Goal: Task Accomplishment & Management: Manage account settings

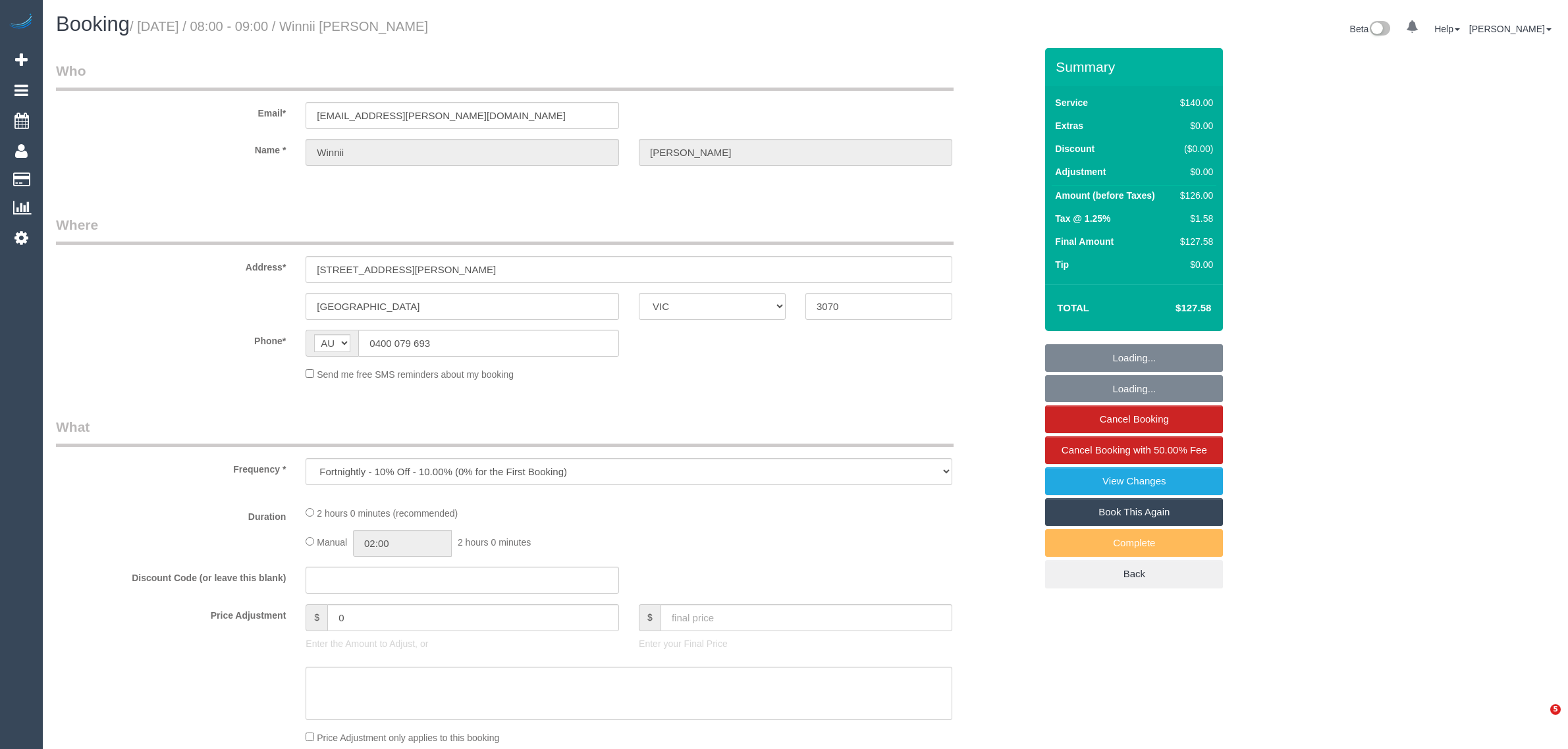
select select "VIC"
select select "string:stripe-pm_1NQYSj2GScqysDRVUynTIygD"
select select "number:28"
select select "number:14"
select select "number:19"
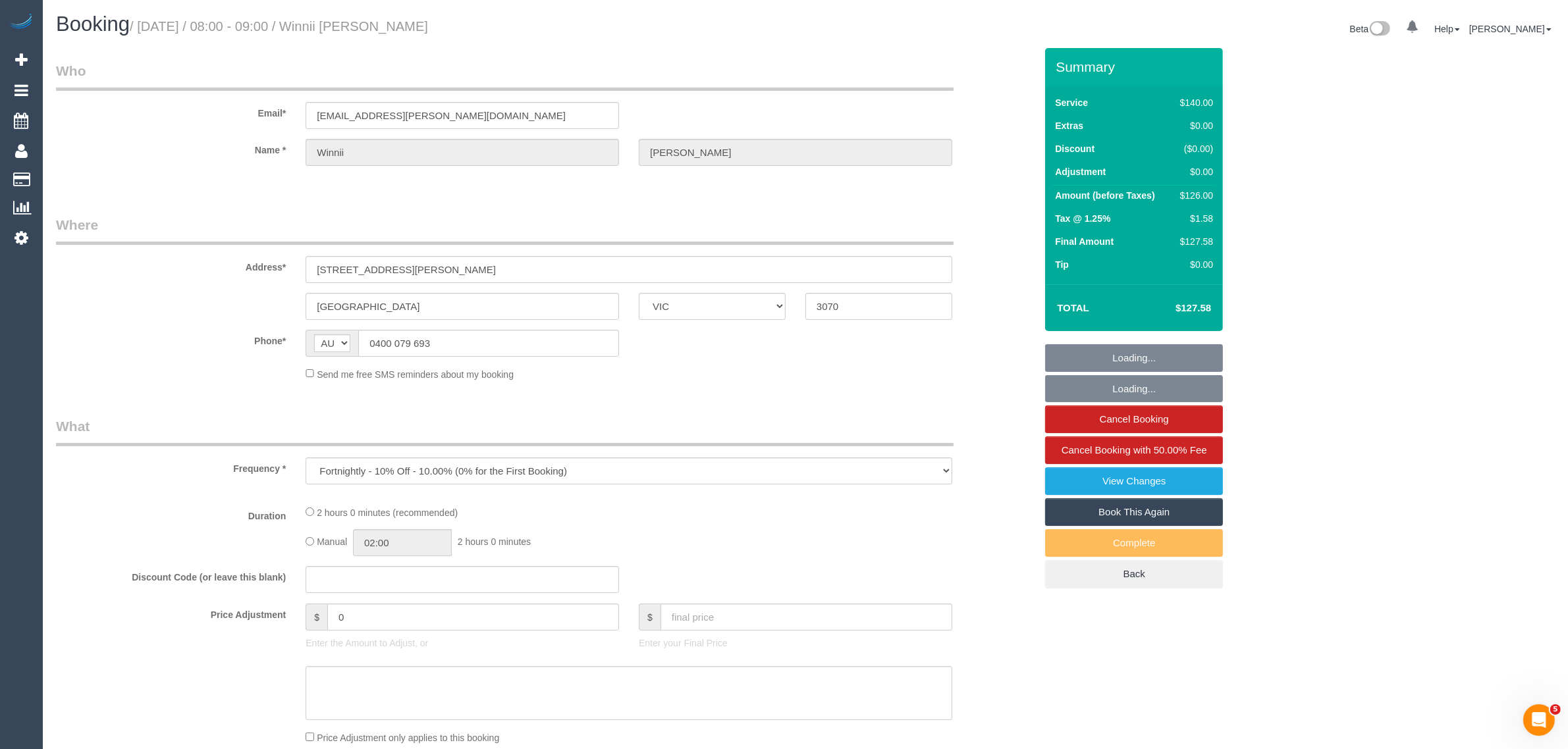
select select "number:25"
select select "number:11"
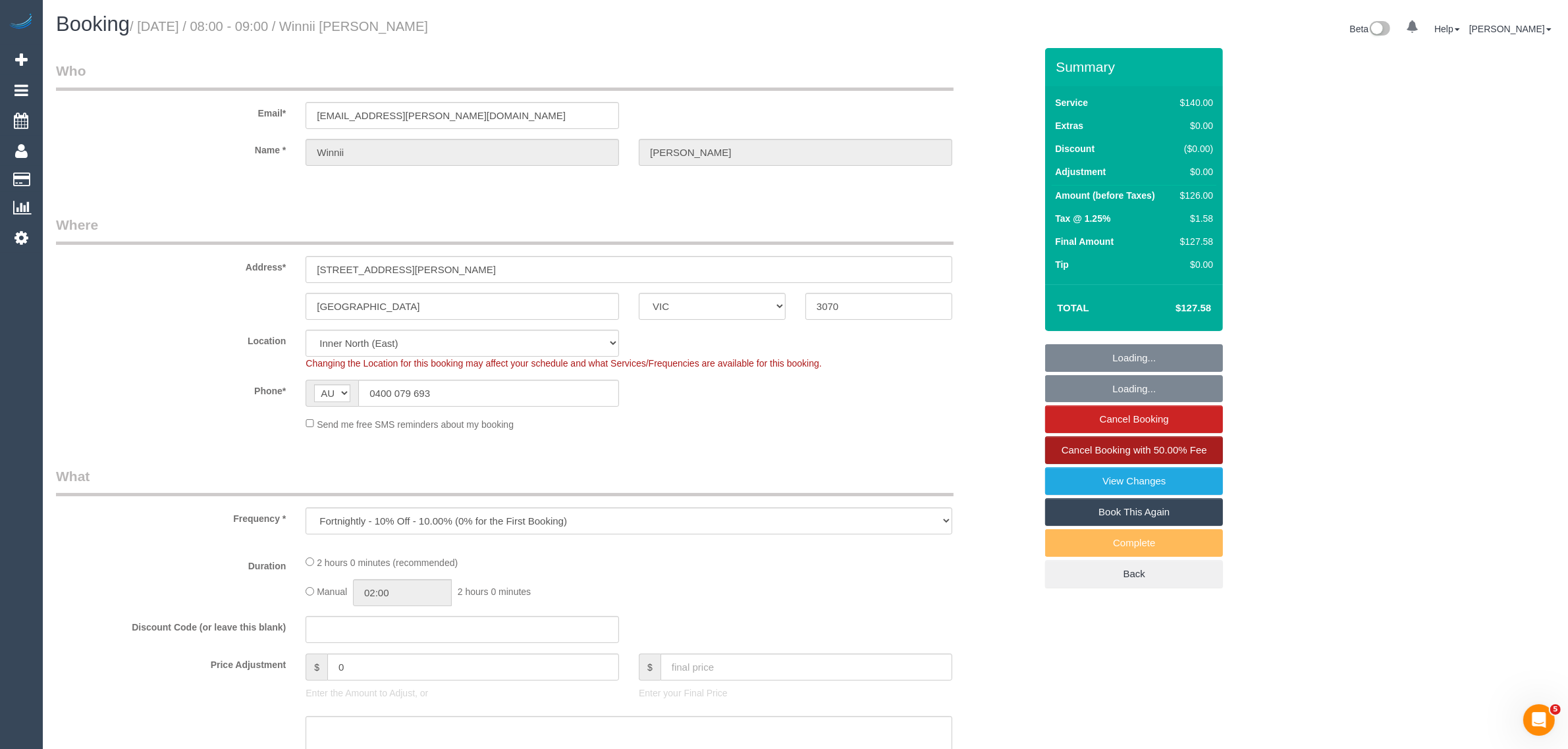
select select "object:685"
click at [1134, 439] on link "Cancel Booking with 50.00% Fee" at bounding box center [1134, 450] width 178 height 27
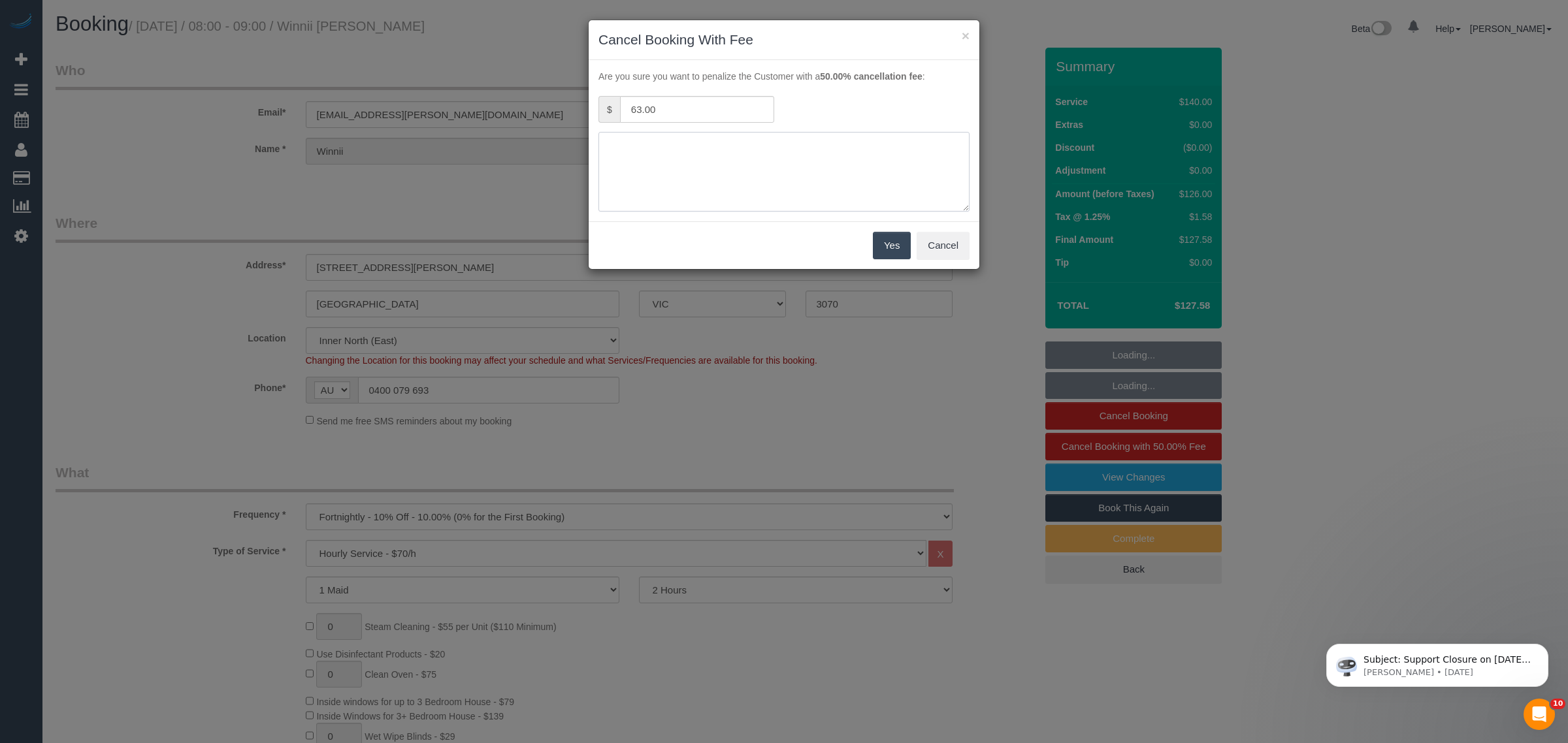
click at [820, 159] on textarea at bounding box center [784, 171] width 371 height 80
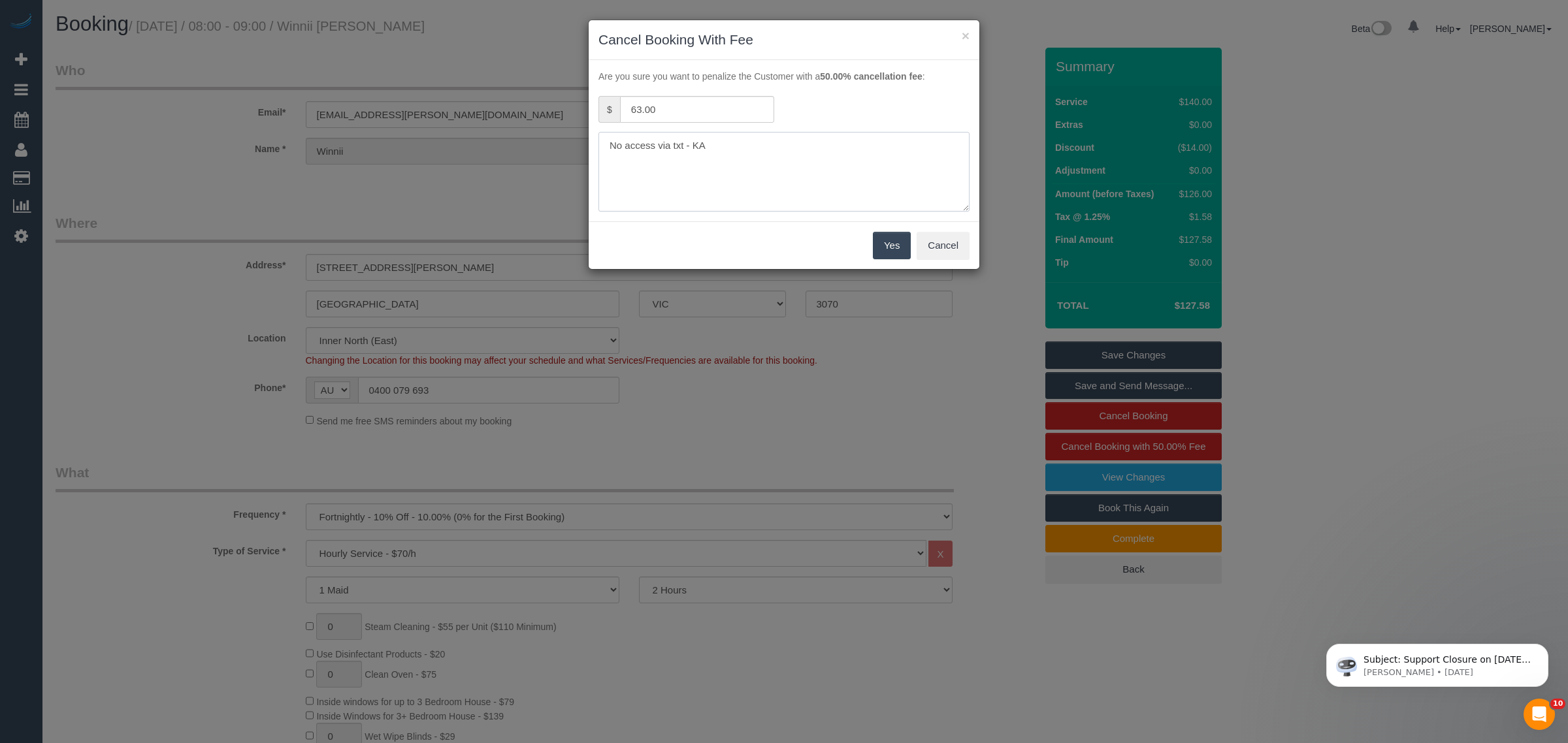
type textarea "No access via txt - KA"
click at [877, 245] on button "Yes" at bounding box center [891, 245] width 38 height 27
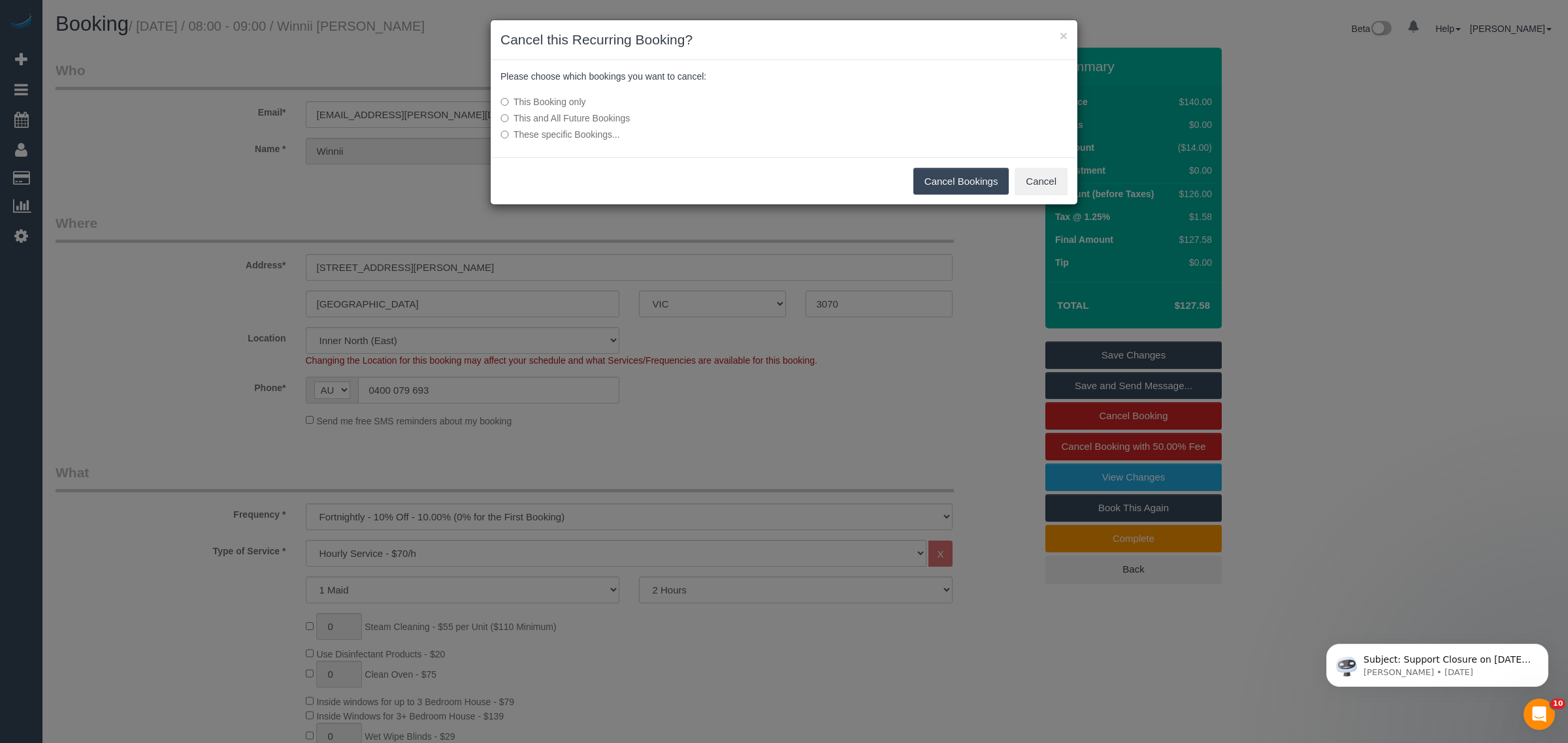
click at [943, 184] on button "Cancel Bookings" at bounding box center [961, 181] width 96 height 27
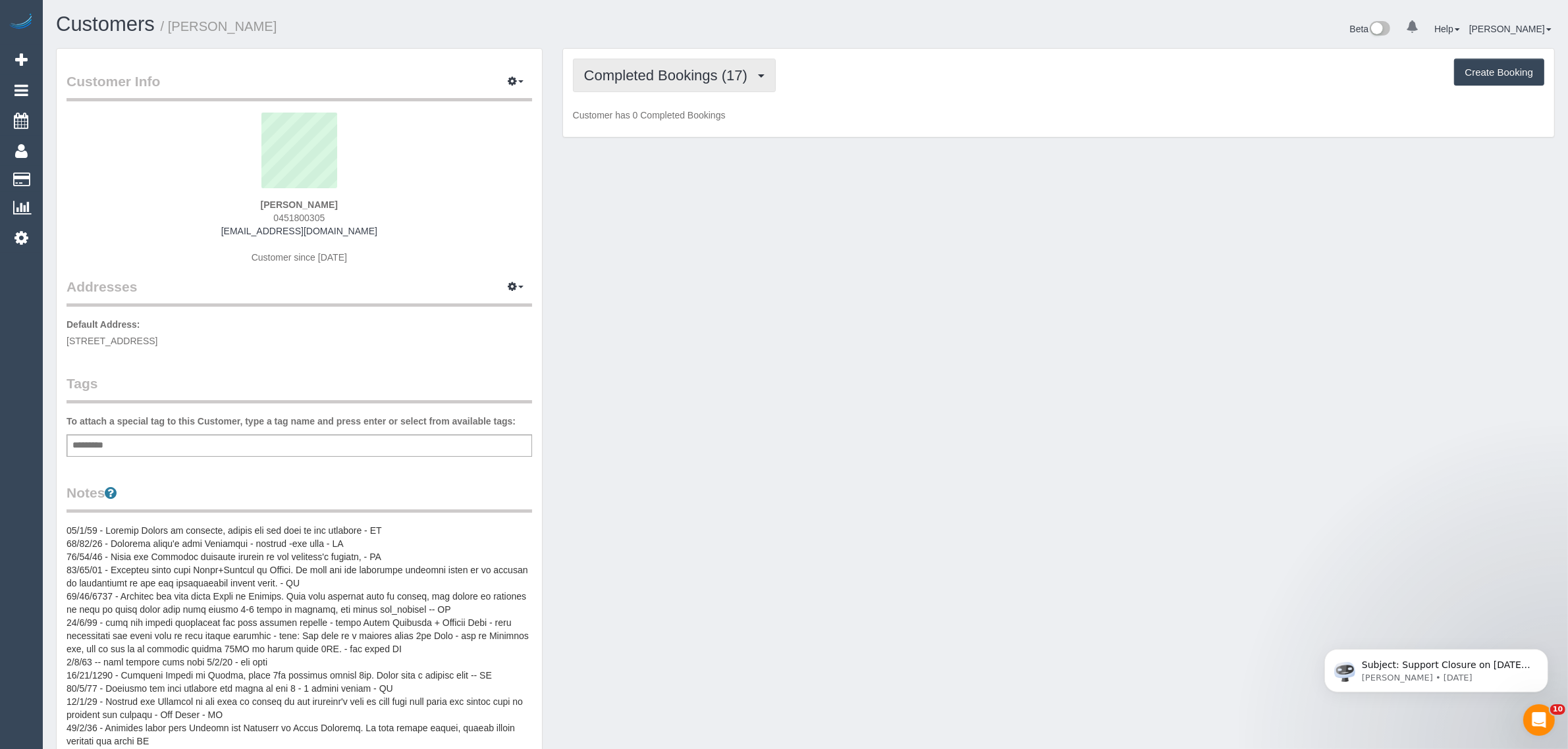
click at [620, 80] on span "Completed Bookings (17)" at bounding box center [669, 75] width 170 height 16
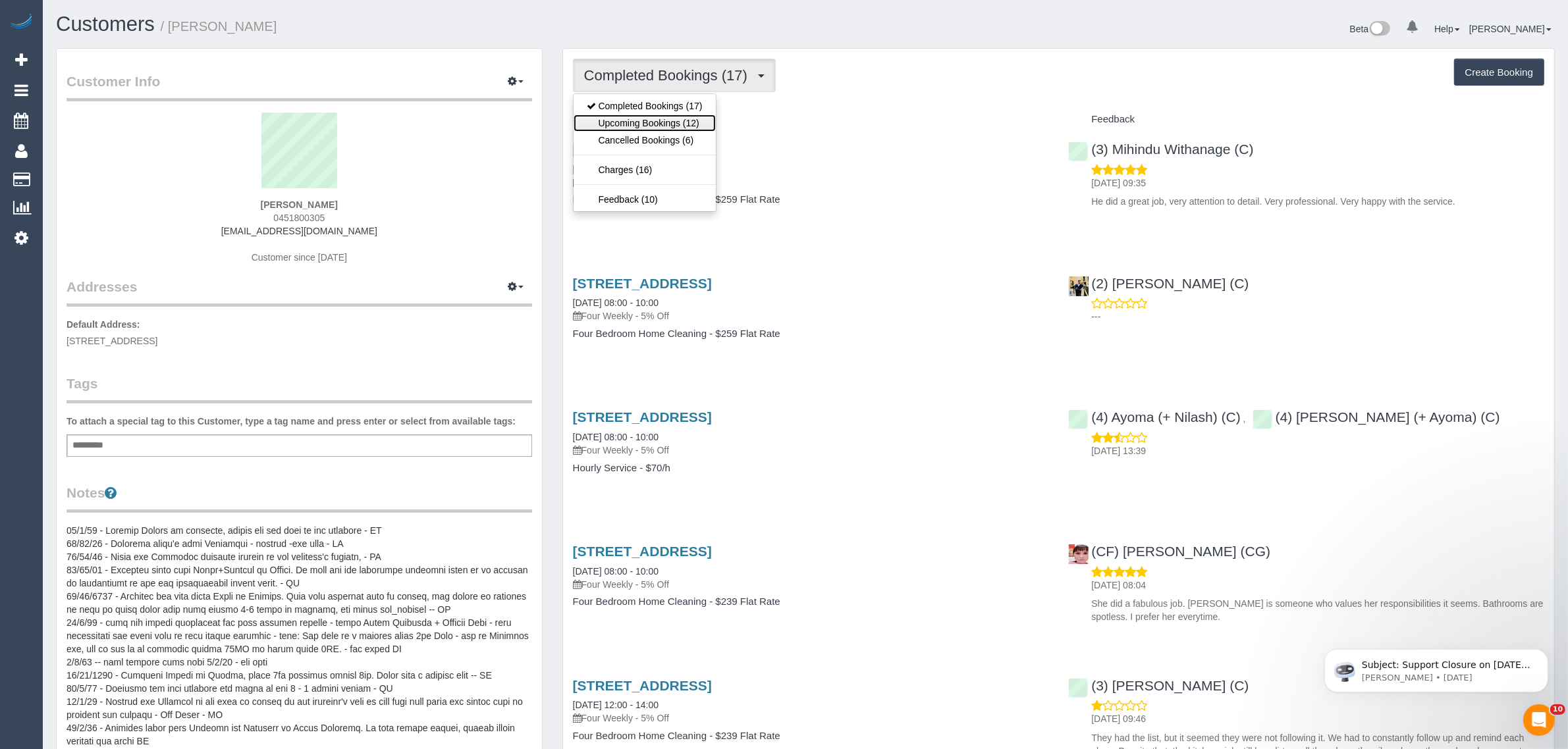
click at [623, 119] on link "Upcoming Bookings (12)" at bounding box center [645, 124] width 142 height 17
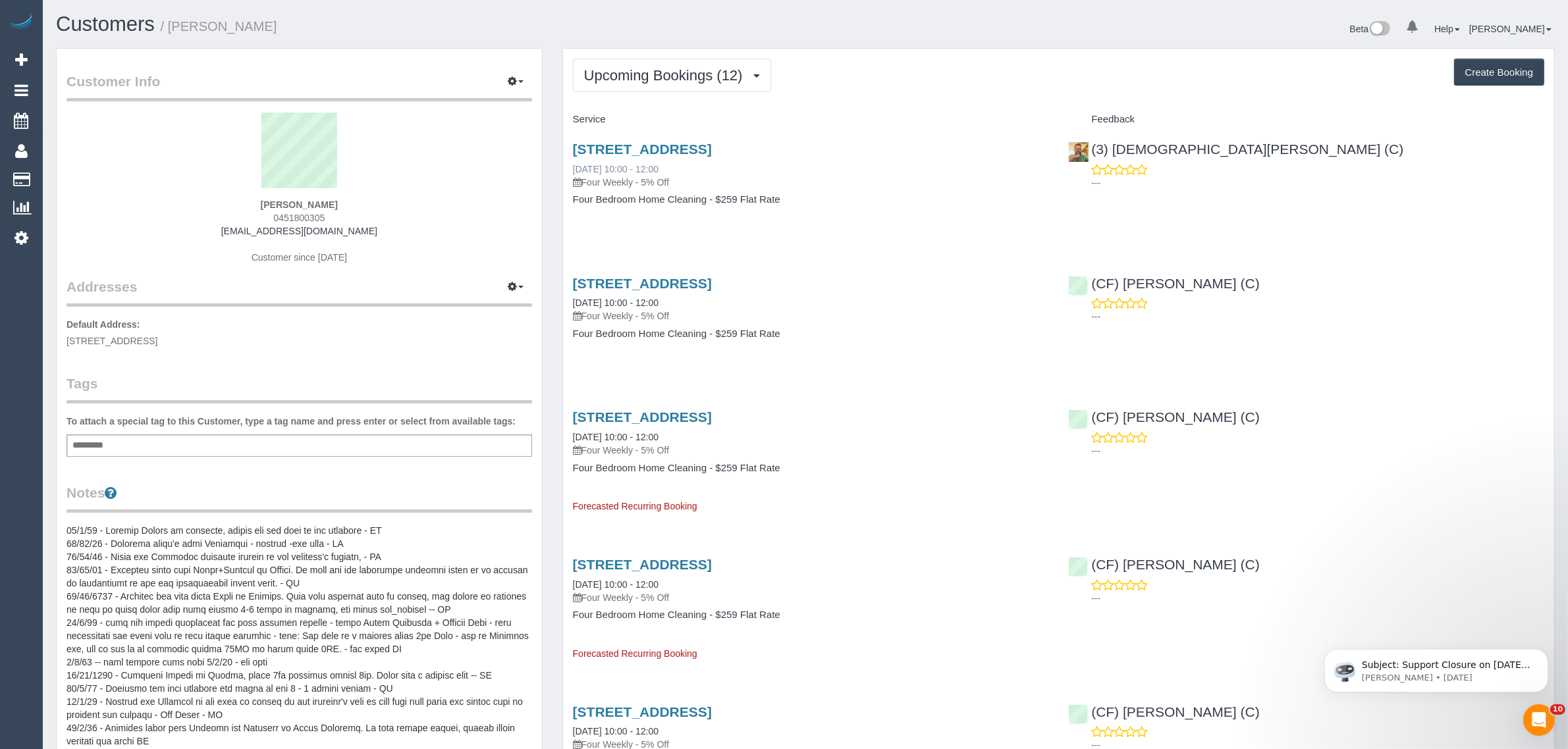
drag, startPoint x: 703, startPoint y: 163, endPoint x: 575, endPoint y: 169, distance: 128.1
click at [575, 169] on div "[STREET_ADDRESS] [DATE] 10:00 - 12:00 Four Weekly - 5% Off" at bounding box center [811, 165] width 476 height 48
copy link "[DATE] 10:00 - 12:00"
click at [261, 202] on strong "[PERSON_NAME]" at bounding box center [300, 204] width 77 height 10
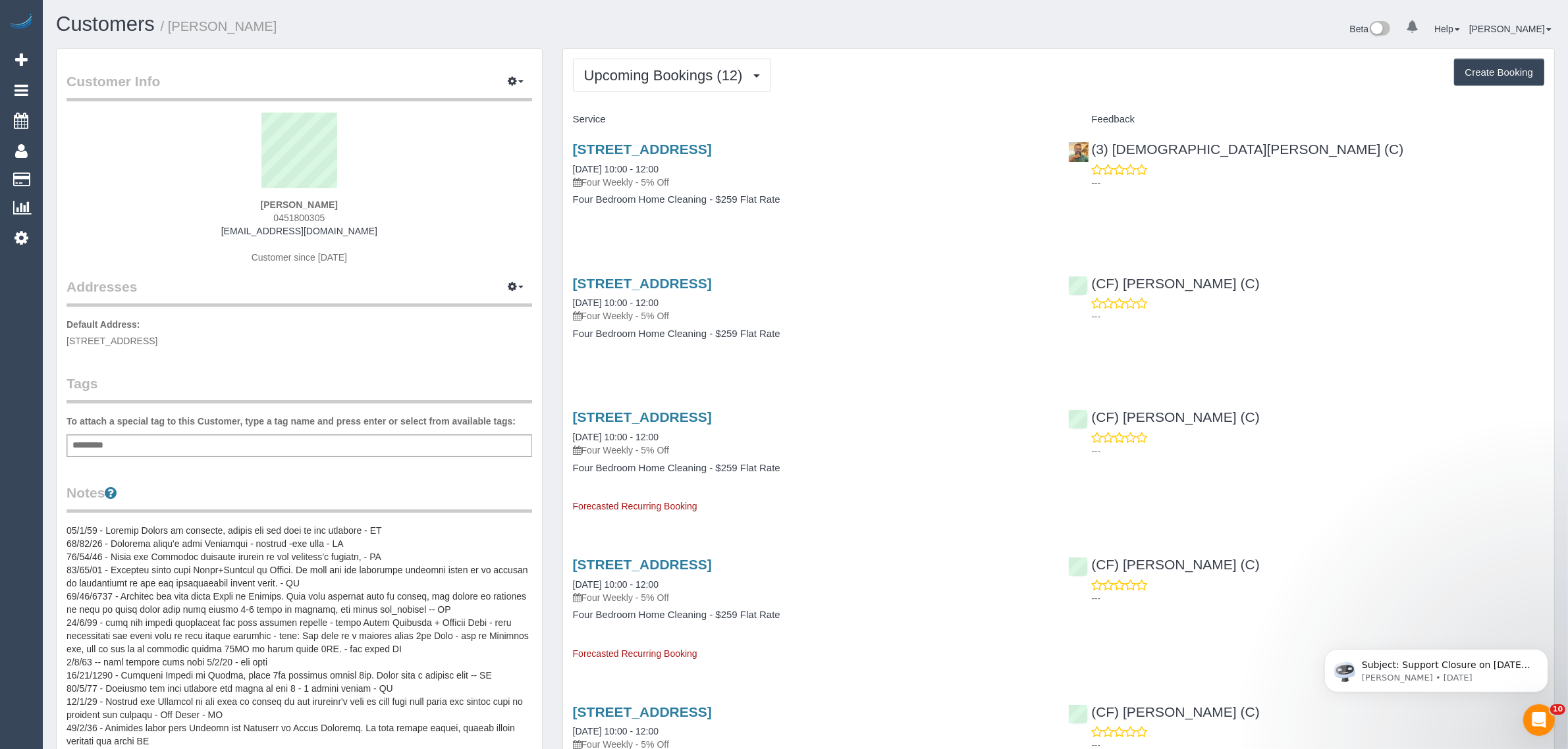
copy strong "Sajini"
click at [157, 341] on span "11 Greenvale Gardens Boulevard, Greenvale, VIC 3059" at bounding box center [112, 341] width 91 height 10
copy span "Greenvale"
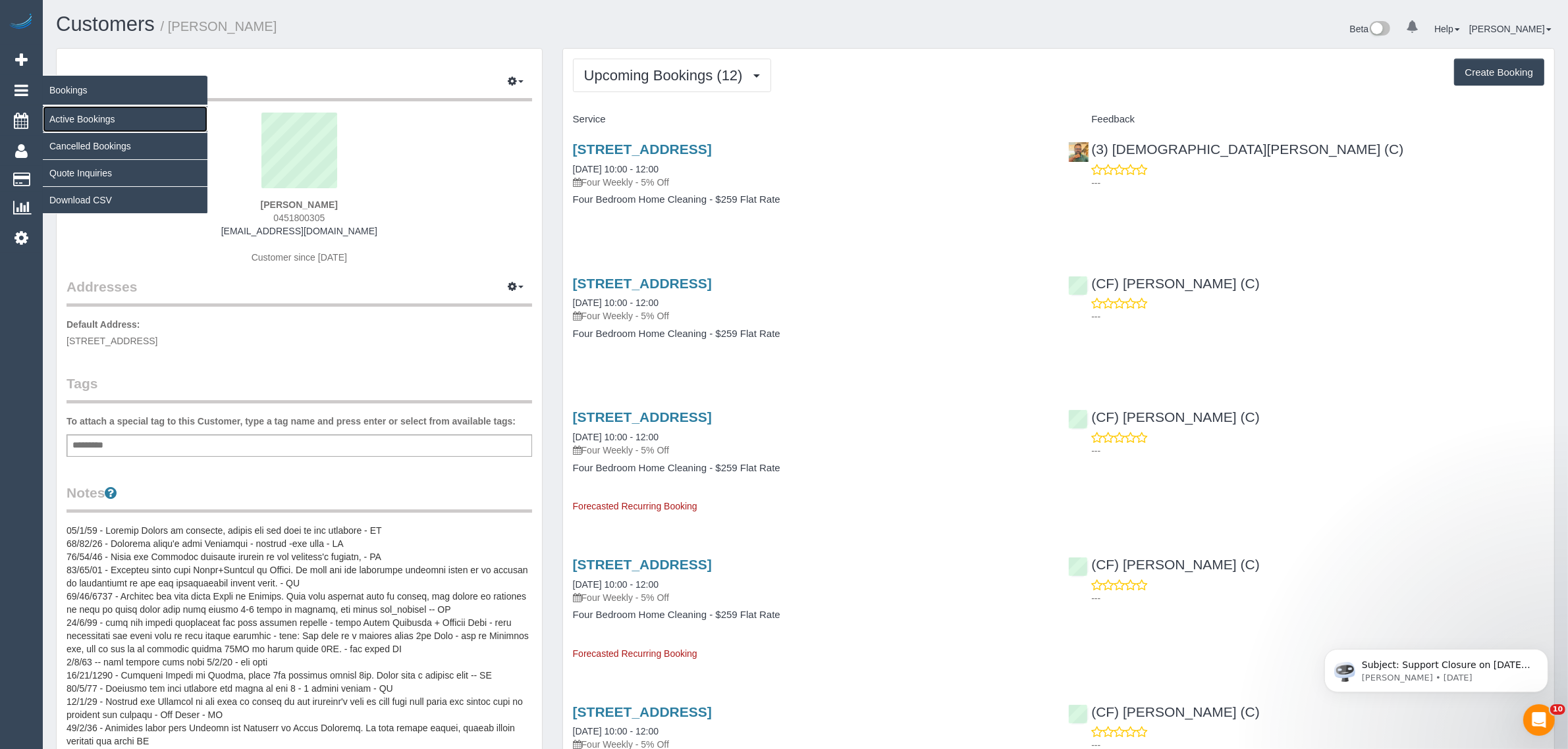
drag, startPoint x: 58, startPoint y: 119, endPoint x: 73, endPoint y: 110, distance: 17.5
click at [58, 119] on link "Active Bookings" at bounding box center [125, 120] width 165 height 27
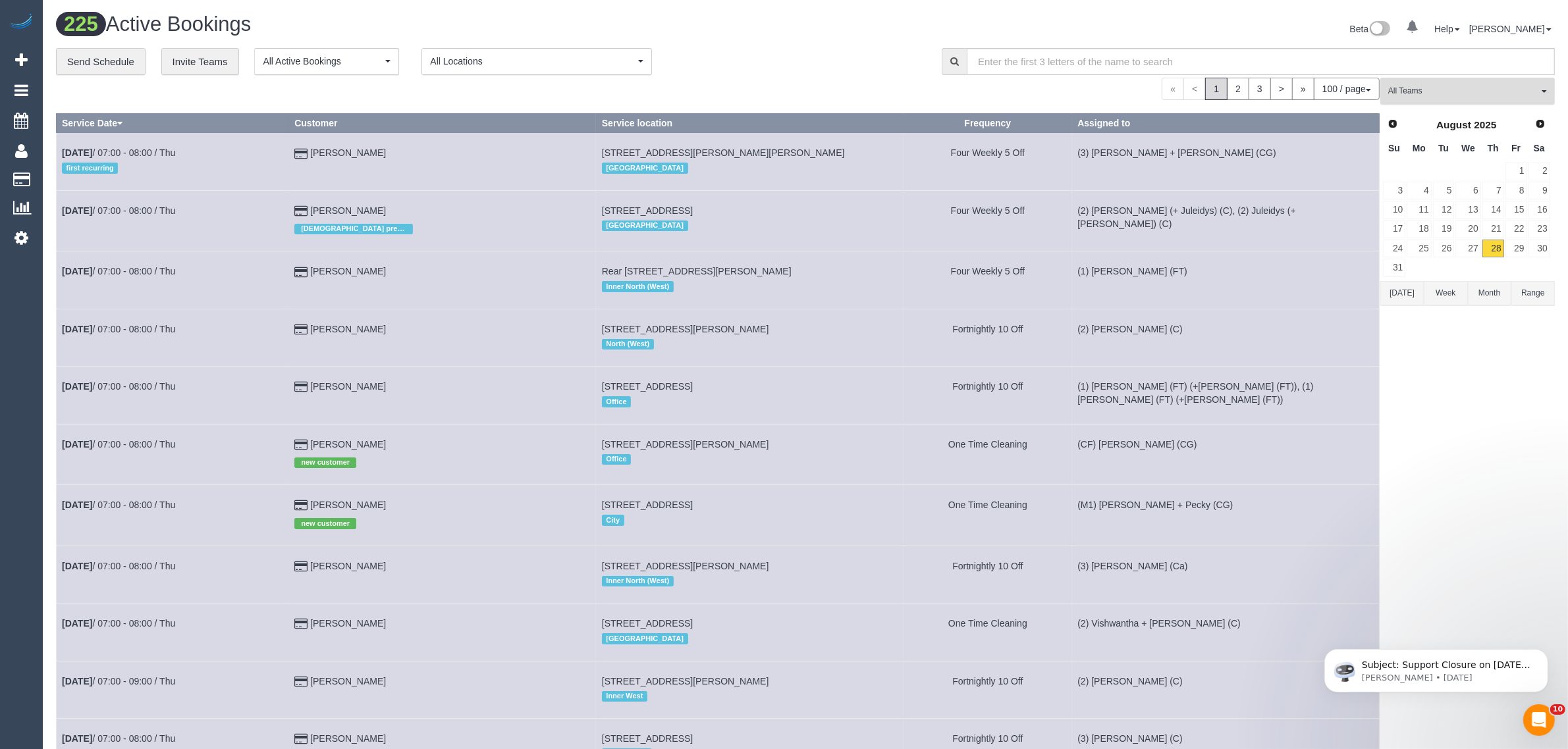
click at [1464, 93] on span "All Teams" at bounding box center [1463, 91] width 150 height 11
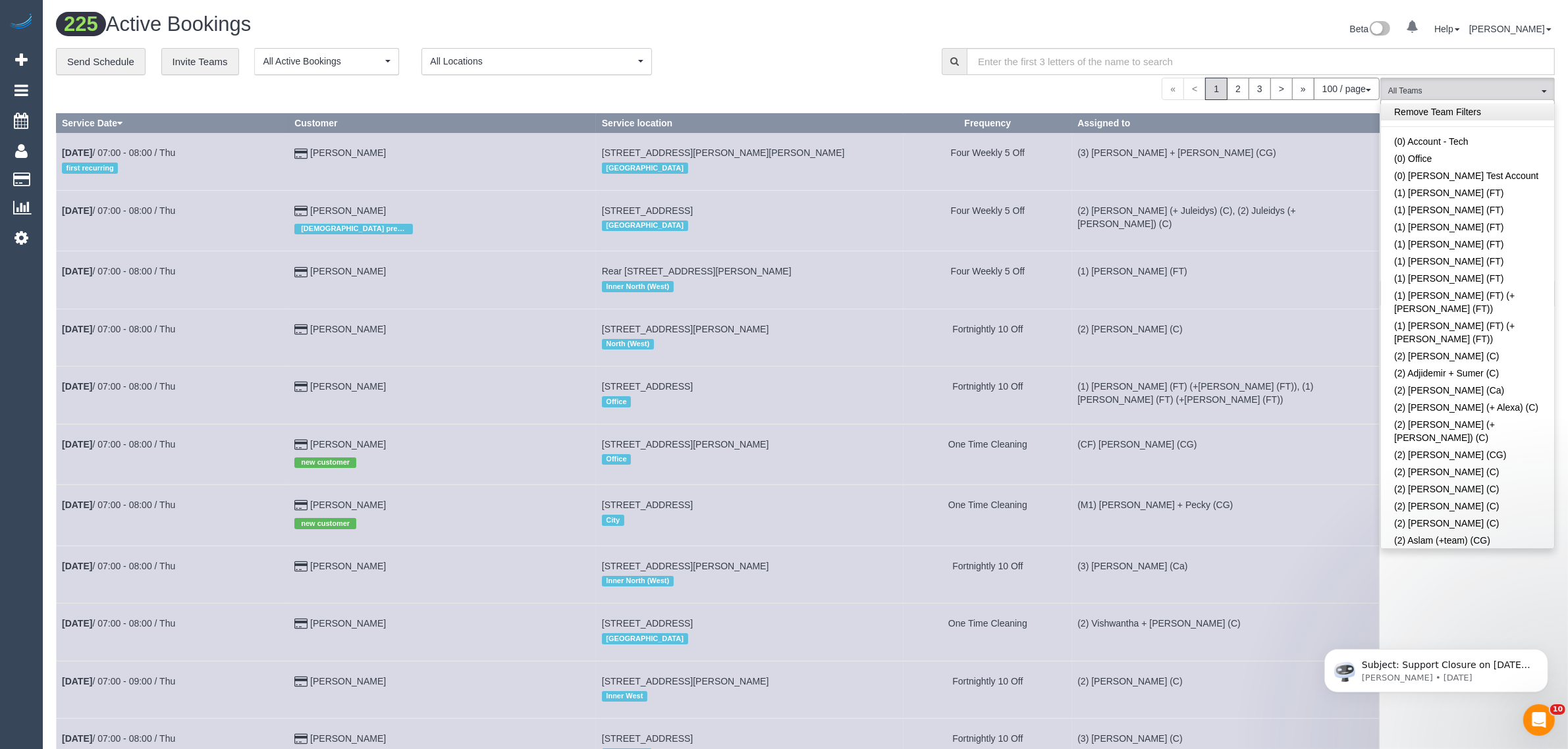
click at [1463, 109] on link "Remove Team Filters" at bounding box center [1468, 112] width 174 height 17
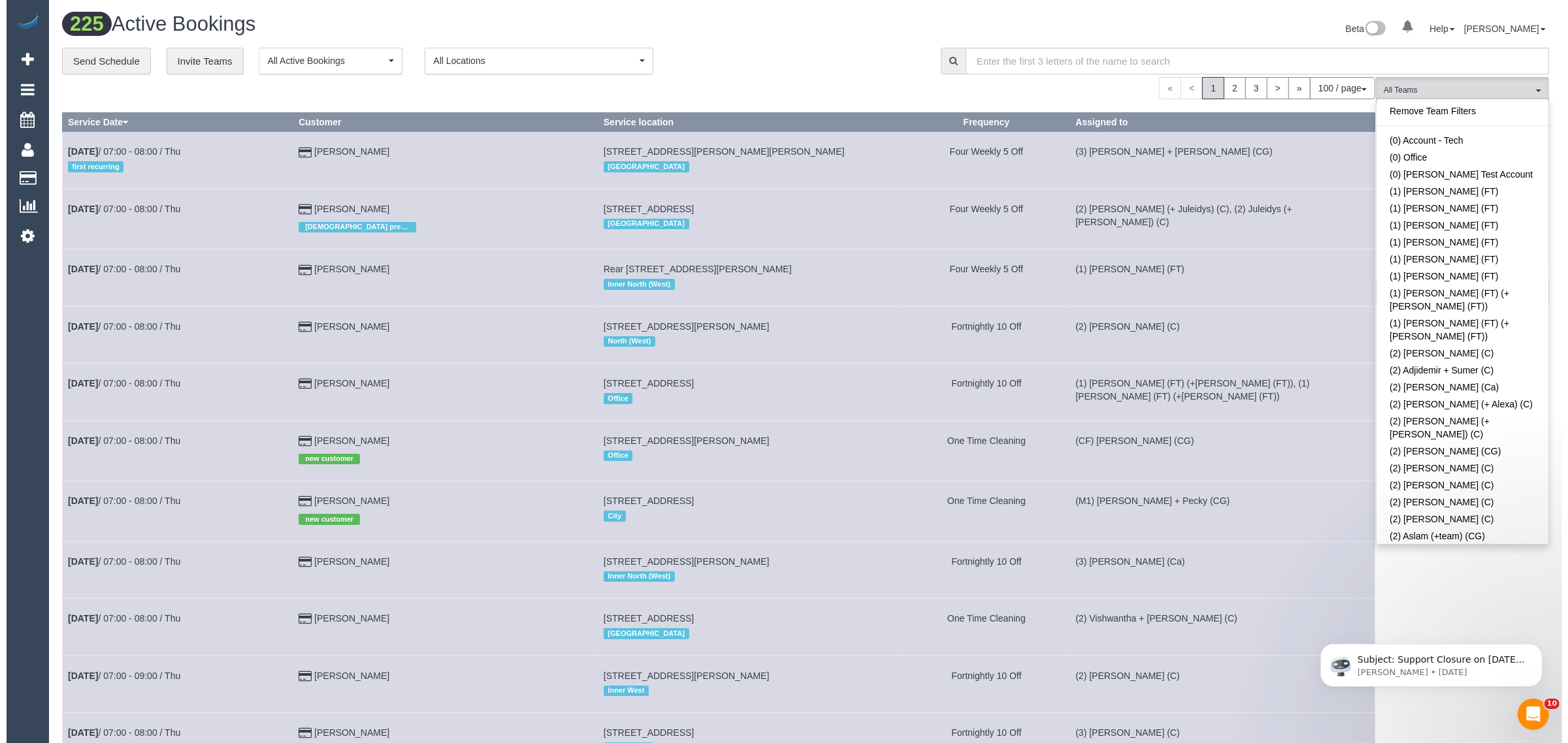
scroll to position [2156, 0]
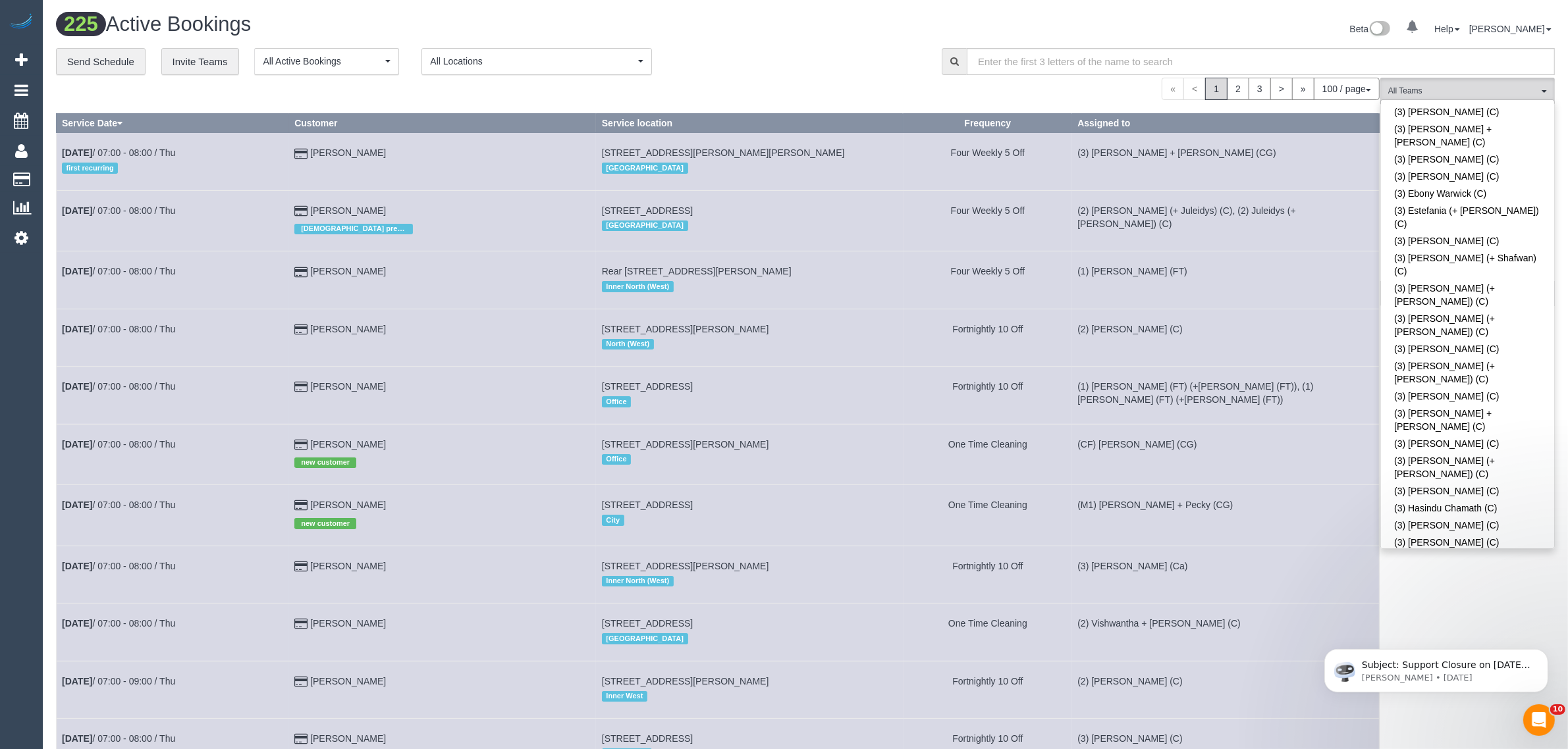
click at [834, 86] on div "100 / page 10 / page 20 / page 30 / page 40 / page 50 / page 100 / page" at bounding box center [718, 88] width 1324 height 23
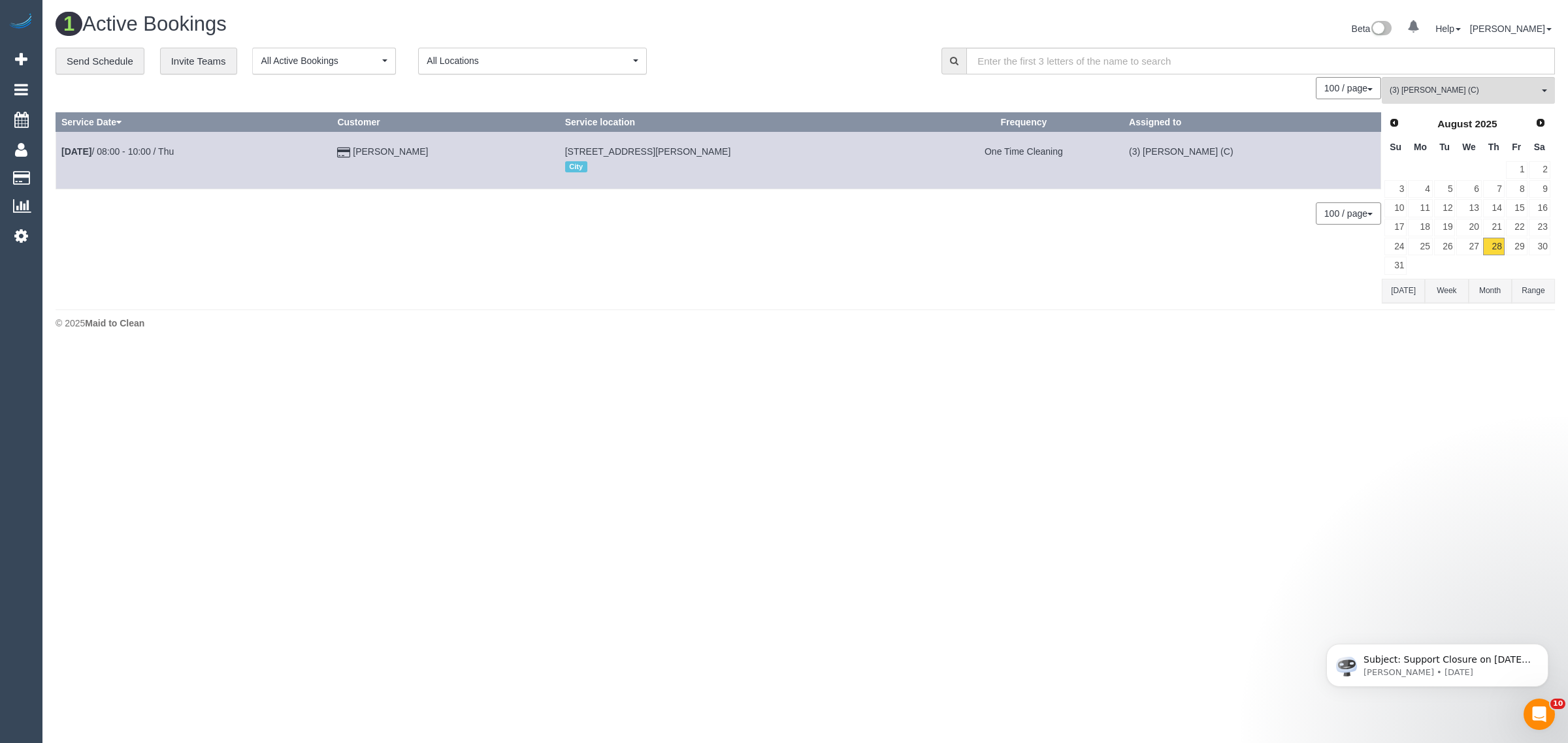
click at [736, 316] on footer "© 2025 Maid to Clean" at bounding box center [805, 323] width 1500 height 26
click at [1419, 93] on span "(3) Ken Ang Hua (C)" at bounding box center [1464, 90] width 149 height 11
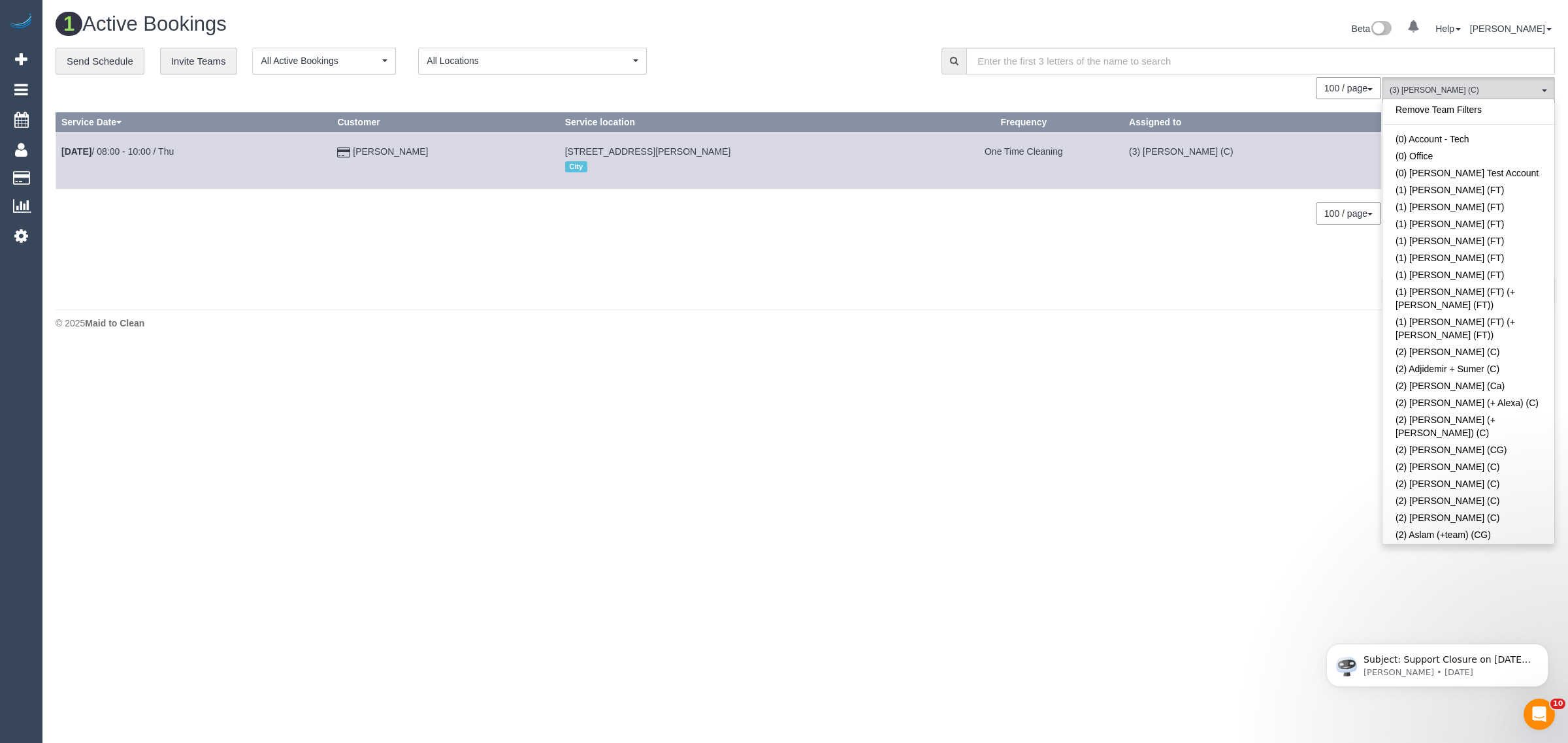
scroll to position [0, 0]
click at [1504, 116] on link "Remove Team Filters" at bounding box center [1469, 111] width 172 height 17
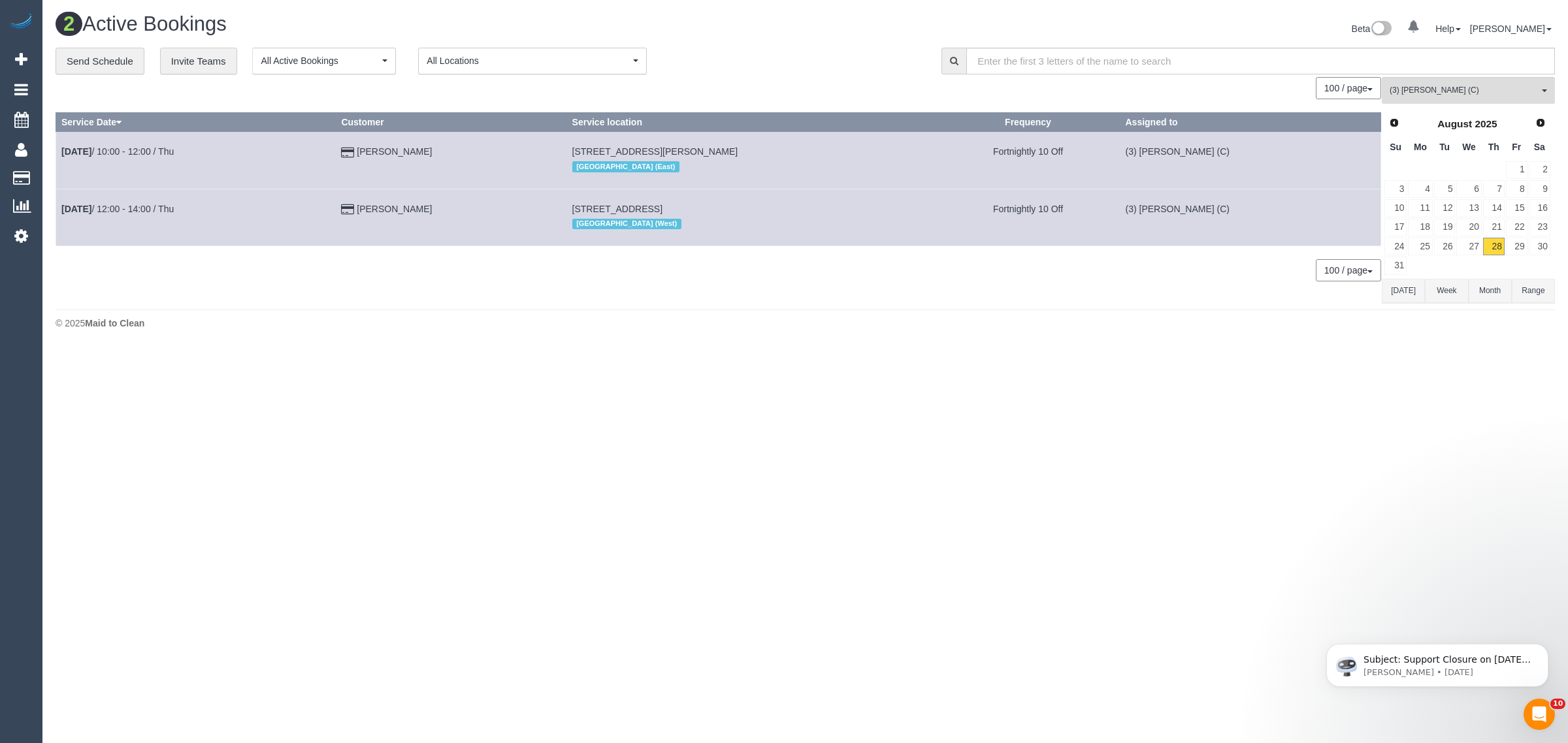
click at [541, 176] on td "Janelle Kaloudis" at bounding box center [451, 160] width 230 height 57
click at [336, 143] on td "Aug 28th / 10:00 - 12:00 / Thu" at bounding box center [196, 160] width 279 height 57
drag, startPoint x: 448, startPoint y: 139, endPoint x: 321, endPoint y: 138, distance: 127.0
click at [321, 138] on tr "Aug 28th / 10:00 - 12:00 / Thu Janelle Kaloudis 6 Mark Court, Chadstone, VIC 31…" at bounding box center [718, 160] width 1325 height 57
click at [516, 142] on td "Janelle Kaloudis" at bounding box center [451, 160] width 230 height 57
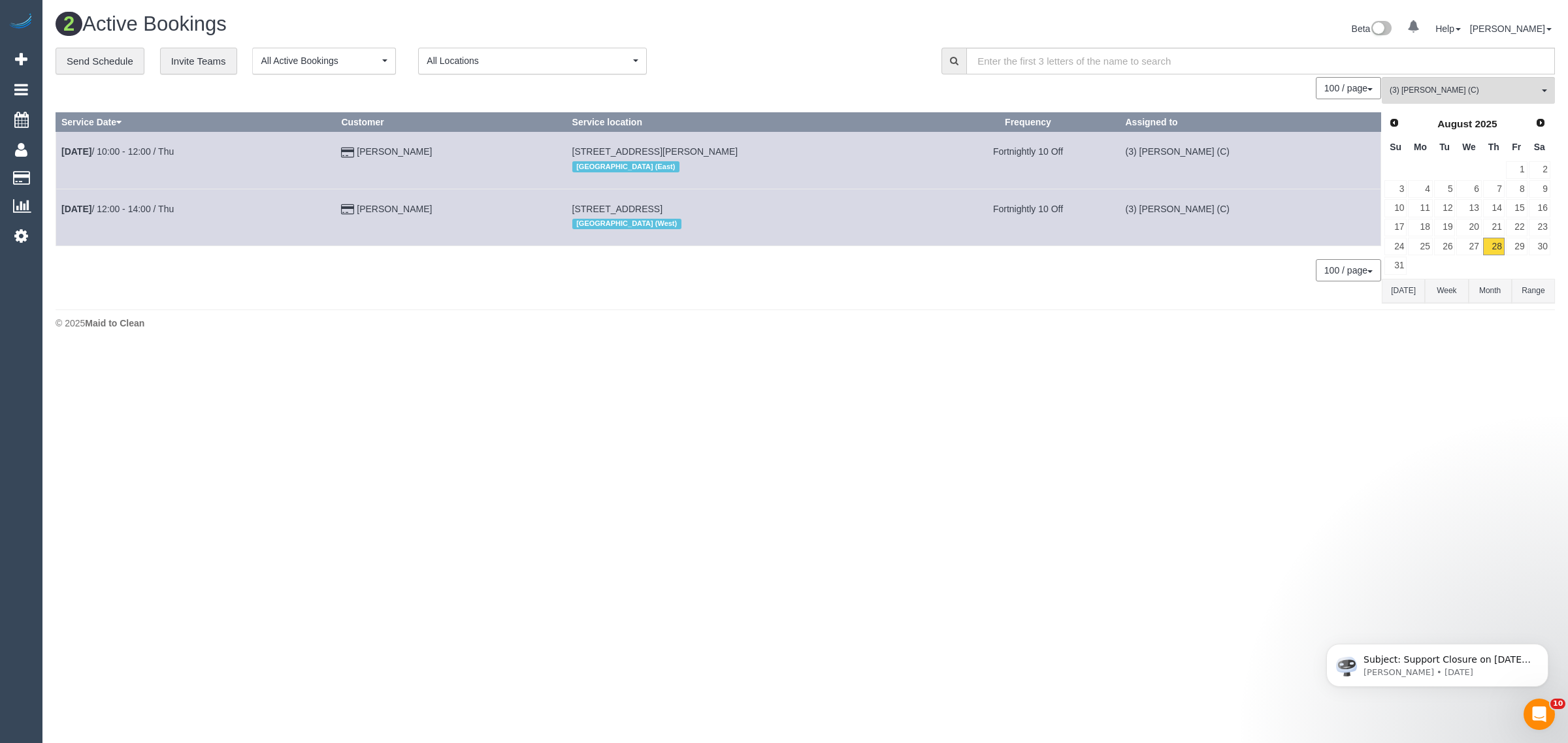
drag, startPoint x: 495, startPoint y: 135, endPoint x: 60, endPoint y: 158, distance: 435.6
click at [60, 158] on tr "Aug 28th / 10:00 - 12:00 / Thu Janelle Kaloudis 6 Mark Court, Chadstone, VIC 31…" at bounding box center [718, 160] width 1325 height 57
copy tr "Aug 28th / 10:00 - 12:00 / Thu Janelle Kaloudis"
drag, startPoint x: 715, startPoint y: 149, endPoint x: 606, endPoint y: 154, distance: 109.1
click at [606, 154] on td "6 Mark Court, Chadstone, VIC 3148 South East (East)" at bounding box center [751, 160] width 370 height 57
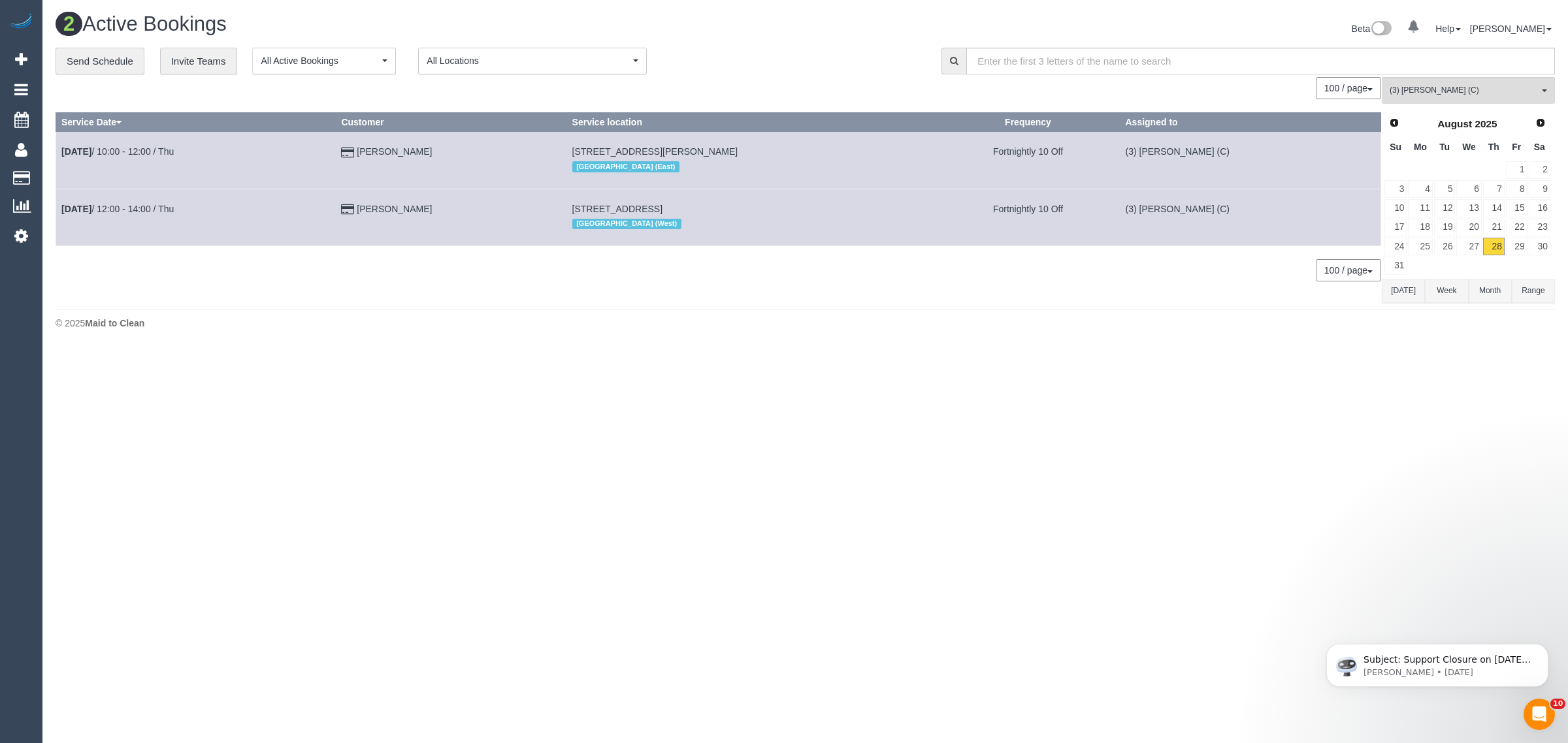
copy span "6 Mark Court, Chadstone, VIC 3148"
click at [1481, 90] on span "(3) Kirin Miller (C)" at bounding box center [1464, 90] width 149 height 11
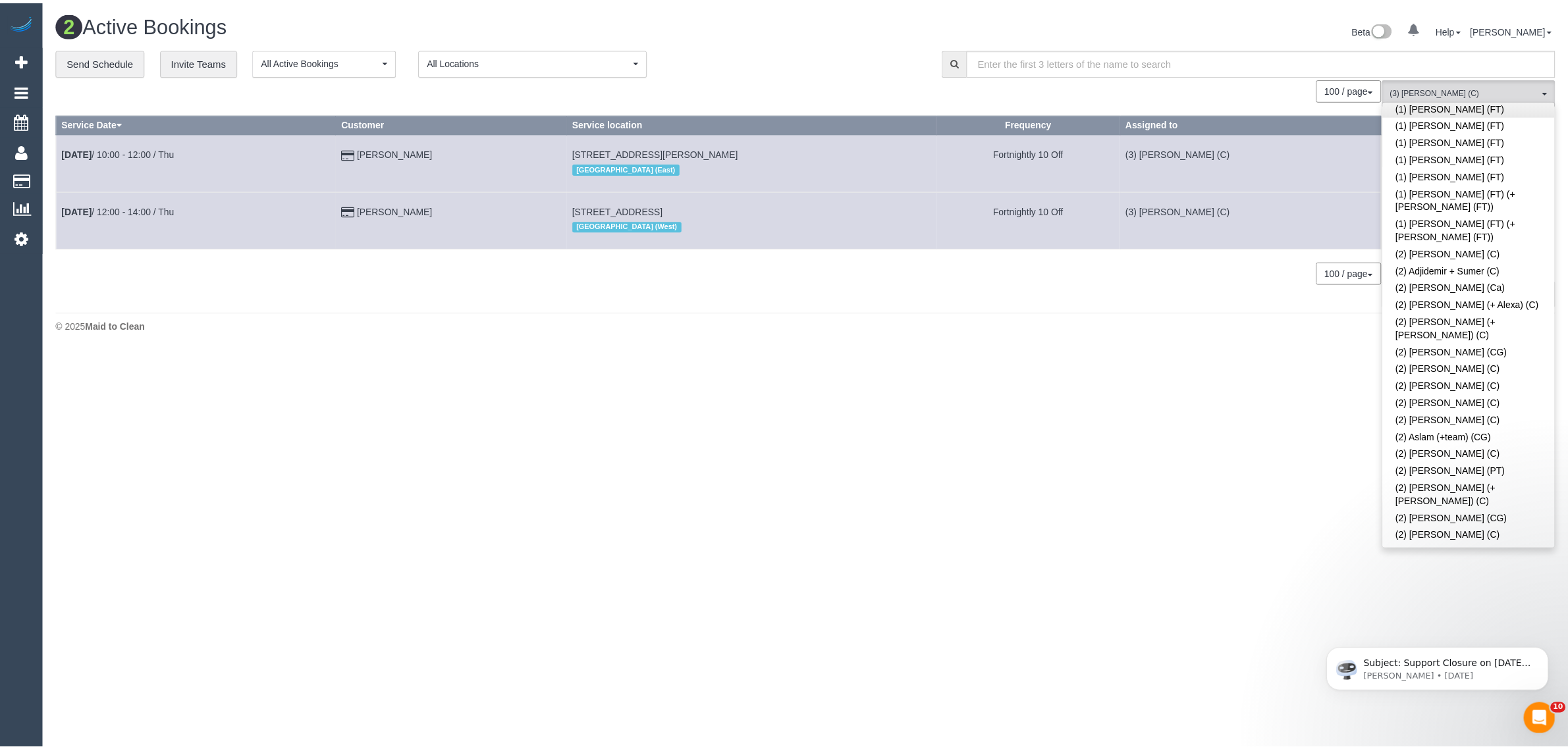
scroll to position [0, 0]
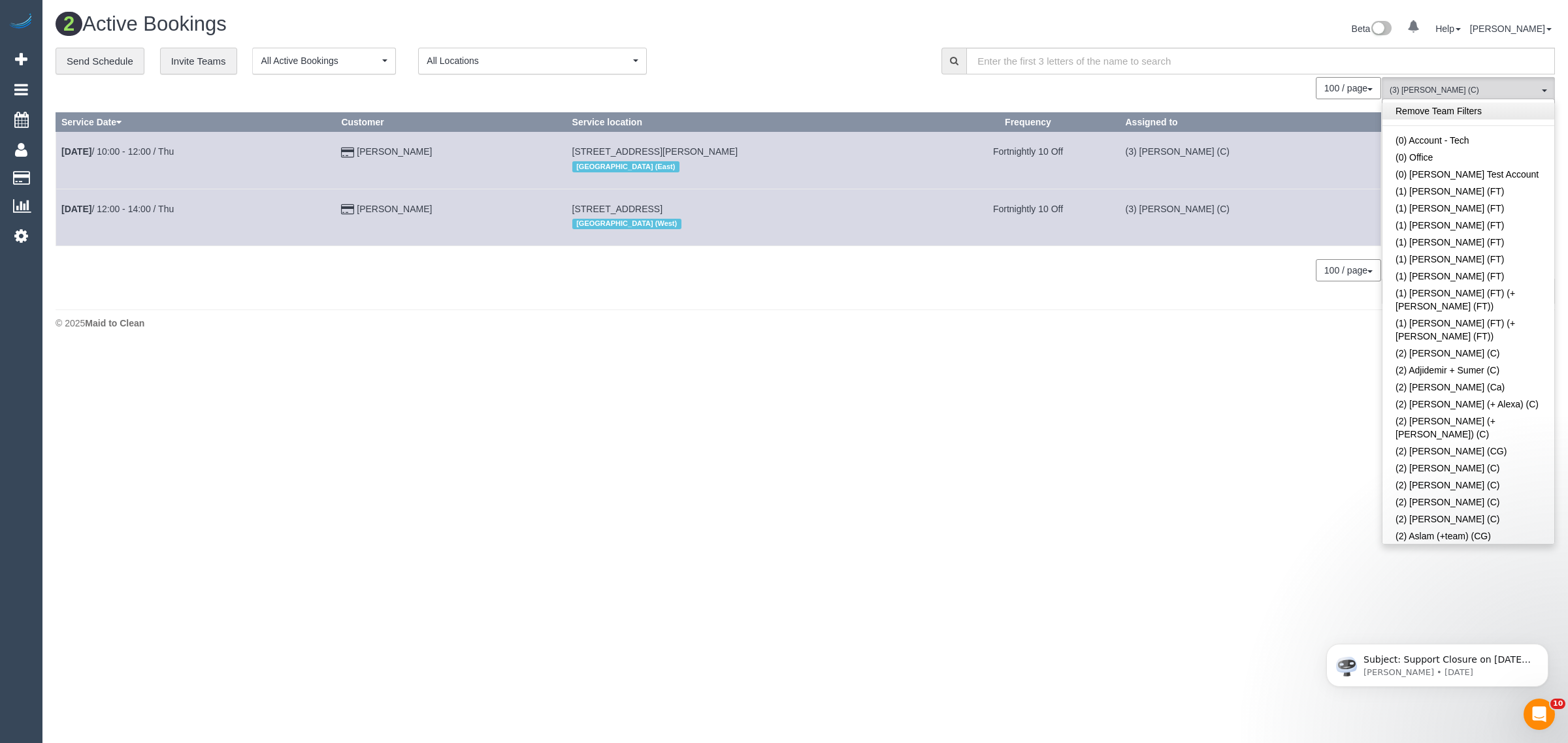
click at [1476, 109] on link "Remove Team Filters" at bounding box center [1469, 111] width 172 height 17
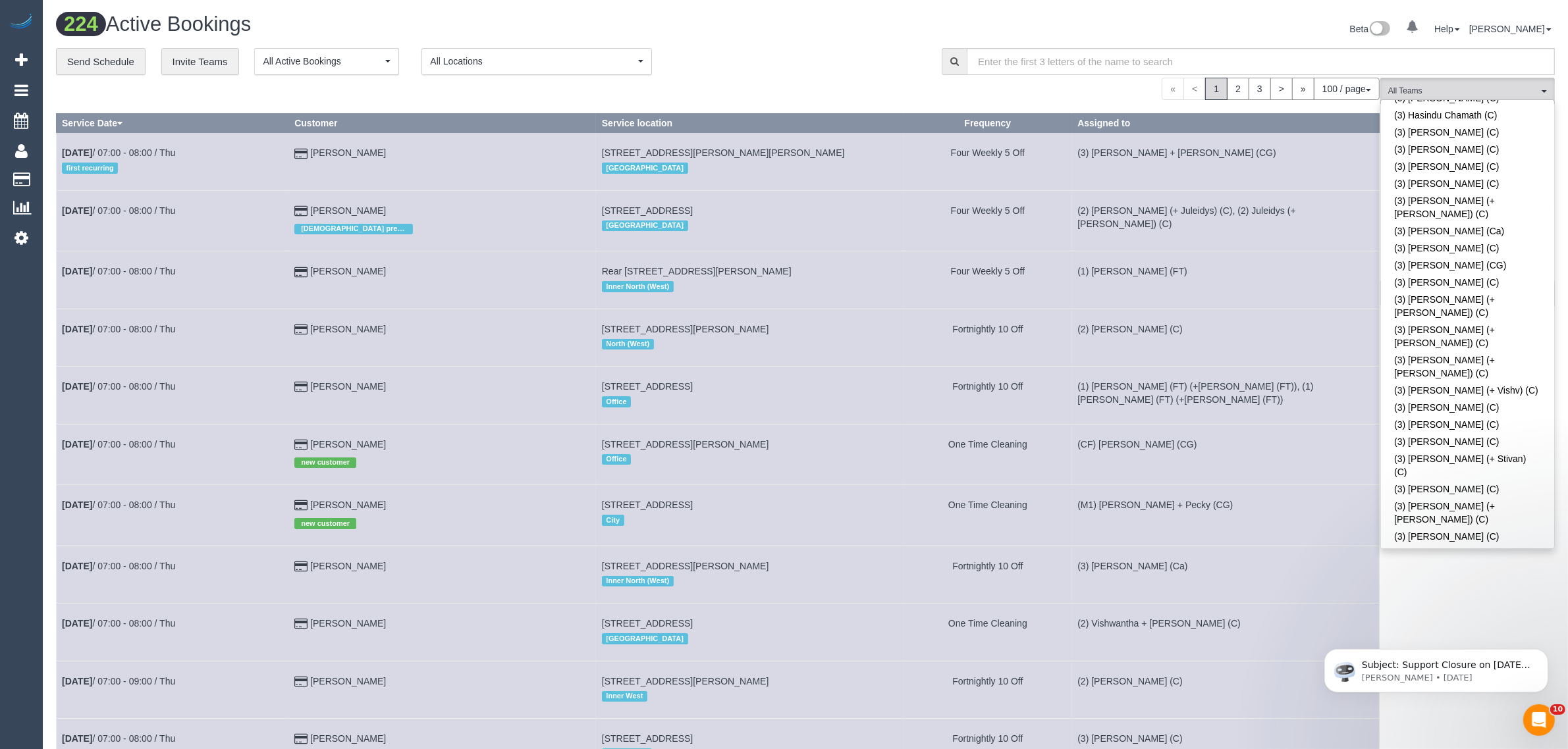
drag, startPoint x: 1414, startPoint y: 330, endPoint x: 1374, endPoint y: 314, distance: 43.1
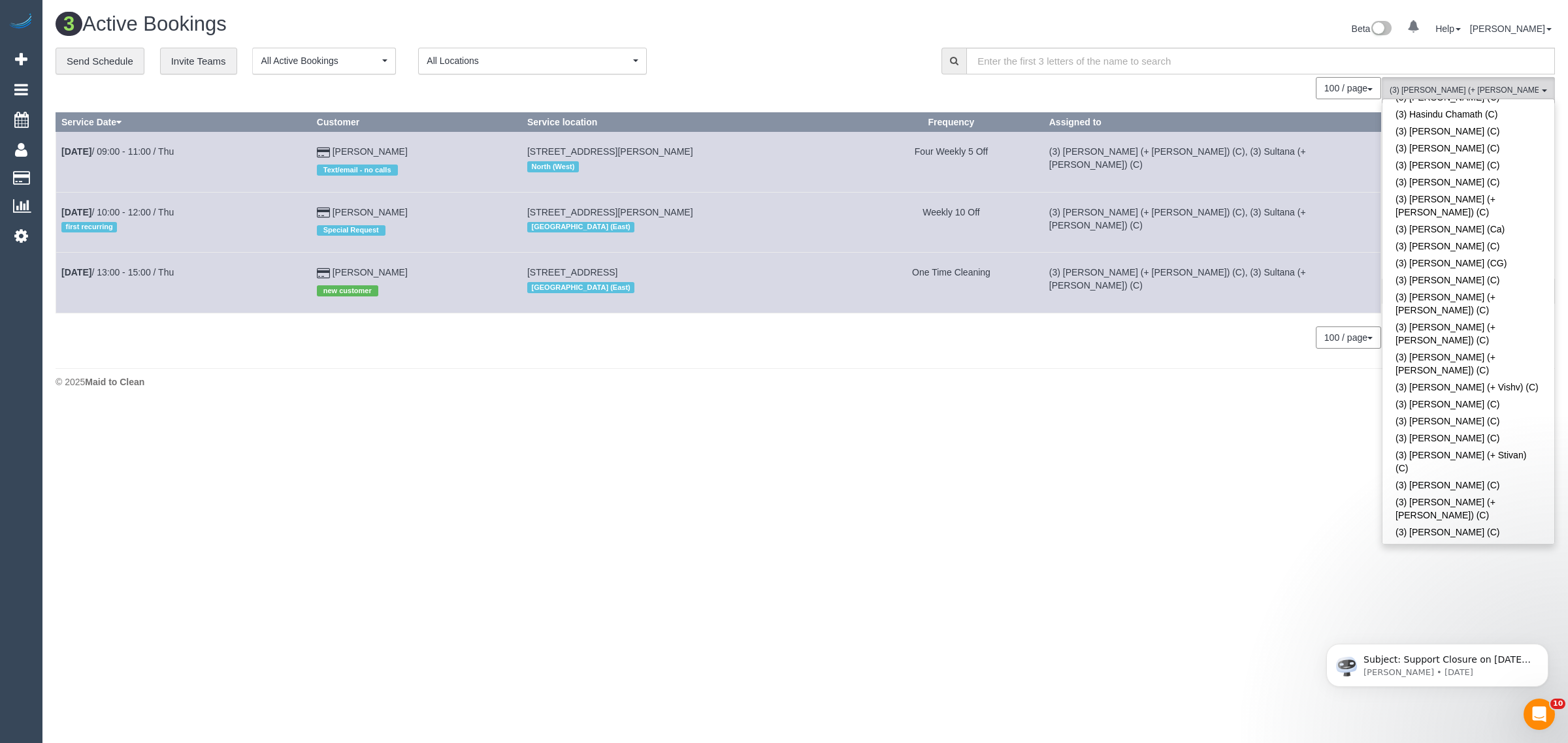
click at [1000, 399] on div "3 Active Bookings Beta 0 Your Notifications You have 0 alerts Help Help Docs Ta…" at bounding box center [805, 204] width 1526 height 408
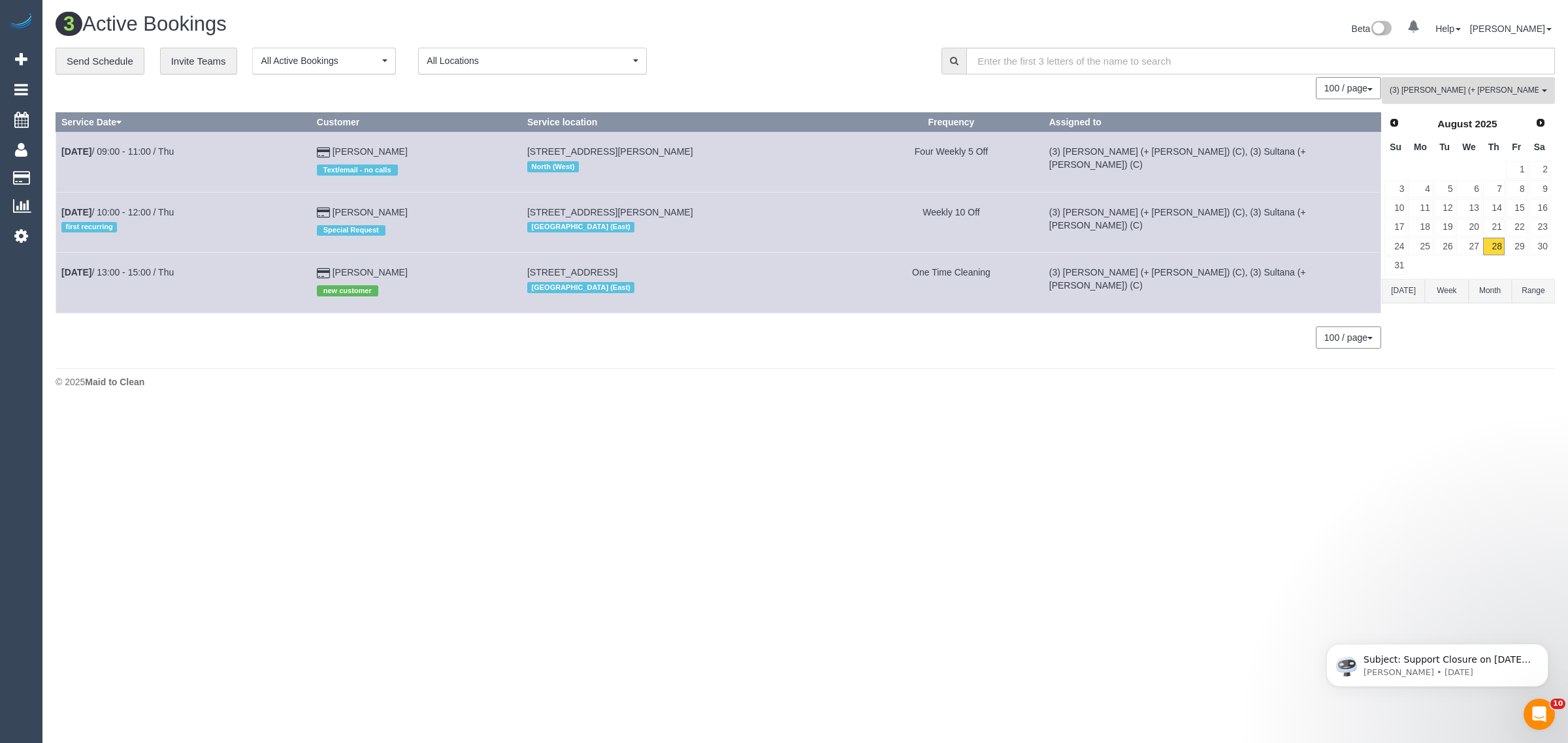
click at [1410, 88] on span "(3) [PERSON_NAME] (+ [PERSON_NAME]) (C)" at bounding box center [1464, 90] width 149 height 11
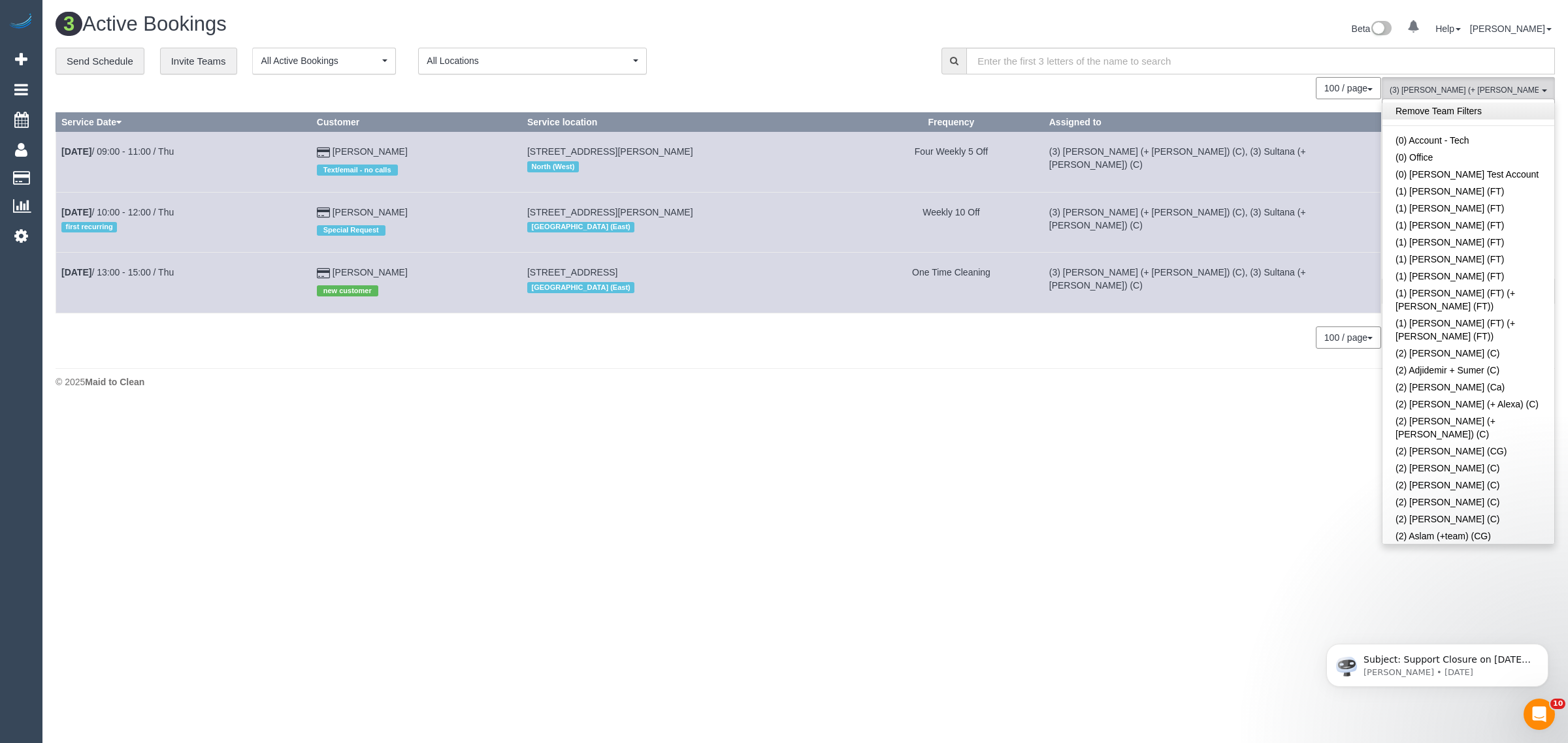
click at [1497, 109] on link "Remove Team Filters" at bounding box center [1469, 111] width 172 height 17
click at [808, 64] on div "**********" at bounding box center [489, 60] width 867 height 27
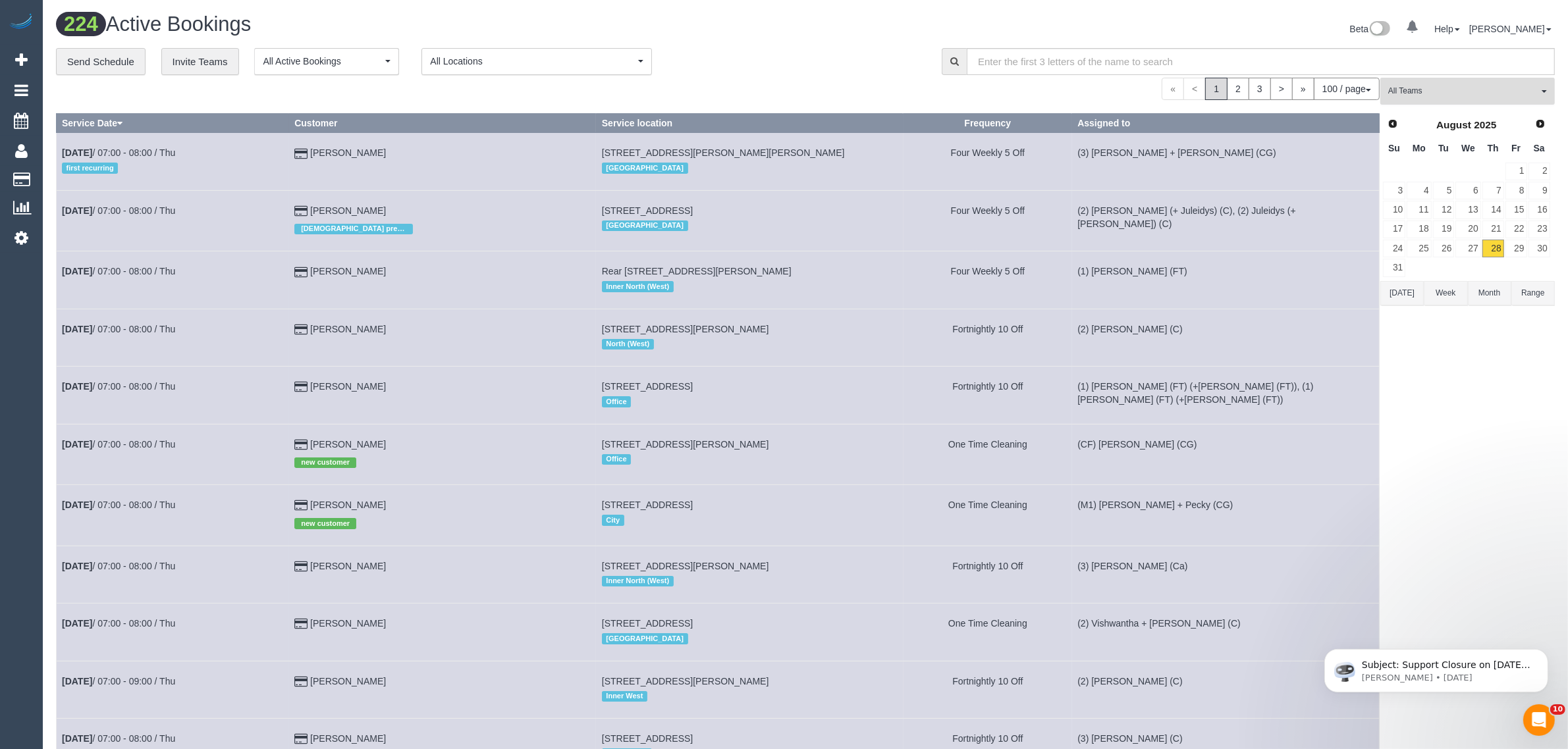
click at [1418, 98] on button "All Teams" at bounding box center [1467, 91] width 174 height 27
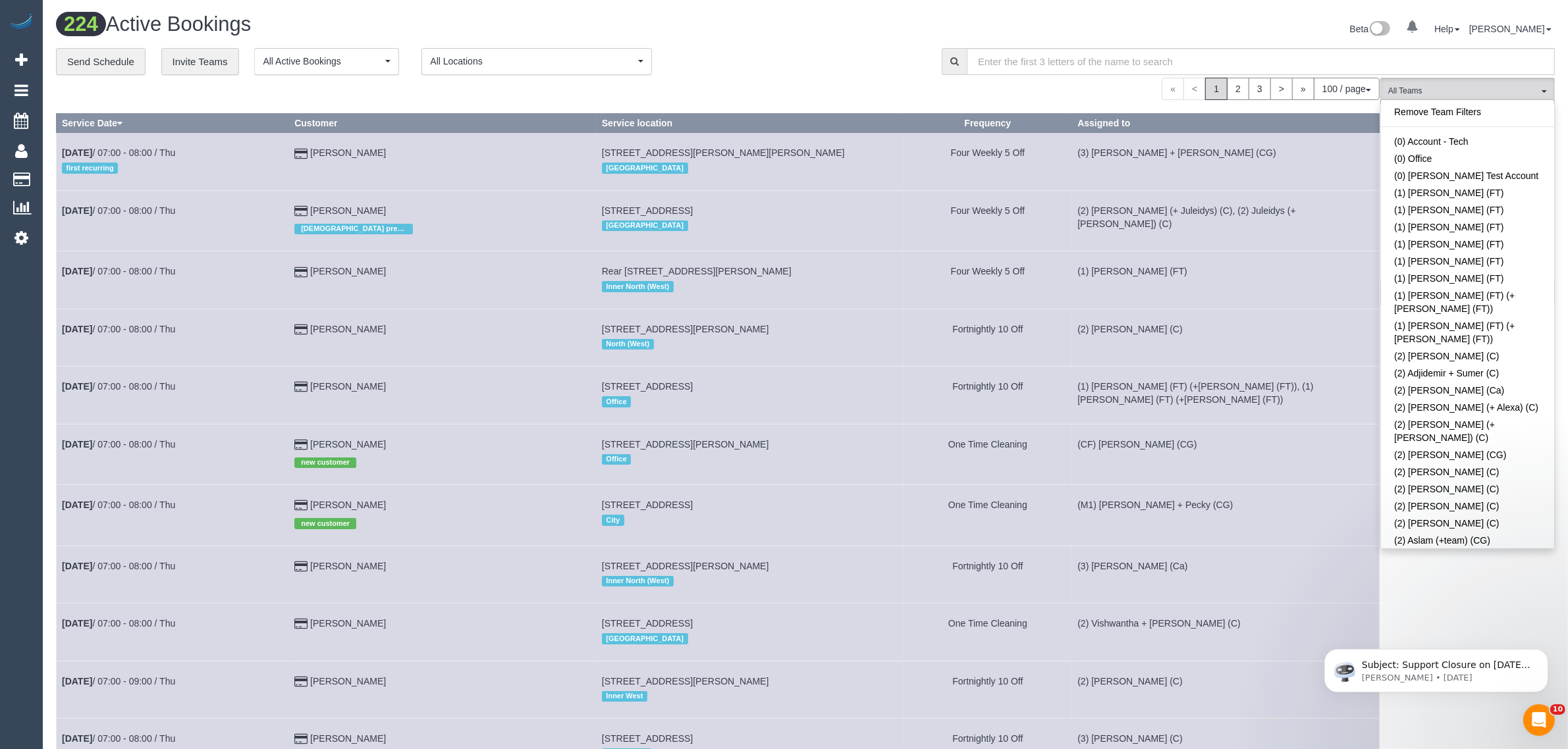
click at [1493, 112] on link "Remove Team Filters" at bounding box center [1468, 112] width 174 height 17
click at [1459, 112] on link "Remove Team Filters" at bounding box center [1468, 112] width 174 height 17
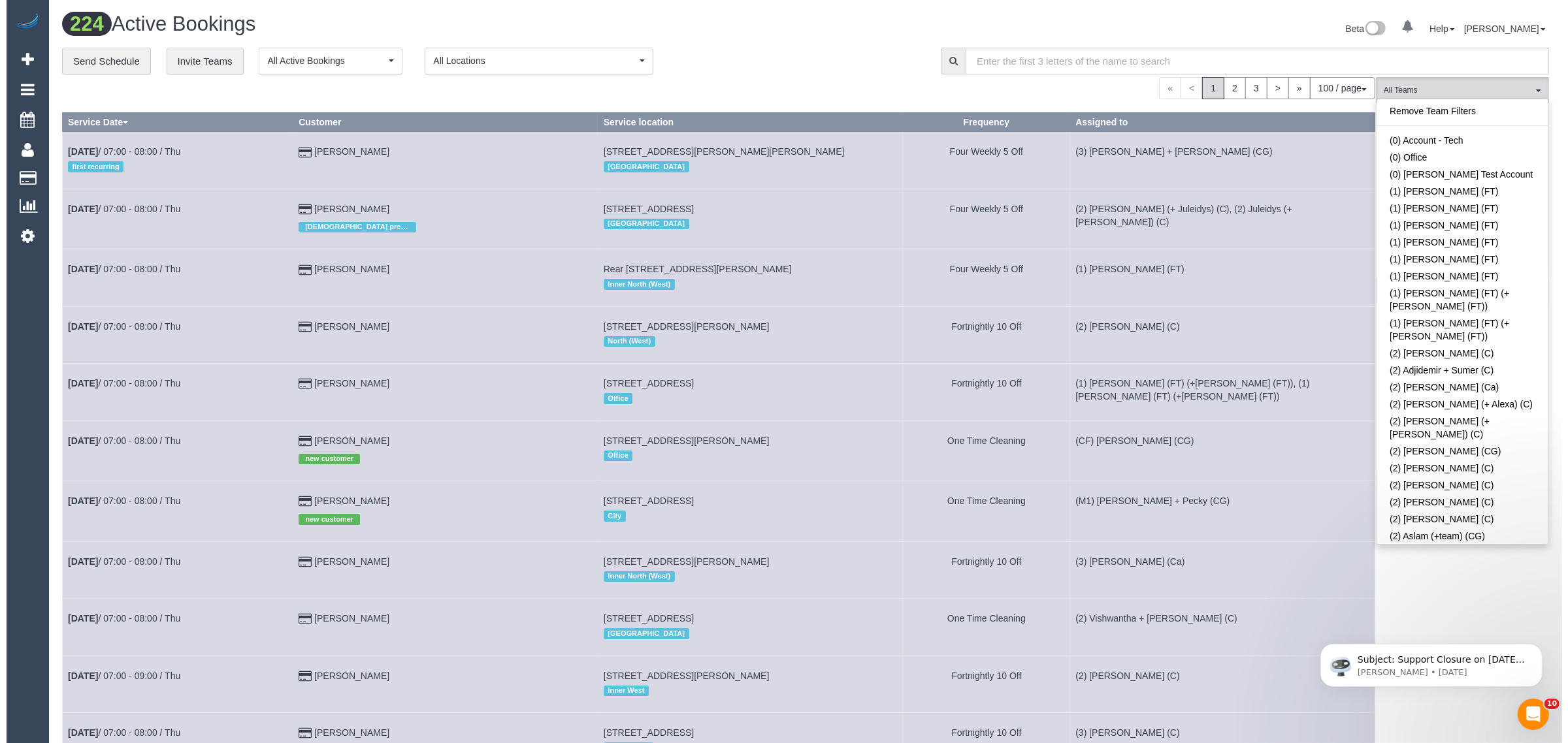
scroll to position [1529, 0]
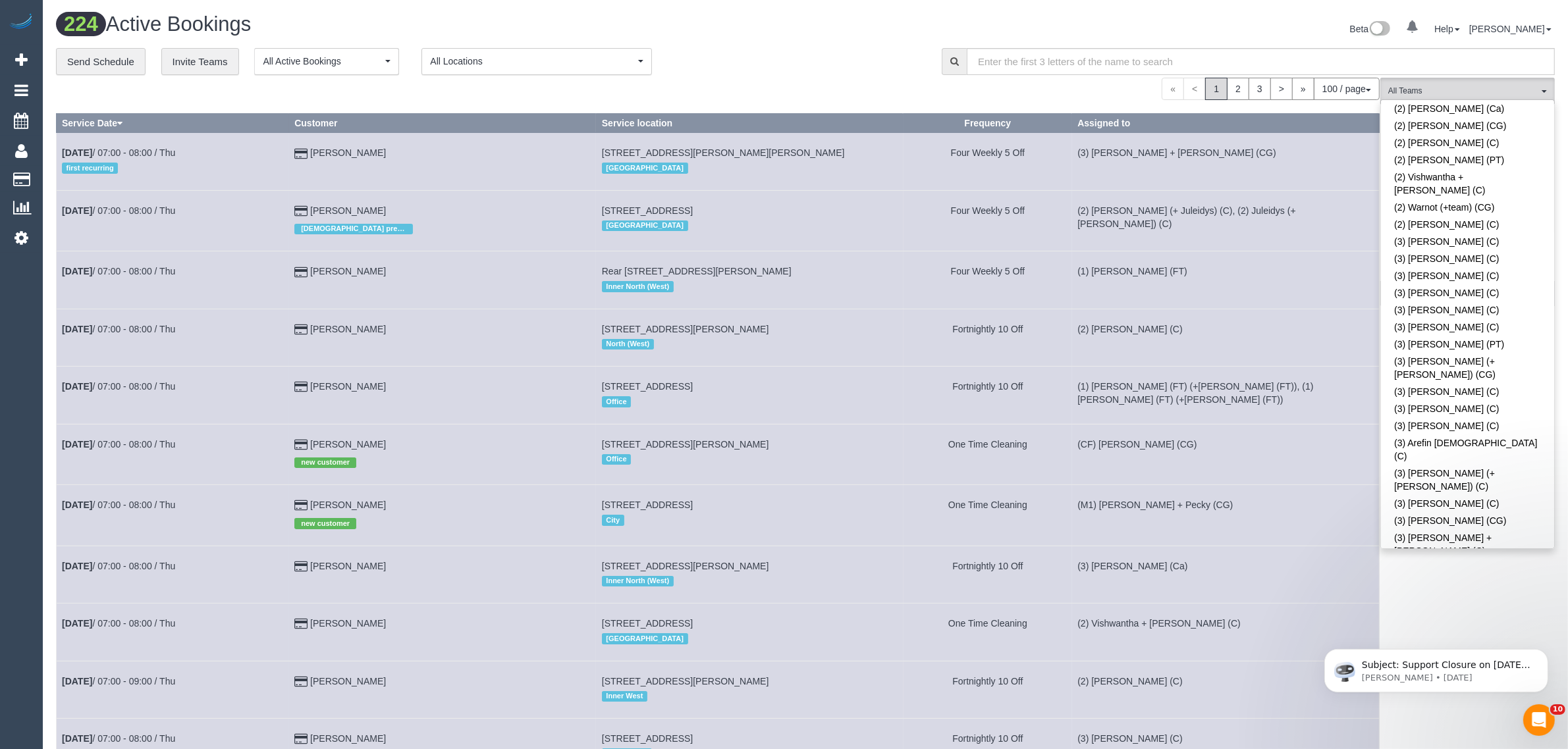
click at [1473, 607] on link "(3) [DEMOGRAPHIC_DATA][PERSON_NAME] (C)" at bounding box center [1468, 622] width 174 height 30
click at [781, 56] on div "**********" at bounding box center [490, 61] width 867 height 27
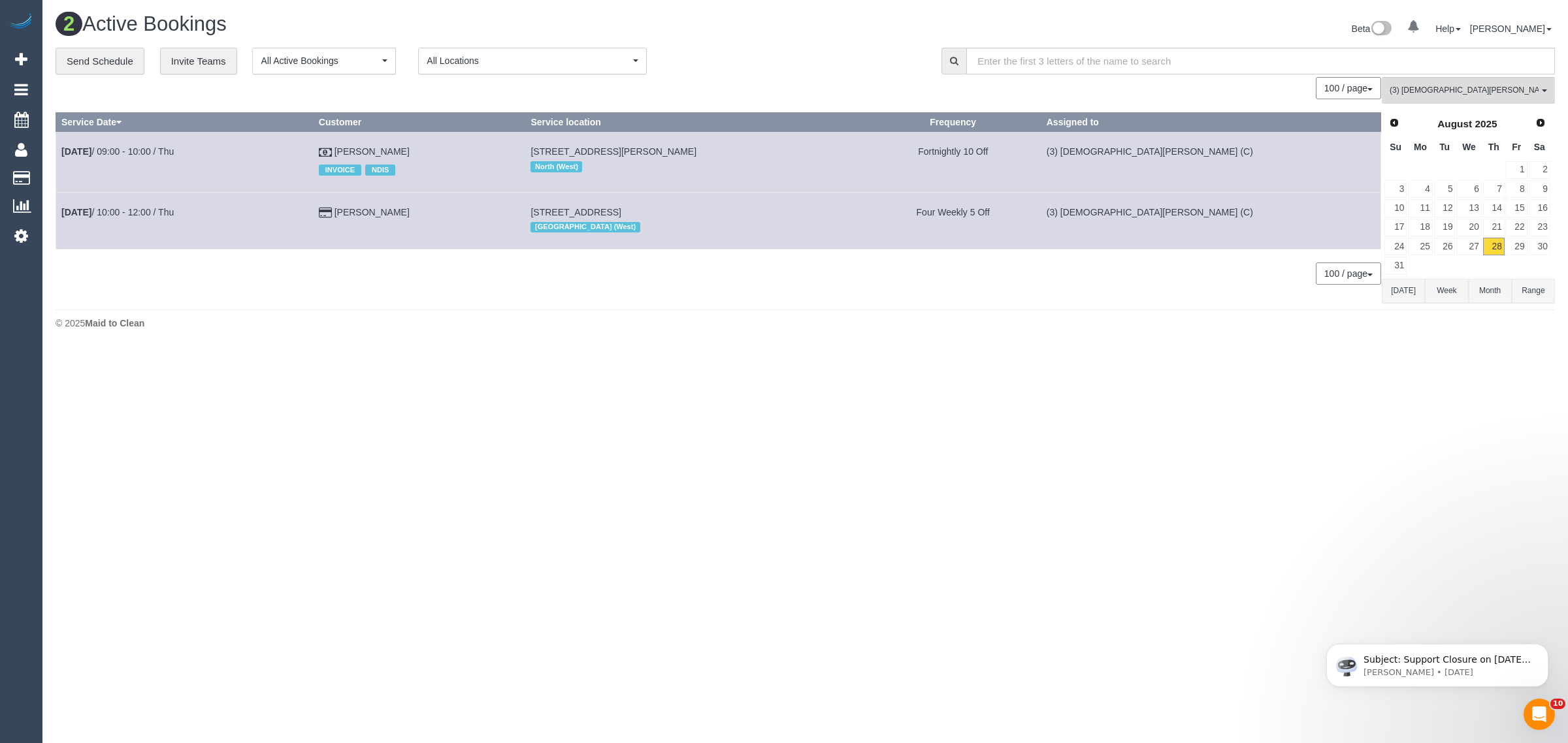
click at [711, 338] on div "2 Active Bookings Beta 0 Your Notifications You have 0 alerts Help Help Docs Ta…" at bounding box center [805, 175] width 1526 height 349
drag, startPoint x: 456, startPoint y: 145, endPoint x: 64, endPoint y: 151, distance: 392.0
click at [64, 151] on tr "Aug 28th / 09:00 - 10:00 / Thu Dimos Andreadis INVOICE NDIS 7 Julius Street, Co…" at bounding box center [718, 161] width 1325 height 60
copy tr "Aug 28th / 09:00 - 10:00 / Thu Dimos Andreadis"
drag, startPoint x: 328, startPoint y: 313, endPoint x: 376, endPoint y: 269, distance: 65.1
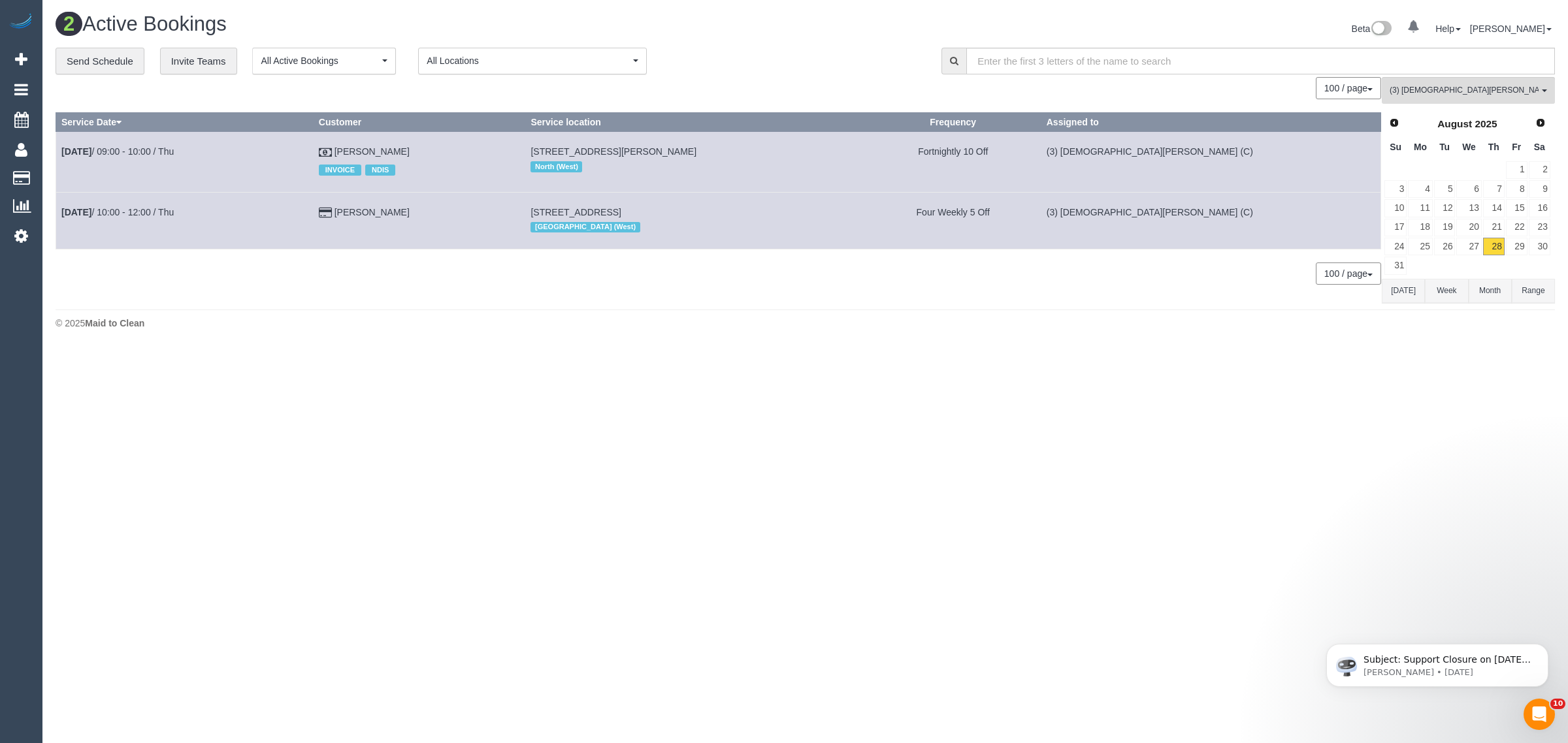
click at [330, 313] on footer "© 2025 Maid to Clean" at bounding box center [805, 323] width 1500 height 26
drag, startPoint x: 335, startPoint y: 210, endPoint x: 63, endPoint y: 207, distance: 272.0
click at [63, 207] on tr "Aug 28th / 10:00 - 12:00 / Thu Sajini Hewavitharanage 11 Greenvale Gardens Boul…" at bounding box center [718, 220] width 1325 height 57
copy tr "Aug 28th / 10:00 - 12:00 / Thu Sajini Hewavitharanage"
click at [773, 353] on body "0 Beta Your Notifications You have 0 alerts Add Booking Bookings Active Booking…" at bounding box center [784, 372] width 1568 height 743
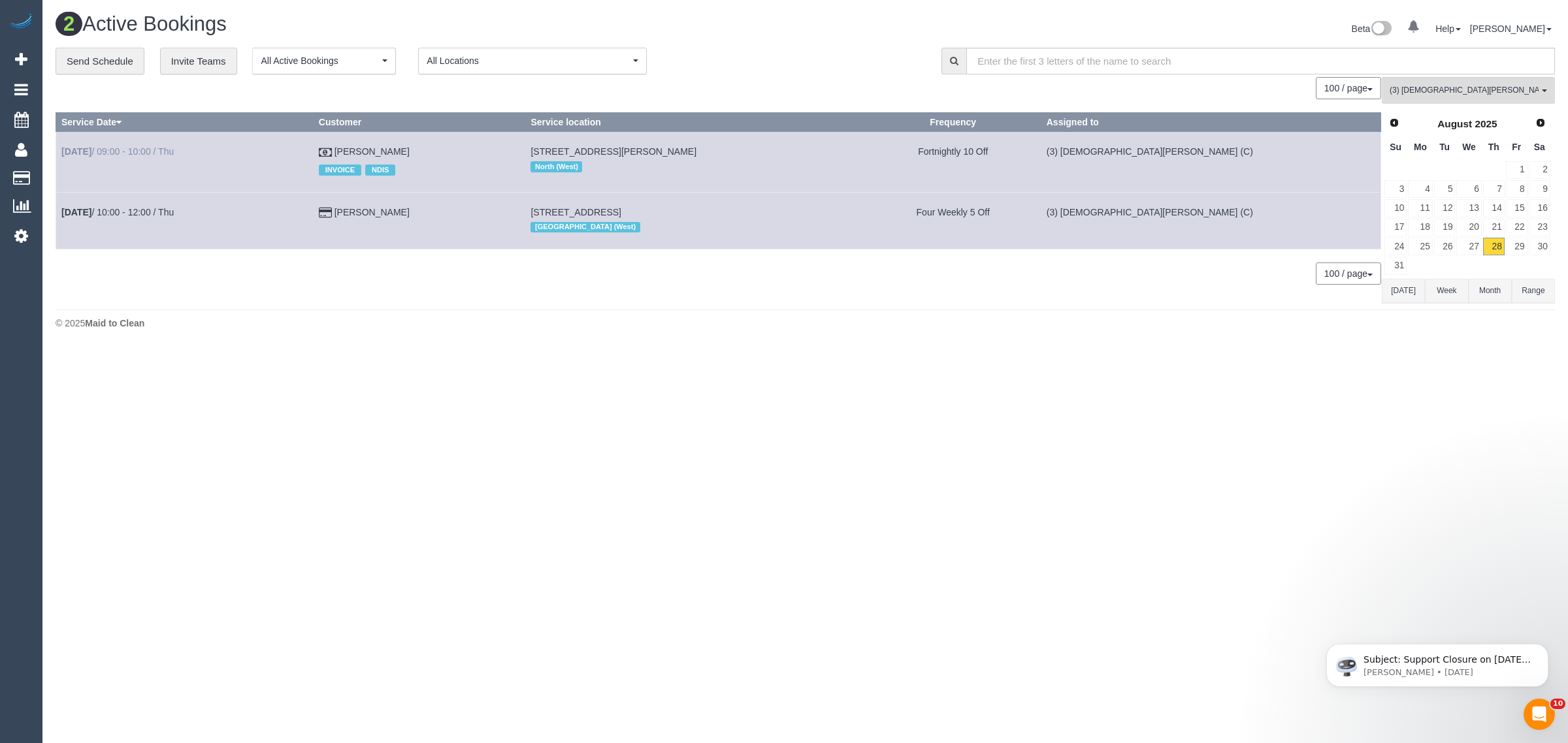
drag, startPoint x: 452, startPoint y: 143, endPoint x: 62, endPoint y: 152, distance: 390.1
click at [62, 152] on tr "Aug 28th / 09:00 - 10:00 / Thu Dimos Andreadis INVOICE NDIS 7 Julius Street, Co…" at bounding box center [718, 161] width 1325 height 60
copy tr "Aug 28th / 09:00 - 10:00 / Thu Dimos Andreadis"
click at [1426, 85] on span "(3) [DEMOGRAPHIC_DATA][PERSON_NAME] (C)" at bounding box center [1464, 90] width 149 height 11
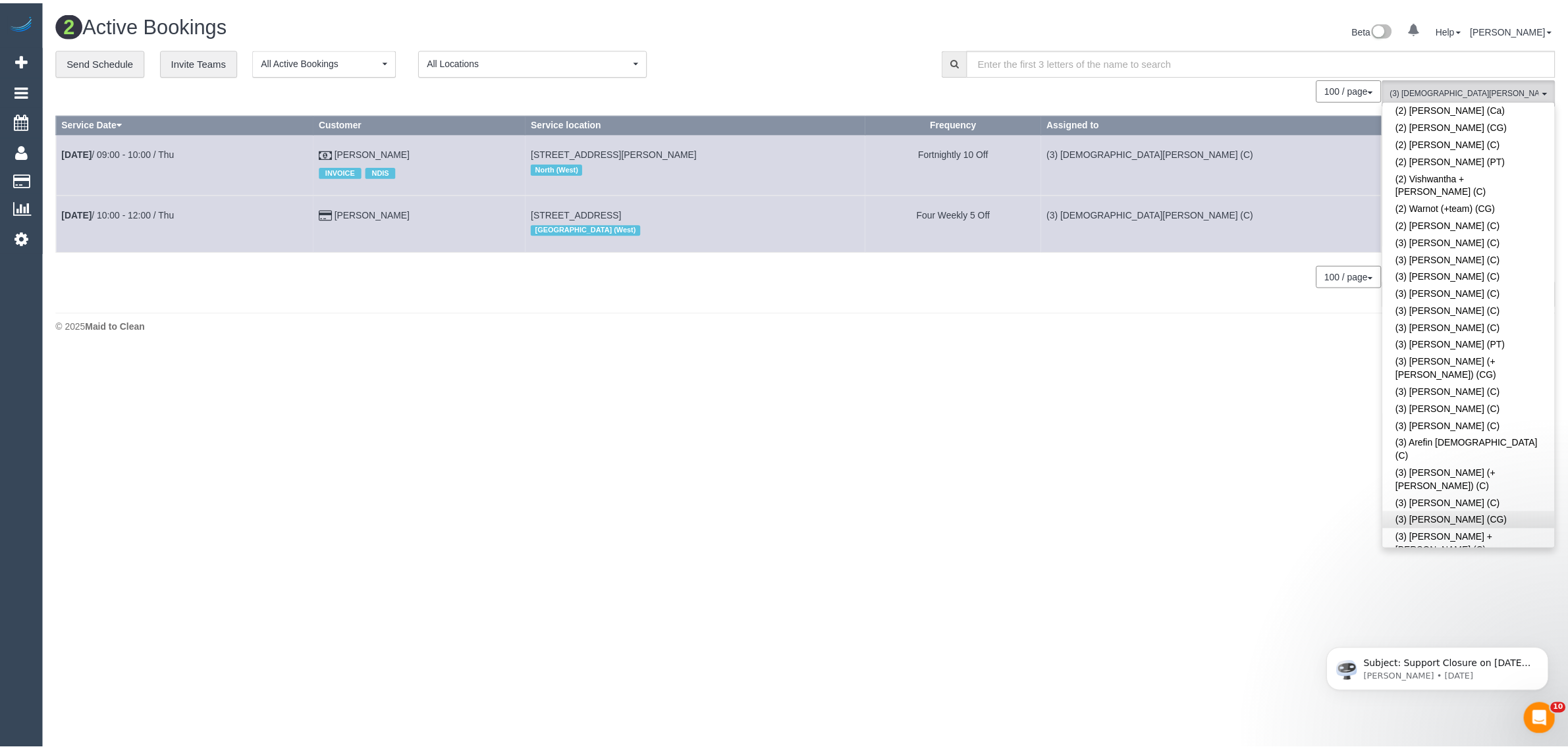
scroll to position [0, 0]
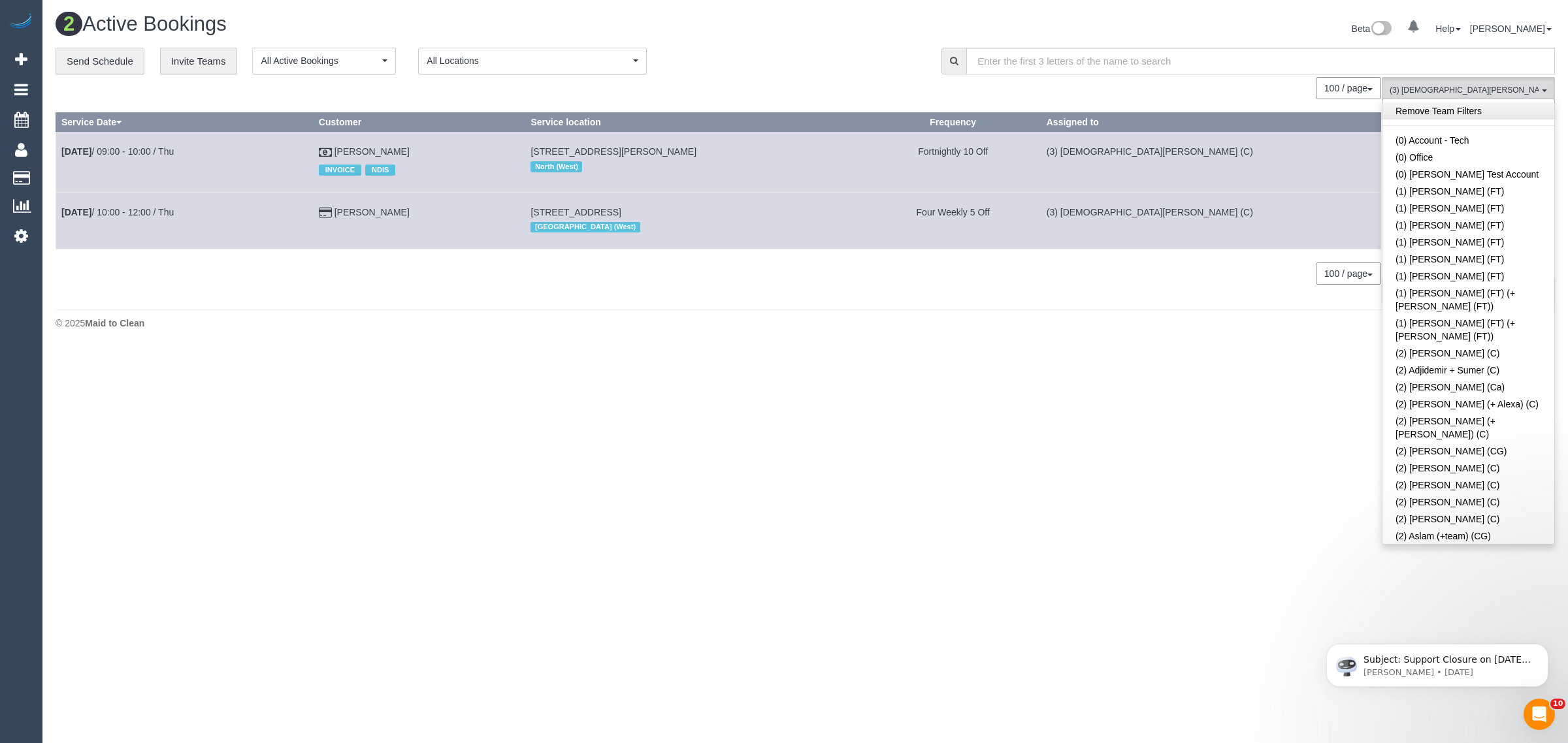
click at [1501, 113] on link "Remove Team Filters" at bounding box center [1469, 111] width 172 height 17
click at [830, 67] on div "**********" at bounding box center [489, 60] width 867 height 27
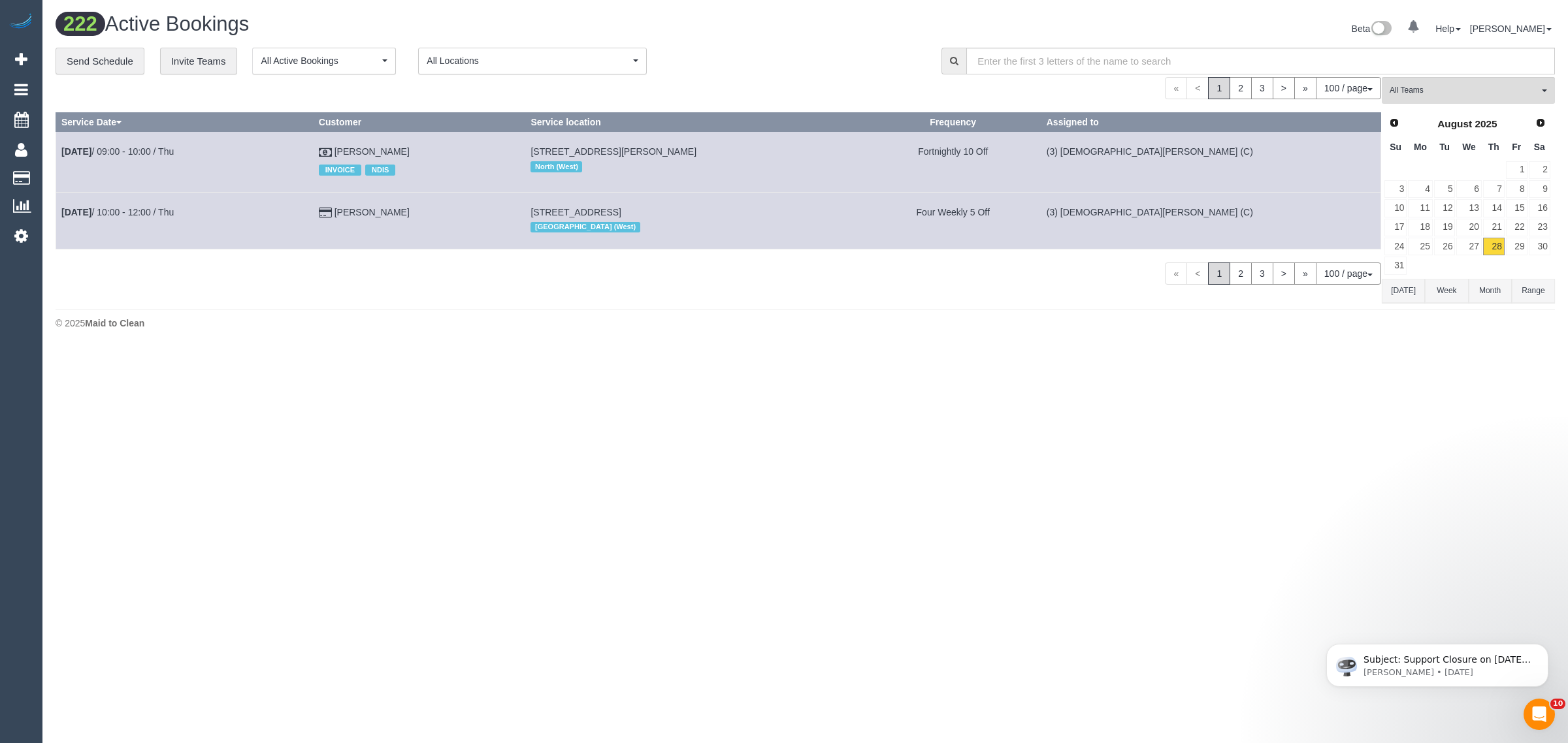
click at [942, 400] on body "0 Beta Your Notifications You have 0 alerts Add Booking Bookings Active Booking…" at bounding box center [784, 372] width 1568 height 743
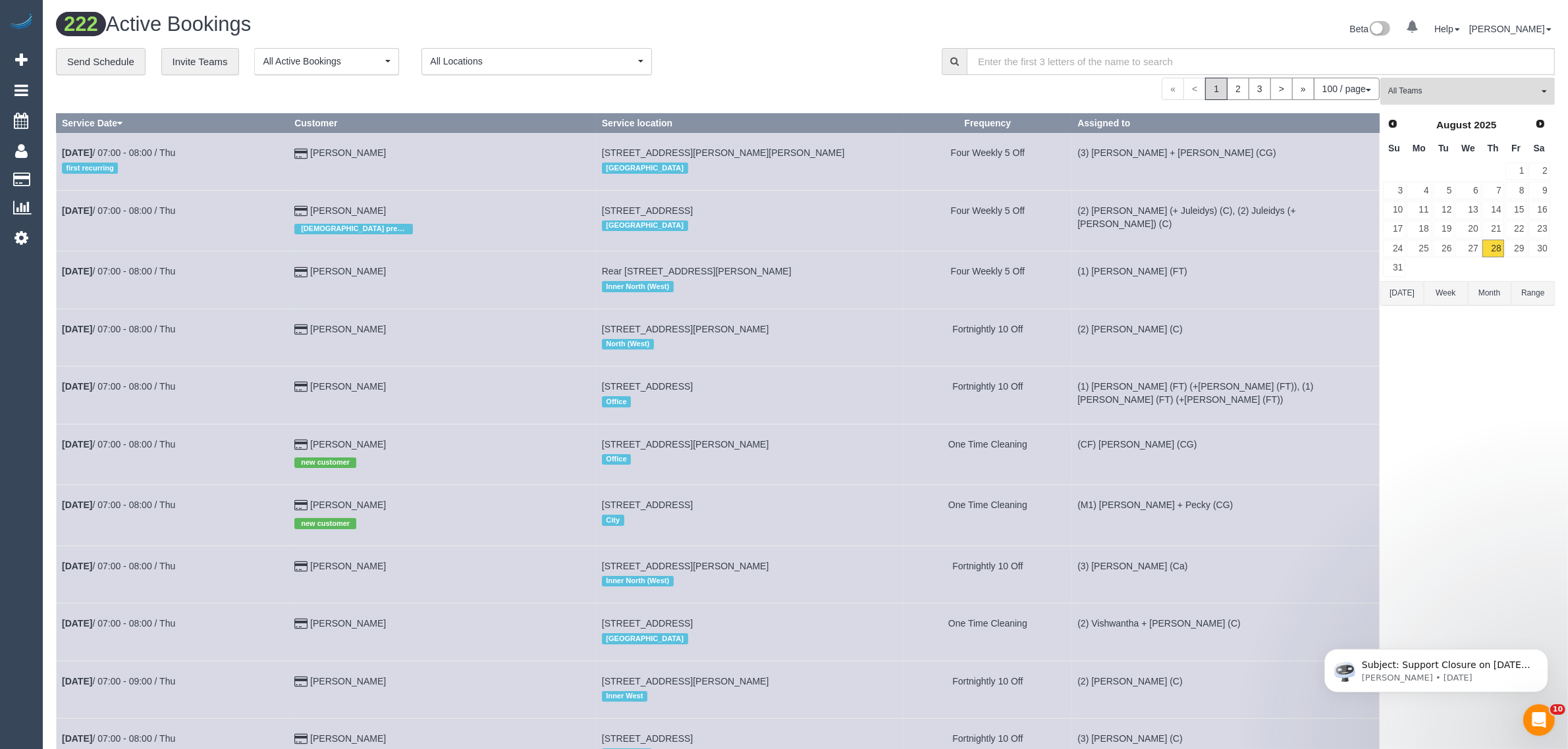
click at [1466, 93] on span "All Teams" at bounding box center [1463, 91] width 150 height 11
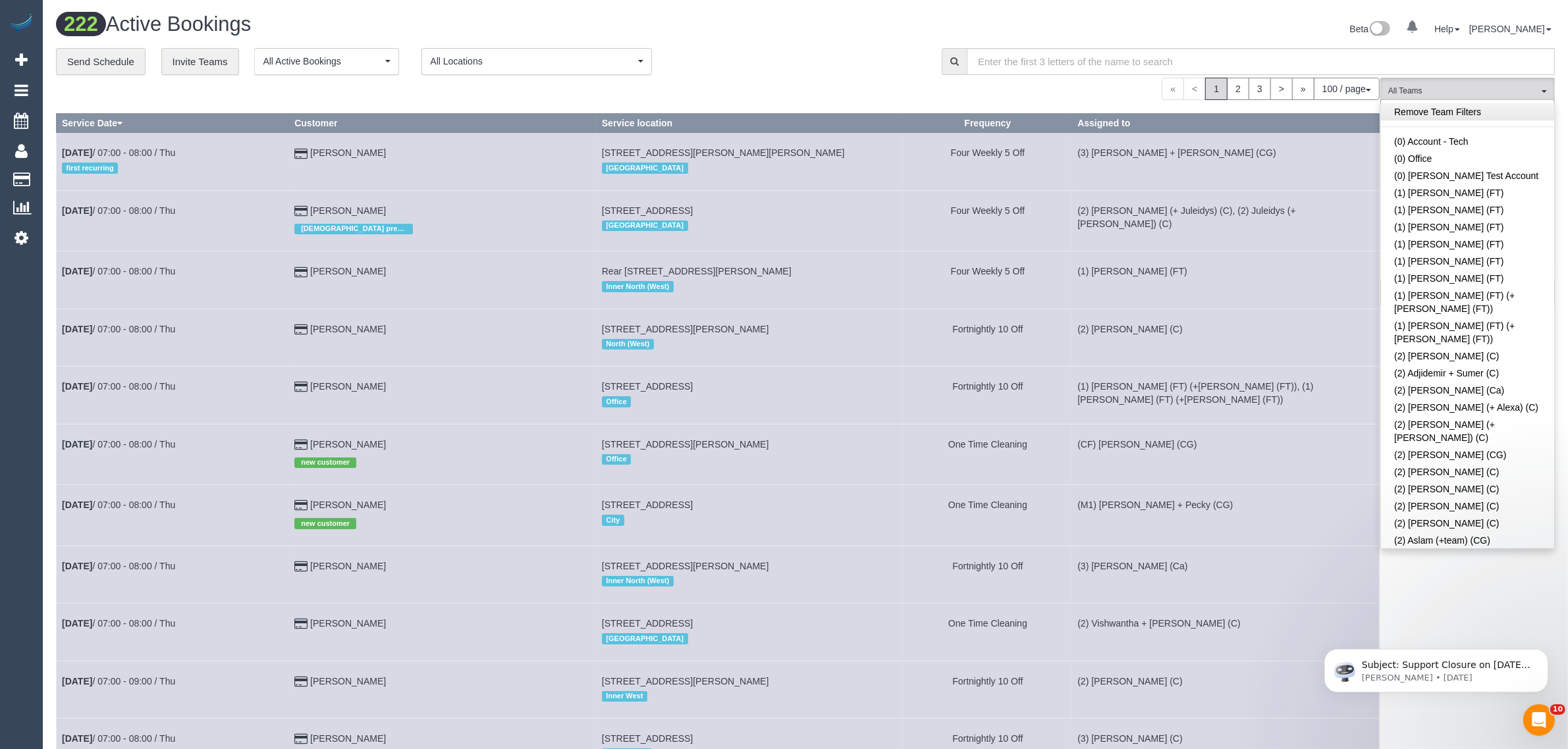
click at [1480, 116] on link "Remove Team Filters" at bounding box center [1468, 112] width 174 height 17
click at [805, 73] on div "**********" at bounding box center [490, 61] width 867 height 27
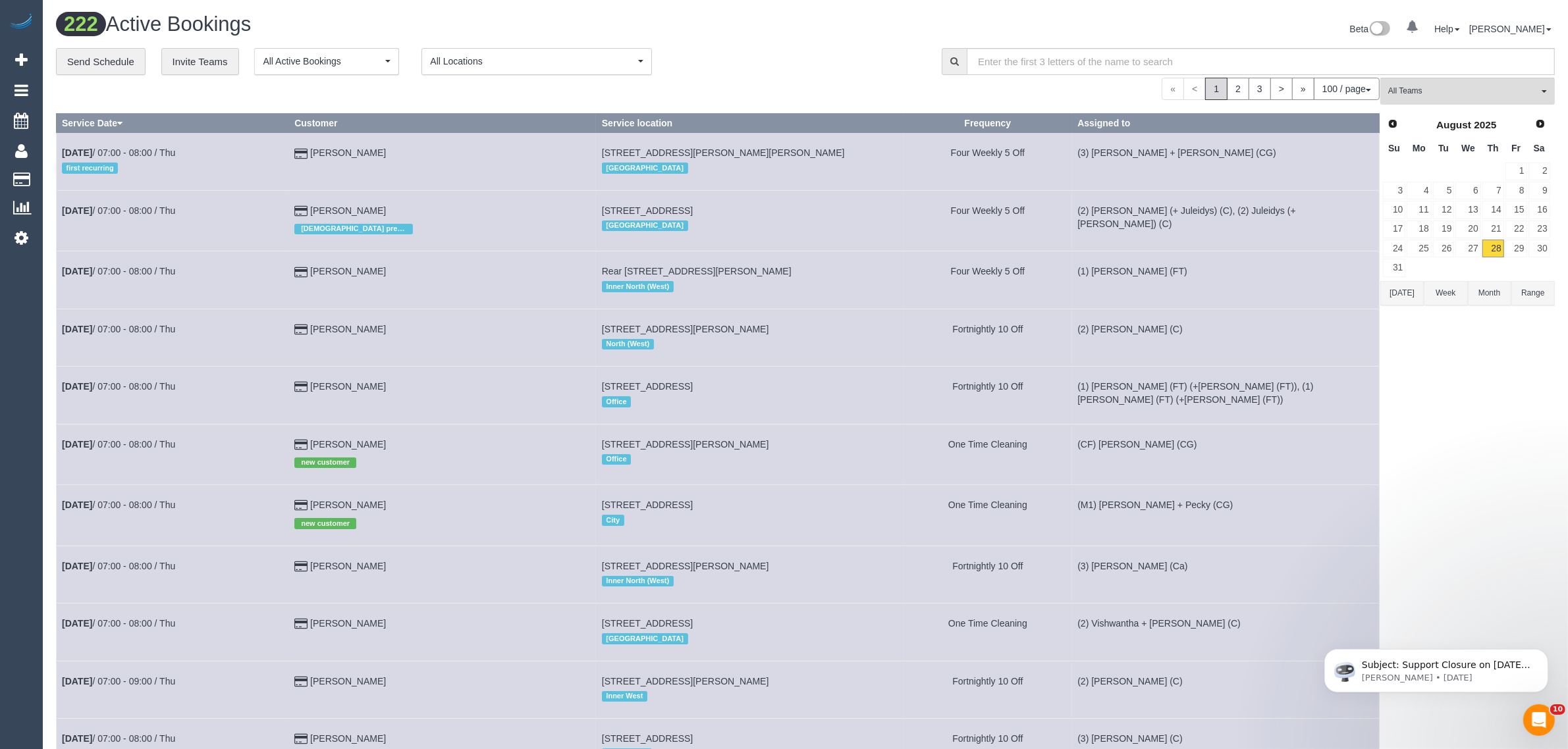
click at [1517, 252] on link "29" at bounding box center [1516, 249] width 22 height 18
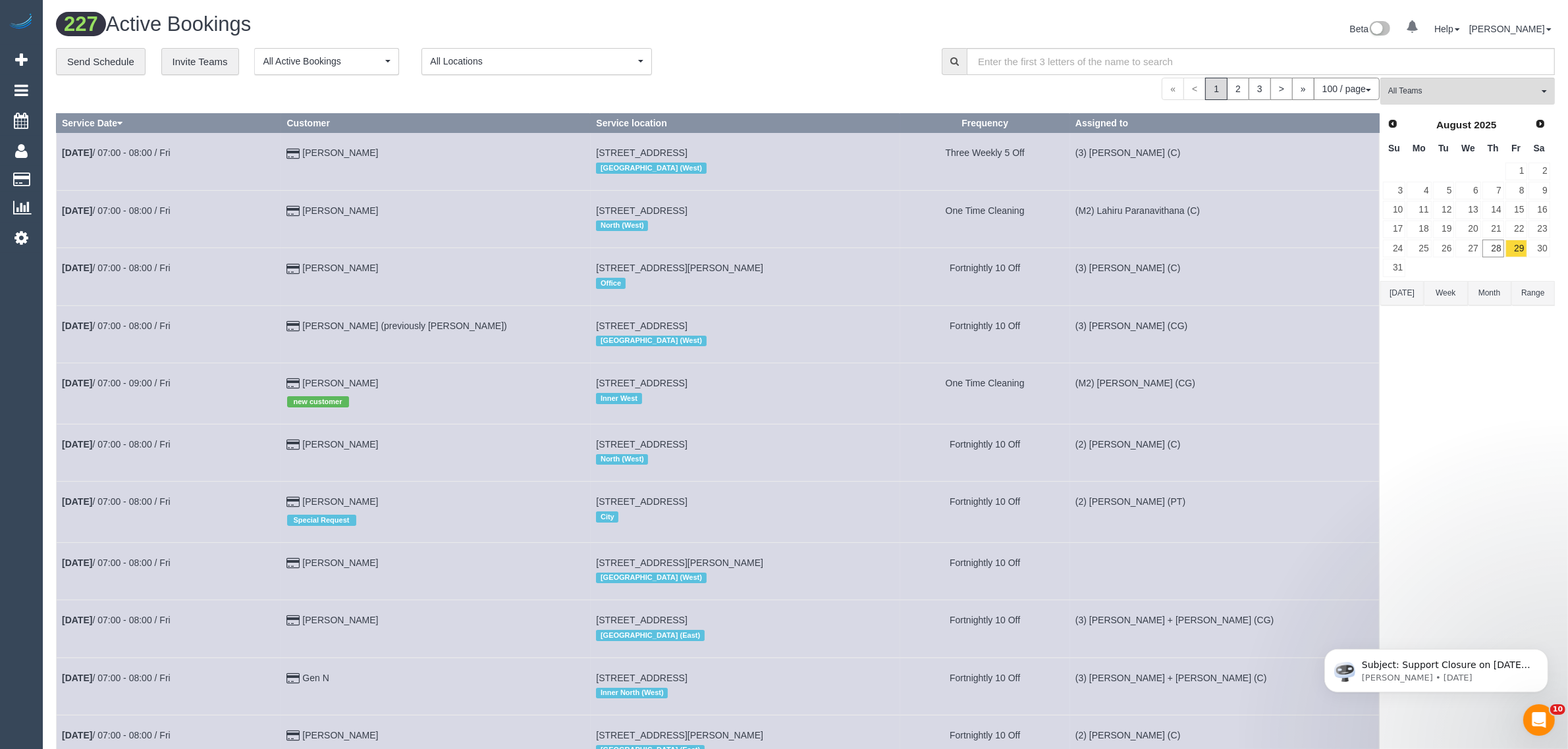
click at [841, 79] on div "« < 1 2 3 > » 100 / page 10 / page 20 / page 30 / page 40 / page 50 / page 100 …" at bounding box center [718, 88] width 1324 height 23
click at [1458, 99] on button "All Teams" at bounding box center [1467, 91] width 174 height 27
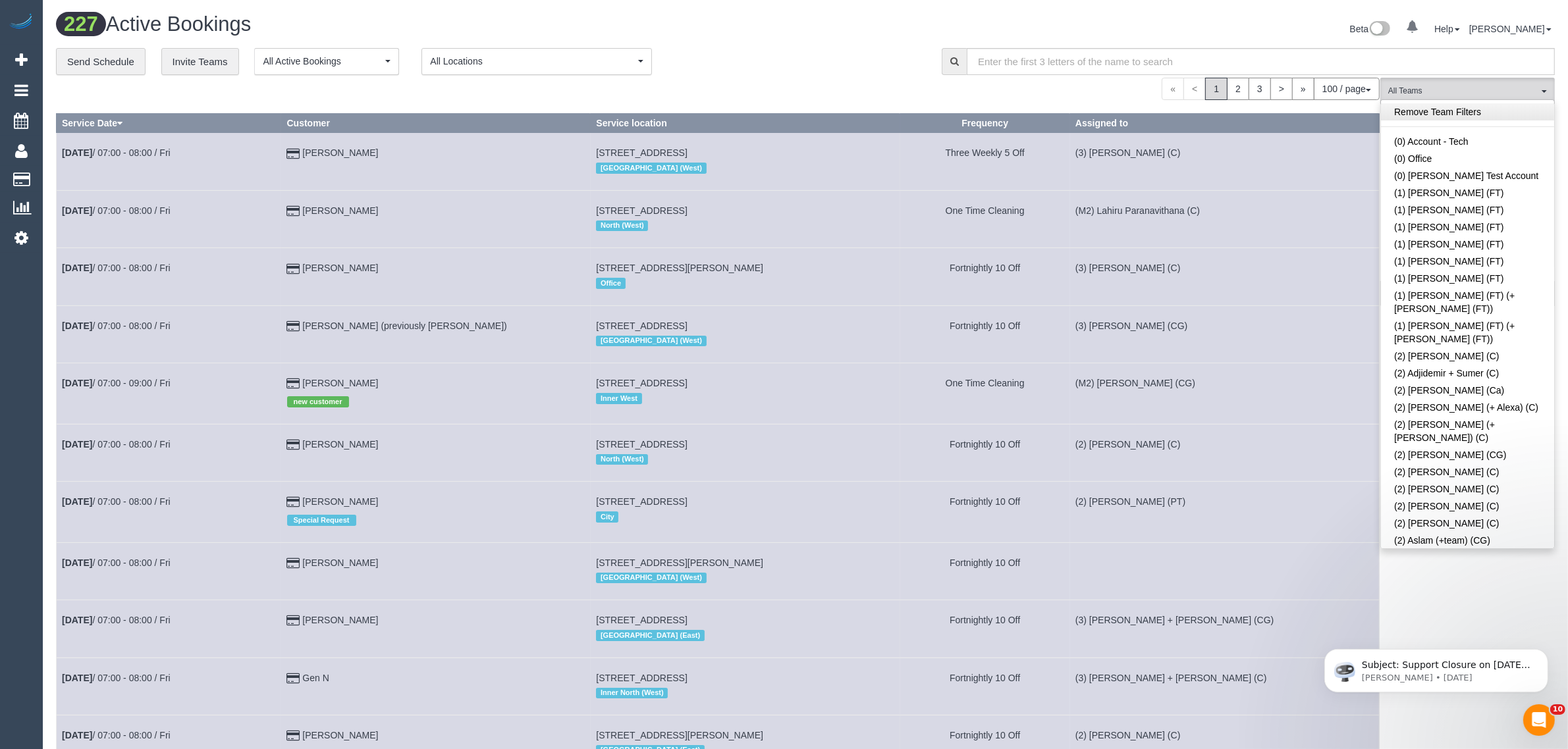
click at [1455, 112] on link "Remove Team Filters" at bounding box center [1468, 112] width 174 height 17
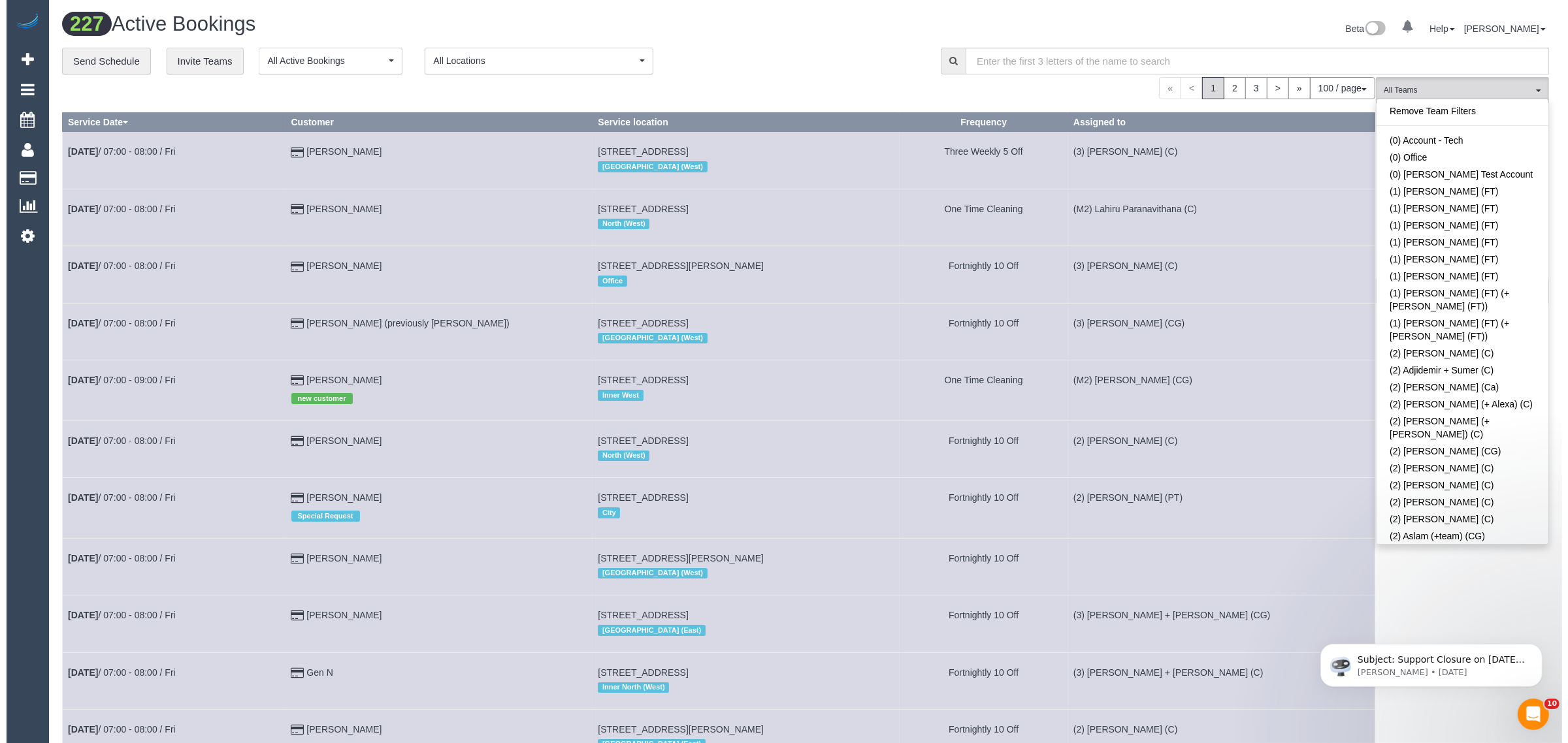
scroll to position [1529, 0]
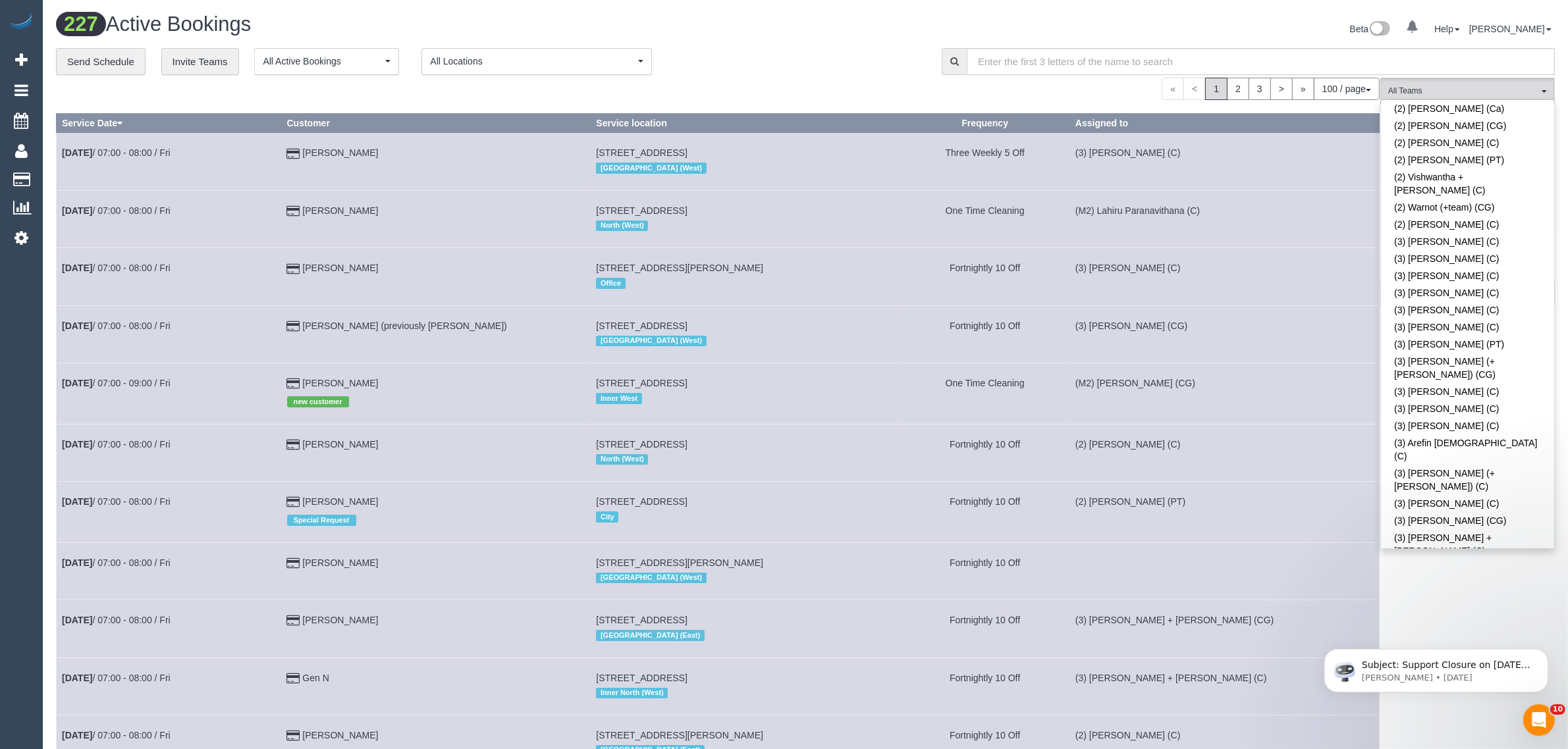
click at [1494, 607] on link "(3) [DEMOGRAPHIC_DATA][PERSON_NAME] (C)" at bounding box center [1468, 622] width 174 height 30
click at [784, 56] on div "**********" at bounding box center [490, 61] width 867 height 27
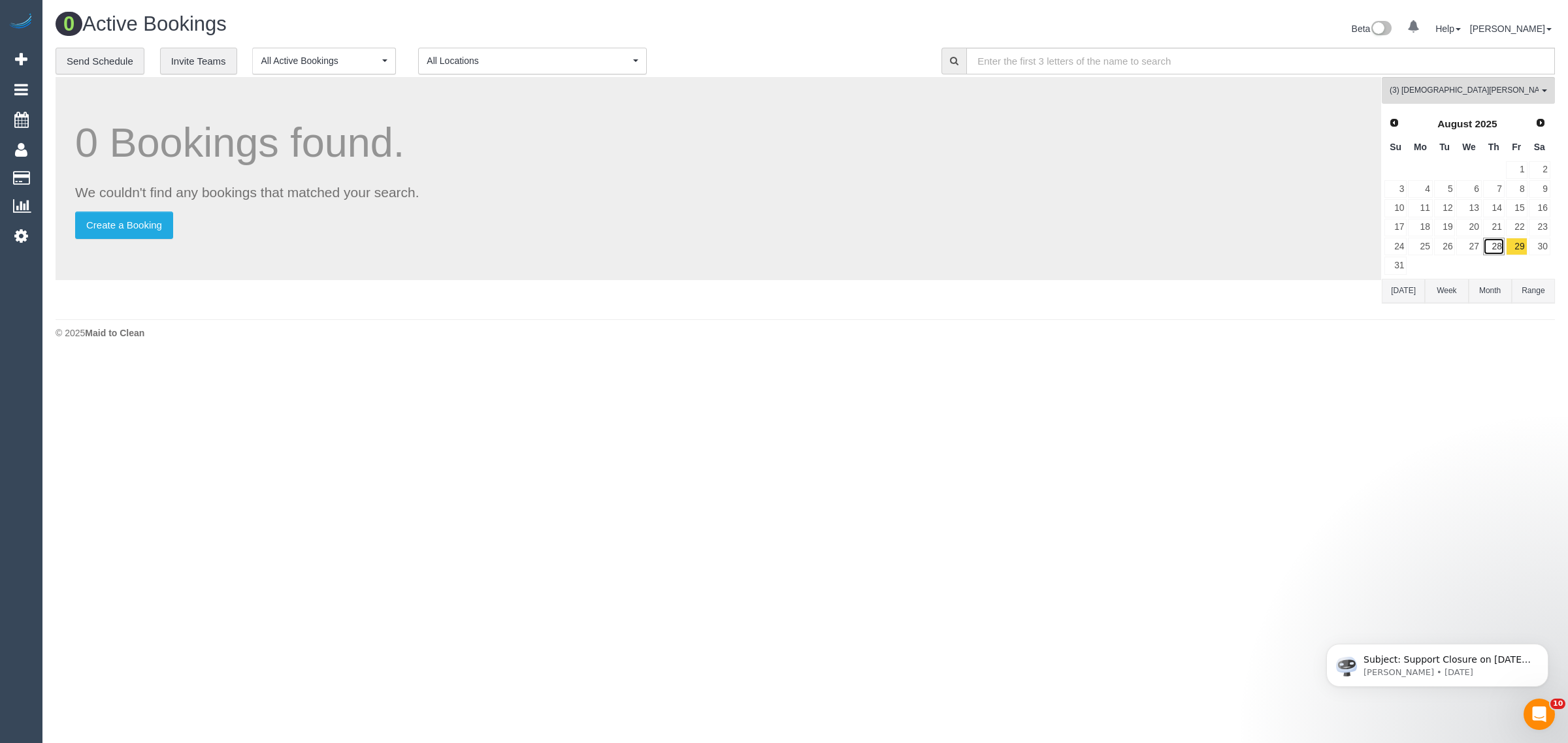
click at [1497, 247] on link "28" at bounding box center [1494, 247] width 22 height 18
click at [1519, 243] on link "29" at bounding box center [1517, 247] width 22 height 18
click at [1443, 85] on span "(3) [DEMOGRAPHIC_DATA][PERSON_NAME] (C)" at bounding box center [1464, 90] width 149 height 11
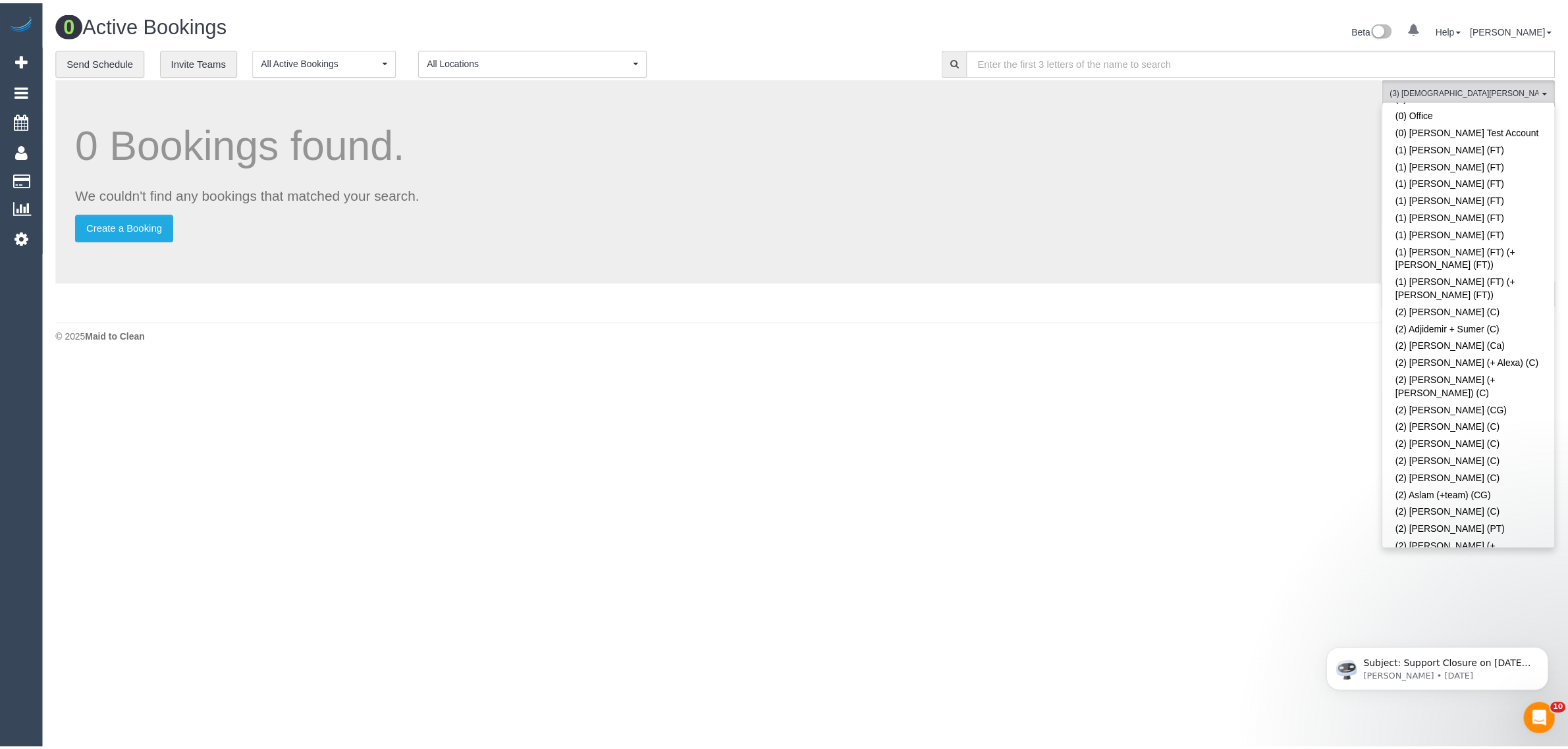
scroll to position [0, 0]
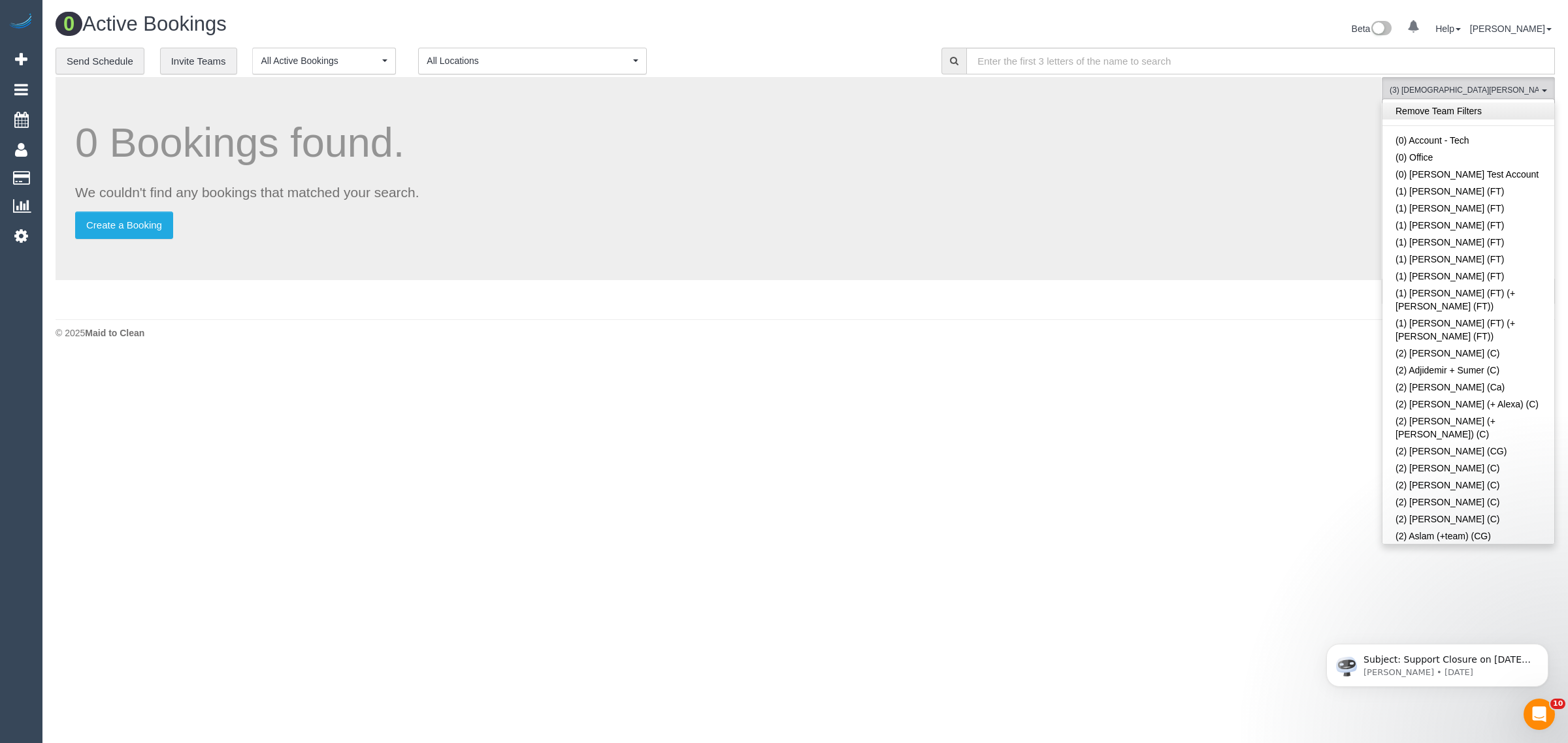
click at [1508, 116] on link "Remove Team Filters" at bounding box center [1469, 111] width 172 height 17
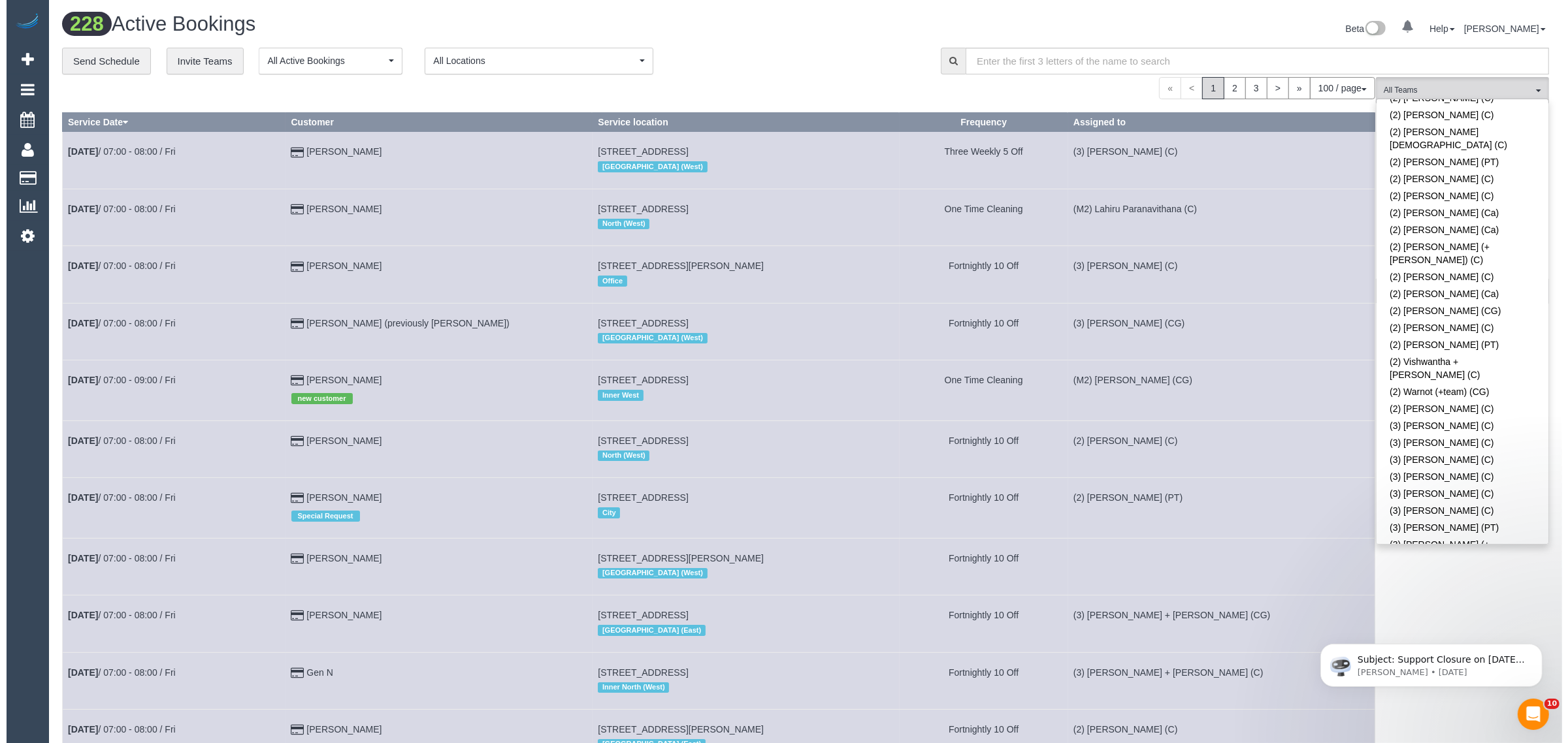
scroll to position [2716, 0]
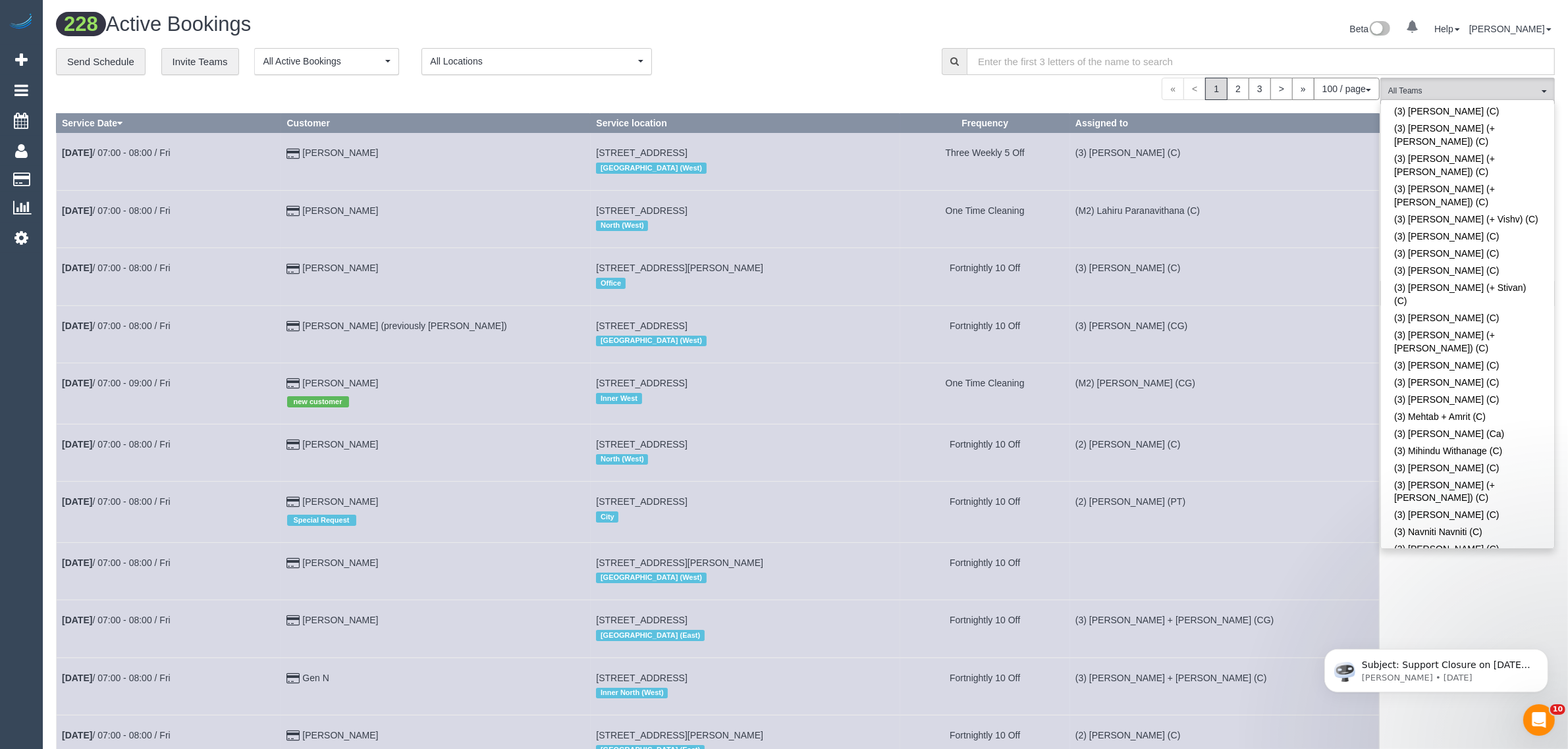
click at [860, 56] on div "**********" at bounding box center [490, 61] width 867 height 27
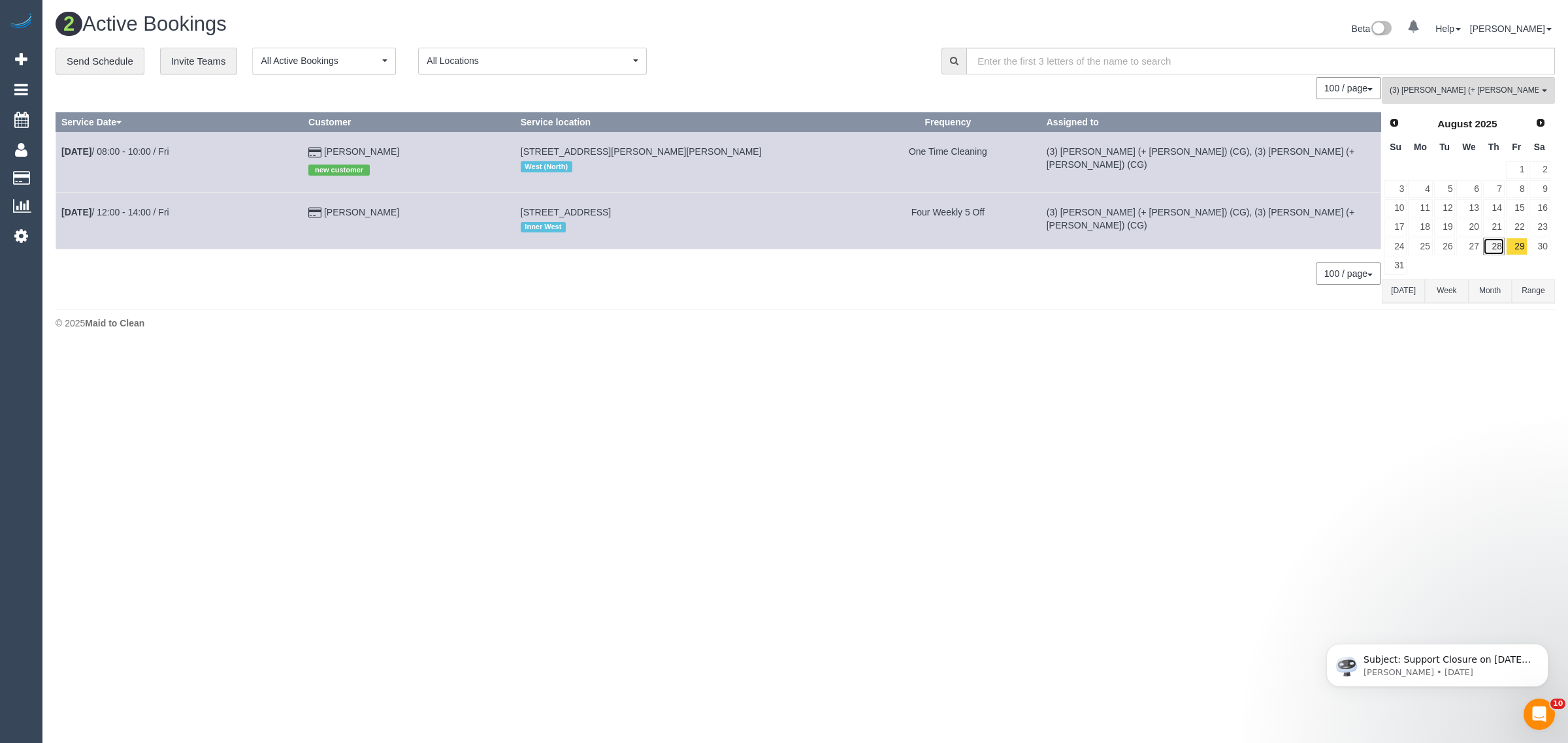
click at [1498, 245] on link "28" at bounding box center [1494, 247] width 22 height 18
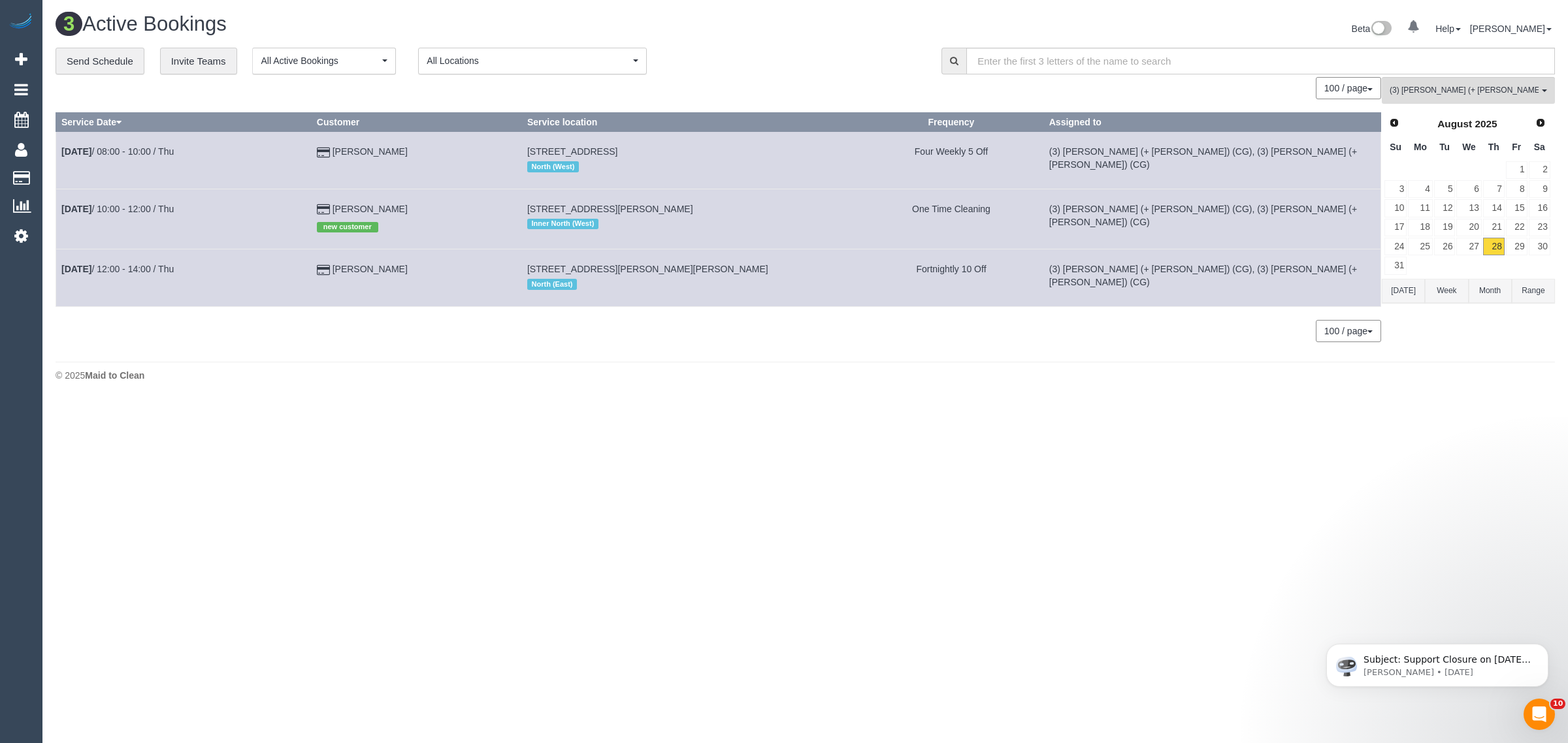
click at [753, 60] on div "**********" at bounding box center [489, 60] width 867 height 27
drag, startPoint x: 429, startPoint y: 205, endPoint x: 56, endPoint y: 201, distance: 373.0
click at [56, 201] on tr "Aug 28th / 10:00 - 12:00 / Thu Daniel Smaller new customer 32 Albert Street, 4,…" at bounding box center [718, 218] width 1325 height 60
copy tr "Aug 28th / 10:00 - 12:00 / Thu Daniel Smaller"
drag, startPoint x: 553, startPoint y: 544, endPoint x: 511, endPoint y: 440, distance: 112.2
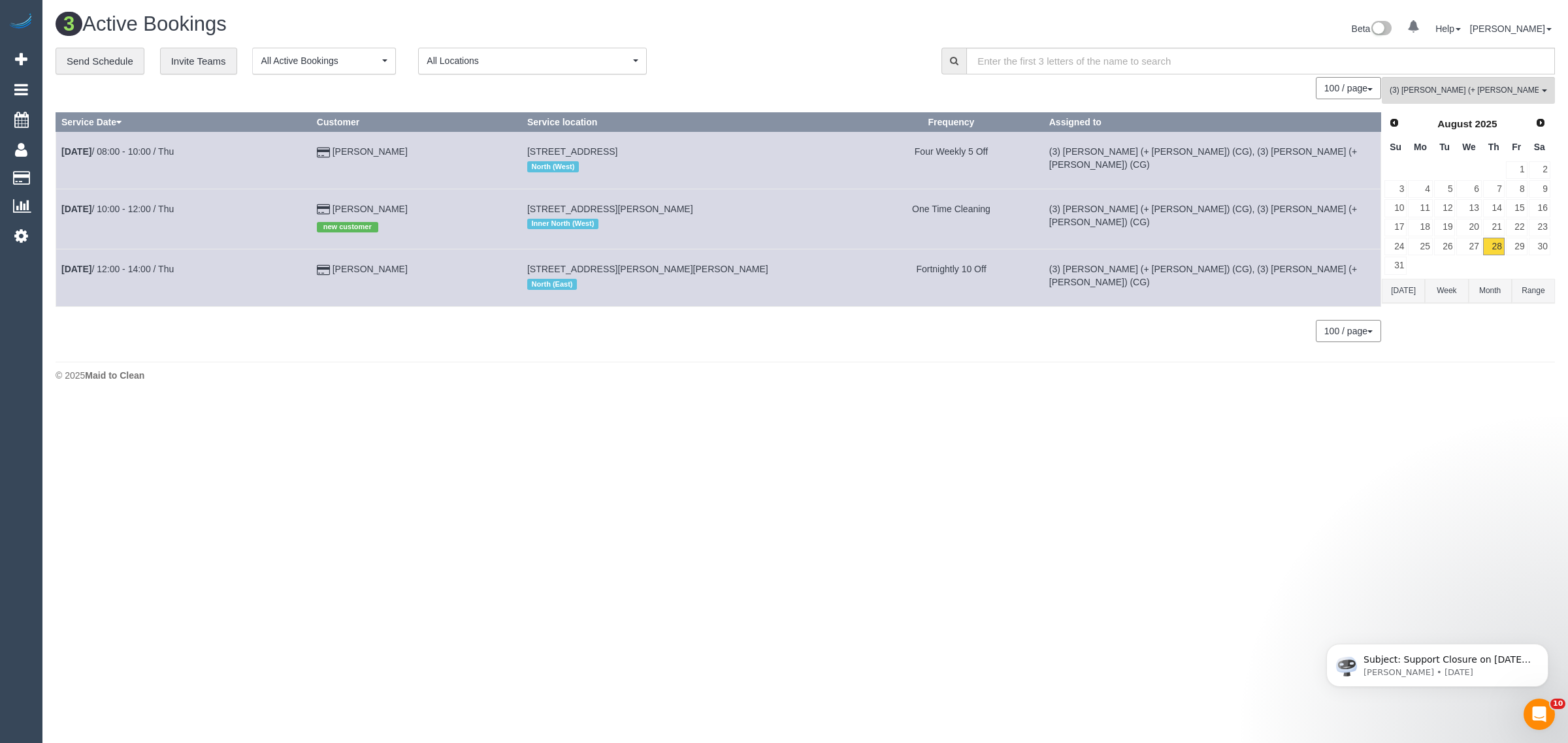
click at [552, 544] on body "0 Beta Your Notifications You have 0 alerts Add Booking Bookings Active Booking…" at bounding box center [784, 372] width 1568 height 743
drag, startPoint x: 448, startPoint y: 271, endPoint x: 57, endPoint y: 279, distance: 391.1
click at [57, 279] on tr "Aug 28th / 12:00 - 14:00 / Thu Jane Levinson 54 O’keefe Street, Preston, VIC 30…" at bounding box center [718, 278] width 1325 height 57
copy tr "Aug 28th / 12:00 - 14:00 / Thu Jane Levinson"
click at [615, 269] on span "54 O’keefe Street, Preston, VIC 3072" at bounding box center [648, 268] width 241 height 10
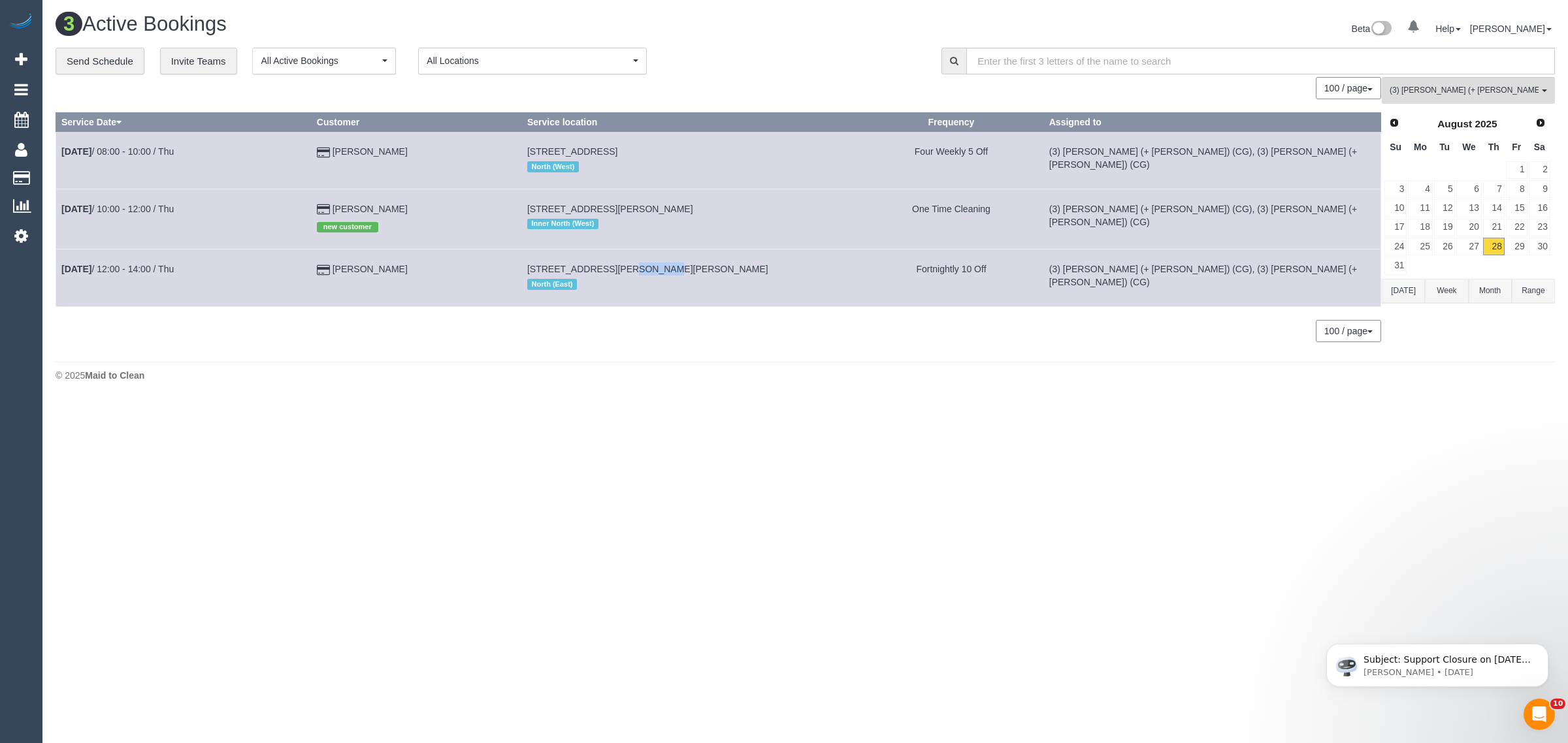
click at [615, 269] on span "54 O’keefe Street, Preston, VIC 3072" at bounding box center [648, 268] width 241 height 10
drag, startPoint x: 1030, startPoint y: 451, endPoint x: 1128, endPoint y: 328, distance: 157.3
click at [1030, 449] on body "0 Beta Your Notifications You have 0 alerts Add Booking Bookings Active Booking…" at bounding box center [784, 372] width 1568 height 743
click at [1475, 85] on span "(3) Sohail (+ Amninder) (CG)" at bounding box center [1464, 90] width 149 height 11
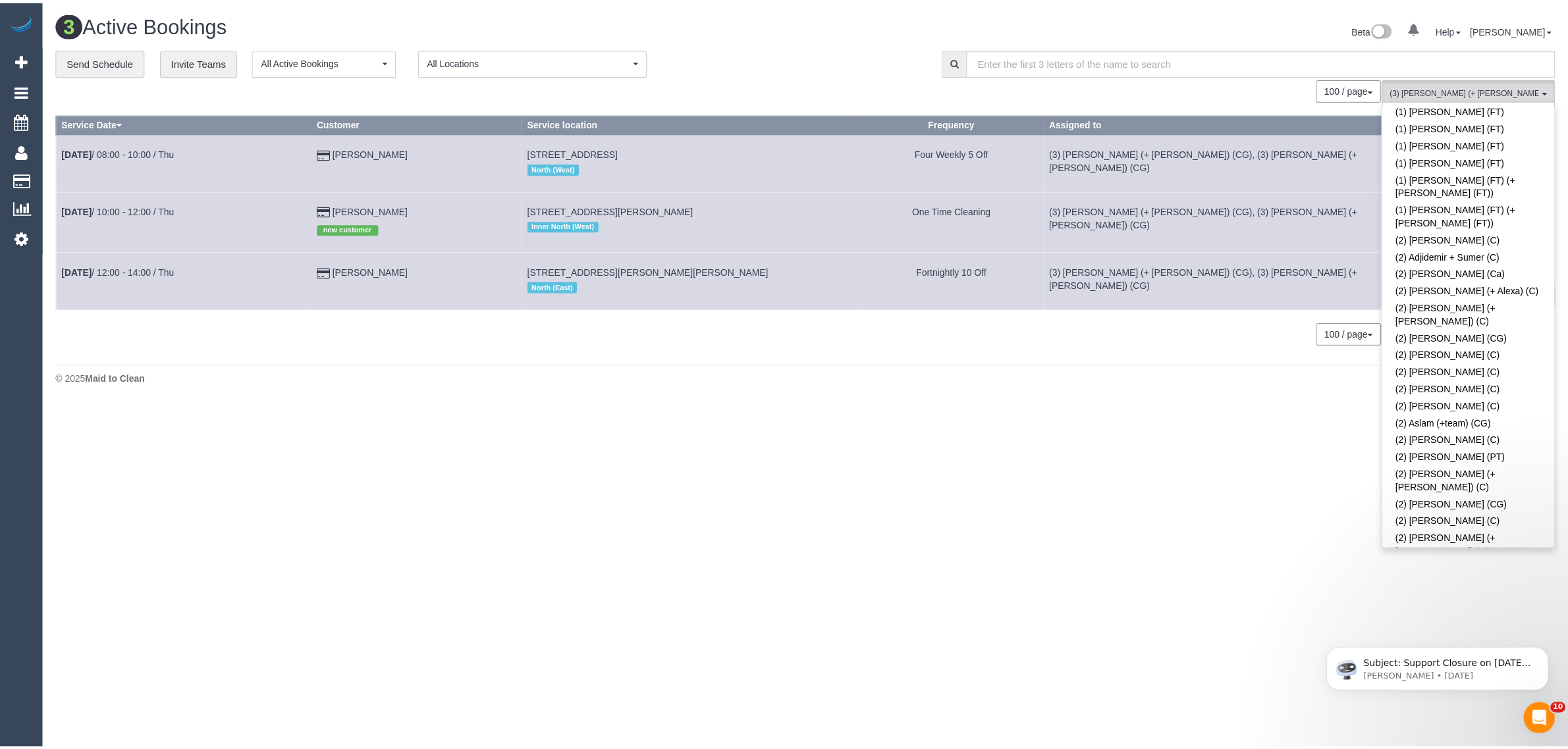
scroll to position [0, 0]
click at [1510, 113] on link "Remove Team Filters" at bounding box center [1480, 112] width 174 height 17
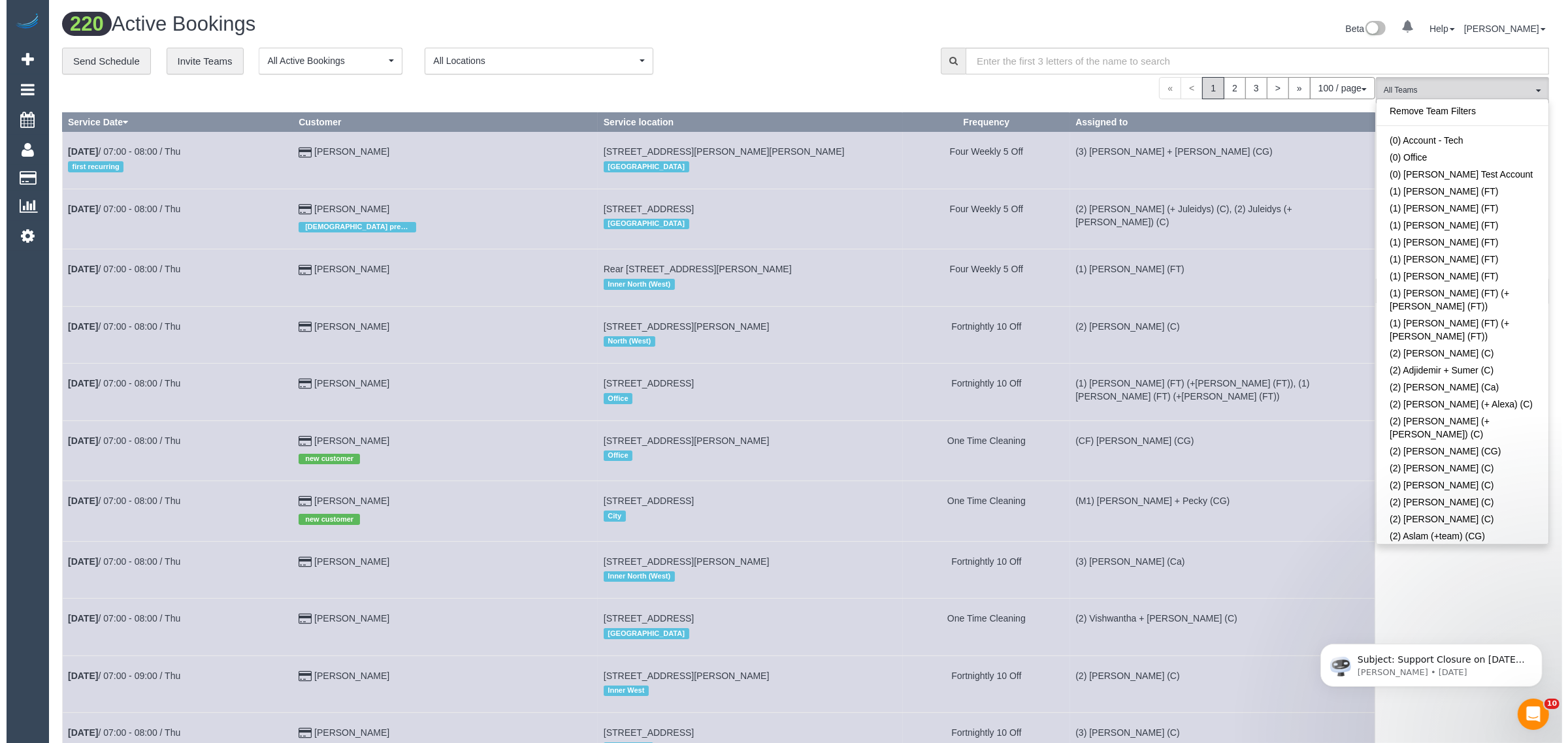
scroll to position [1851, 0]
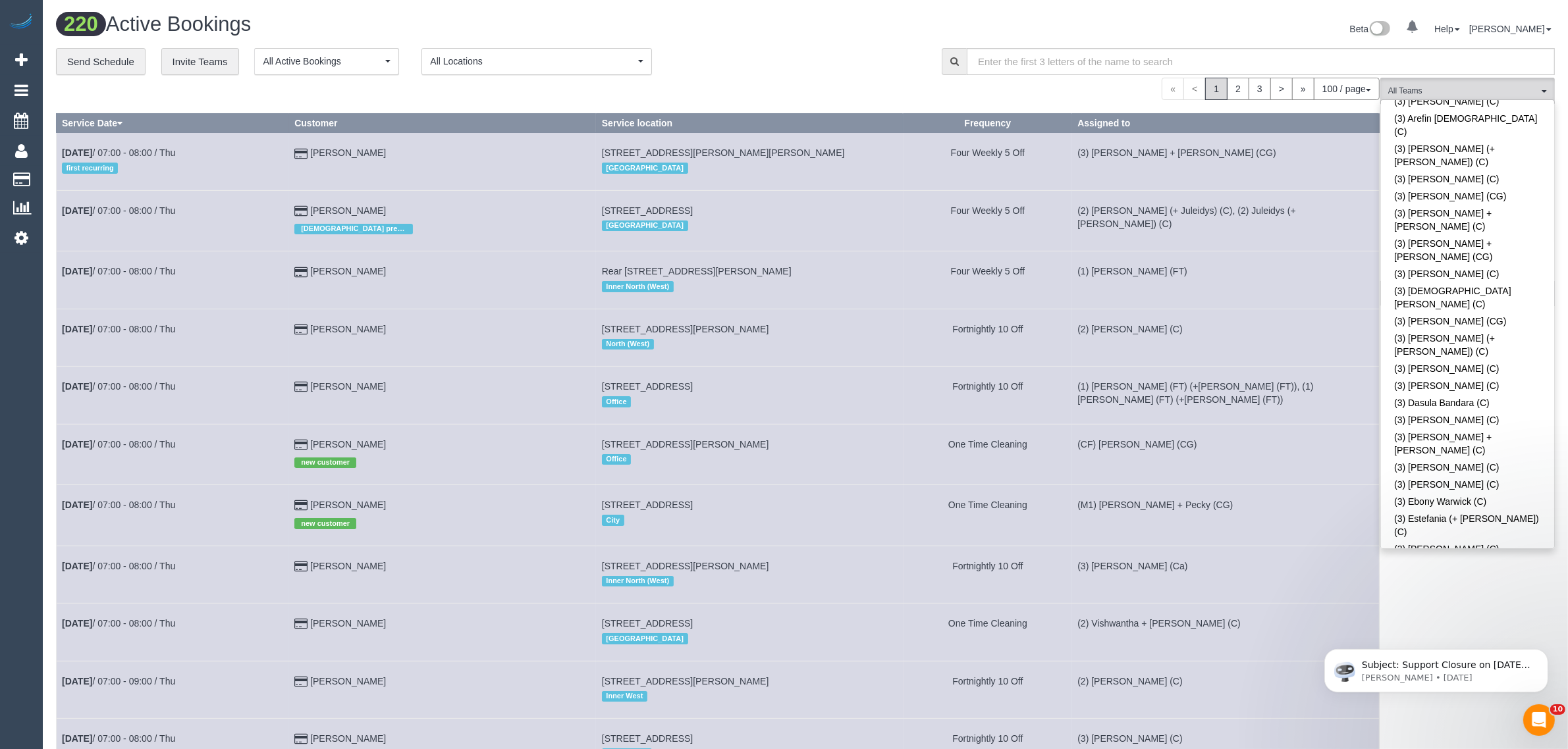
click at [1433, 713] on link "(3) Gurdeep + Kamalpreet (C)" at bounding box center [1468, 728] width 174 height 30
click at [910, 90] on div "« < 1 2 3 > » 100 / page 10 / page 20 / page 30 / page 40 / page 50 / page 100 …" at bounding box center [718, 88] width 1324 height 23
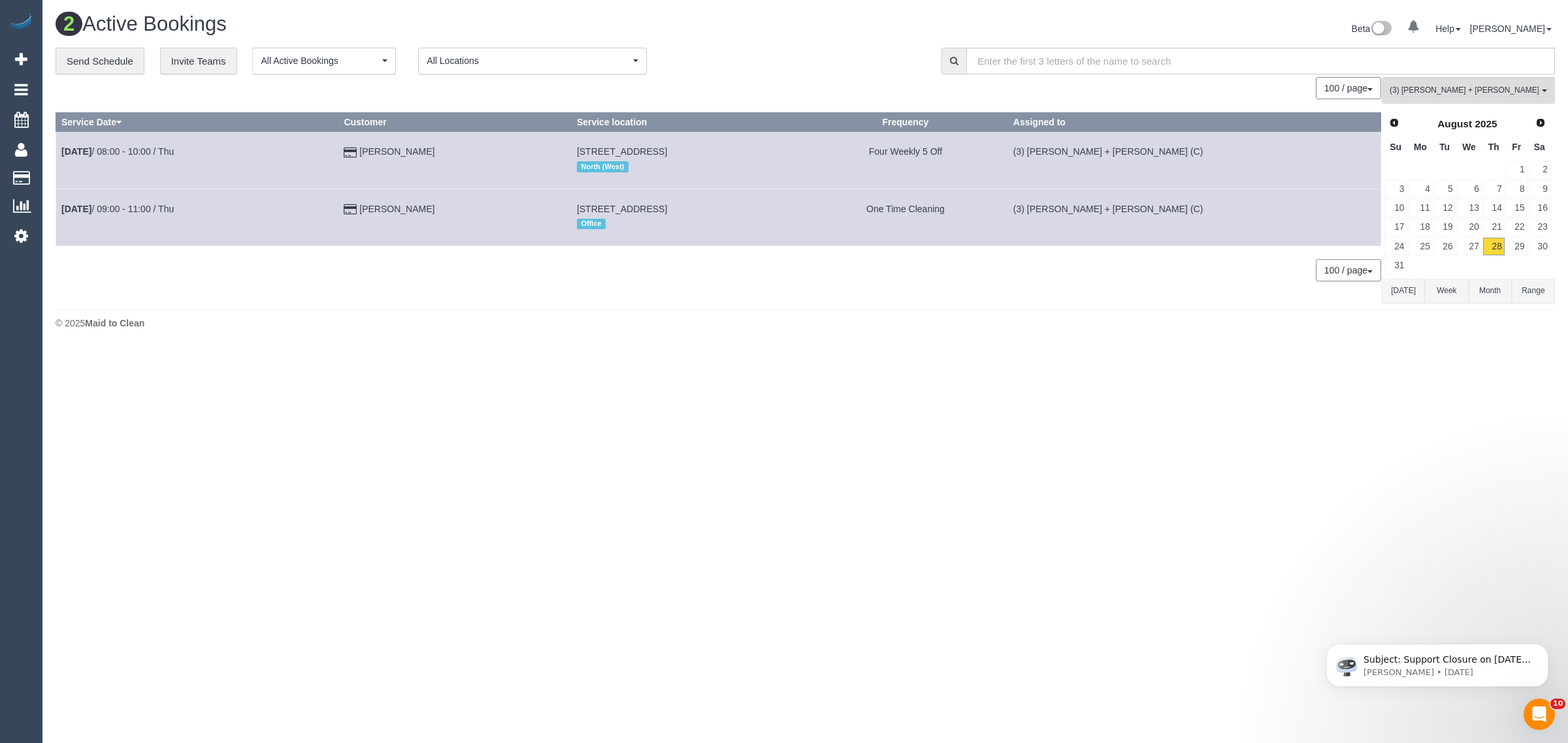
click at [1213, 465] on body "0 Beta Your Notifications You have 0 alerts Add Booking Bookings Active Booking…" at bounding box center [784, 372] width 1568 height 743
drag, startPoint x: 426, startPoint y: 207, endPoint x: 60, endPoint y: 213, distance: 366.0
click at [60, 213] on tr "Aug 28th / 09:00 - 11:00 / Thu Rachael Ogle 309 Victoria Street, Brunswick, VIC…" at bounding box center [718, 216] width 1325 height 57
click at [1438, 90] on span "(3) [PERSON_NAME] + [PERSON_NAME] (C)" at bounding box center [1464, 90] width 149 height 11
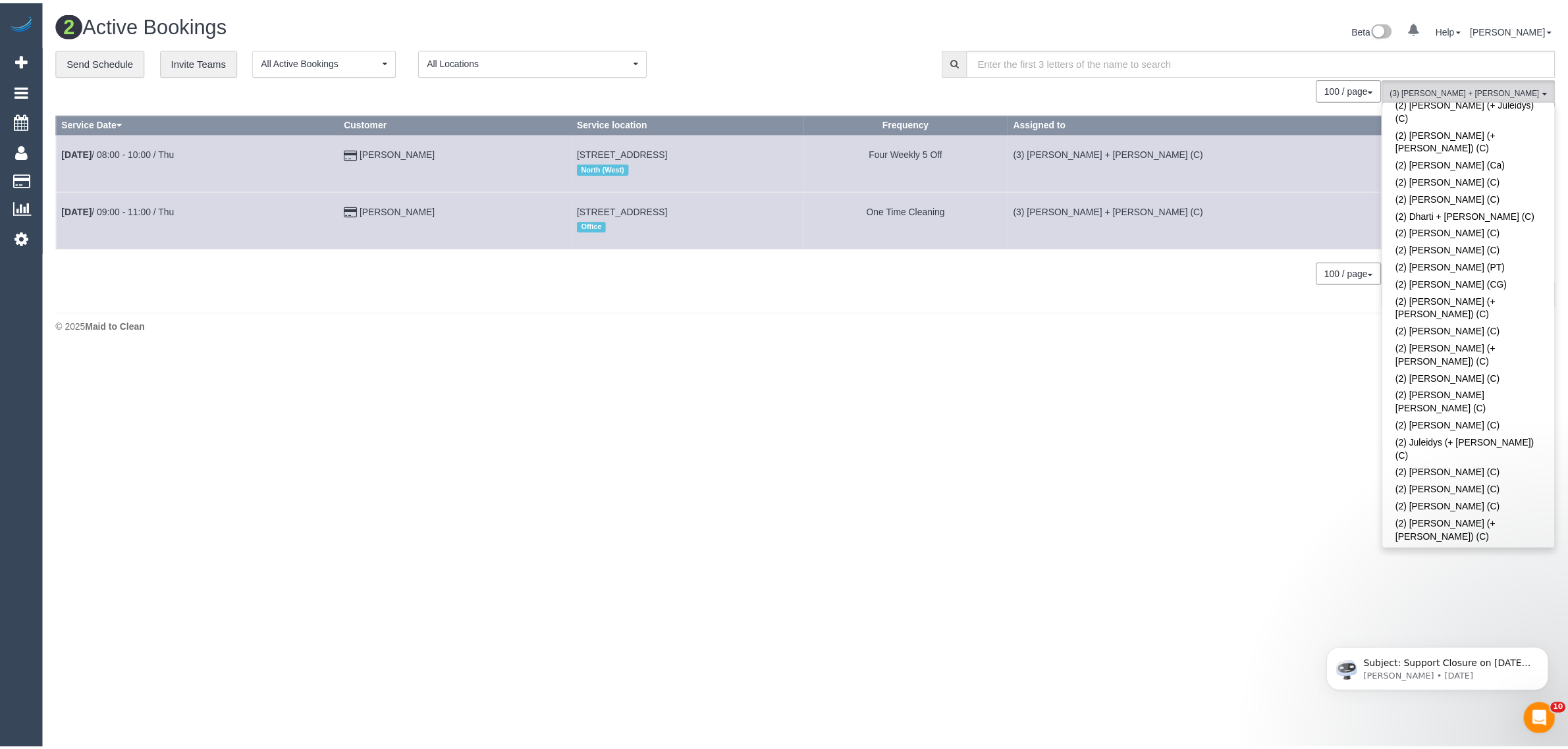
scroll to position [0, 0]
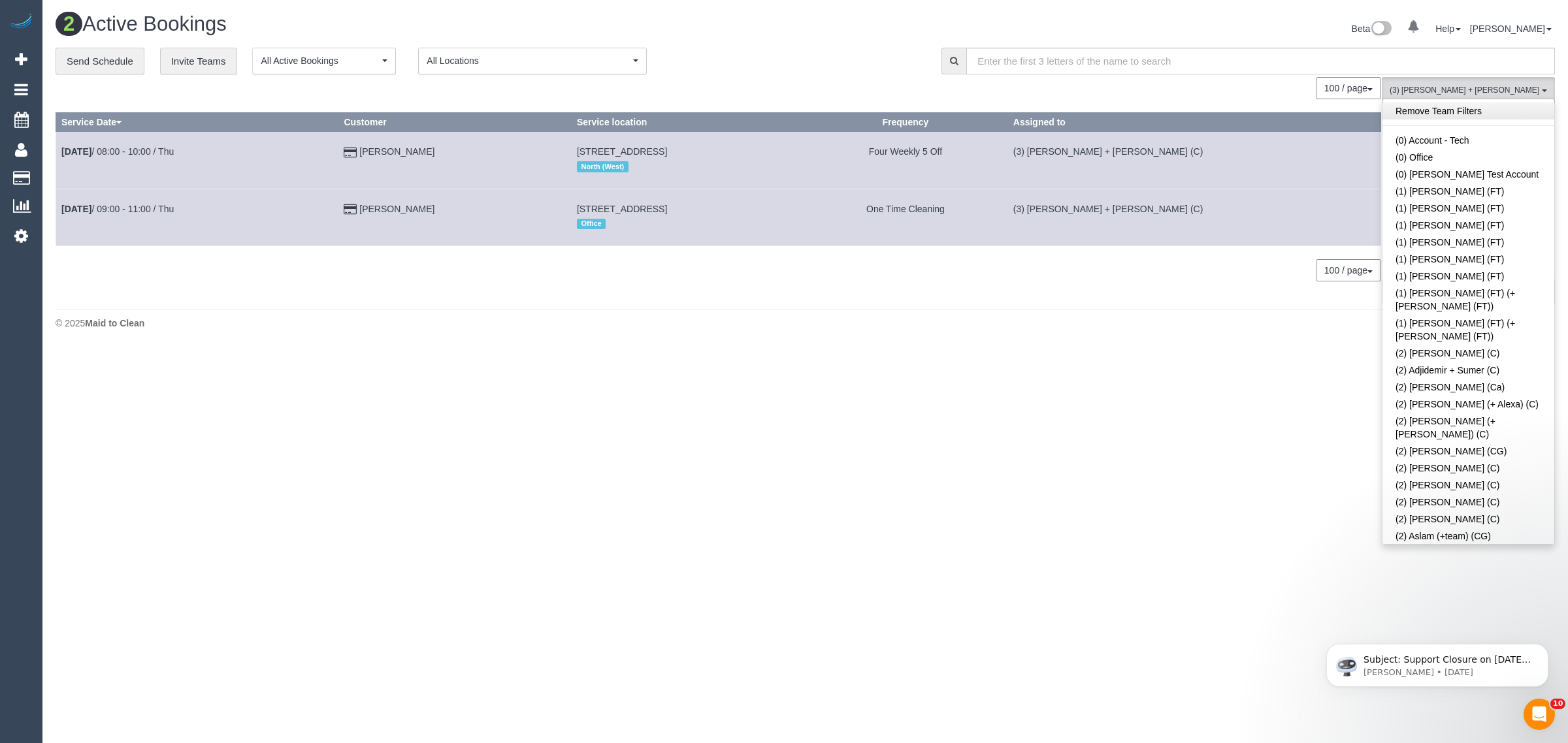
click at [1505, 112] on link "Remove Team Filters" at bounding box center [1469, 111] width 172 height 17
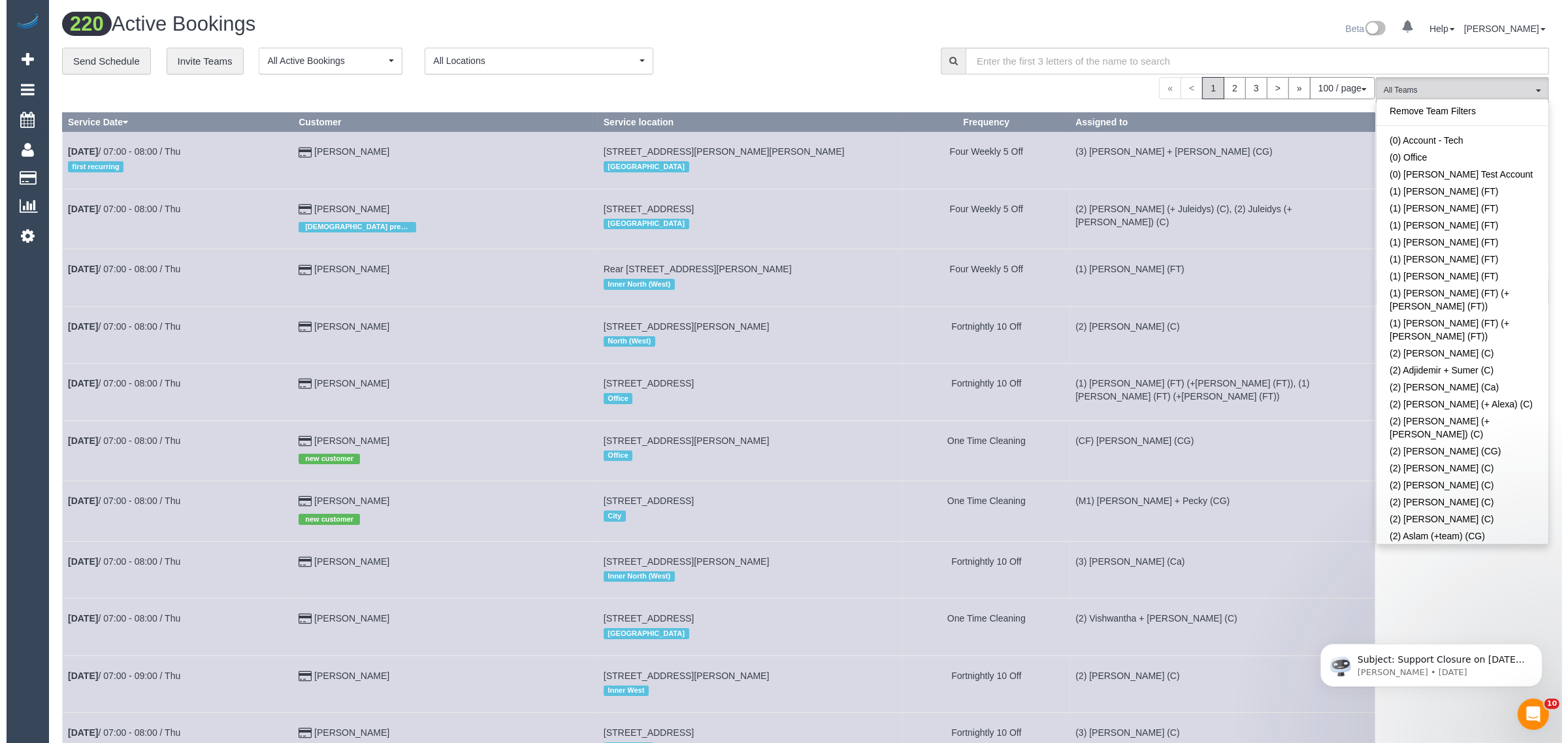
scroll to position [1410, 0]
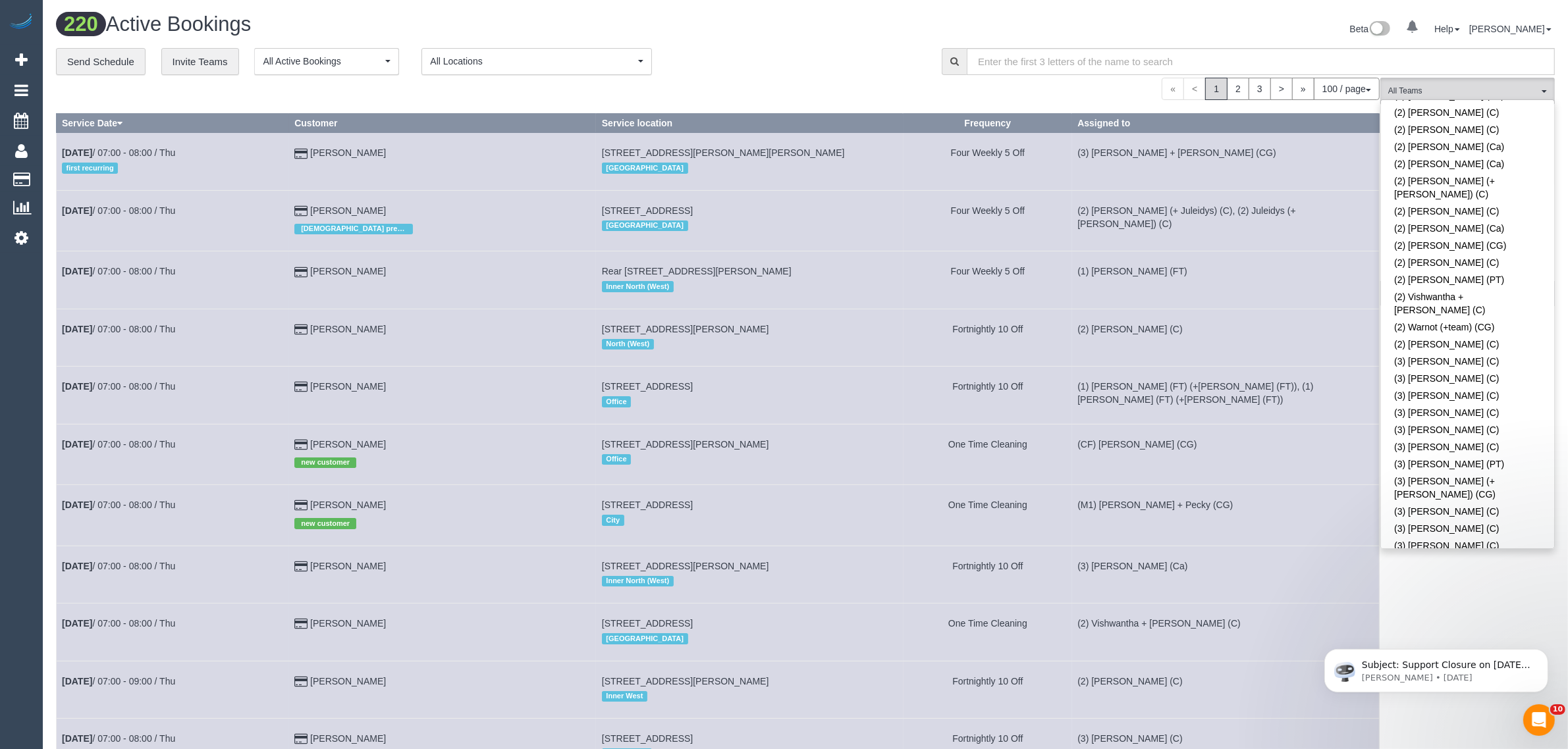
drag, startPoint x: 1438, startPoint y: 334, endPoint x: 1423, endPoint y: 328, distance: 16.2
click at [1438, 585] on link "(3) [PERSON_NAME] (+ [PERSON_NAME]) (C)" at bounding box center [1468, 600] width 174 height 30
click at [831, 70] on div "**********" at bounding box center [490, 61] width 867 height 27
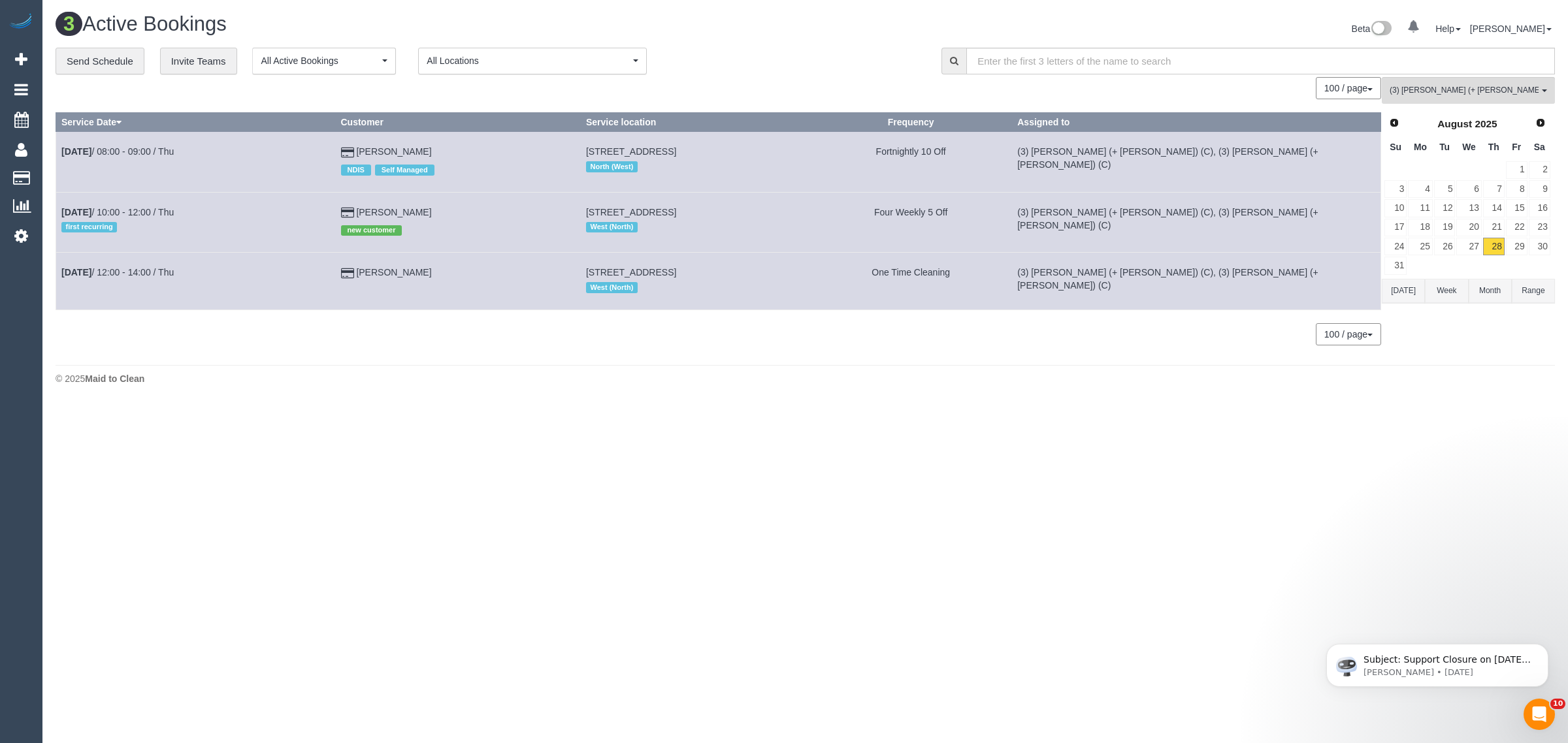
click at [851, 7] on div "3 Active Bookings Beta 0 Your Notifications You have 0 alerts Help Help Docs Ta…" at bounding box center [805, 202] width 1526 height 404
click at [414, 366] on footer "© 2025 Maid to Clean" at bounding box center [805, 378] width 1500 height 26
drag, startPoint x: 405, startPoint y: 213, endPoint x: 57, endPoint y: 211, distance: 348.0
click at [57, 211] on tr "Aug 28th / 10:00 - 12:00 / Thu first recurring Lily Downs new customer 10 Mcnab…" at bounding box center [718, 222] width 1325 height 60
click at [1485, 98] on button "(3) Arifin (+ Fatema) (C) All Teams" at bounding box center [1468, 90] width 173 height 27
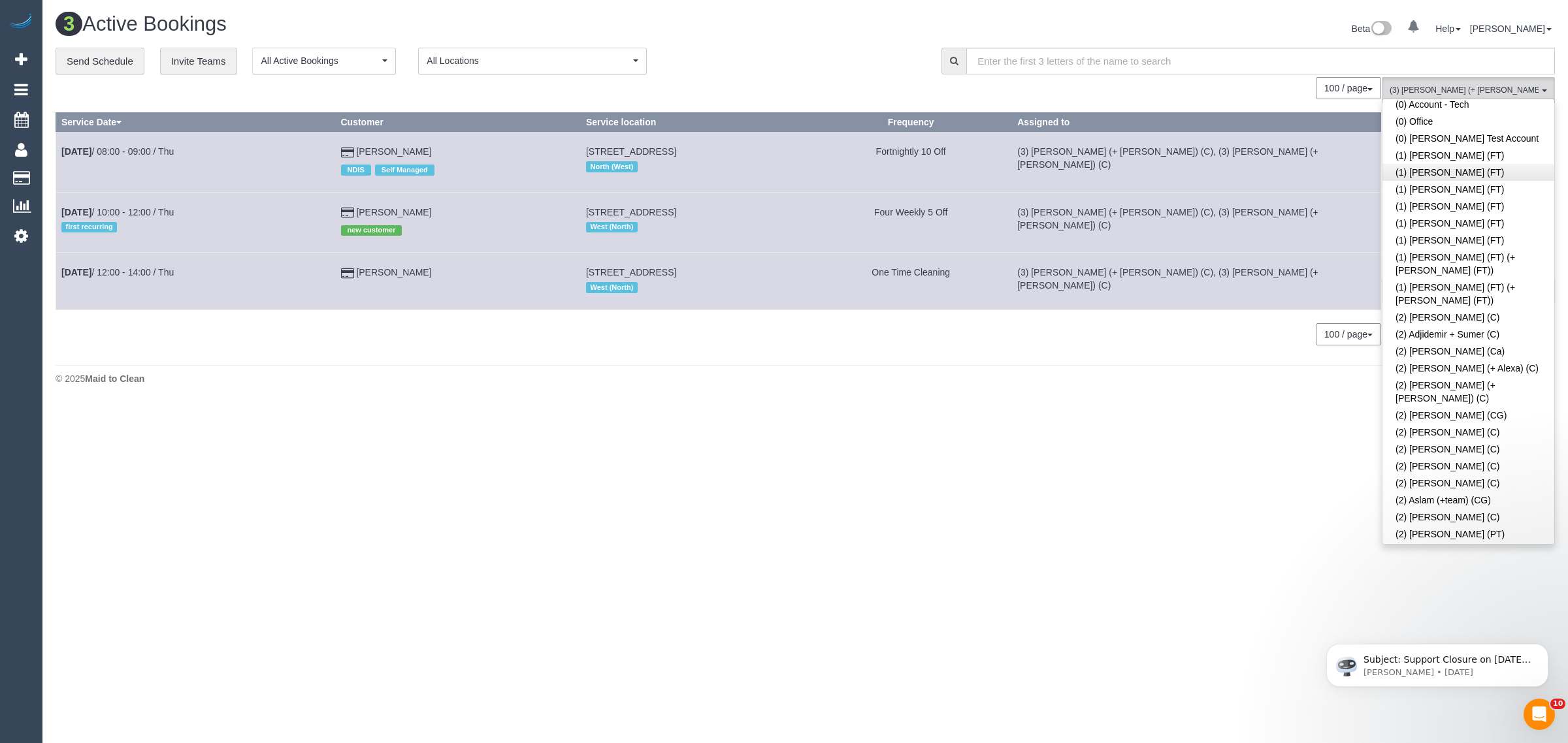
scroll to position [0, 0]
drag, startPoint x: 1480, startPoint y: 108, endPoint x: 1380, endPoint y: 83, distance: 103.1
click at [1478, 108] on link "Remove Team Filters" at bounding box center [1469, 111] width 172 height 17
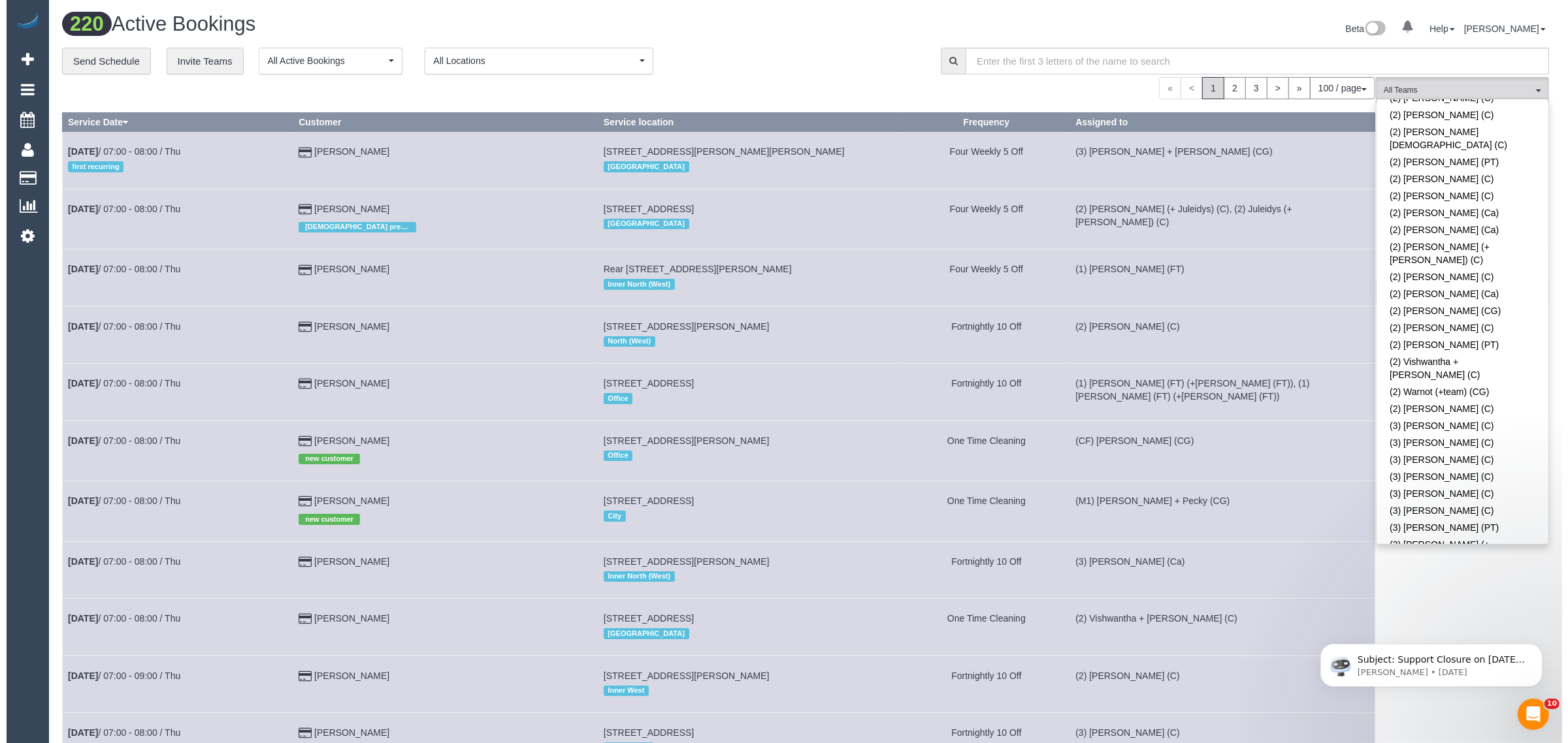
scroll to position [2716, 0]
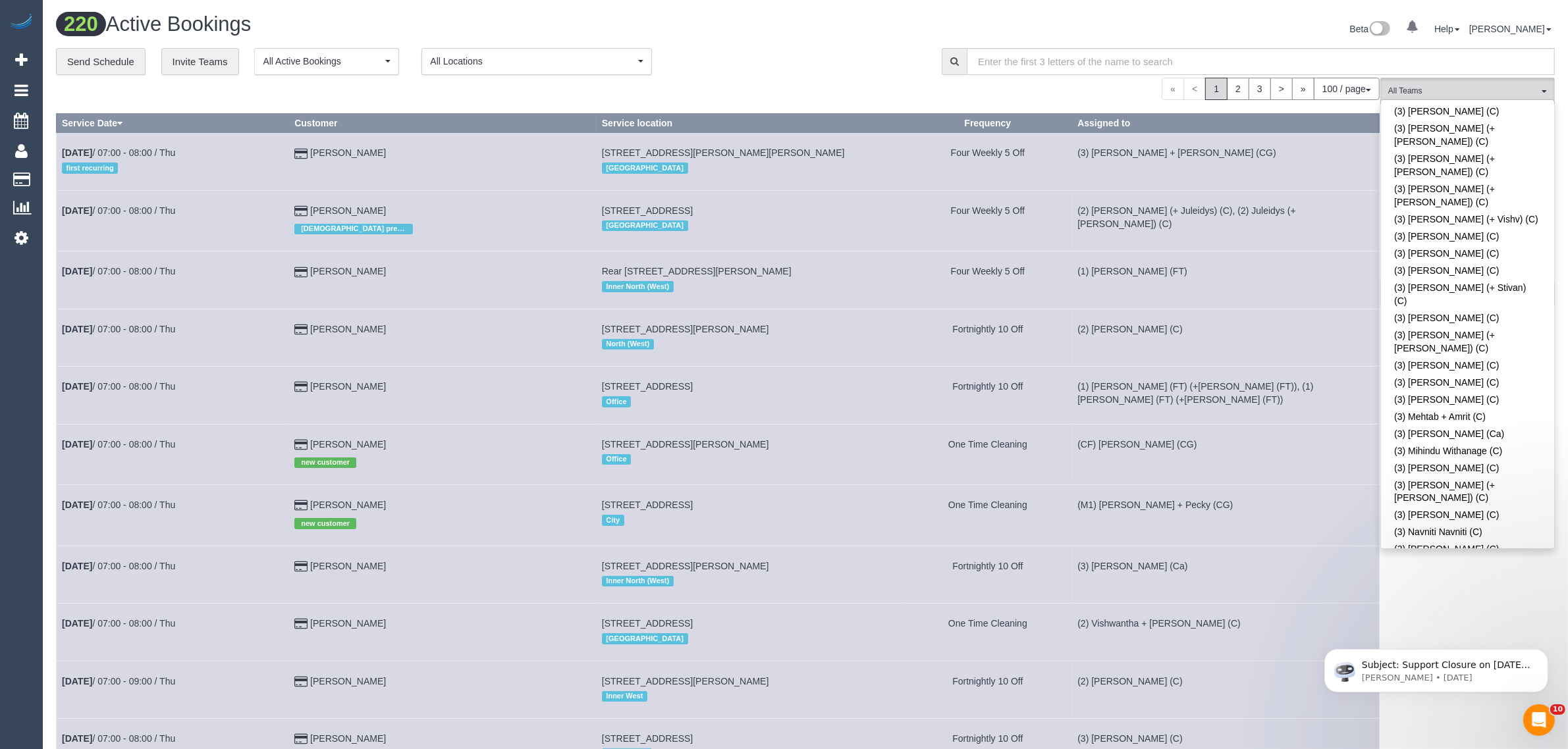
click at [799, 67] on div "**********" at bounding box center [490, 61] width 867 height 27
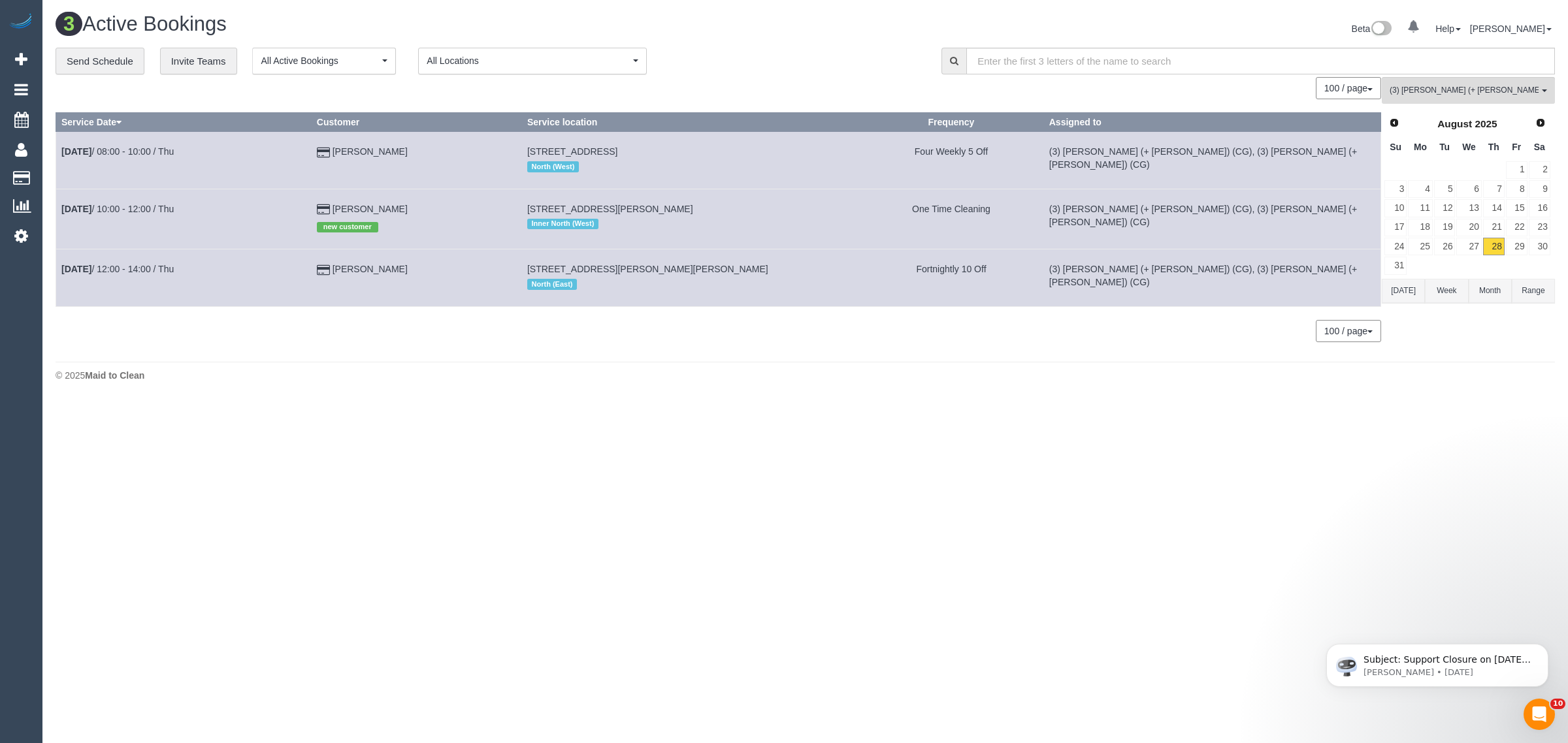
click at [753, 412] on body "0 Beta Your Notifications You have 0 alerts Add Booking Bookings Active Booking…" at bounding box center [784, 372] width 1568 height 743
click at [1495, 93] on span "(3) Sohail (+ Amninder) (CG)" at bounding box center [1464, 90] width 149 height 11
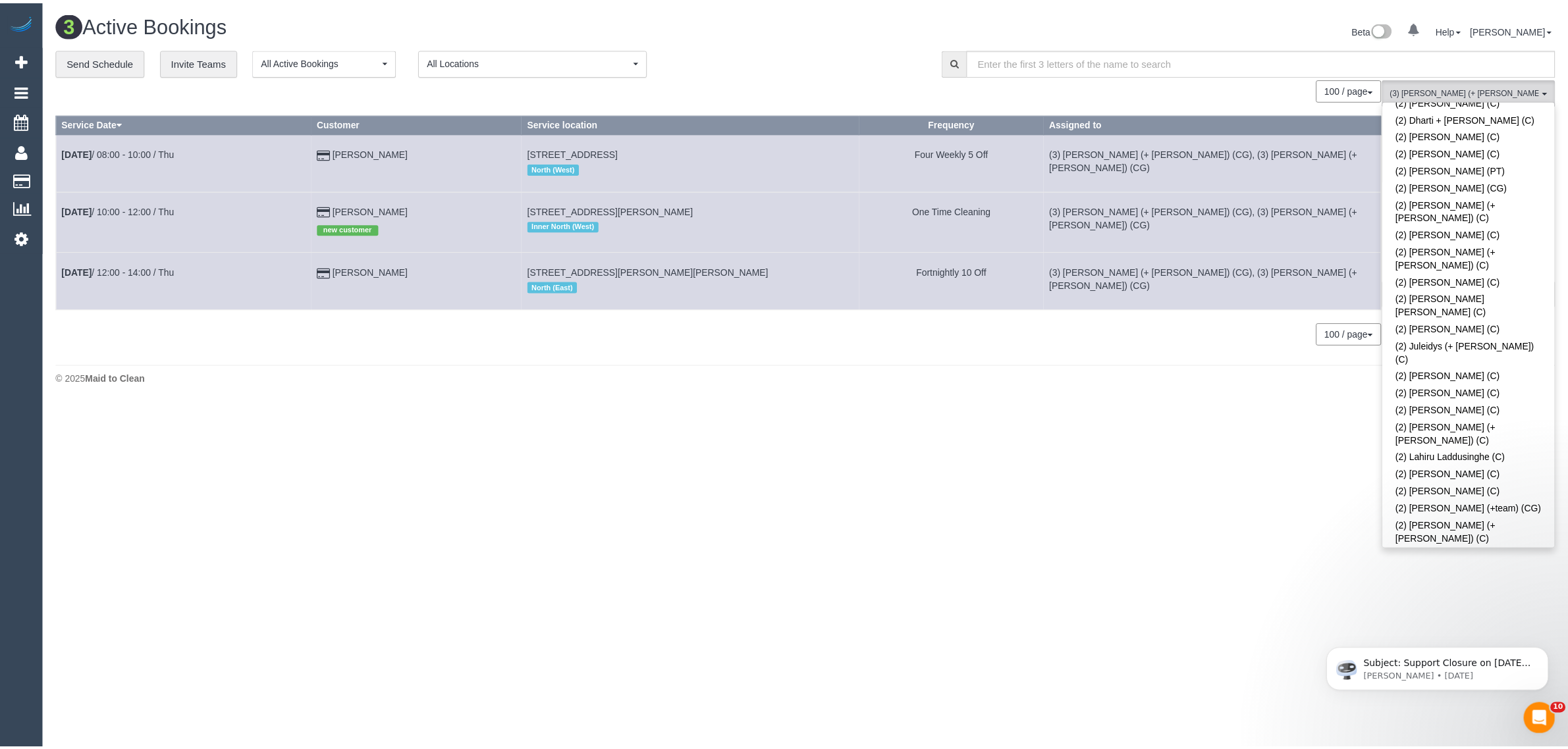
scroll to position [0, 0]
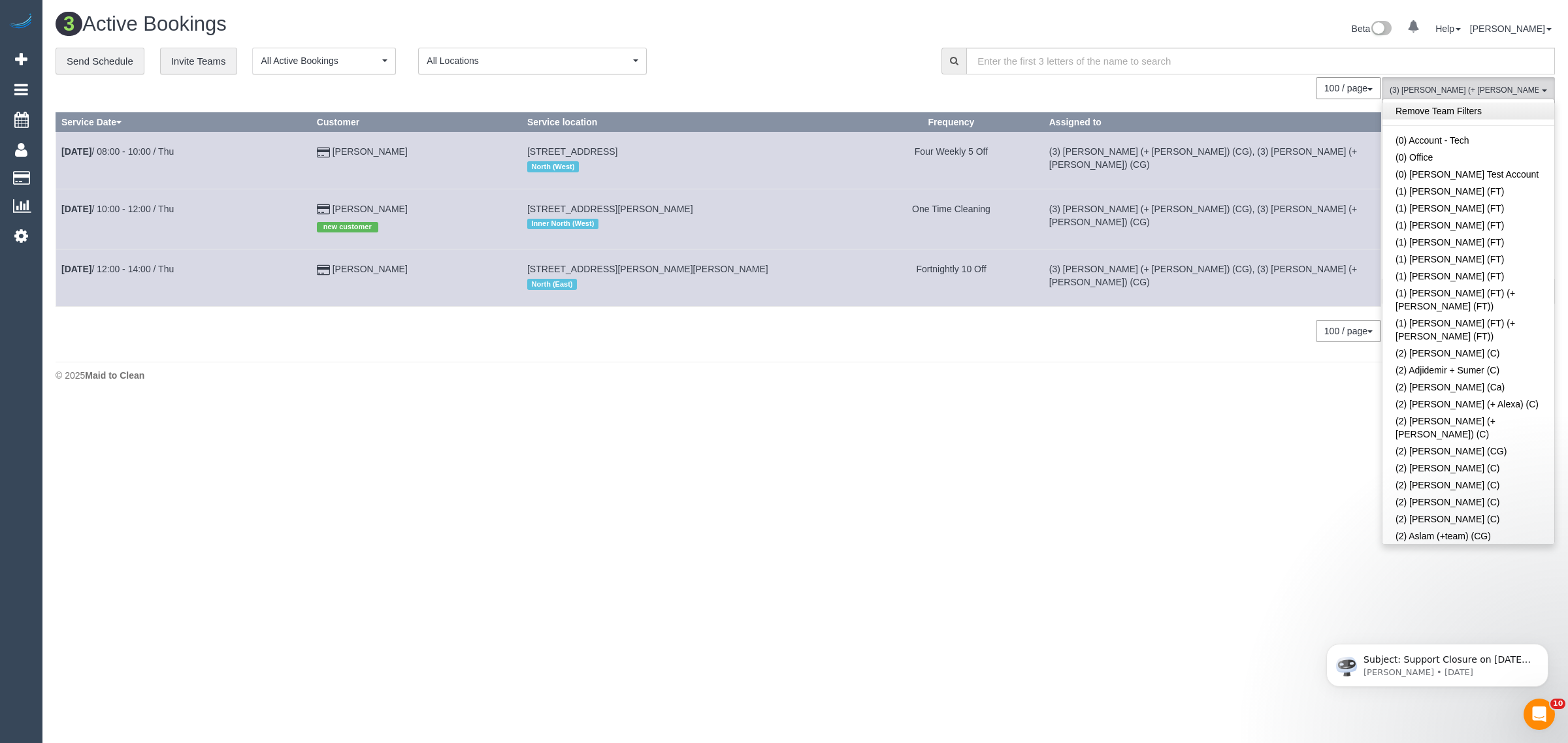
click at [1494, 109] on link "Remove Team Filters" at bounding box center [1469, 111] width 172 height 17
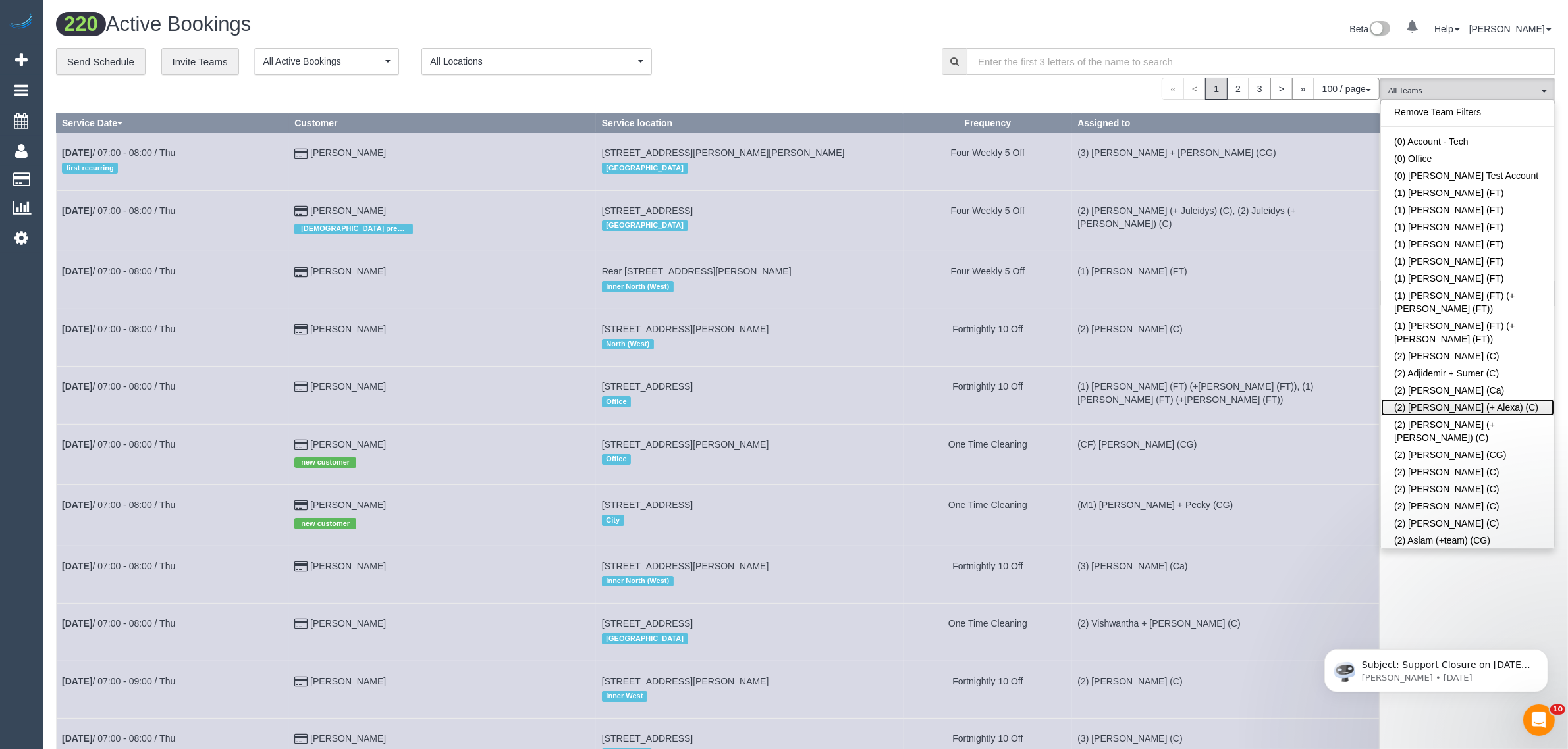
click at [1440, 399] on link "(2) Alejandro (+ Alexa) (C)" at bounding box center [1468, 407] width 174 height 17
click at [867, 43] on div "Beta 0 Your Notifications You have 0 alerts Help Help Docs Take a Tour Contact …" at bounding box center [1185, 30] width 759 height 35
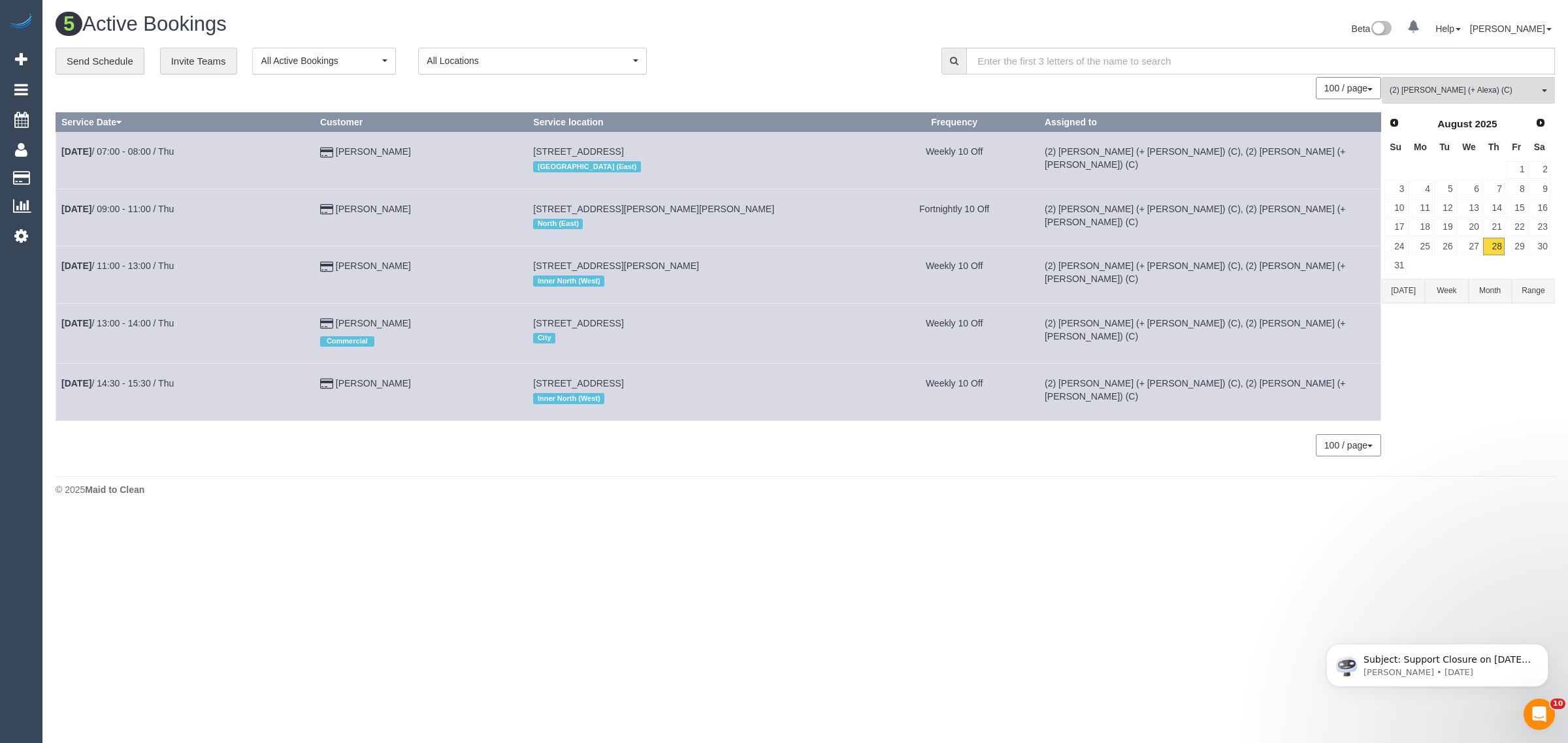
click at [815, 495] on div "© 2025 Maid to Clean" at bounding box center [805, 489] width 1500 height 13
click at [433, 437] on div "100 / page 10 / page 20 / page 30 / page 40 / page 50 / page 100 / page" at bounding box center [718, 445] width 1326 height 22
drag, startPoint x: 441, startPoint y: 328, endPoint x: 62, endPoint y: 325, distance: 379.0
click at [62, 325] on tr "Aug 28th / 13:00 - 14:00 / Thu Zee Sammartino Commercial 76 Elgin Street, Carlt…" at bounding box center [718, 333] width 1325 height 60
drag, startPoint x: 161, startPoint y: 328, endPoint x: 188, endPoint y: 337, distance: 28.5
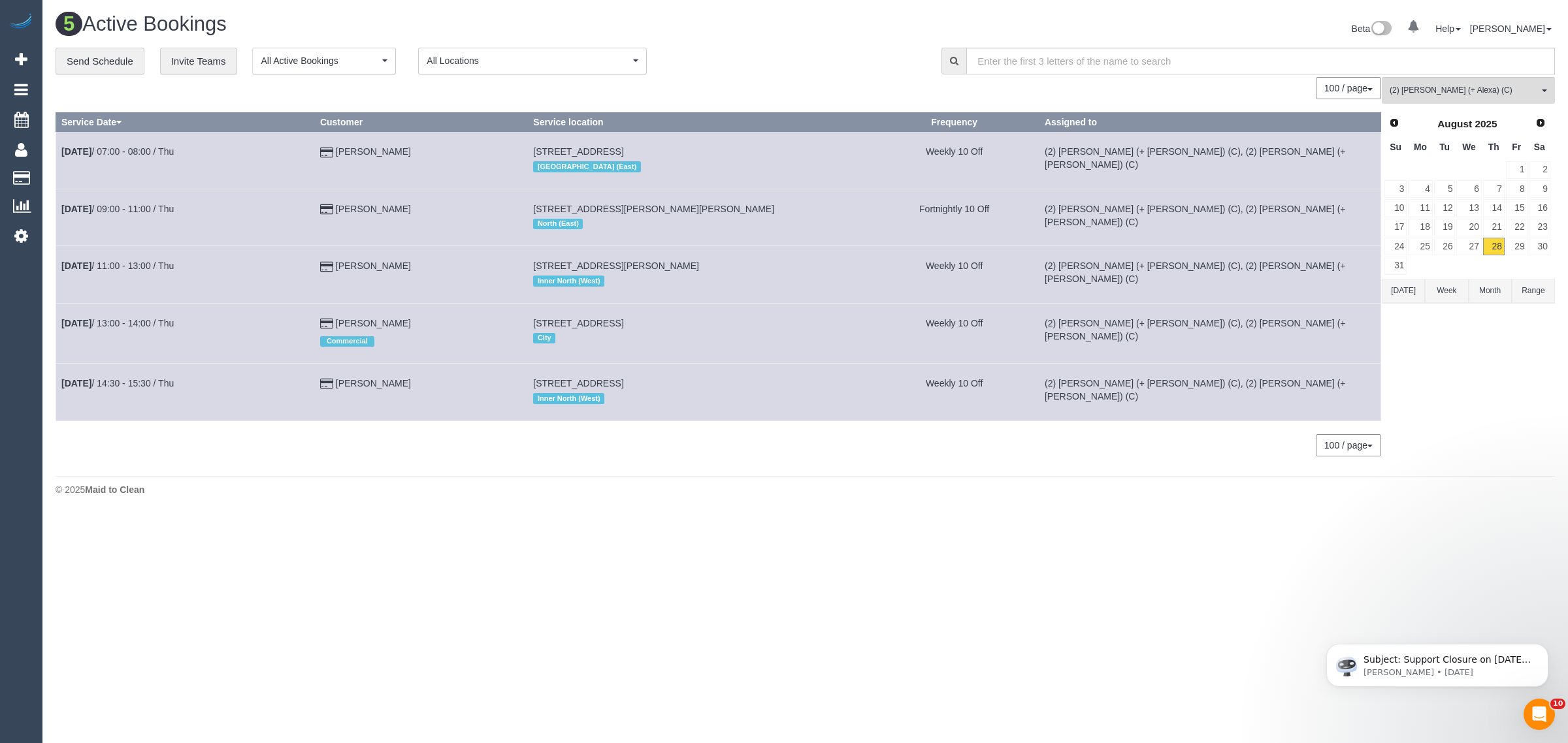
click at [188, 337] on td "Aug 28th / 13:00 - 14:00 / Thu" at bounding box center [185, 333] width 259 height 60
click at [1428, 82] on button "(2) Alejandro (+ Alexa) (C) All Teams" at bounding box center [1468, 90] width 173 height 27
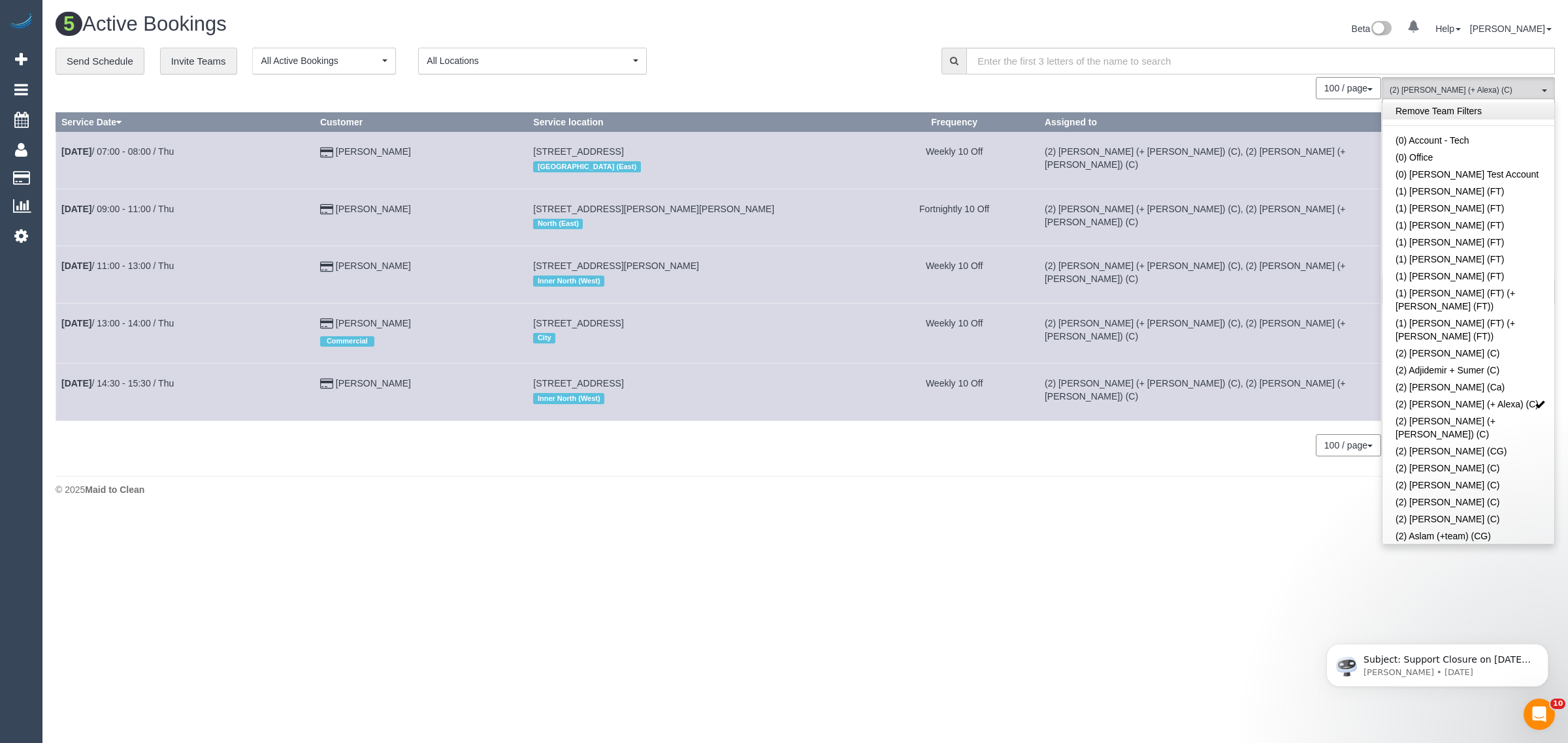
click at [1455, 103] on link "Remove Team Filters" at bounding box center [1469, 111] width 172 height 17
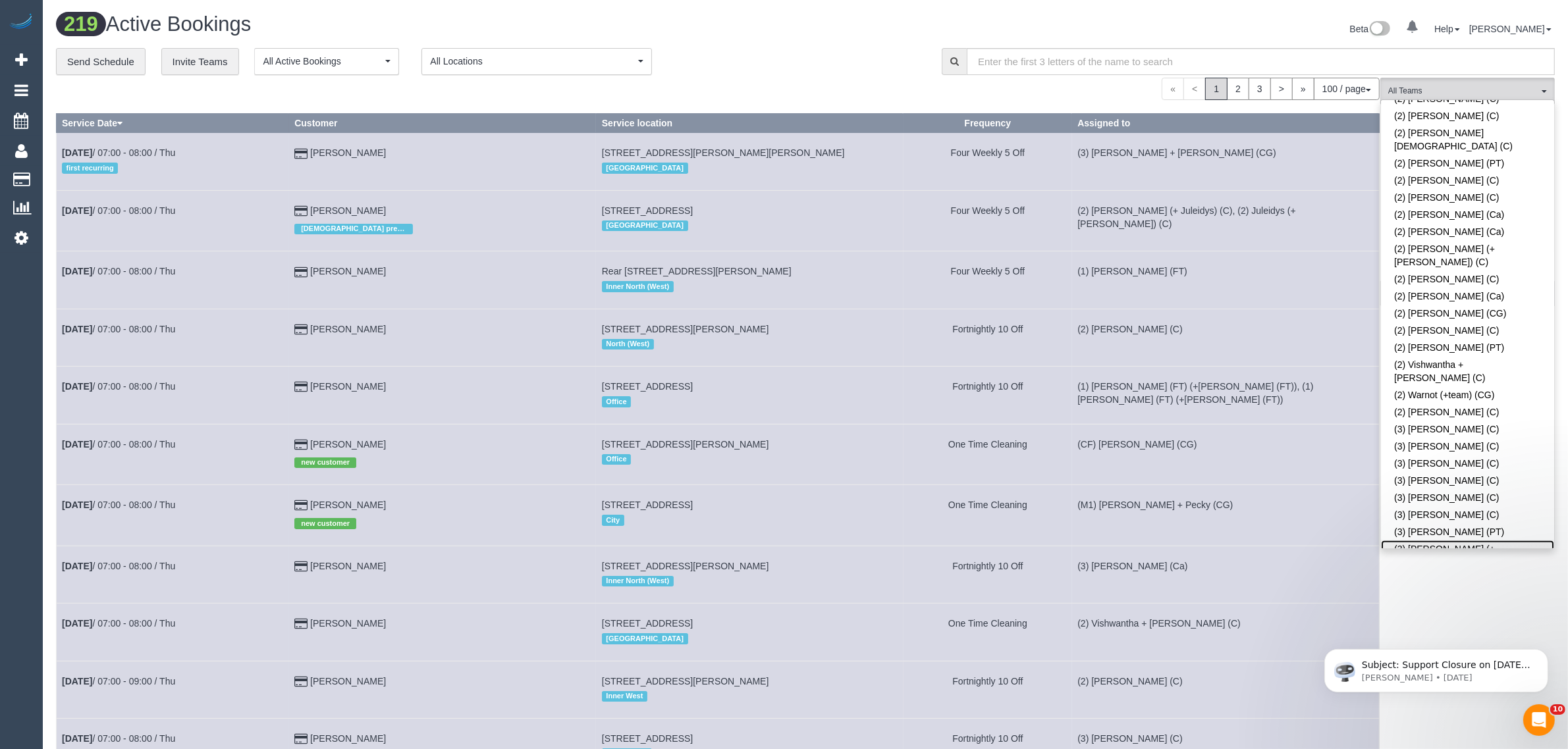
click at [1436, 540] on link "(3) Amninder (+ Sohail) (CG)" at bounding box center [1468, 555] width 174 height 30
click at [829, 81] on div "« < 1 2 3 > » 100 / page 10 / page 20 / page 30 / page 40 / page 50 / page 100 …" at bounding box center [718, 88] width 1324 height 23
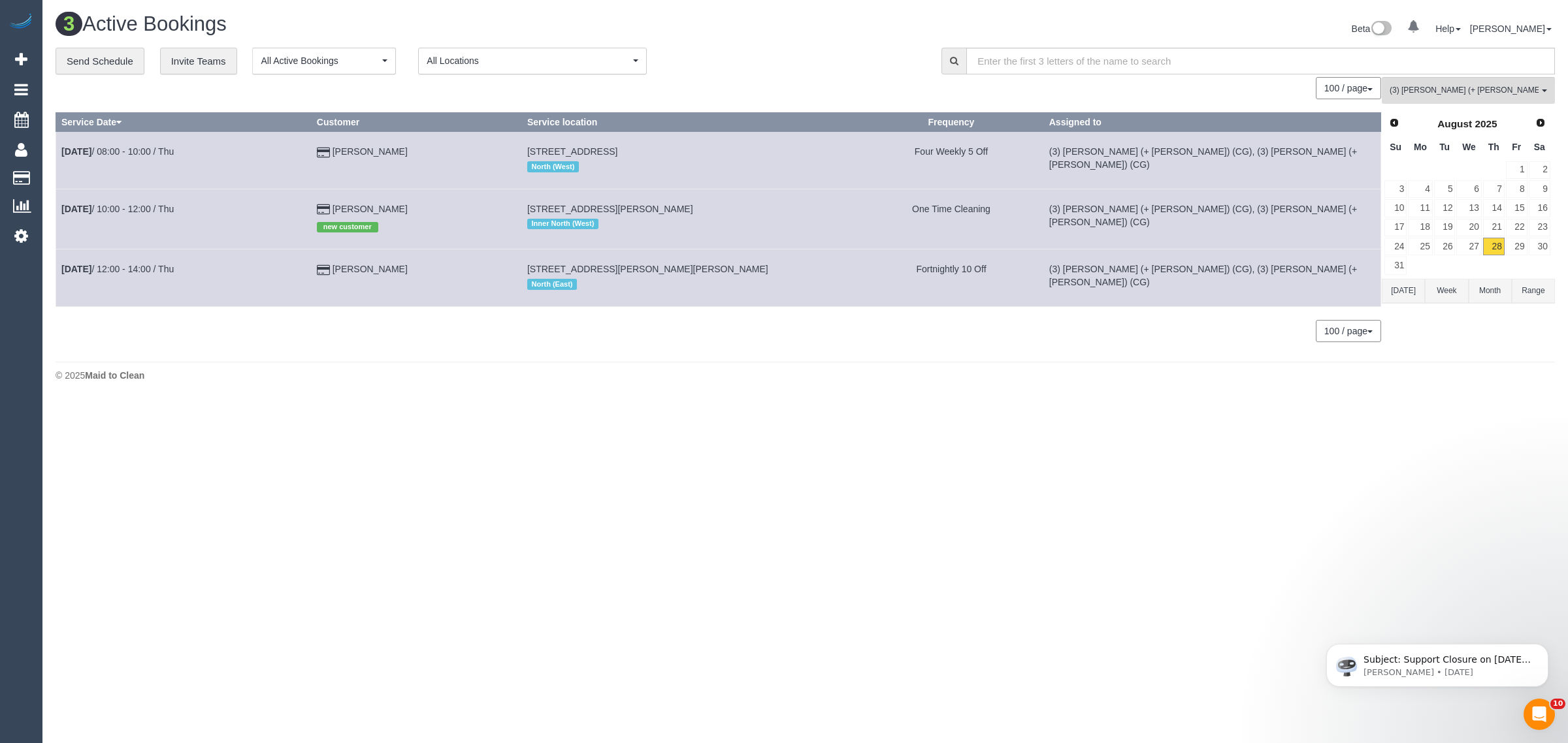
click at [844, 382] on div "© 2025 Maid to Clean" at bounding box center [805, 375] width 1500 height 13
drag, startPoint x: 1410, startPoint y: 95, endPoint x: 1419, endPoint y: 100, distance: 10.3
click at [1410, 95] on span "(3) Amninder (+ Sohail) (CG)" at bounding box center [1464, 90] width 149 height 11
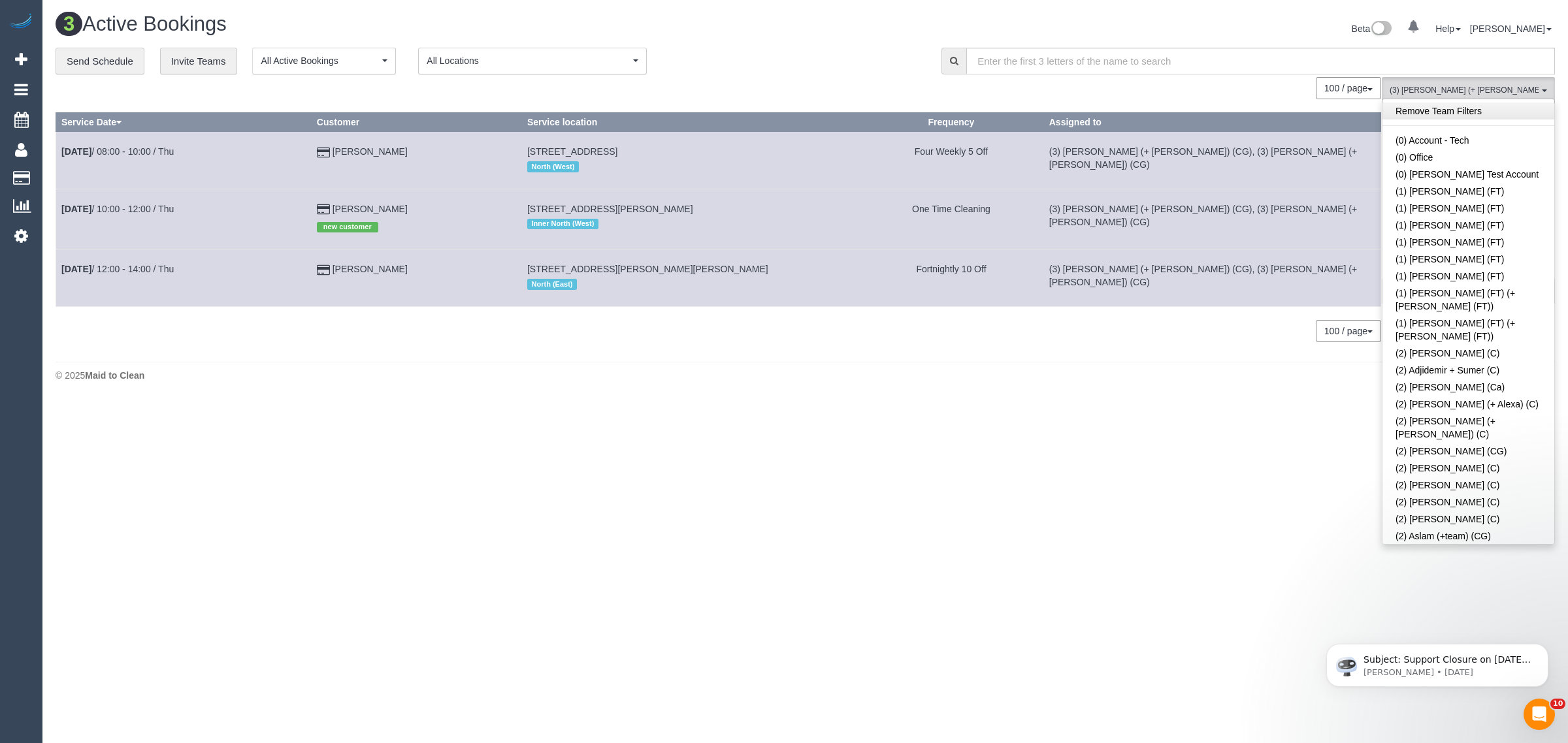
click at [1478, 109] on link "Remove Team Filters" at bounding box center [1469, 111] width 172 height 17
click at [761, 89] on div "100 / page 10 / page 20 / page 30 / page 40 / page 50 / page 100 / page" at bounding box center [718, 88] width 1326 height 22
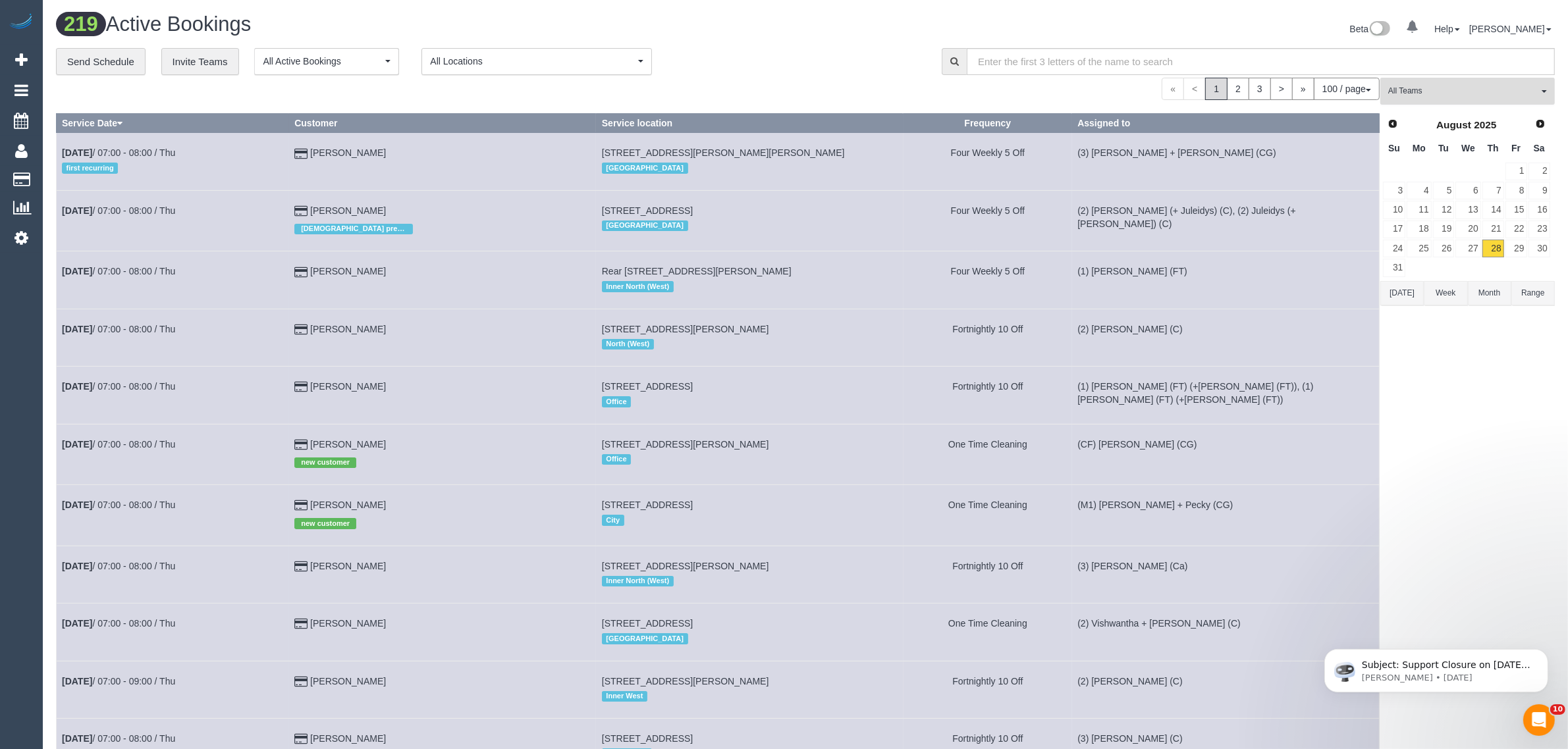
click at [1449, 99] on button "All Teams" at bounding box center [1467, 91] width 174 height 27
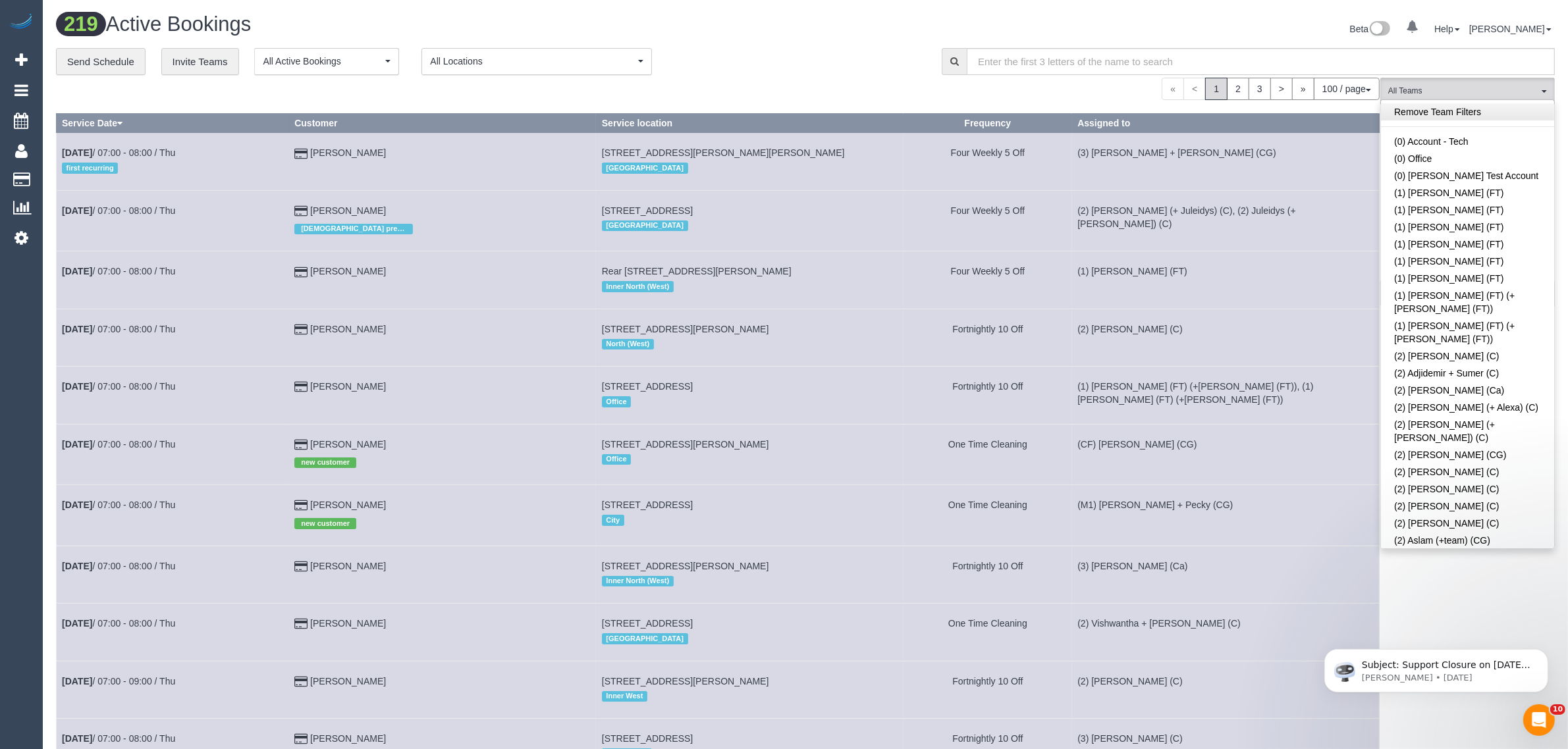
click at [1463, 116] on link "Remove Team Filters" at bounding box center [1468, 112] width 174 height 17
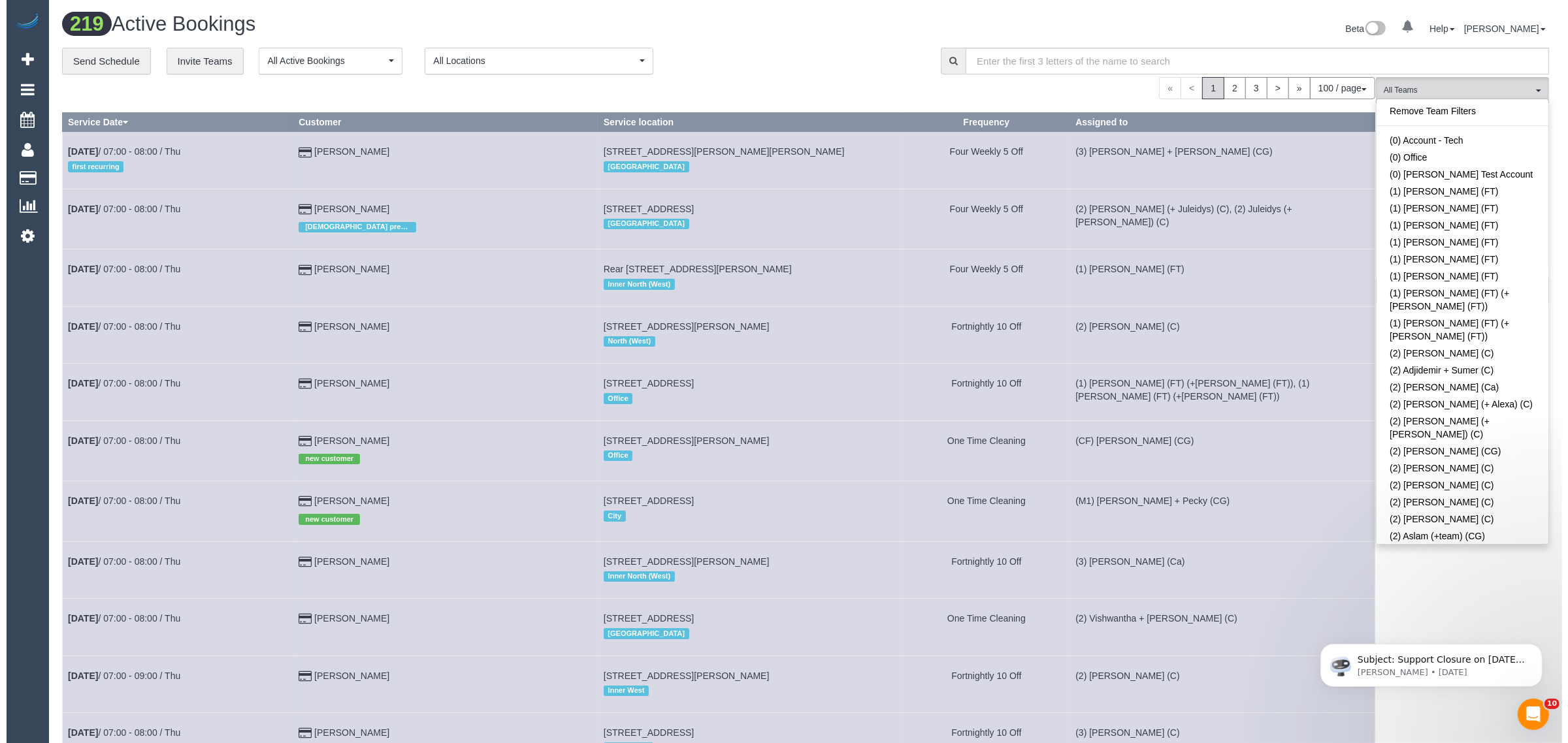
scroll to position [1359, 0]
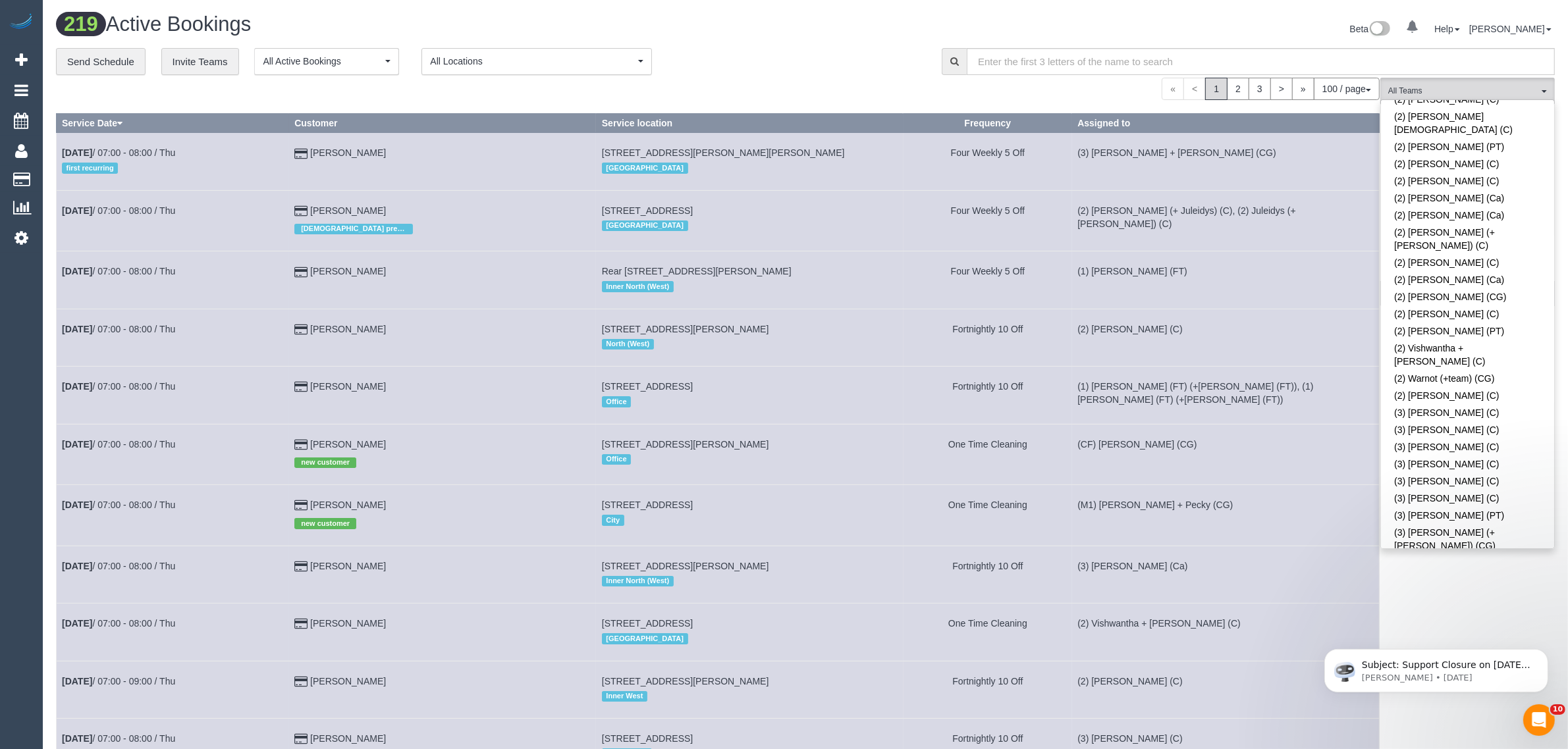
drag, startPoint x: 1437, startPoint y: 327, endPoint x: 1376, endPoint y: 307, distance: 64.2
click at [1438, 554] on link "(3) Andres Arredondo (C)" at bounding box center [1468, 563] width 174 height 17
click at [870, 84] on div "100 / page 10 / page 20 / page 30 / page 40 / page 50 / page 100 / page" at bounding box center [718, 88] width 1324 height 23
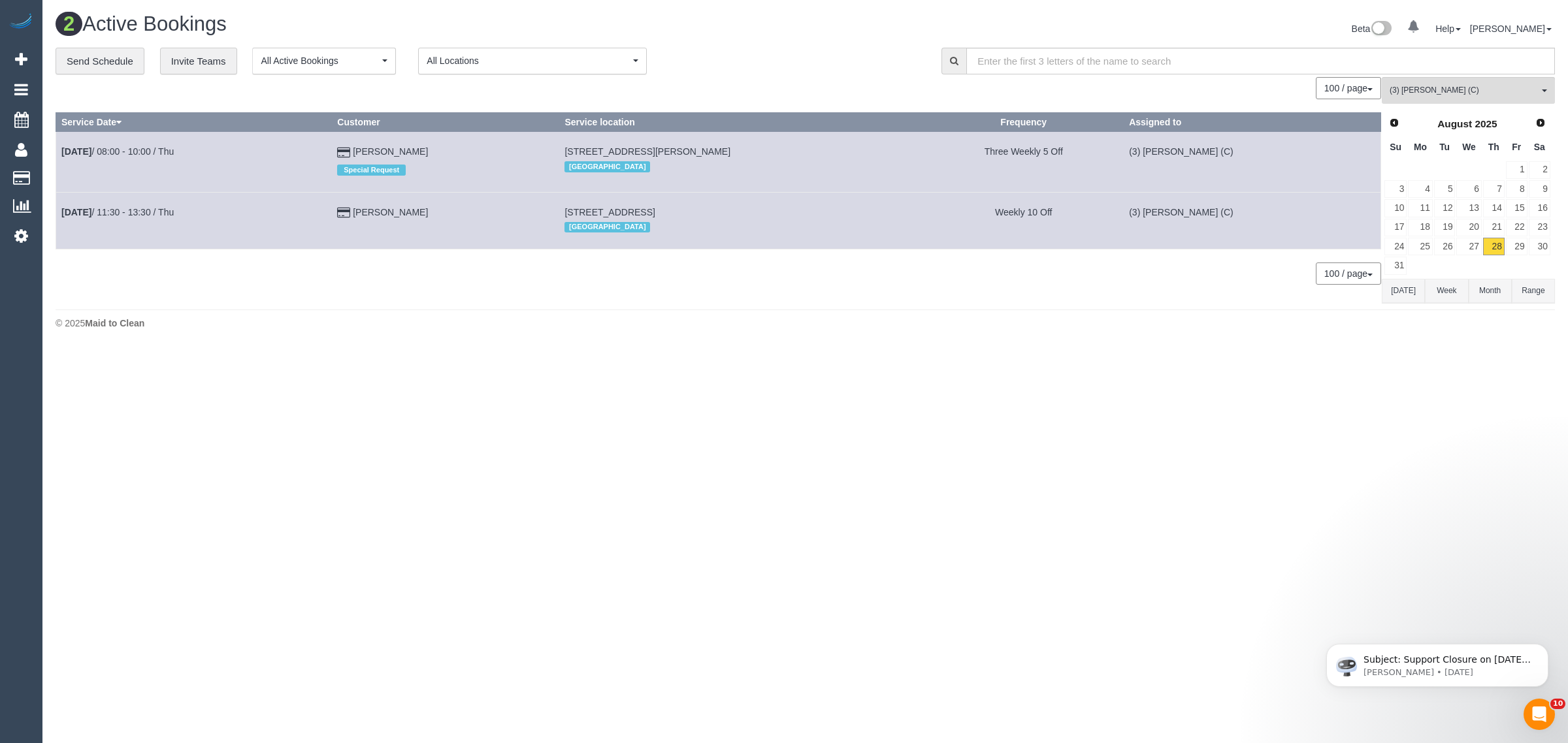
click at [1124, 344] on div "2 Active Bookings Beta 0 Your Notifications You have 0 alerts Help Help Docs Ta…" at bounding box center [805, 175] width 1526 height 349
click at [649, 301] on div "0 Bookings found. We couldn't find any bookings that matched your search. Creat…" at bounding box center [719, 189] width 1327 height 226
drag, startPoint x: 472, startPoint y: 213, endPoint x: 57, endPoint y: 208, distance: 415.0
click at [57, 208] on tr "Aug 28th / 11:30 - 13:30 / Thu Richard Morgan 256 Bank Street, South Melbourne,…" at bounding box center [718, 220] width 1325 height 57
drag, startPoint x: 144, startPoint y: 201, endPoint x: 139, endPoint y: 209, distance: 9.4
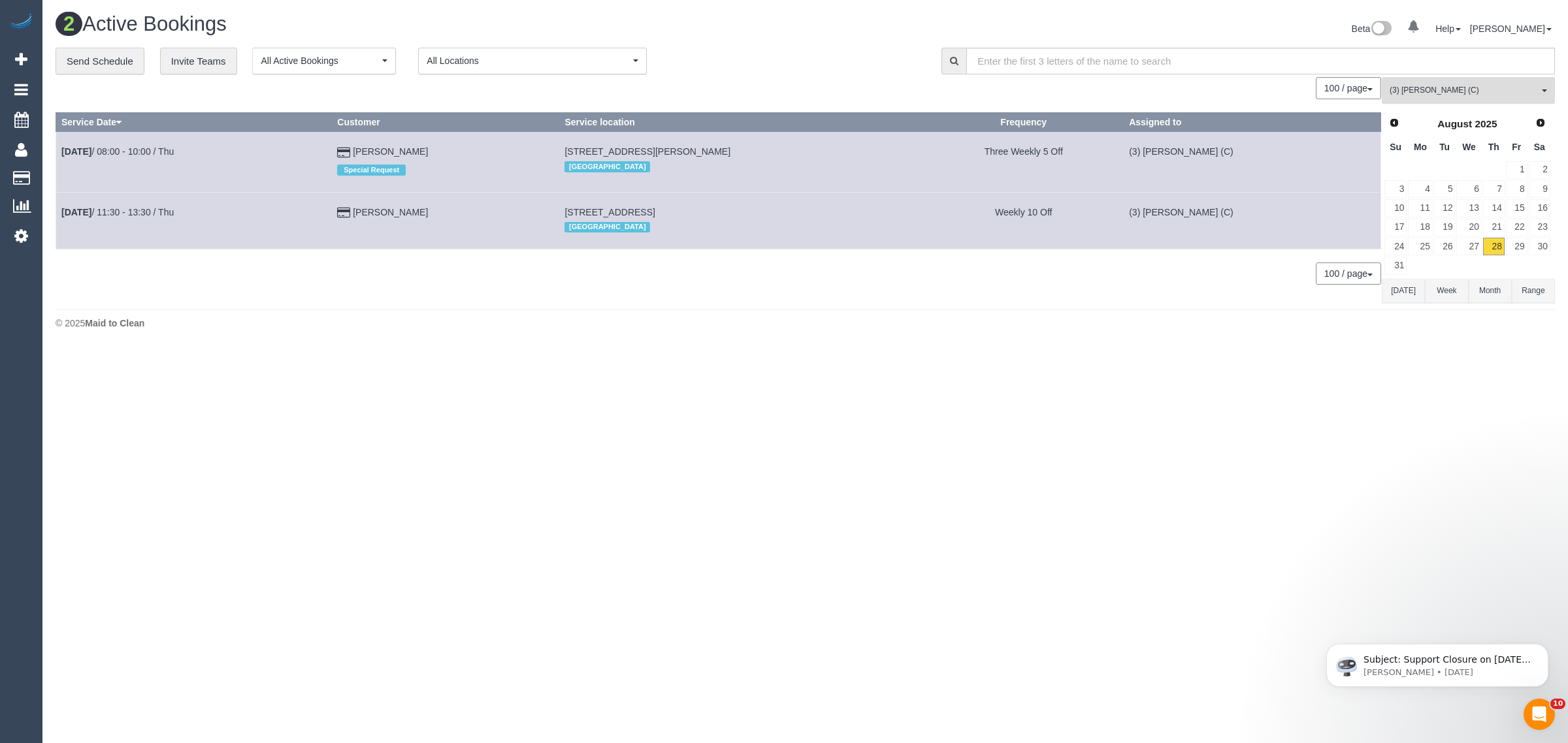
click at [1507, 102] on button "(3) Andres Arredondo (C) All Teams" at bounding box center [1468, 90] width 173 height 27
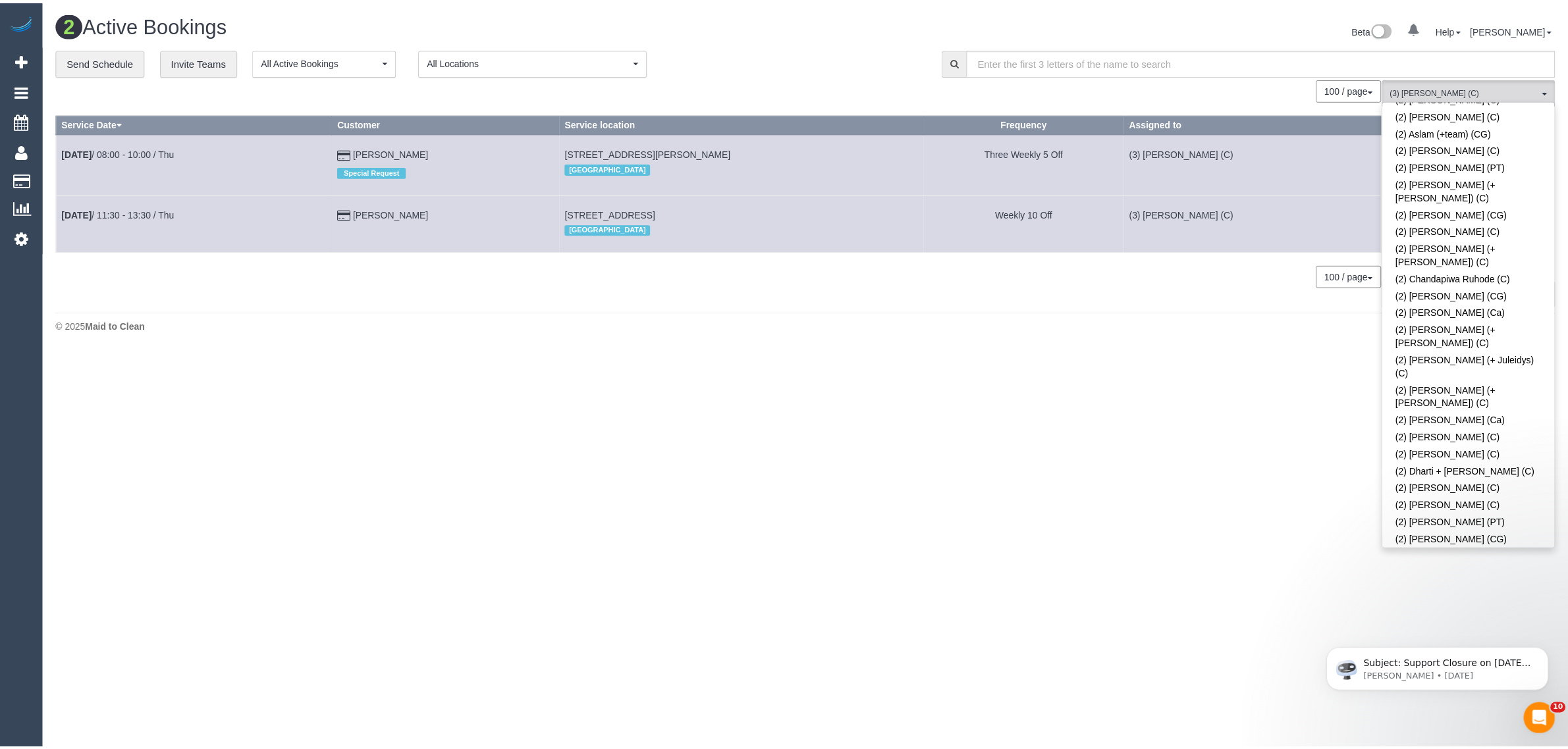
scroll to position [0, 0]
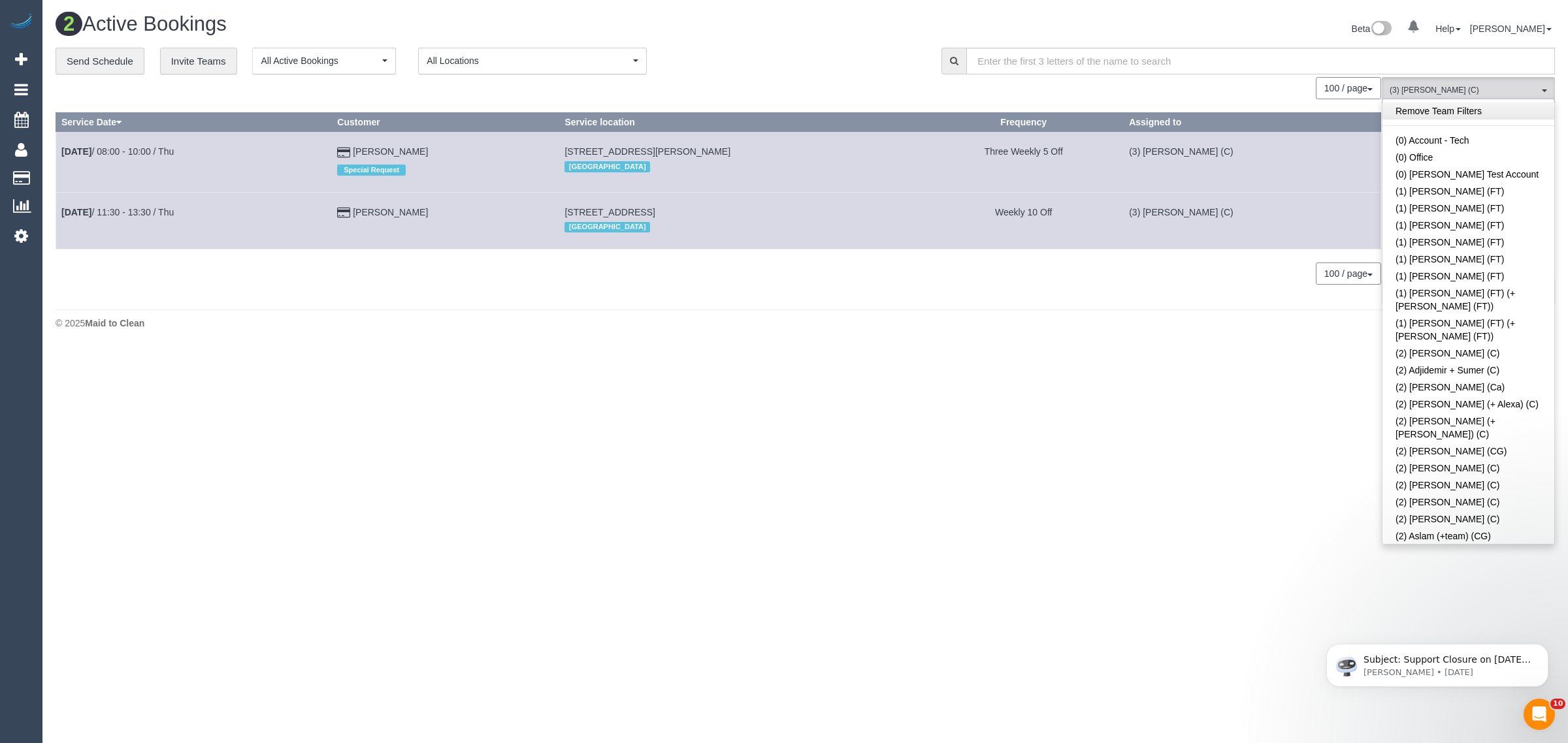
click at [1514, 105] on link "Remove Team Filters" at bounding box center [1469, 111] width 172 height 17
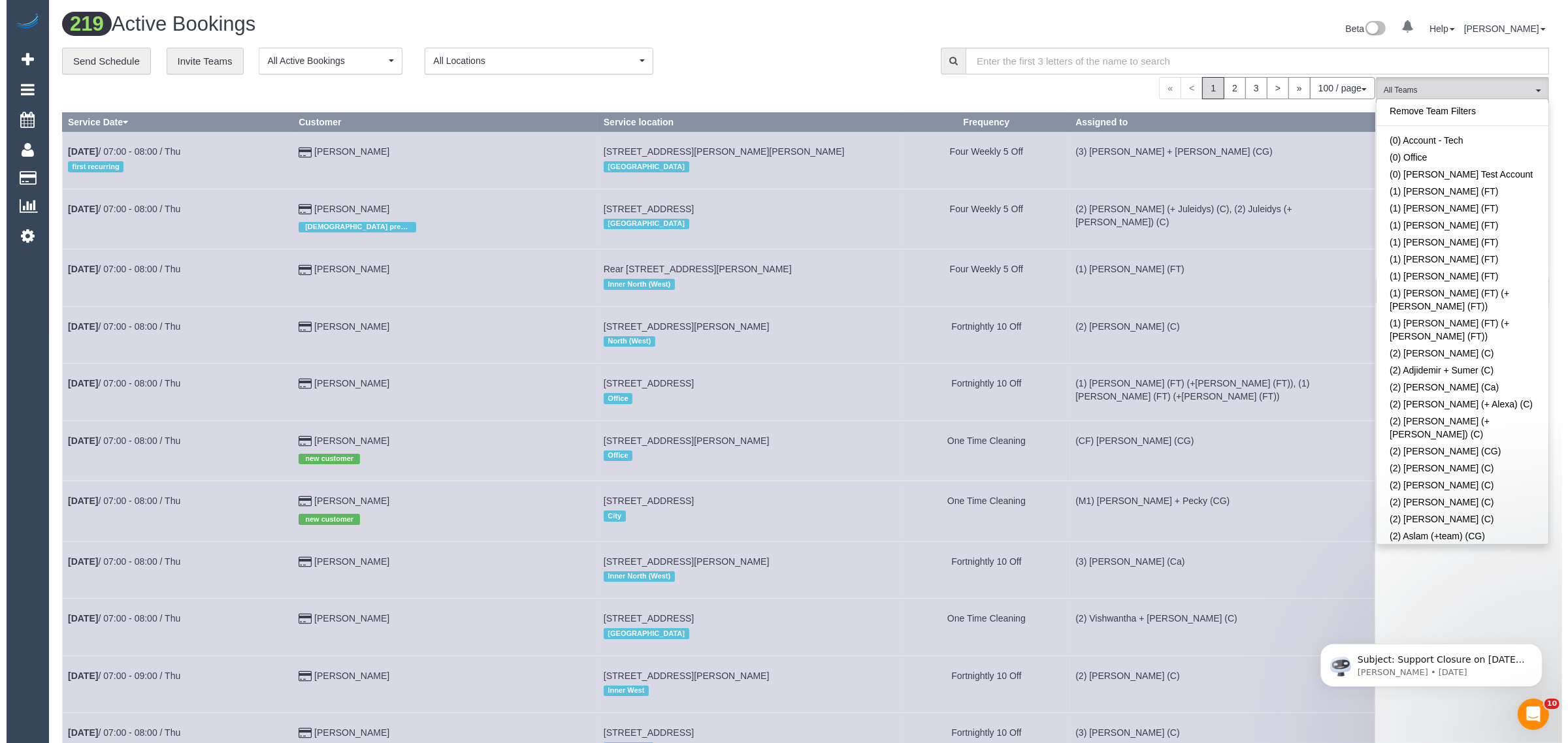
scroll to position [972, 0]
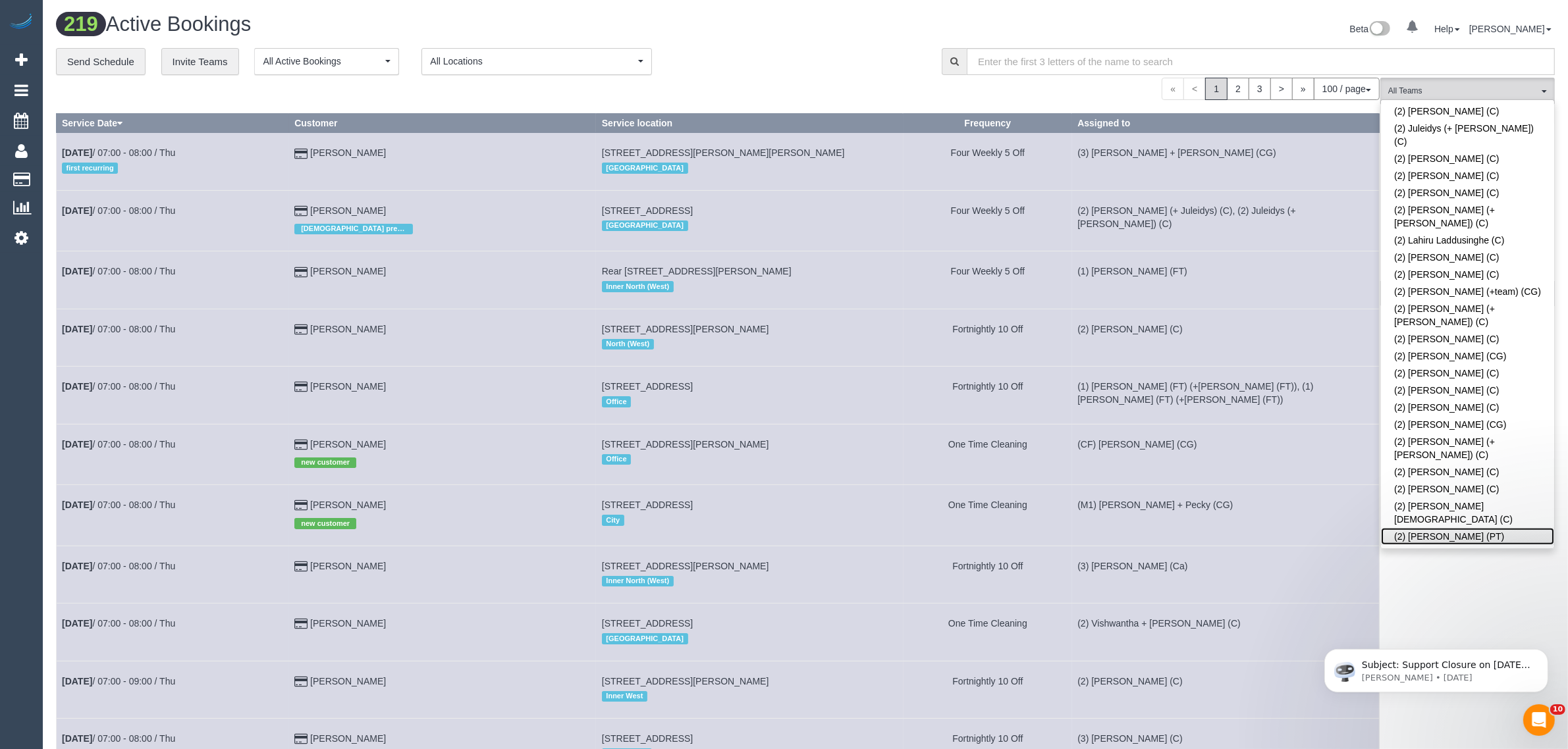
click at [1418, 528] on link "(2) Reggy Cogulet (PT)" at bounding box center [1468, 536] width 174 height 17
click at [863, 77] on div "« < 1 2 3 > » 100 / page 10 / page 20 / page 30 / page 40 / page 50 / page 100 …" at bounding box center [718, 88] width 1324 height 23
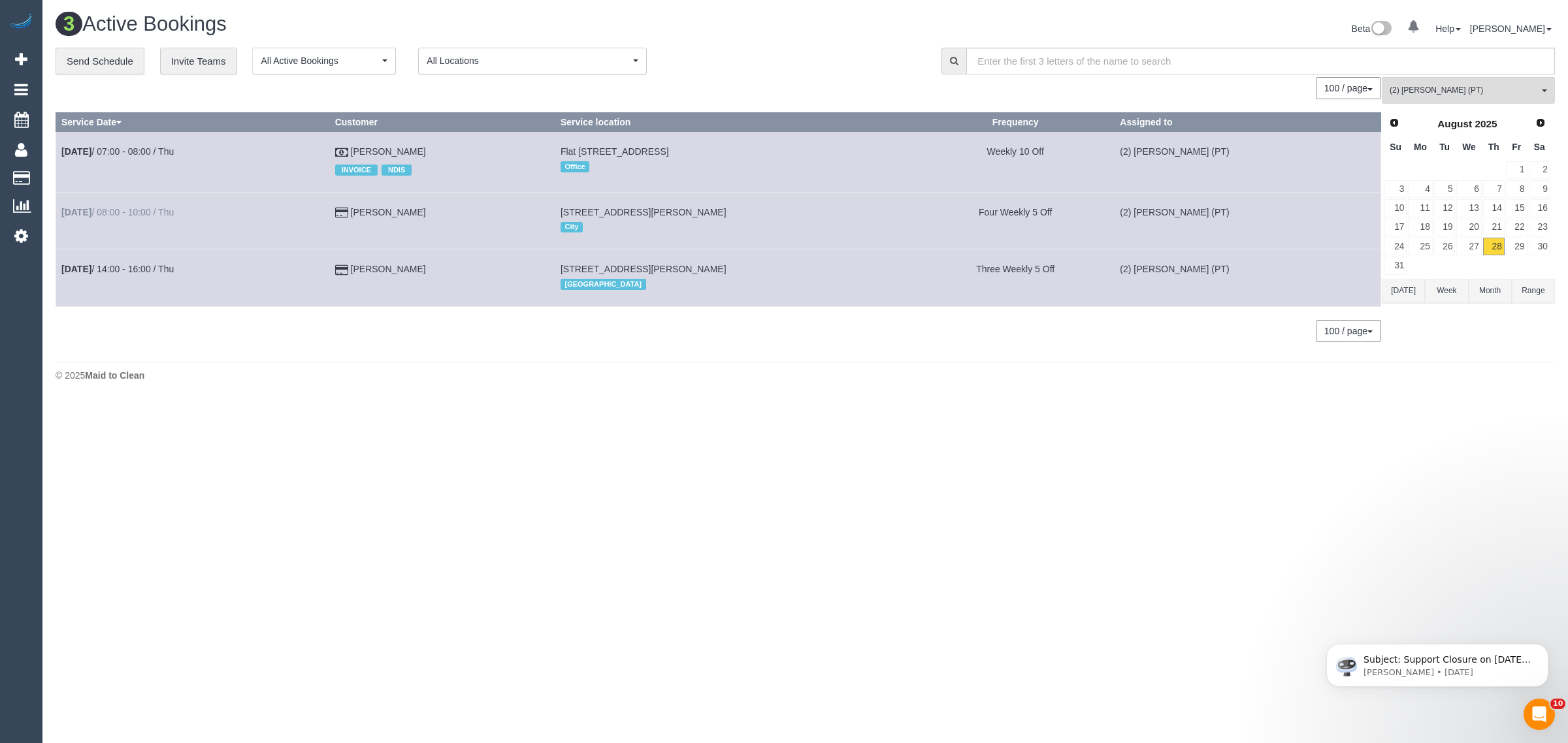
drag, startPoint x: 458, startPoint y: 211, endPoint x: 62, endPoint y: 214, distance: 396.0
click at [62, 214] on tr "Aug 28th / 08:00 - 10:00 / Thu James Scuderi 707/325 Collins Street, Melbourne,…" at bounding box center [718, 220] width 1325 height 57
click at [1479, 92] on span "(2) Reggy Cogulet (PT)" at bounding box center [1464, 90] width 149 height 11
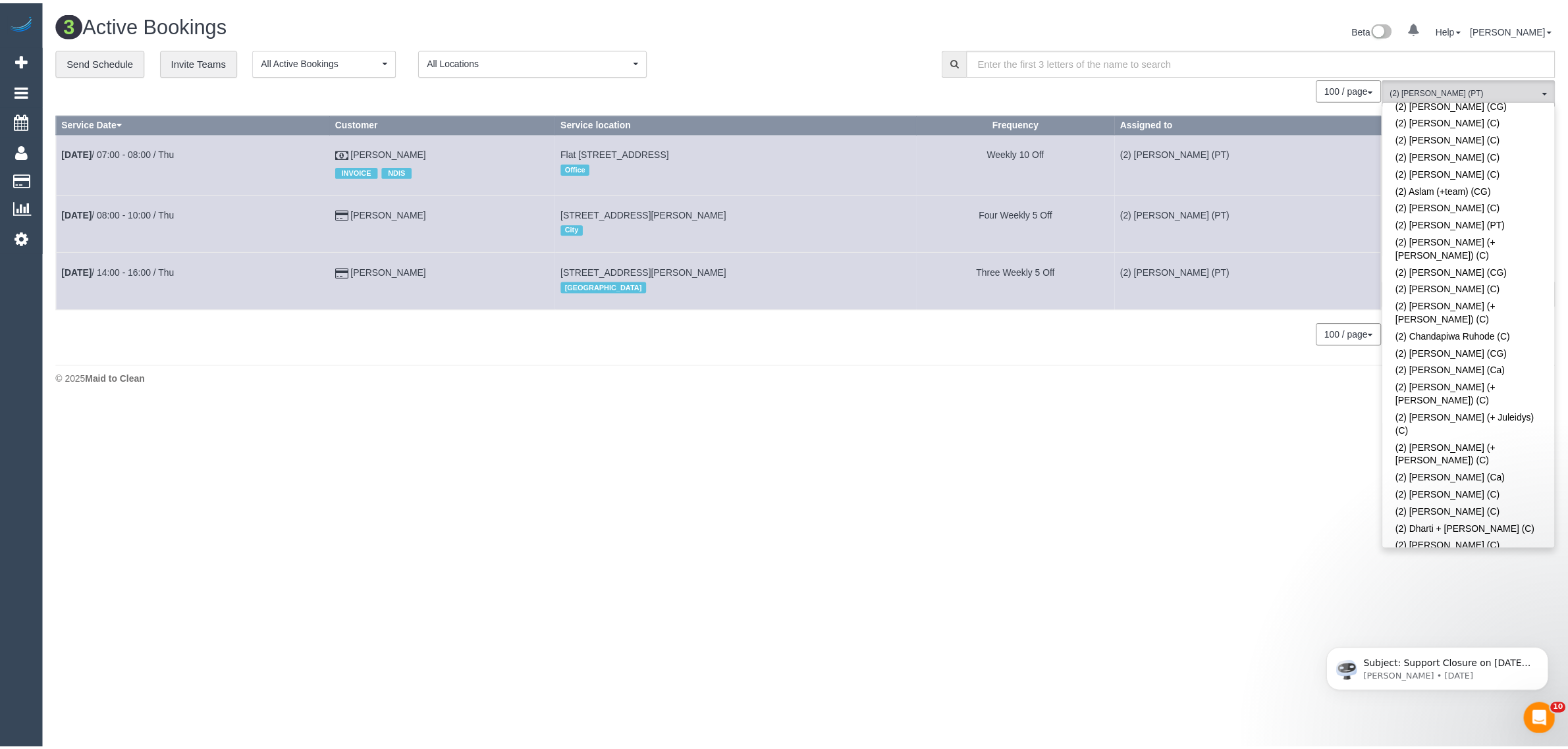
scroll to position [0, 0]
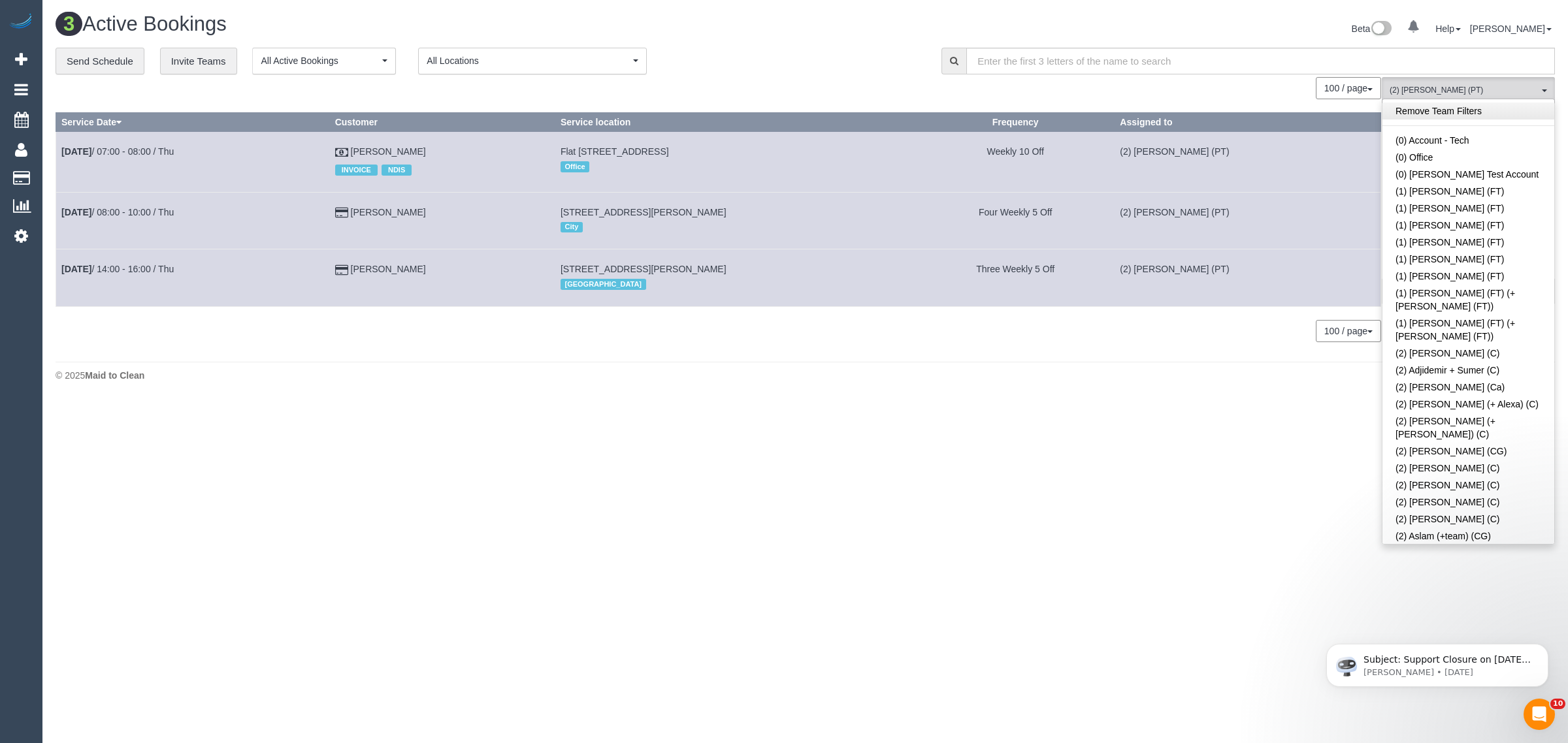
click at [1497, 116] on link "Remove Team Filters" at bounding box center [1469, 111] width 172 height 17
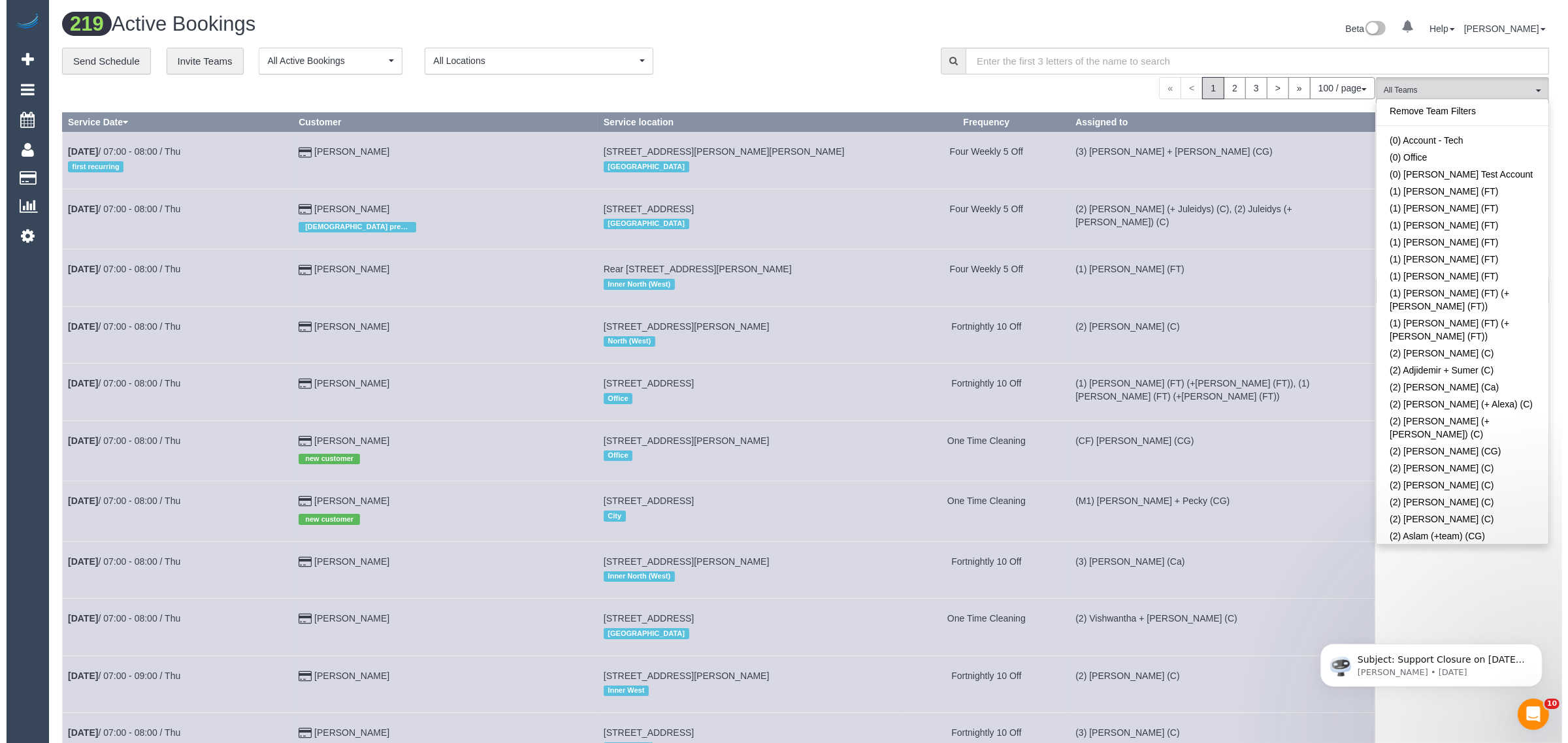
scroll to position [2546, 0]
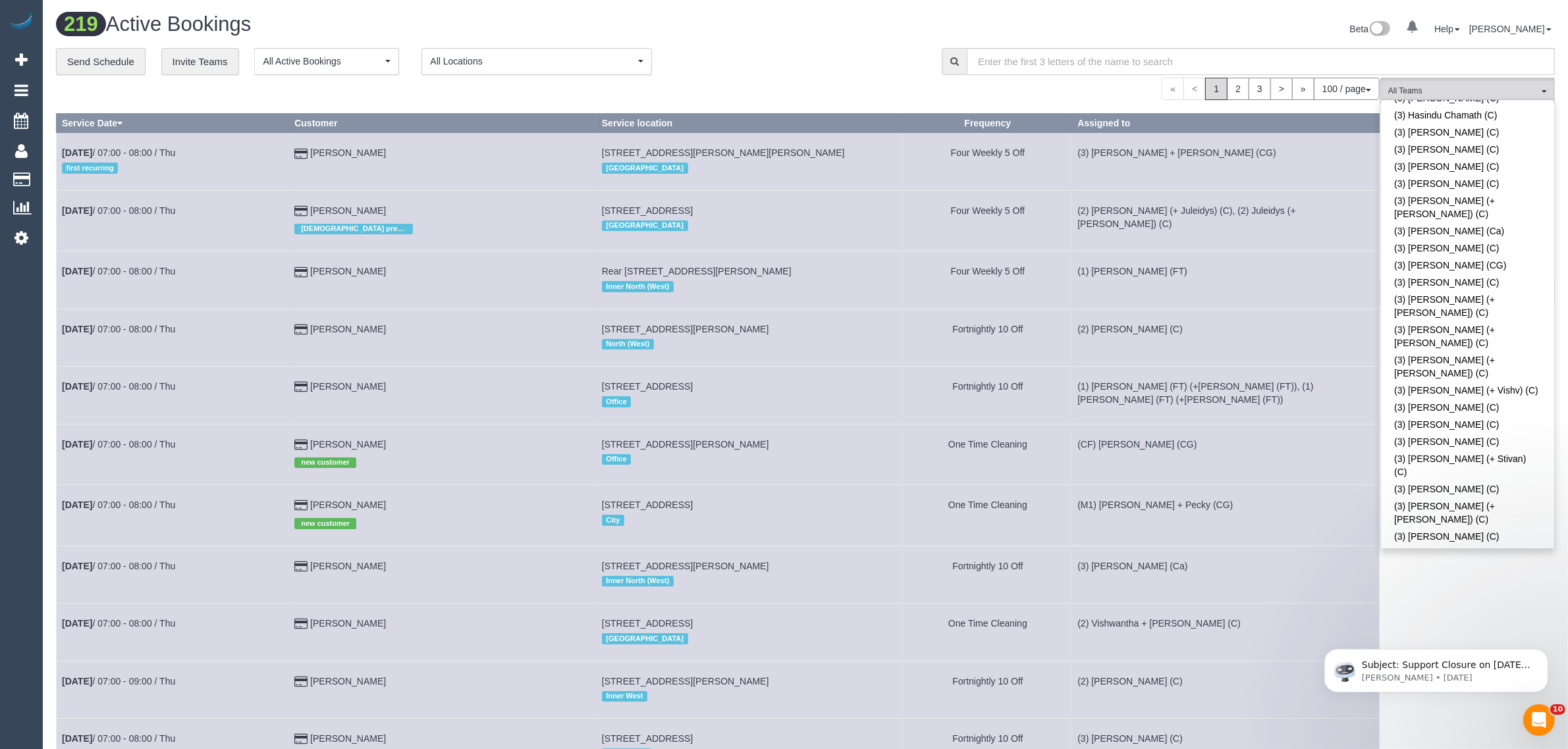
click at [855, 70] on div "**********" at bounding box center [490, 61] width 867 height 27
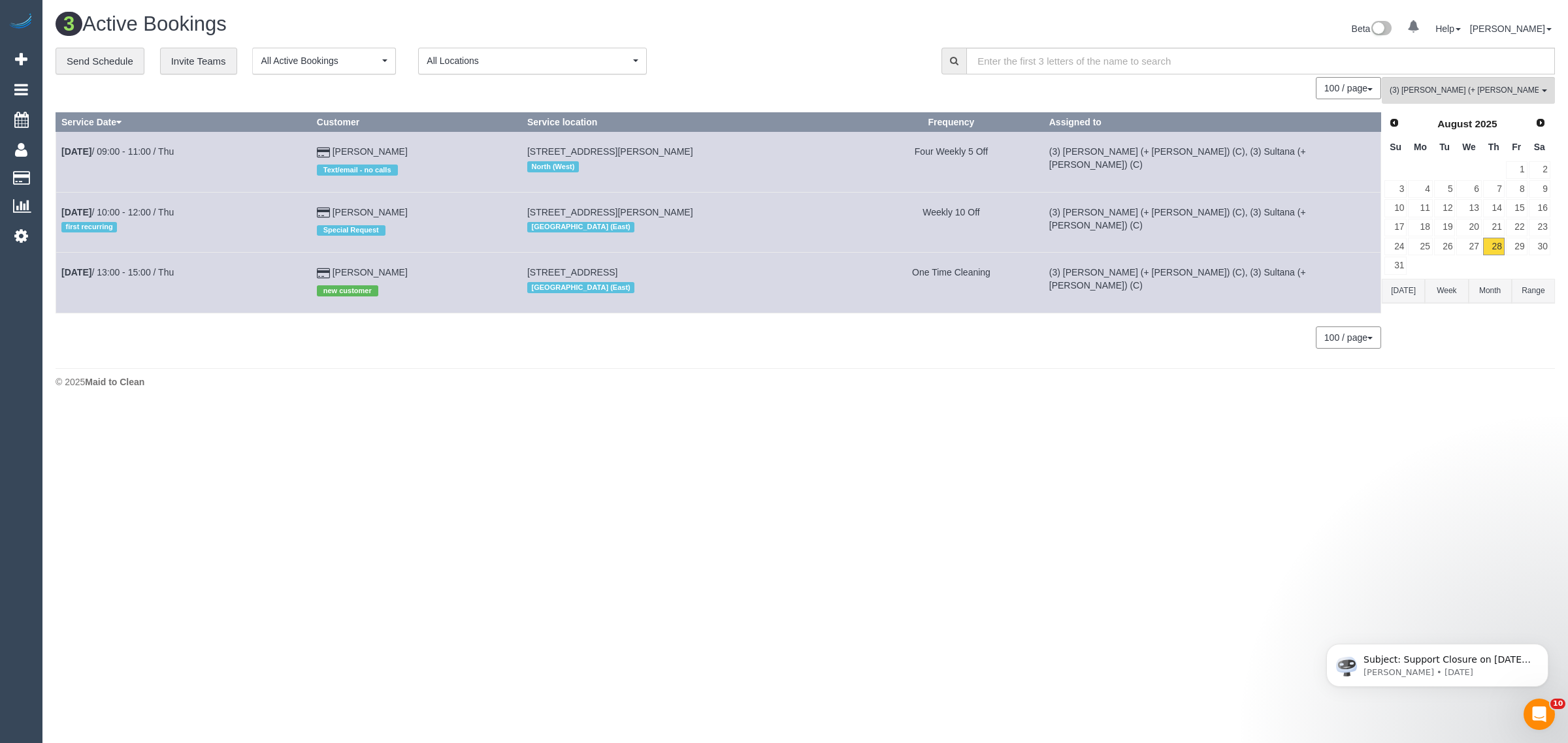
click at [644, 432] on body "0 Beta Your Notifications You have 0 alerts Add Booking Bookings Active Booking…" at bounding box center [784, 372] width 1568 height 743
drag, startPoint x: 359, startPoint y: 229, endPoint x: 59, endPoint y: 217, distance: 300.2
click at [59, 217] on tr "Aug 28th / 10:00 - 12:00 / Thu first recurring Emily Peterson Special Request 2…" at bounding box center [718, 222] width 1325 height 60
click at [1526, 90] on span "(3) Sabbir (+ Sultana) (C)" at bounding box center [1464, 90] width 149 height 11
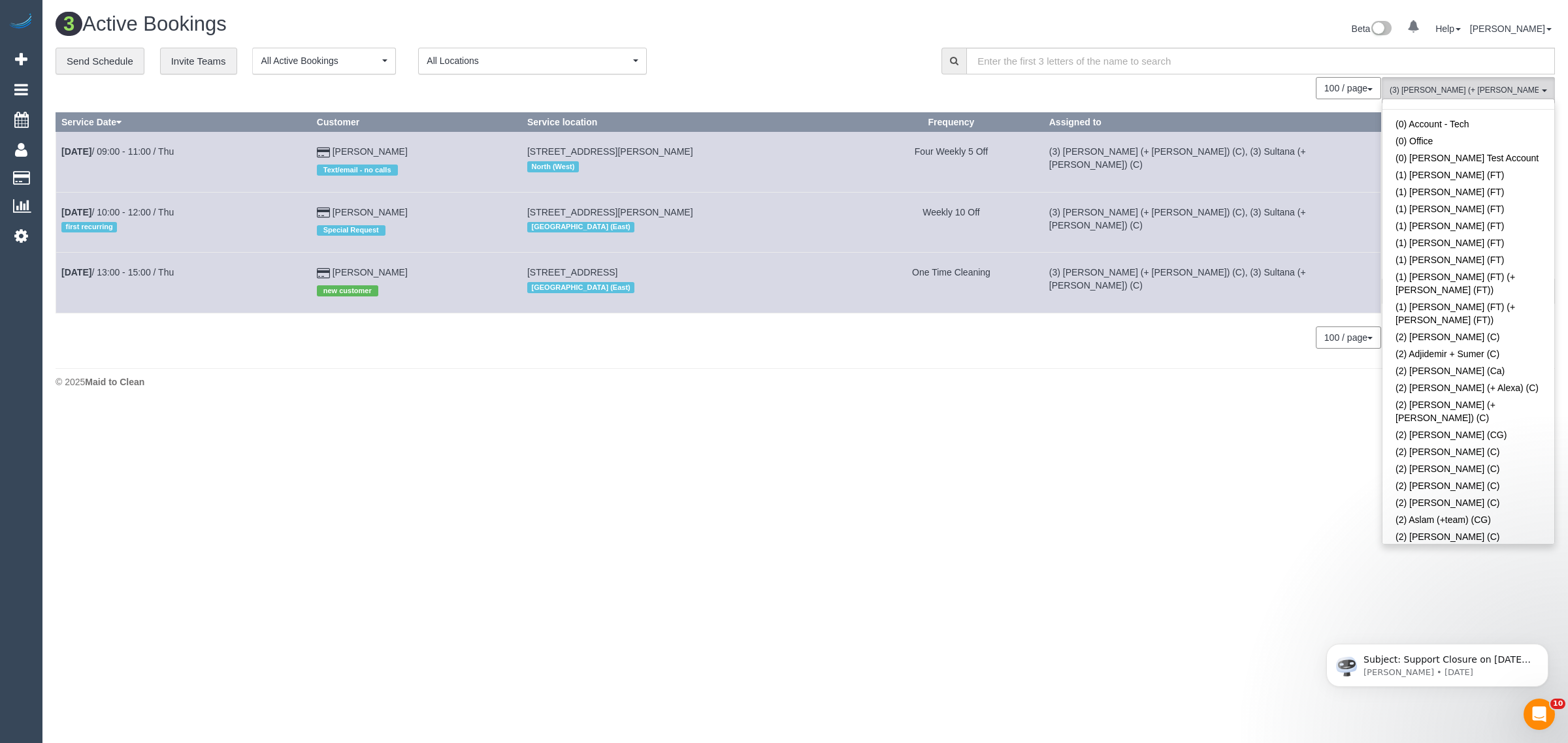
scroll to position [0, 0]
click at [1470, 116] on link "Remove Team Filters" at bounding box center [1469, 111] width 172 height 17
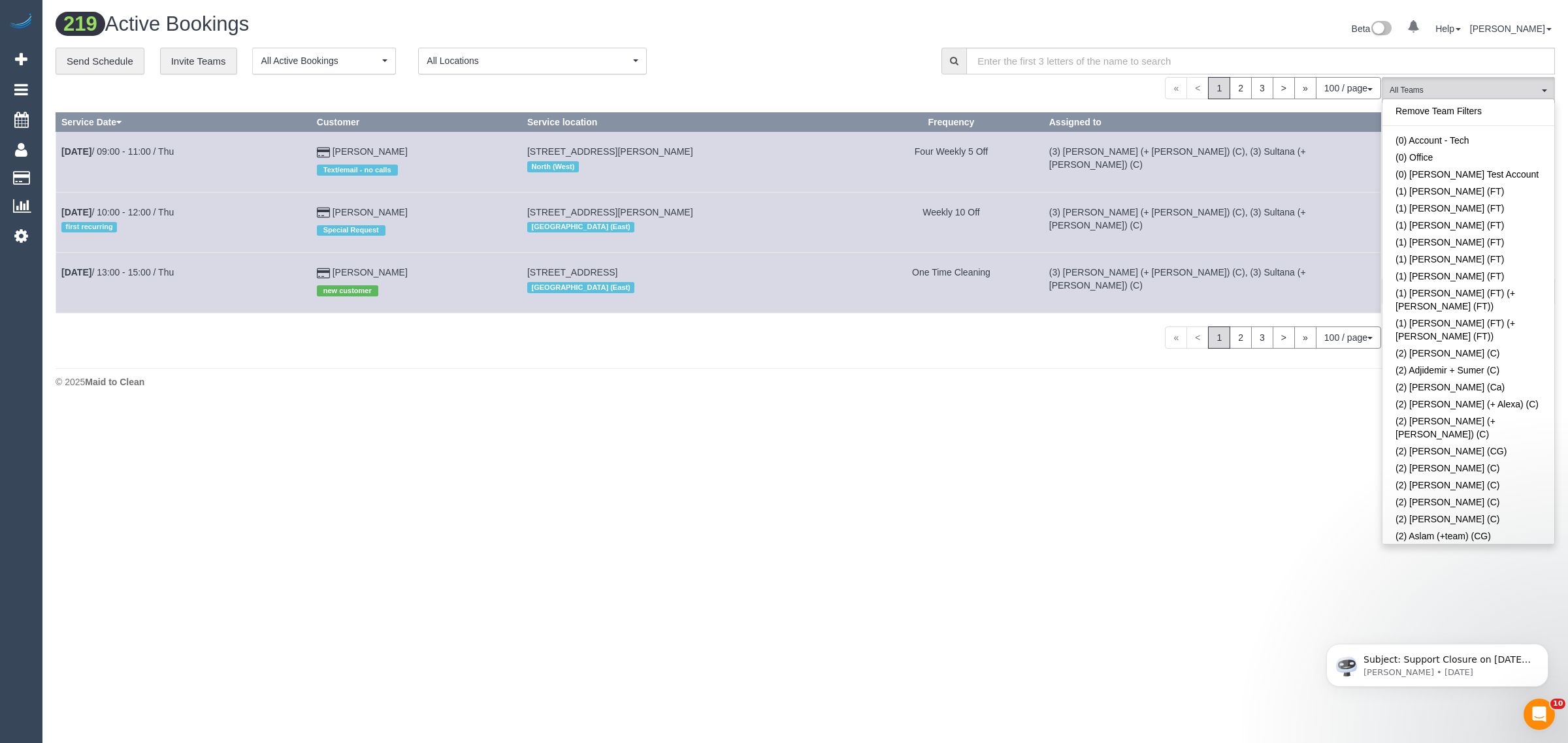
scroll to position [3514, 0]
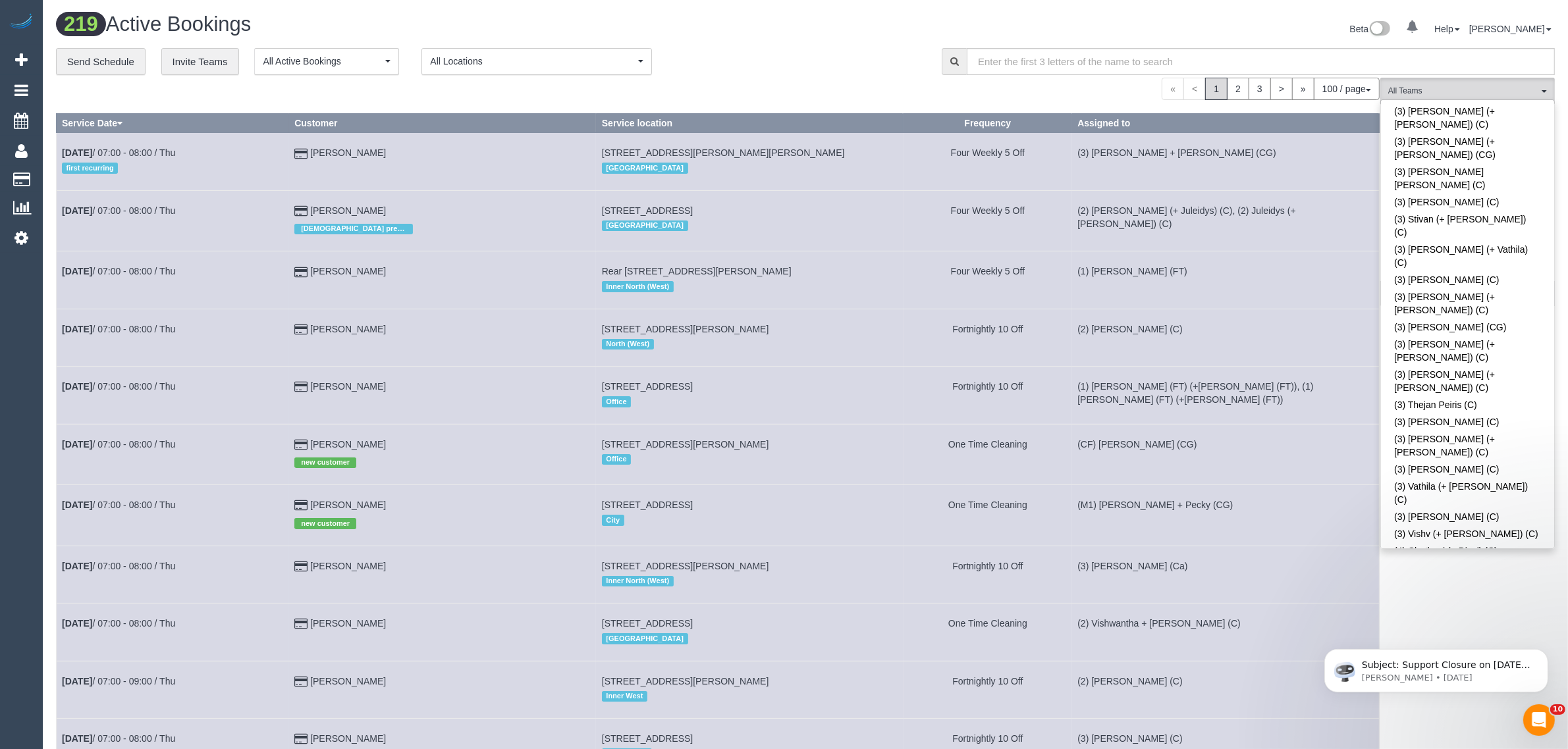
click at [844, 60] on div "**********" at bounding box center [490, 61] width 867 height 27
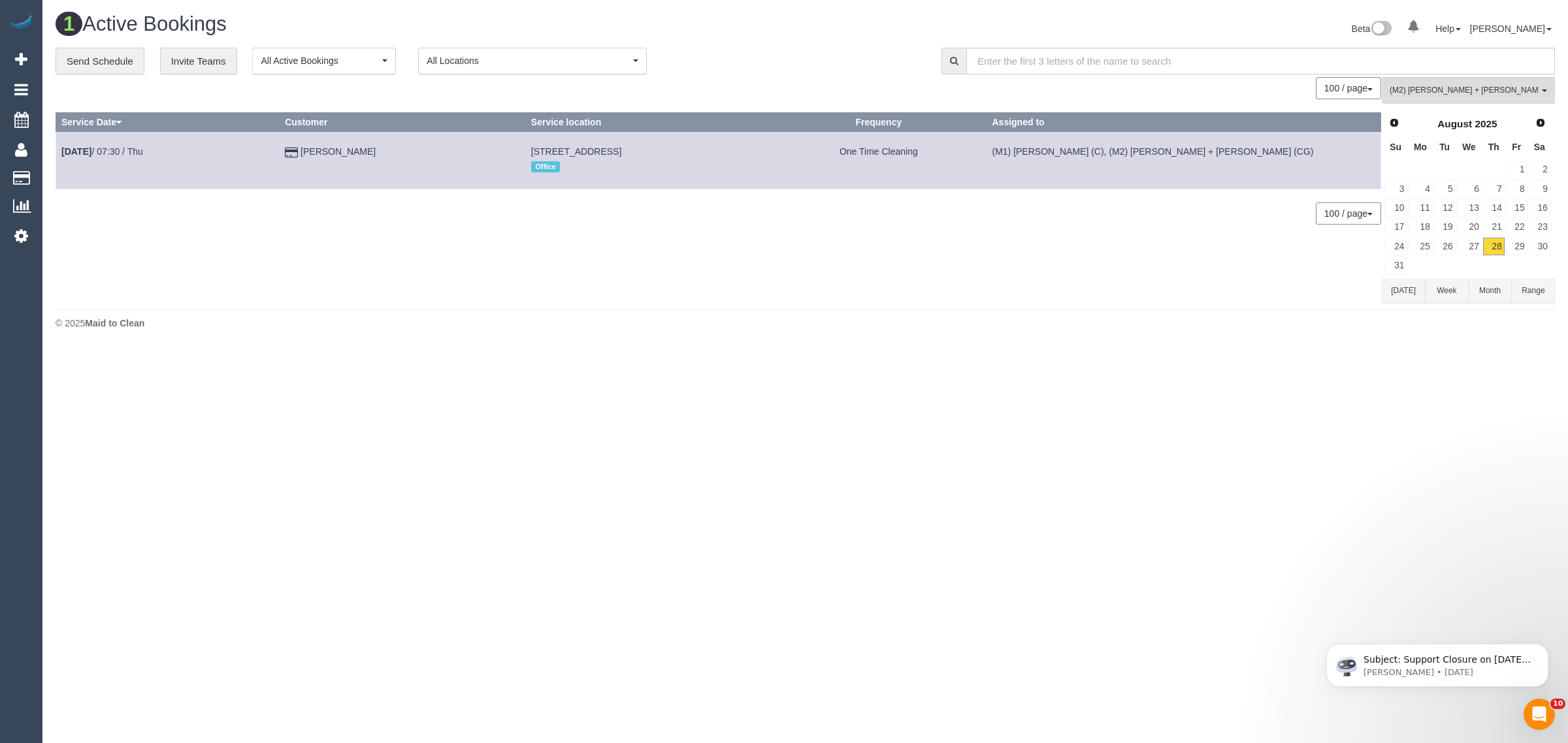
click at [1046, 366] on body "0 Beta Your Notifications You have 0 alerts Add Booking Bookings Active Booking…" at bounding box center [784, 372] width 1568 height 743
click at [1514, 242] on link "29" at bounding box center [1517, 247] width 22 height 18
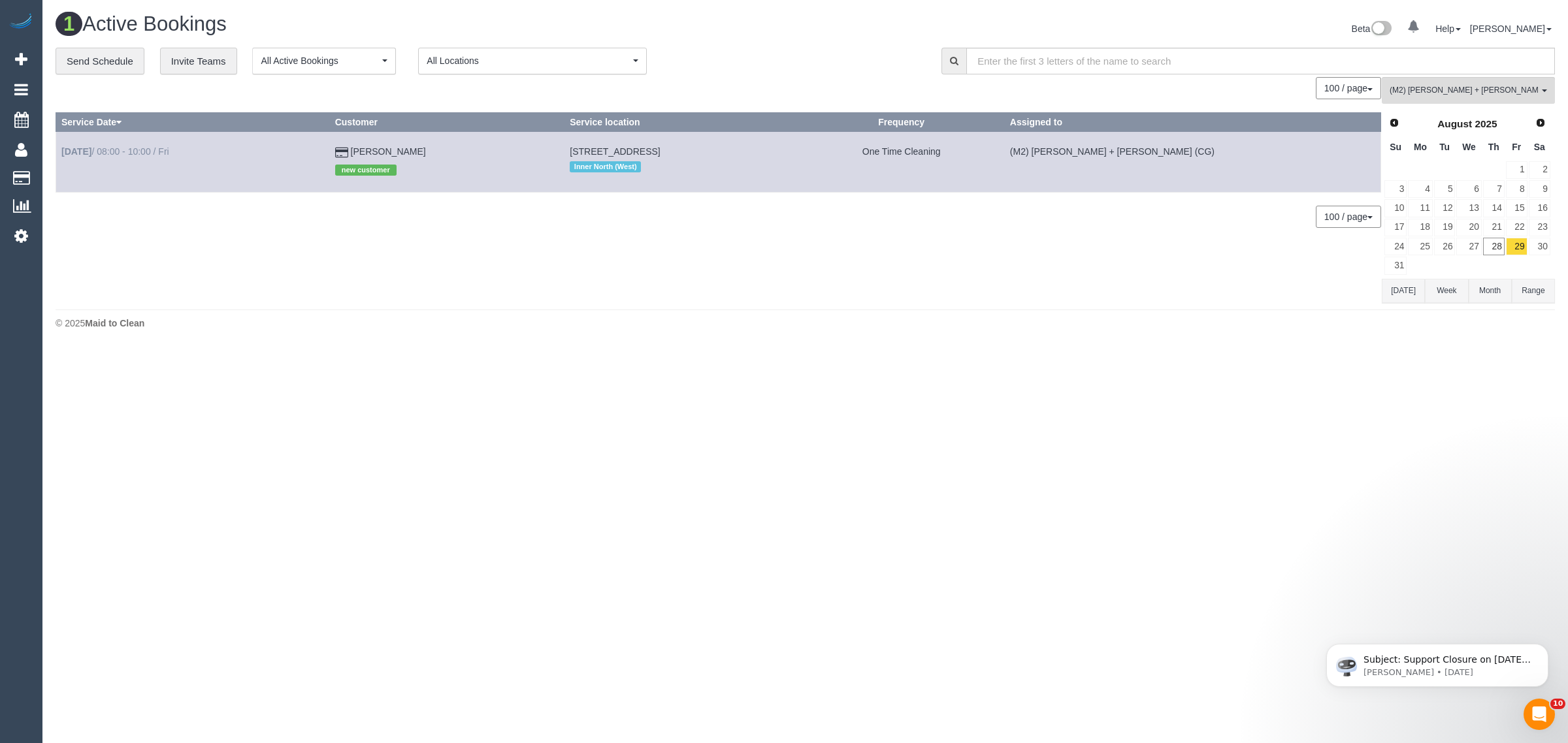
drag, startPoint x: 466, startPoint y: 149, endPoint x: 65, endPoint y: 149, distance: 401.0
click at [65, 149] on tr "Aug 29th / 08:00 - 10:00 / Fri meg Robbins new customer 3/1a Balmoral Ave, Brun…" at bounding box center [718, 161] width 1325 height 60
click at [1502, 73] on div "**********" at bounding box center [805, 60] width 1519 height 27
click at [1503, 85] on span "(M2) [PERSON_NAME] + [PERSON_NAME] (CG)" at bounding box center [1464, 90] width 149 height 11
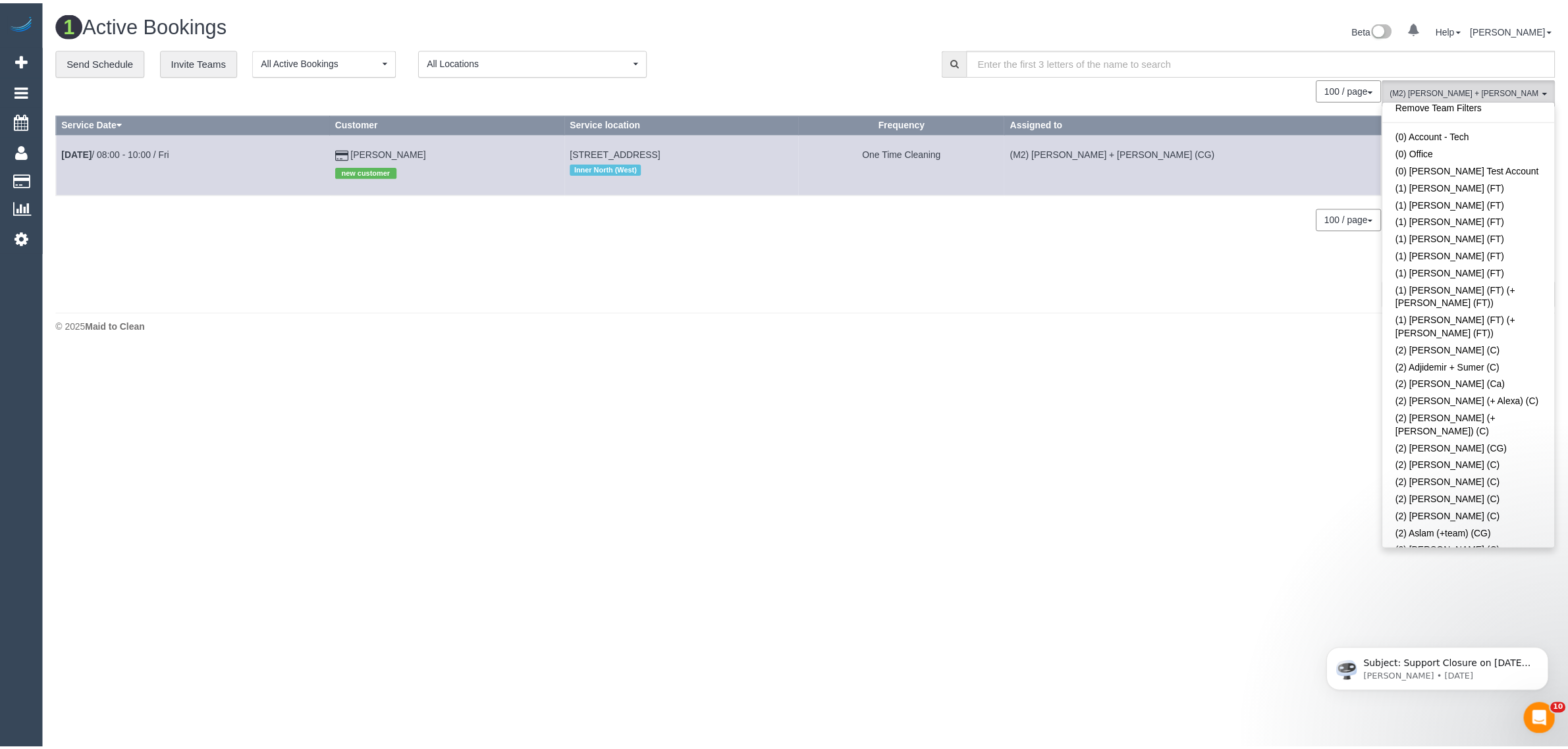
scroll to position [0, 0]
drag, startPoint x: 1528, startPoint y: 112, endPoint x: 1328, endPoint y: 98, distance: 200.5
click at [1527, 112] on link "Remove Team Filters" at bounding box center [1480, 112] width 174 height 17
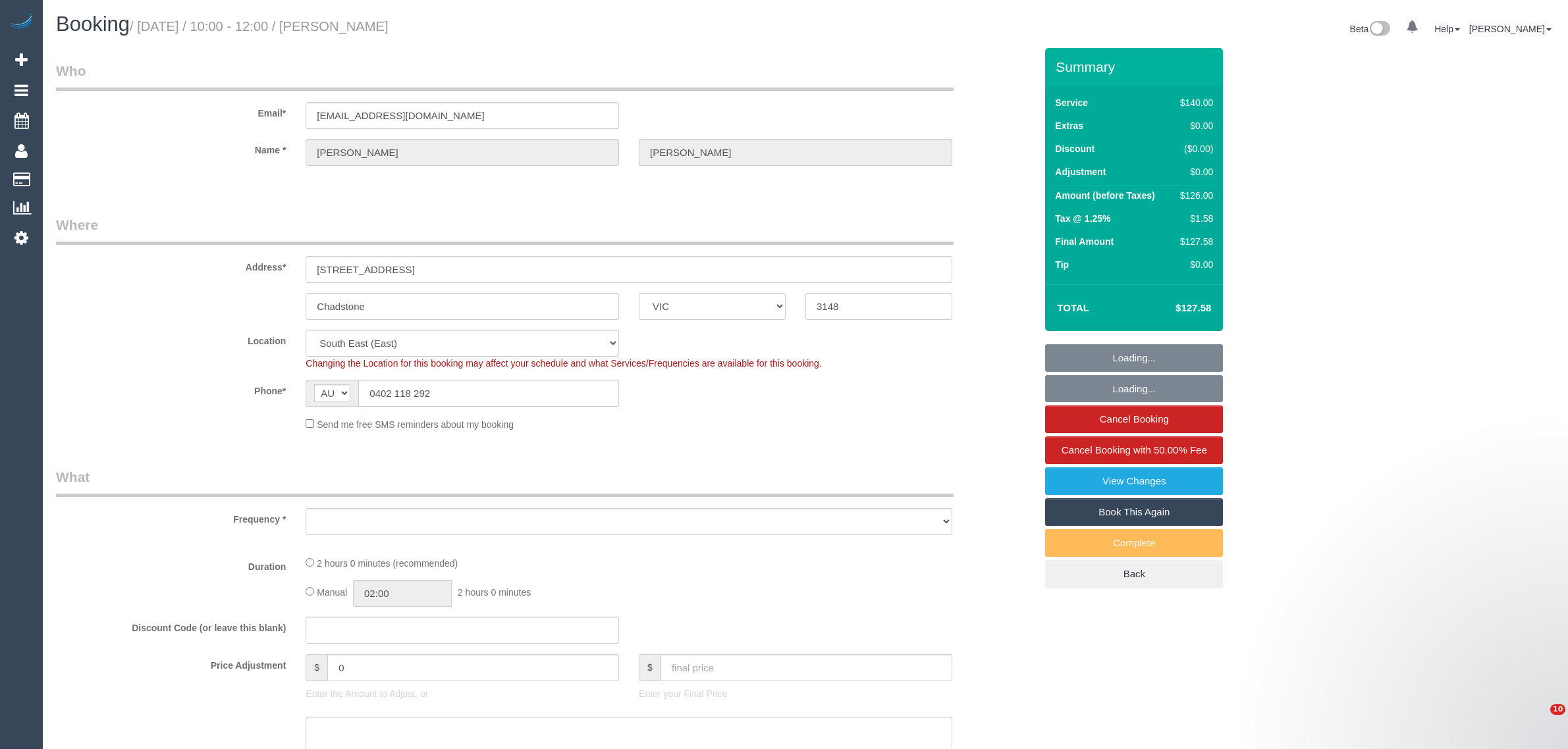
select select "VIC"
select select "string:stripe-pm_1RnqQu2GScqysDRVqEH9nxOG"
select select "number:28"
select select "number:14"
select select "number:19"
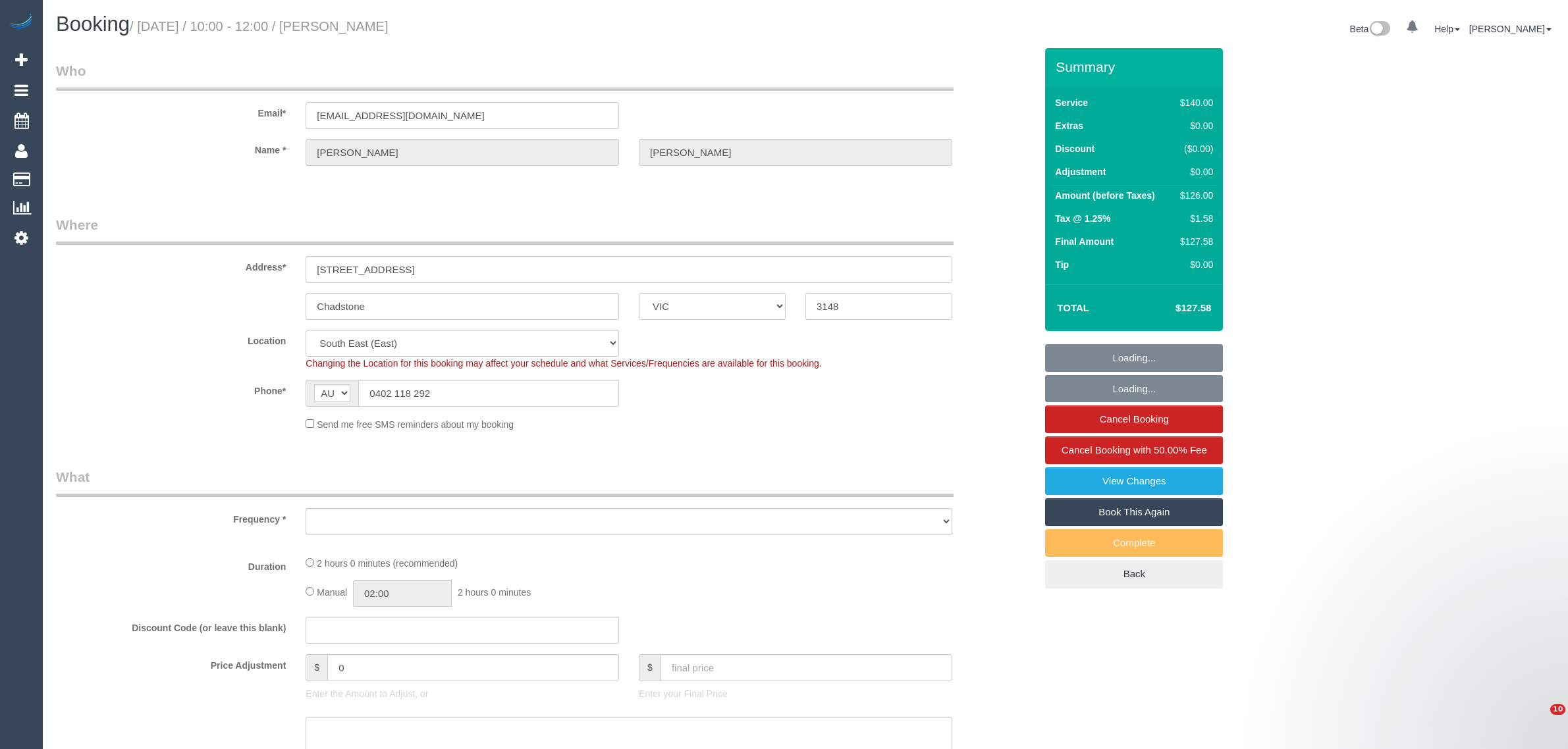
select select "number:36"
select select "number:34"
select select "number:26"
select select "object:1178"
select select "spot1"
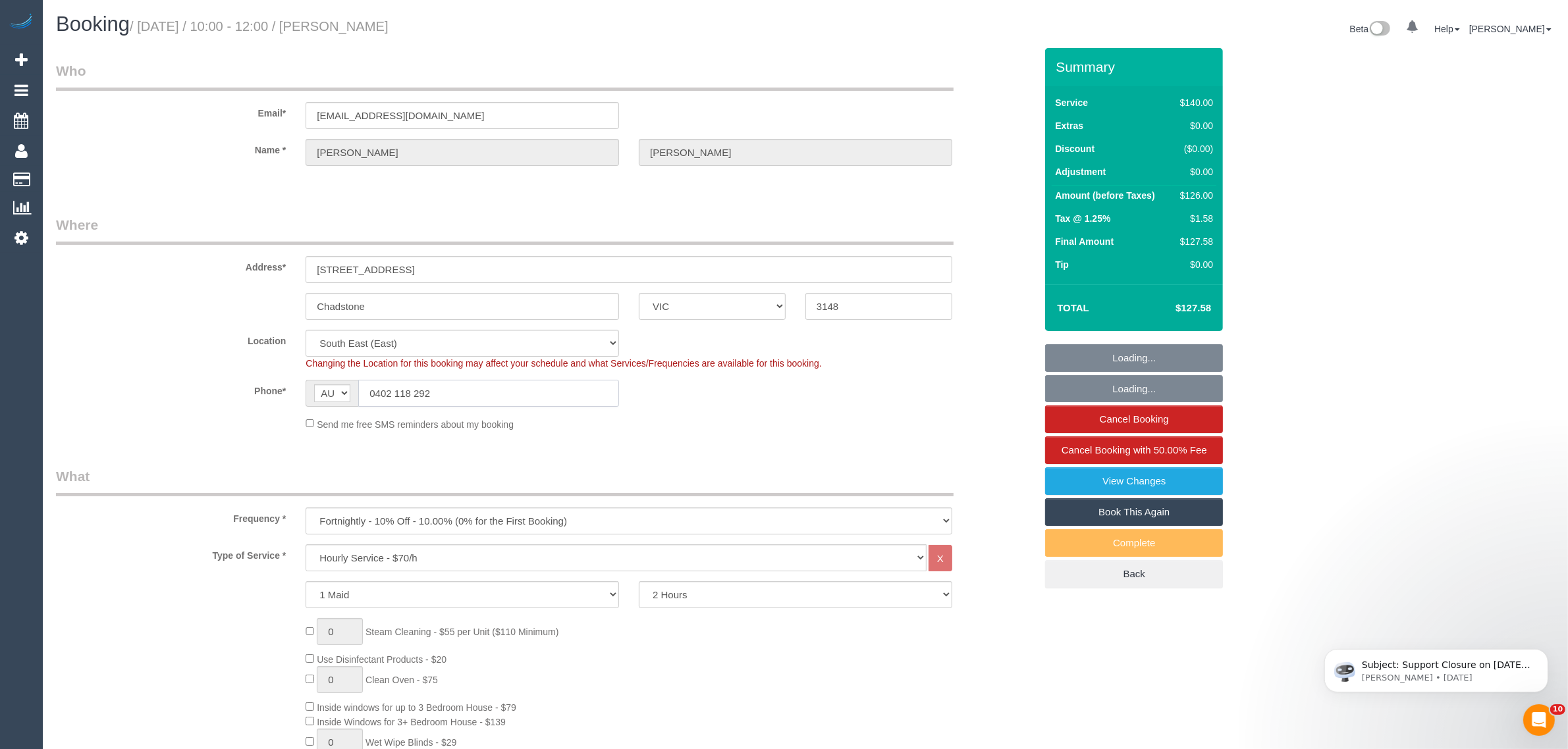
click at [562, 389] on input "0402 118 292" at bounding box center [489, 393] width 261 height 27
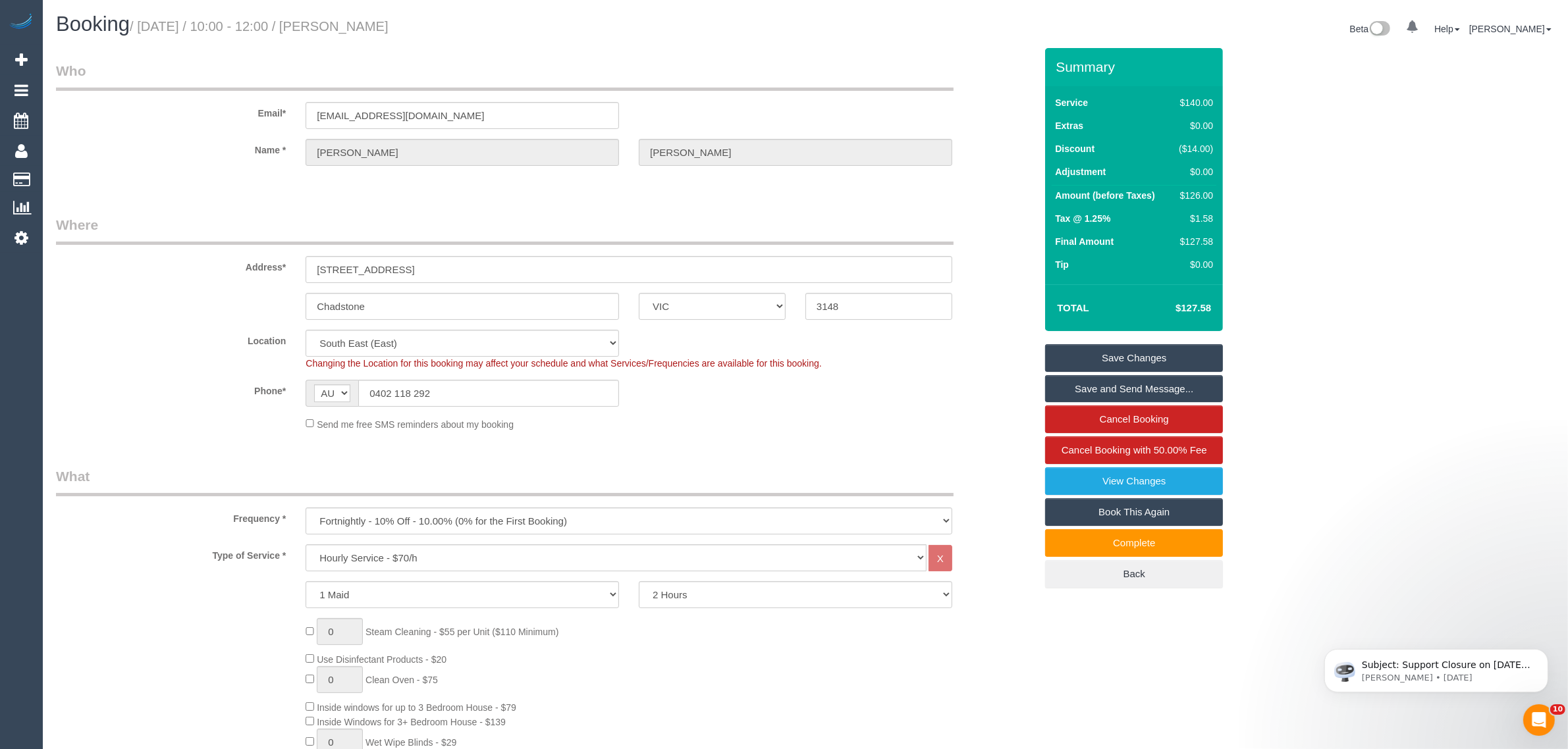
click at [363, 28] on small "/ August 28, 2025 / 10:00 - 12:00 / Janelle Kaloudis" at bounding box center [259, 26] width 259 height 15
copy small "Janelle"
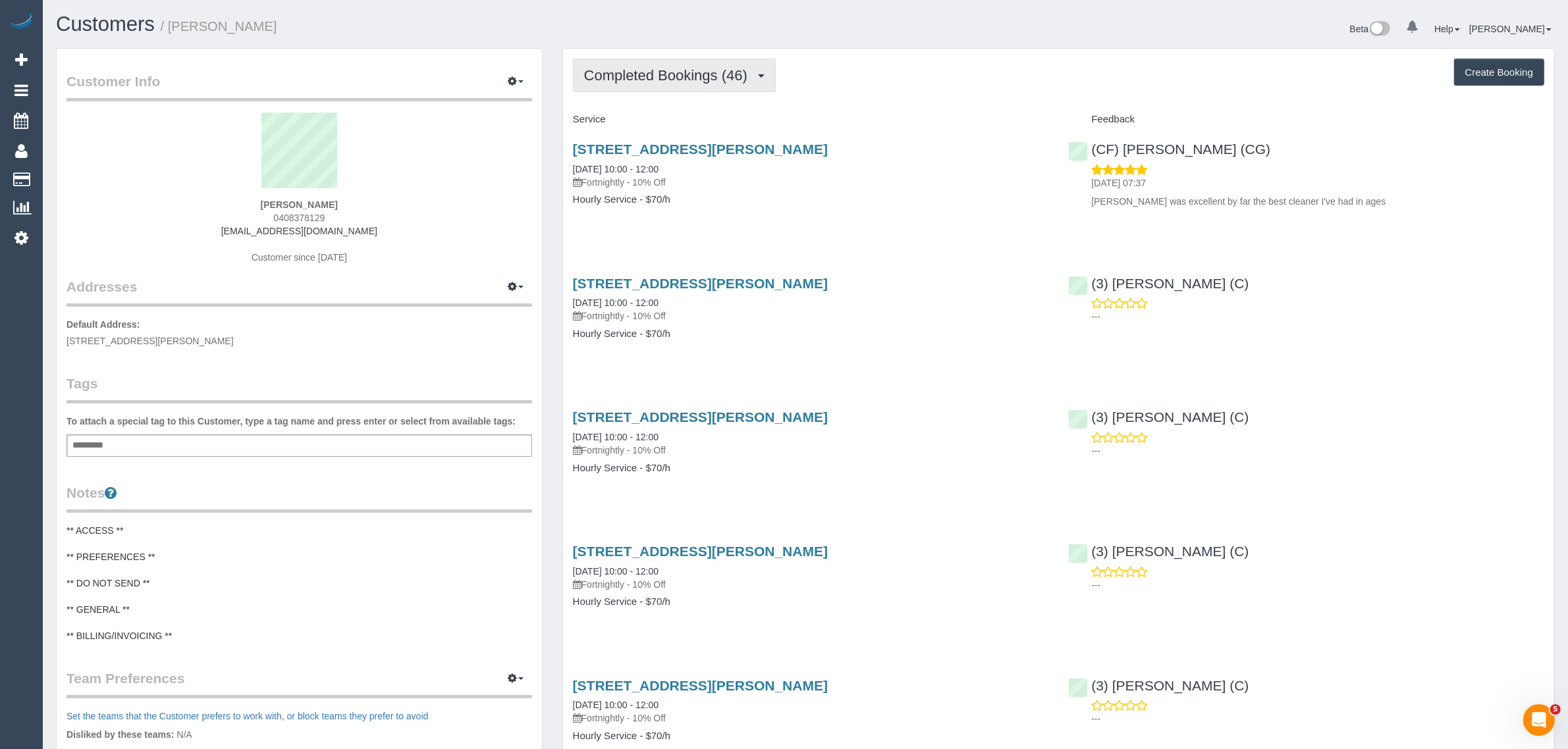
click at [637, 77] on span "Completed Bookings (46)" at bounding box center [669, 75] width 170 height 16
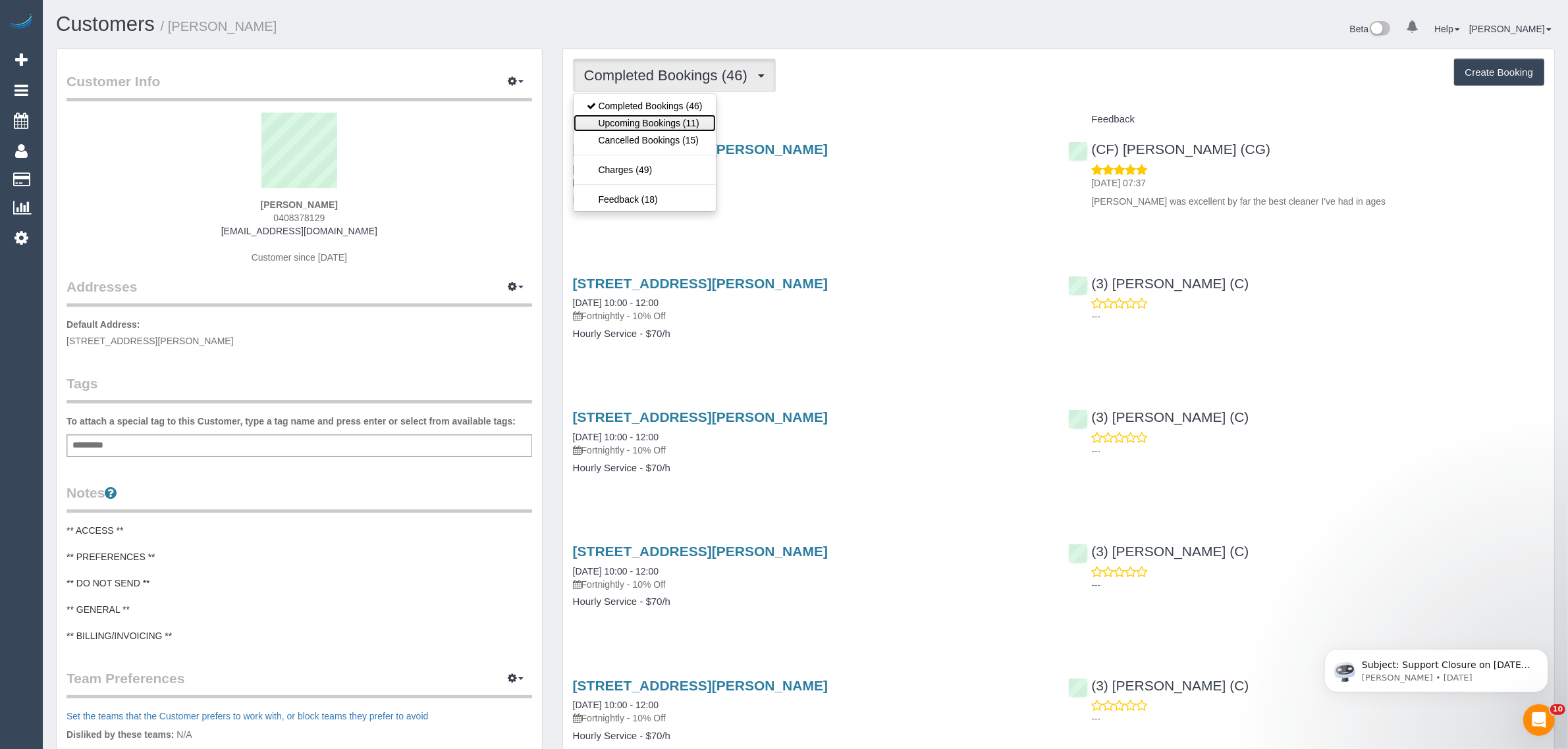
click at [644, 116] on link "Upcoming Bookings (11)" at bounding box center [645, 124] width 142 height 17
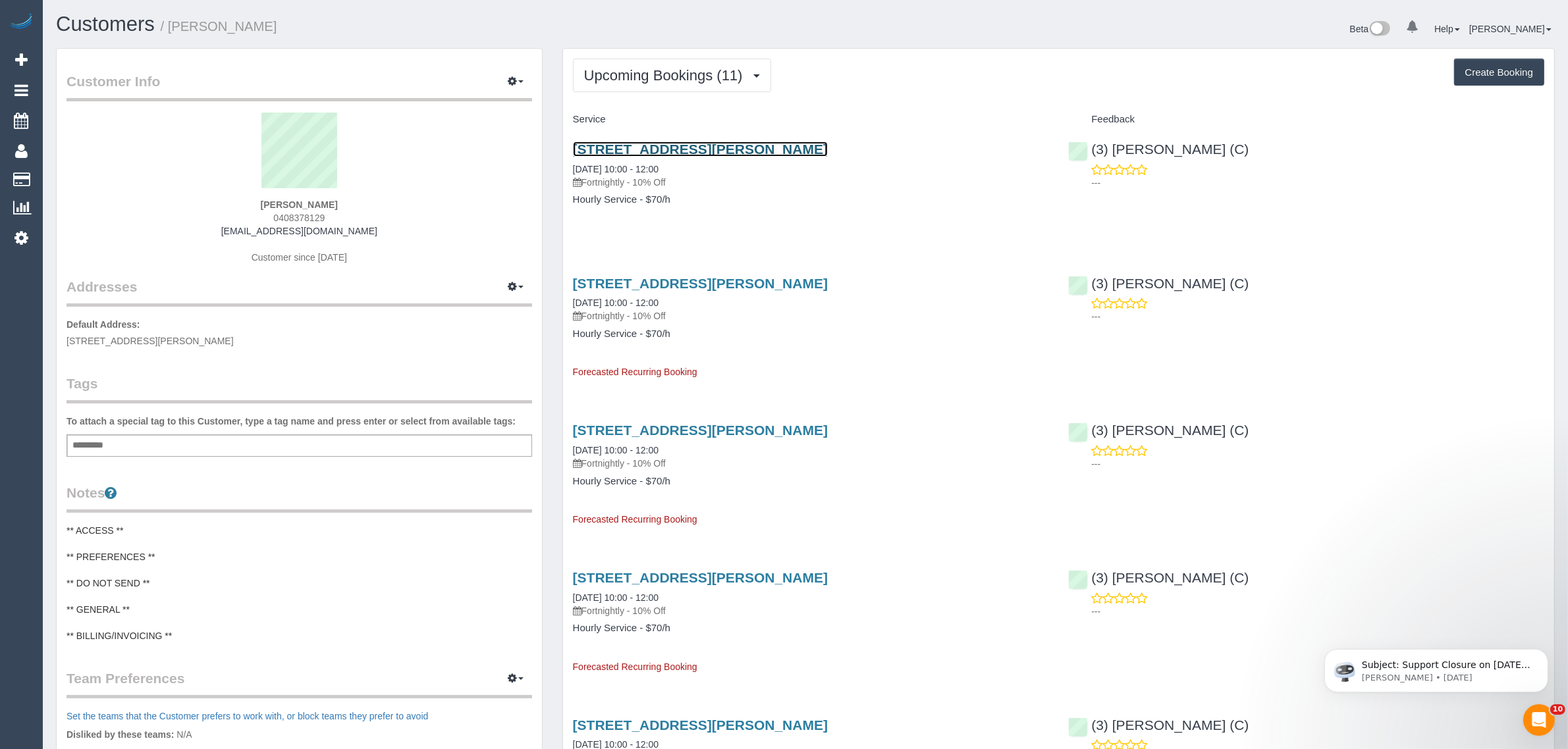
click at [662, 155] on link "36 Finch Street, Malvern East, VIC 3145" at bounding box center [701, 149] width 255 height 15
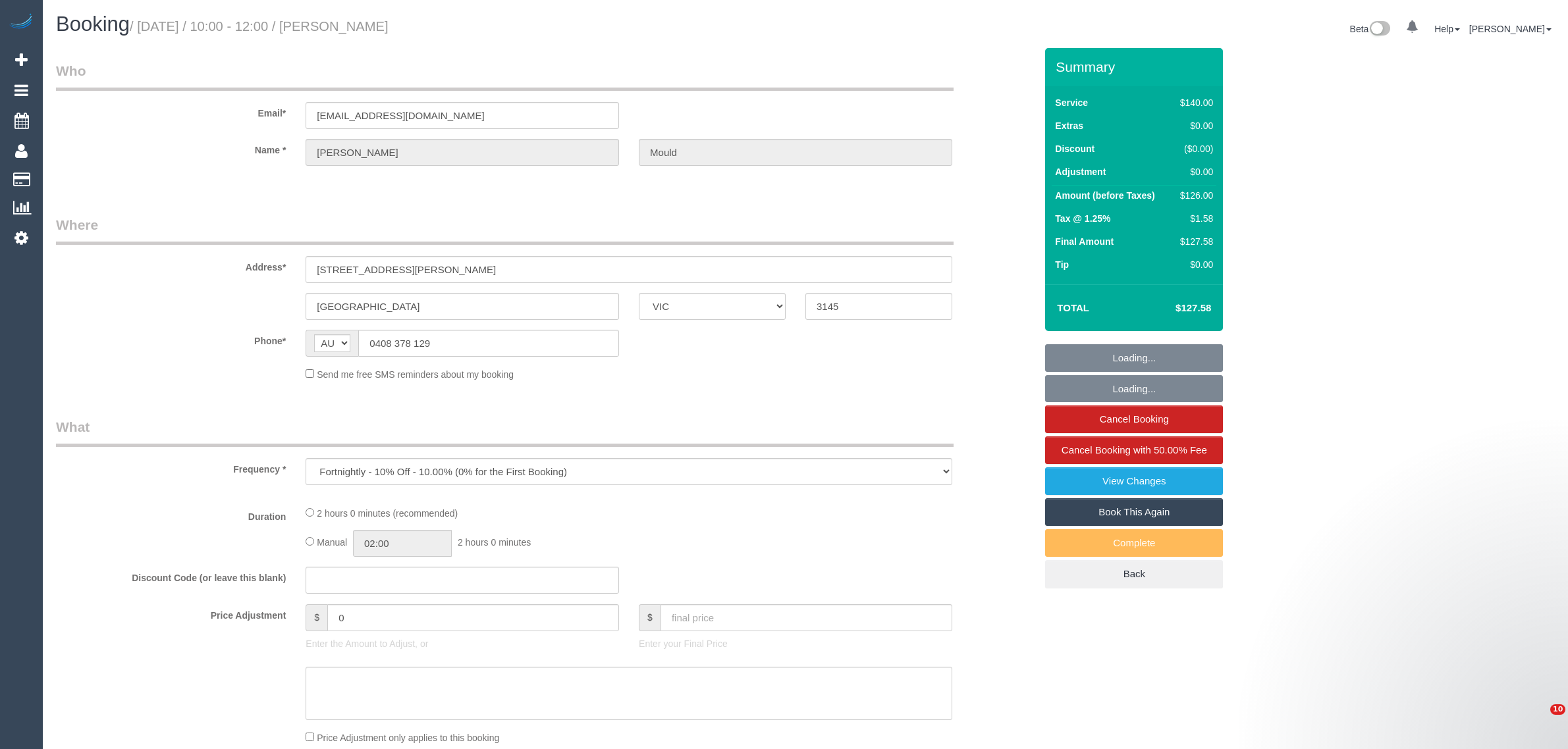
select select "VIC"
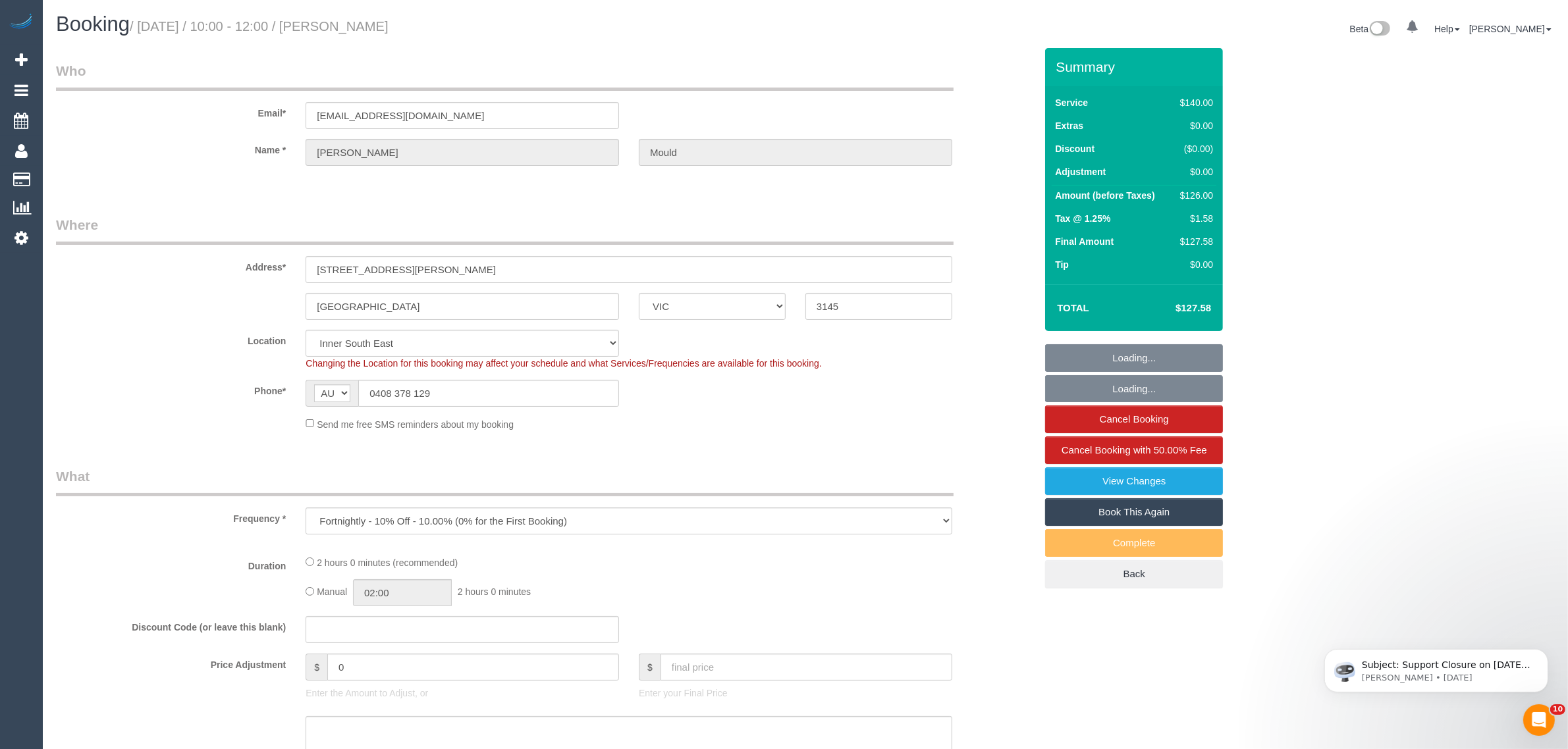
select select "object:685"
select select "number:30"
select select "number:14"
select select "number:19"
select select "number:36"
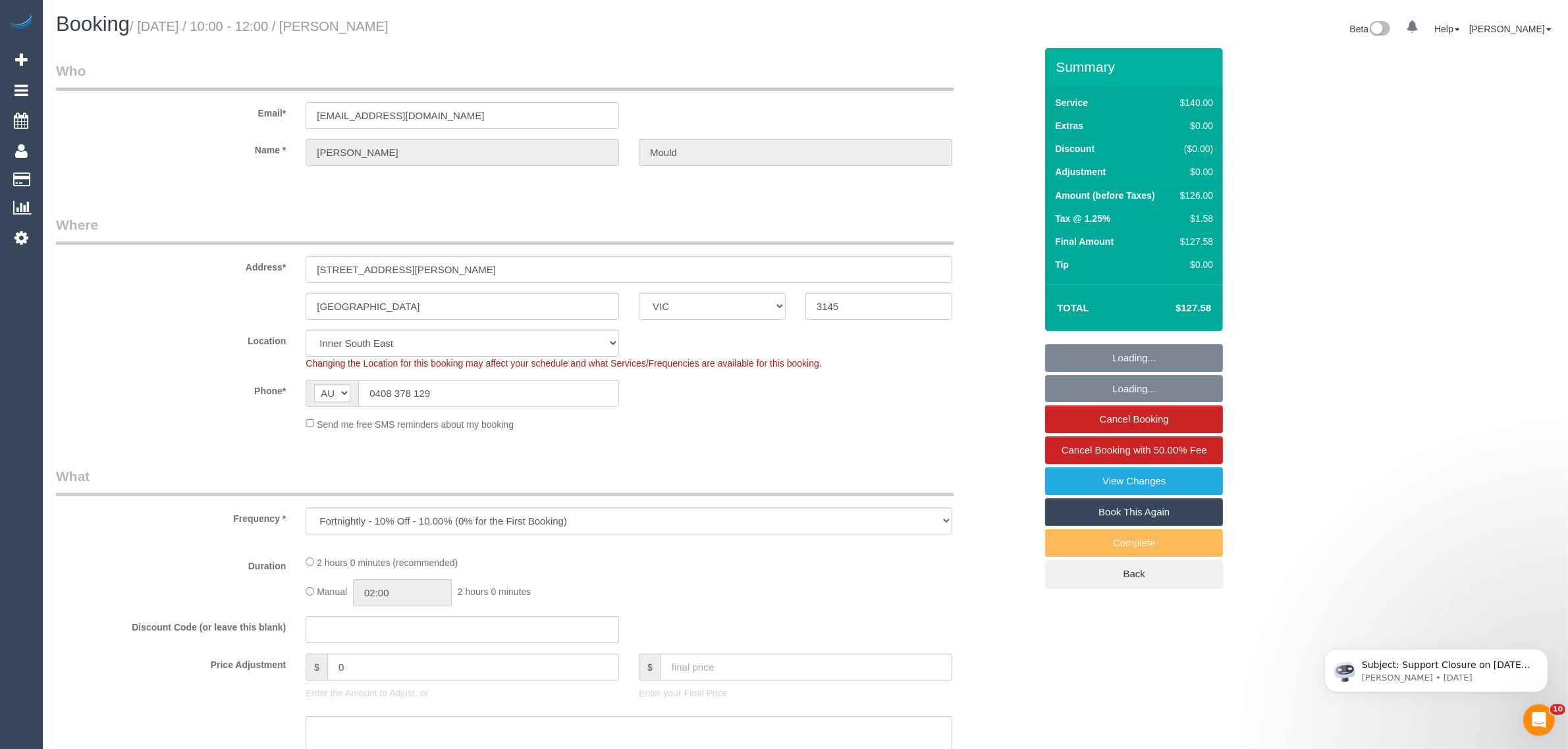
select select "number:34"
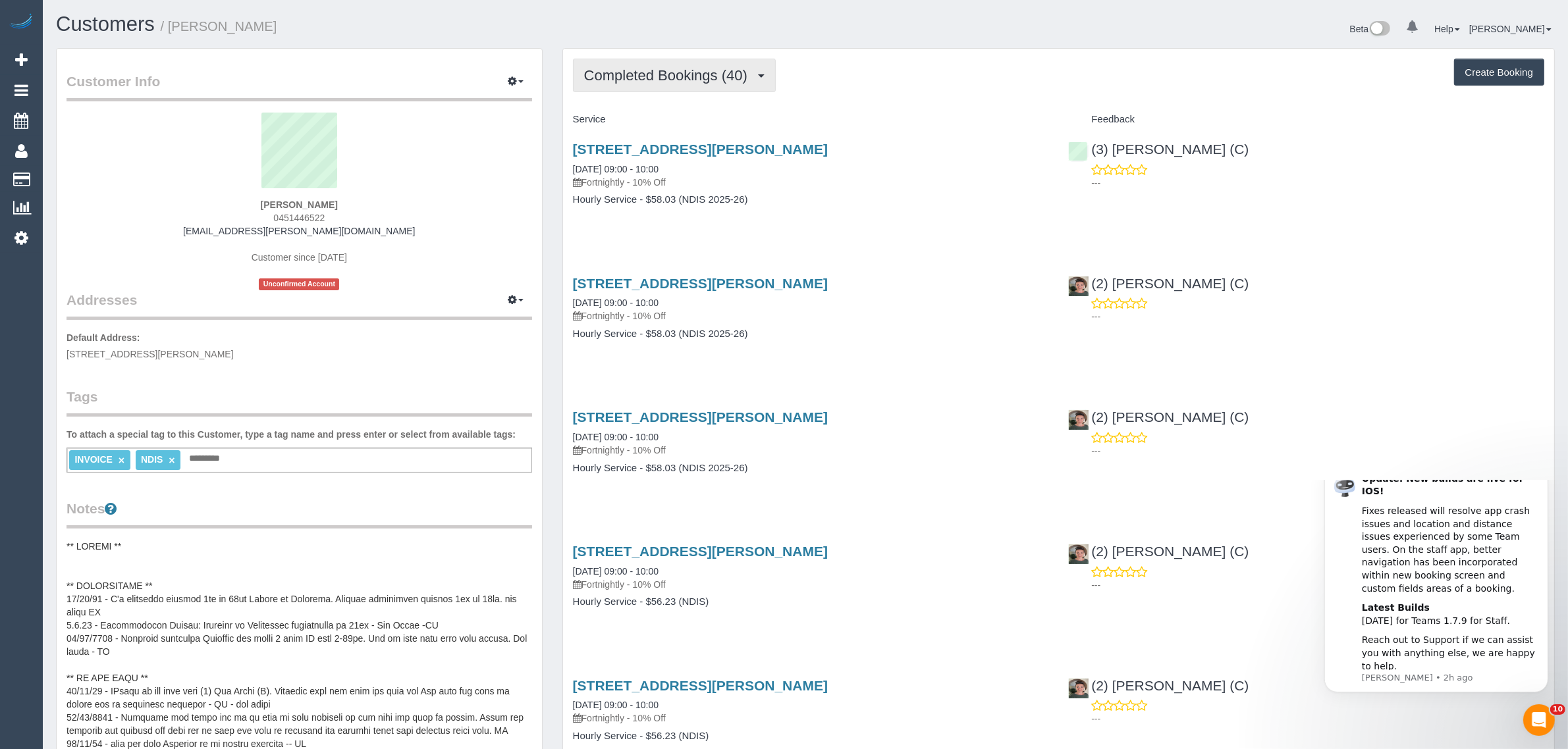
click at [634, 88] on button "Completed Bookings (40)" at bounding box center [674, 75] width 203 height 34
click at [641, 119] on link "Upcoming Bookings (12)" at bounding box center [645, 124] width 142 height 17
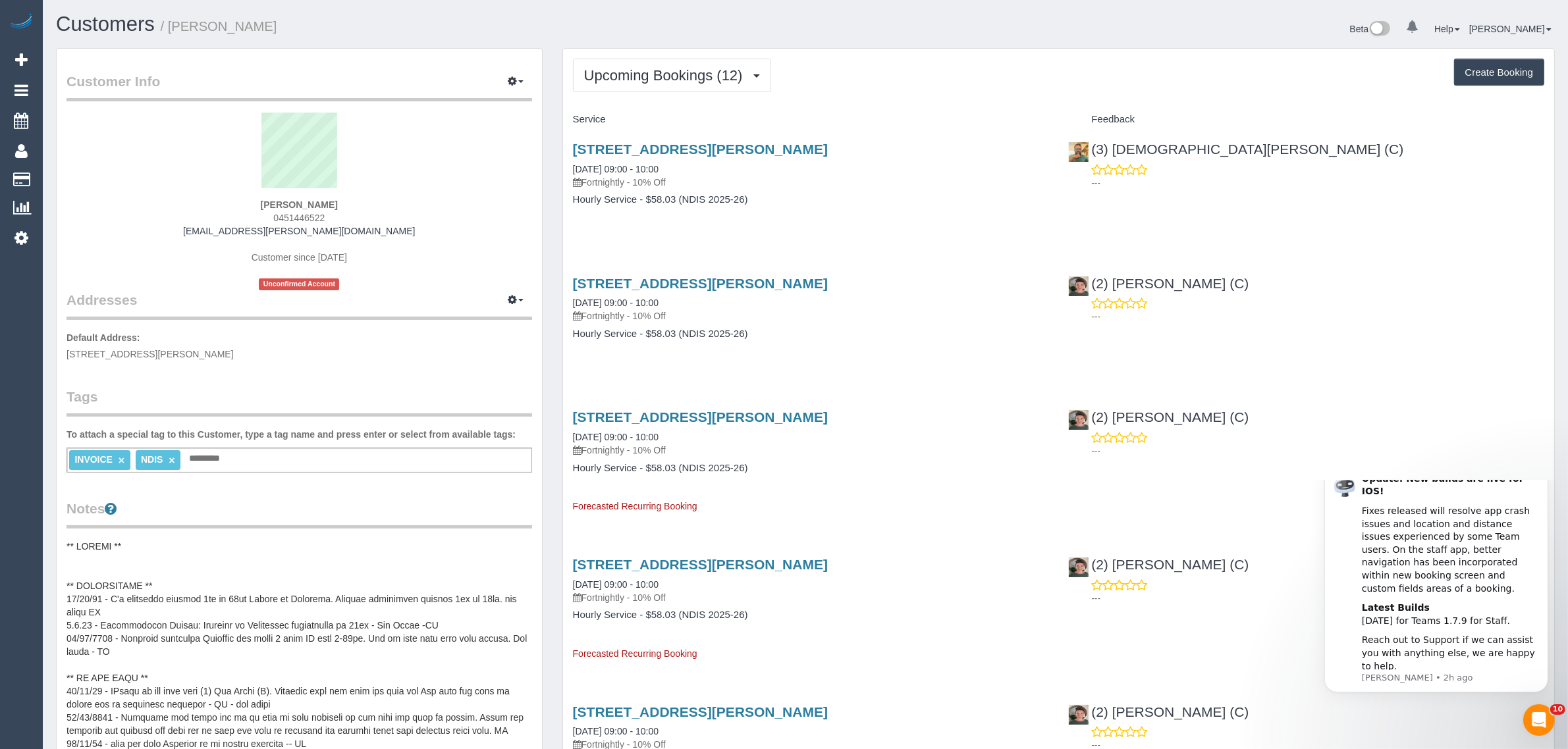
click at [879, 216] on div "7 Julius Street, Coburg North, VIC 3058 28/08/2025 09:00 - 10:00 Fortnightly - …" at bounding box center [811, 181] width 496 height 102
drag, startPoint x: 680, startPoint y: 165, endPoint x: 572, endPoint y: 172, distance: 108.2
click at [573, 171] on div "7 Julius Street, Coburg North, VIC 3058 28/08/2025 09:00 - 10:00 Fortnightly - …" at bounding box center [811, 165] width 476 height 48
copy link "28/08/2025 09:00 - 10:00"
click at [1174, 202] on div "7 Julius Street, Coburg North, VIC 3058 28/08/2025 09:00 - 10:00 Fortnightly - …" at bounding box center [1059, 181] width 992 height 102
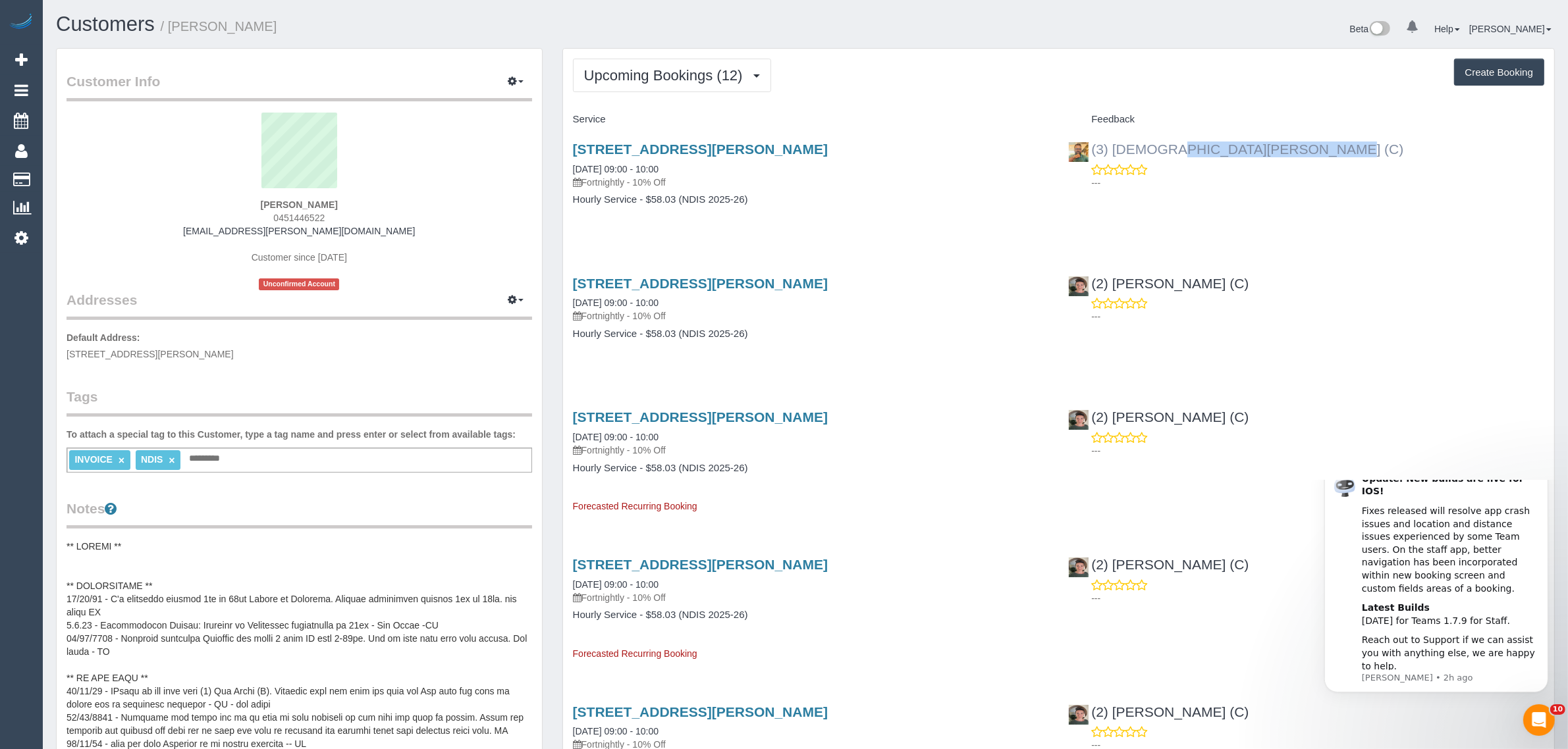
copy link "3) Buddhi Adhikari (C)"
drag, startPoint x: 1254, startPoint y: 149, endPoint x: 1096, endPoint y: 145, distance: 158.1
click at [1096, 145] on div "(3) Buddhi Adhikari (C) ---" at bounding box center [1307, 163] width 496 height 65
click at [653, 80] on span "Upcoming Bookings (12)" at bounding box center [666, 75] width 165 height 16
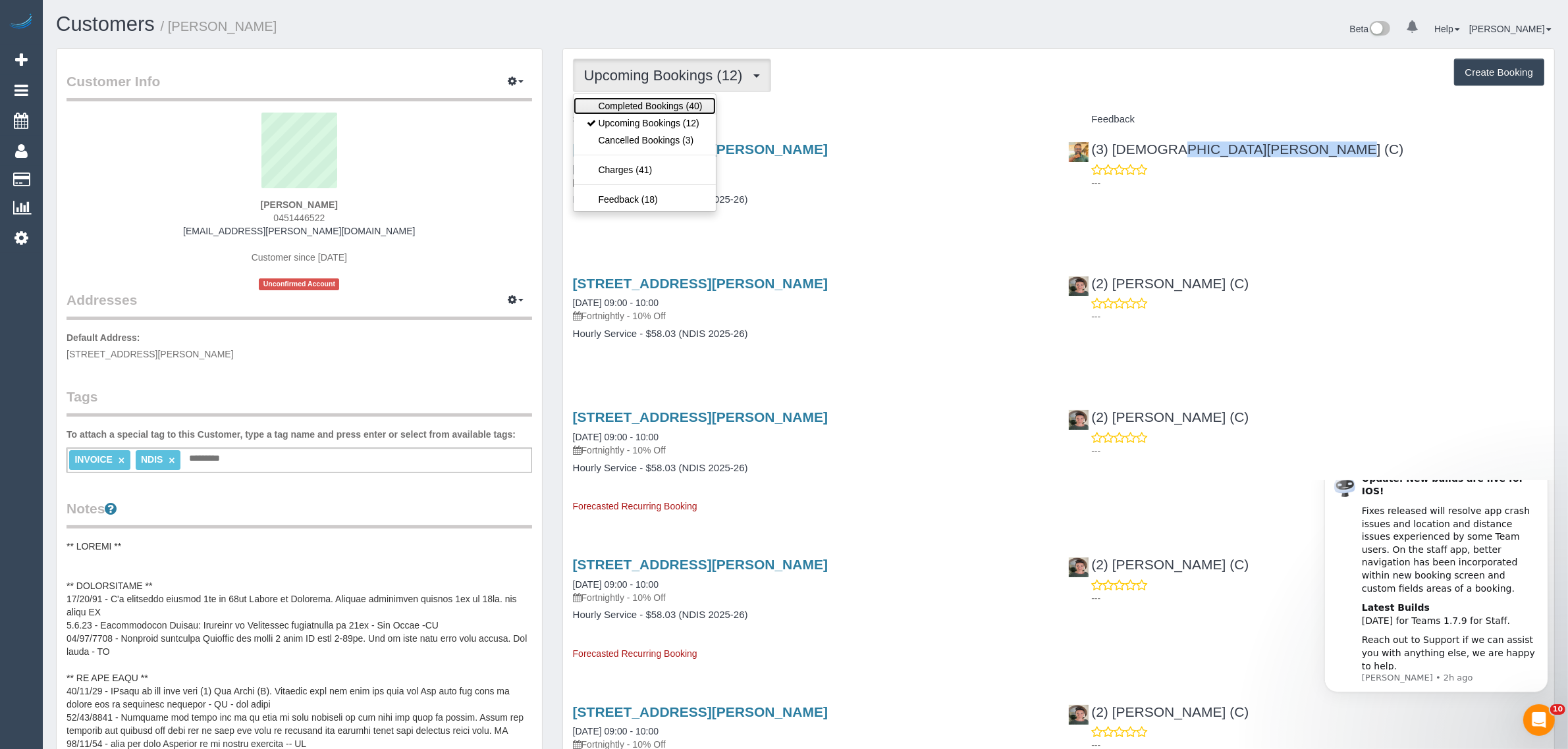
click at [637, 106] on link "Completed Bookings (40)" at bounding box center [645, 106] width 142 height 17
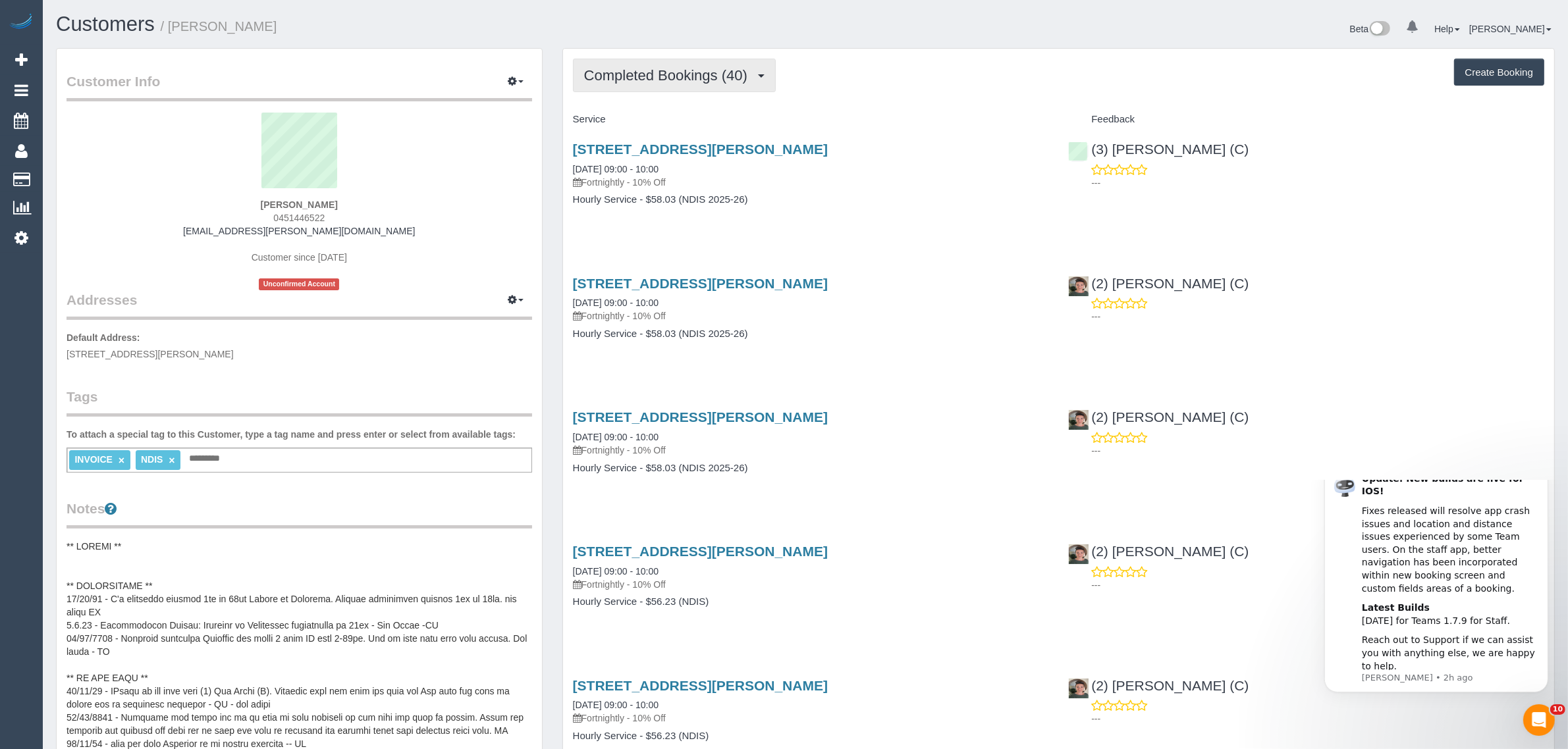
click at [673, 71] on span "Completed Bookings (40)" at bounding box center [669, 75] width 170 height 16
click at [648, 117] on link "Upcoming Bookings (12)" at bounding box center [645, 124] width 142 height 17
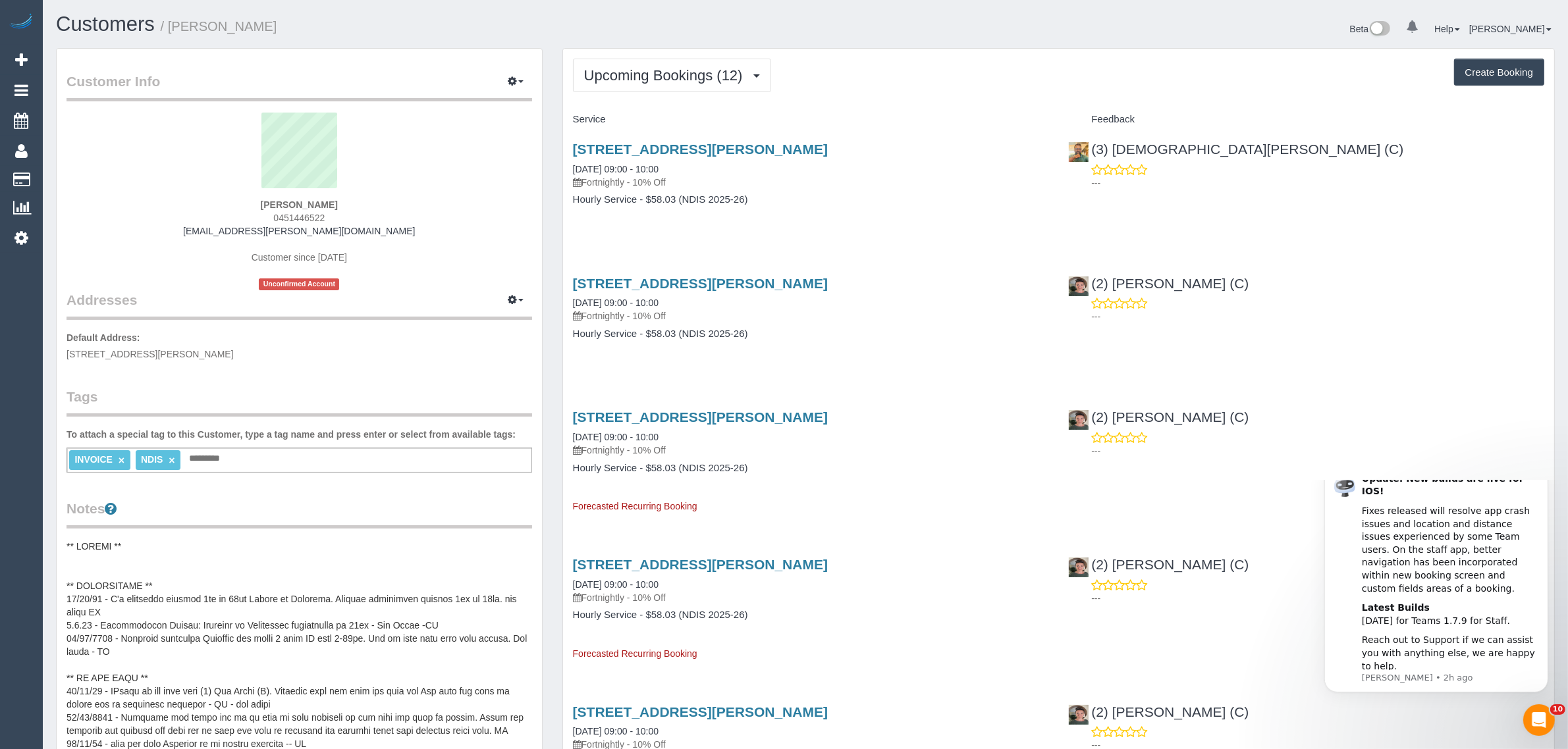
click at [303, 215] on span "0451446522" at bounding box center [300, 217] width 52 height 10
copy span "0451446522"
click at [560, 27] on h1 "Customers / Dimos Andreadis" at bounding box center [426, 24] width 740 height 23
click at [603, 18] on h1 "Customers / Dimos Andreadis" at bounding box center [426, 24] width 740 height 23
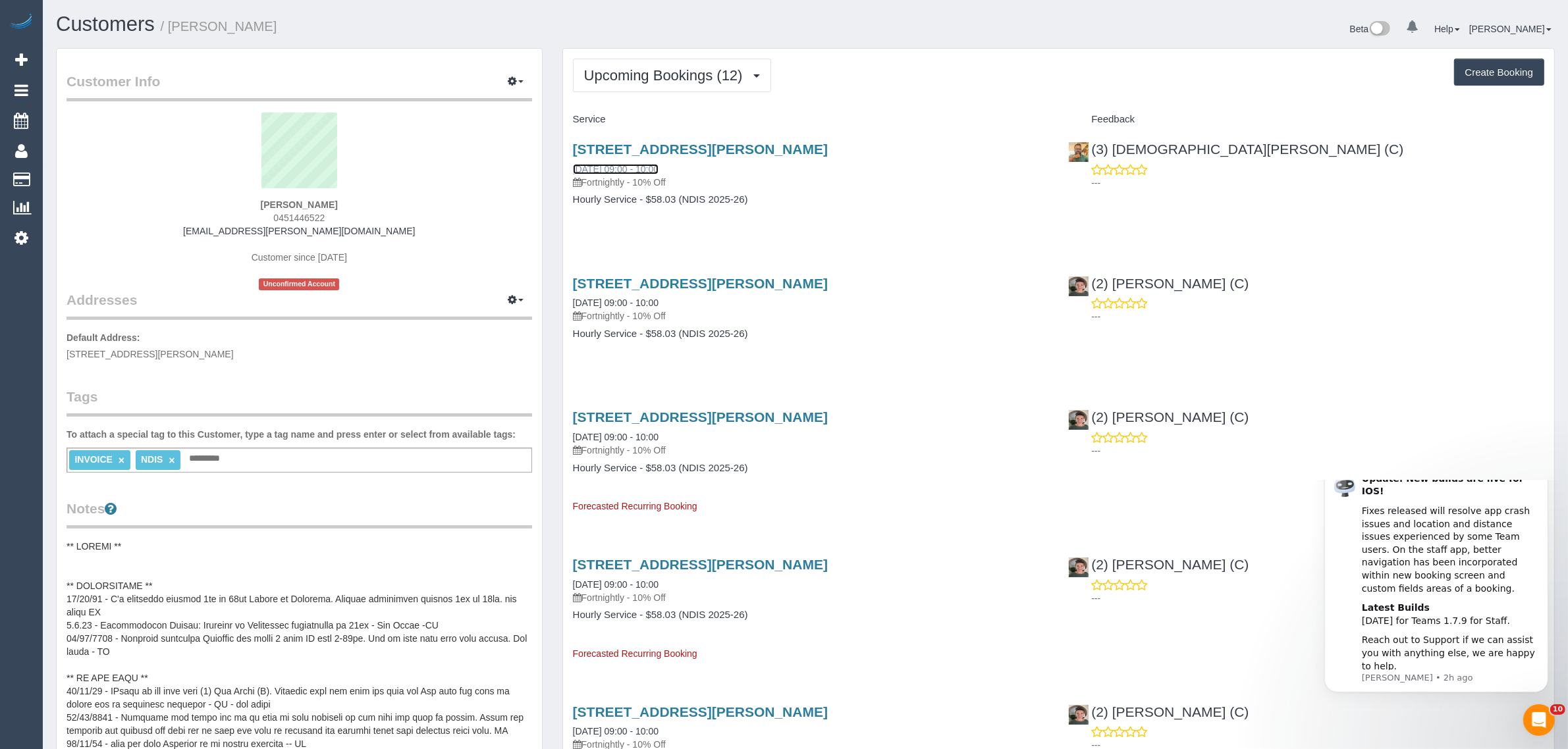
click at [611, 165] on link "28/08/2025 09:00 - 10:00" at bounding box center [615, 169] width 85 height 10
click at [662, 81] on span "Upcoming Bookings (12)" at bounding box center [666, 75] width 165 height 16
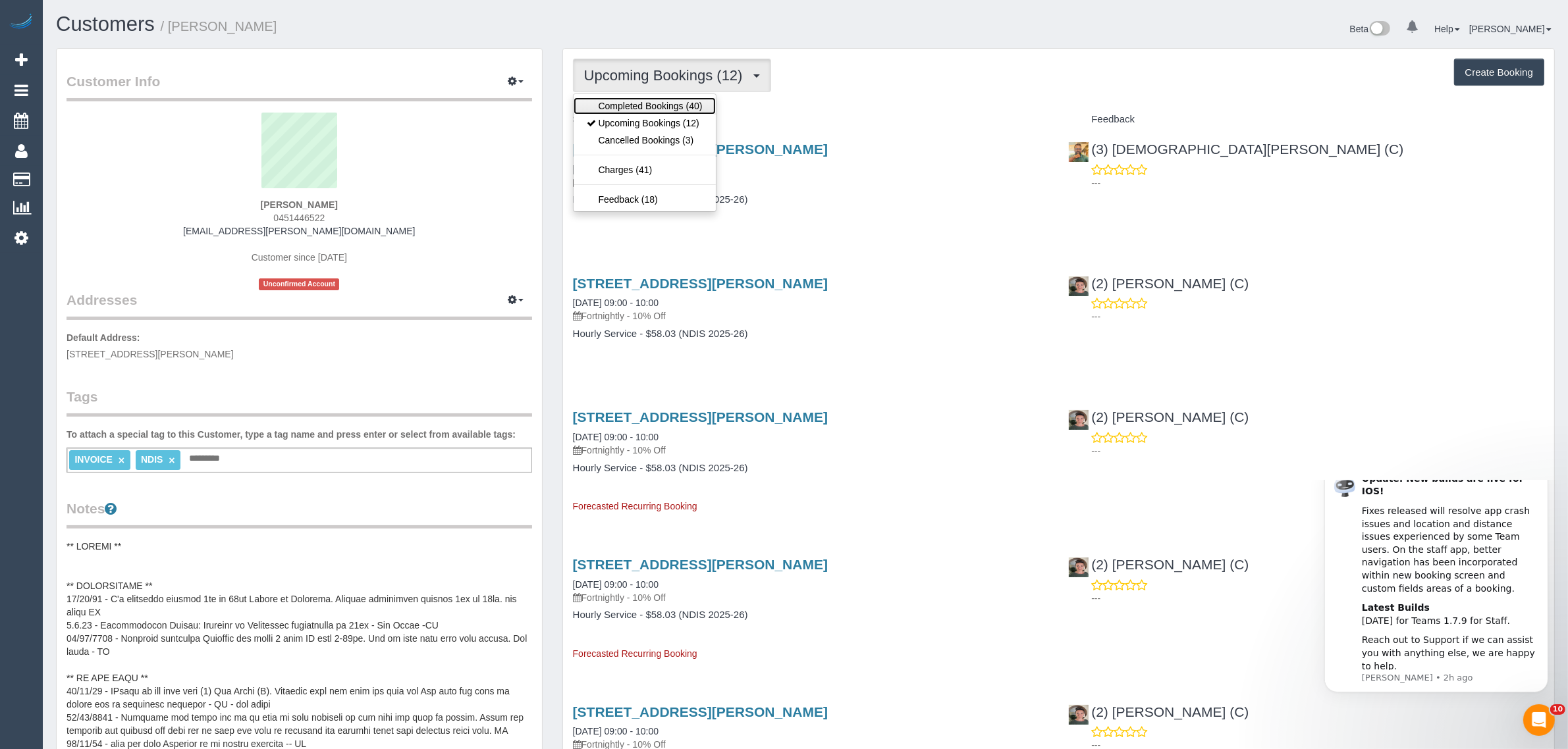
click at [653, 98] on link "Completed Bookings (40)" at bounding box center [645, 106] width 142 height 17
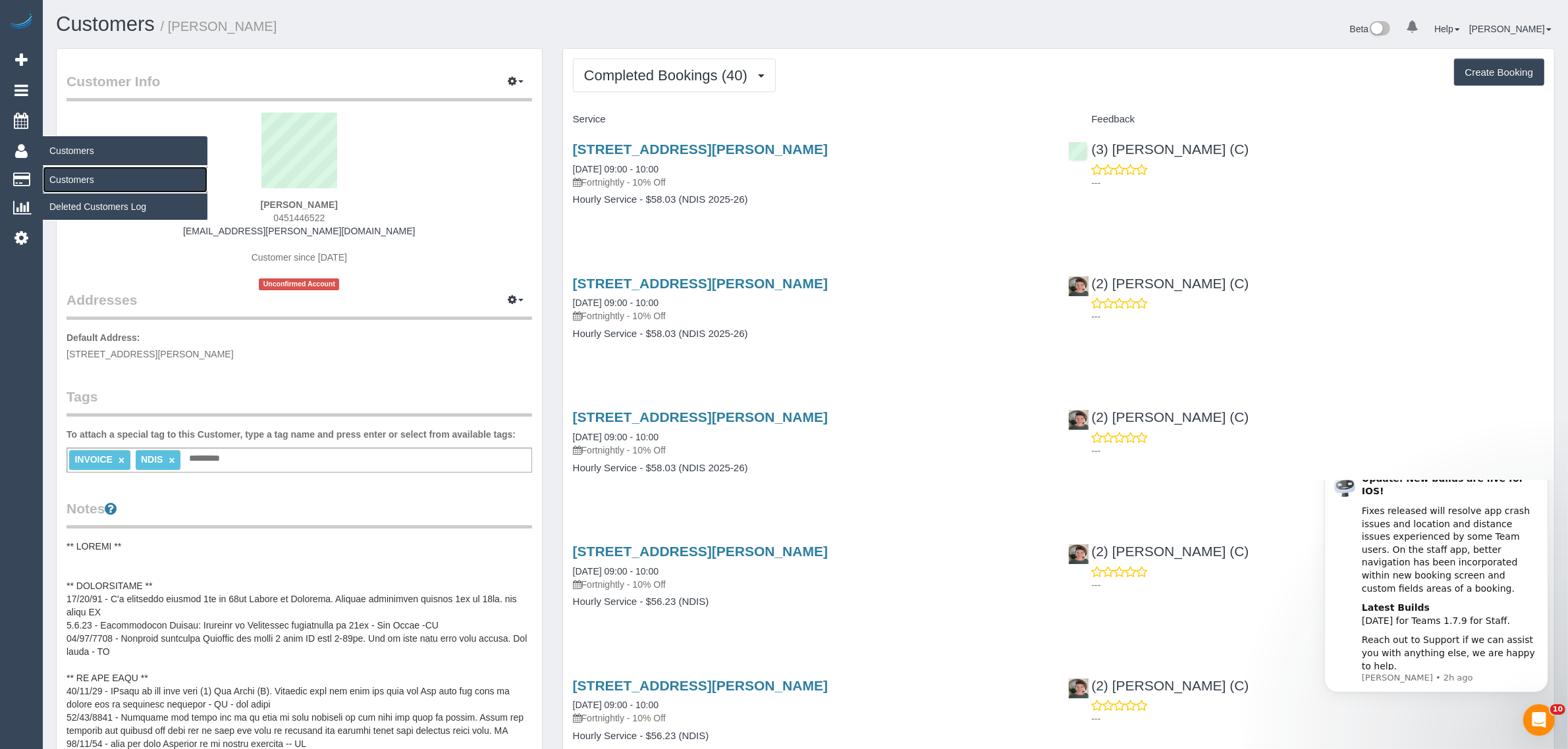
drag, startPoint x: 60, startPoint y: 171, endPoint x: 67, endPoint y: 159, distance: 13.9
click at [60, 171] on link "Customers" at bounding box center [125, 180] width 165 height 27
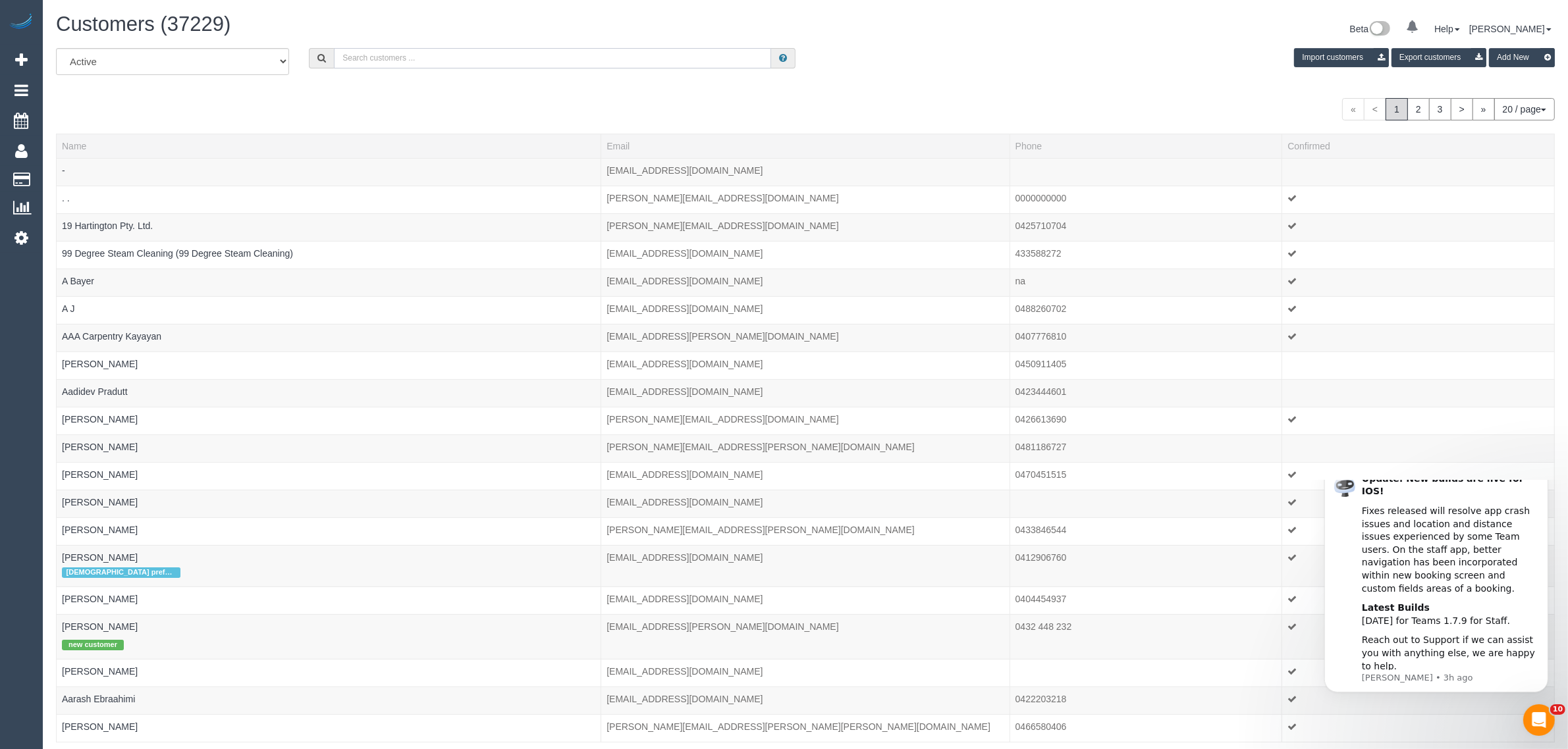
click at [357, 60] on input "text" at bounding box center [552, 58] width 437 height 20
paste input "Megumi Wada"
type input "Megumi Wada"
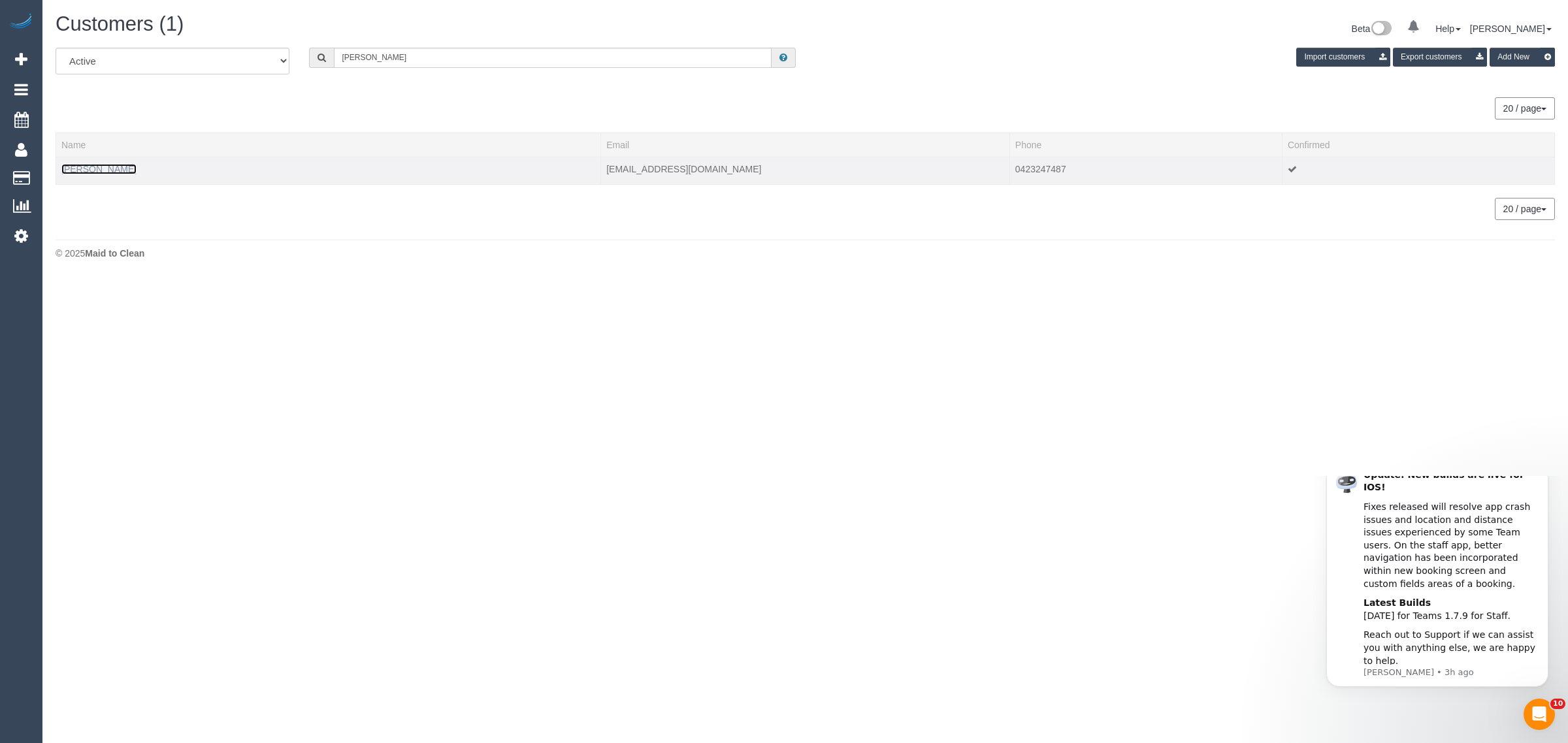
drag, startPoint x: 93, startPoint y: 164, endPoint x: 102, endPoint y: 164, distance: 9.0
click at [93, 164] on link "Megumi Wada" at bounding box center [99, 168] width 75 height 10
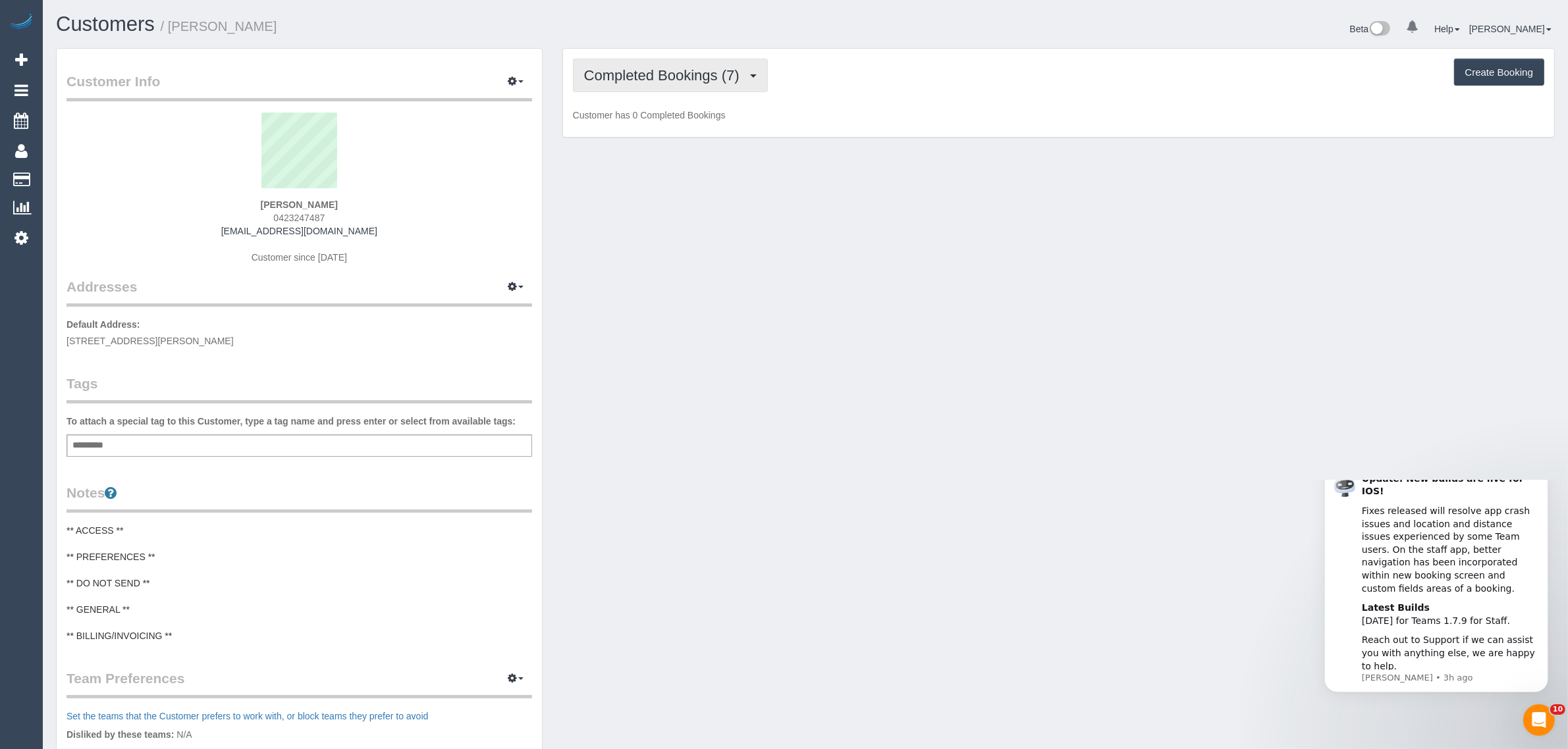
click at [723, 81] on span "Completed Bookings (7)" at bounding box center [665, 75] width 162 height 16
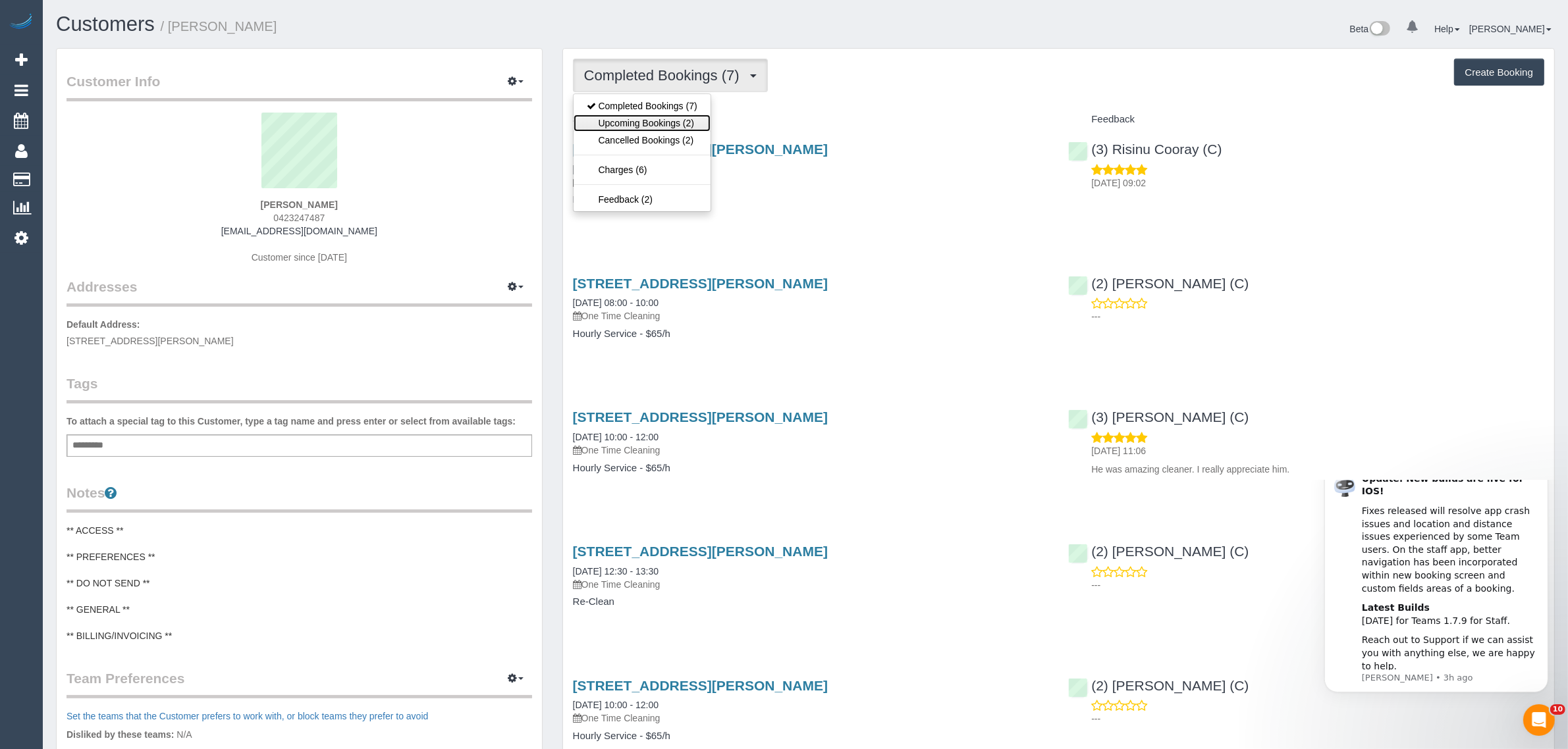
click at [676, 119] on link "Upcoming Bookings (2)" at bounding box center [642, 124] width 137 height 17
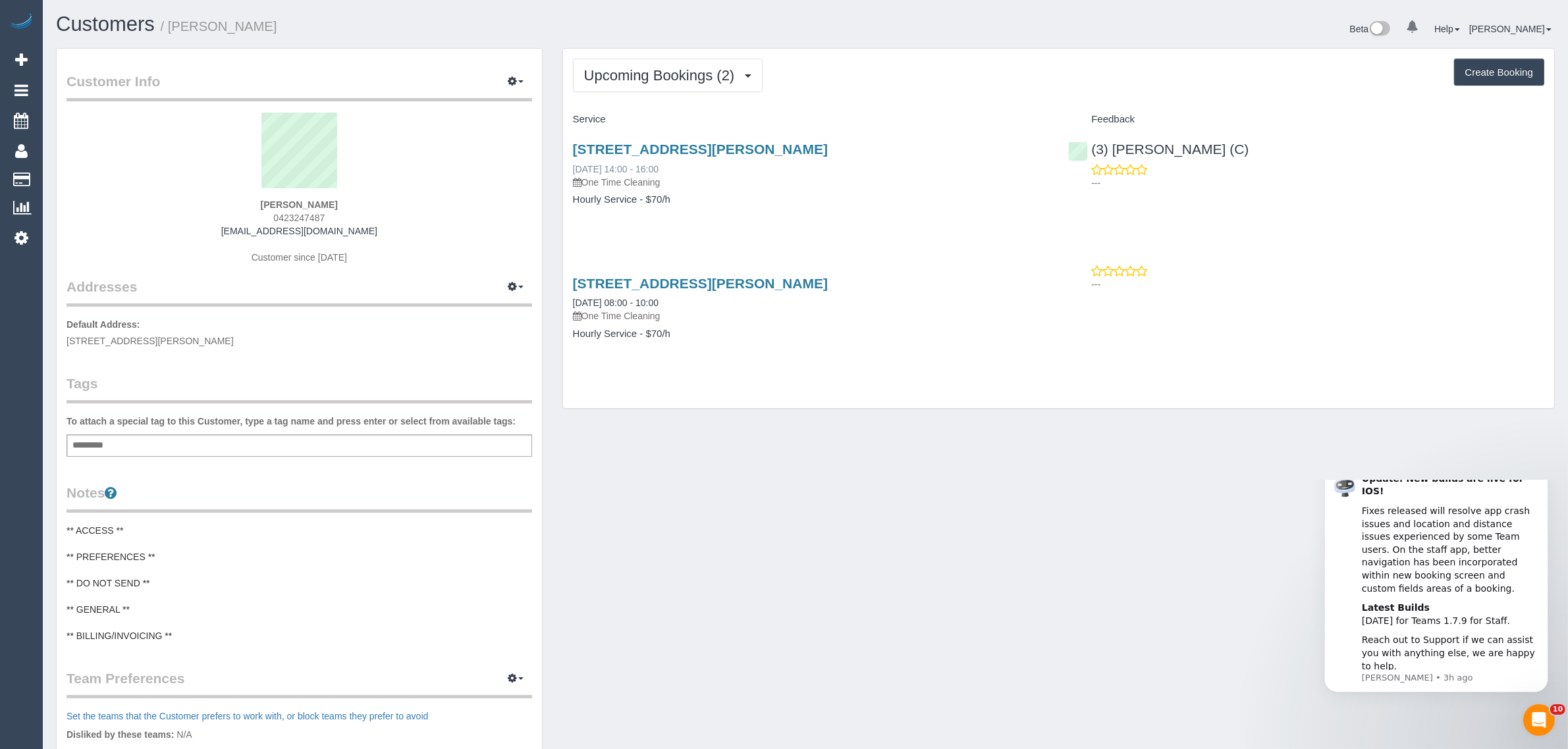
drag, startPoint x: 704, startPoint y: 166, endPoint x: 573, endPoint y: 166, distance: 131.0
click at [573, 166] on div "39 Kingsway, 905, Glen Waverley, VIC 3150 29/08/2025 14:00 - 16:00 One Time Cle…" at bounding box center [811, 165] width 476 height 48
copy link "29/08/2025 14:00 - 16:00"
click at [639, 68] on span "Upcoming Bookings (2)" at bounding box center [662, 75] width 157 height 16
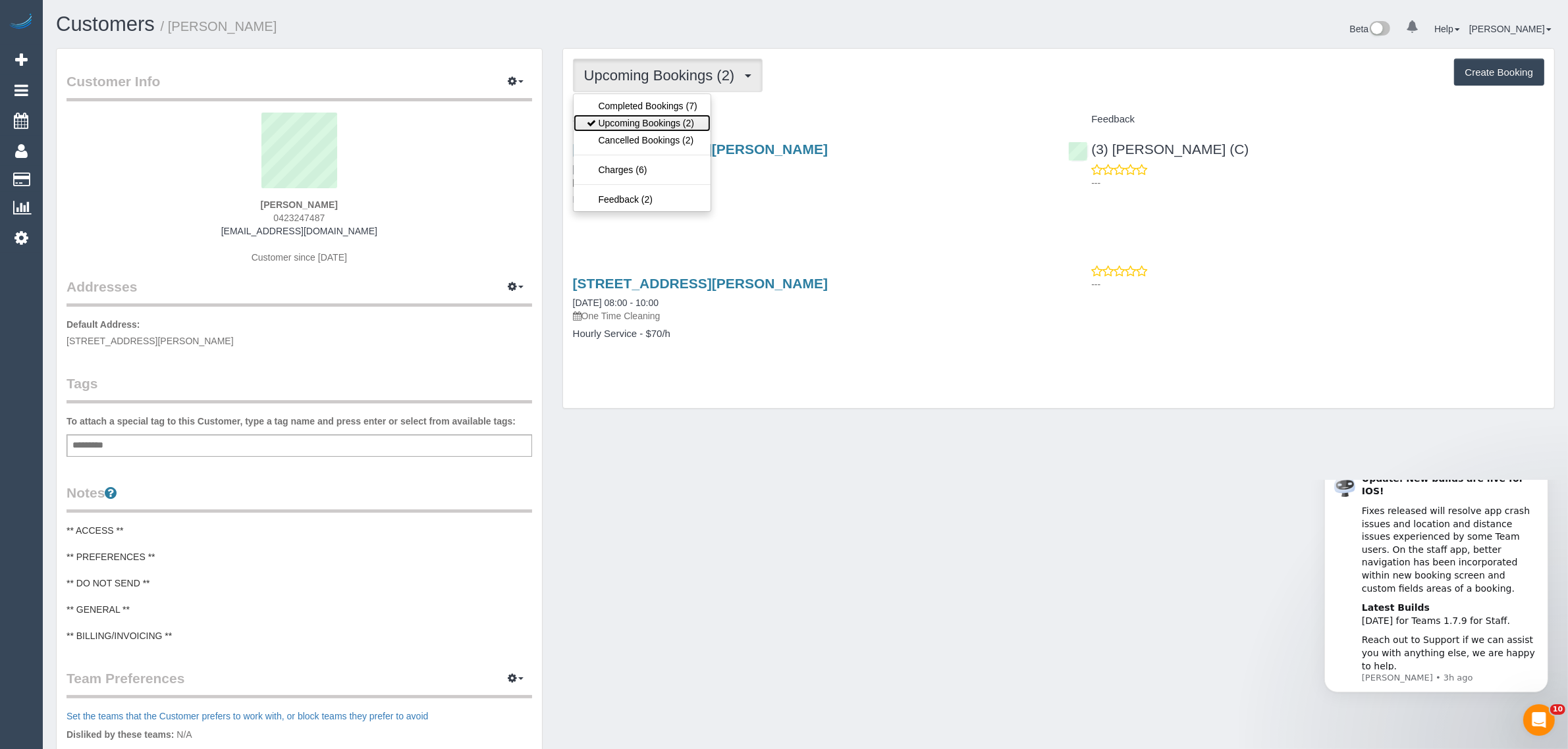
click at [623, 127] on link "Upcoming Bookings (2)" at bounding box center [642, 124] width 137 height 17
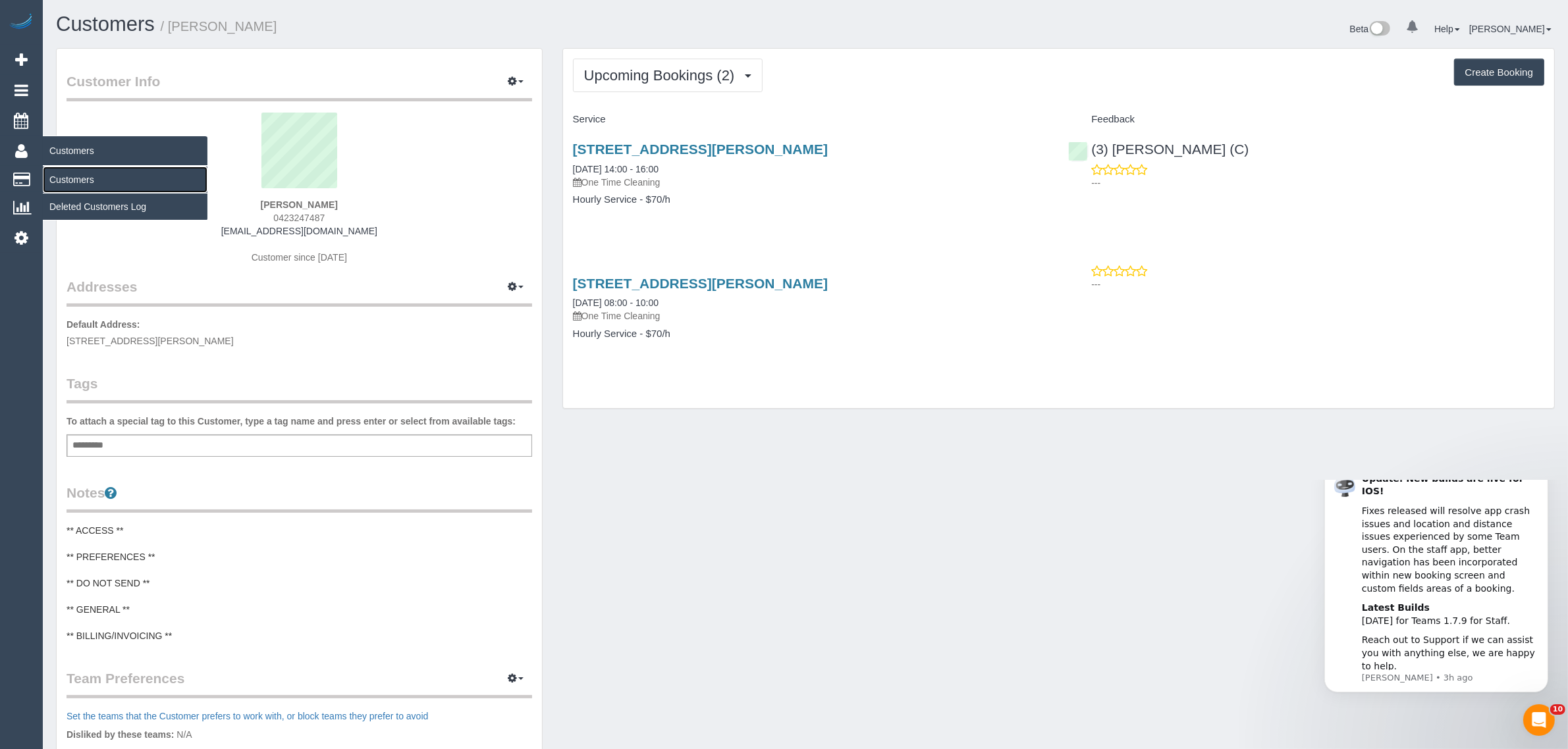
drag, startPoint x: 60, startPoint y: 176, endPoint x: 115, endPoint y: 166, distance: 55.9
click at [60, 176] on link "Customers" at bounding box center [125, 180] width 165 height 27
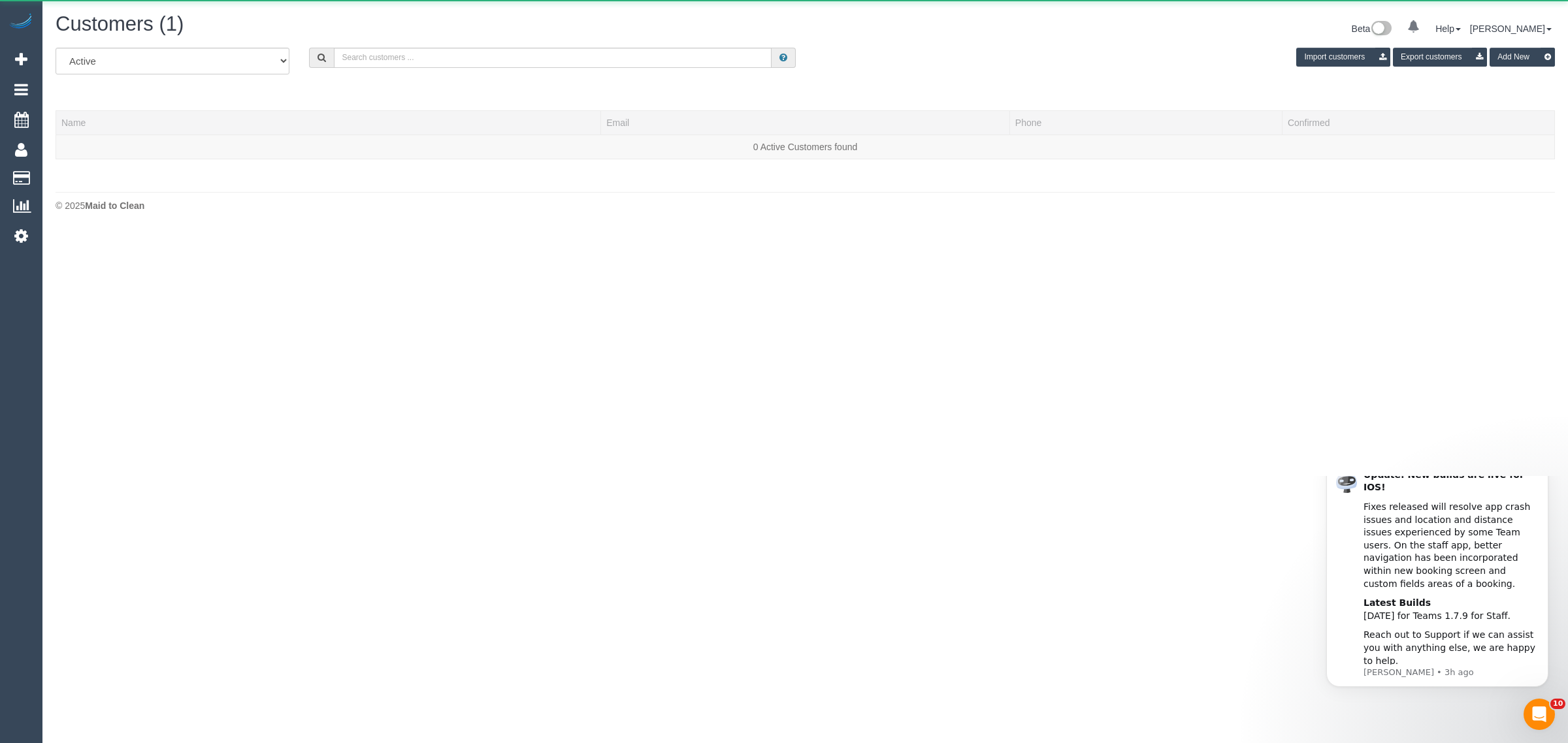
click at [782, 431] on body "0 Beta Your Notifications You have 0 alerts Add Booking Bookings Active Booking…" at bounding box center [784, 372] width 1568 height 743
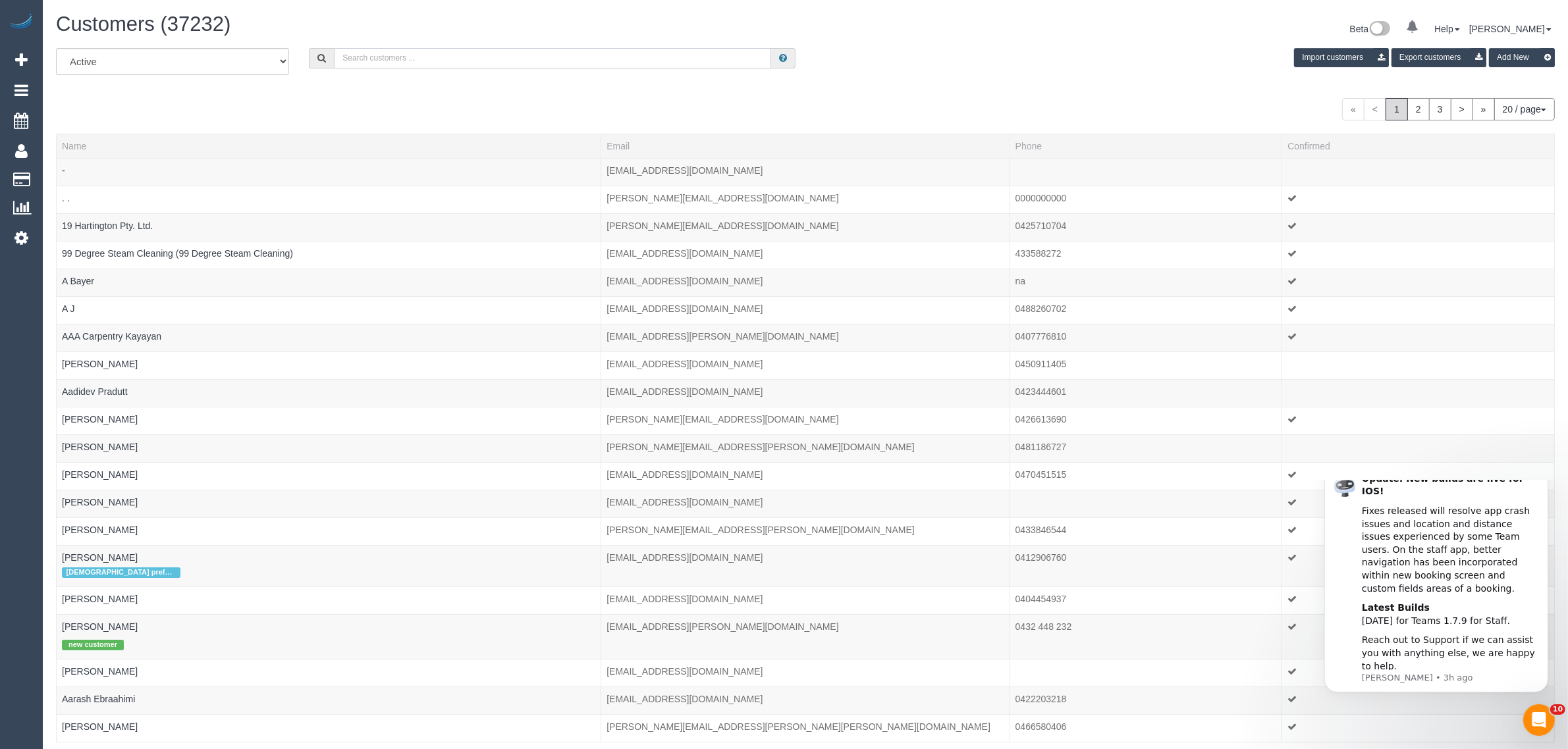
click at [468, 50] on input "text" at bounding box center [552, 58] width 437 height 20
paste input "Megumi Wada"
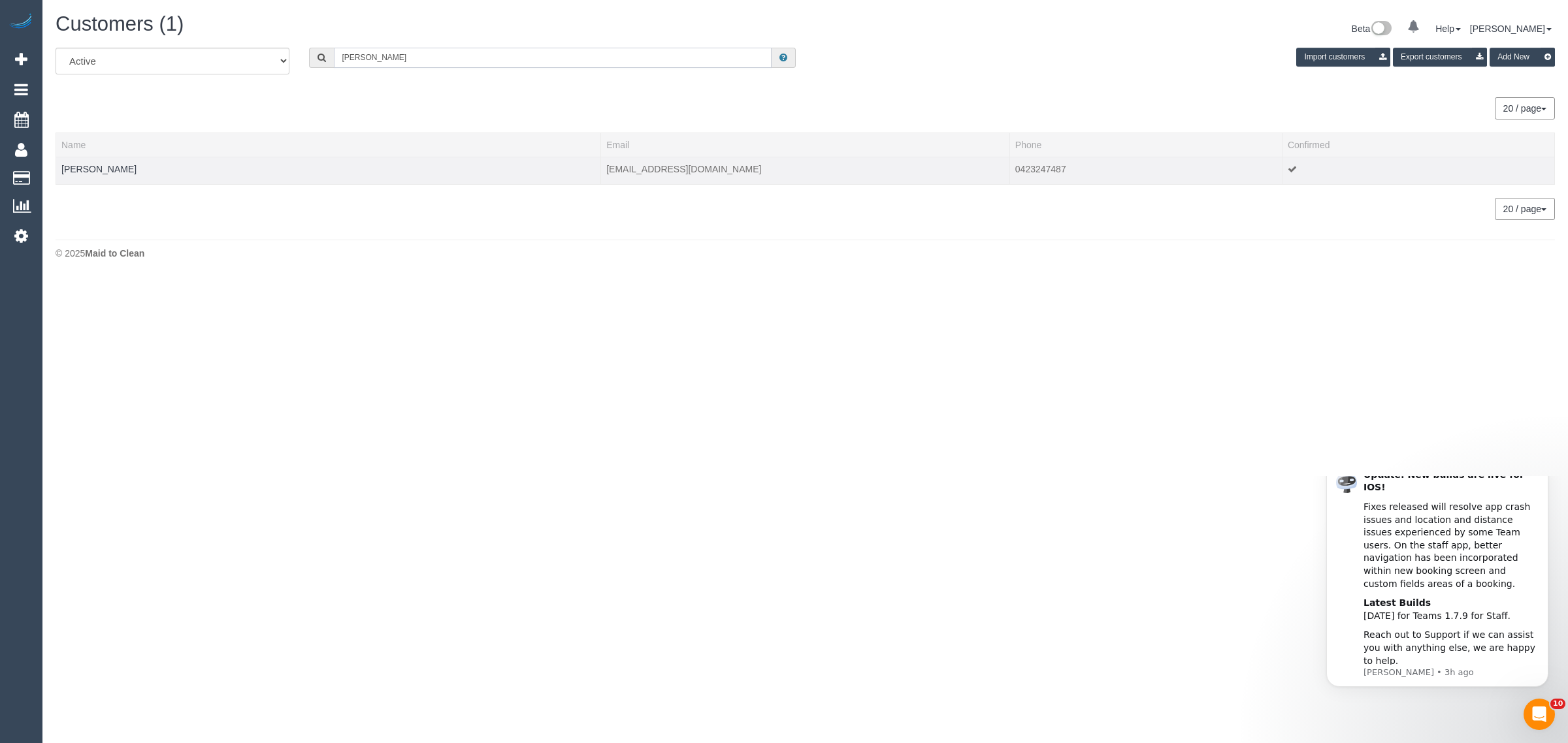
type input "Megumi Wada"
click at [109, 173] on td "Megumi Wada" at bounding box center [328, 170] width 545 height 27
click at [106, 171] on link "Megumi Wada" at bounding box center [99, 168] width 75 height 10
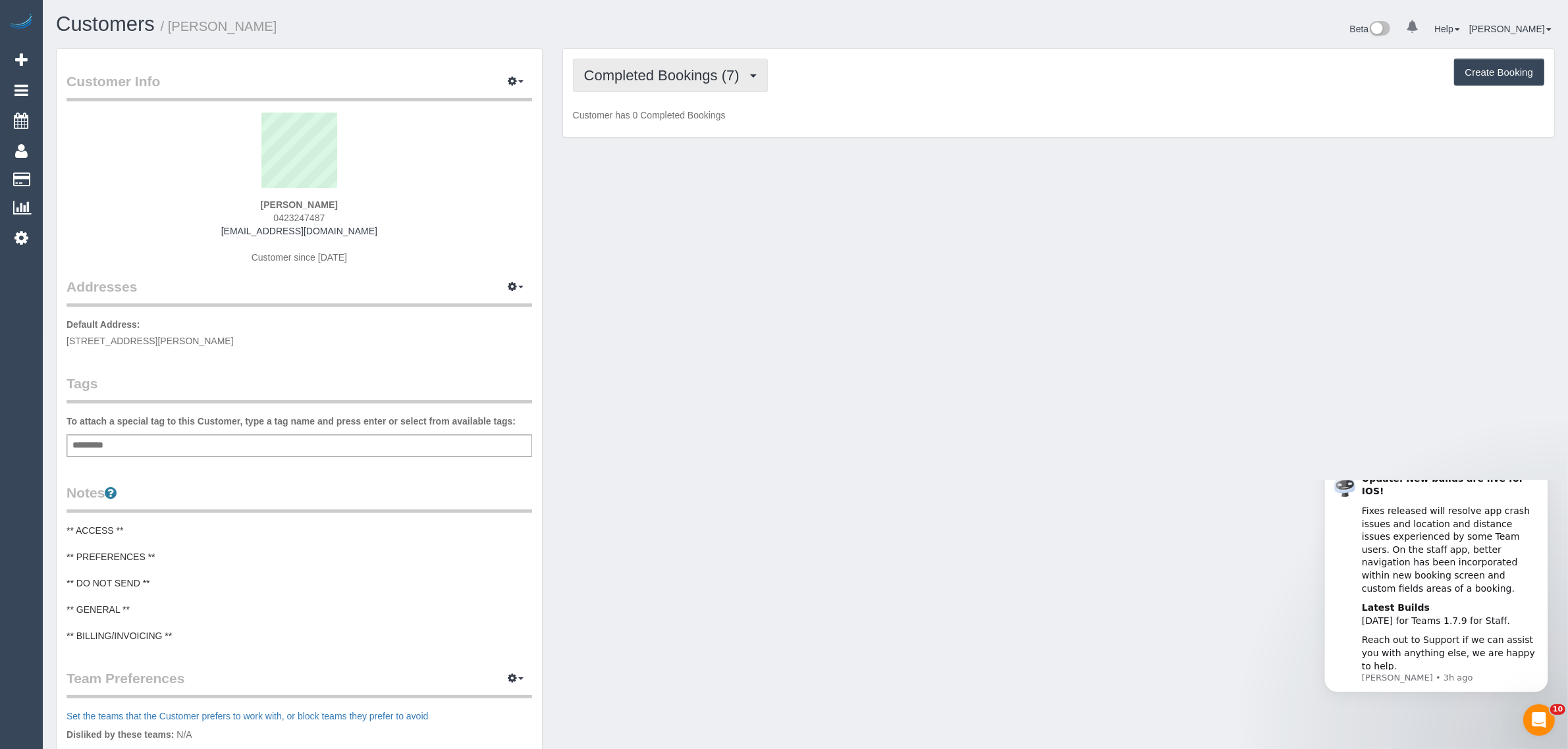
click at [641, 87] on button "Completed Bookings (7)" at bounding box center [670, 75] width 195 height 34
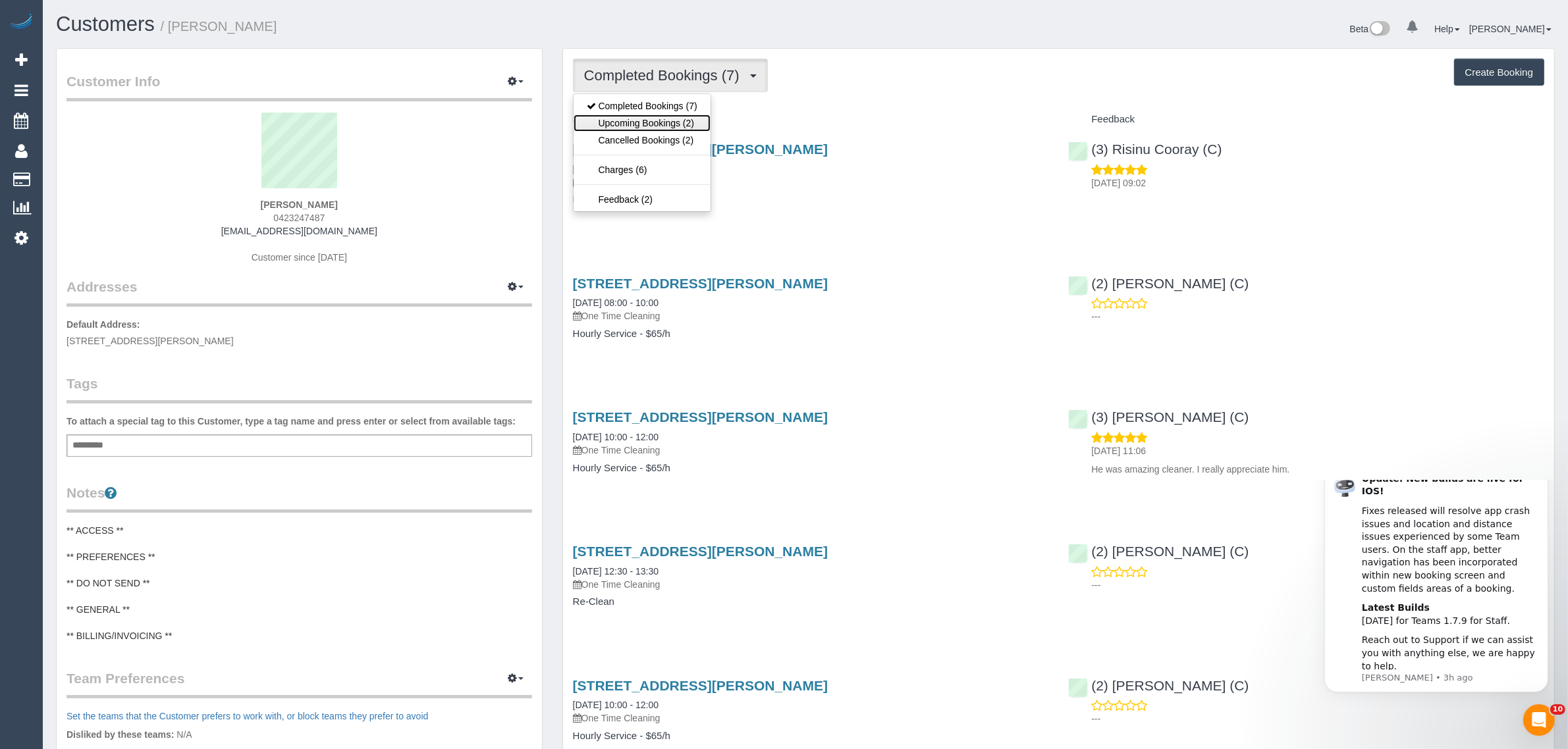
click at [628, 123] on link "Upcoming Bookings (2)" at bounding box center [642, 124] width 137 height 17
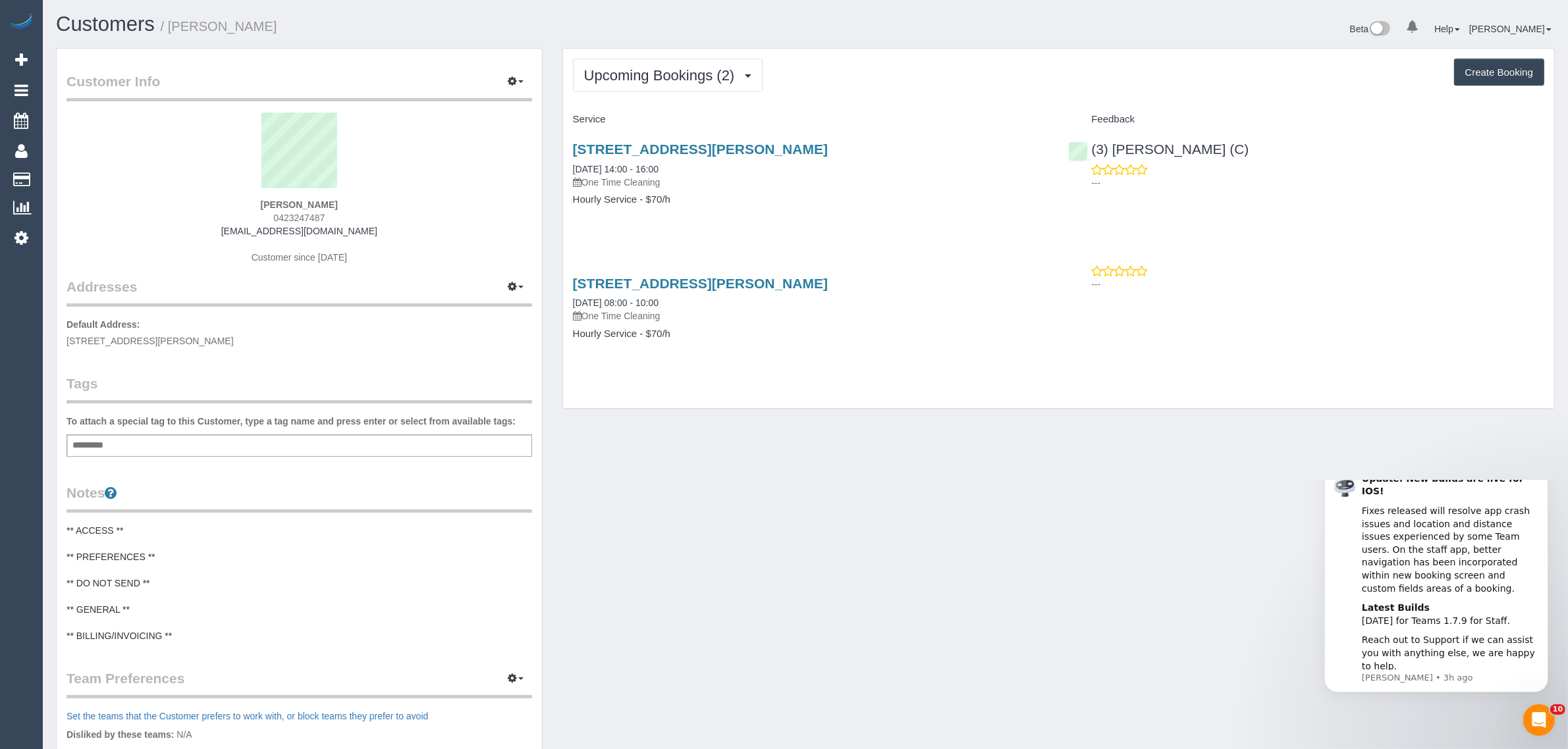
drag, startPoint x: 570, startPoint y: 166, endPoint x: 623, endPoint y: 156, distance: 53.9
click at [623, 156] on div "39 Kingsway, 905, Glen Waverley, VIC 3150 29/08/2025 14:00 - 16:00 One Time Cle…" at bounding box center [811, 181] width 496 height 102
copy link "29/08/2025"
click at [620, 67] on span "Upcoming Bookings (2)" at bounding box center [662, 75] width 157 height 16
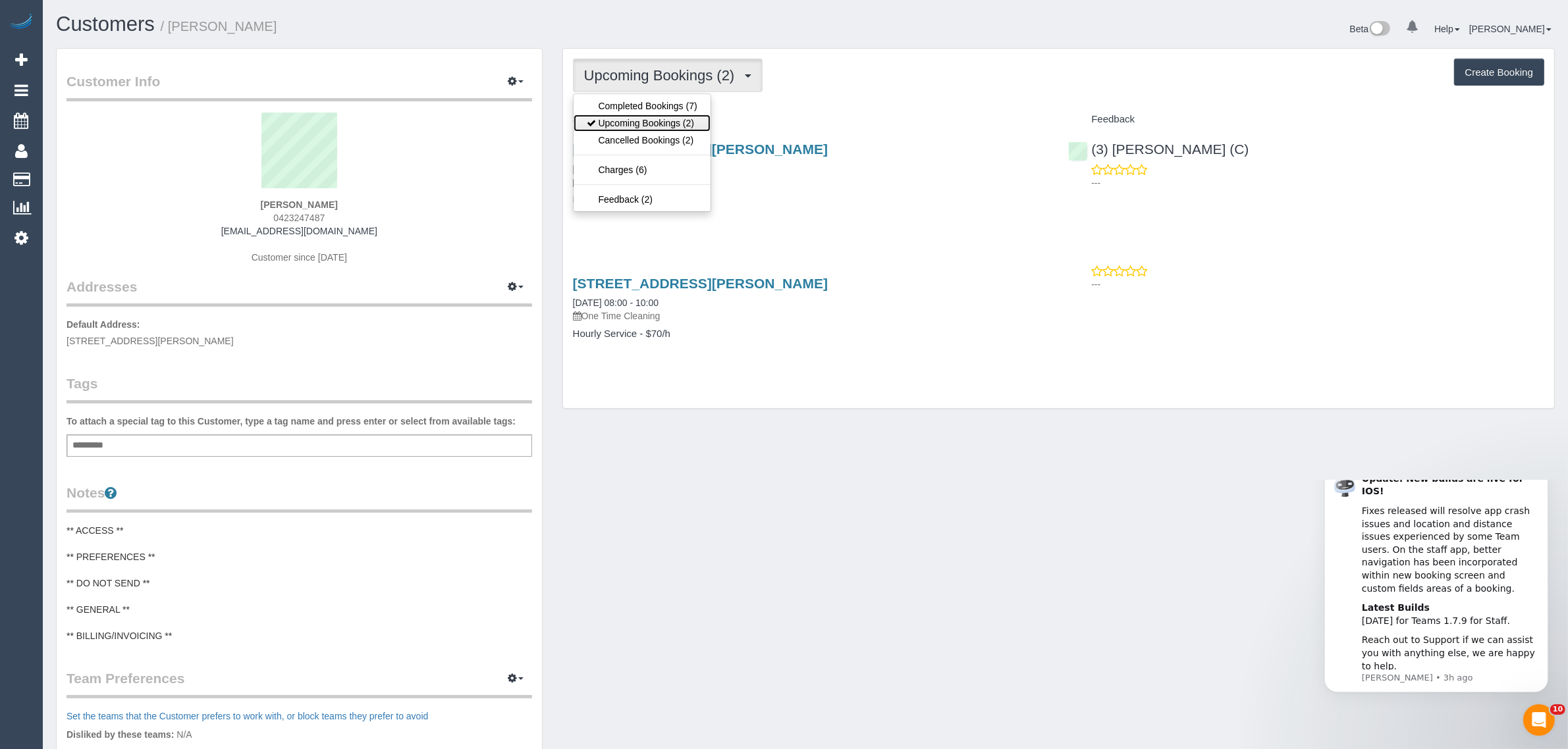
click at [623, 116] on link "Upcoming Bookings (2)" at bounding box center [642, 124] width 137 height 17
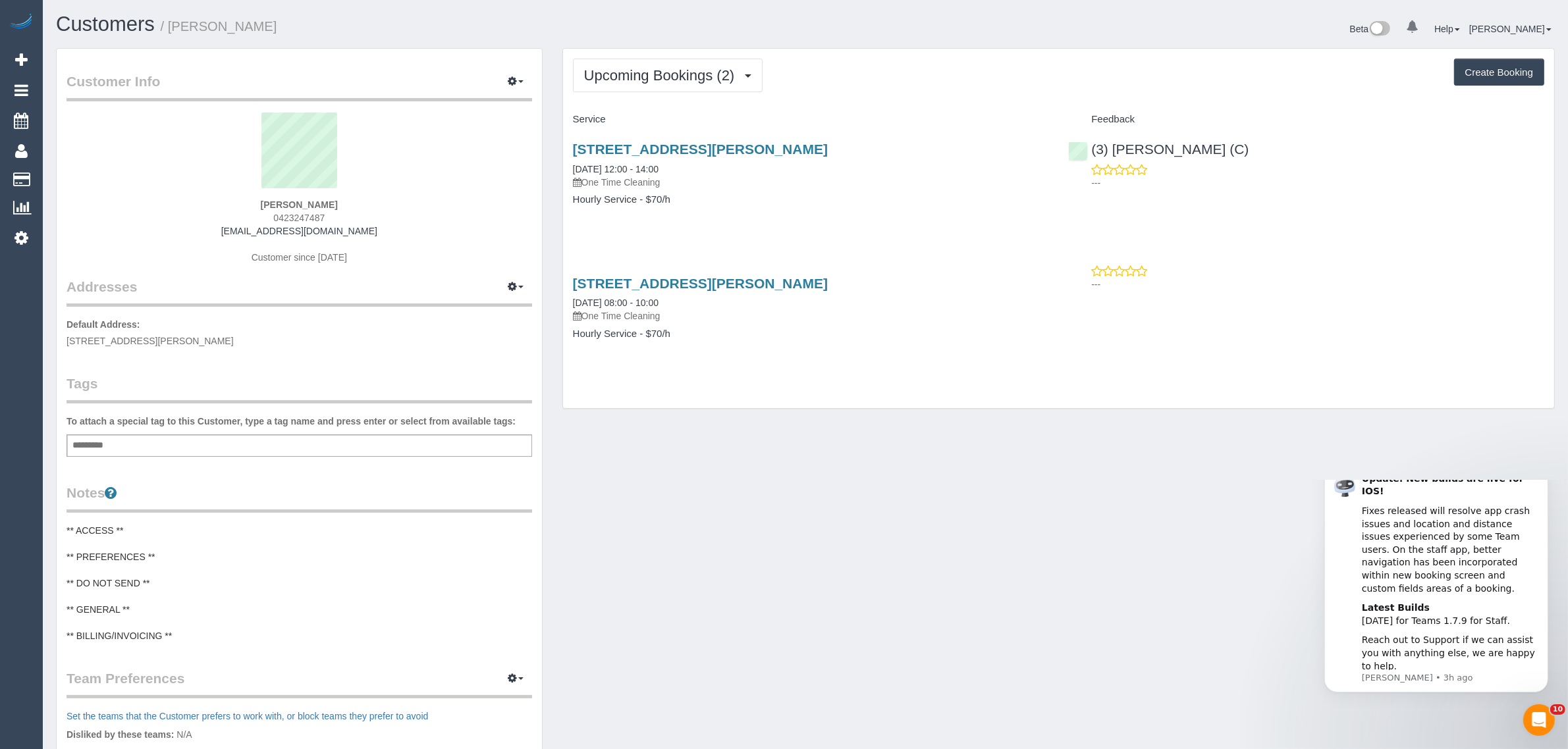
click at [821, 199] on h4 "Hourly Service - $70/h" at bounding box center [811, 199] width 476 height 11
click at [650, 145] on link "39 Kingsway, 905, Glen Waverley, VIC 3150" at bounding box center [701, 149] width 255 height 15
click at [709, 206] on div "39 Kingsway, 905, Glen Waverley, VIC 3150 05/09/2025 12:00 - 14:00 One Time Cle…" at bounding box center [811, 181] width 496 height 102
click at [672, 76] on span "Upcoming Bookings (2)" at bounding box center [662, 75] width 157 height 16
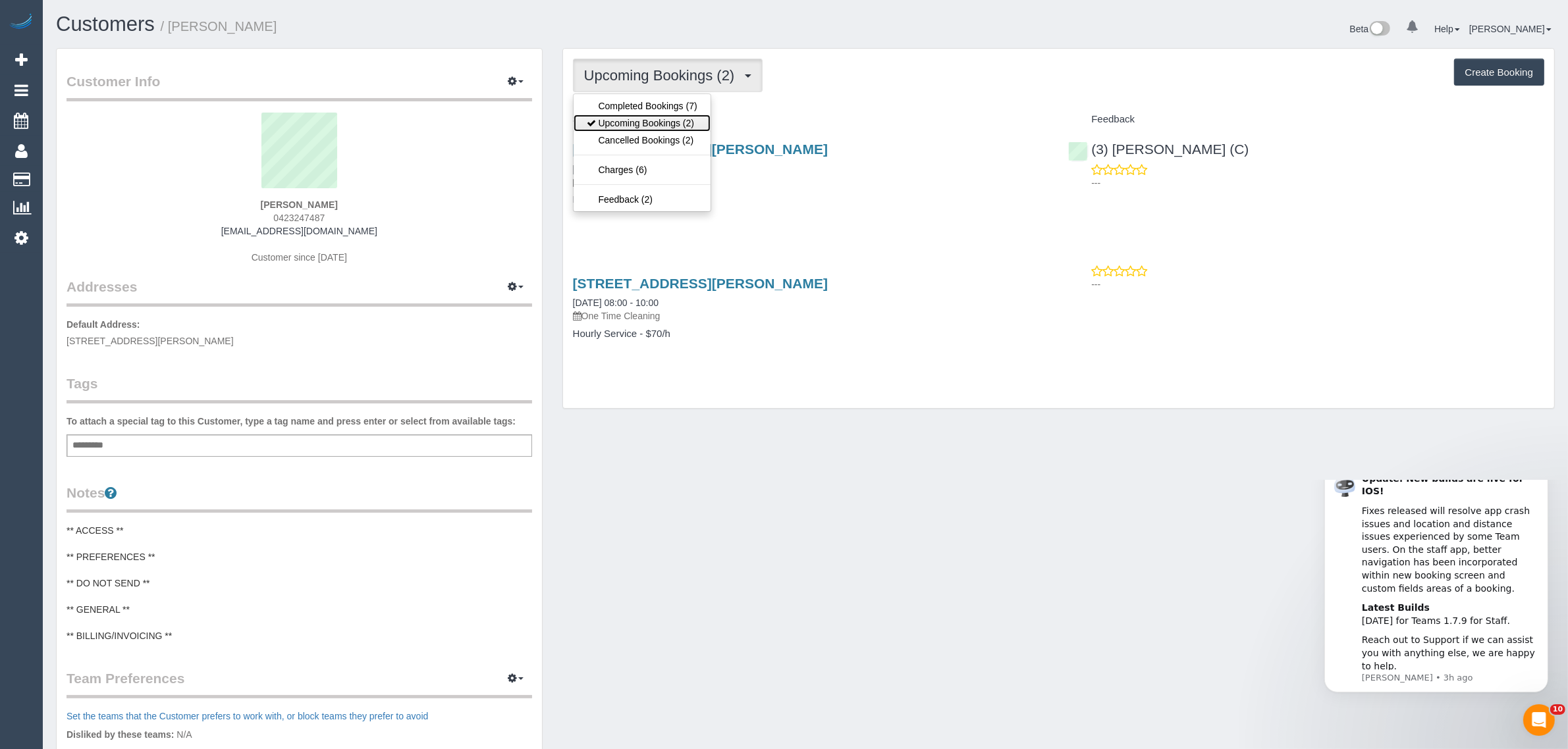
click at [637, 116] on link "Upcoming Bookings (2)" at bounding box center [642, 124] width 137 height 17
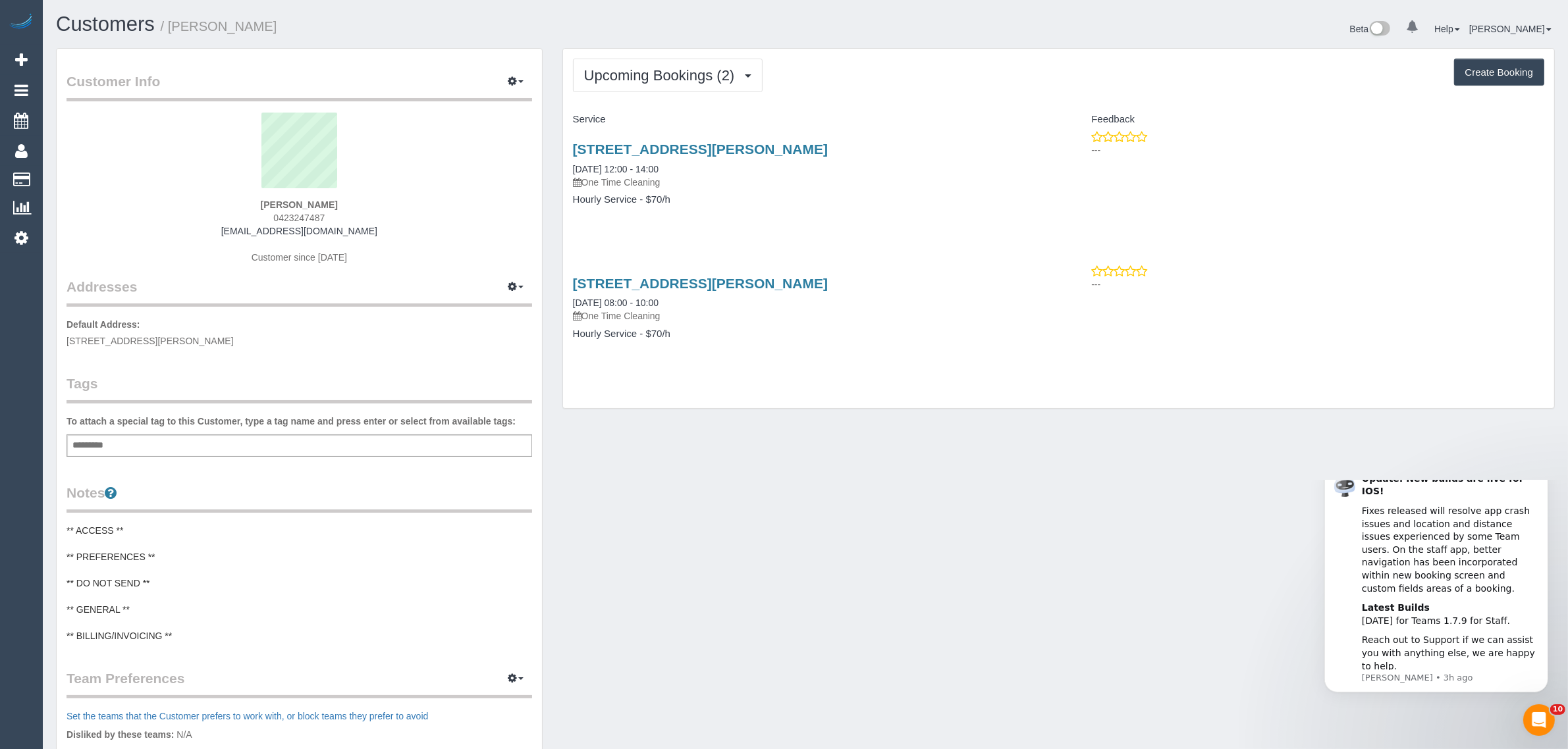
click at [633, 252] on div "Service Feedback 39 Kingsway, 905, Glen Waverley, VIC 3150 05/09/2025 12:00 - 1…" at bounding box center [1059, 237] width 971 height 257
drag, startPoint x: 568, startPoint y: 168, endPoint x: 677, endPoint y: 161, distance: 109.2
click at [677, 161] on div "39 Kingsway, 905, Glen Waverley, VIC 3150 05/09/2025 12:00 - 14:00 One Time Cle…" at bounding box center [811, 181] width 496 height 102
copy link "05/09/2025 12:00 - 14:00"
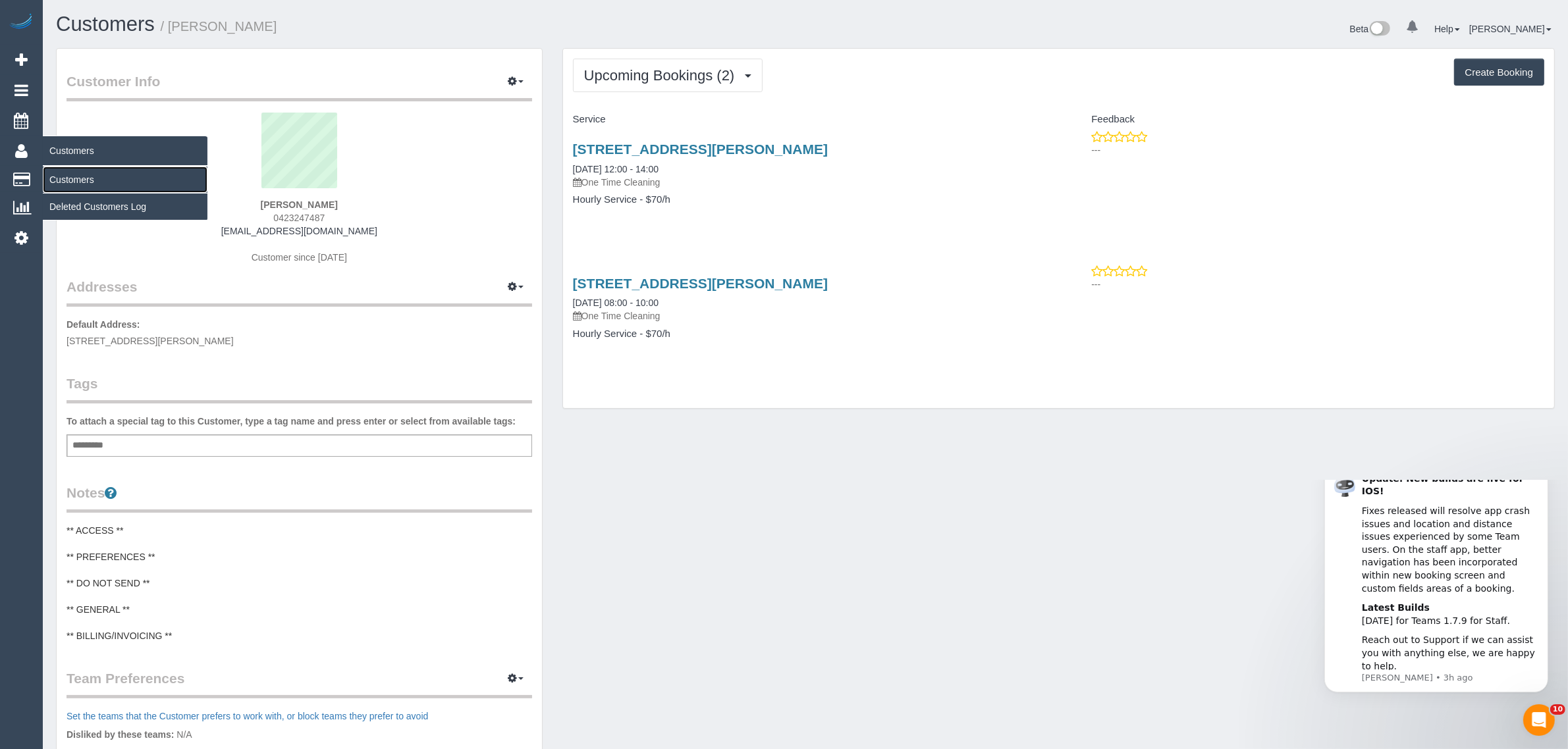
click at [82, 185] on link "Customers" at bounding box center [125, 180] width 165 height 27
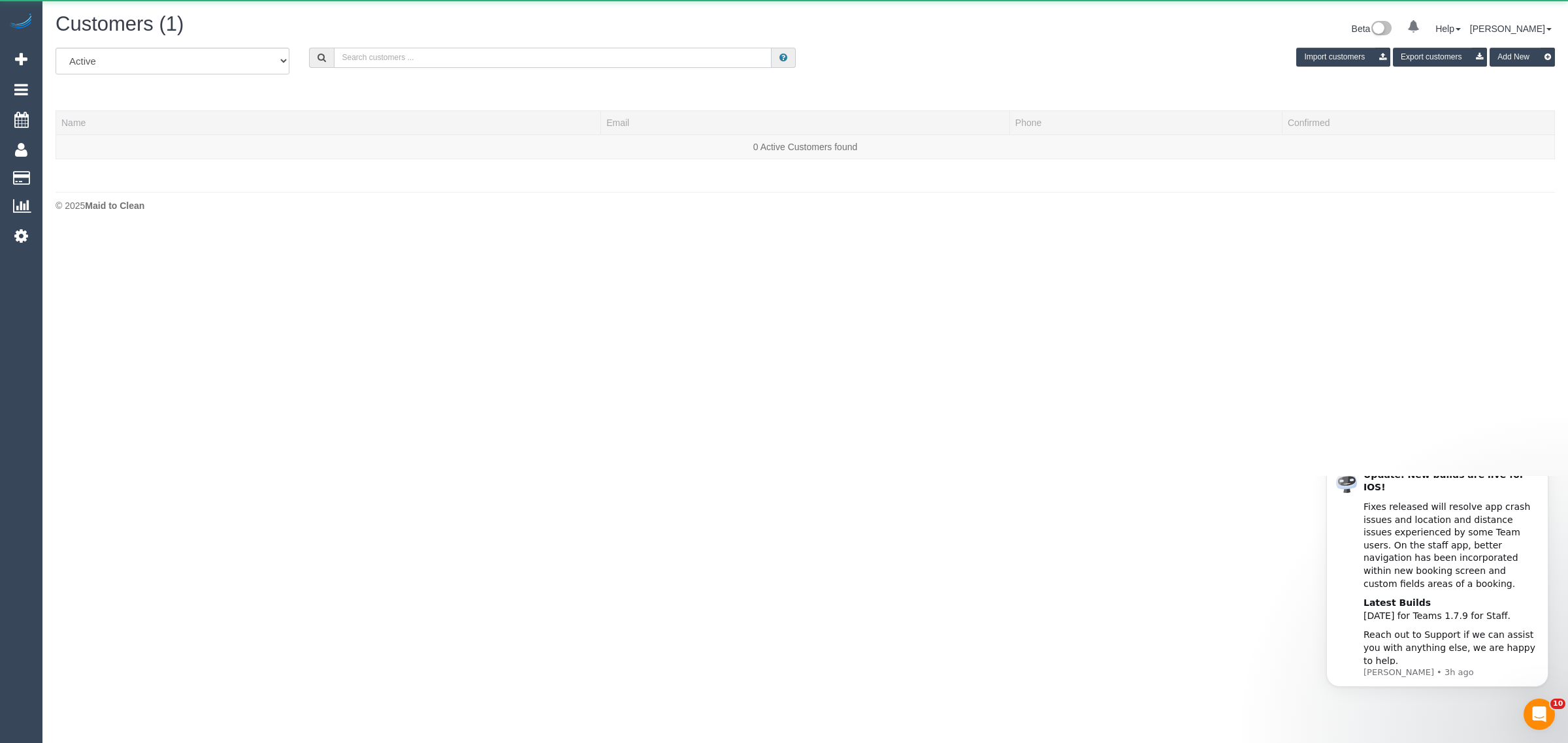
click at [469, 60] on input "text" at bounding box center [552, 57] width 438 height 20
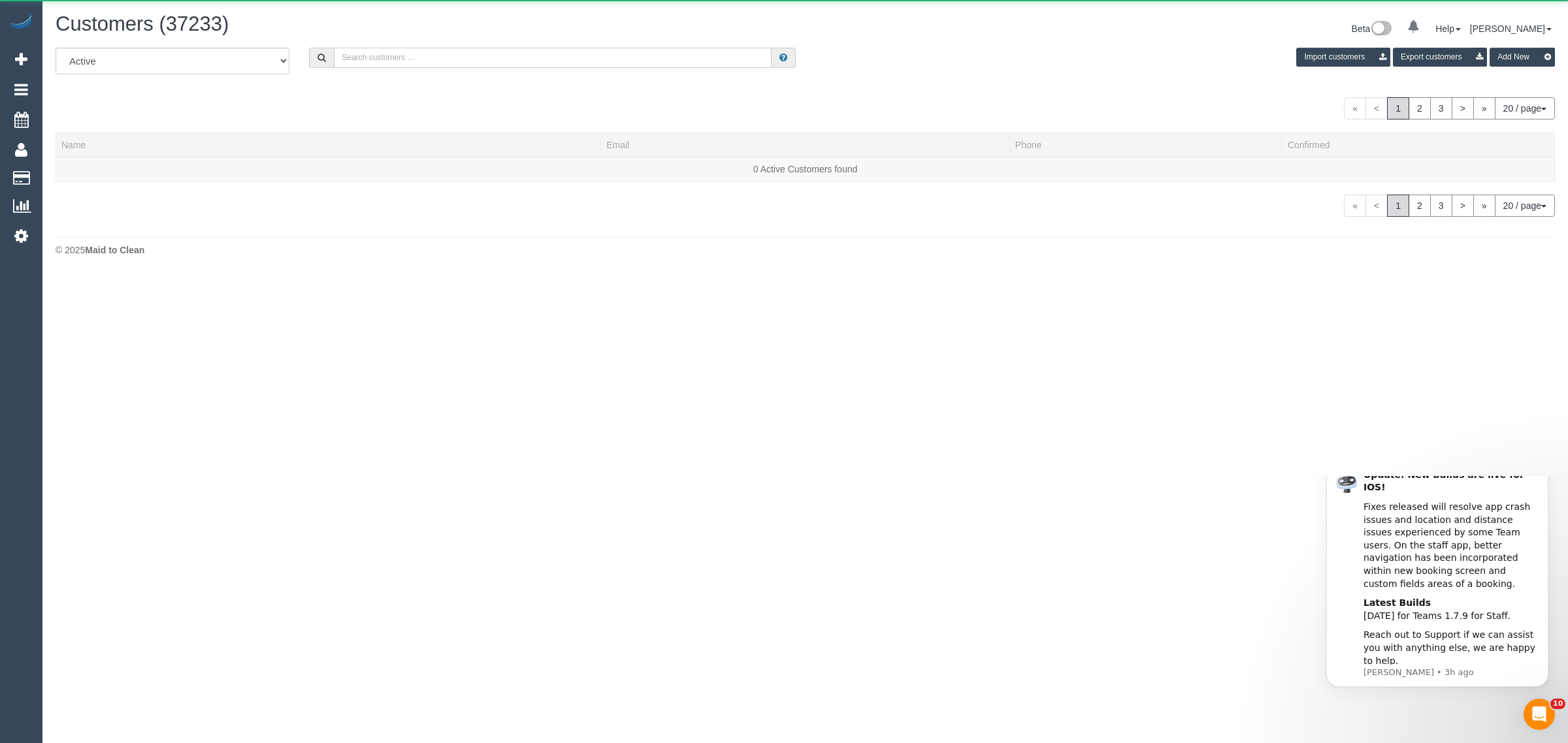
paste input "Clayton Bennett"
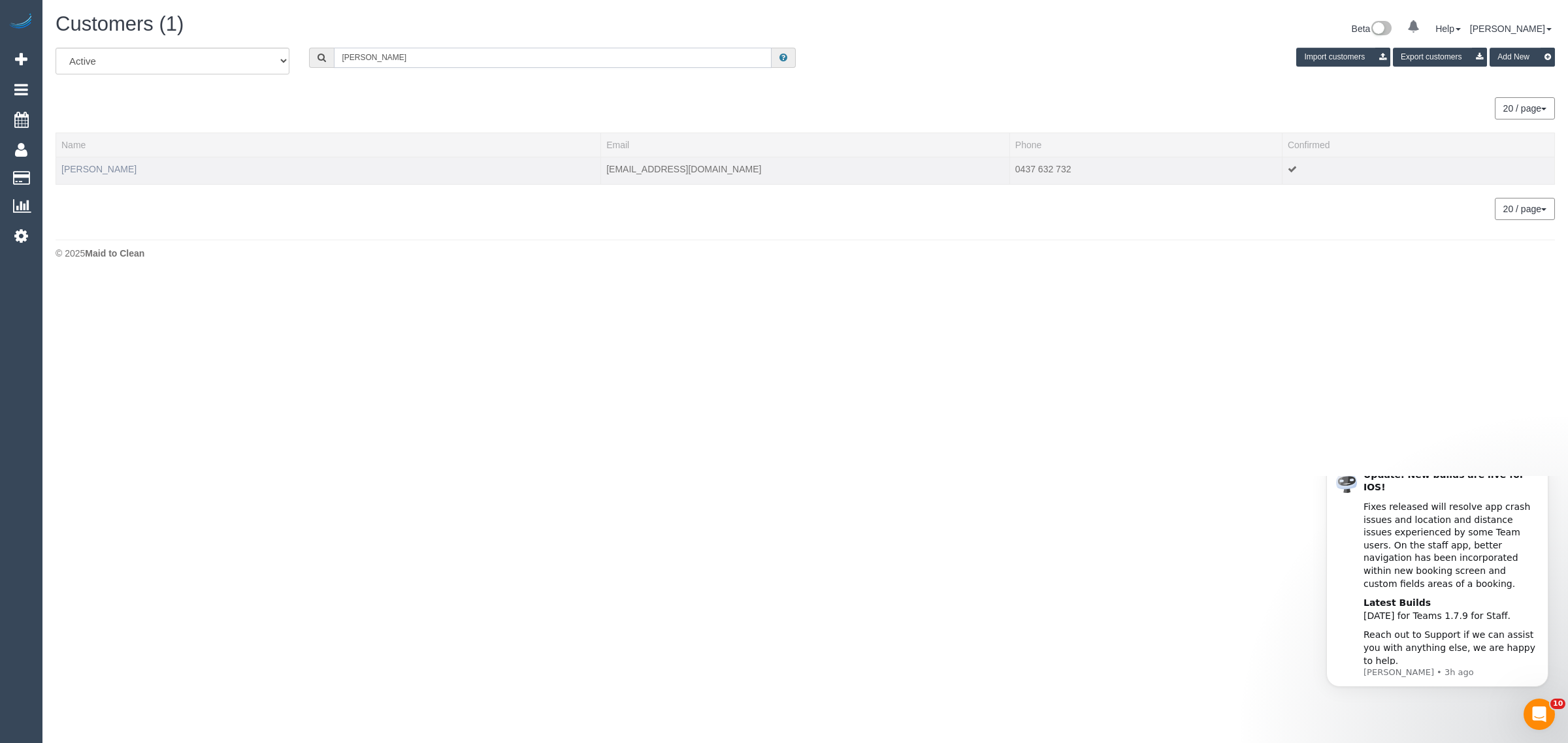
type input "Clayton Bennett"
click at [109, 171] on link "Clayton Bennett" at bounding box center [99, 168] width 75 height 10
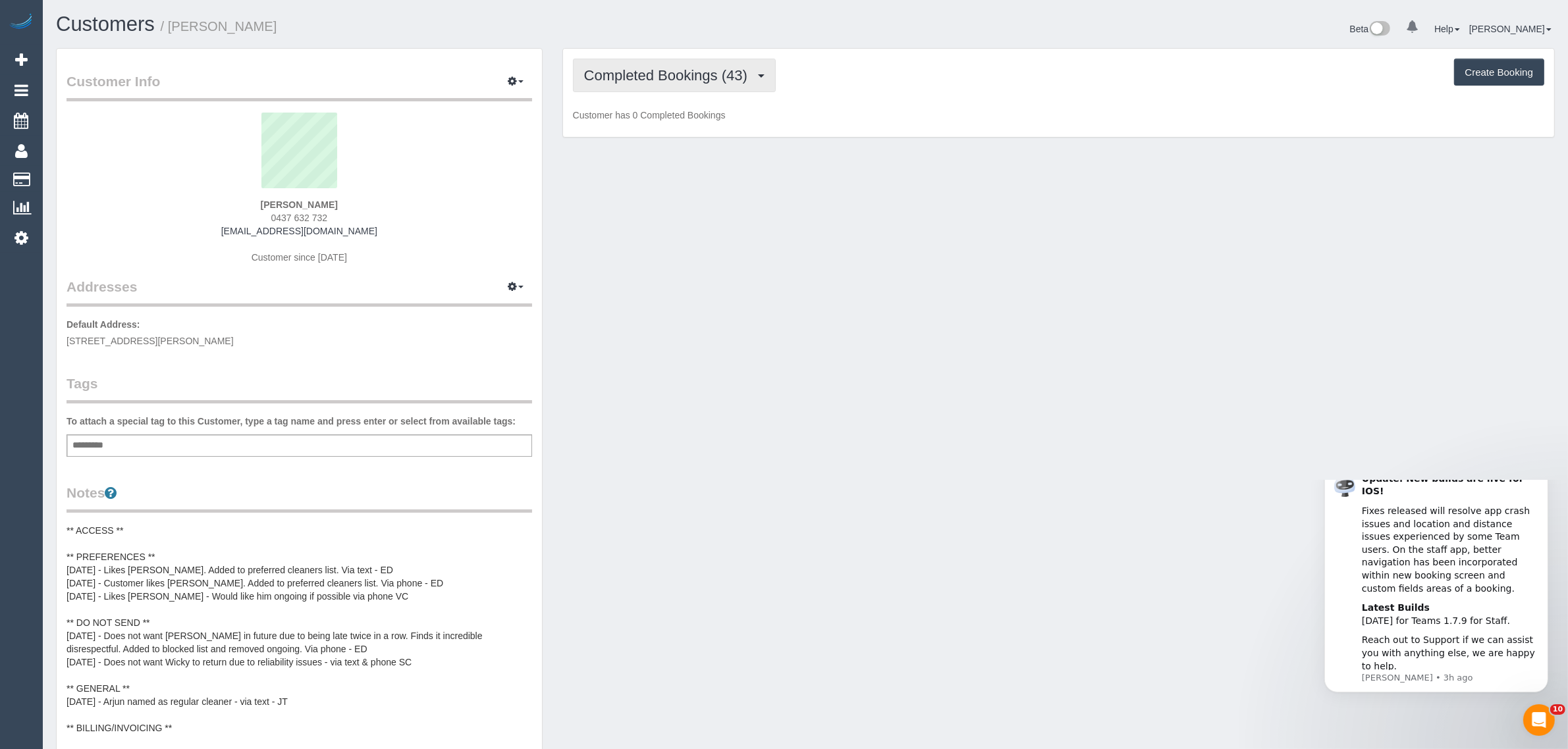
click at [654, 77] on span "Completed Bookings (43)" at bounding box center [669, 75] width 170 height 16
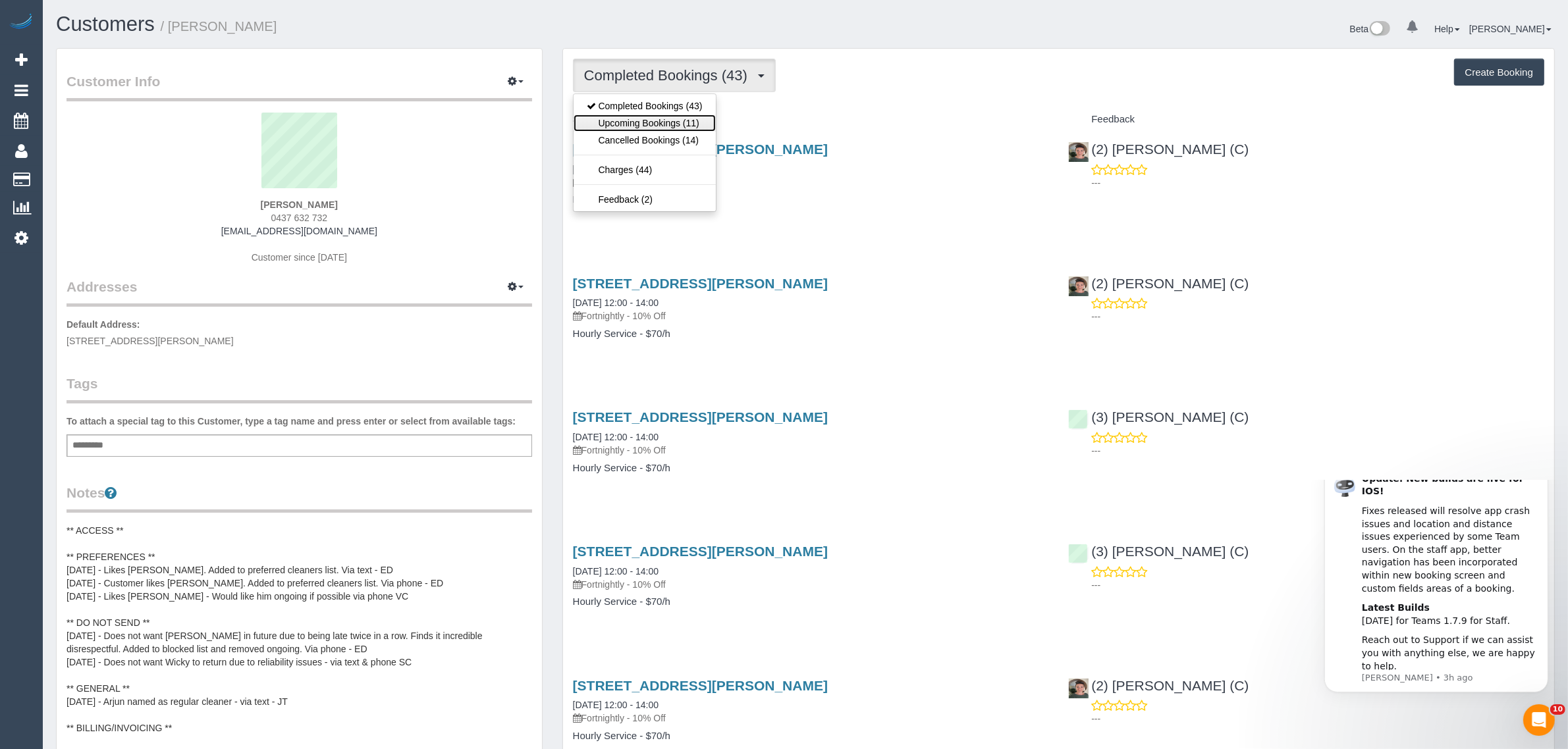
click at [649, 120] on link "Upcoming Bookings (11)" at bounding box center [645, 124] width 142 height 17
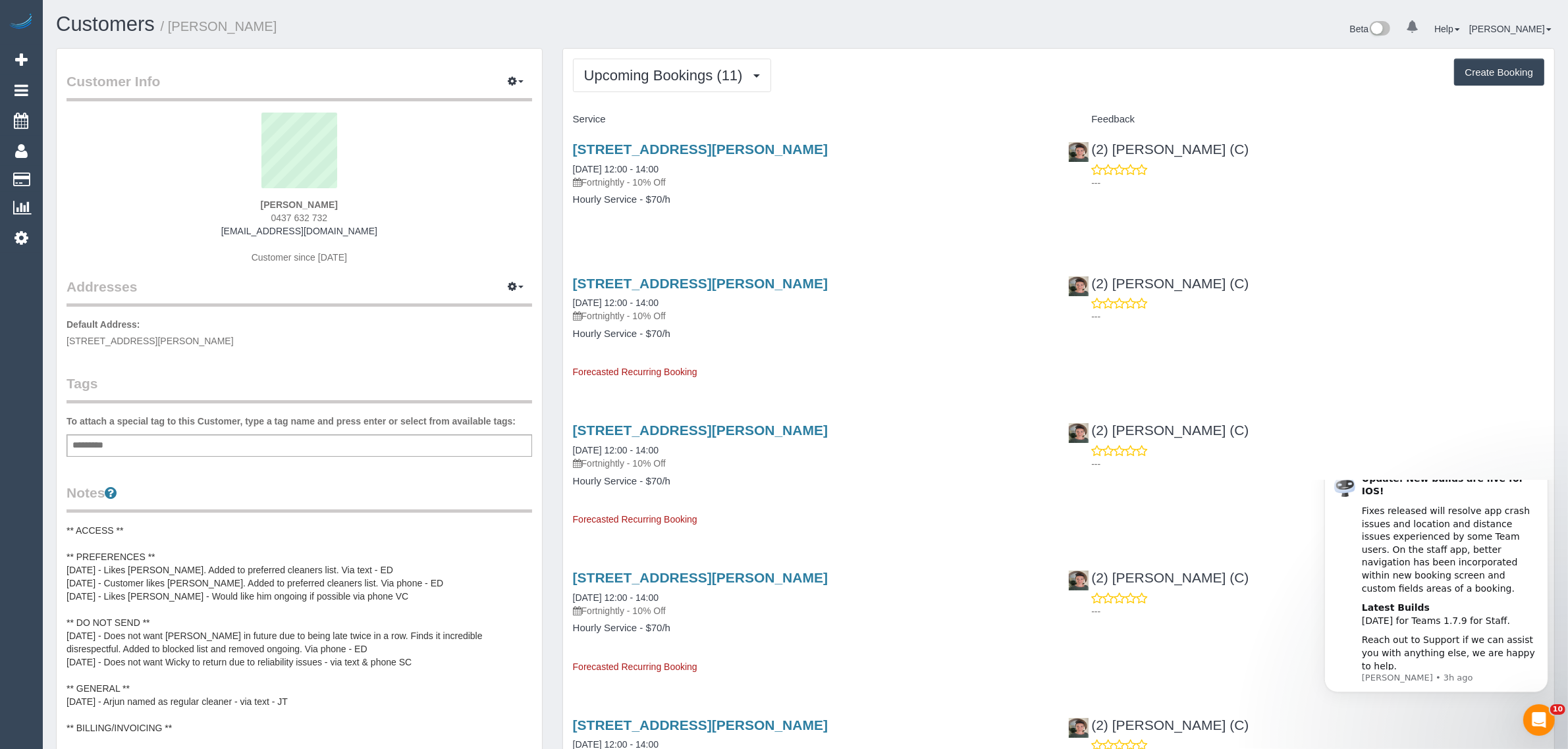
drag, startPoint x: 680, startPoint y: 167, endPoint x: 569, endPoint y: 166, distance: 111.0
click at [569, 166] on div "1/48 Danin Street, Pascoe Vale, VIC 3044 29/08/2025 12:00 - 14:00 Fortnightly -…" at bounding box center [811, 181] width 496 height 102
copy link "29/08/2025 12:00 - 14:00"
click at [691, 59] on button "Upcoming Bookings (11)" at bounding box center [673, 75] width 199 height 34
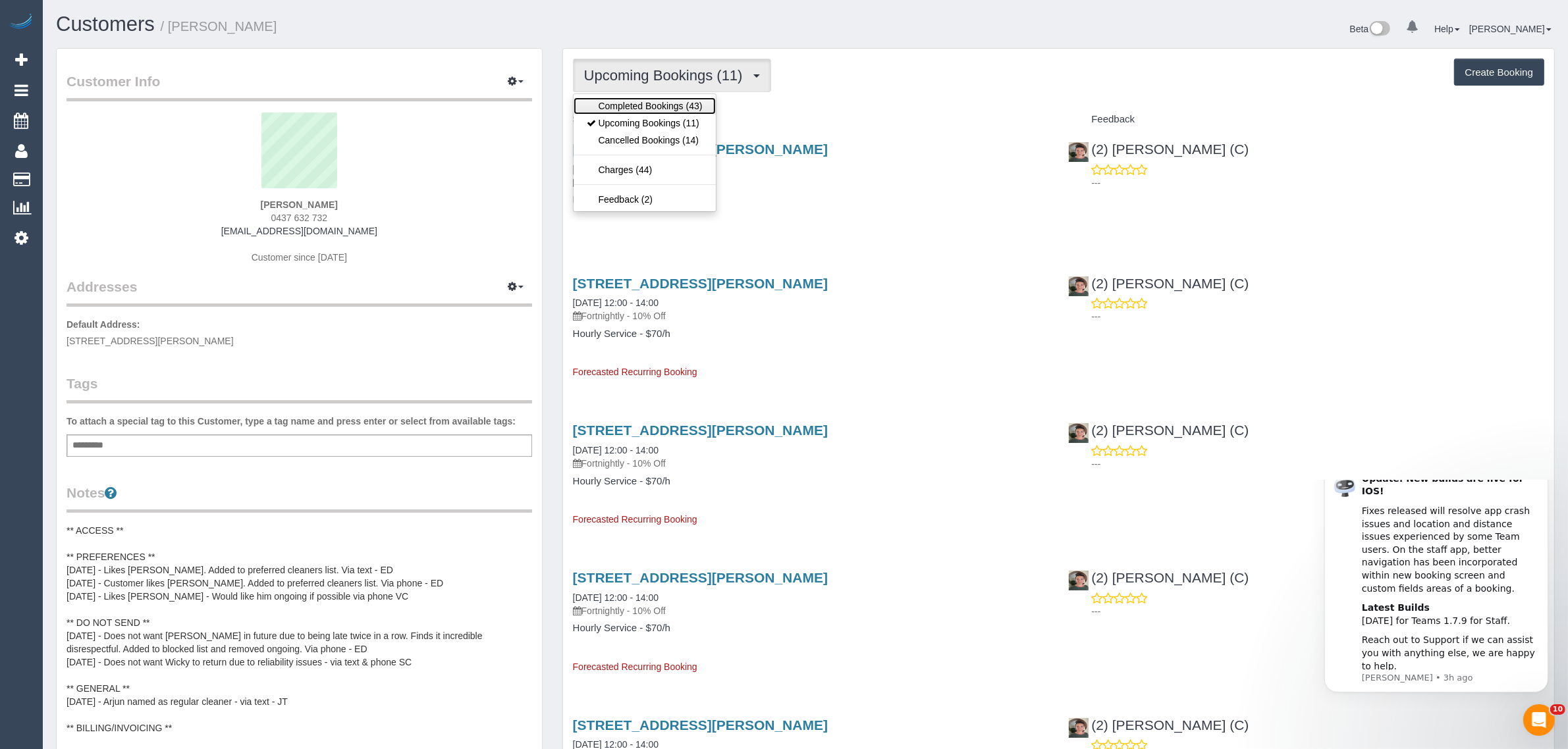
click at [664, 102] on link "Completed Bookings (43)" at bounding box center [645, 106] width 142 height 17
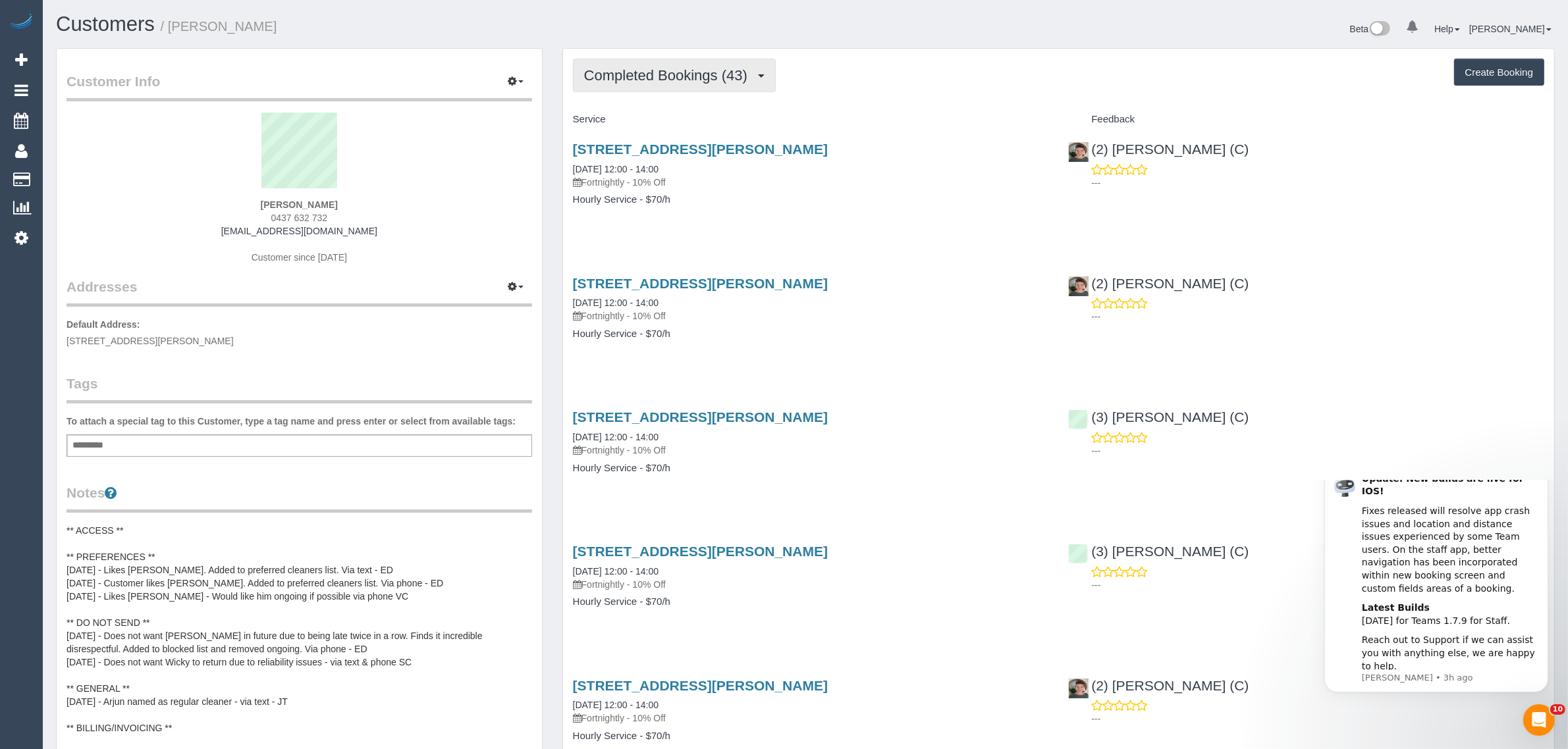
click at [674, 73] on span "Completed Bookings (43)" at bounding box center [669, 75] width 170 height 16
click at [626, 125] on link "Upcoming Bookings (11)" at bounding box center [645, 124] width 142 height 17
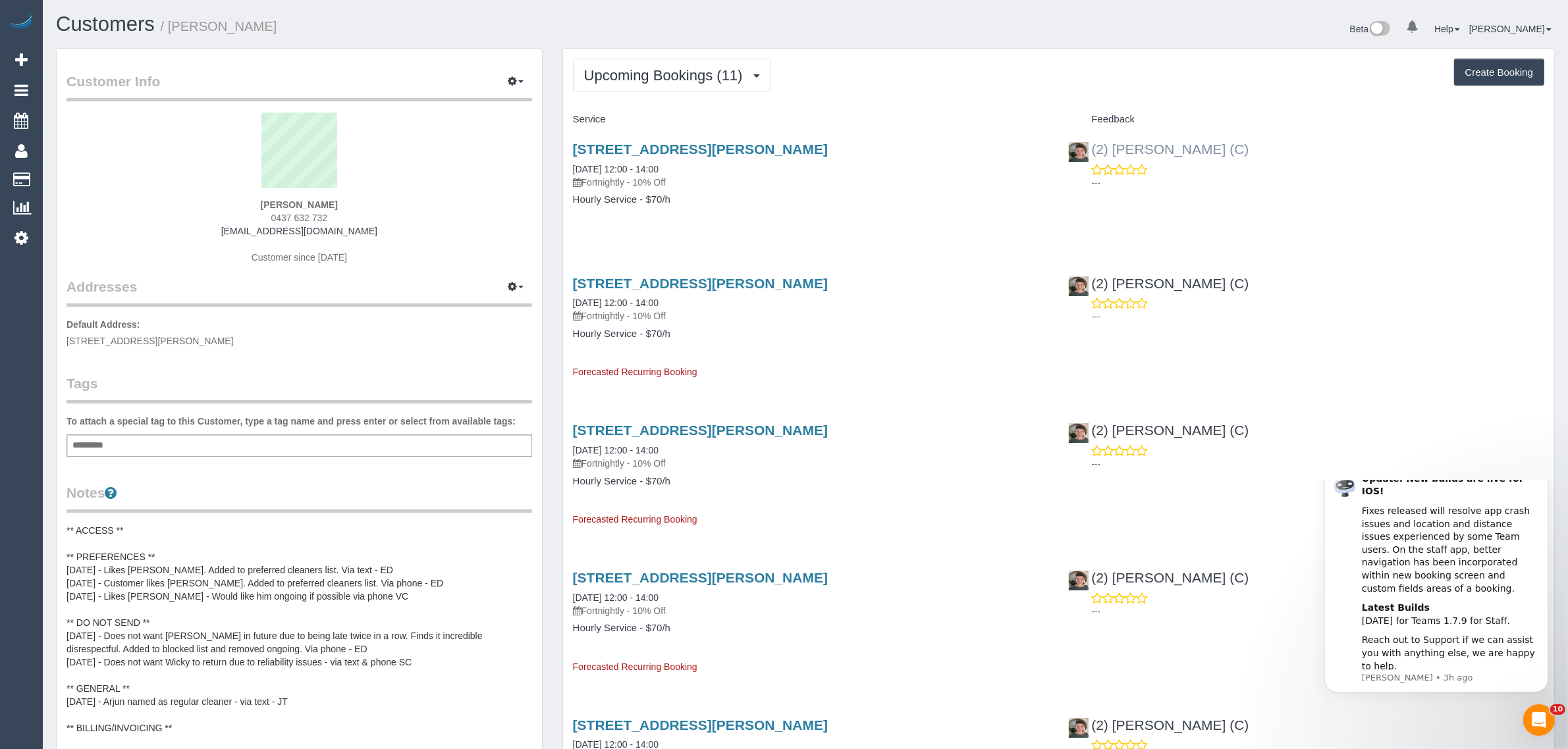
drag, startPoint x: 1194, startPoint y: 152, endPoint x: 1091, endPoint y: 146, distance: 103.2
click at [1091, 146] on div "(2) Katie Eichorn (C) ---" at bounding box center [1307, 163] width 496 height 65
copy link "(2) [PERSON_NAME] (C)"
click at [641, 165] on link "29/08/2025 12:00 - 14:00" at bounding box center [615, 169] width 85 height 10
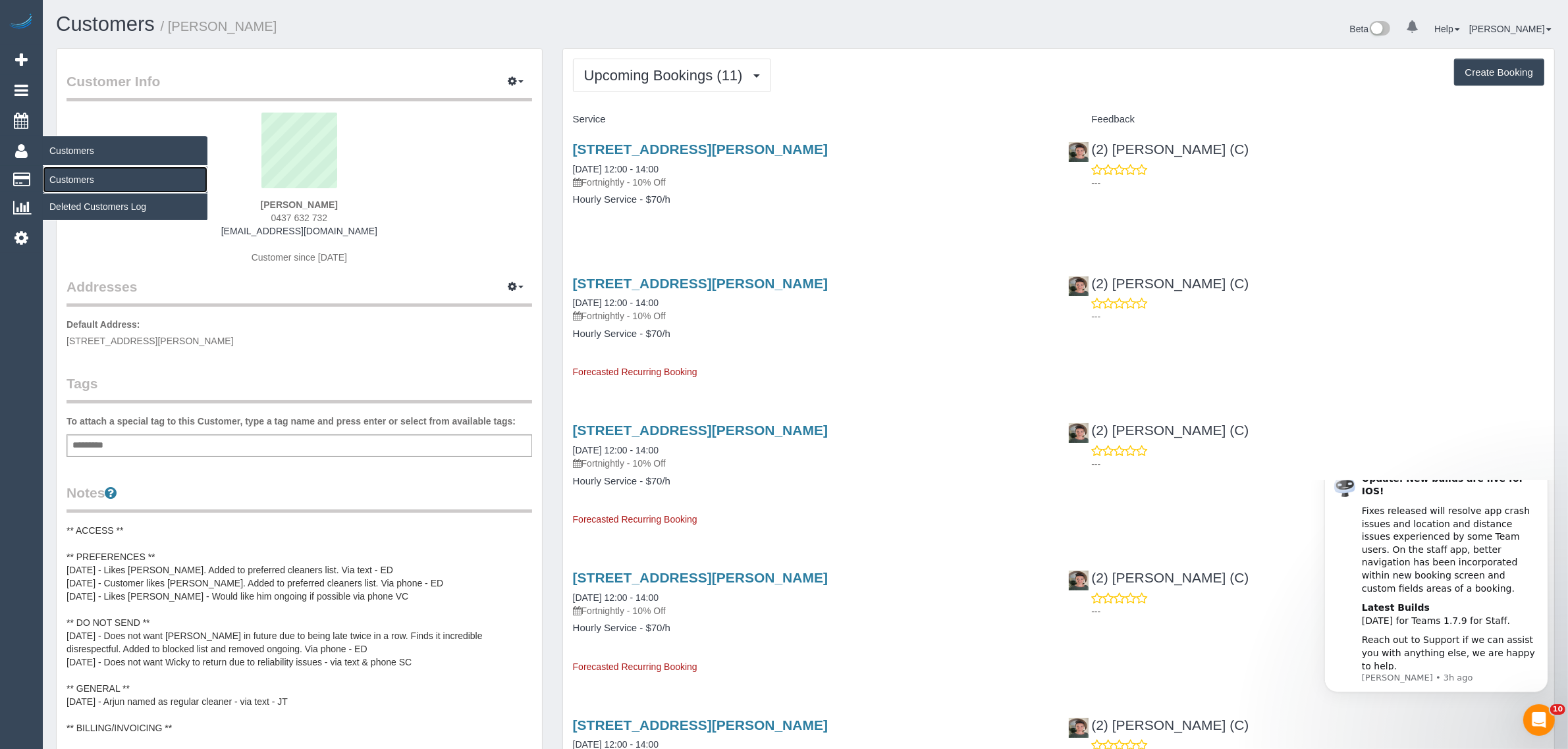
drag, startPoint x: 80, startPoint y: 176, endPoint x: 100, endPoint y: 153, distance: 30.5
click at [80, 176] on link "Customers" at bounding box center [125, 180] width 165 height 27
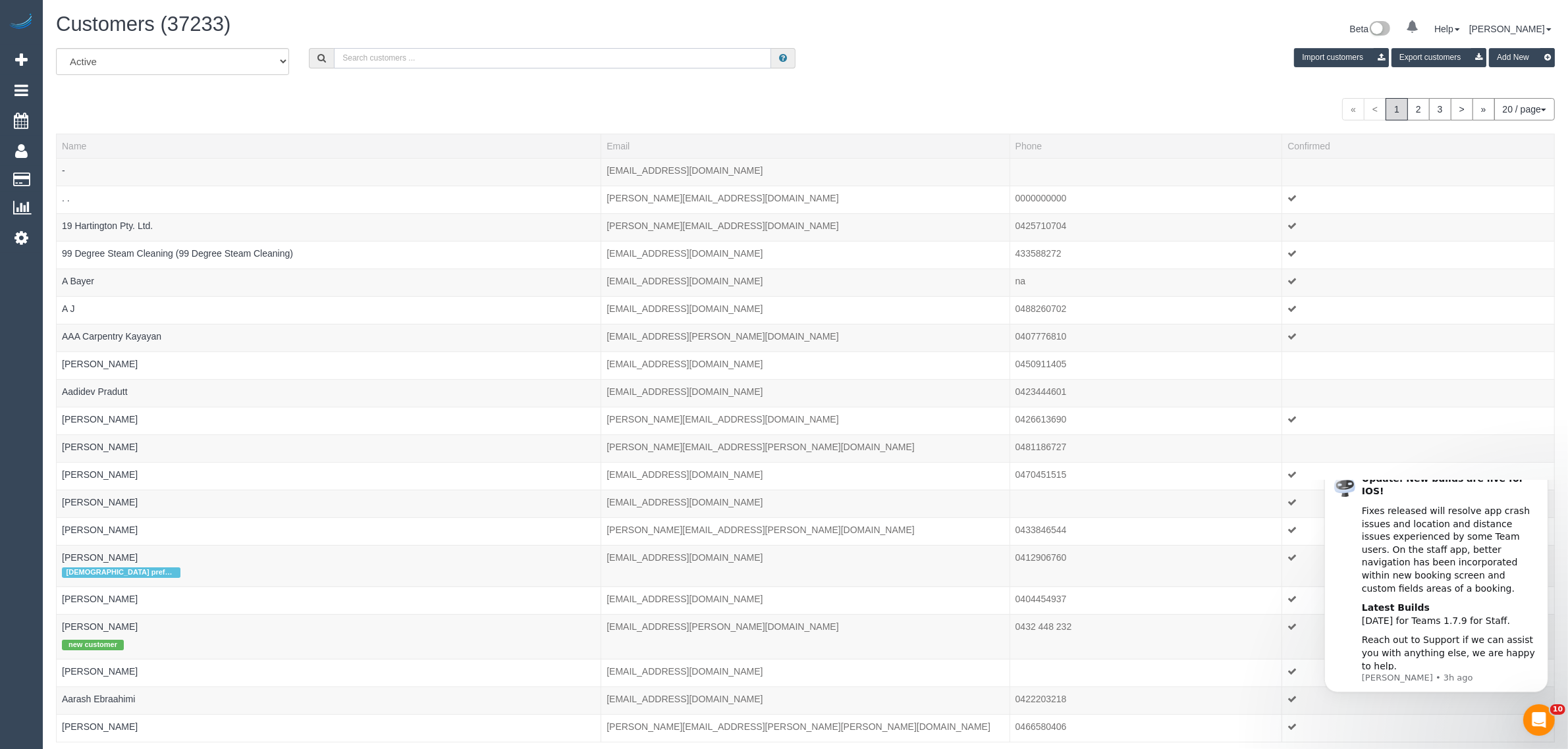
click at [413, 50] on input "text" at bounding box center [552, 58] width 437 height 20
paste input "+61420538842"
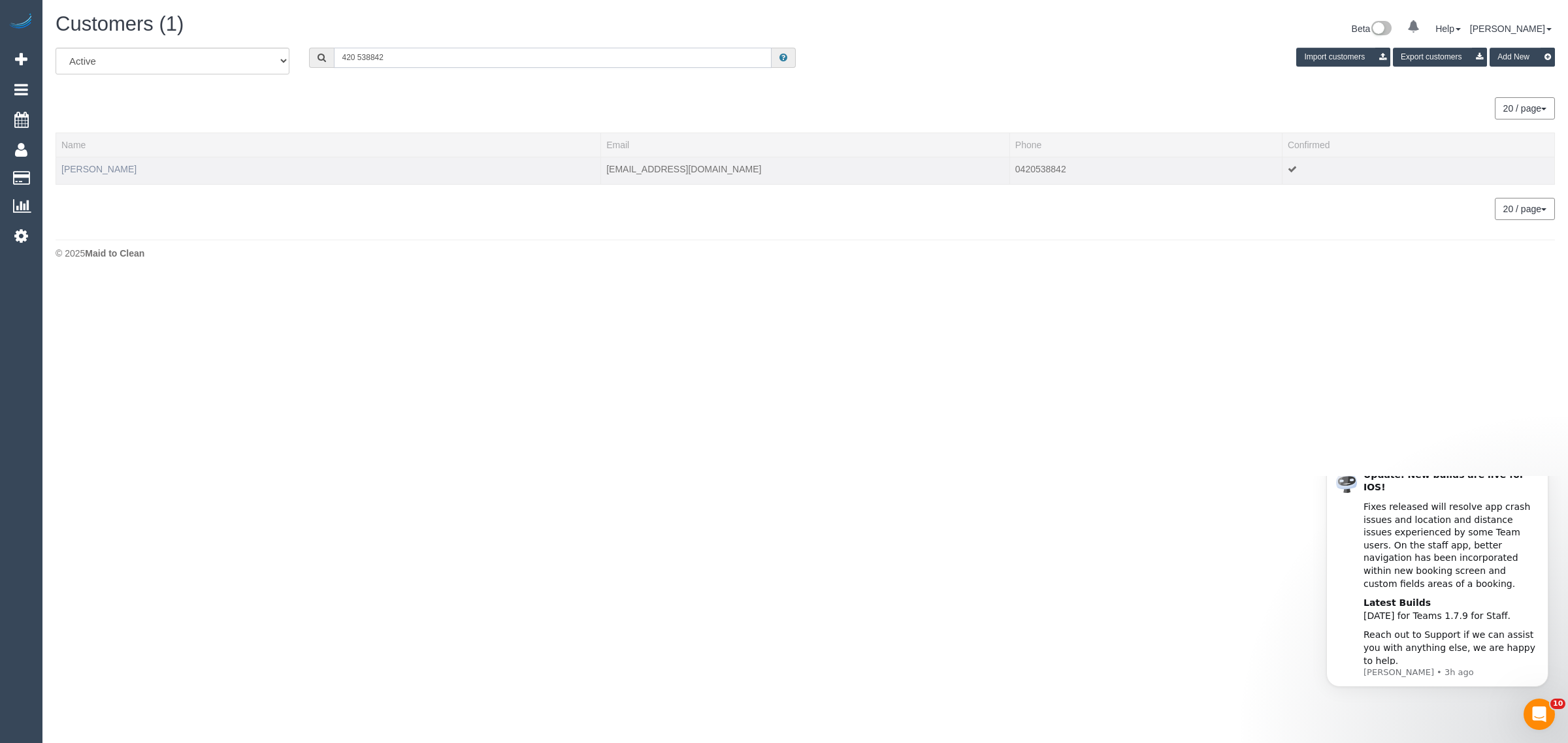
type input "420 538842"
click at [113, 172] on link "chaarvi mathur" at bounding box center [99, 168] width 75 height 10
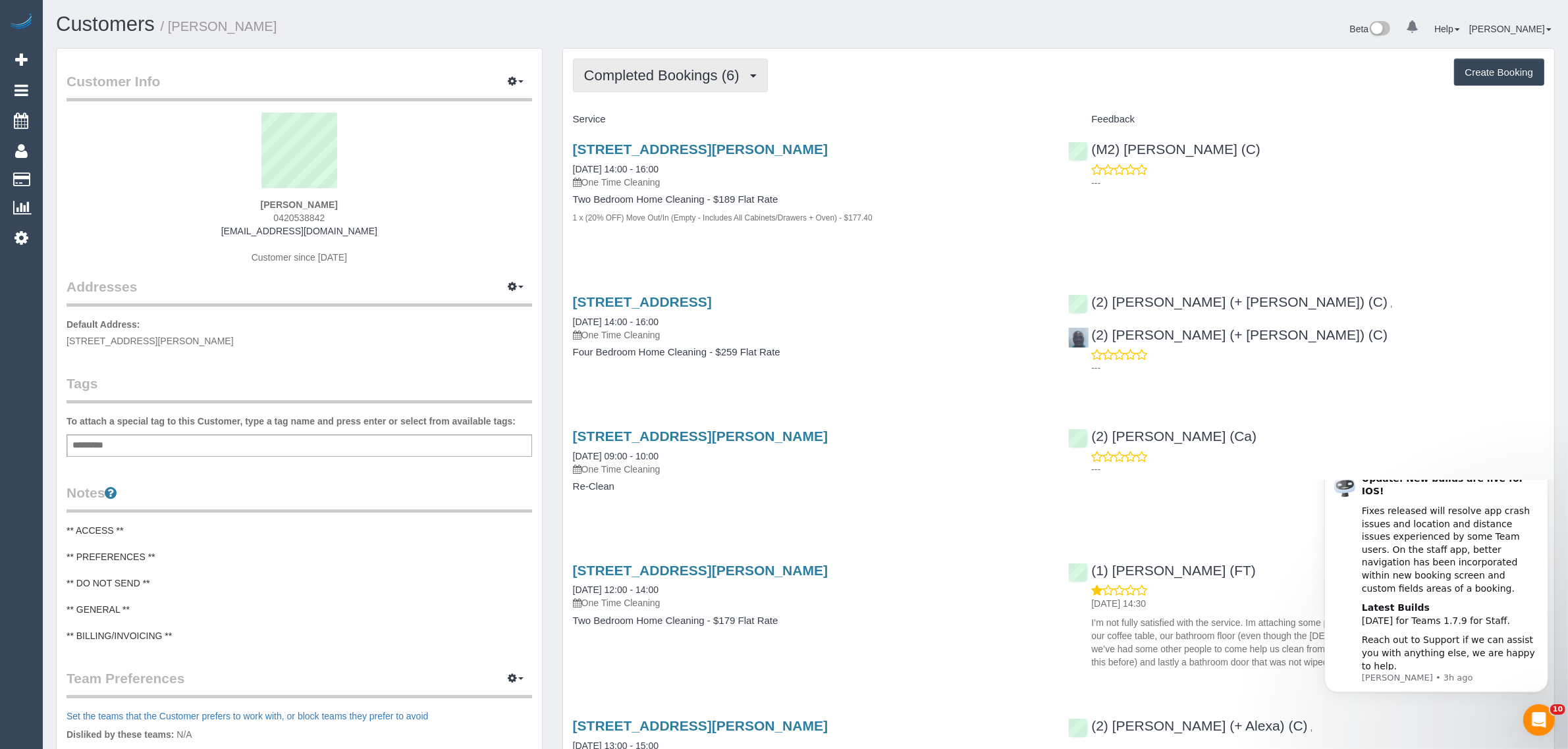
click at [692, 83] on button "Completed Bookings (6)" at bounding box center [670, 75] width 195 height 34
click at [657, 124] on link "Upcoming Bookings (0)" at bounding box center [642, 124] width 137 height 17
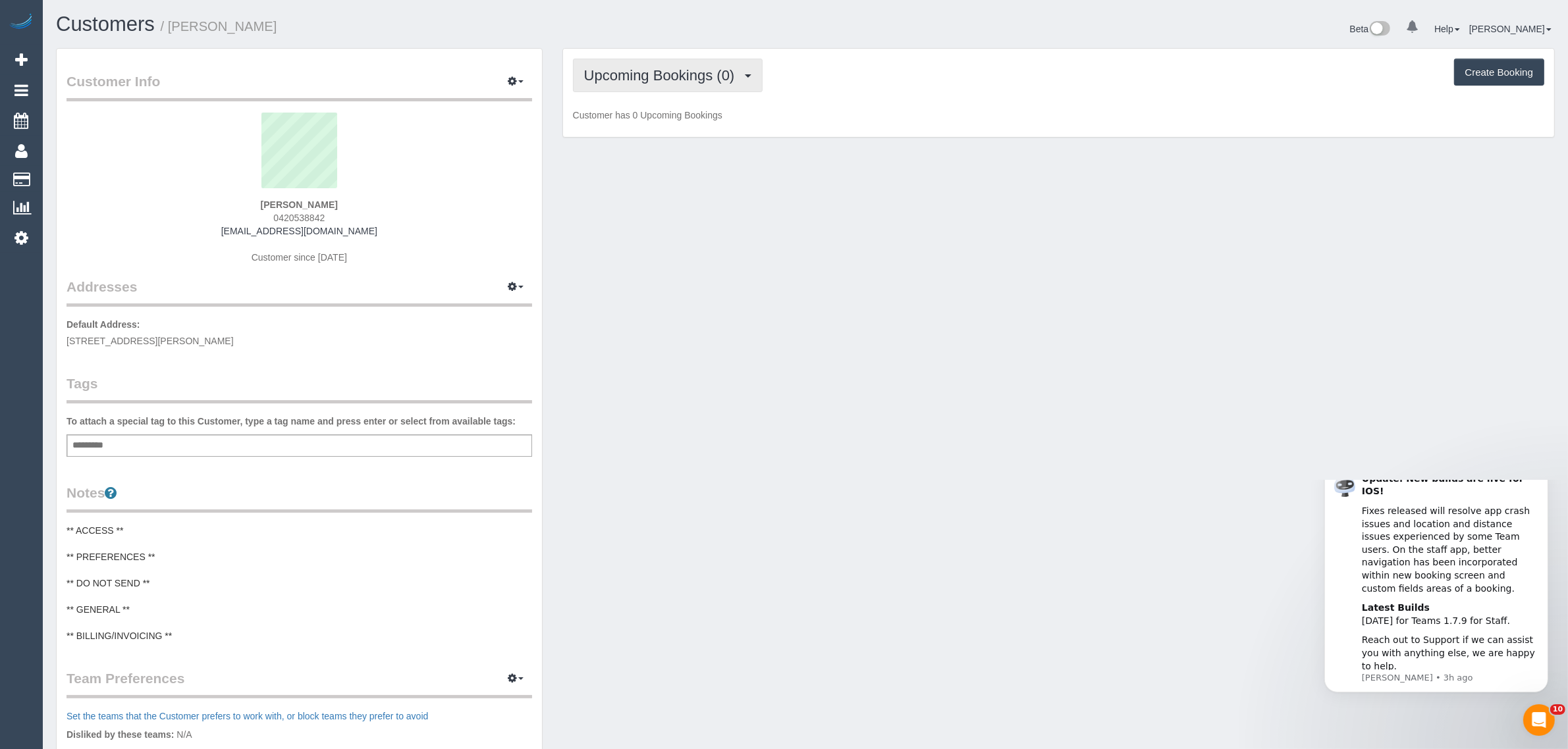
click at [682, 77] on span "Upcoming Bookings (0)" at bounding box center [662, 75] width 157 height 16
click at [649, 106] on link "Completed Bookings (6)" at bounding box center [642, 106] width 137 height 17
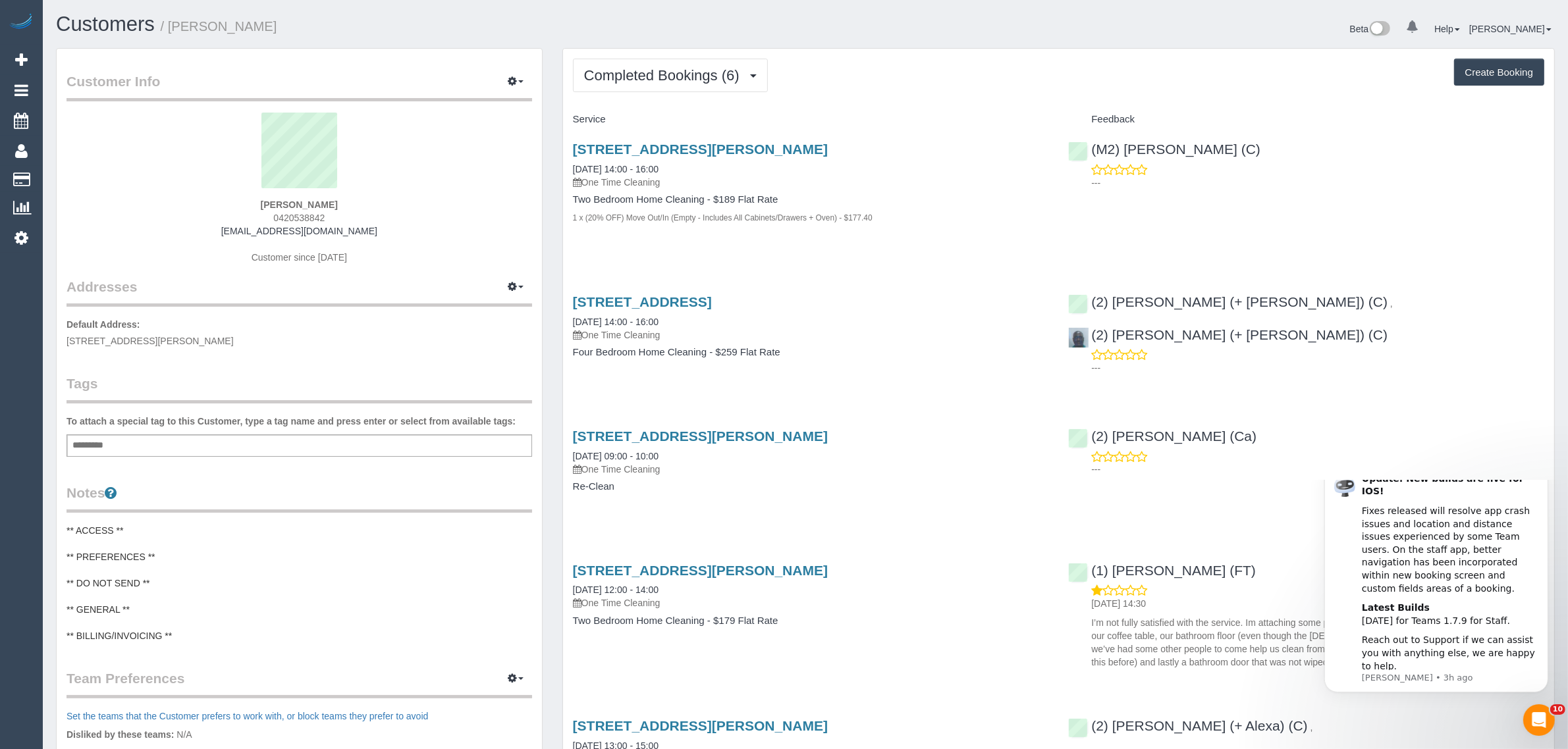
drag, startPoint x: 686, startPoint y: 170, endPoint x: 570, endPoint y: 163, distance: 116.2
click at [570, 163] on div "45 Haig St, 601, Southbank, VIC 3006 23/08/2025 14:00 - 16:00 One Time Cleaning…" at bounding box center [811, 190] width 496 height 120
drag, startPoint x: 1303, startPoint y: 158, endPoint x: 1091, endPoint y: 146, distance: 212.3
click at [1091, 146] on div "(M2) Joseph Tshibangu (C) ---" at bounding box center [1307, 163] width 496 height 65
click at [282, 204] on strong "chaarvi mathur" at bounding box center [300, 204] width 77 height 10
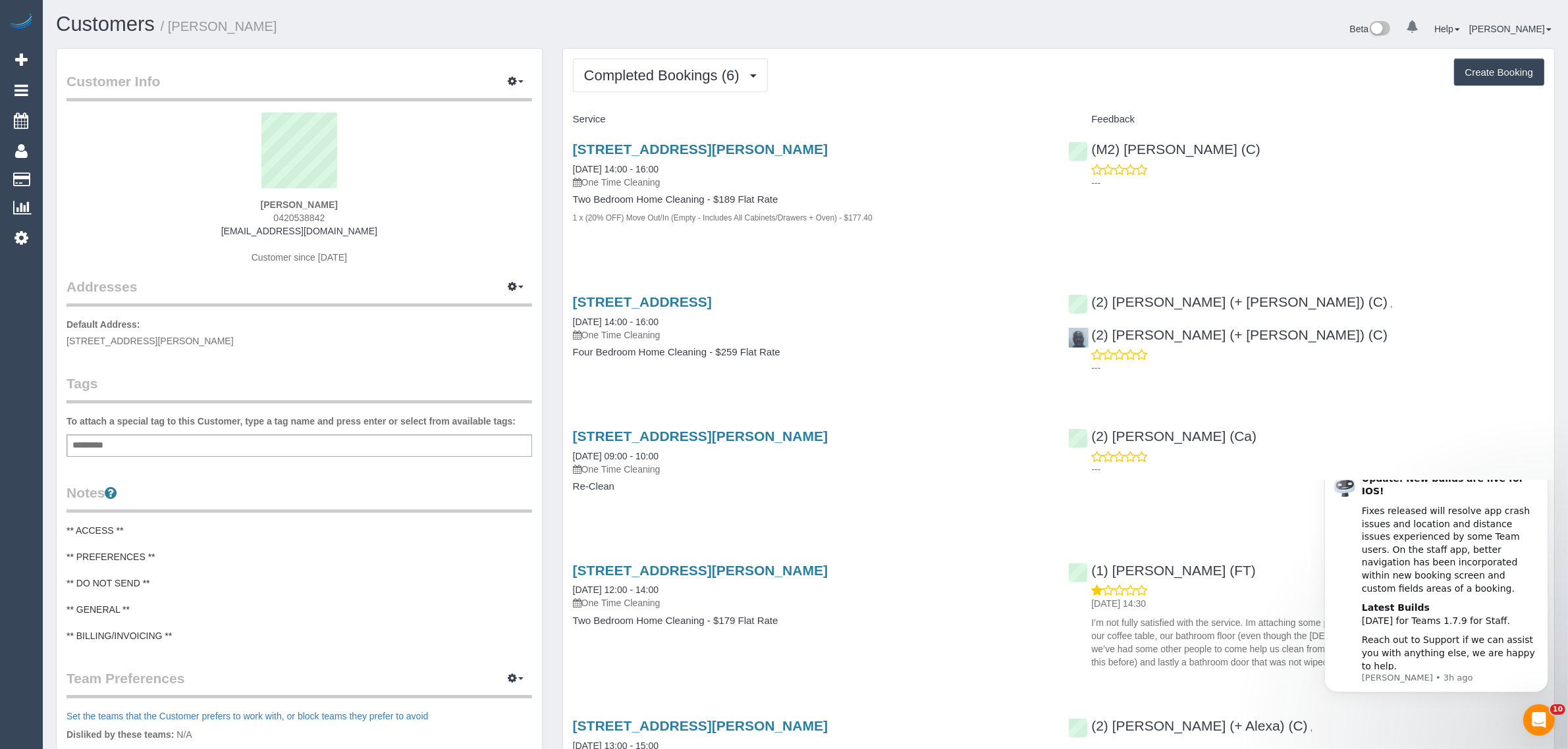
click at [282, 204] on strong "chaarvi mathur" at bounding box center [300, 204] width 77 height 10
click at [215, 440] on div "Add a tag" at bounding box center [299, 446] width 465 height 23
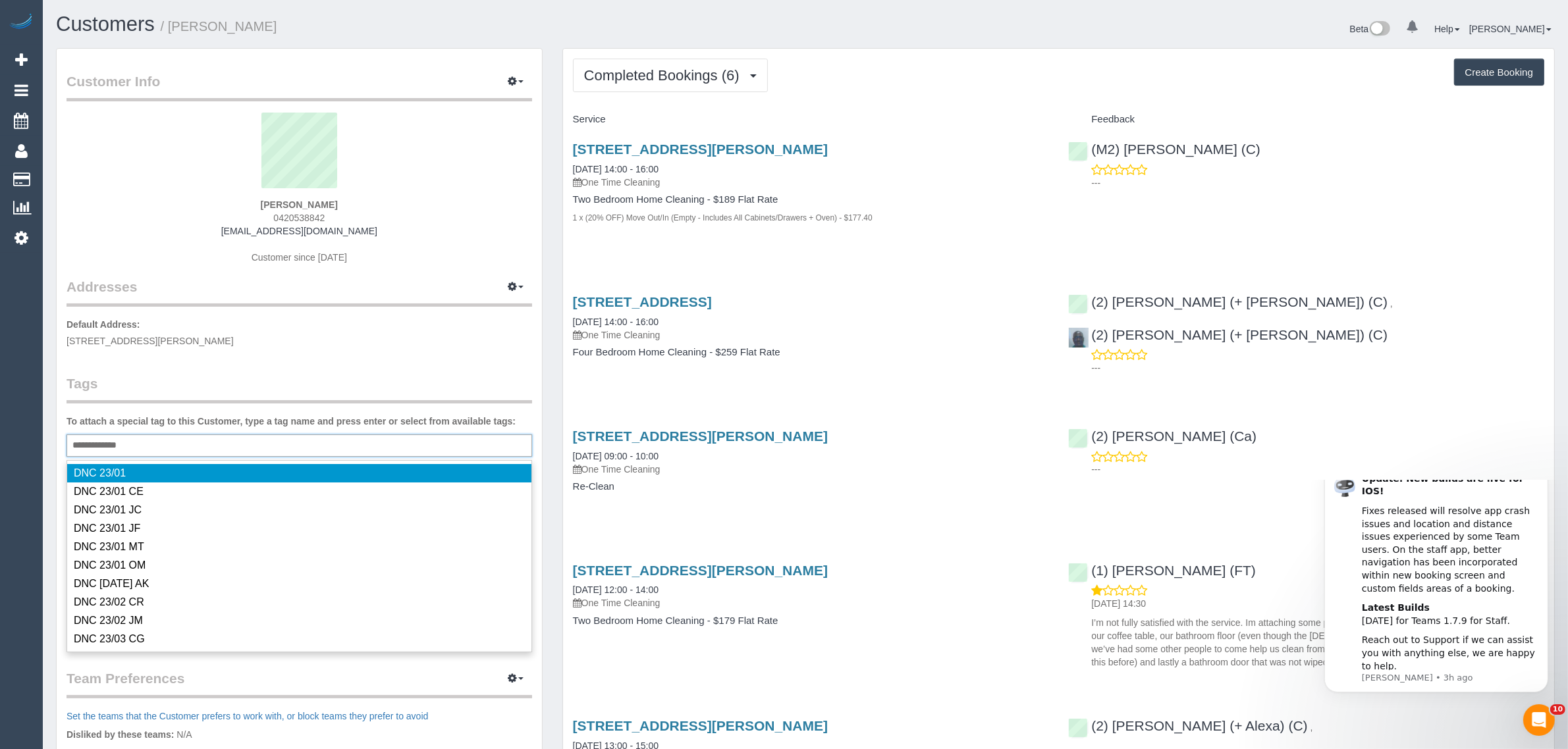
type input "**********"
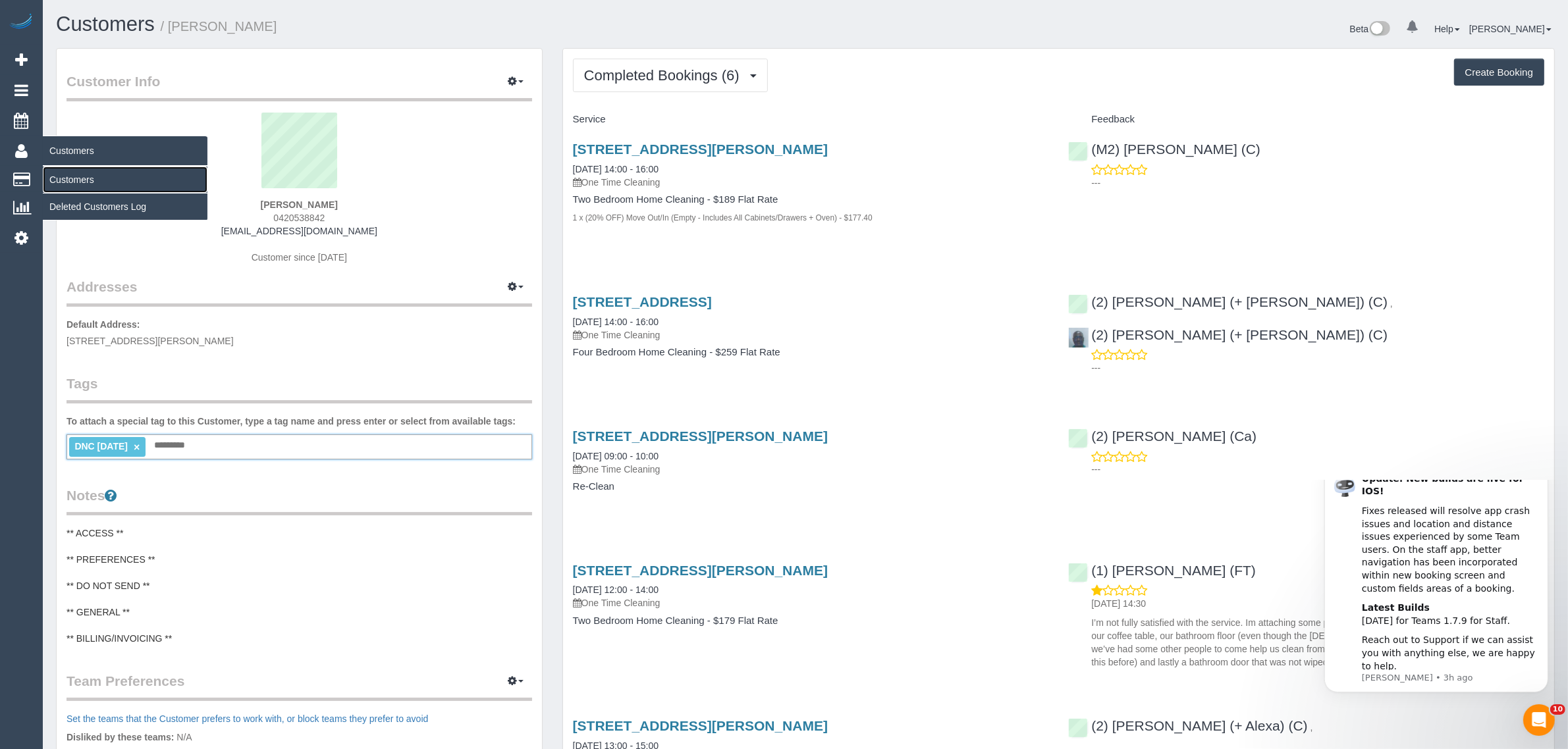
click at [71, 174] on link "Customers" at bounding box center [125, 180] width 165 height 27
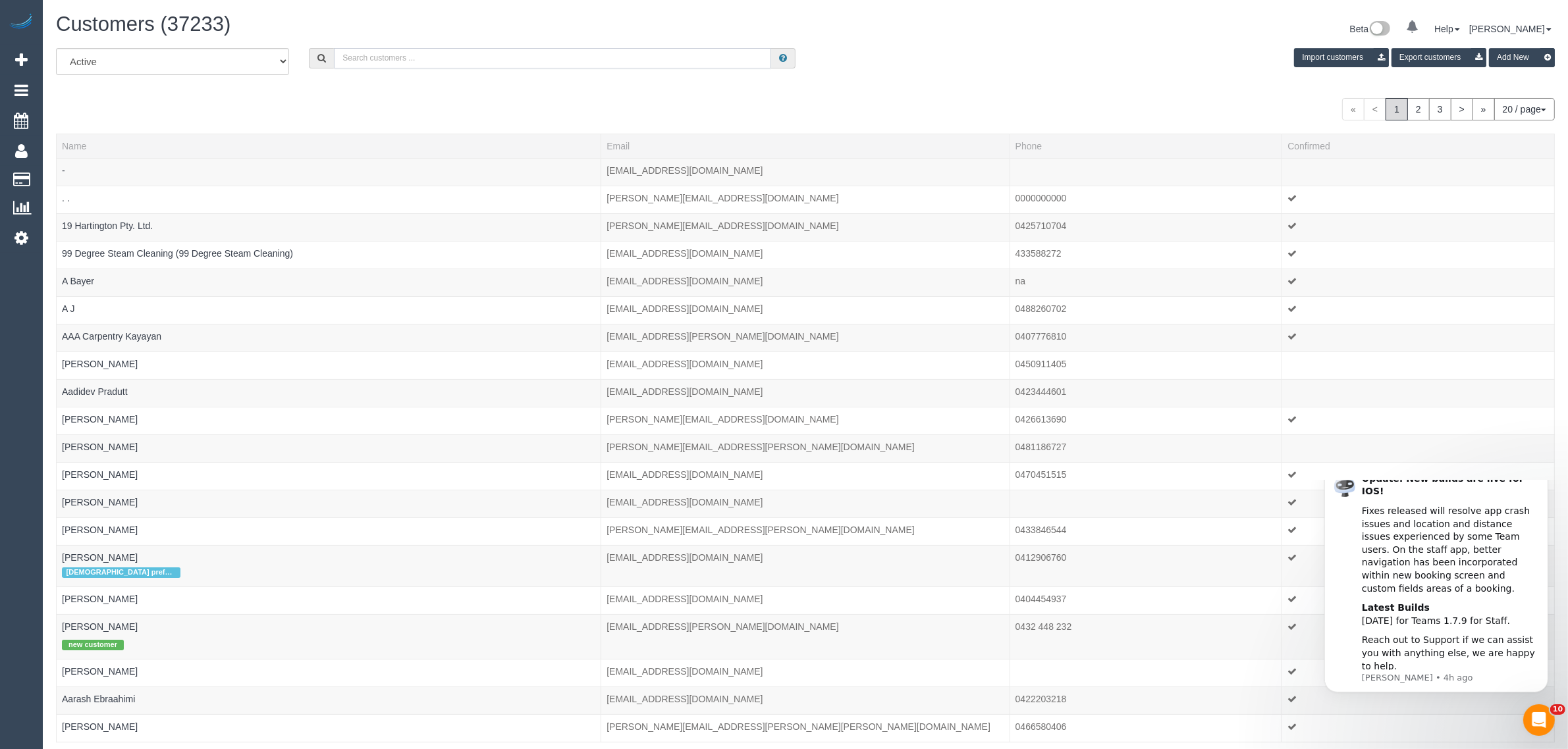
click at [514, 51] on input "text" at bounding box center [552, 58] width 437 height 20
click at [367, 71] on div "All Active Archived Import customers Export customers Add New" at bounding box center [806, 66] width 1519 height 37
drag, startPoint x: 380, startPoint y: 60, endPoint x: 389, endPoint y: 57, distance: 9.5
click at [380, 60] on input "text" at bounding box center [552, 58] width 437 height 20
paste input "Winnii Pham"
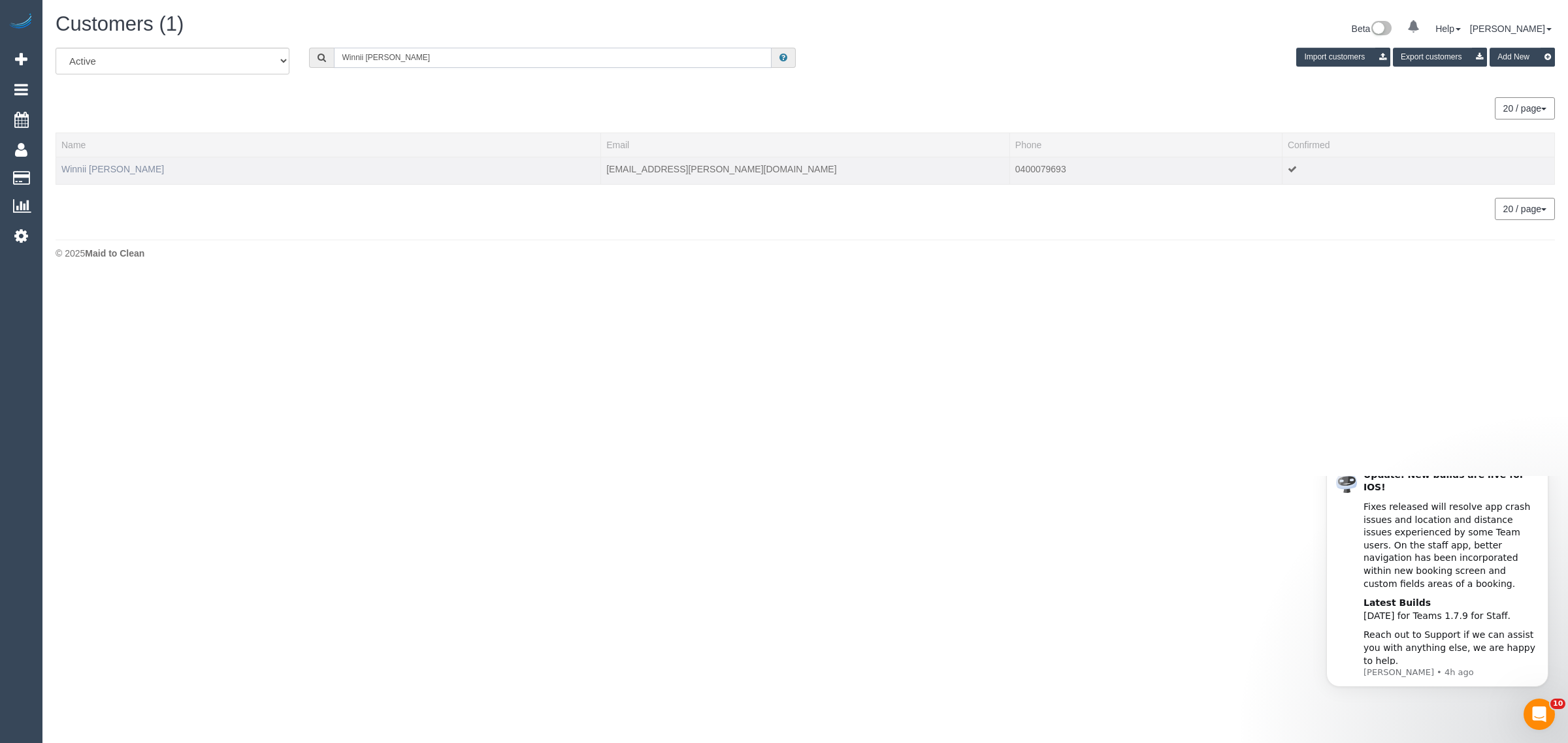
type input "Winnii Pham"
click at [87, 168] on link "Winnii Pham" at bounding box center [112, 168] width 102 height 10
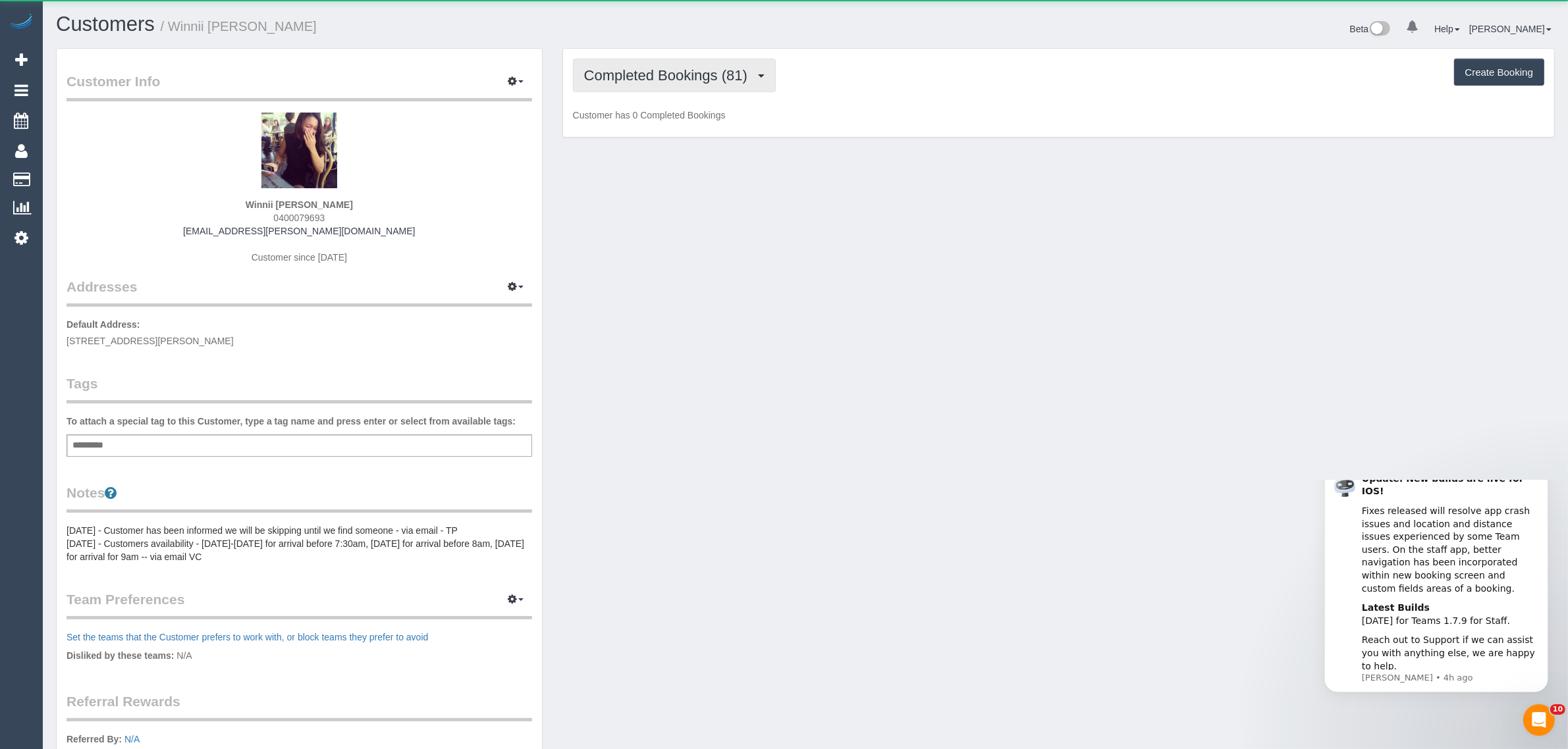
click at [657, 68] on span "Completed Bookings (81)" at bounding box center [669, 75] width 170 height 16
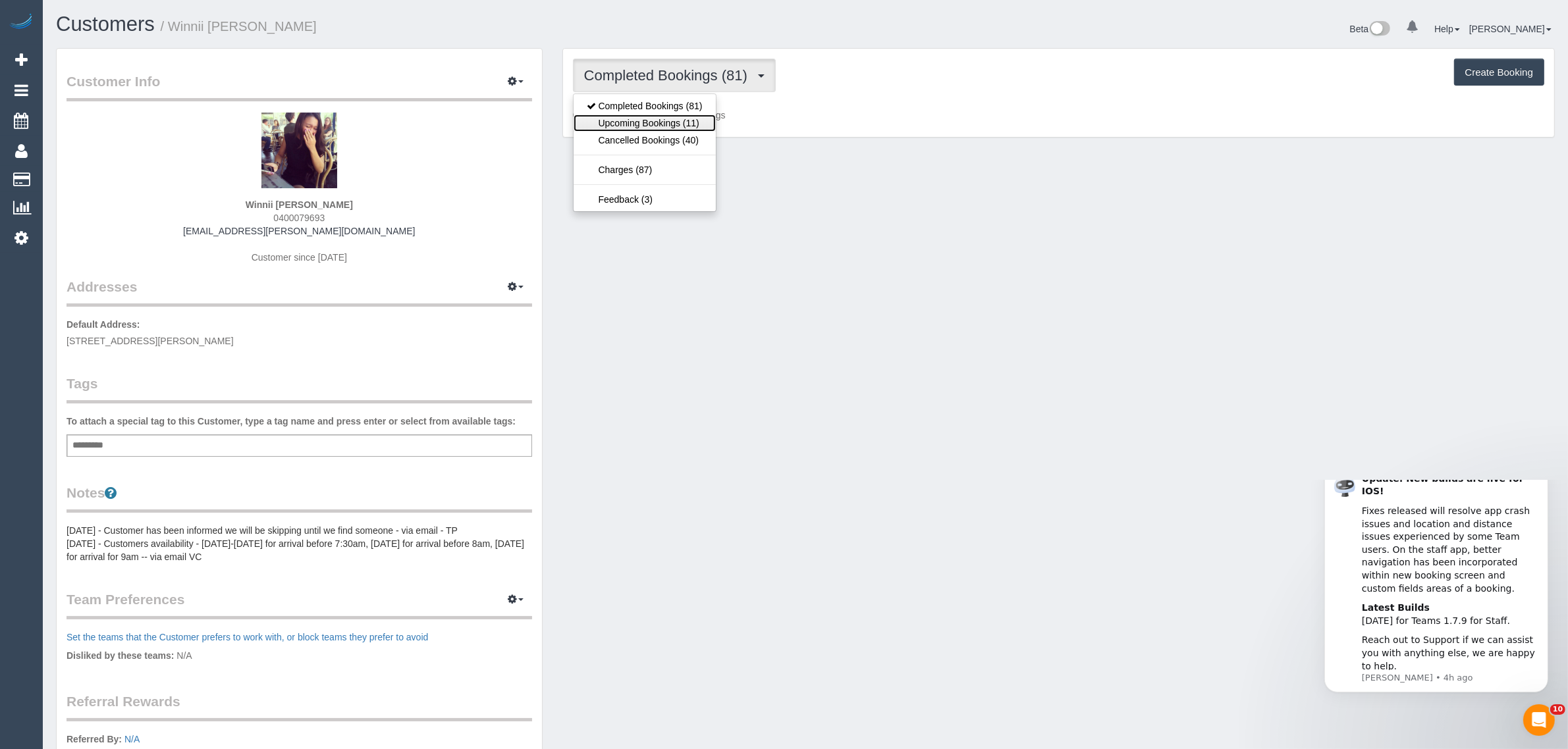
click at [628, 124] on link "Upcoming Bookings (11)" at bounding box center [645, 124] width 142 height 17
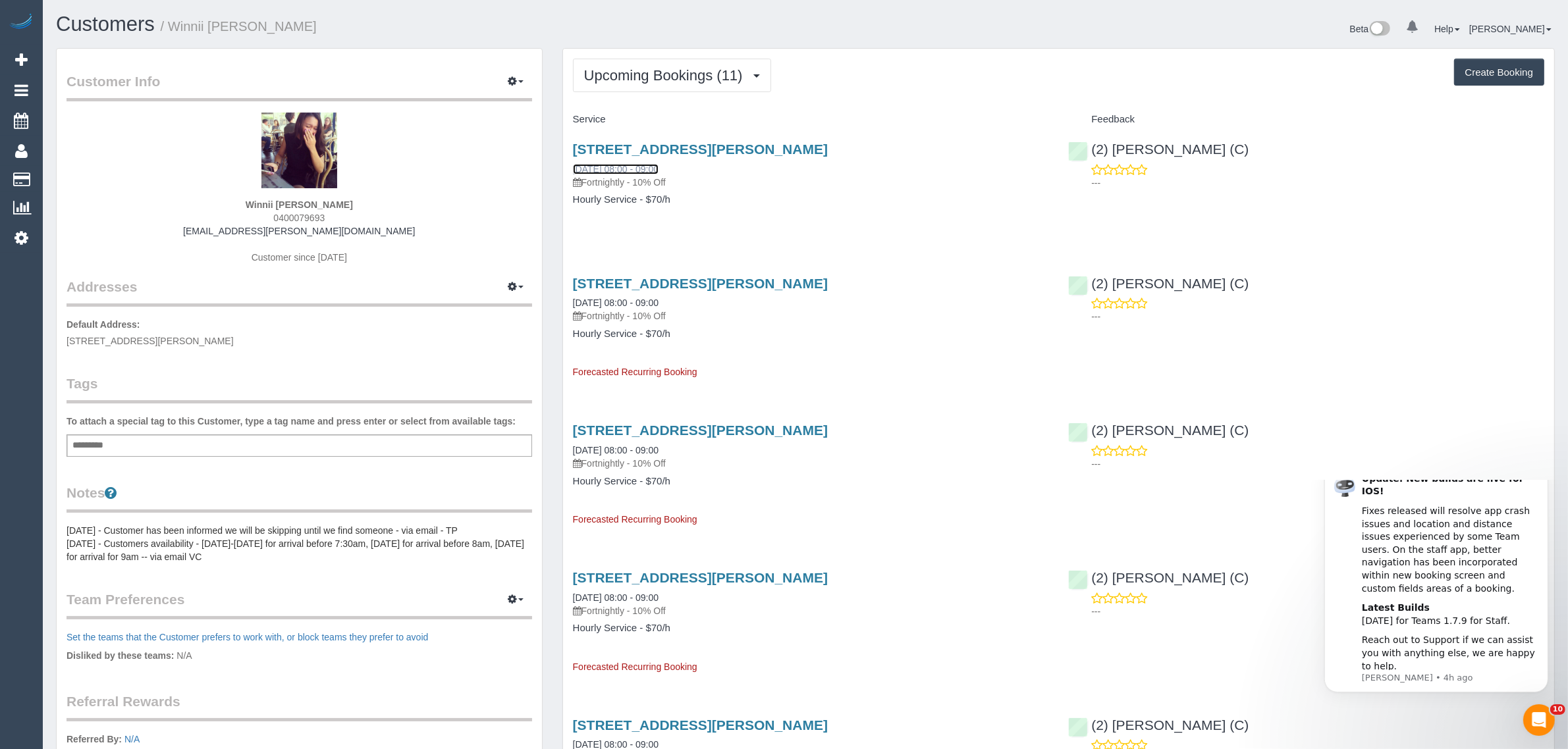
click at [629, 165] on link "11/09/2025 08:00 - 09:00" at bounding box center [615, 169] width 85 height 10
click at [666, 76] on span "Upcoming Bookings (11)" at bounding box center [666, 75] width 165 height 16
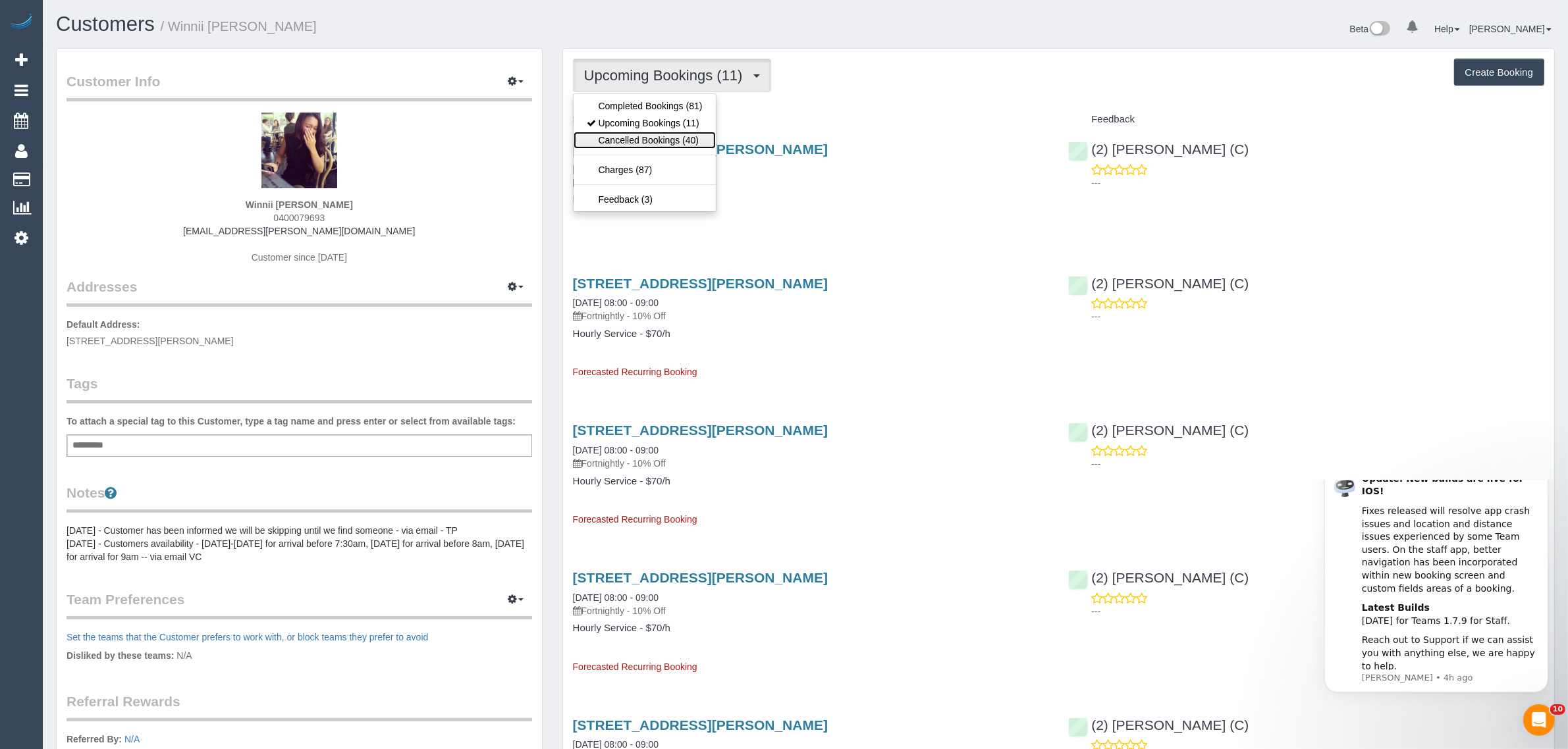
click at [666, 139] on link "Cancelled Bookings (40)" at bounding box center [645, 140] width 142 height 17
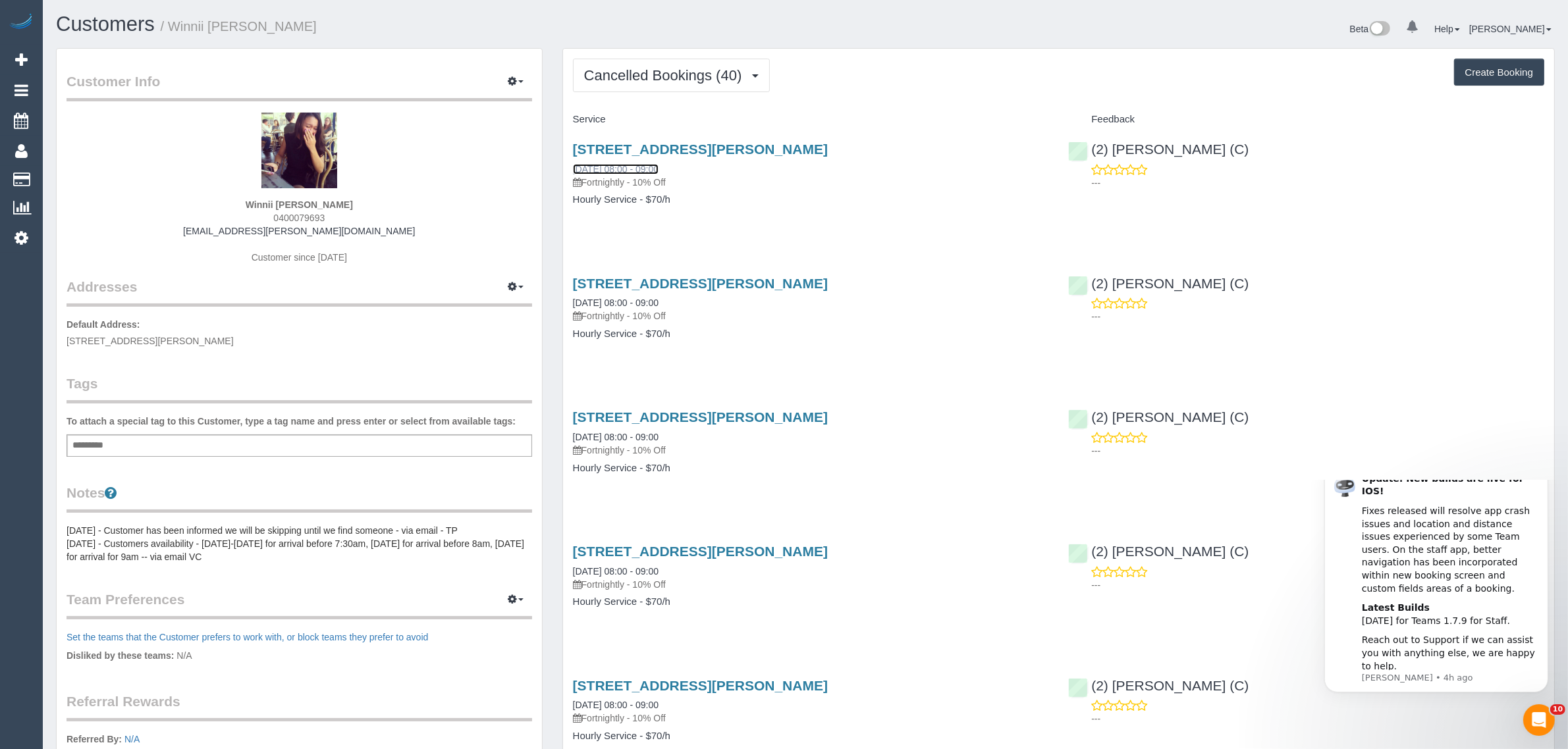
click at [644, 169] on link "28/08/2025 08:00 - 09:00" at bounding box center [615, 169] width 85 height 10
click at [628, 74] on span "Cancelled Bookings (40)" at bounding box center [666, 75] width 165 height 16
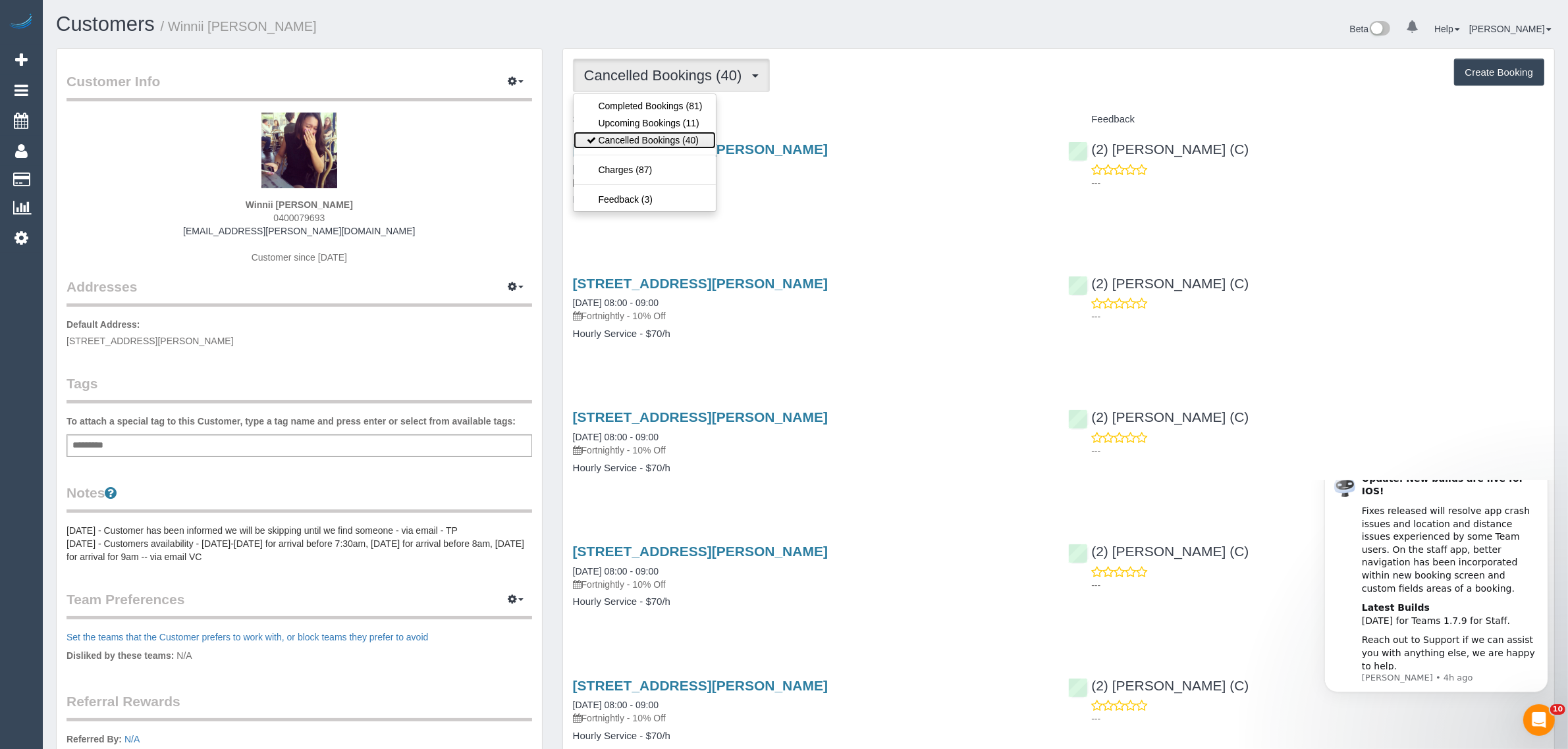
click at [621, 145] on link "Cancelled Bookings (40)" at bounding box center [645, 140] width 142 height 17
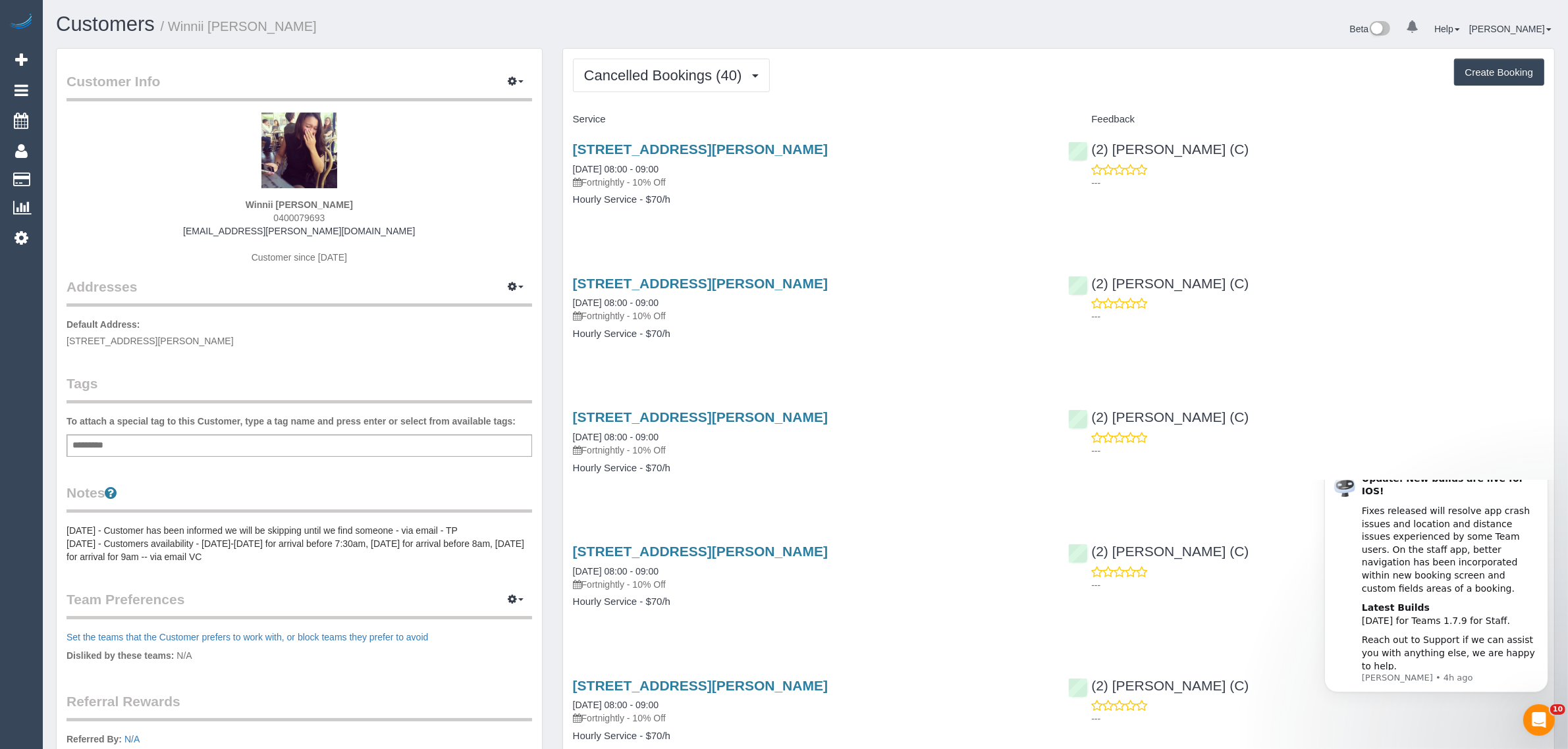
click at [867, 59] on div "Cancelled Bookings (40) Completed Bookings (81) Upcoming Bookings (11) Cancelle…" at bounding box center [1059, 75] width 971 height 34
click at [694, 79] on span "Cancelled Bookings (40)" at bounding box center [666, 75] width 165 height 16
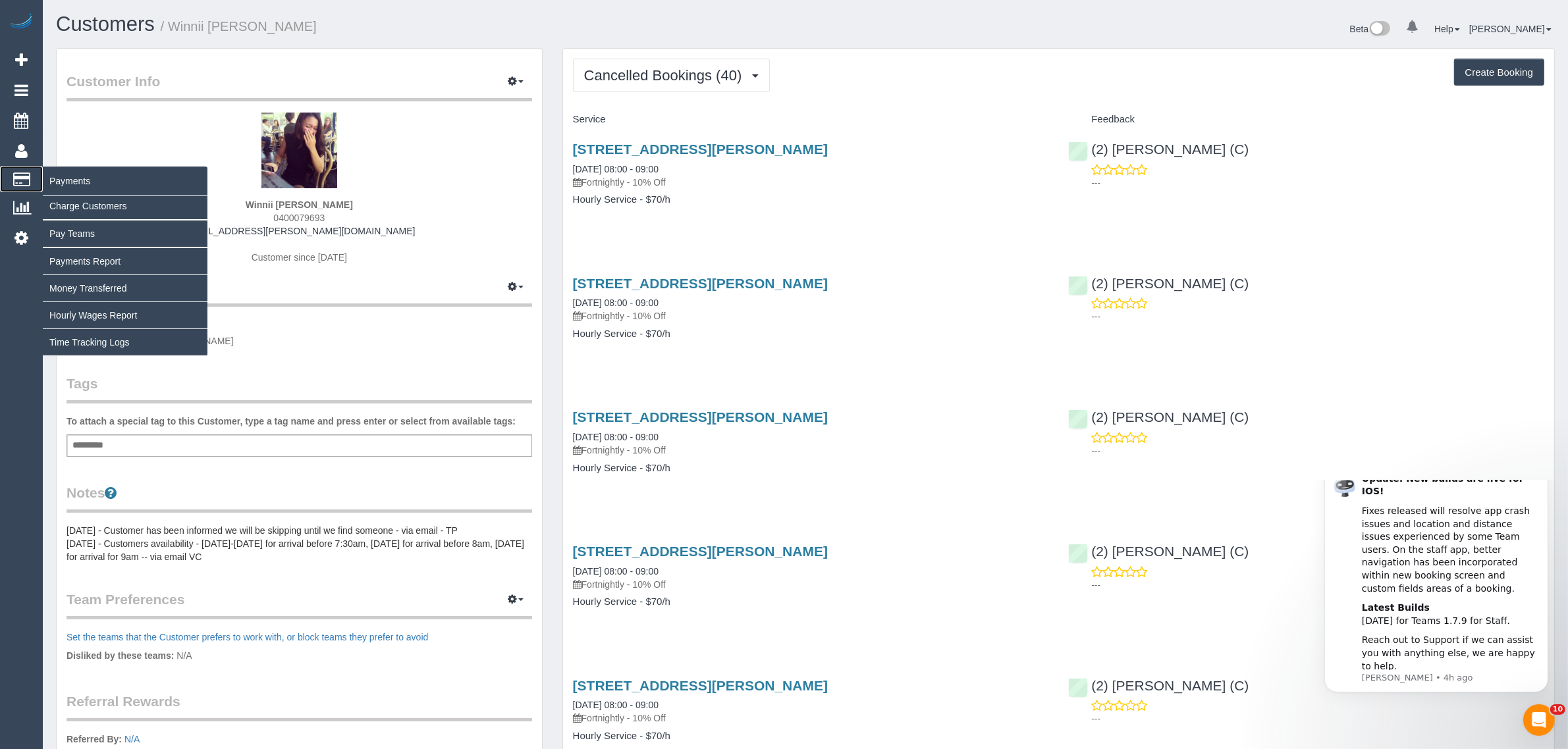
click at [70, 185] on span "Payments" at bounding box center [125, 181] width 165 height 30
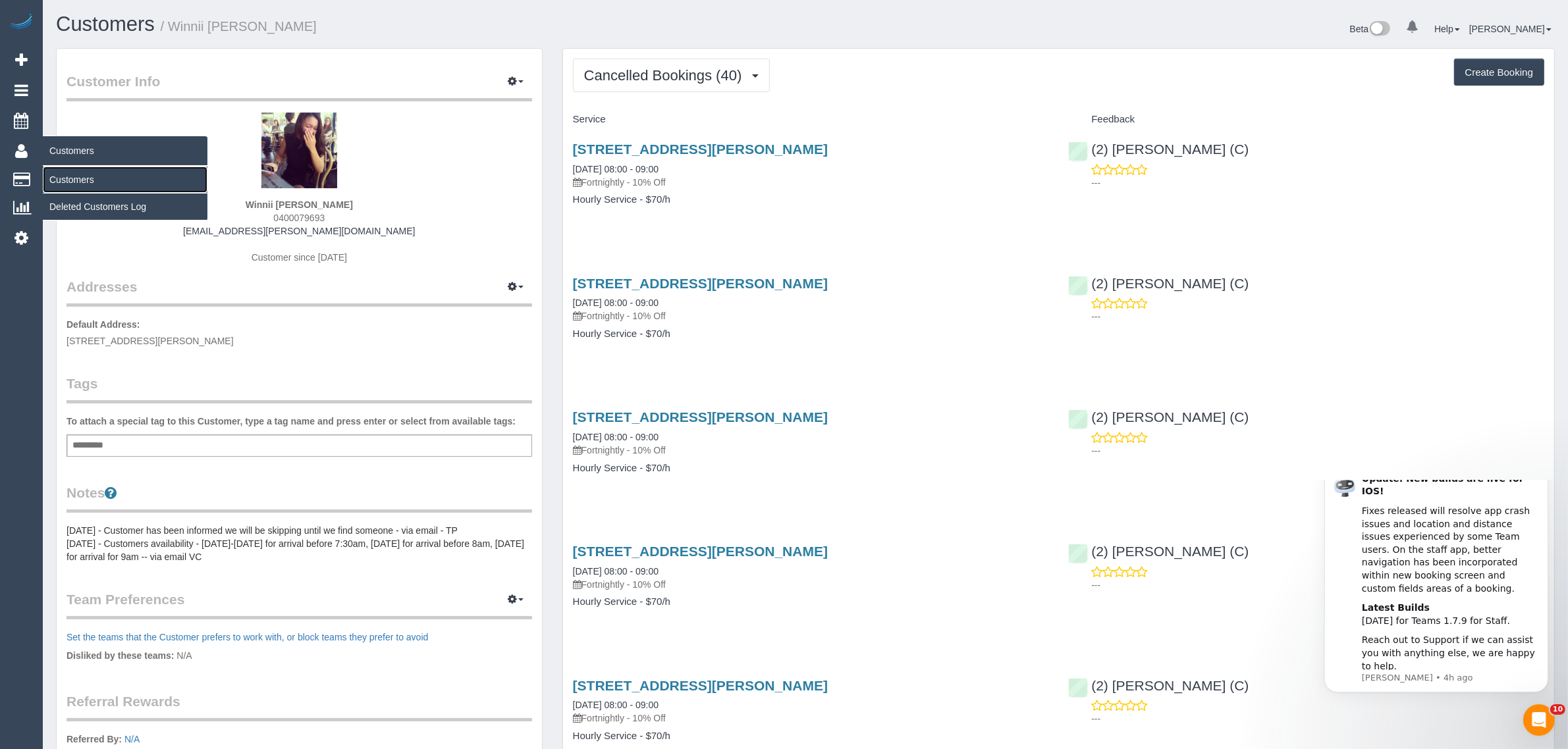
click at [74, 172] on link "Customers" at bounding box center [125, 180] width 165 height 27
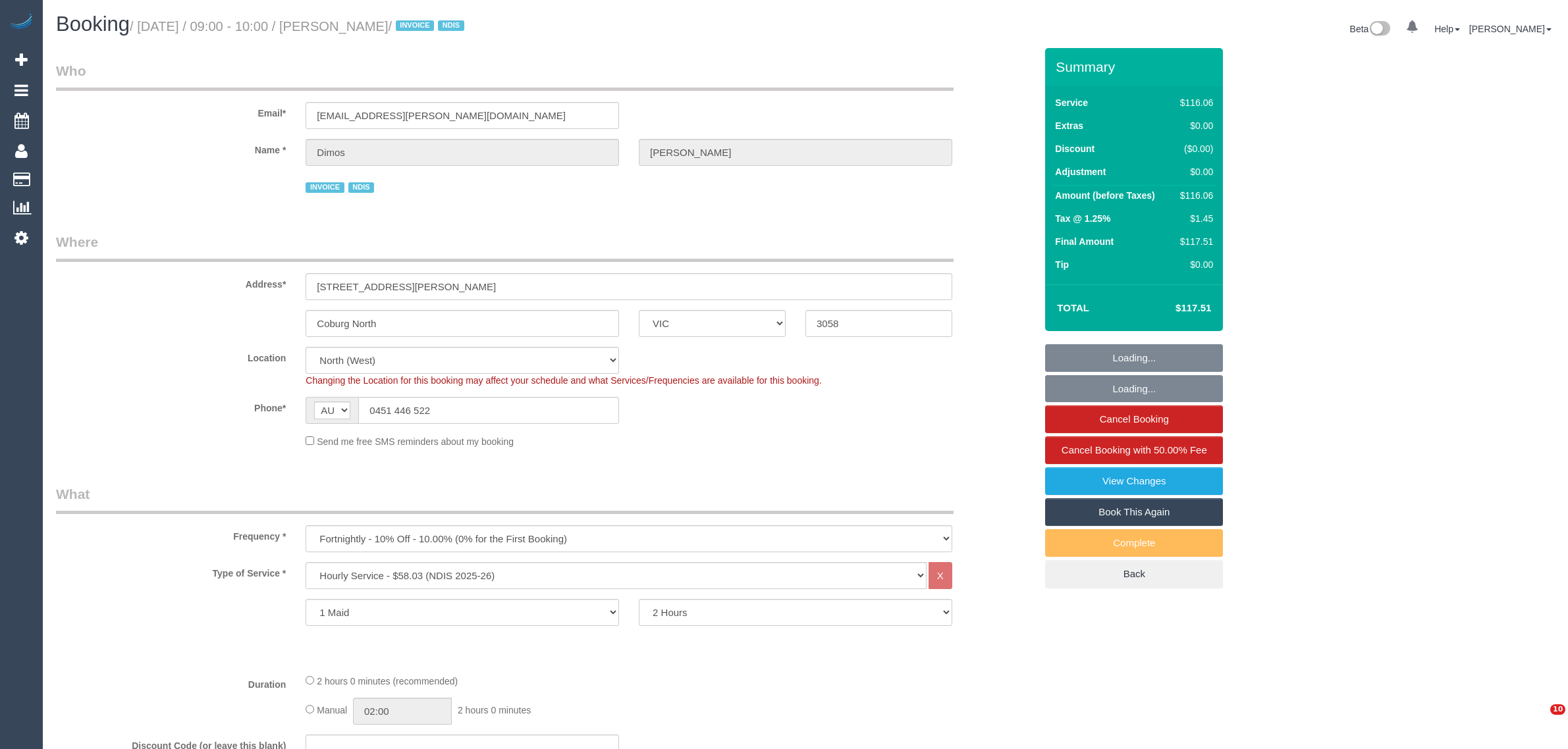
select select "VIC"
select select "number:27"
select select "number:14"
select select "number:19"
select select "number:25"
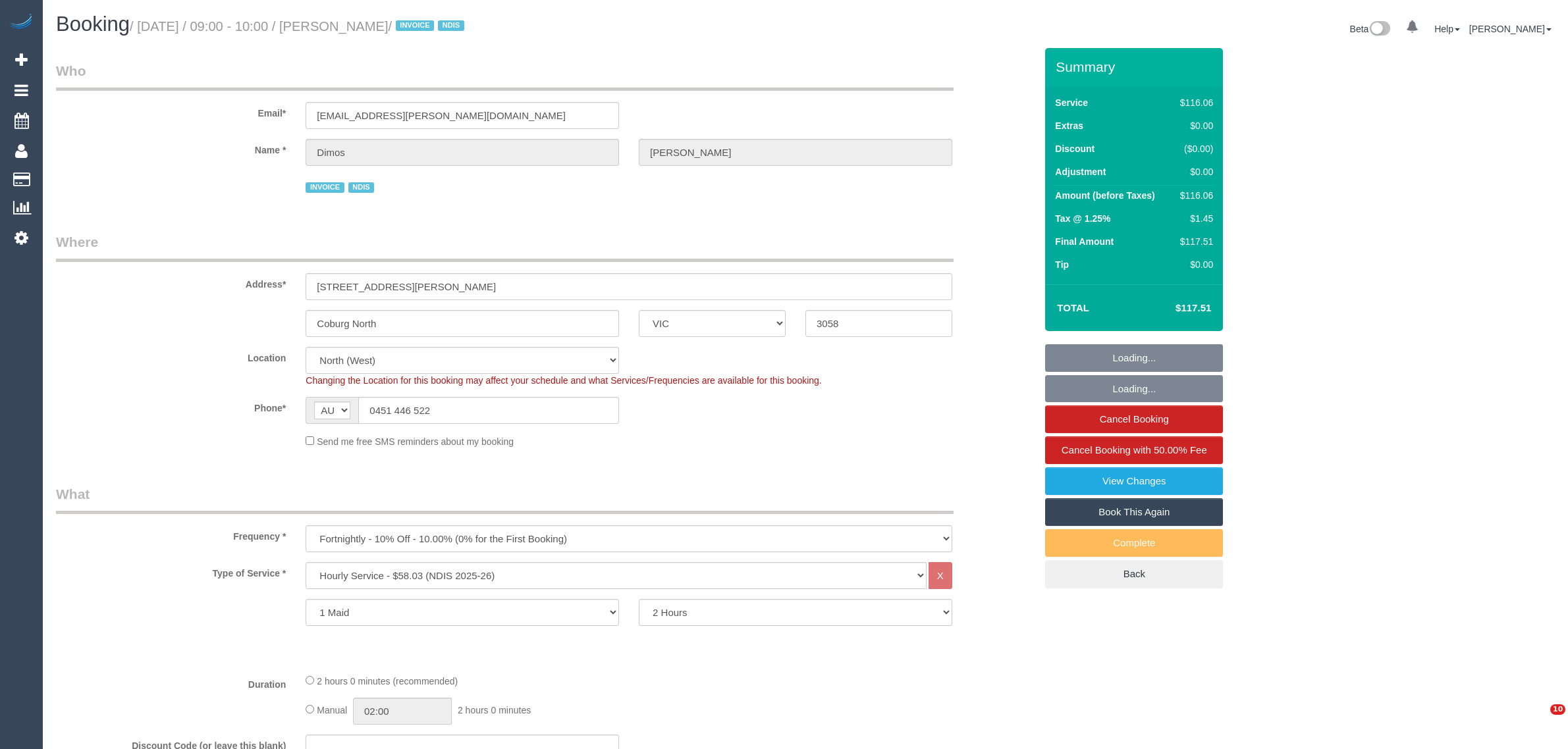
select select "number:34"
select select "number:12"
select select "object:1569"
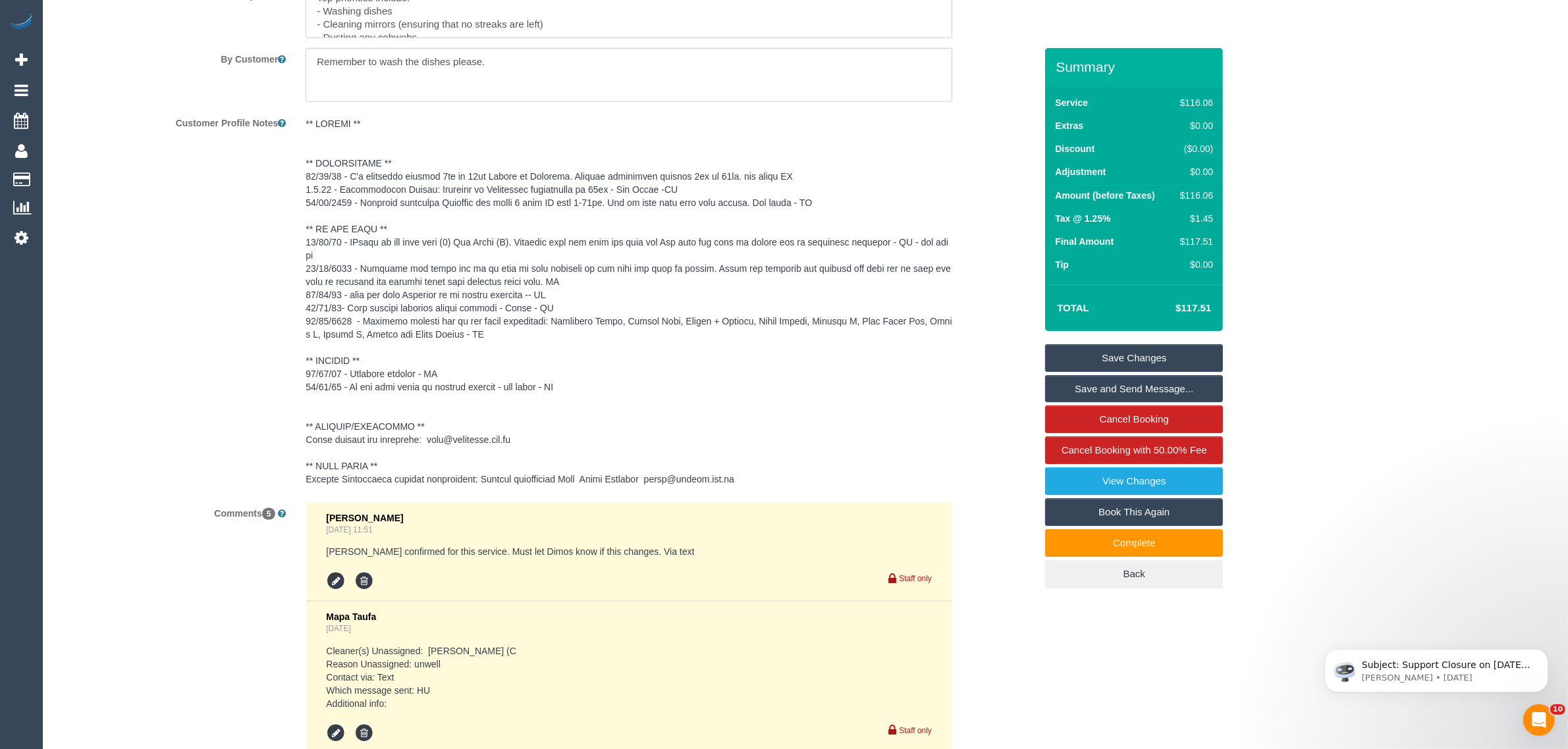
scroll to position [1976, 0]
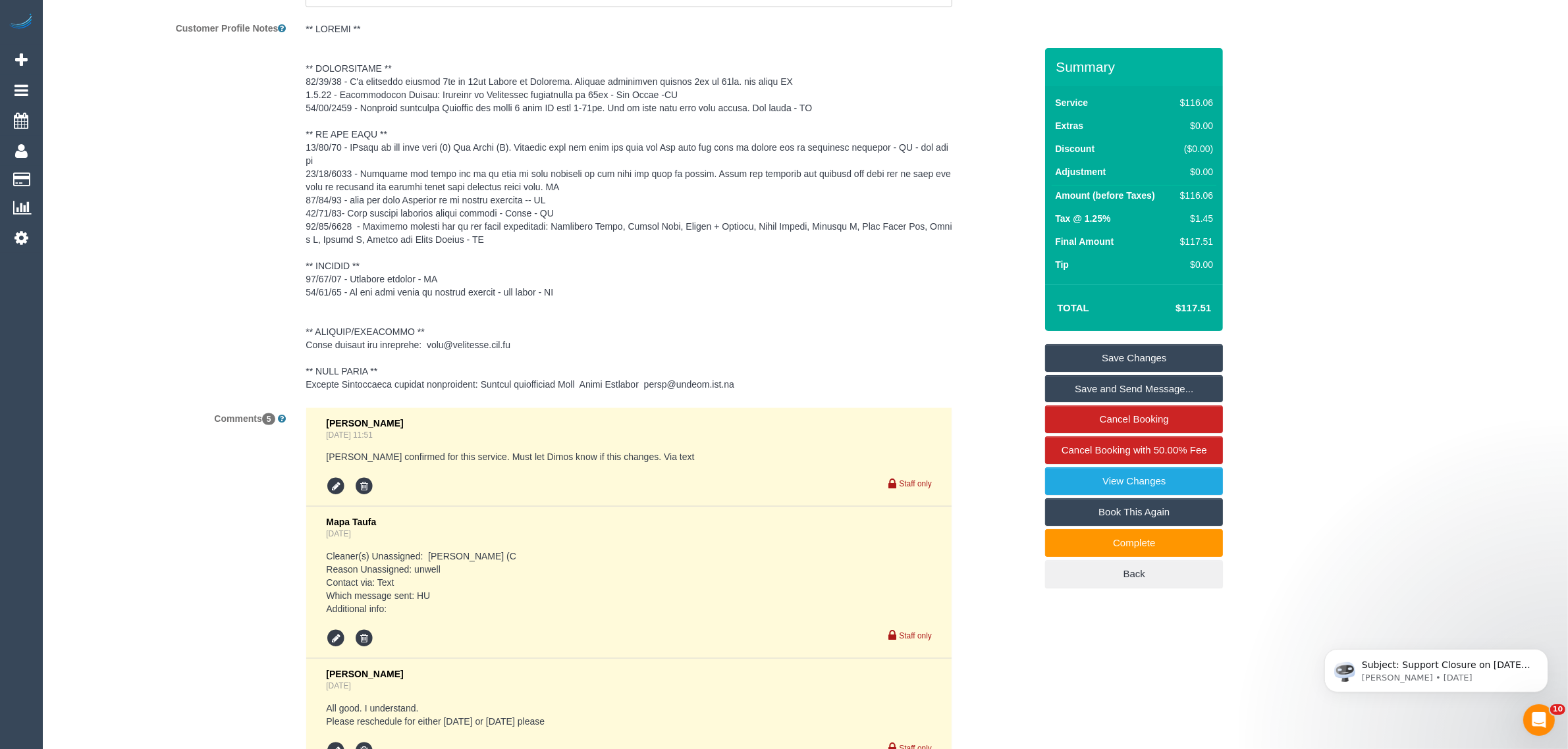
click at [965, 337] on div "Customer Profile Notes" at bounding box center [546, 207] width 999 height 381
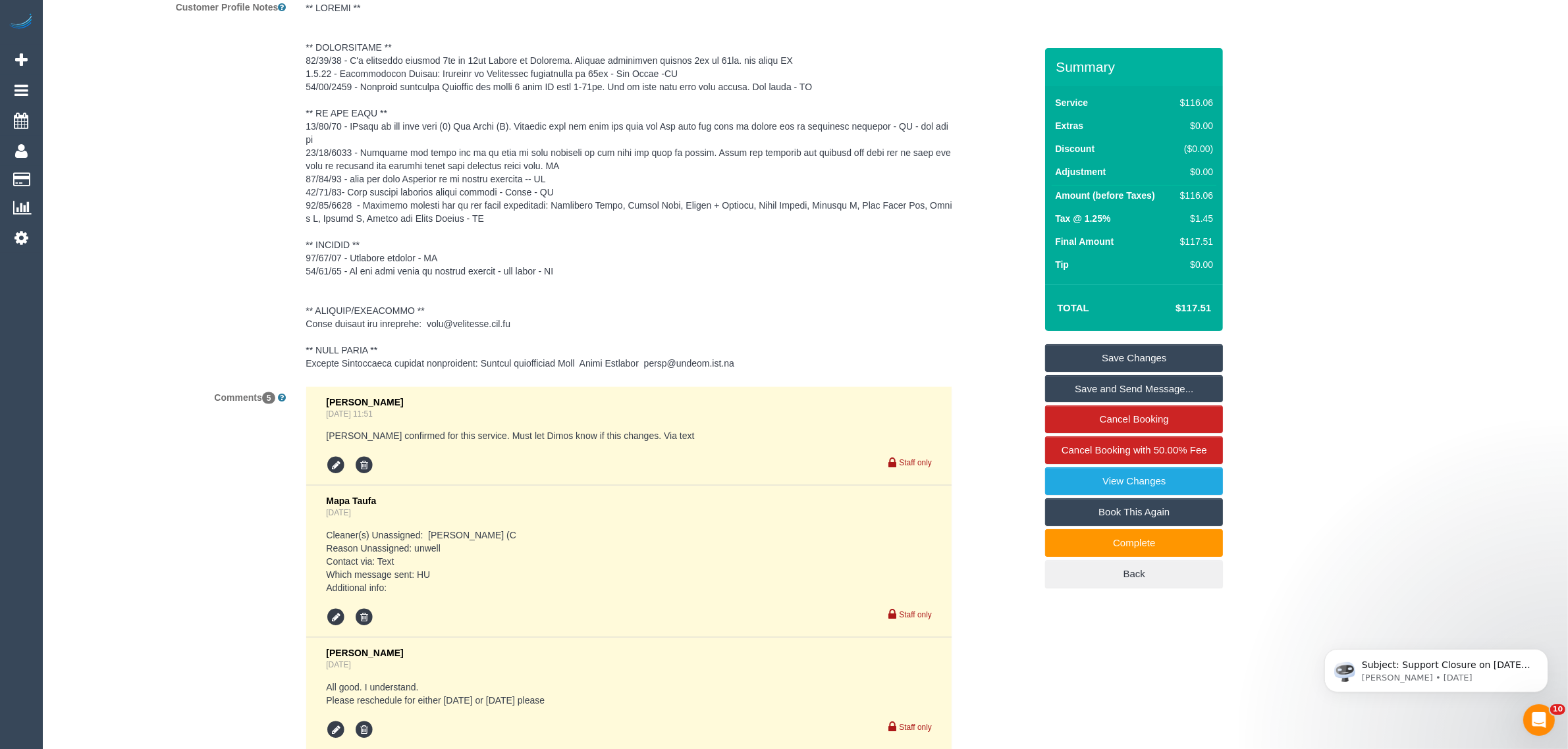
scroll to position [2364, 0]
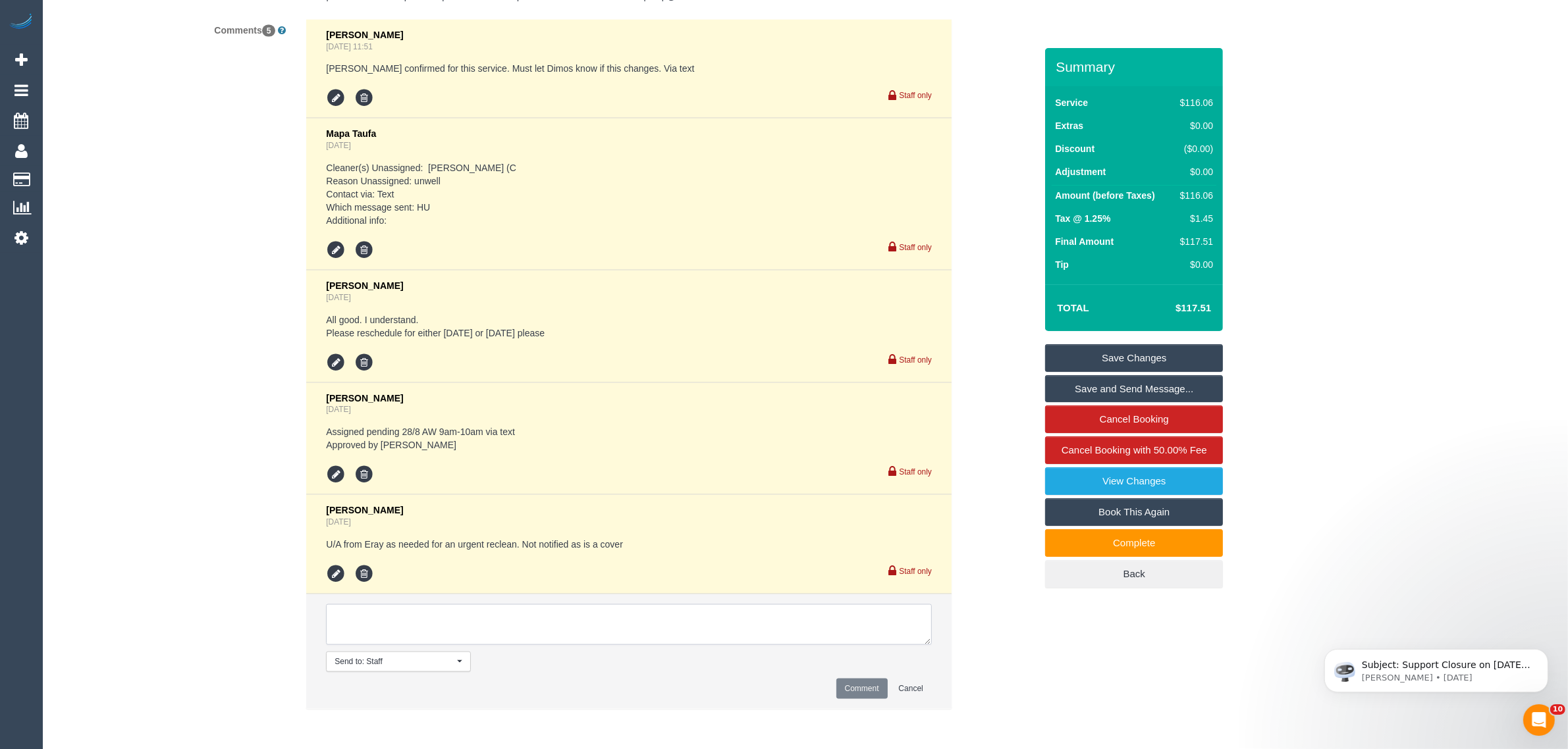
click at [662, 616] on textarea at bounding box center [629, 625] width 606 height 41
paste textarea "Cleaner(s) Unassigned: Reason Unassigned: Contact via: Which message sent: Addi…"
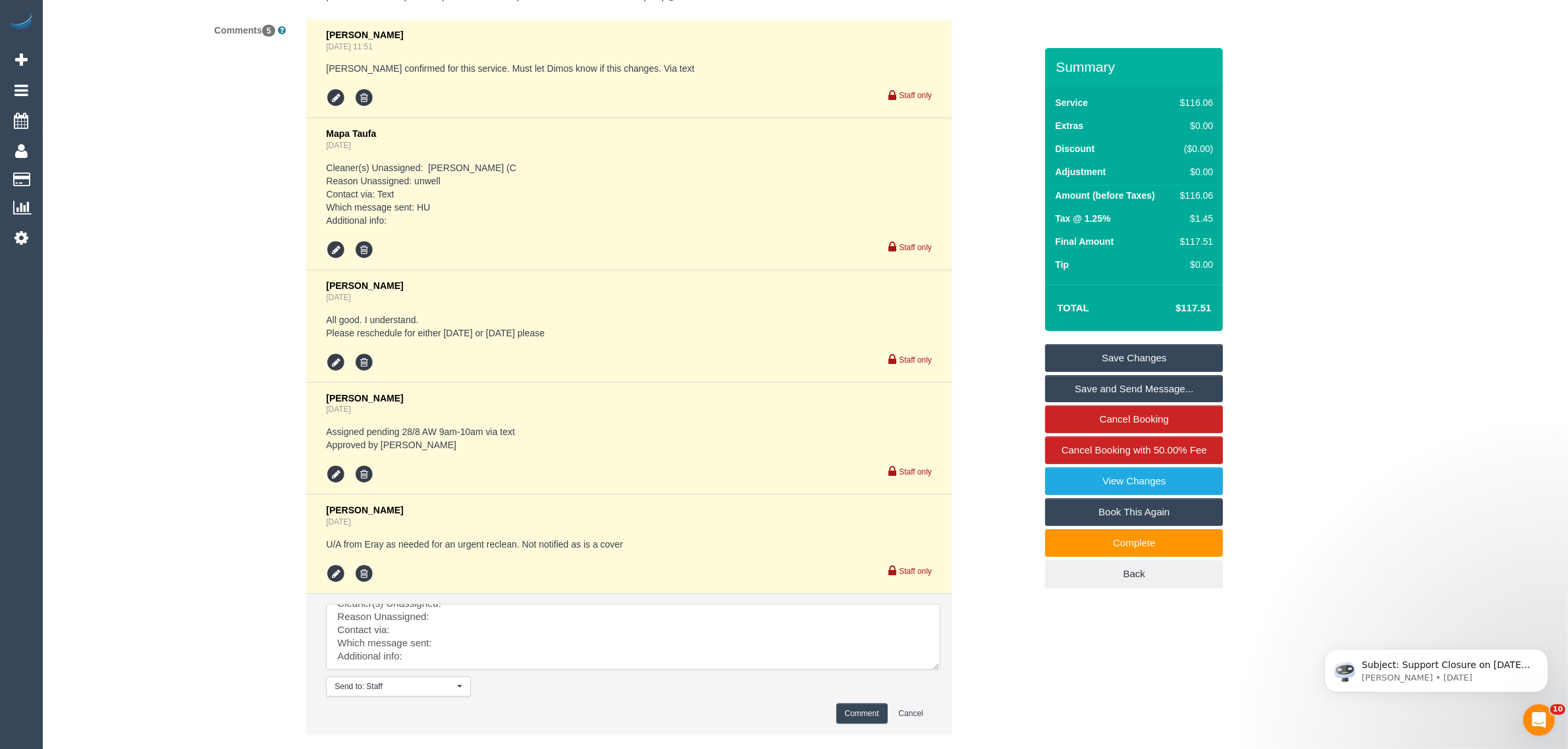
scroll to position [27, 0]
drag, startPoint x: 925, startPoint y: 633, endPoint x: 935, endPoint y: 658, distance: 26.9
click at [935, 658] on textarea at bounding box center [633, 637] width 615 height 66
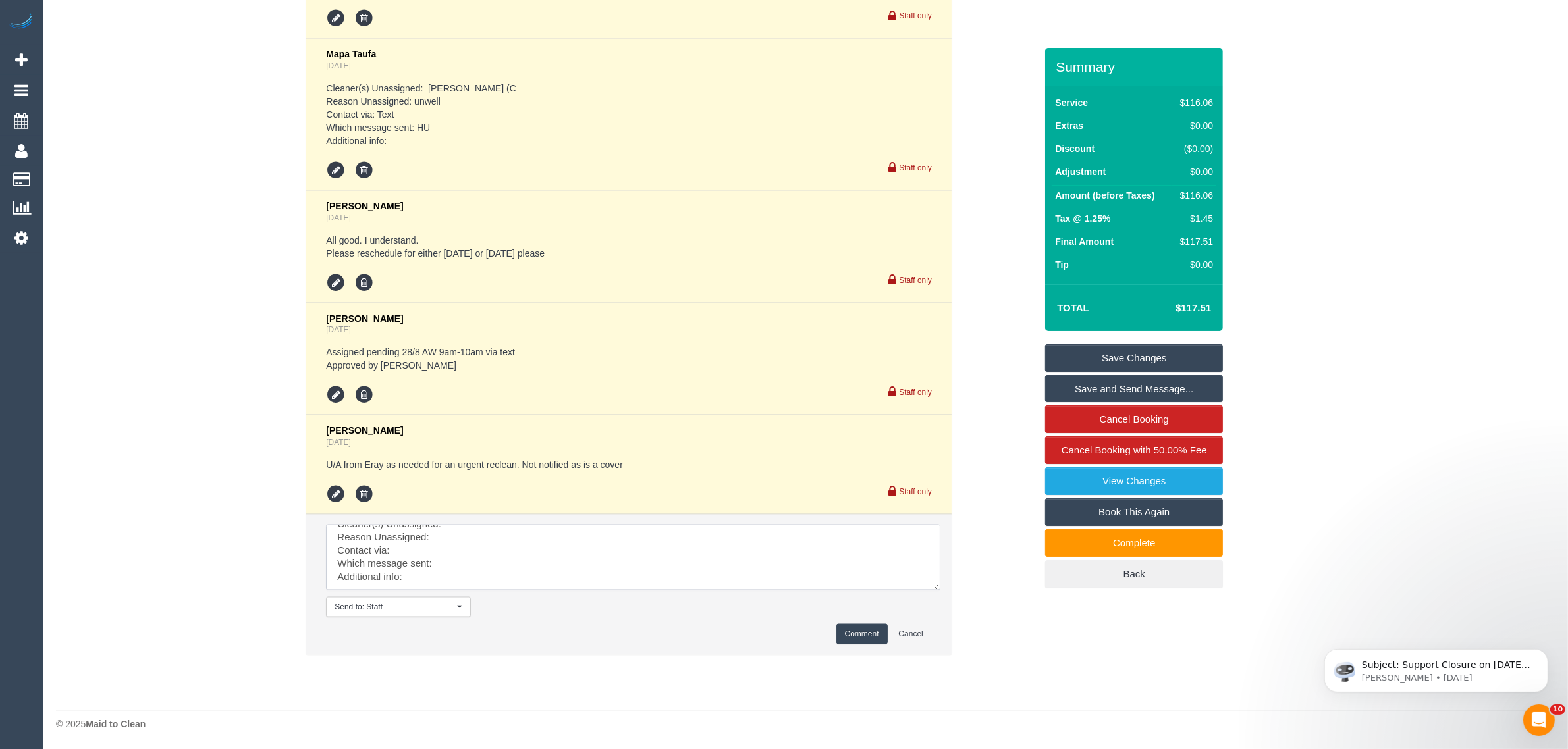
scroll to position [0, 0]
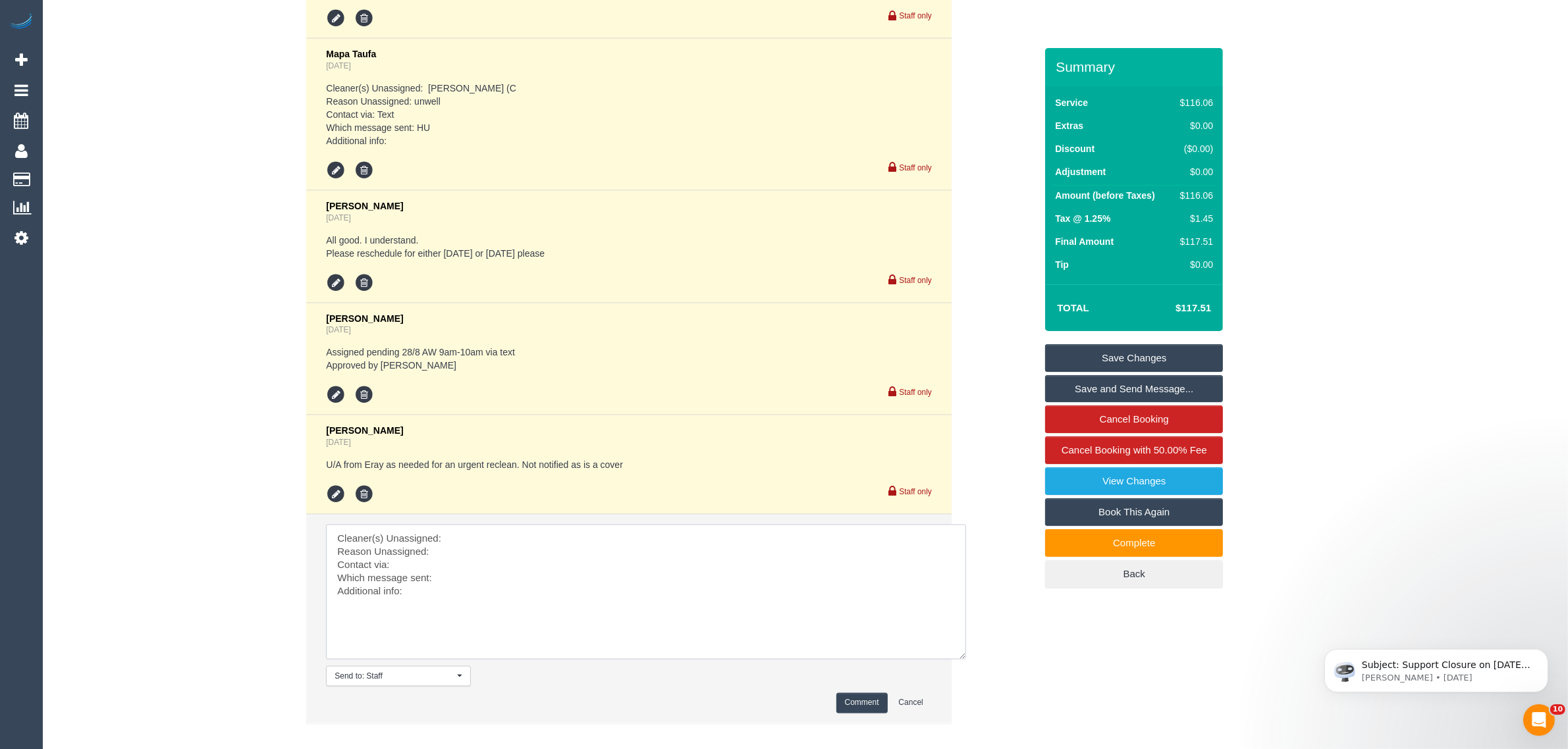
drag, startPoint x: 933, startPoint y: 584, endPoint x: 963, endPoint y: 660, distance: 81.7
click at [963, 660] on textarea at bounding box center [646, 592] width 640 height 135
click at [628, 528] on textarea at bounding box center [648, 595] width 643 height 142
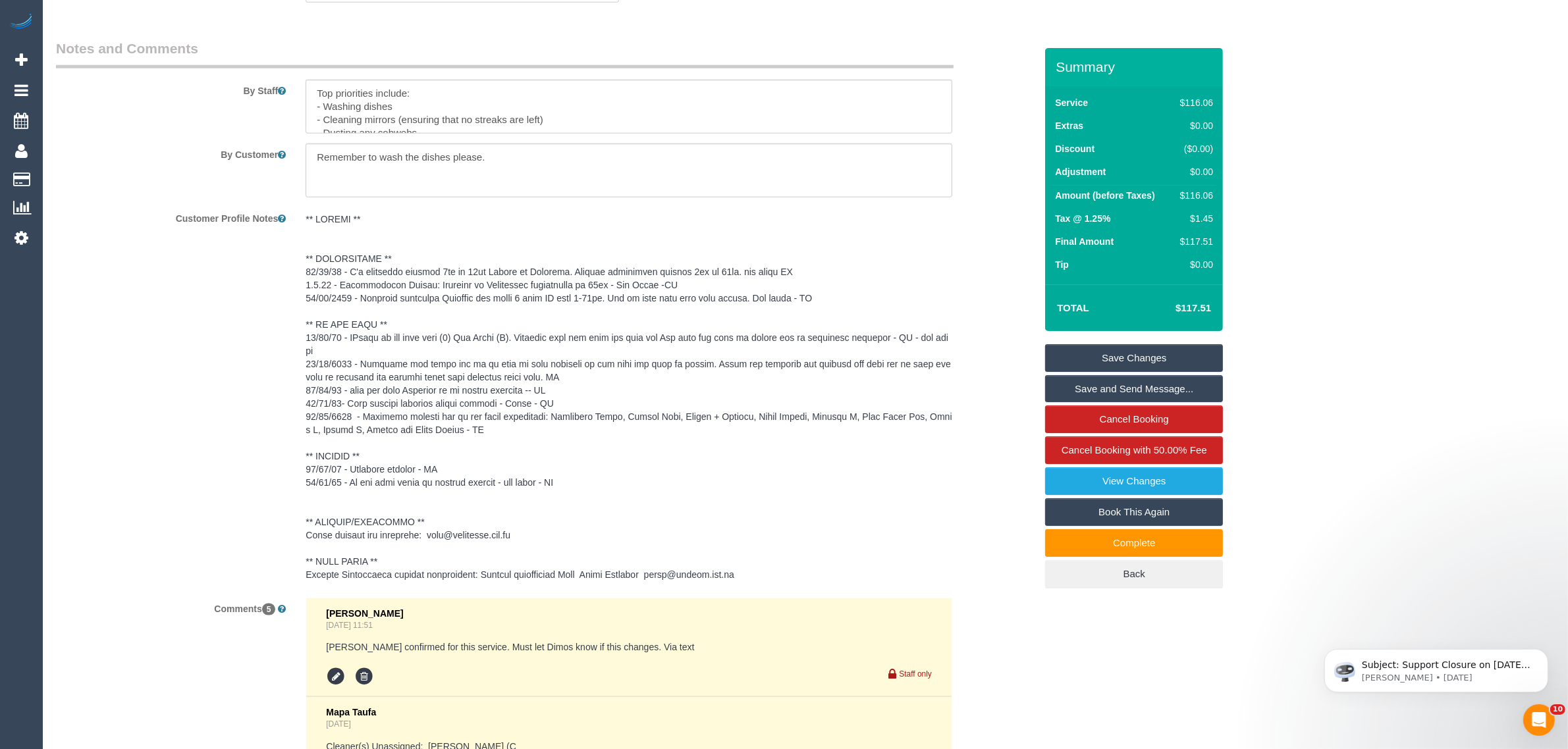
scroll to position [1456, 0]
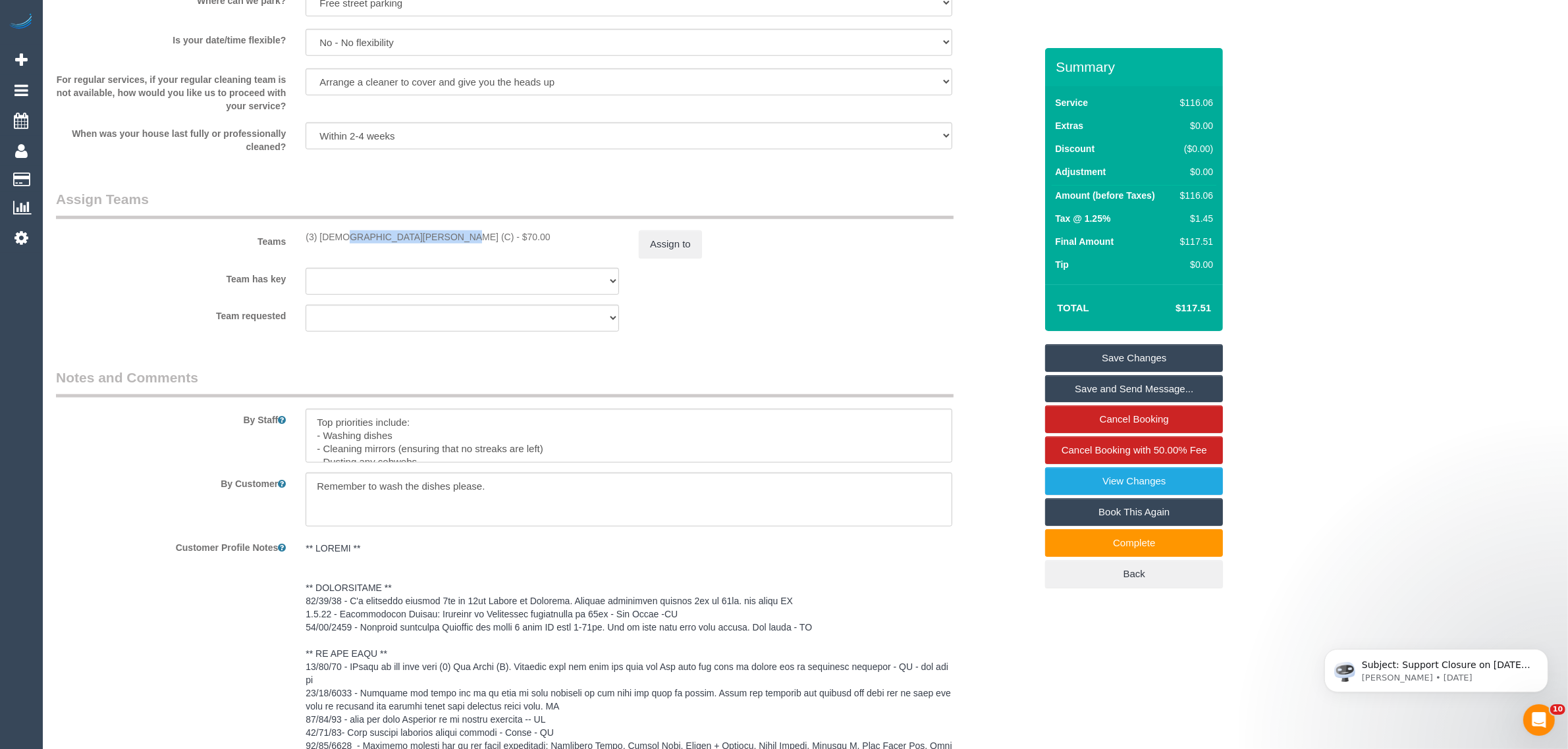
drag, startPoint x: 301, startPoint y: 244, endPoint x: 399, endPoint y: 237, distance: 98.2
click at [399, 237] on div "Teams (3) Buddhi Adhikari (C) - $70.00 Assign to" at bounding box center [546, 224] width 999 height 69
copy div "(3) [DEMOGRAPHIC_DATA][PERSON_NAME] (C)"
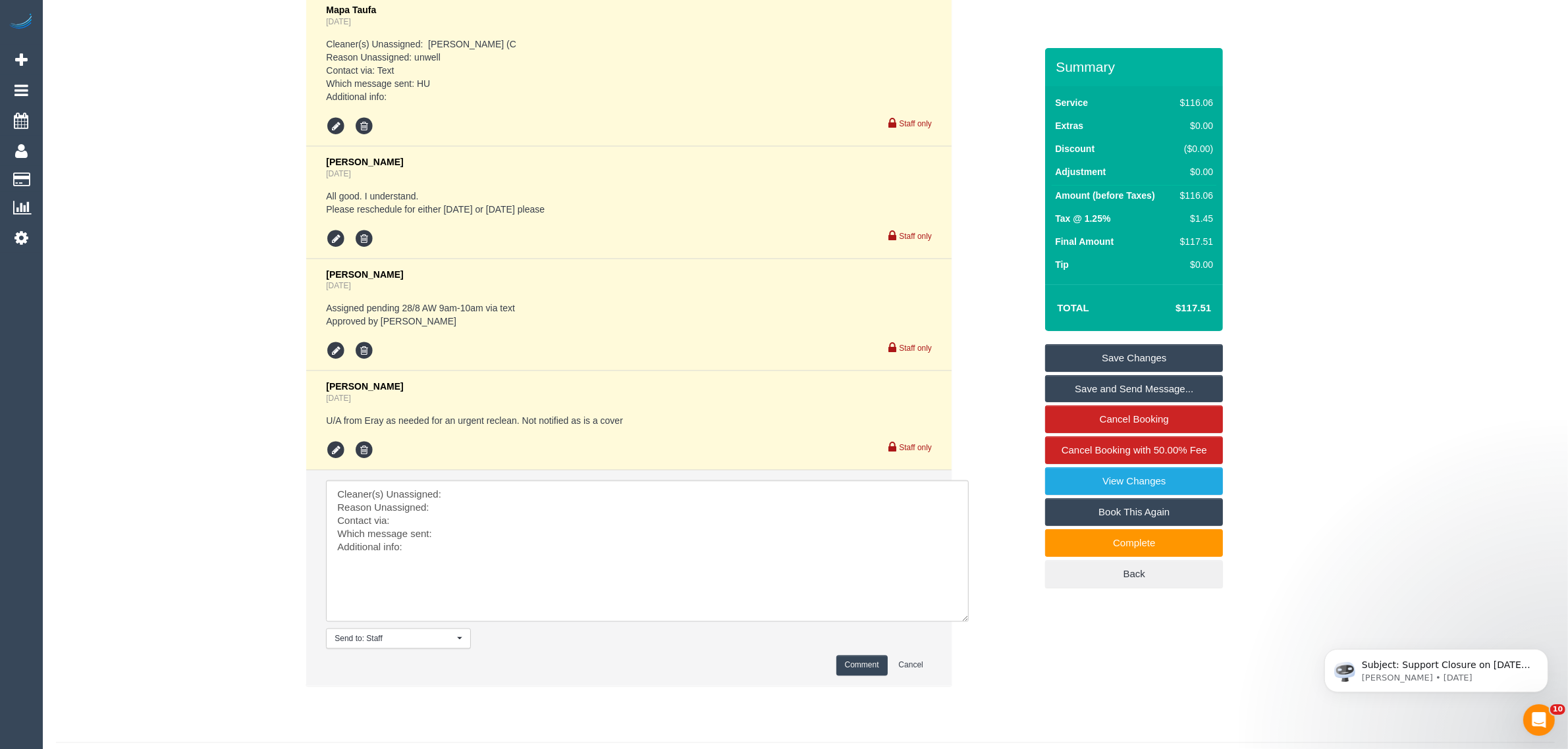
scroll to position [2519, 0]
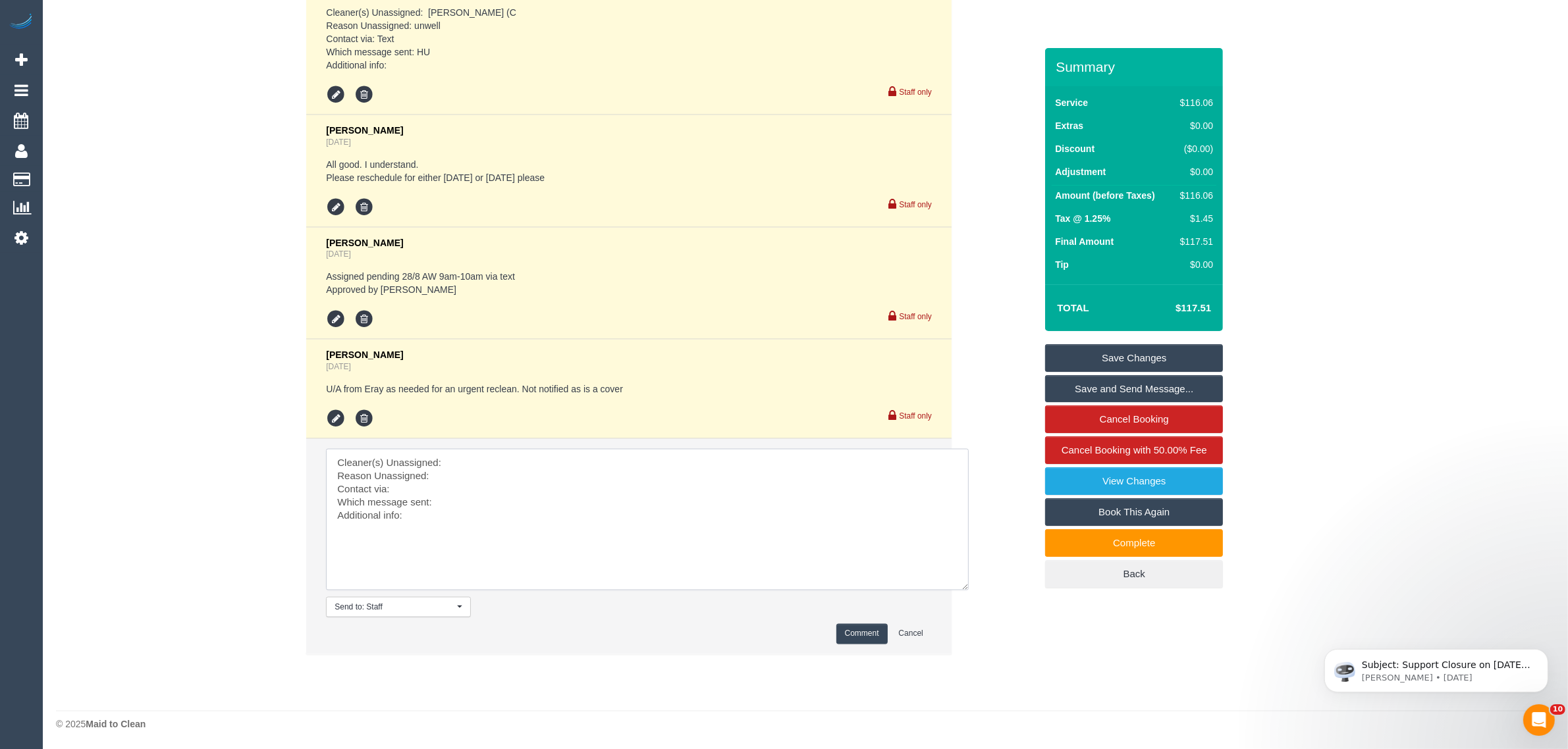
click at [560, 455] on textarea at bounding box center [648, 519] width 643 height 142
paste textarea "(3) [DEMOGRAPHIC_DATA][PERSON_NAME] (C)"
click at [499, 471] on textarea at bounding box center [648, 519] width 643 height 142
click at [575, 503] on textarea at bounding box center [648, 519] width 643 height 142
paste textarea "02/09 with Katie or Ahlam if available"
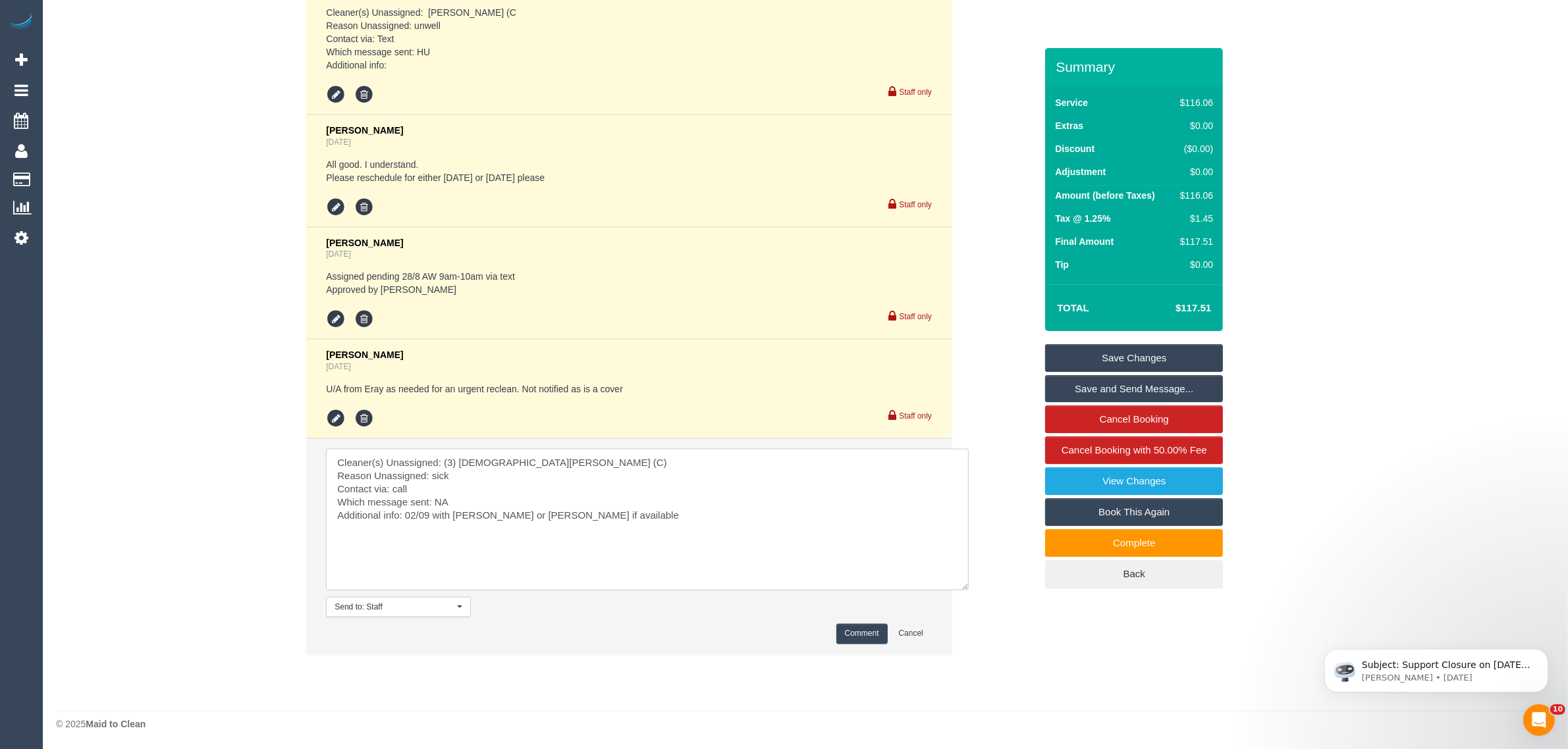
click at [412, 522] on textarea at bounding box center [648, 519] width 643 height 142
click at [406, 507] on textarea at bounding box center [648, 519] width 643 height 142
click at [649, 507] on textarea at bounding box center [648, 519] width 643 height 142
type textarea "Cleaner(s) Unassigned: (3) Buddhi Adhikari (C) Reason Unassigned: sick Contact …"
click at [858, 629] on button "Comment" at bounding box center [863, 634] width 52 height 20
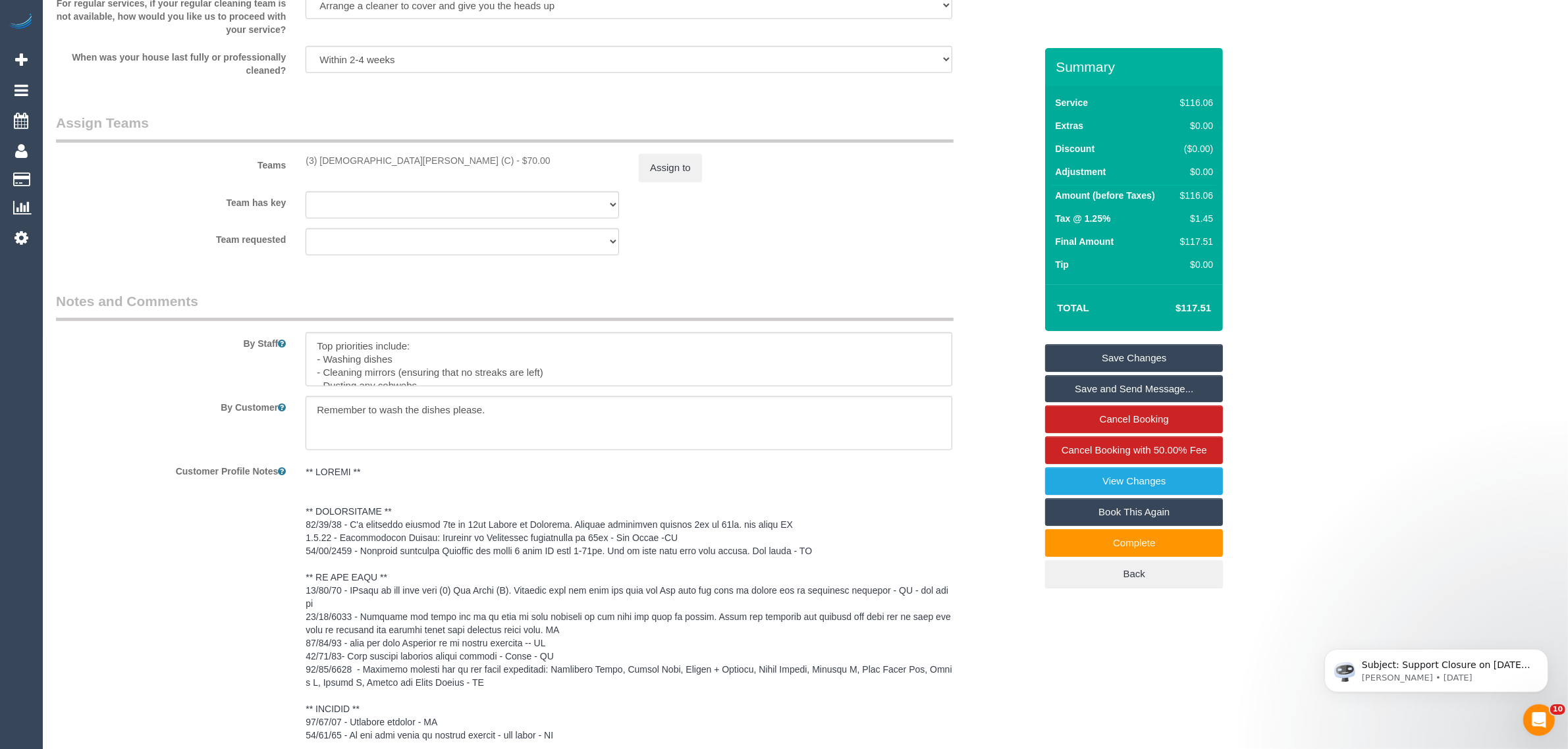
scroll to position [1532, 0]
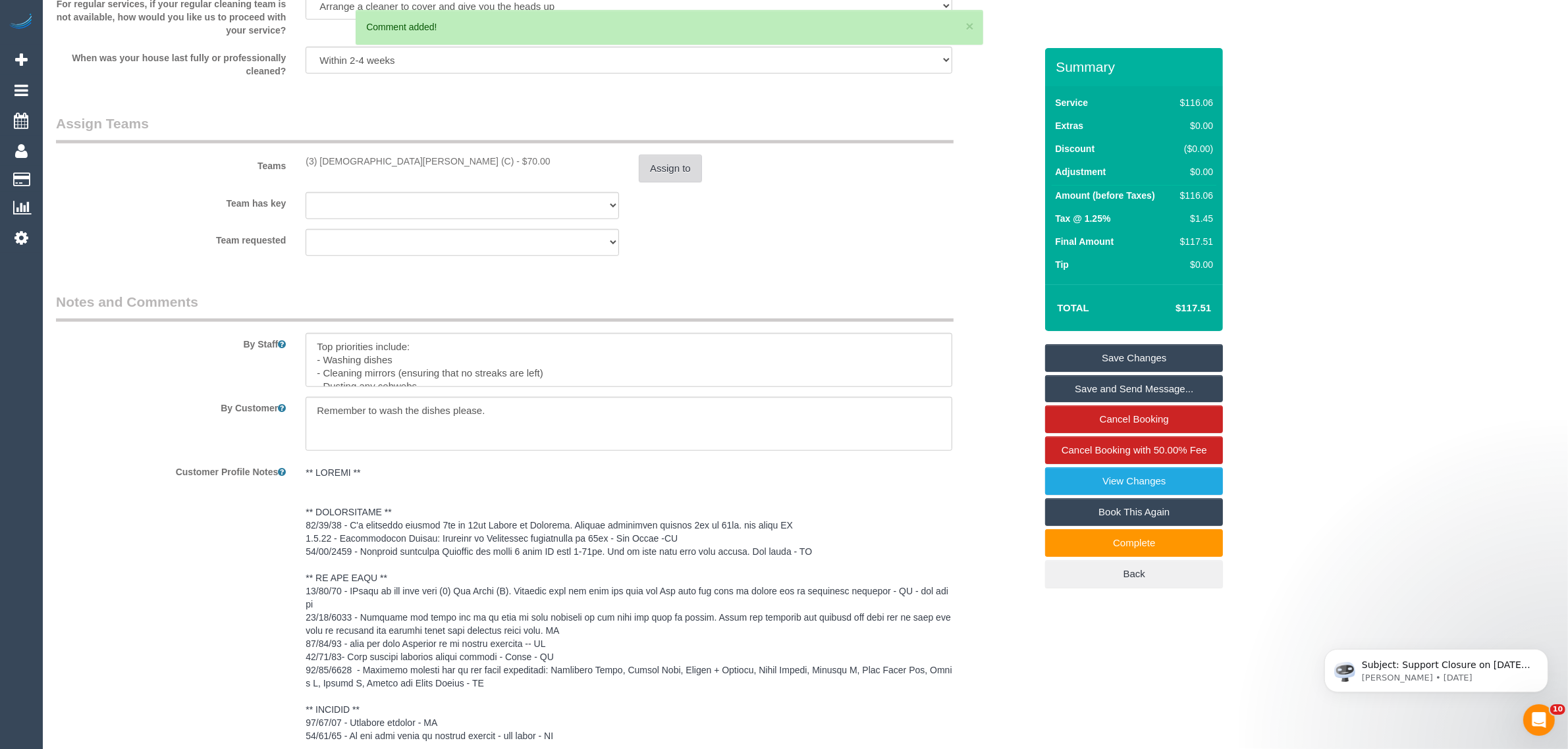
click at [669, 160] on button "Assign to" at bounding box center [670, 168] width 63 height 27
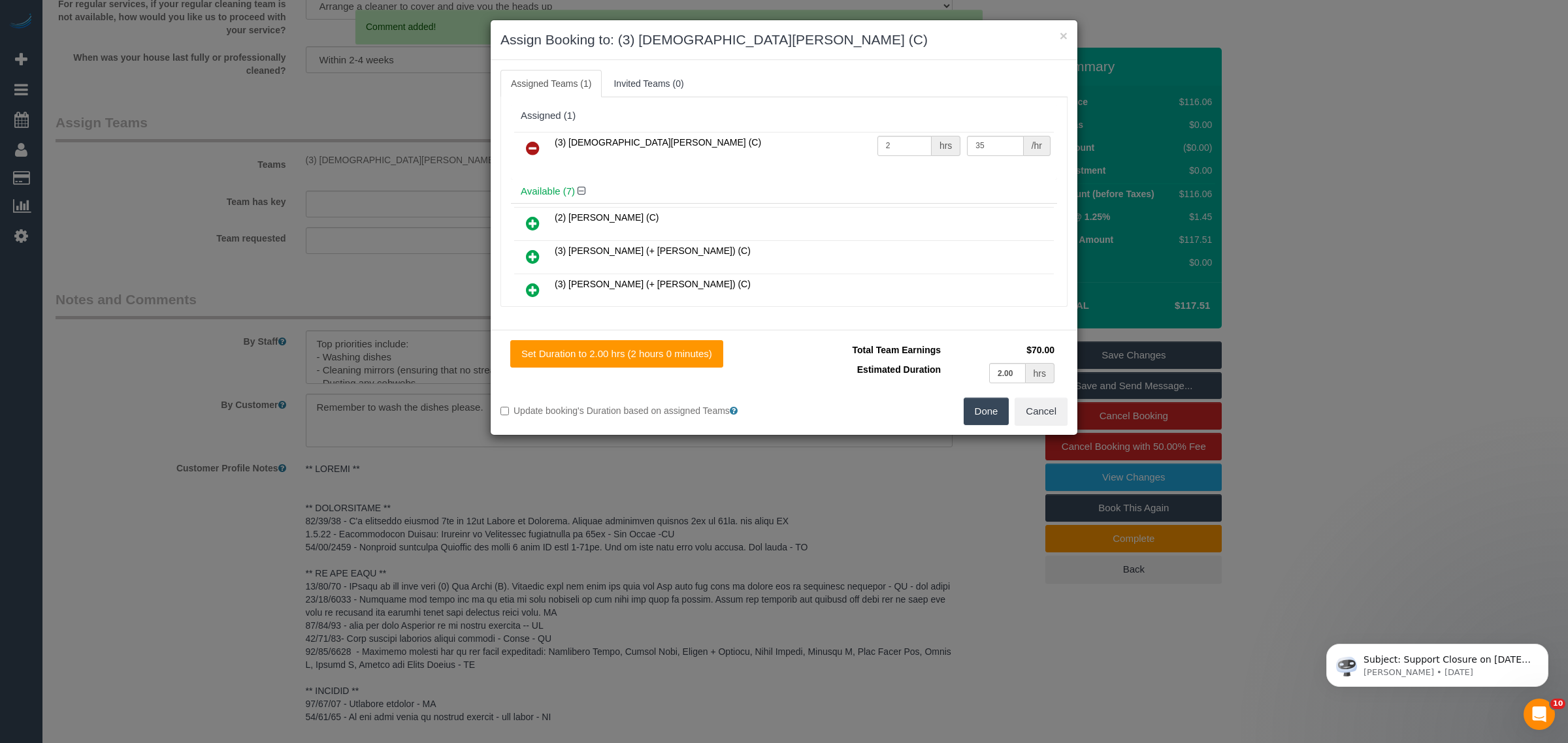
drag, startPoint x: 524, startPoint y: 147, endPoint x: 598, endPoint y: 168, distance: 76.9
click at [524, 147] on link at bounding box center [533, 149] width 31 height 26
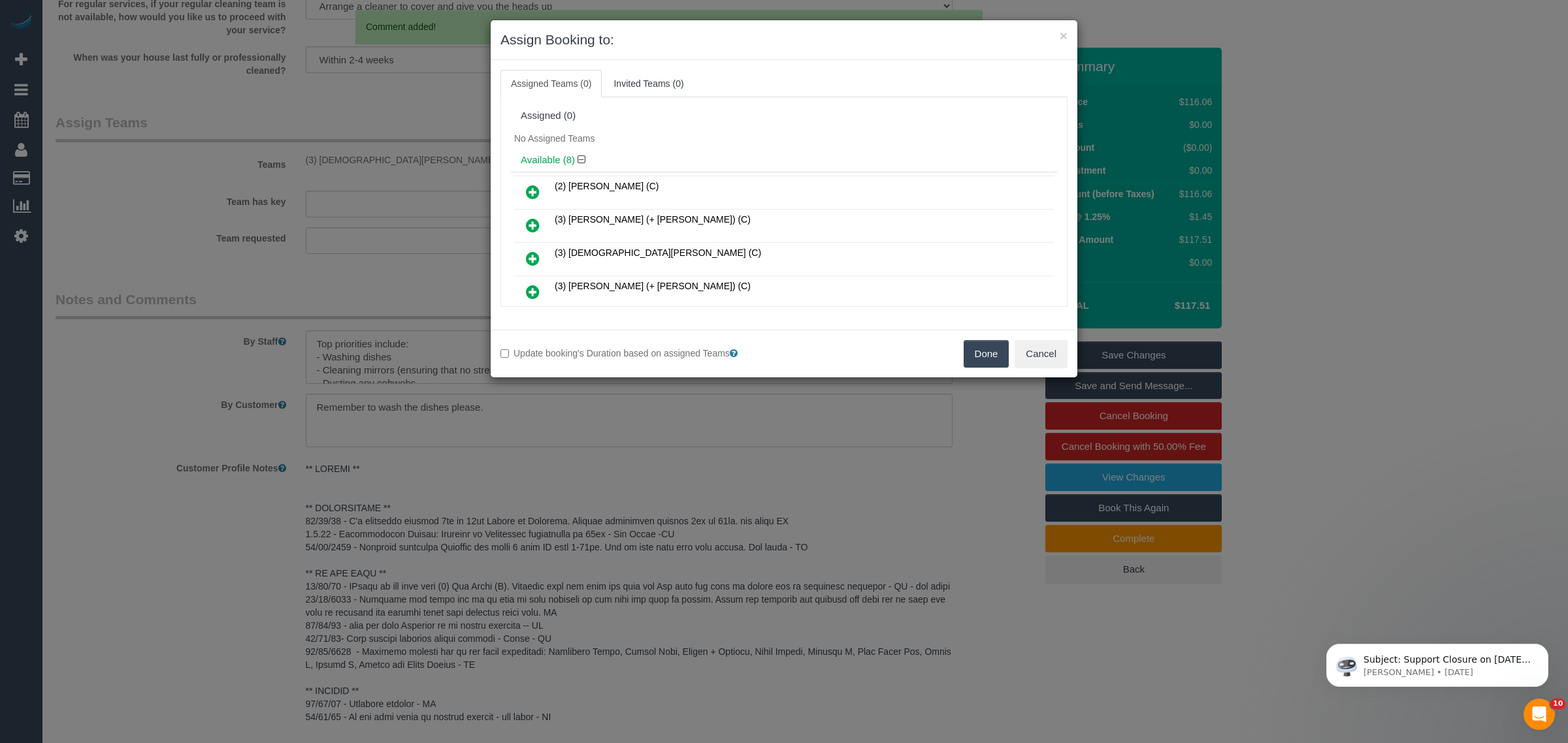
click at [978, 373] on div "Update booking's Duration based on assigned Teams Done Cancel" at bounding box center [784, 353] width 587 height 47
click at [978, 361] on button "Done" at bounding box center [986, 354] width 46 height 27
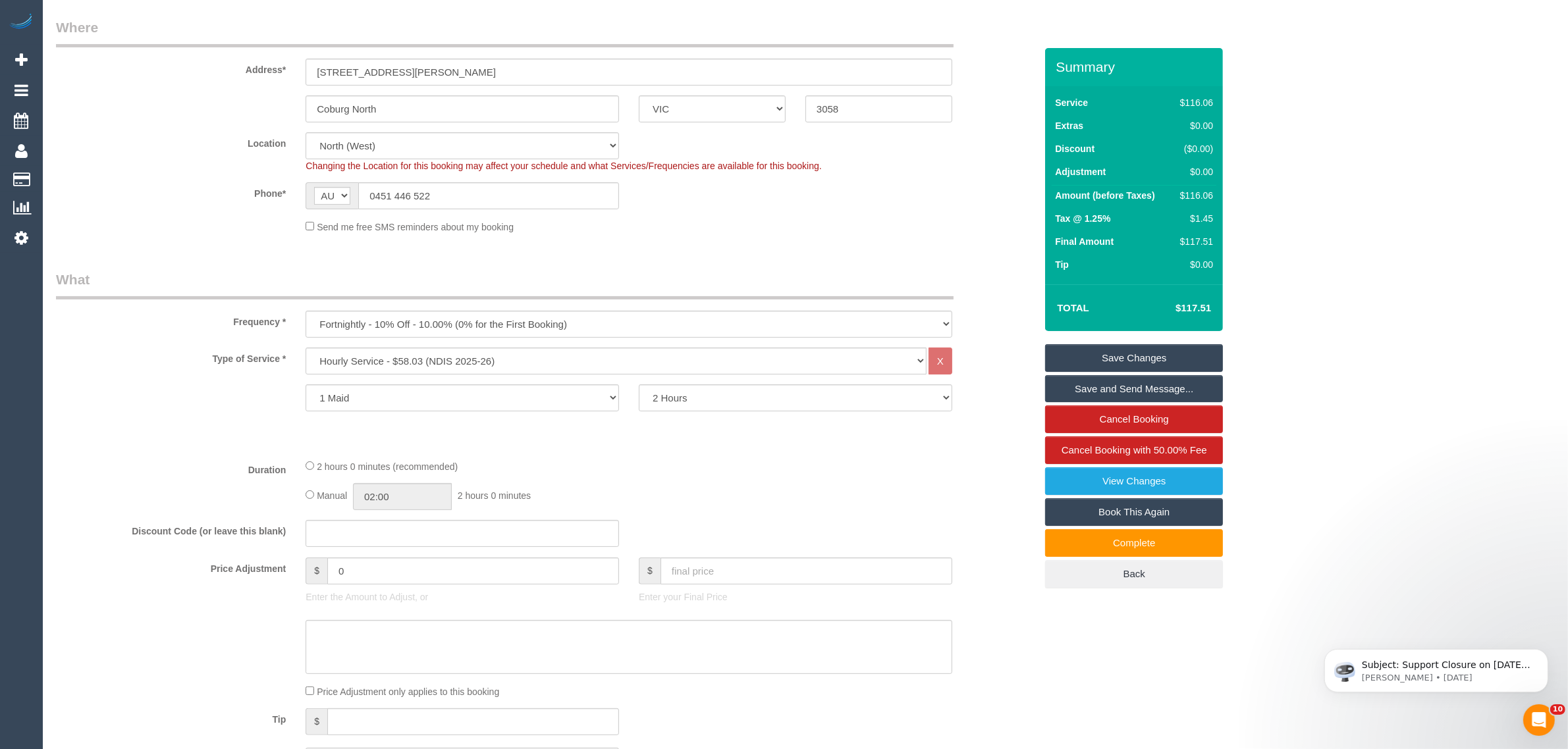
scroll to position [0, 0]
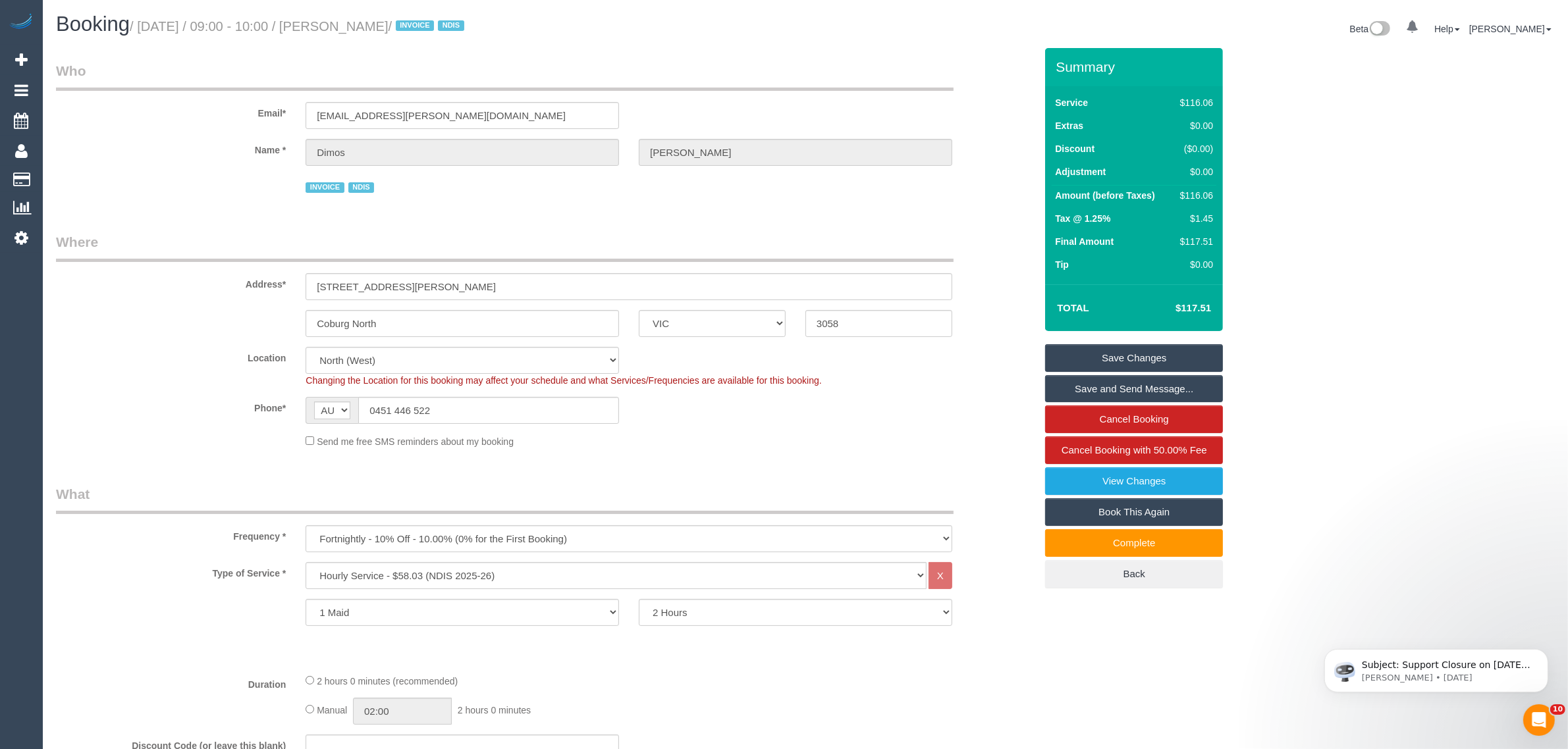
click at [1108, 349] on link "Save Changes" at bounding box center [1134, 357] width 178 height 27
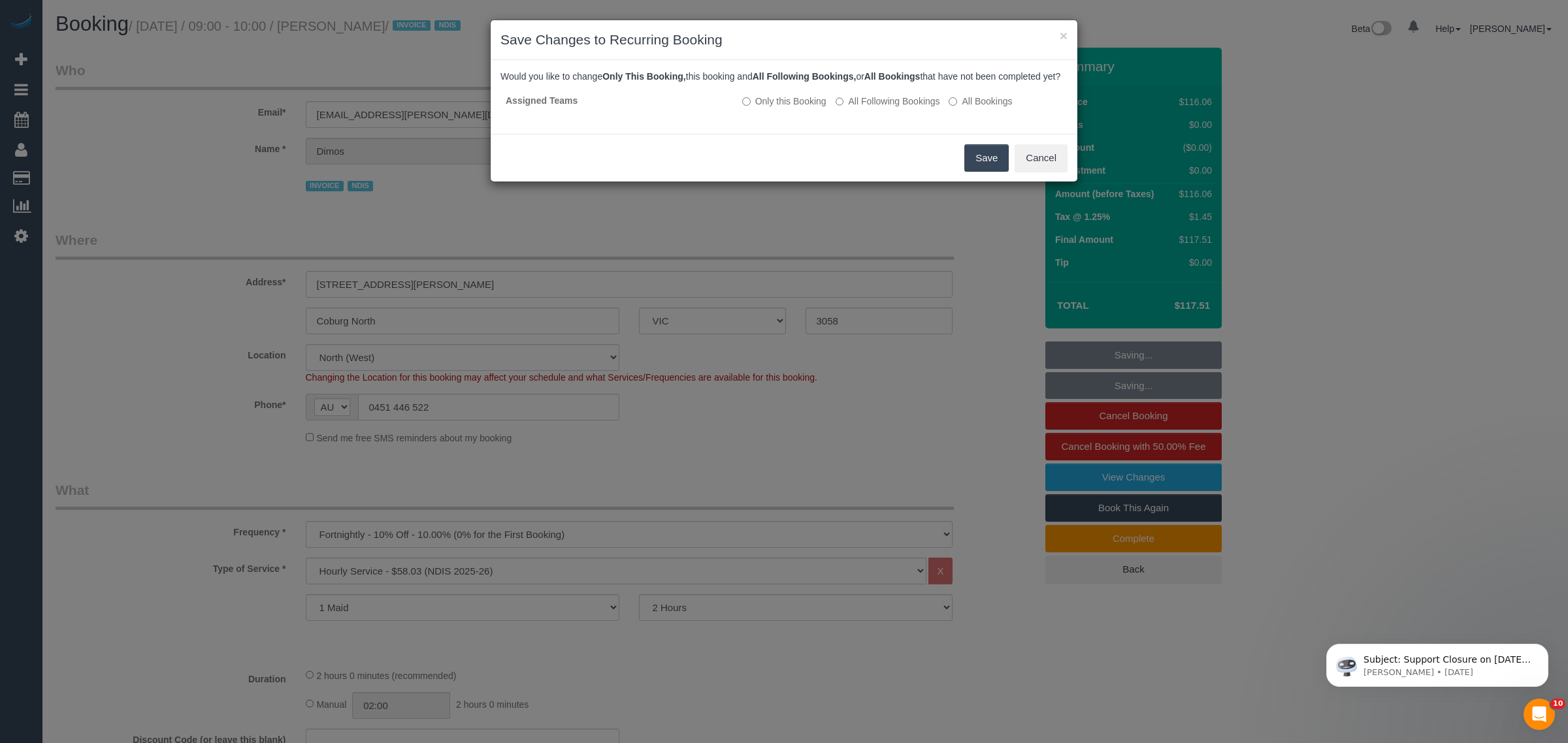
click at [974, 167] on button "Save" at bounding box center [986, 157] width 44 height 27
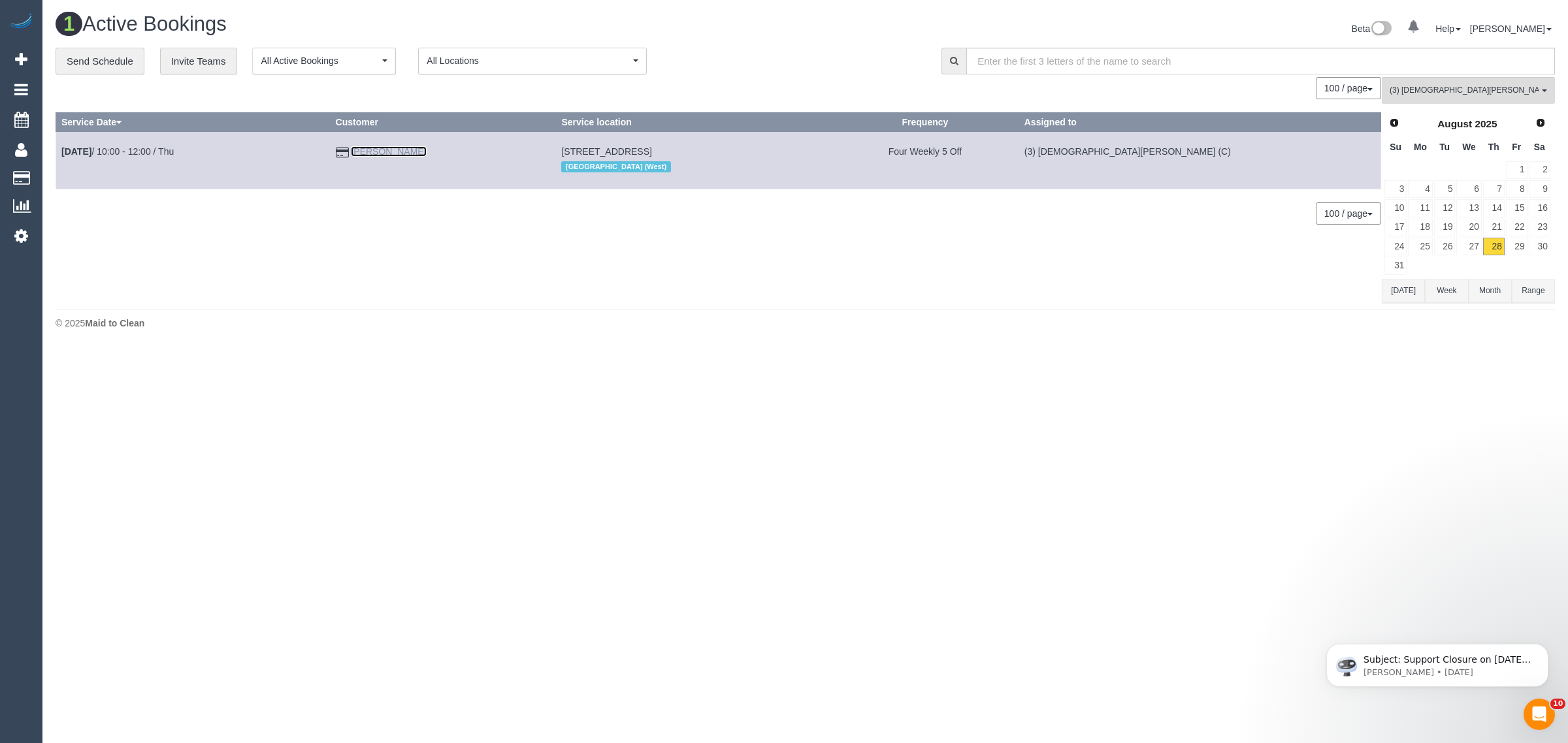
drag, startPoint x: 431, startPoint y: 148, endPoint x: 455, endPoint y: 143, distance: 24.5
click at [426, 148] on link "Sajini Hewavitharanage" at bounding box center [388, 151] width 75 height 10
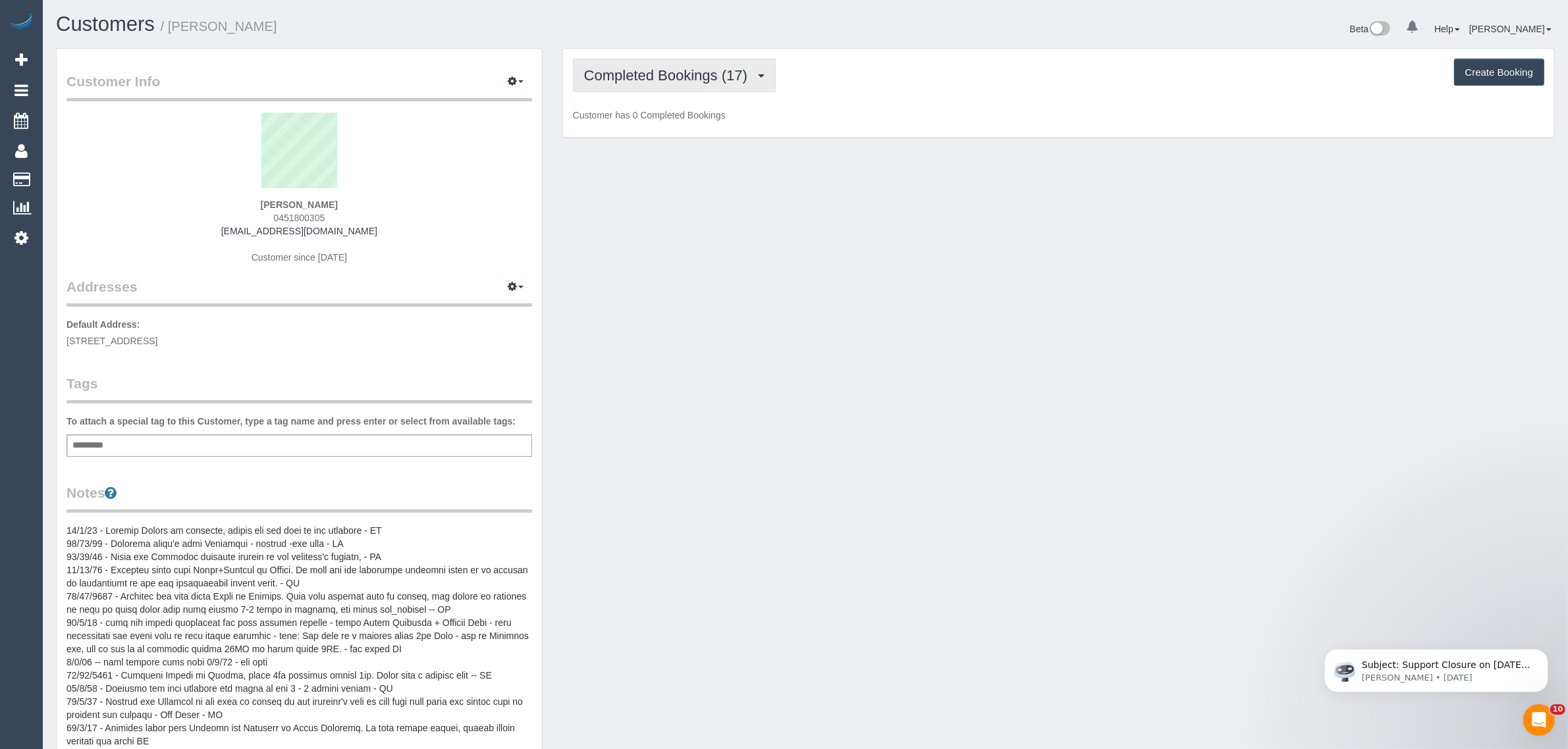
click at [652, 73] on span "Completed Bookings (17)" at bounding box center [669, 75] width 170 height 16
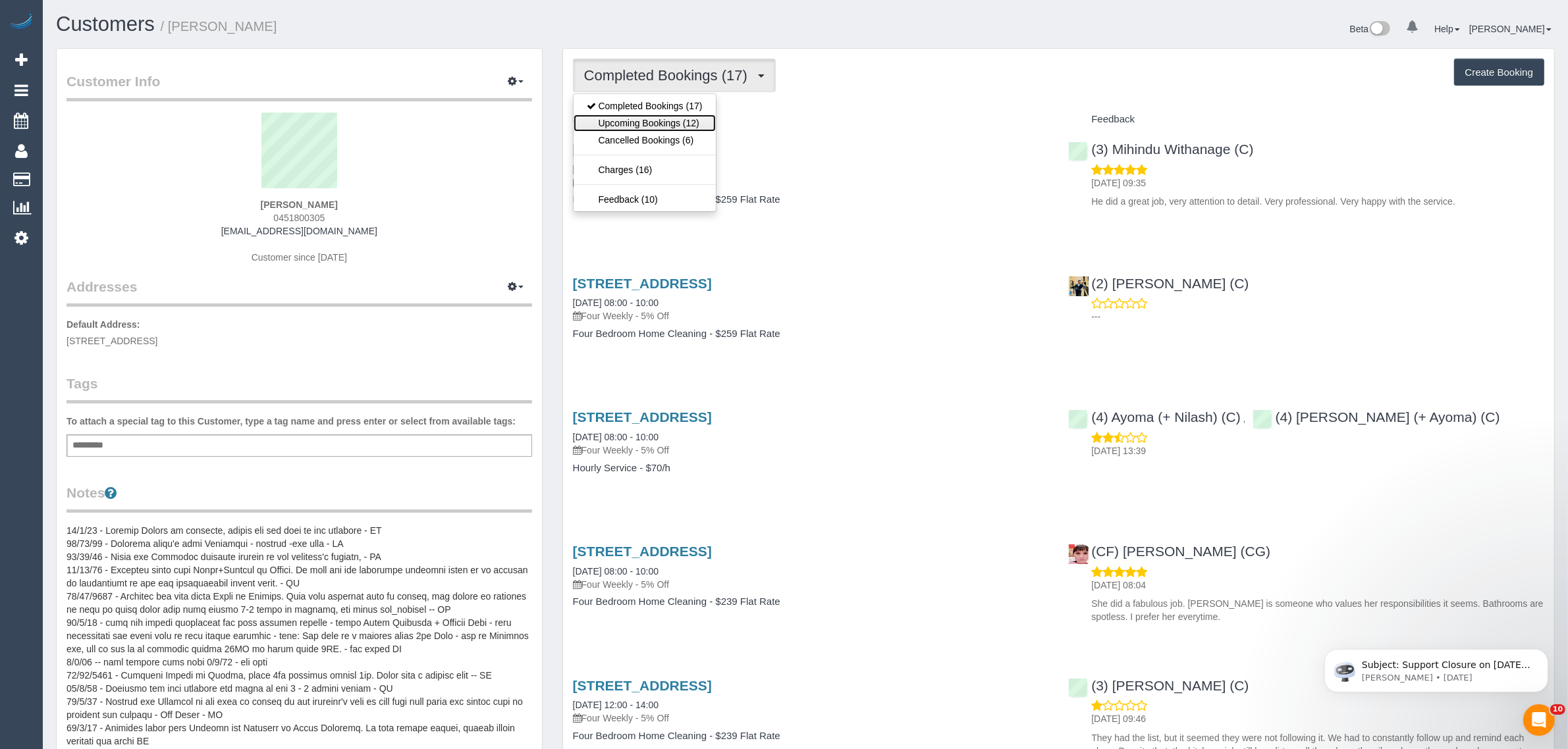
click at [645, 117] on link "Upcoming Bookings (12)" at bounding box center [645, 124] width 142 height 17
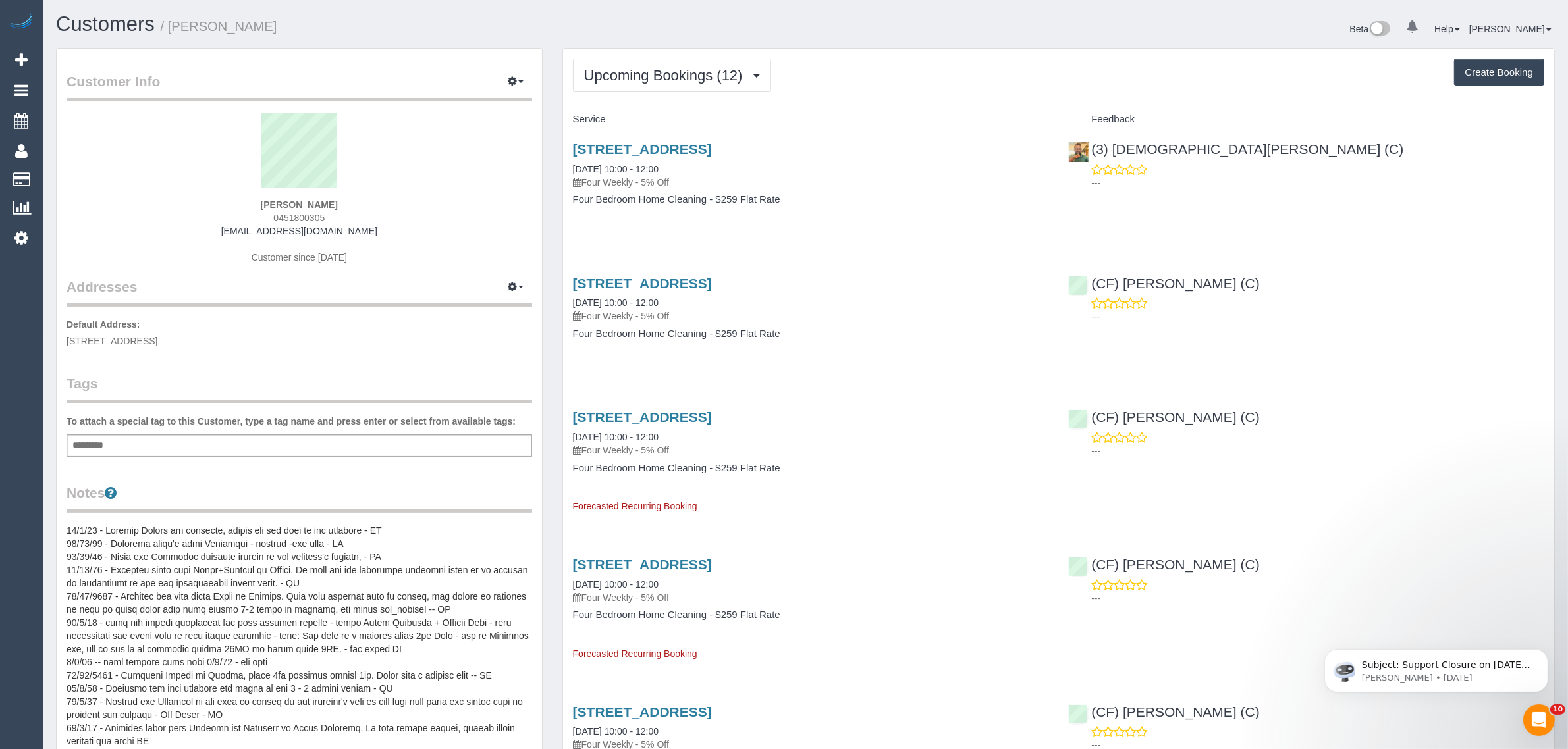
click at [311, 215] on span "0451800305" at bounding box center [300, 217] width 52 height 10
copy span "0451800305"
click at [644, 149] on link "11 Greenvale Gardens Boulevard, Greenvale, VIC 3059" at bounding box center [643, 149] width 139 height 15
click at [701, 63] on button "Upcoming Bookings (12)" at bounding box center [673, 75] width 199 height 34
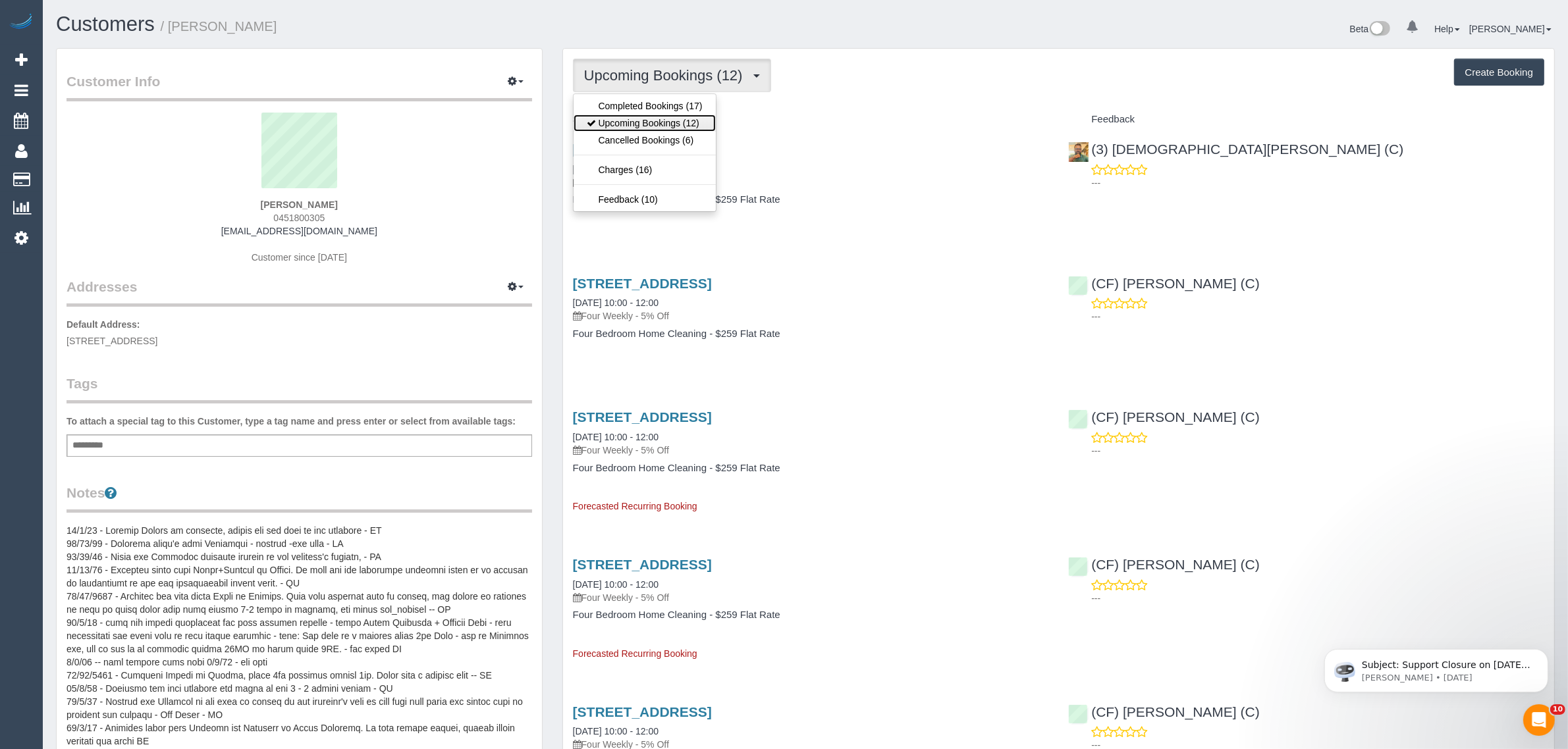
click at [666, 116] on link "Upcoming Bookings (12)" at bounding box center [645, 124] width 142 height 17
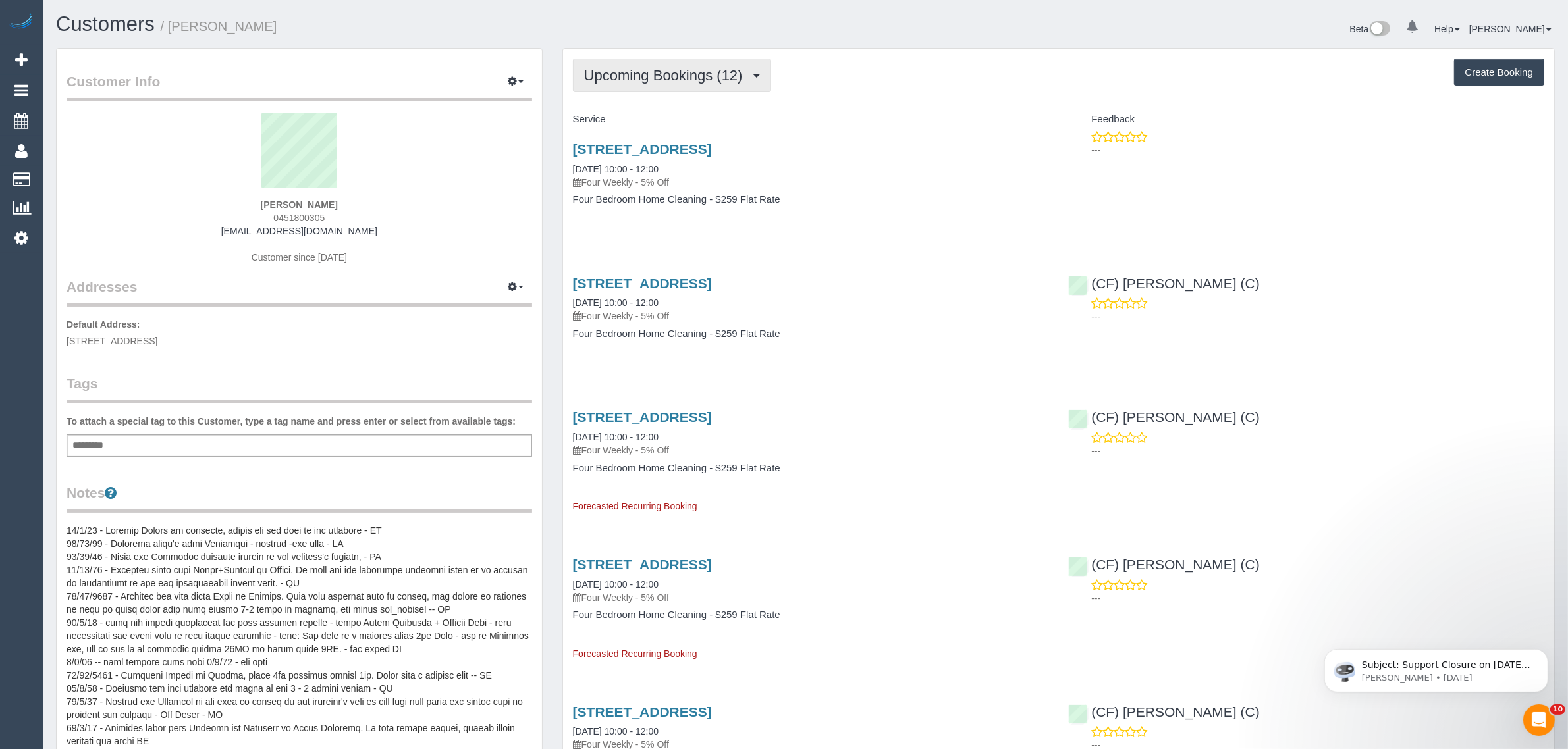
click at [756, 74] on span "button" at bounding box center [757, 76] width 6 height 3
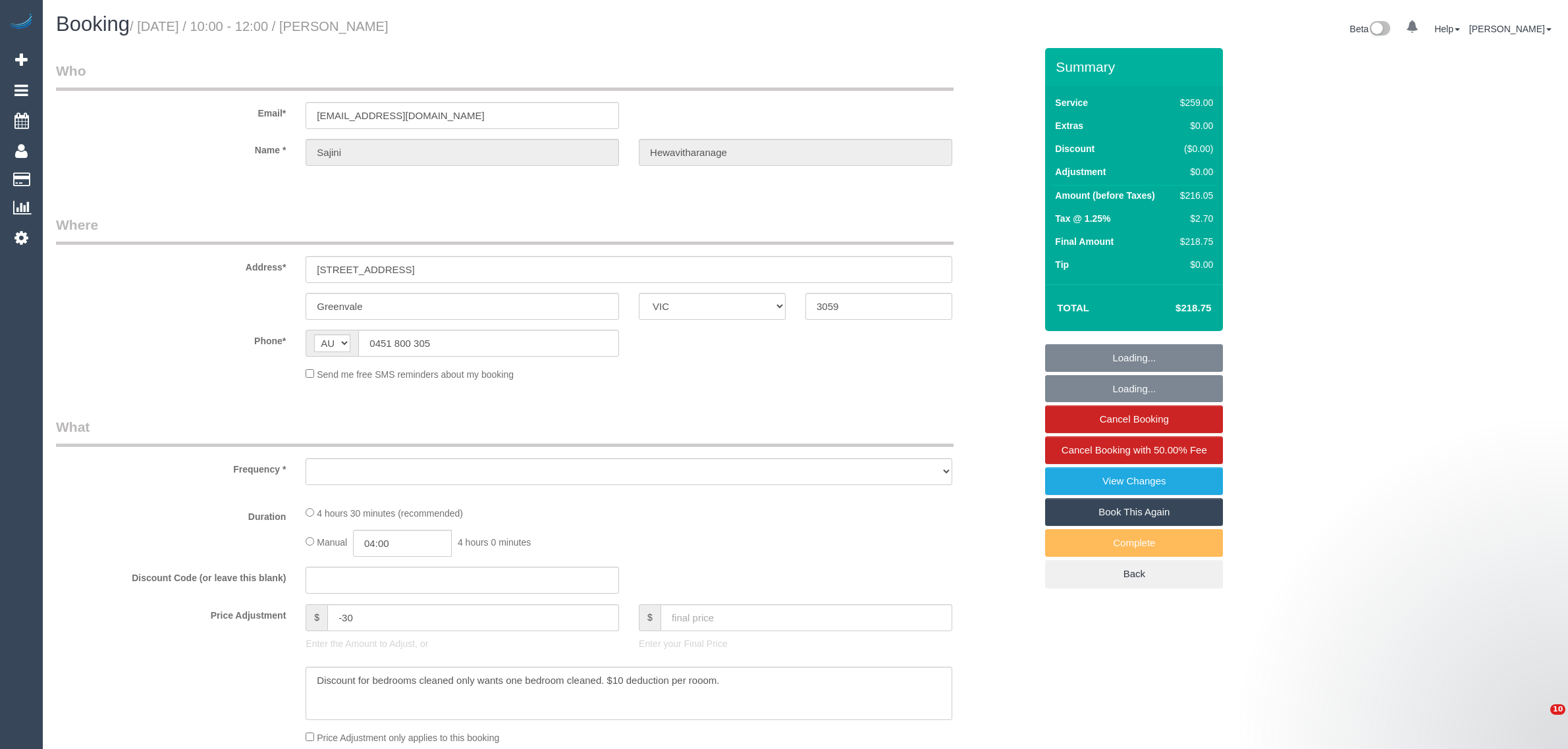
select select "VIC"
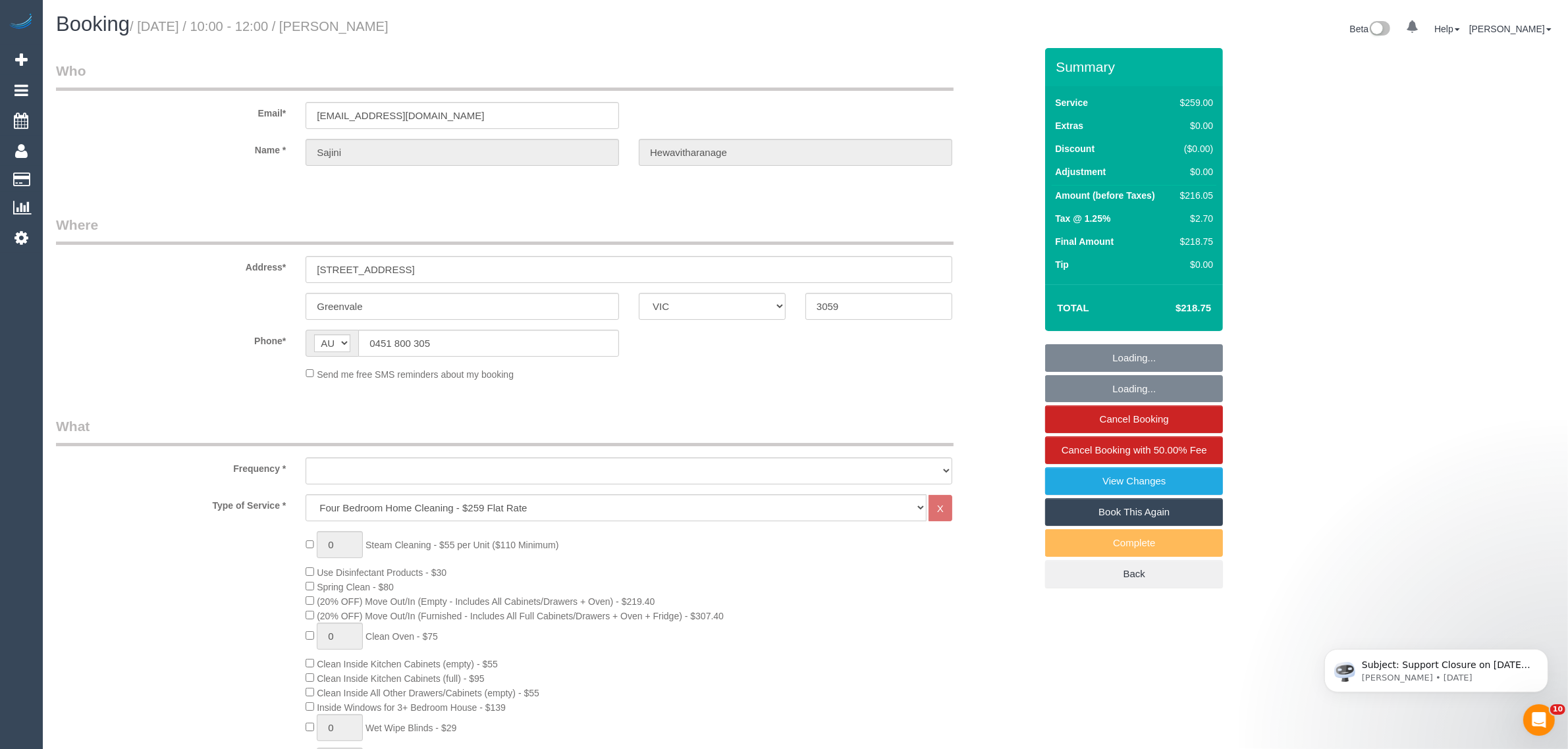
select select "string:stripe-pm_1Odr4E2GScqysDRVVS4QzLt3"
select select "number:27"
select select "number:14"
select select "number:18"
select select "number:22"
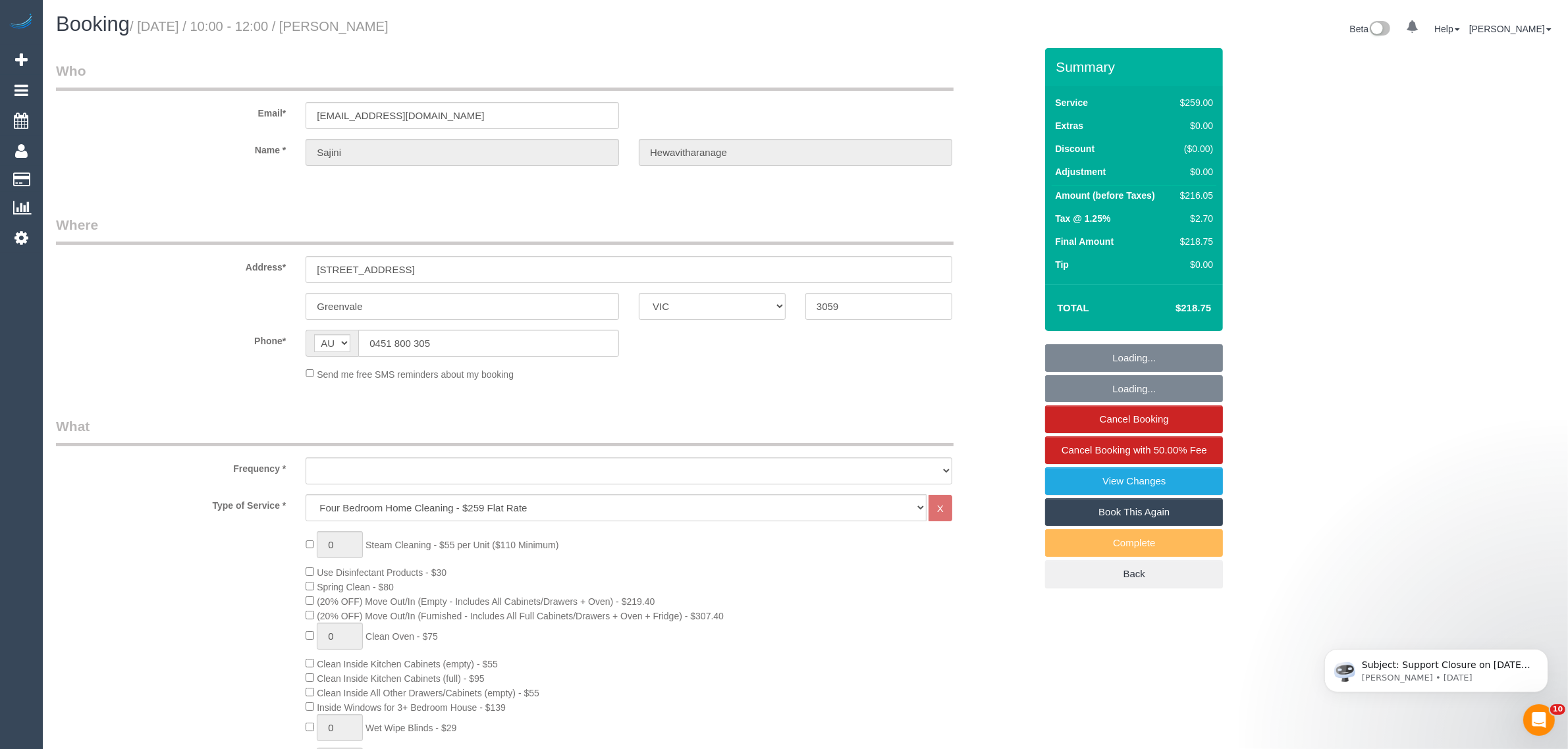
select select "number:34"
select select "number:12"
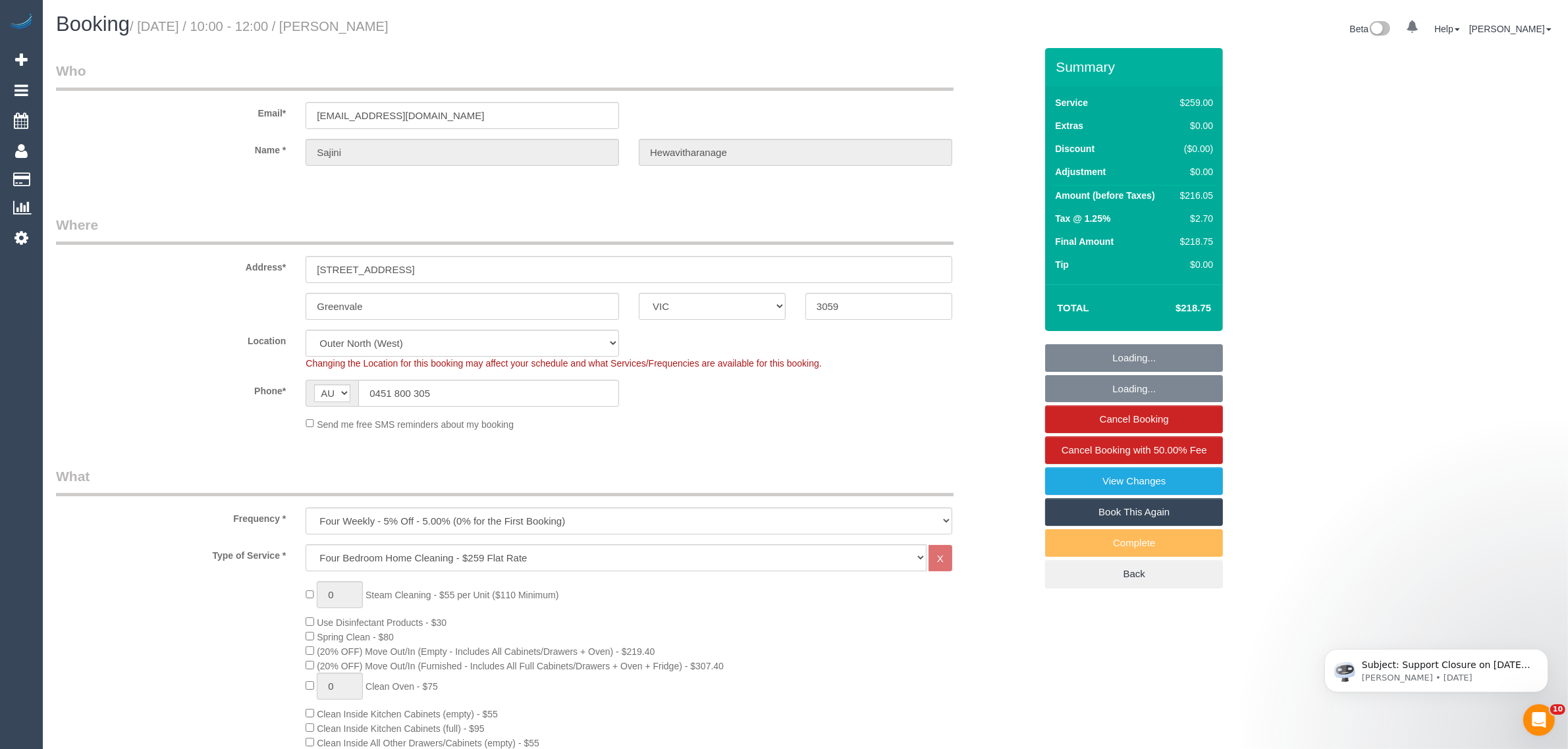
select select "object:1238"
select select "spot1"
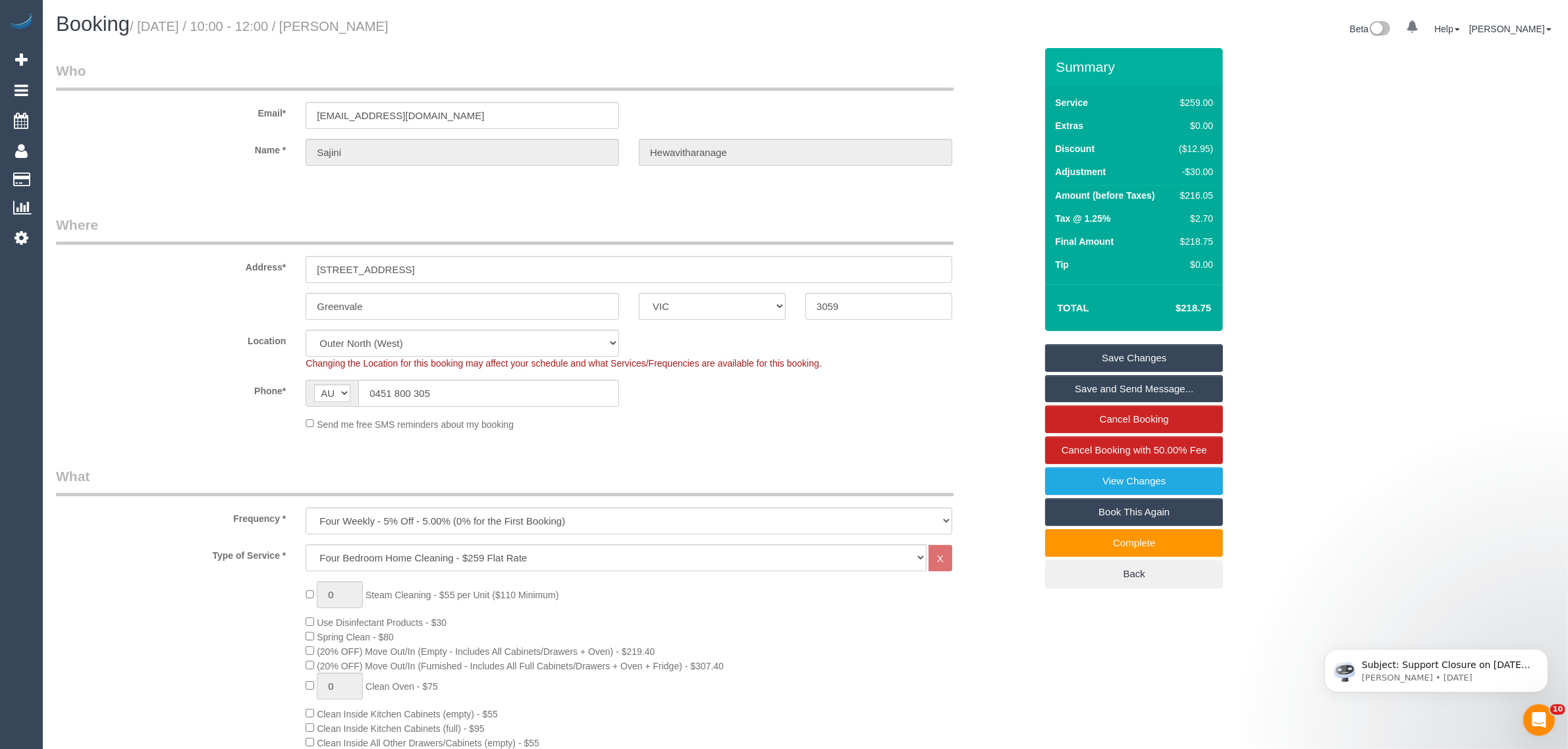
drag, startPoint x: 142, startPoint y: 383, endPoint x: 321, endPoint y: 393, distance: 179.3
click at [142, 383] on label "Phone*" at bounding box center [170, 389] width 249 height 18
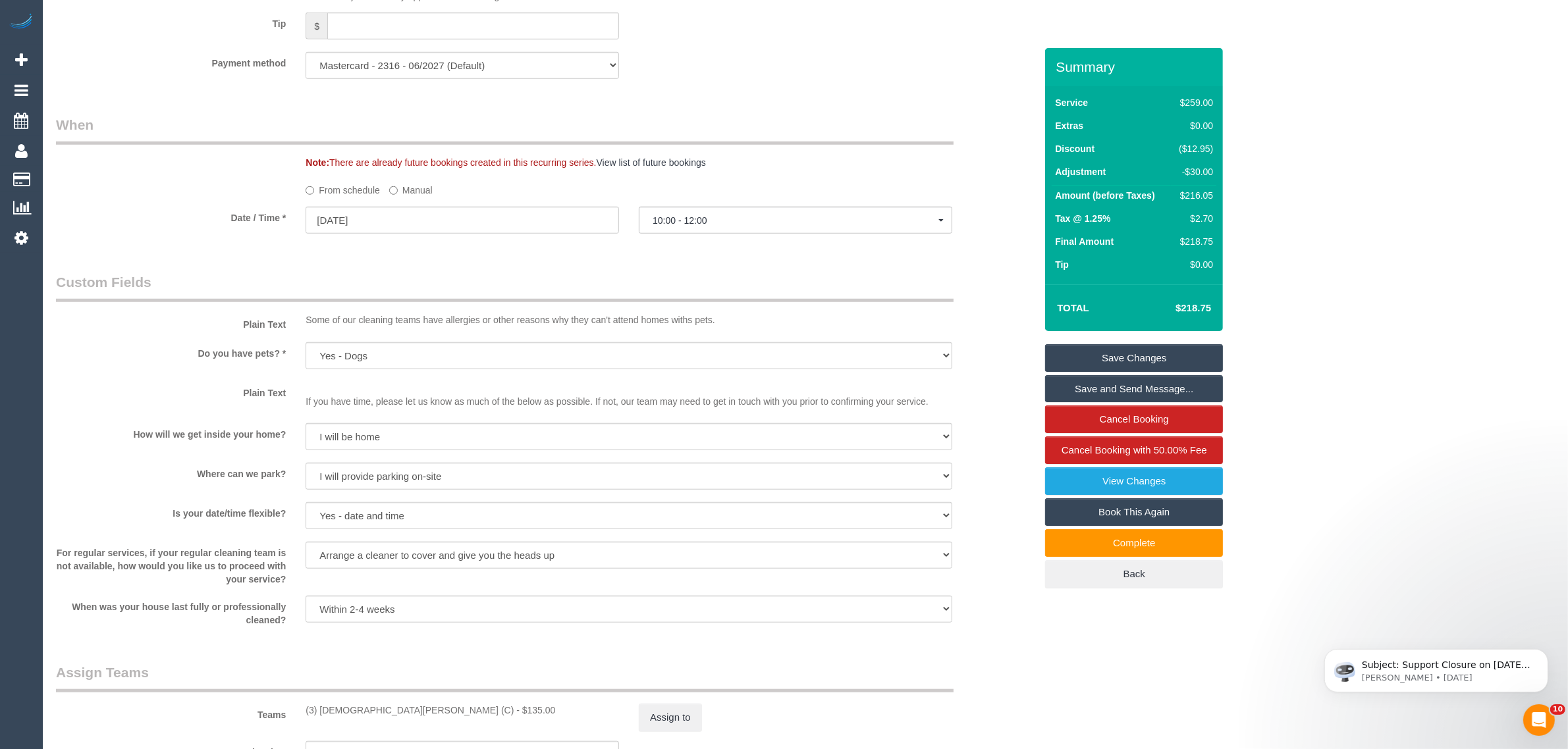
scroll to position [1976, 0]
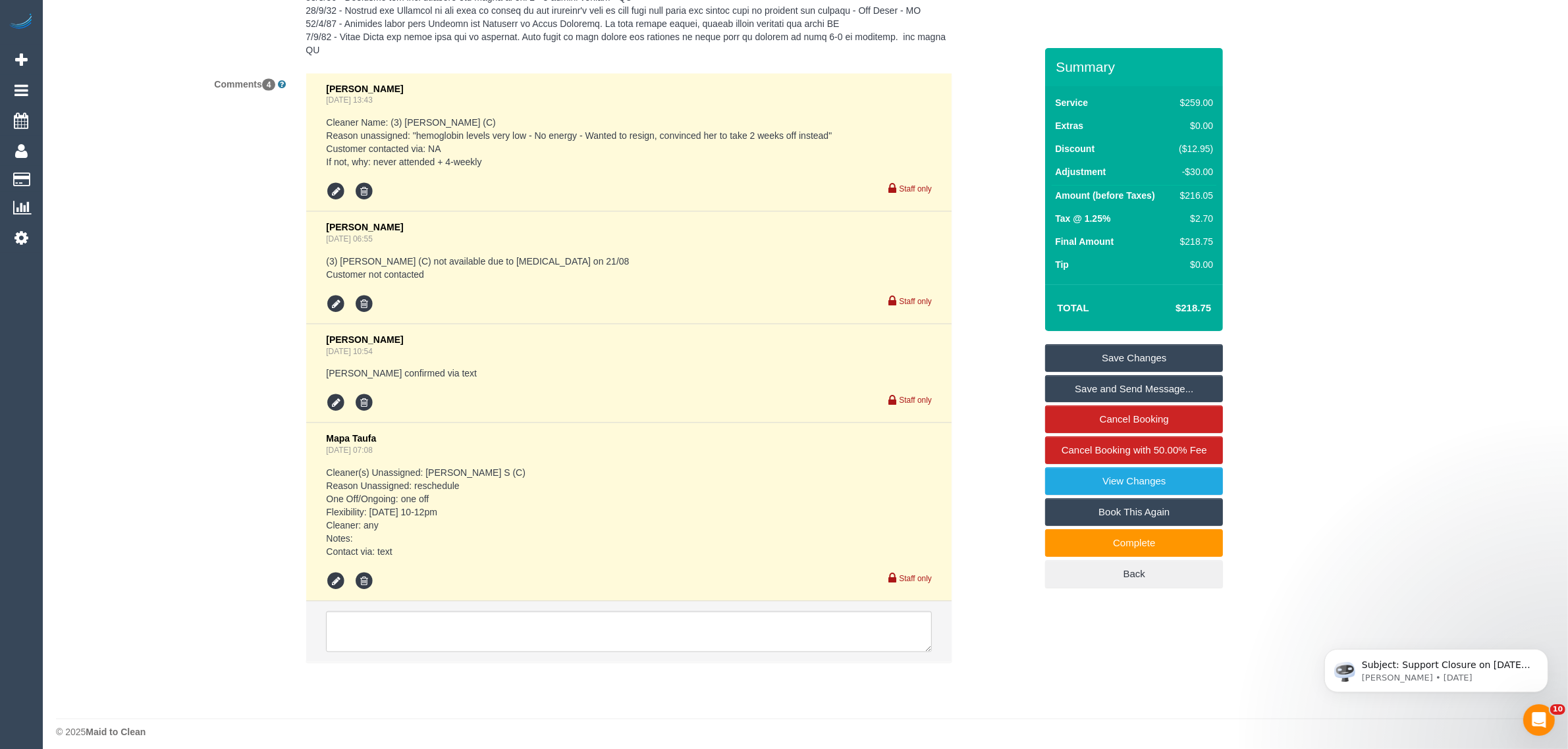
scroll to position [2494, 0]
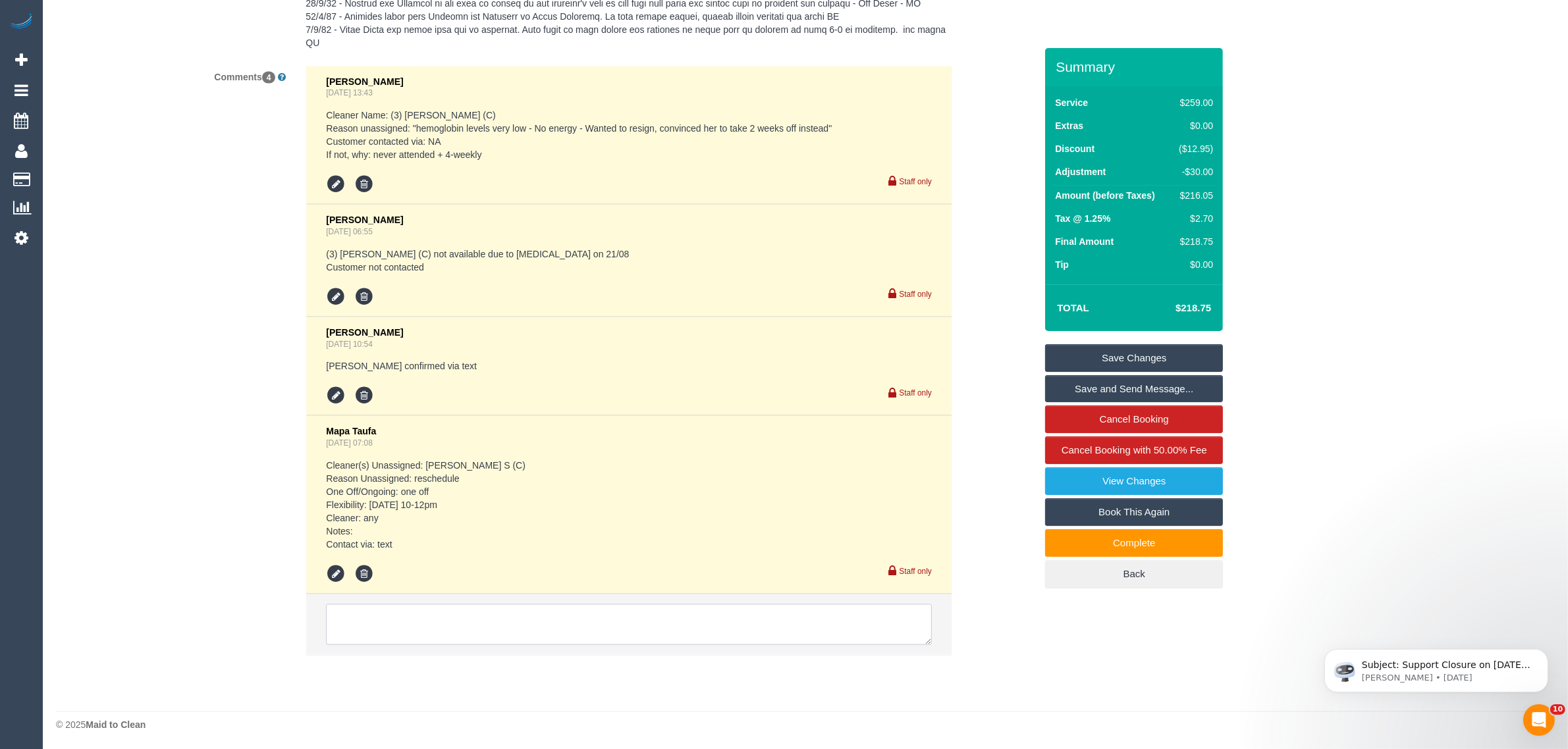
click at [737, 624] on textarea at bounding box center [629, 625] width 606 height 41
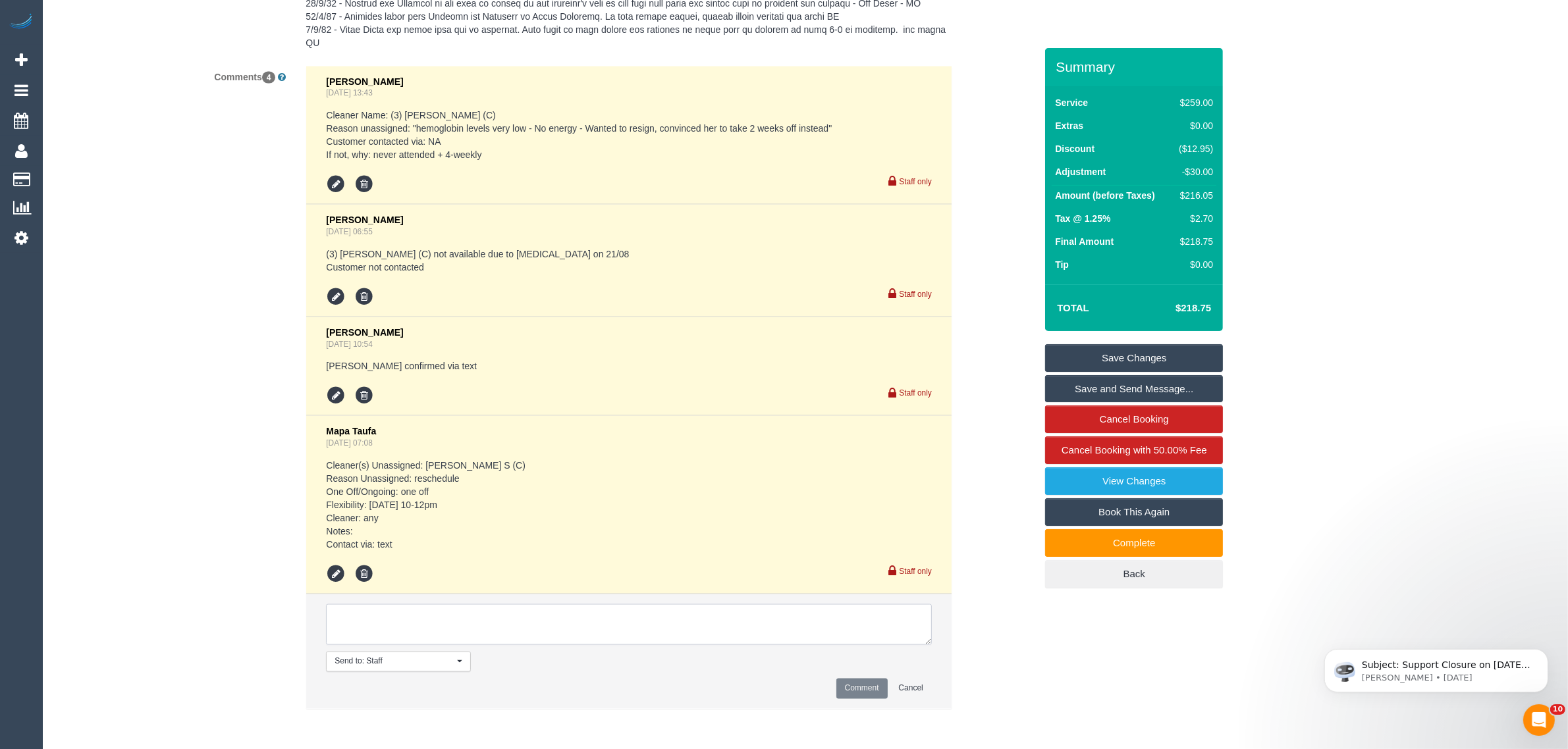
paste textarea "Cleaner(s) Unassigned: Reason Unassigned: Contact via: Which message sent: Addi…"
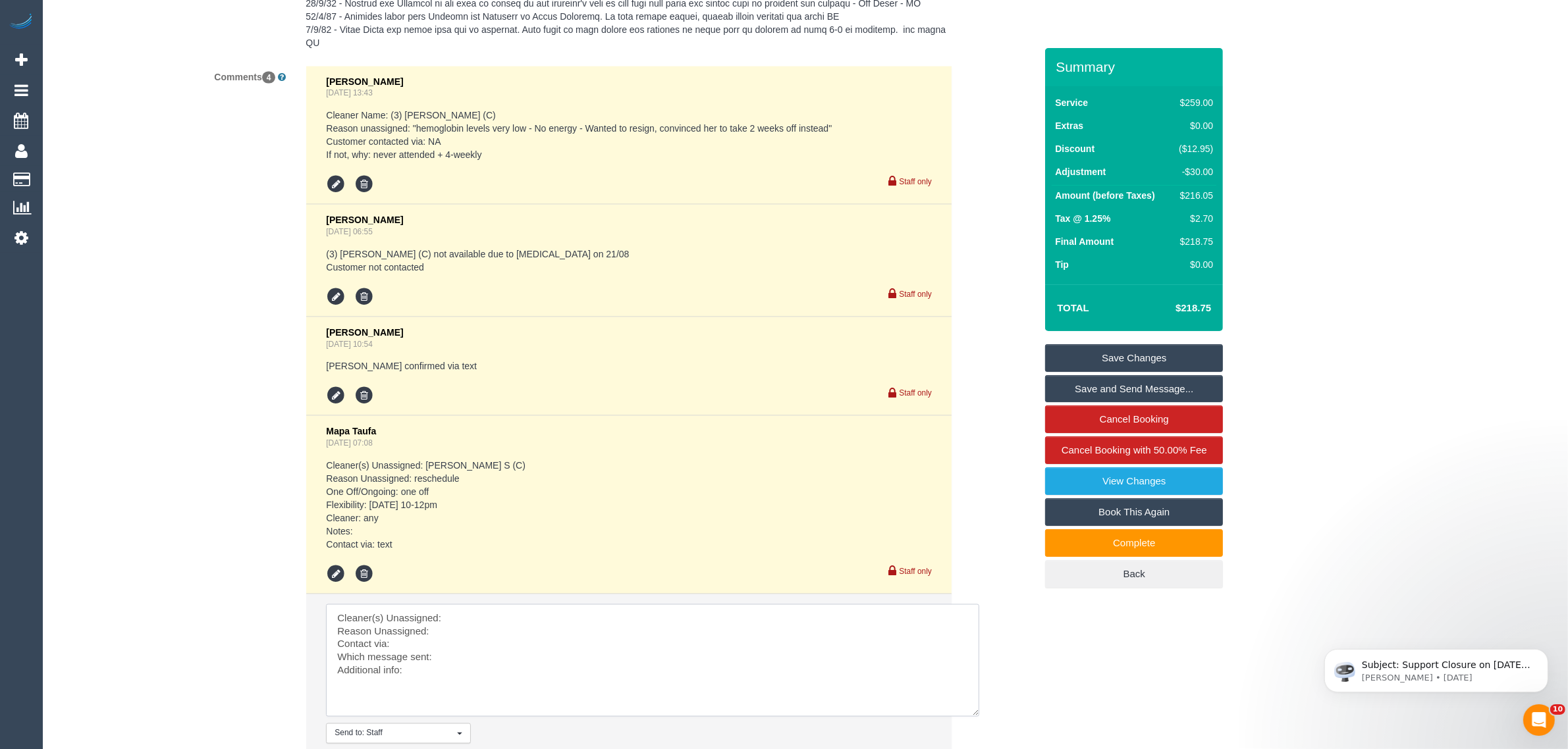
drag, startPoint x: 929, startPoint y: 637, endPoint x: 977, endPoint y: 710, distance: 87.4
click at [977, 710] on textarea at bounding box center [653, 661] width 654 height 113
click at [673, 614] on textarea at bounding box center [653, 661] width 654 height 113
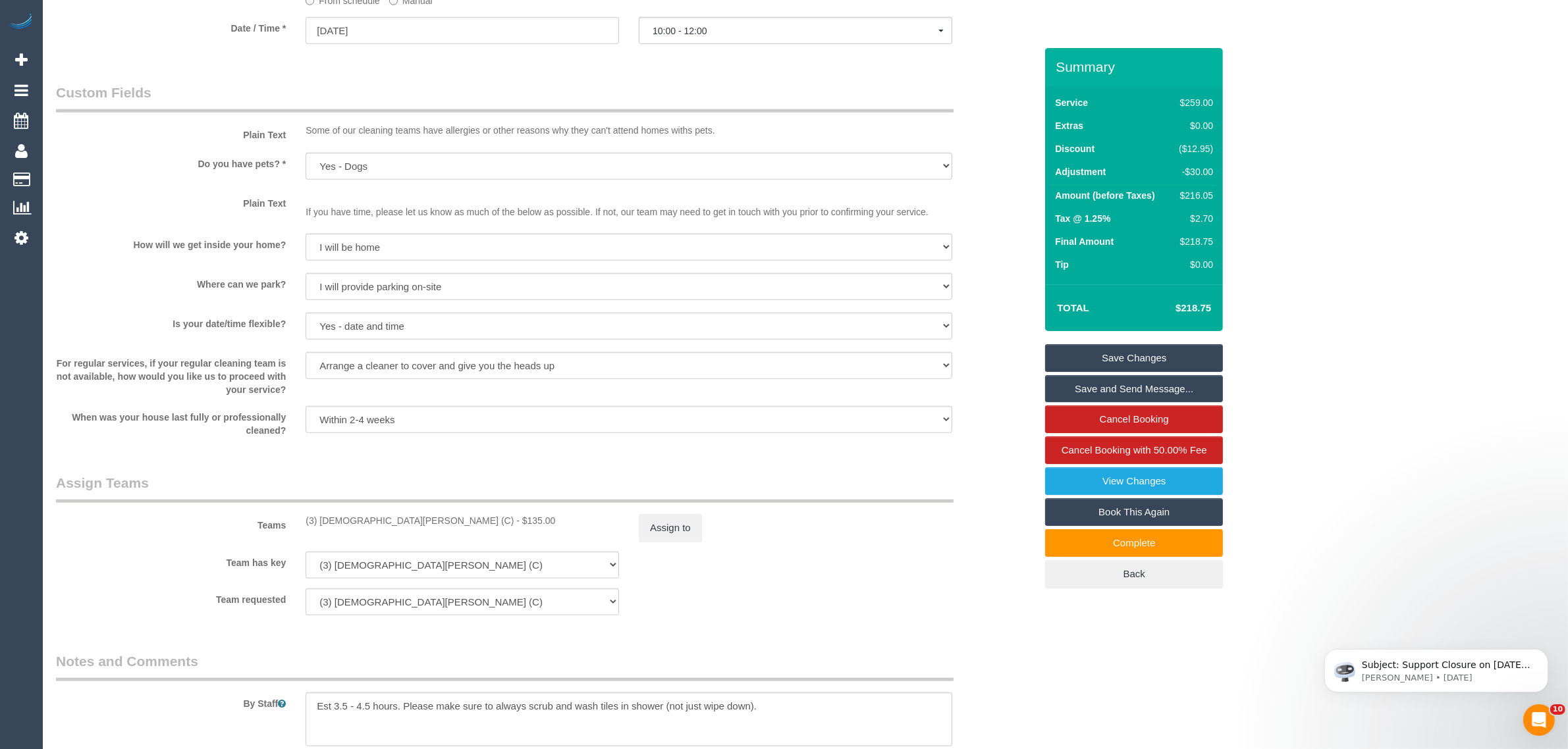
scroll to position [1506, 0]
click at [990, 482] on div "Teams (3) [DEMOGRAPHIC_DATA][PERSON_NAME] (C) - $135.00 Assign to" at bounding box center [546, 508] width 999 height 69
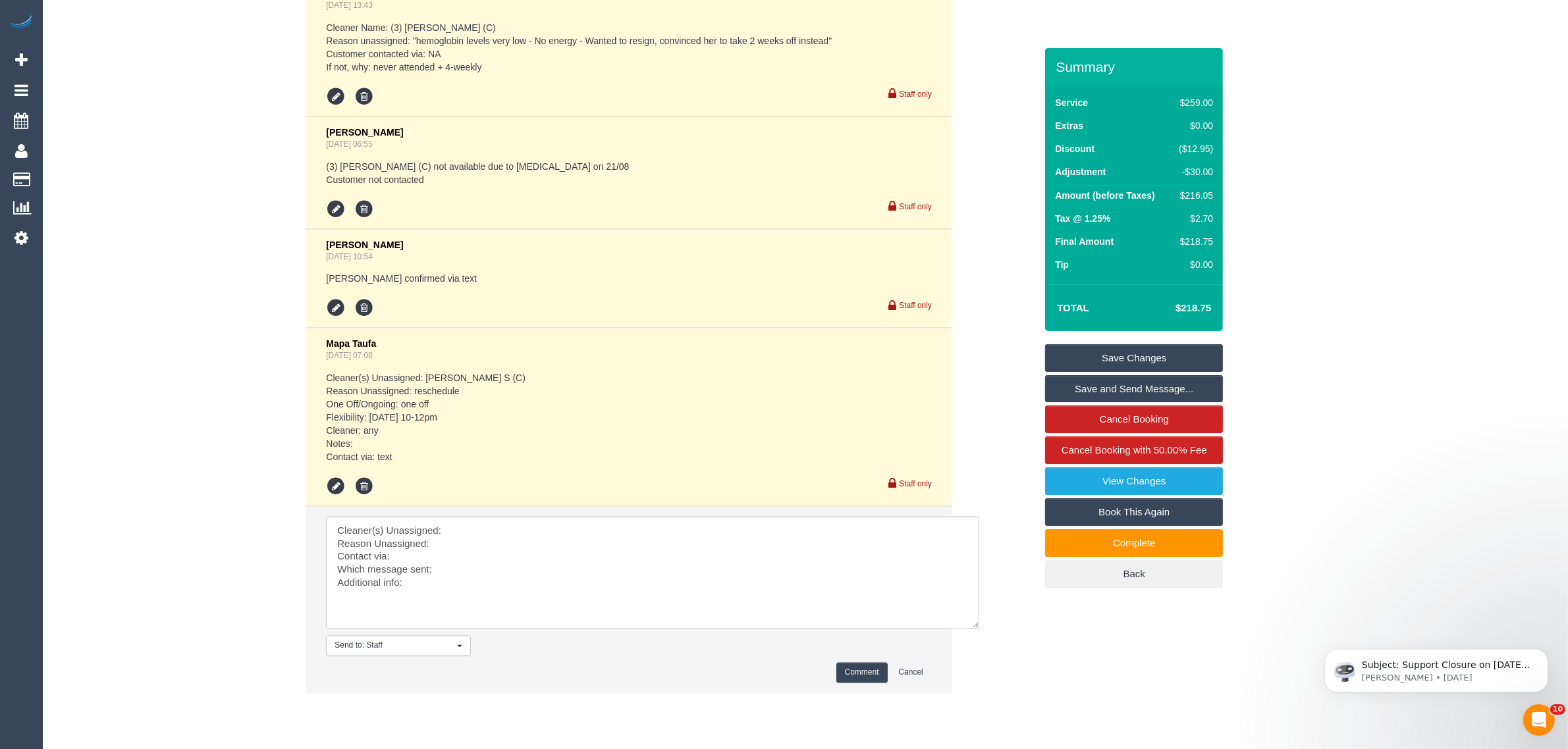
scroll to position [2621, 0]
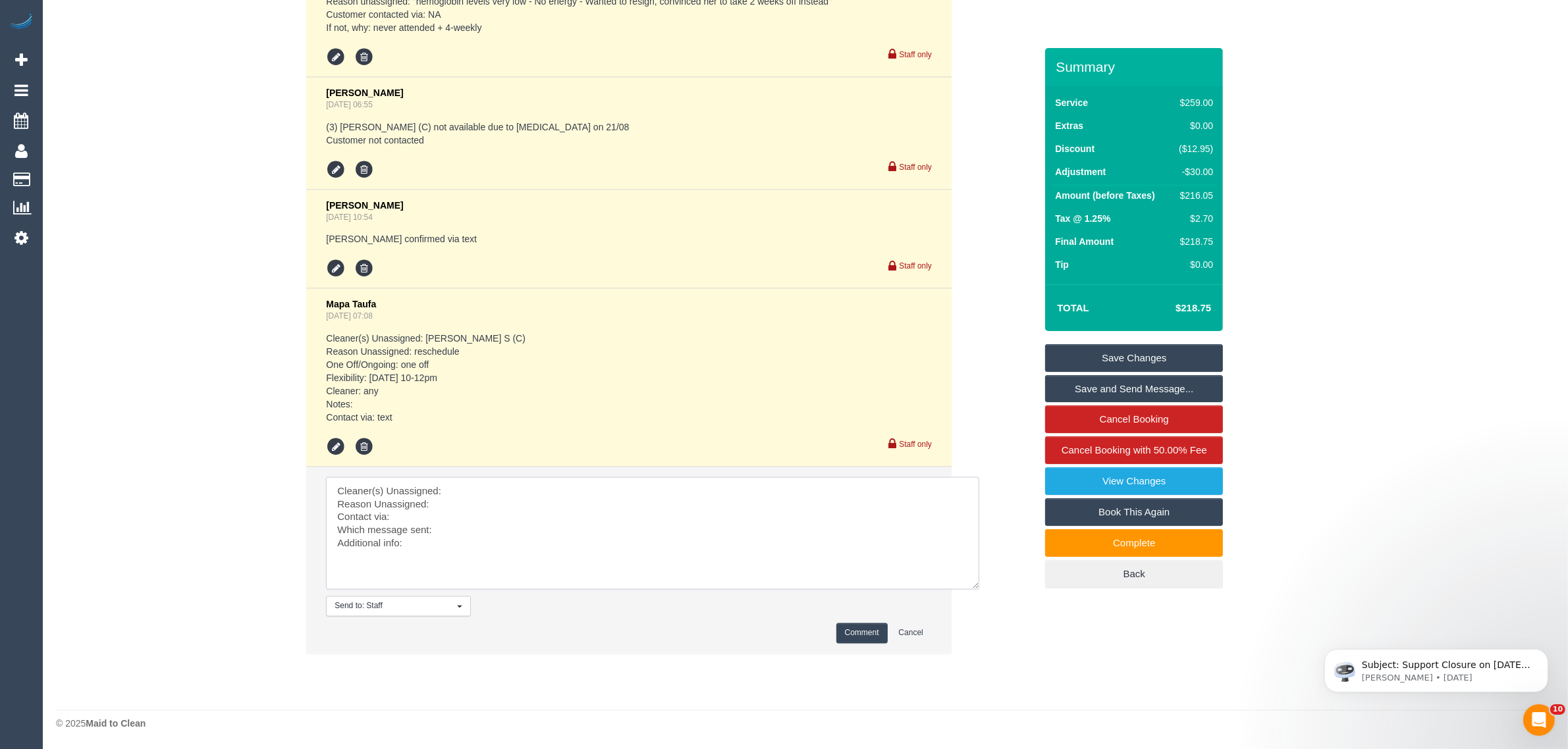
click at [579, 543] on textarea at bounding box center [653, 534] width 654 height 113
paste textarea "9-11 am does not want anyone coming before 9AM and 12nn is too late - wants the…"
click at [548, 518] on textarea at bounding box center [653, 534] width 654 height 113
click at [544, 528] on textarea at bounding box center [653, 534] width 654 height 113
click at [406, 540] on textarea at bounding box center [653, 534] width 654 height 113
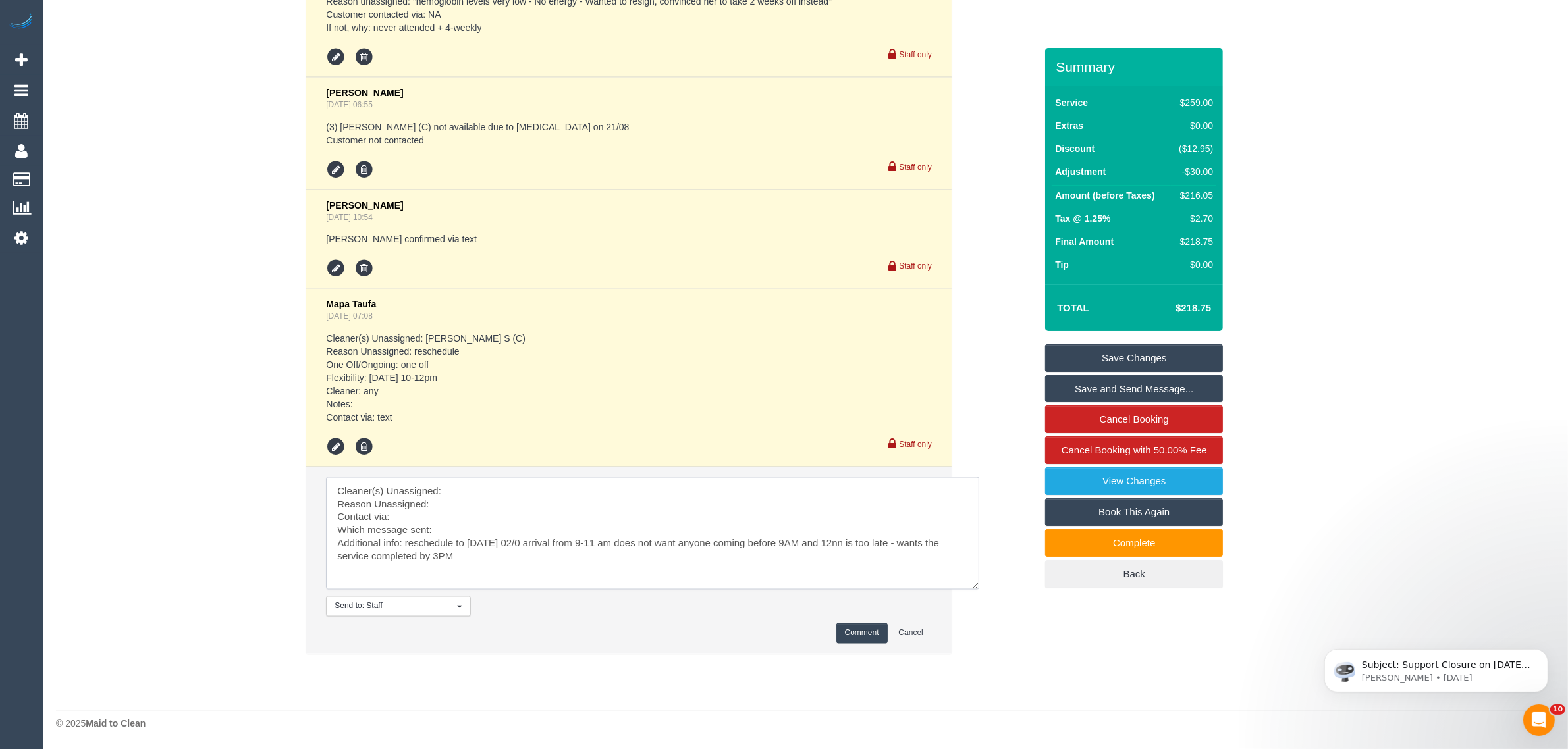
click at [470, 519] on textarea at bounding box center [653, 534] width 654 height 113
click at [468, 527] on textarea at bounding box center [653, 534] width 654 height 113
click at [504, 497] on textarea at bounding box center [653, 534] width 654 height 113
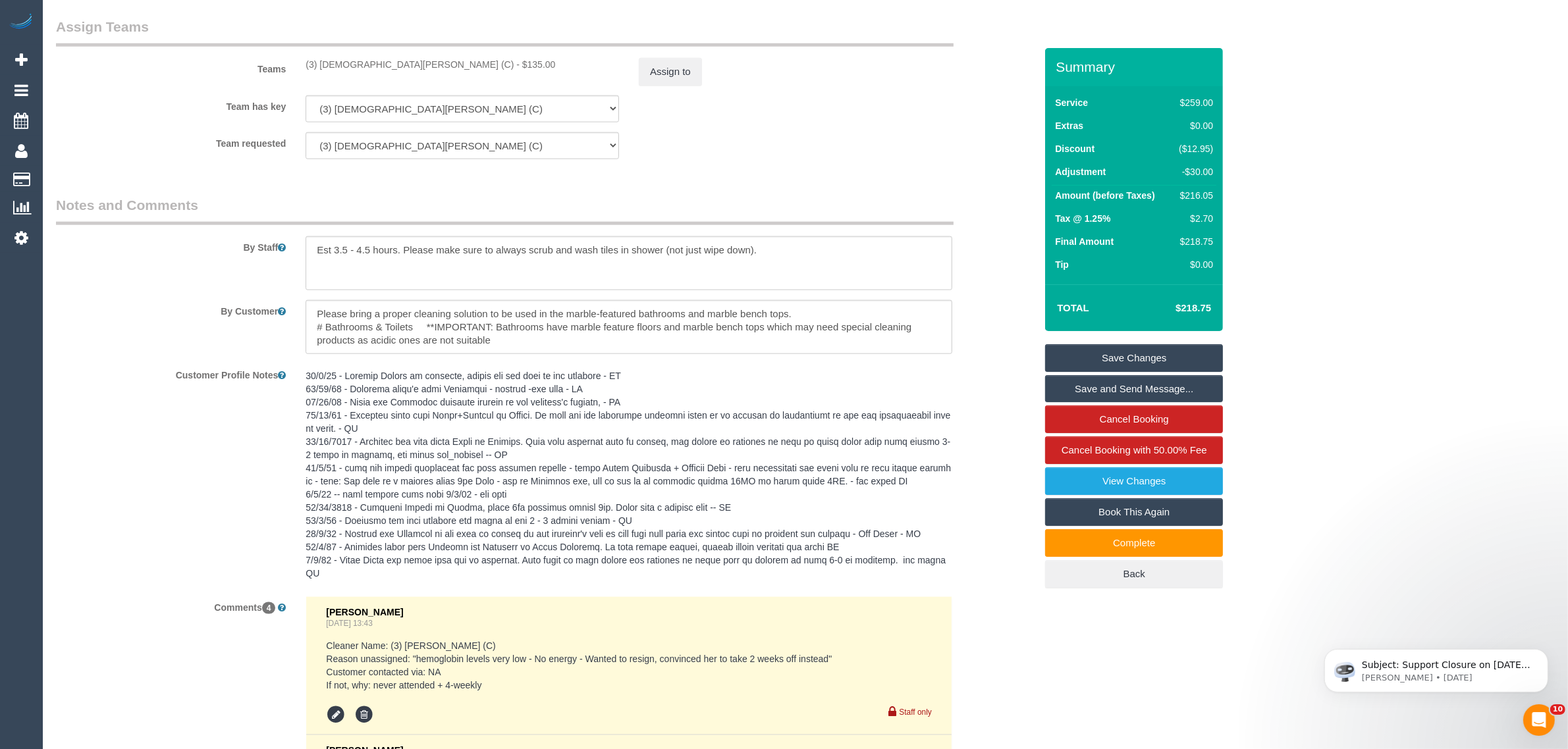
scroll to position [1962, 0]
drag, startPoint x: 317, startPoint y: 60, endPoint x: 394, endPoint y: 56, distance: 77.1
click at [394, 56] on div "Teams (3) [DEMOGRAPHIC_DATA][PERSON_NAME] (C) - $135.00 Assign to" at bounding box center [546, 52] width 999 height 69
copy div "(3) [DEMOGRAPHIC_DATA][PERSON_NAME] (C"
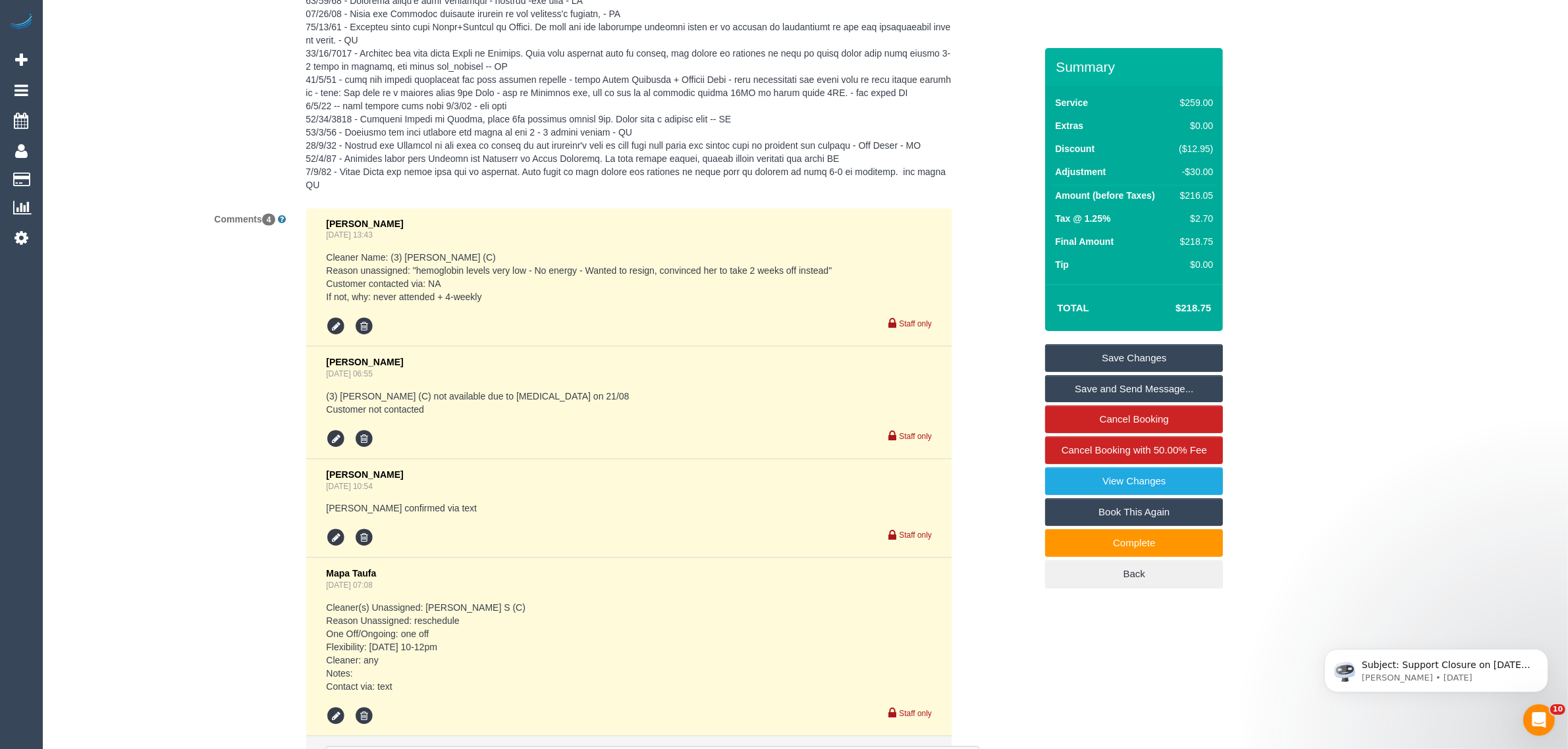
scroll to position [2621, 0]
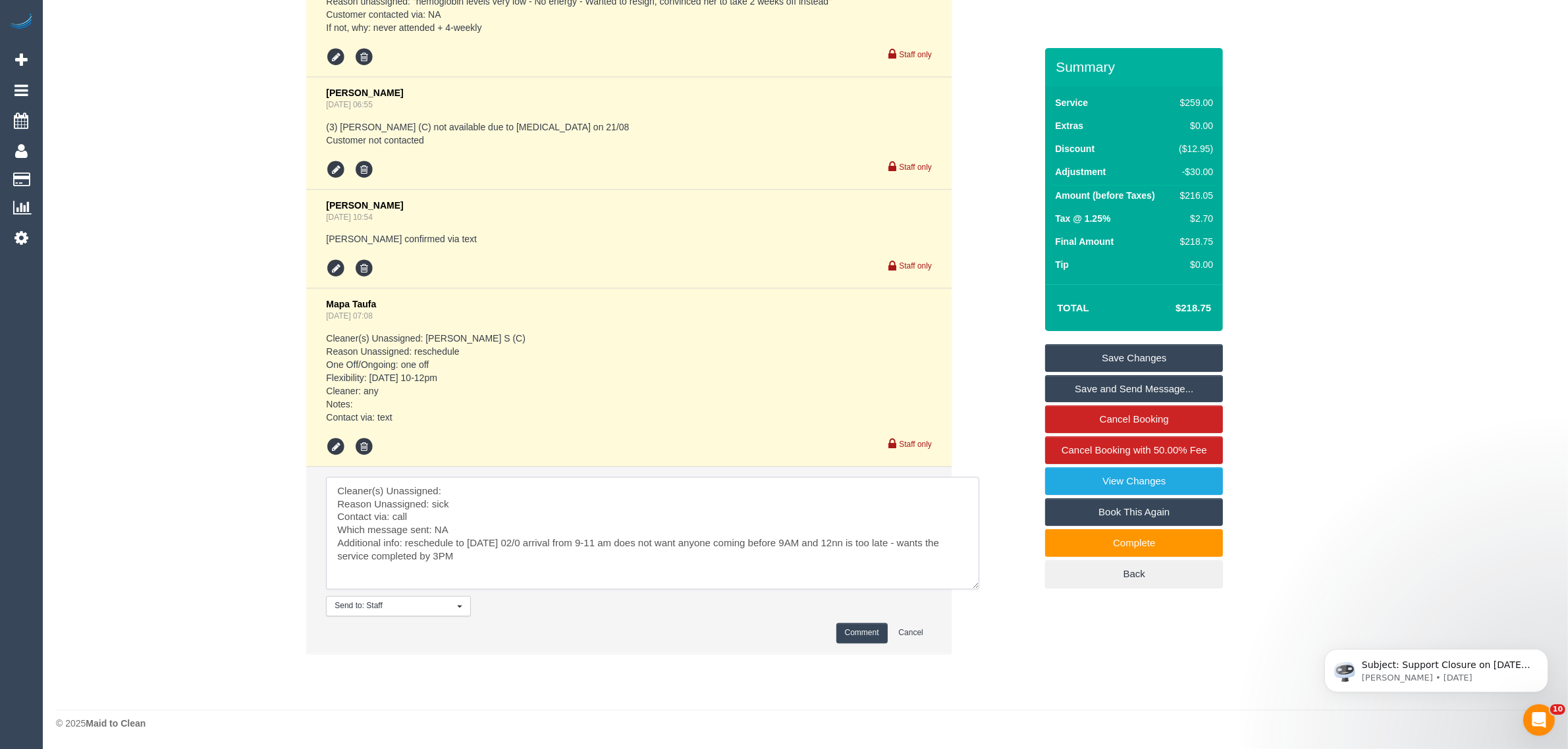
click at [489, 482] on textarea at bounding box center [653, 534] width 654 height 113
paste textarea "(3) [DEMOGRAPHIC_DATA][PERSON_NAME] (C"
type textarea "Cleaner(s) Unassigned: (3) [DEMOGRAPHIC_DATA][PERSON_NAME] (C Reason Unassigned…"
click at [860, 633] on button "Comment" at bounding box center [863, 634] width 52 height 20
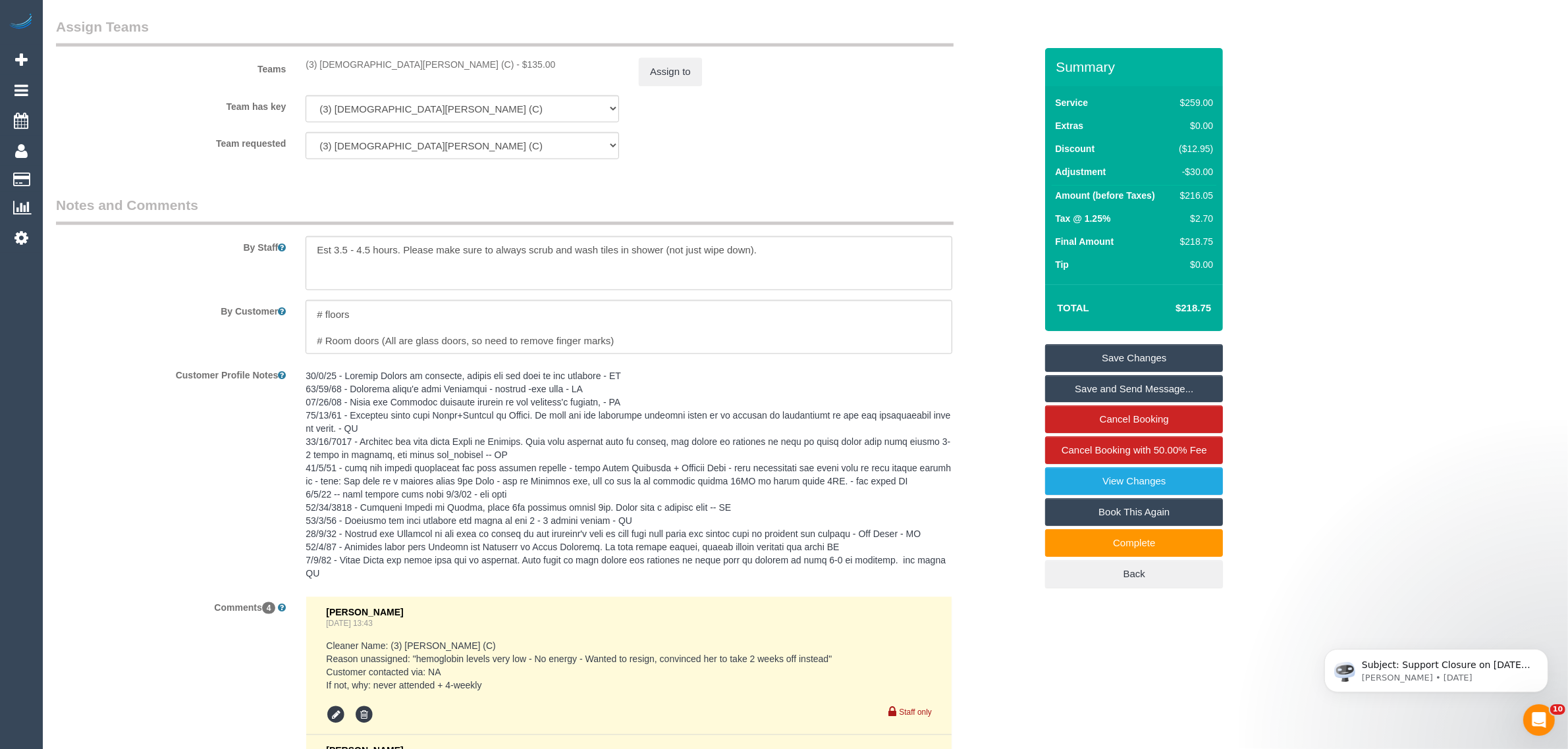
scroll to position [1633, 0]
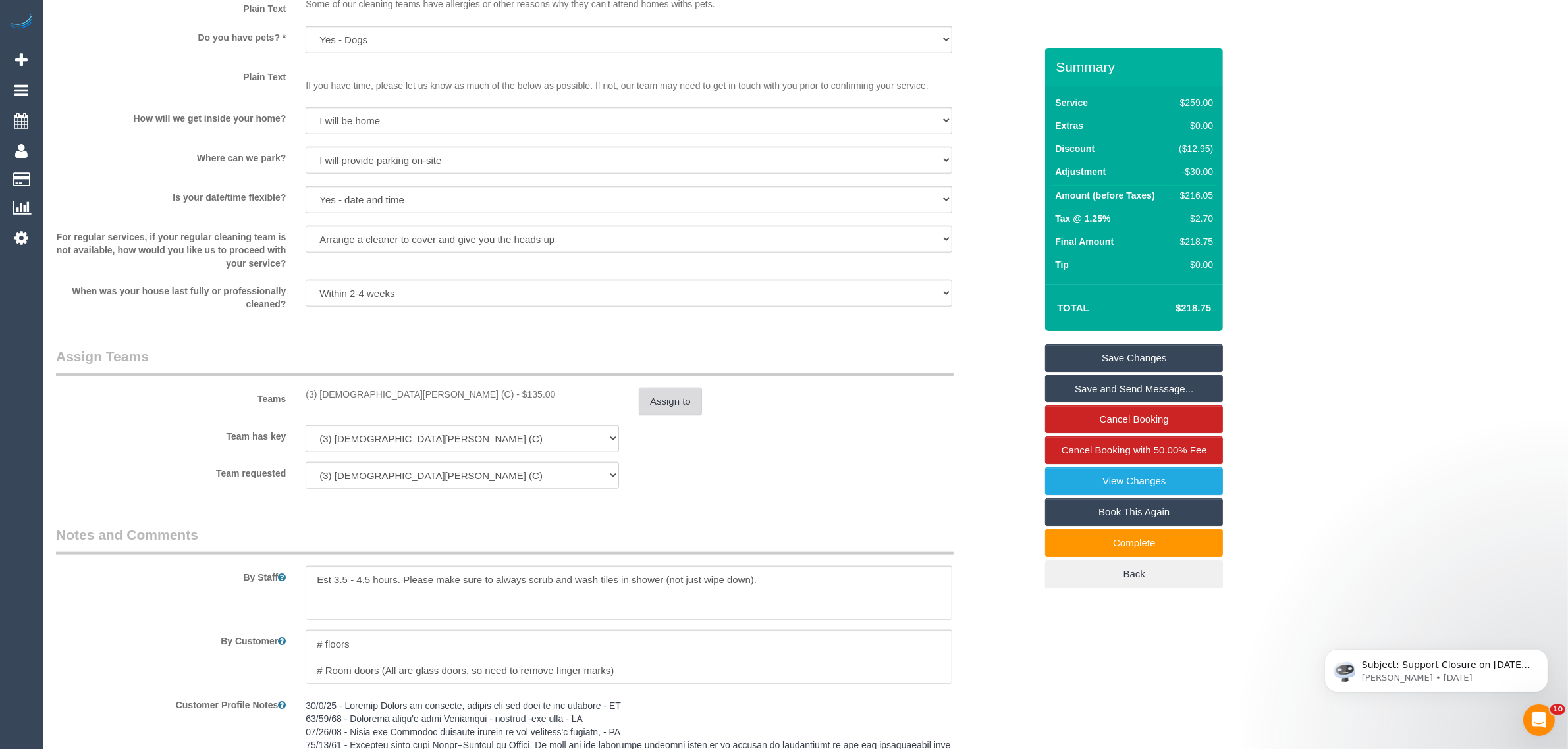
click at [672, 390] on button "Assign to" at bounding box center [670, 401] width 63 height 27
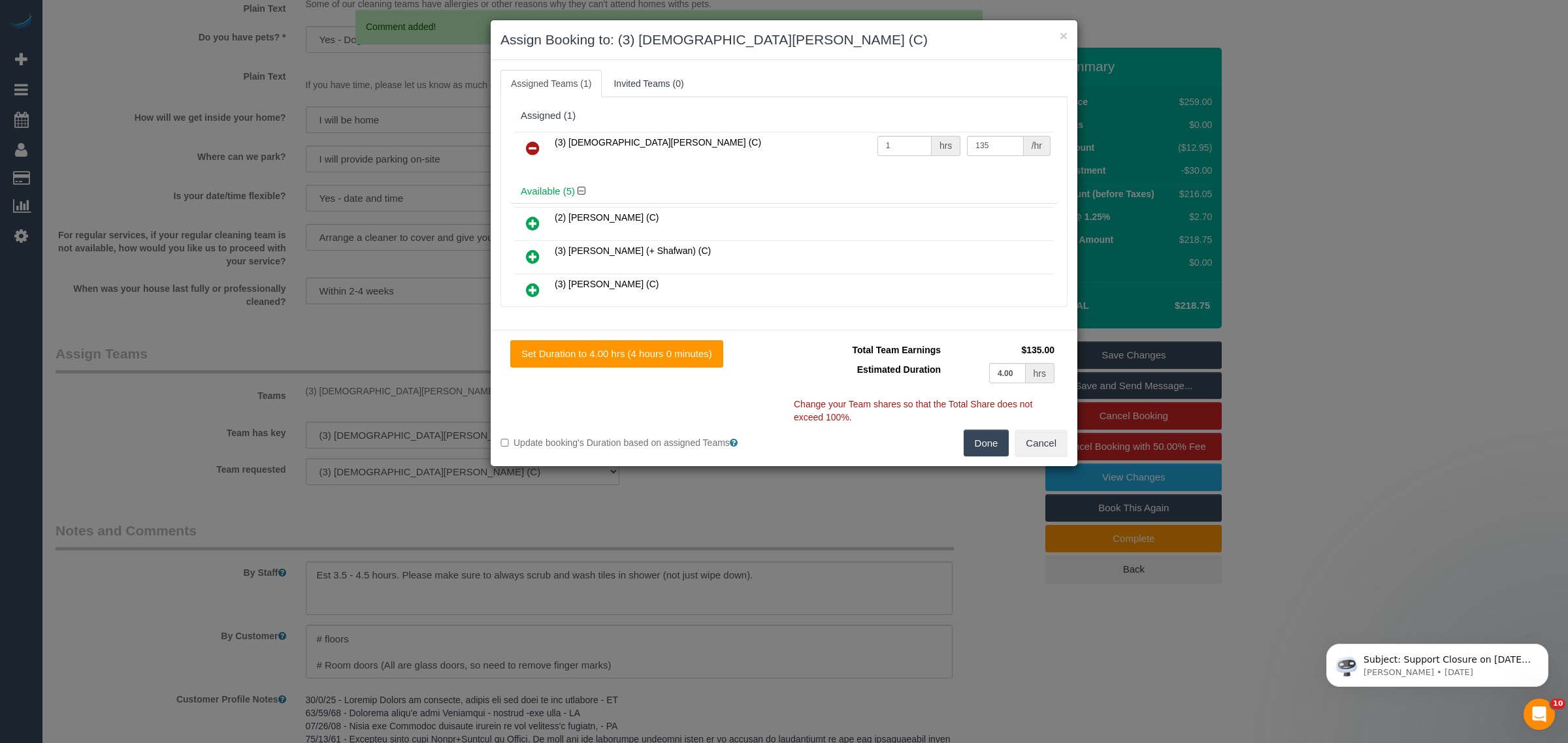
drag, startPoint x: 541, startPoint y: 147, endPoint x: 573, endPoint y: 157, distance: 33.5
click at [541, 147] on link at bounding box center [533, 149] width 31 height 26
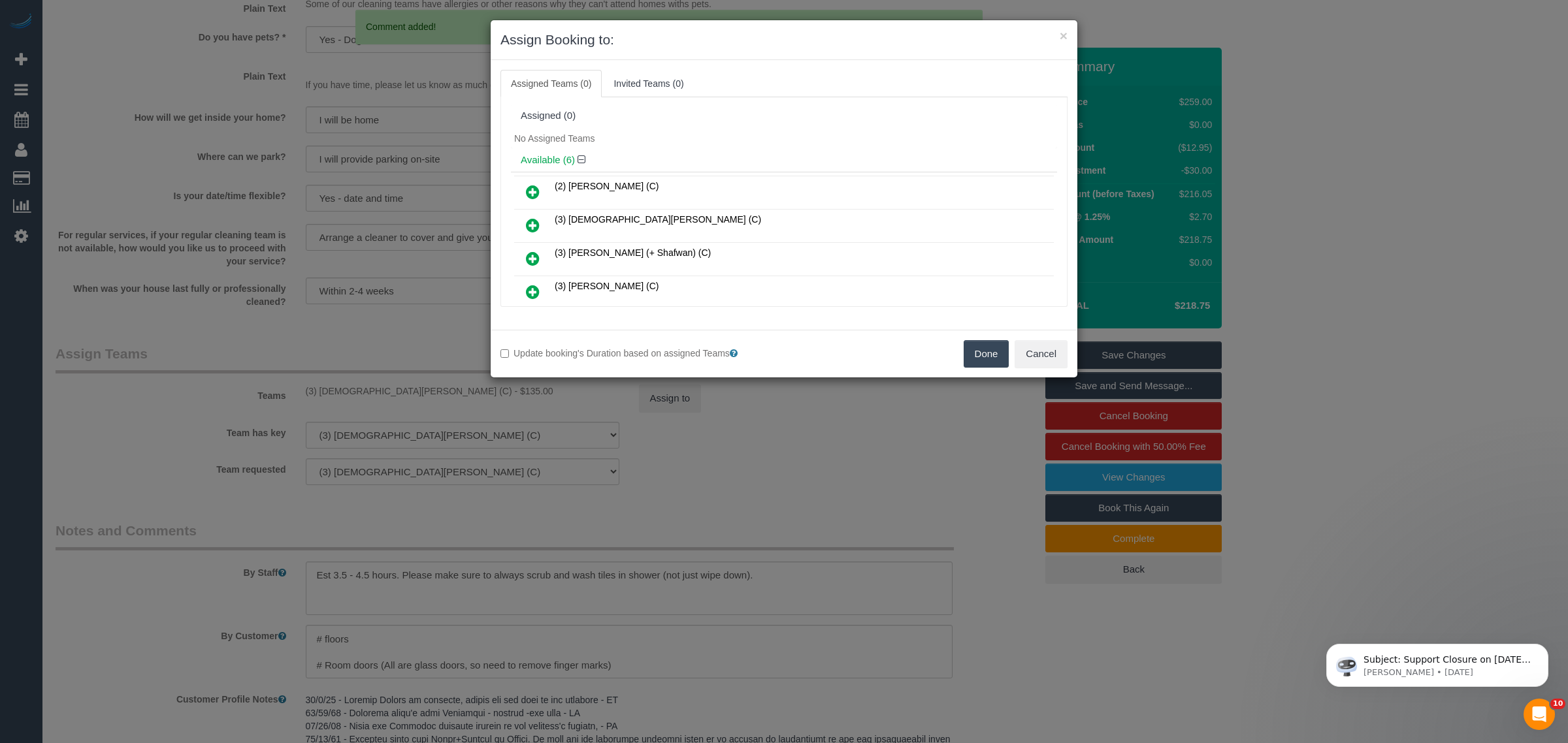
click at [967, 347] on button "Done" at bounding box center [986, 354] width 46 height 27
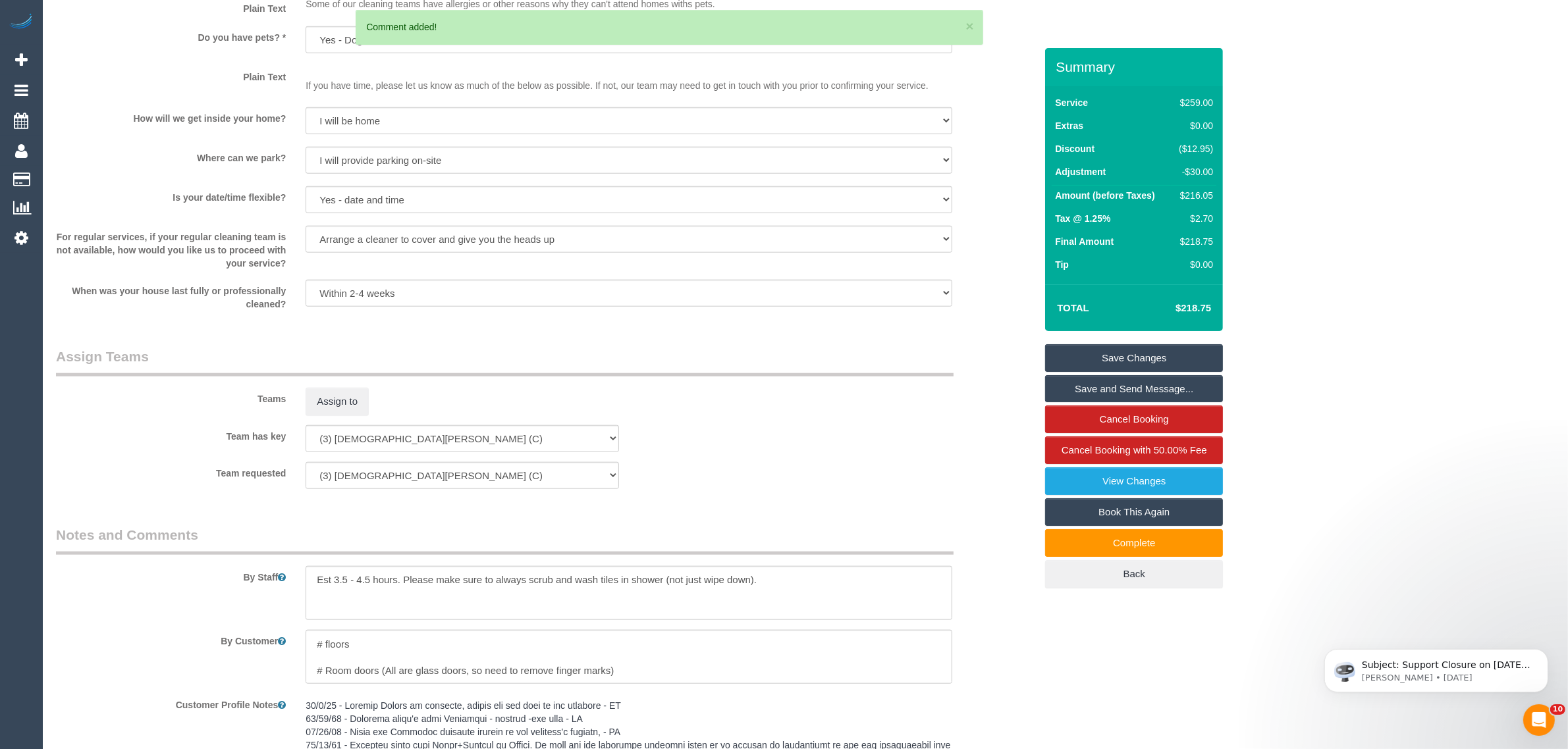
click at [1133, 357] on link "Save Changes" at bounding box center [1134, 357] width 178 height 27
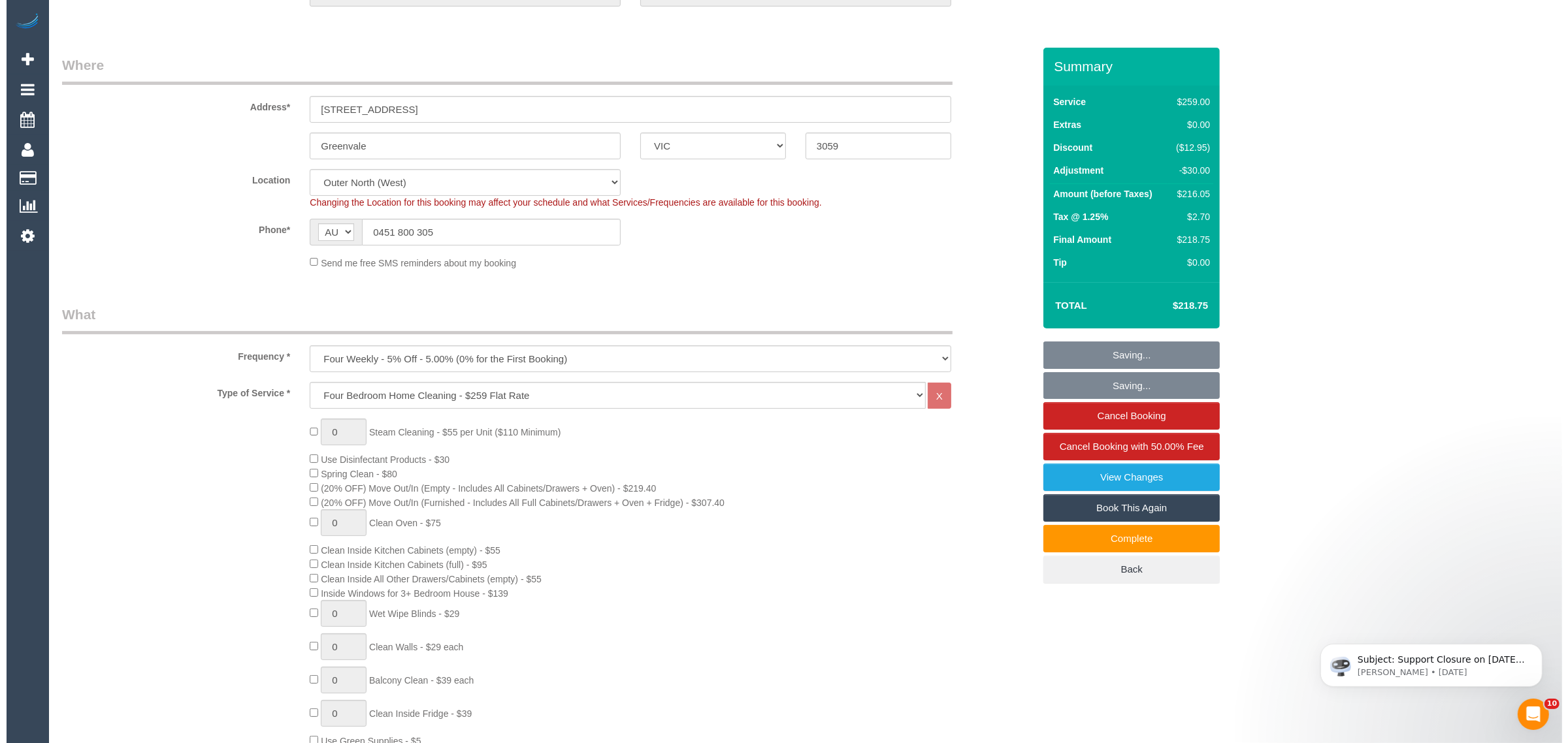
scroll to position [0, 0]
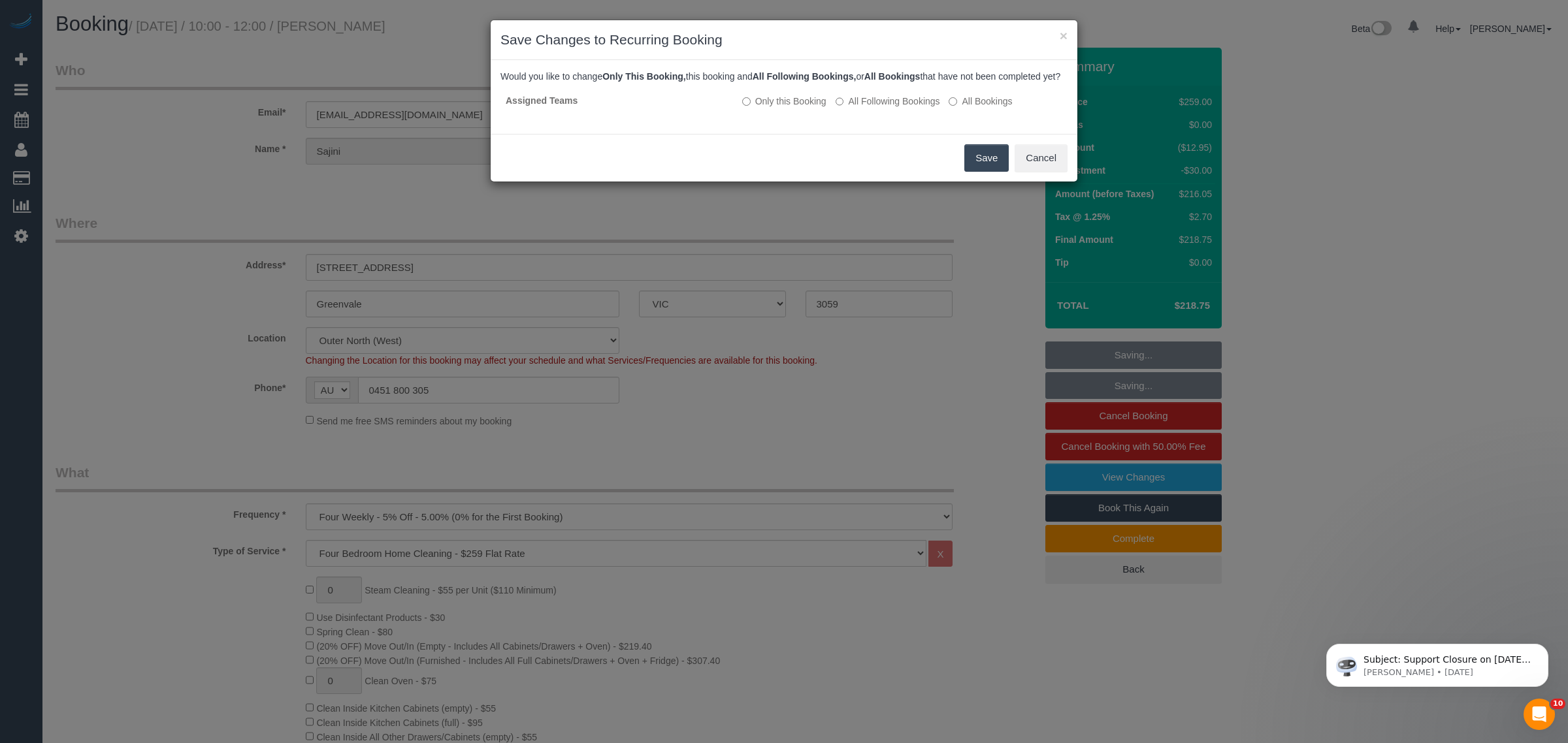
drag, startPoint x: 972, startPoint y: 168, endPoint x: 795, endPoint y: 44, distance: 216.1
click at [972, 168] on button "Save" at bounding box center [986, 157] width 44 height 27
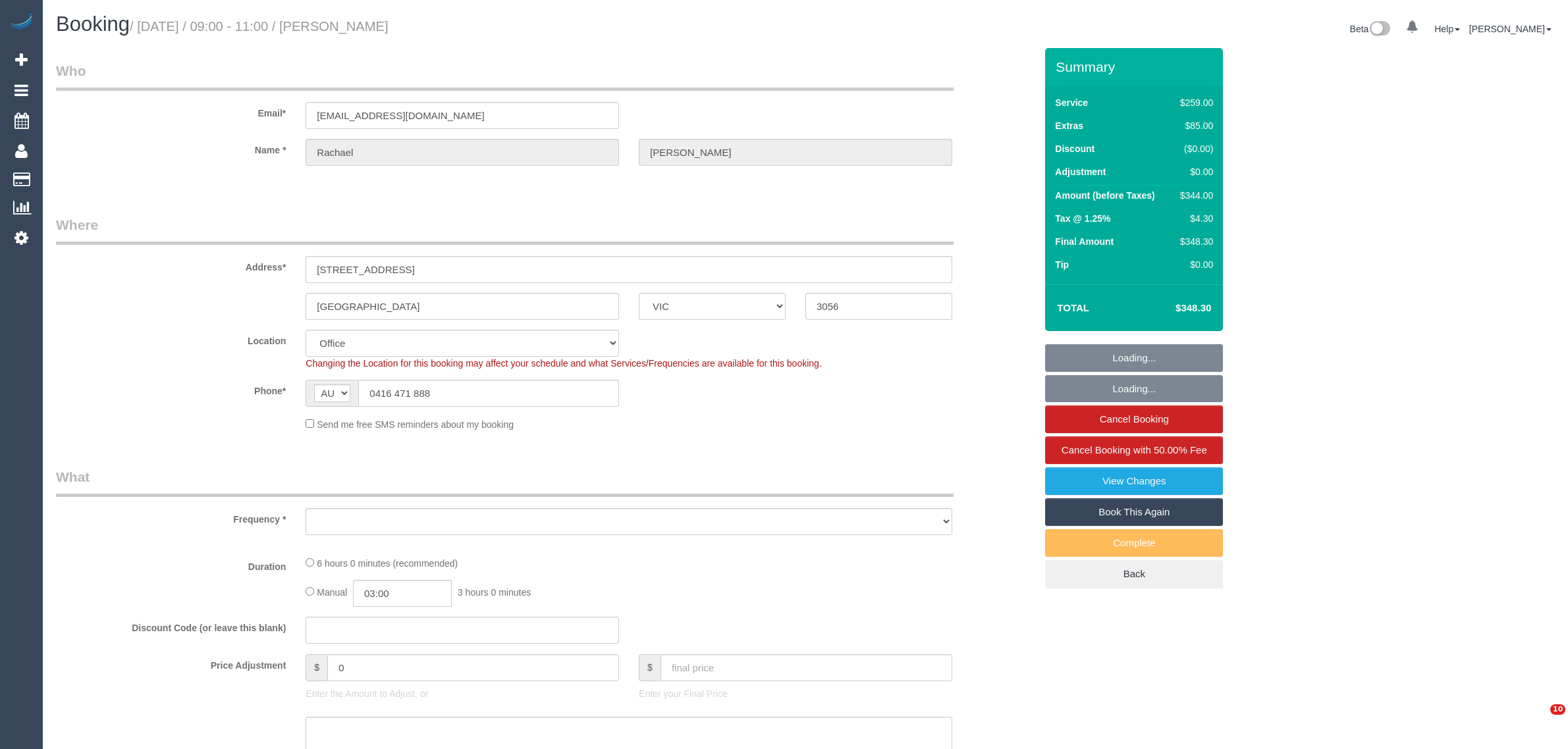
select select "VIC"
select select "object:704"
select select "number:29"
select select "number:16"
select select "number:20"
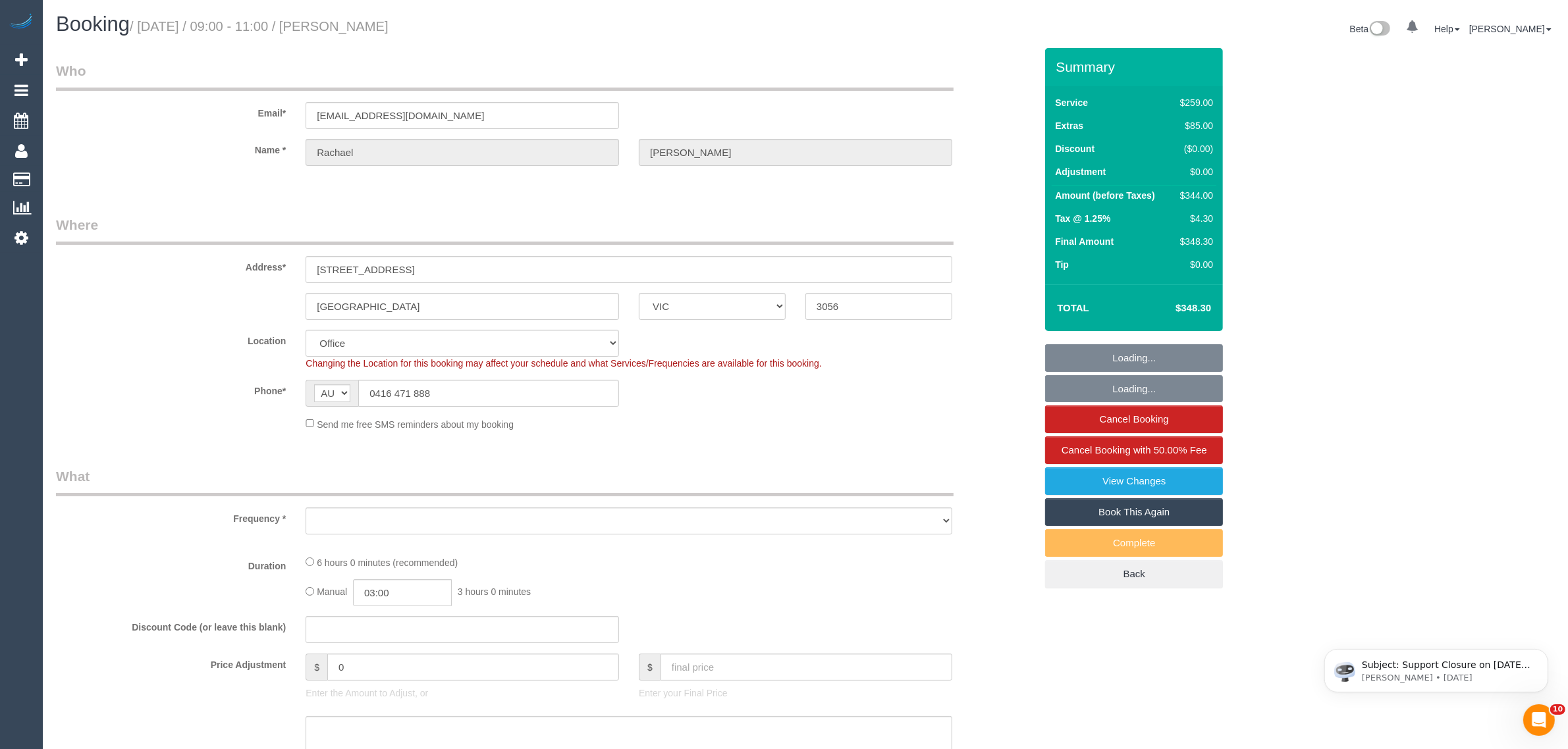
select select "number:24"
select select "number:33"
select select "number:11"
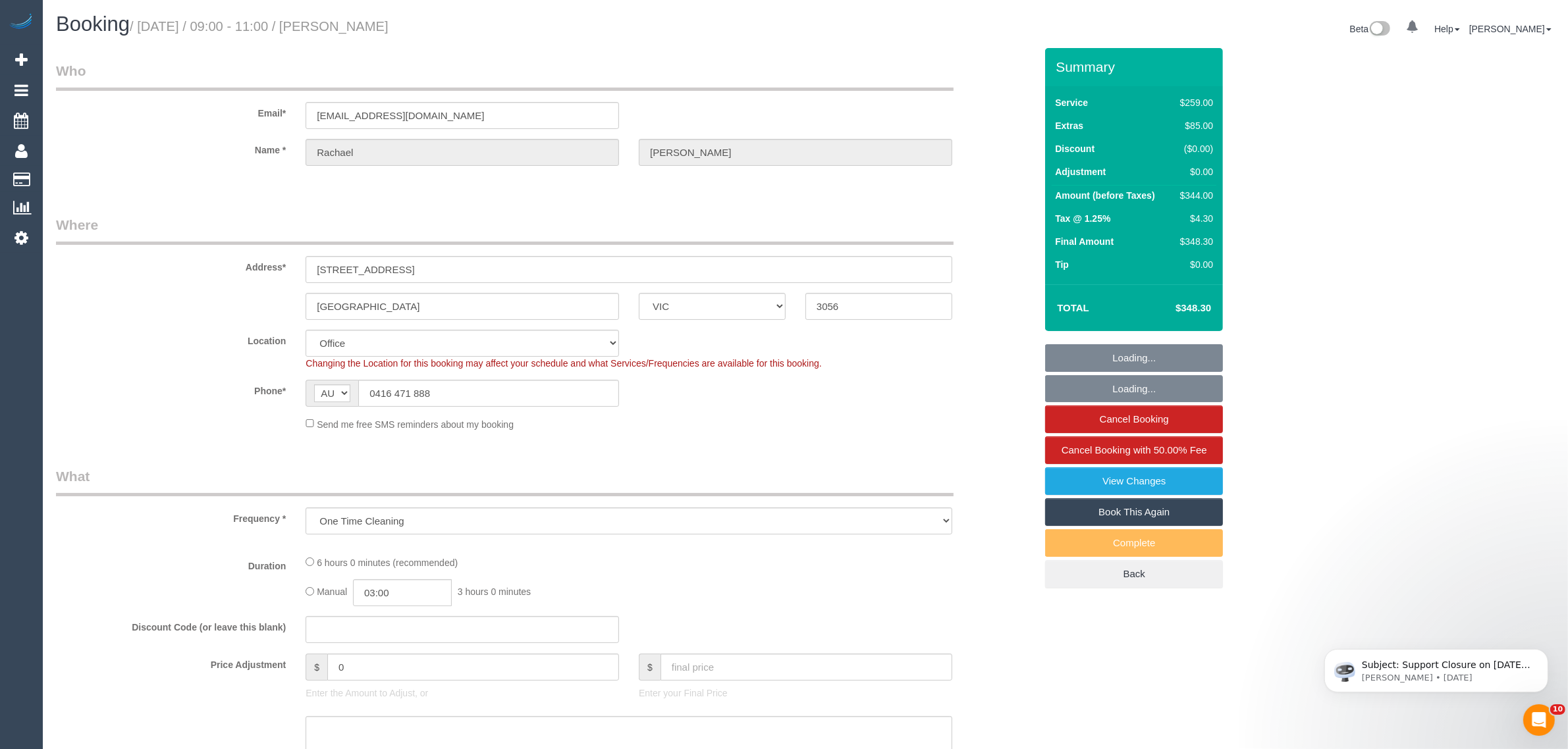
select select "string:stripe-pm_1RDWzh2GScqysDRVu69GAVzs"
click at [508, 396] on input "0416 471 888" at bounding box center [489, 393] width 261 height 27
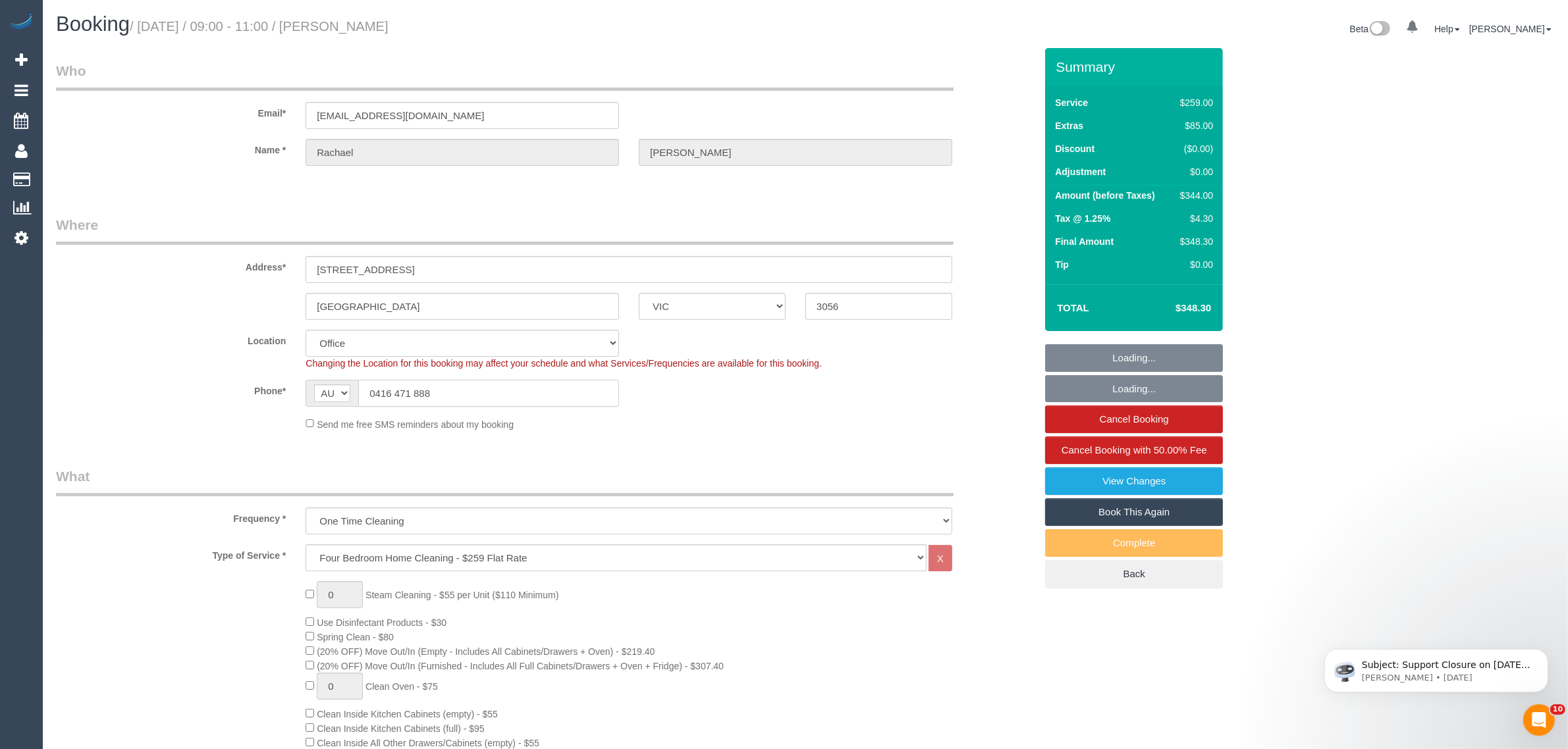
select select "object:805"
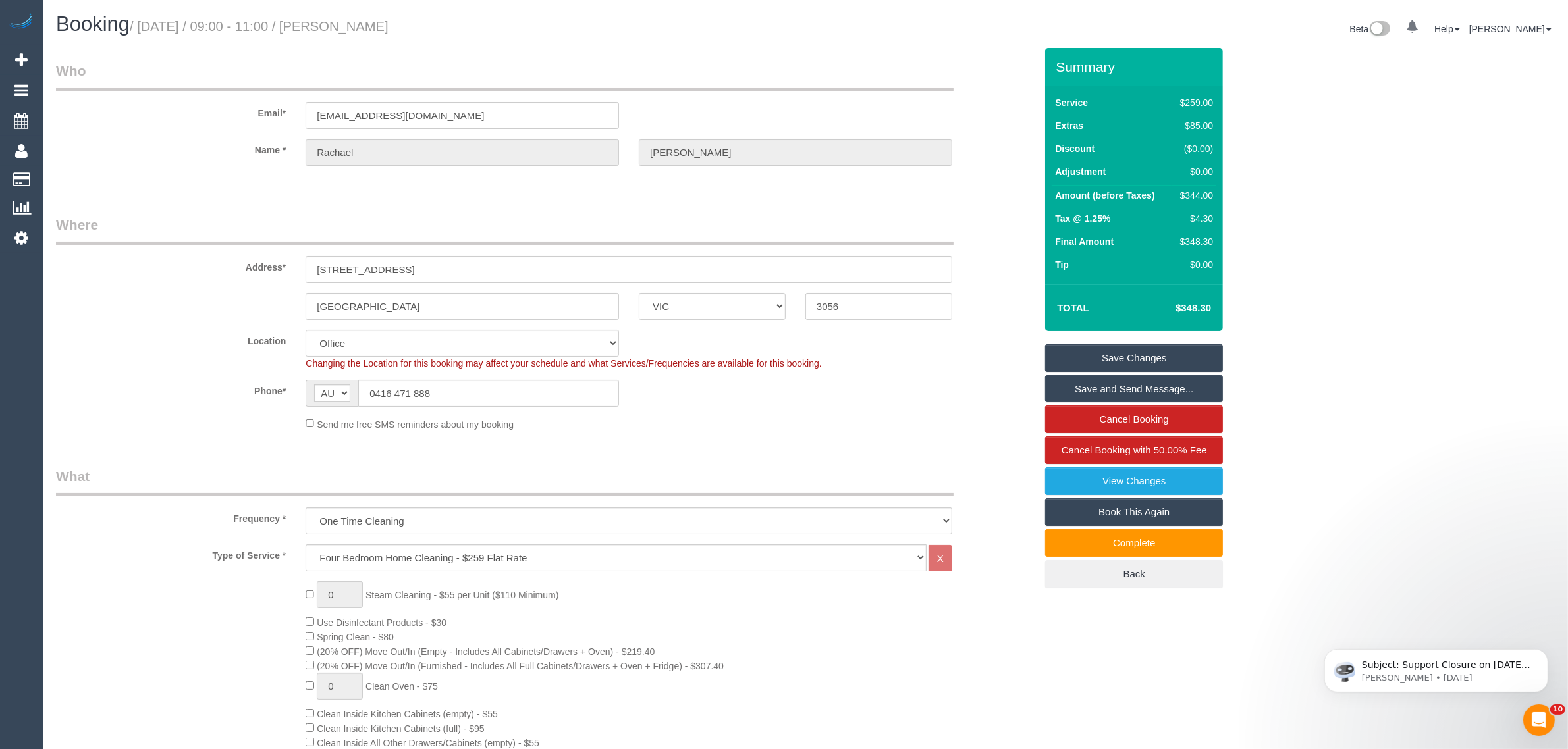
click at [361, 25] on small "/ August 28, 2025 / 09:00 - 11:00 / Rachael Ogle" at bounding box center [259, 26] width 259 height 15
copy small "Rachael"
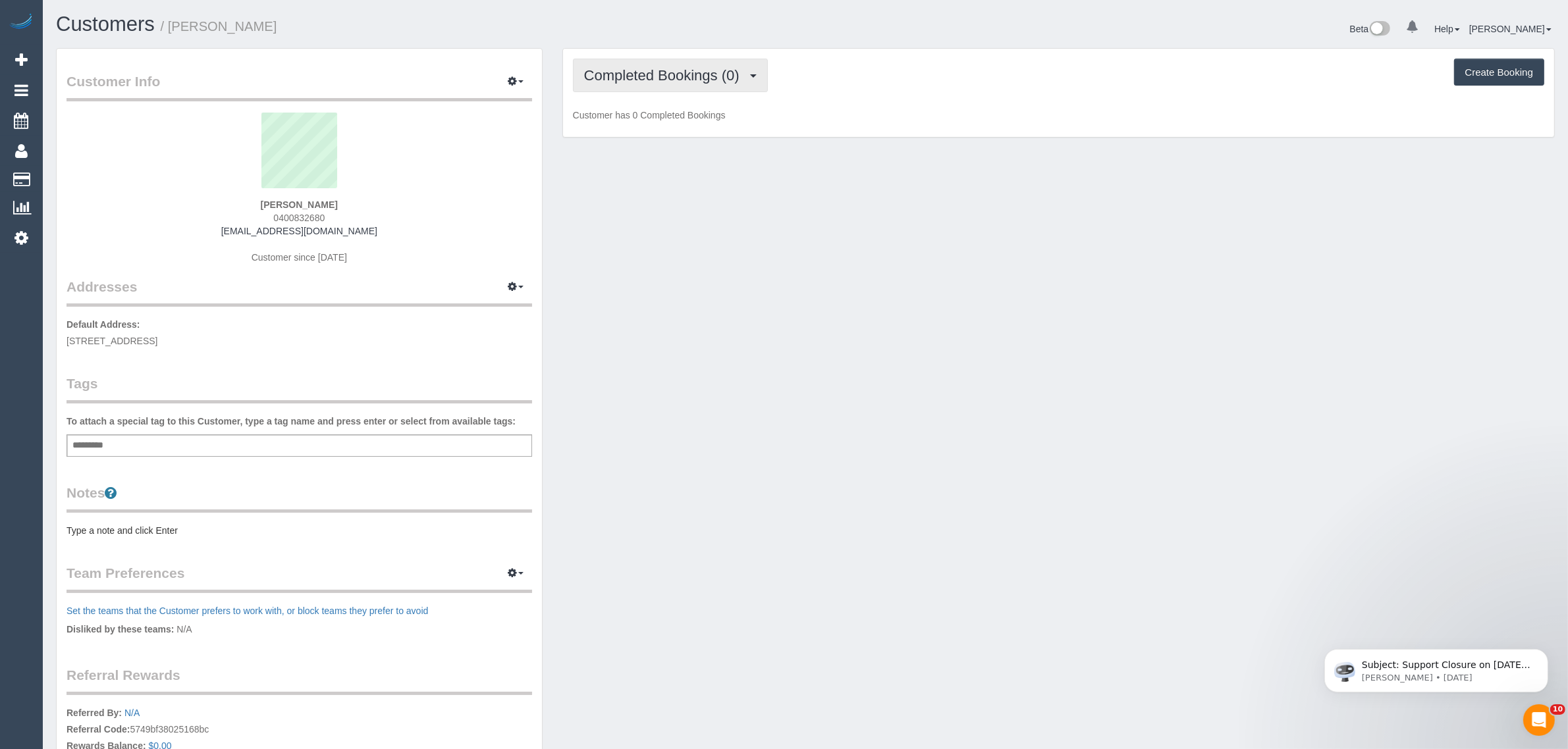
click at [696, 76] on span "Completed Bookings (0)" at bounding box center [665, 75] width 162 height 16
click at [673, 116] on link "Upcoming Bookings (12)" at bounding box center [644, 124] width 139 height 17
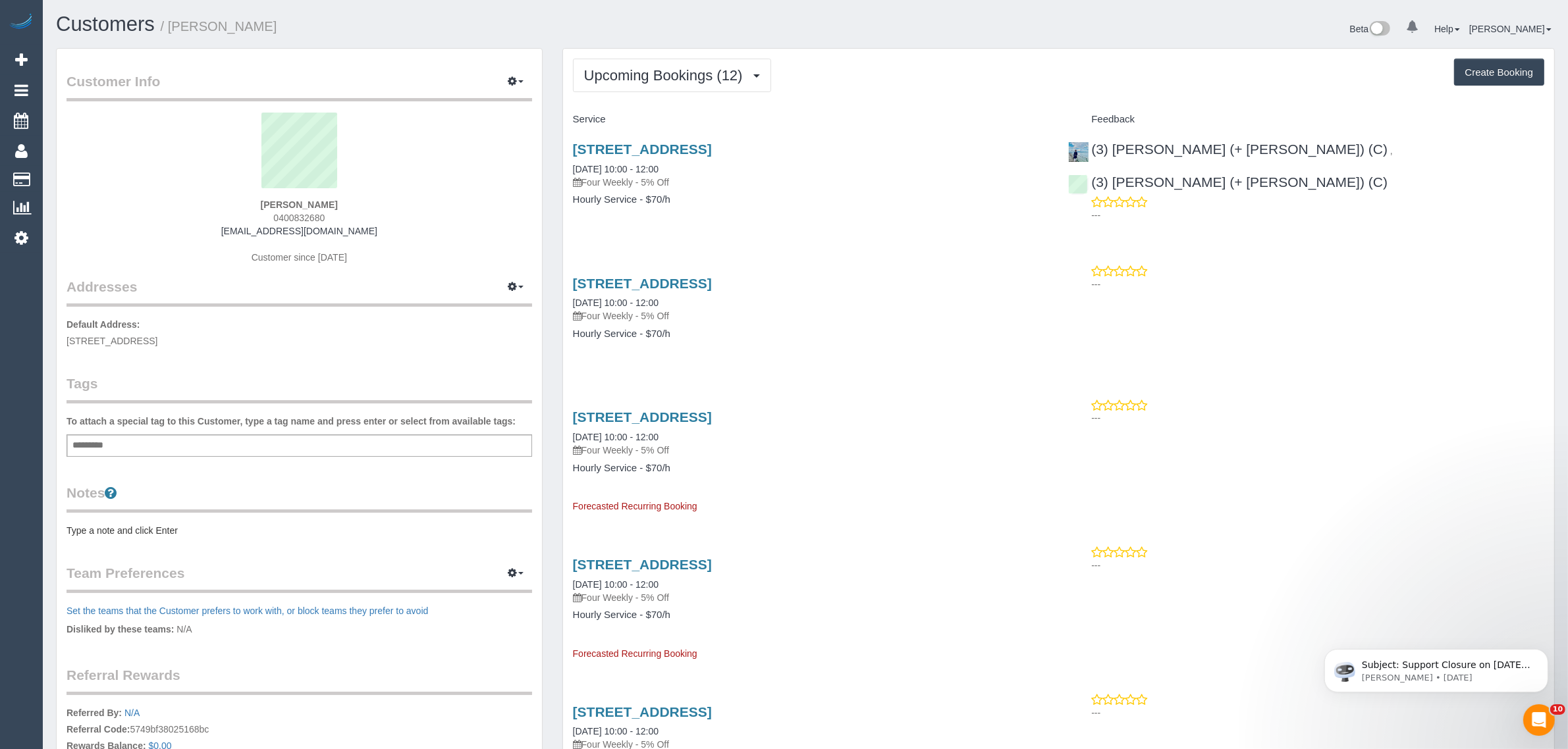
click at [297, 213] on span "0400832680" at bounding box center [300, 217] width 52 height 10
copy span "0400832680"
click at [658, 79] on span "Upcoming Bookings (12)" at bounding box center [666, 75] width 165 height 16
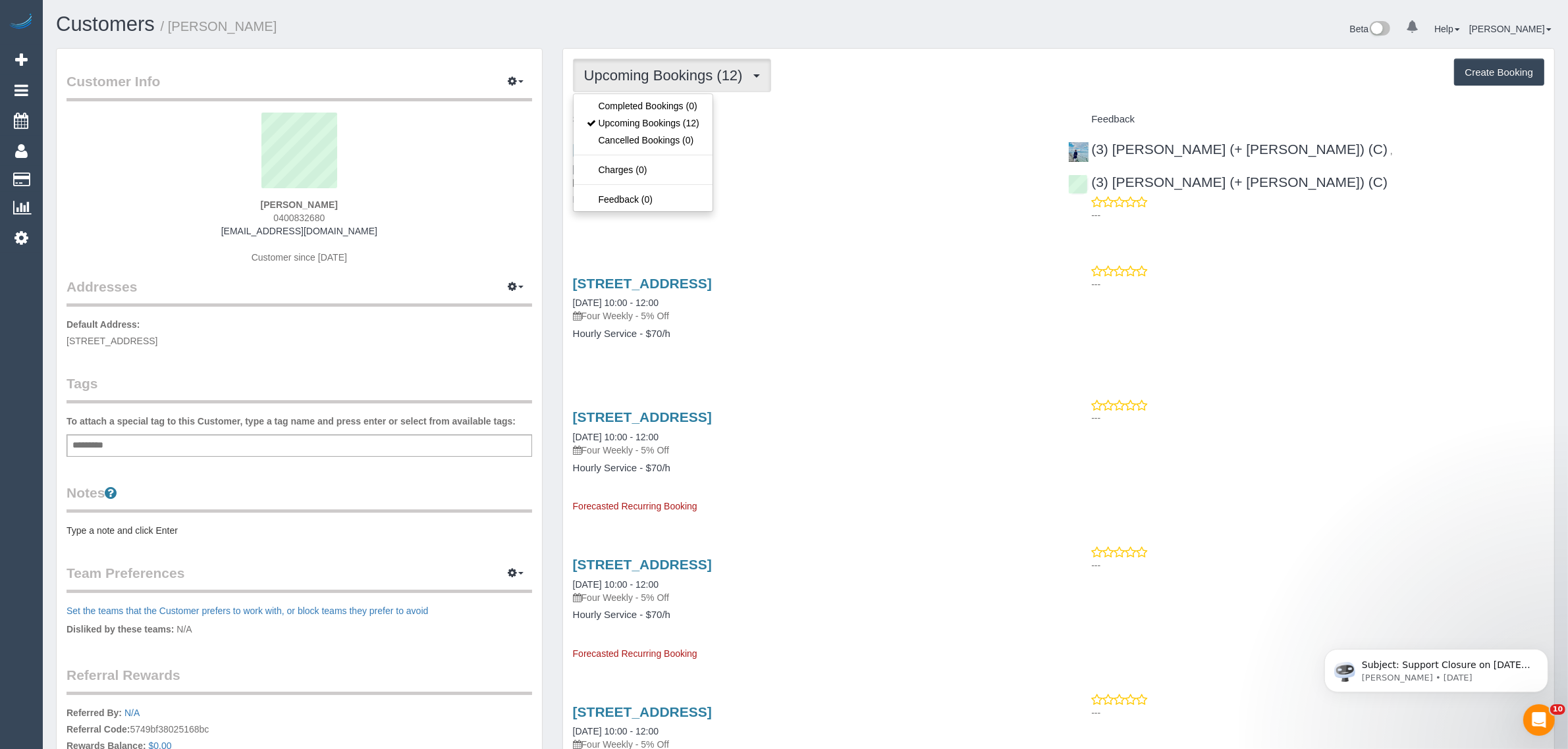
click at [658, 79] on span "Upcoming Bookings (12)" at bounding box center [666, 75] width 165 height 16
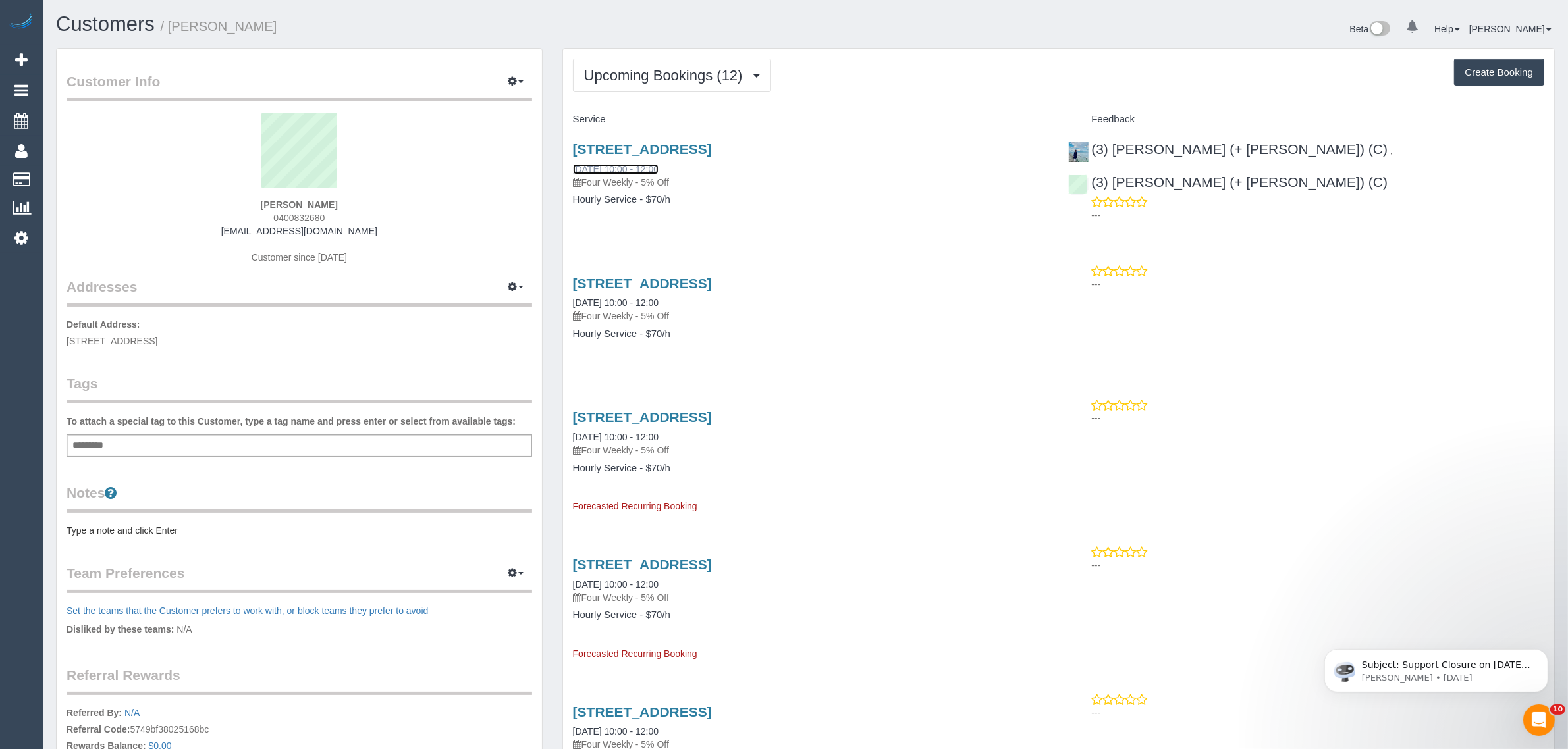
click at [617, 169] on link "28/08/2025 10:00 - 12:00" at bounding box center [615, 169] width 85 height 10
drag, startPoint x: 814, startPoint y: 145, endPoint x: 566, endPoint y: 140, distance: 248.1
click at [566, 140] on div "10 Mcnabs Road, Keilor, VIC 3036 28/08/2025 10:00 - 12:00 Four Weekly - 5% Off …" at bounding box center [811, 181] width 496 height 102
copy link "10 Mcnabs Road, Keilor, VIC 3036"
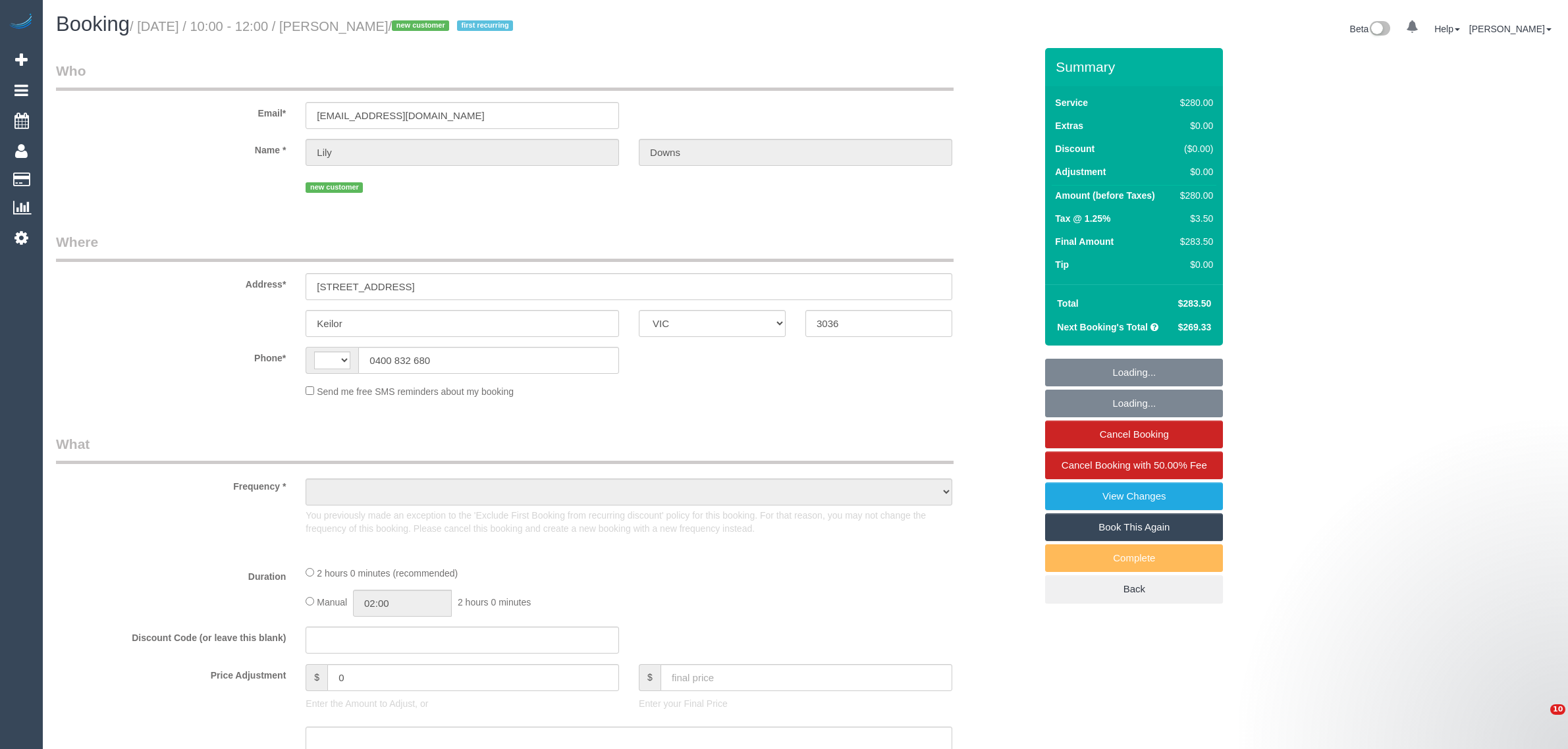
select select "VIC"
select select "object:310"
select select "string:stripe-pm_1RxeTF2GScqysDRVYqMdvd0z"
select select "number:29"
select select "number:17"
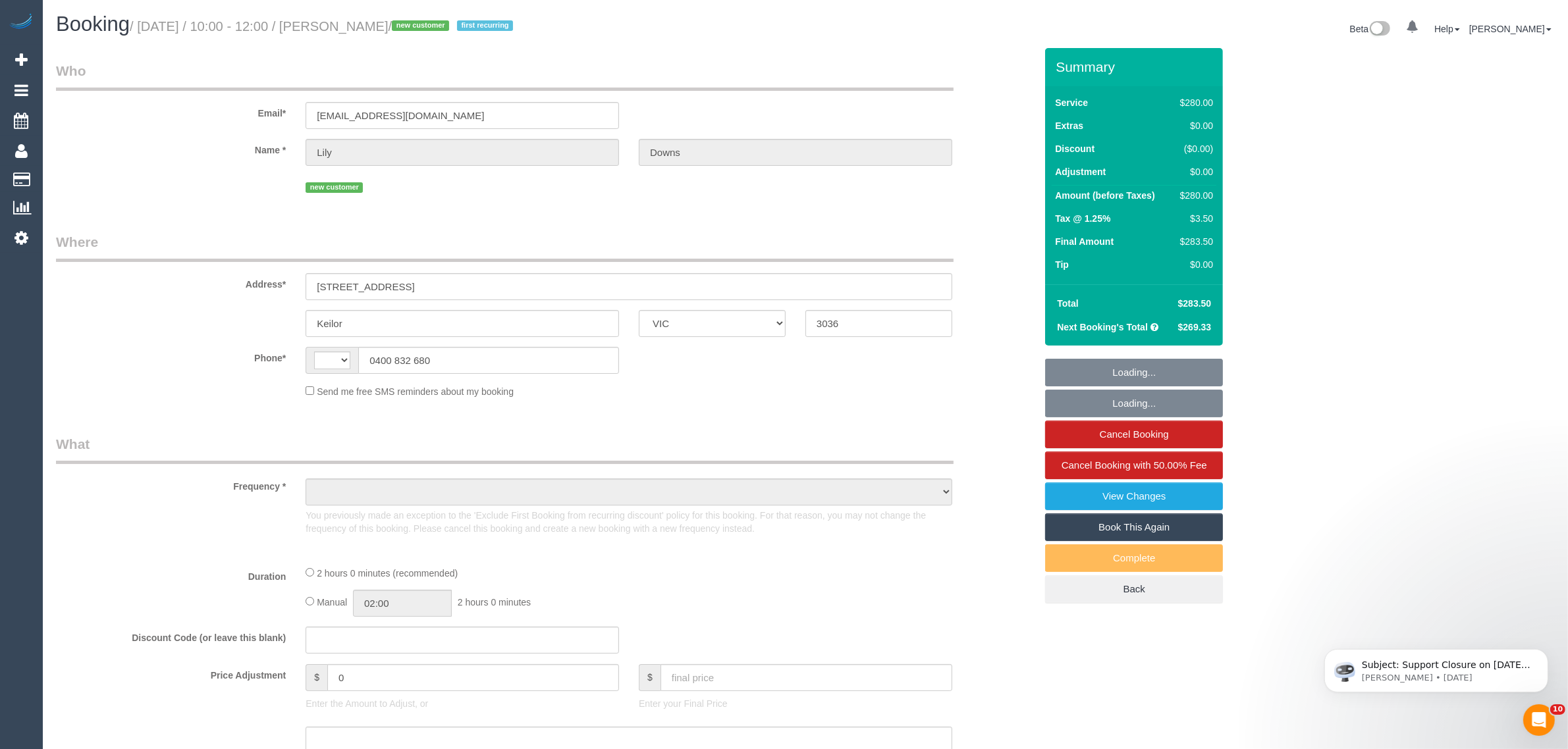
select select "number:18"
select select "number:22"
select select "number:34"
select select "number:26"
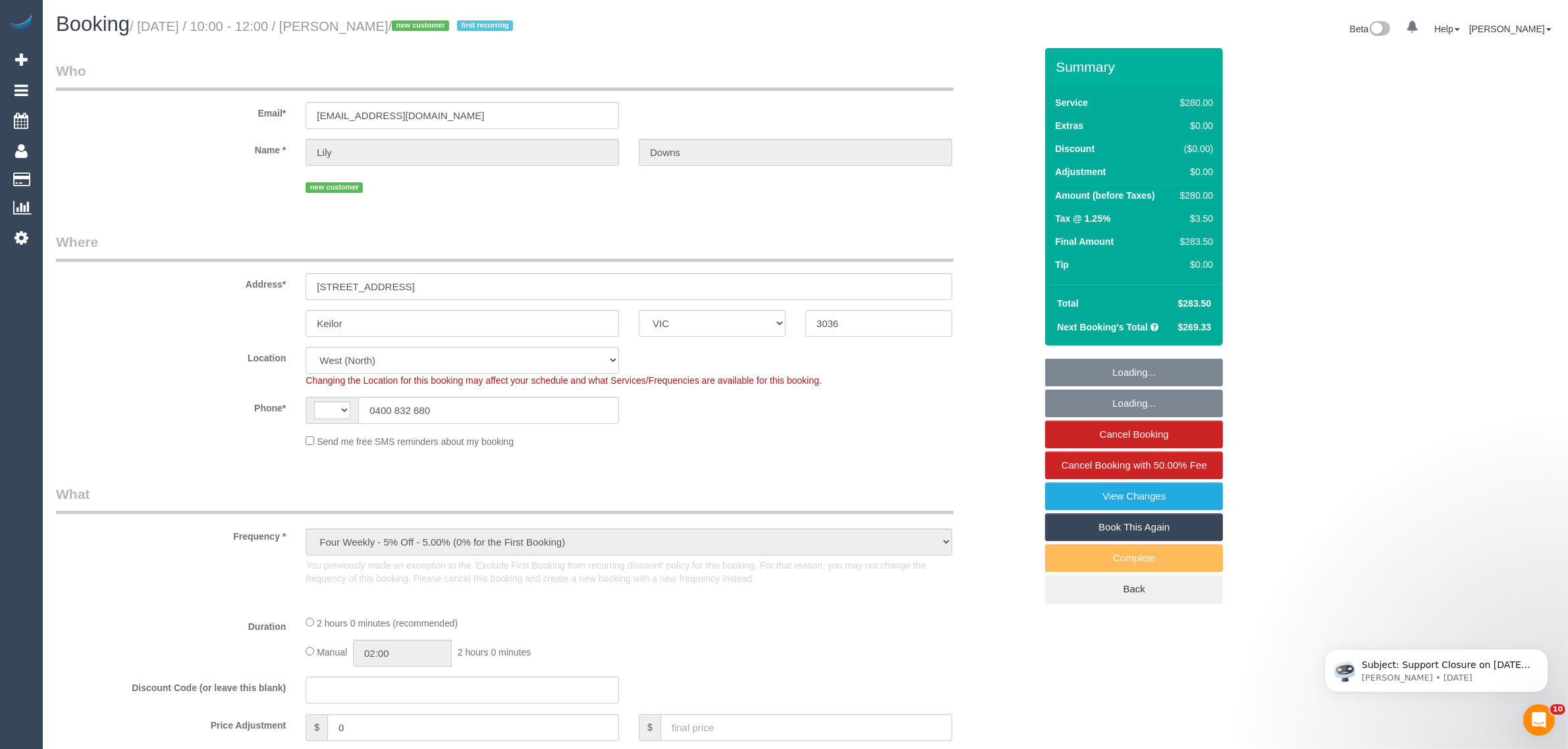
select select "object:708"
select select "string:AU"
select select "2"
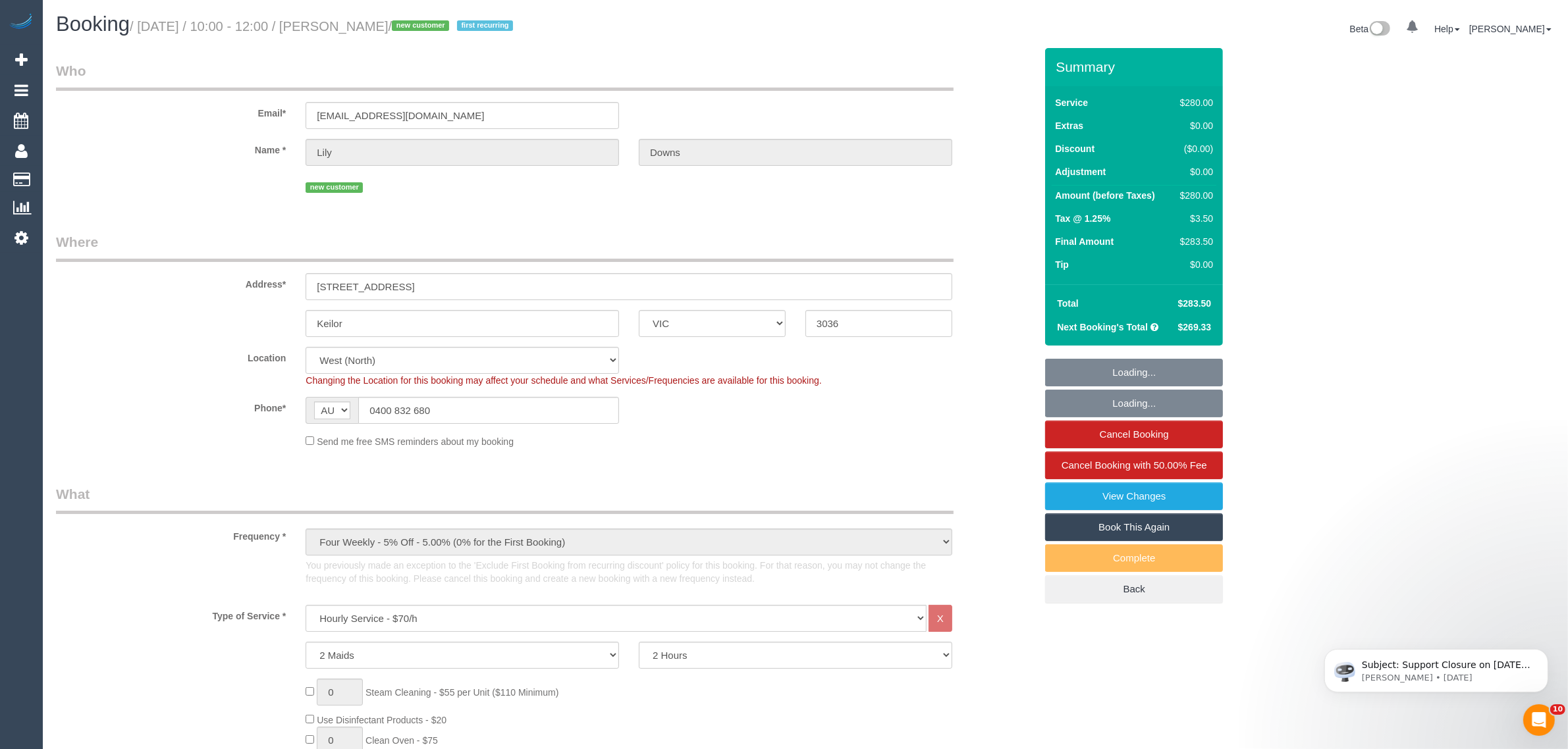
select select "spot1"
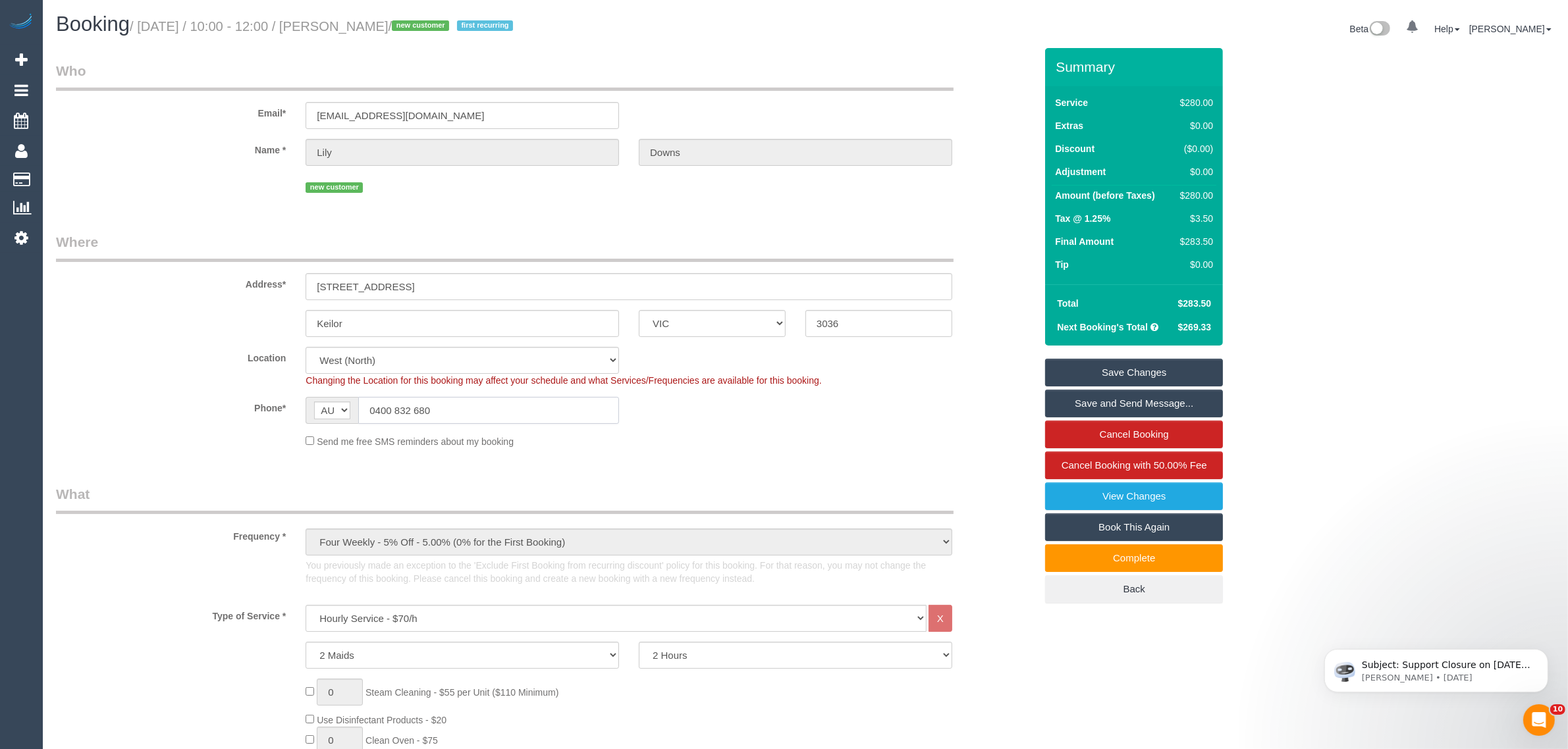
click at [483, 407] on input "0400 832 680" at bounding box center [489, 410] width 261 height 27
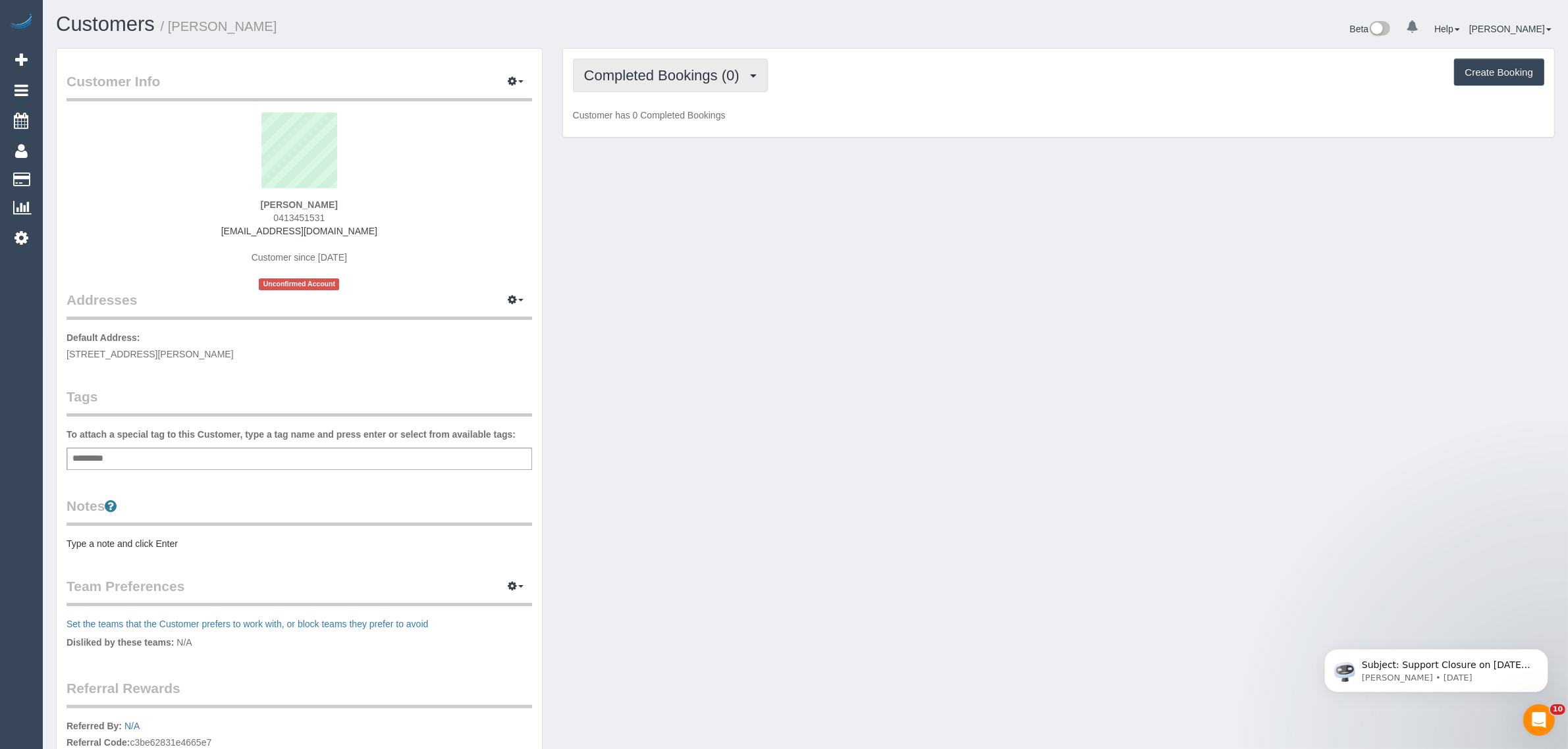
click at [699, 74] on span "Completed Bookings (0)" at bounding box center [665, 75] width 162 height 16
click at [667, 122] on link "Upcoming Bookings (1)" at bounding box center [642, 124] width 137 height 17
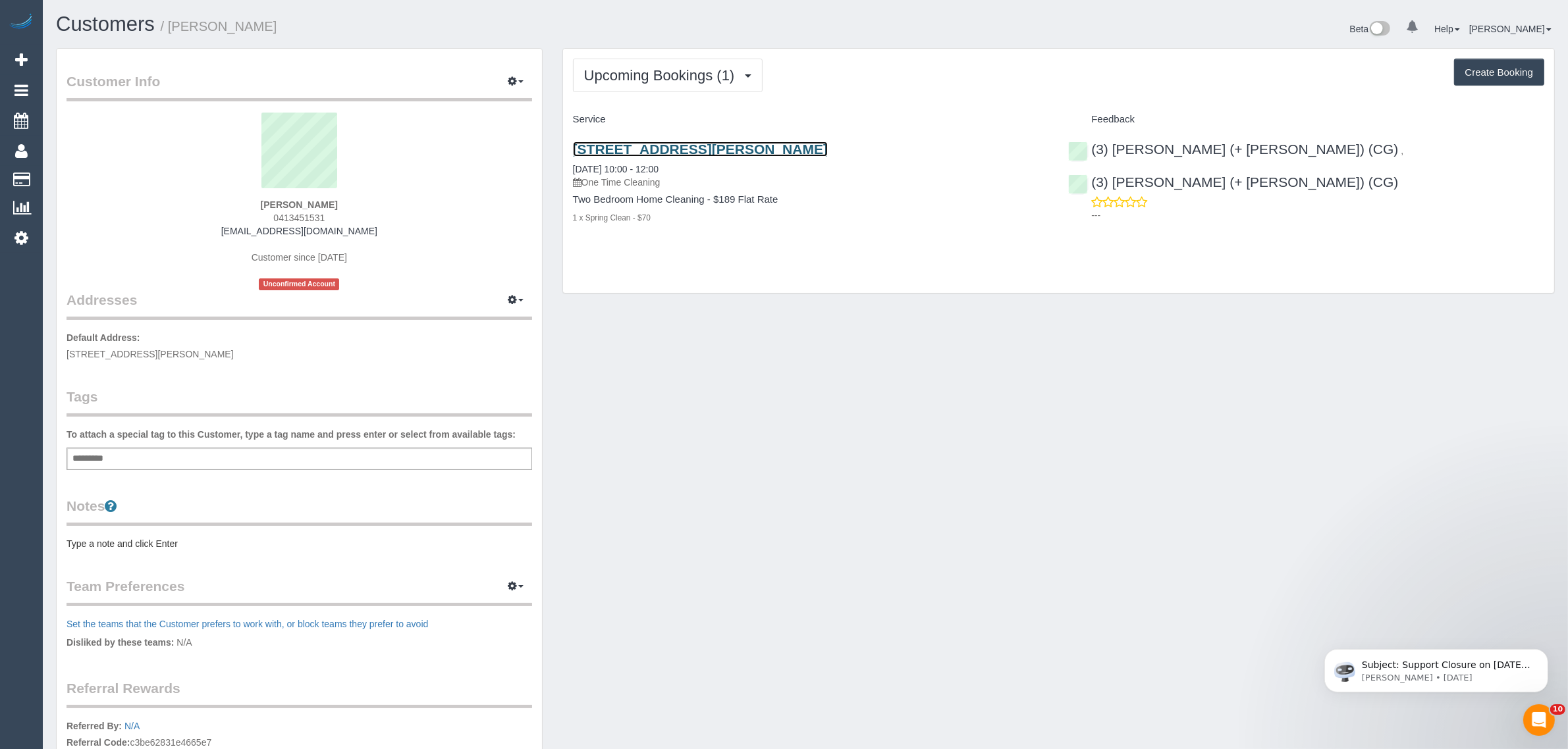
click at [731, 145] on link "32 Albert Street, 4, Brunswick East, VIC 3057" at bounding box center [701, 149] width 255 height 15
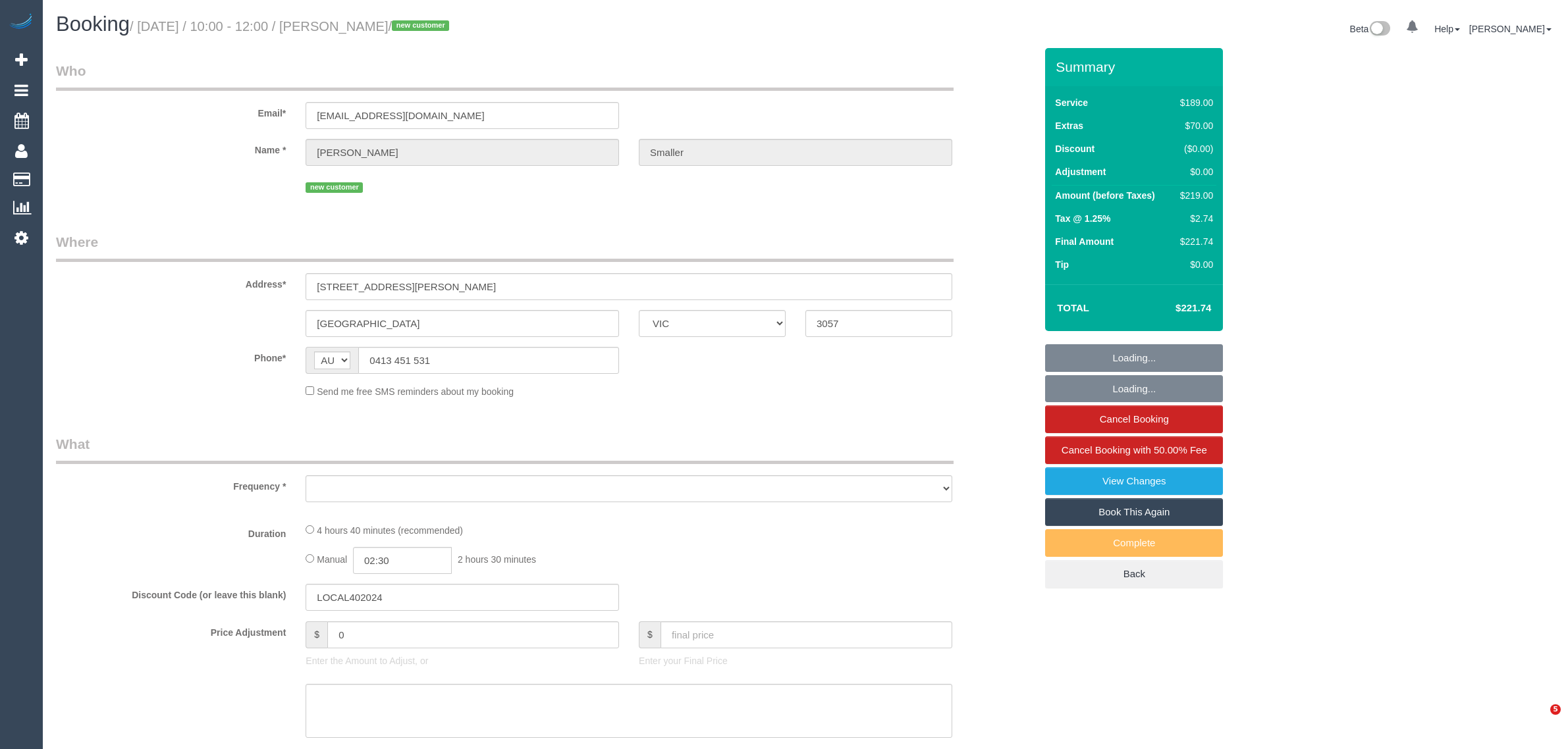
select select "VIC"
select select "string:stripe-pm_1S0BnP2GScqysDRVP1tLA3Ue"
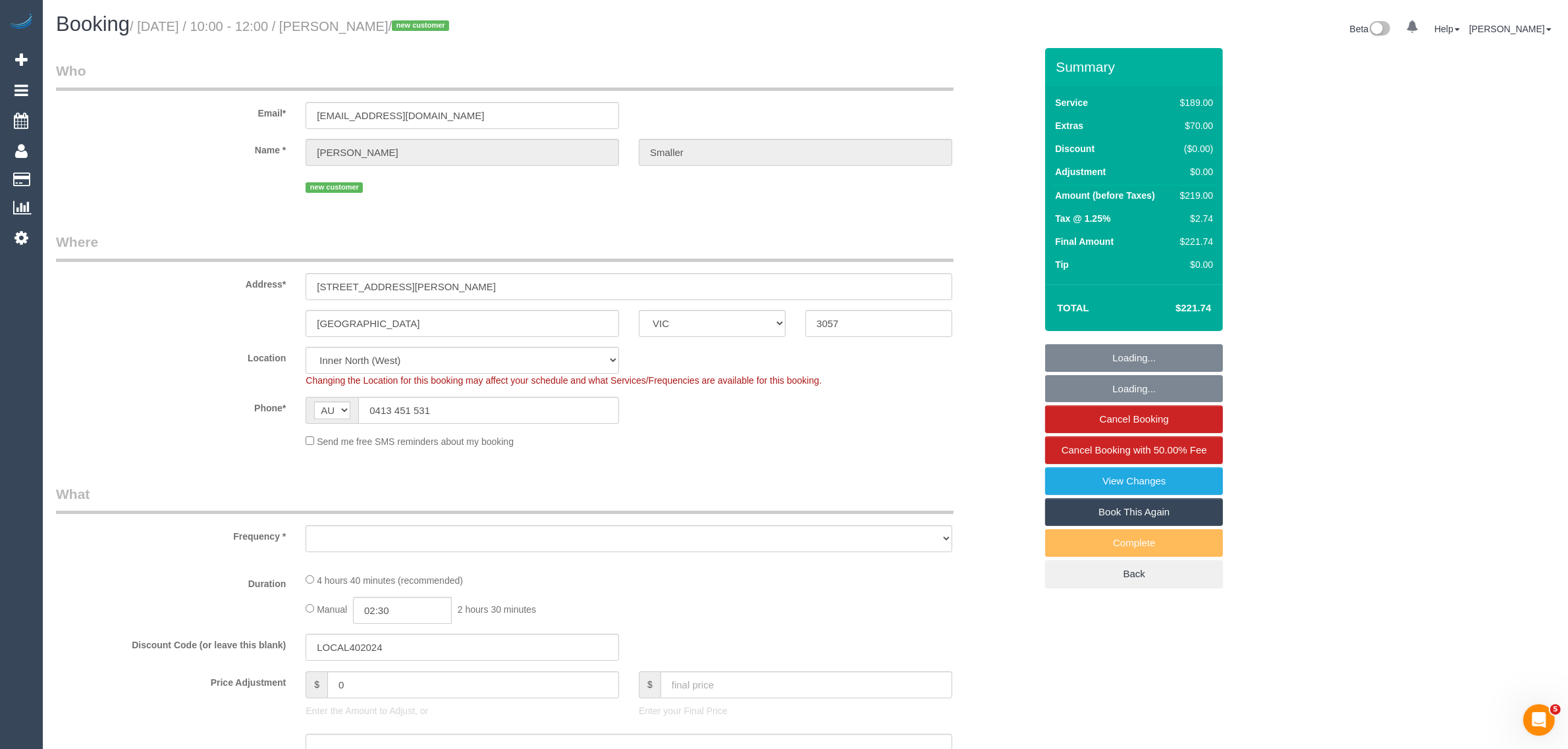
select select "object:547"
select select "number:28"
select select "number:14"
select select "number:18"
select select "number:24"
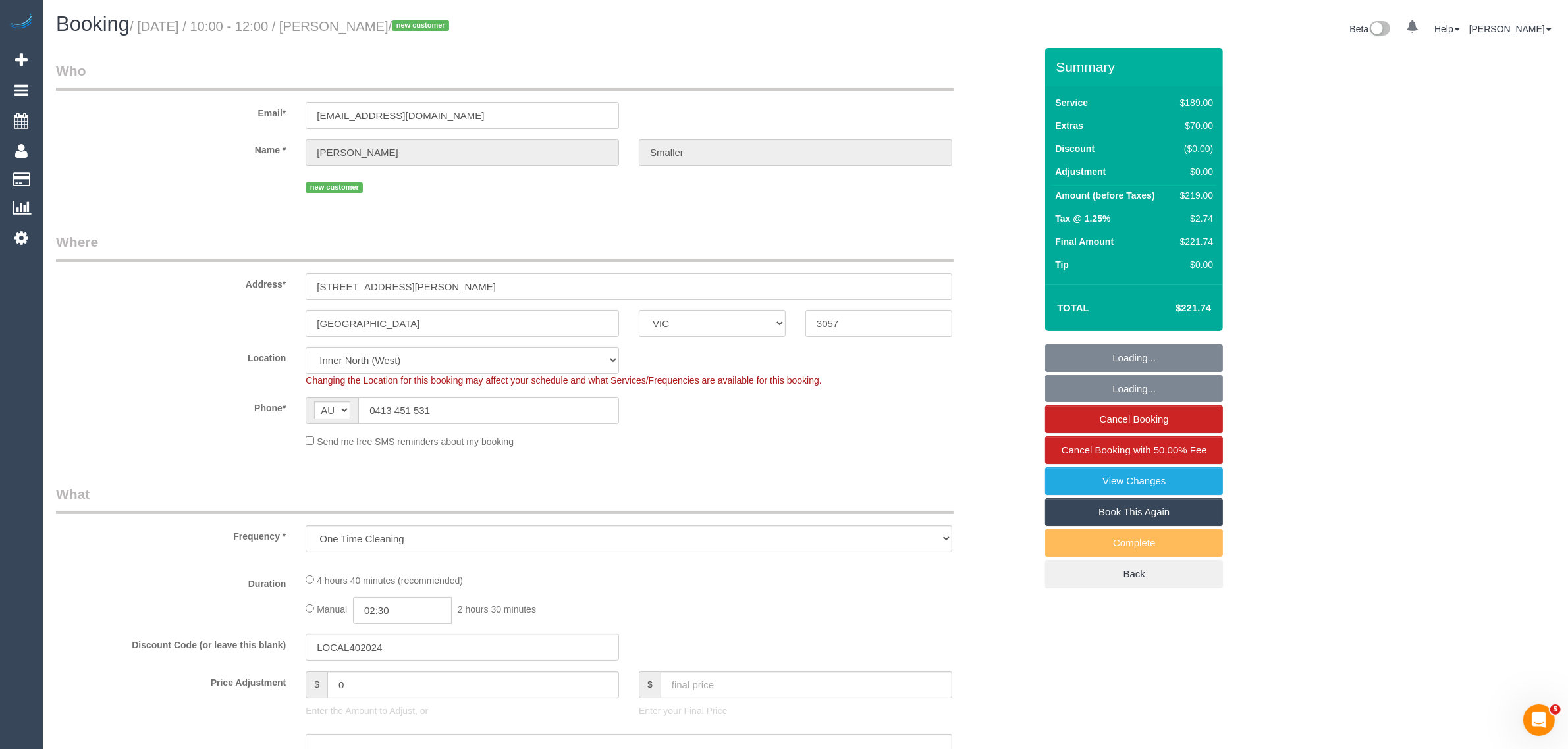
select select "number:13"
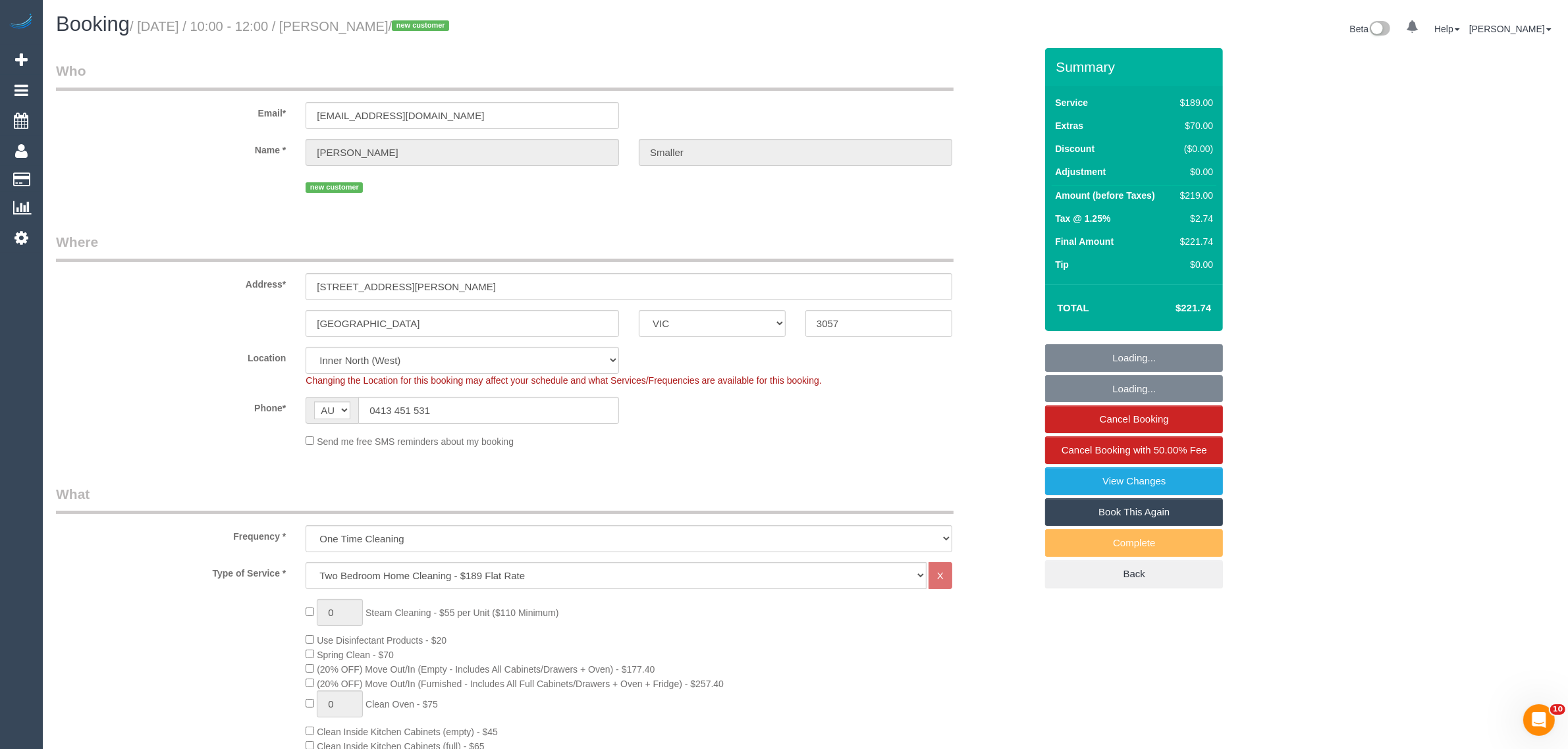
scroll to position [329, 0]
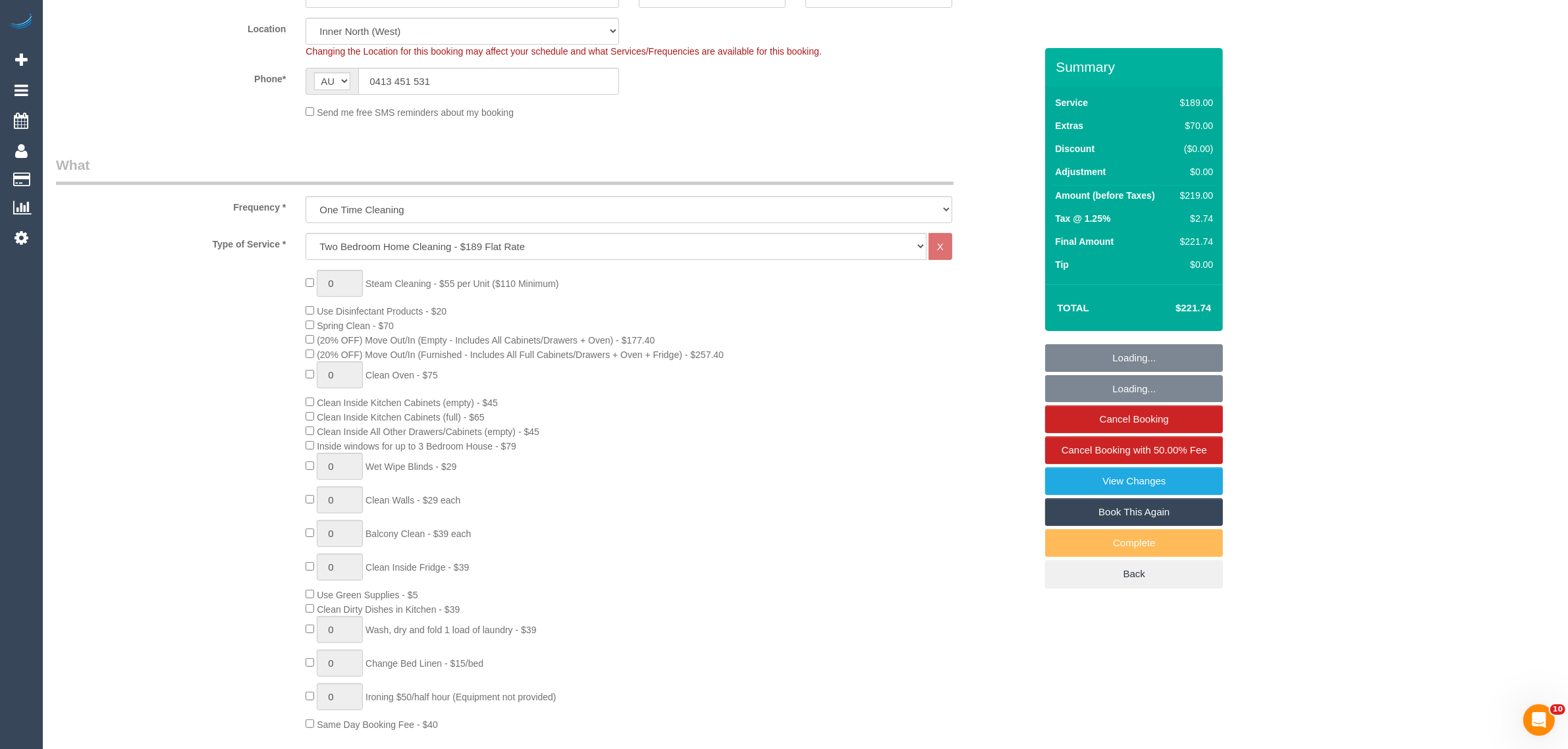
select select "object:1654"
select select "spot1"
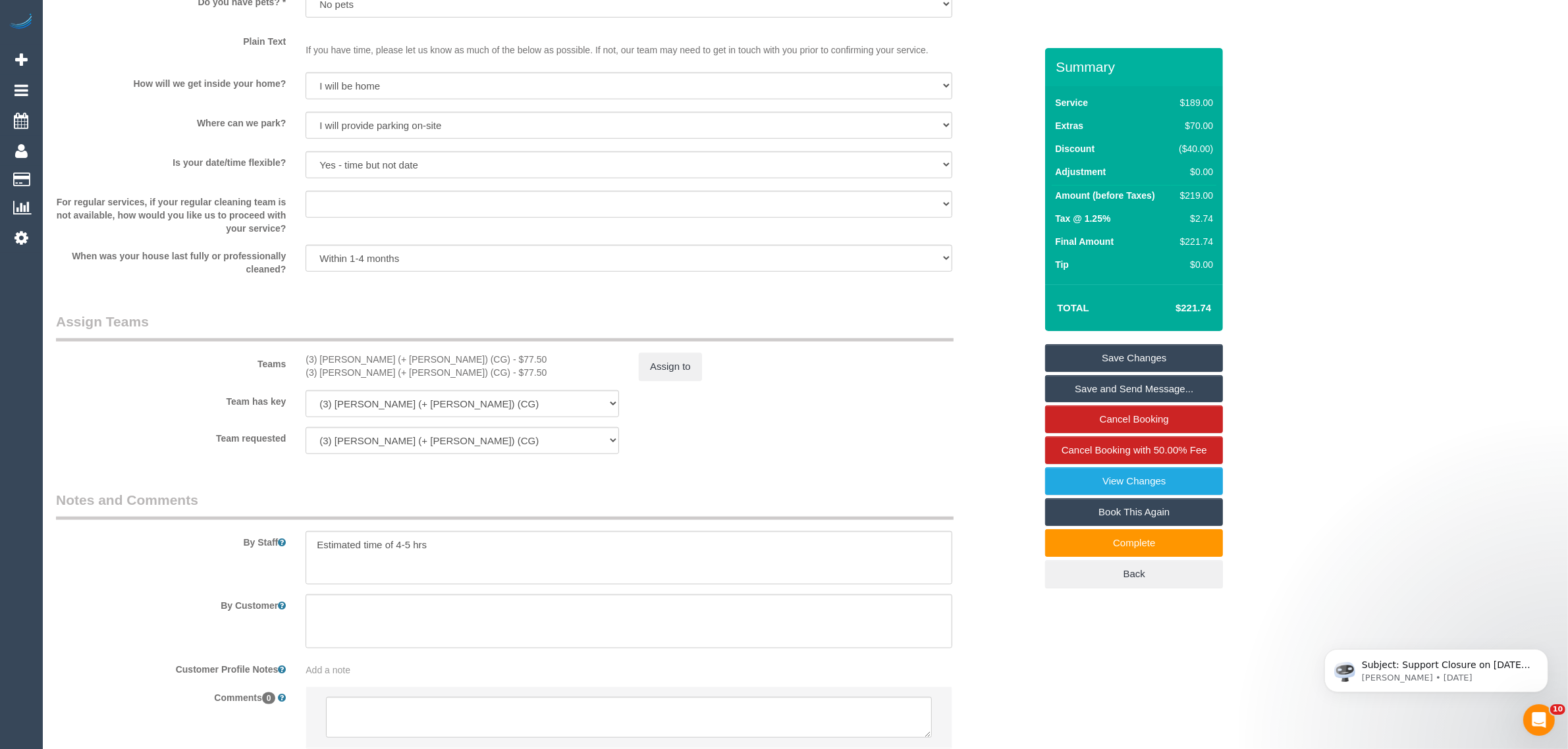
scroll to position [1758, 0]
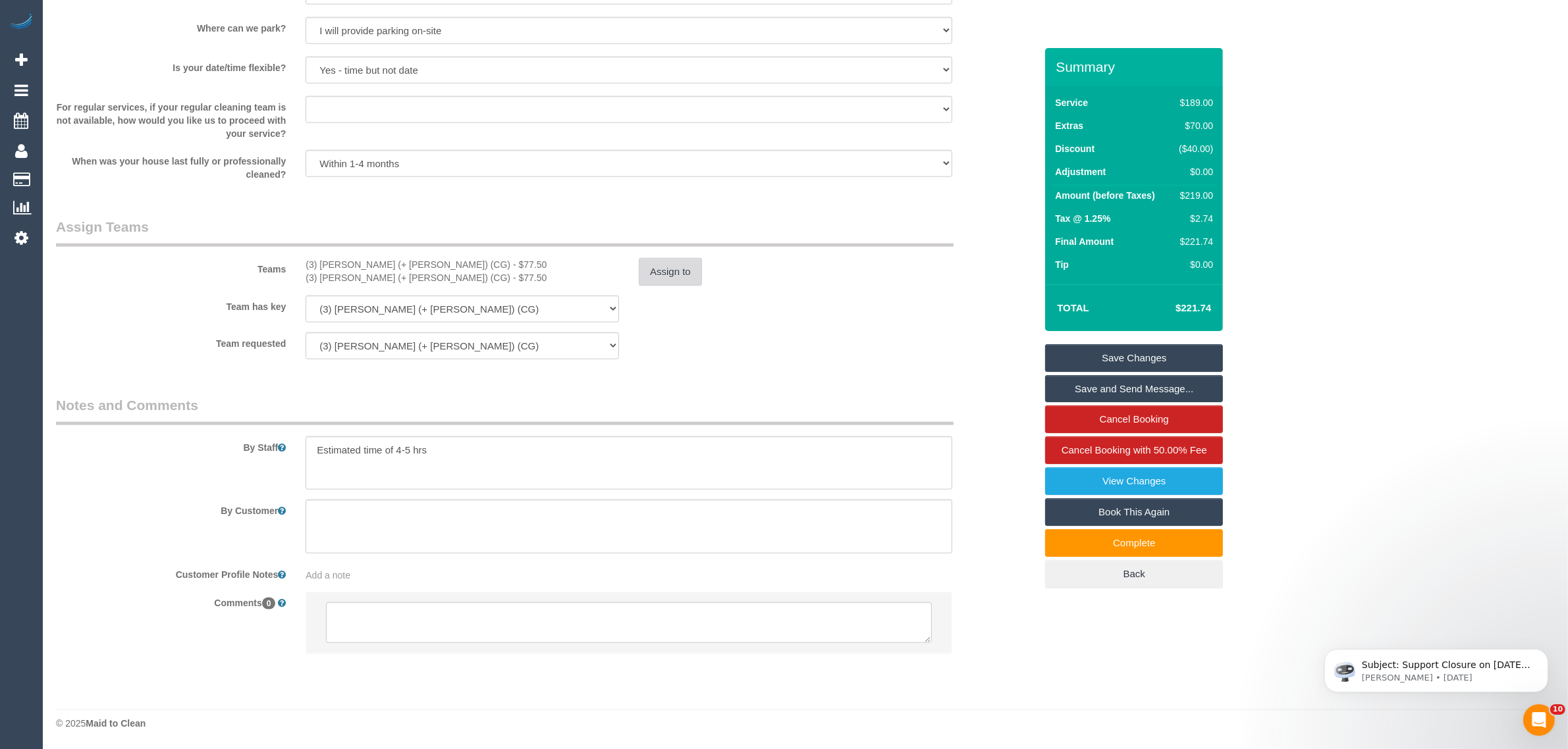
click at [666, 278] on button "Assign to" at bounding box center [670, 271] width 63 height 27
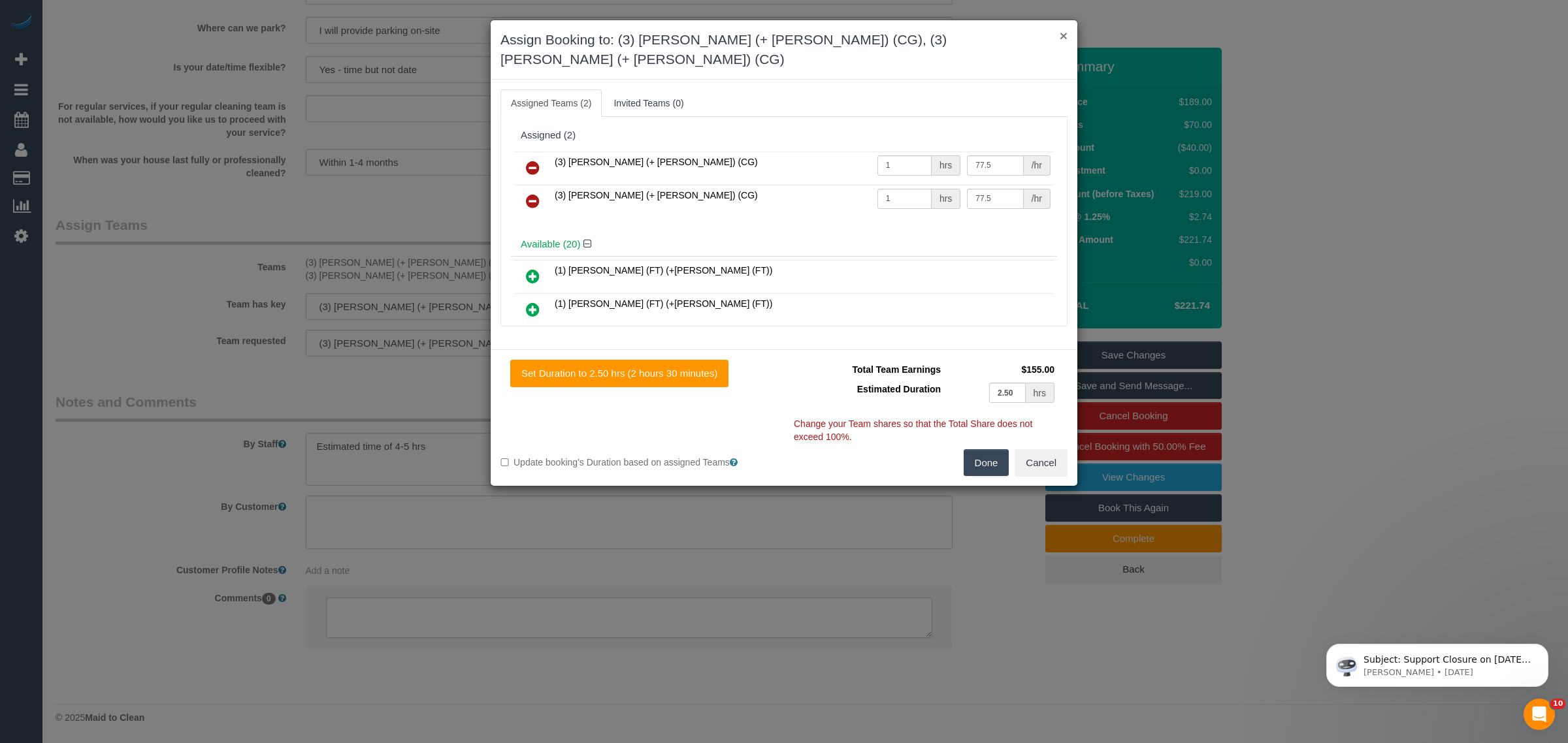
click at [1065, 33] on button "×" at bounding box center [1064, 36] width 8 height 14
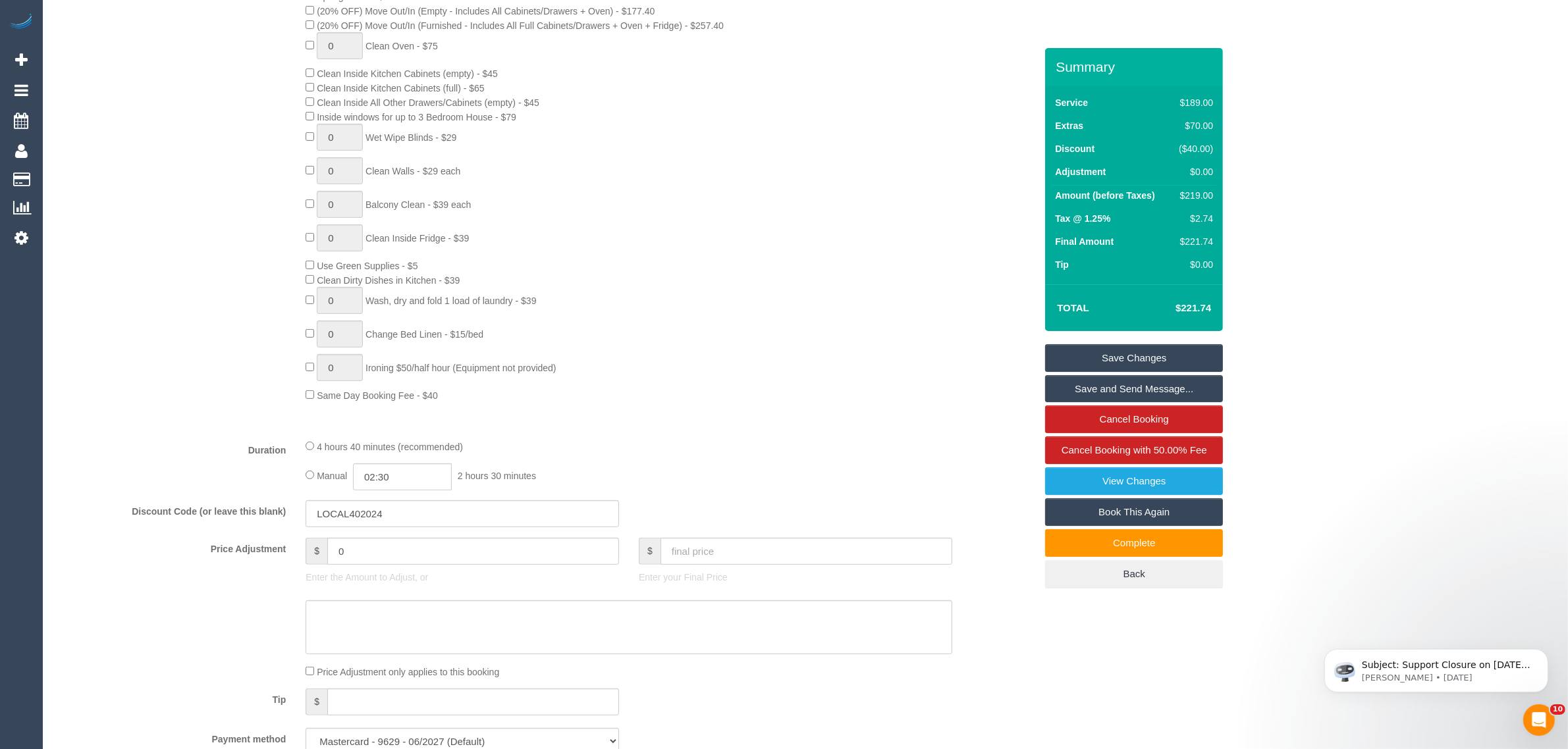
scroll to position [0, 0]
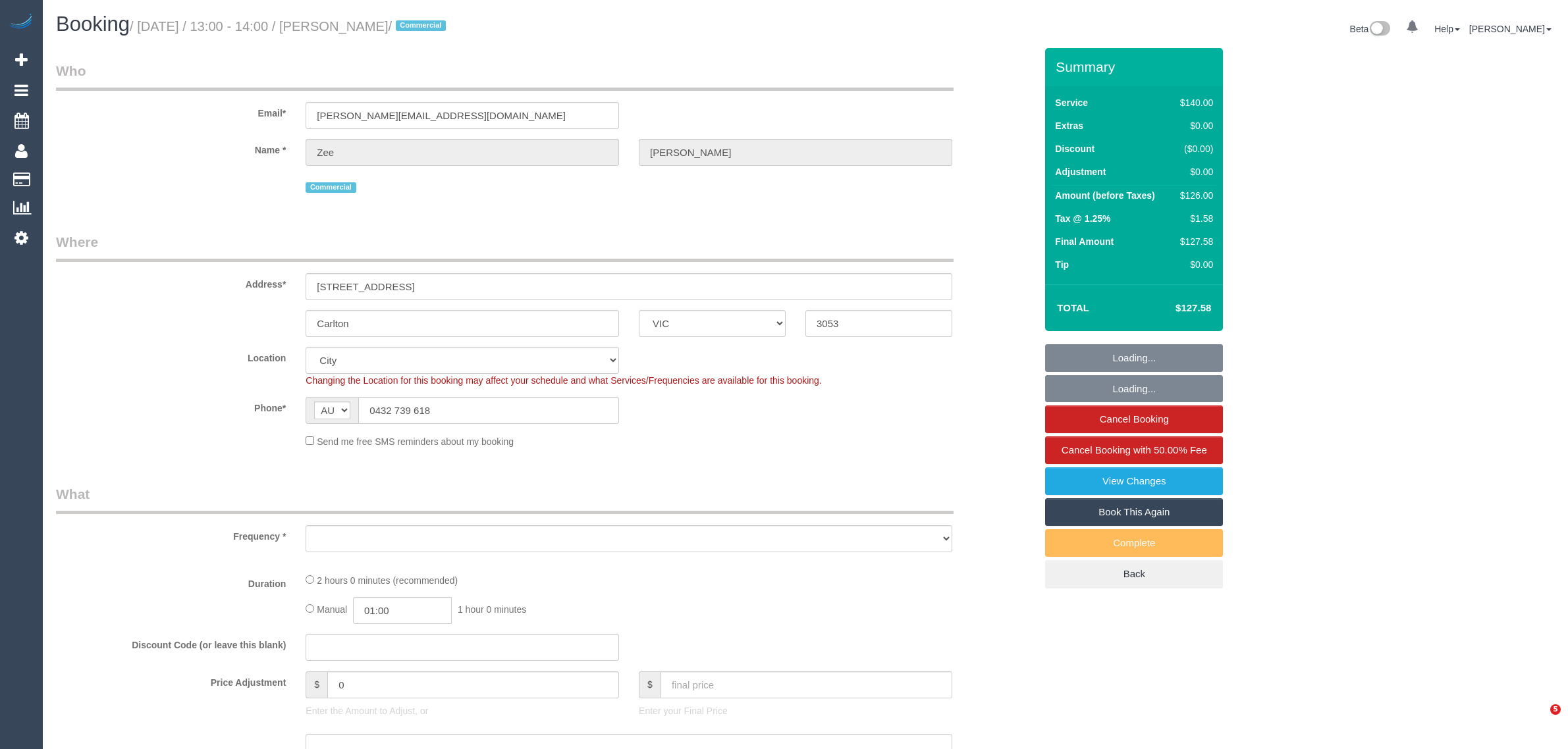
select select "VIC"
select select "object:790"
select select "string:stripe-pm_1R8WIf2GScqysDRVUt8qNa5x"
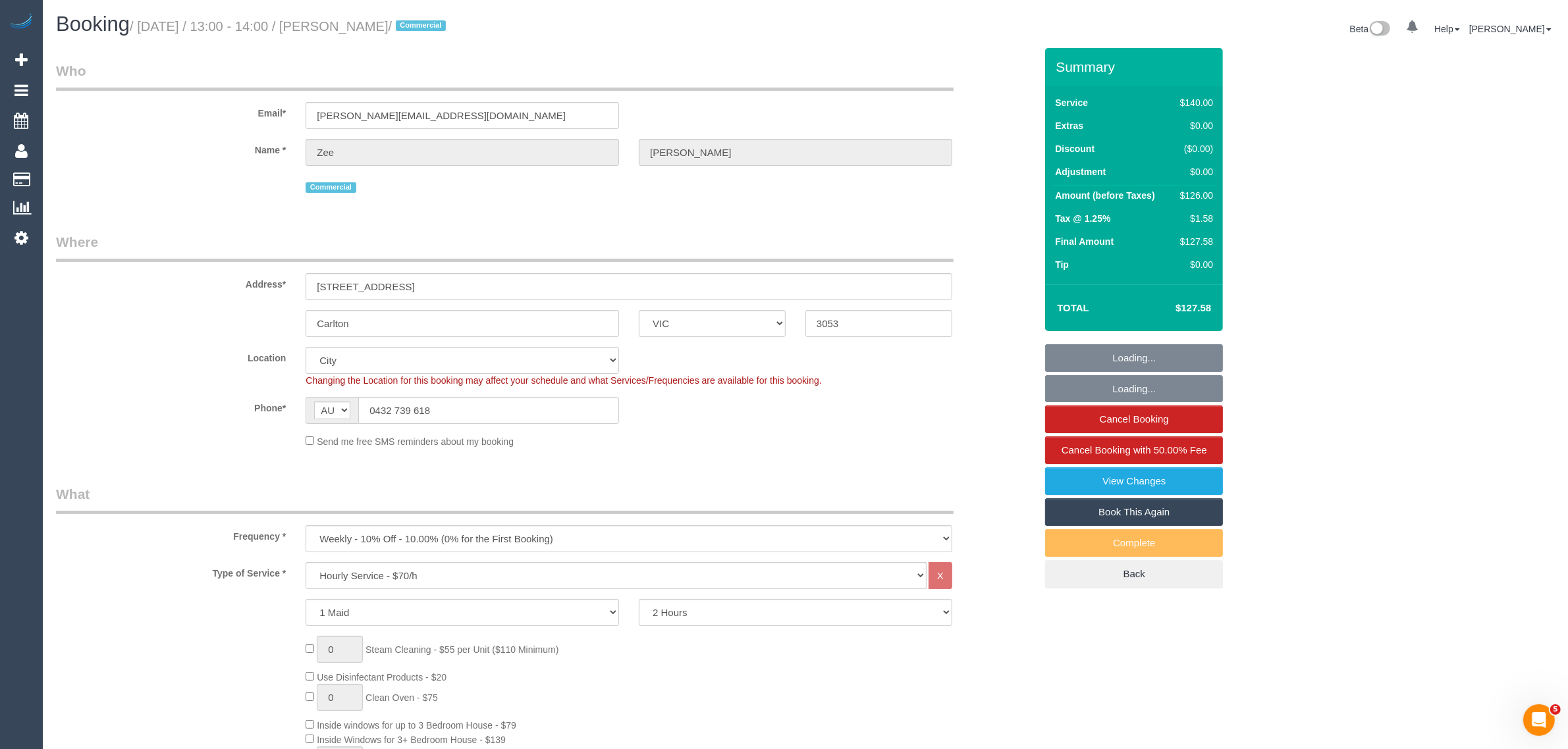
select select "7248"
select select "number:28"
select select "number:14"
select select "number:19"
select select "number:24"
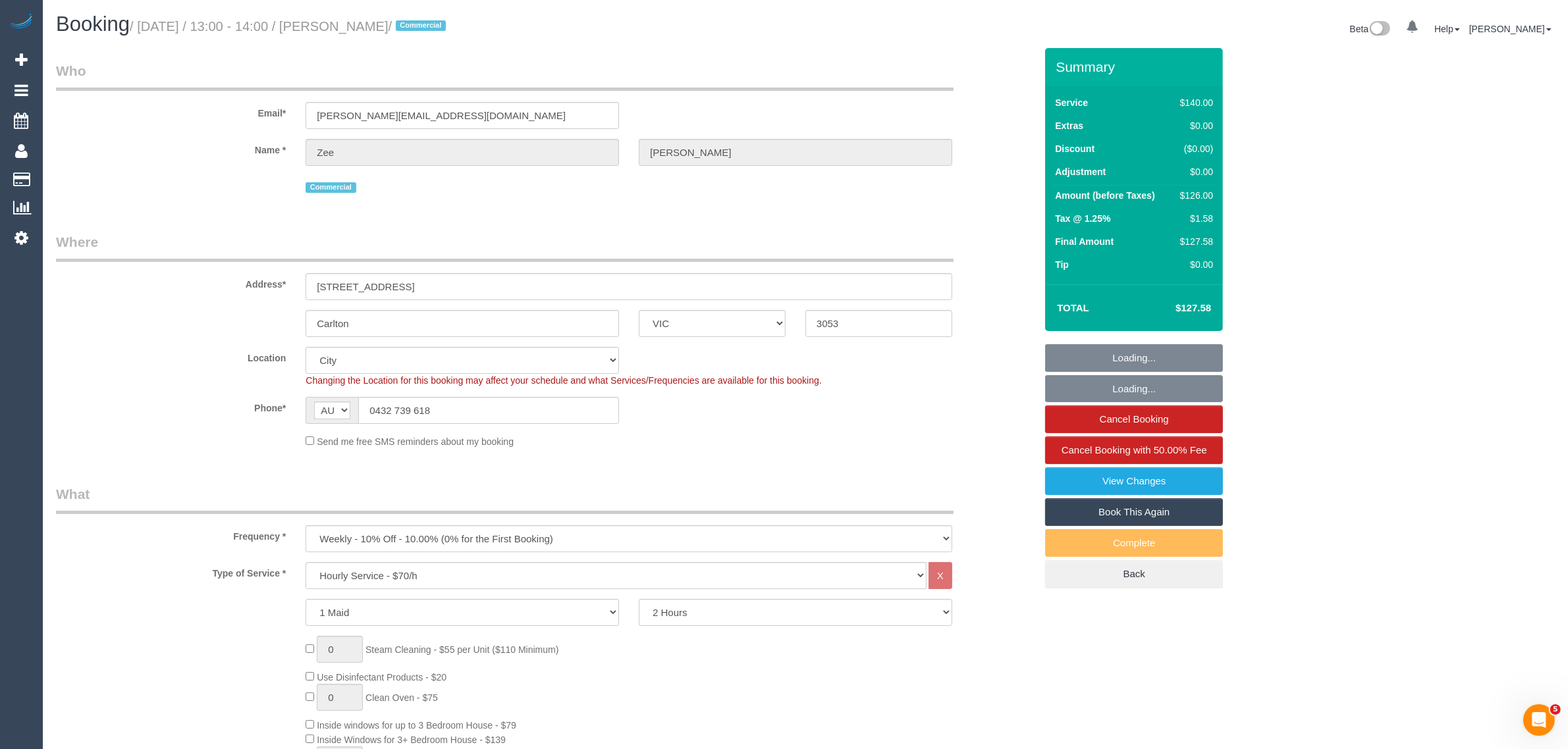
select select "number:35"
select select "number:12"
select select "object:1341"
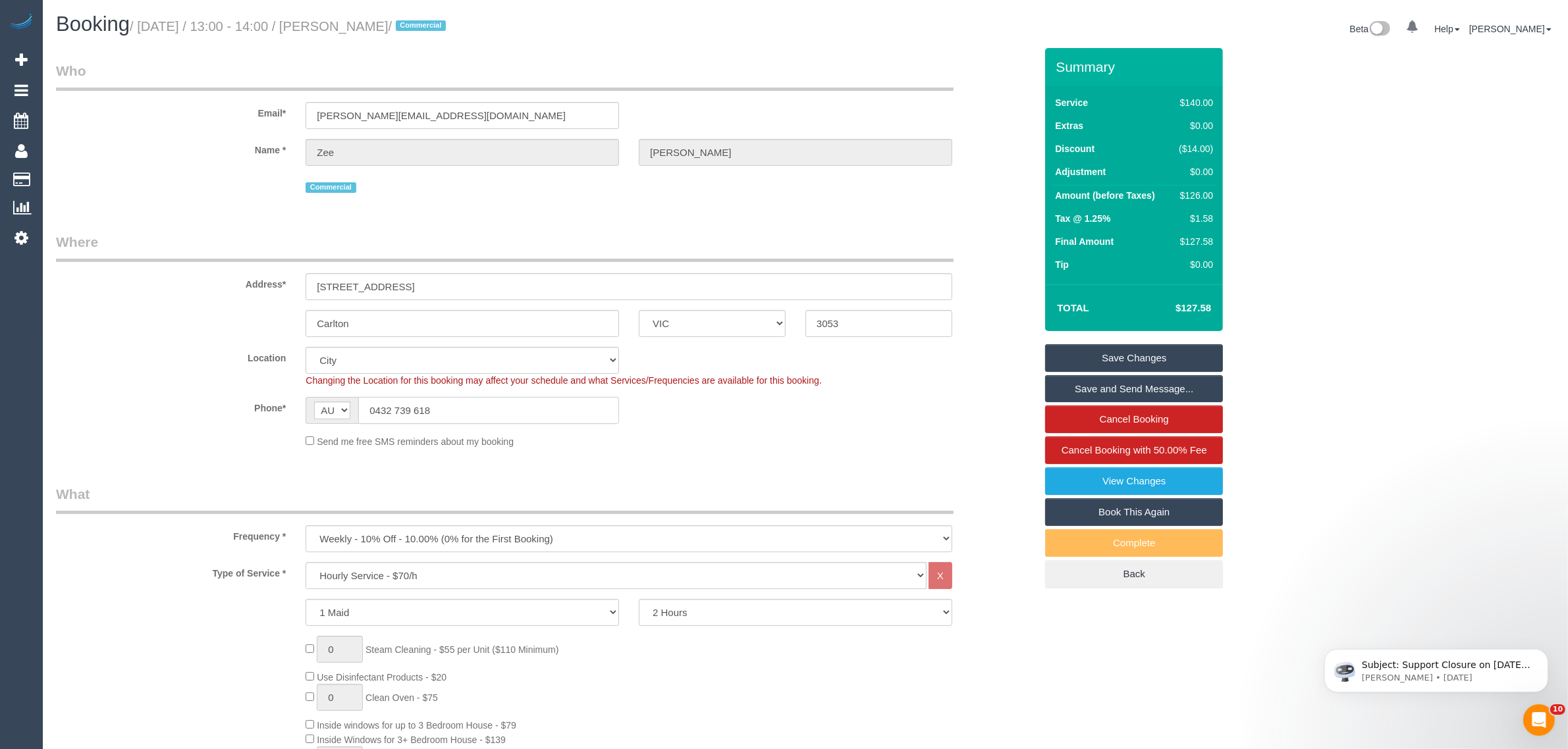
click at [453, 399] on input "0432 739 618" at bounding box center [489, 410] width 261 height 27
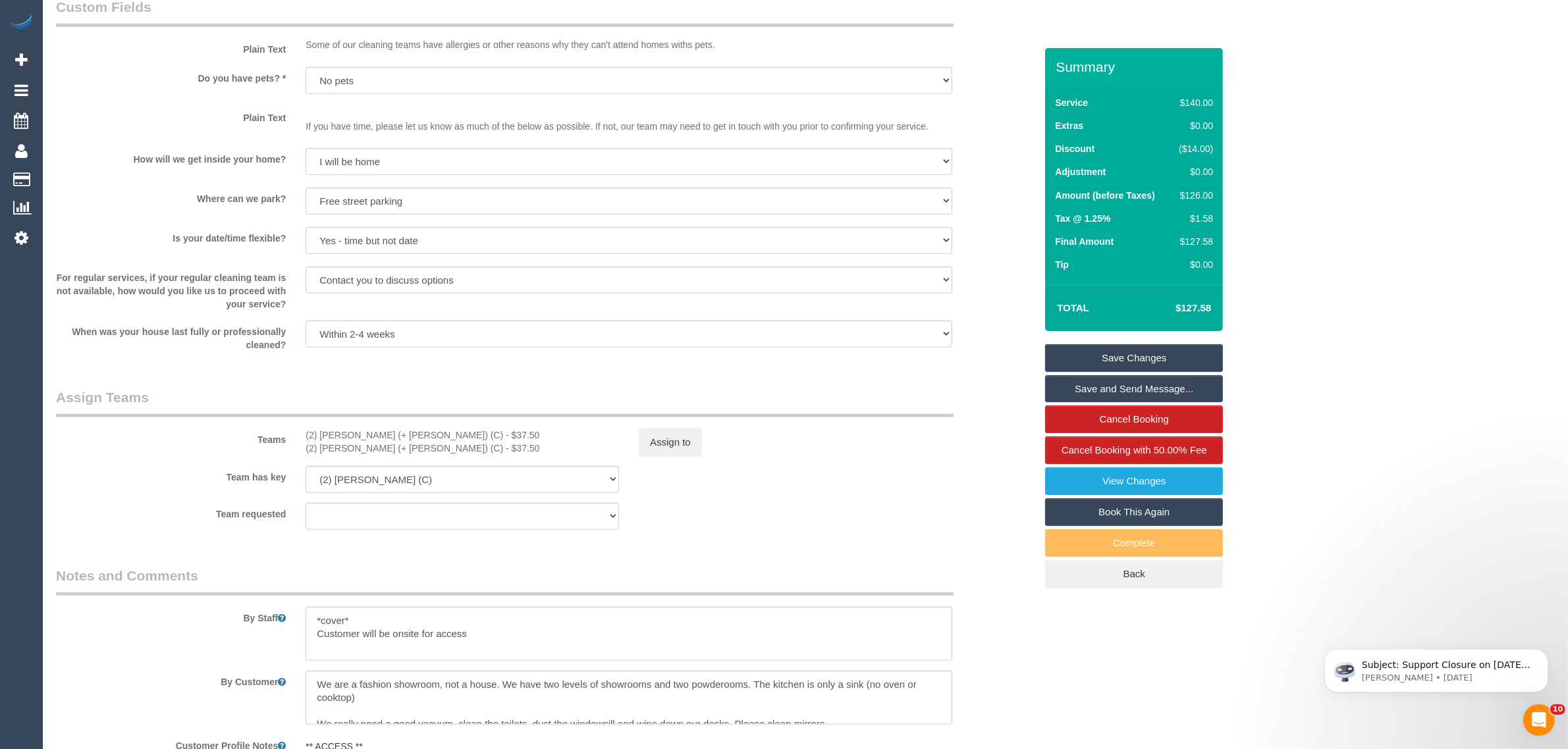
scroll to position [1317, 0]
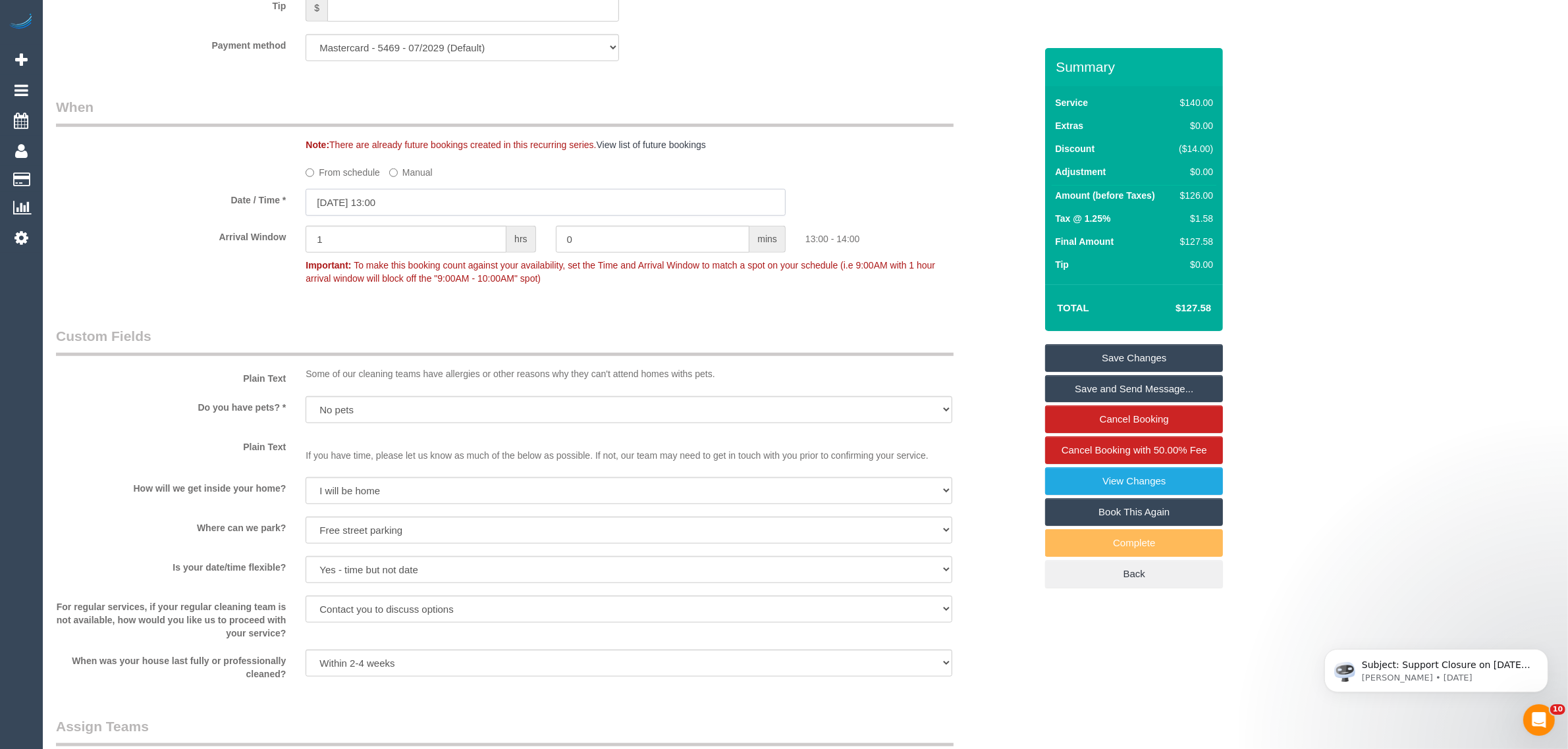
click at [452, 209] on input "[DATE] 13:00" at bounding box center [546, 202] width 480 height 27
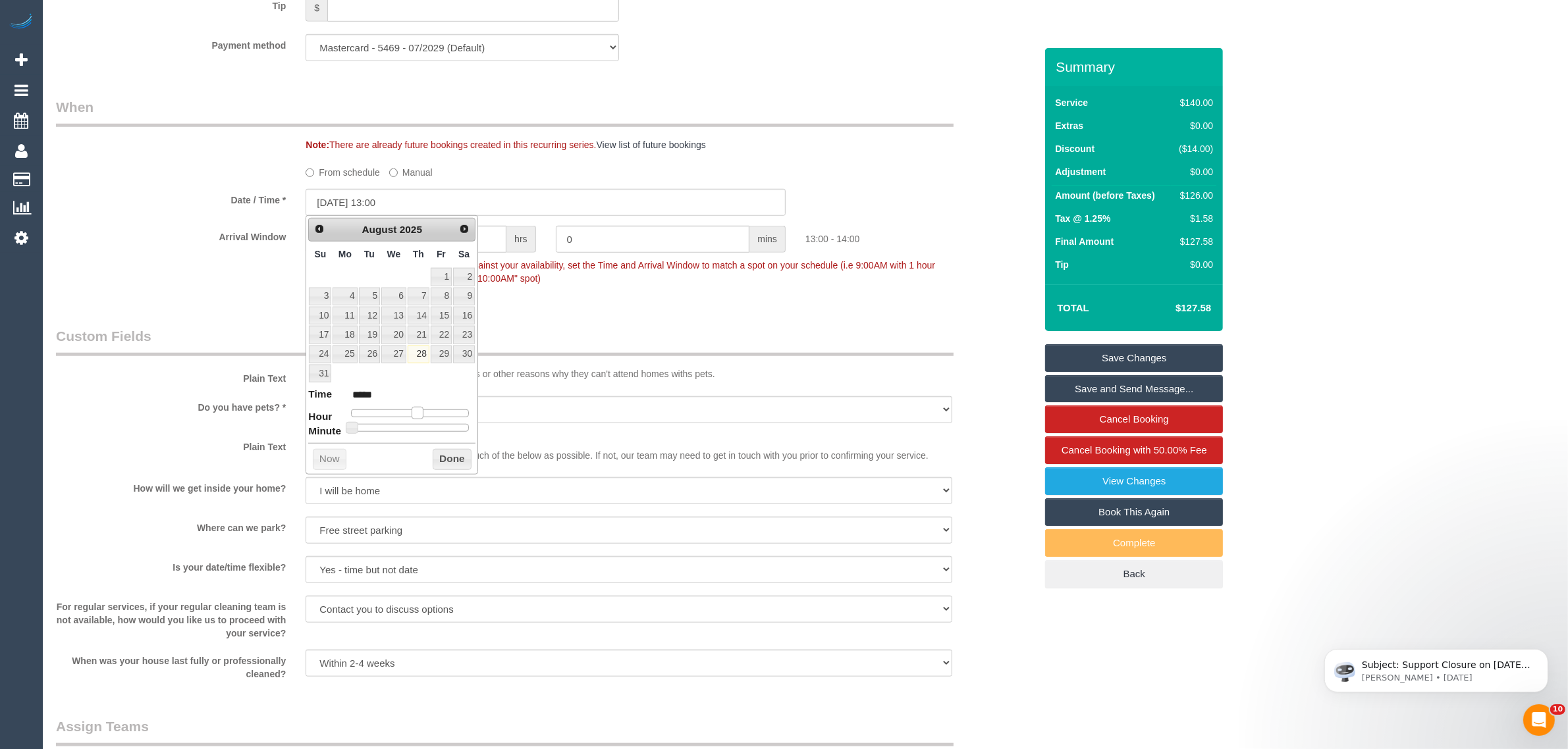
type input "[DATE] 12:00"
type input "*****"
type input "28/08/2025 11:00"
type input "*****"
type input "28/08/2025 10:00"
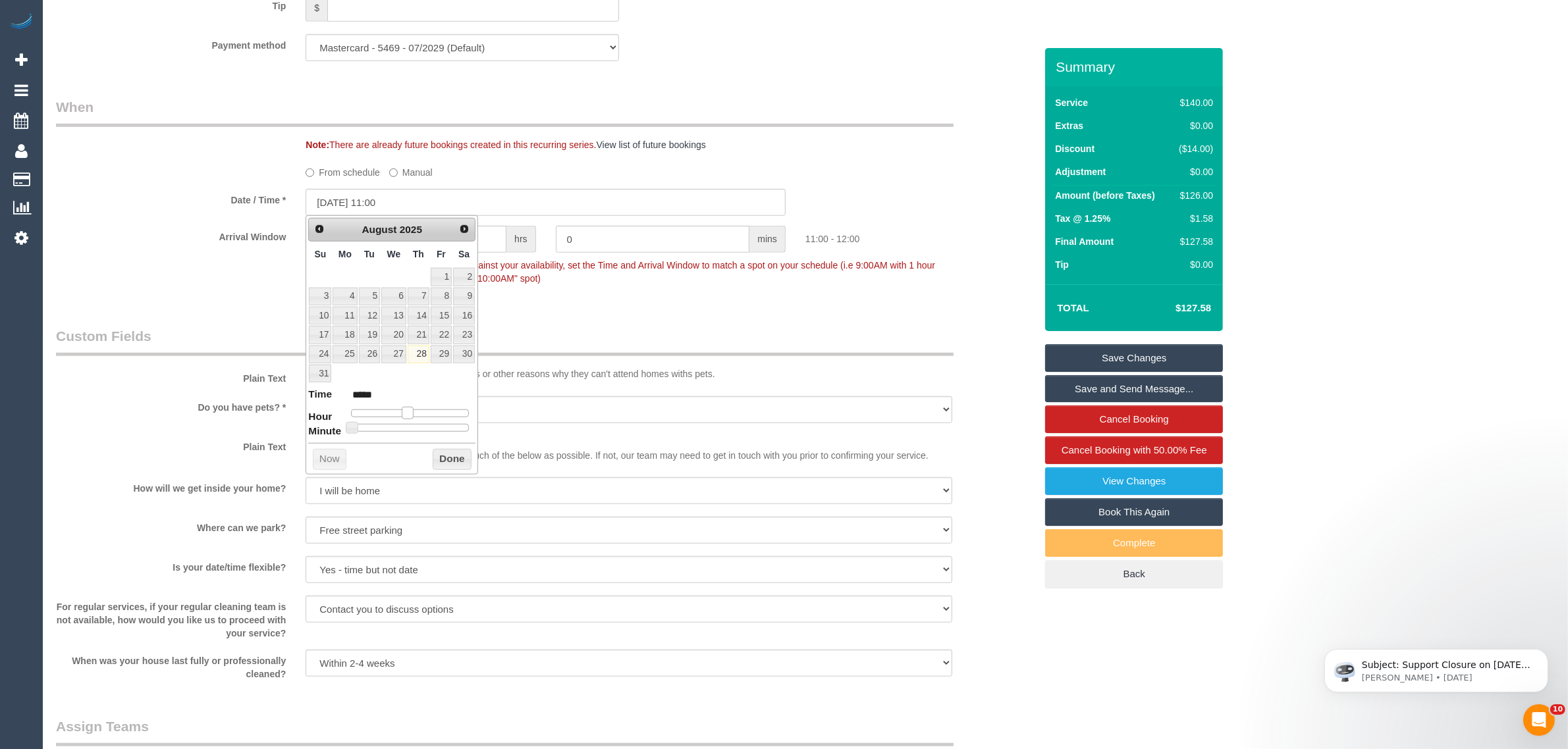
type input "*****"
type input "28/08/2025 09:00"
type input "*****"
type input "28/08/2025 10:00"
type input "*****"
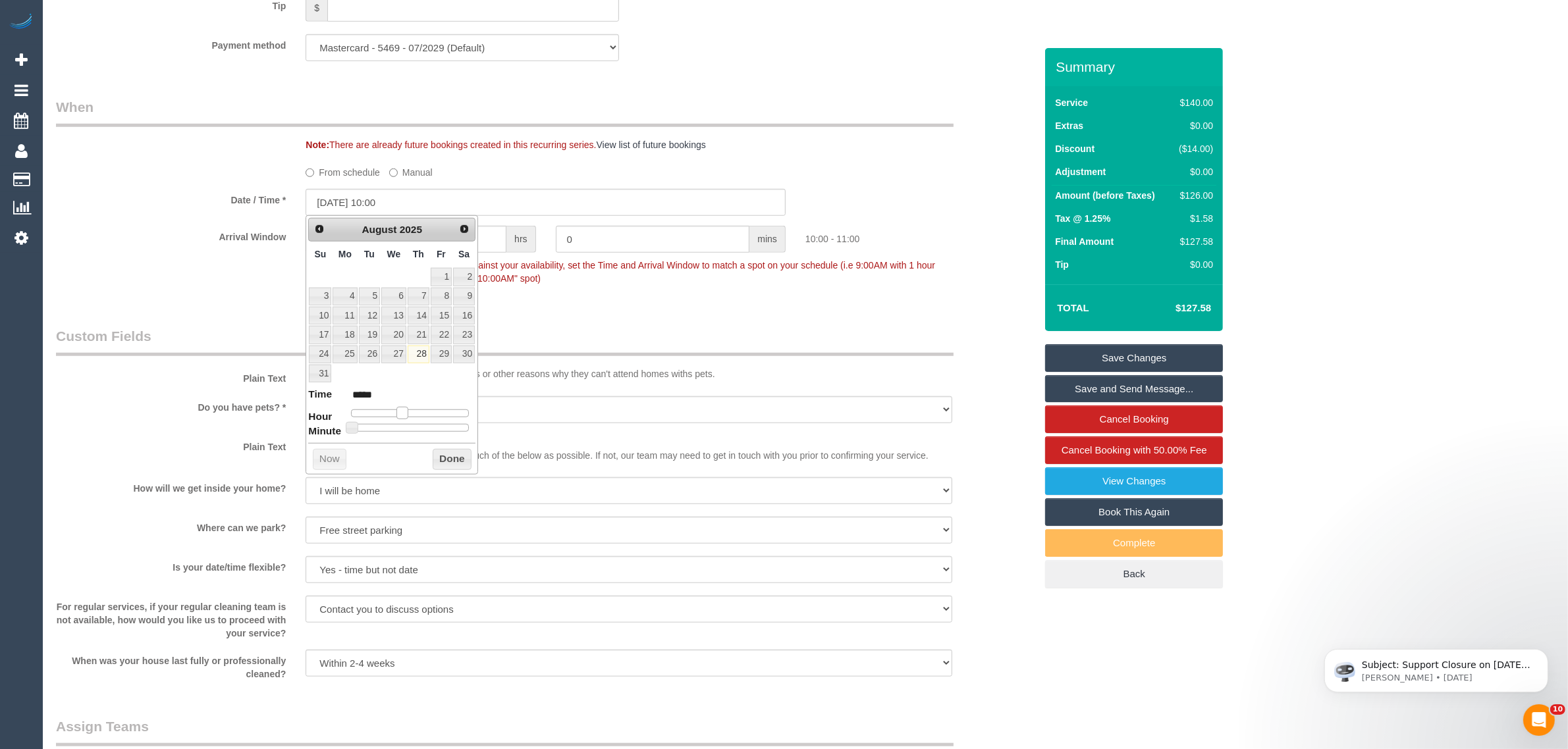
type input "28/08/2025 11:00"
type input "*****"
type input "28/08/2025 12:00"
type input "*****"
click at [410, 415] on span at bounding box center [412, 413] width 12 height 12
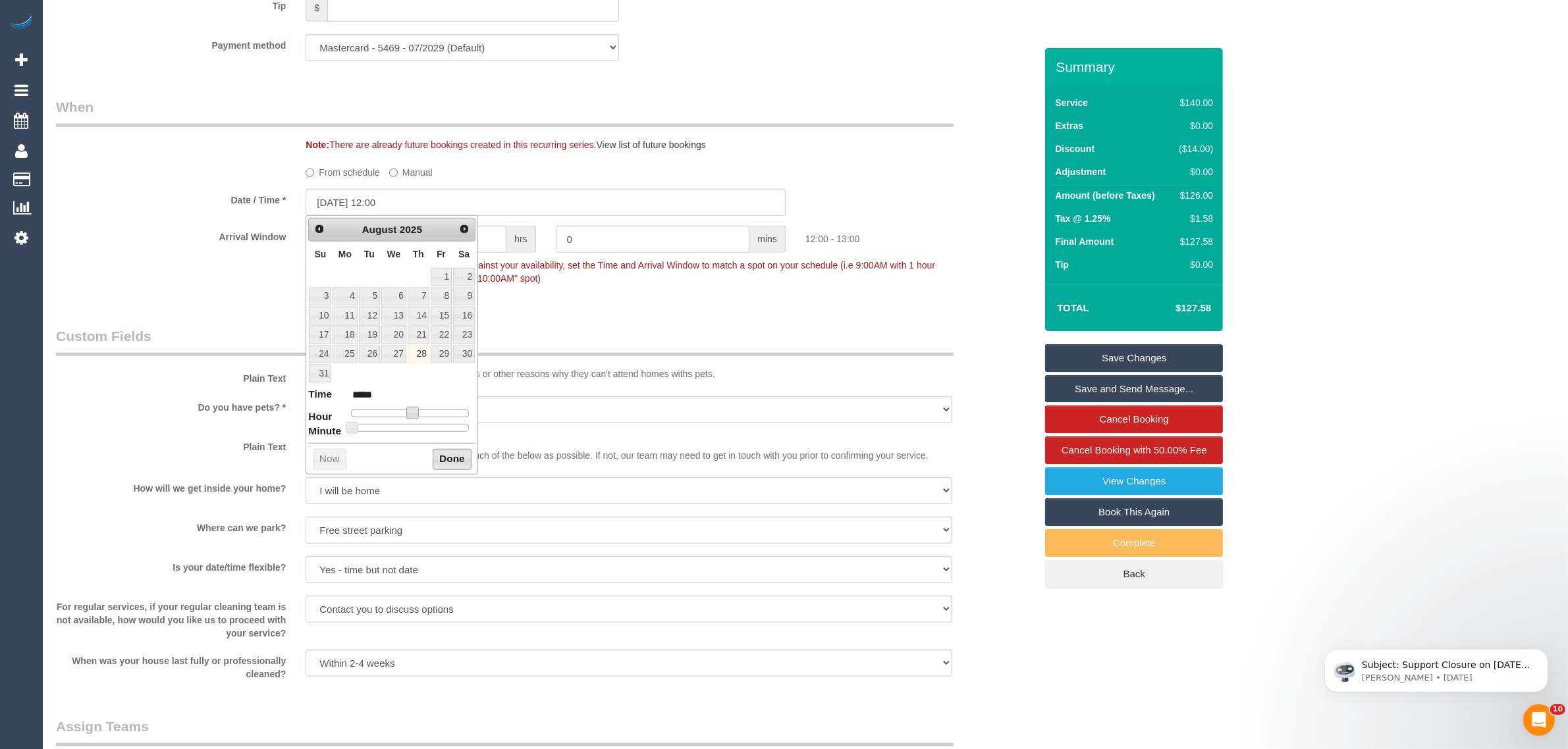
click at [448, 461] on button "Done" at bounding box center [452, 459] width 39 height 21
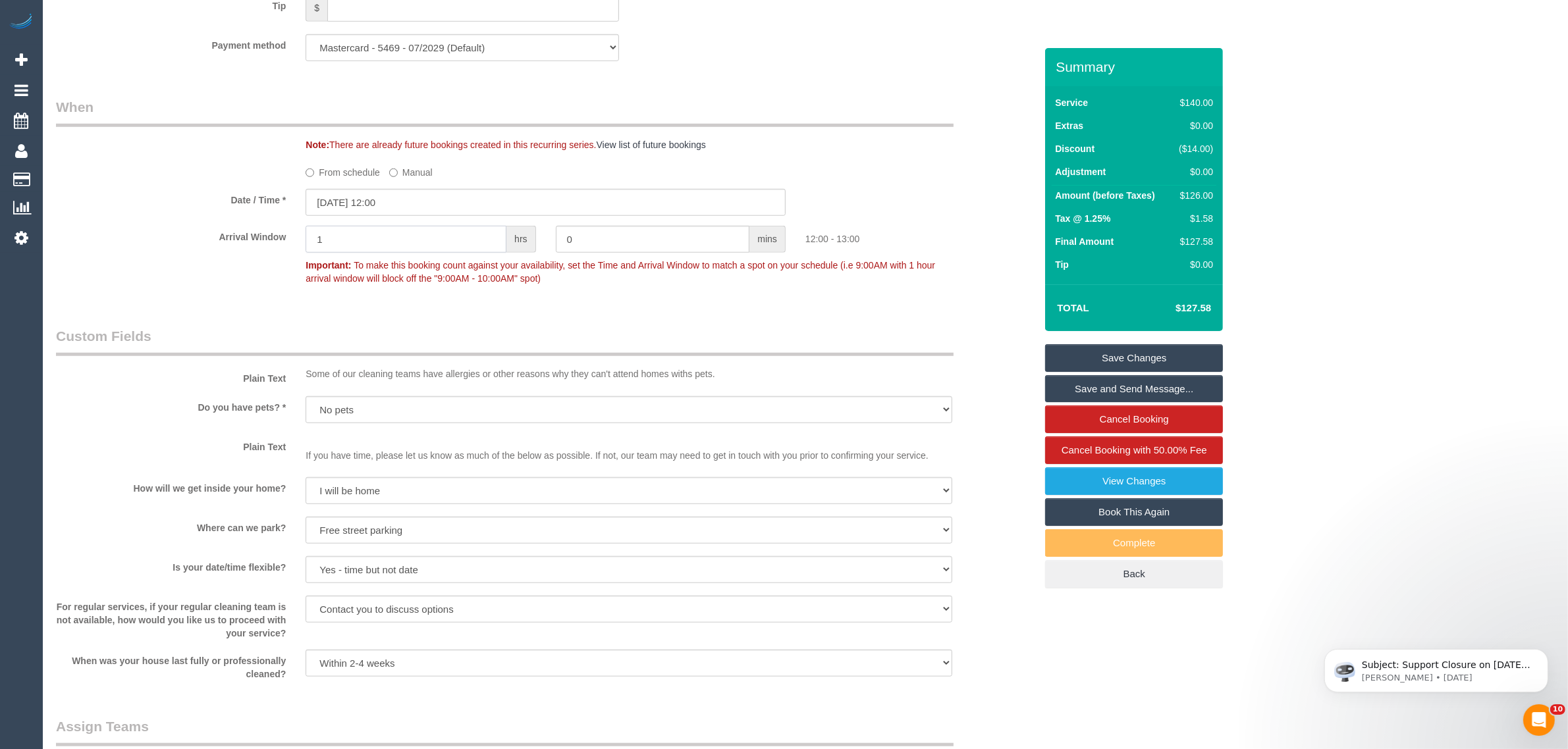
click at [471, 238] on input "1" at bounding box center [406, 239] width 201 height 27
type input "0"
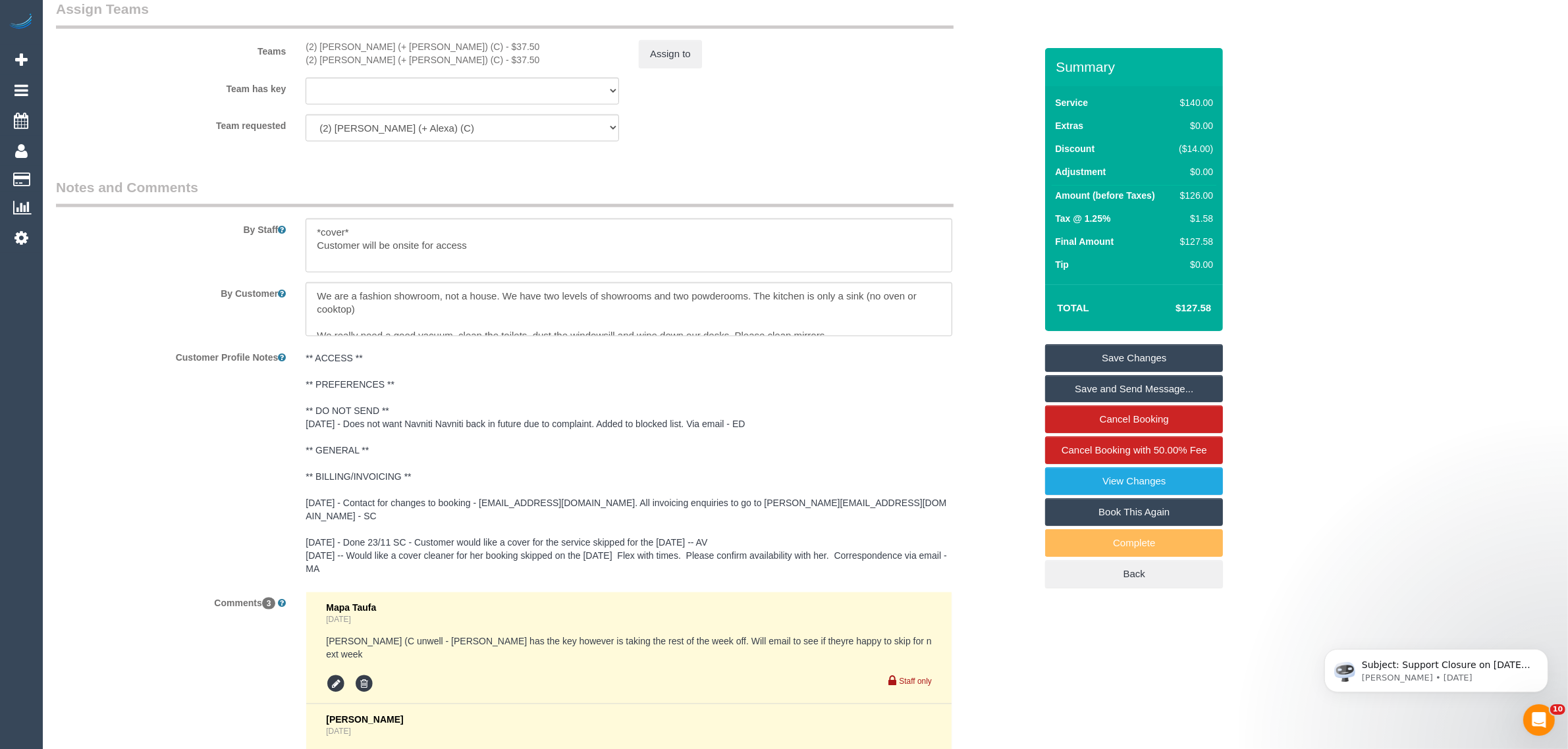
scroll to position [2378, 0]
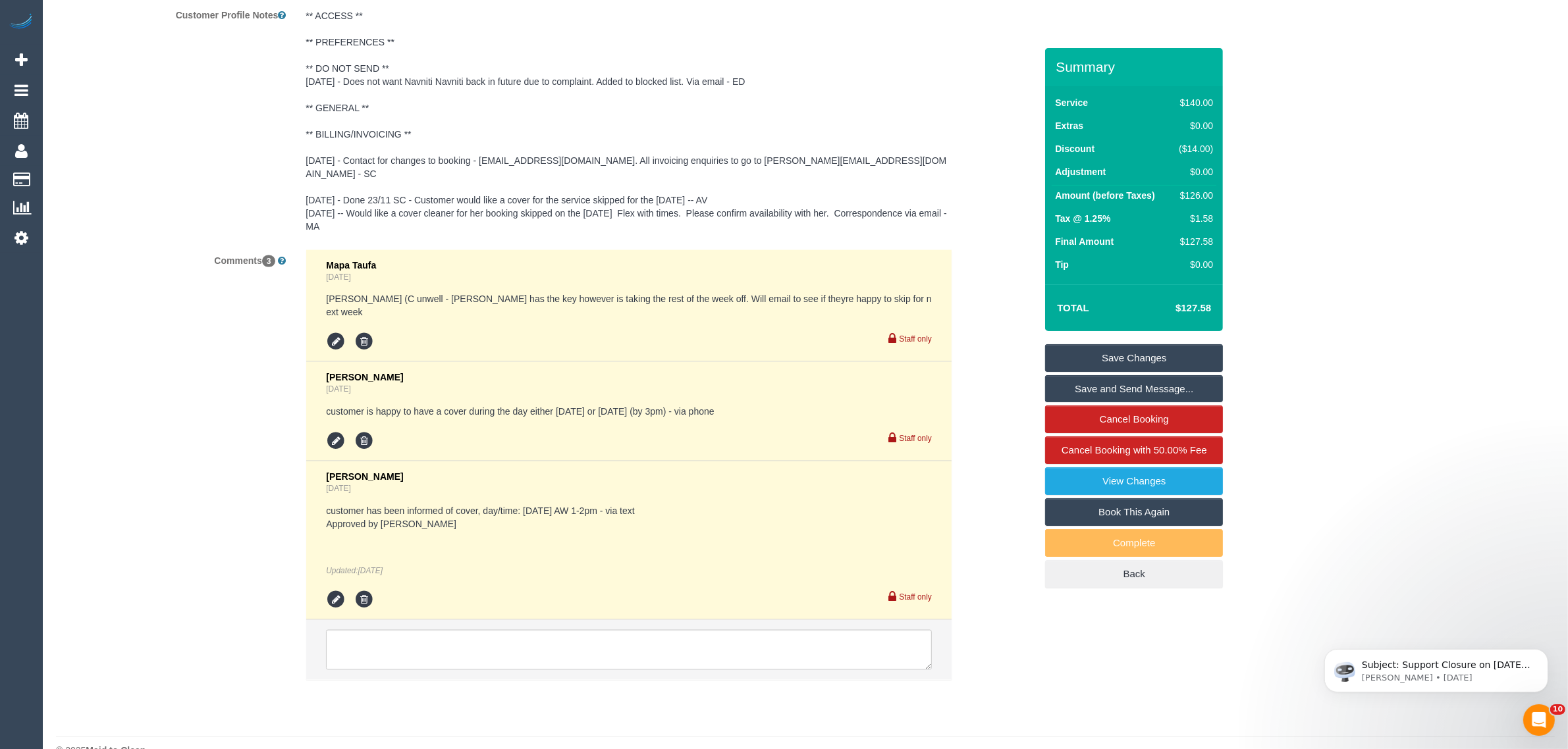
type input "30"
click at [574, 630] on textarea at bounding box center [629, 650] width 606 height 41
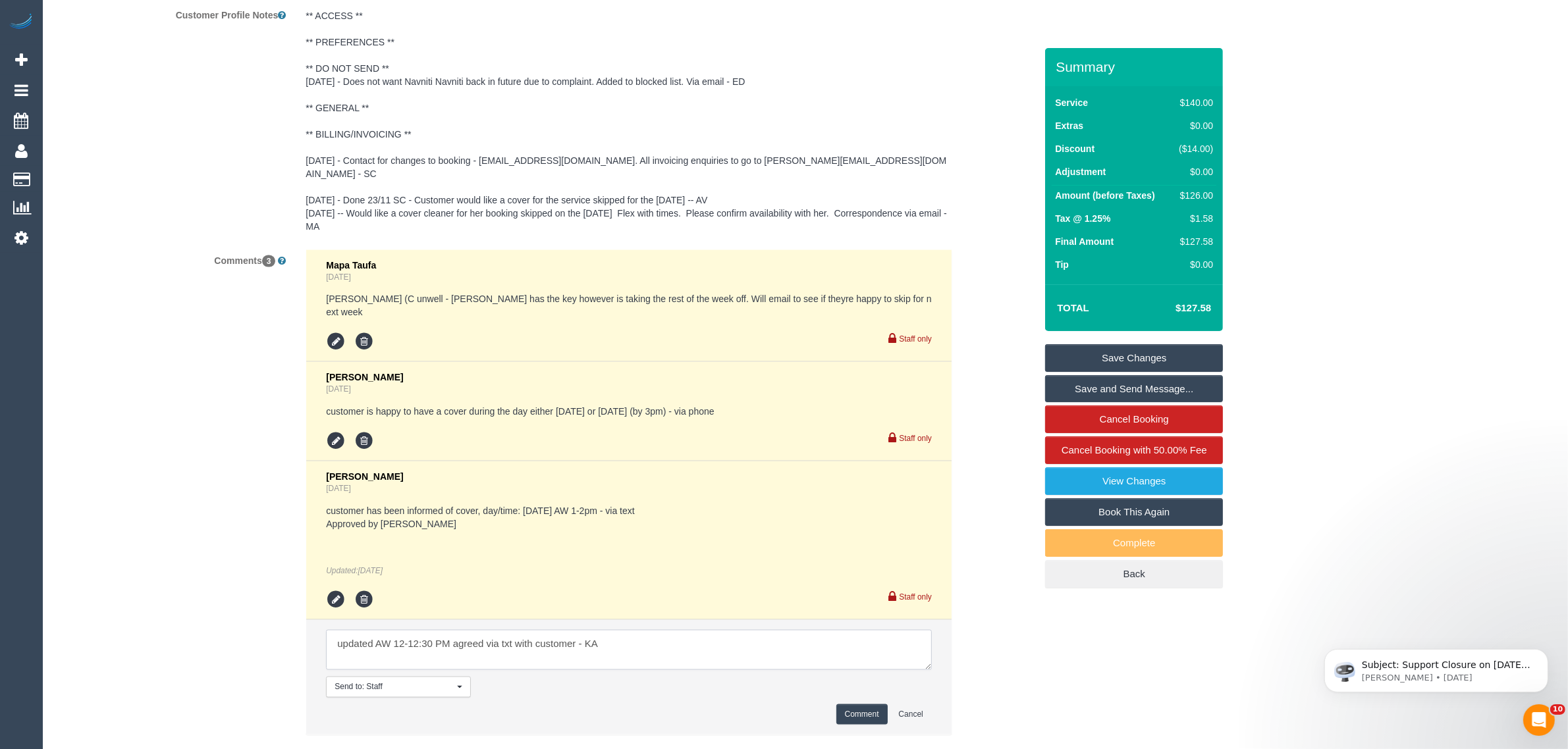
type textarea "updated AW 12-12:30 PM agreed via txt with customer - KA"
click at [846, 704] on button "Comment" at bounding box center [863, 715] width 52 height 20
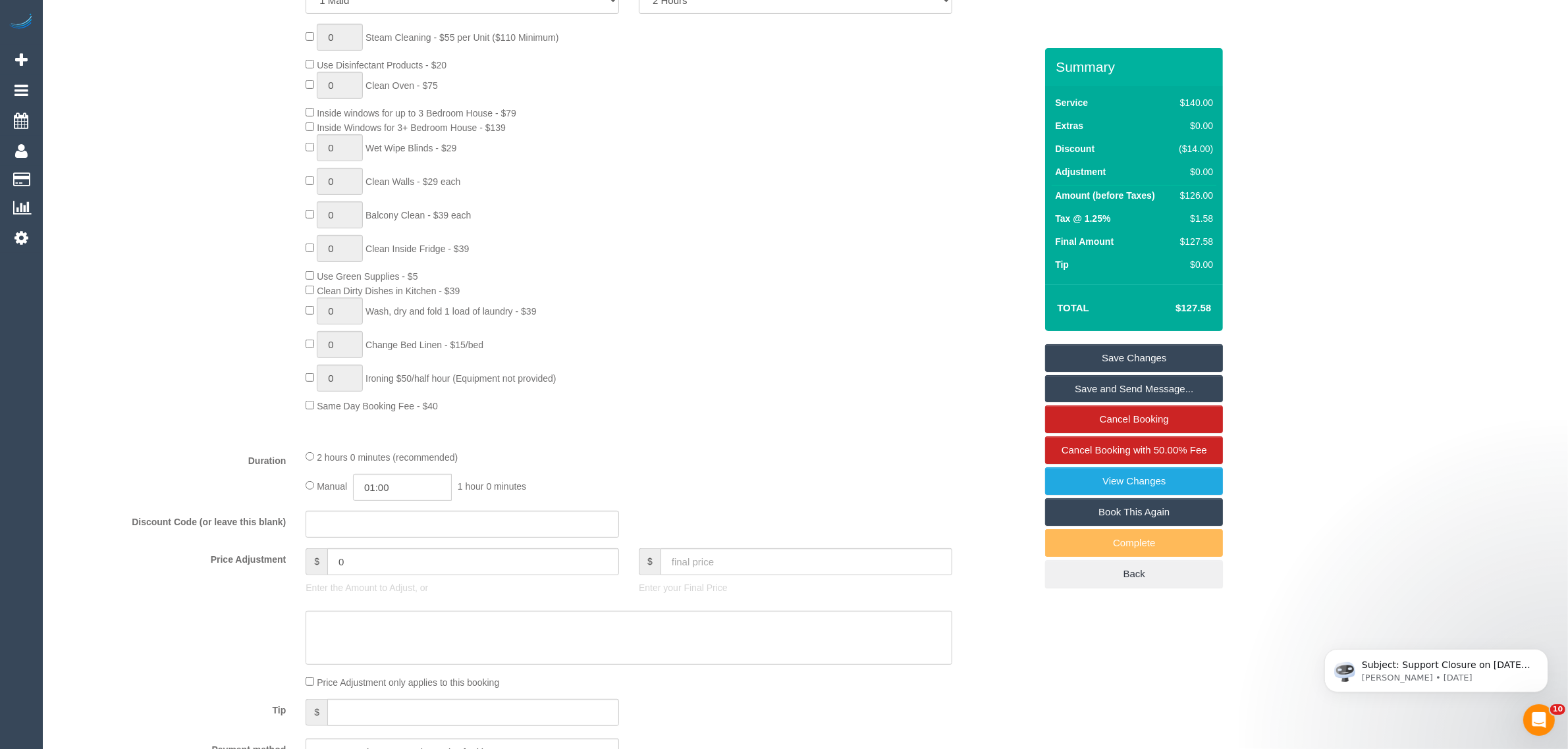
scroll to position [73, 0]
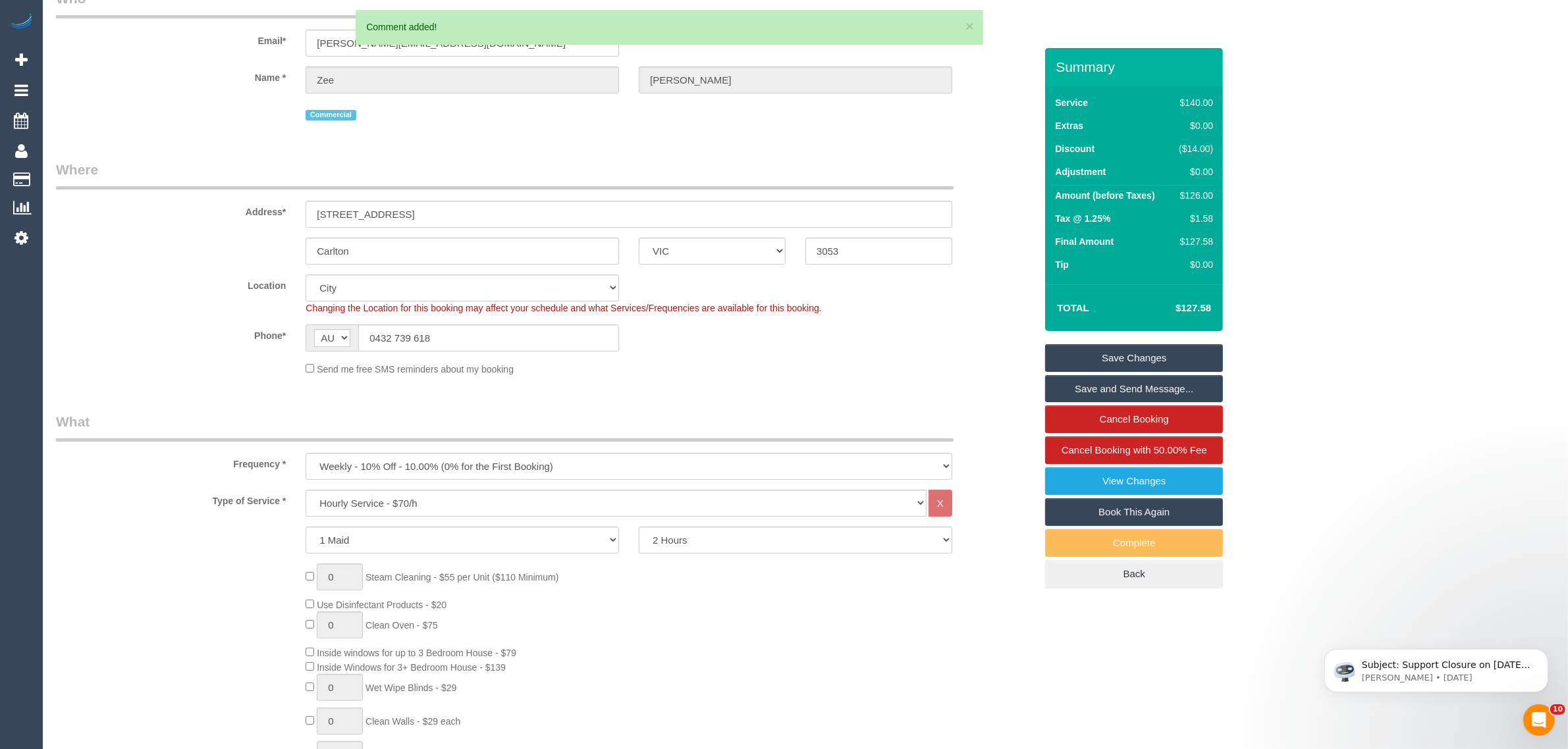
click at [1092, 357] on link "Save Changes" at bounding box center [1134, 357] width 178 height 27
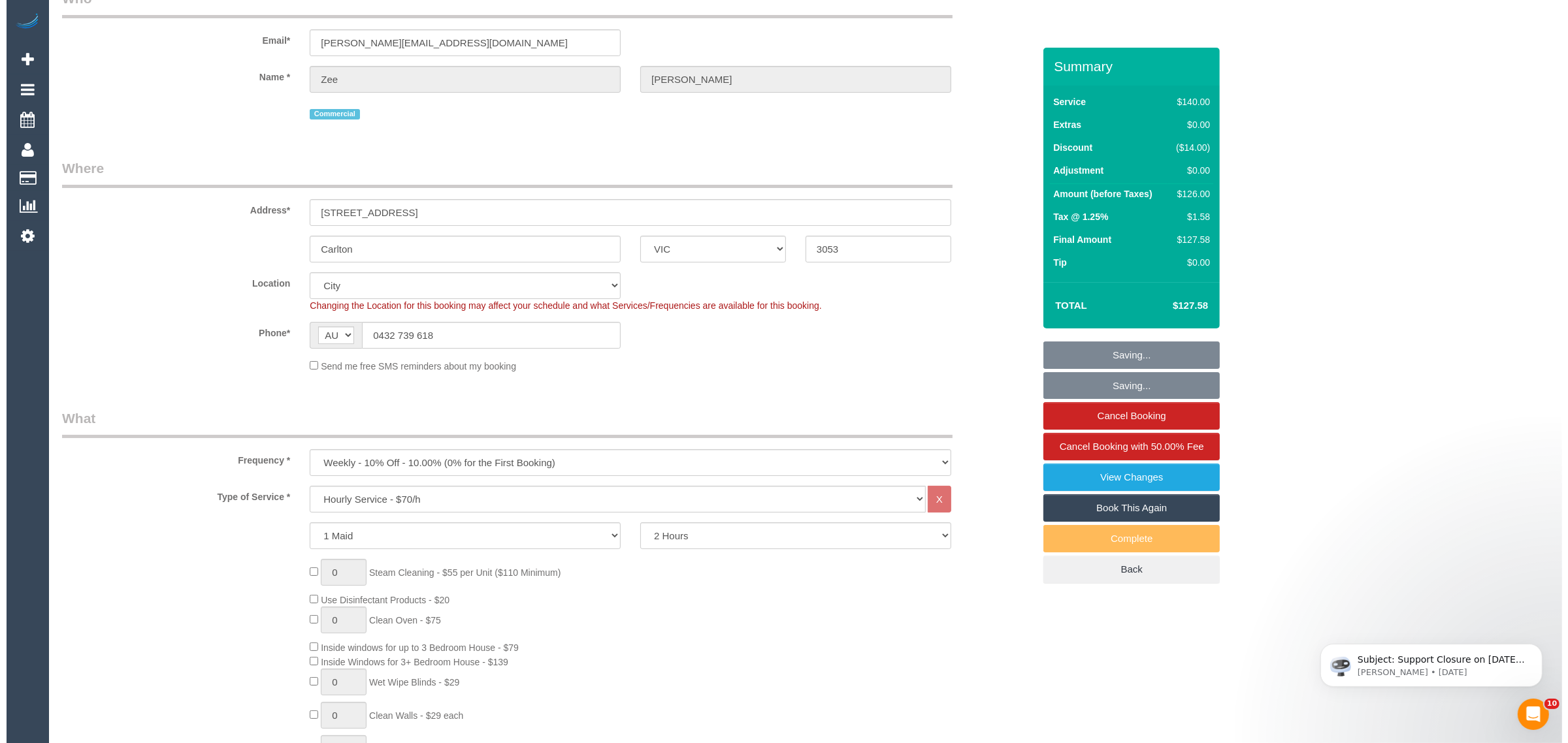
scroll to position [0, 0]
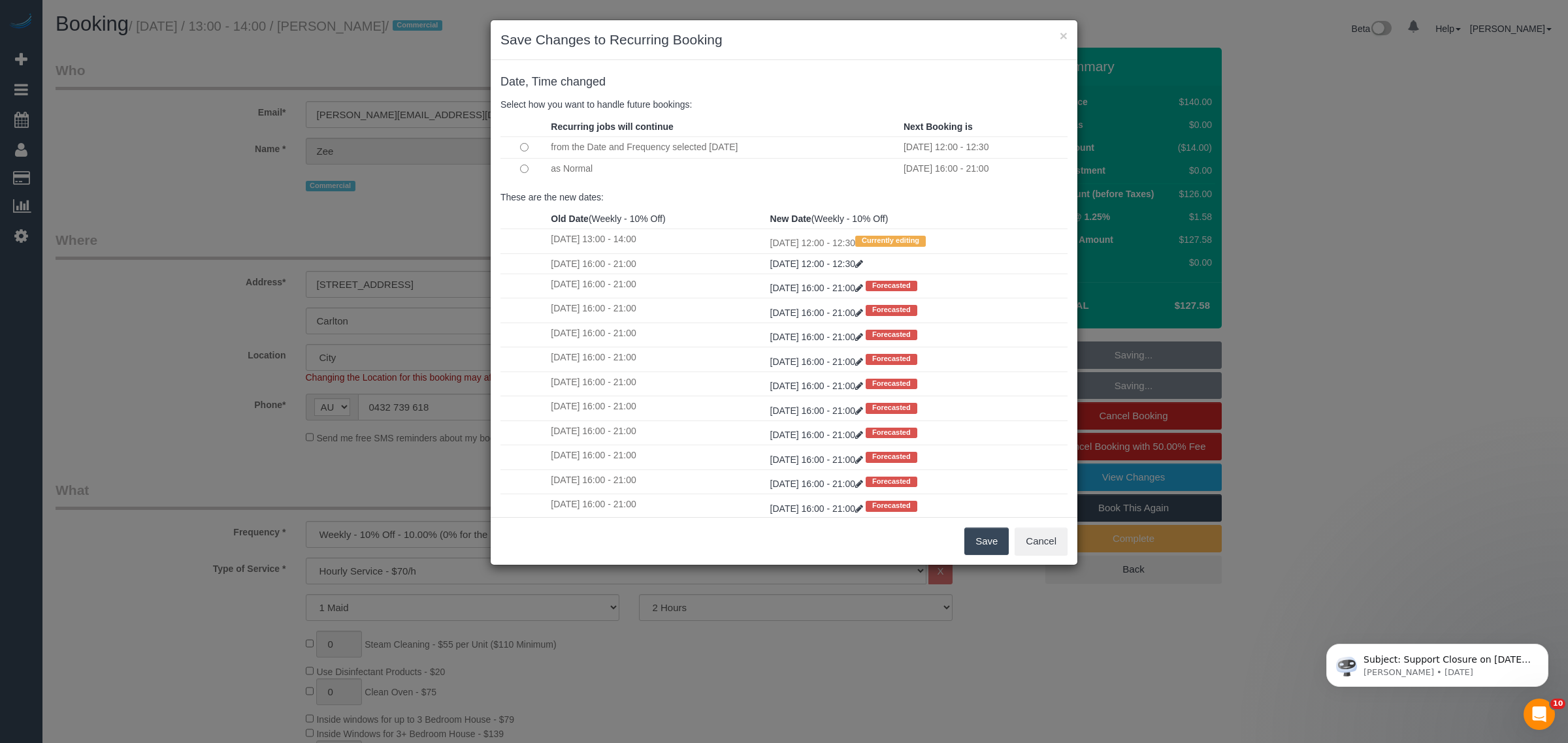
click at [535, 173] on td at bounding box center [524, 168] width 47 height 21
click at [987, 537] on button "Save" at bounding box center [986, 541] width 44 height 27
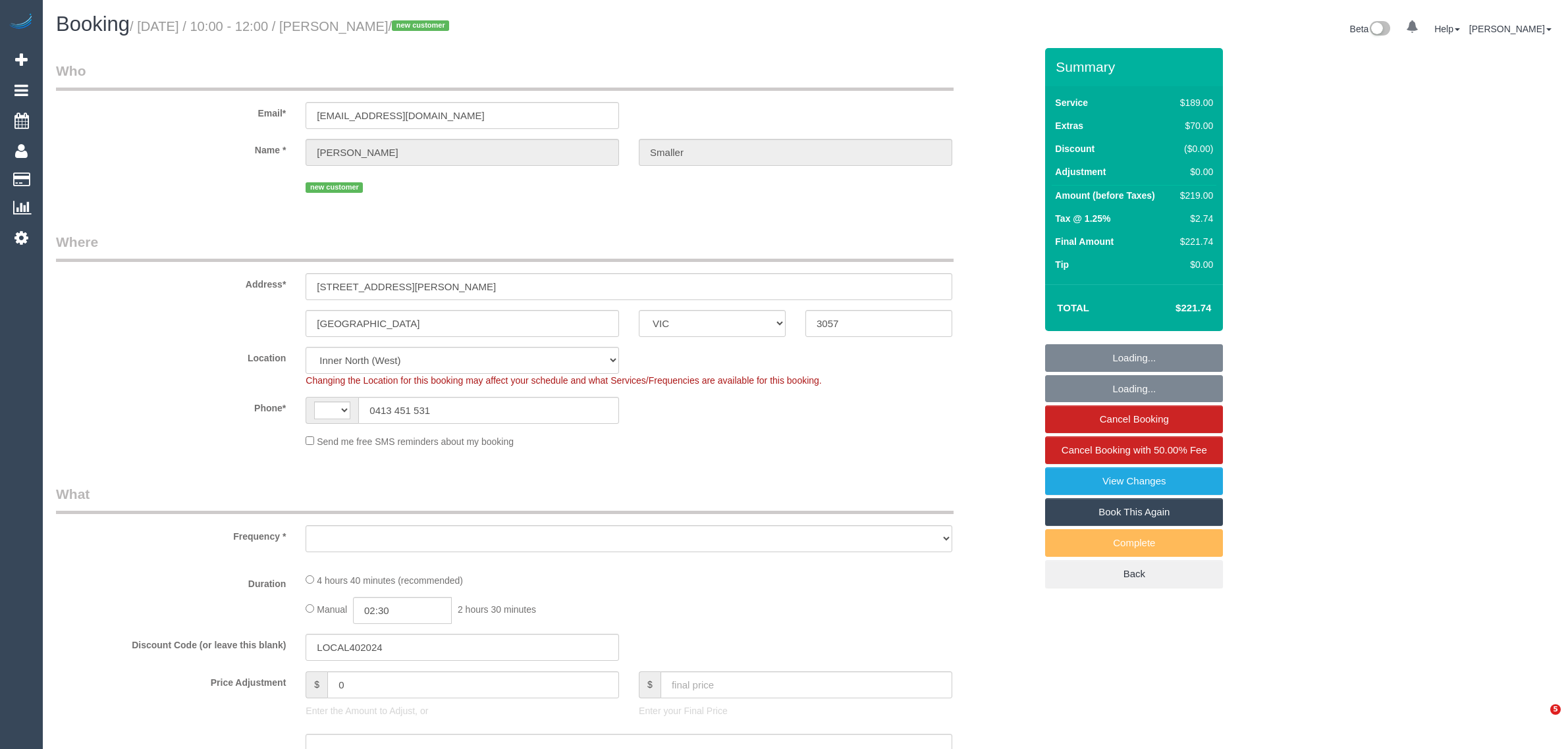
select select "VIC"
select select "string:AU"
select select "string:stripe-pm_1S0BnP2GScqysDRVP1tLA3Ue"
select select "number:28"
select select "number:14"
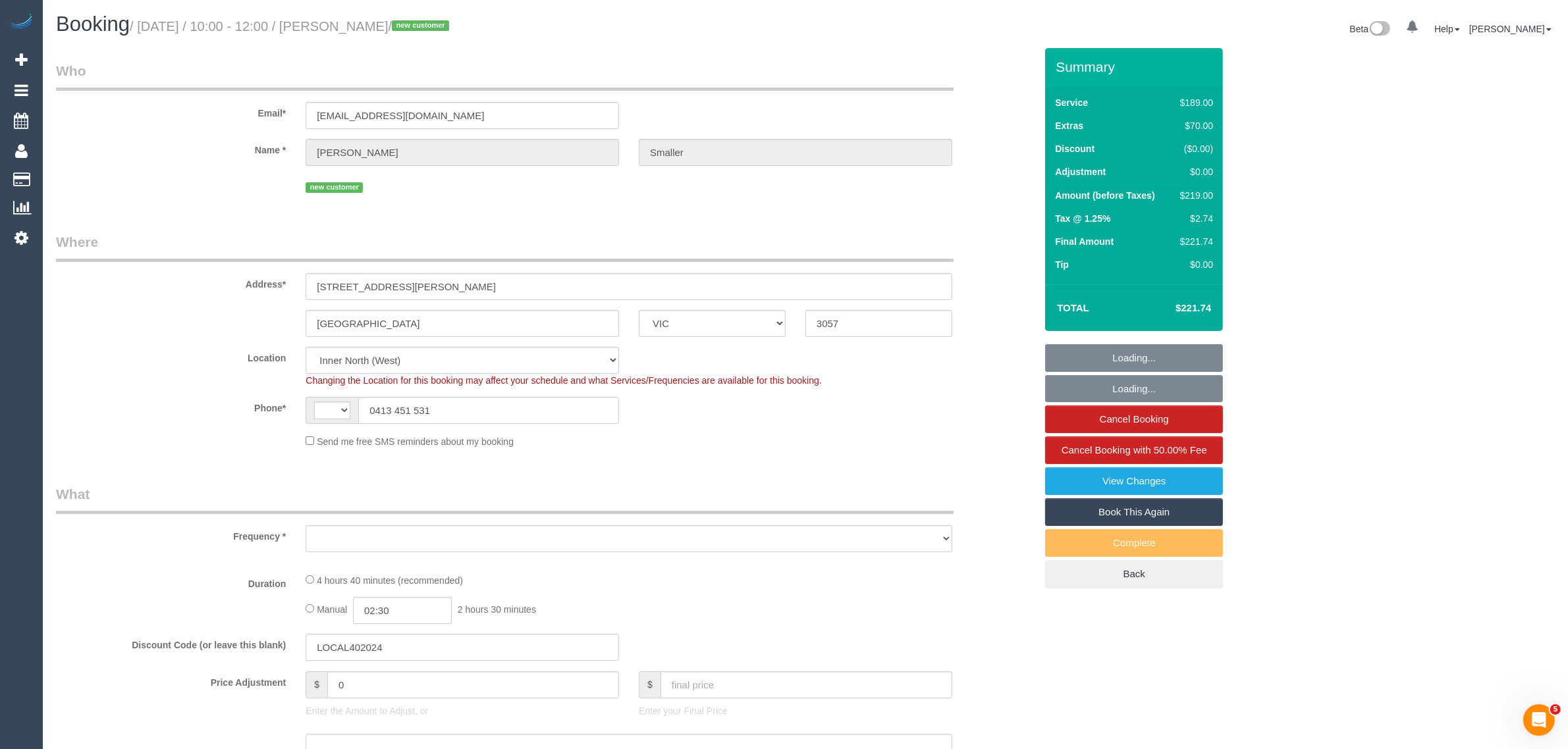
select select "number:18"
select select "number:24"
select select "number:13"
click at [462, 399] on input "0413 451 531" at bounding box center [489, 410] width 261 height 27
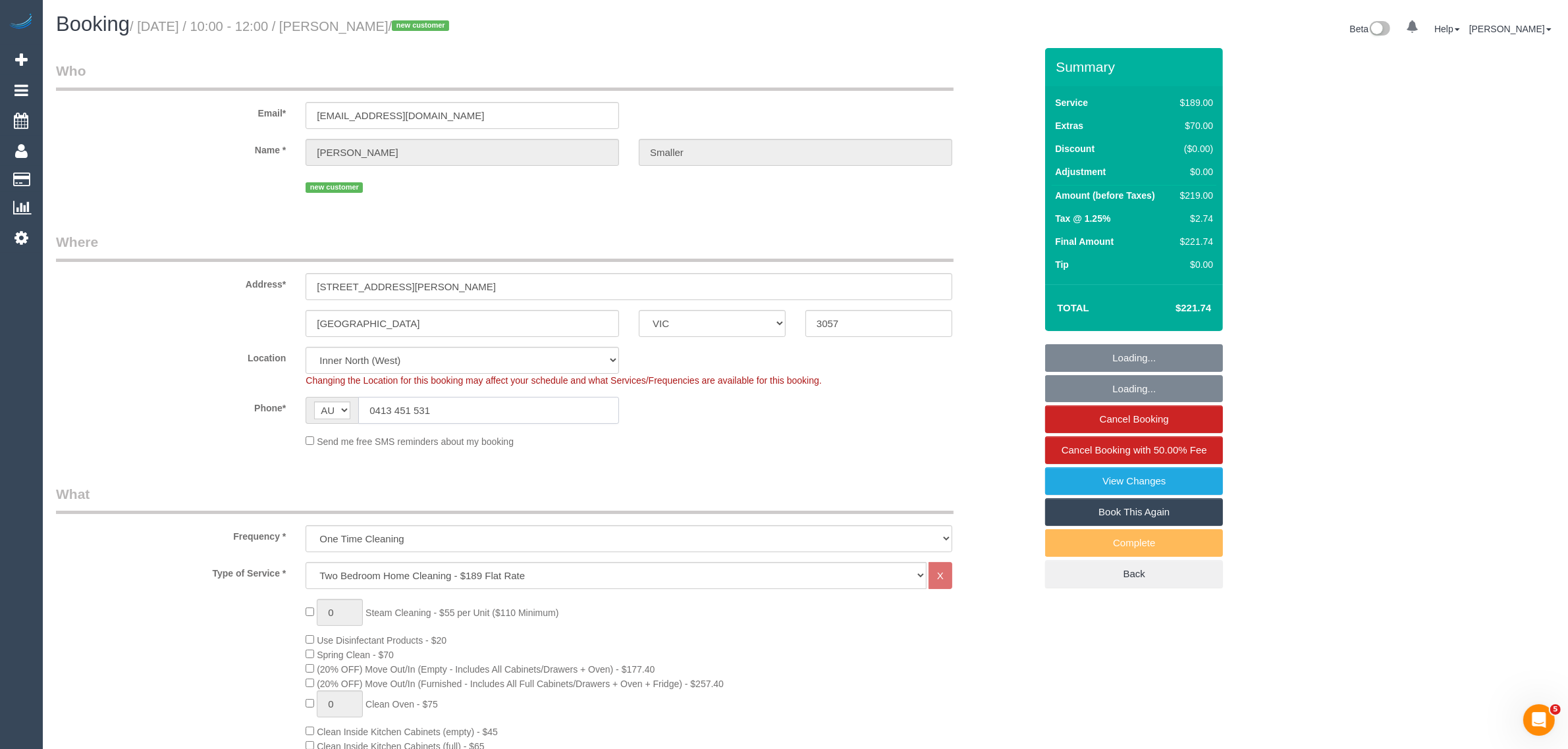
select select "object:1649"
select select "spot1"
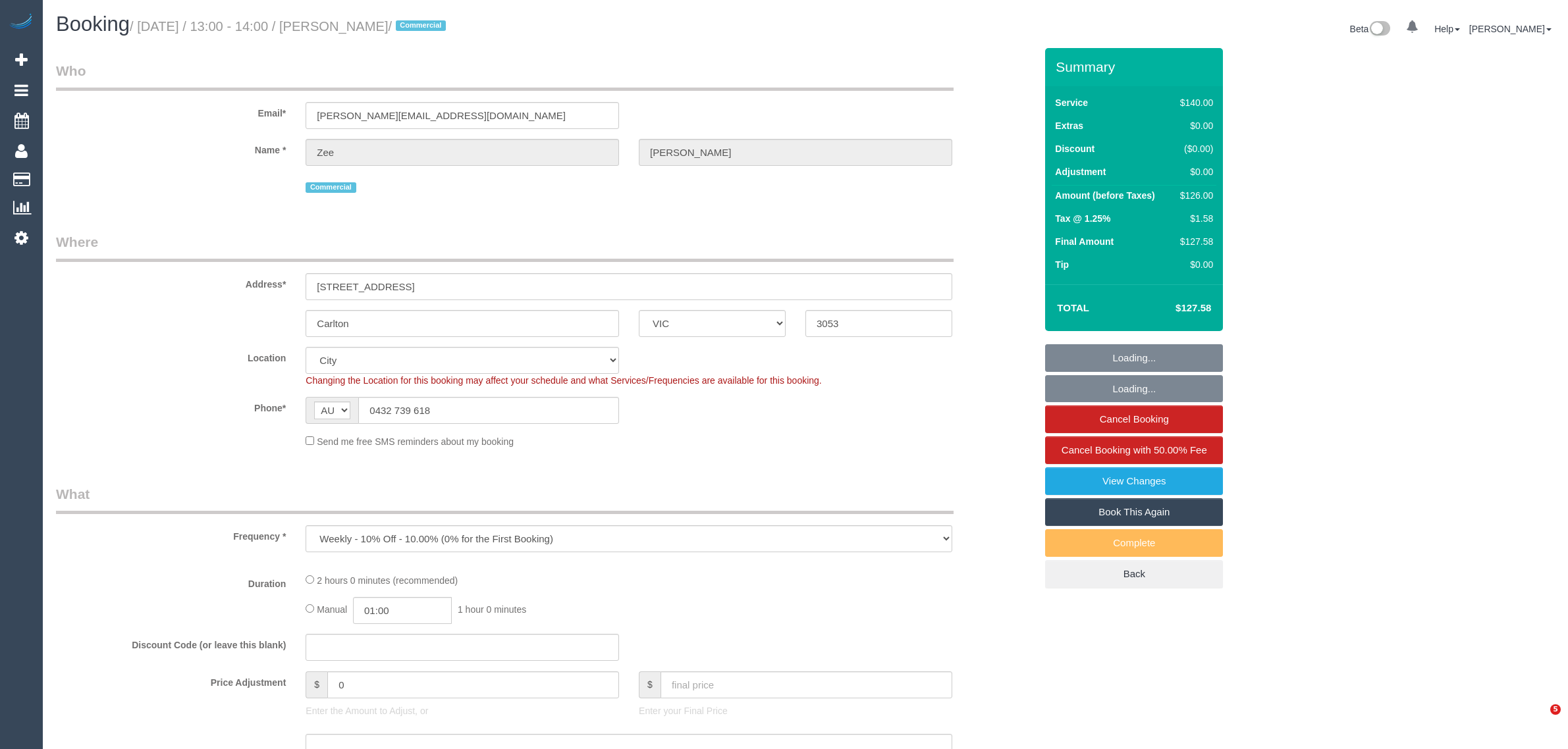
select select "VIC"
select select "string:stripe-pm_1R8WIf2GScqysDRVUt8qNa5x"
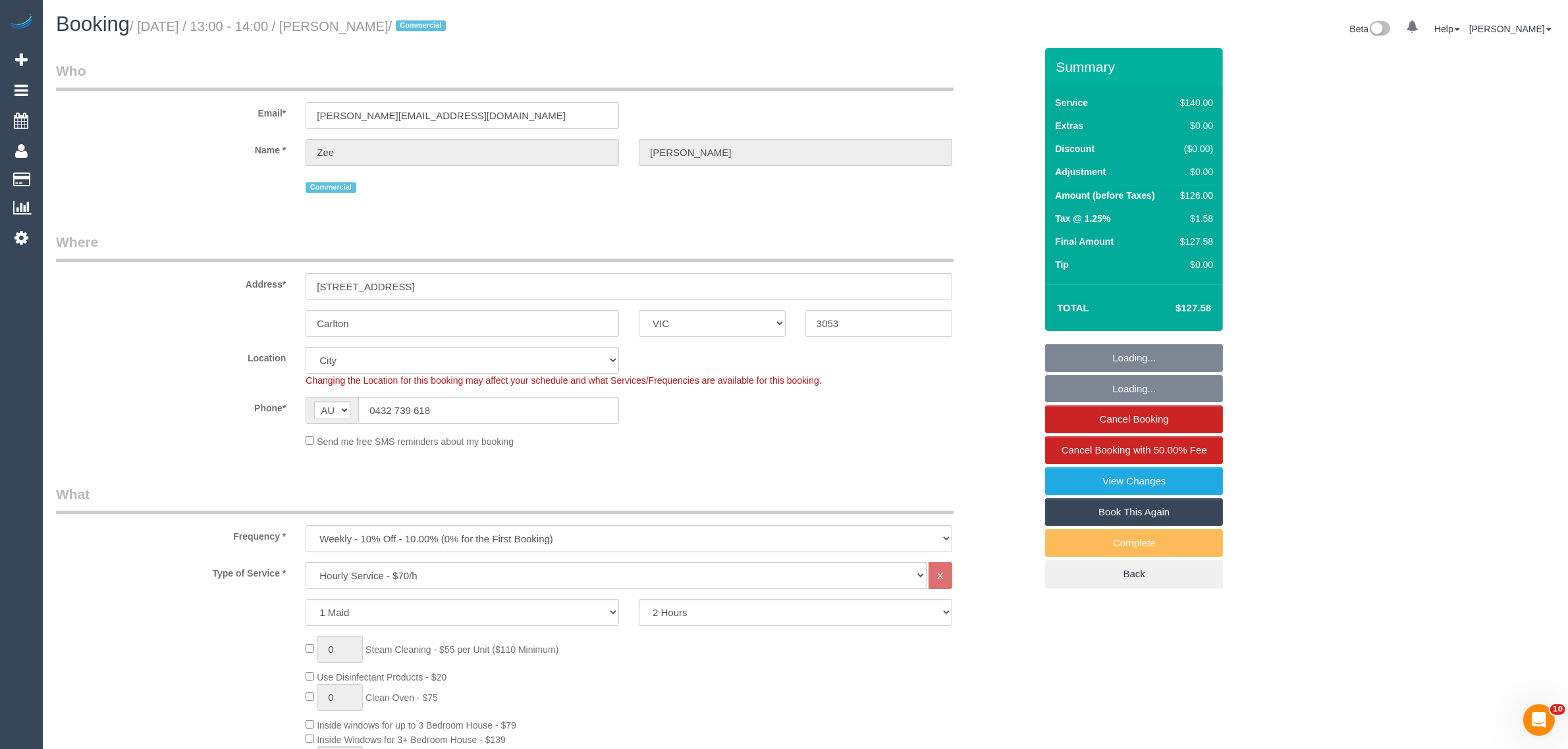
select select "object:781"
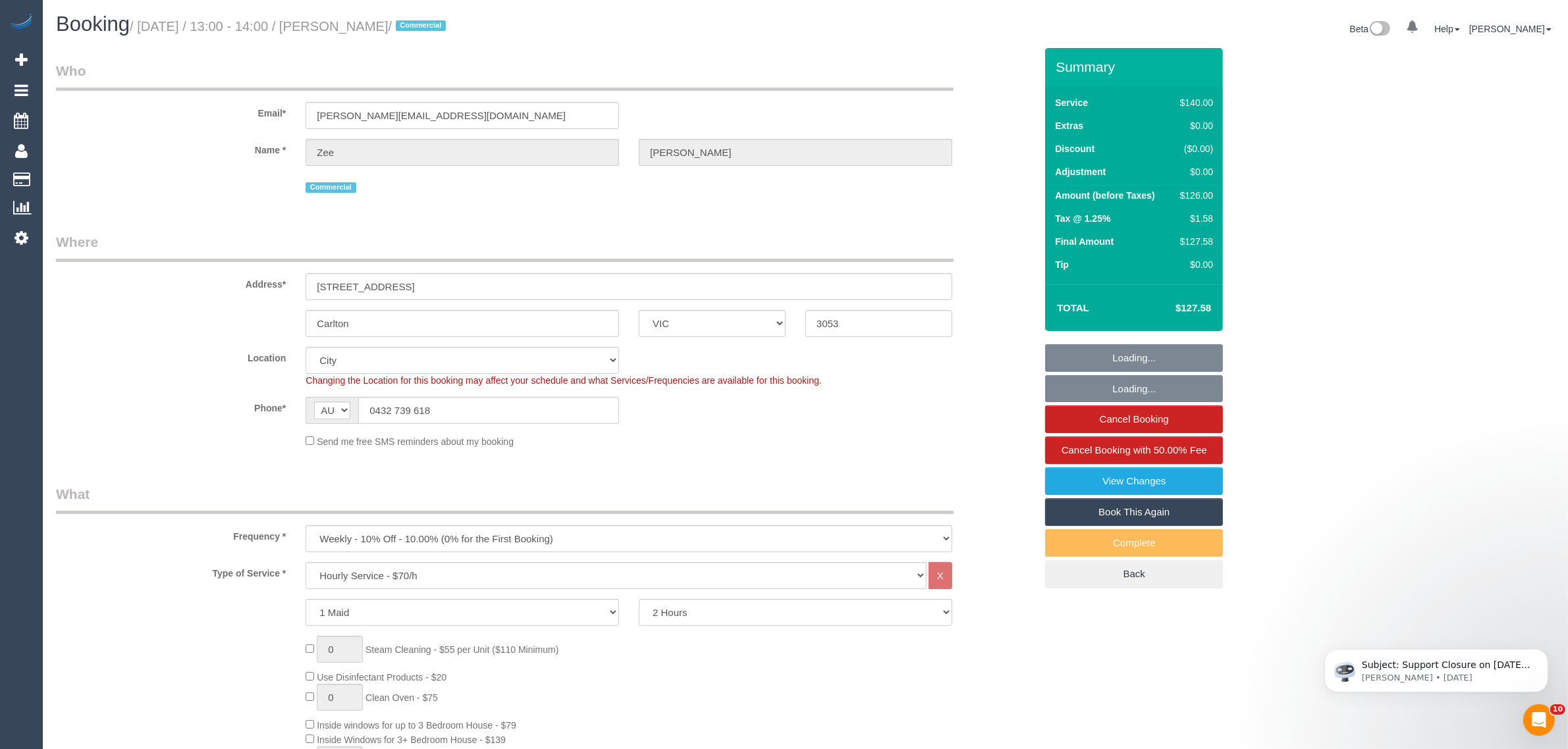
select select "7248"
select select "number:28"
select select "number:14"
select select "number:19"
select select "number:24"
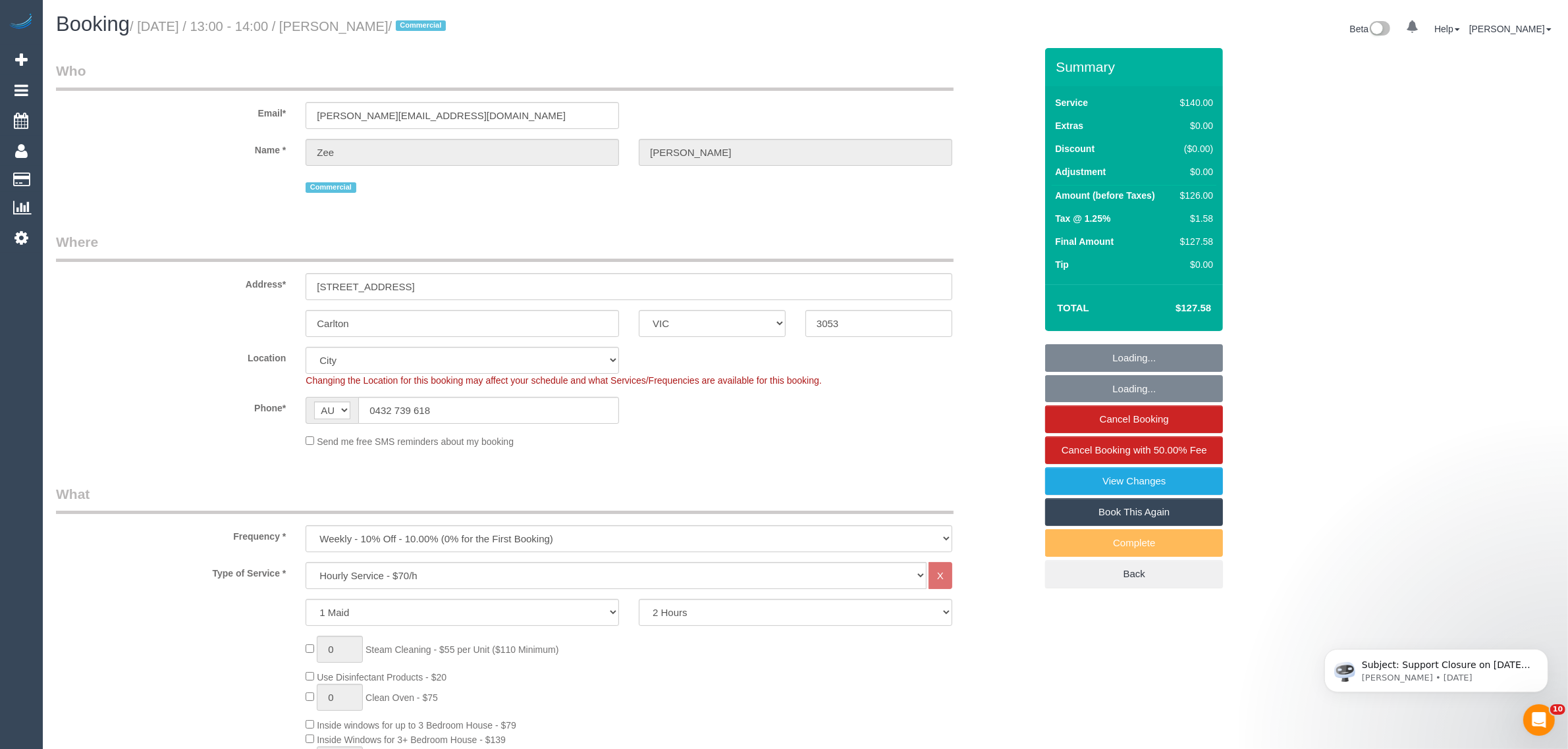
select select "number:35"
select select "number:12"
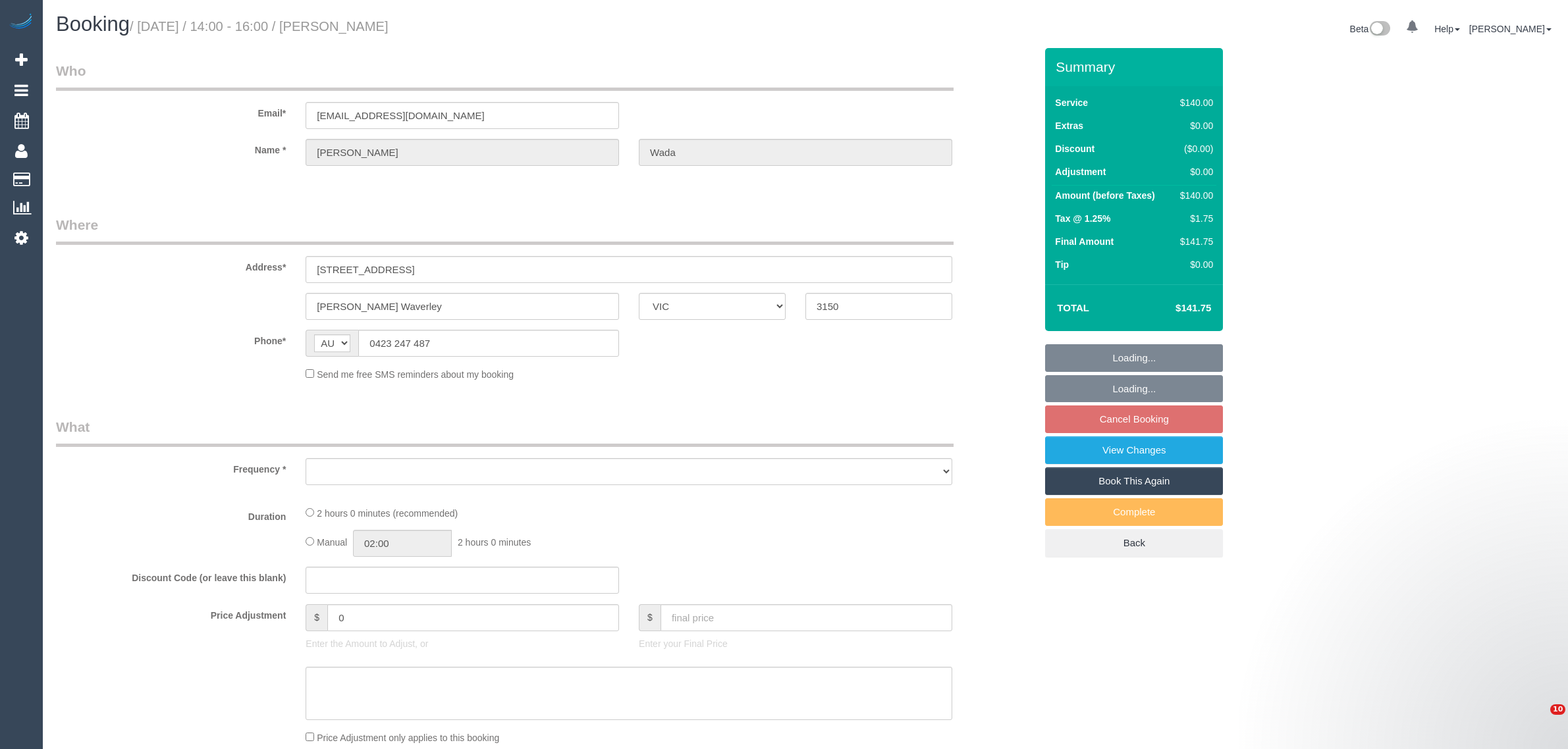
select select "VIC"
select select "object:549"
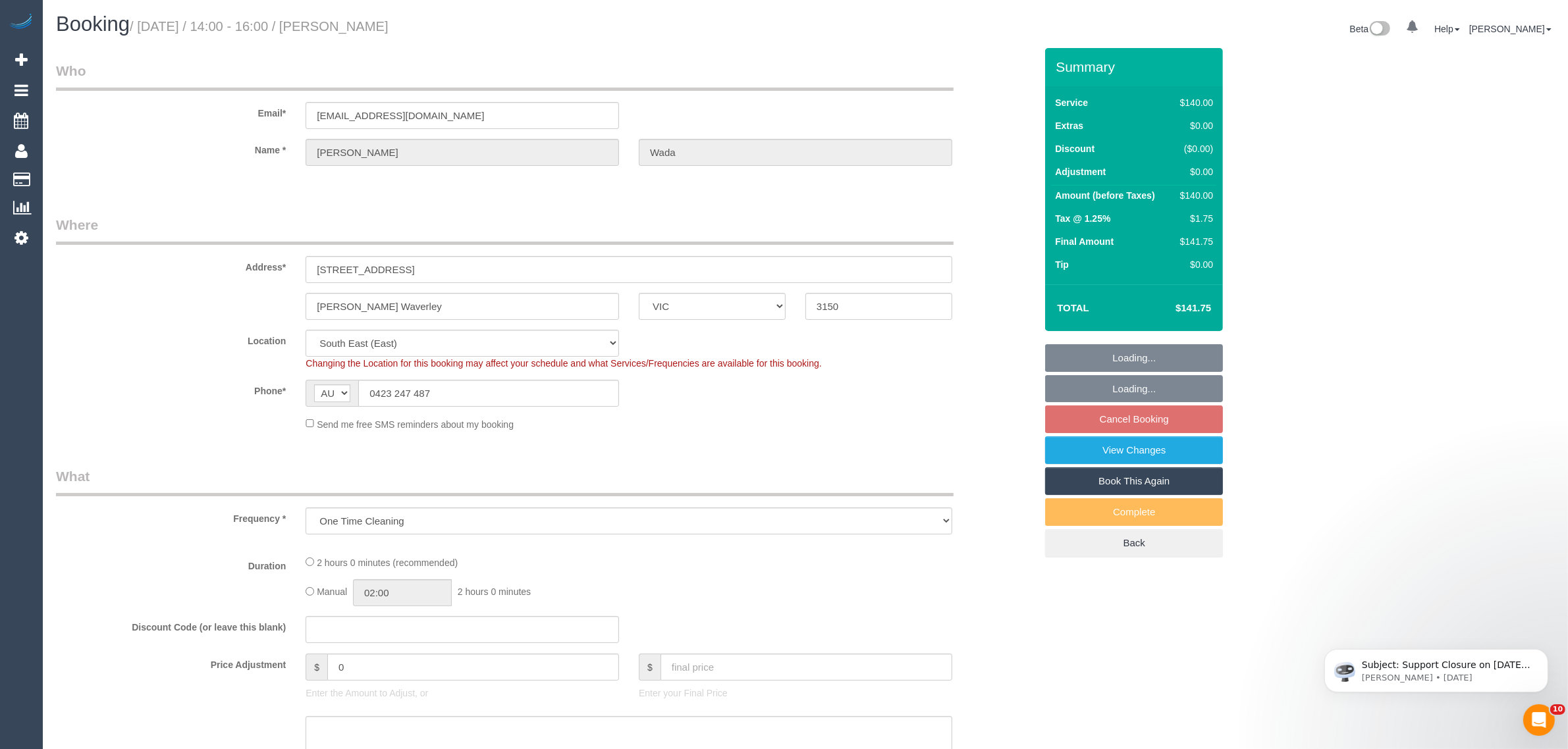
select select "string:stripe-pm_1RU3mm2GScqysDRVCj1OnuyX"
select select "number:28"
select select "number:14"
select select "number:19"
select select "number:25"
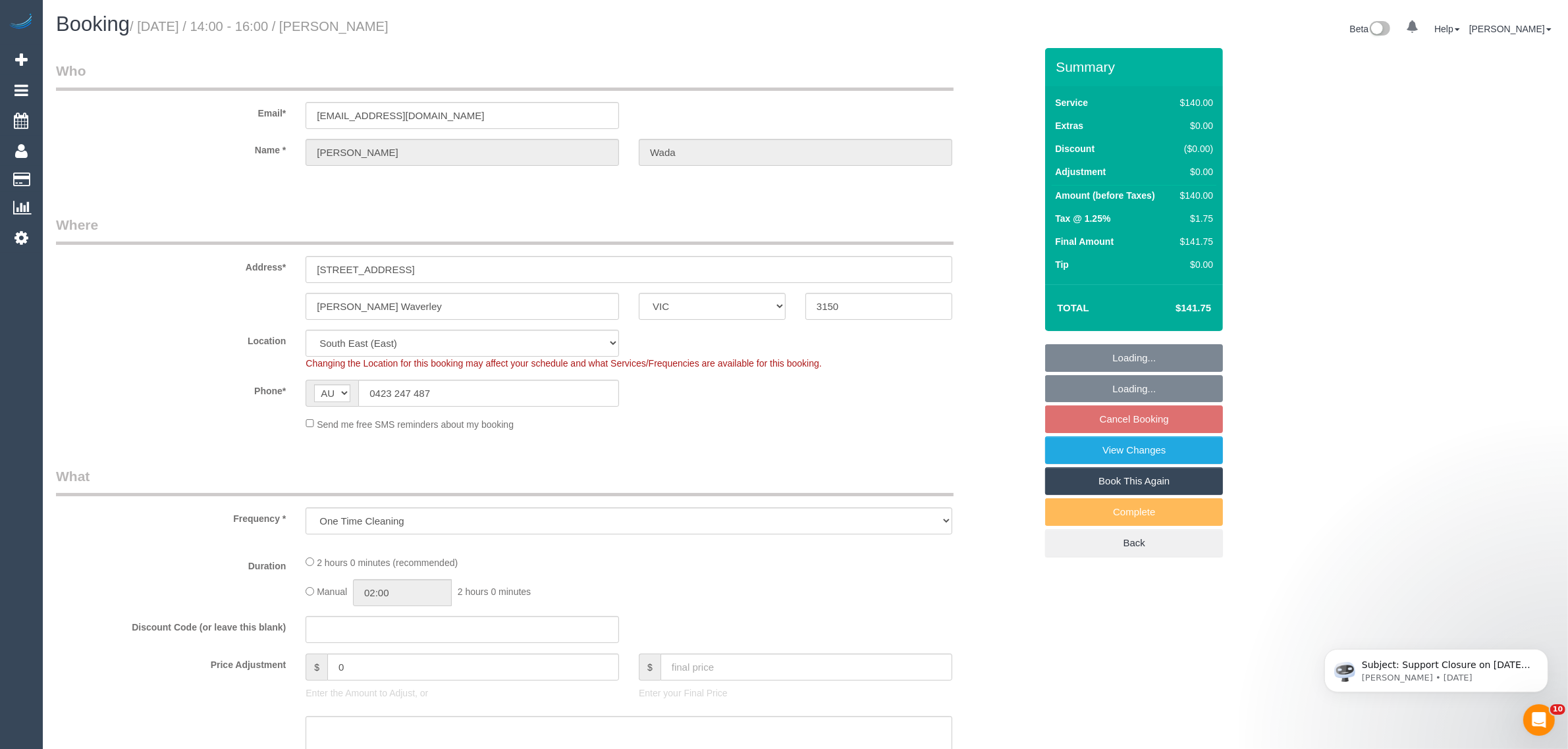
select select "number:35"
select select "number:13"
select select "object:702"
select select "spot1"
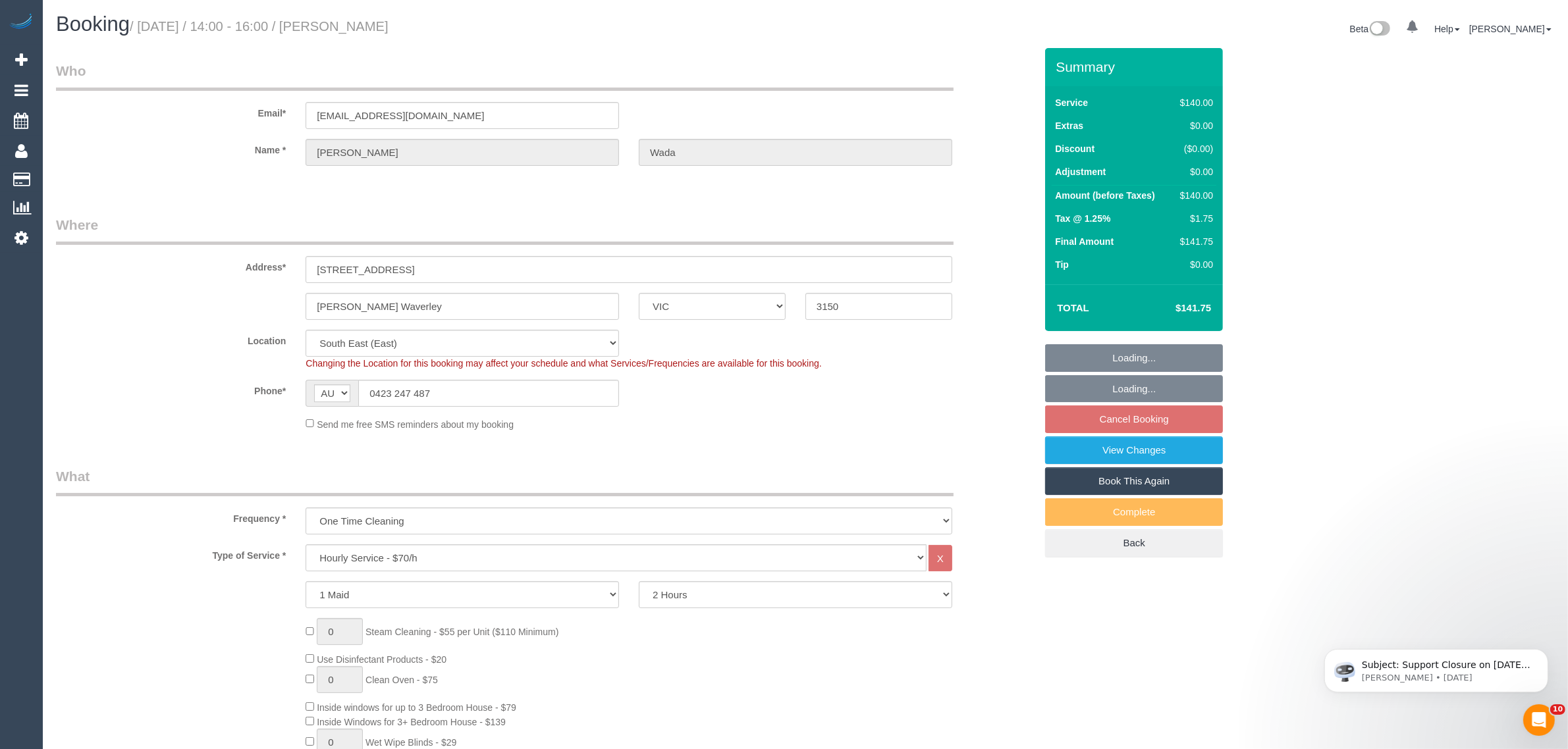
click at [977, 360] on div "Location [GEOGRAPHIC_DATA] (North) East (South) [GEOGRAPHIC_DATA] (East) [GEOGR…" at bounding box center [546, 349] width 999 height 40
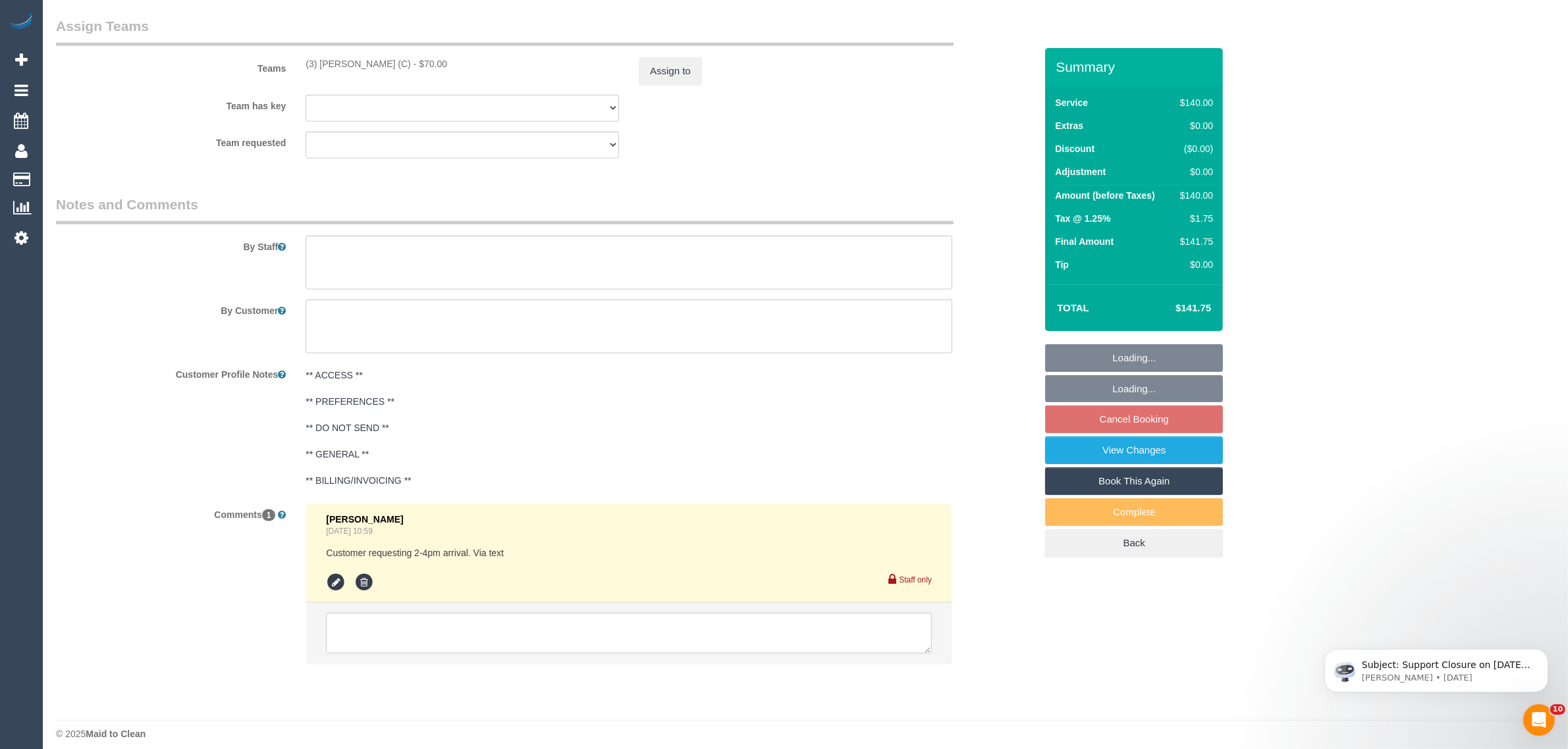
scroll to position [1916, 0]
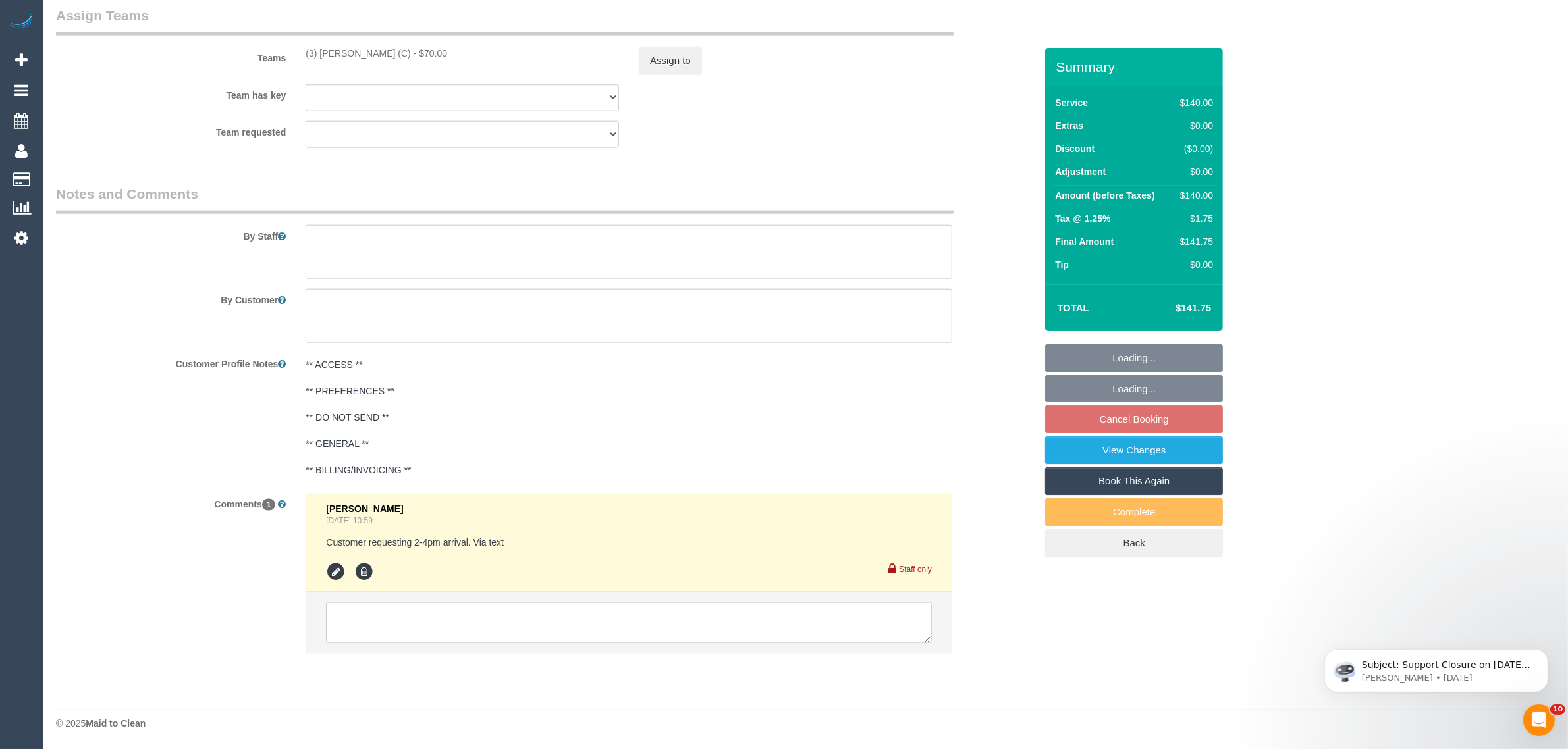
click at [715, 643] on textarea at bounding box center [629, 623] width 606 height 41
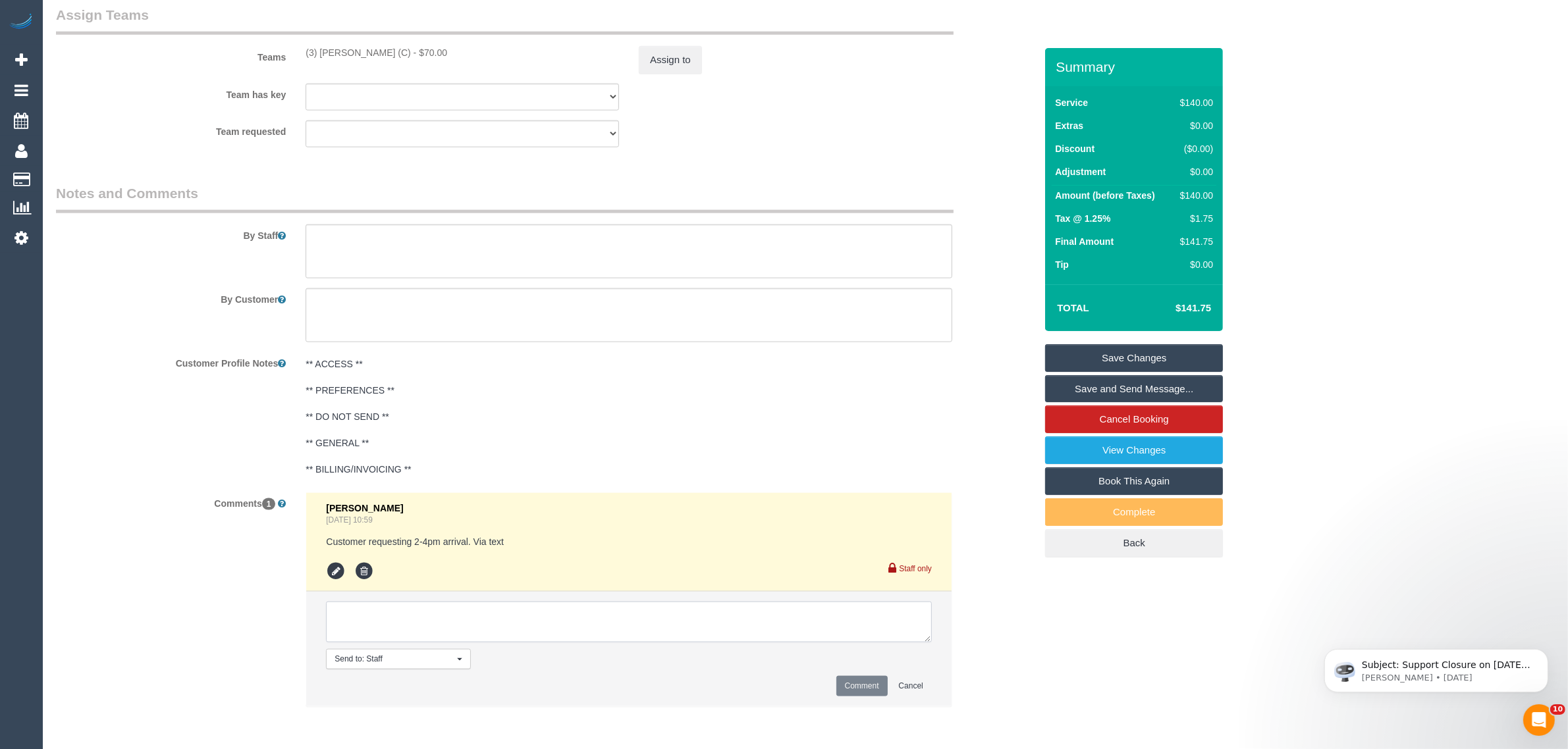
paste textarea "Cleaner(s) Unassigned: Reason Unassigned: One Off/Ongoing: Flexibility: Close a…"
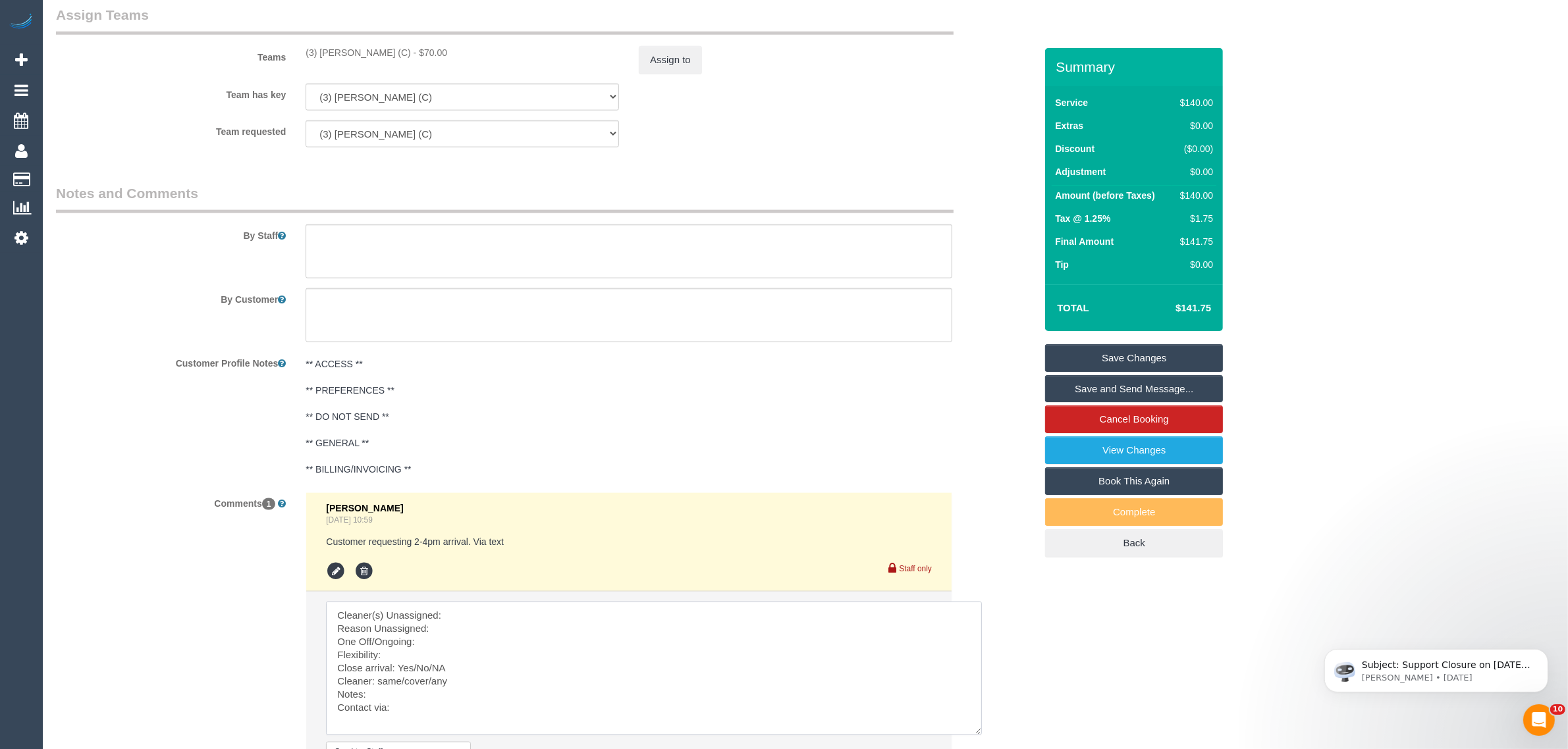
scroll to position [0, 0]
drag, startPoint x: 923, startPoint y: 636, endPoint x: 967, endPoint y: 733, distance: 106.5
click at [977, 736] on textarea at bounding box center [654, 668] width 656 height 134
click at [723, 613] on textarea at bounding box center [655, 673] width 659 height 143
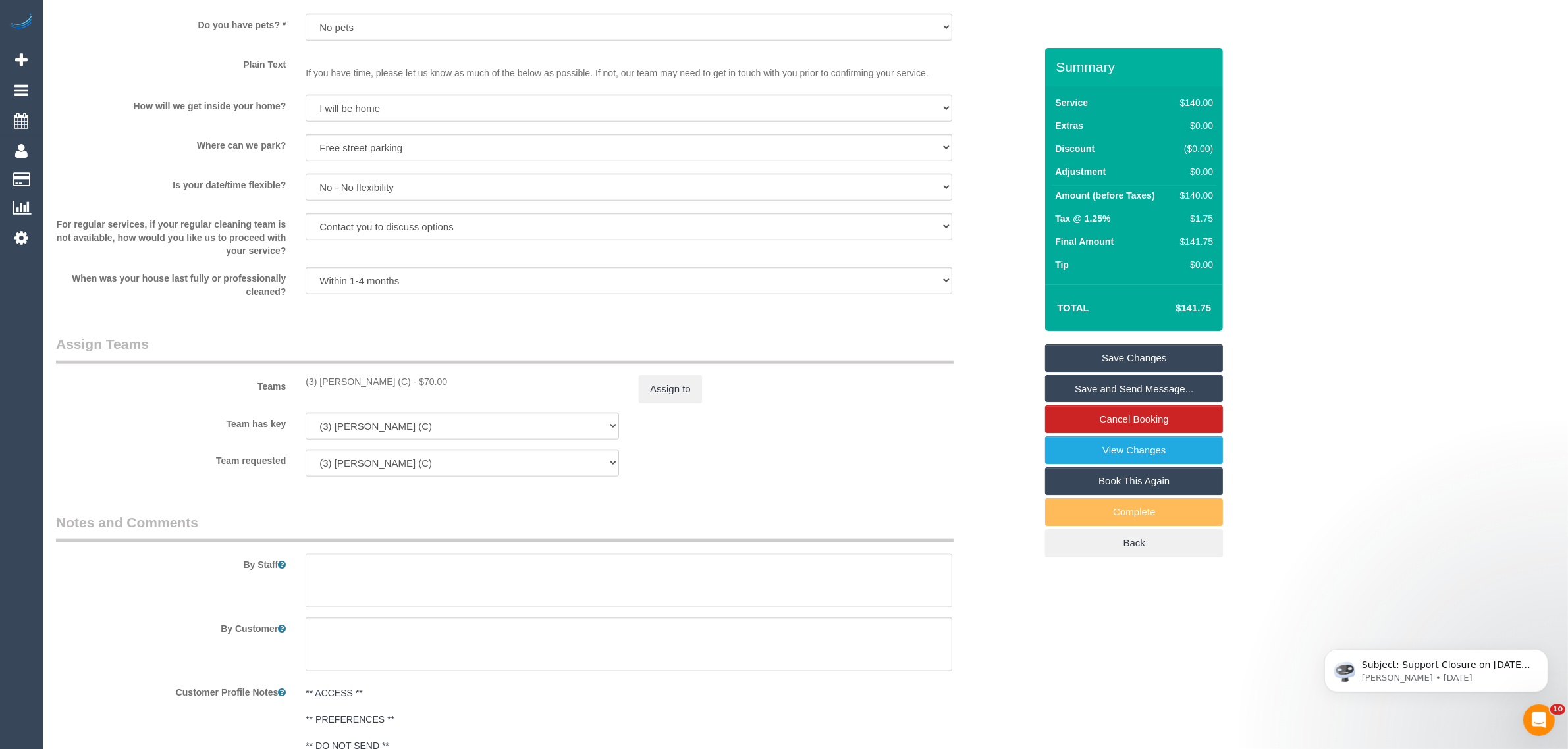
drag, startPoint x: 285, startPoint y: 387, endPoint x: 382, endPoint y: 377, distance: 97.5
click at [382, 377] on div "Teams (3) [PERSON_NAME] (C) - $70.00 Assign to" at bounding box center [546, 369] width 999 height 69
copy div "(3) [PERSON_NAME] (C) -"
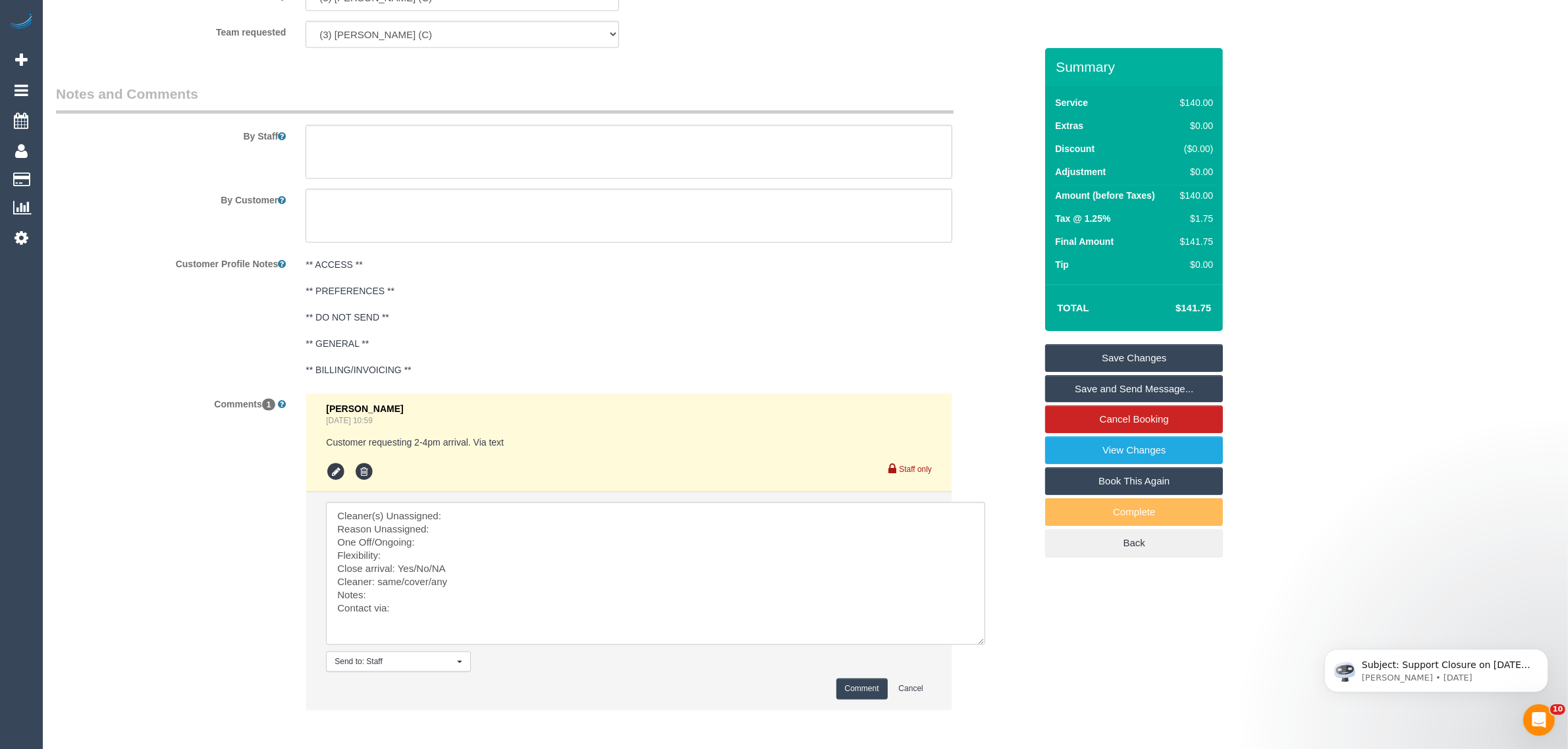
scroll to position [2073, 0]
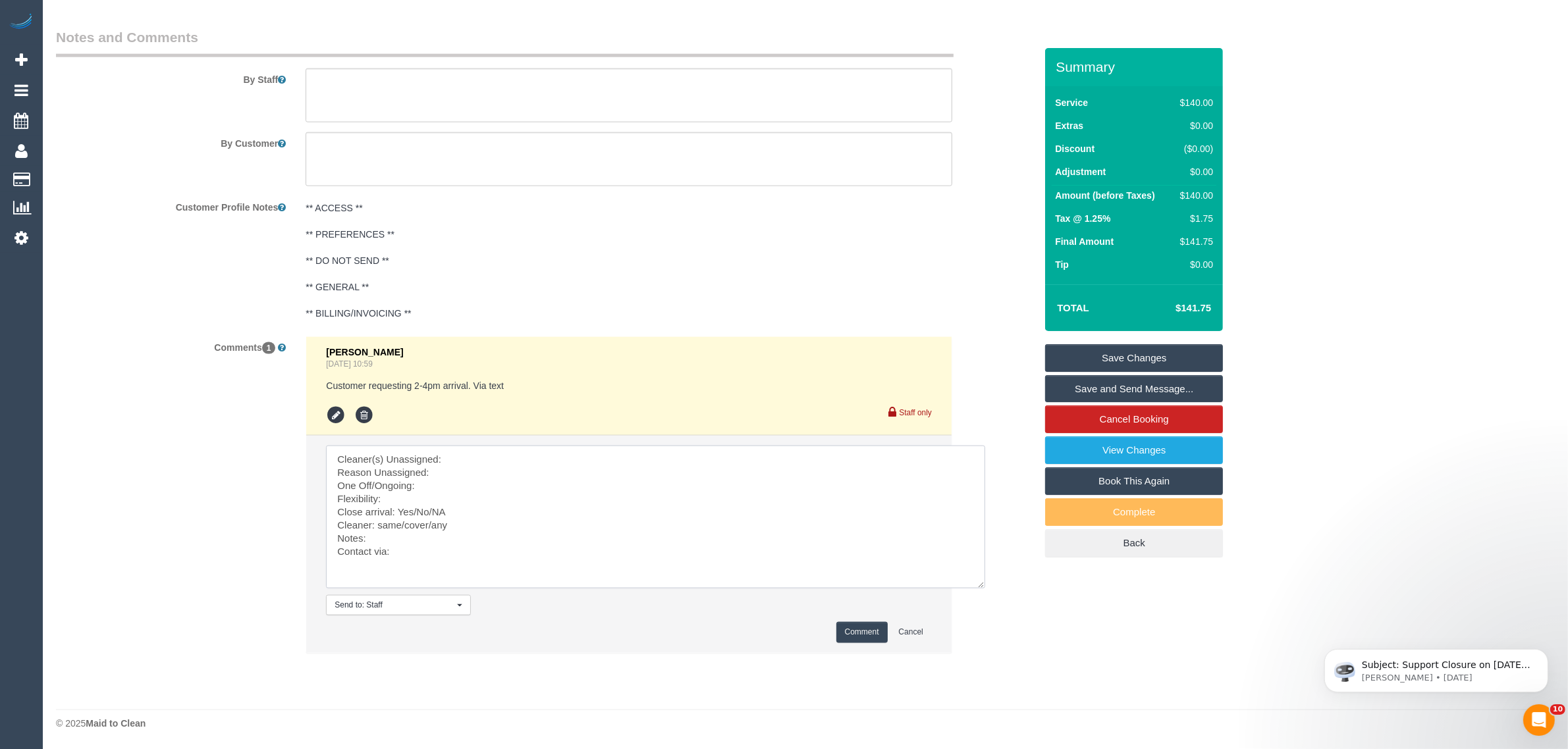
click at [533, 463] on textarea at bounding box center [655, 517] width 659 height 143
paste textarea "(3) [PERSON_NAME] (C) -"
click at [336, 475] on textarea at bounding box center [655, 517] width 659 height 143
click at [461, 471] on textarea at bounding box center [655, 517] width 659 height 143
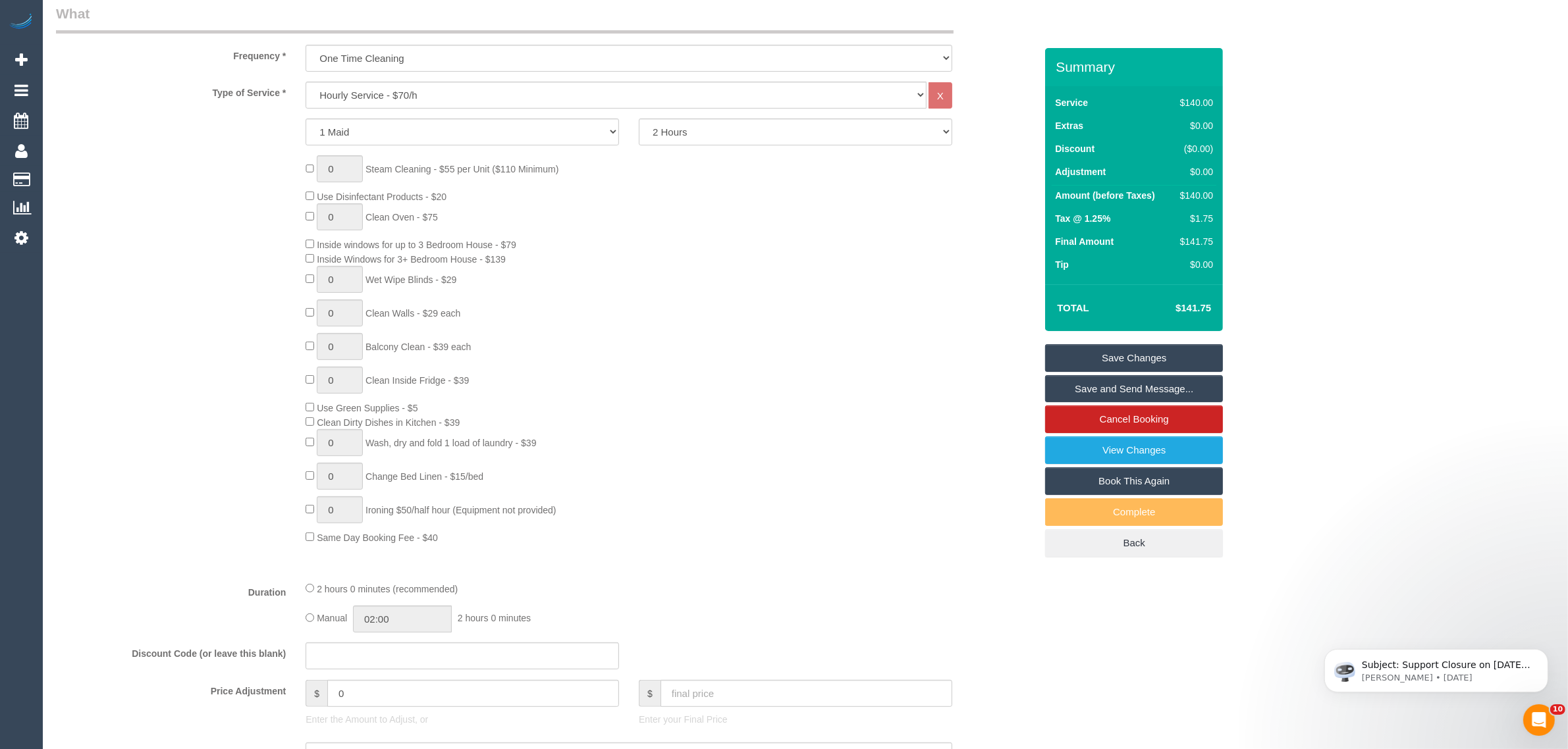
scroll to position [0, 0]
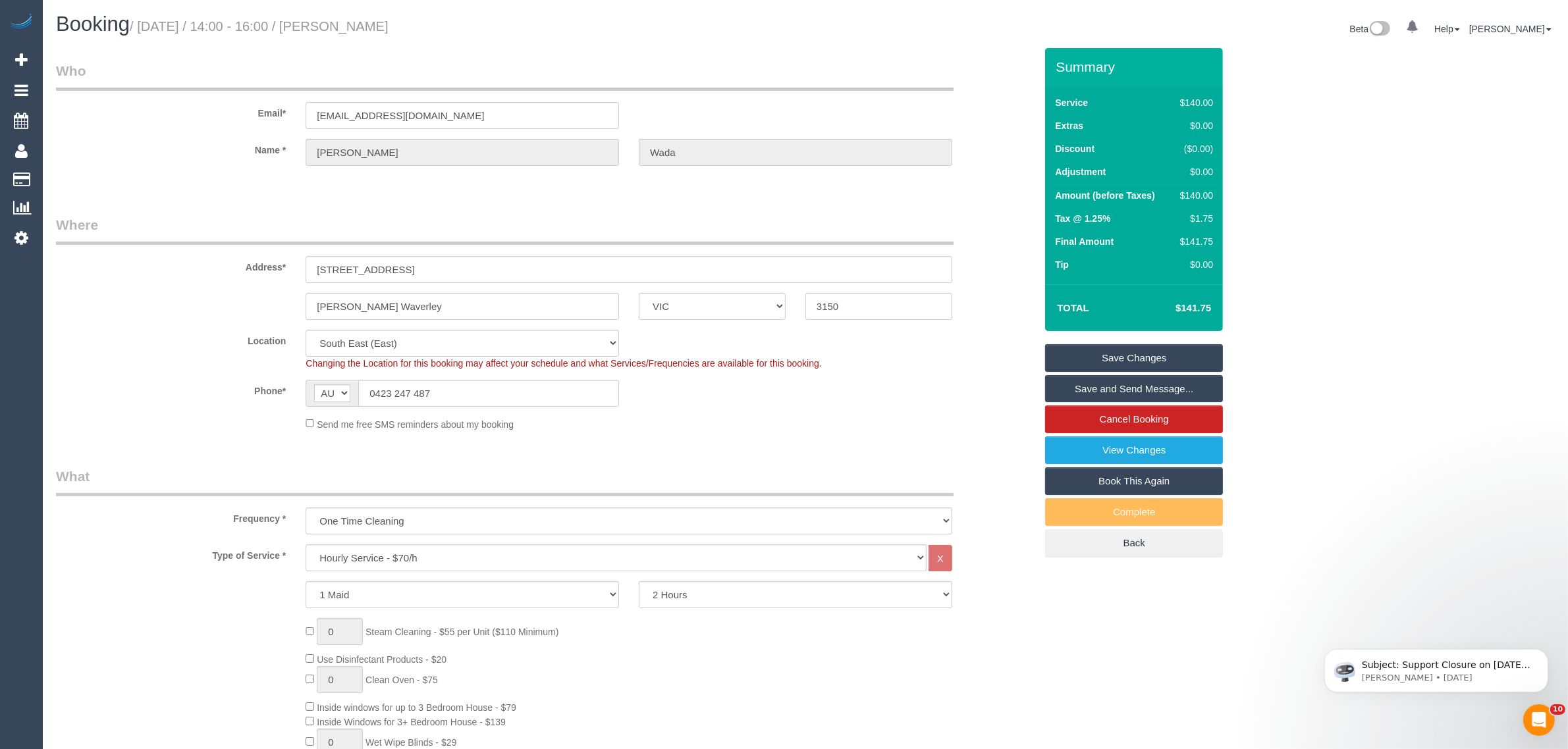
drag, startPoint x: 455, startPoint y: 27, endPoint x: 340, endPoint y: 34, distance: 115.2
click at [340, 34] on h1 "Booking / [DATE] / 14:00 - 16:00 / [PERSON_NAME]" at bounding box center [426, 24] width 740 height 23
copy small "[PERSON_NAME]"
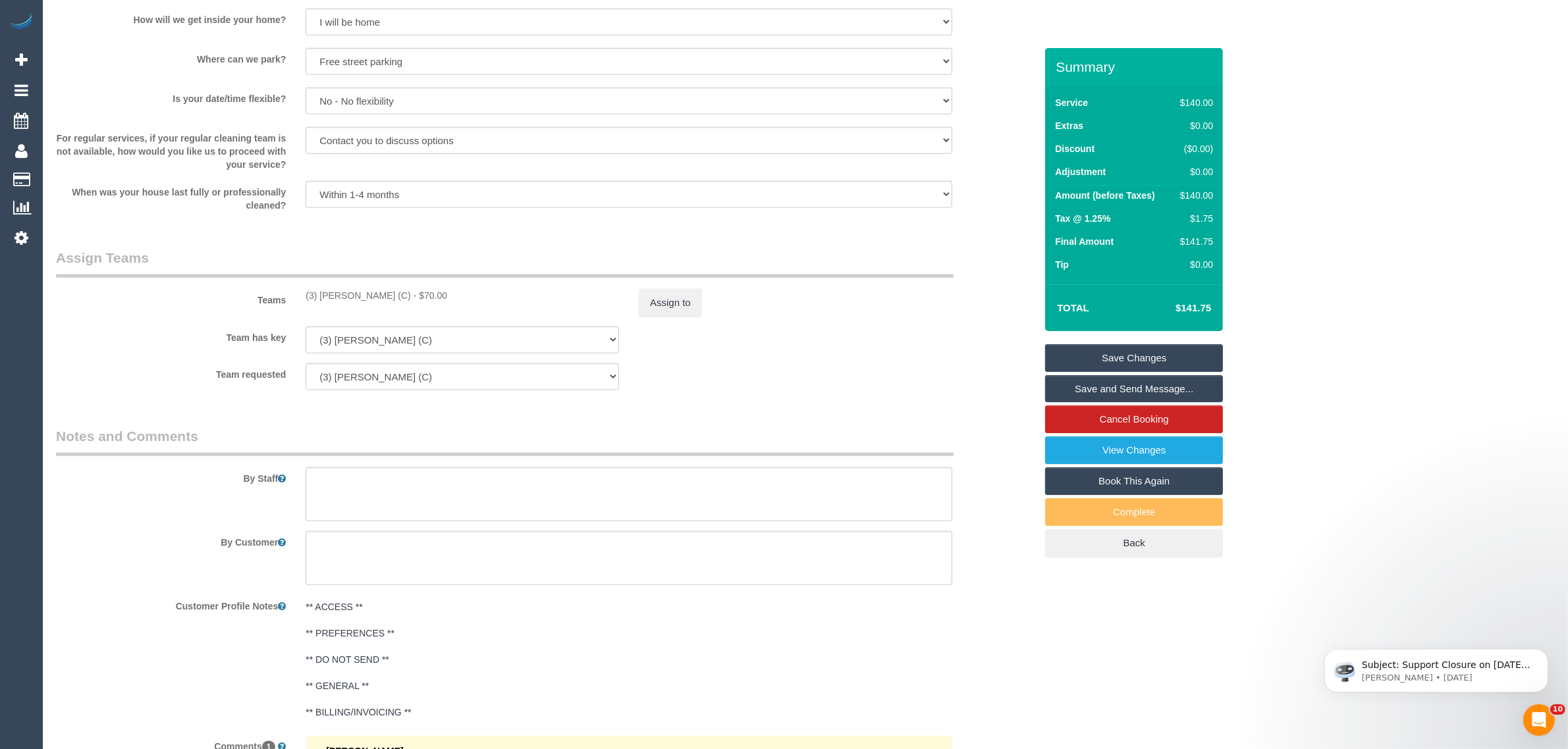
scroll to position [1976, 0]
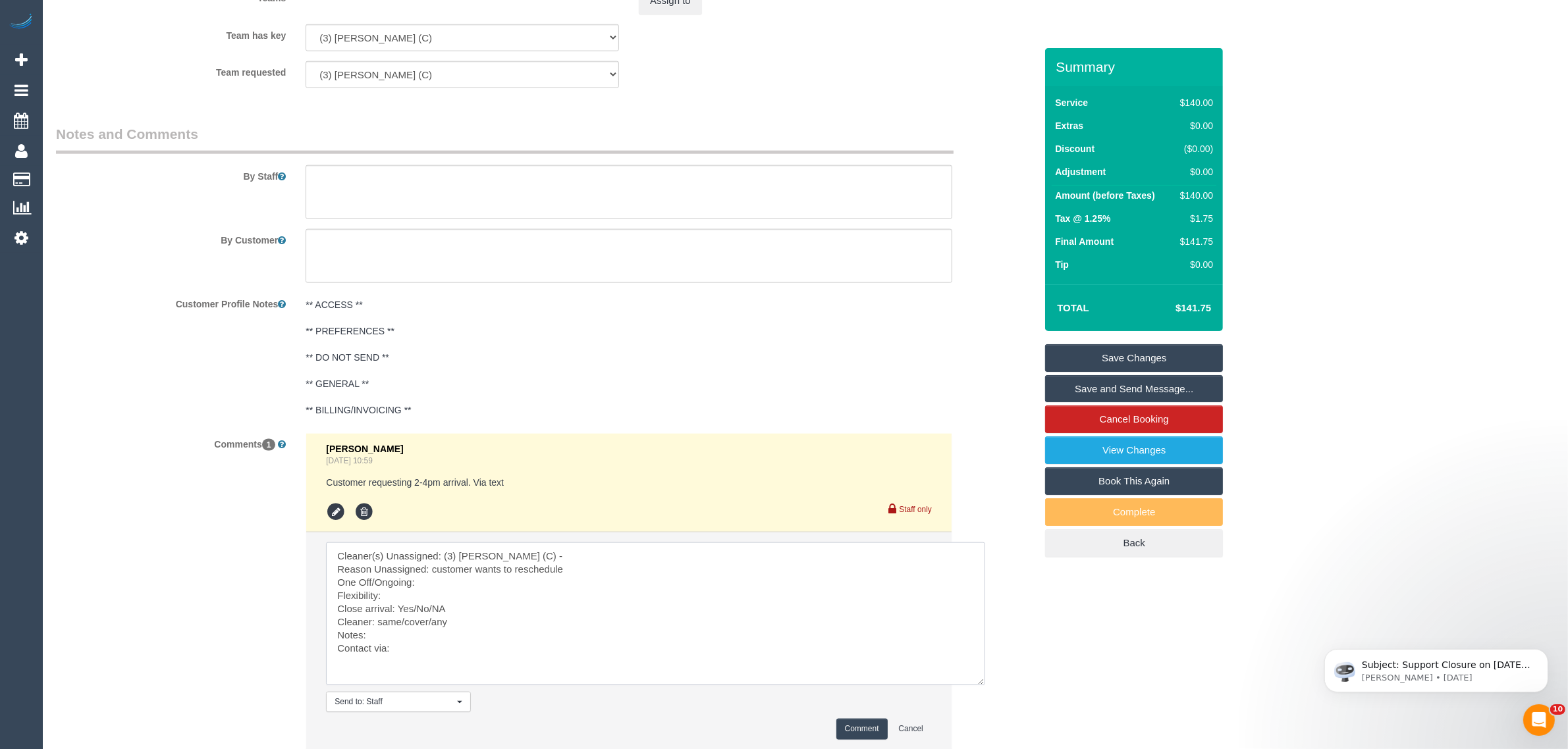
click at [439, 586] on textarea at bounding box center [655, 614] width 659 height 143
drag, startPoint x: 415, startPoint y: 609, endPoint x: 482, endPoint y: 616, distance: 67.4
click at [482, 616] on textarea at bounding box center [655, 614] width 659 height 143
click at [483, 616] on textarea at bounding box center [655, 614] width 659 height 143
click at [484, 609] on textarea at bounding box center [655, 614] width 659 height 143
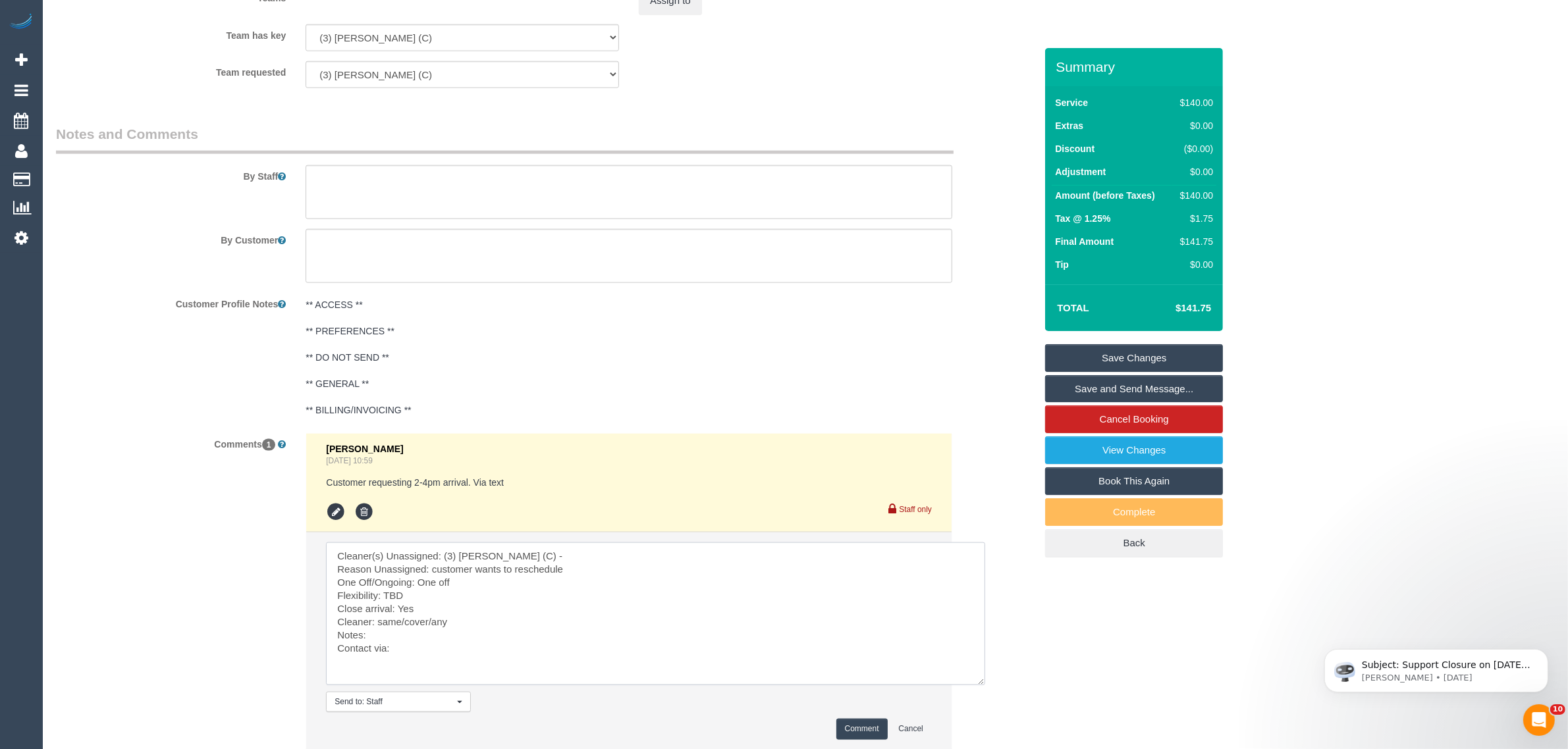
drag, startPoint x: 383, startPoint y: 620, endPoint x: 445, endPoint y: 624, distance: 62.1
click at [445, 624] on textarea at bounding box center [655, 614] width 659 height 143
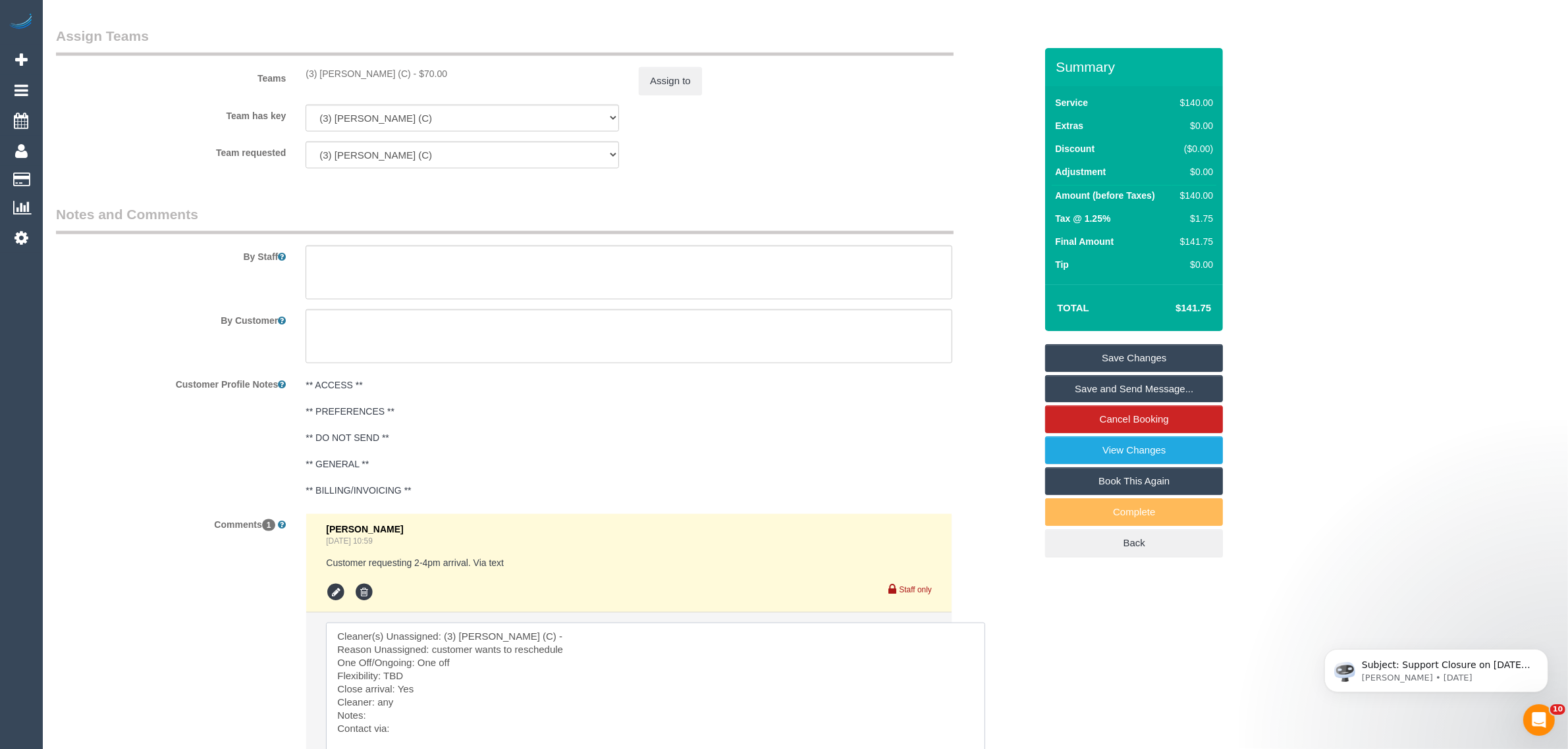
scroll to position [2073, 0]
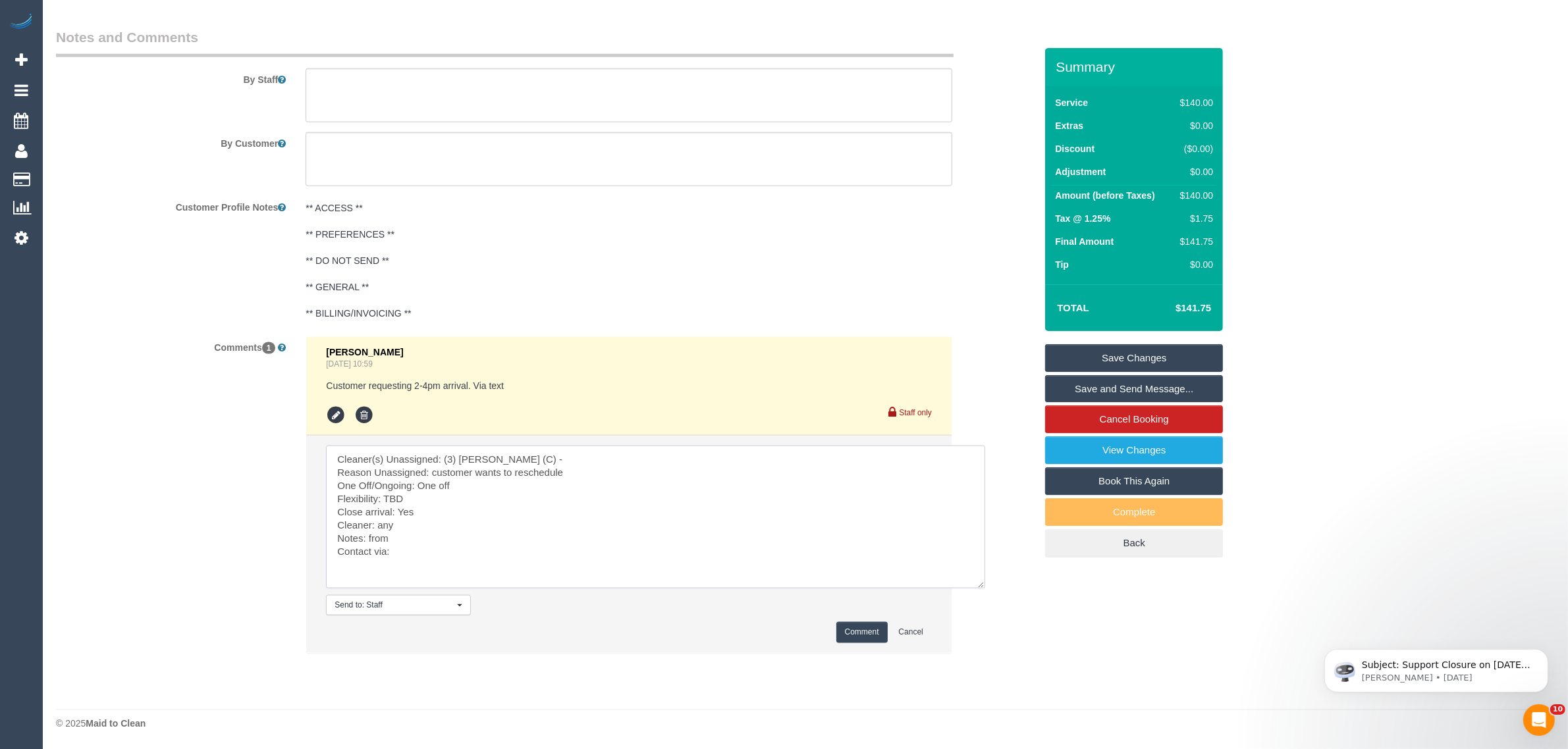
paste textarea "29/08/2025"
type textarea "Cleaner(s) Unassigned: (3) [PERSON_NAME] (C) - Reason Unassigned: customer want…"
click at [849, 633] on button "Comment" at bounding box center [863, 633] width 52 height 20
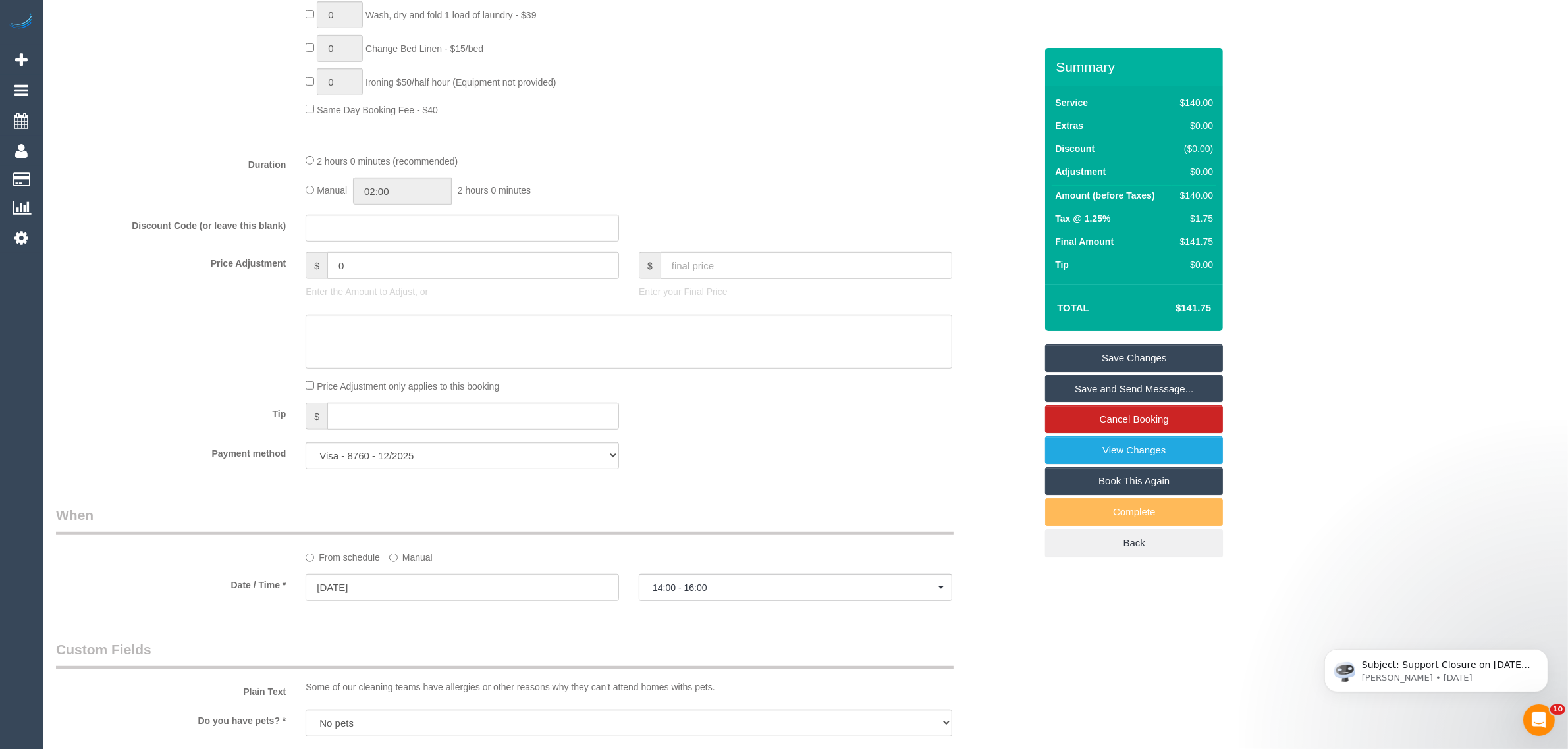
scroll to position [1220, 0]
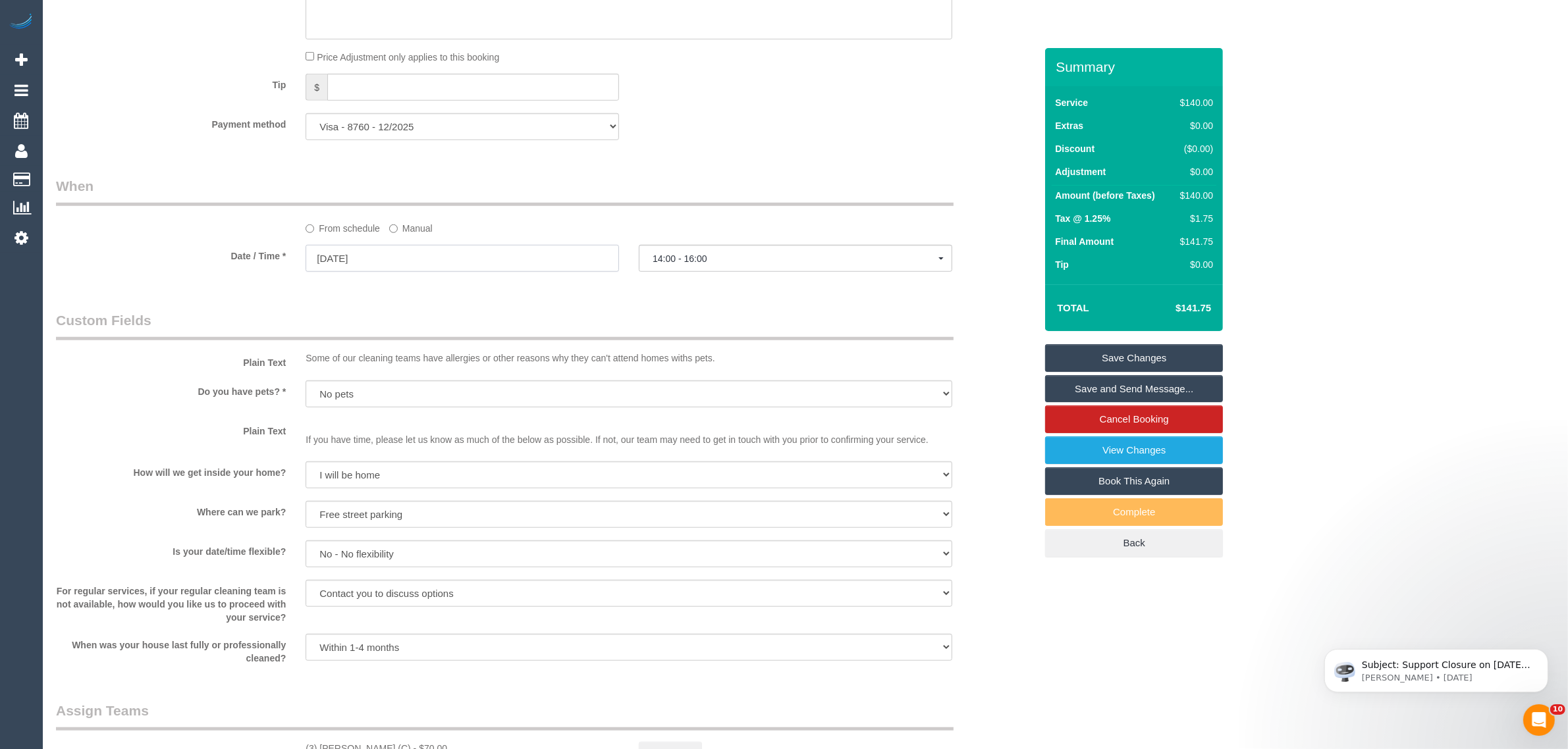
click at [585, 253] on input "29/08/2025" at bounding box center [462, 258] width 314 height 27
click at [465, 281] on span "Next" at bounding box center [465, 285] width 10 height 10
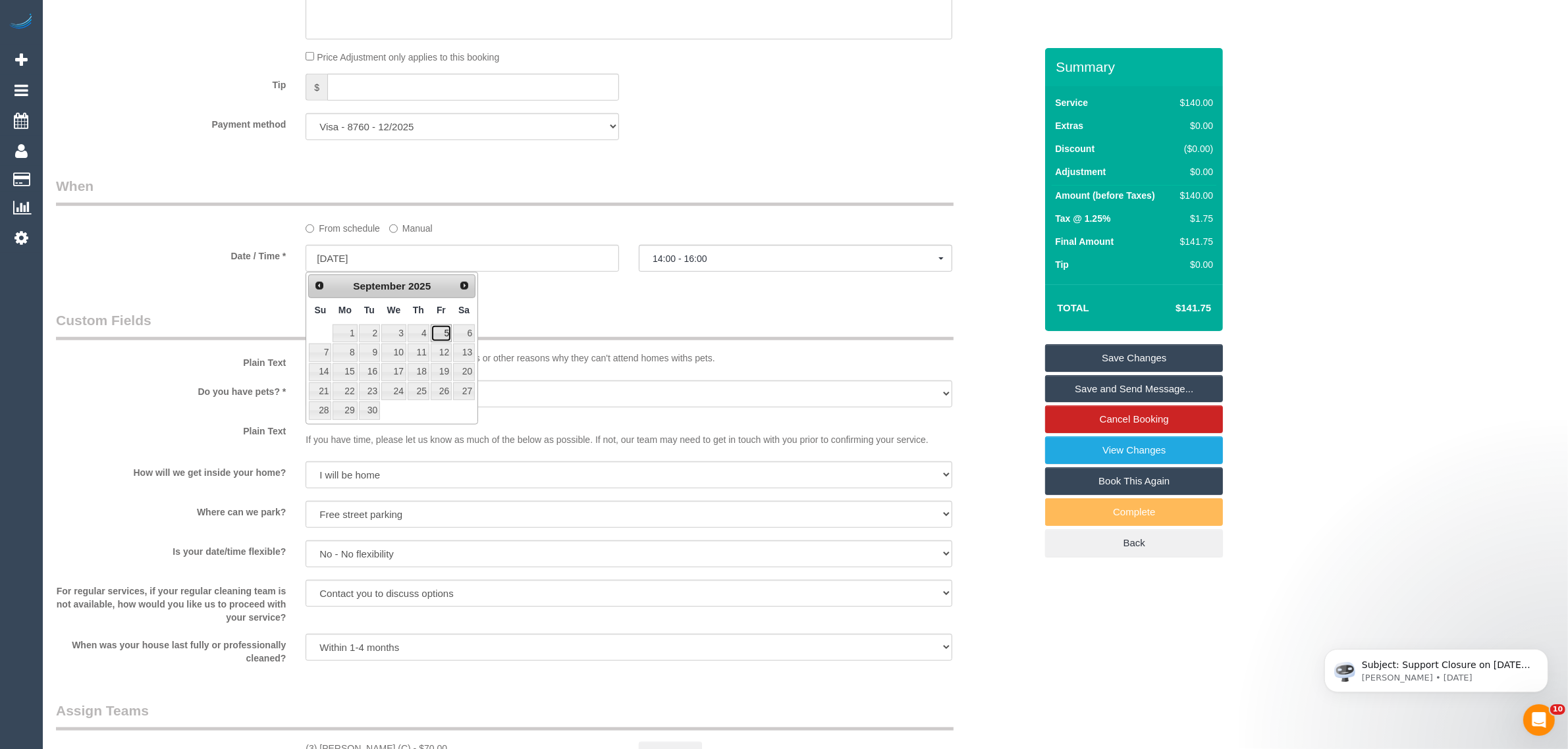
click at [447, 331] on link "5" at bounding box center [441, 333] width 21 height 18
type input "[DATE]"
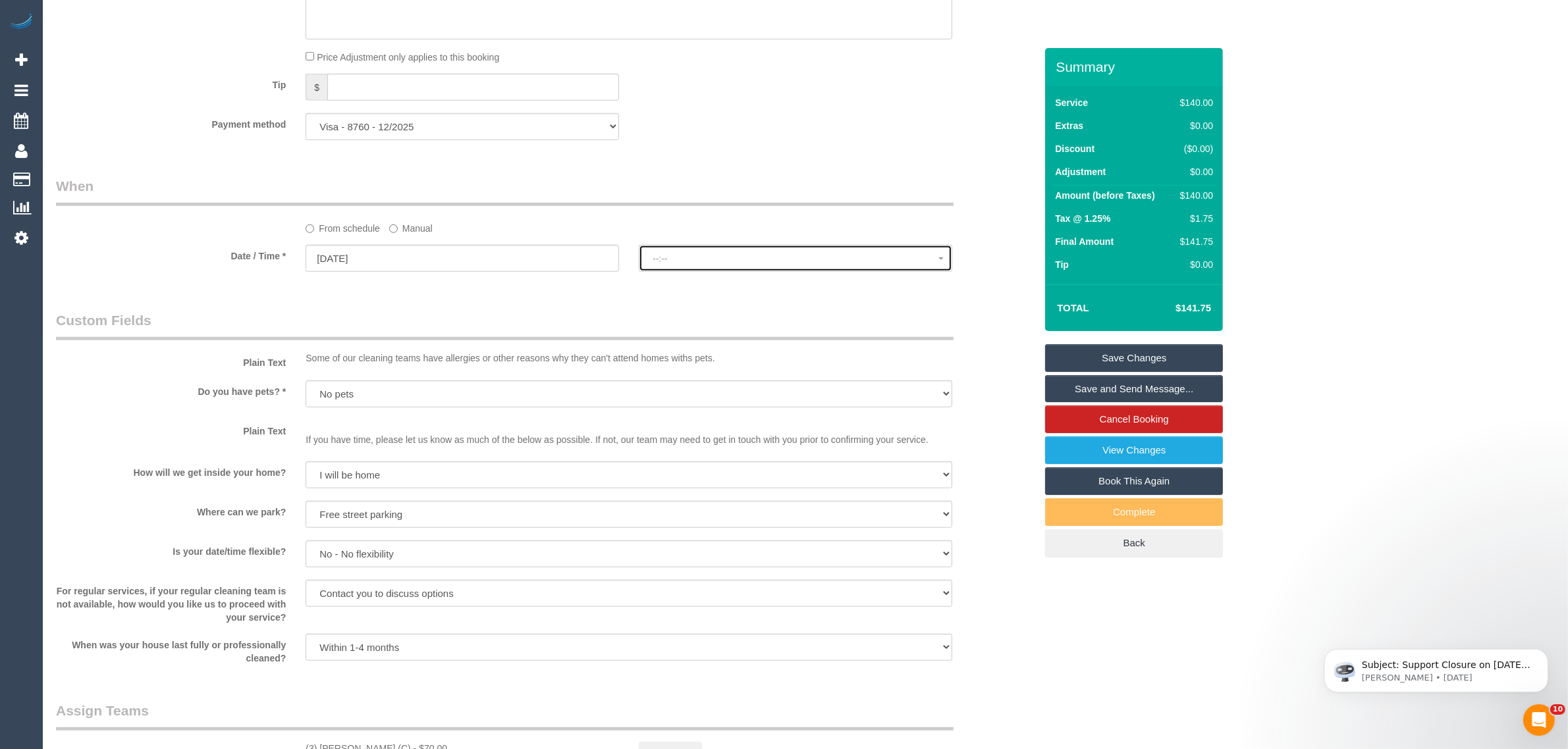
click at [709, 256] on span "--:--" at bounding box center [796, 258] width 286 height 10
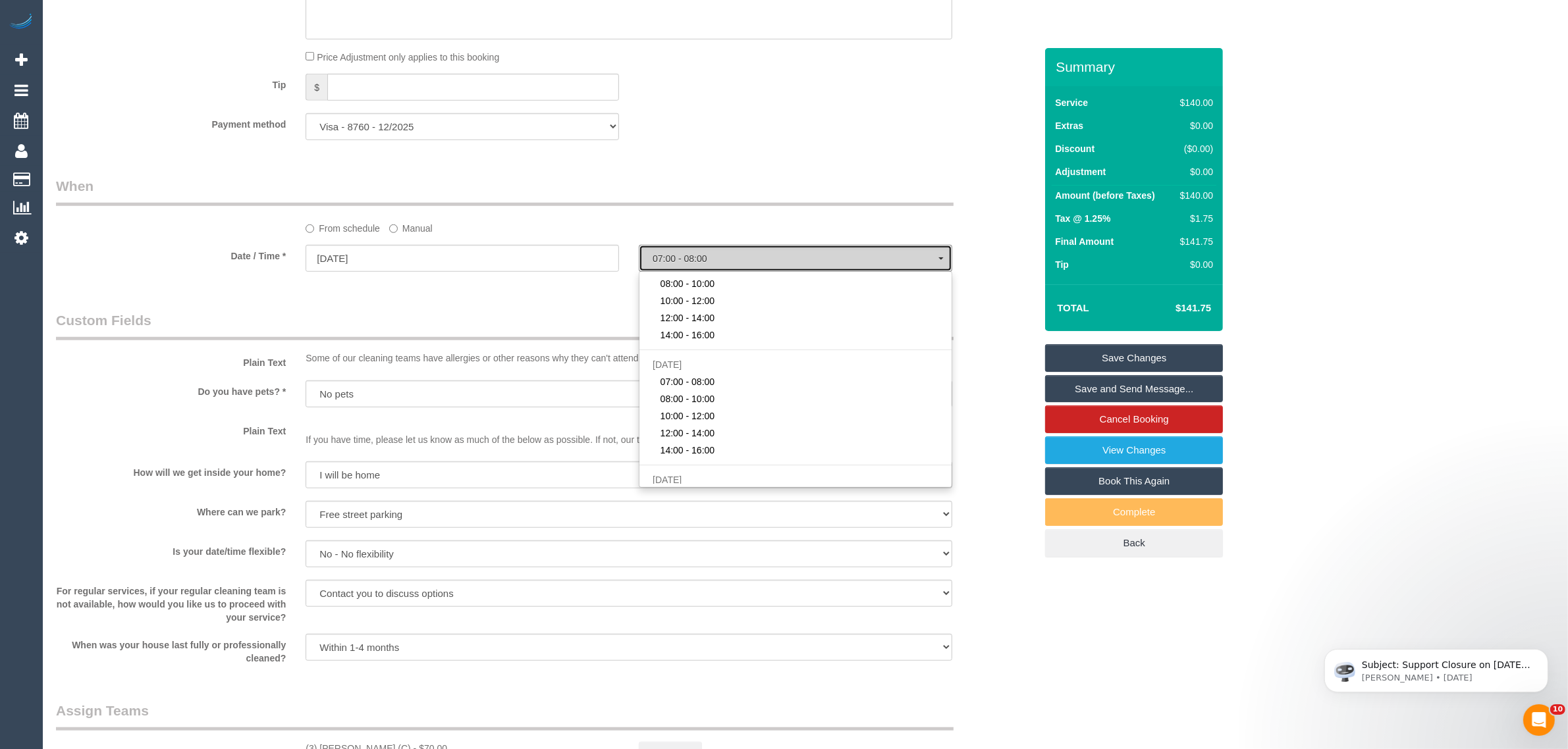
scroll to position [0, 0]
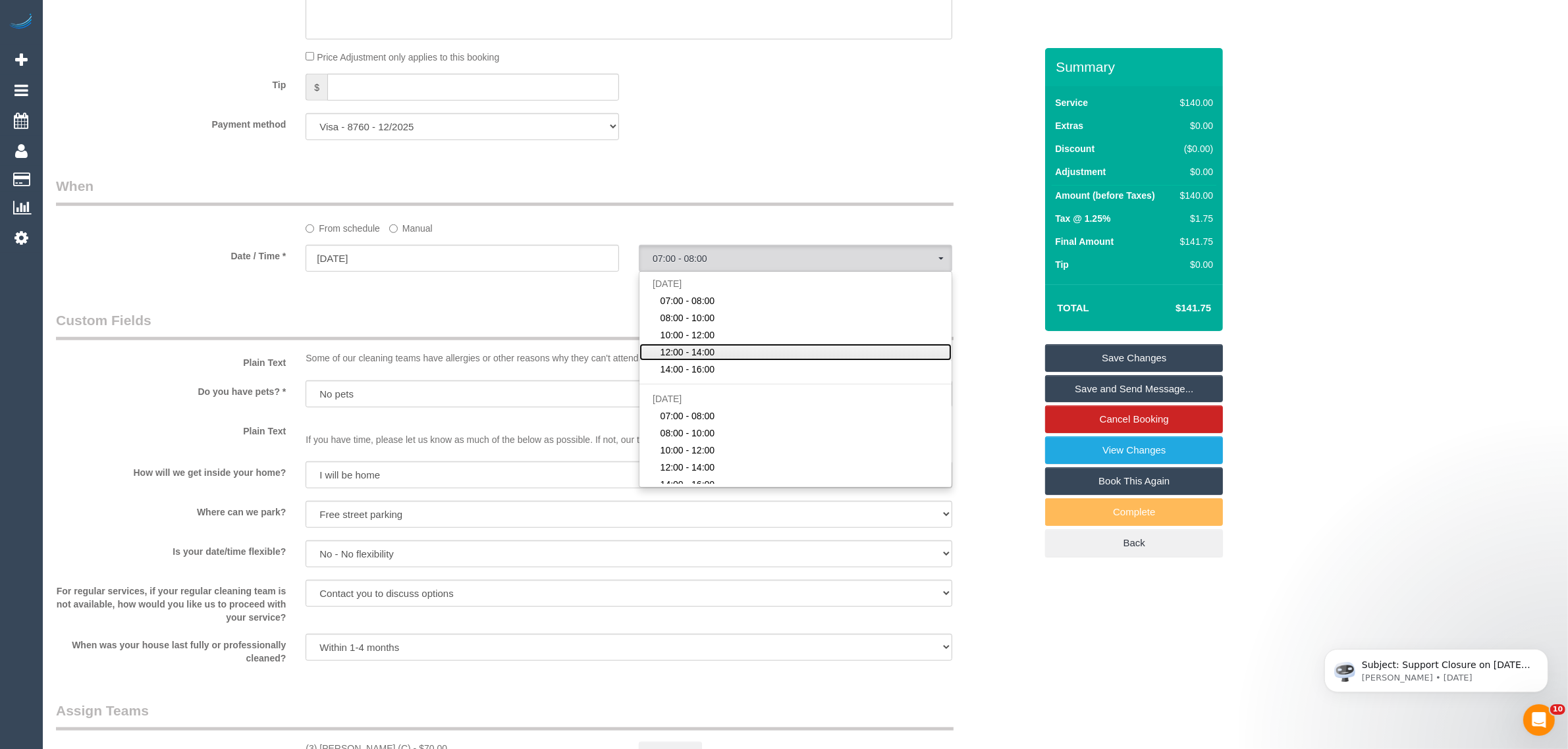
click at [712, 347] on span "12:00 - 14:00" at bounding box center [688, 352] width 55 height 13
select select "spot15"
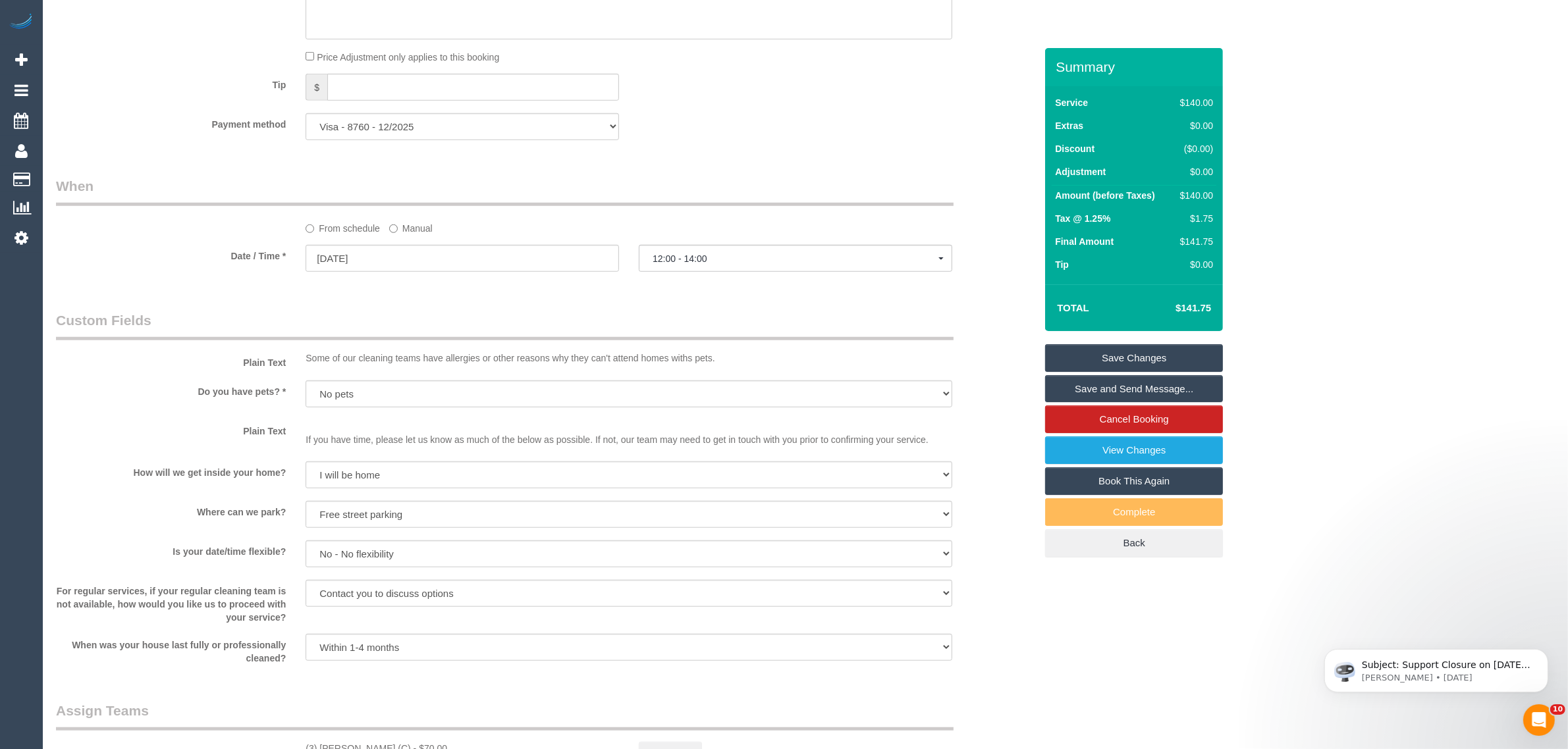
click at [1071, 344] on link "Save Changes" at bounding box center [1134, 357] width 178 height 27
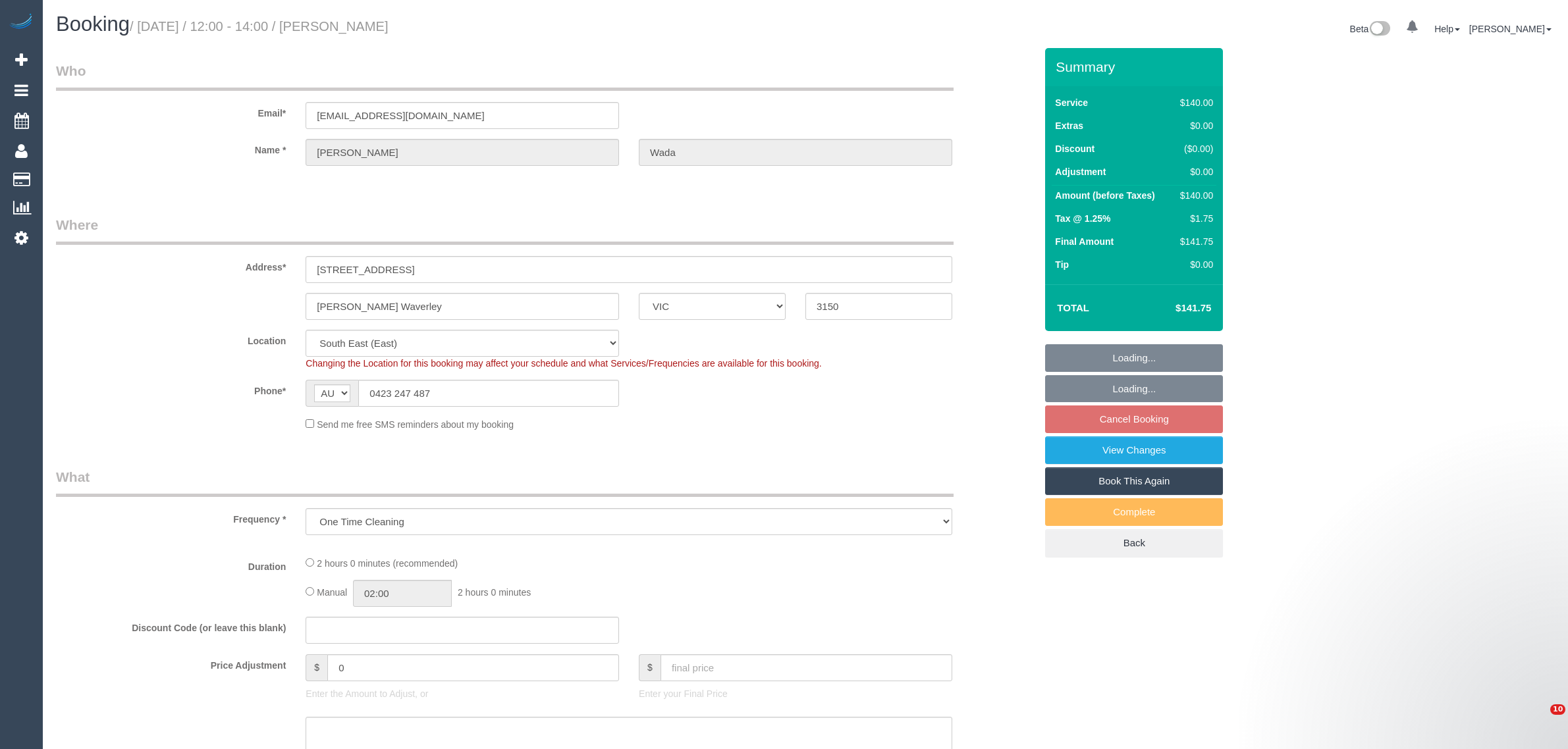
select select "VIC"
select select "object:720"
select select "string:stripe-pm_1RU3mm2GScqysDRVCj1OnuyX"
select select "number:28"
select select "number:14"
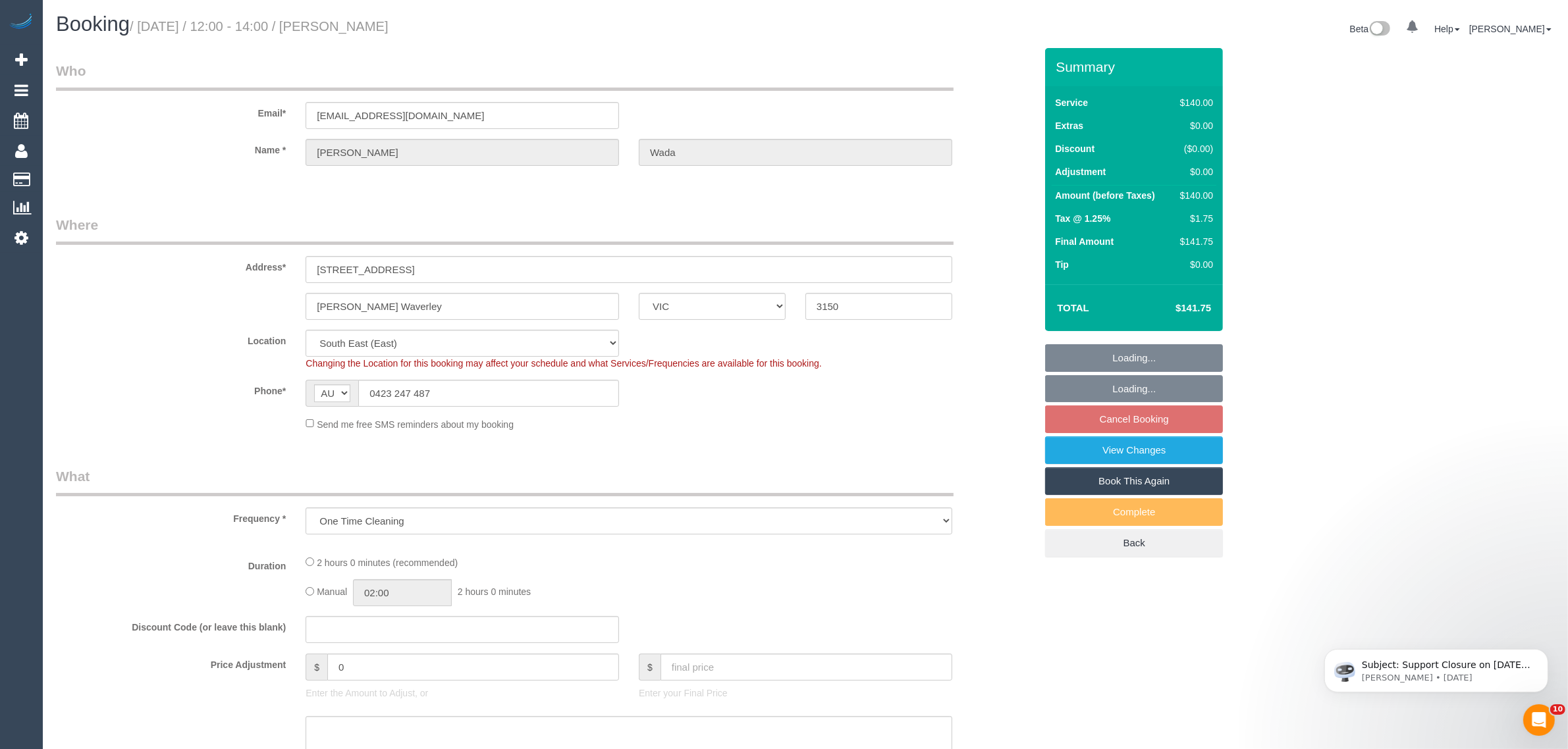
select select "number:19"
select select "number:25"
select select "number:35"
select select "number:13"
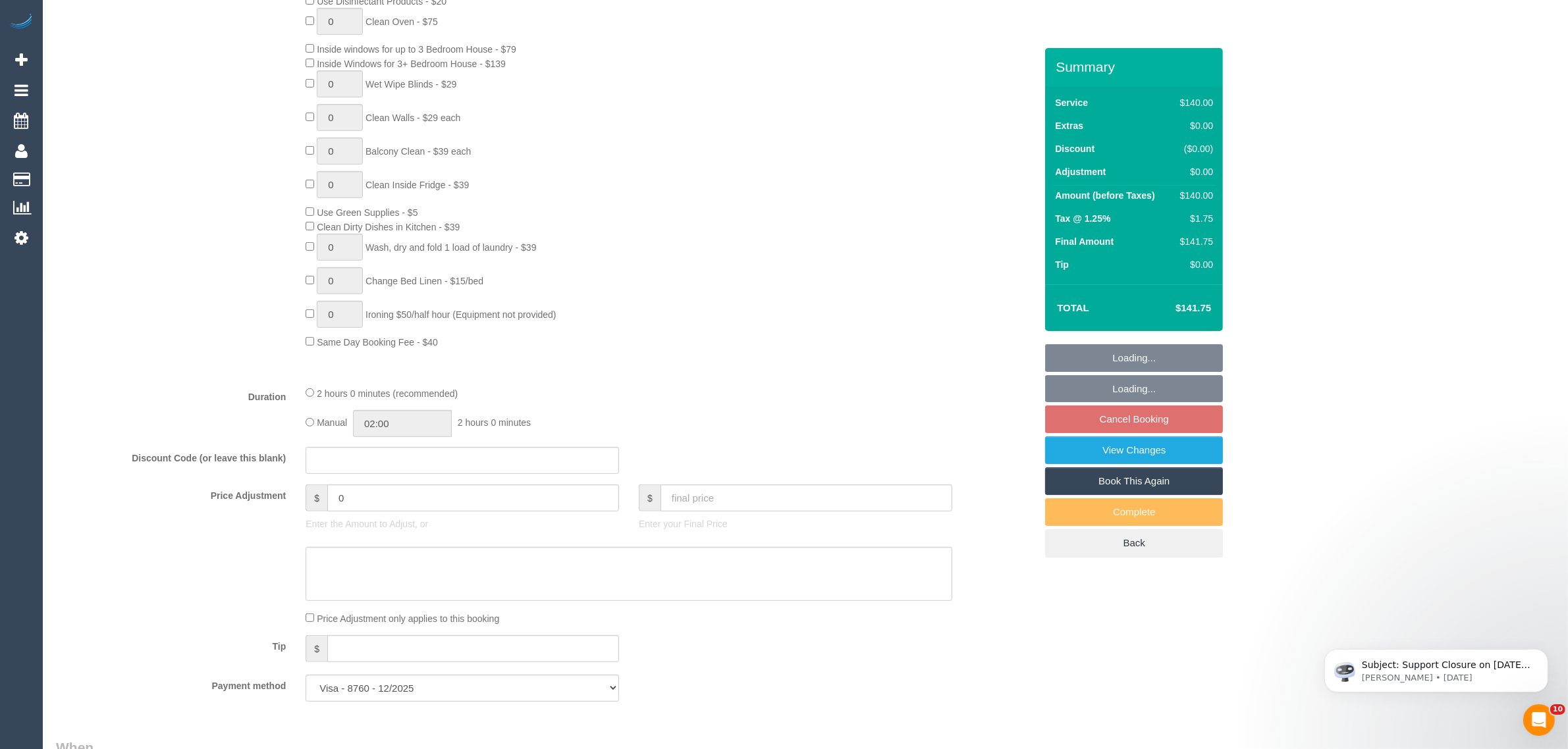
select select "spot4"
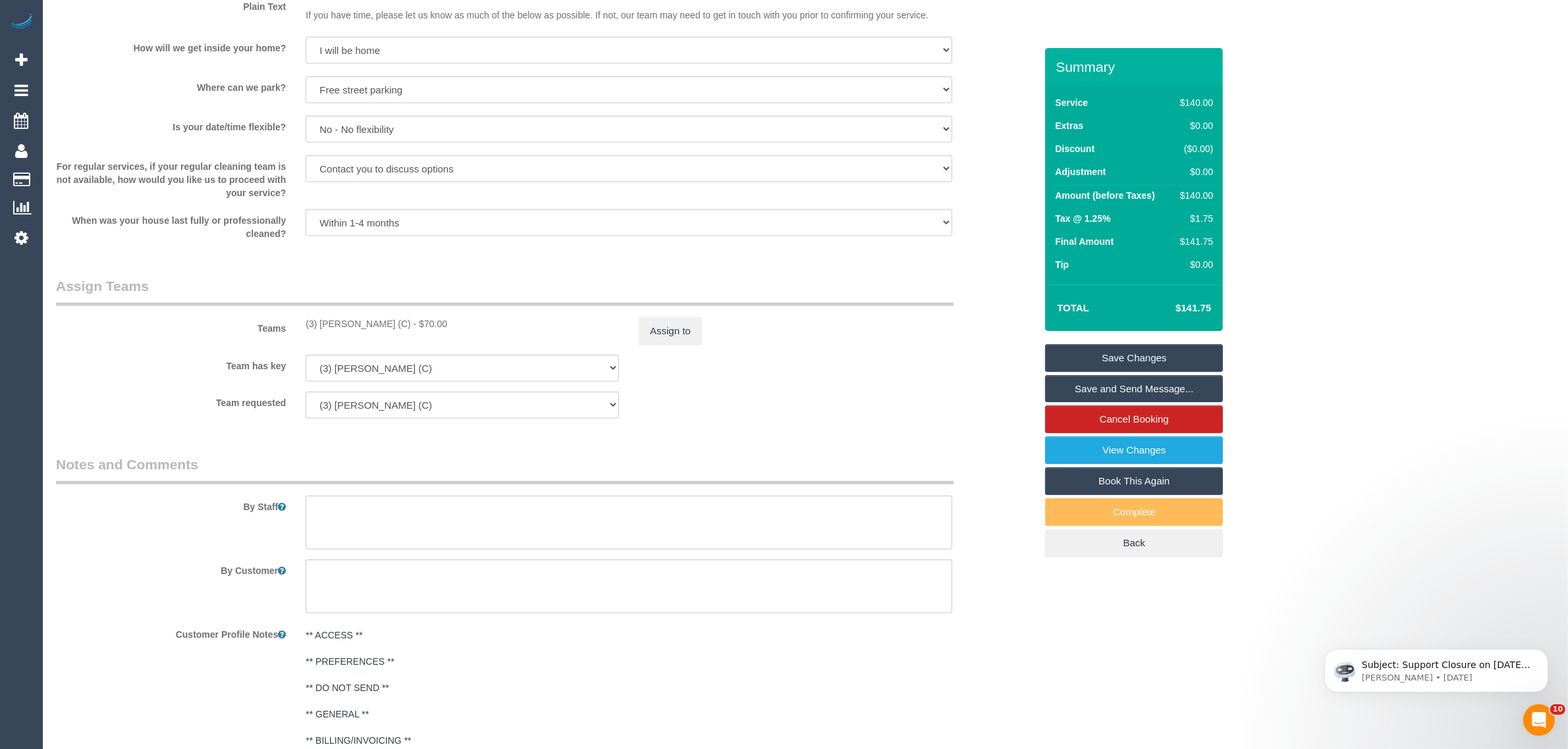
scroll to position [1647, 0]
click at [673, 320] on button "Assign to" at bounding box center [670, 329] width 63 height 27
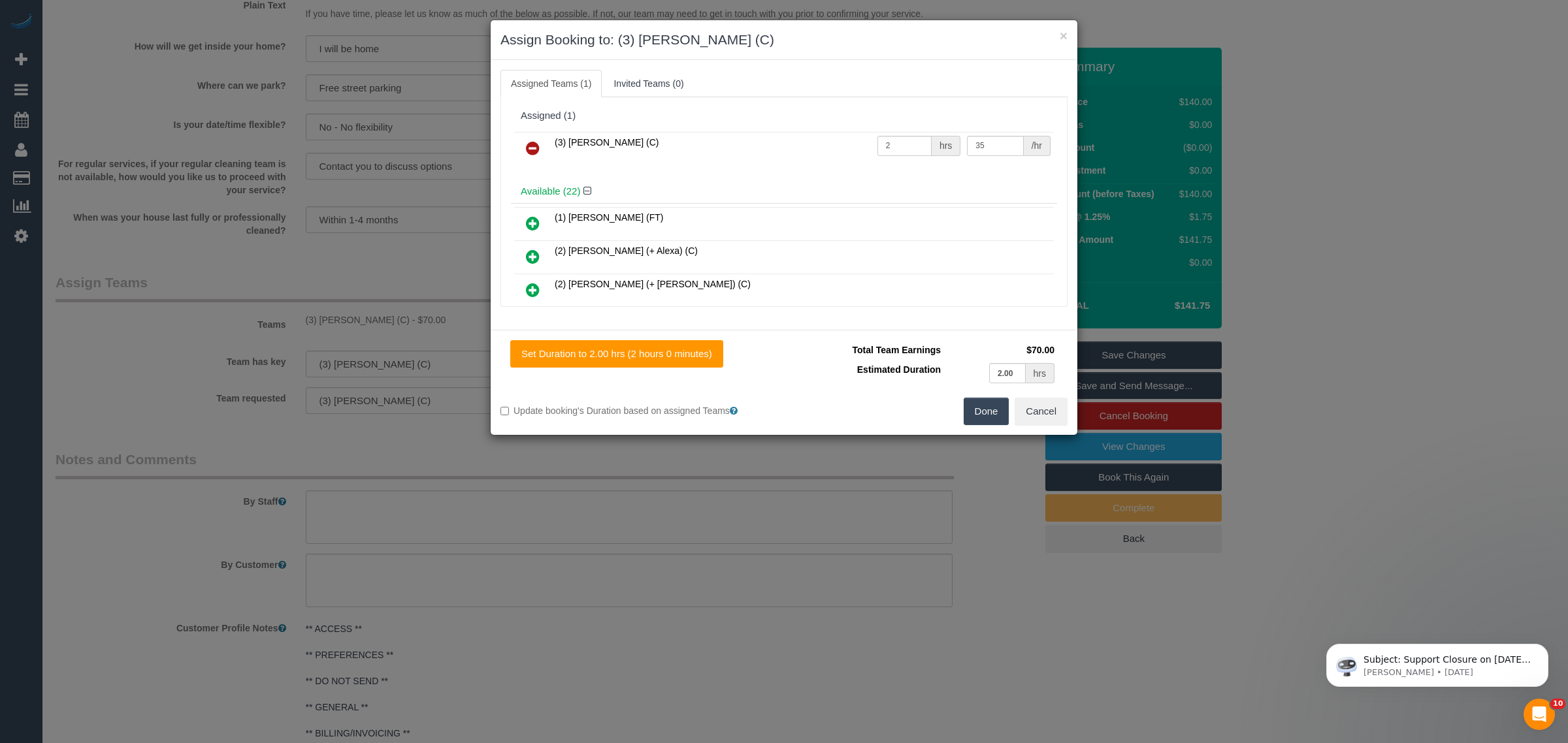
click at [540, 146] on icon at bounding box center [533, 148] width 14 height 16
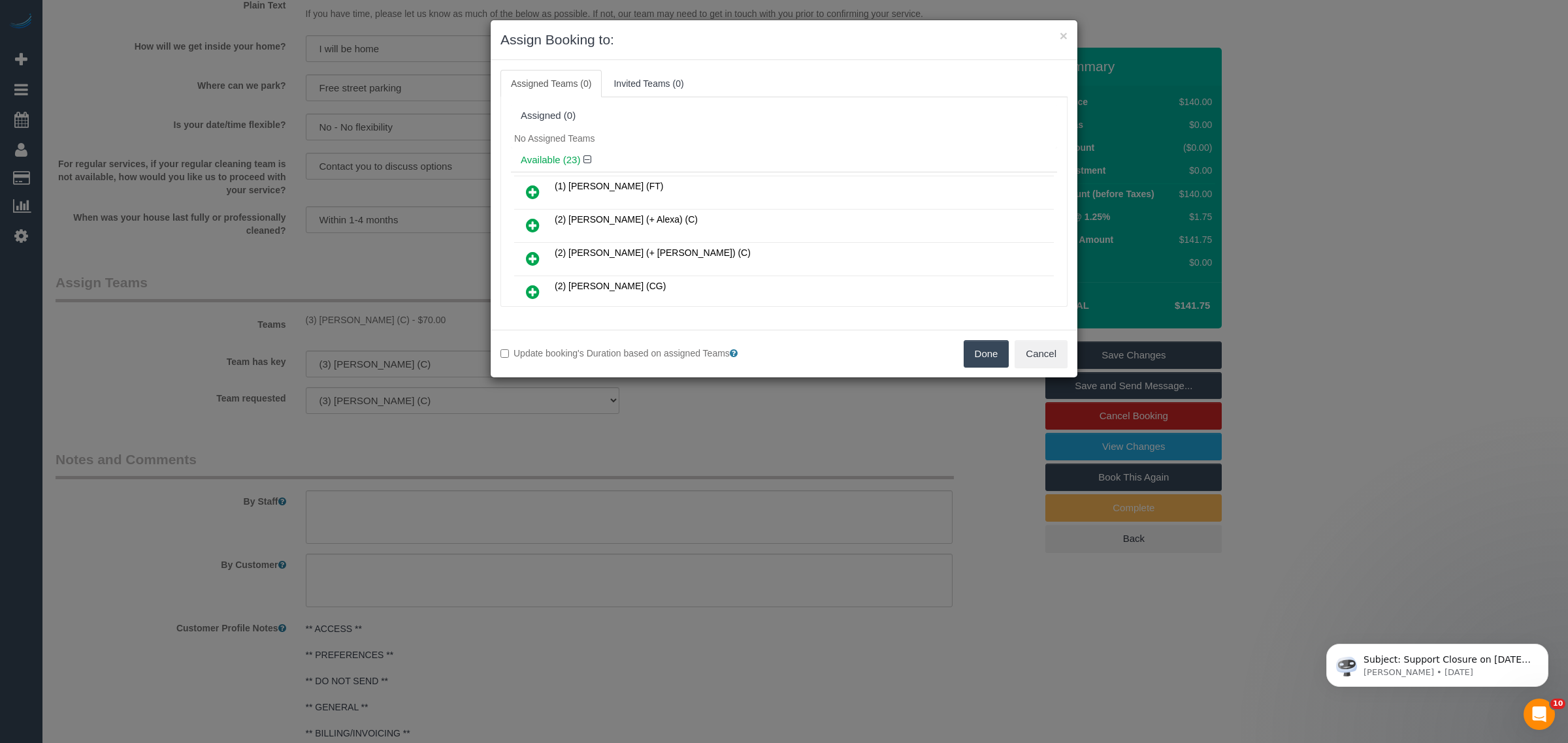
click at [984, 358] on button "Done" at bounding box center [986, 354] width 46 height 27
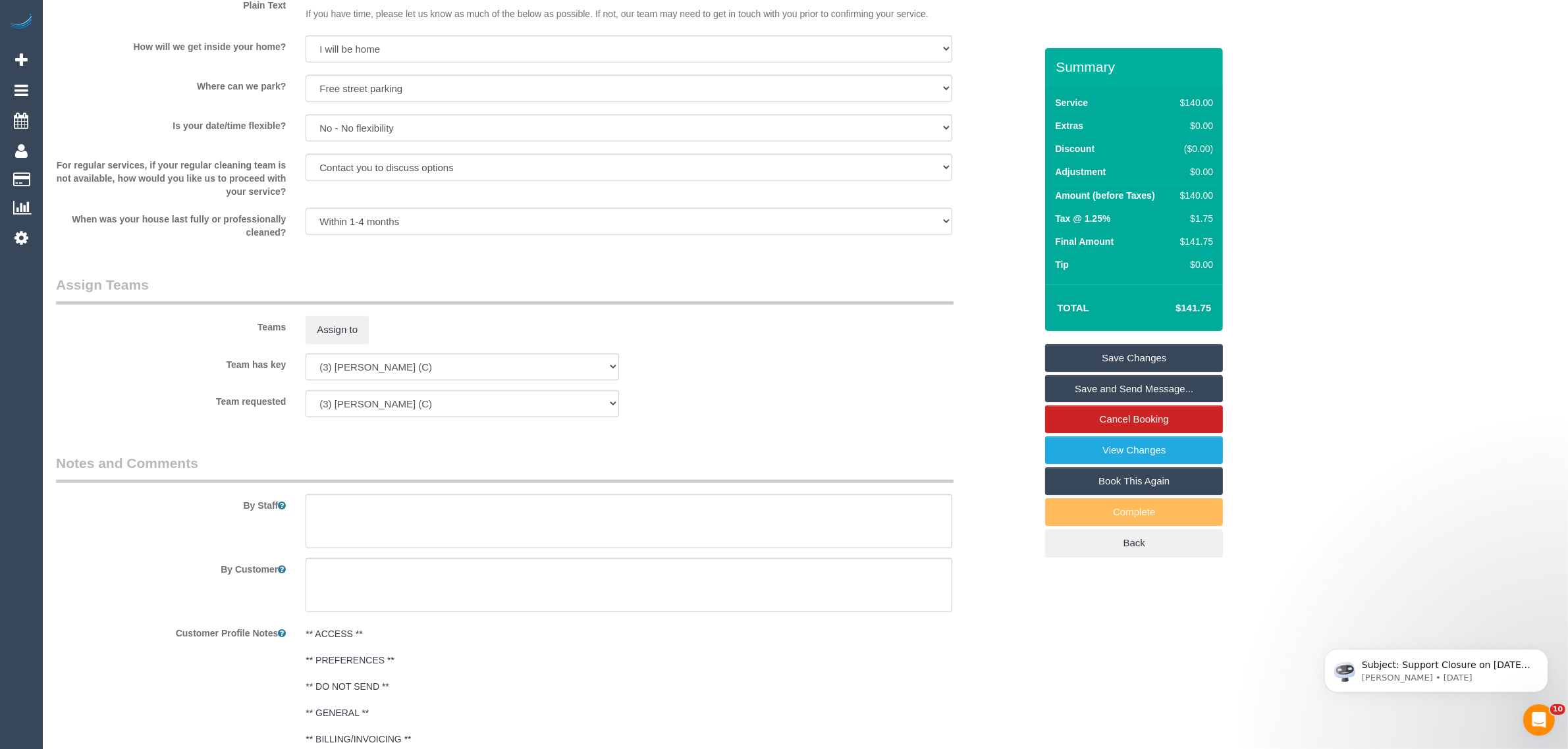
click at [1121, 353] on link "Save Changes" at bounding box center [1134, 357] width 178 height 27
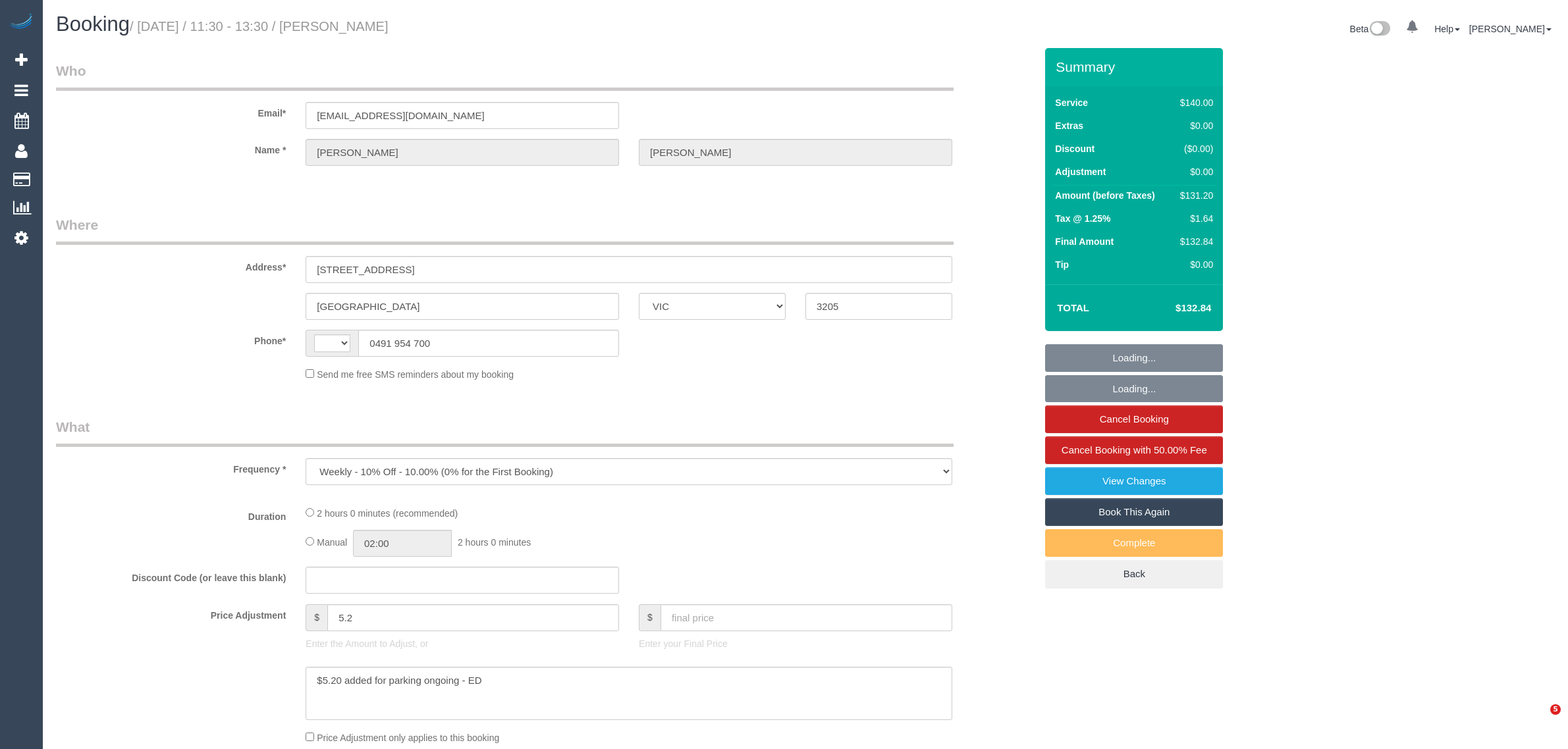
select select "VIC"
select select "string:AU"
select select "string:stripe-pm_1OioaJ2GScqysDRVEtJ14RvB"
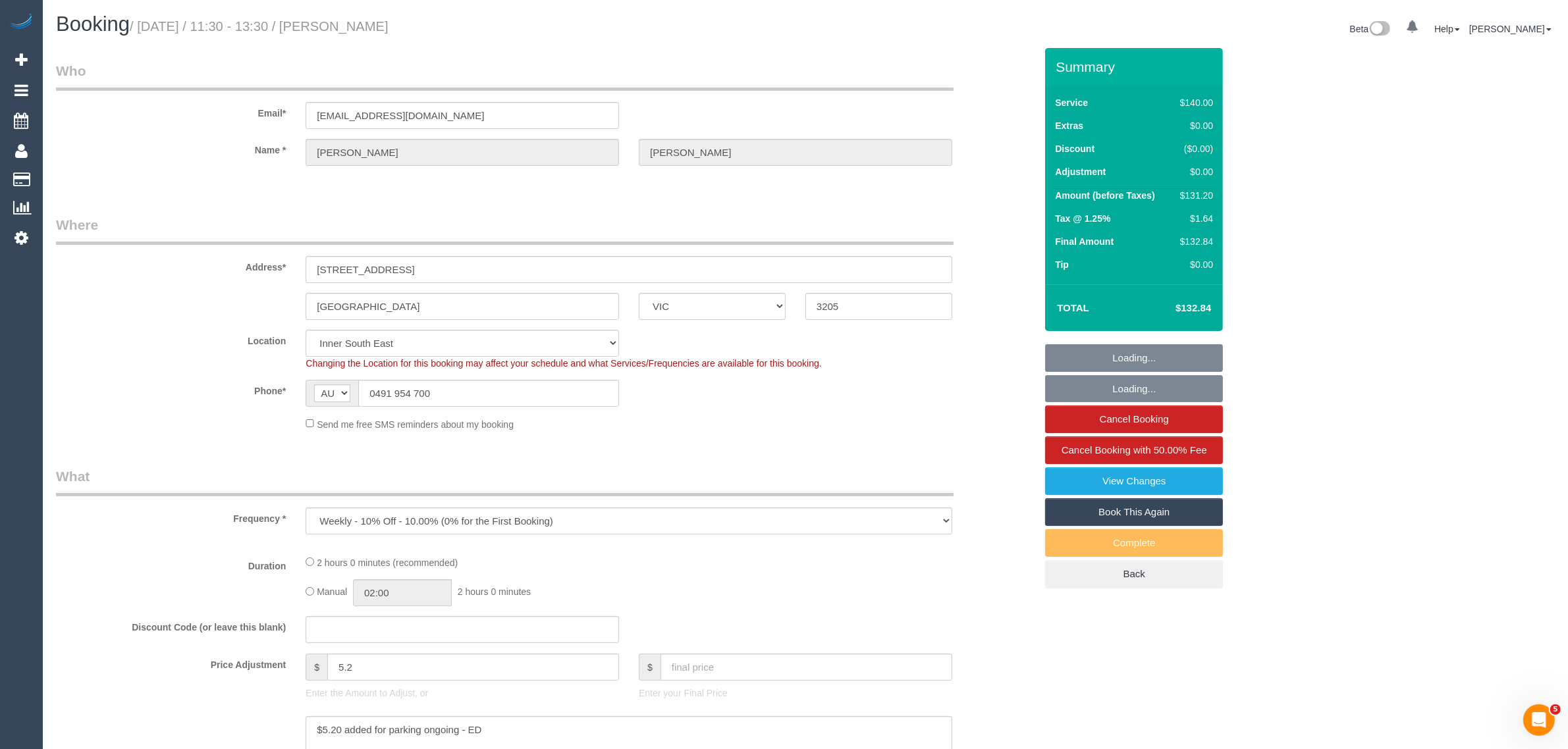
select select "object:539"
select select "number:32"
select select "number:15"
select select "number:20"
select select "number:24"
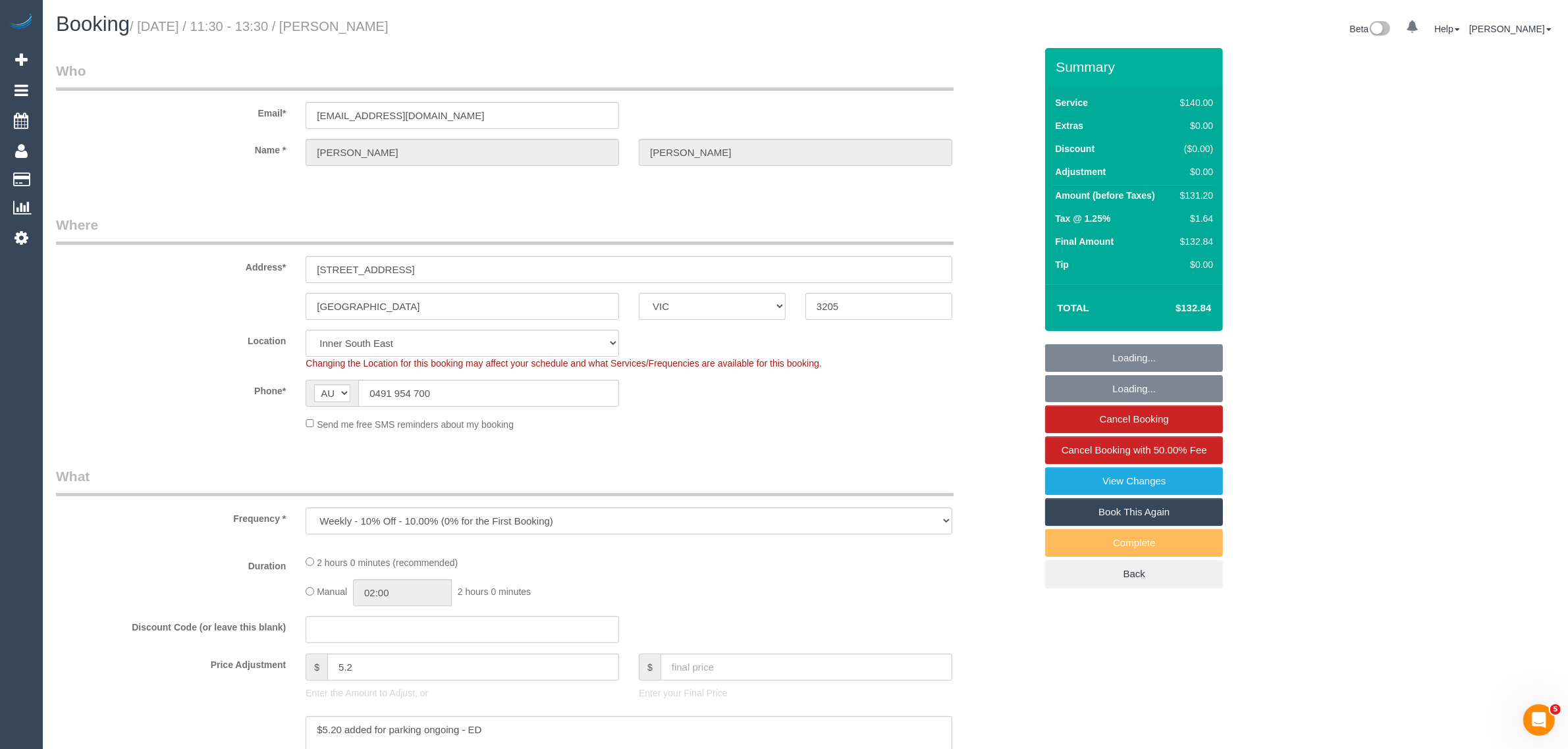
select select "number:34"
select select "number:11"
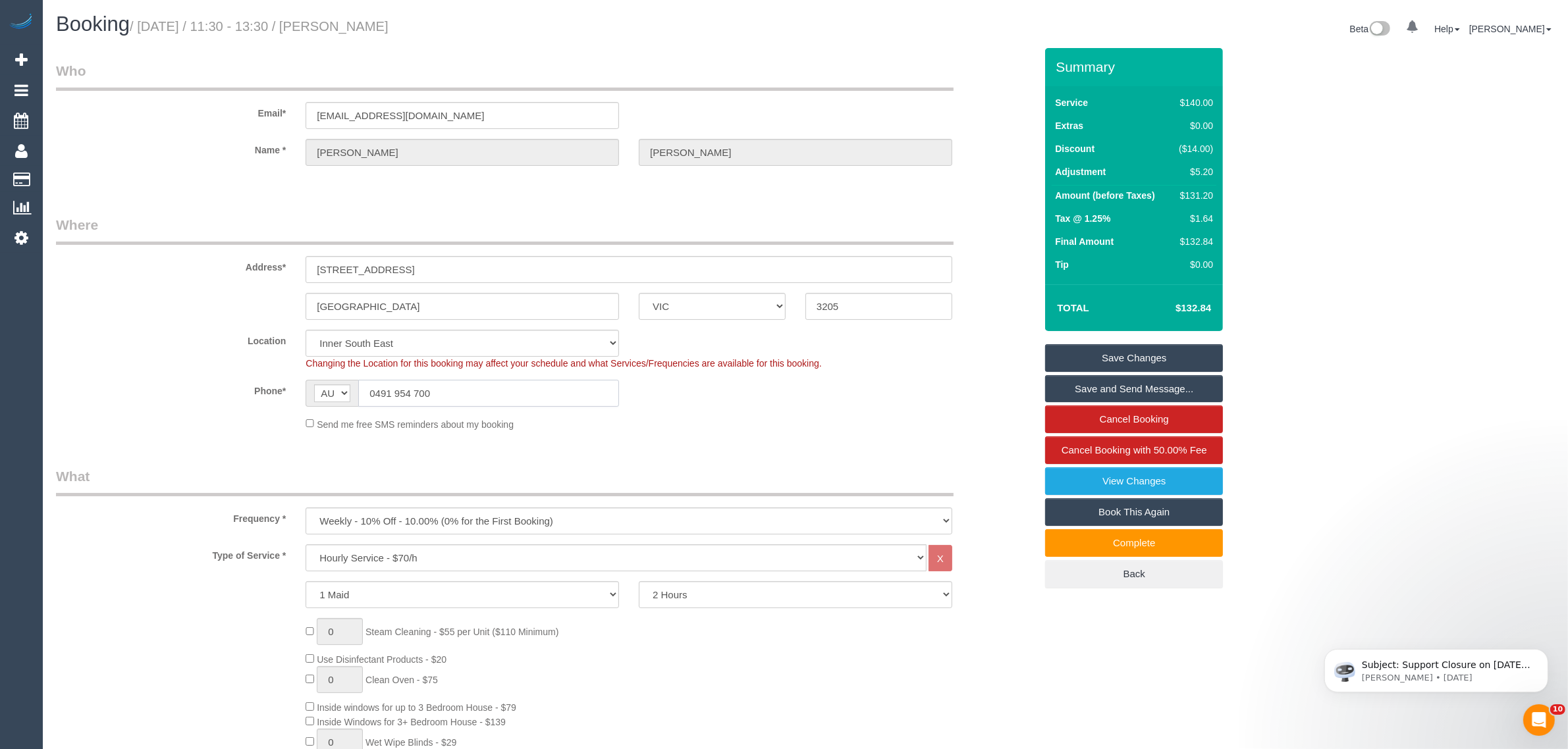
click at [466, 386] on input "0491 954 700" at bounding box center [489, 393] width 261 height 27
click at [838, 424] on div "Send me free SMS reminders about my booking" at bounding box center [629, 424] width 666 height 15
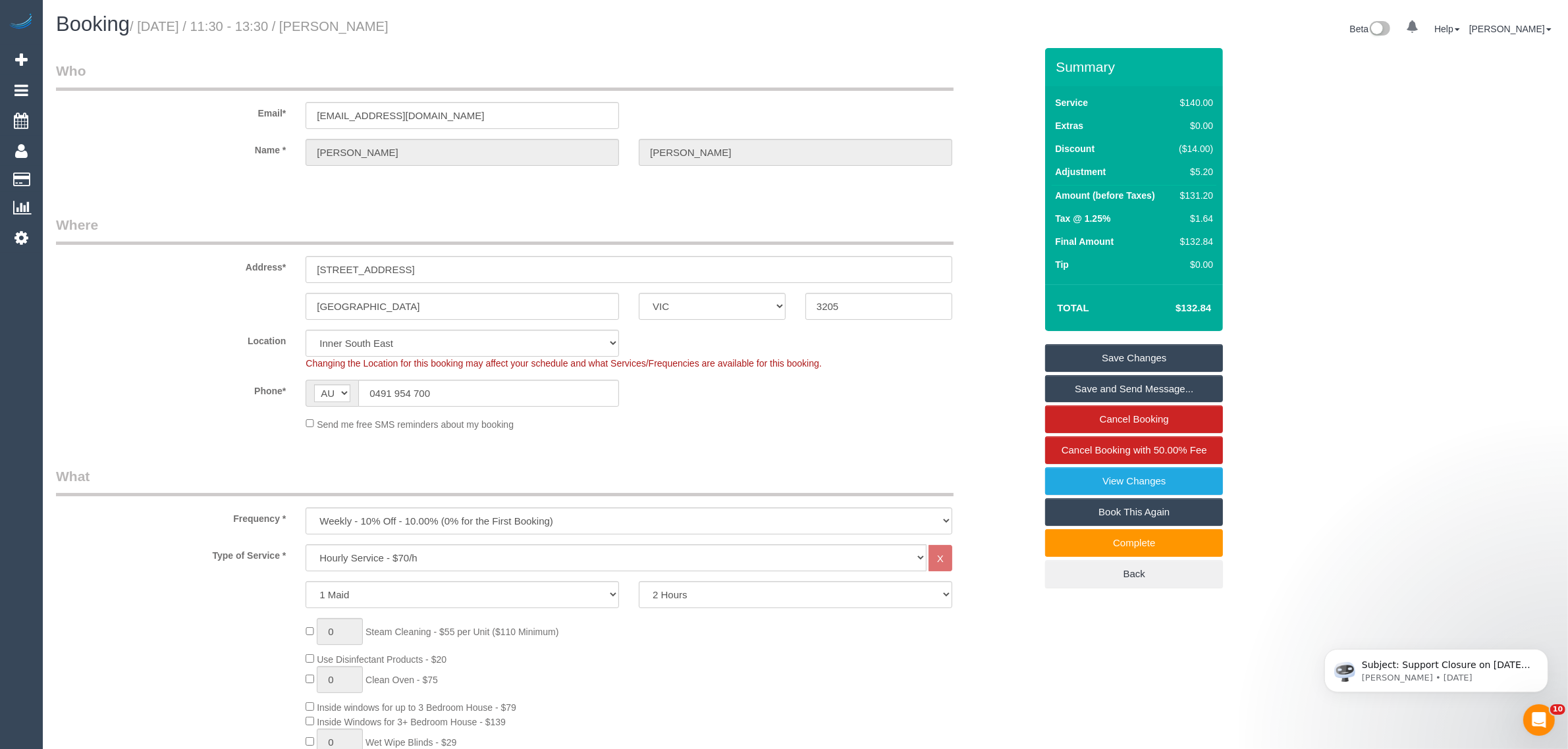
click at [368, 23] on small "/ August 28, 2025 / 11:30 - 13:30 / Richard Morgan" at bounding box center [259, 26] width 259 height 15
copy small "Richard"
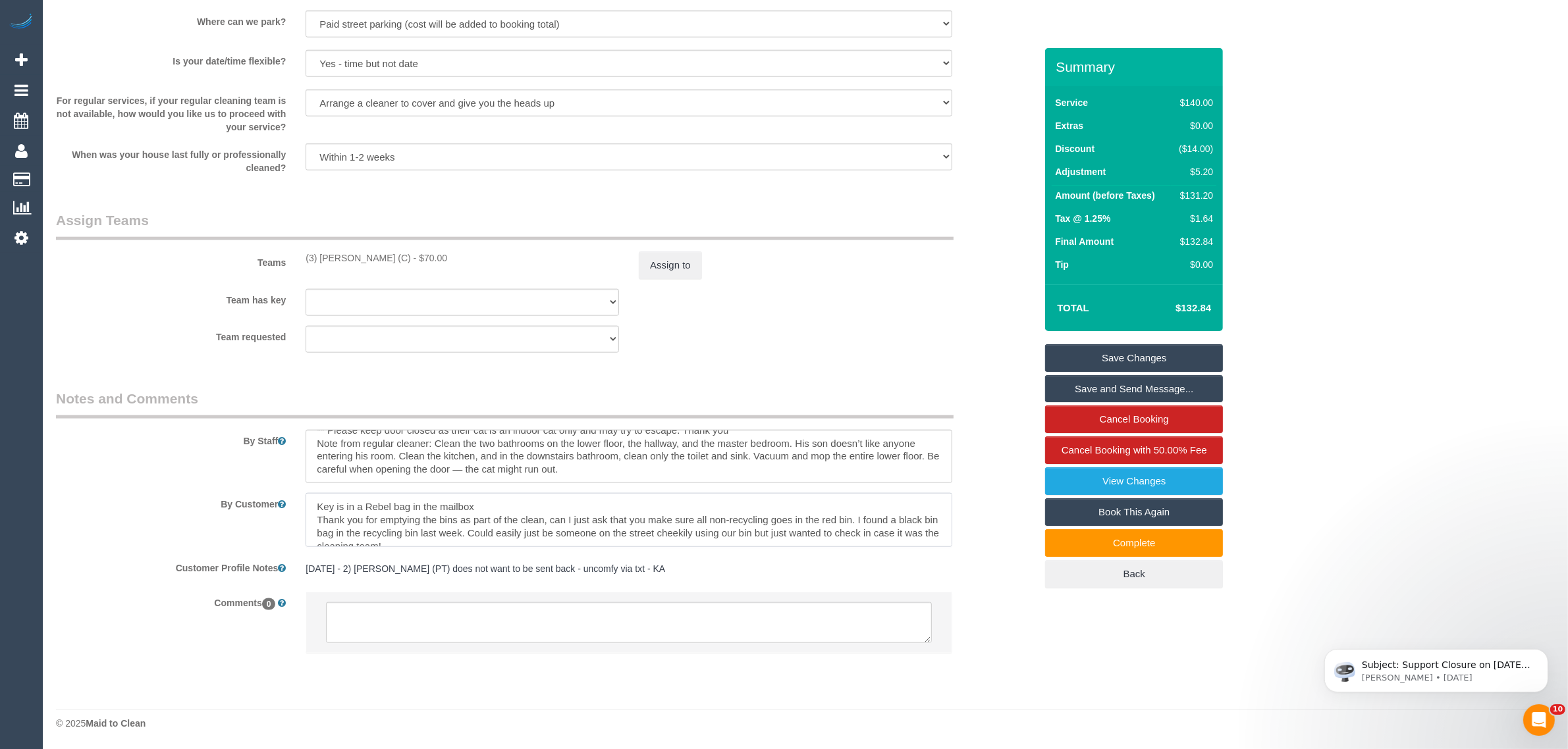
drag, startPoint x: 364, startPoint y: 508, endPoint x: 410, endPoint y: 499, distance: 46.9
click at [410, 499] on textarea at bounding box center [629, 520] width 647 height 54
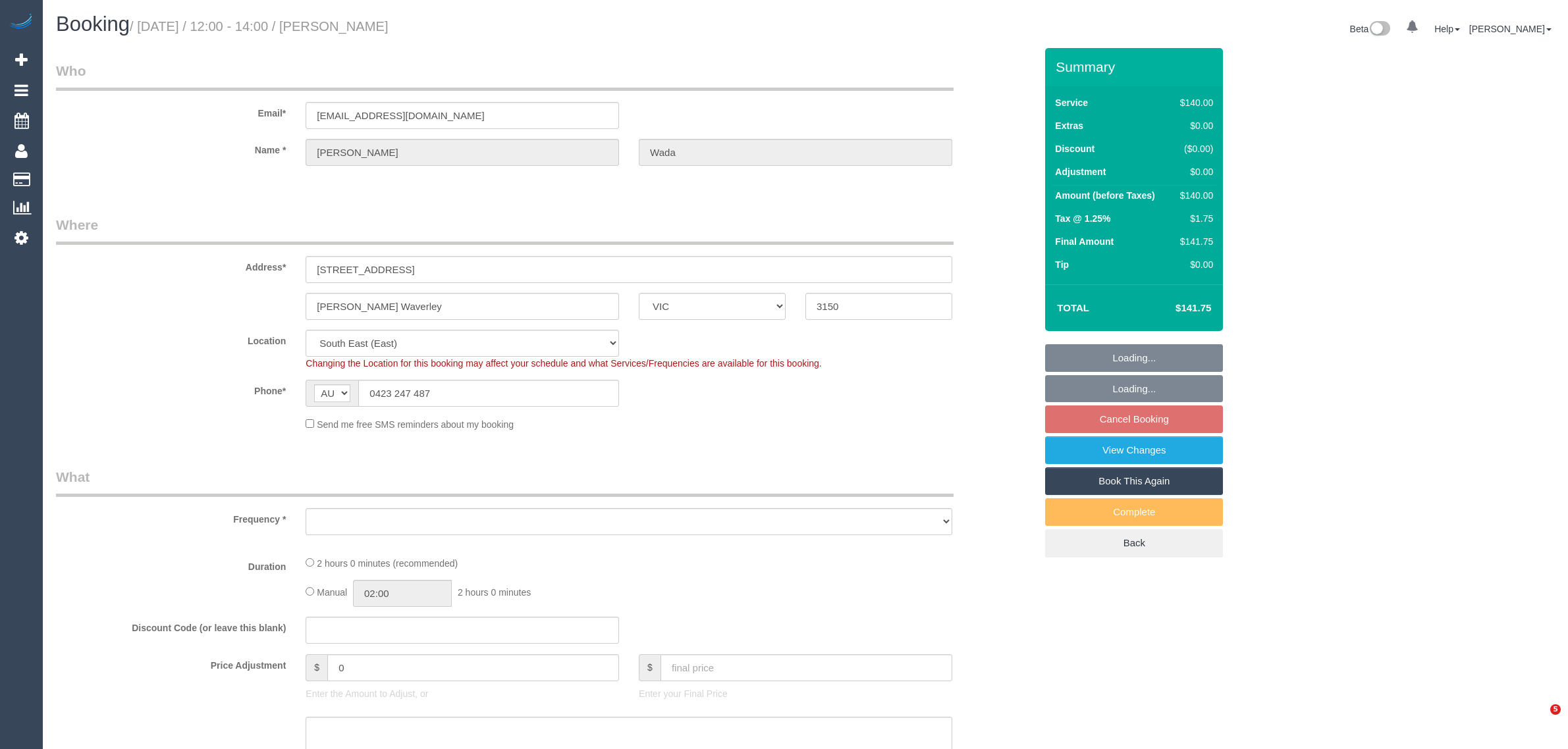
select select "VIC"
select select "string:stripe-pm_1RU3mm2GScqysDRVCj1OnuyX"
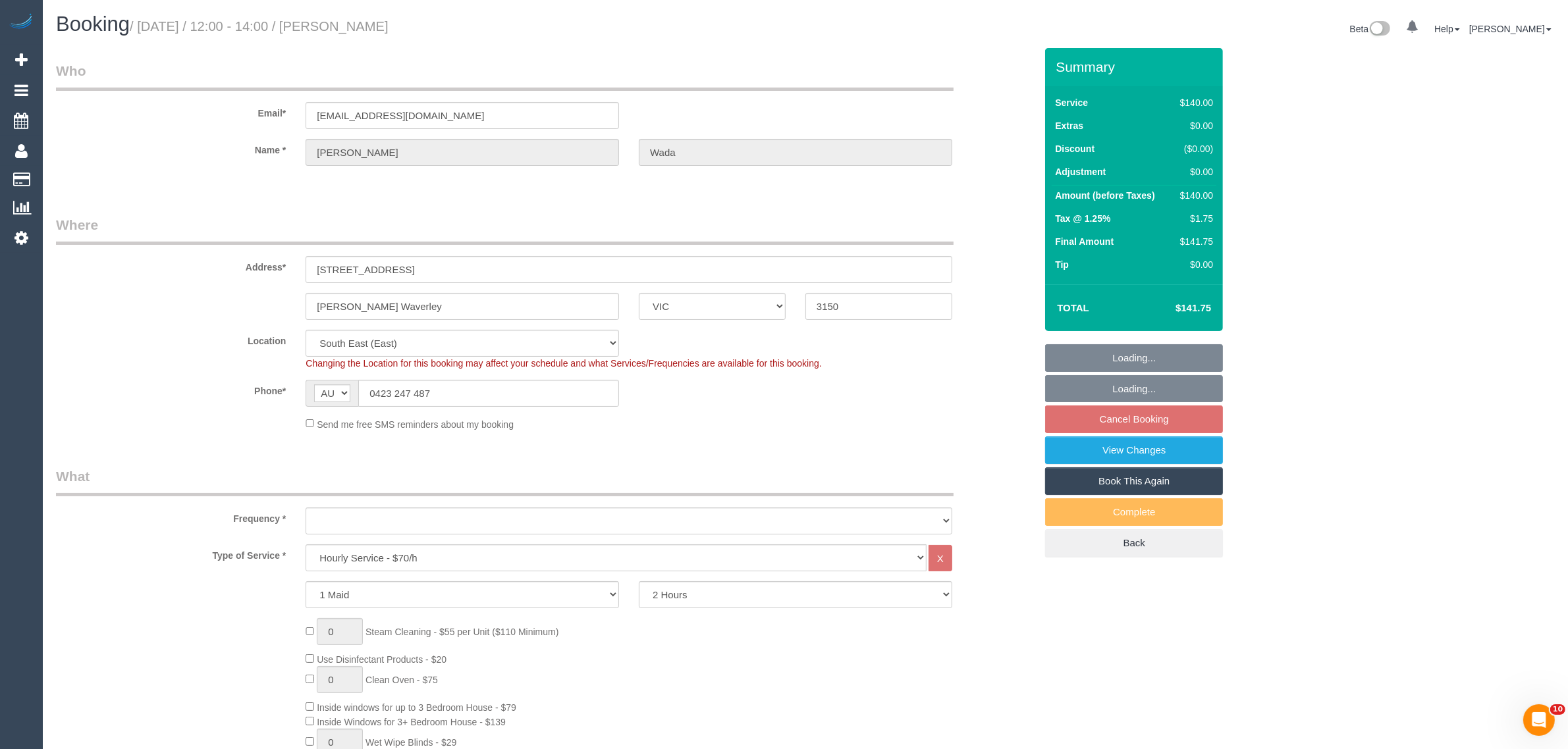
select select "object:727"
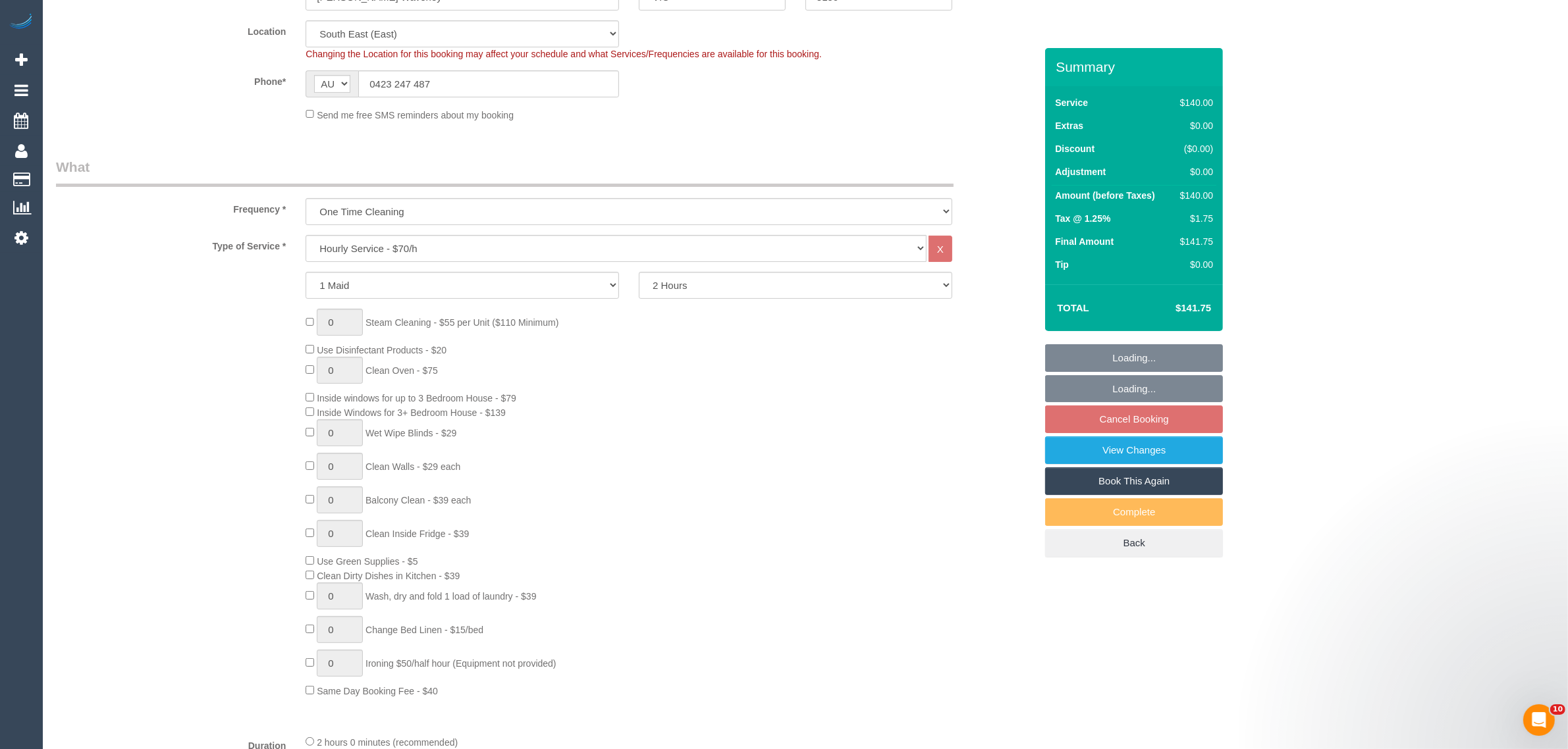
select select "number:28"
select select "number:14"
select select "number:19"
select select "number:25"
select select "number:35"
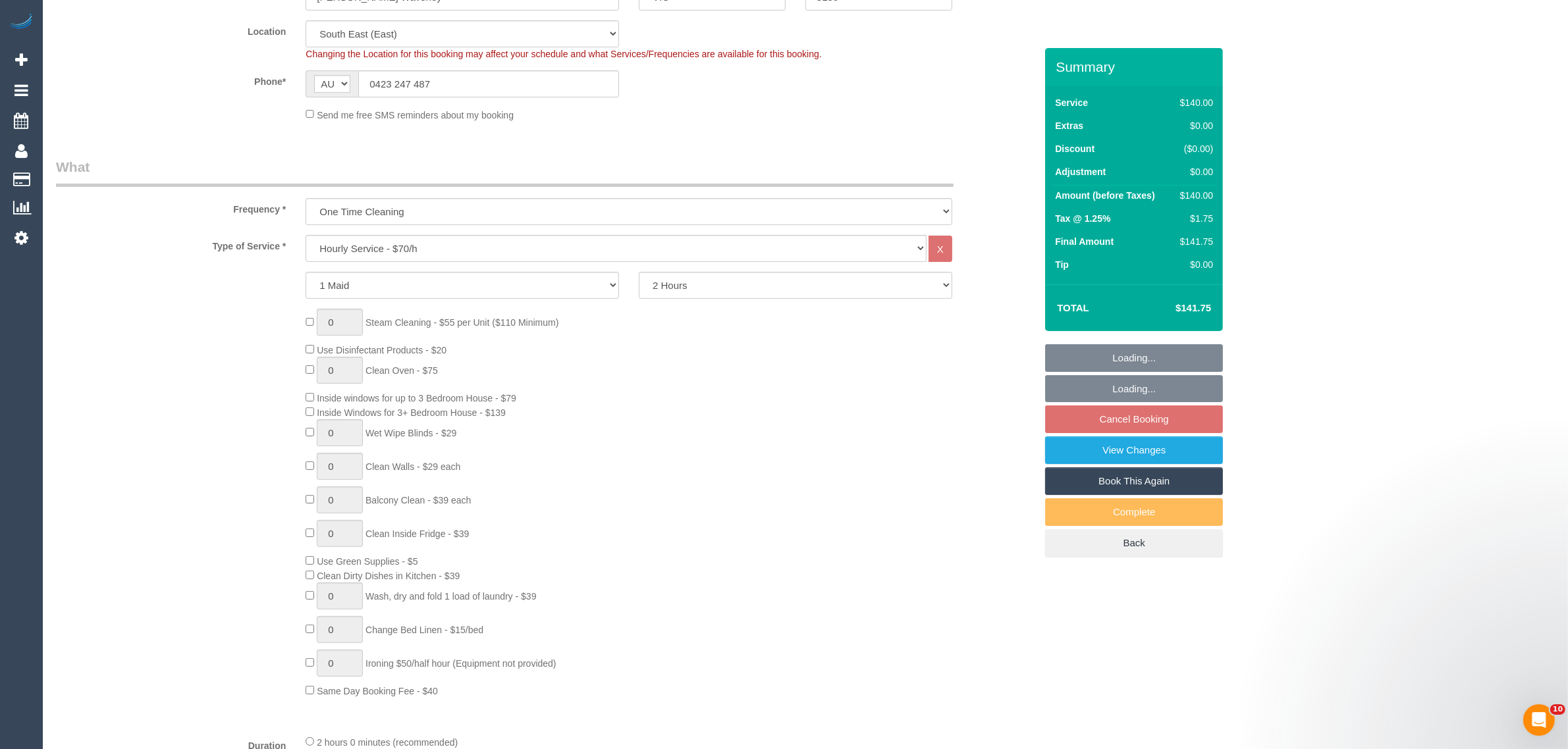
select select "number:13"
select select "object:1364"
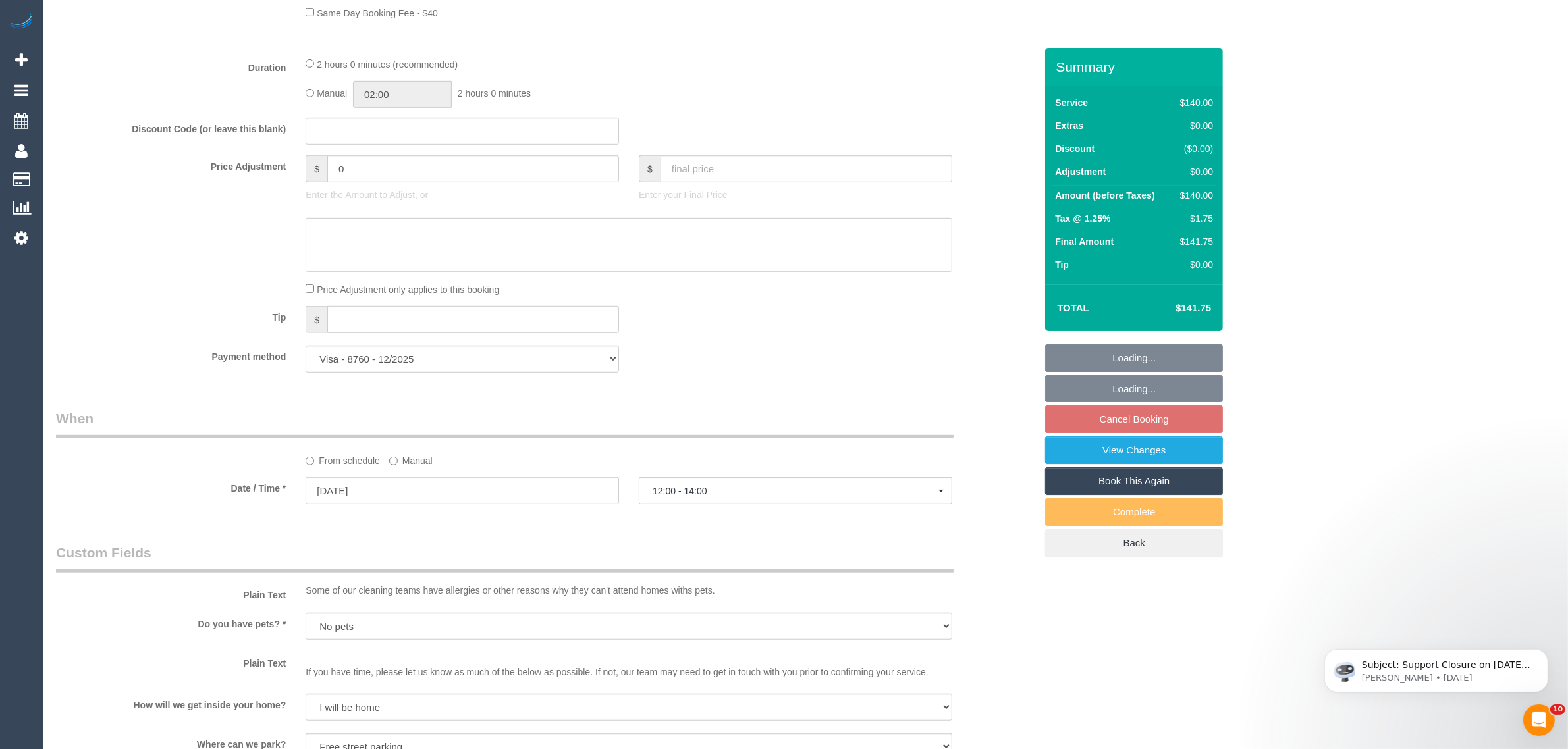
scroll to position [1317, 0]
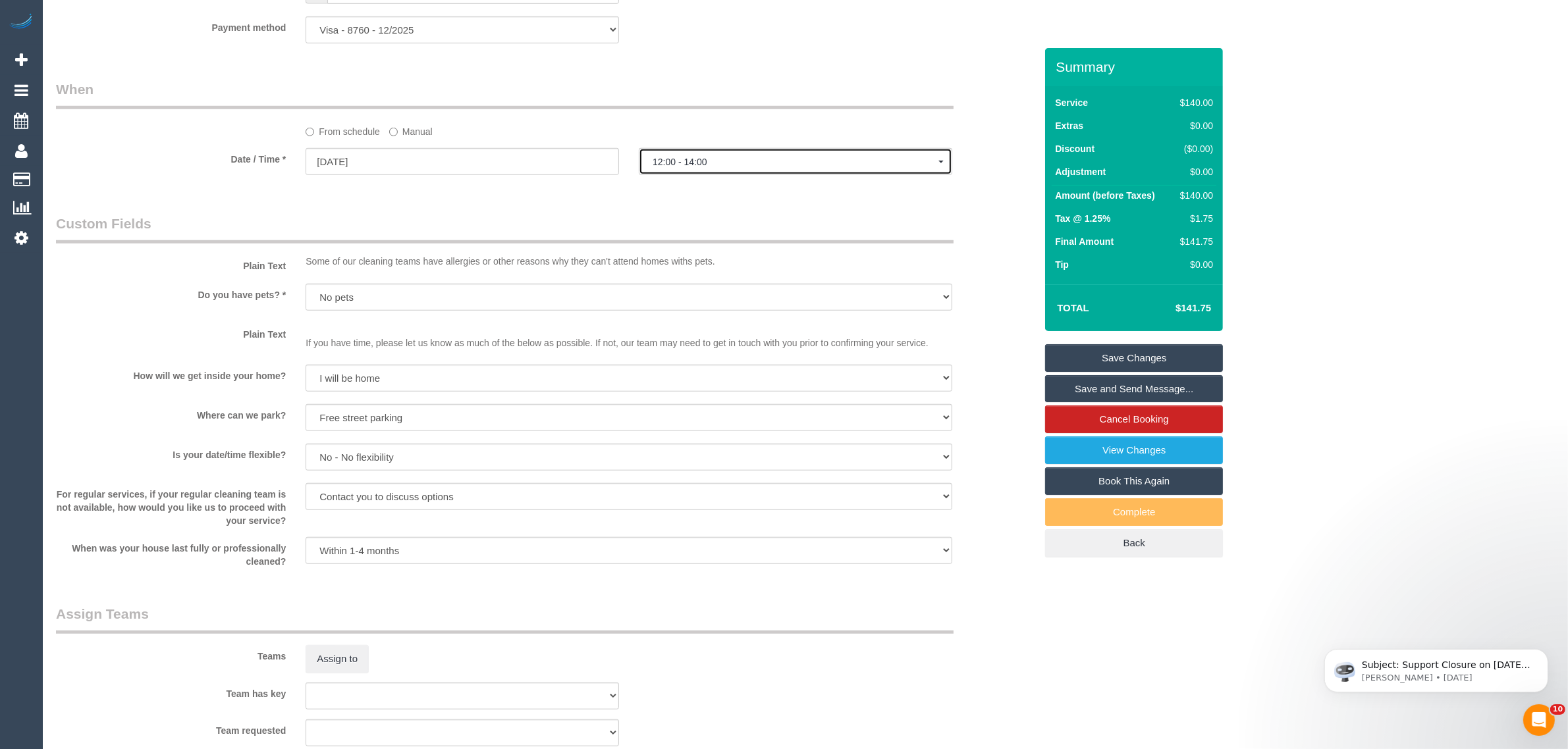
click at [758, 163] on span "12:00 - 14:00" at bounding box center [796, 161] width 286 height 10
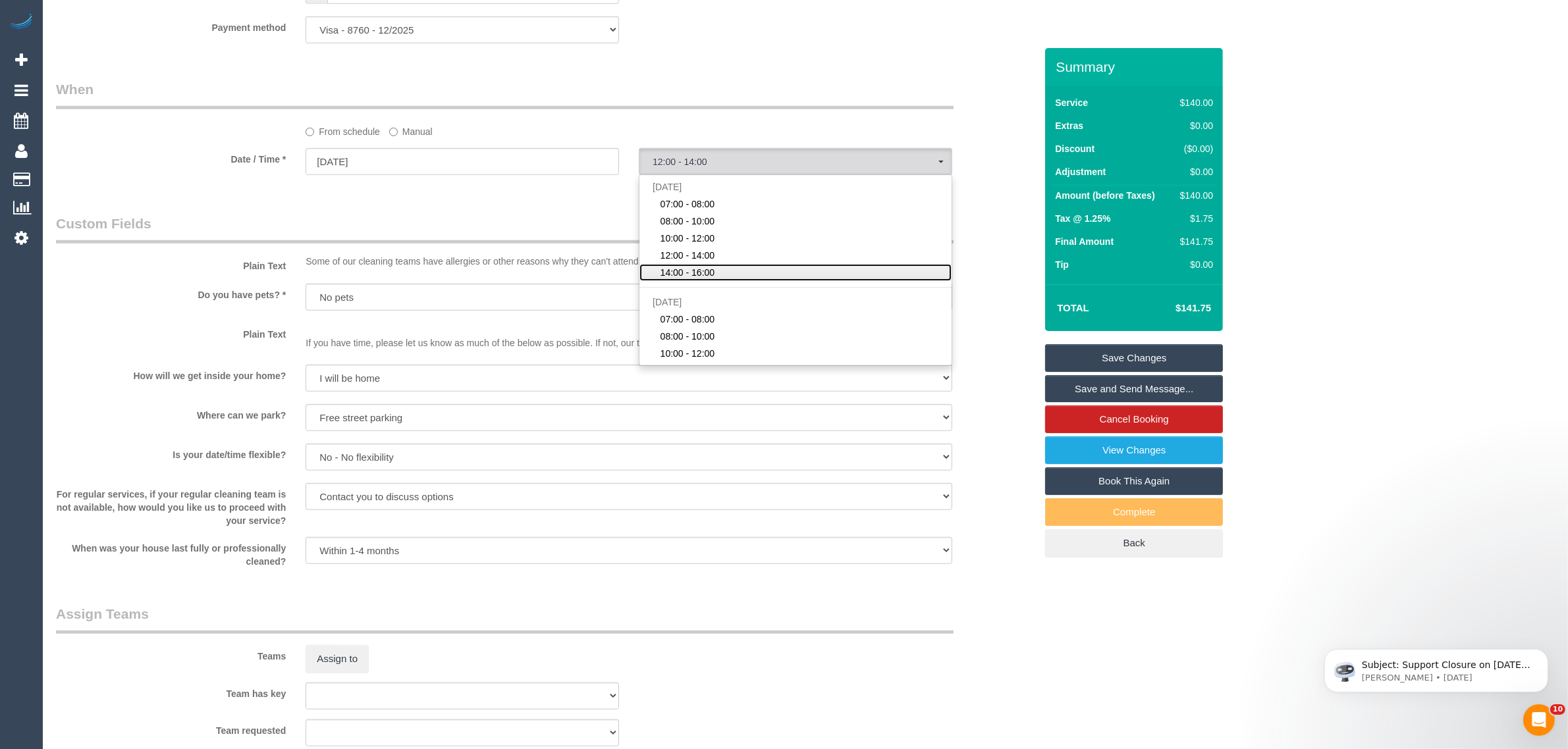
click at [724, 270] on link "14:00 - 16:00" at bounding box center [795, 273] width 312 height 17
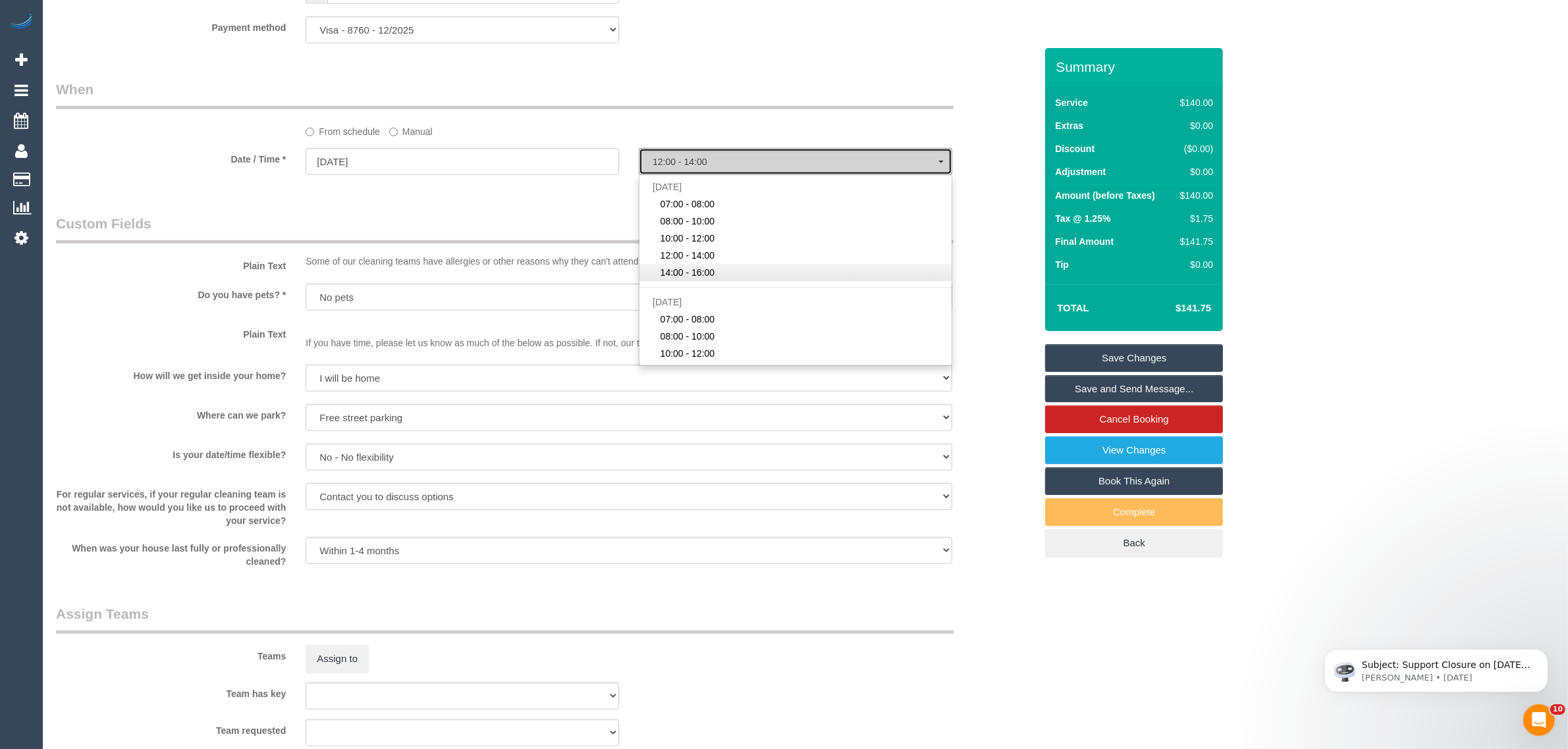
select select "spot5"
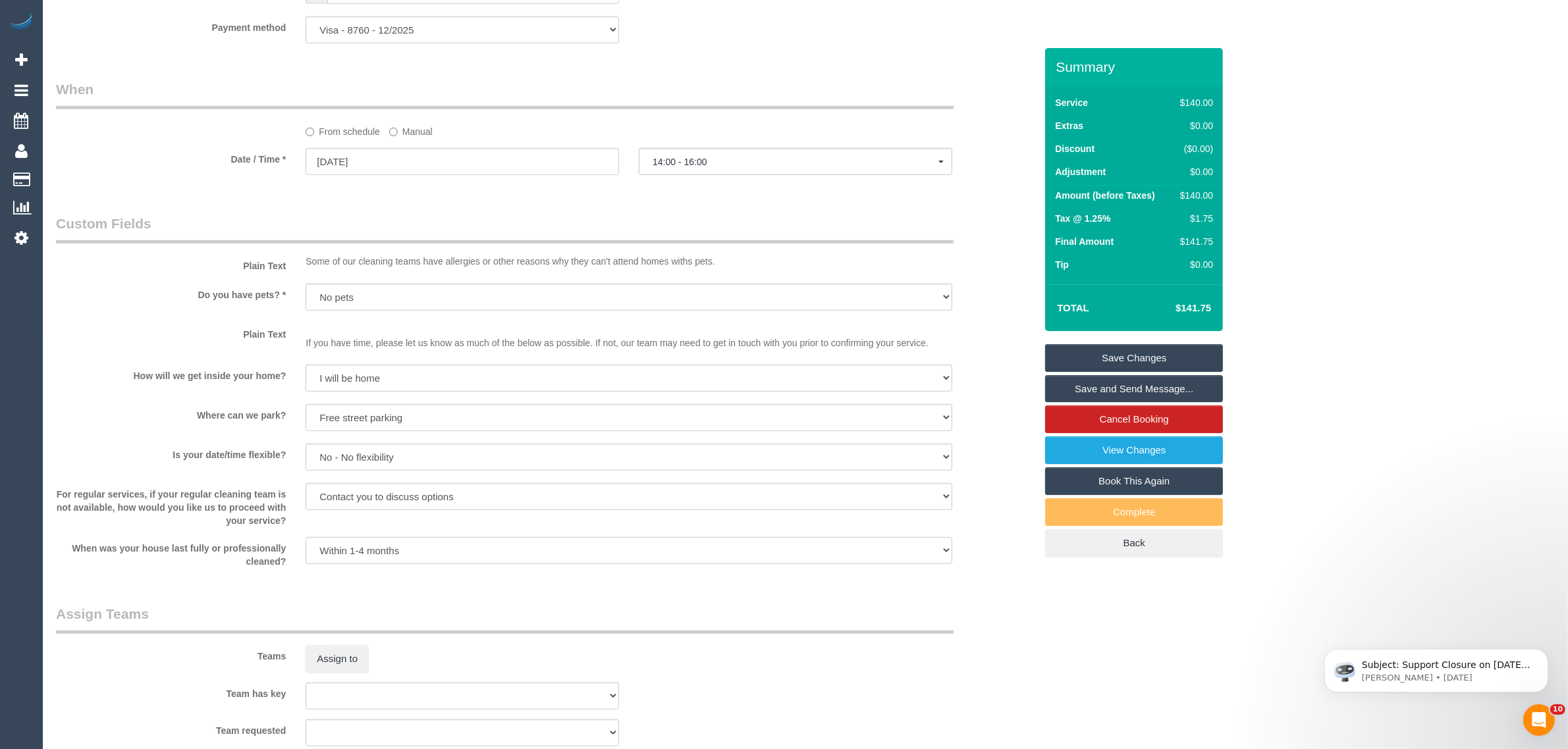
click at [831, 192] on div "Who Email* [EMAIL_ADDRESS][DOMAIN_NAME] Name * [PERSON_NAME][GEOGRAPHIC_DATA] W…" at bounding box center [546, 112] width 999 height 2762
click at [1099, 360] on link "Save Changes" at bounding box center [1134, 357] width 178 height 27
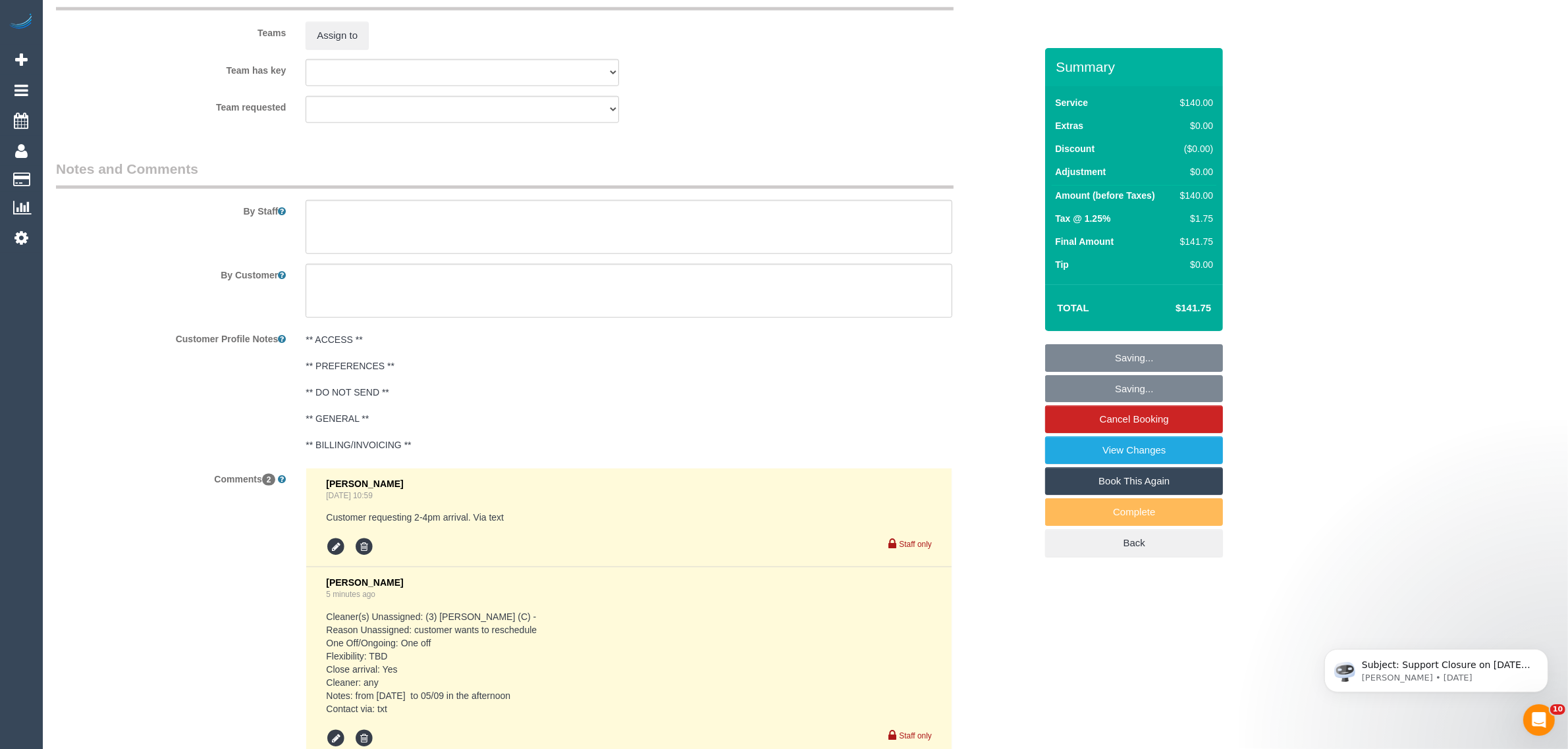
scroll to position [2107, 0]
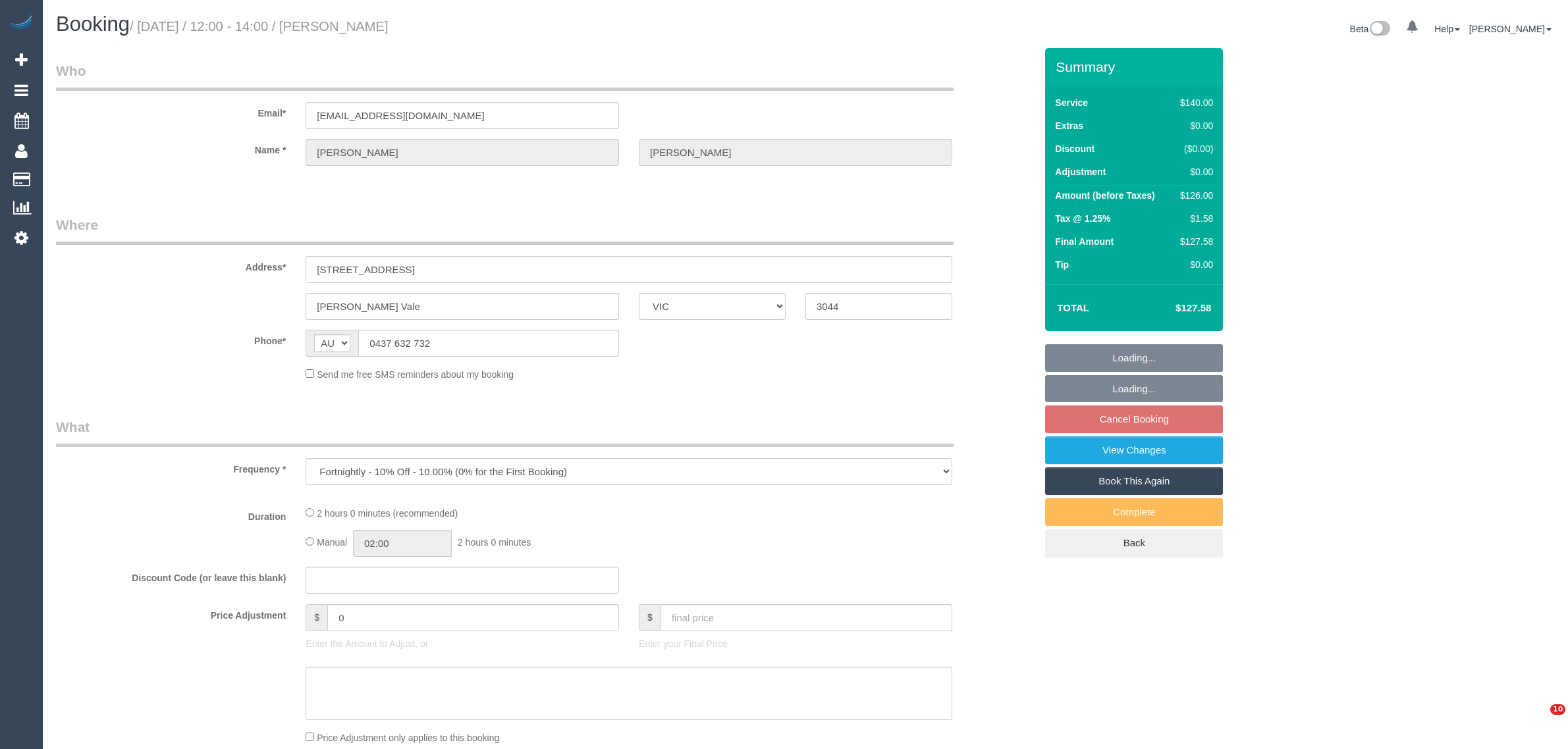
select select "VIC"
select select "string:stripe-pm_1NM45r2GScqysDRVyZJS3Srq"
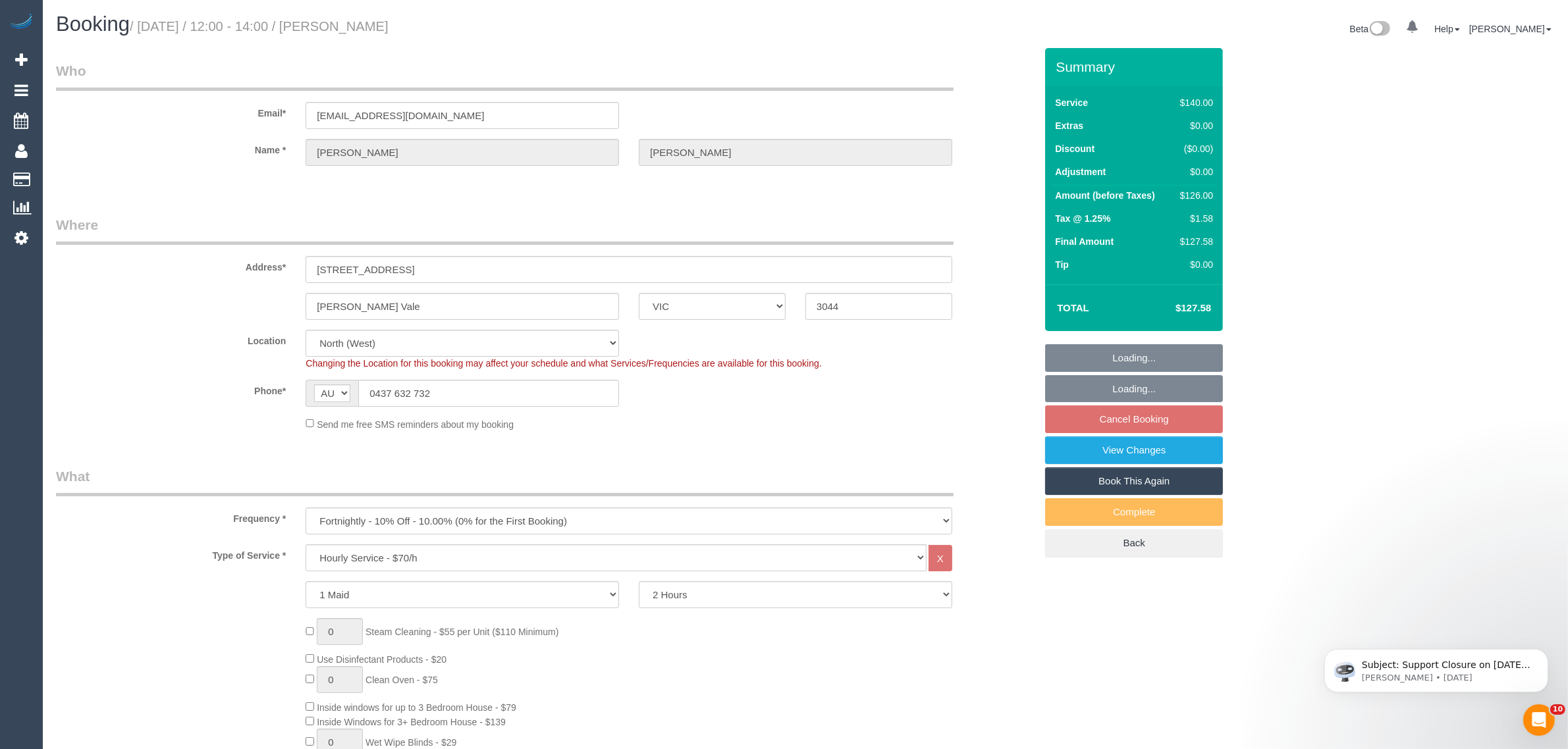
select select "object:699"
select select "number:28"
select select "number:14"
select select "number:19"
select select "number:24"
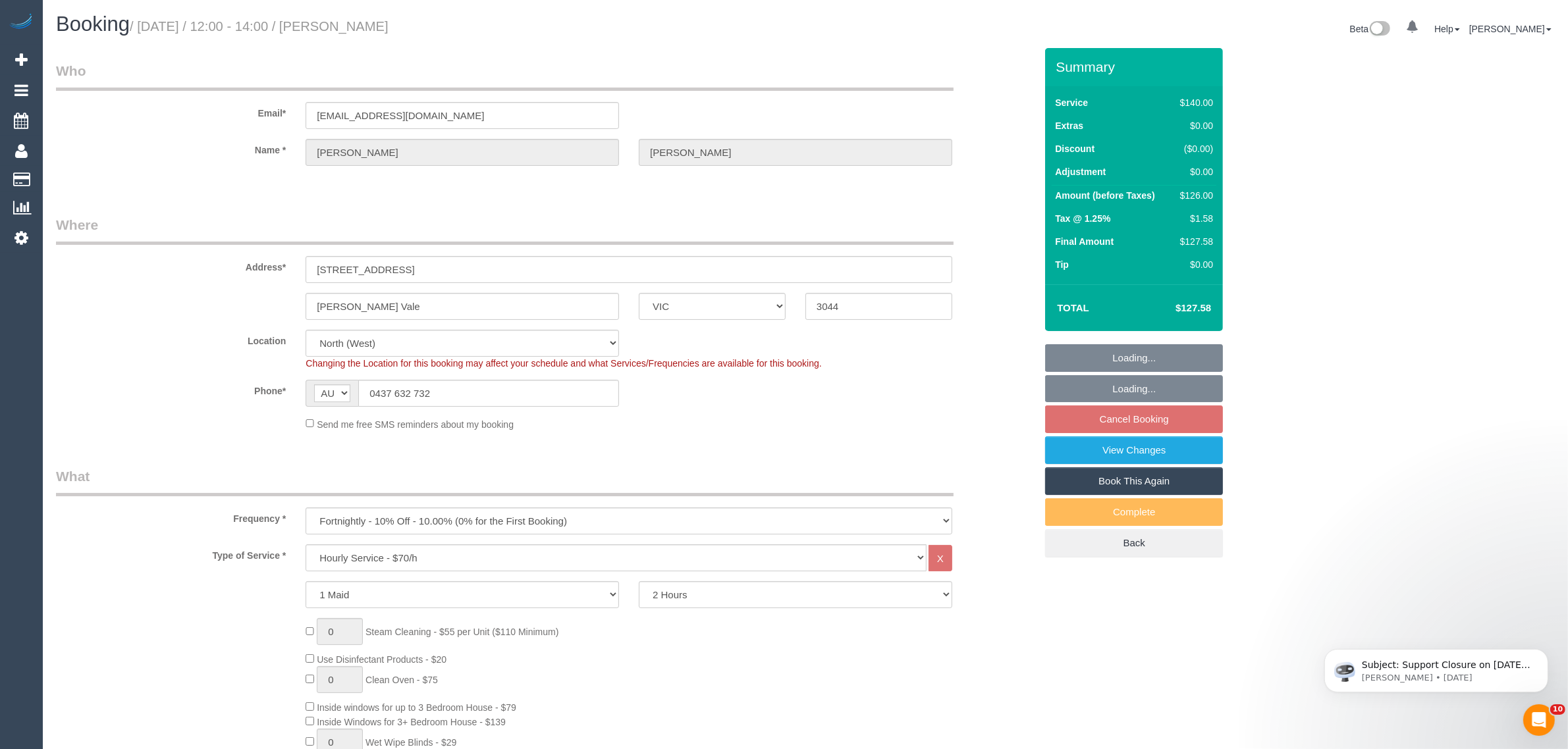
select select "number:34"
select select "number:12"
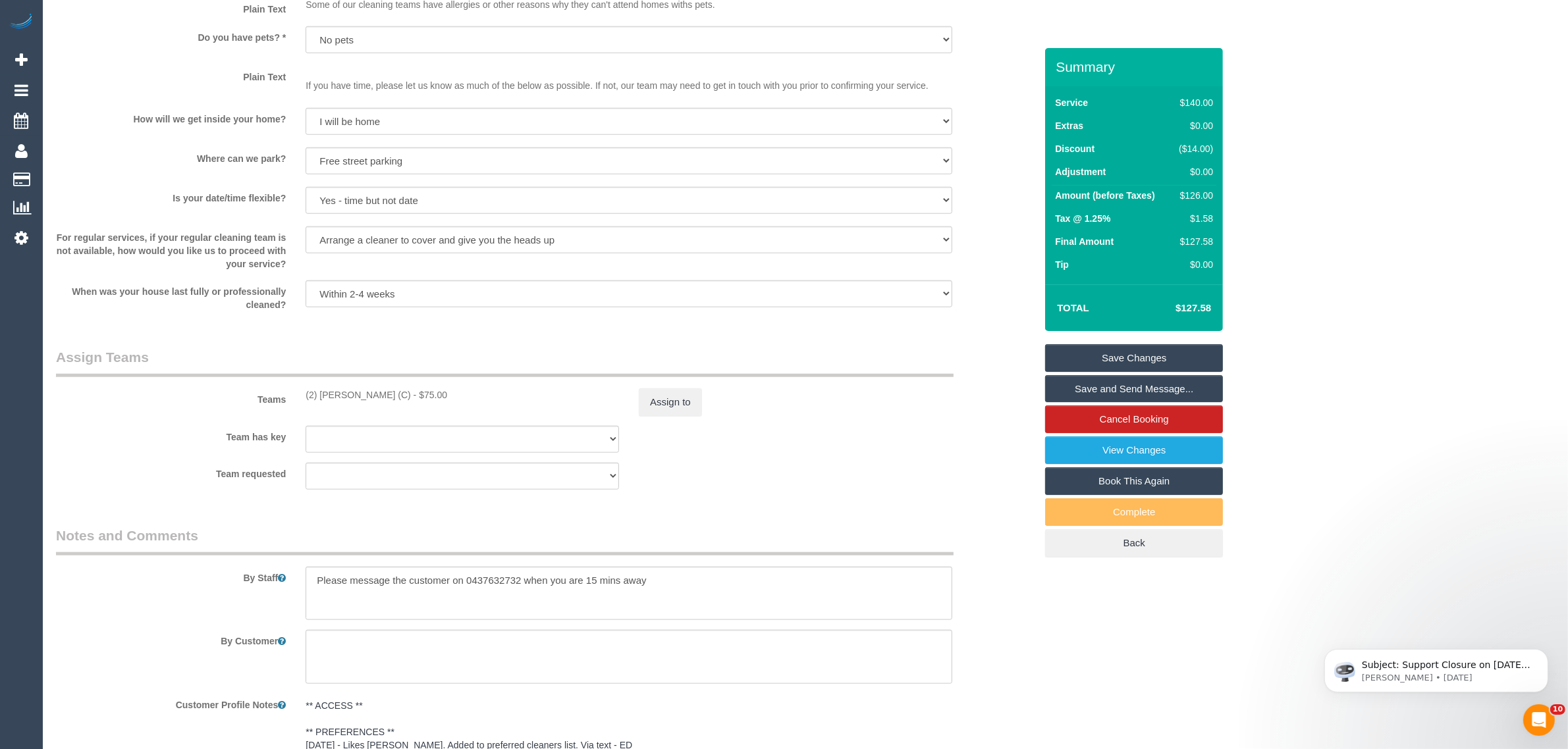
scroll to position [1317, 0]
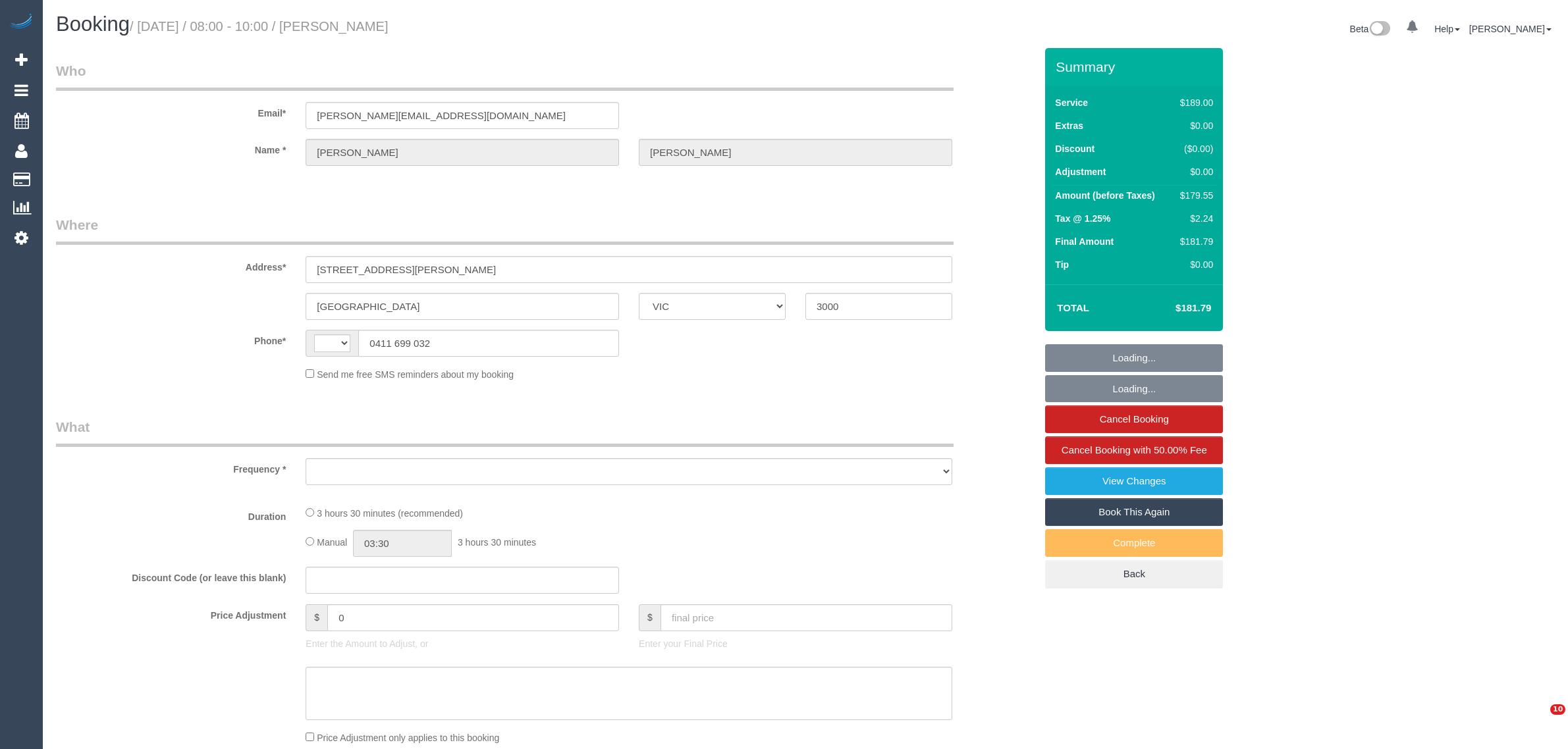
select select "VIC"
select select "object:285"
select select "string:stripe-pm_1NQK1A2GScqysDRVw19o9P85"
select select "number:28"
select select "number:14"
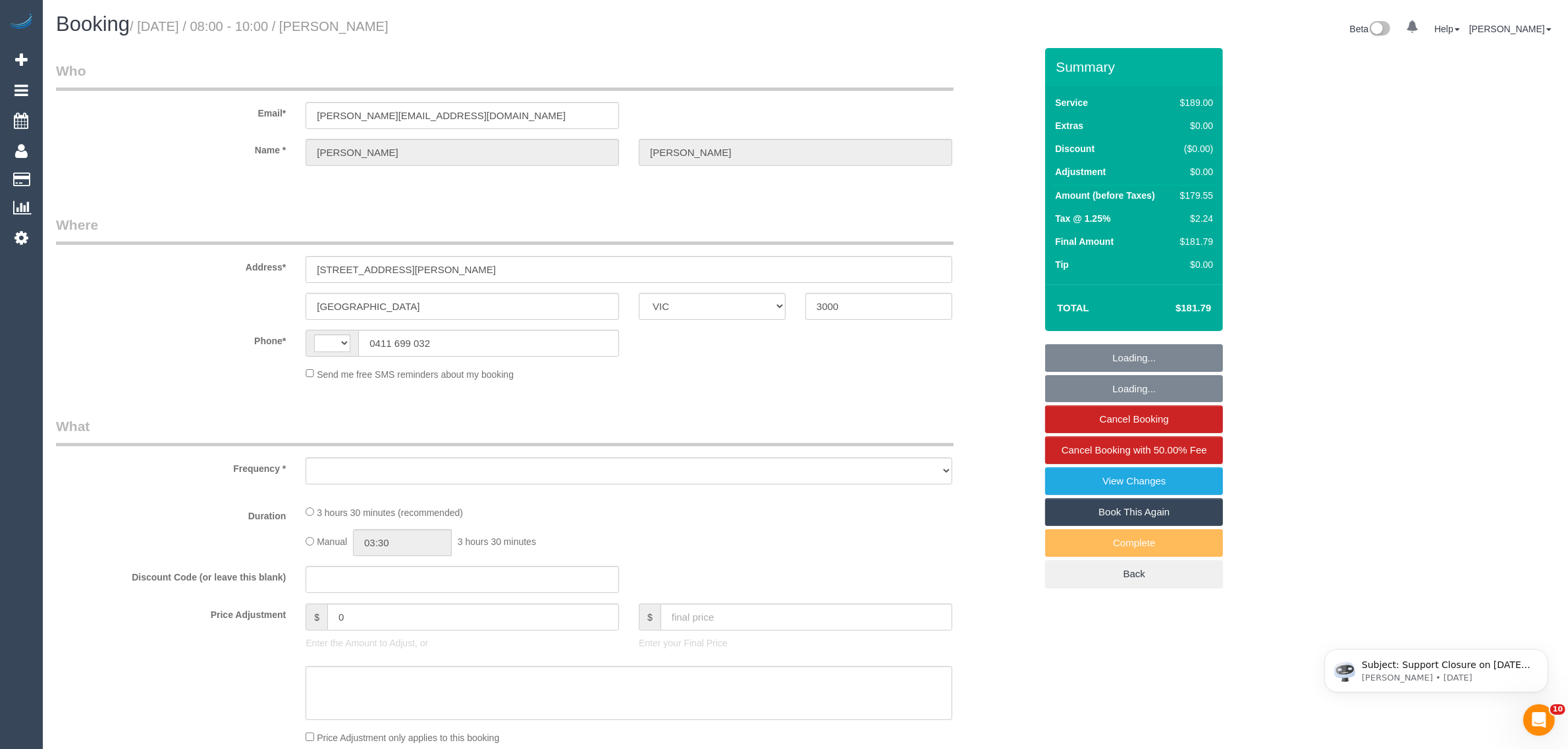
select select "number:20"
select select "number:25"
select select "number:33"
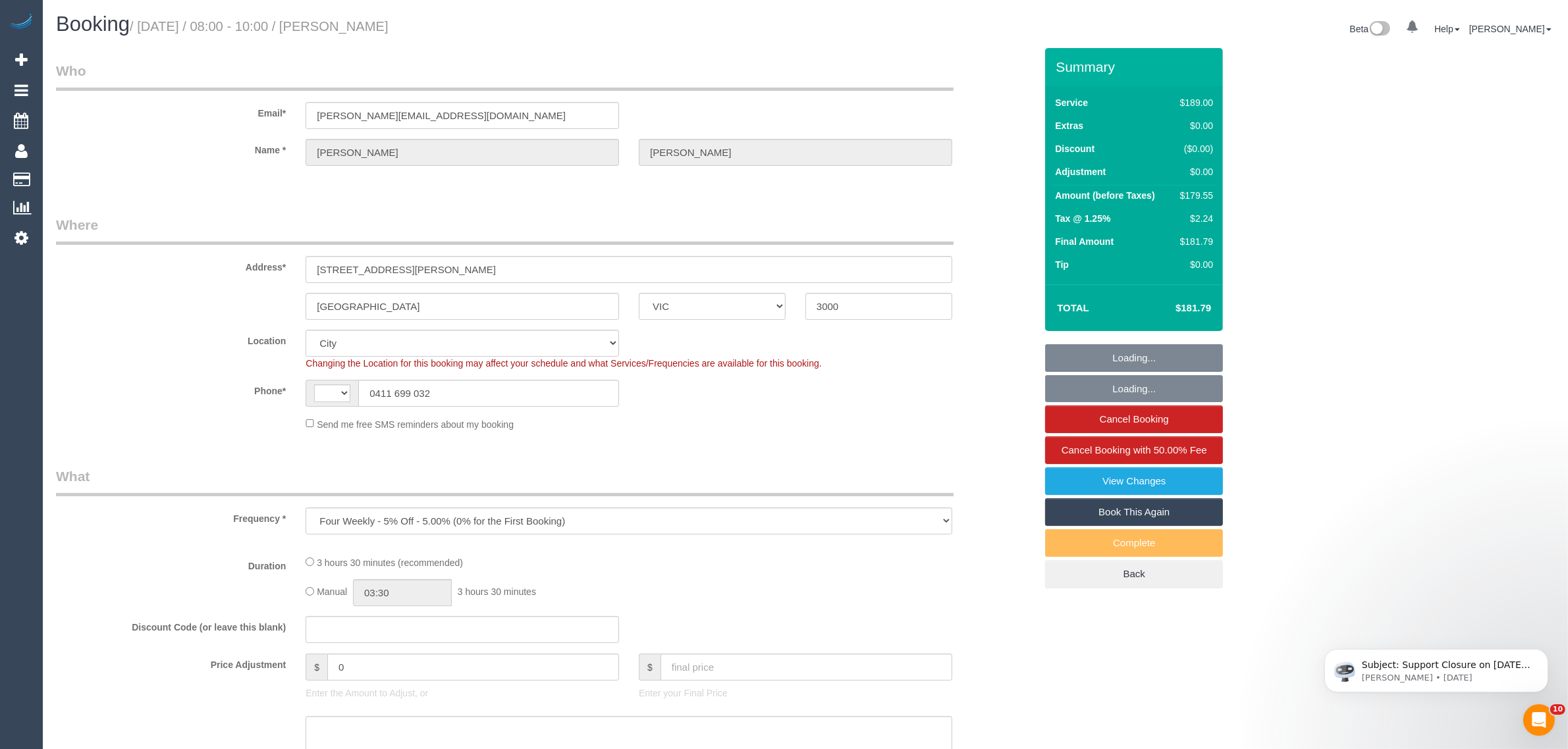
select select "string:AU"
click at [554, 387] on input "0411 699 032" at bounding box center [489, 393] width 261 height 27
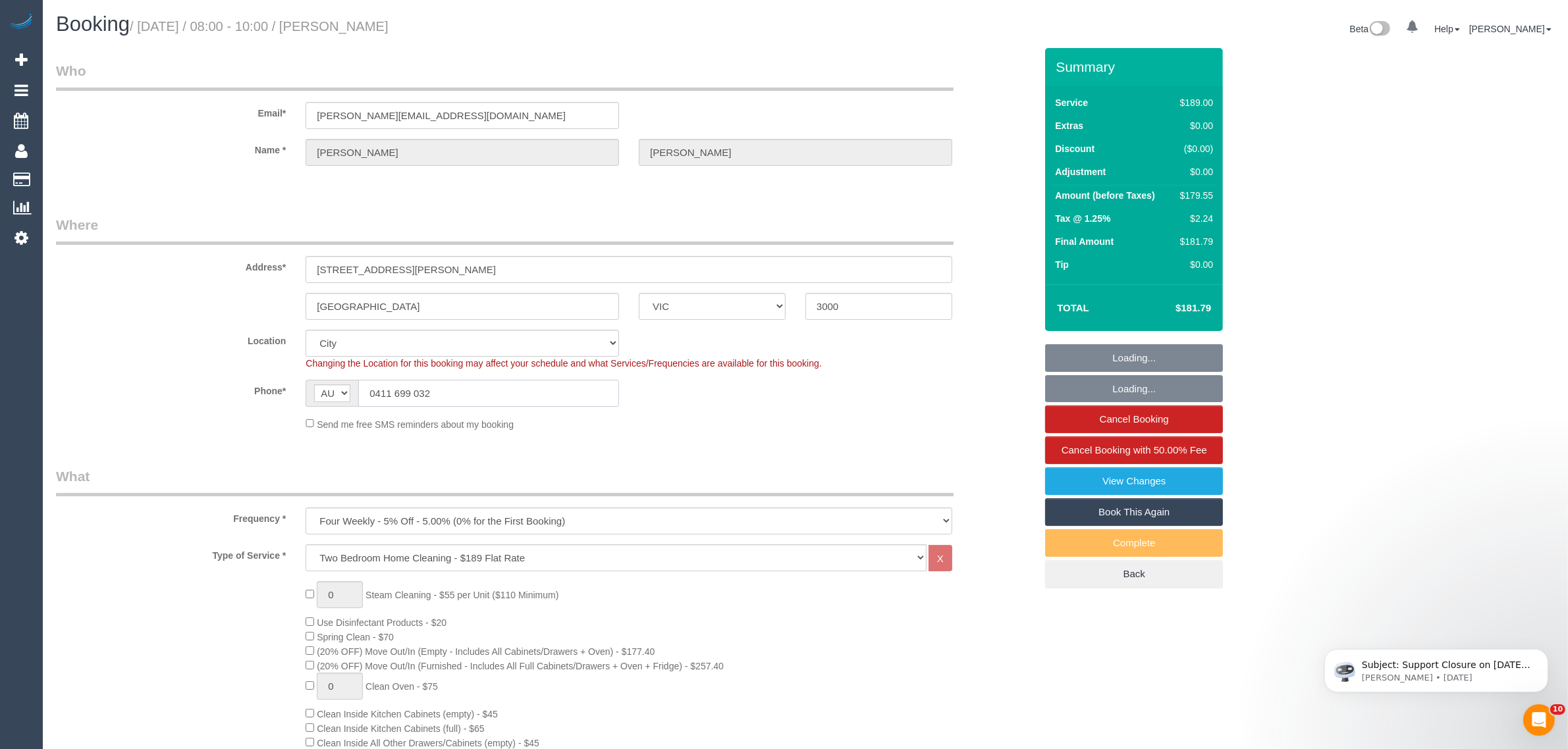
select select "object:1196"
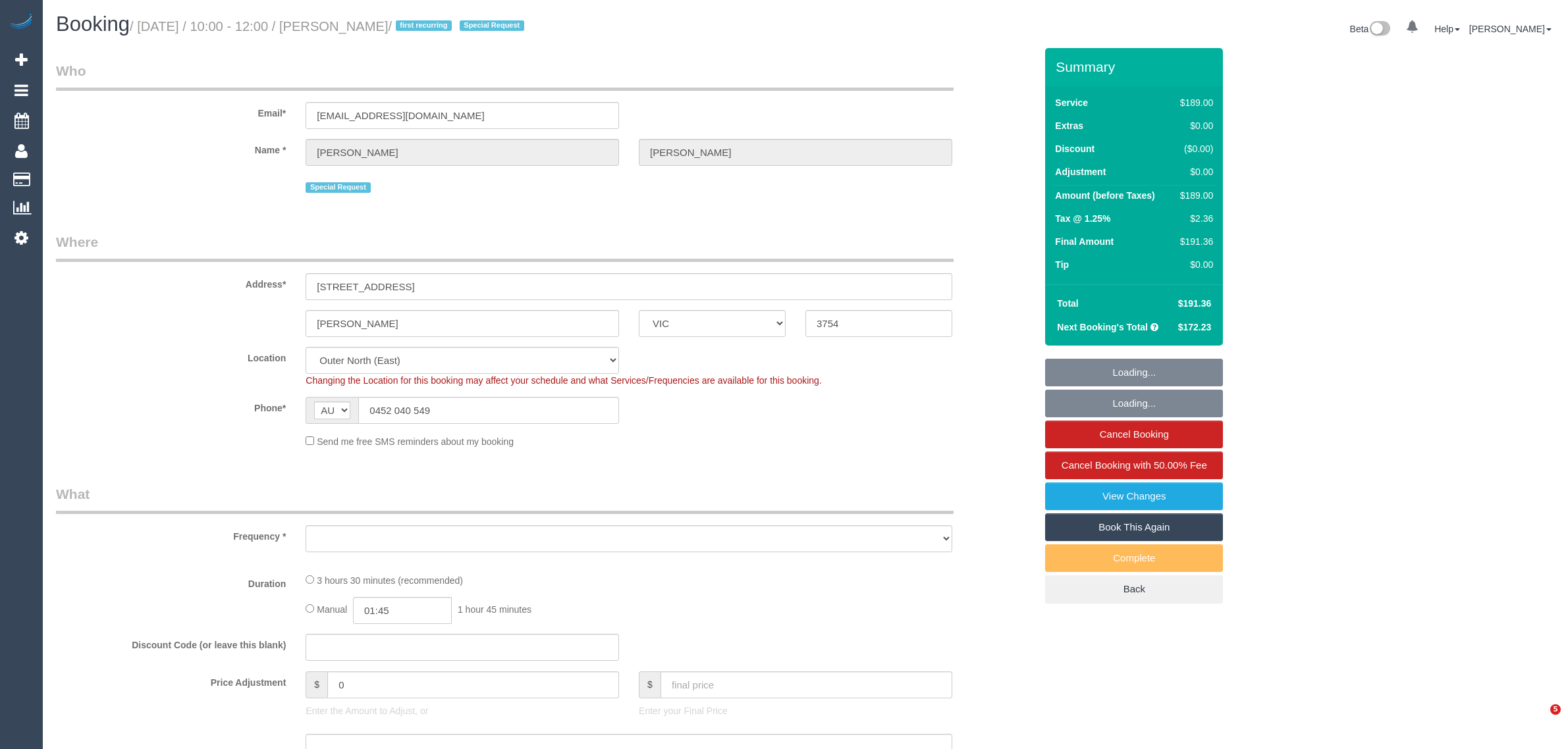
select select "VIC"
select select "object:552"
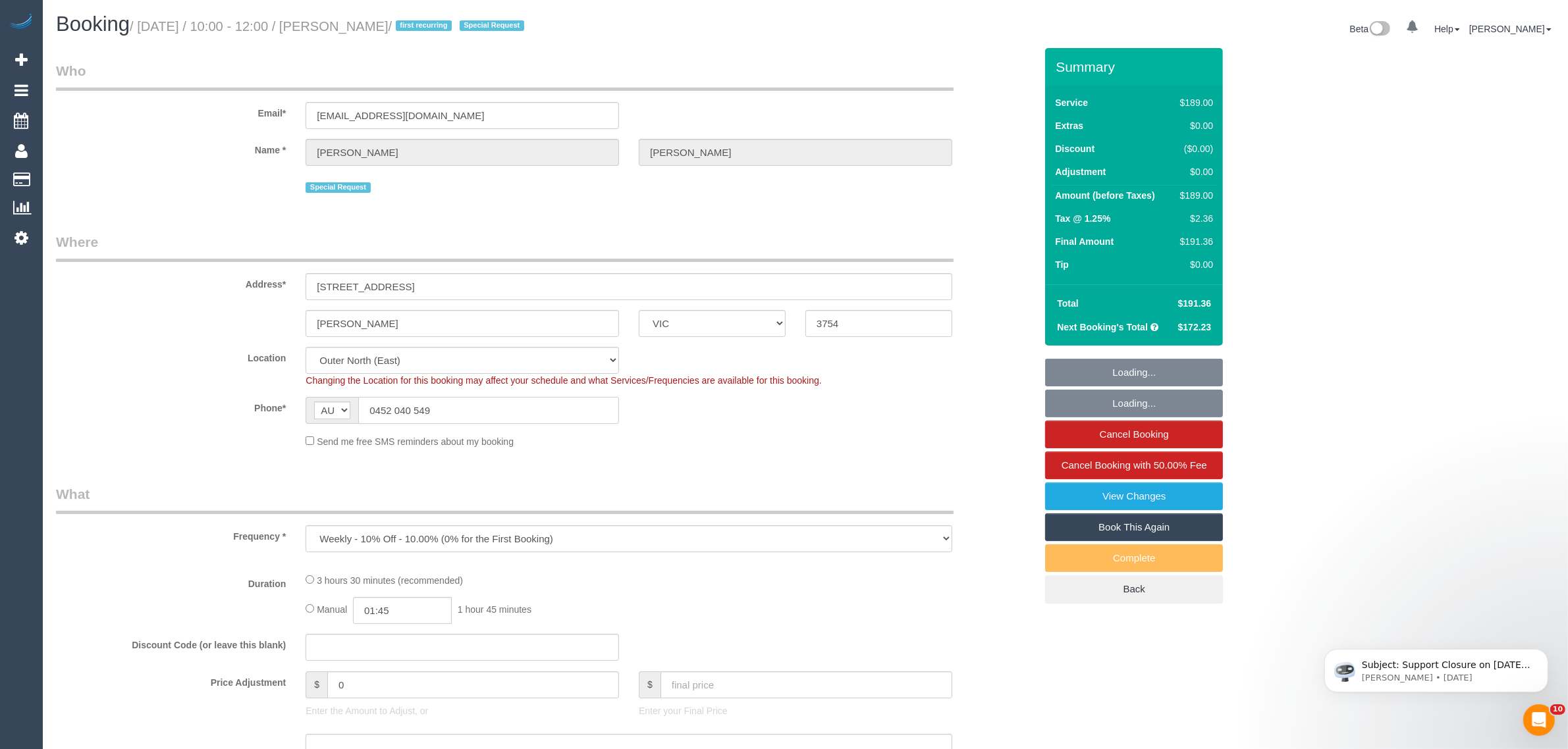
click at [524, 418] on input "0452 040 549" at bounding box center [489, 410] width 261 height 27
select select "string:stripe-pm_1RurjK2GScqysDRVIlGnU8df"
select select "number:27"
select select "number:14"
select select "number:19"
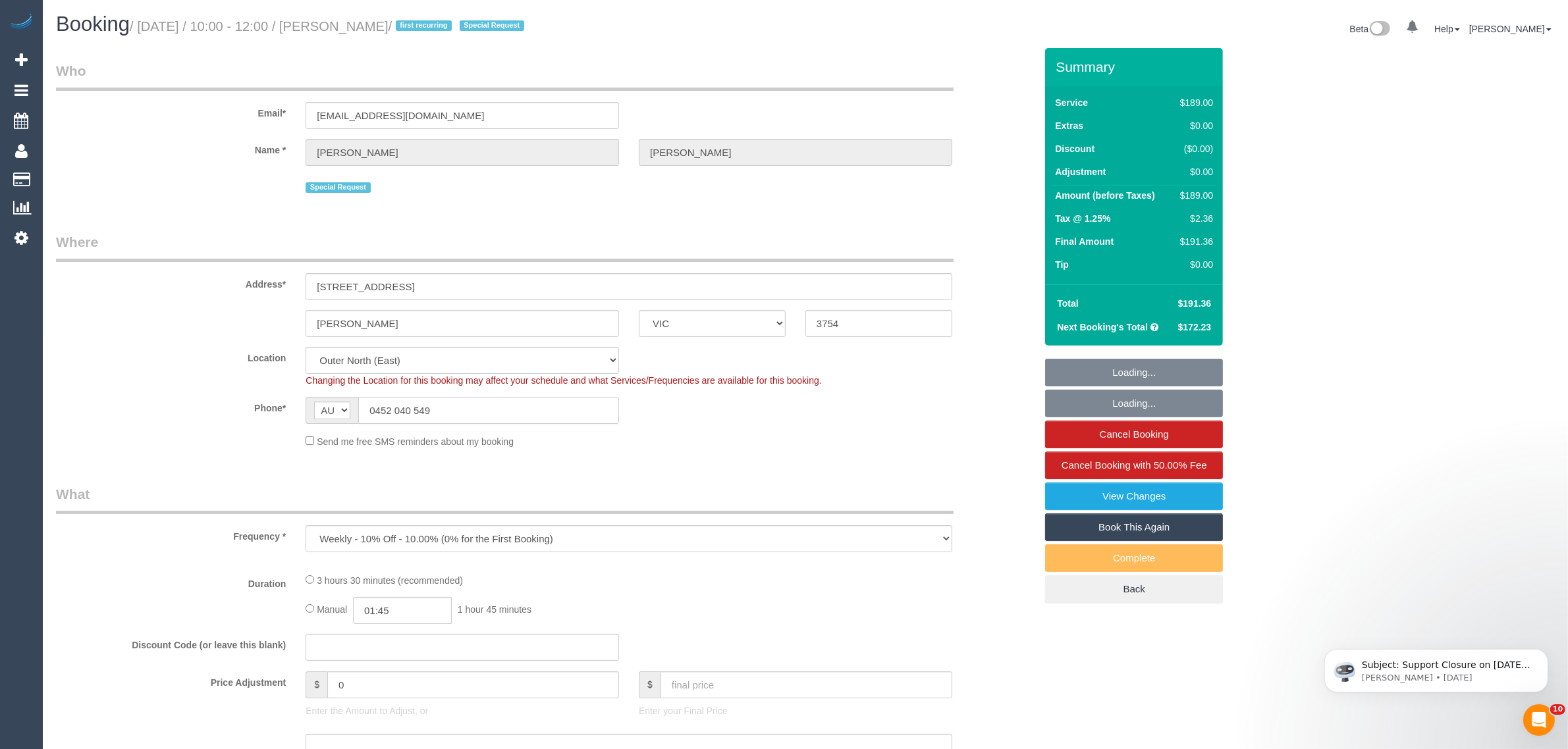
select select "number:36"
select select "number:34"
select select "number:11"
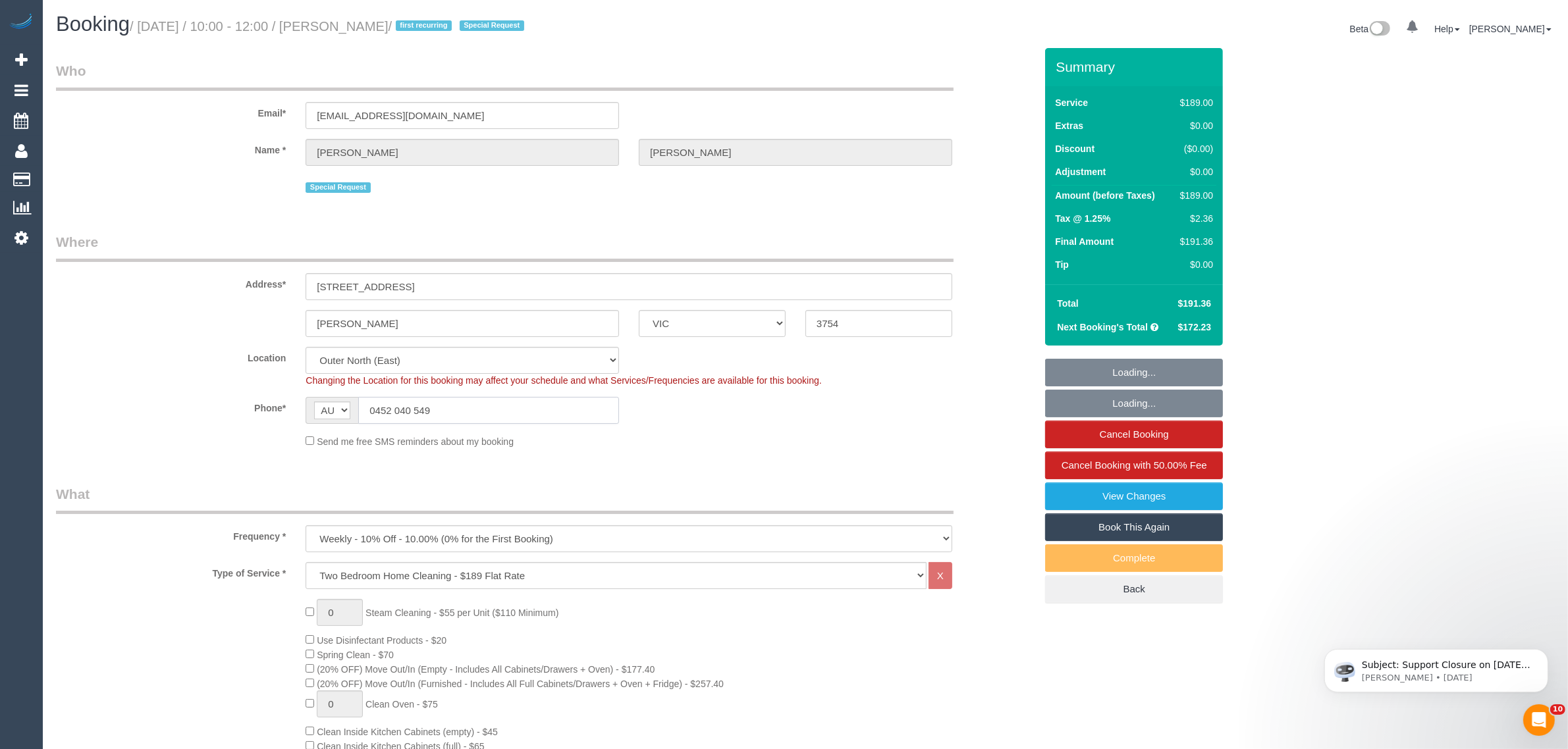
select select "object:1199"
select select "spot1"
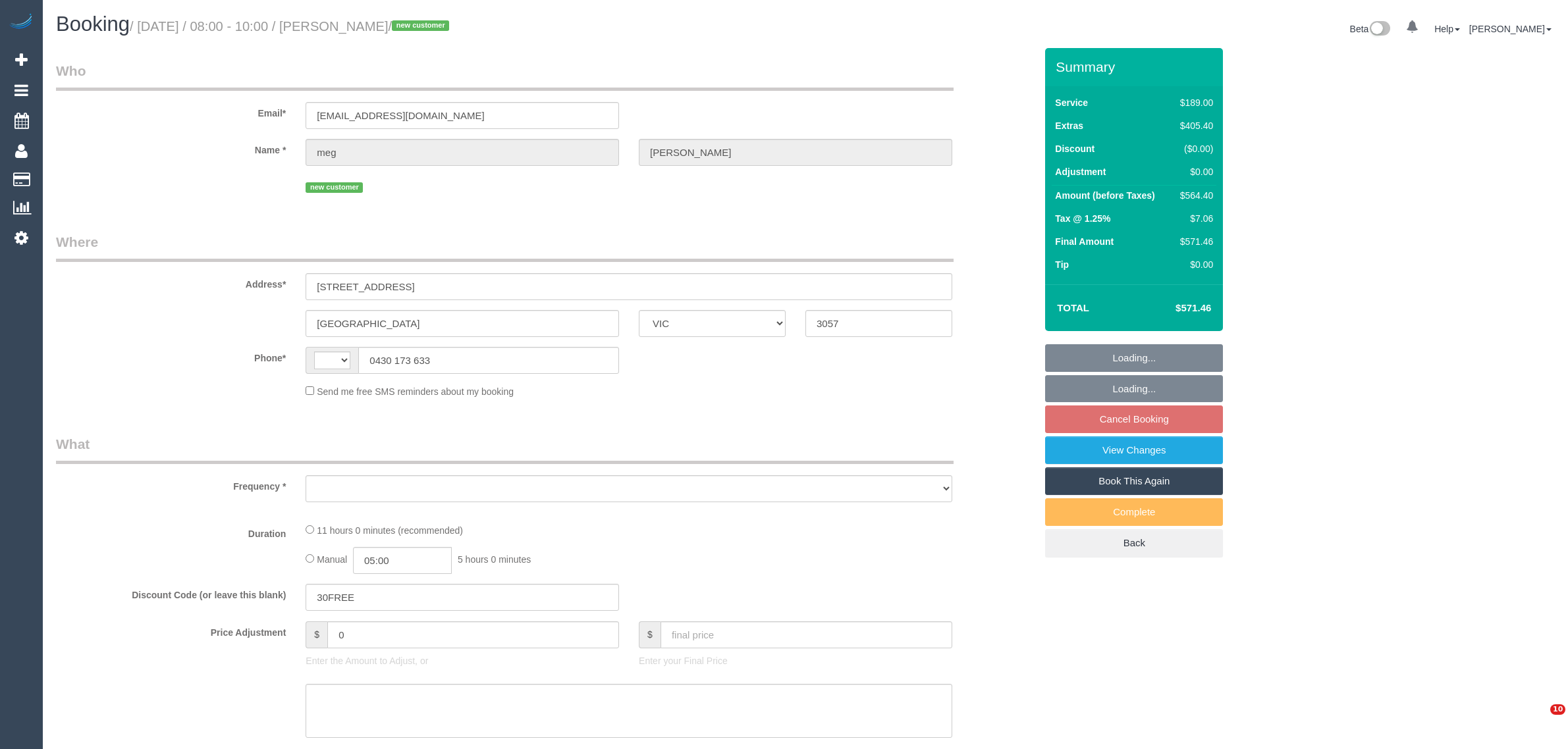
select select "VIC"
select select "string:AU"
select select "object:579"
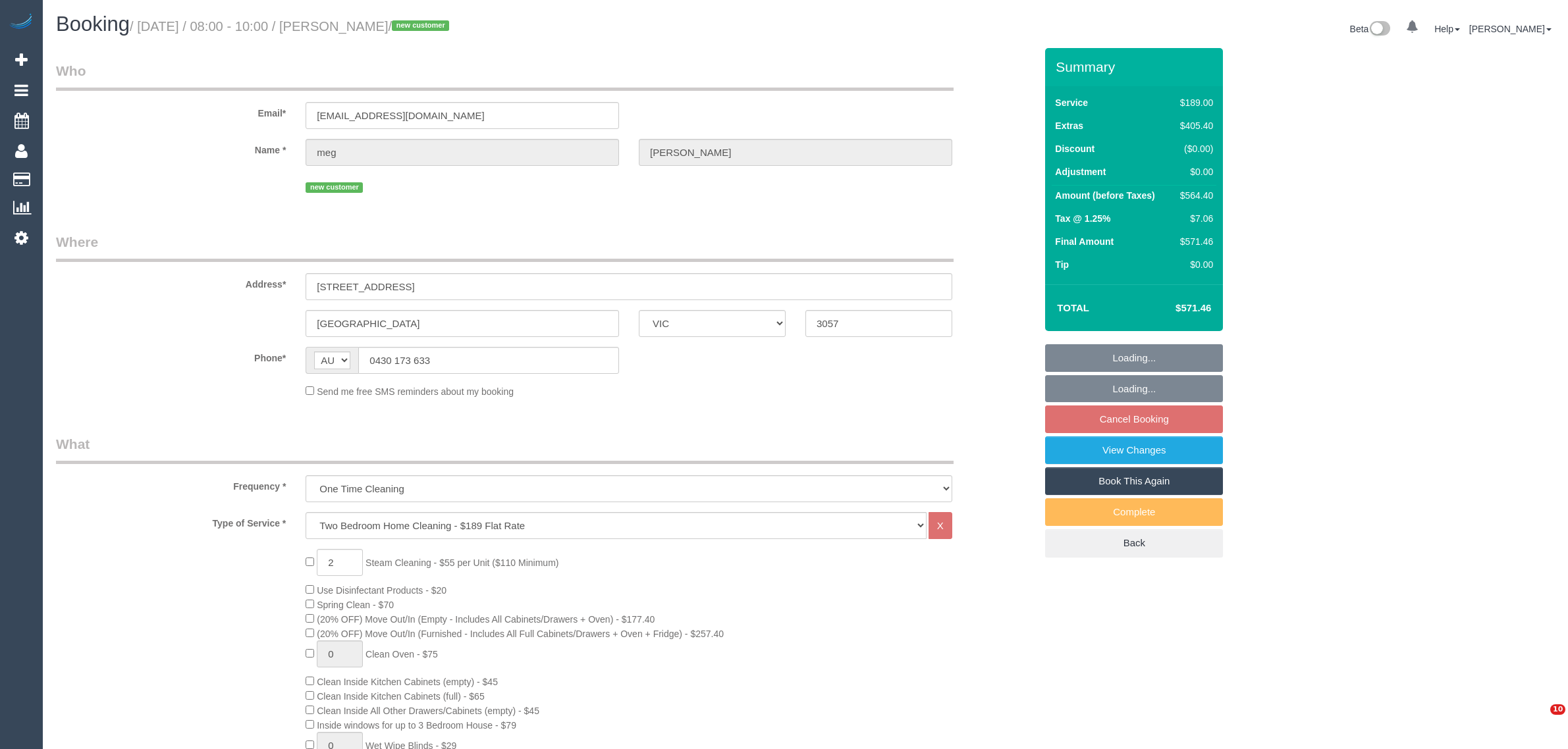
select select "string:stripe-pm_1S0cmp2GScqysDRV79EpzOAO"
select select "spot1"
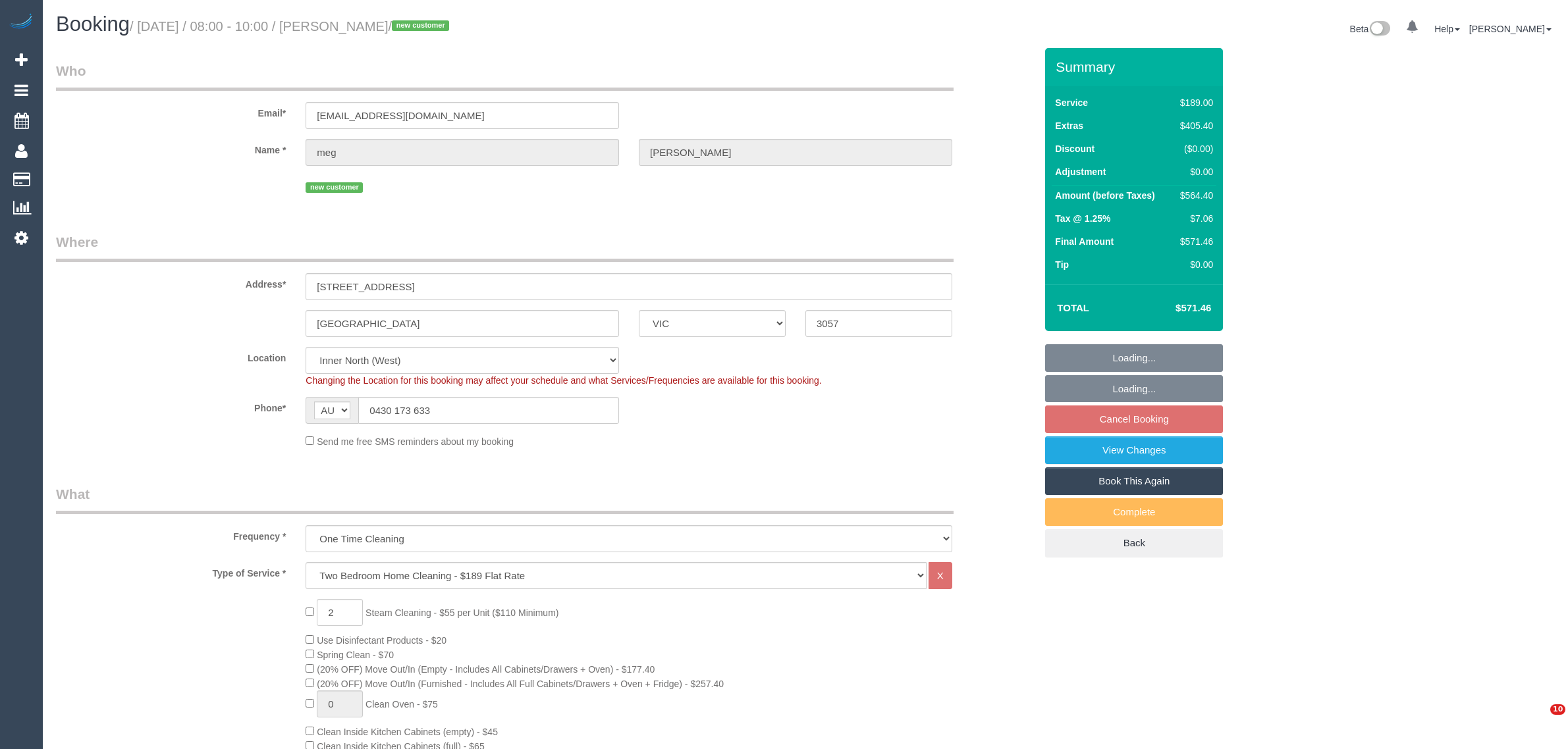
select select "number:28"
select select "number:14"
select select "number:19"
select select "number:25"
select select "number:35"
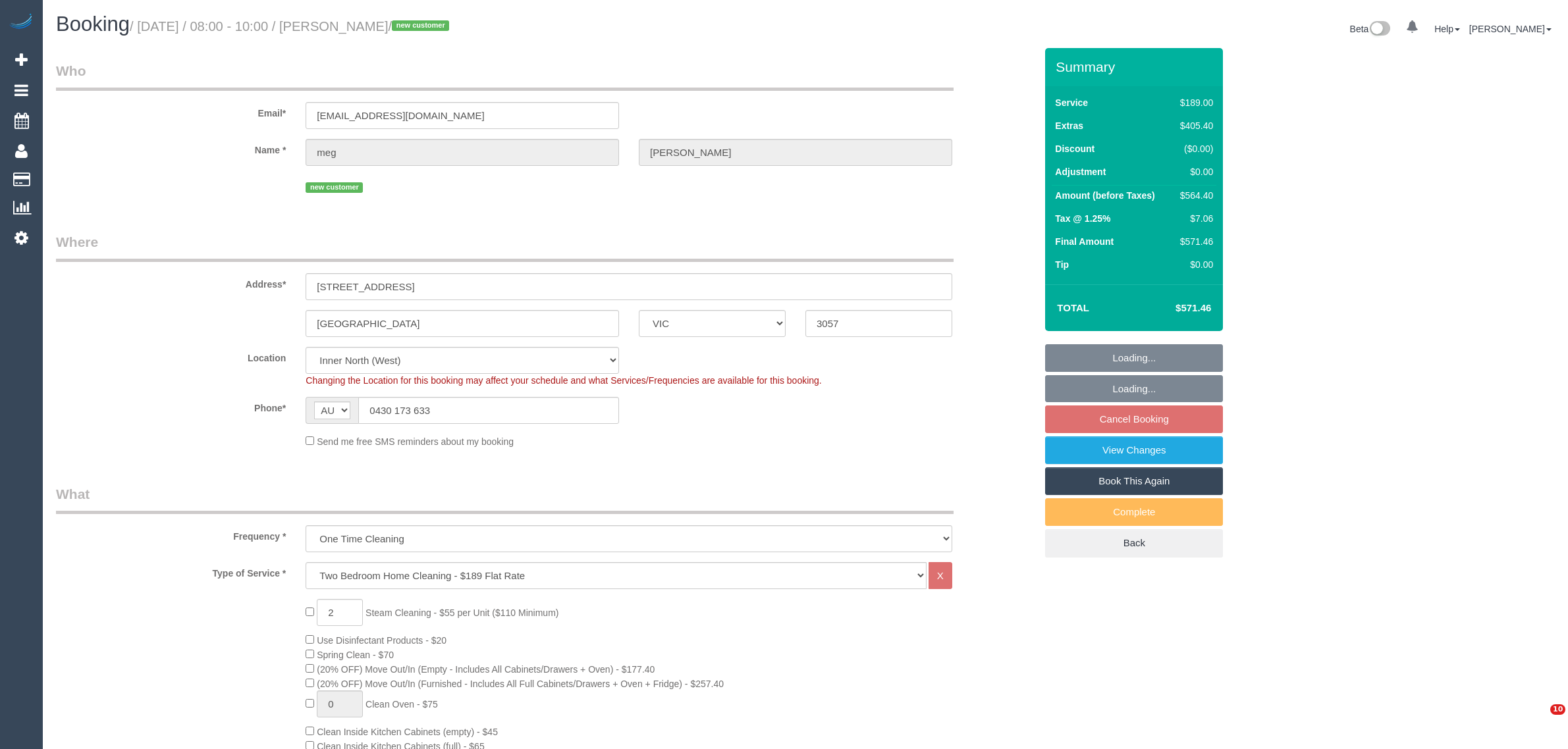
select select "number:12"
select select "object:1686"
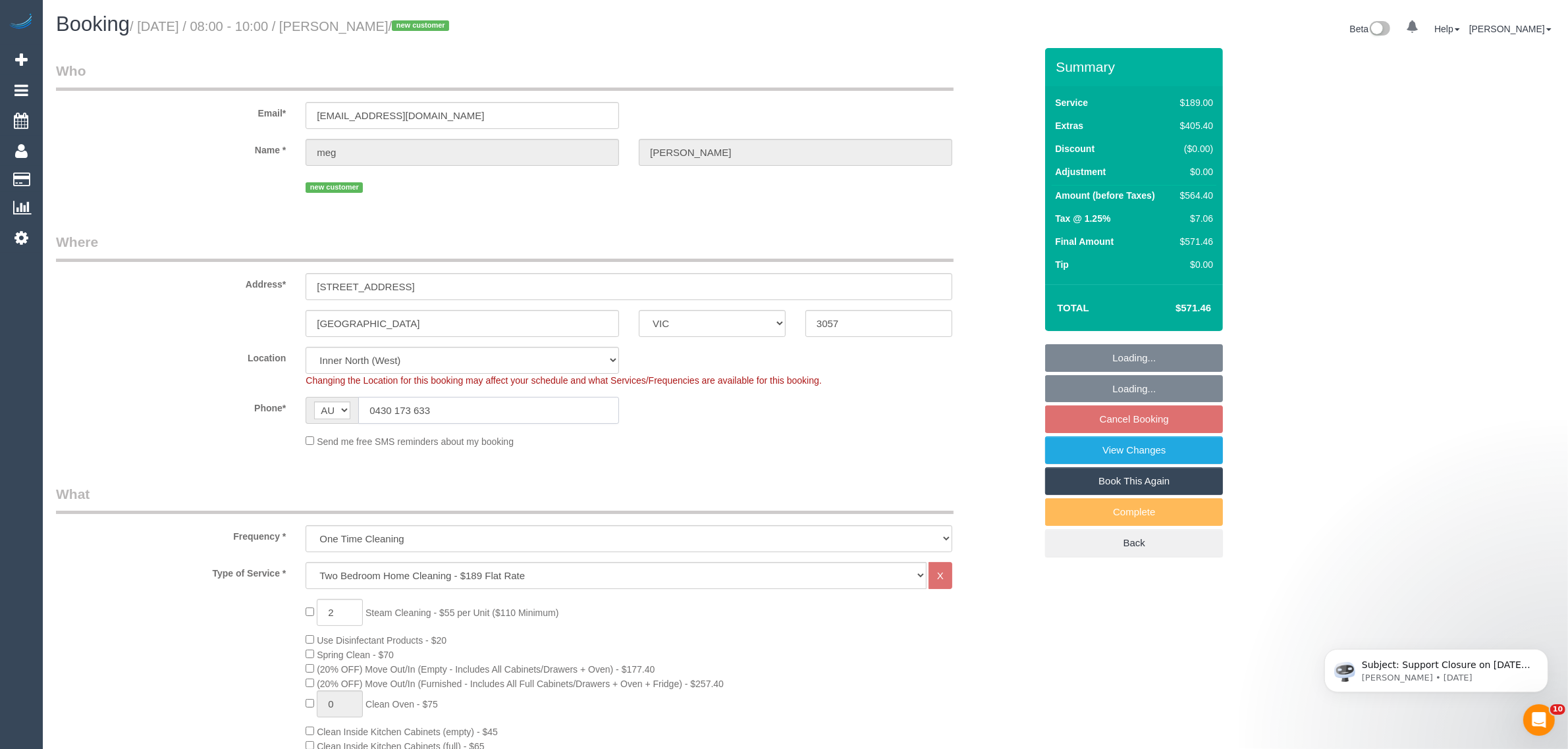
click at [554, 403] on input "0430 173 633" at bounding box center [489, 410] width 261 height 27
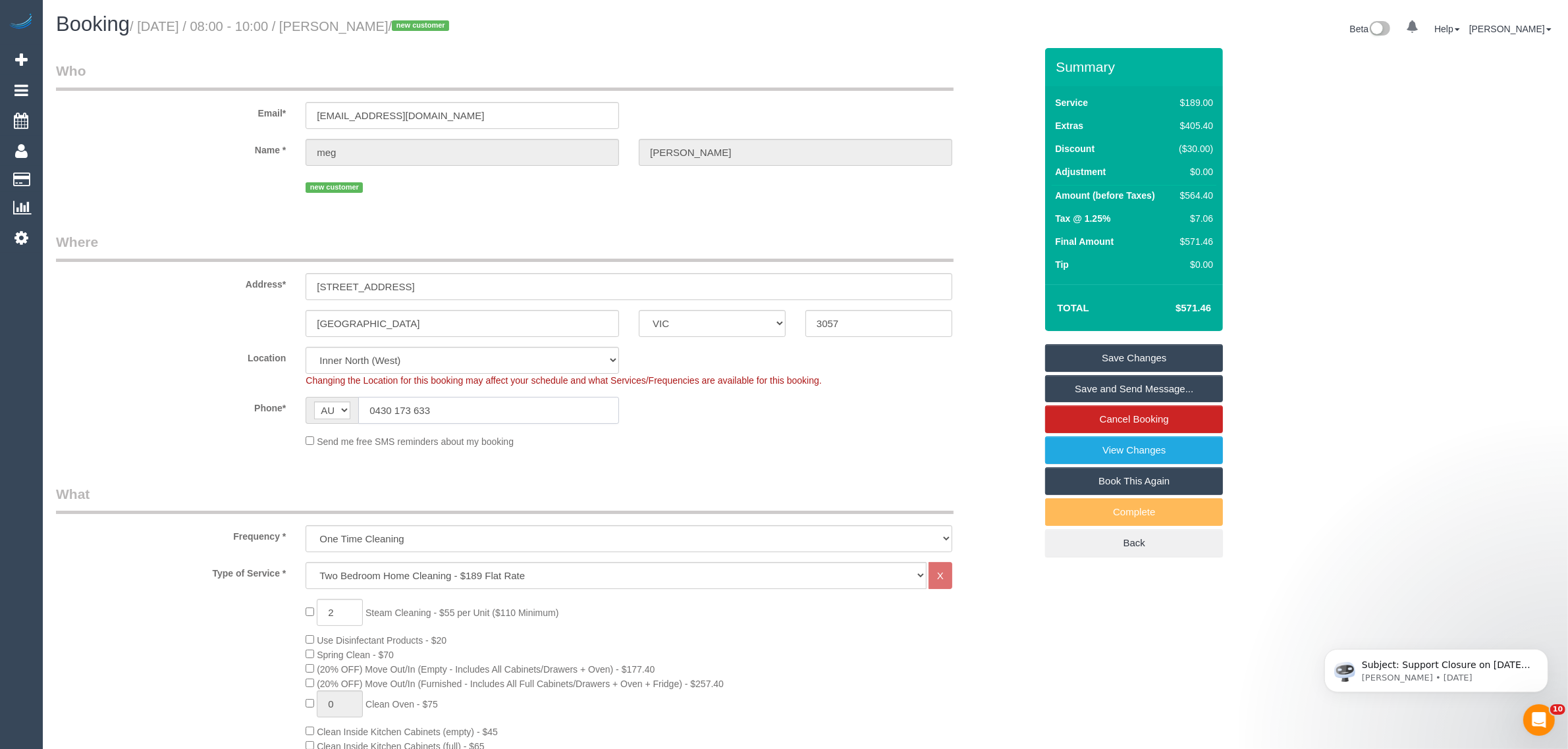
scroll to position [329, 0]
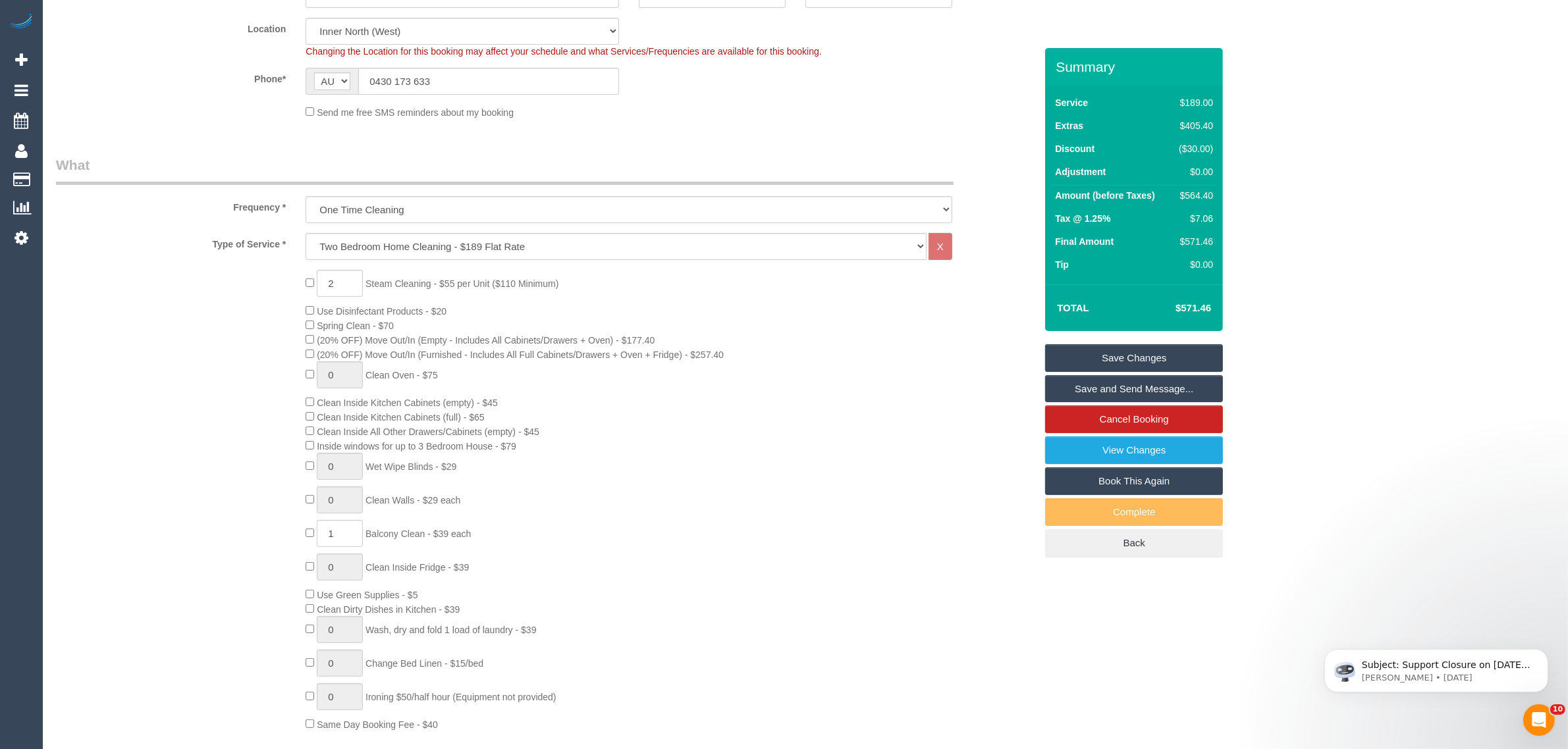
click at [798, 452] on div "2 Steam Cleaning - $55 per Unit ($110 Minimum) Use Disinfectant Products - $20 …" at bounding box center [670, 500] width 749 height 461
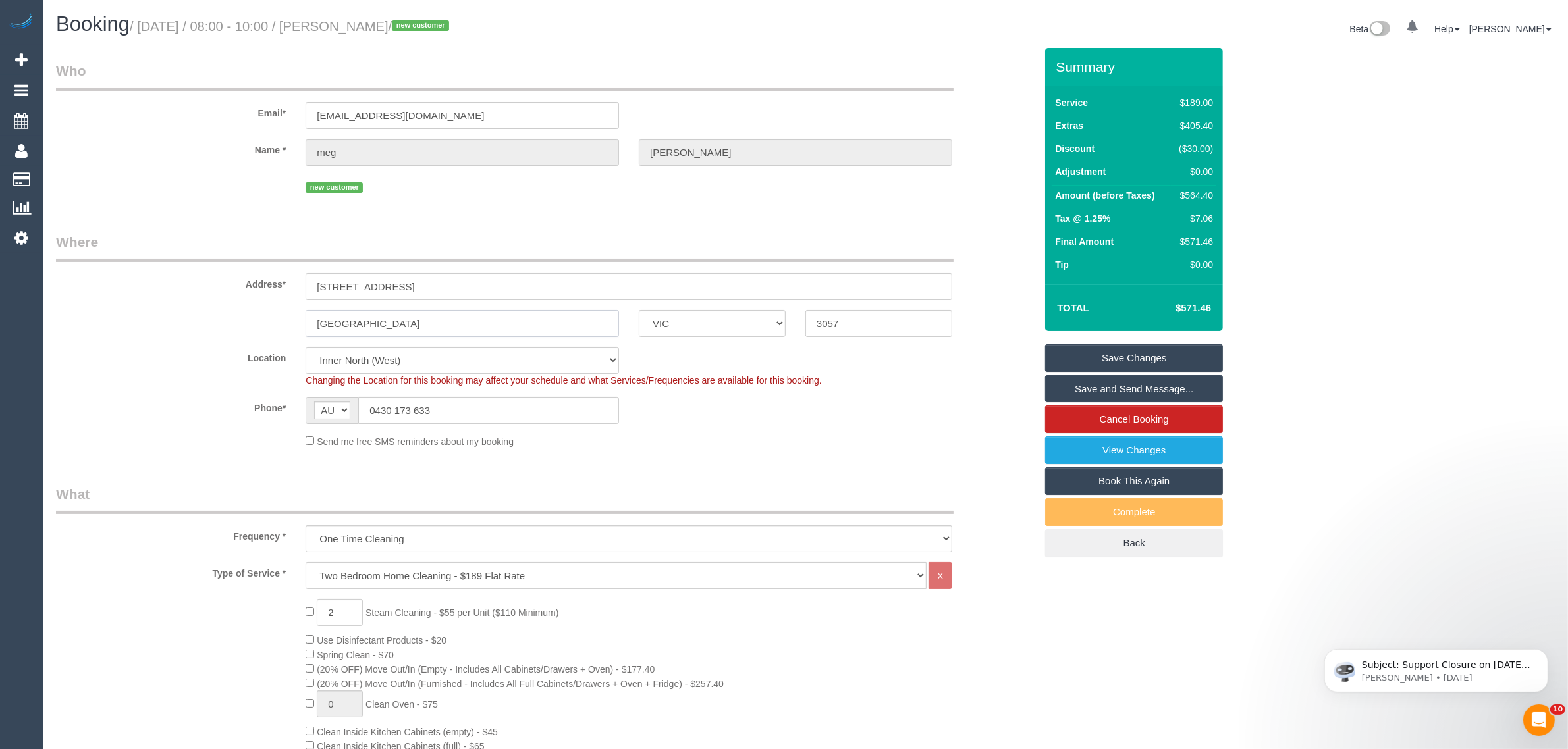
click at [432, 336] on input "brunswick east" at bounding box center [462, 324] width 314 height 27
click at [433, 336] on input "brunswick east" at bounding box center [462, 324] width 314 height 27
click at [435, 336] on input "brunswick east" at bounding box center [462, 324] width 314 height 27
click at [448, 333] on input "brunswick east" at bounding box center [462, 324] width 314 height 27
click at [449, 333] on input "brunswick east" at bounding box center [462, 324] width 314 height 27
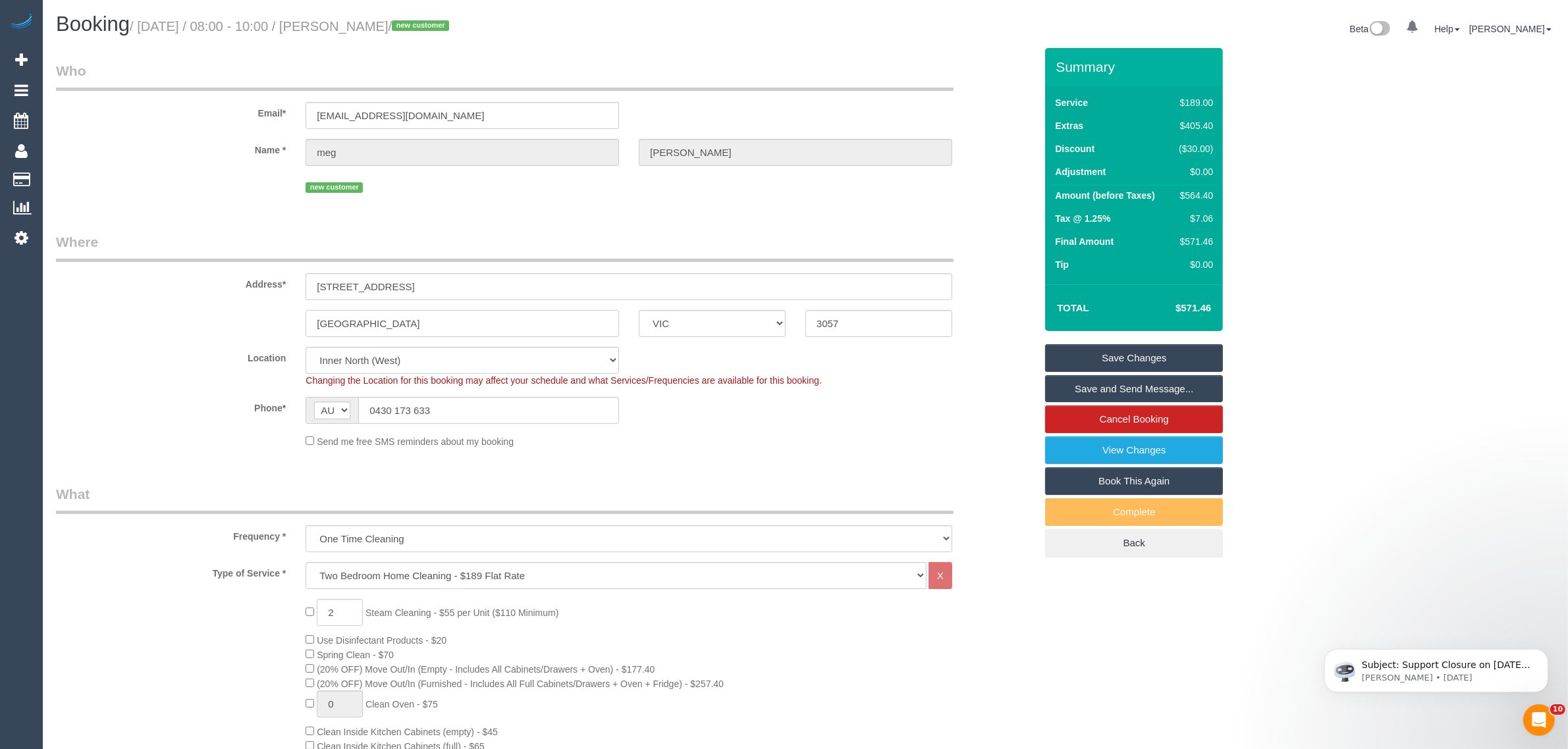
click at [449, 333] on input "brunswick east" at bounding box center [462, 324] width 314 height 27
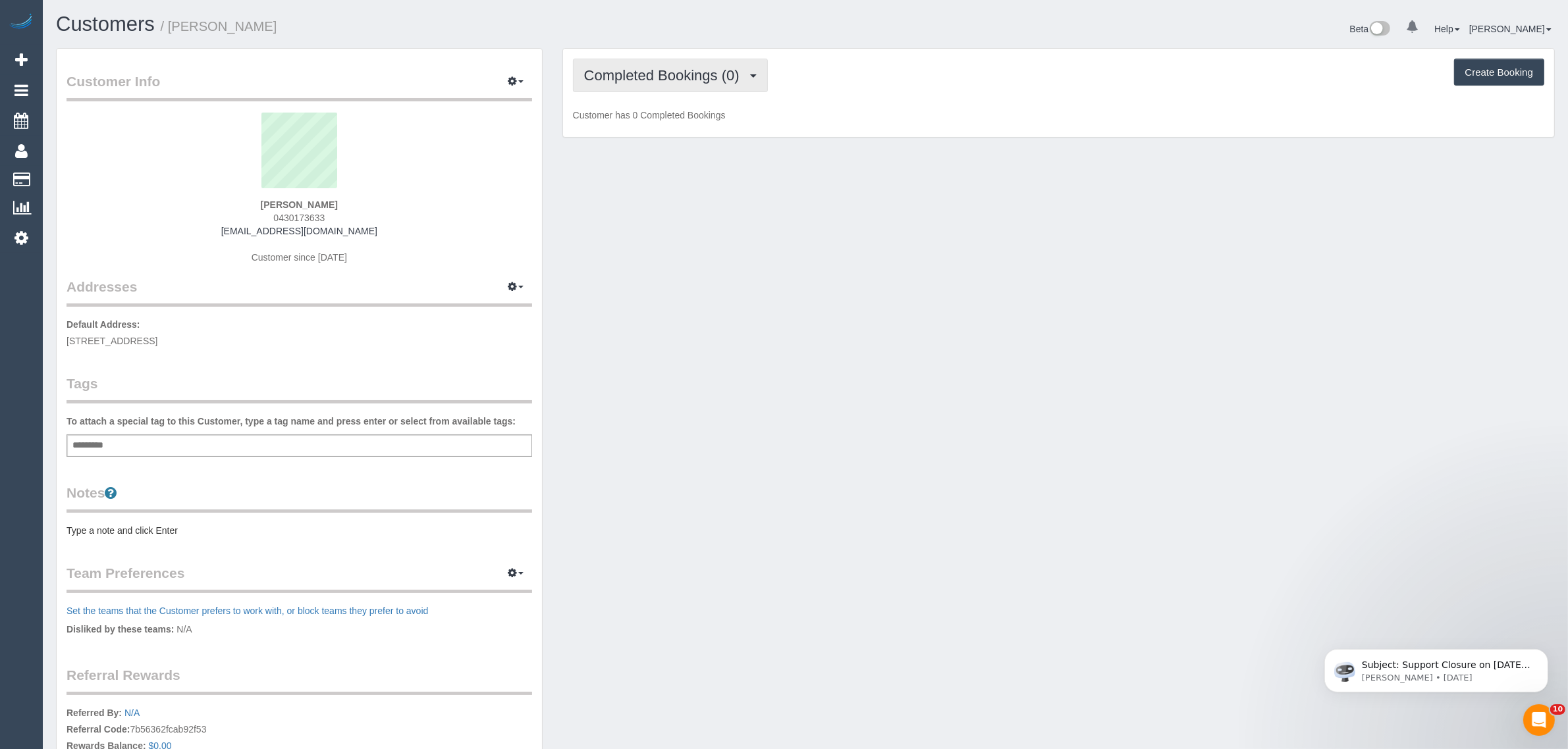
click at [670, 77] on span "Completed Bookings (0)" at bounding box center [665, 75] width 162 height 16
click at [662, 128] on link "Upcoming Bookings (1)" at bounding box center [642, 124] width 137 height 17
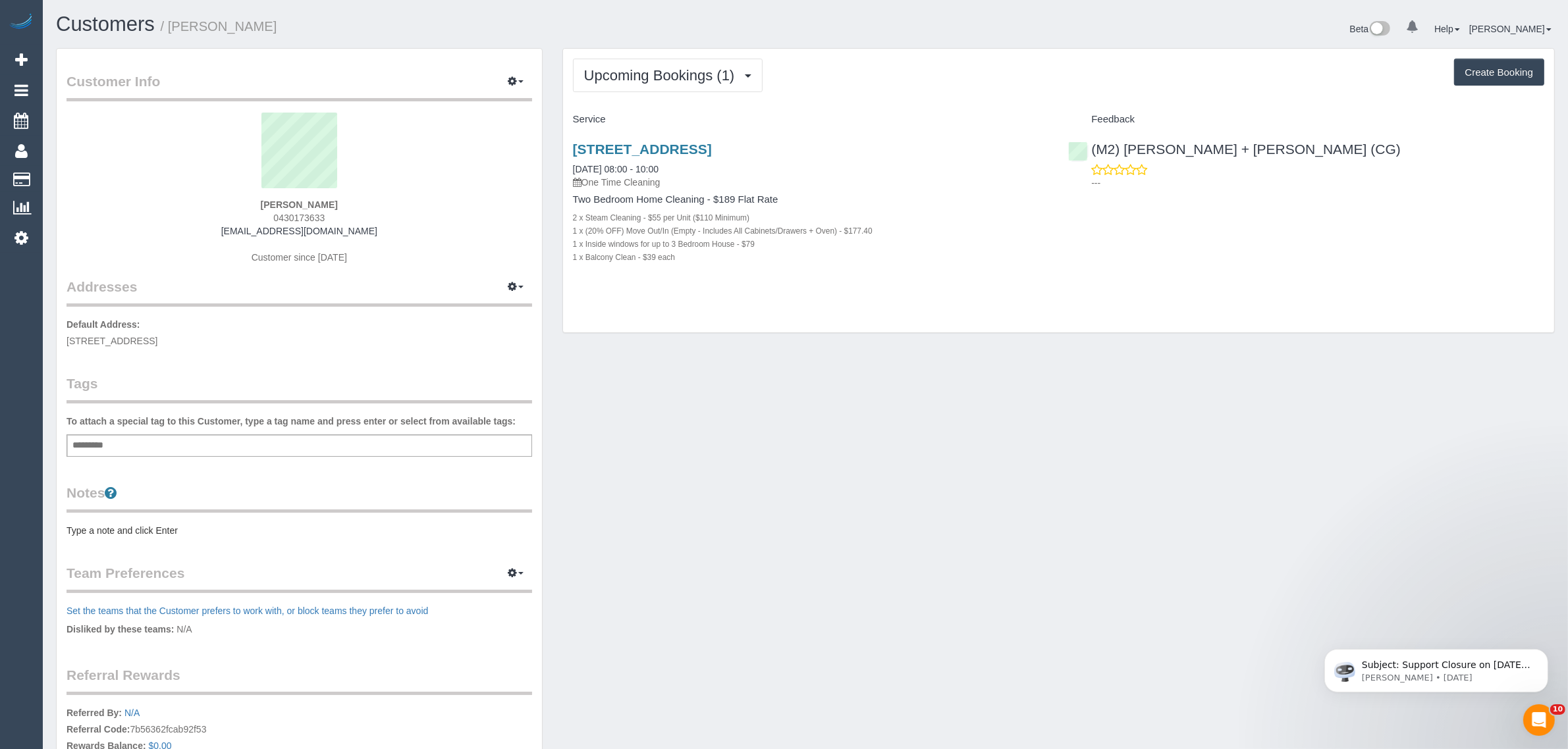
drag, startPoint x: 838, startPoint y: 229, endPoint x: 723, endPoint y: 292, distance: 131.1
click at [624, 231] on small "1 x (20% OFF) Move Out/In (Empty - Includes All Cabinets/Drawers + Oven) - $177…" at bounding box center [723, 231] width 300 height 9
click at [823, 364] on div "Customer Info Edit Contact Info Send Message Email Preferences Special Sales Ta…" at bounding box center [806, 469] width 1519 height 843
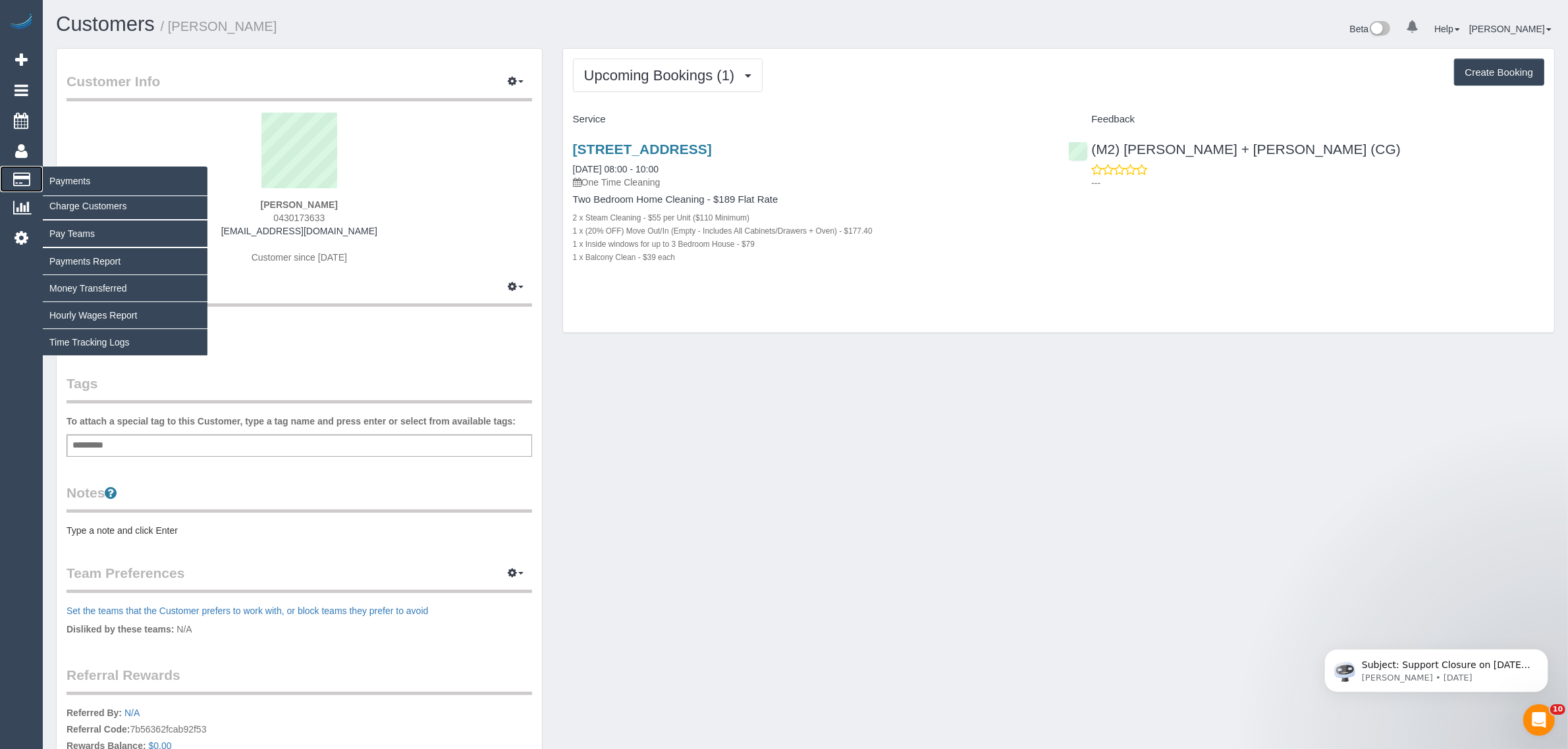
click at [77, 180] on span "Payments" at bounding box center [125, 181] width 165 height 30
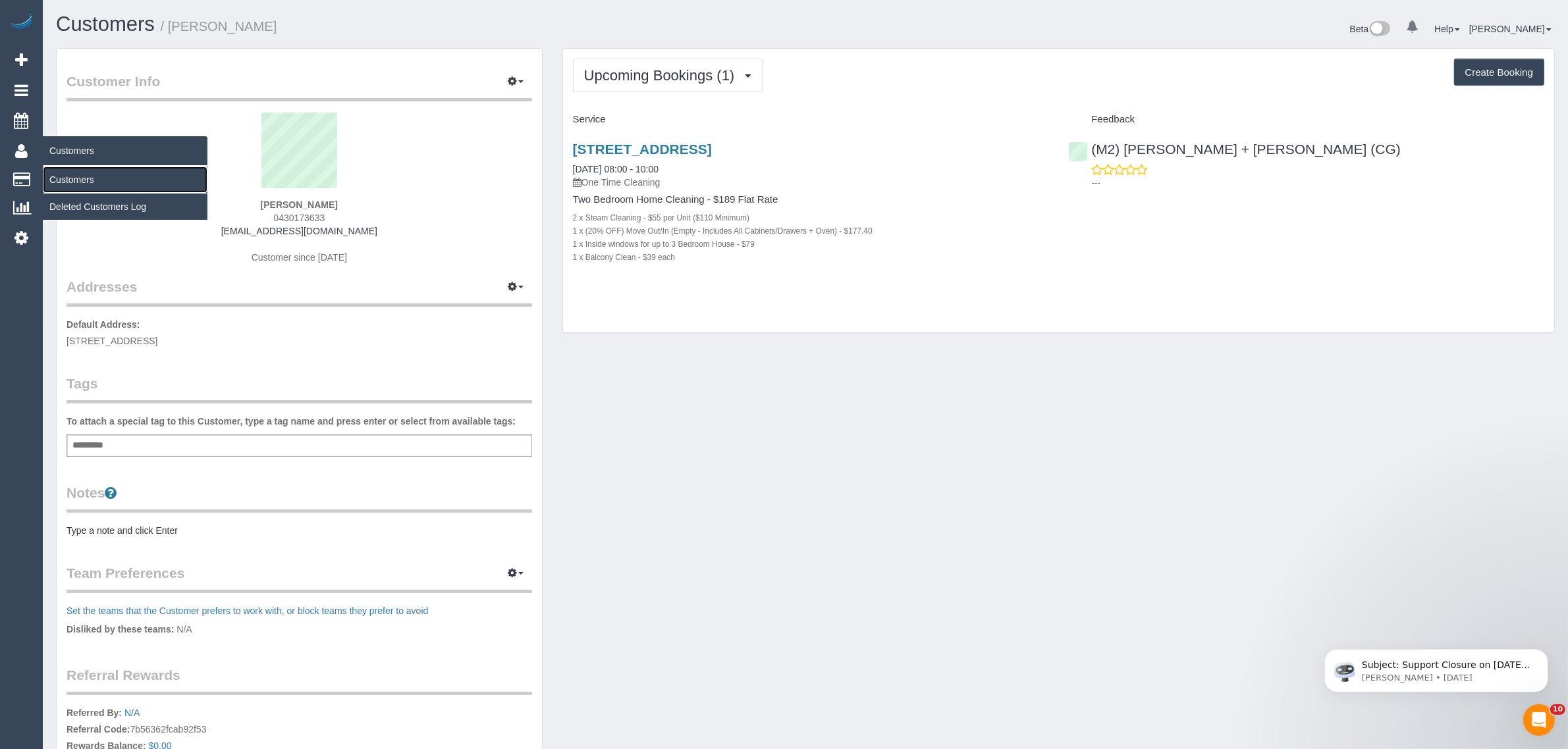
click at [73, 174] on link "Customers" at bounding box center [125, 180] width 165 height 27
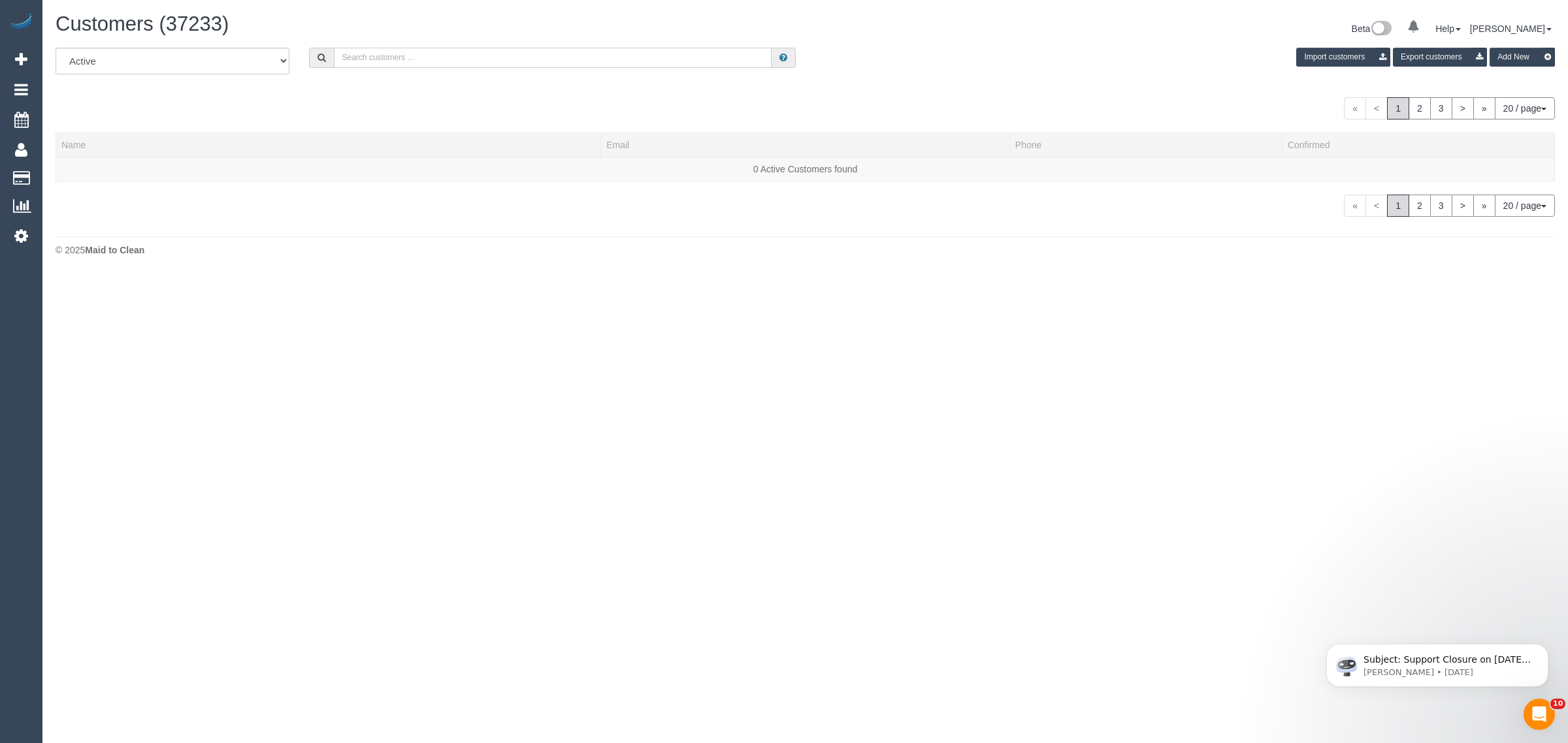
click at [497, 59] on input "text" at bounding box center [552, 57] width 438 height 20
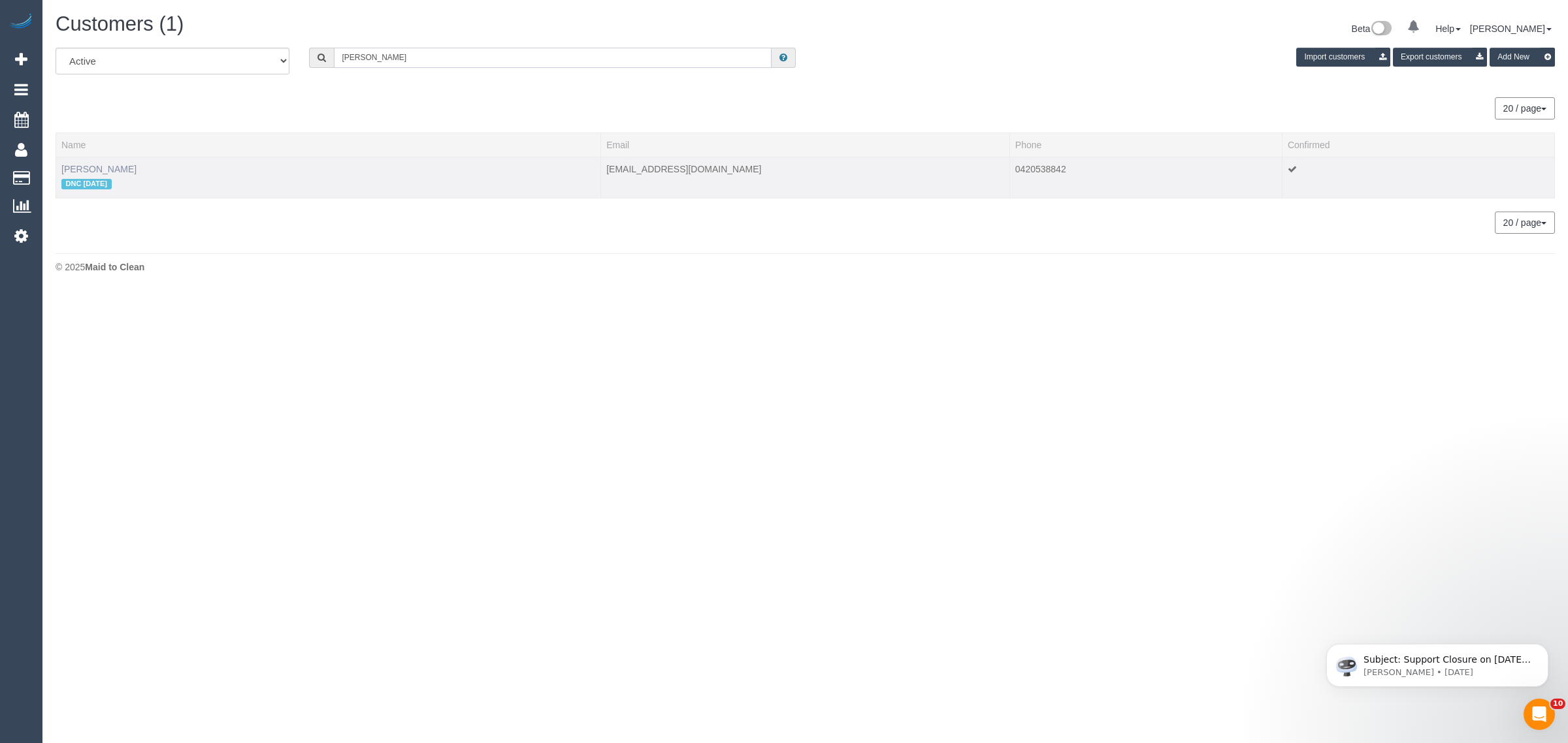
type input "chaarvi"
click at [113, 171] on link "chaarvi mathur" at bounding box center [99, 168] width 75 height 10
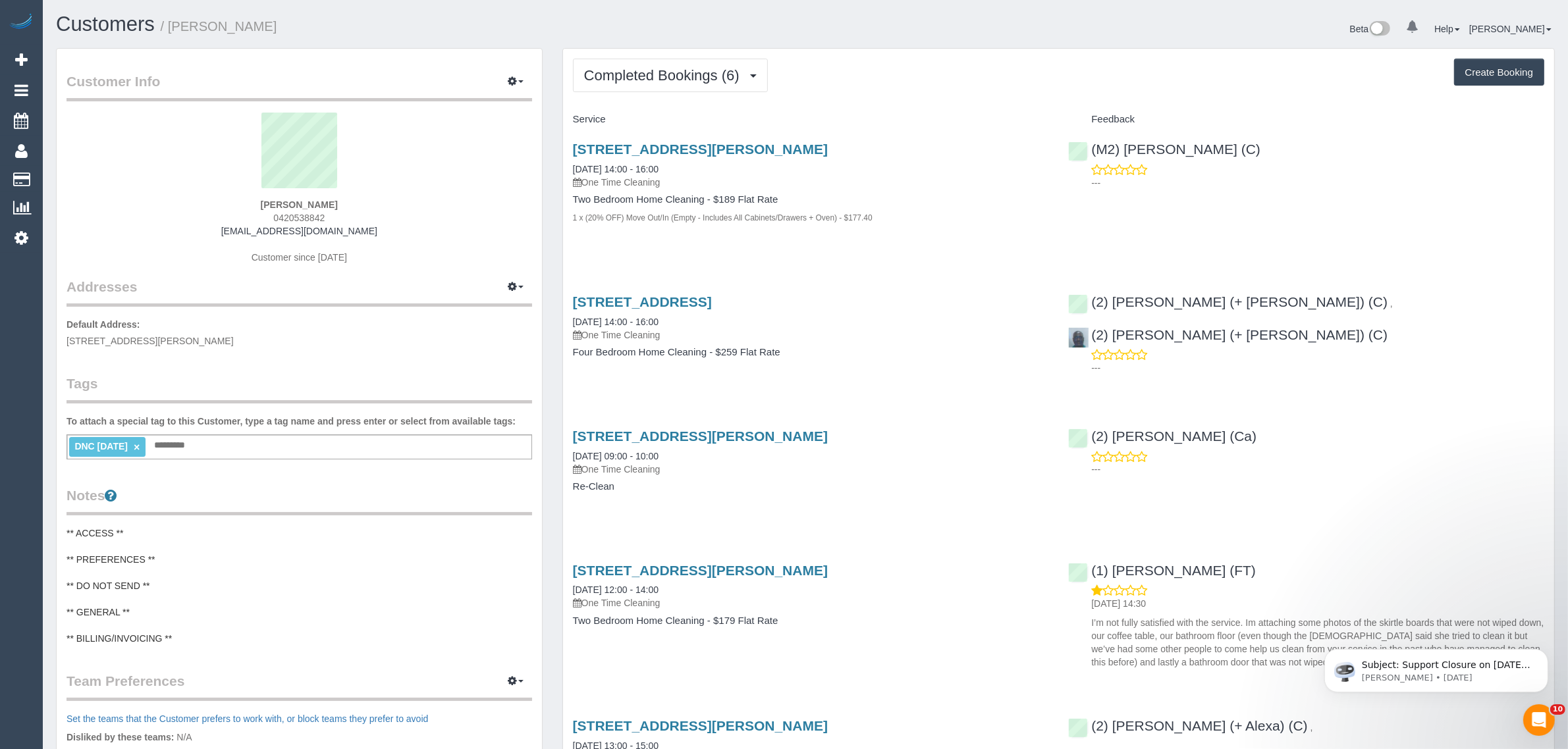
drag, startPoint x: 379, startPoint y: 228, endPoint x: 219, endPoint y: 228, distance: 160.0
click at [217, 228] on div "chaarvi mathur 0420538842 chaarvimathur04@gmail.com Customer since 2023" at bounding box center [299, 195] width 465 height 165
copy link "chaarvimathur04@gmail.com"
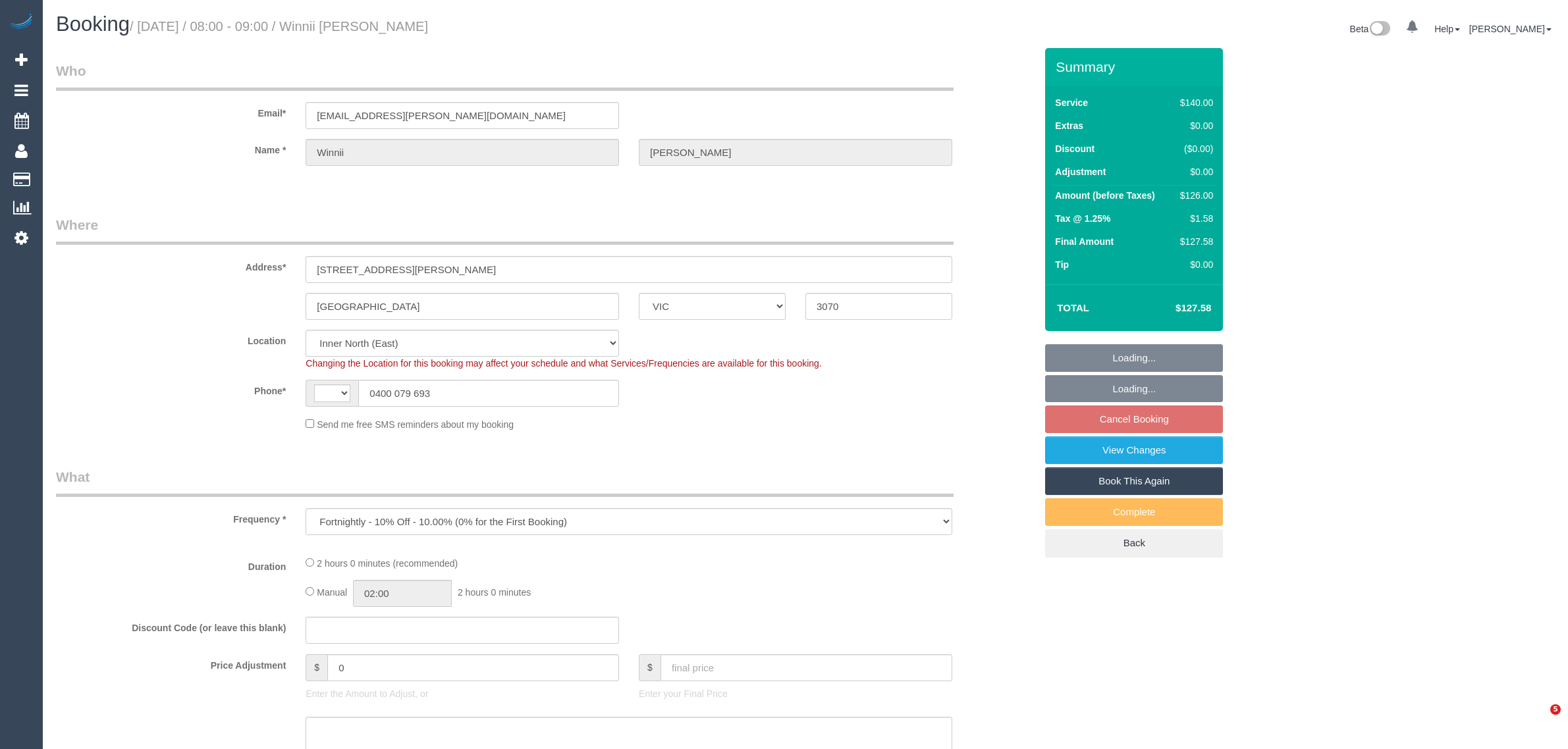
select select "VIC"
select select "object:535"
select select "string:AU"
select select "string:stripe-pm_1NQYSj2GScqysDRVUynTIygD"
select select "number:28"
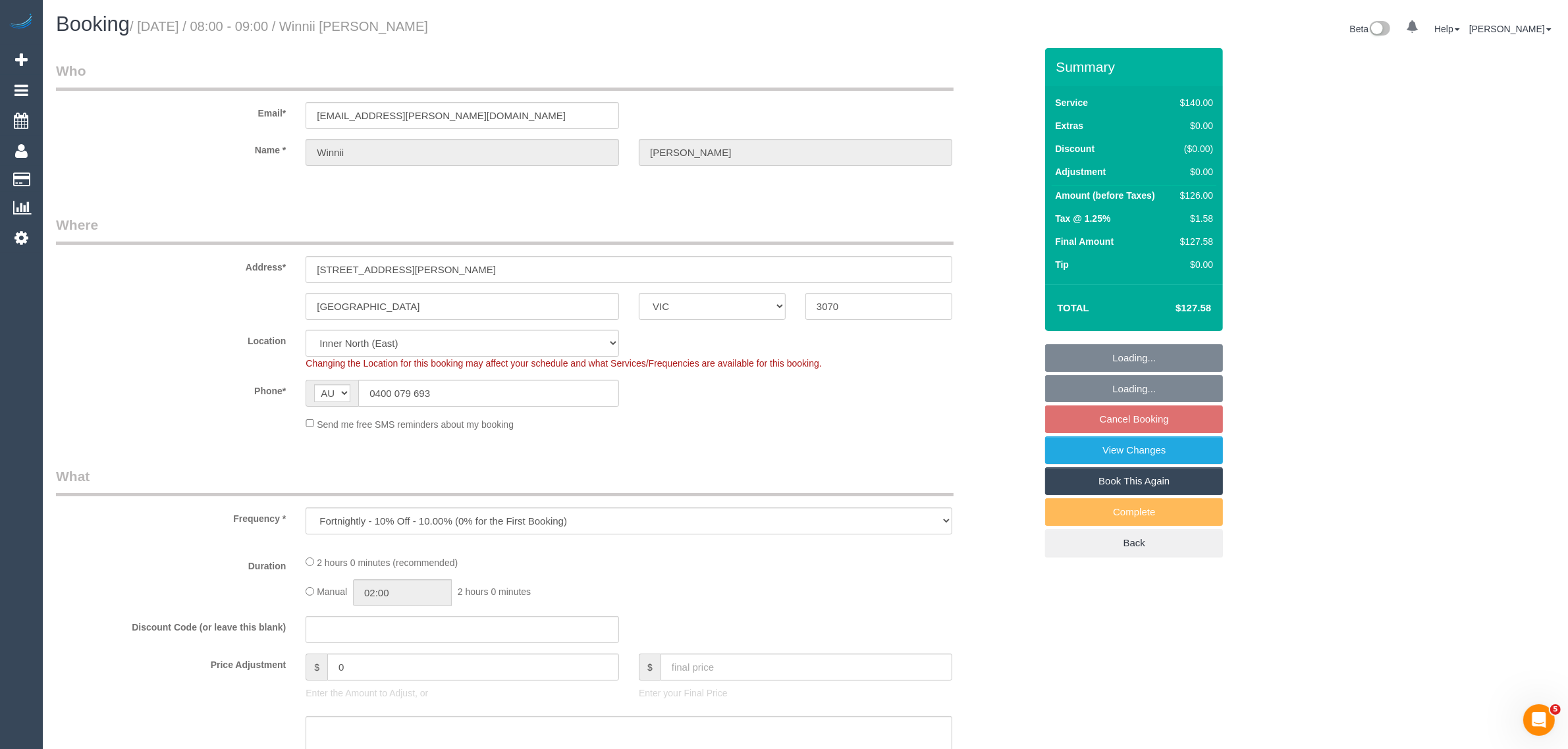
select select "number:14"
select select "number:19"
select select "number:25"
select select "number:11"
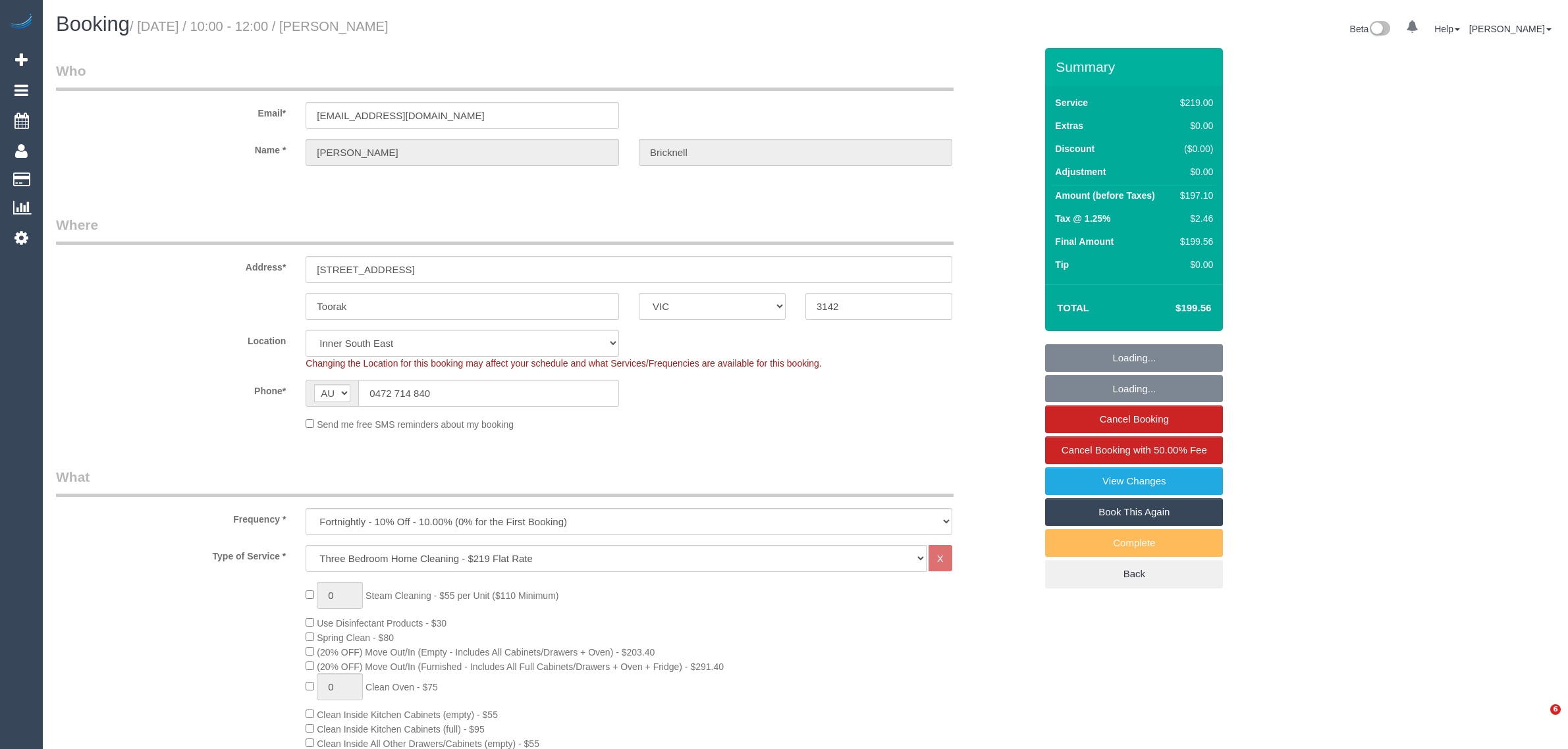
select select "VIC"
select select "number:28"
select select "number:14"
select select "number:19"
select select "number:23"
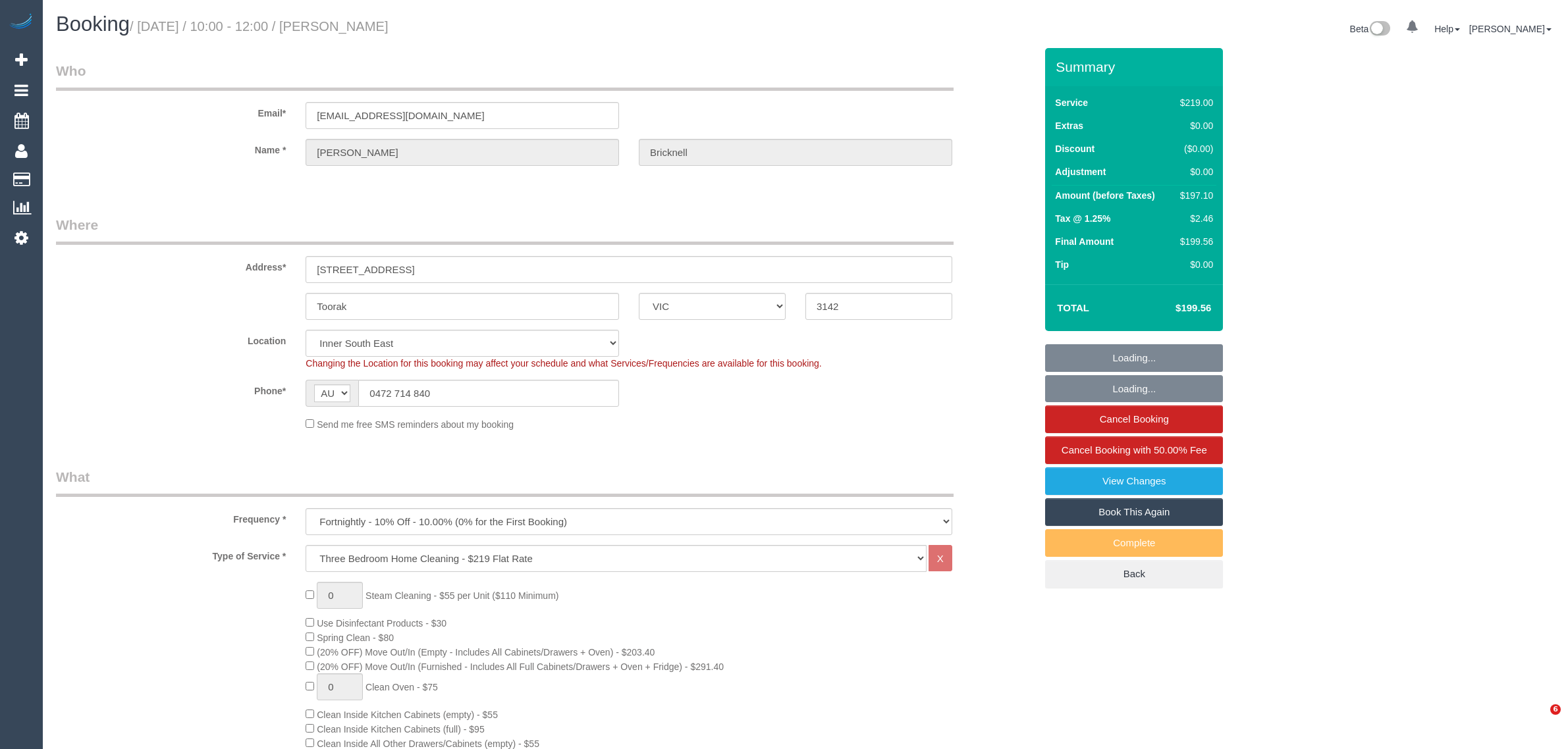
select select "number:34"
select select "number:13"
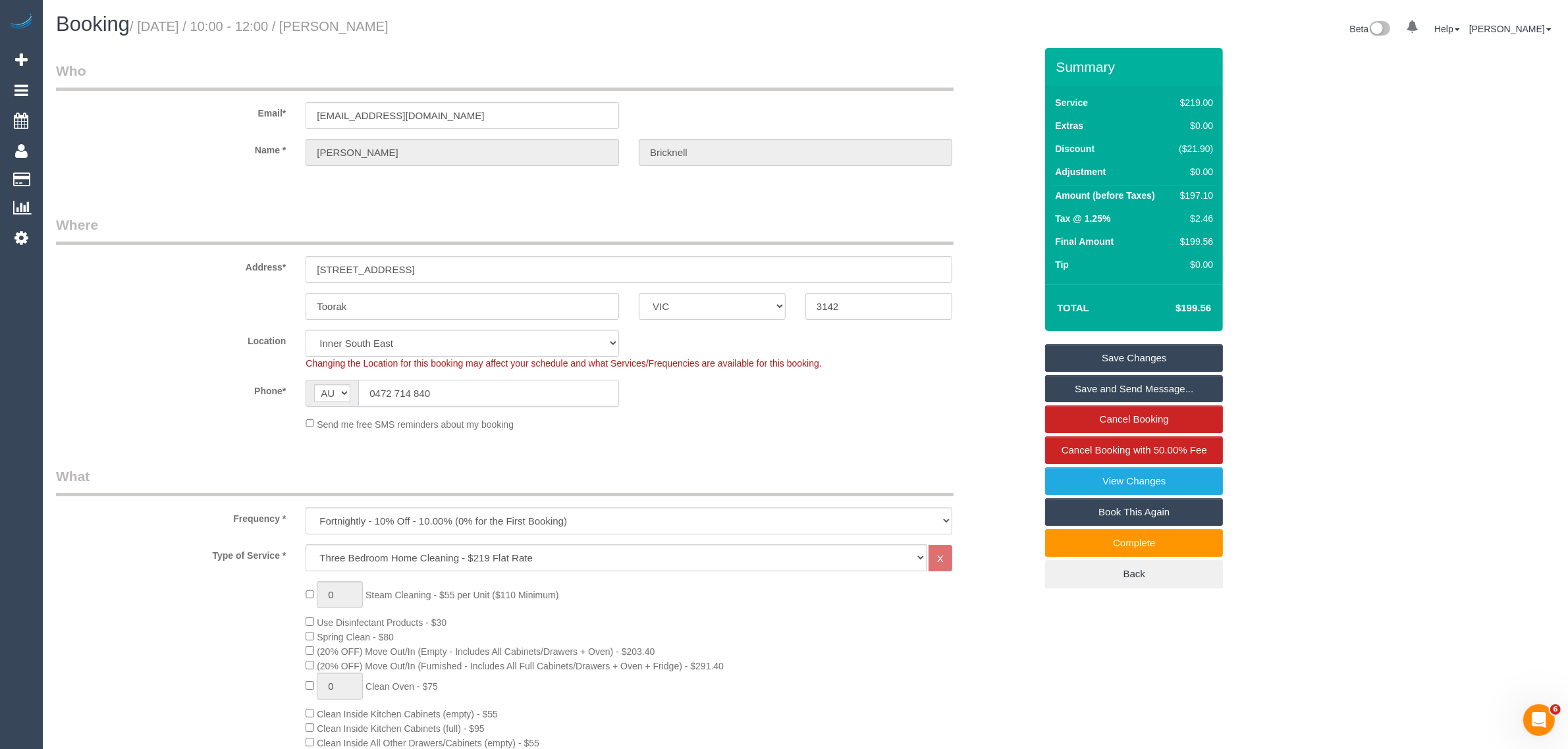
click at [532, 396] on input "0472 714 840" at bounding box center [489, 393] width 261 height 27
click at [486, 394] on input "0472 714 840" at bounding box center [489, 393] width 261 height 27
click at [486, 399] on input "0472 714 840" at bounding box center [489, 393] width 261 height 27
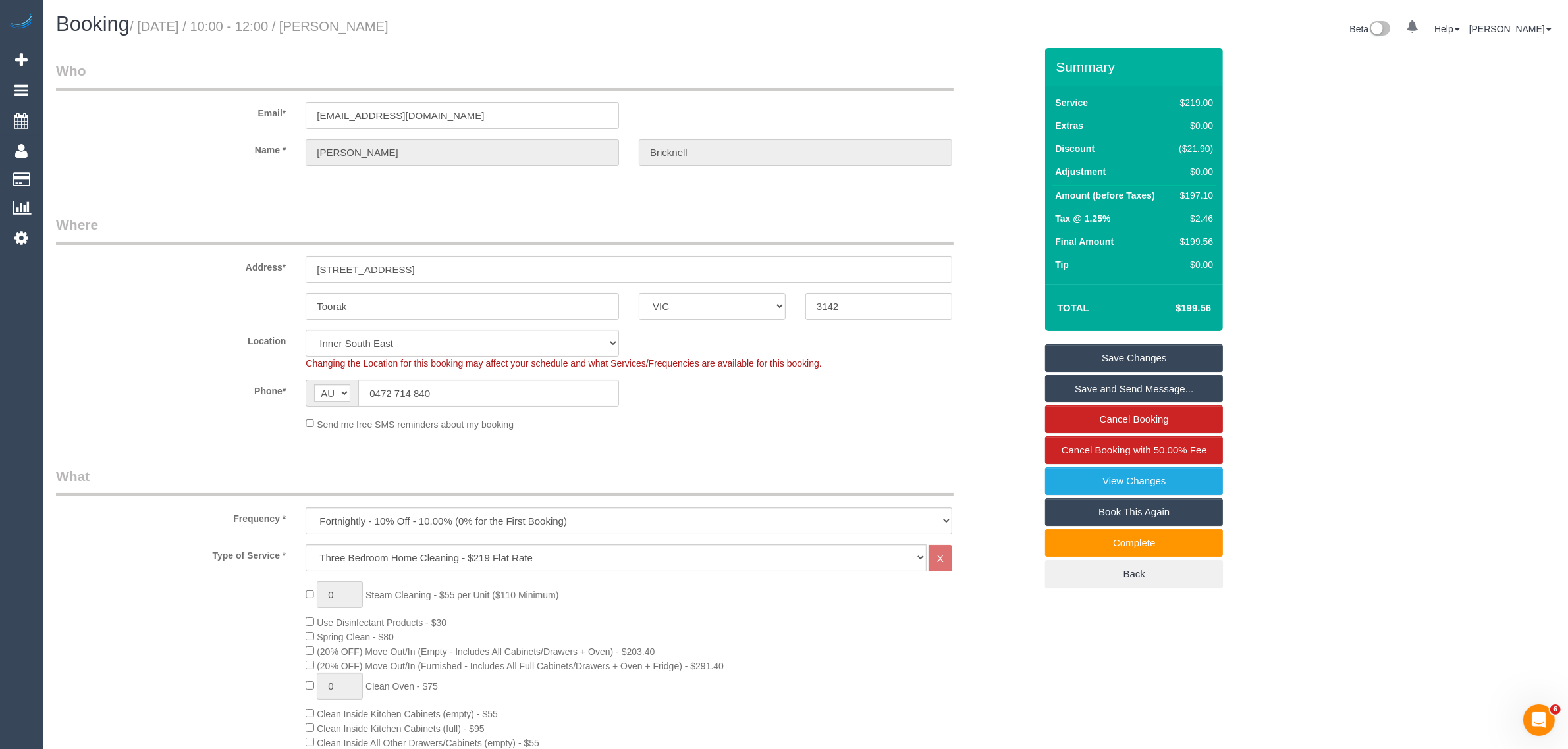
click at [954, 417] on div "Send me free SMS reminders about my booking" at bounding box center [629, 424] width 666 height 15
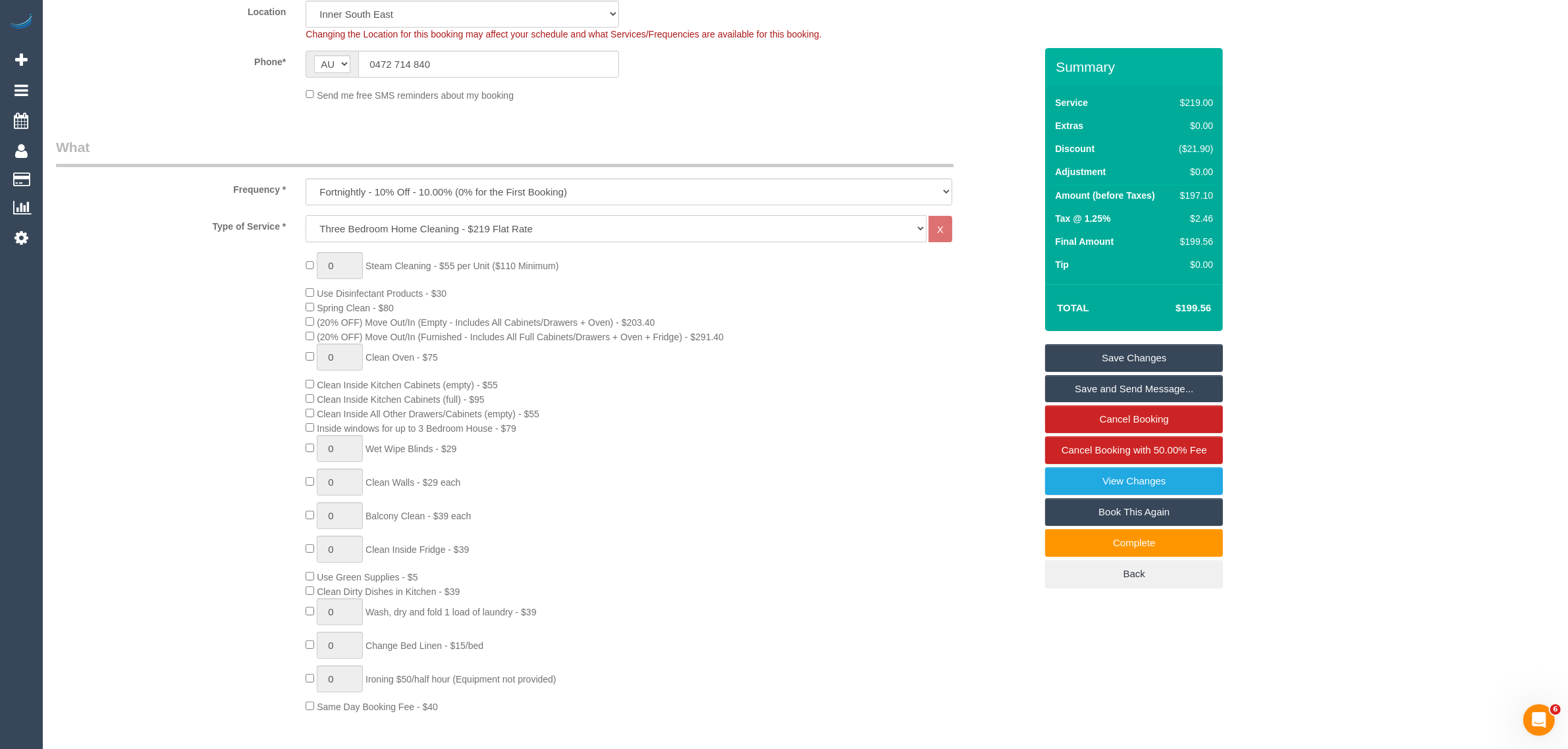
click at [687, 226] on select "Hourly Service - $70/h Hourly Service - $65/h Hourly Service - $60/h Hourly Ser…" at bounding box center [616, 228] width 621 height 27
select select "213"
click at [306, 215] on select "Hourly Service - $70/h Hourly Service - $65/h Hourly Service - $60/h Hourly Ser…" at bounding box center [616, 228] width 621 height 27
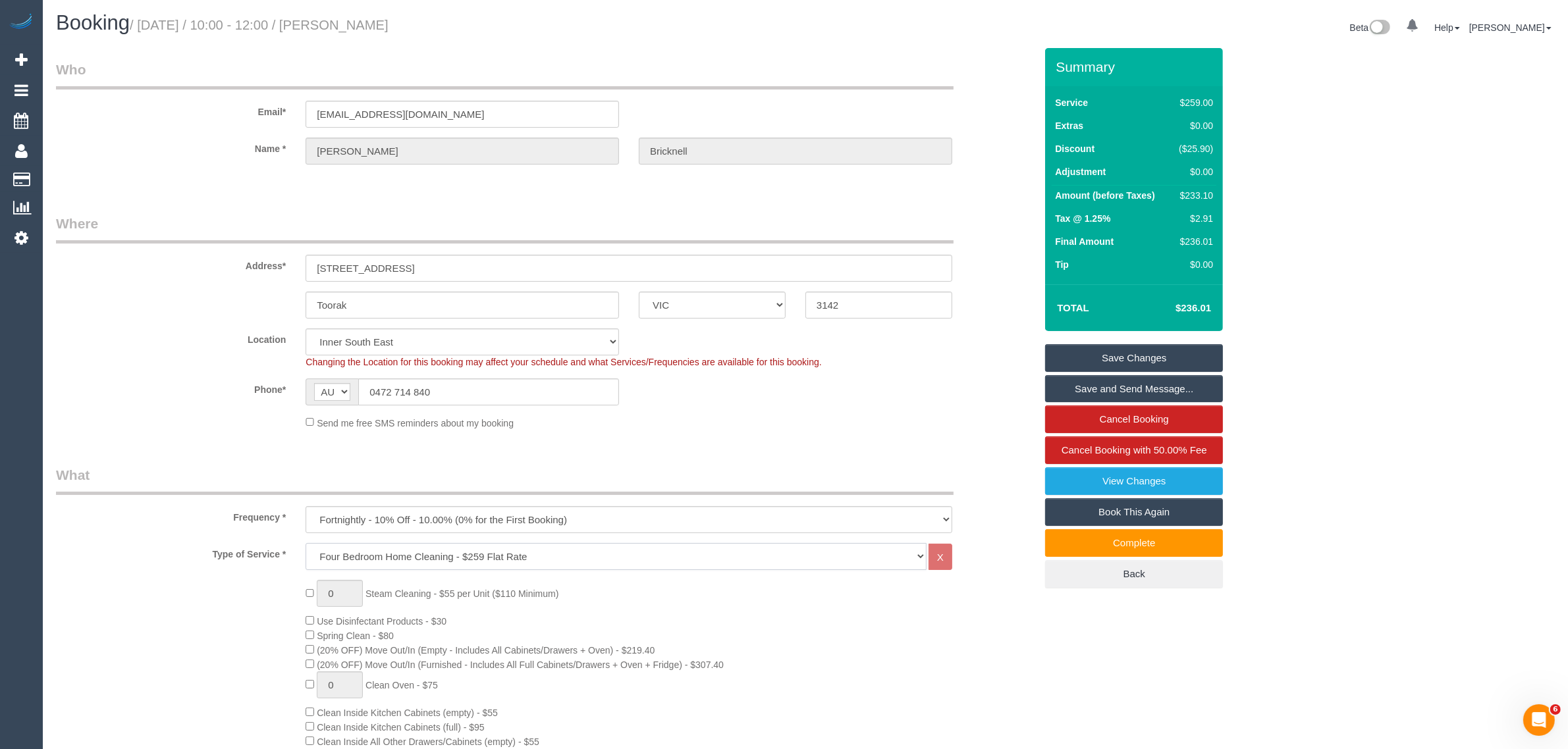
scroll to position [0, 0]
click at [933, 433] on fieldset "Where Address* 3 St Georges Rd, 6 Toorak ACT NSW NT QLD SA TAS VIC WA 3142 Loca…" at bounding box center [546, 328] width 979 height 226
click at [479, 386] on input "0472 714 840" at bounding box center [489, 393] width 261 height 27
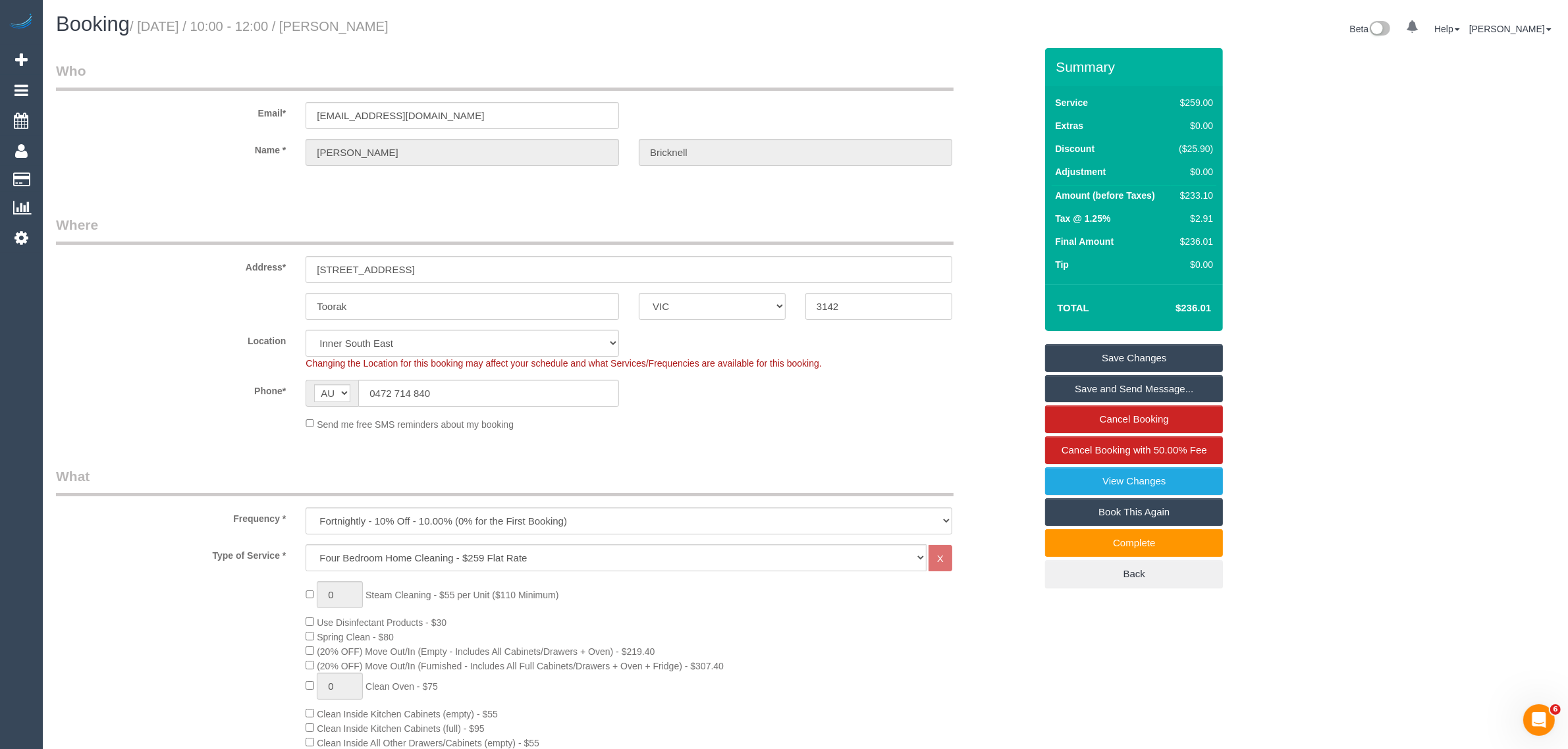
click at [795, 429] on div "Send me free SMS reminders about my booking" at bounding box center [629, 424] width 666 height 15
click at [819, 432] on fieldset "Where Address* 3 St Georges Rd, 6 Toorak ACT NSW NT QLD SA TAS VIC WA 3142 Loca…" at bounding box center [546, 328] width 979 height 226
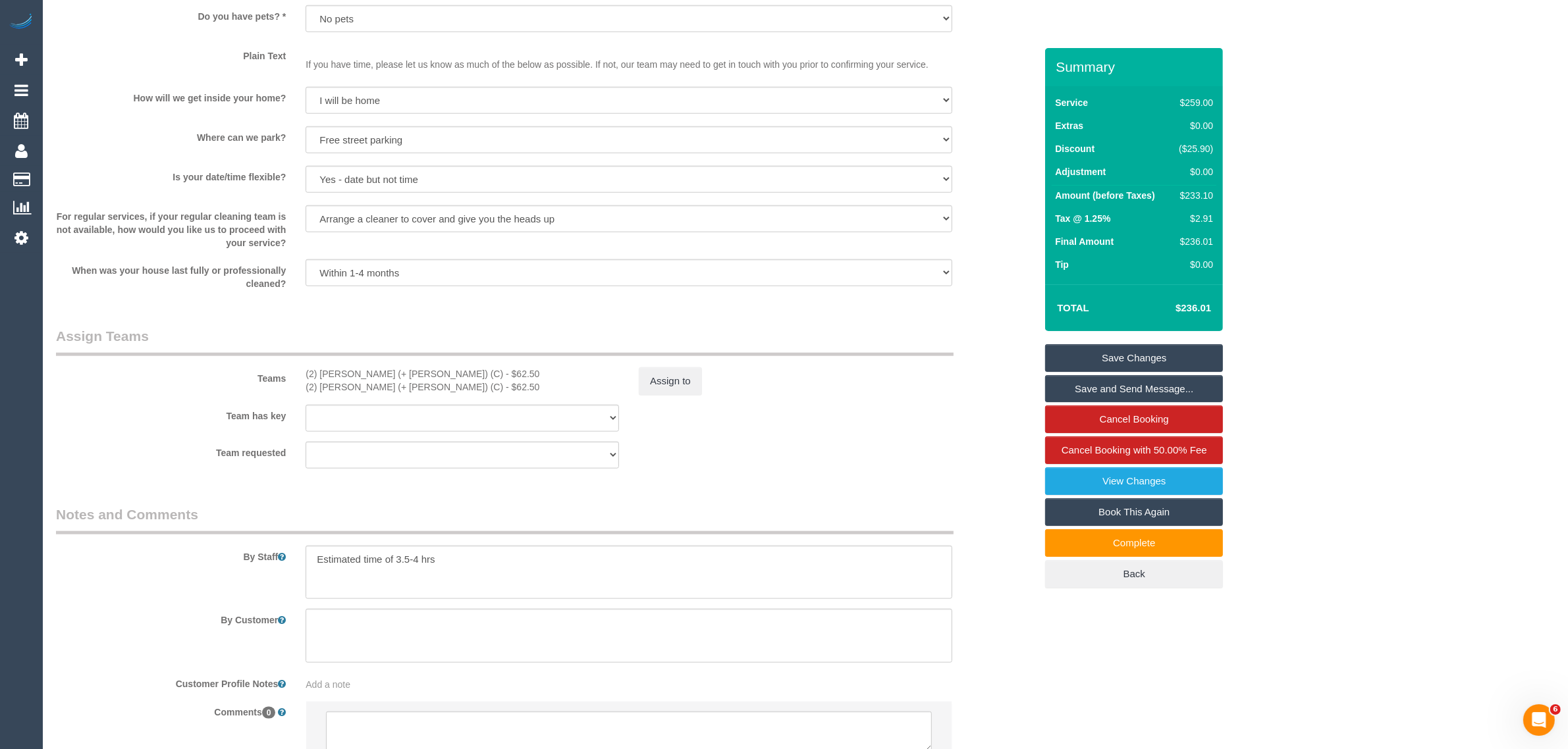
scroll to position [1812, 0]
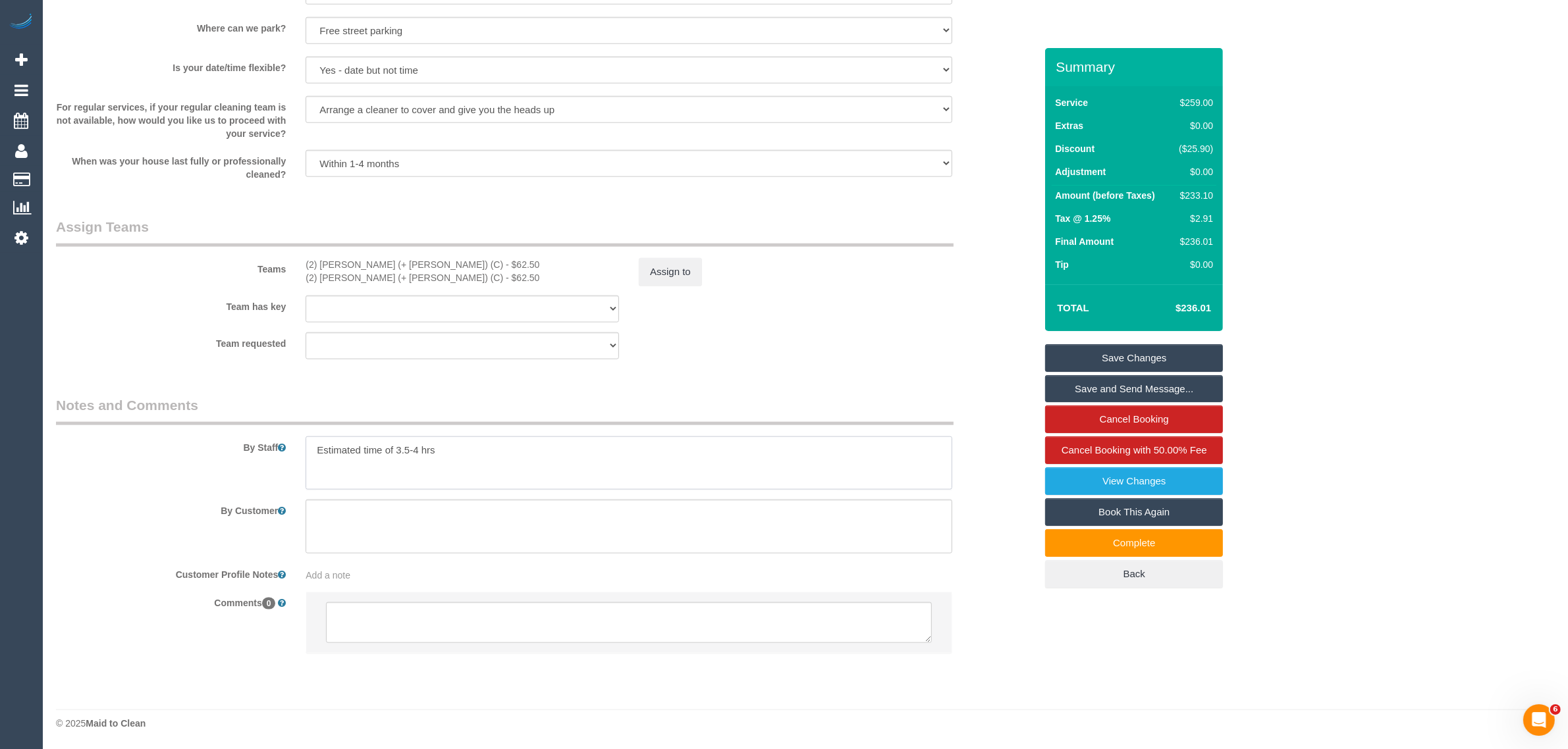
click at [619, 454] on textarea at bounding box center [629, 463] width 647 height 54
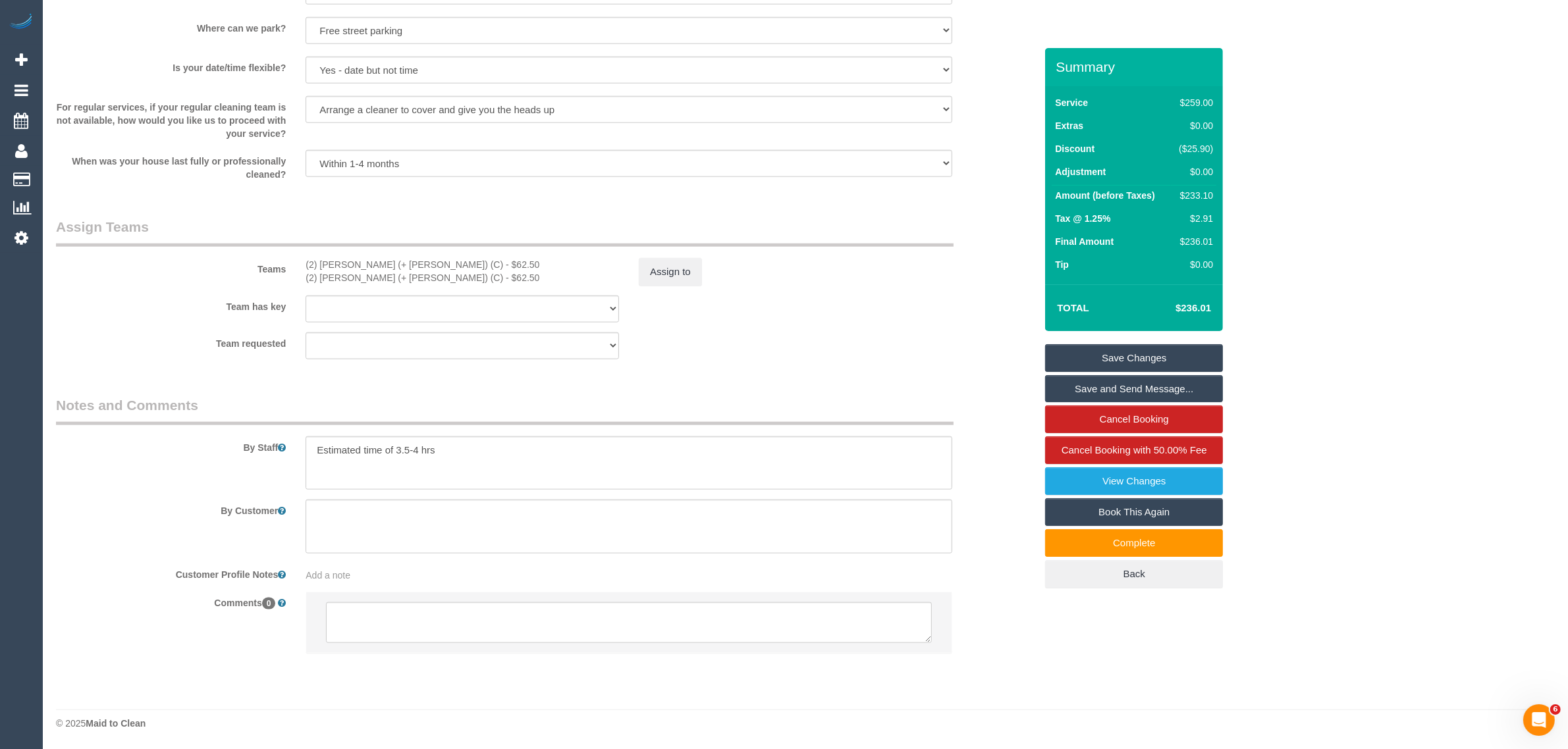
click at [926, 278] on div "Assign to" at bounding box center [795, 271] width 333 height 27
click at [1183, 303] on h4 "$236.01" at bounding box center [1174, 308] width 75 height 11
copy div "$236.01 Save Changes Save and Send Message... Cancel Booking Cancel Booking wit…"
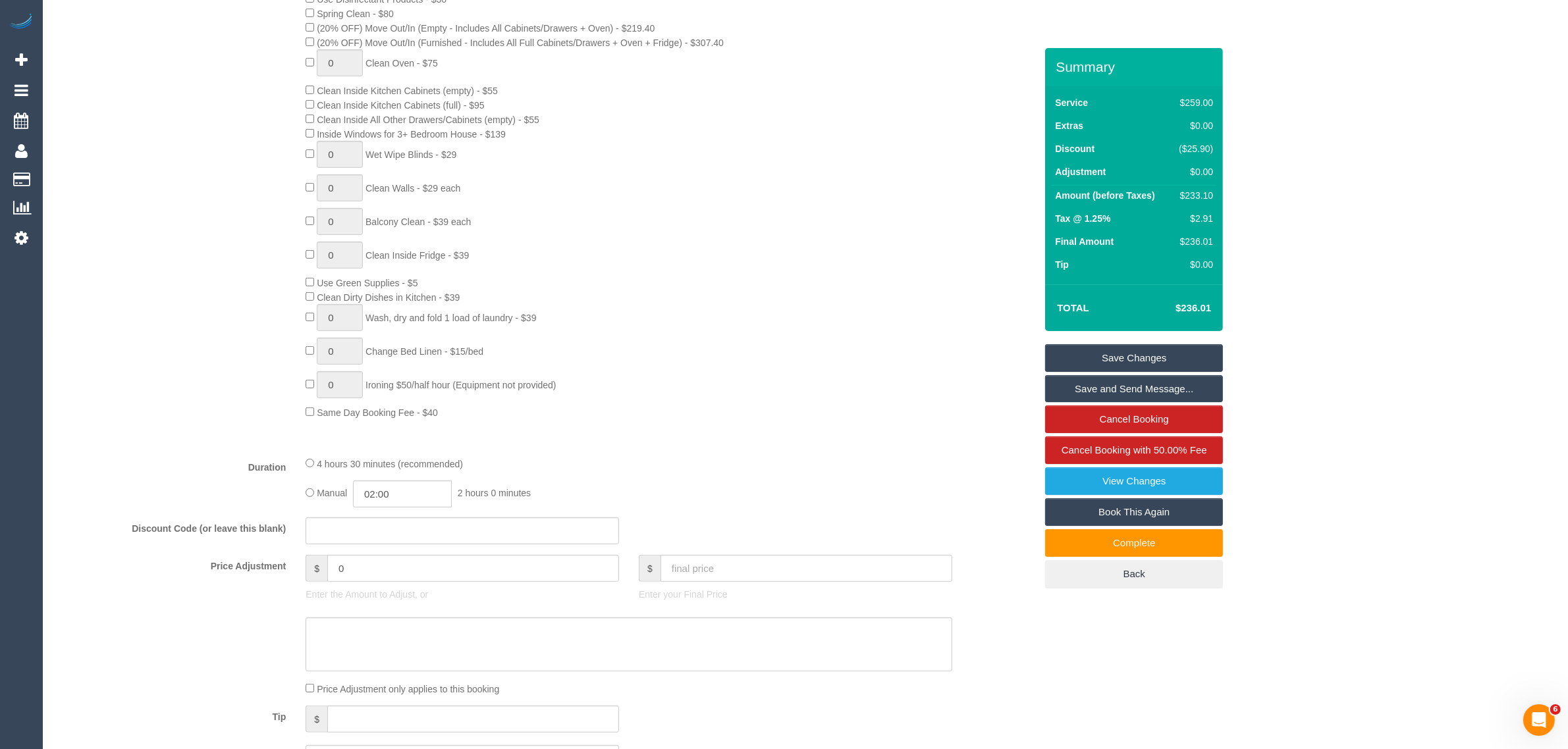
scroll to position [166, 0]
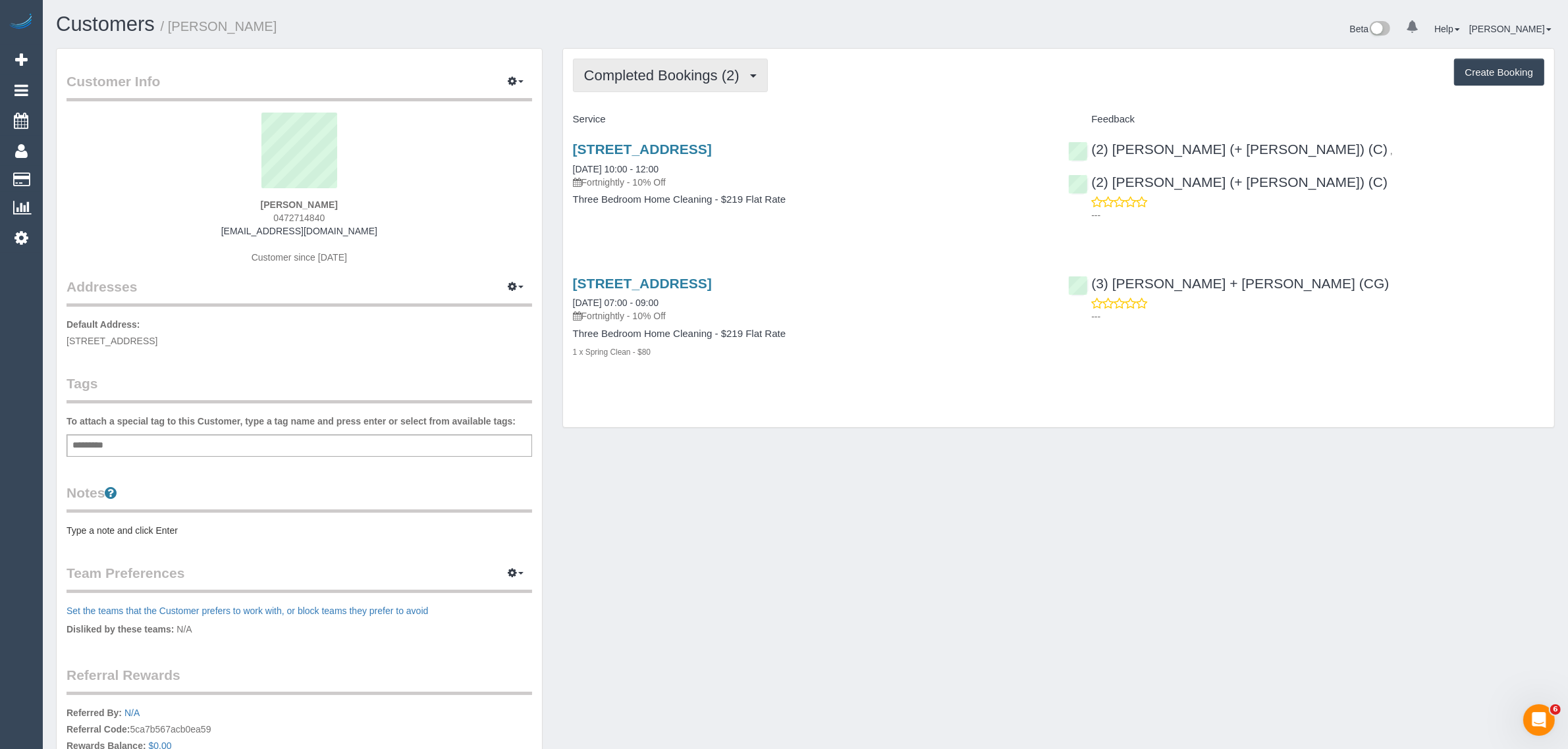
click at [666, 87] on button "Completed Bookings (2)" at bounding box center [670, 75] width 195 height 34
click at [765, 436] on div "Completed Bookings (2) Completed Bookings (2) Upcoming Bookings (11) Cancelled …" at bounding box center [1059, 244] width 1013 height 393
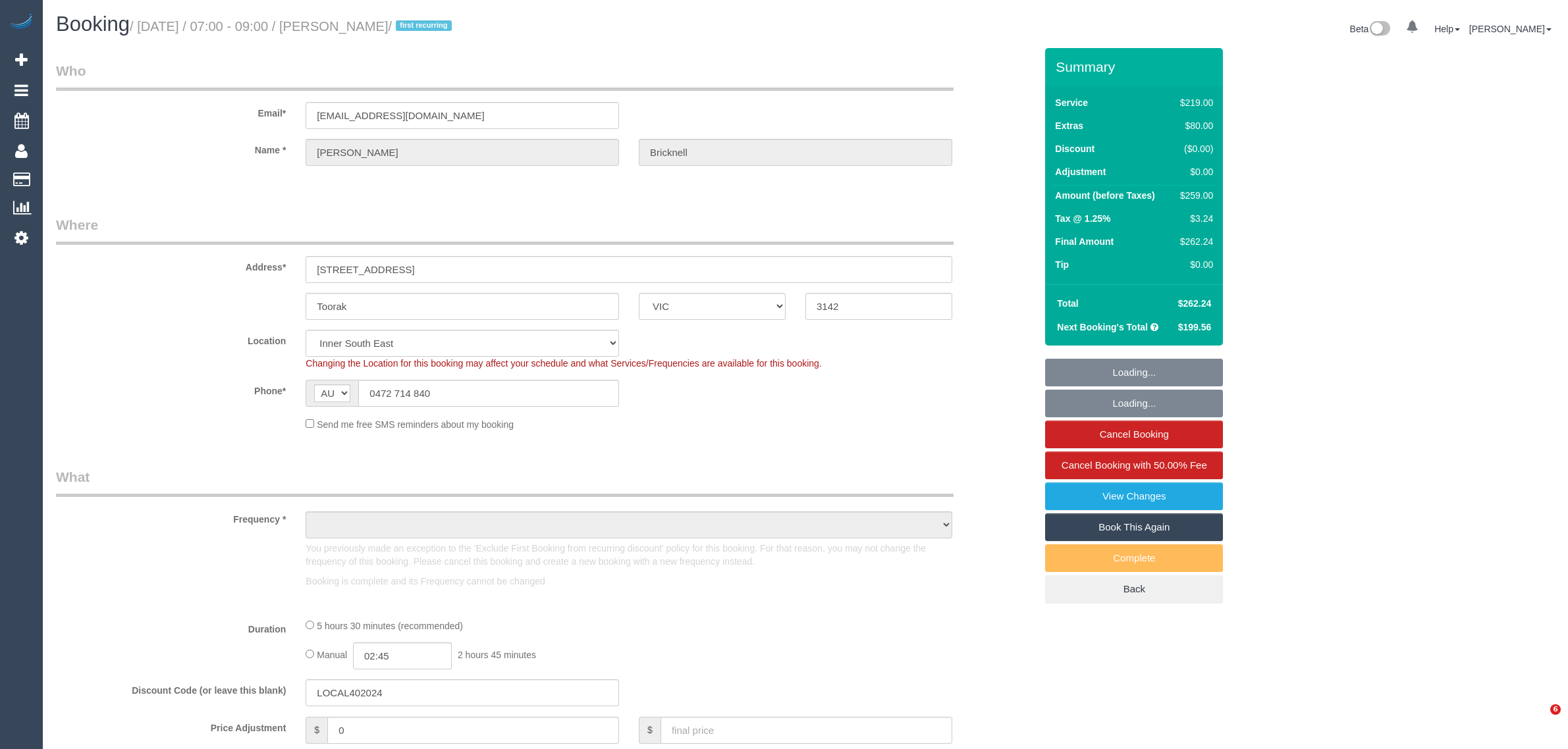
select select "VIC"
select select "string:stripe-pm_1RoZQN2GScqysDRV1n5C7A1u"
select select "number:28"
select select "number:14"
select select "number:19"
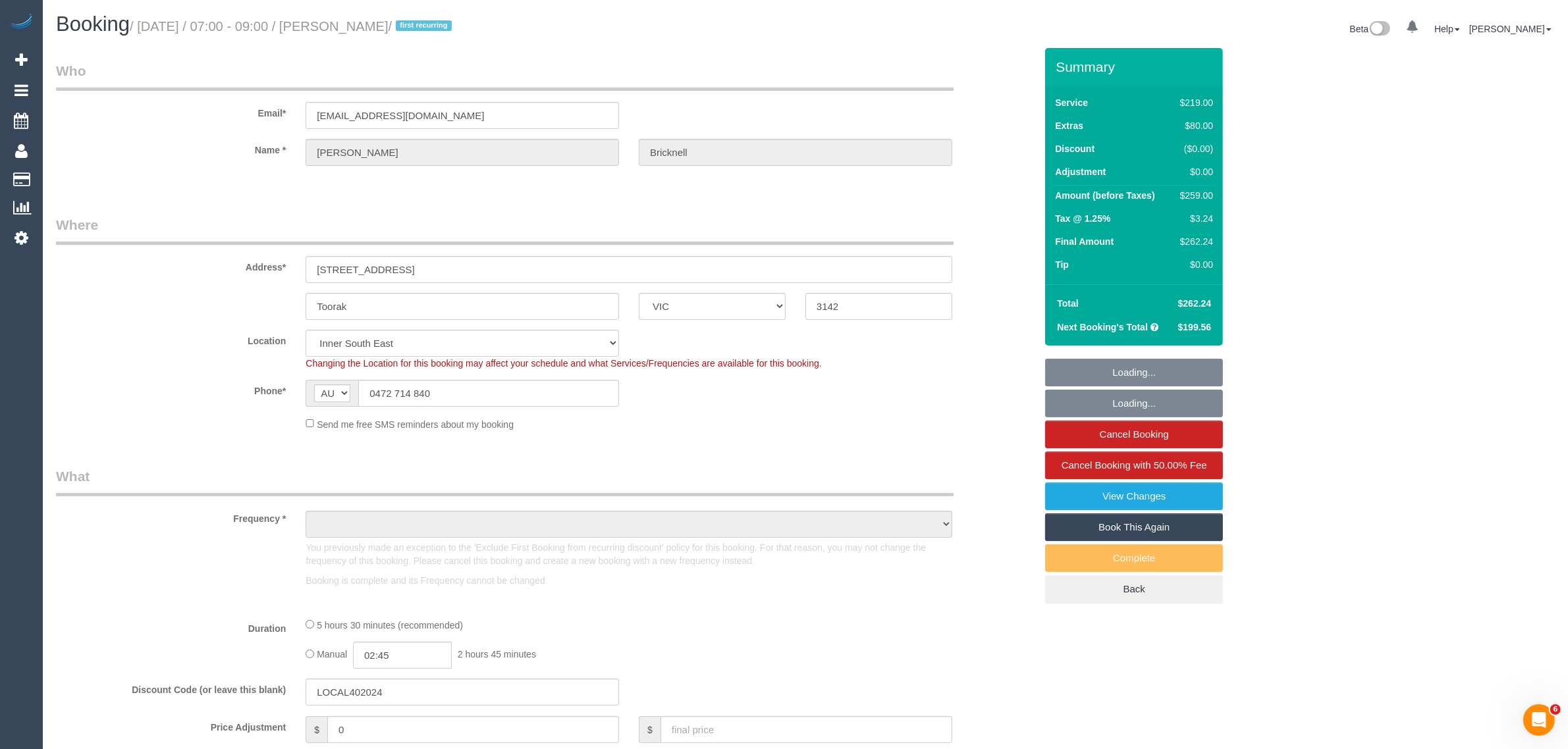
select select "number:23"
select select "number:34"
select select "number:13"
select select "object:1393"
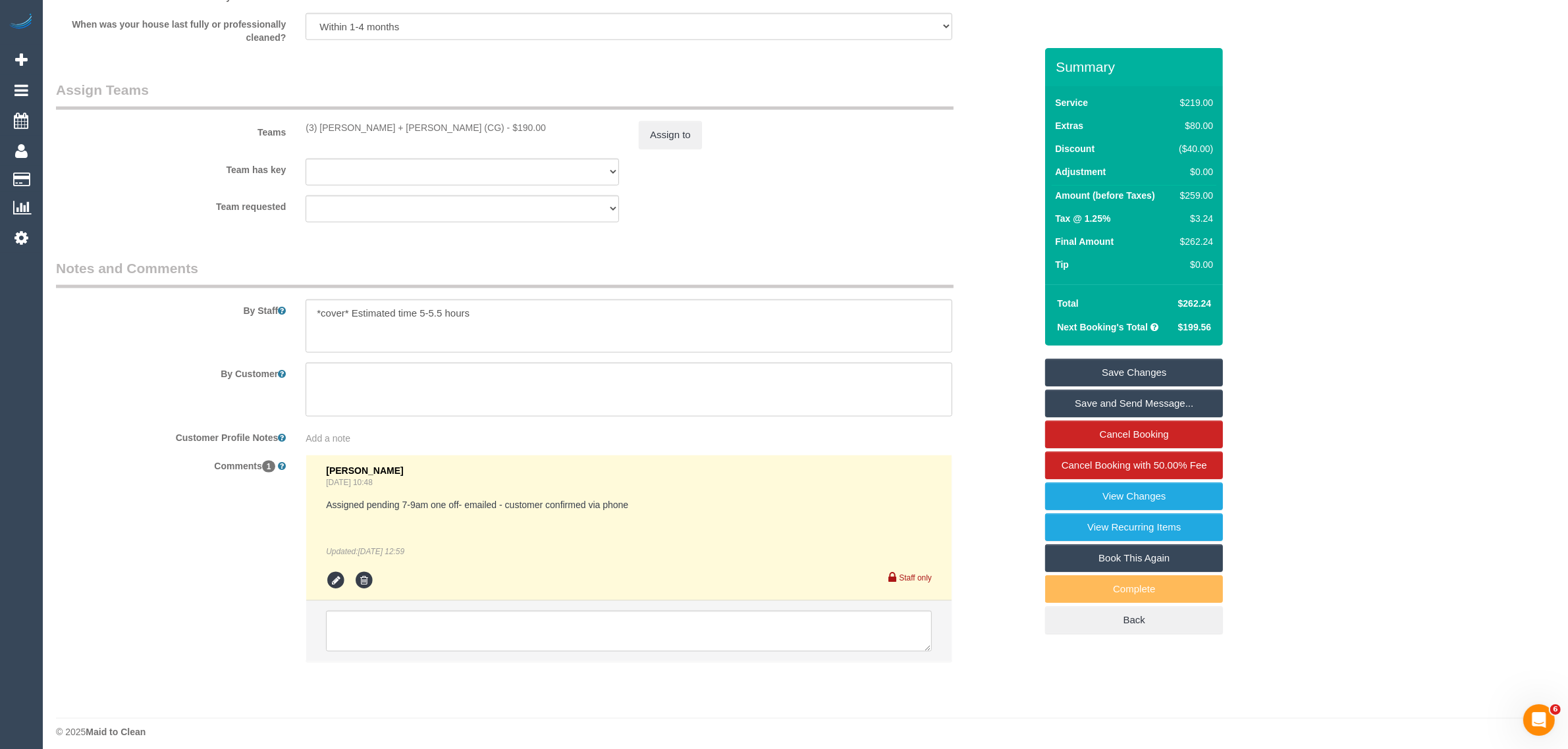
scroll to position [2066, 0]
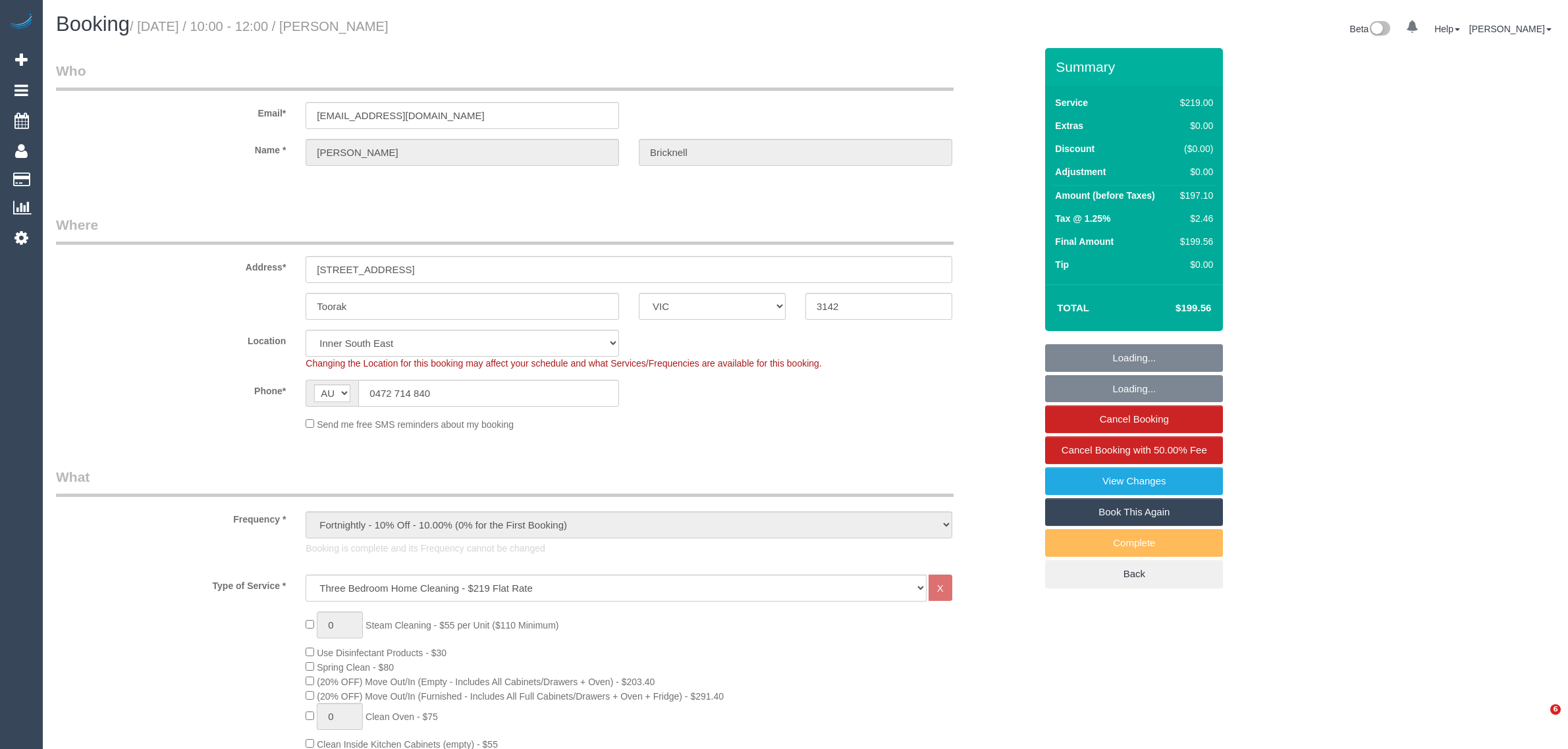
select select "VIC"
select select "number:28"
select select "number:14"
select select "number:19"
select select "number:23"
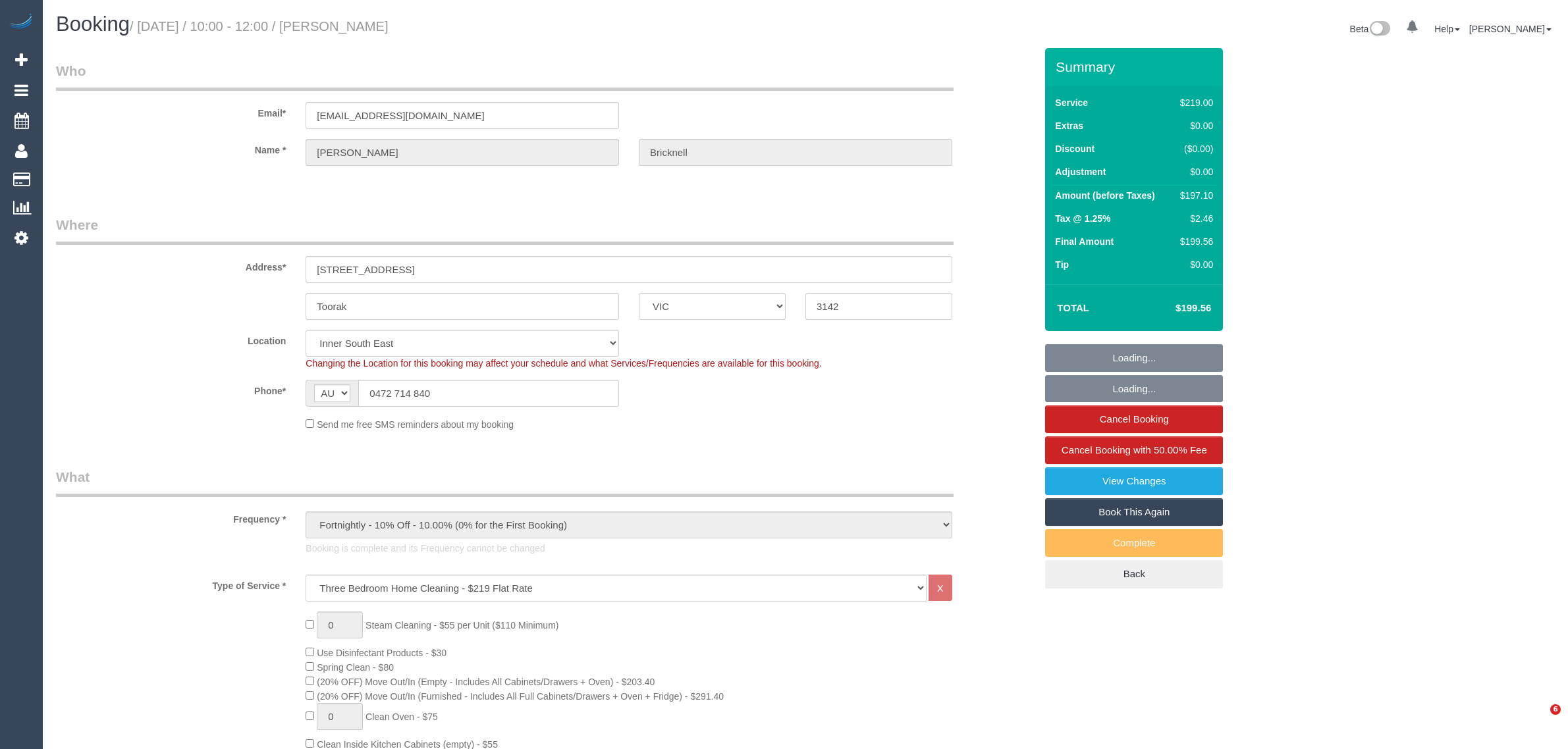
select select "number:34"
select select "number:13"
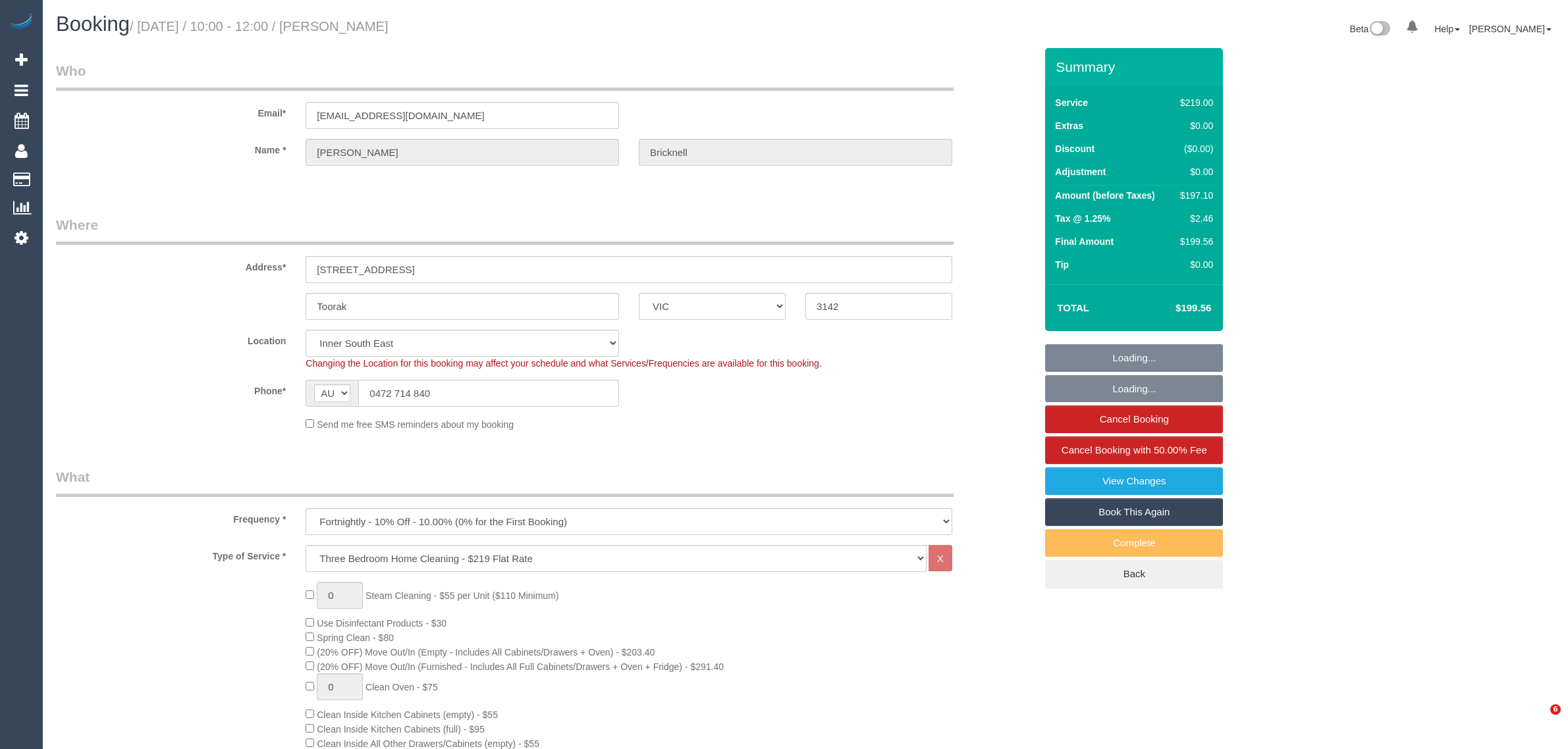
select select "VIC"
select select "number:28"
select select "number:14"
select select "number:19"
select select "number:23"
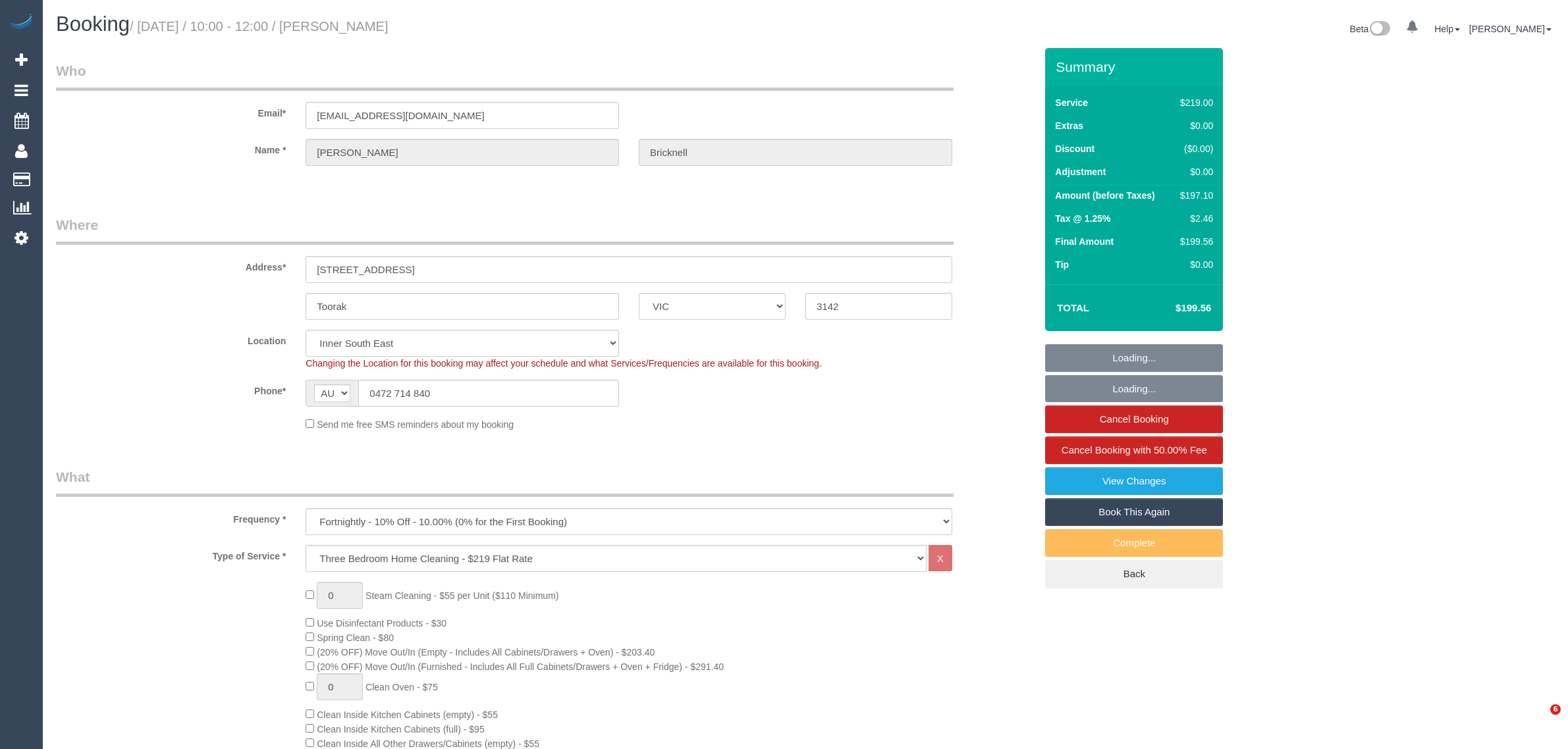
select select "number:34"
select select "number:13"
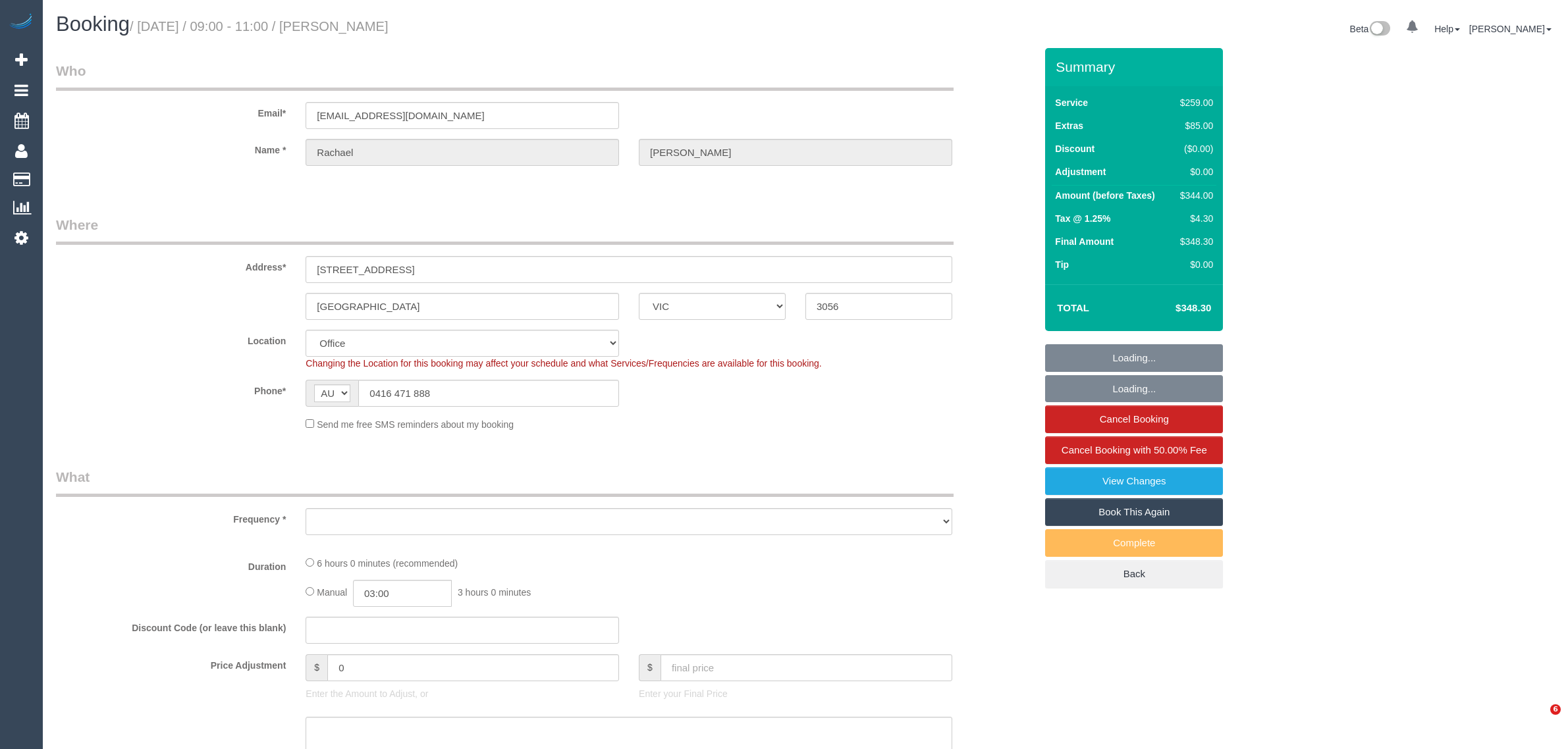
select select "VIC"
select select "object:704"
select select "string:stripe-pm_1RDWzh2GScqysDRVu69GAVzs"
select select "number:29"
select select "number:16"
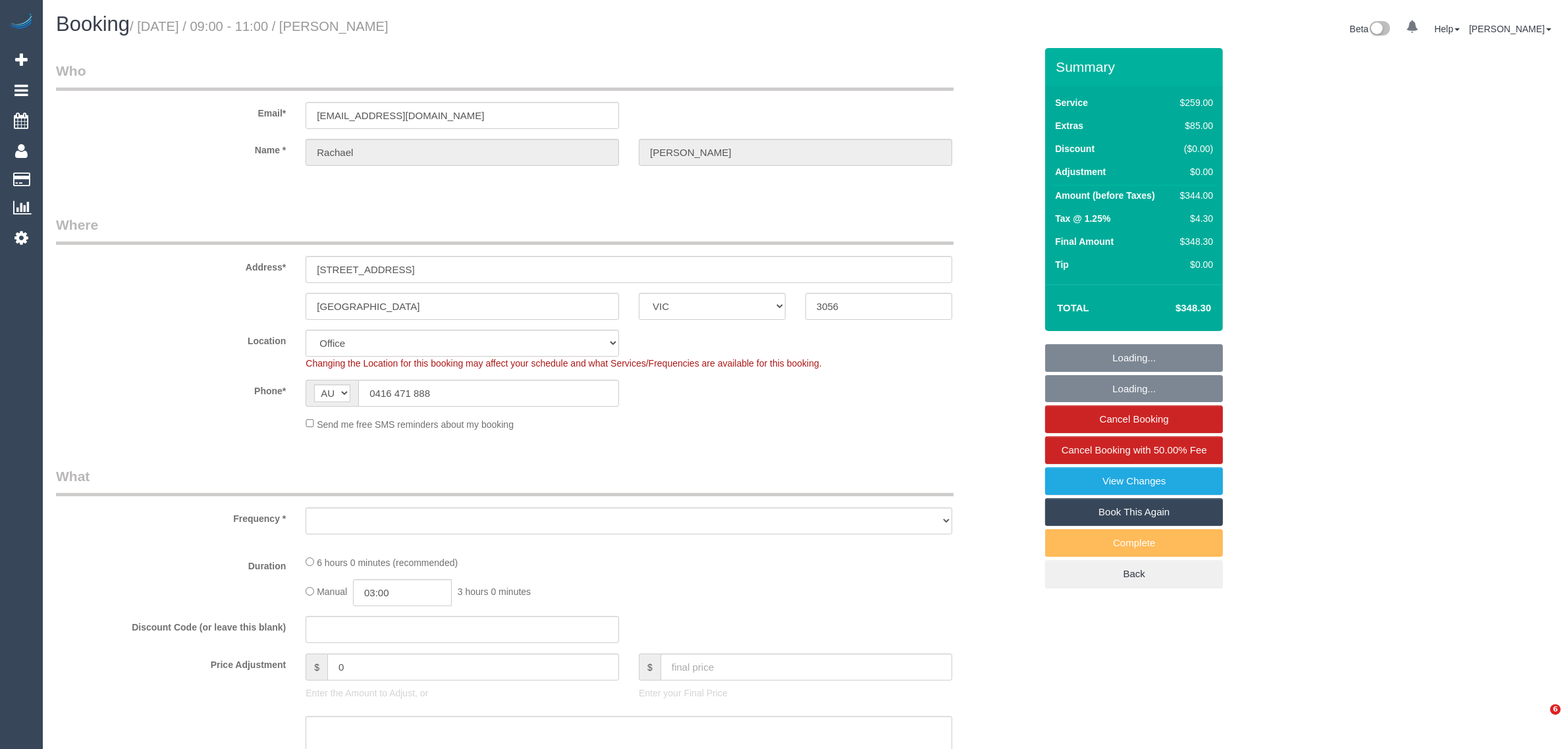
select select "number:20"
select select "number:24"
select select "number:33"
select select "number:11"
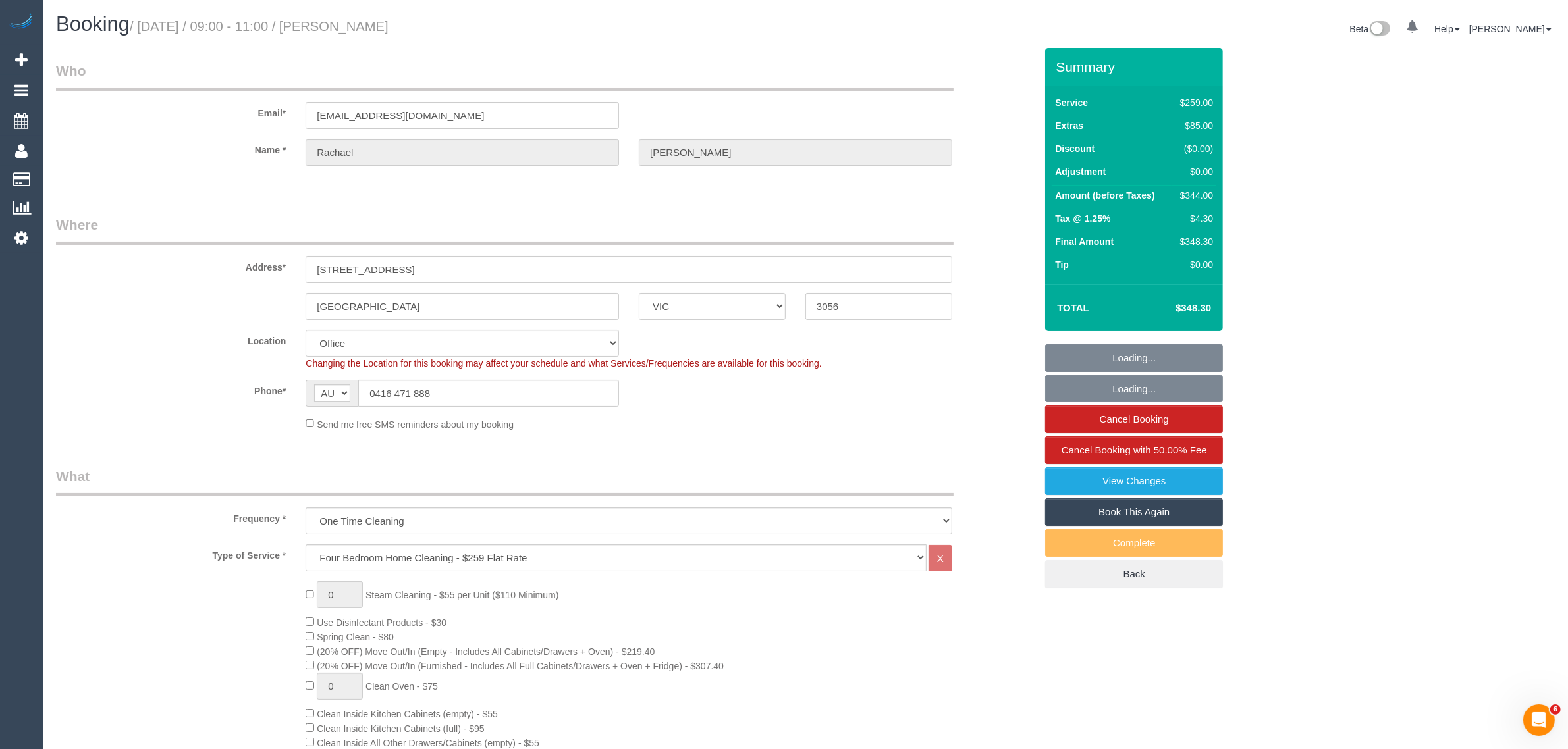
select select "object:2062"
click at [469, 390] on input "0416 471 888" at bounding box center [489, 393] width 261 height 27
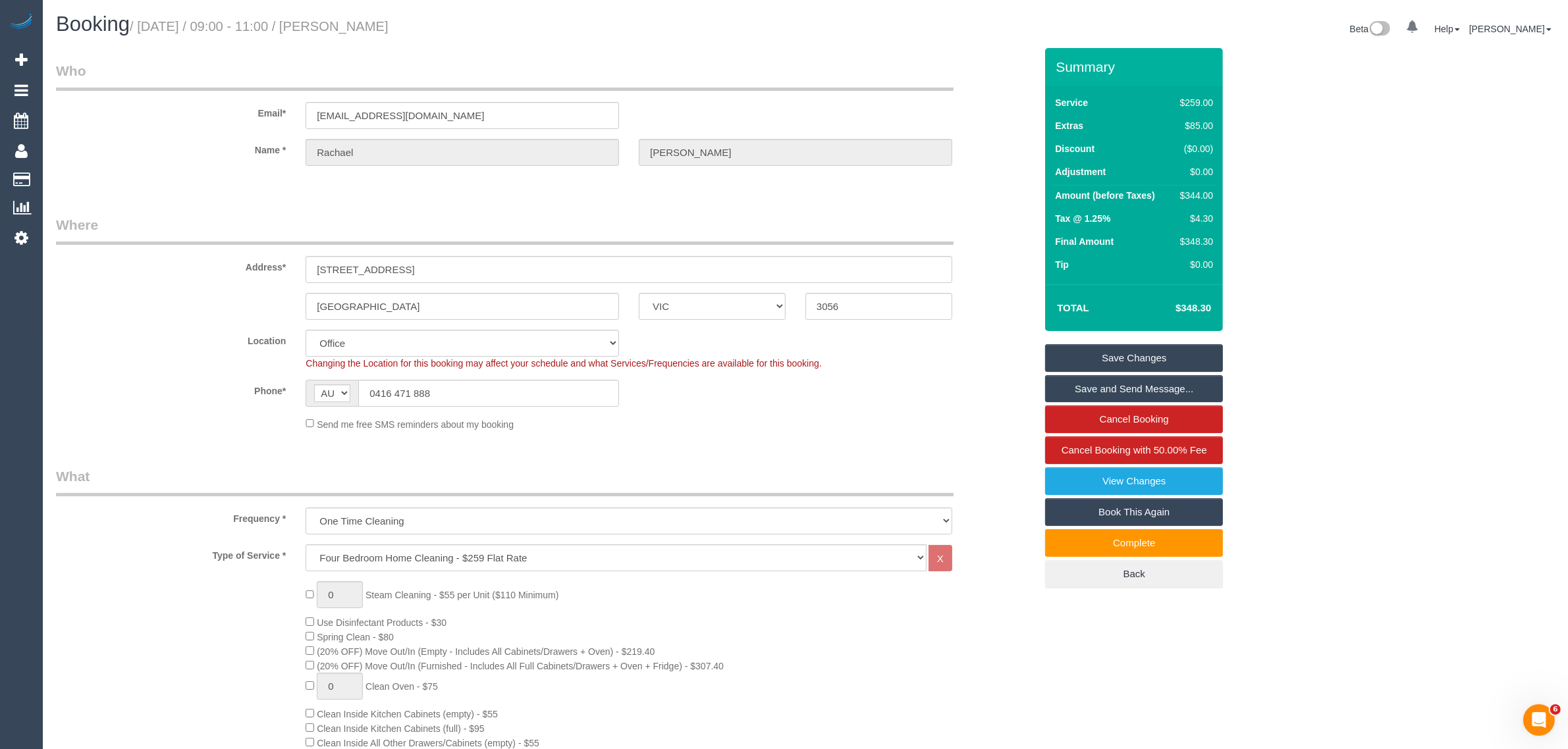
click at [724, 439] on fieldset "Where Address* 309 Victoria Street BRUNSWICK ACT NSW NT QLD SA TAS VIC WA 3056 …" at bounding box center [546, 328] width 979 height 226
drag, startPoint x: 700, startPoint y: 423, endPoint x: 729, endPoint y: 421, distance: 29.1
click at [700, 423] on div "Send me free SMS reminders about my booking" at bounding box center [629, 424] width 666 height 15
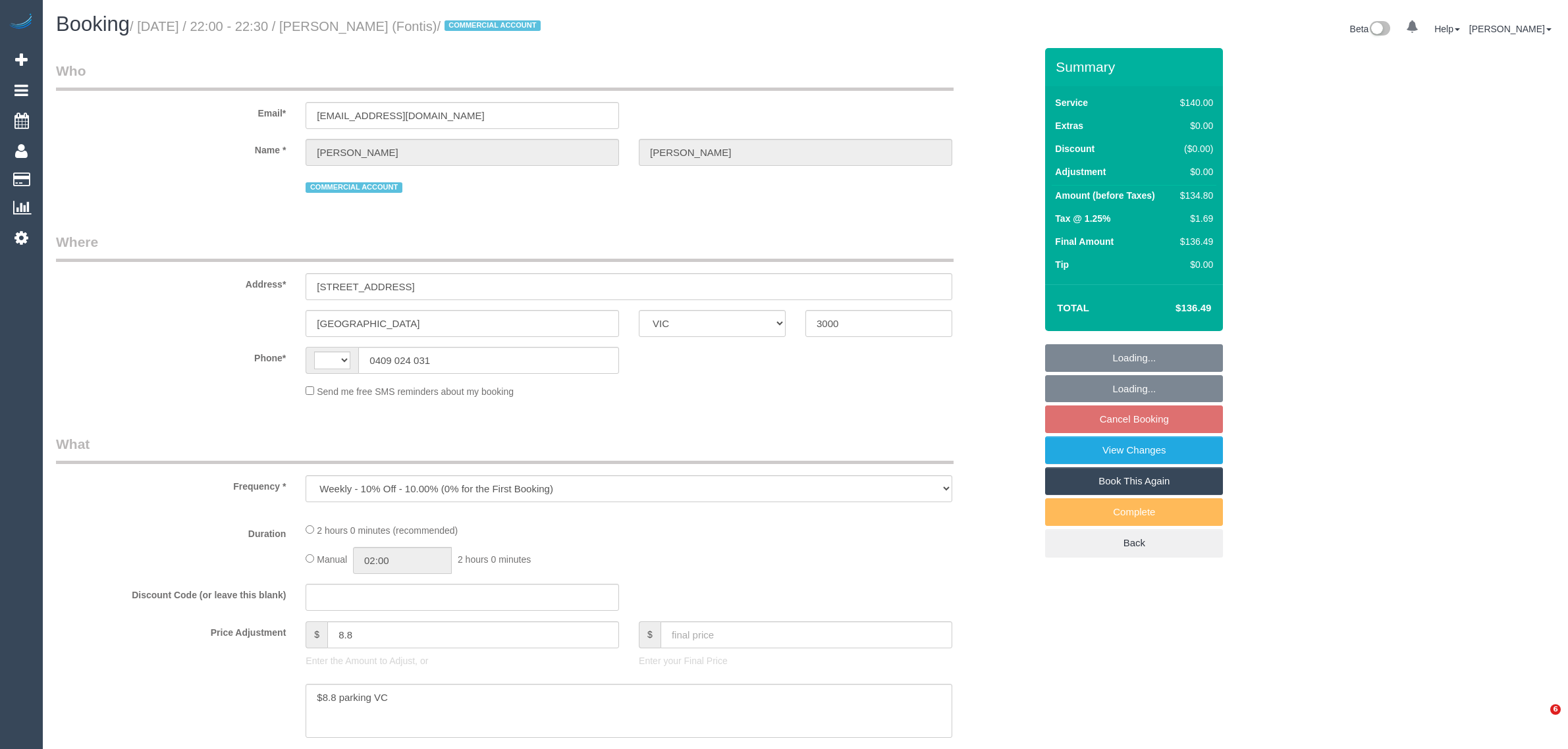
select select "VIC"
select select "string:stripe-pm_1Rm1s52GScqysDRVmFzxL4mL"
select select "number:28"
select select "number:14"
select select "number:20"
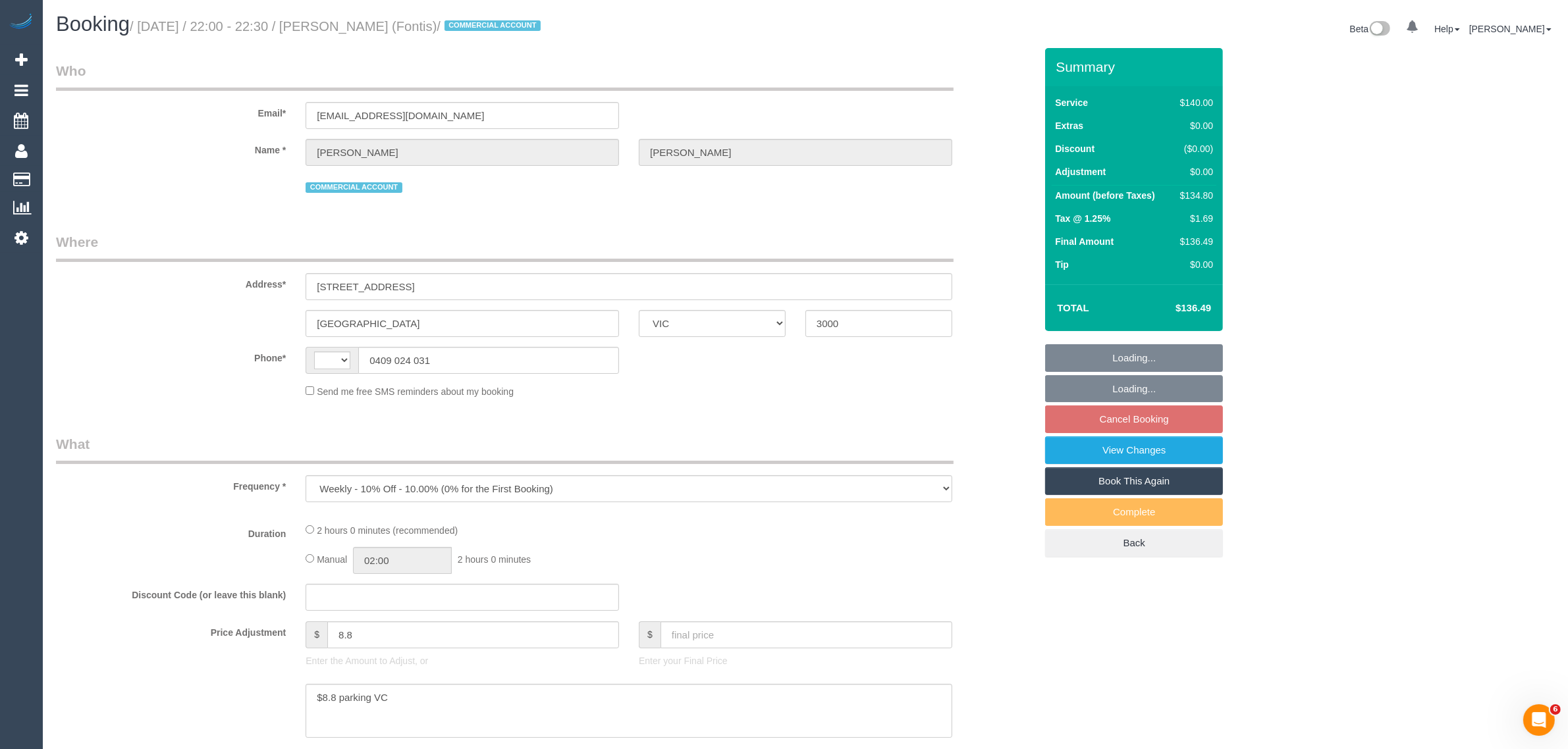
select select "number:25"
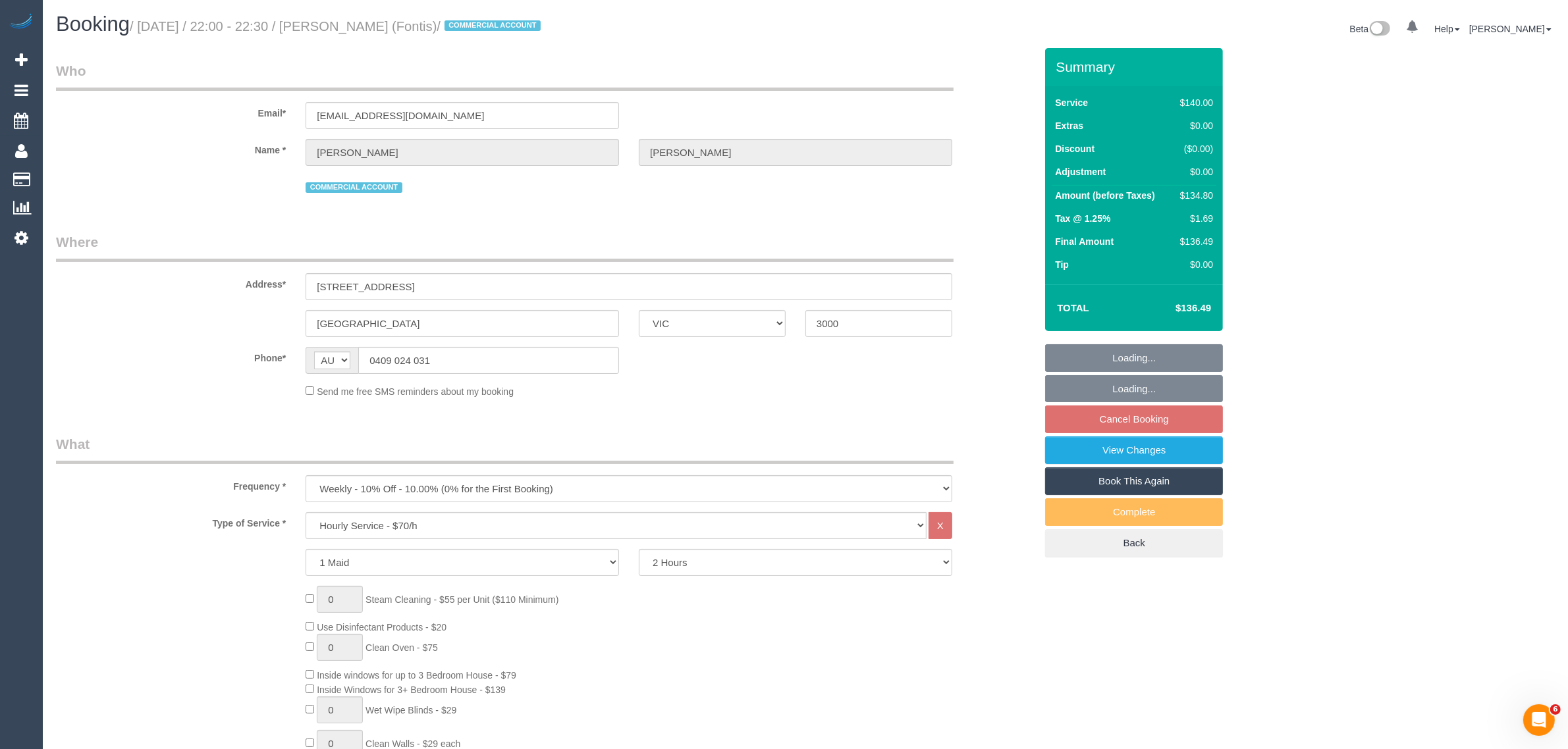
select select "string:AU"
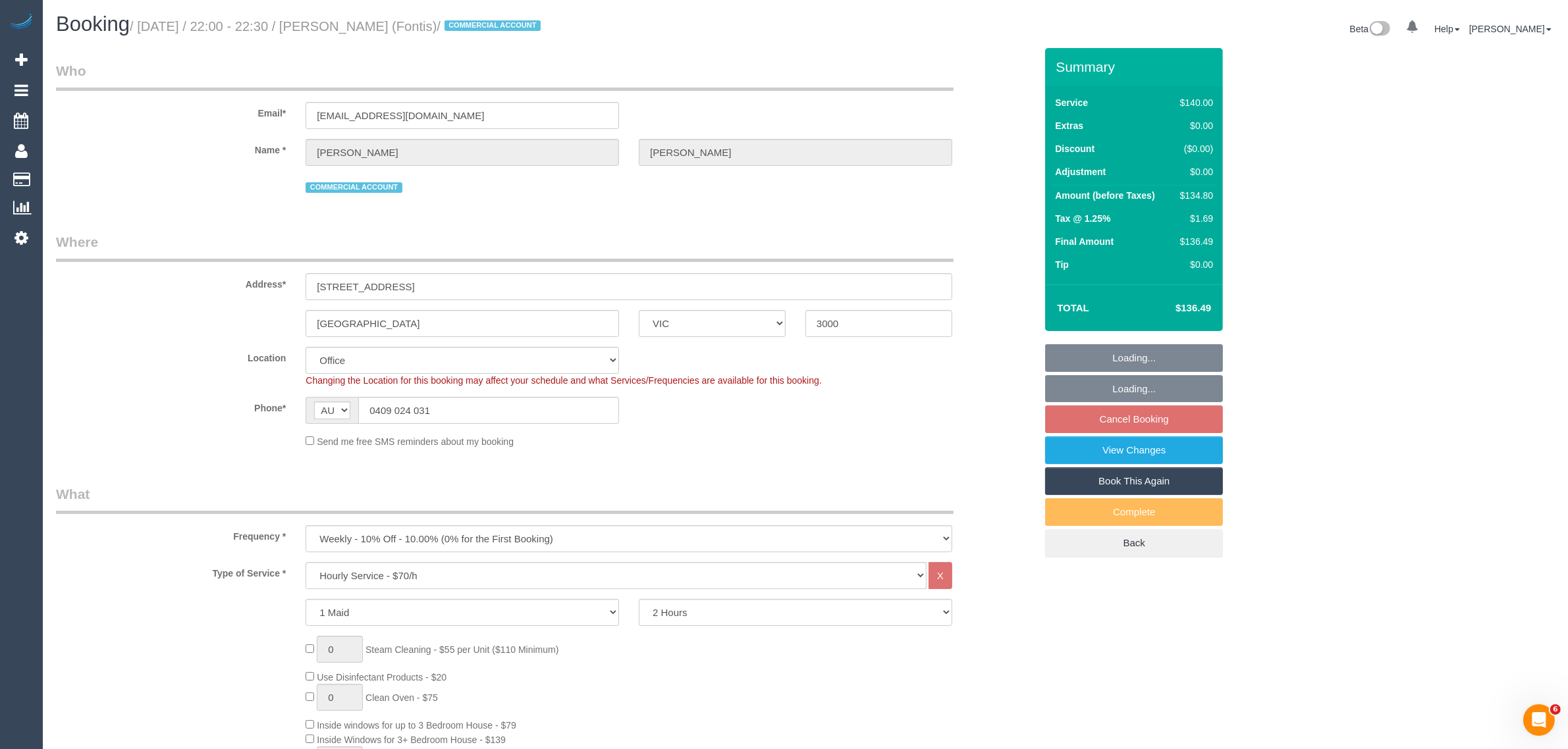
select select "7248"
select select "object:2102"
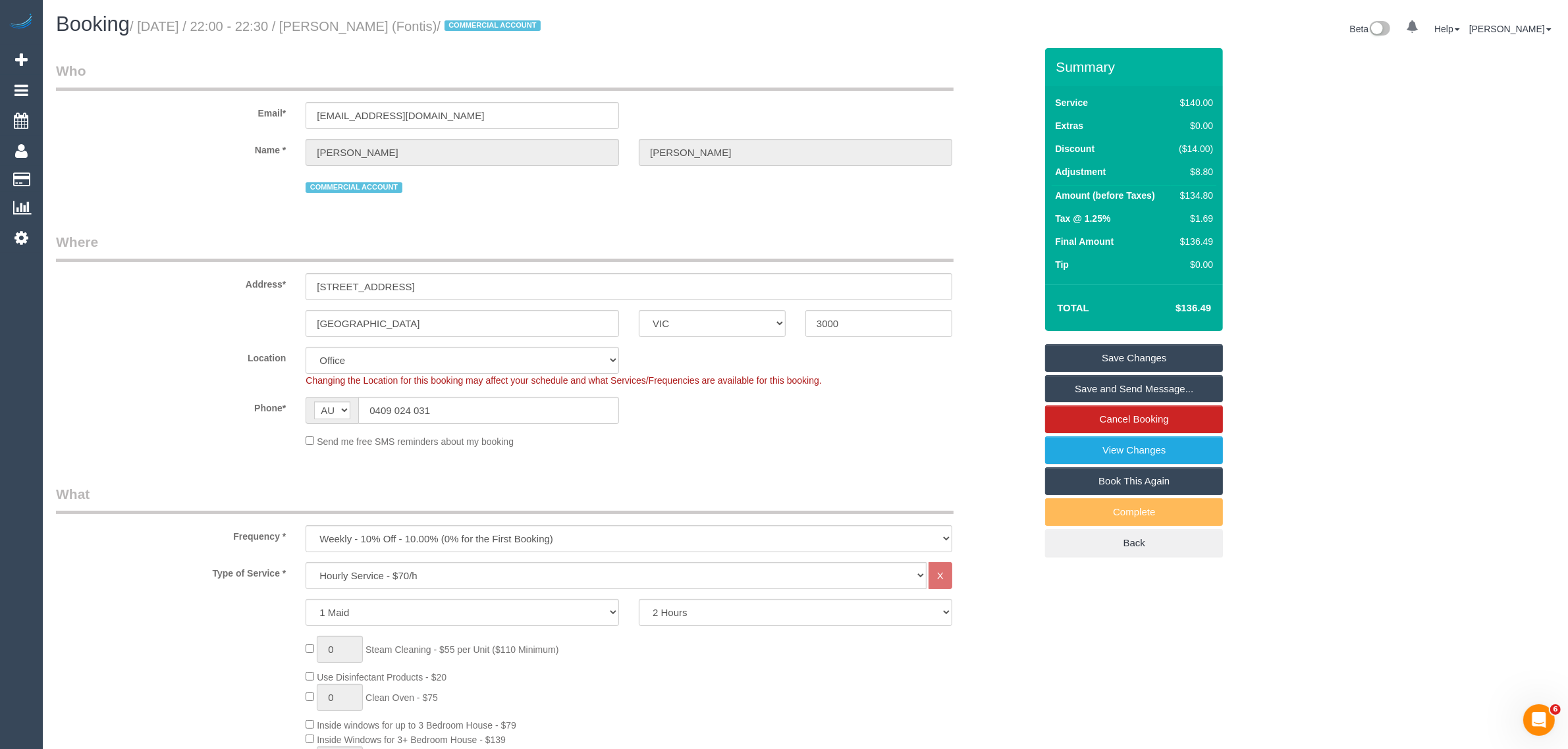
click at [993, 255] on div "Address* [STREET_ADDRESS]" at bounding box center [546, 266] width 999 height 68
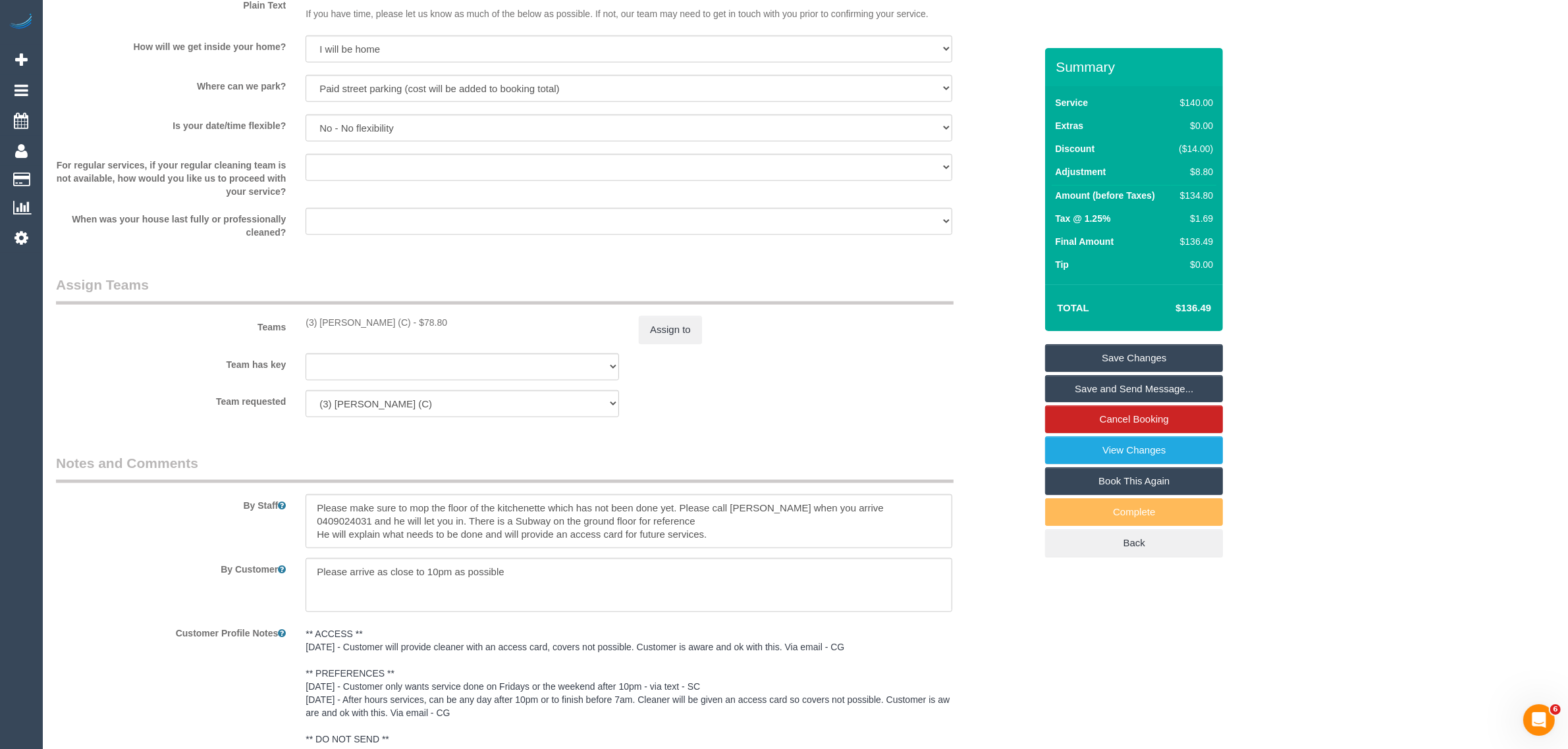
scroll to position [2065, 0]
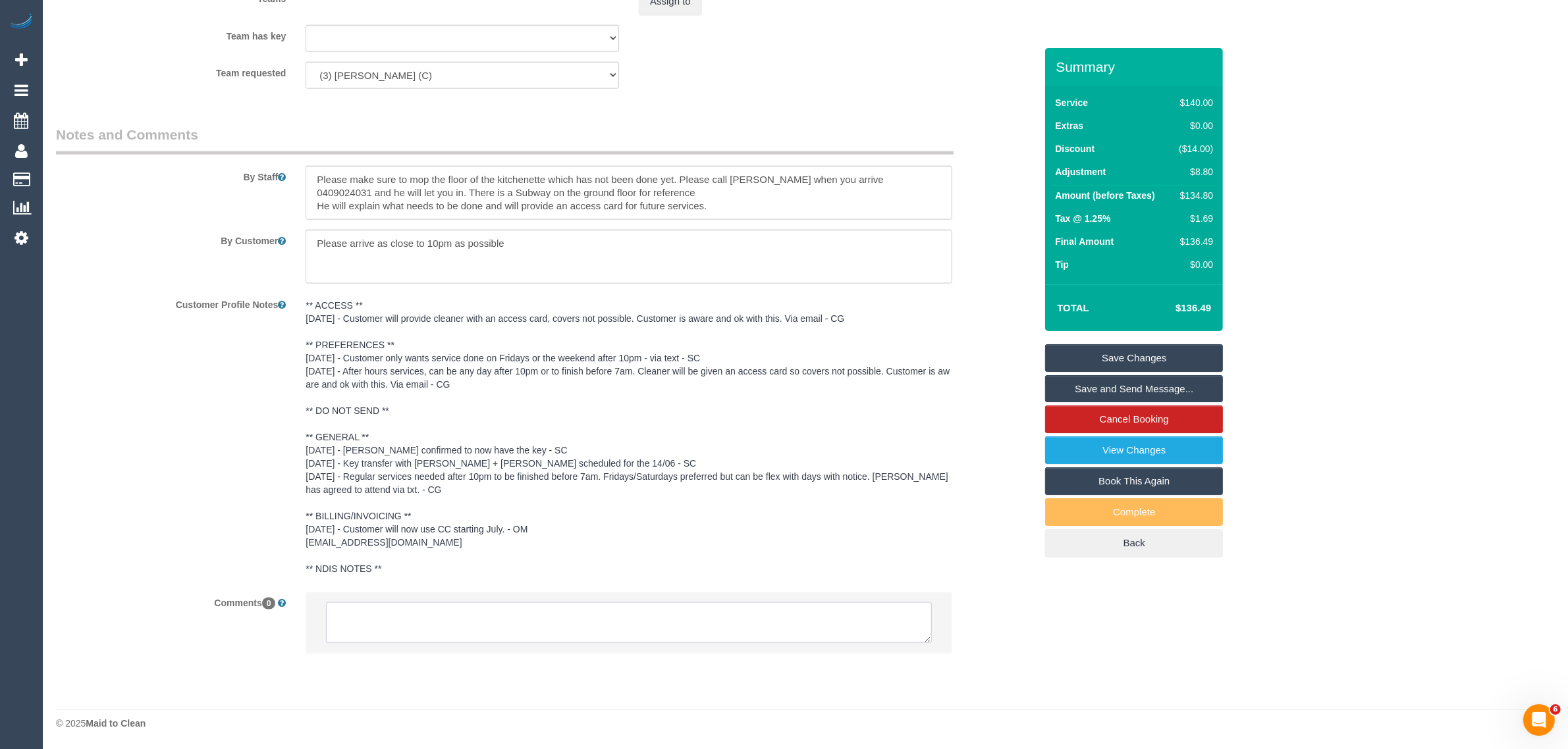
click at [663, 622] on textarea at bounding box center [629, 623] width 606 height 41
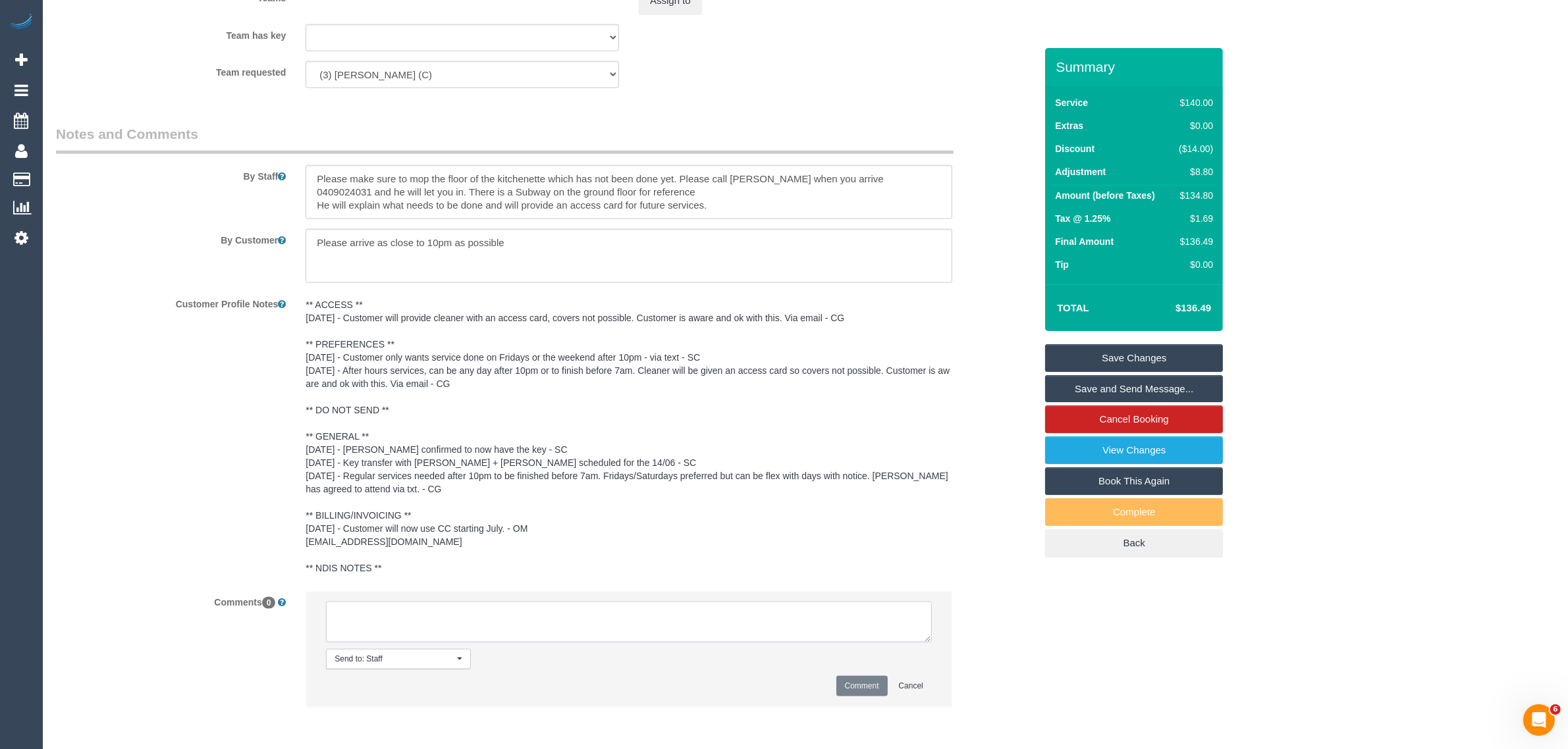
paste textarea "Cleaner(s) Unassigned: Reason Unassigned: Contact via: Which message sent: Addi…"
click at [929, 633] on textarea at bounding box center [629, 622] width 606 height 41
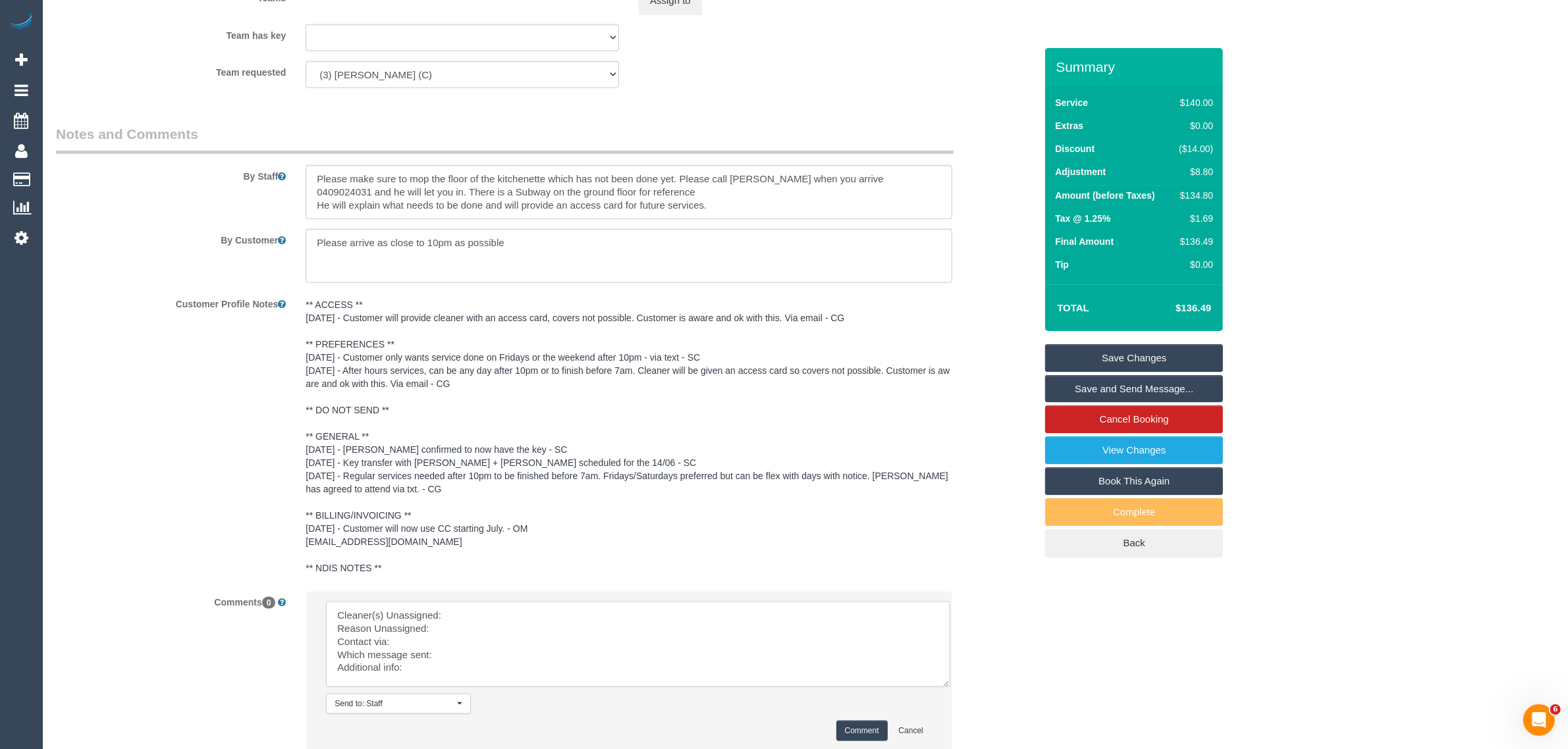
scroll to position [0, 0]
drag, startPoint x: 929, startPoint y: 640, endPoint x: 949, endPoint y: 699, distance: 62.3
click at [949, 699] on textarea at bounding box center [638, 652] width 624 height 100
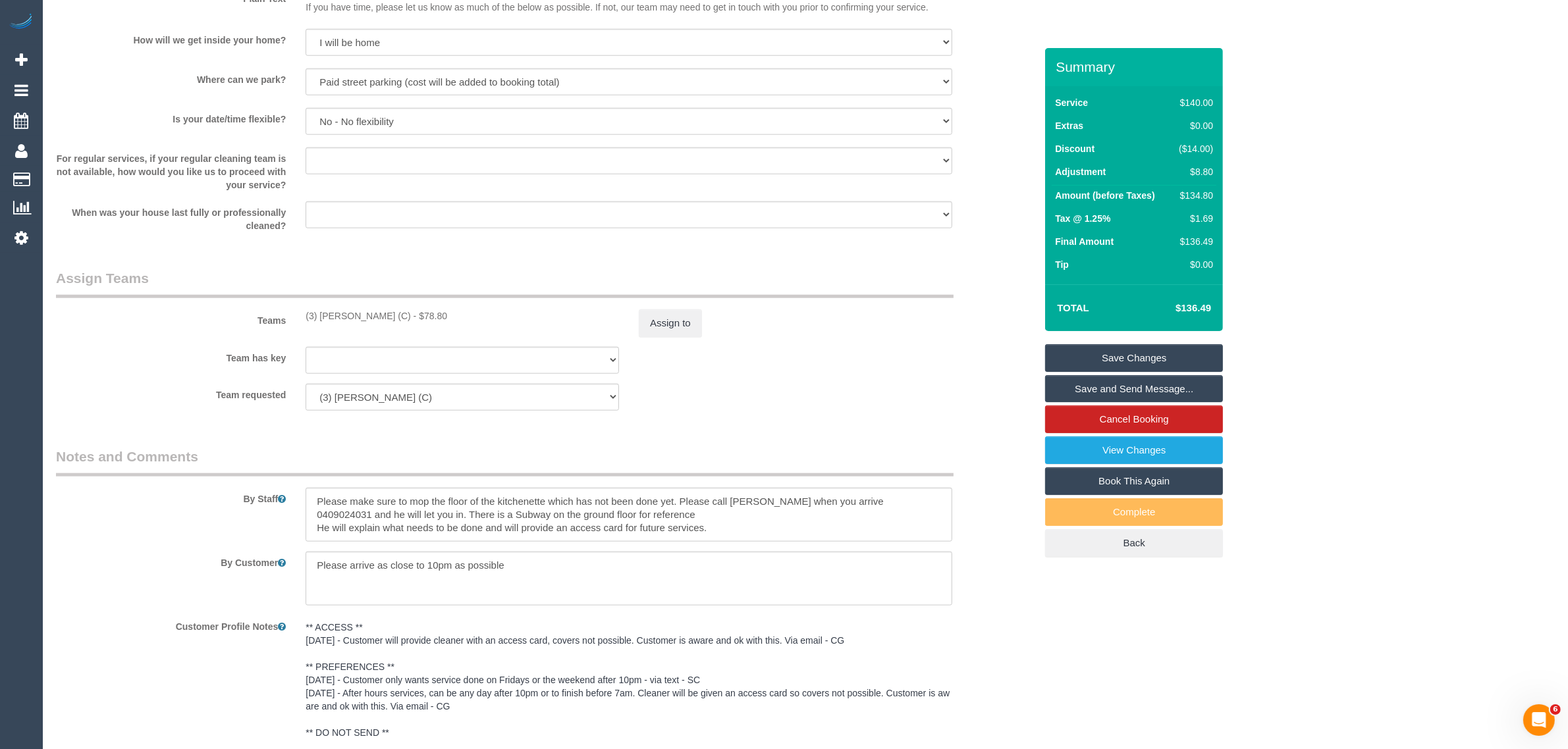
scroll to position [1736, 0]
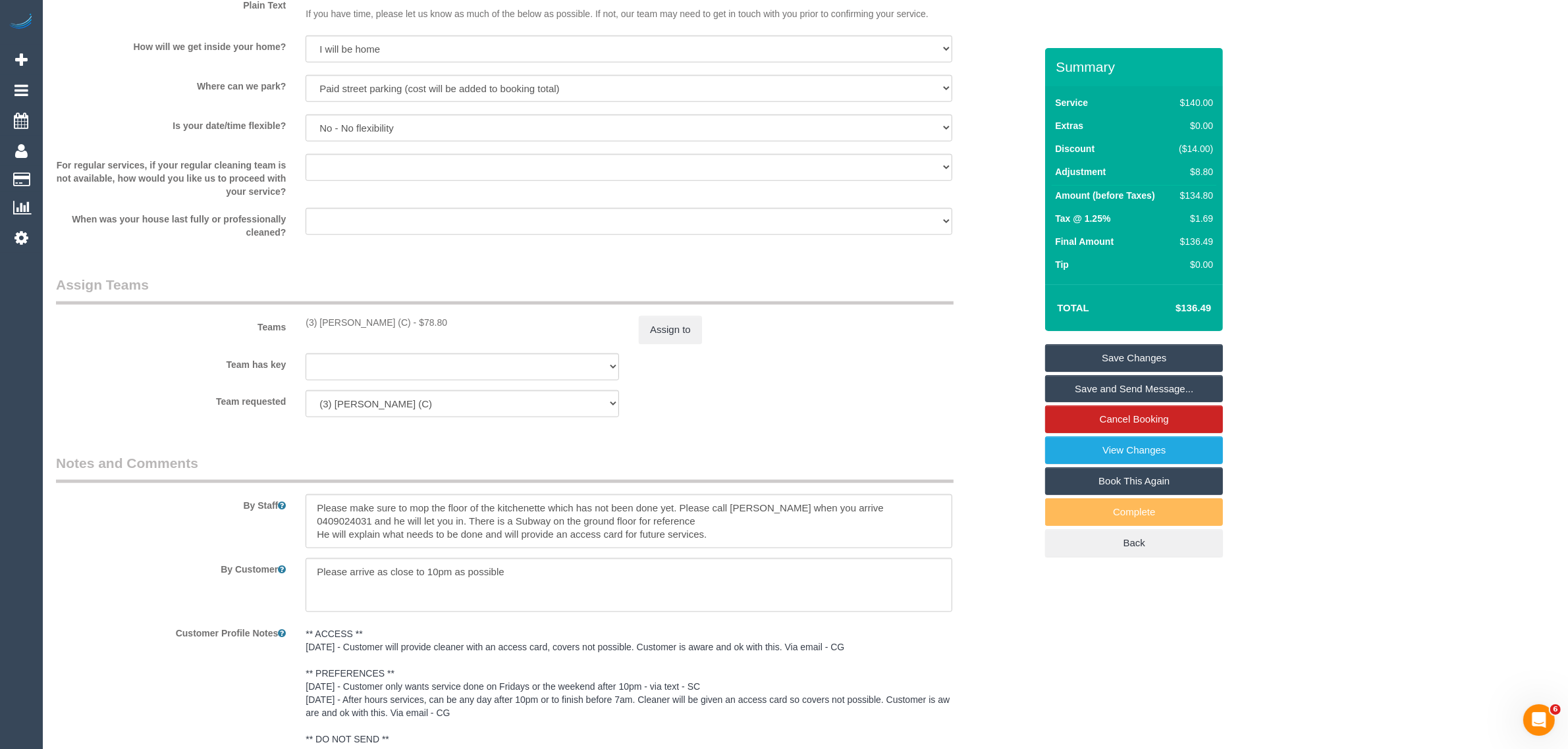
drag, startPoint x: 292, startPoint y: 324, endPoint x: 400, endPoint y: 317, distance: 108.2
click at [400, 317] on div "Teams (3) Lara Mendes (C) - $78.80 Assign to" at bounding box center [546, 310] width 999 height 69
copy div "(3) Lara Mendes (C) - $"
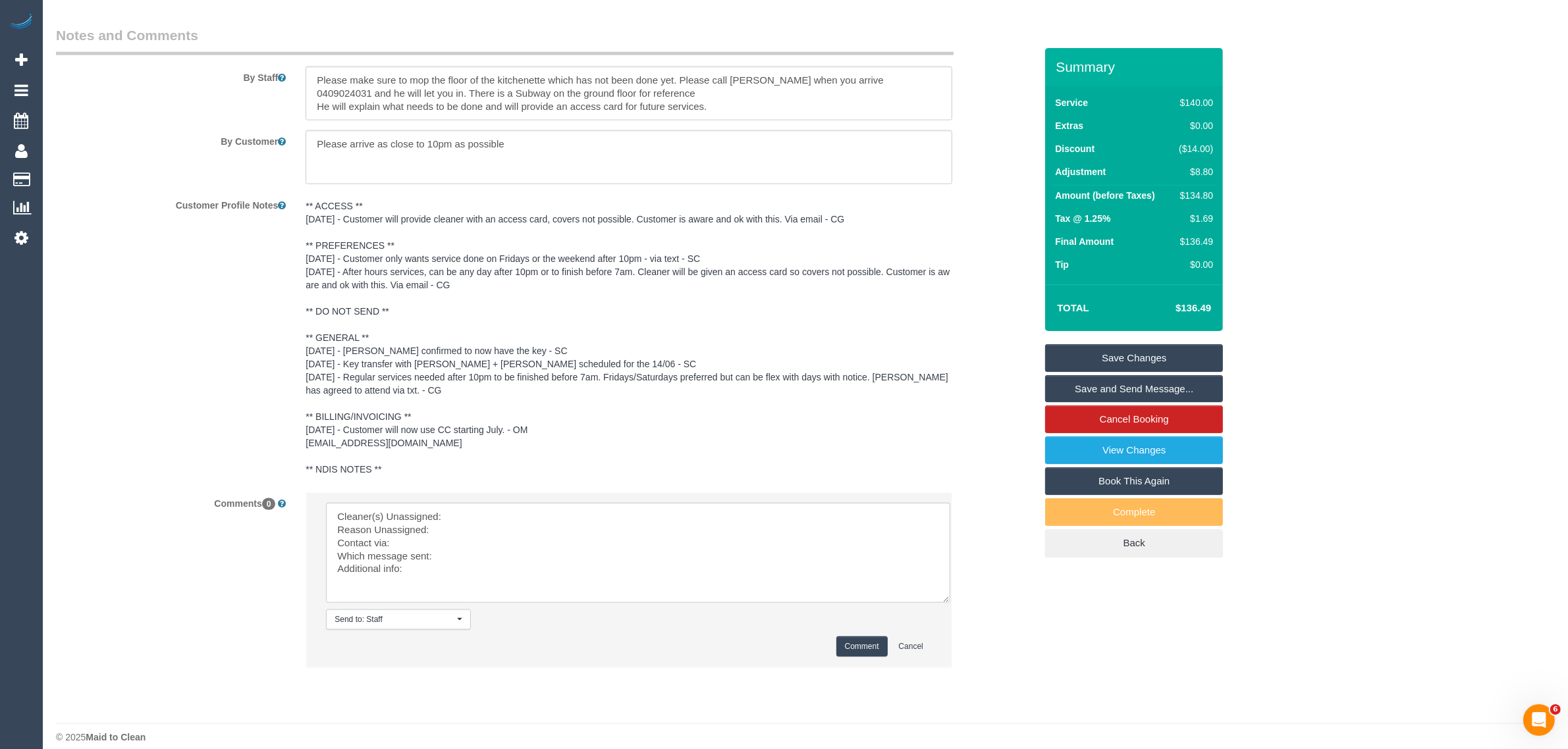
scroll to position [2178, 0]
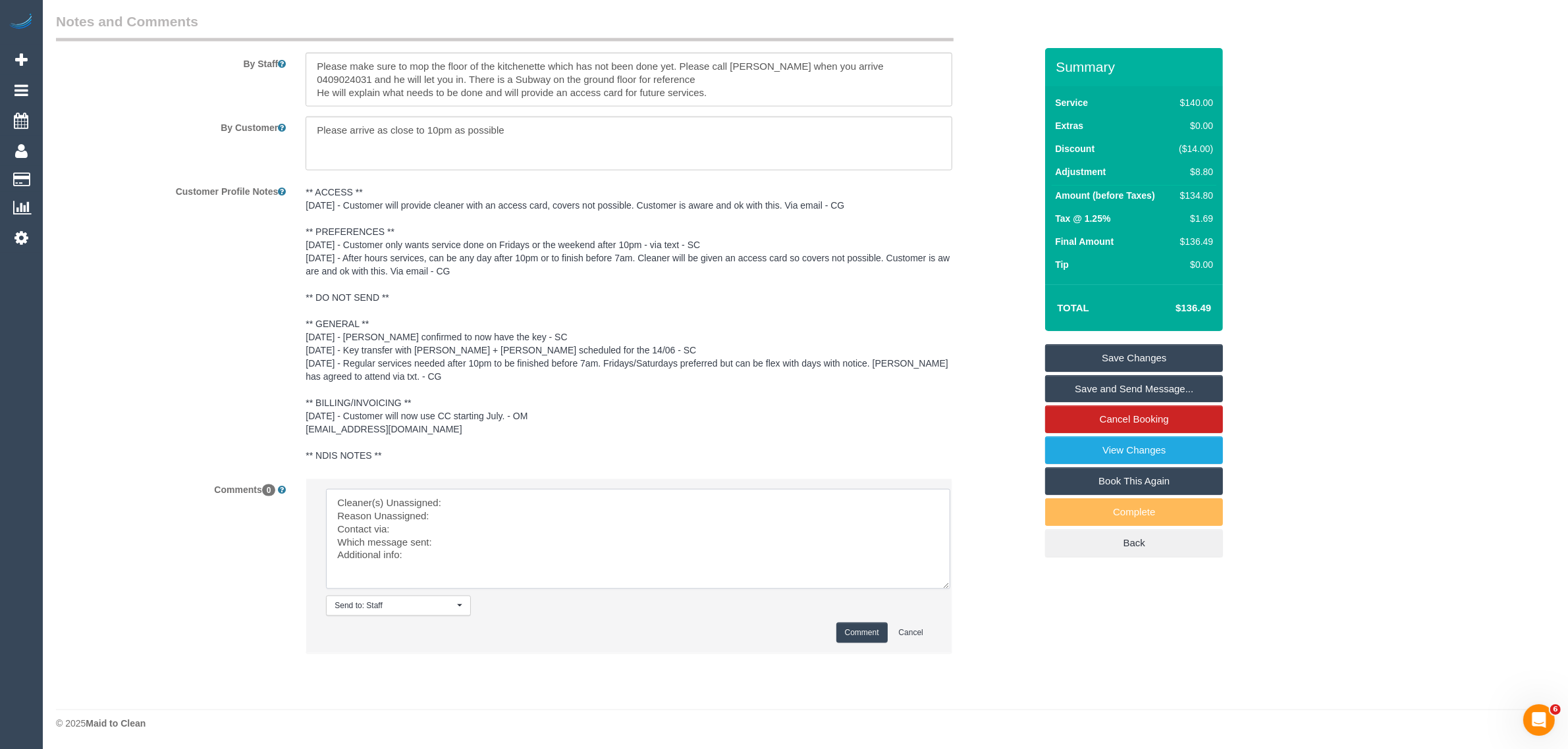
click at [511, 489] on textarea at bounding box center [638, 539] width 624 height 100
paste textarea "(3) Lara Mendes (C) - $"
click at [501, 528] on textarea at bounding box center [638, 539] width 624 height 100
click at [551, 552] on textarea at bounding box center [638, 539] width 624 height 100
paste textarea "Following Day Options SMS"
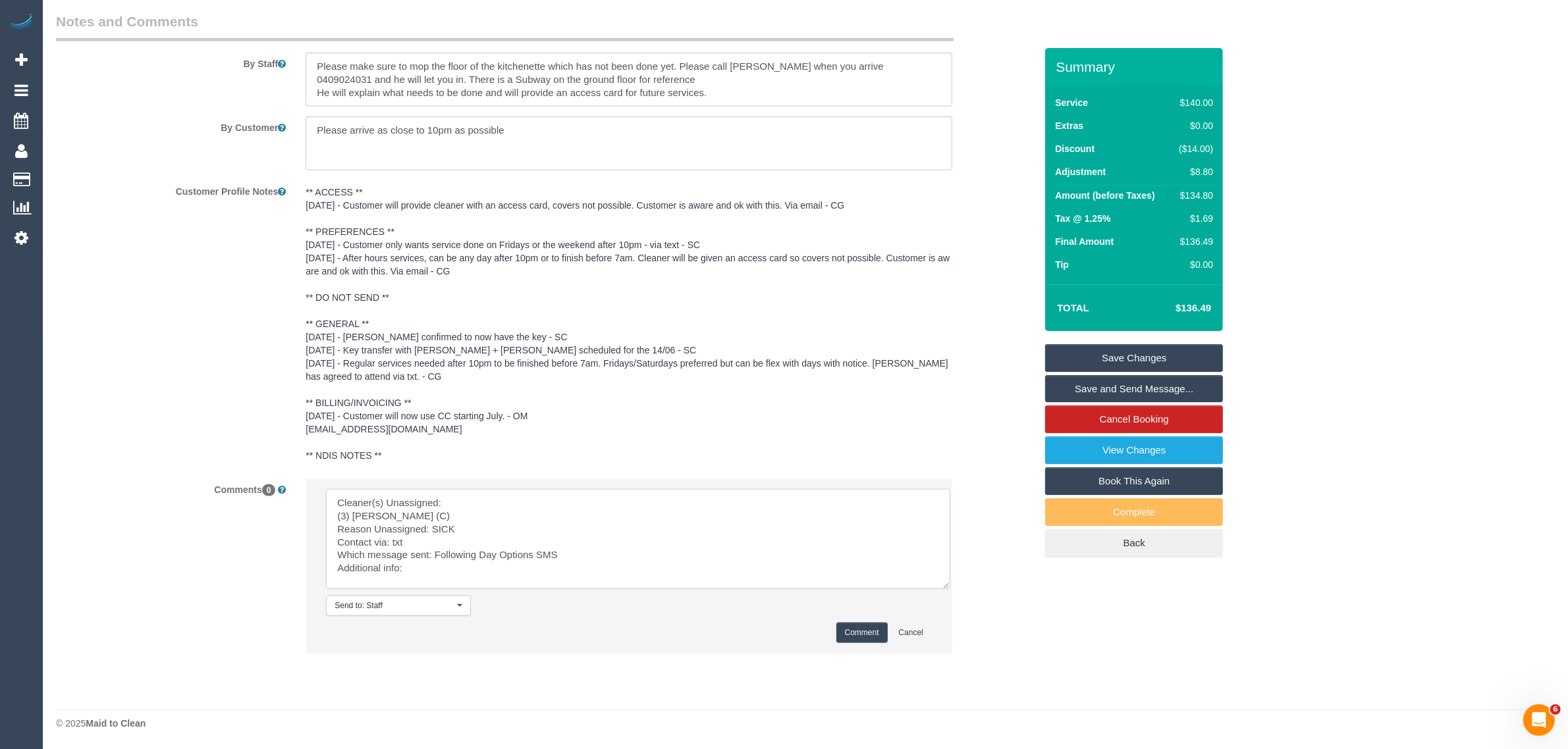
type textarea "Cleaner(s) Unassigned: (3) Lara Mendes (C) Reason Unassigned: SICK Contact via:…"
click at [849, 636] on button "Comment" at bounding box center [863, 633] width 52 height 20
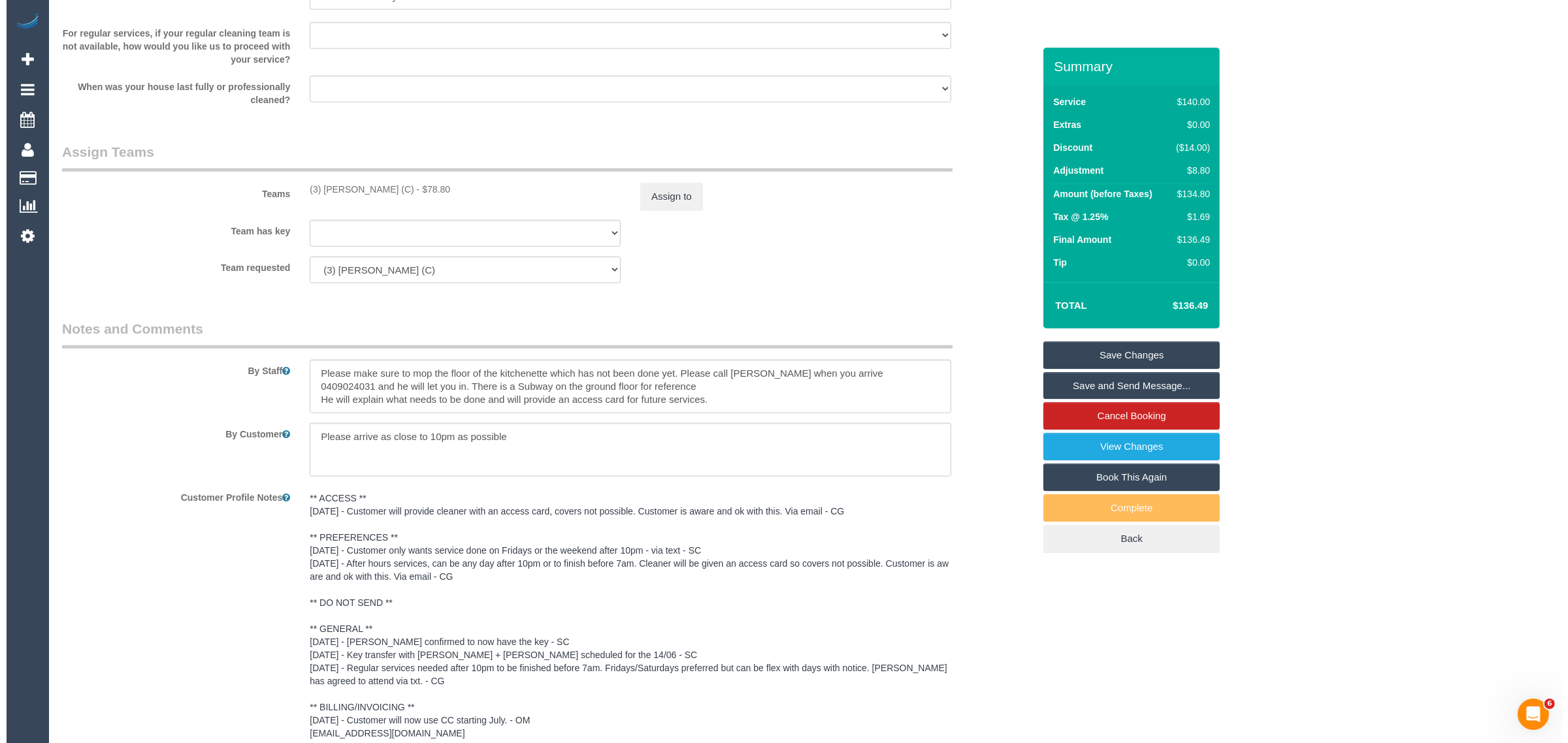
scroll to position [1834, 0]
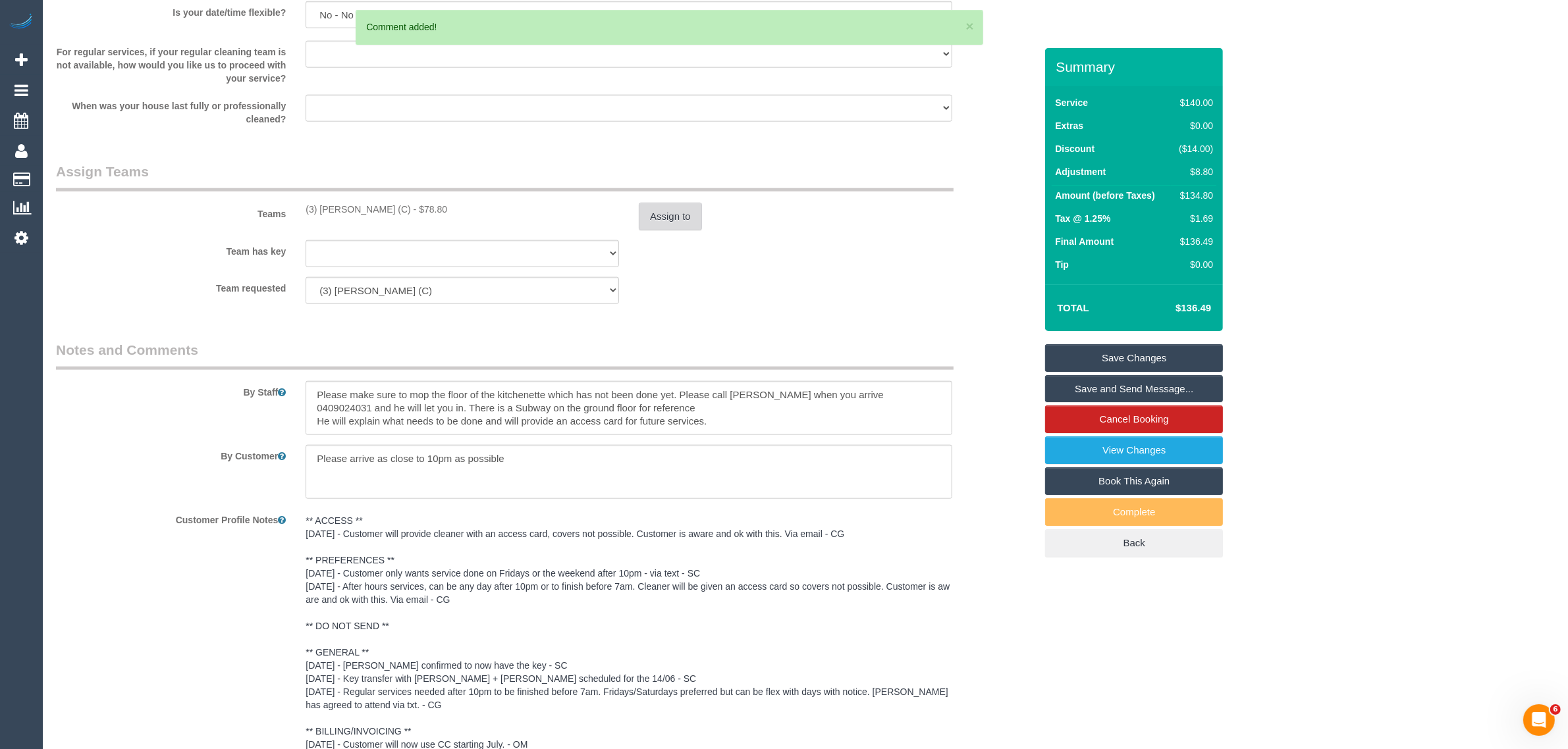
click at [680, 217] on button "Assign to" at bounding box center [670, 216] width 63 height 27
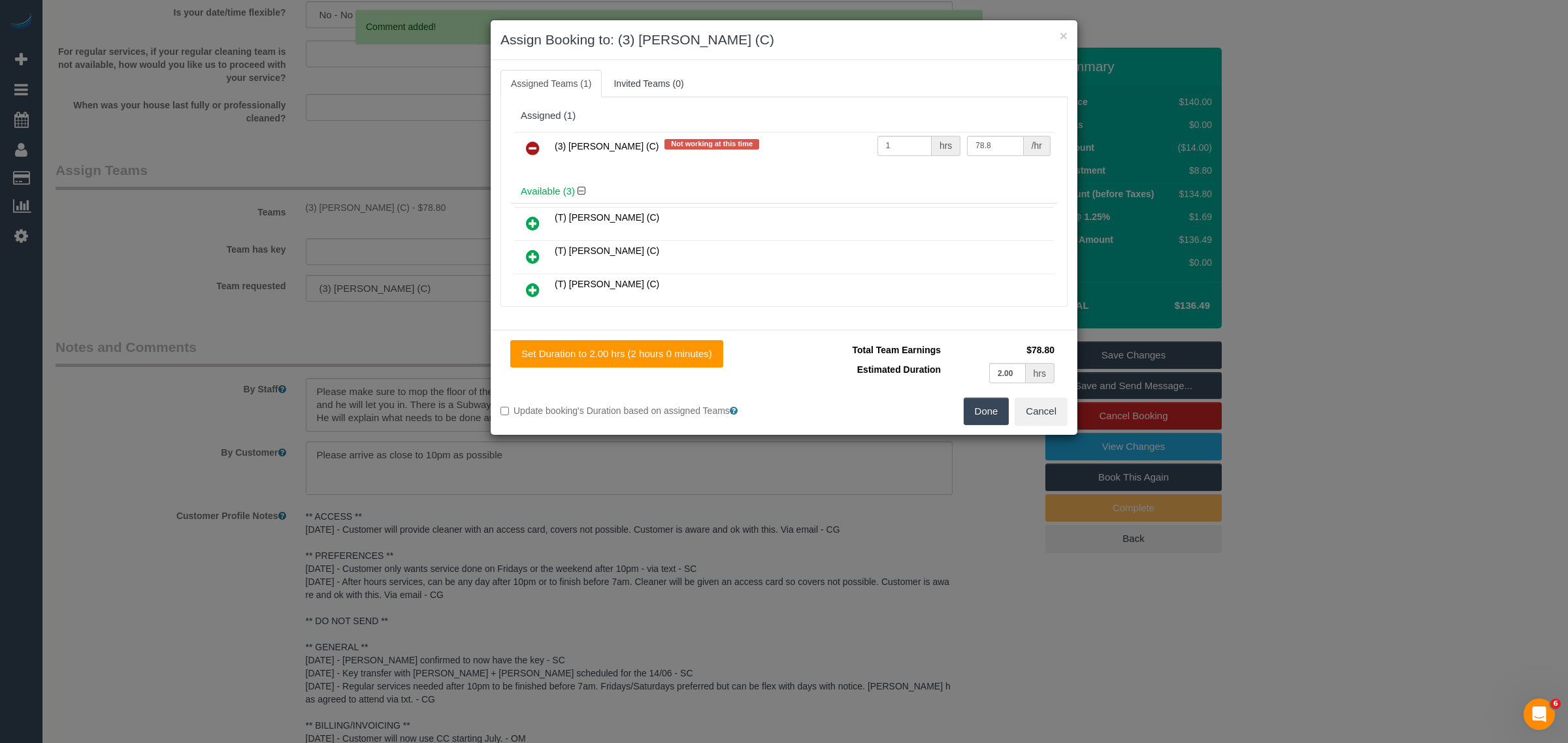
click at [544, 147] on link at bounding box center [533, 149] width 31 height 26
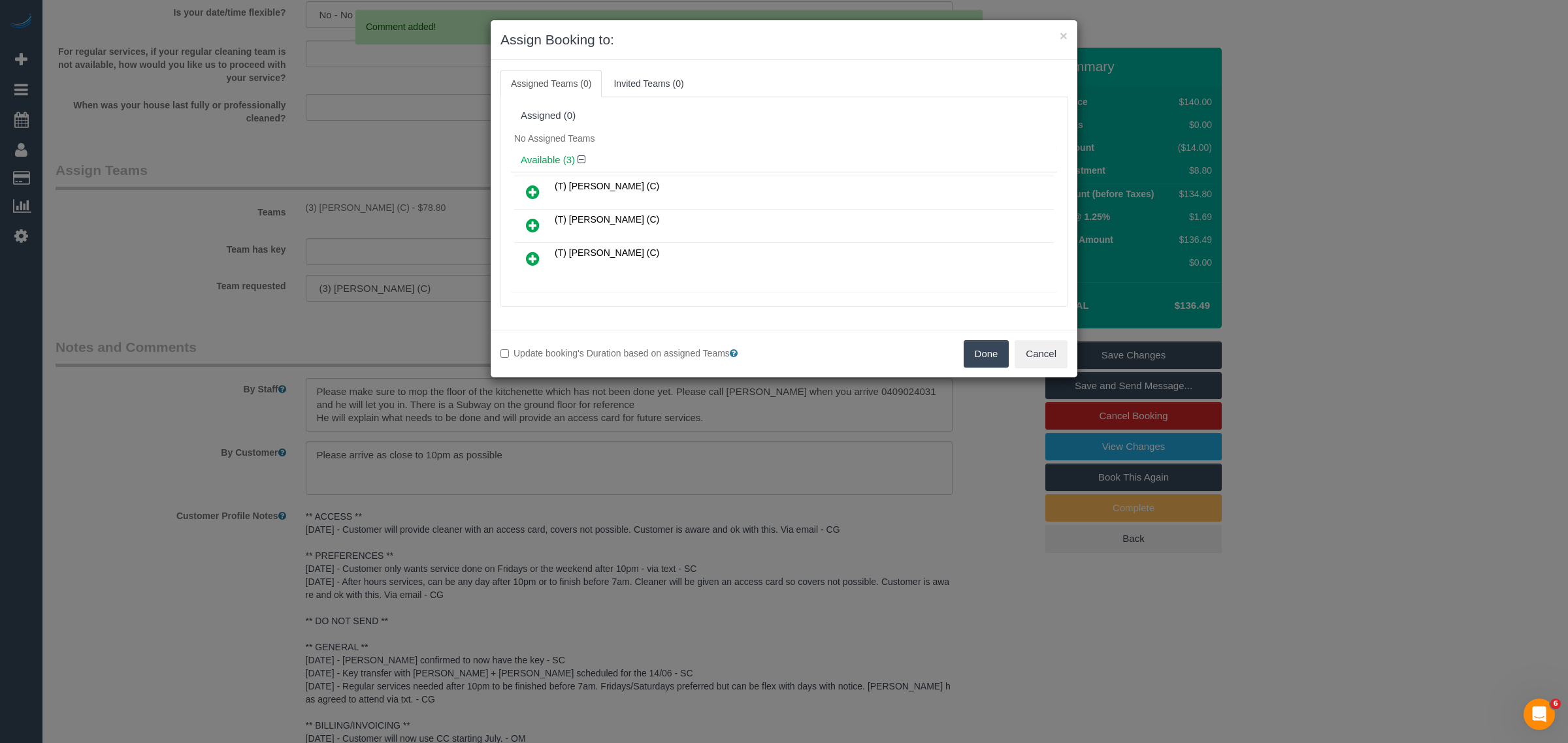
click at [982, 358] on button "Done" at bounding box center [986, 354] width 46 height 27
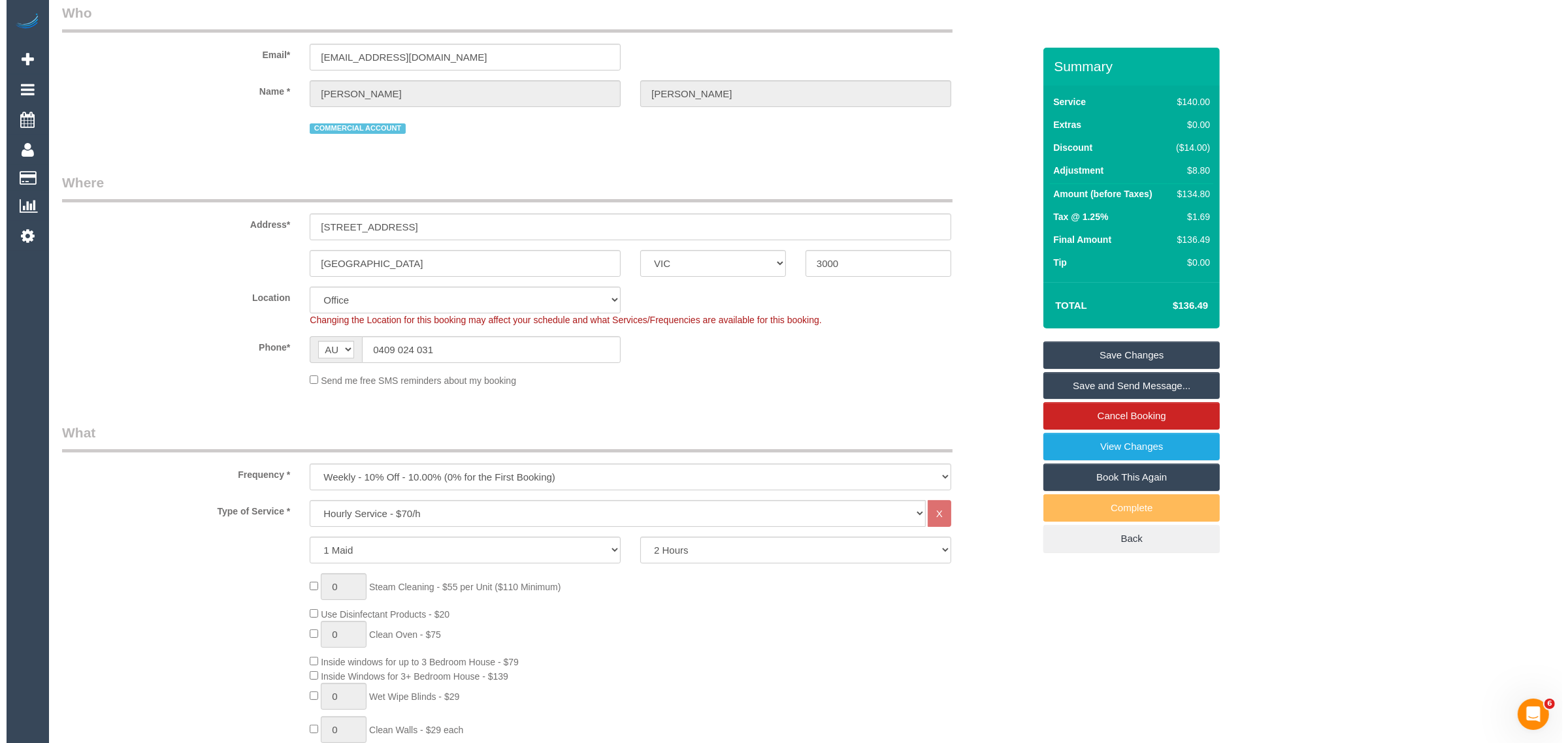
scroll to position [0, 0]
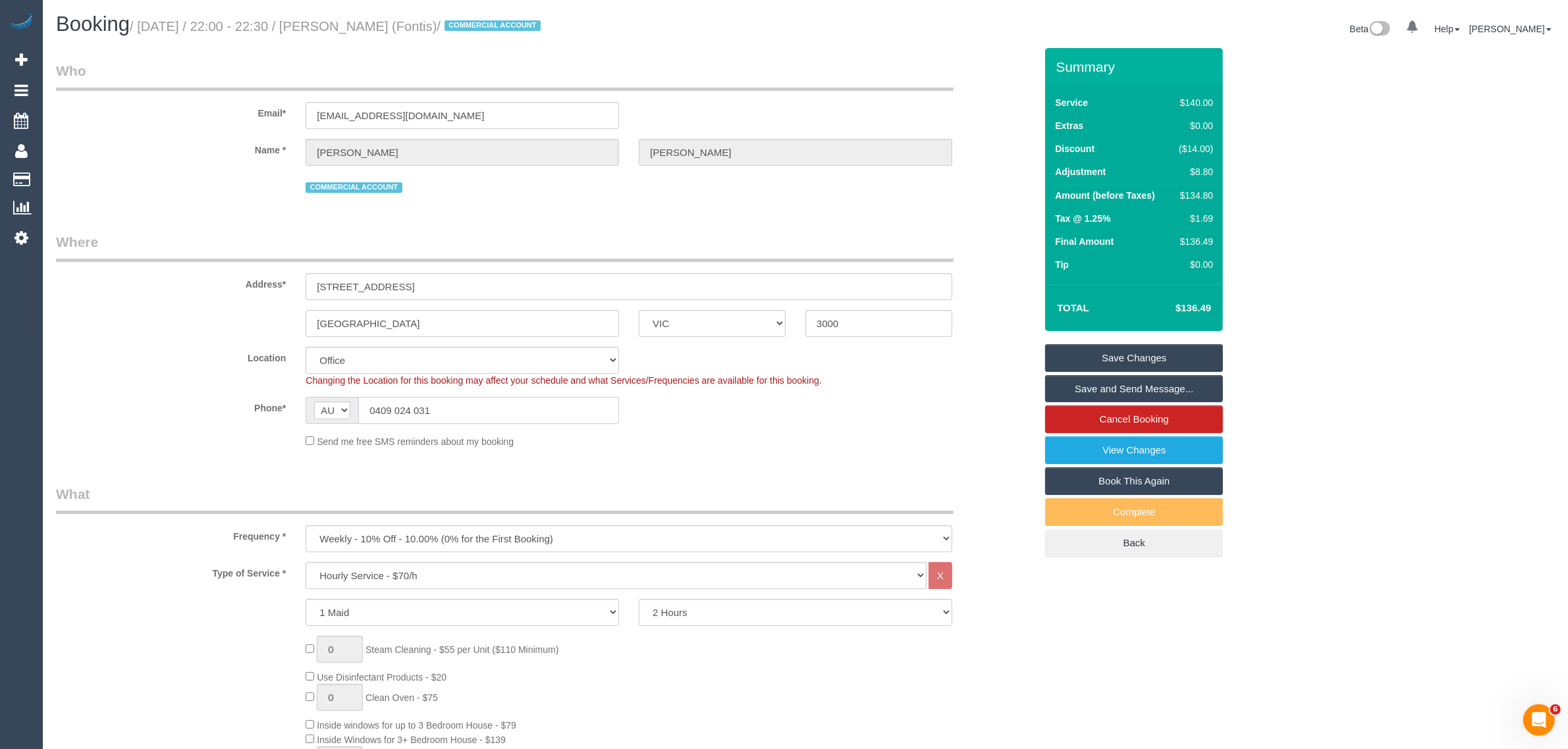
click at [554, 411] on input "0409 024 031" at bounding box center [489, 410] width 261 height 27
click at [353, 31] on small "/ August 29, 2025 / 22:00 - 22:30 / Lloyd Hazlett (Fontis) / COMMERCIAL ACCOUNT" at bounding box center [337, 26] width 415 height 15
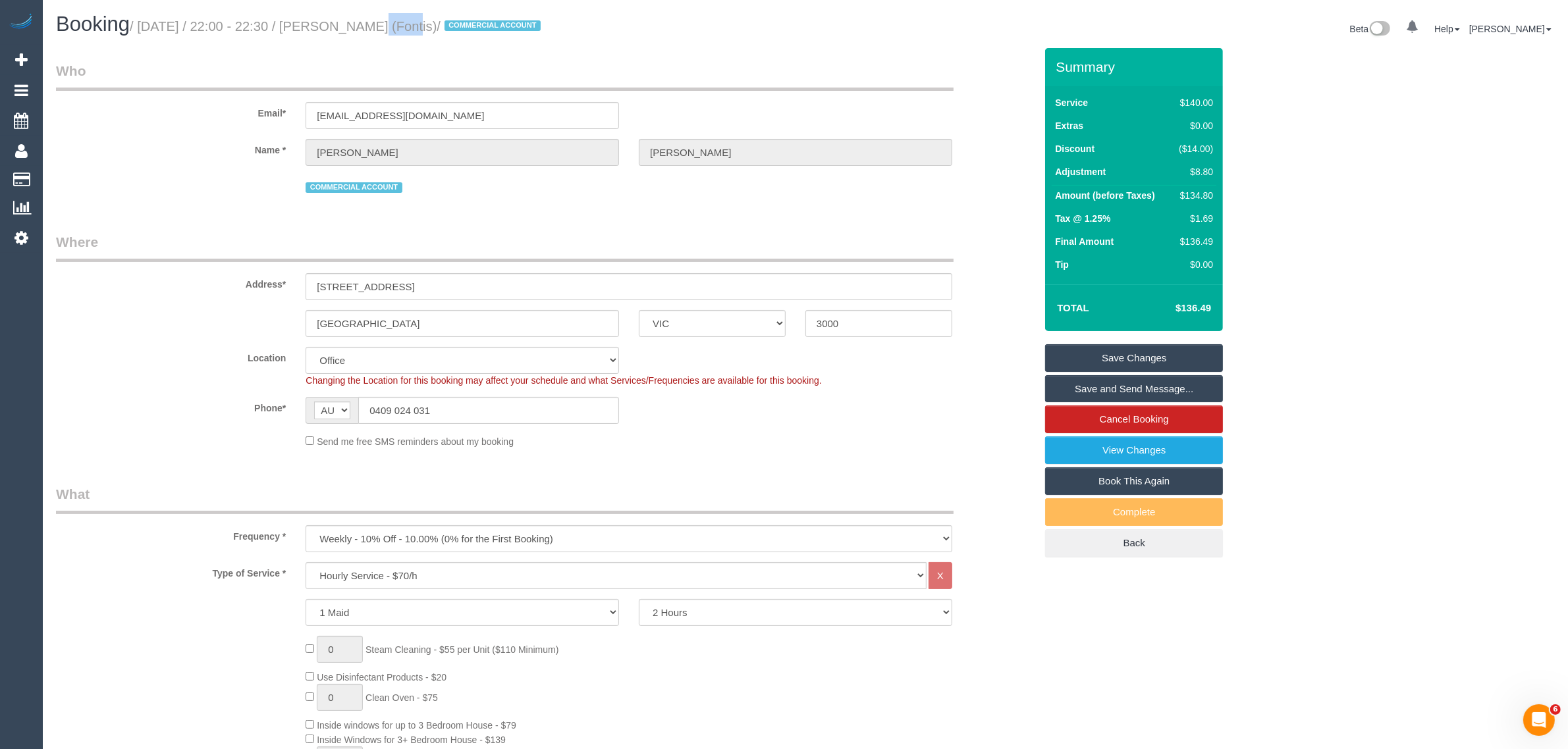
copy small "Lloyd"
click at [1139, 353] on link "Save Changes" at bounding box center [1134, 357] width 178 height 27
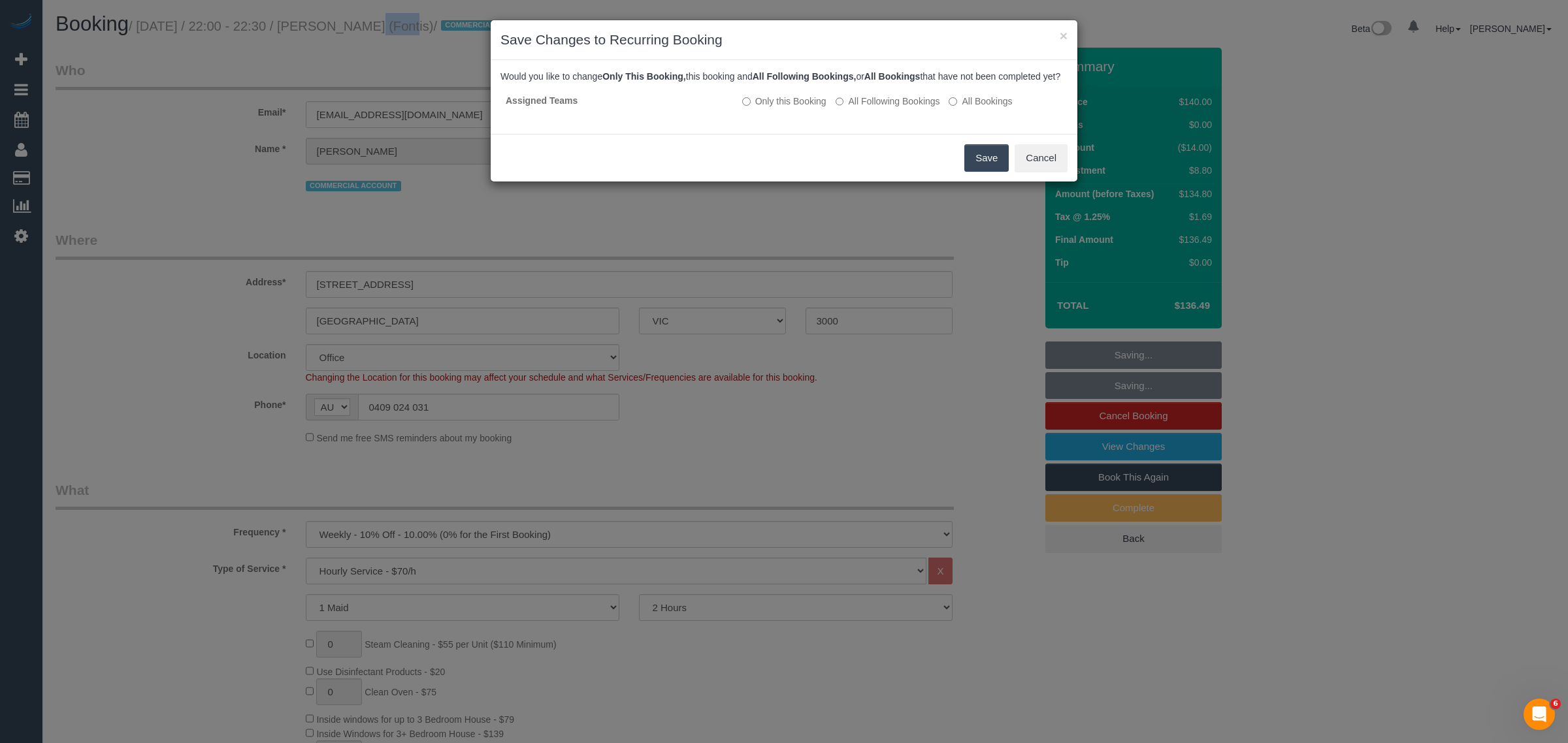
click at [971, 168] on button "Save" at bounding box center [986, 157] width 44 height 27
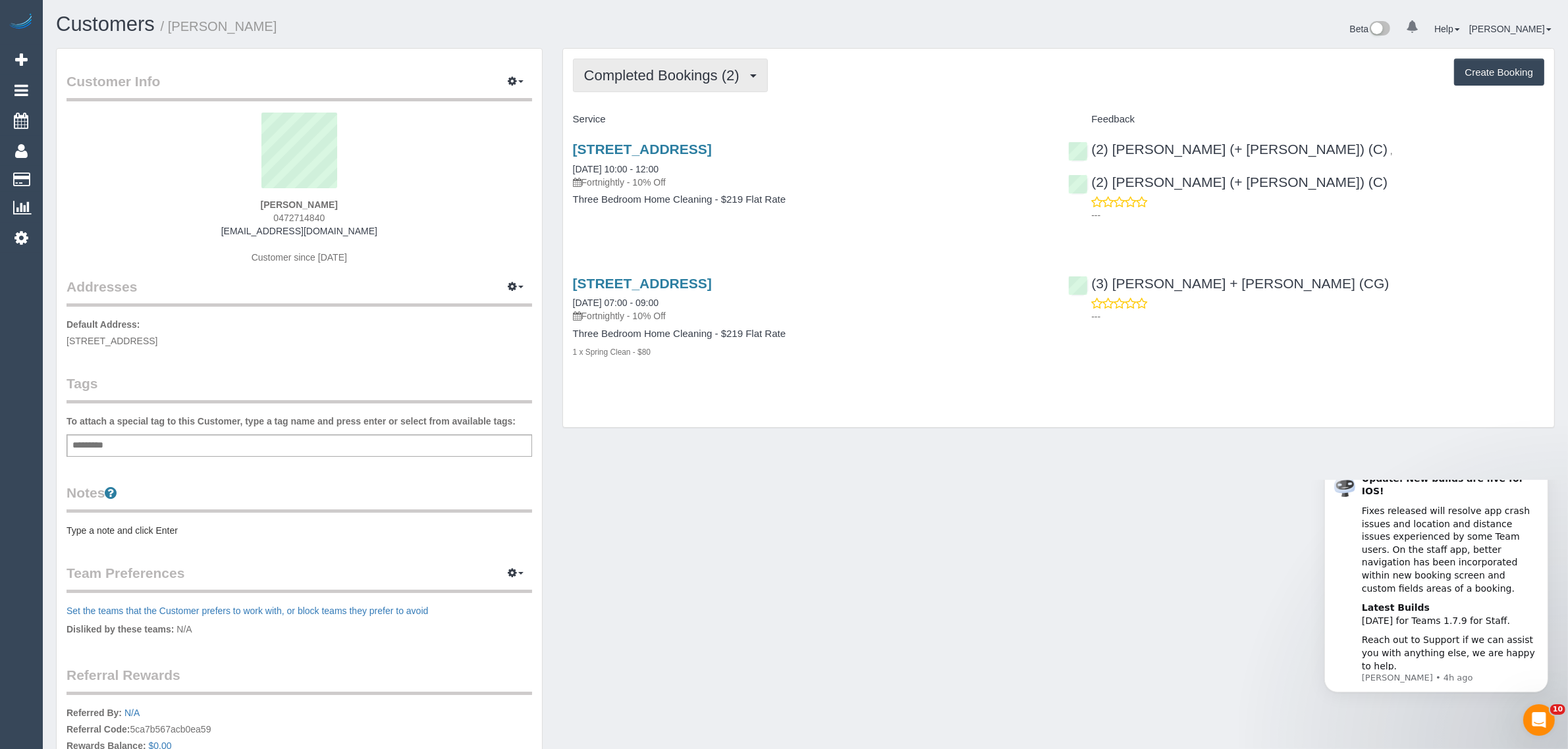
click at [694, 68] on span "Completed Bookings (2)" at bounding box center [665, 75] width 162 height 16
click at [659, 126] on link "Upcoming Bookings (11)" at bounding box center [644, 124] width 139 height 17
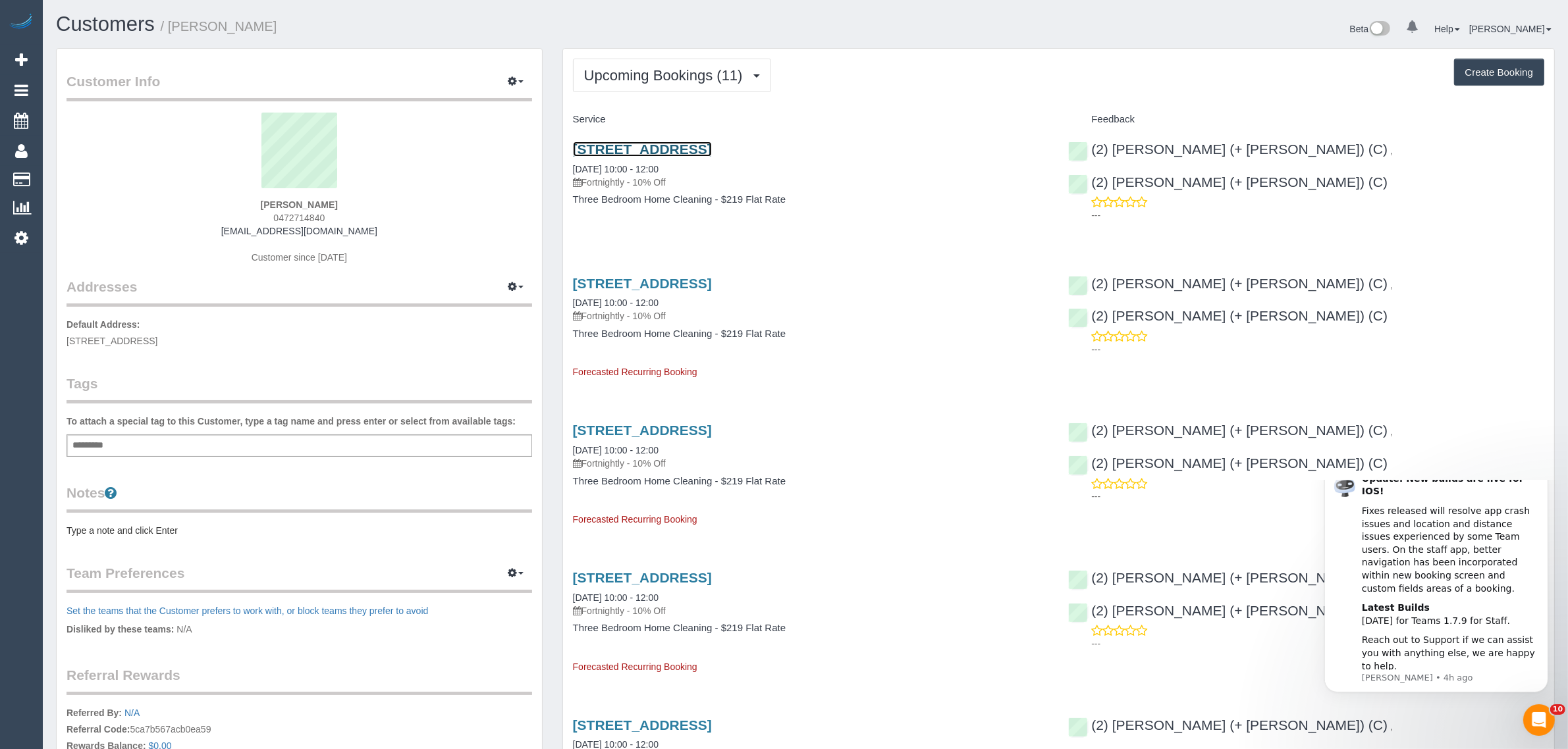
click at [676, 145] on link "[STREET_ADDRESS]" at bounding box center [643, 149] width 139 height 15
click at [666, 73] on span "Upcoming Bookings (11)" at bounding box center [666, 75] width 165 height 16
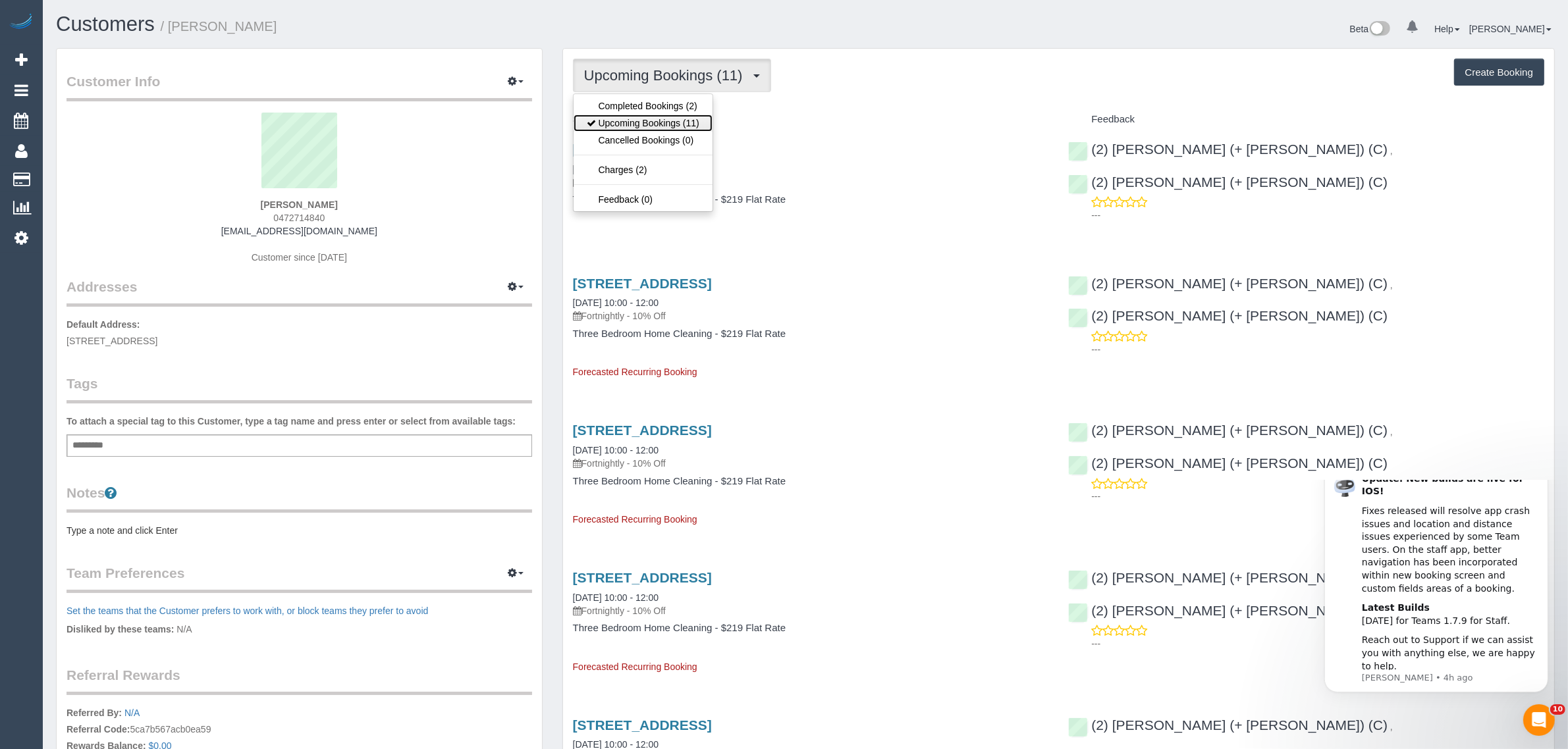
click at [657, 119] on link "Upcoming Bookings (11)" at bounding box center [644, 124] width 139 height 17
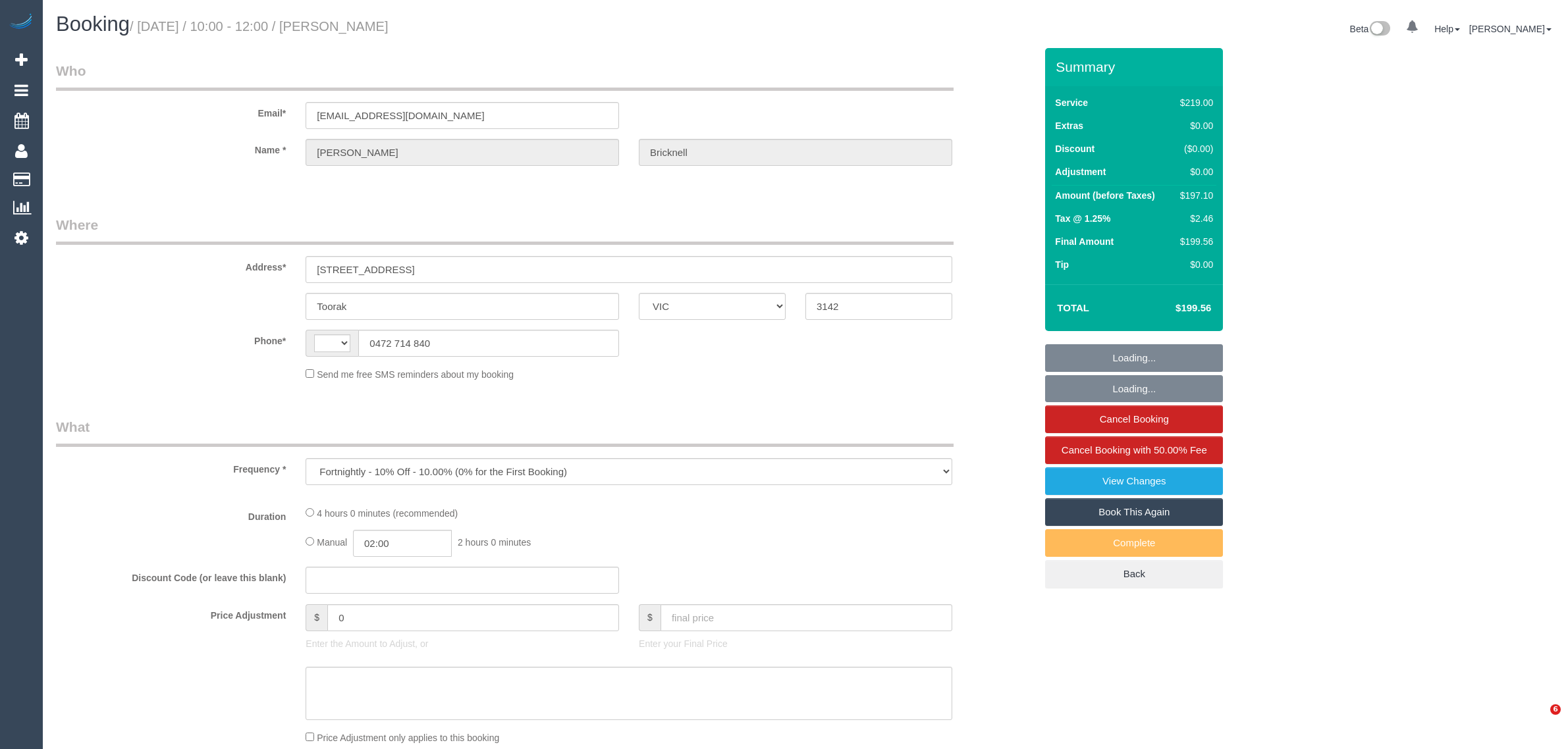
select select "VIC"
select select "string:stripe-pm_1RoZQN2GScqysDRV1n5C7A1u"
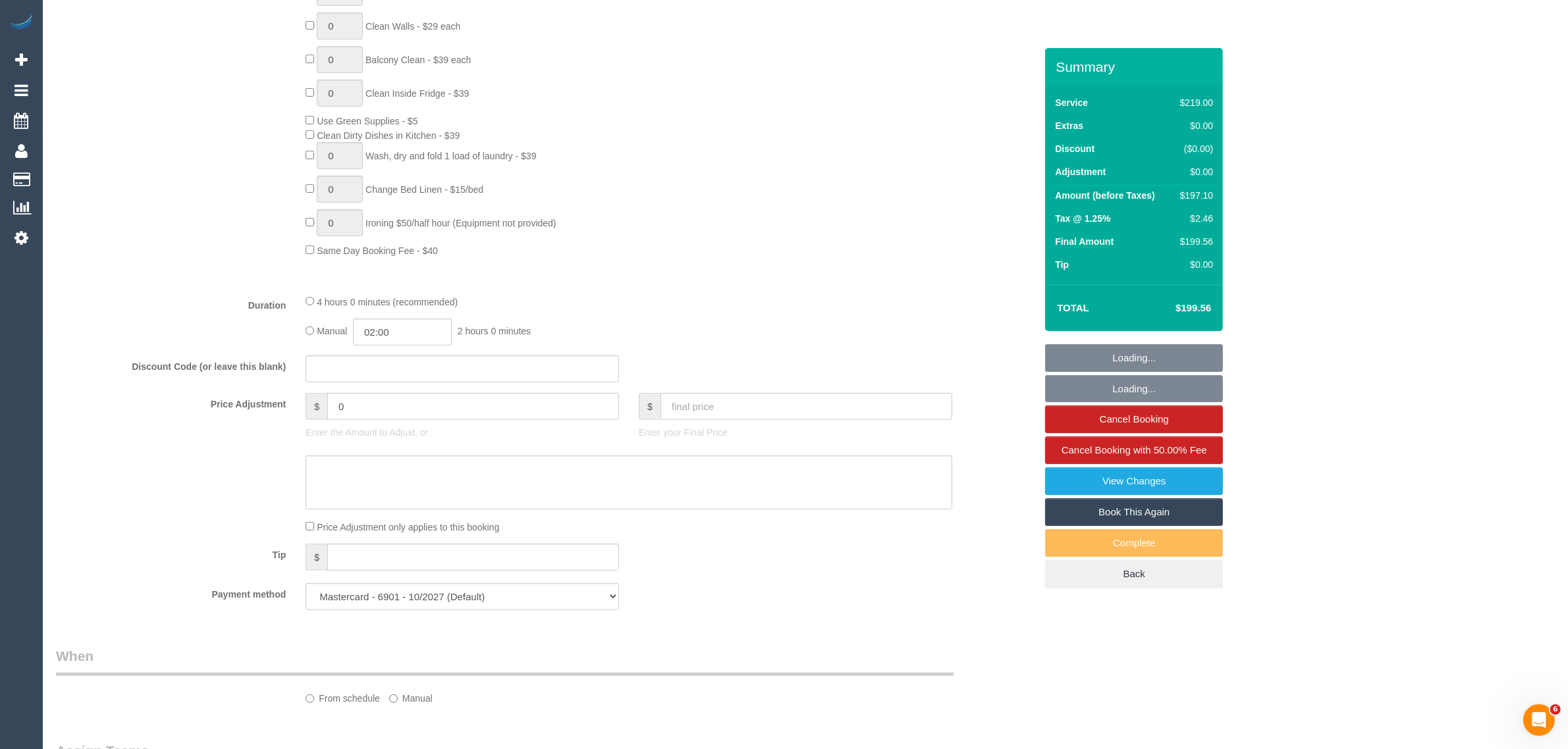
select select "string:AU"
select select "number:28"
select select "number:14"
select select "number:19"
select select "number:23"
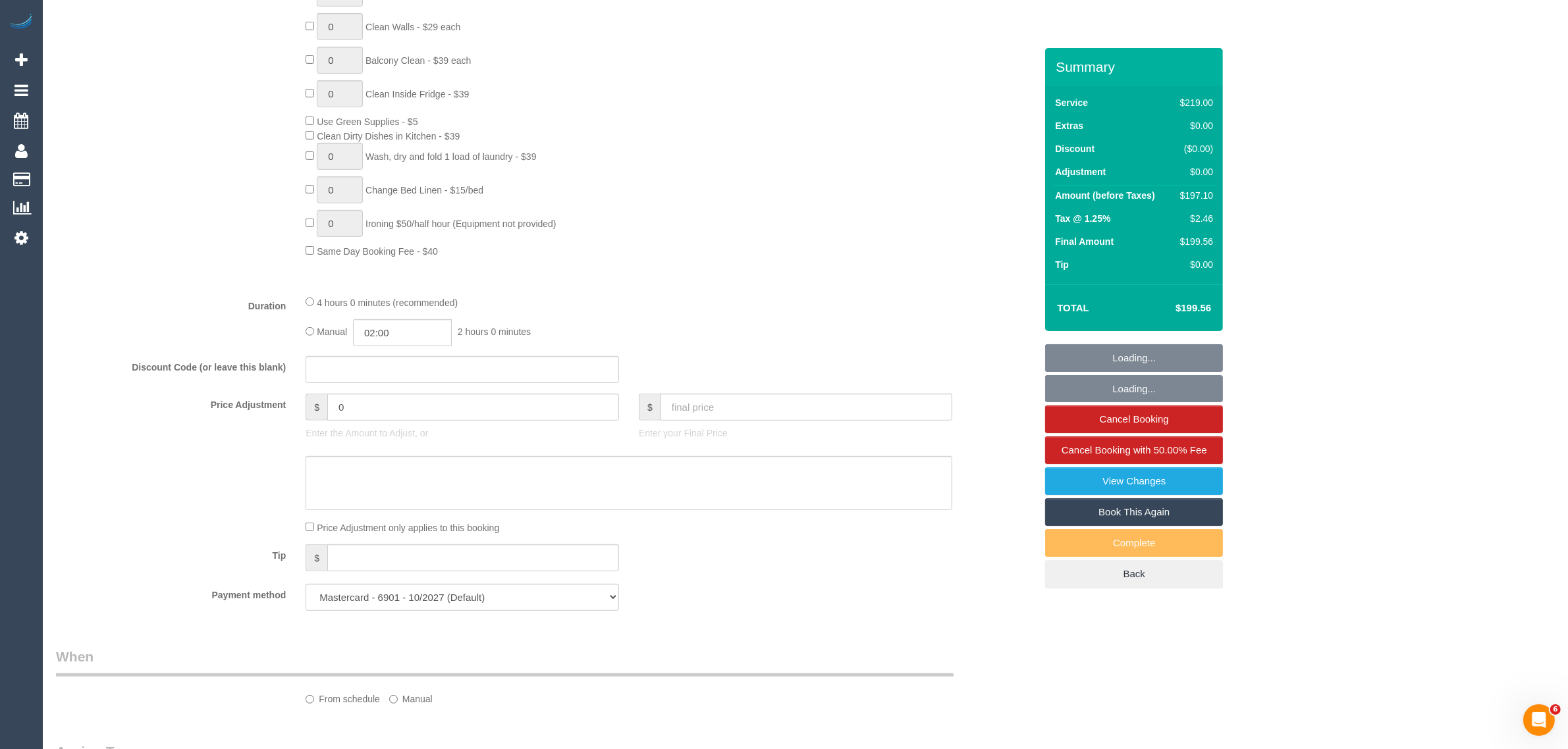
select select "number:34"
select select "number:13"
select select "object:1354"
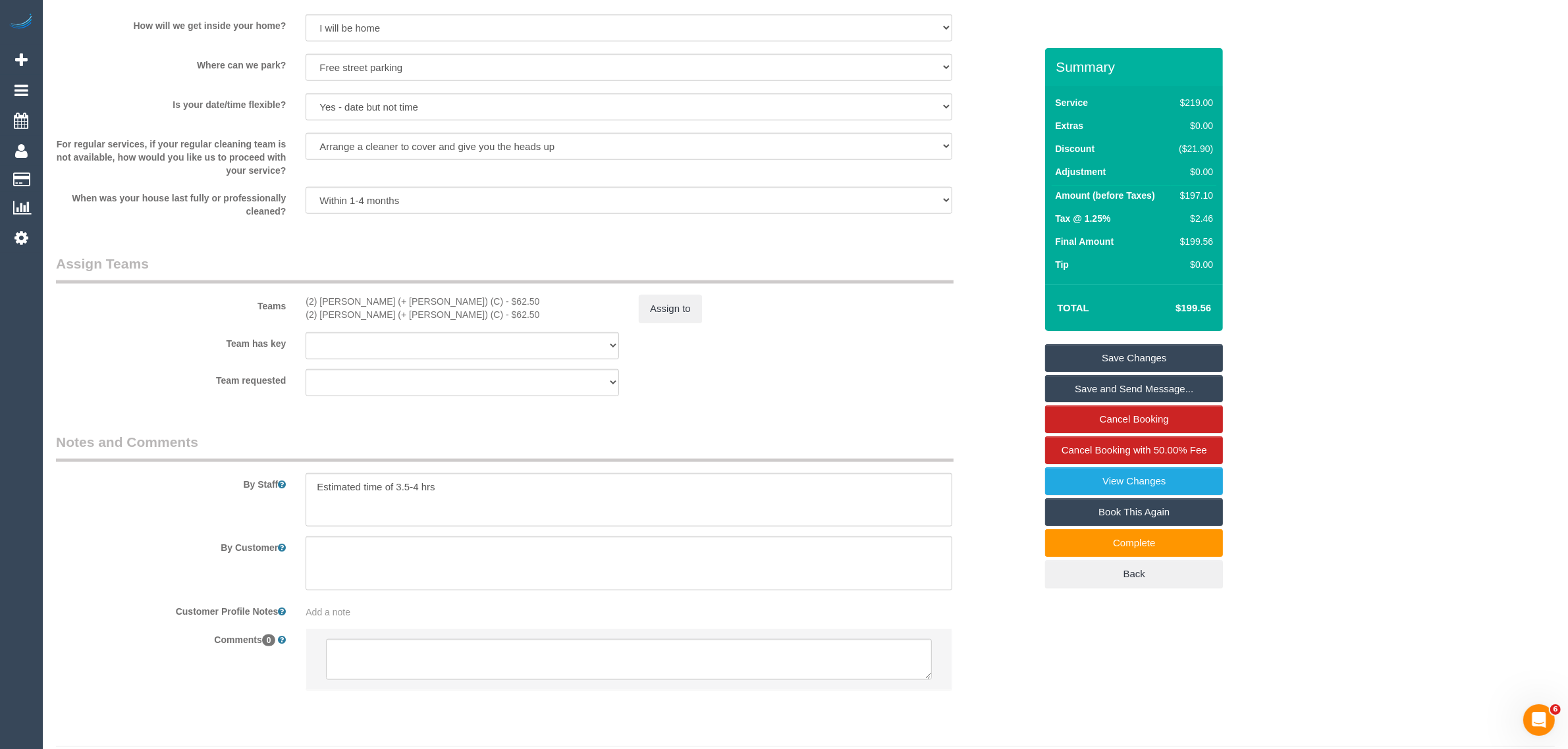
scroll to position [1812, 0]
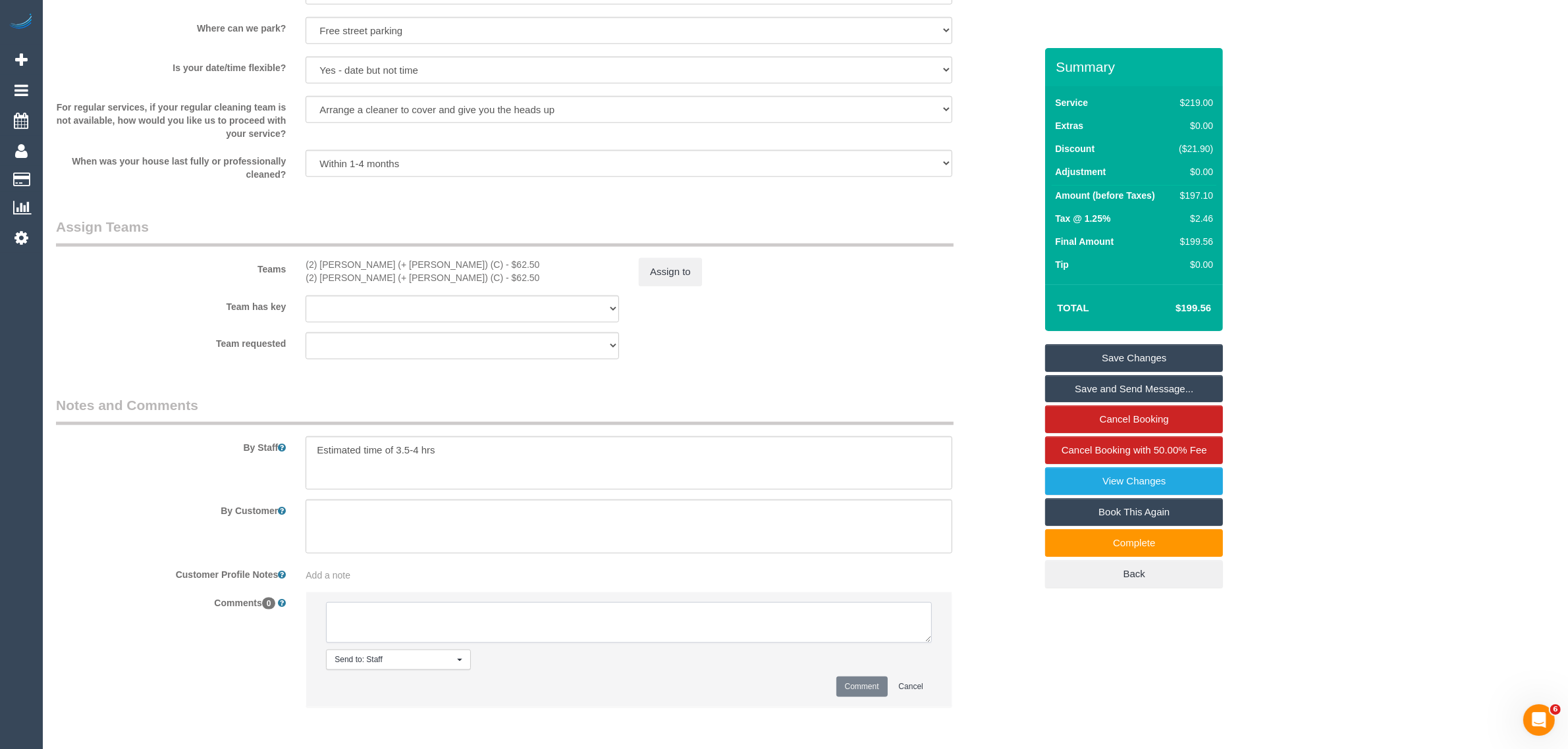
click at [651, 626] on textarea at bounding box center [629, 623] width 606 height 41
drag, startPoint x: 390, startPoint y: 620, endPoint x: 396, endPoint y: 616, distance: 7.2
click at [394, 618] on textarea at bounding box center [629, 623] width 606 height 41
click at [397, 615] on textarea at bounding box center [629, 623] width 606 height 41
type textarea "customer agreed to update the booking to 4 BRs via txt - KA"
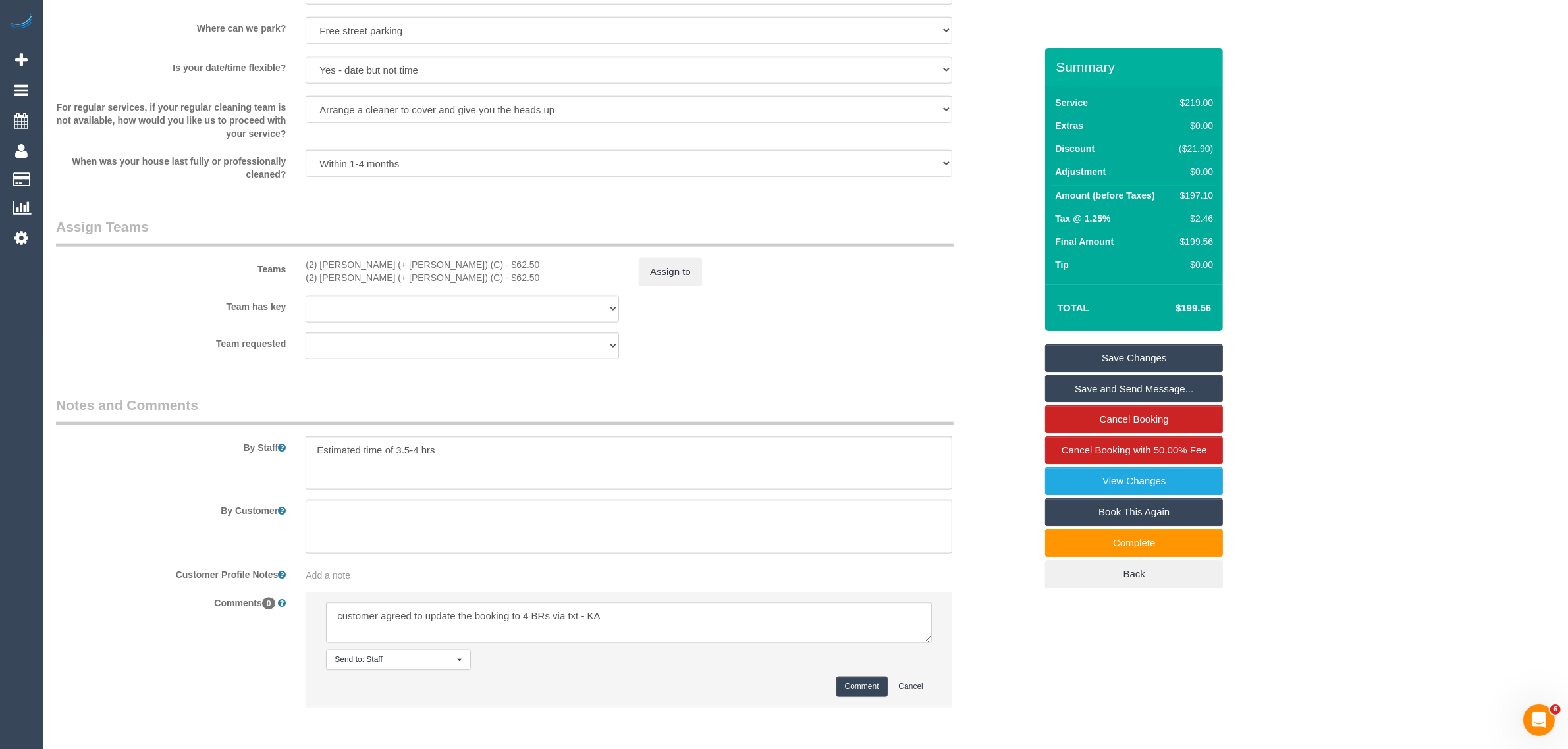
click at [870, 690] on button "Comment" at bounding box center [863, 687] width 52 height 20
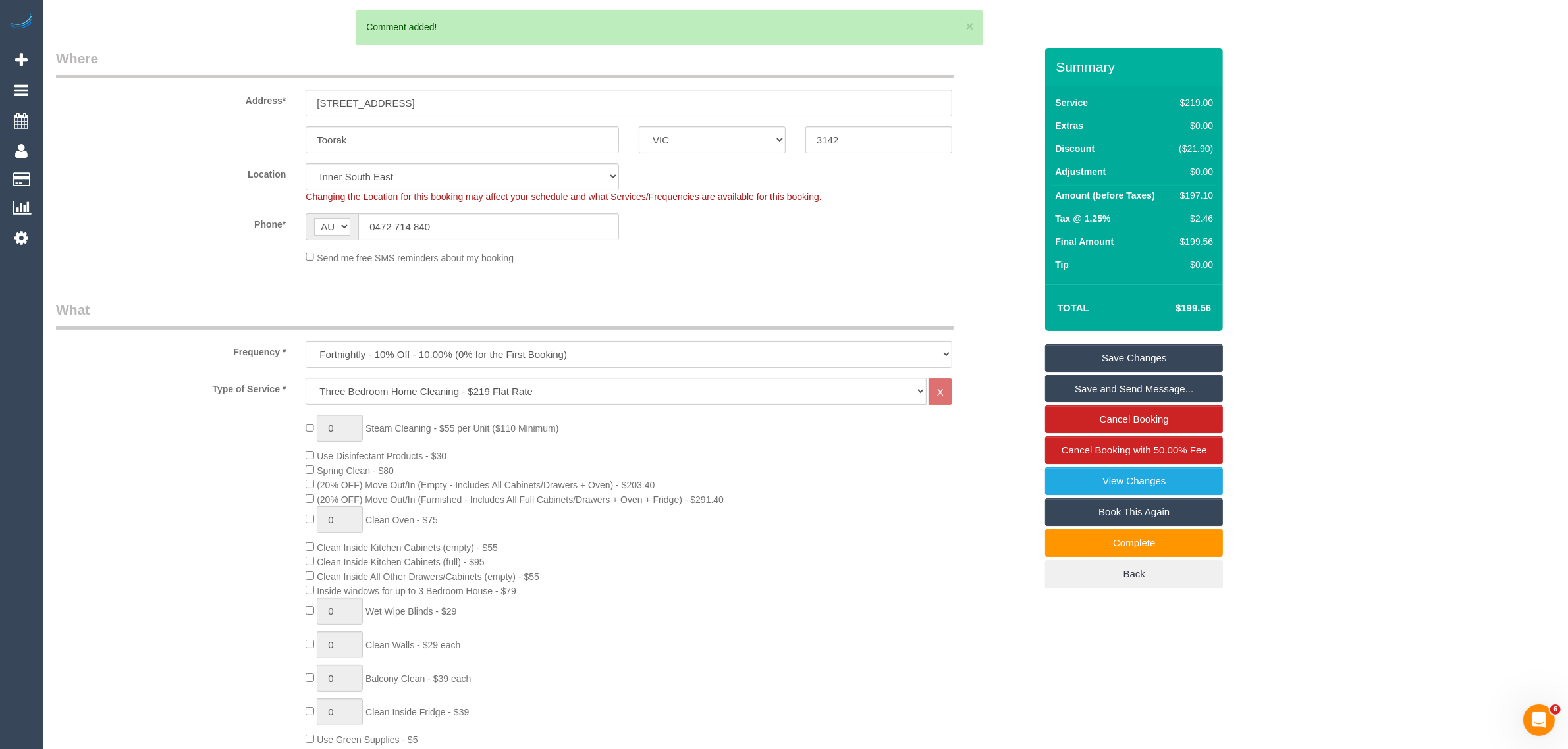
scroll to position [166, 0]
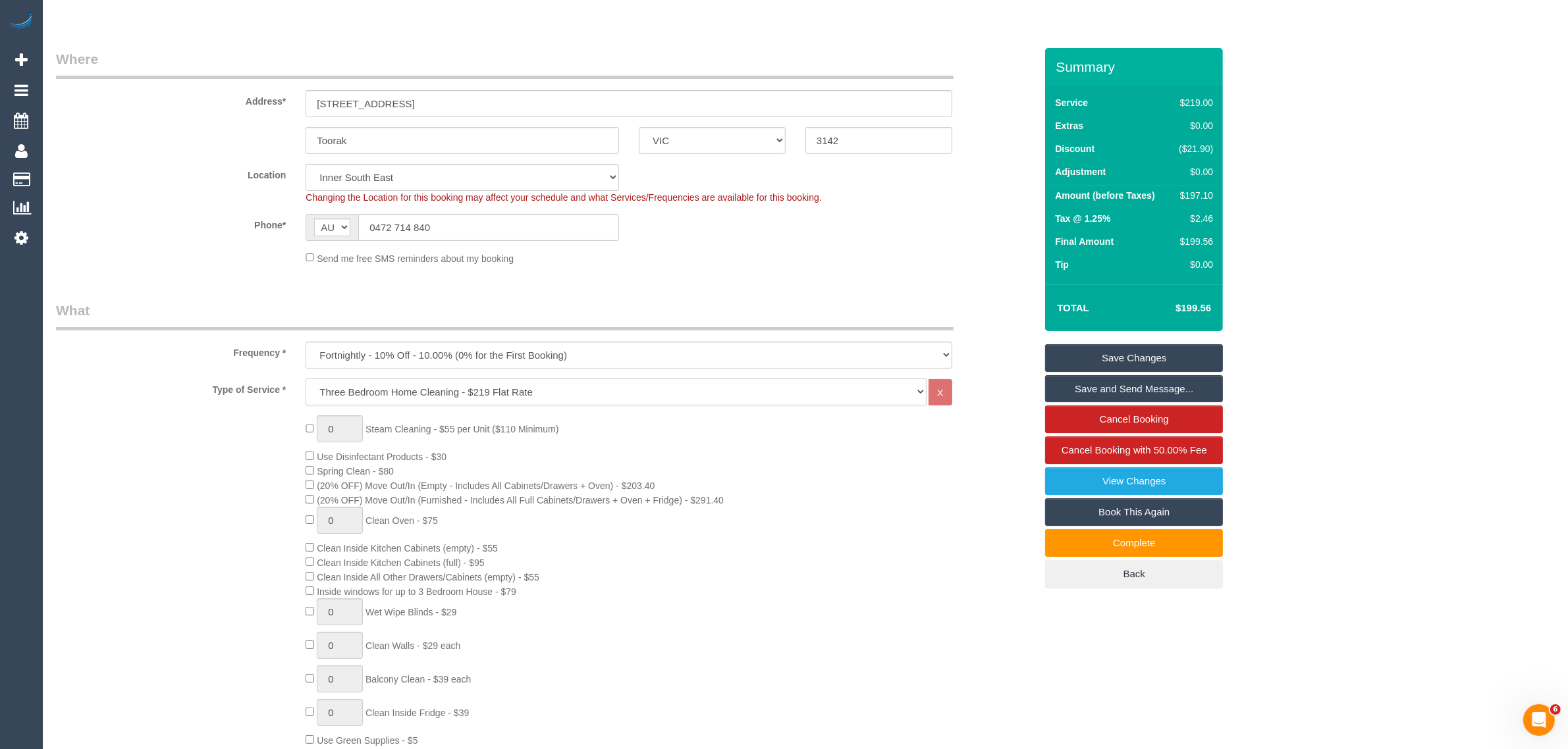
click at [629, 384] on select "Hourly Service - $70/h Hourly Service - $65/h Hourly Service - $60/h Hourly Ser…" at bounding box center [616, 392] width 621 height 27
select select "213"
click at [306, 378] on select "Hourly Service - $70/h Hourly Service - $65/h Hourly Service - $60/h Hourly Ser…" at bounding box center [616, 392] width 621 height 27
click at [139, 503] on div "0 Steam Cleaning - $55 per Unit ($110 Minimum) Use Disinfectant Products - $30 …" at bounding box center [546, 646] width 999 height 461
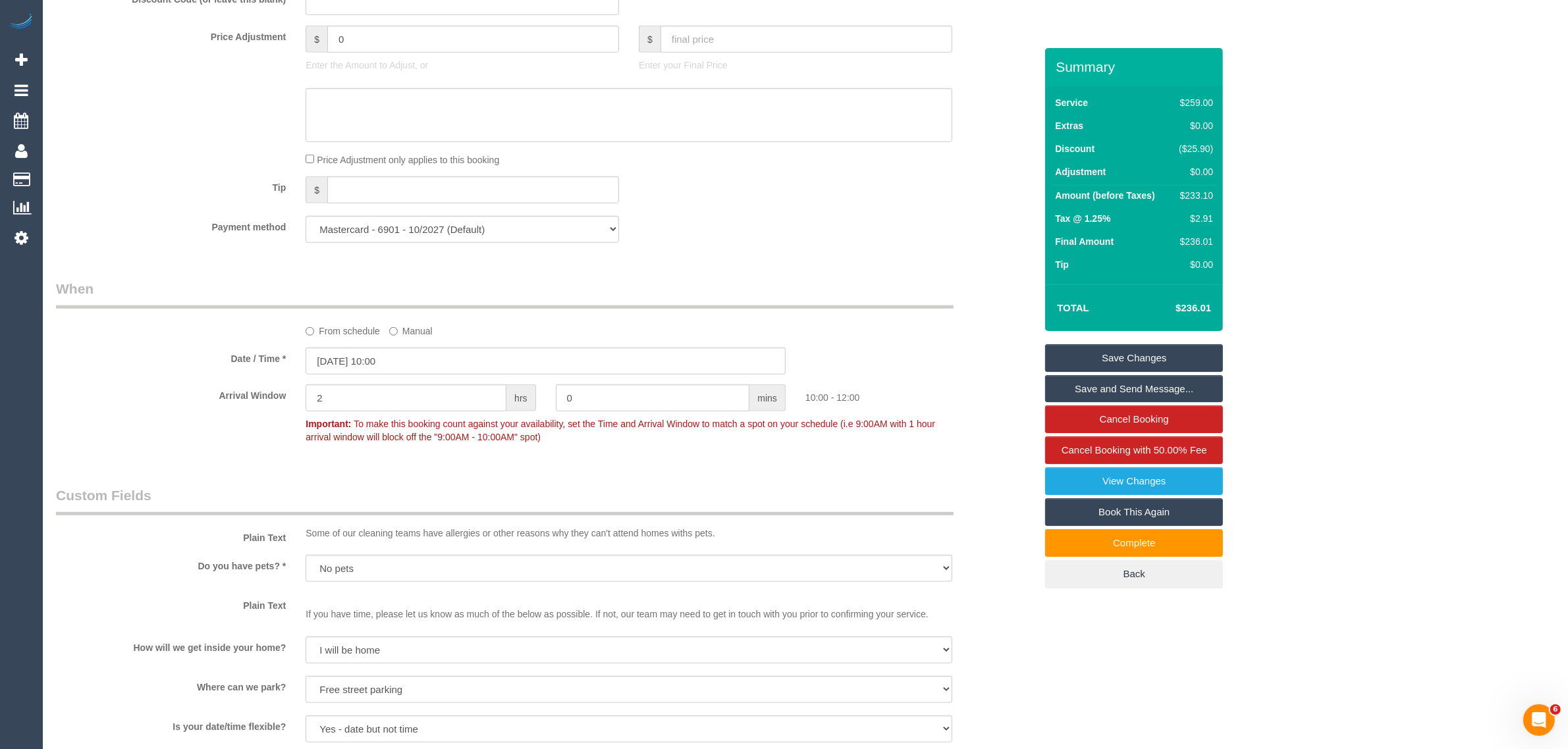
scroll to position [1154, 0]
click at [1192, 192] on div "$233.10" at bounding box center [1194, 195] width 40 height 13
copy div "233.10"
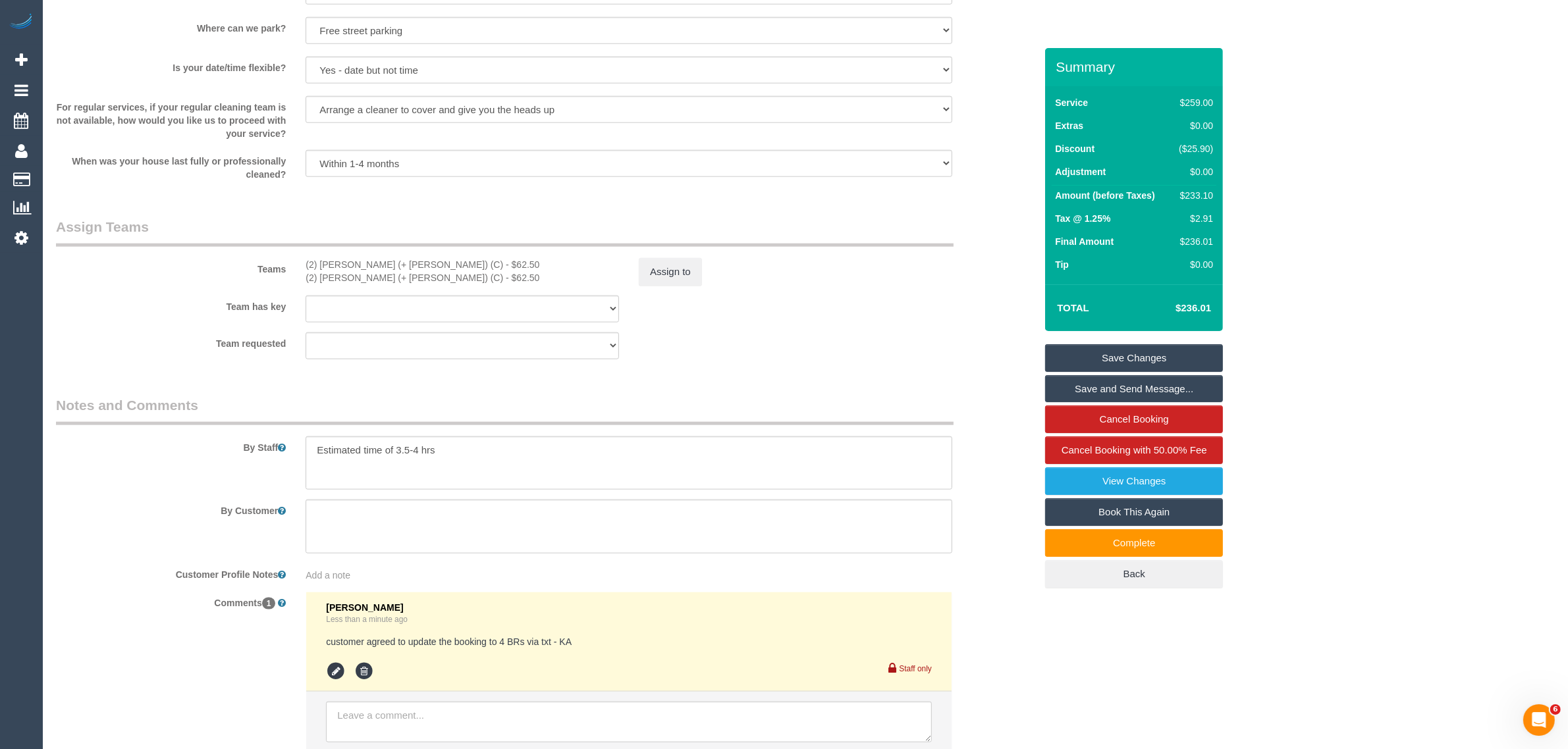
scroll to position [1483, 0]
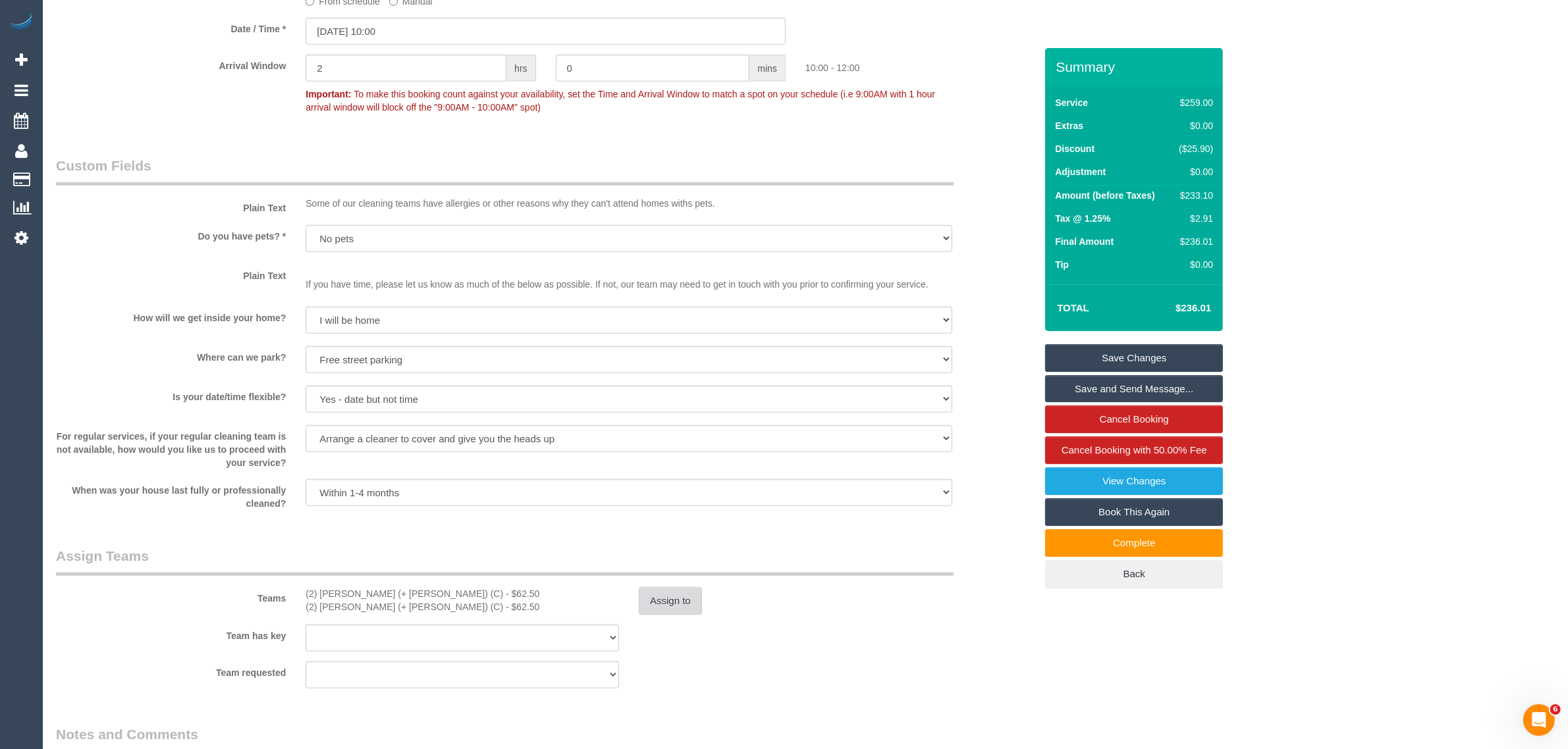
click at [657, 600] on button "Assign to" at bounding box center [670, 600] width 63 height 27
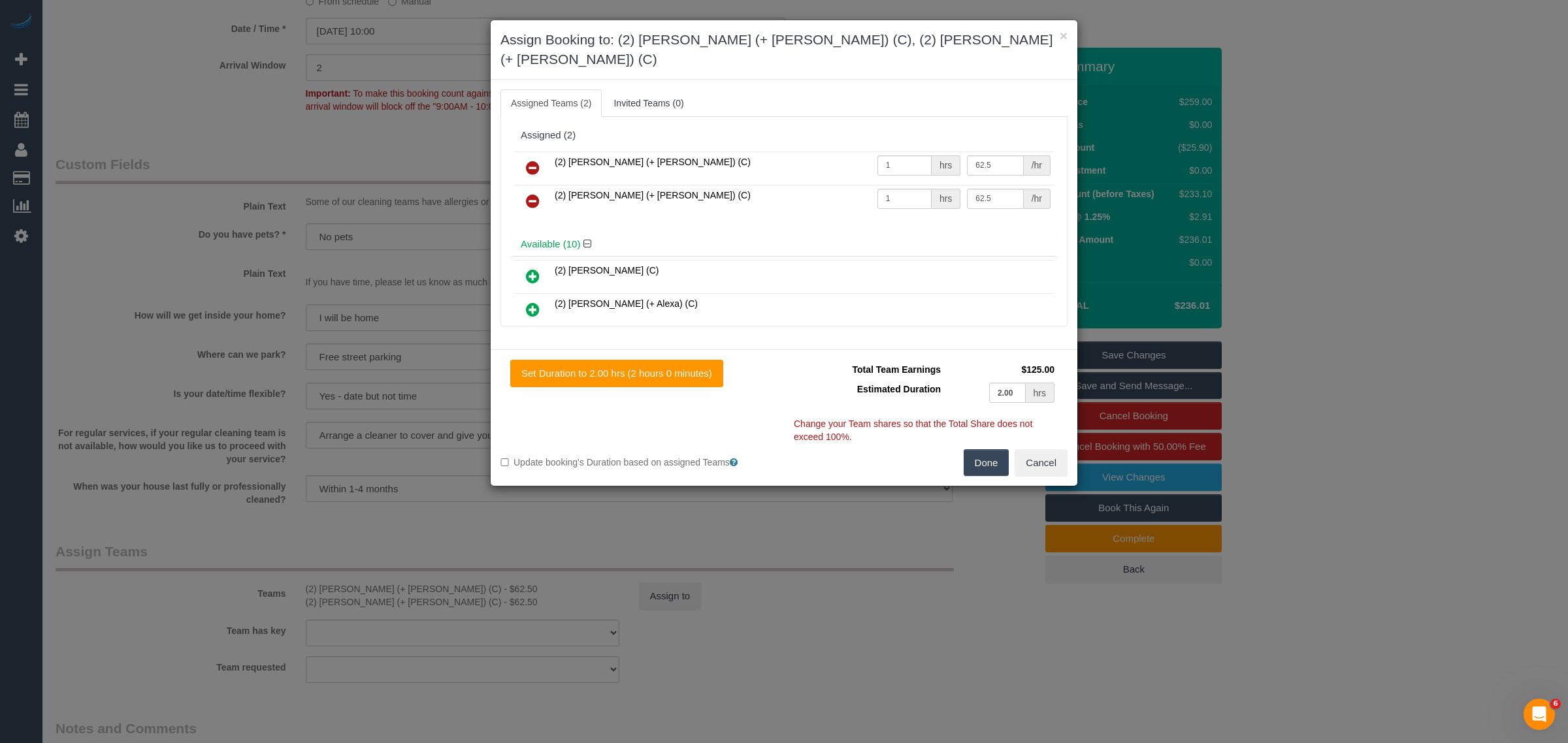
click at [995, 151] on td "62.5 /hr" at bounding box center [1009, 168] width 90 height 33
click at [994, 155] on input "62.5" at bounding box center [995, 165] width 56 height 20
type input "6"
type input "75"
click at [994, 188] on input "62.5" at bounding box center [995, 199] width 56 height 20
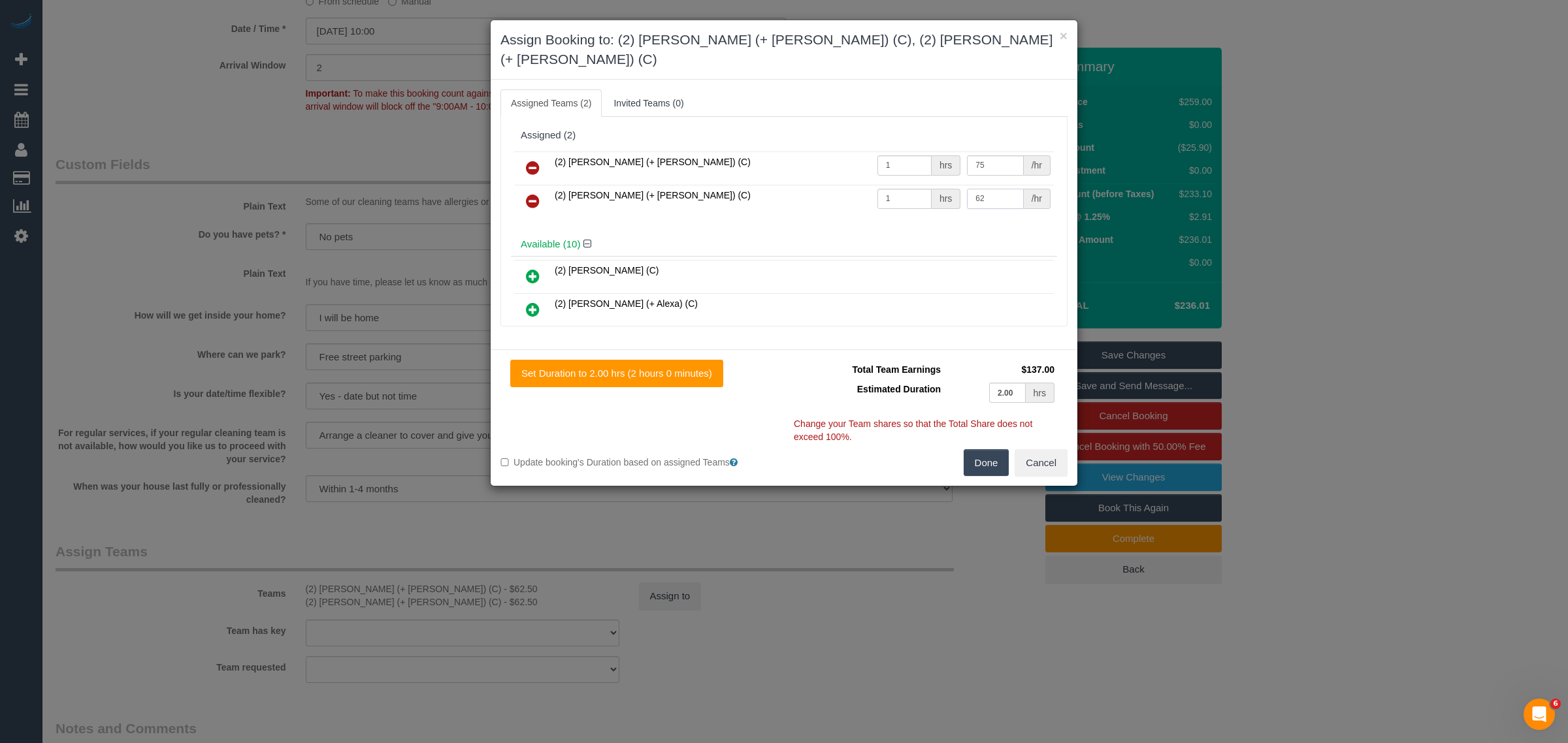
type input "6"
type input "75"
click at [988, 449] on button "Done" at bounding box center [986, 462] width 46 height 27
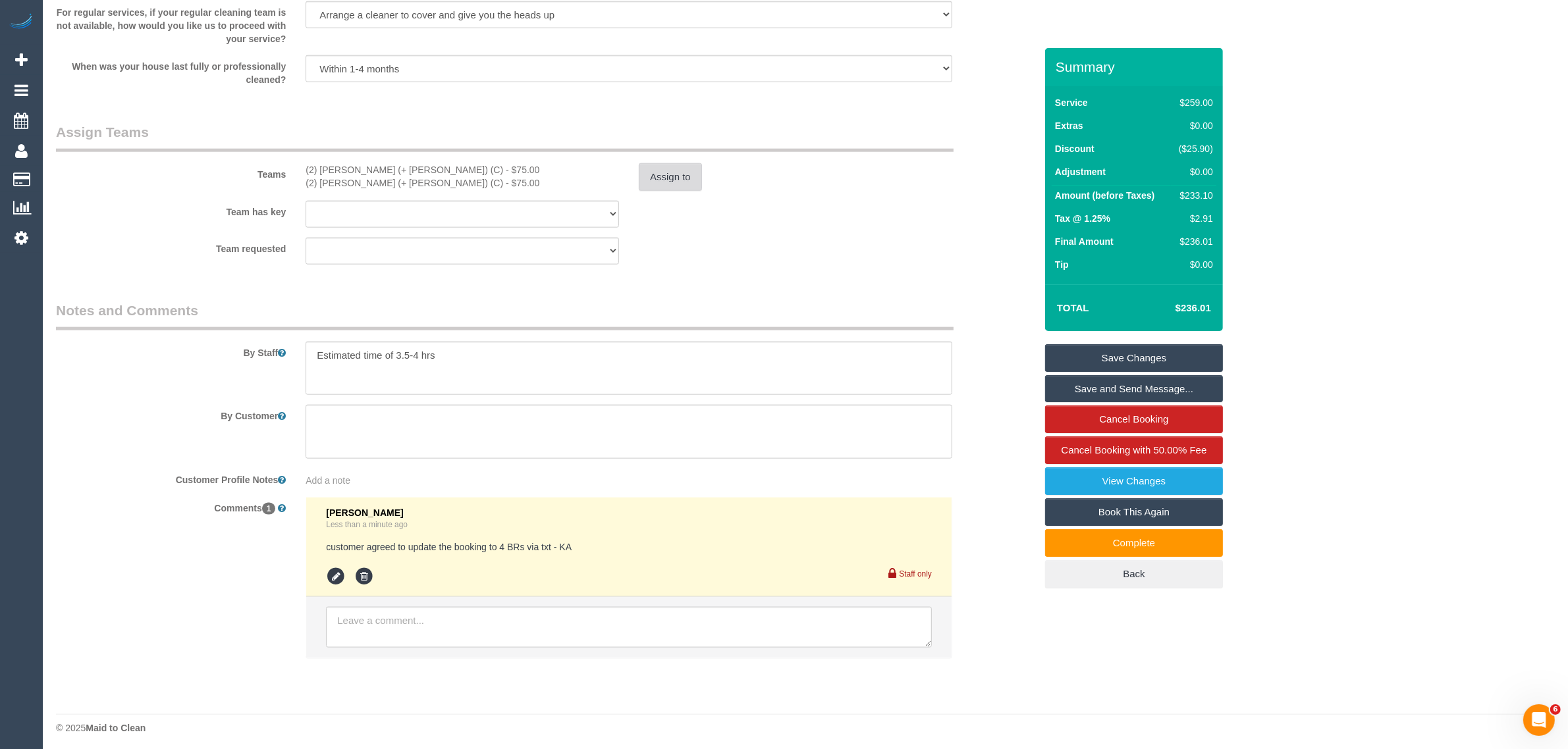
scroll to position [1911, 0]
click at [333, 578] on icon at bounding box center [335, 572] width 20 height 20
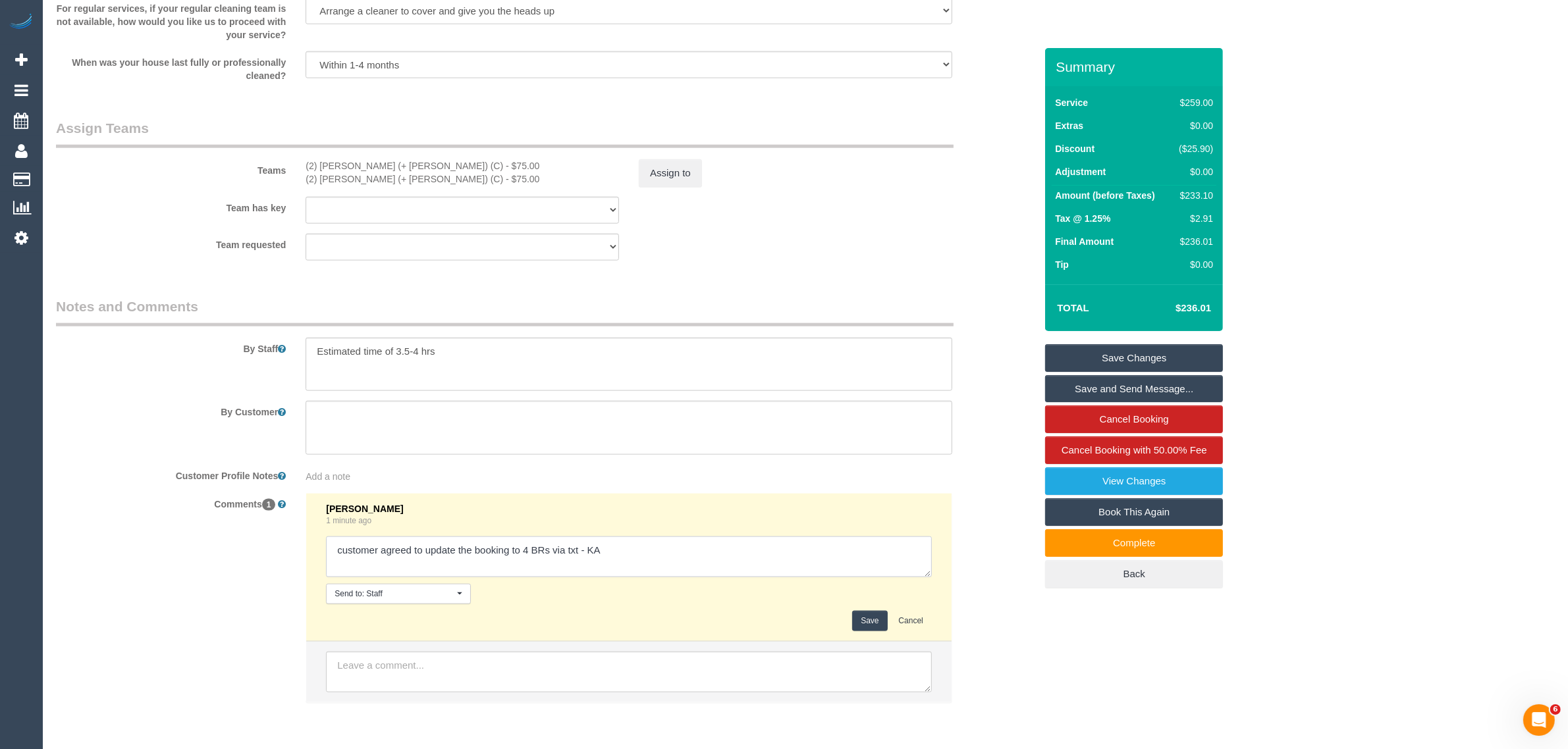
click at [810, 565] on textarea at bounding box center [629, 557] width 606 height 41
type textarea "customer agreed to update the booking to 4 BRs via txt - KA Updated team pay"
click at [870, 620] on button "Save" at bounding box center [870, 622] width 35 height 20
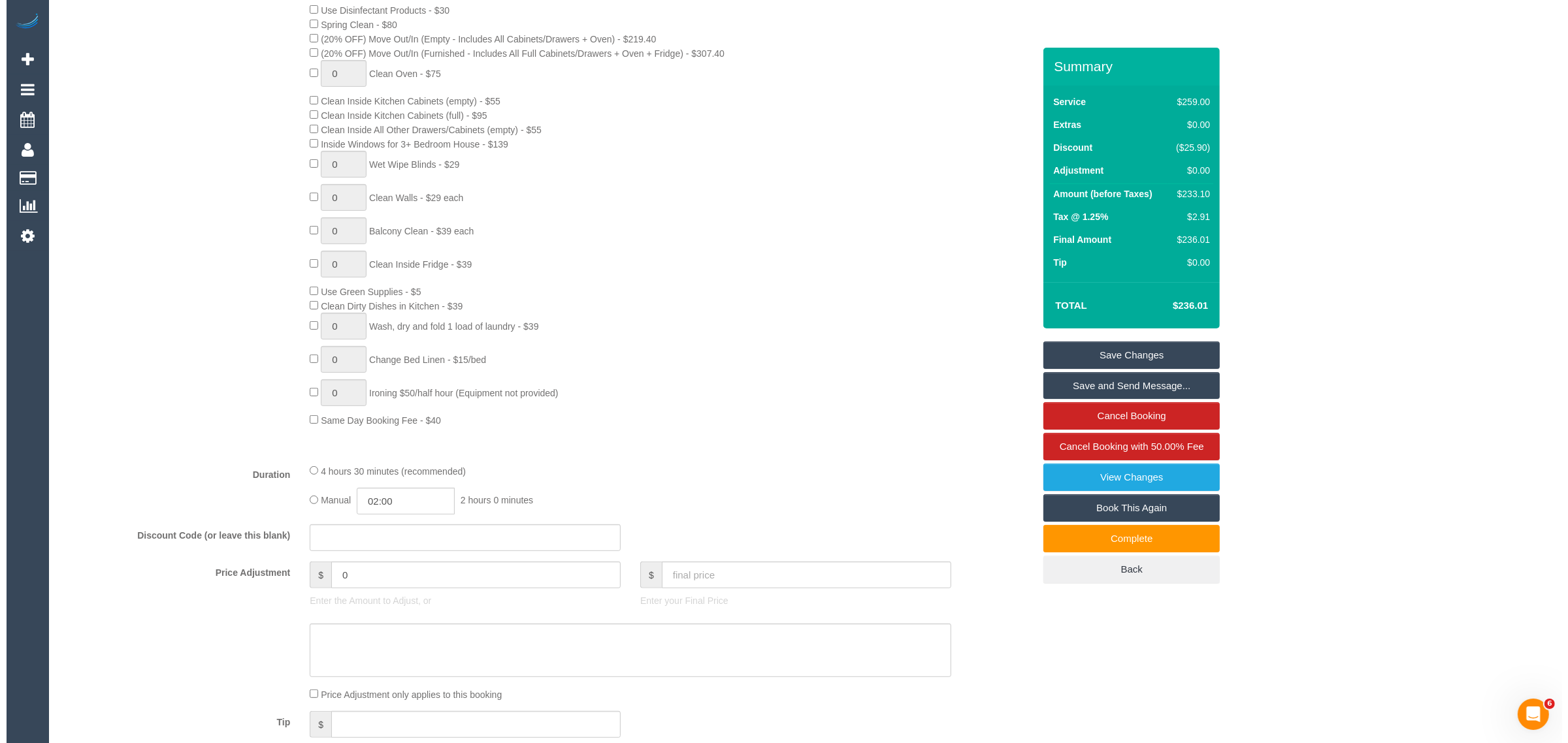
scroll to position [0, 0]
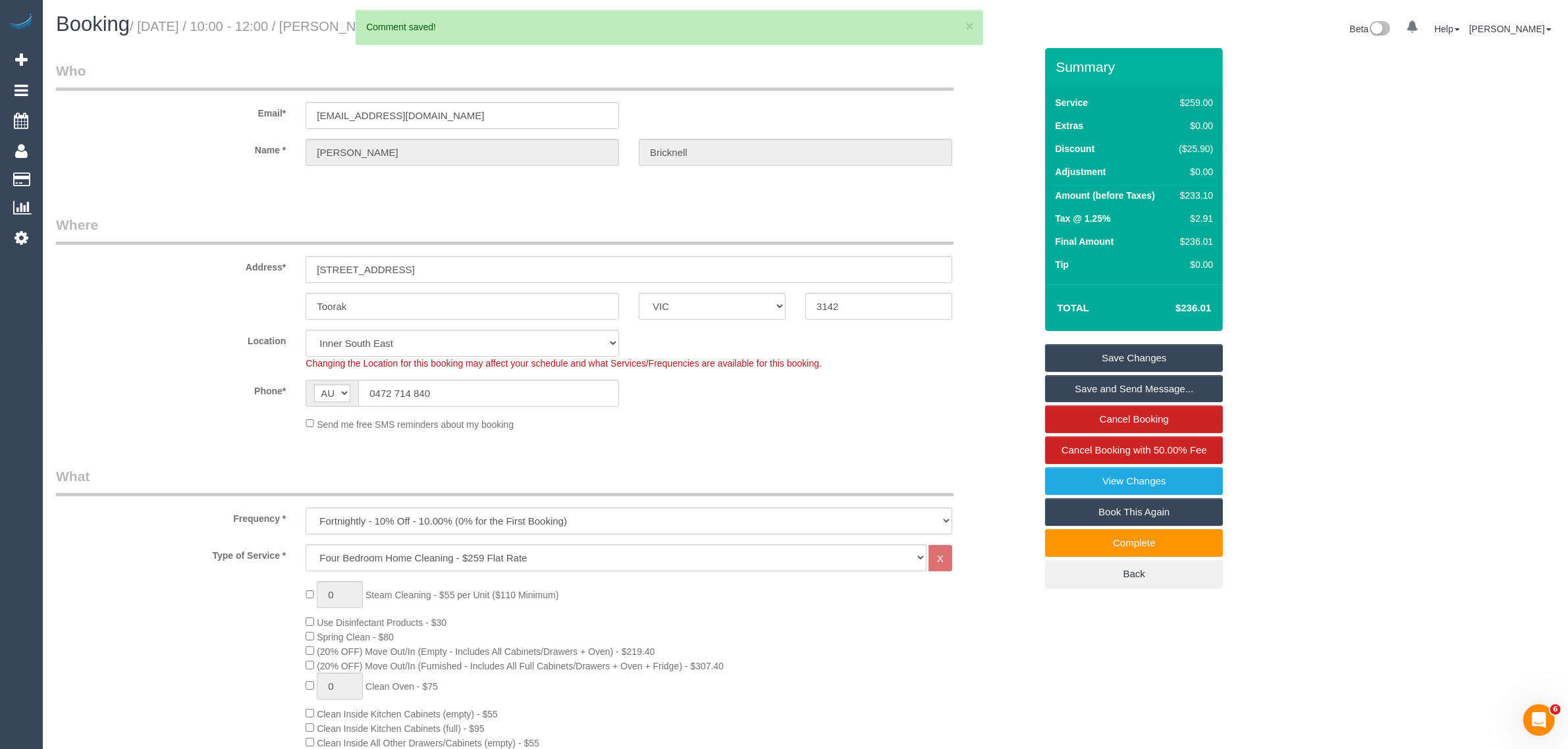
click at [1072, 349] on link "Save Changes" at bounding box center [1134, 357] width 178 height 27
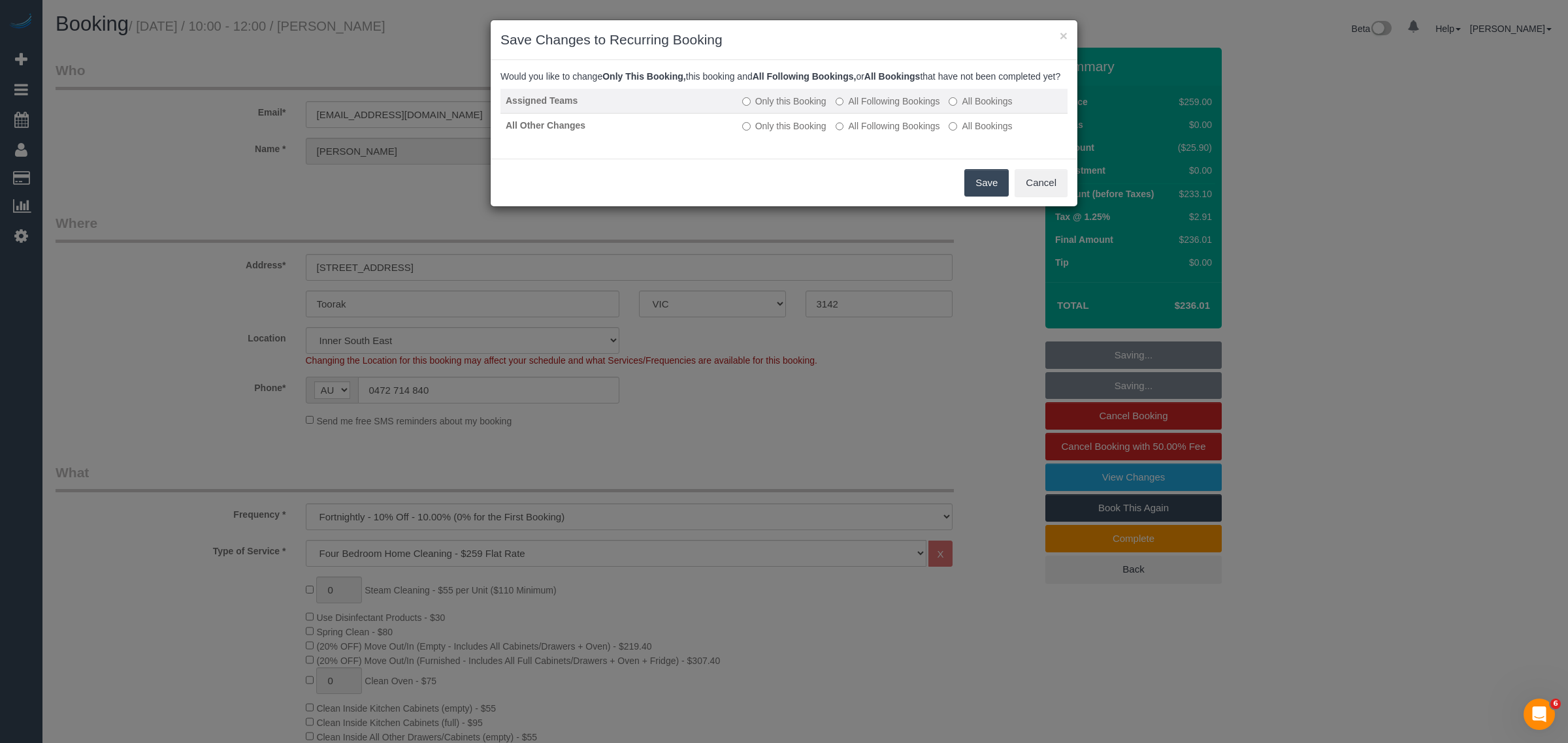
click at [877, 108] on label "All Following Bookings" at bounding box center [888, 101] width 105 height 13
click at [877, 133] on label "All Following Bookings" at bounding box center [888, 126] width 105 height 13
click at [978, 196] on button "Save" at bounding box center [986, 182] width 44 height 27
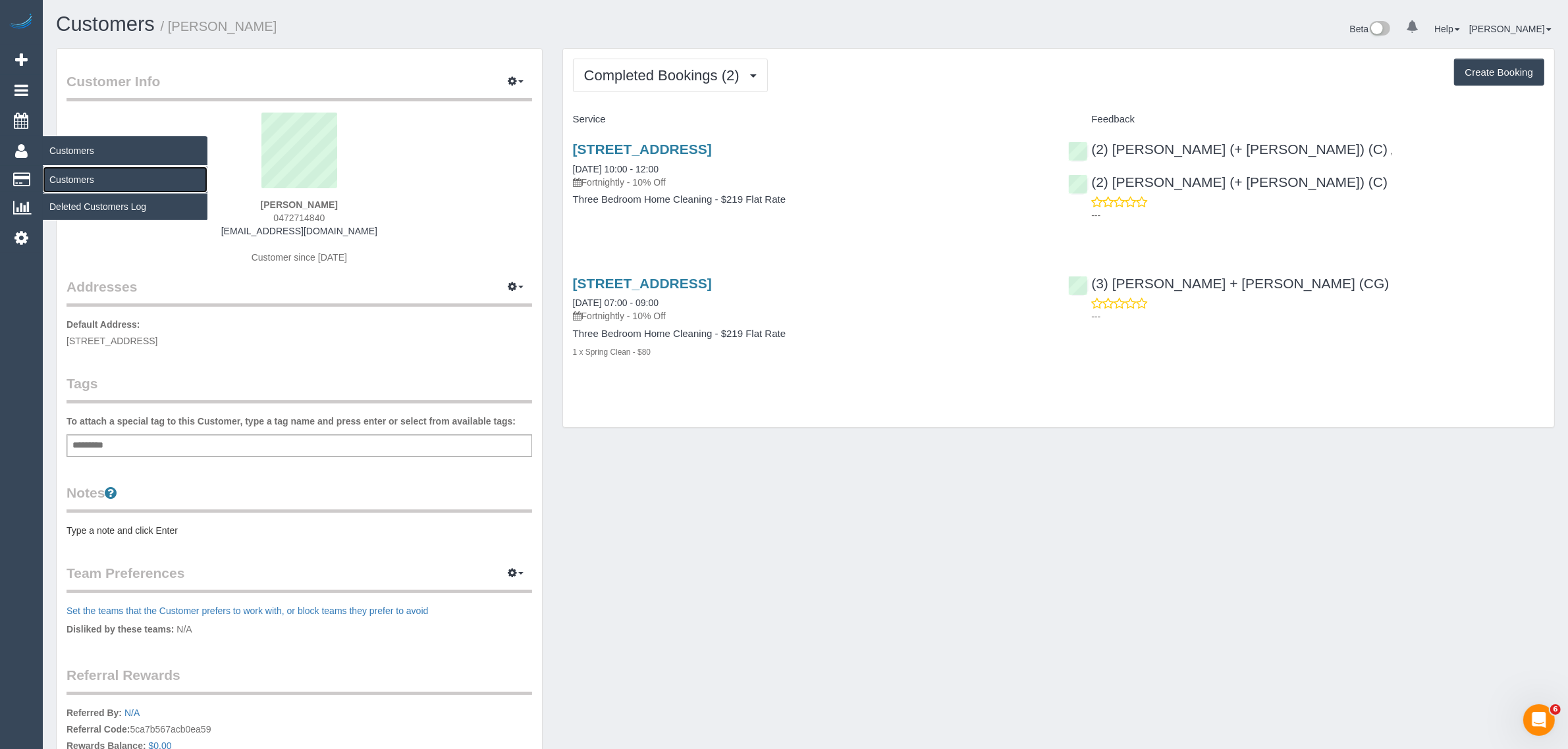
drag, startPoint x: 58, startPoint y: 169, endPoint x: 81, endPoint y: 163, distance: 23.8
click at [60, 169] on link "Customers" at bounding box center [125, 180] width 165 height 27
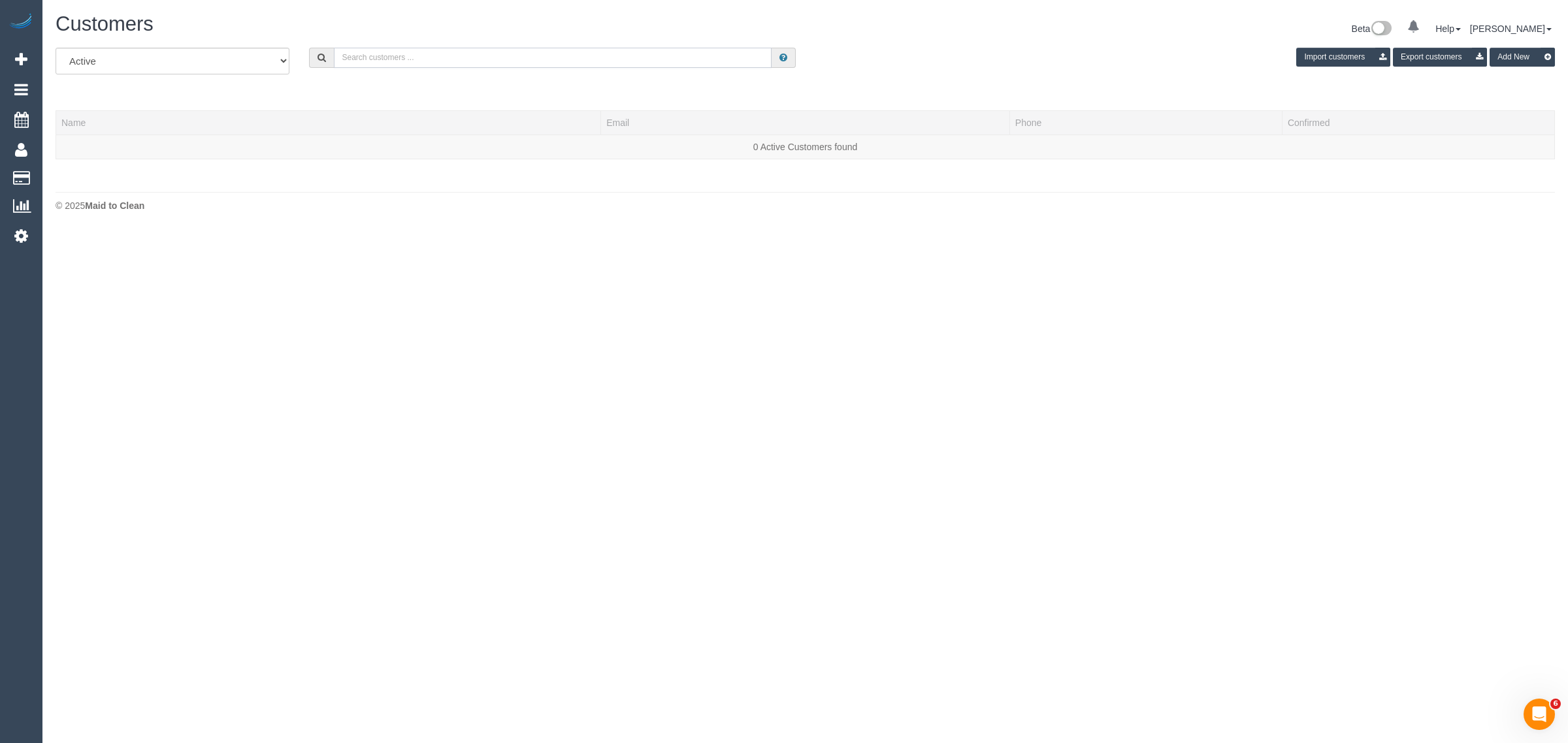
click at [472, 60] on input "text" at bounding box center [552, 57] width 438 height 20
paste input "[PERSON_NAME]"
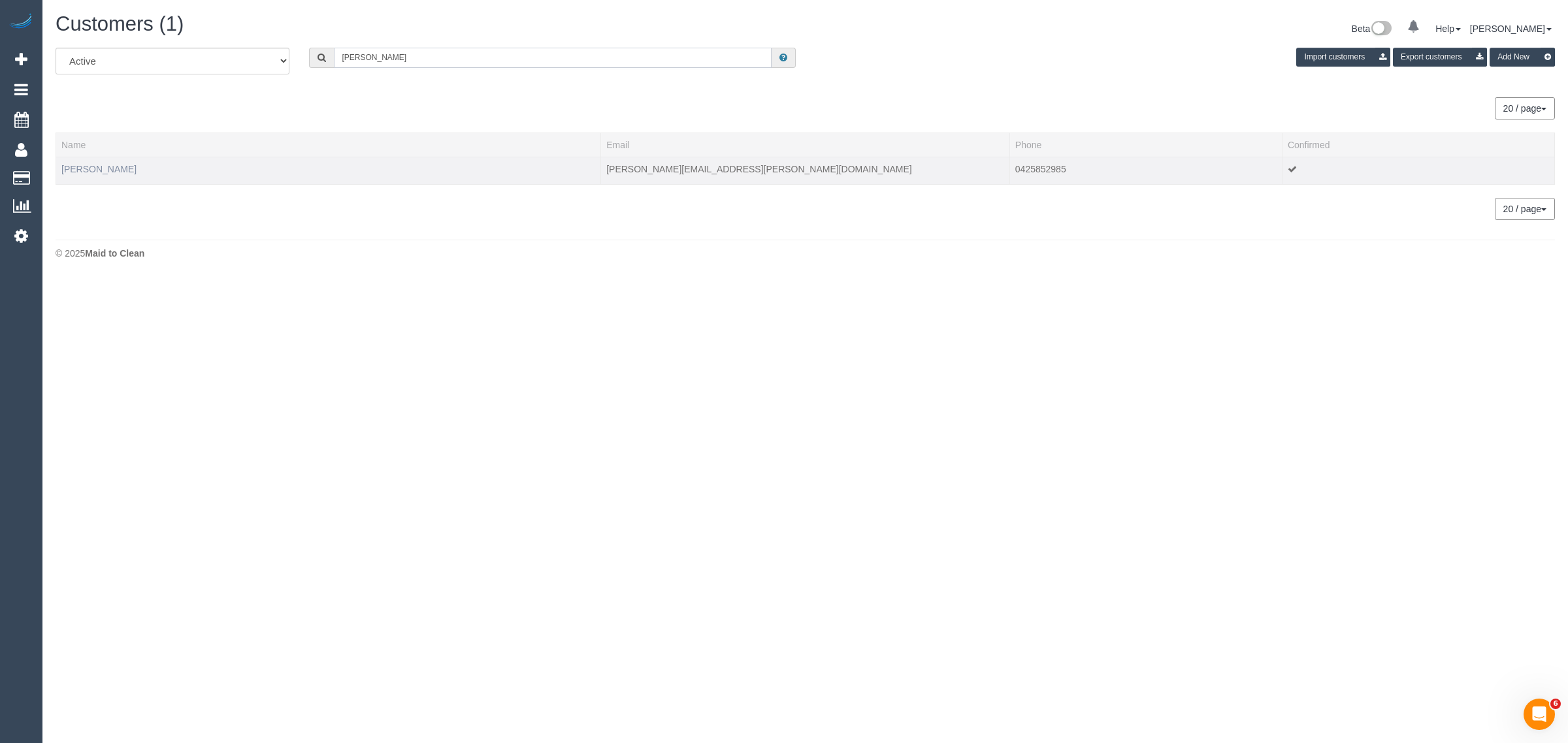
type input "[PERSON_NAME]"
click at [106, 172] on link "[PERSON_NAME]" at bounding box center [99, 168] width 75 height 10
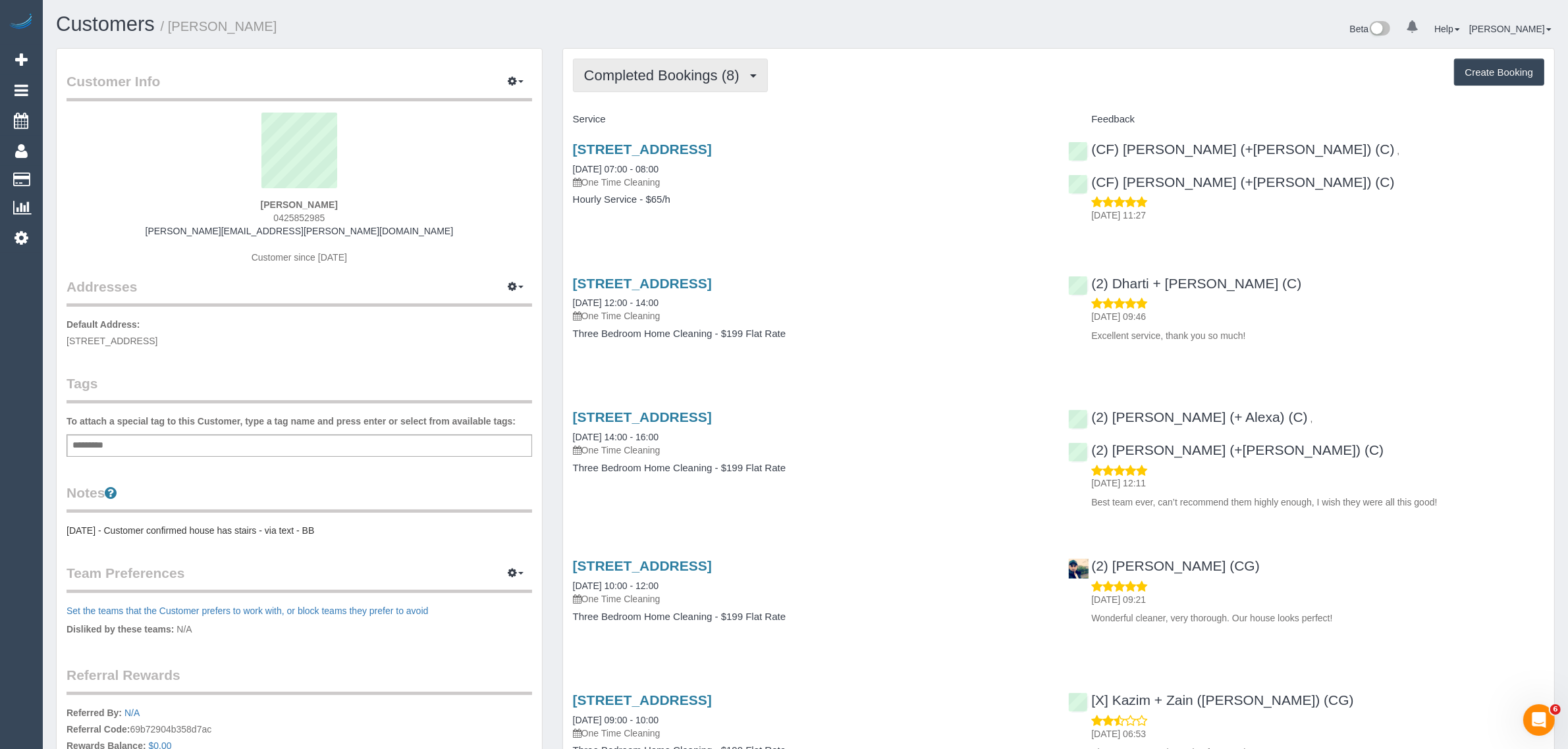
click at [710, 74] on span "Completed Bookings (8)" at bounding box center [665, 75] width 162 height 16
click at [664, 119] on link "Upcoming Bookings (1)" at bounding box center [642, 124] width 137 height 17
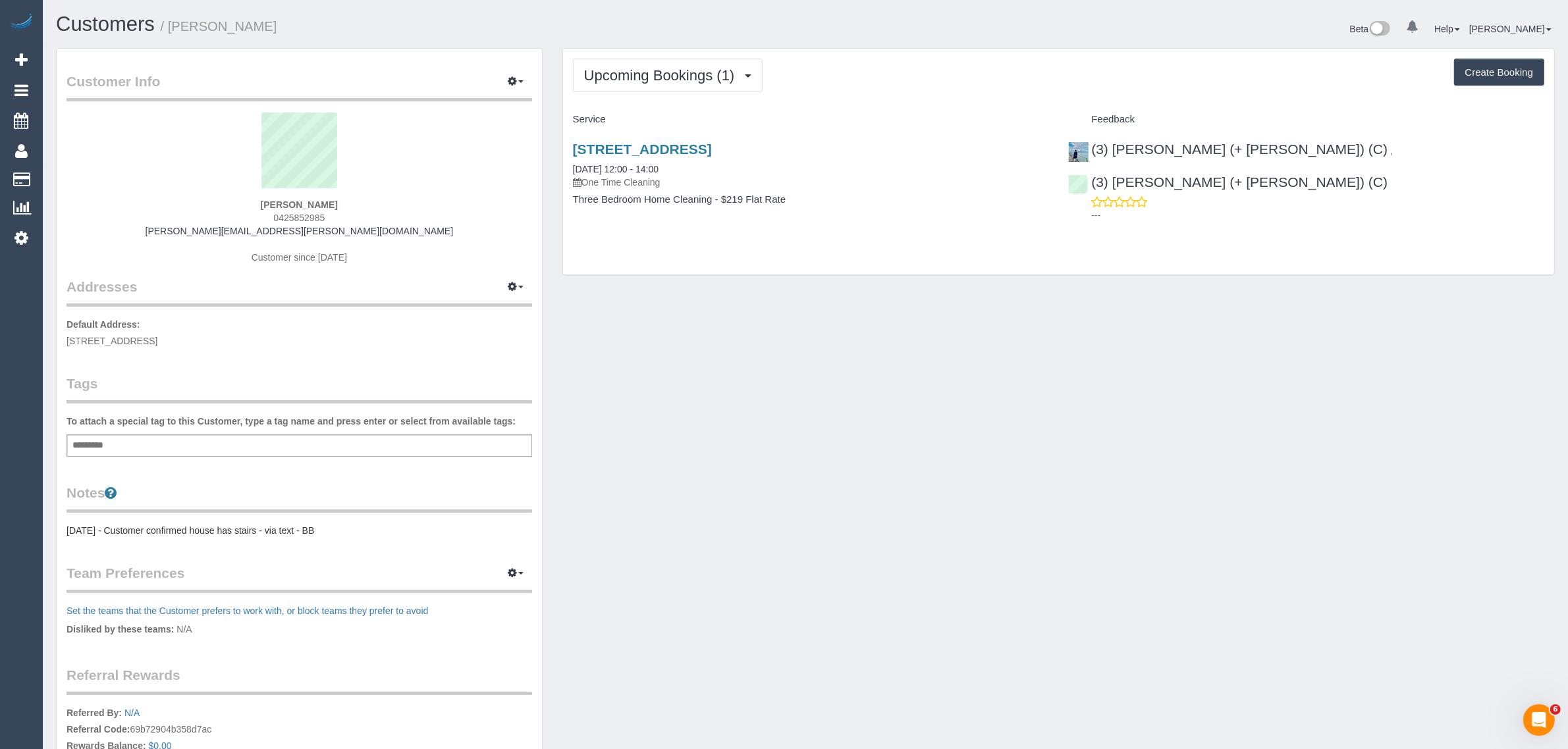
drag, startPoint x: 696, startPoint y: 172, endPoint x: 565, endPoint y: 169, distance: 131.0
click at [565, 169] on div "[STREET_ADDRESS] [DATE] 12:00 - 14:00 One Time Cleaning Three Bedroom Home Clea…" at bounding box center [811, 181] width 496 height 102
copy link "[DATE] 12:00 - 14:00"
drag, startPoint x: 945, startPoint y: 344, endPoint x: 953, endPoint y: 344, distance: 8.0
click at [950, 344] on div "Customer Info Edit Contact Info Send Message Email Preferences Special Sales Ta…" at bounding box center [806, 521] width 1519 height 948
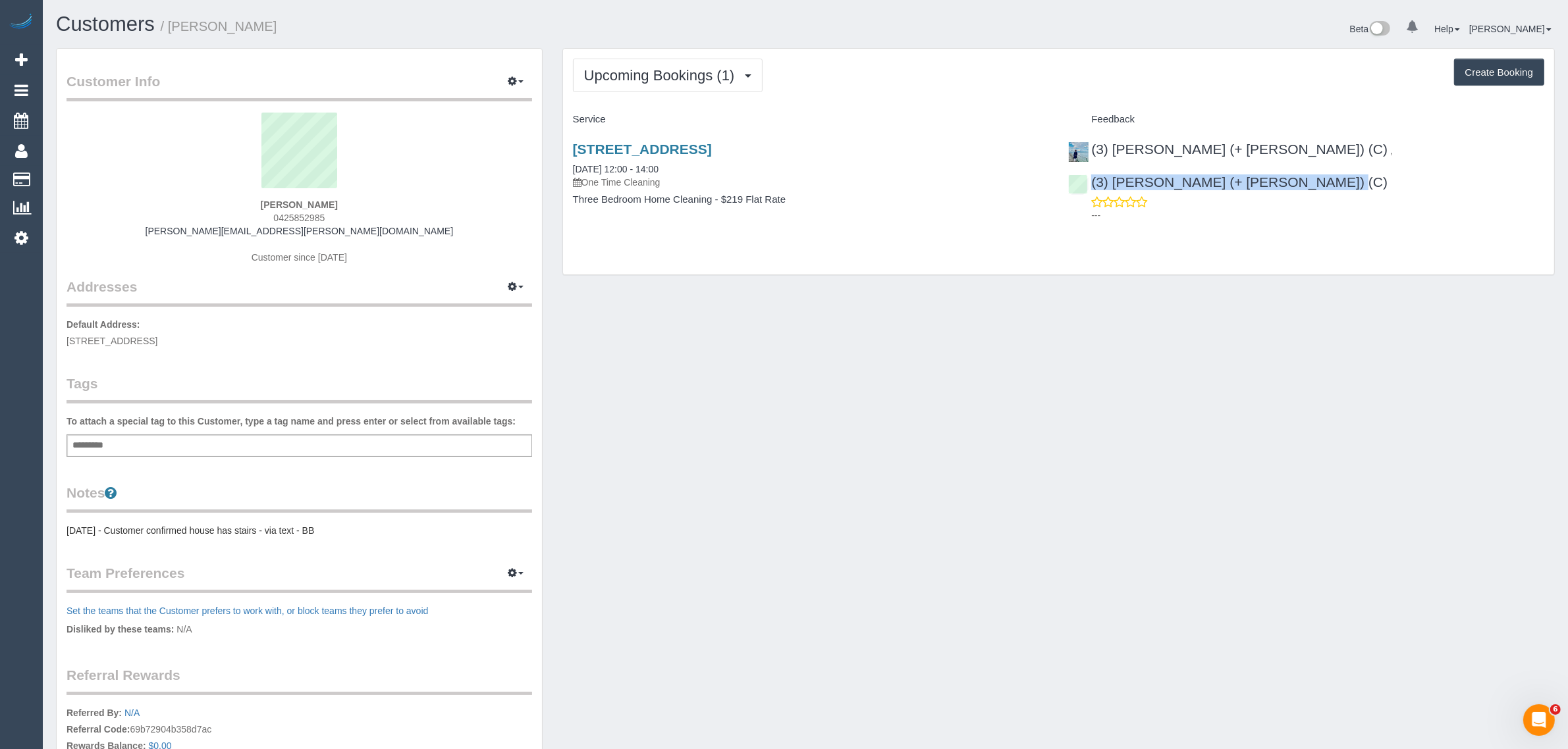
drag, startPoint x: 1459, startPoint y: 136, endPoint x: 1304, endPoint y: 139, distance: 155.0
click at [1304, 139] on div "(3) [PERSON_NAME] (+ [PERSON_NAME]) (C) , (3) [PERSON_NAME] (+ [PERSON_NAME]) (…" at bounding box center [1307, 179] width 496 height 98
copy div "(3) [PERSON_NAME] (+ [PERSON_NAME]) (C)"
click at [157, 336] on span "[STREET_ADDRESS]" at bounding box center [112, 341] width 91 height 10
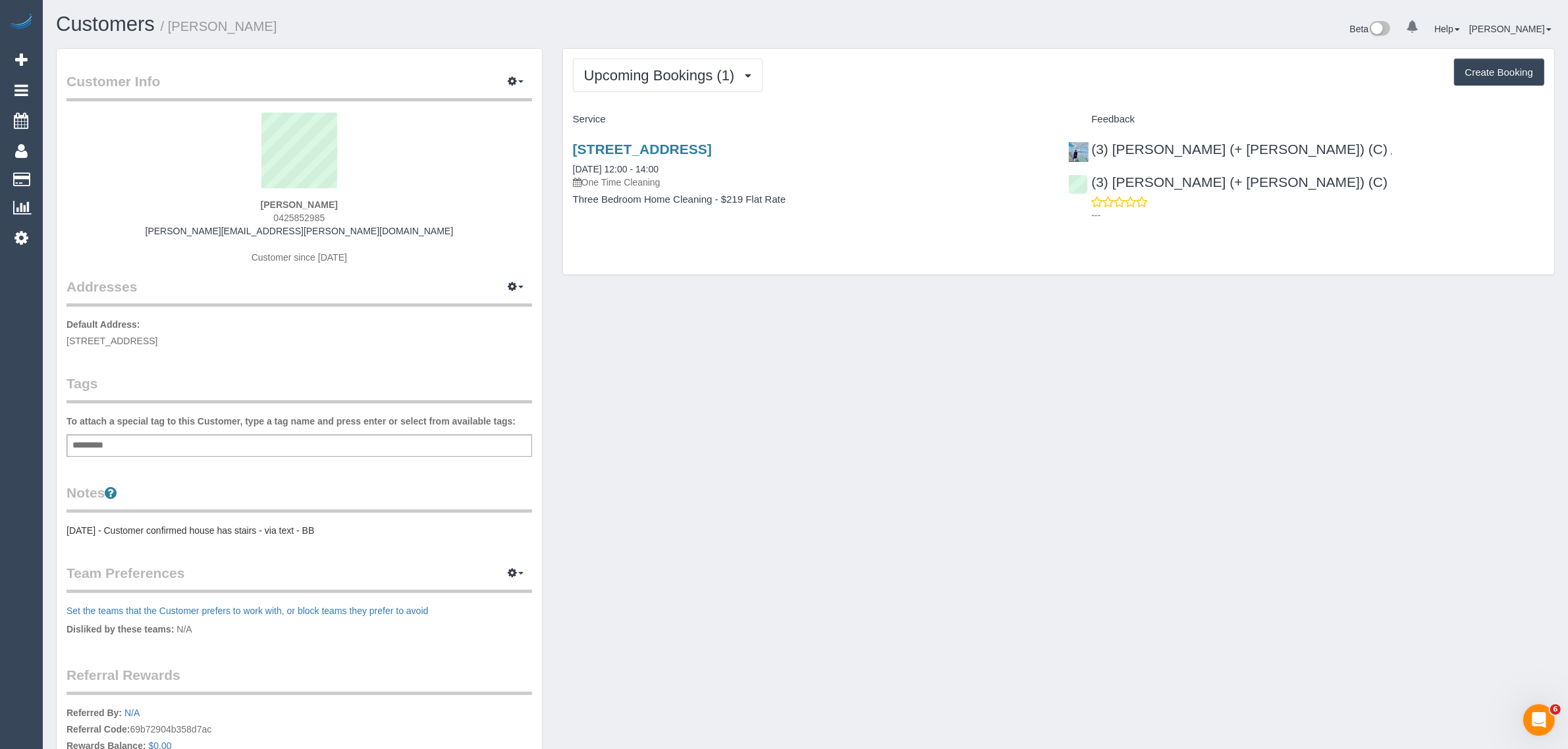
copy span "Gowanbrae"
click at [843, 386] on div "Customer Info Edit Contact Info Send Message Email Preferences Special Sales Ta…" at bounding box center [806, 521] width 1519 height 948
drag, startPoint x: 130, startPoint y: 178, endPoint x: 169, endPoint y: 135, distance: 58.1
click at [130, 178] on link "Customers" at bounding box center [125, 180] width 165 height 27
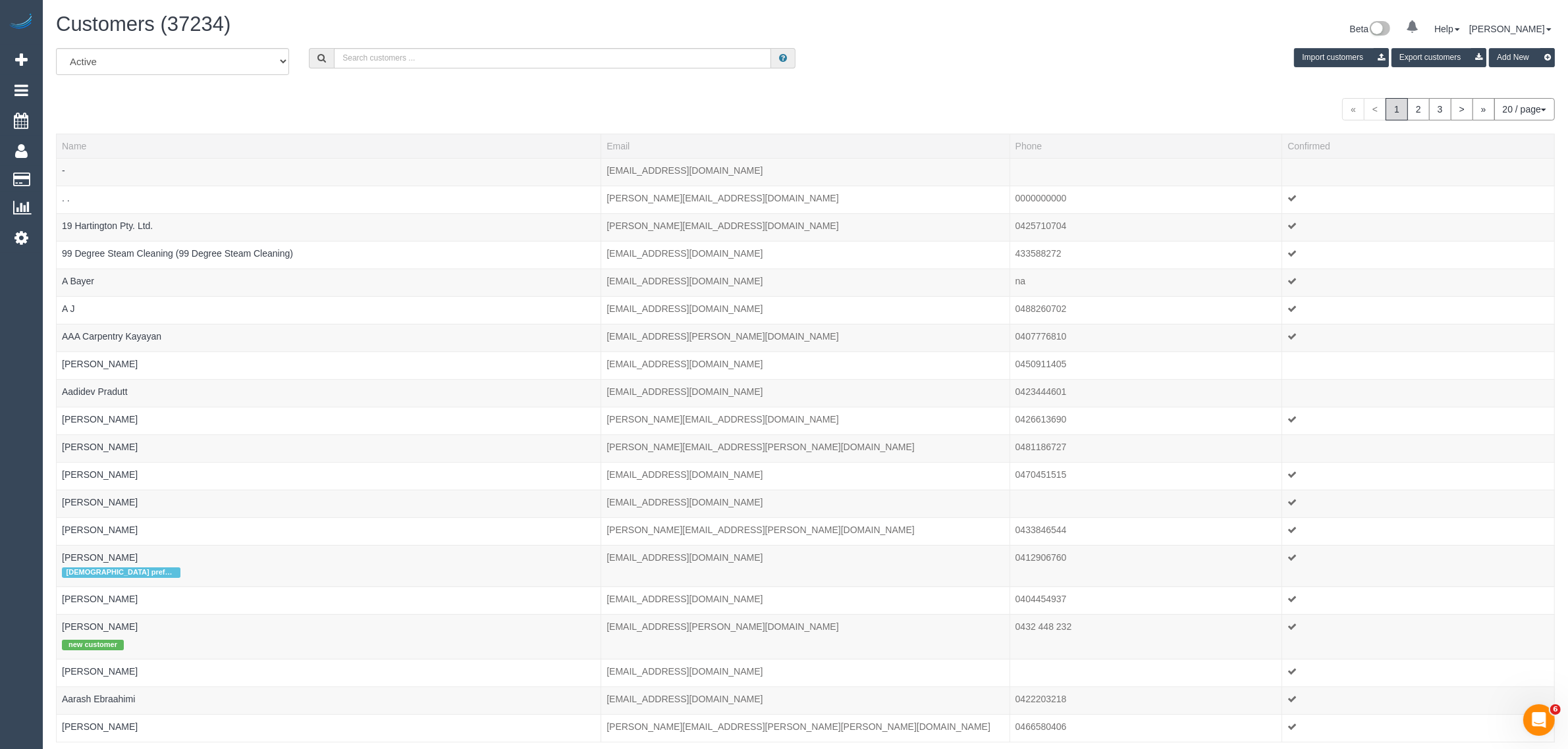
click at [562, 70] on div "All Active Archived Import customers Export customers Add New" at bounding box center [806, 66] width 1519 height 37
click at [567, 57] on input "text" at bounding box center [552, 58] width 437 height 20
paste input "[PHONE_NUMBER]"
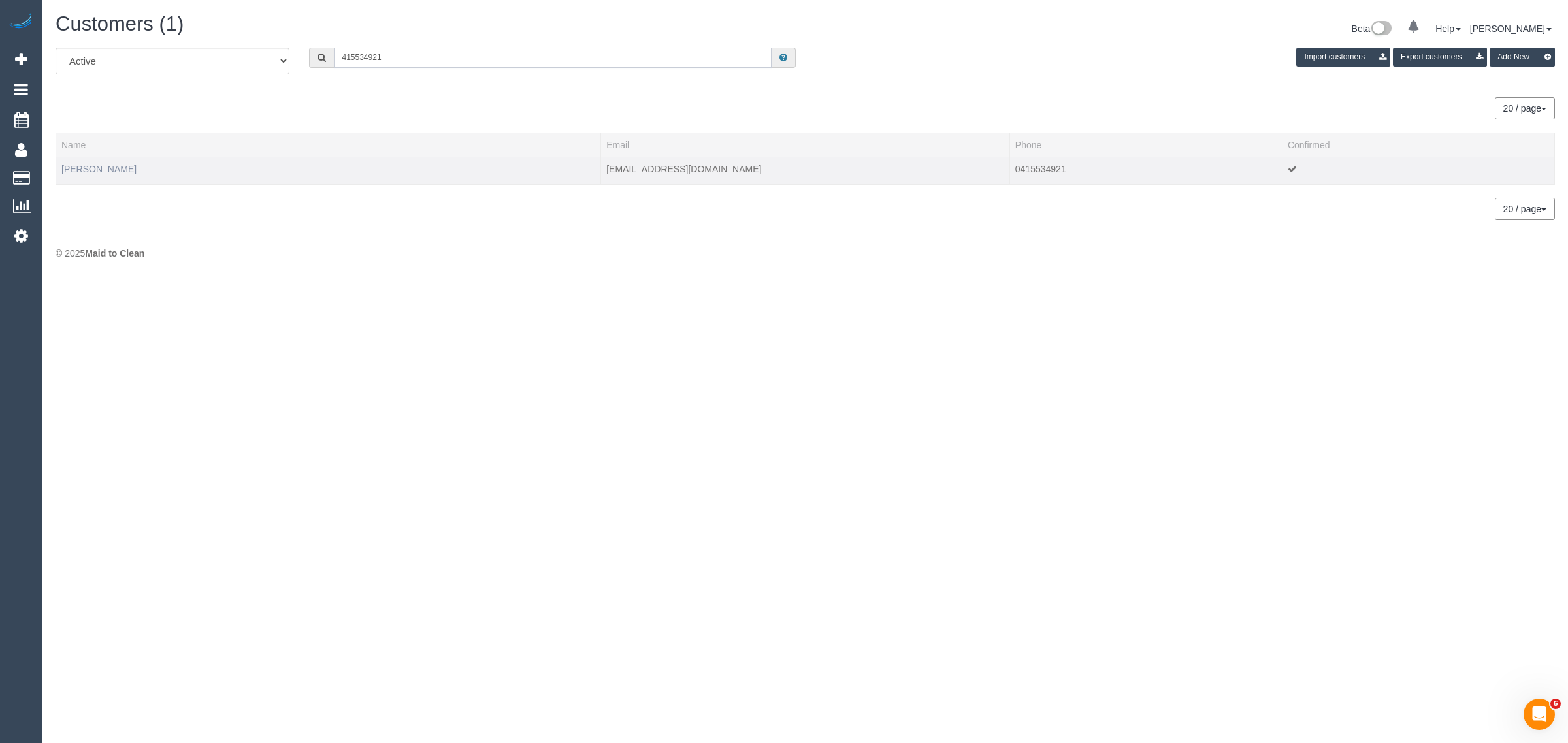
type input "415534921"
click at [75, 168] on link "[PERSON_NAME]" at bounding box center [99, 168] width 75 height 10
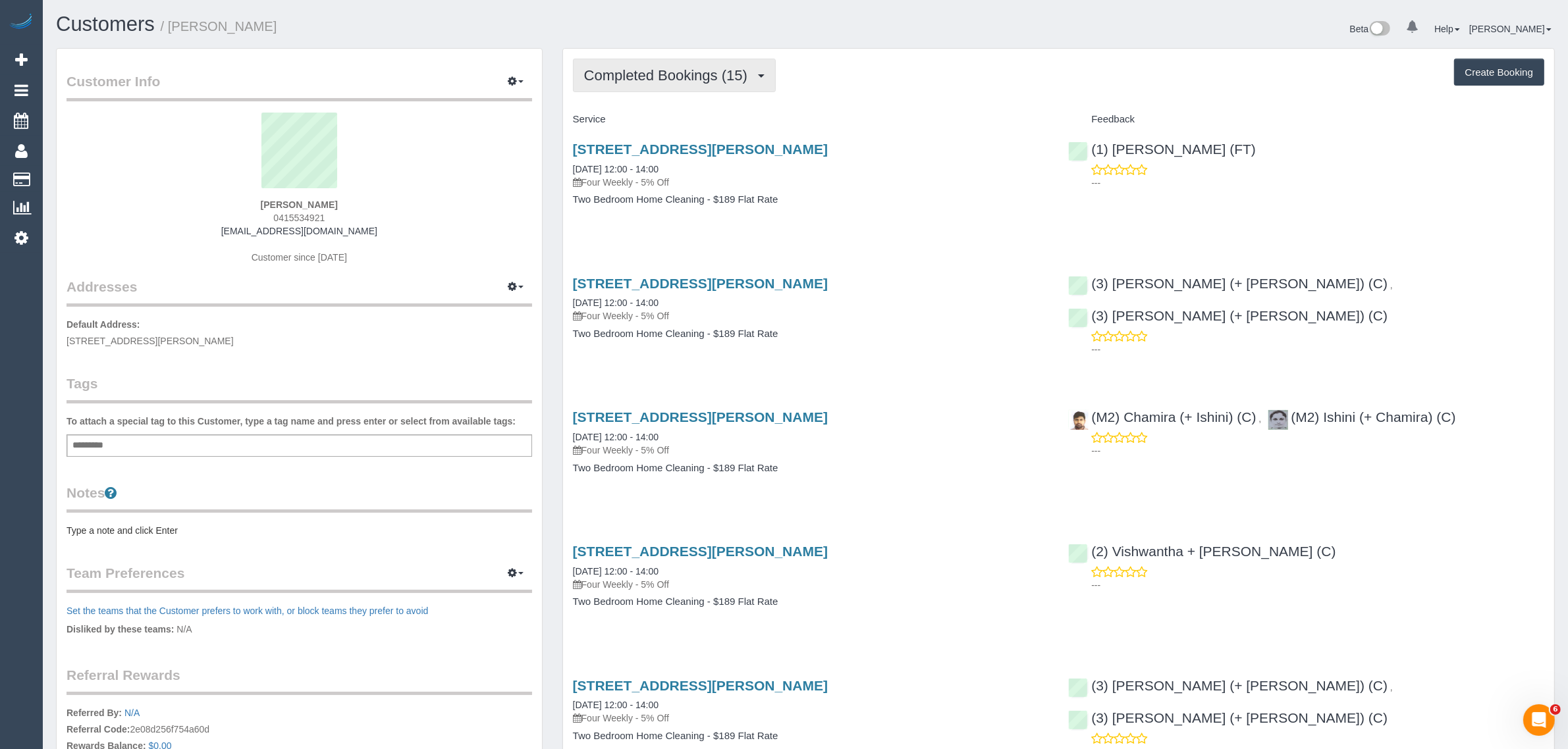
click at [682, 70] on span "Completed Bookings (15)" at bounding box center [669, 75] width 170 height 16
click at [649, 117] on link "Upcoming Bookings (12)" at bounding box center [645, 124] width 142 height 17
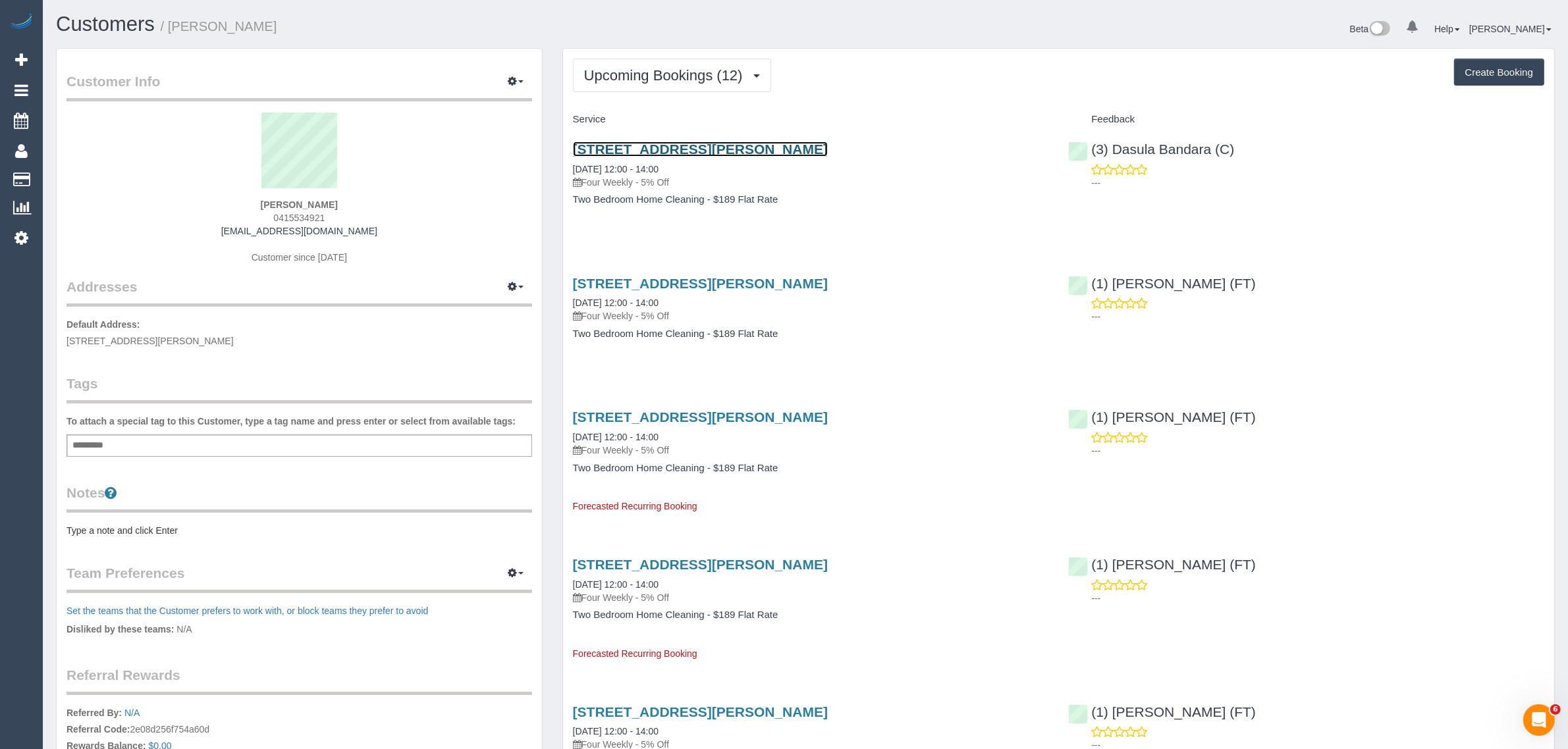
click at [654, 152] on link "[STREET_ADDRESS][PERSON_NAME]" at bounding box center [701, 149] width 255 height 15
click at [624, 88] on button "Upcoming Bookings (12)" at bounding box center [673, 75] width 199 height 34
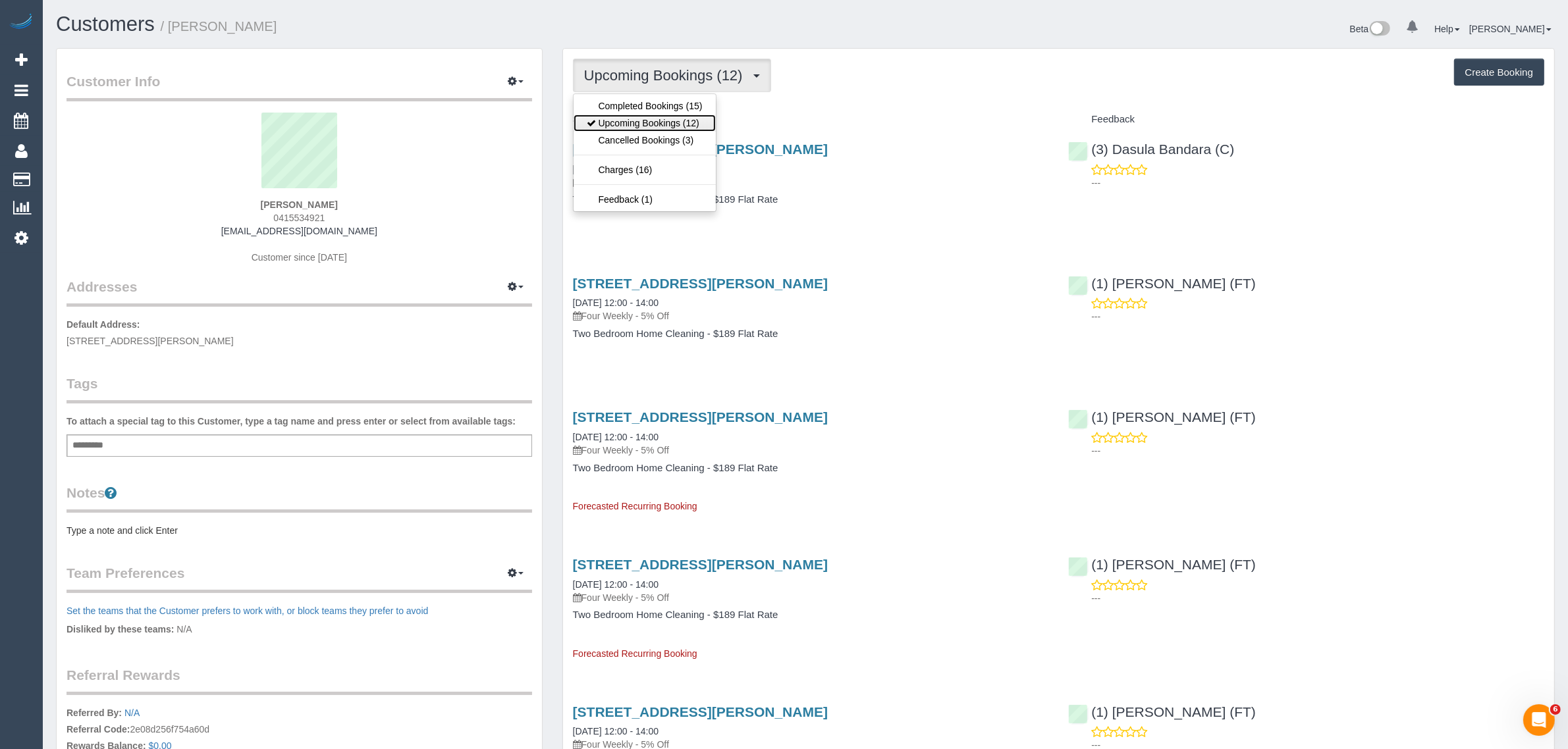
click at [621, 123] on link "Upcoming Bookings (12)" at bounding box center [645, 124] width 142 height 17
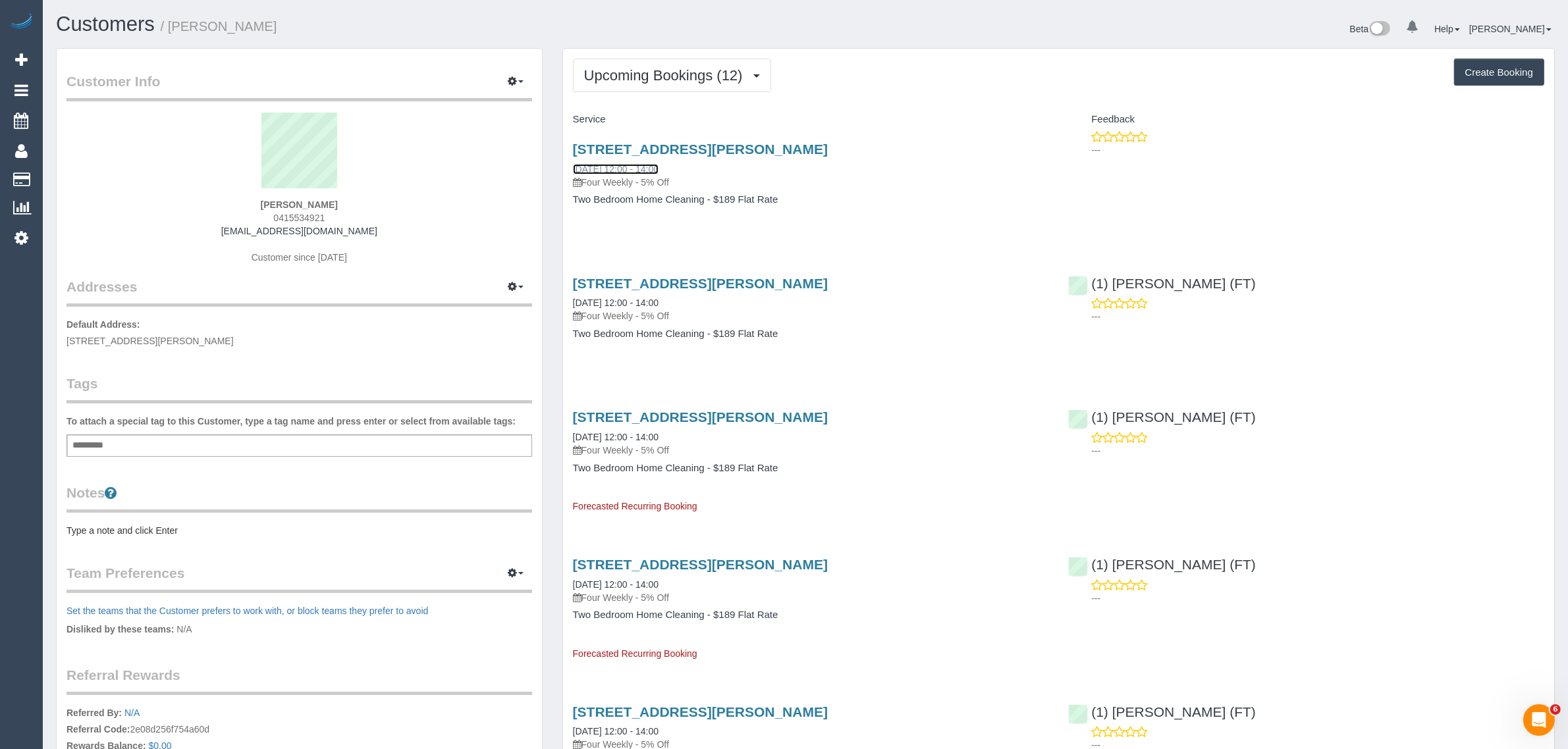
click at [597, 168] on link "28/08/2025 12:00 - 14:00" at bounding box center [615, 169] width 85 height 10
click at [646, 73] on span "Upcoming Bookings (12)" at bounding box center [666, 75] width 165 height 16
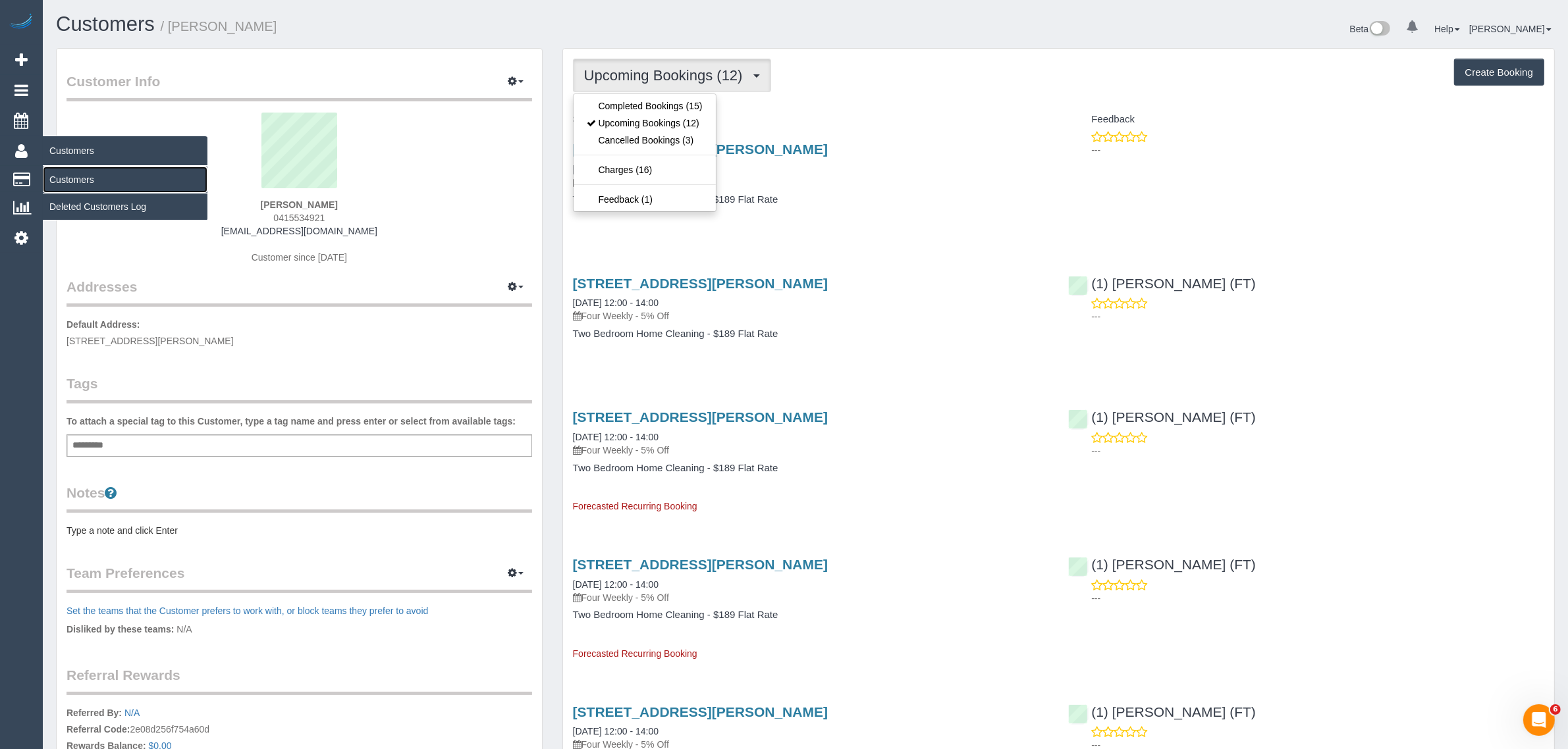
click at [73, 177] on link "Customers" at bounding box center [125, 180] width 165 height 27
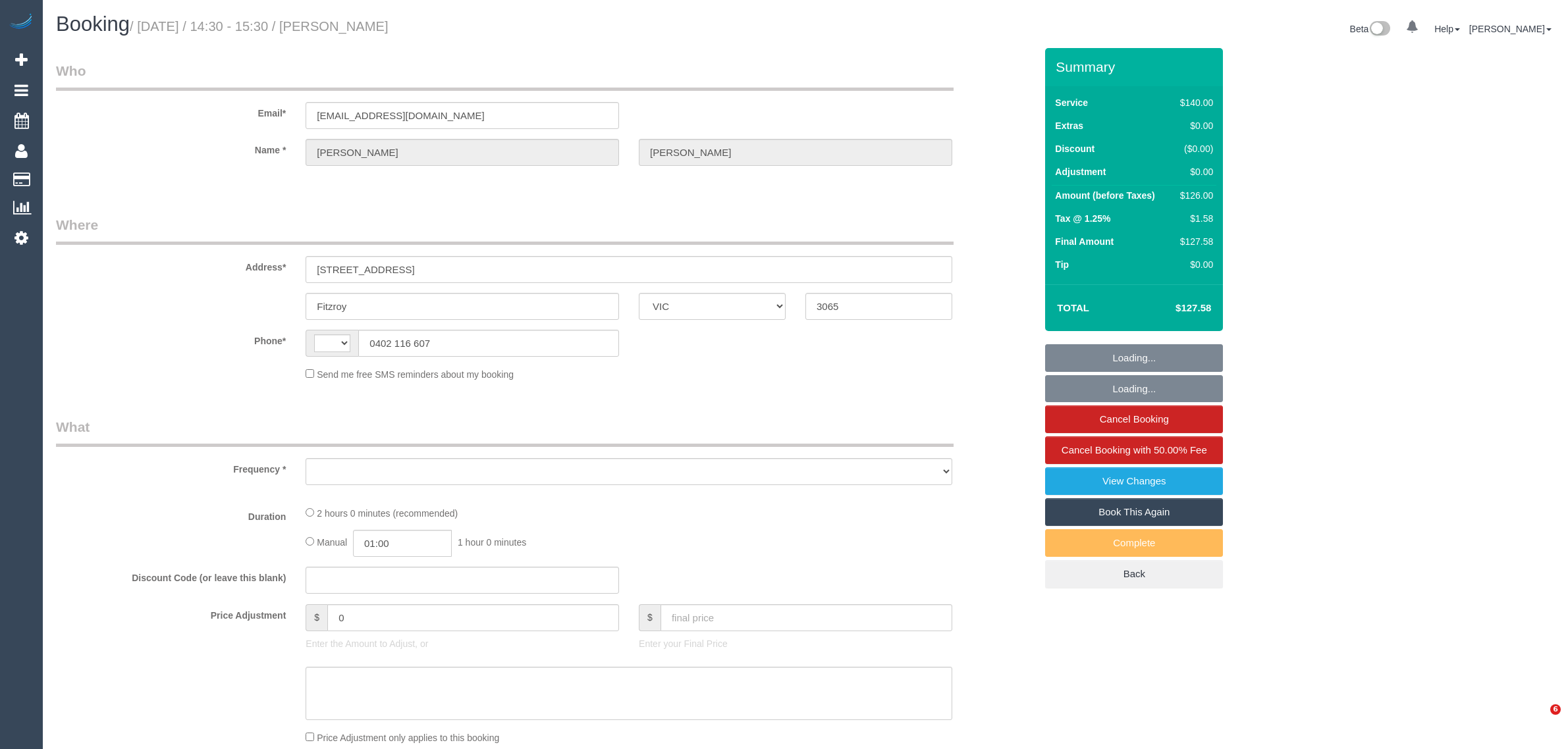
select select "VIC"
select select "string:AU"
select select "object:541"
select select "string:stripe-pm_1JpkCm2GScqysDRVzORB4q1y"
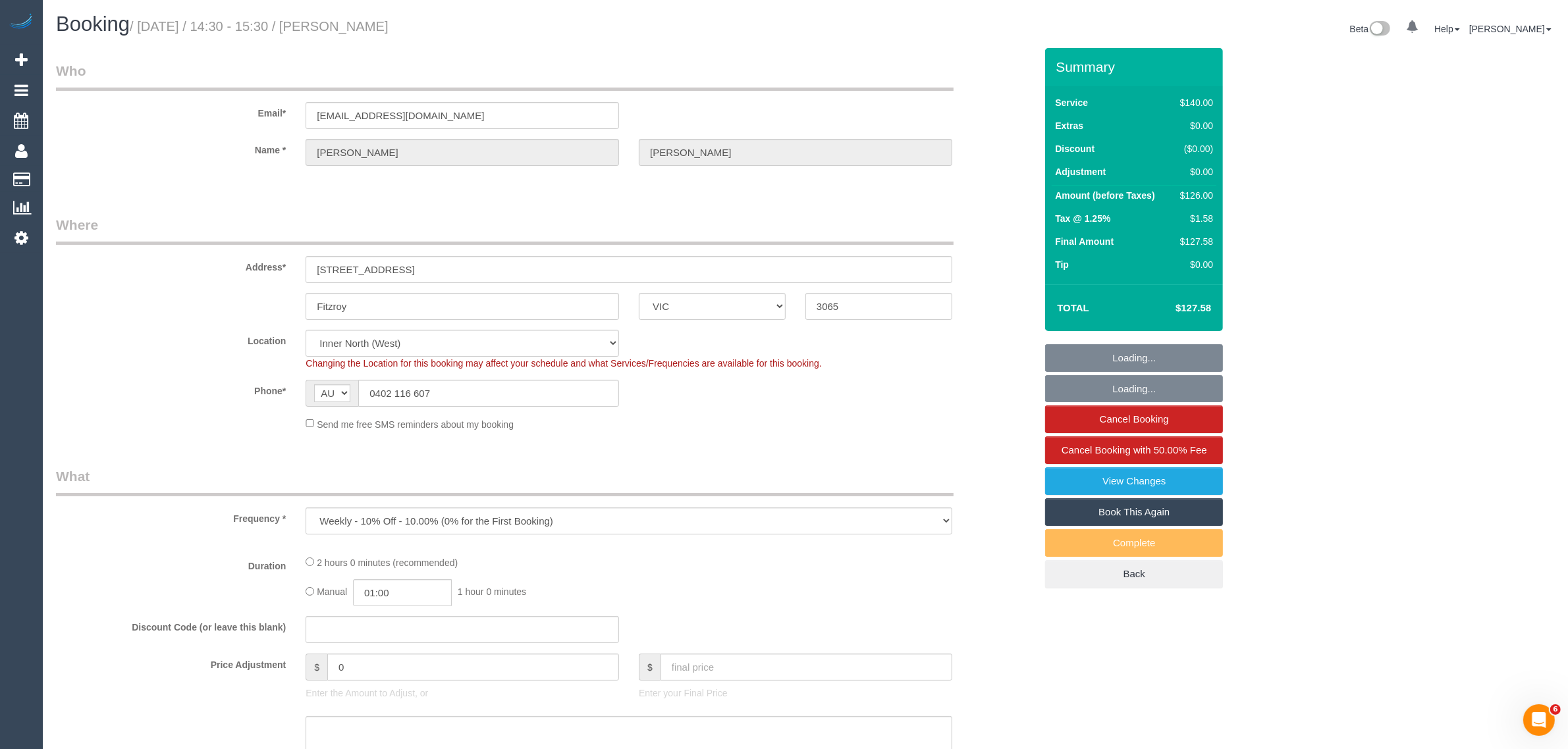
select select "number:27"
select select "number:35"
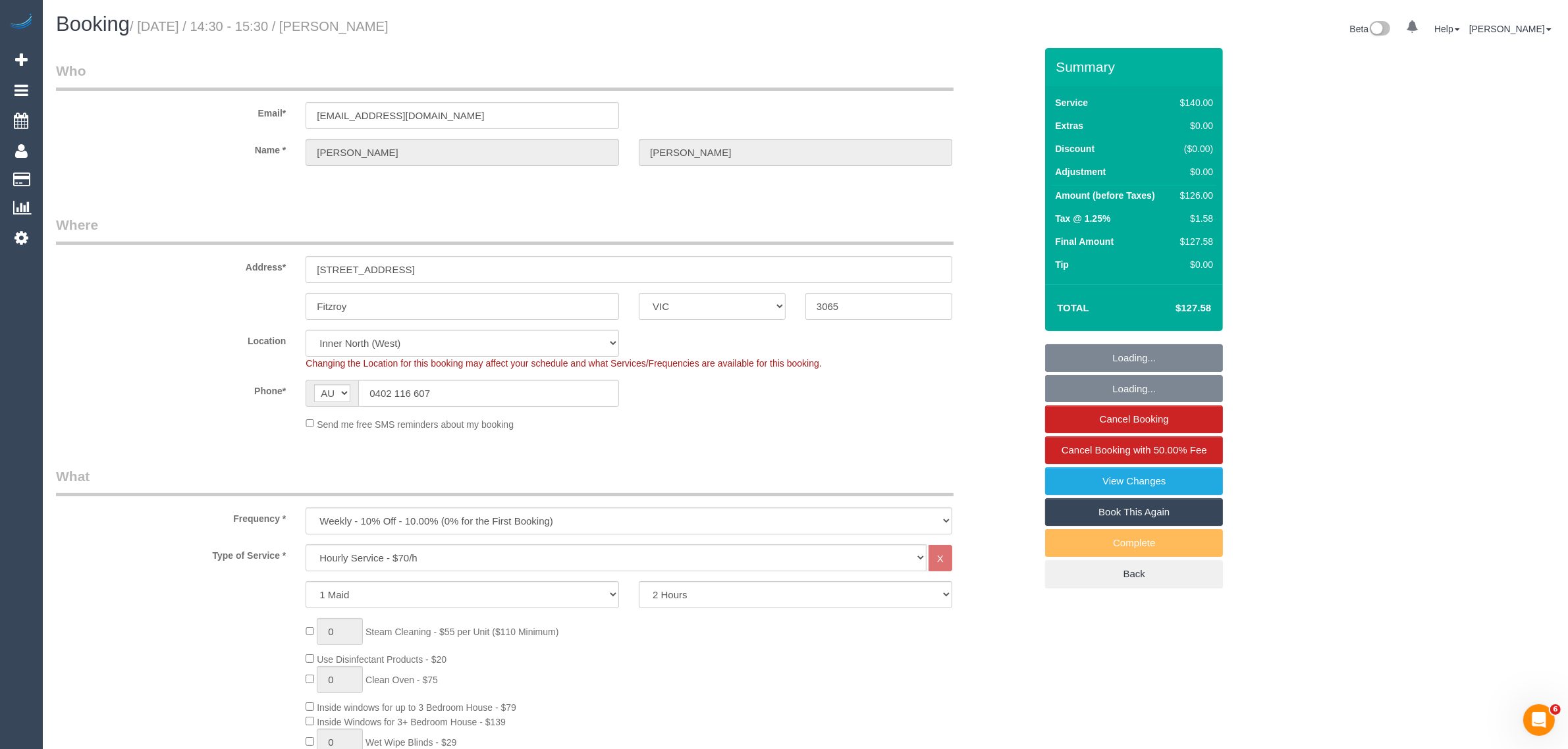
click at [697, 405] on div "Phone* AF AL DZ AD AO AI AQ AG AR AM AW AU AT AZ BS BH BD BB BY BE BZ BJ BM BT …" at bounding box center [546, 393] width 999 height 27
select select "object:860"
click at [554, 396] on input "0402 116 607" at bounding box center [489, 393] width 261 height 27
select select "25666"
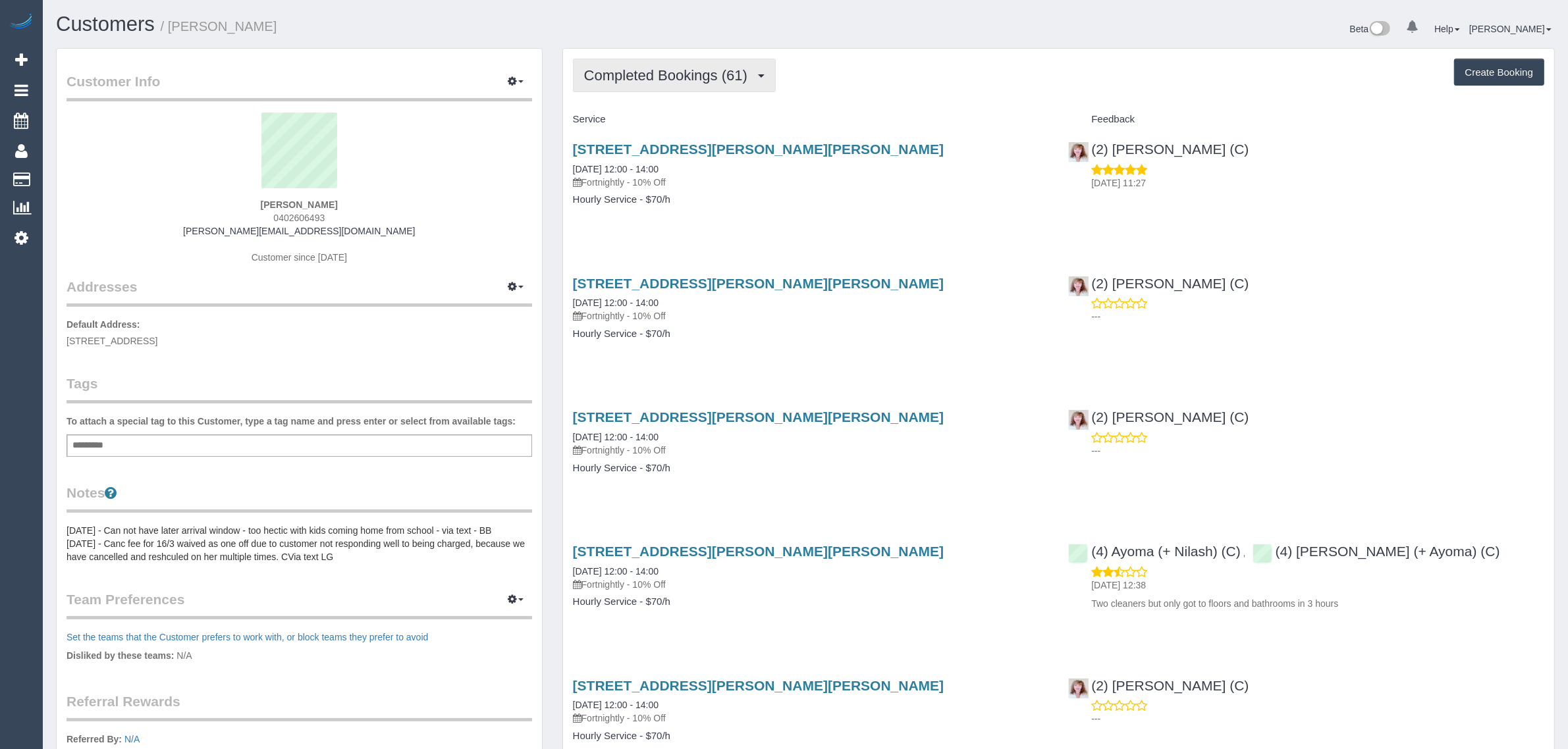
click at [685, 74] on span "Completed Bookings (61)" at bounding box center [669, 75] width 170 height 16
click at [644, 123] on link "Upcoming Bookings (12)" at bounding box center [645, 124] width 142 height 17
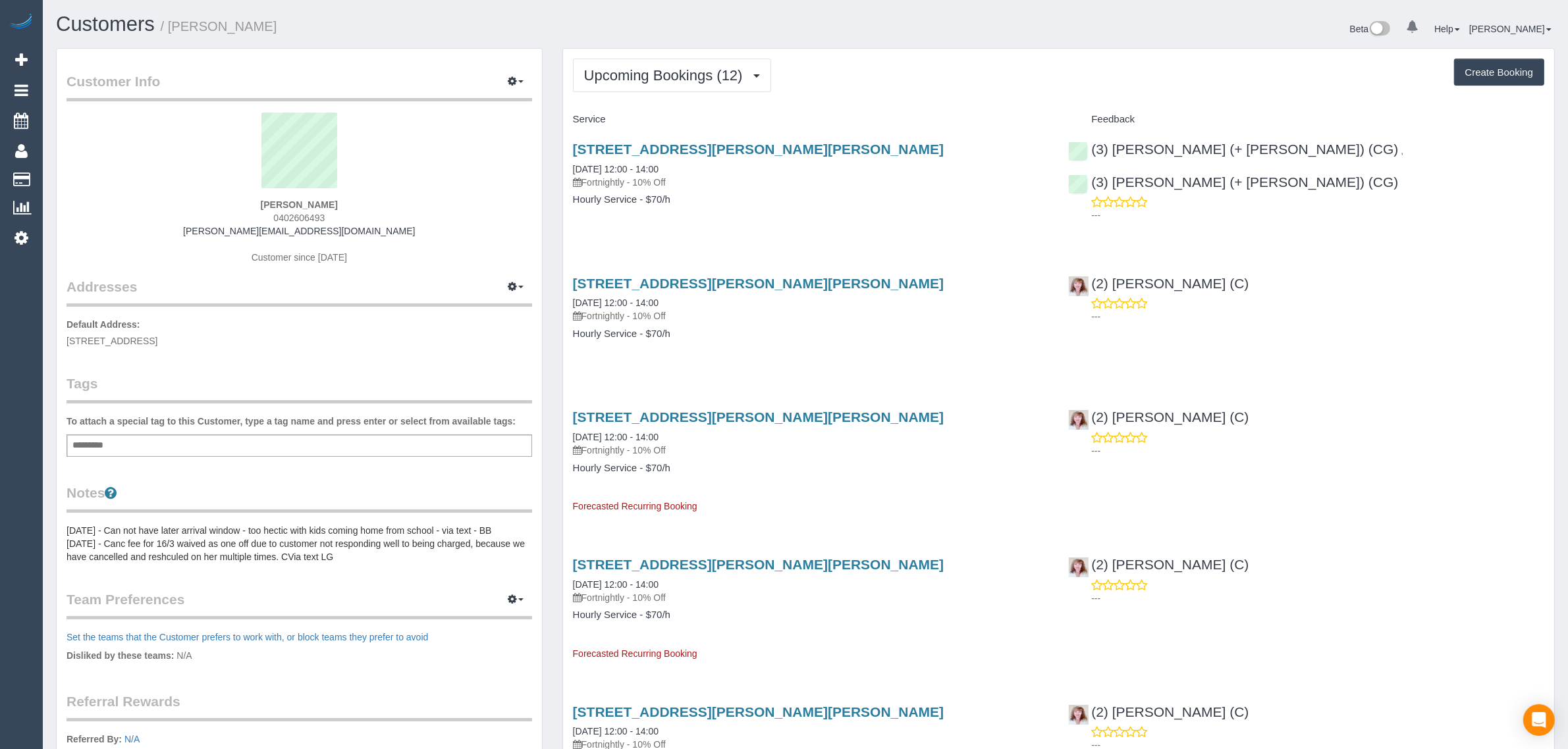
click at [144, 341] on span "[STREET_ADDRESS]" at bounding box center [112, 341] width 91 height 10
copy span "Northcote"
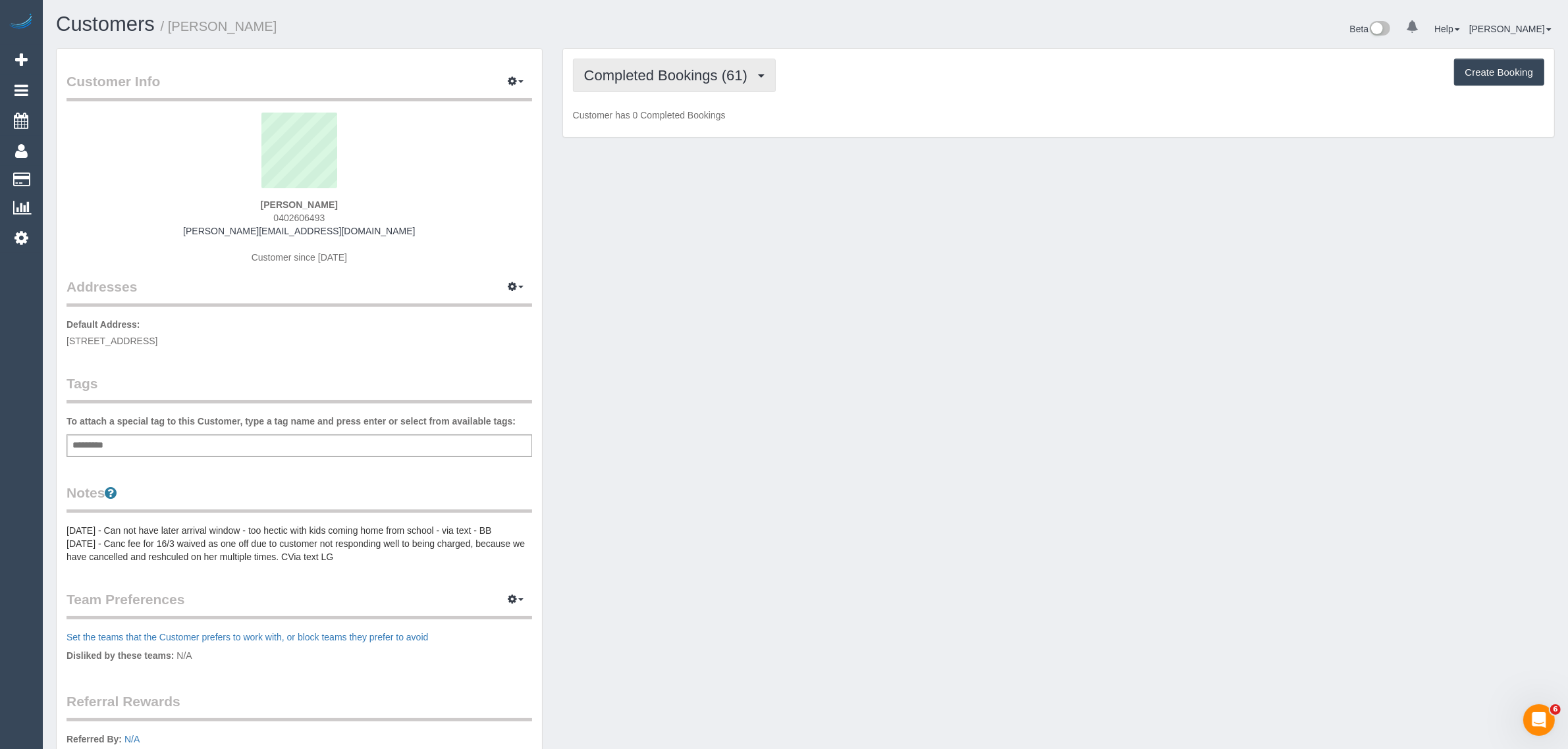
click at [687, 70] on span "Completed Bookings (61)" at bounding box center [669, 75] width 170 height 16
drag, startPoint x: 677, startPoint y: 120, endPoint x: 715, endPoint y: 120, distance: 38.0
click at [677, 120] on link "Upcoming Bookings (12)" at bounding box center [645, 124] width 142 height 17
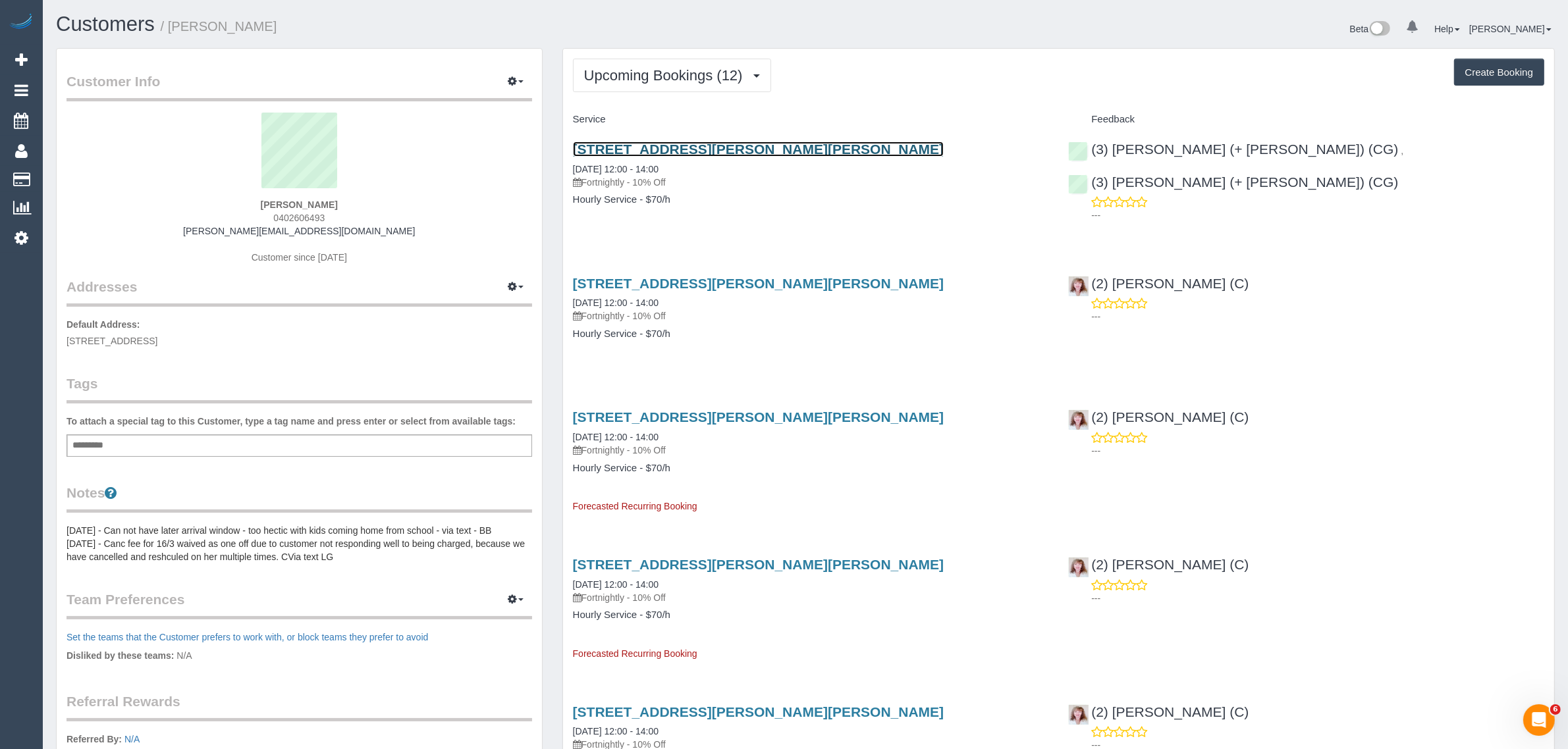
click at [644, 142] on link "[STREET_ADDRESS][PERSON_NAME][PERSON_NAME]" at bounding box center [759, 149] width 371 height 15
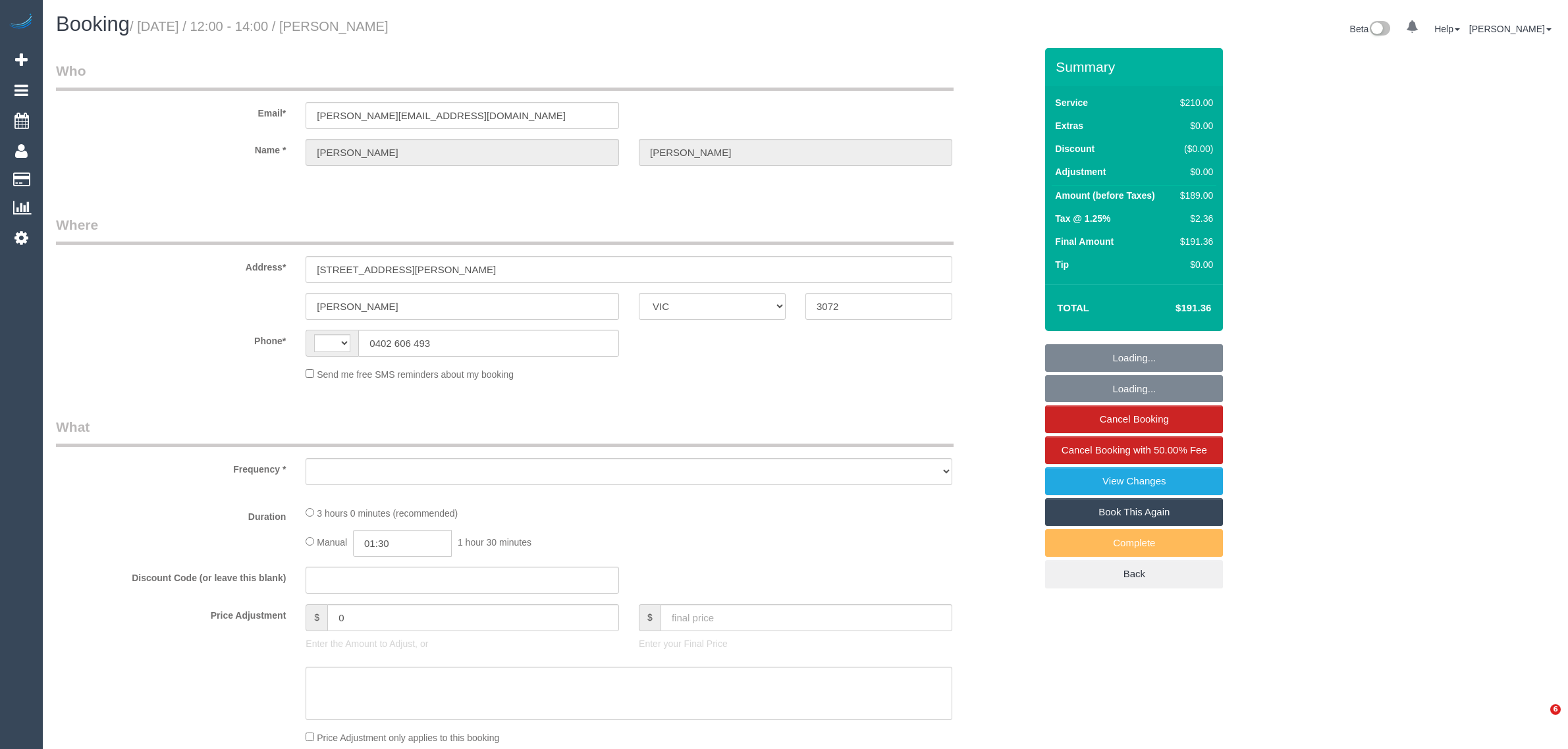
select select "VIC"
select select "string:AU"
select select "object:536"
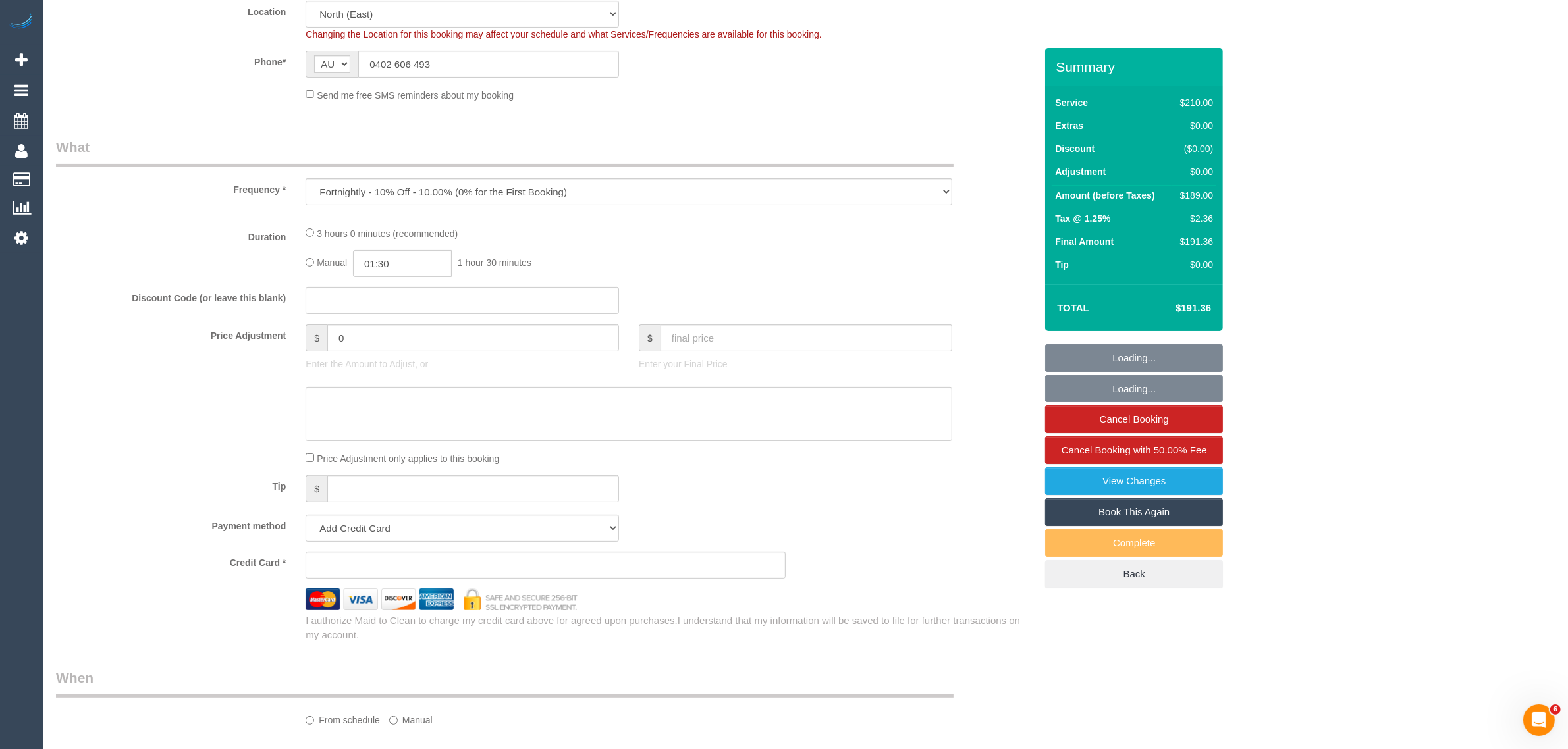
select select "string:stripe-pm_1L5pYd2GScqysDRVGjwb3DoB"
select select "180"
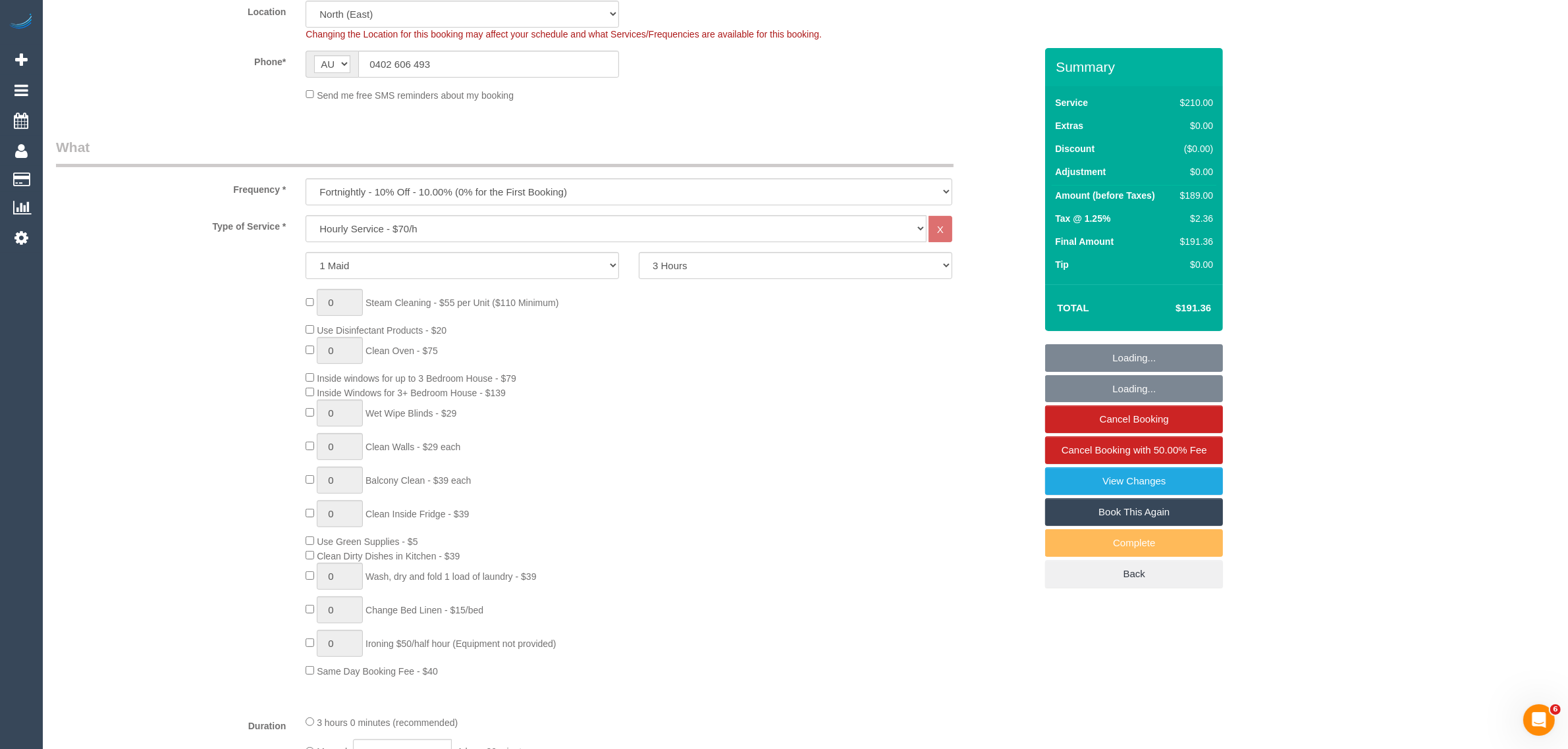
select select "number:28"
select select "number:16"
select select "number:19"
select select "number:23"
select select "number:34"
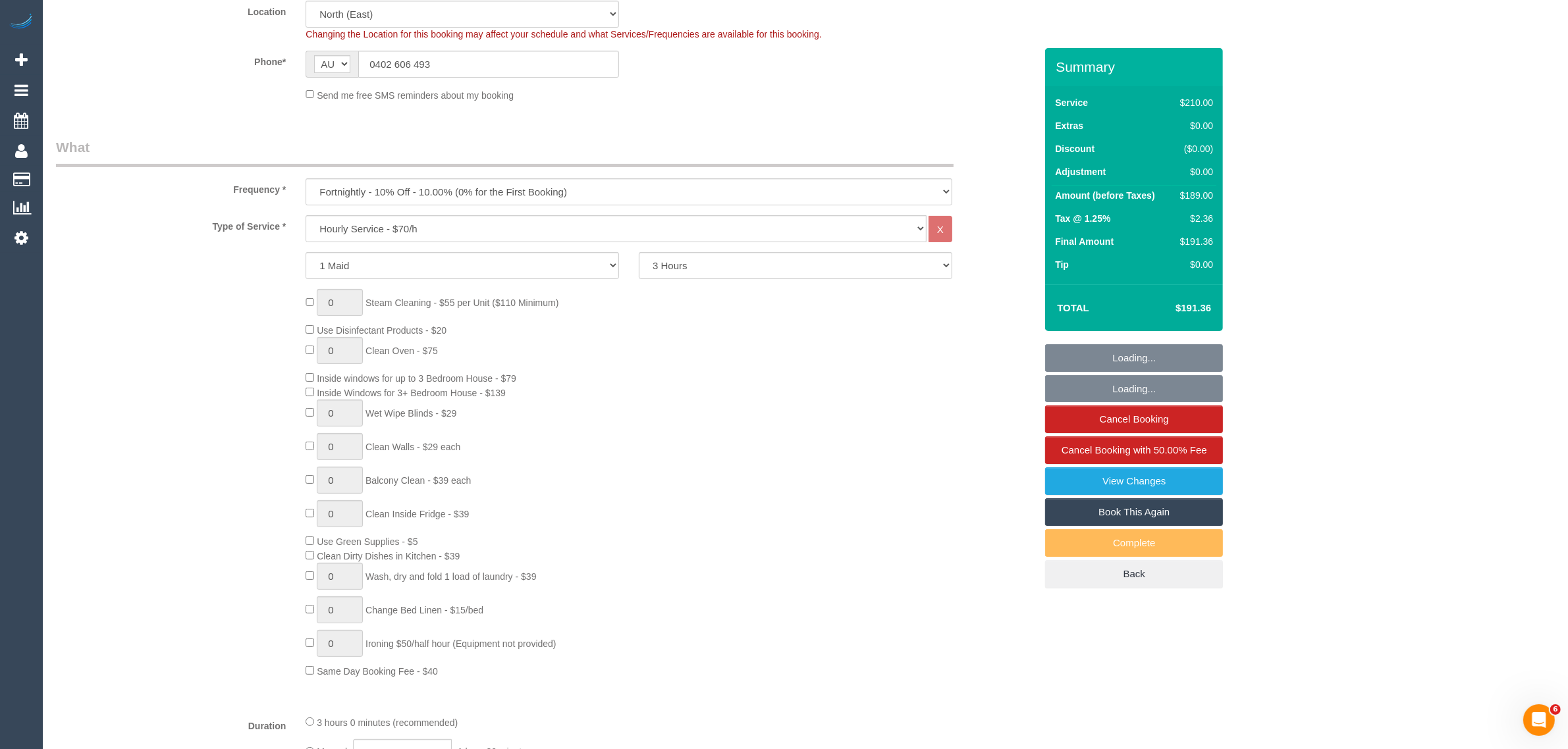
select select "number:11"
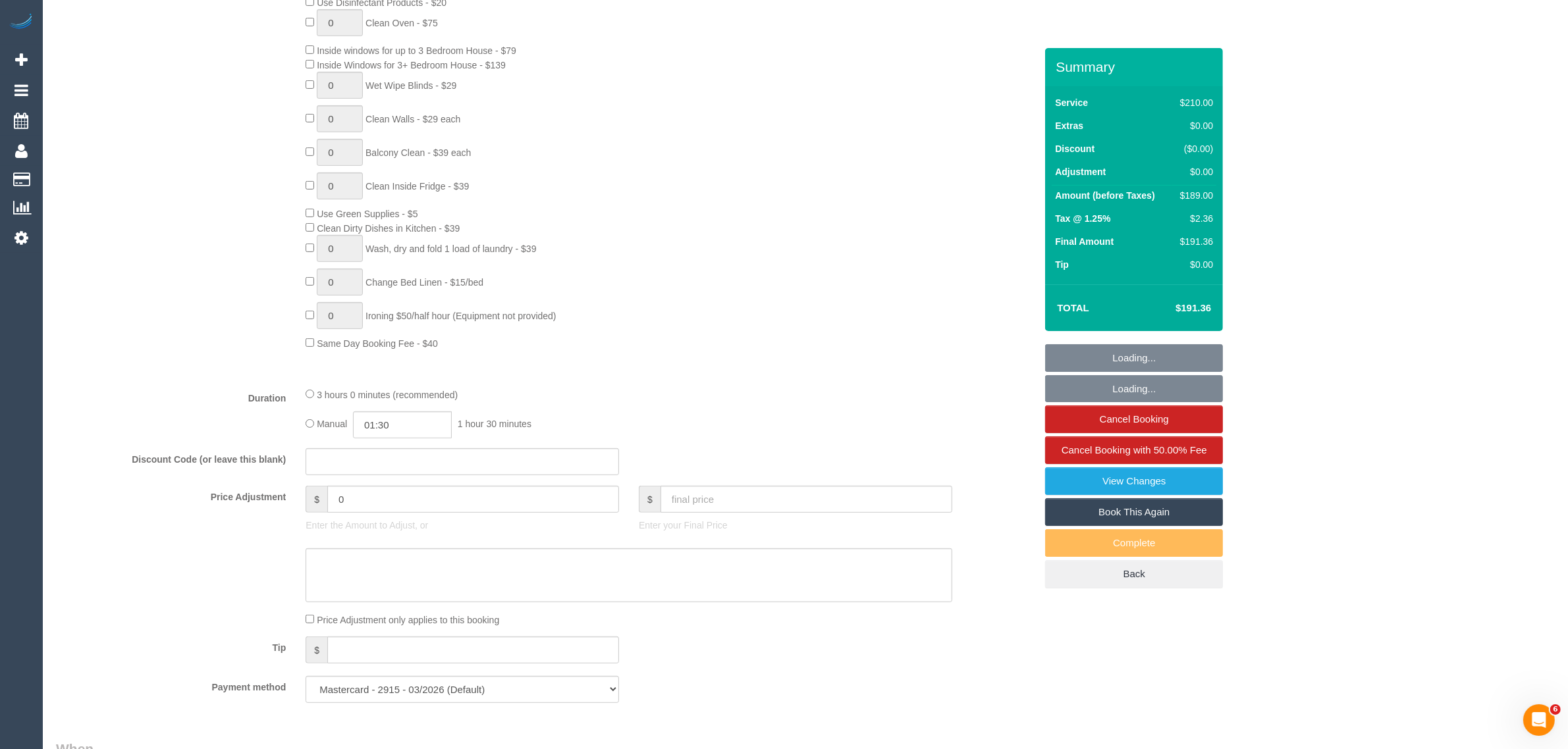
select select "object:1526"
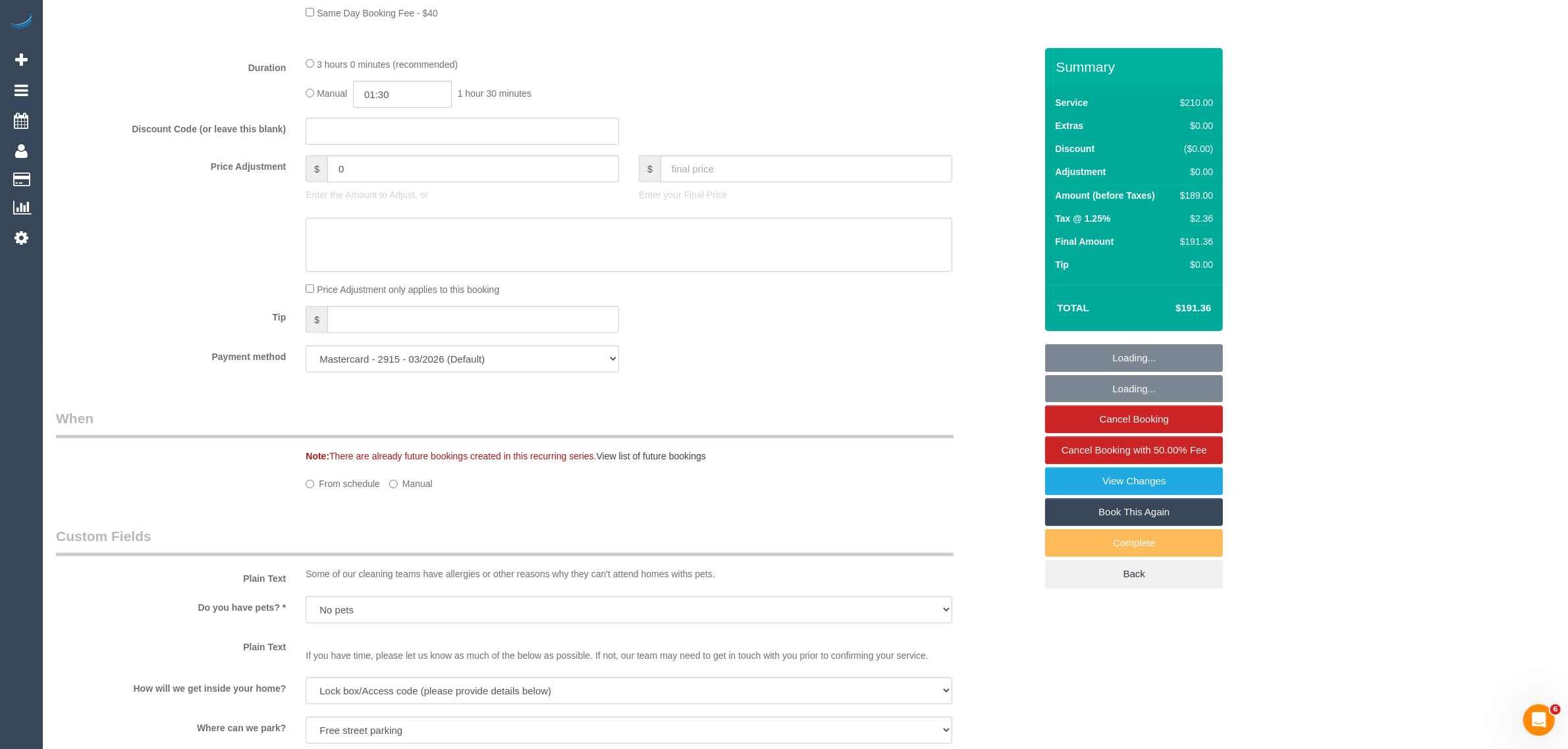
select select "spot1"
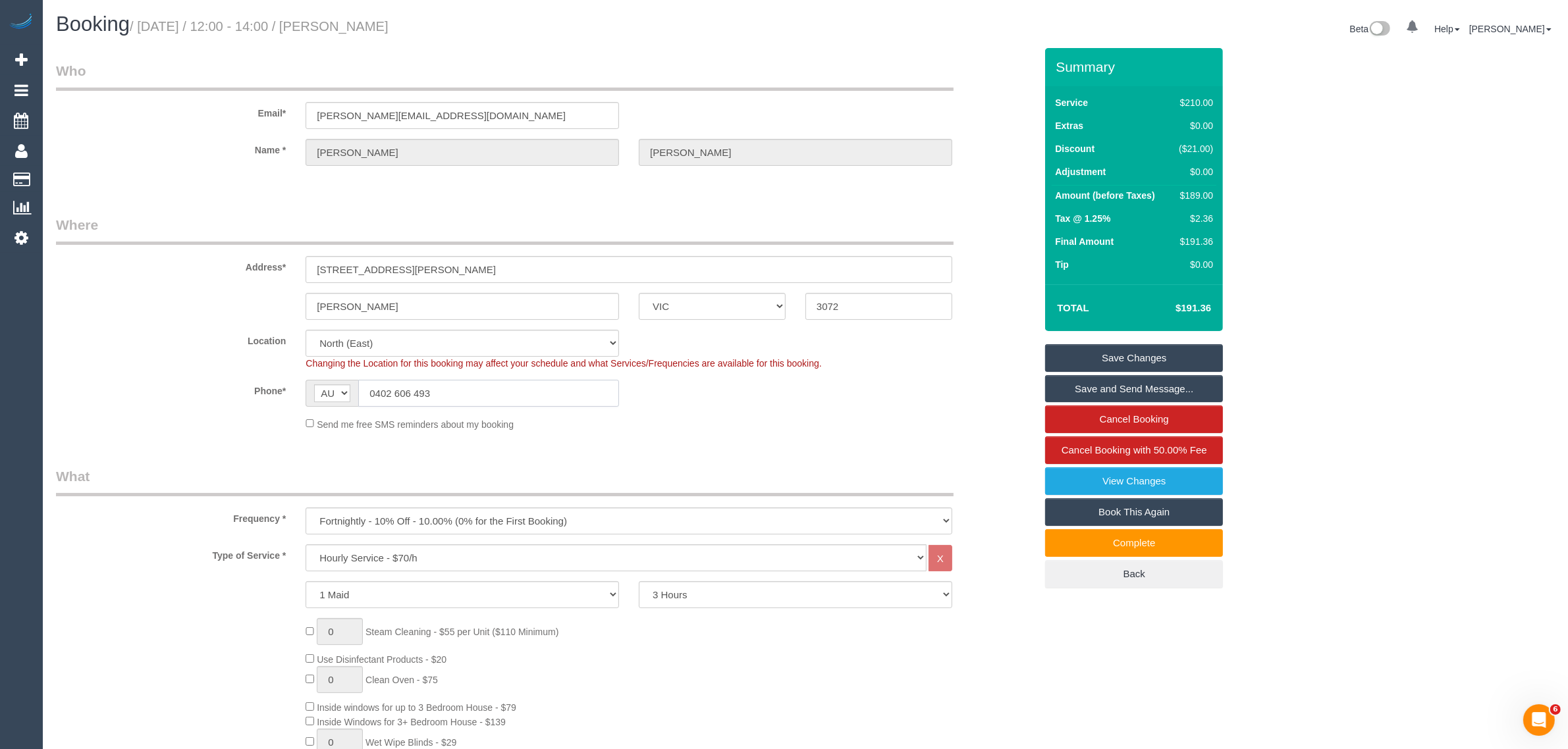
click at [465, 382] on input "0402 606 493" at bounding box center [489, 393] width 261 height 27
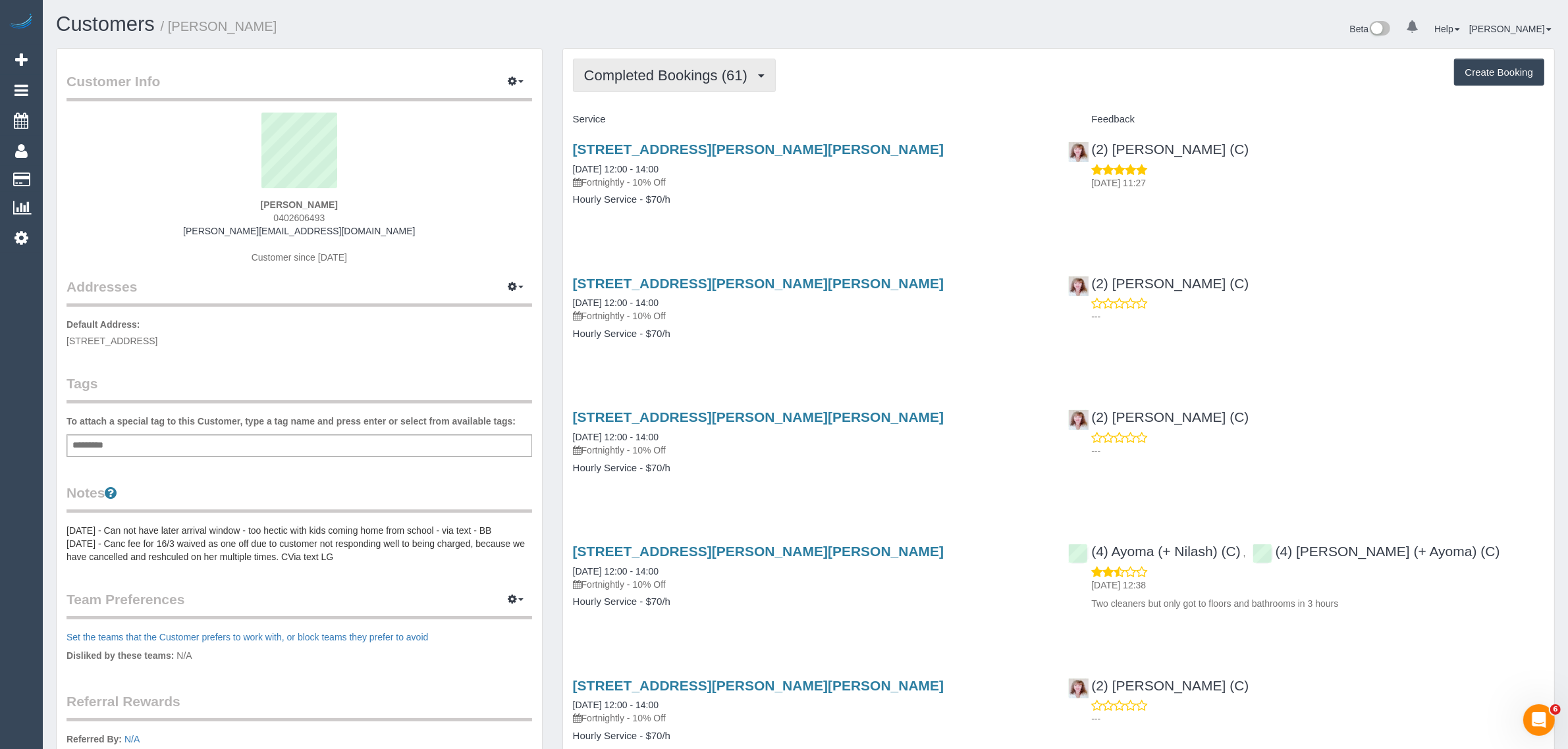
drag, startPoint x: 705, startPoint y: 58, endPoint x: 712, endPoint y: 66, distance: 10.6
click at [706, 59] on button "Completed Bookings (61)" at bounding box center [674, 75] width 203 height 34
click at [691, 120] on link "Upcoming Bookings (12)" at bounding box center [645, 124] width 142 height 17
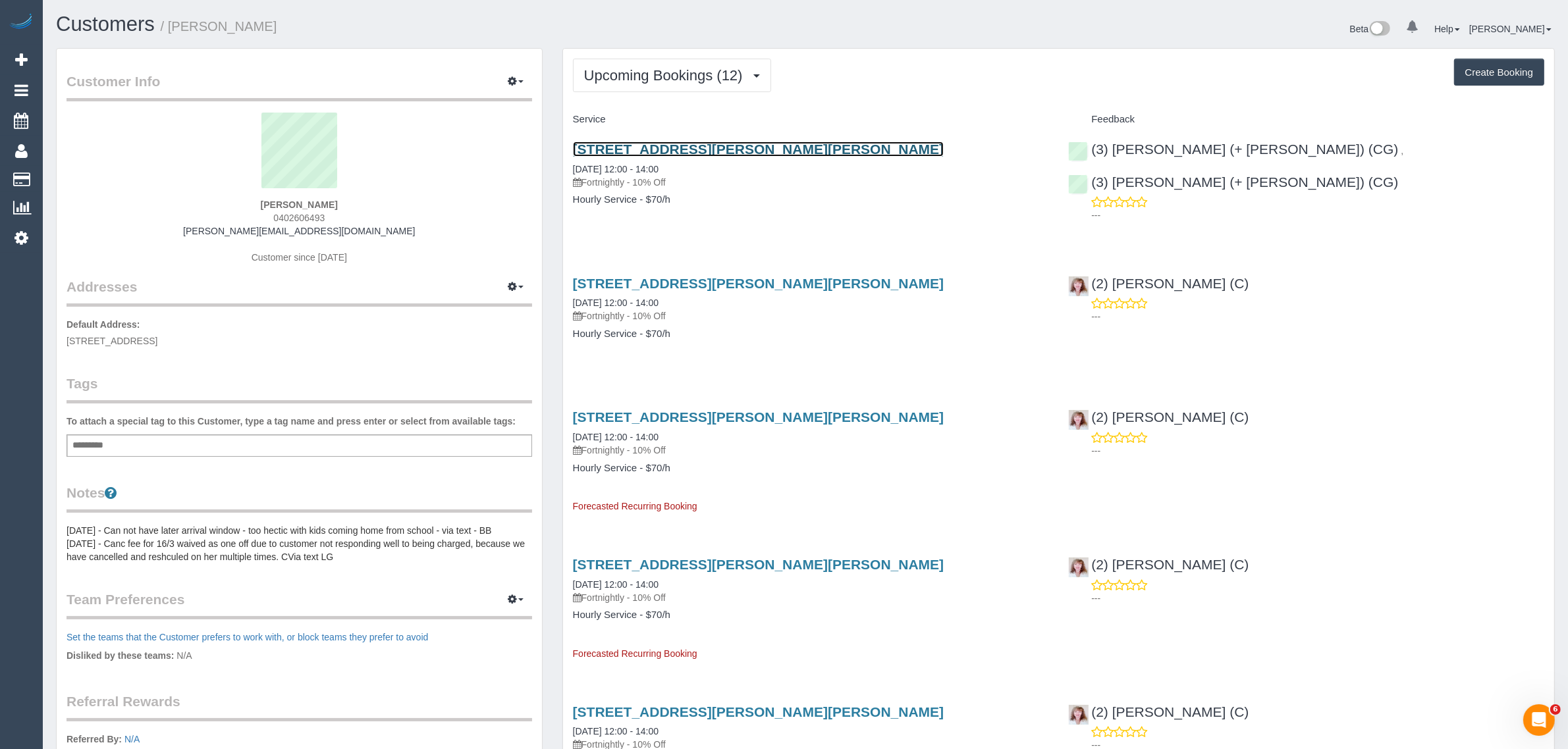
click at [676, 146] on link "54 O’keefe Street, Preston, VIC 3072" at bounding box center [759, 149] width 371 height 15
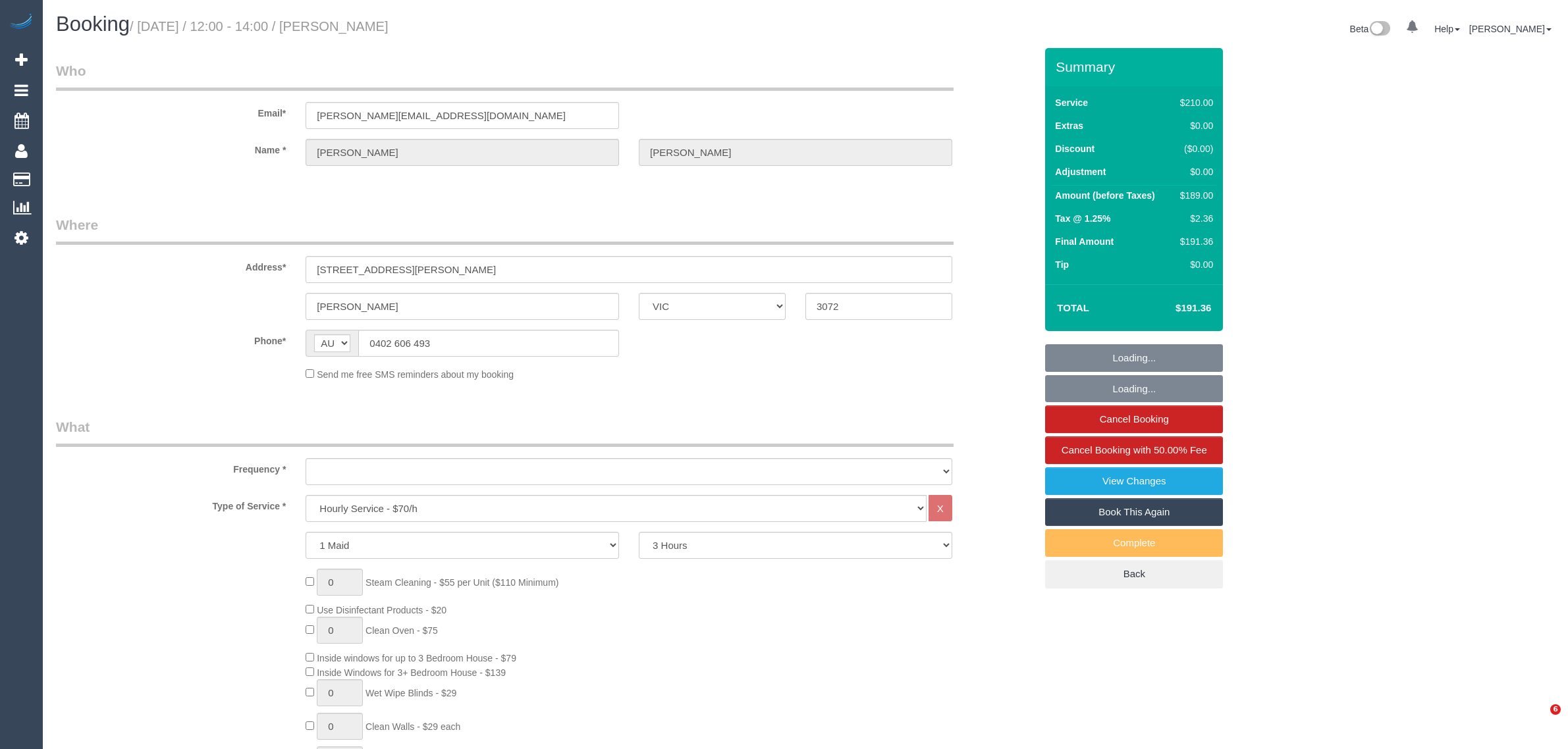
select select "VIC"
select select "180"
select select "string:stripe-pm_1L5pYd2GScqysDRVGjwb3DoB"
select select "number:28"
select select "number:16"
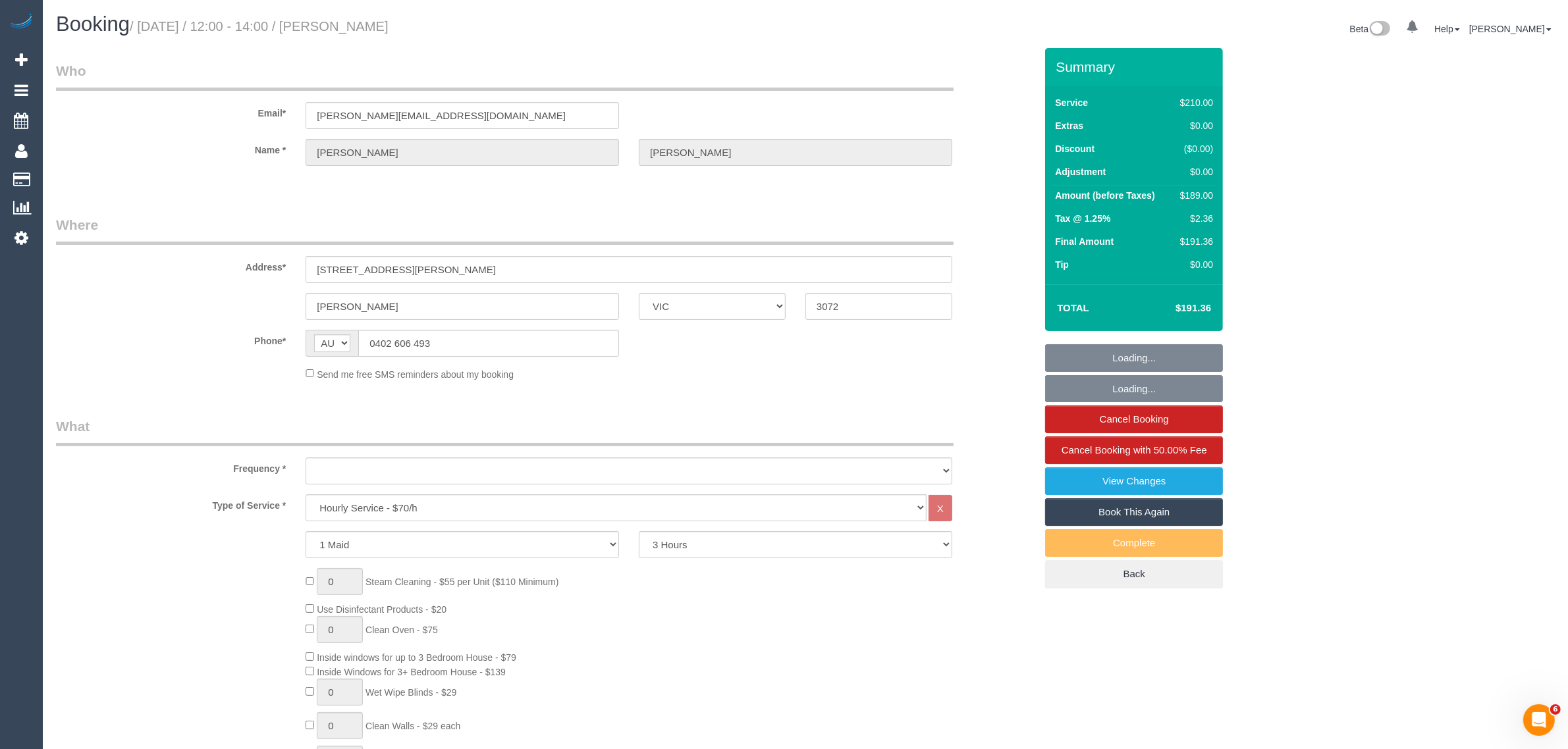
select select "number:19"
select select "number:23"
select select "number:34"
select select "number:11"
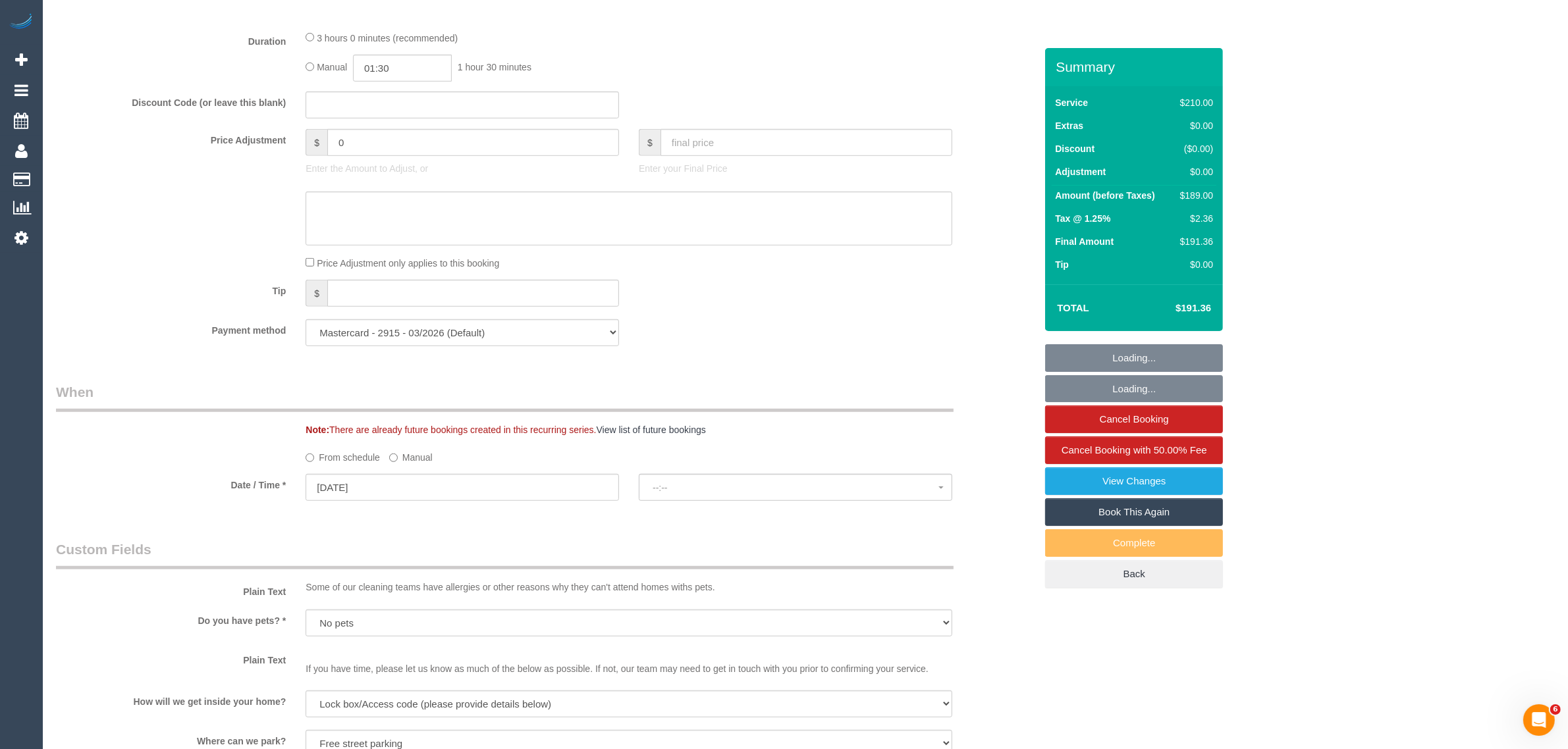
select select "object:1530"
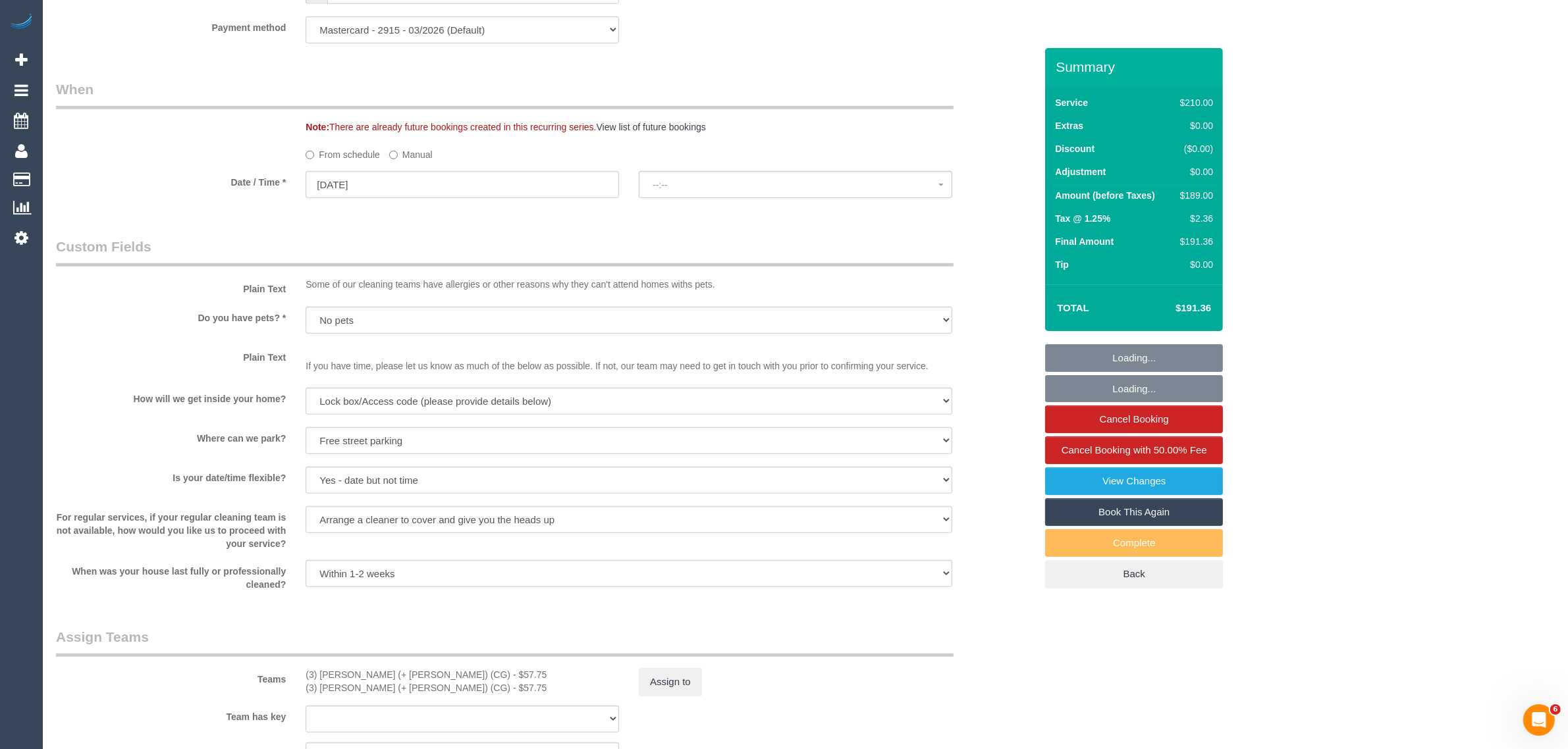
select select "spot1"
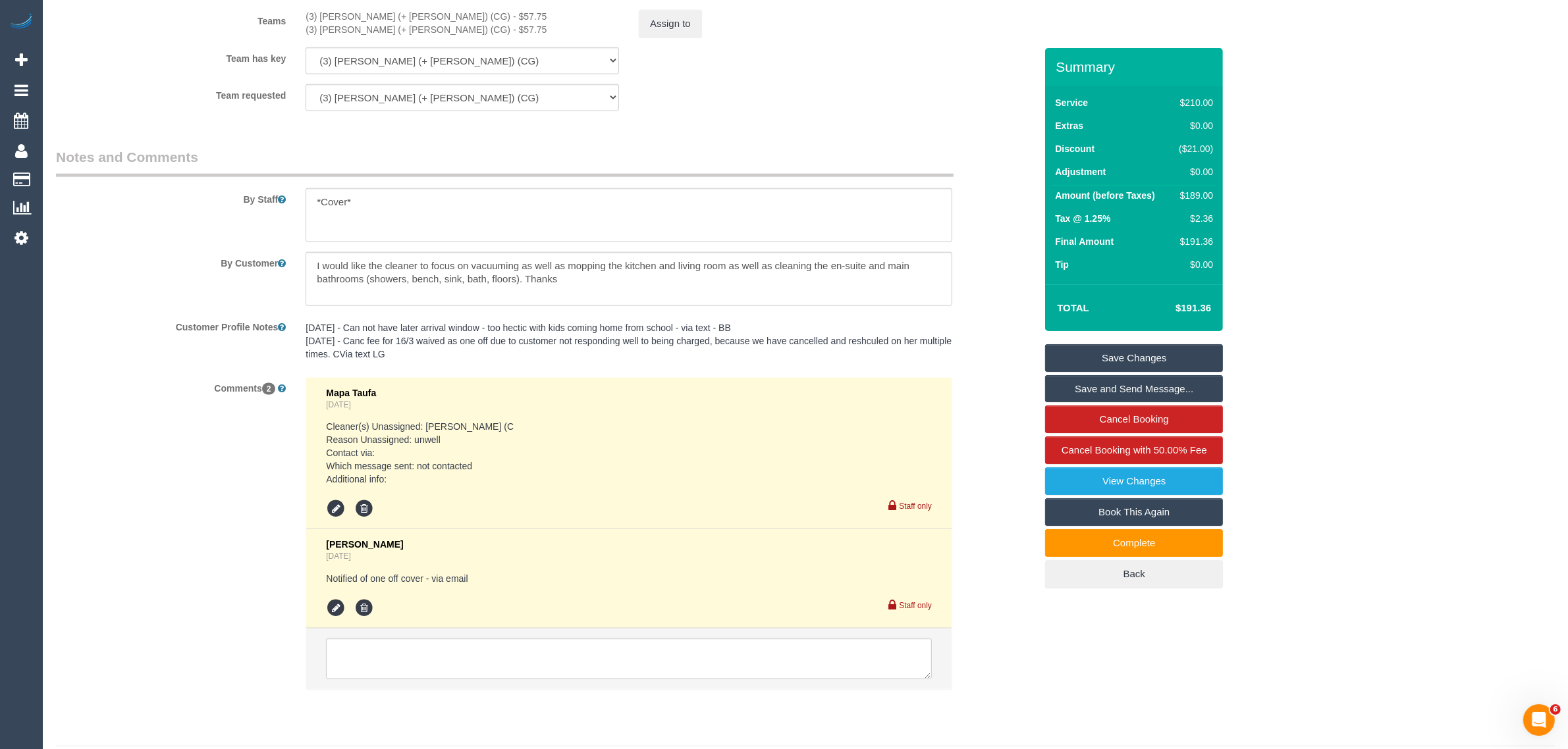
scroll to position [1647, 0]
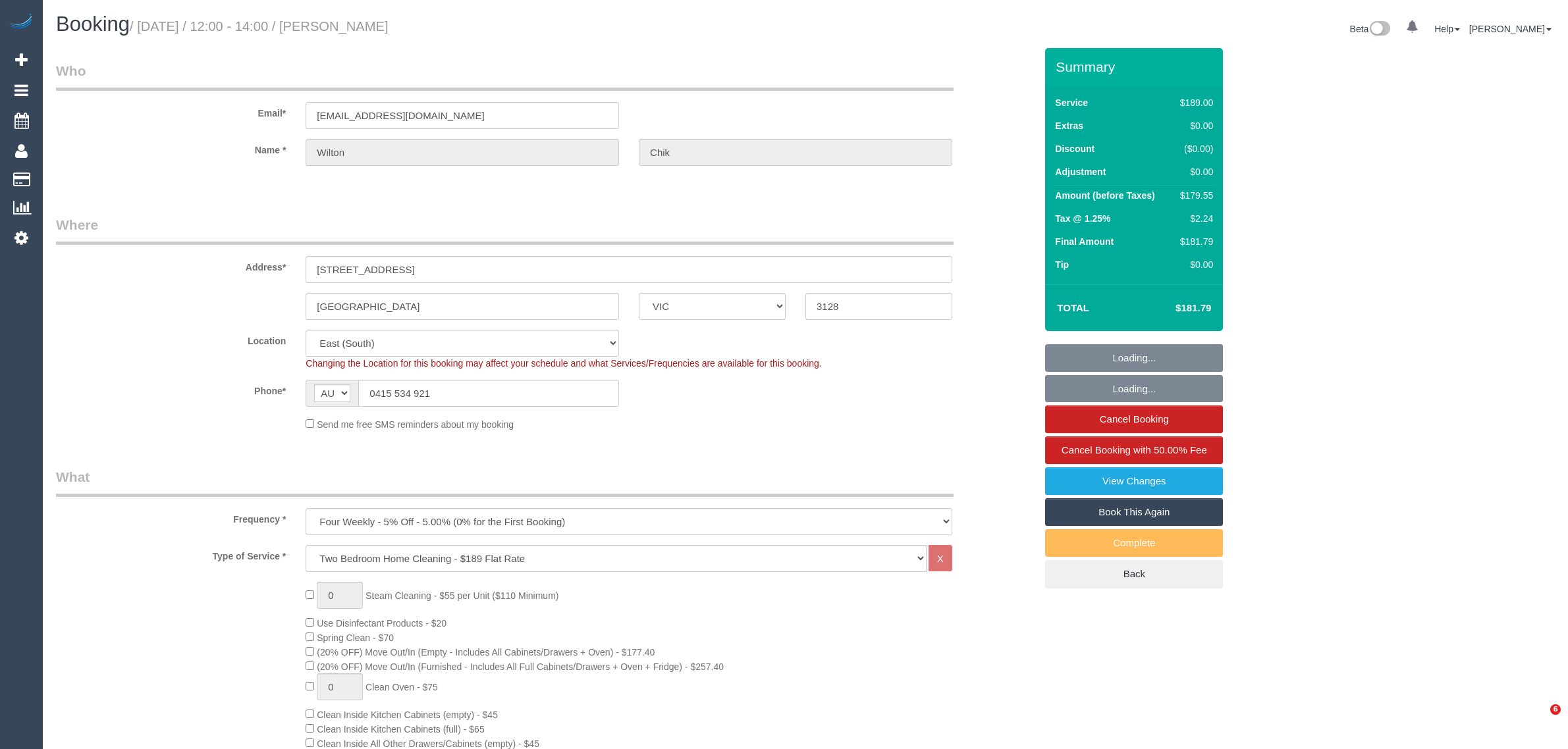
select select "VIC"
select select "number:28"
select select "number:14"
select select "number:21"
select select "number:24"
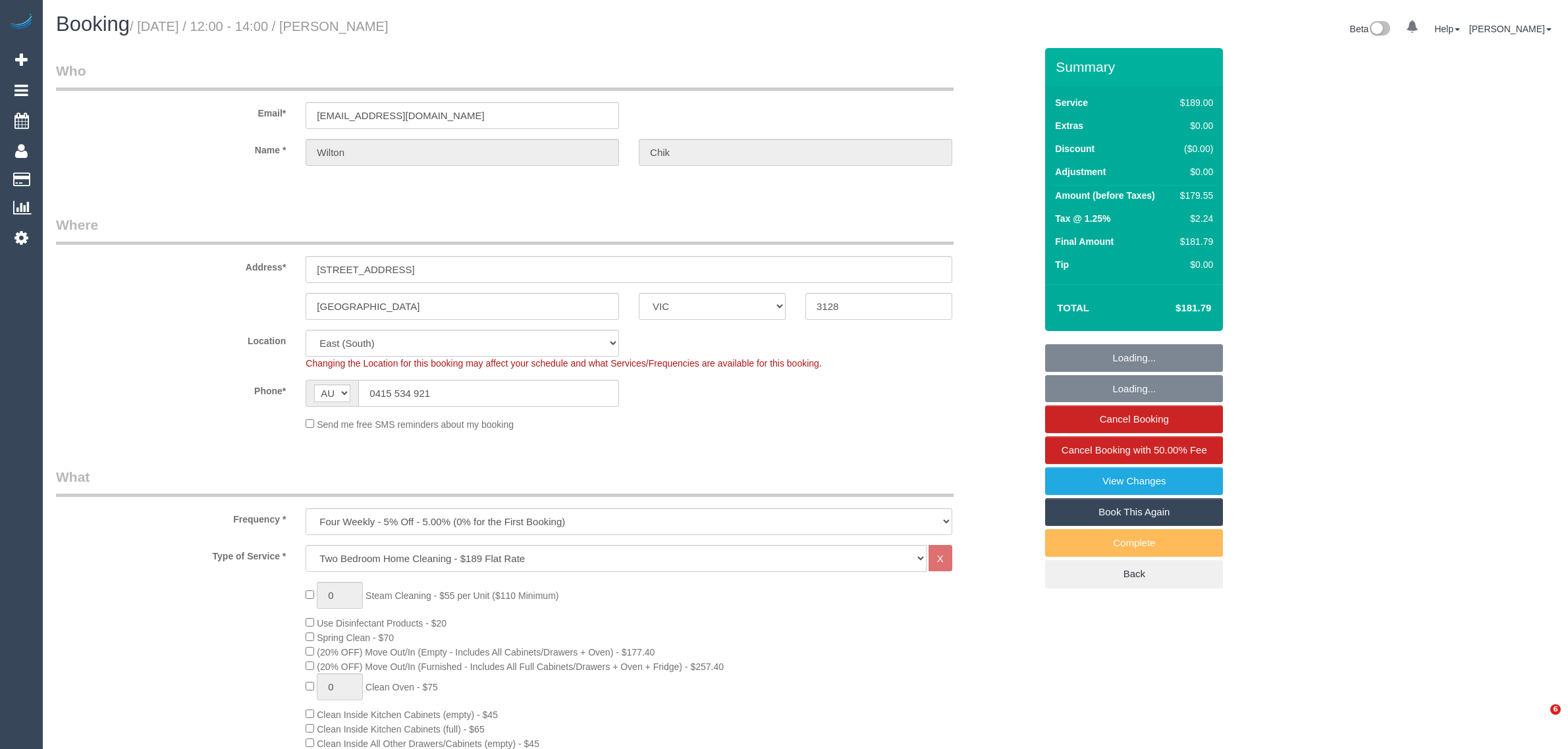
select select "number:34"
select select "number:13"
select select "spot1"
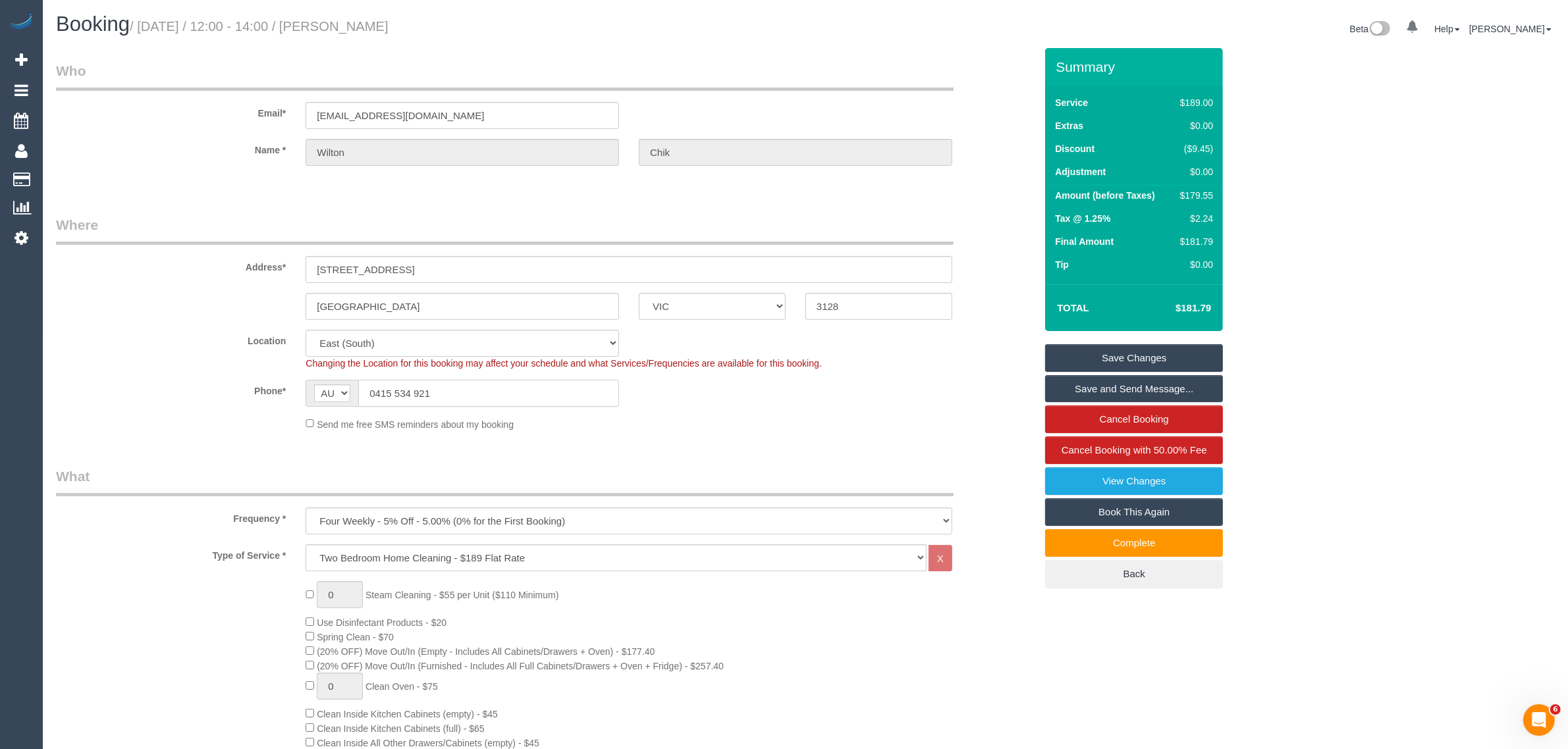
click at [547, 399] on input "0415 534 921" at bounding box center [489, 393] width 261 height 27
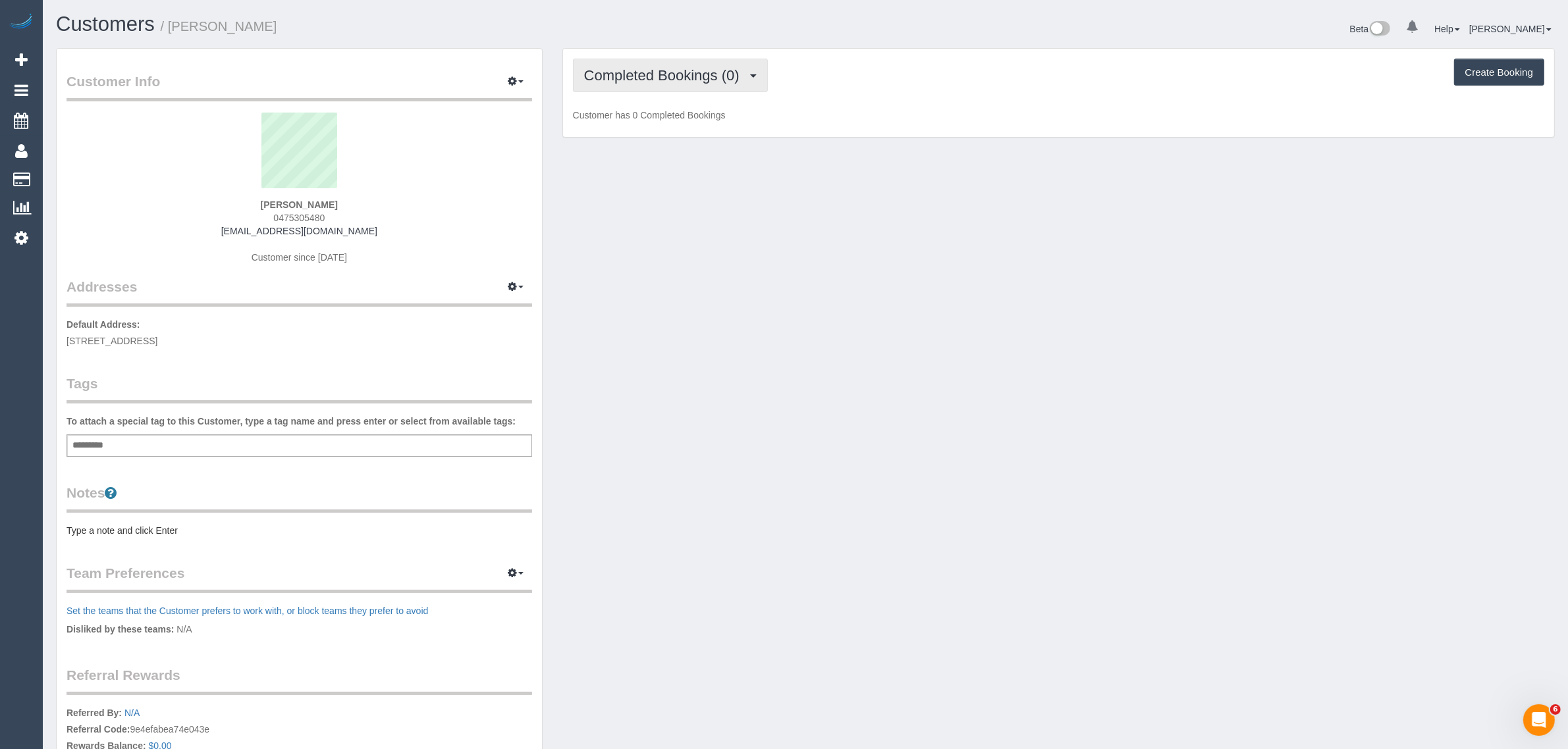
click at [649, 80] on span "Completed Bookings (0)" at bounding box center [665, 75] width 162 height 16
click at [634, 115] on link "Upcoming Bookings (1)" at bounding box center [642, 124] width 137 height 17
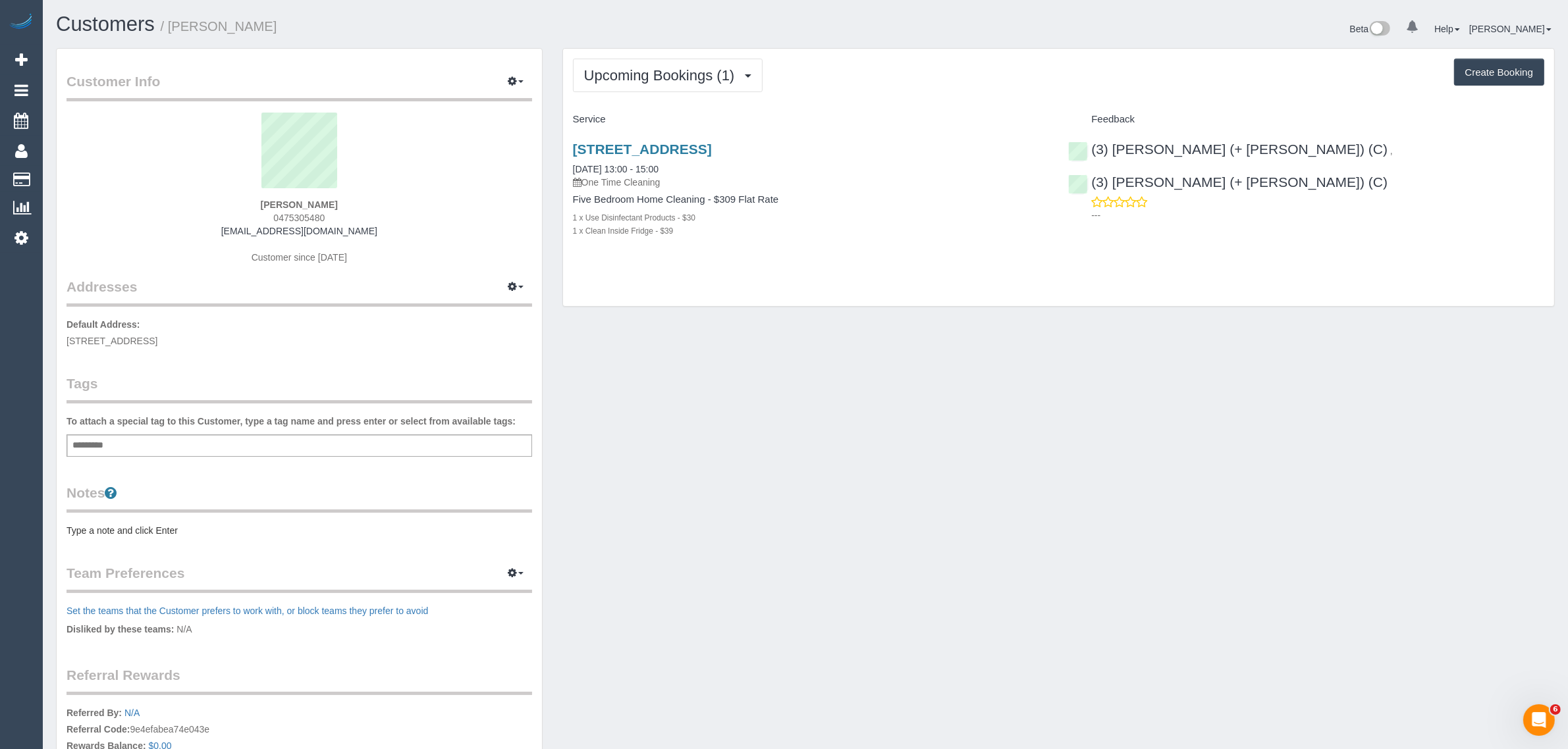
drag, startPoint x: 702, startPoint y: 171, endPoint x: 568, endPoint y: 171, distance: 134.0
click at [568, 171] on div "7 Siyan Rise, Diamond Creek, VIC 3089 28/08/2025 13:00 - 15:00 One Time Cleanin…" at bounding box center [811, 197] width 496 height 133
copy link "28/08/2025 13:00 - 15:00"
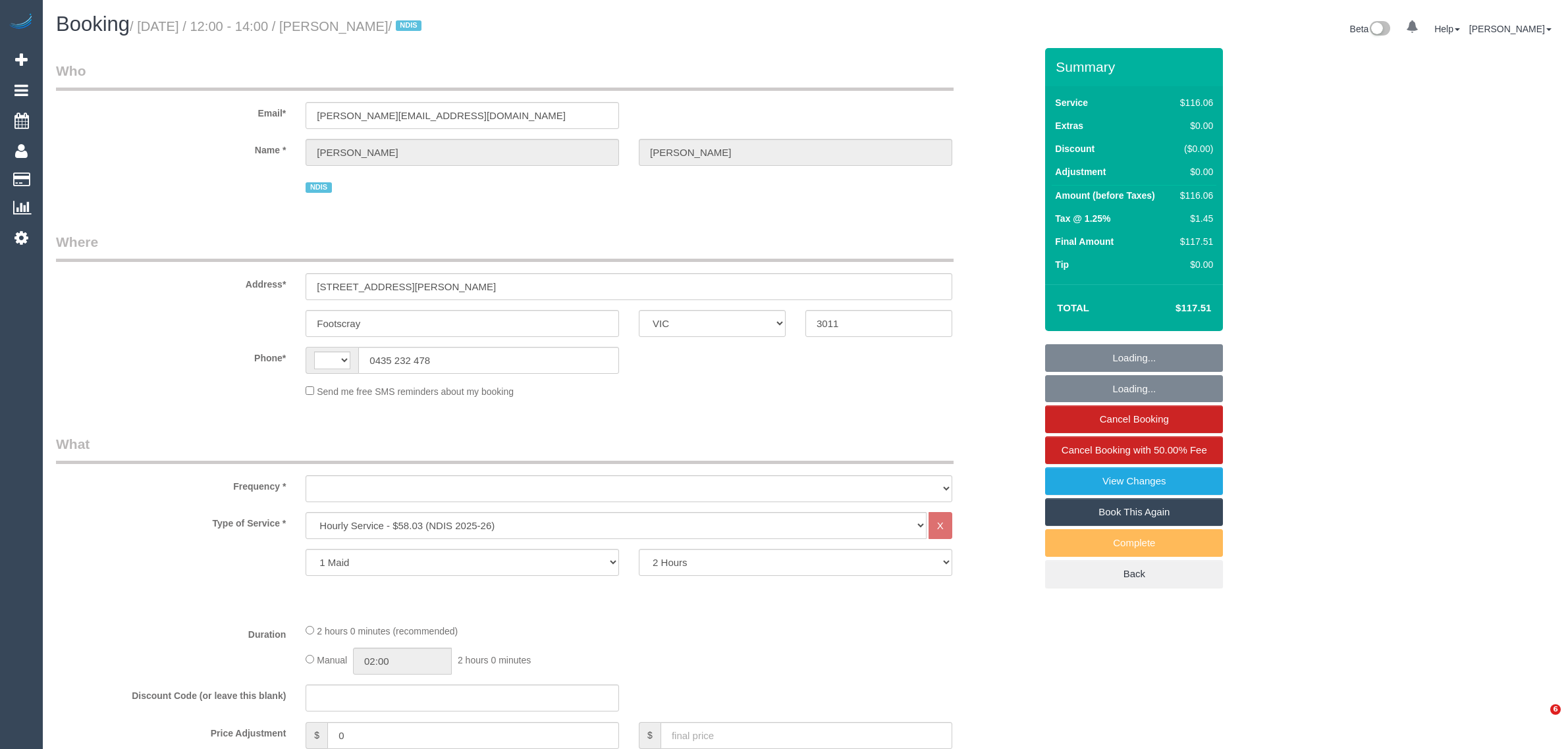
select select "VIC"
select select "number:28"
select select "number:14"
select select "number:18"
select select "number:24"
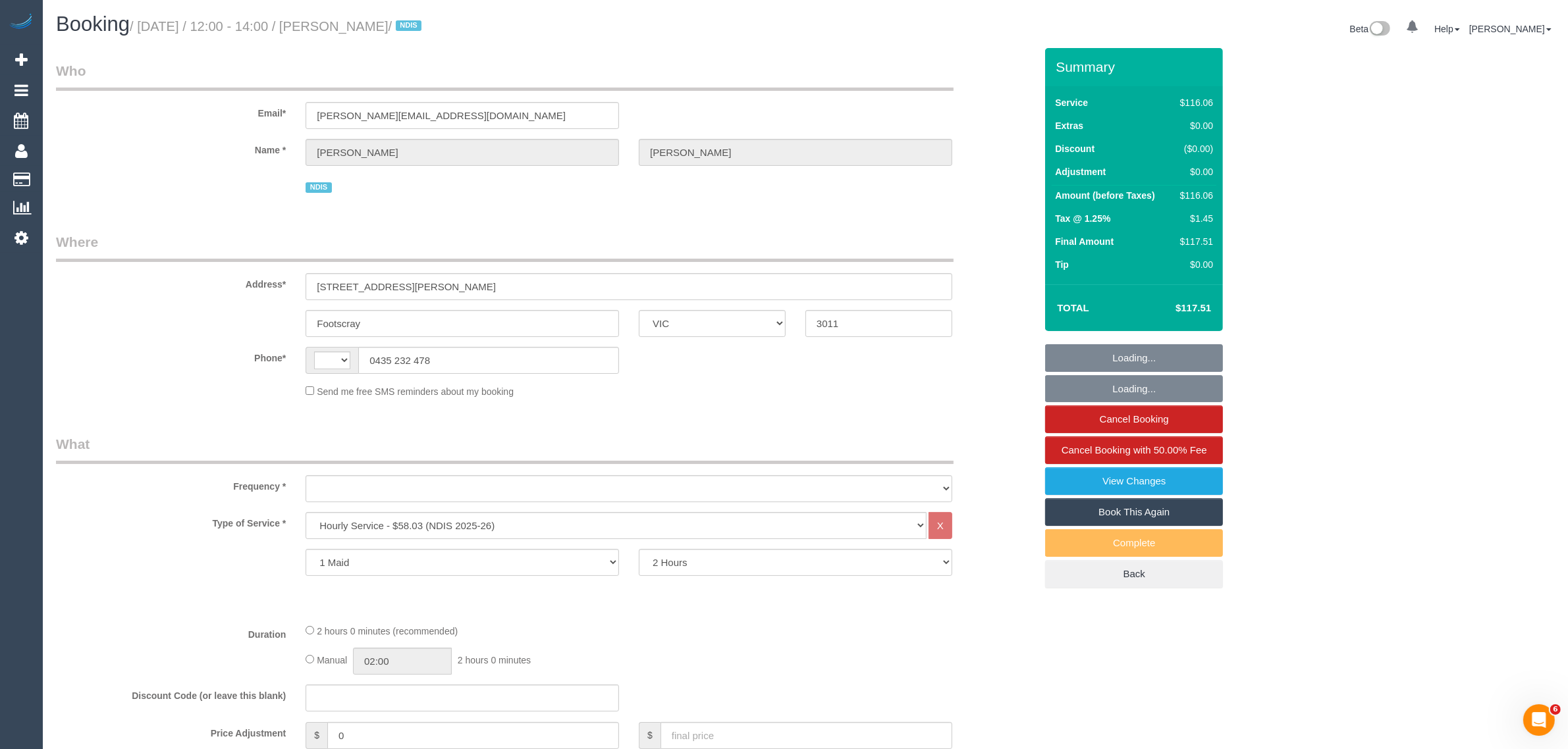
select select "number:34"
select select "number:26"
select select "string:AU"
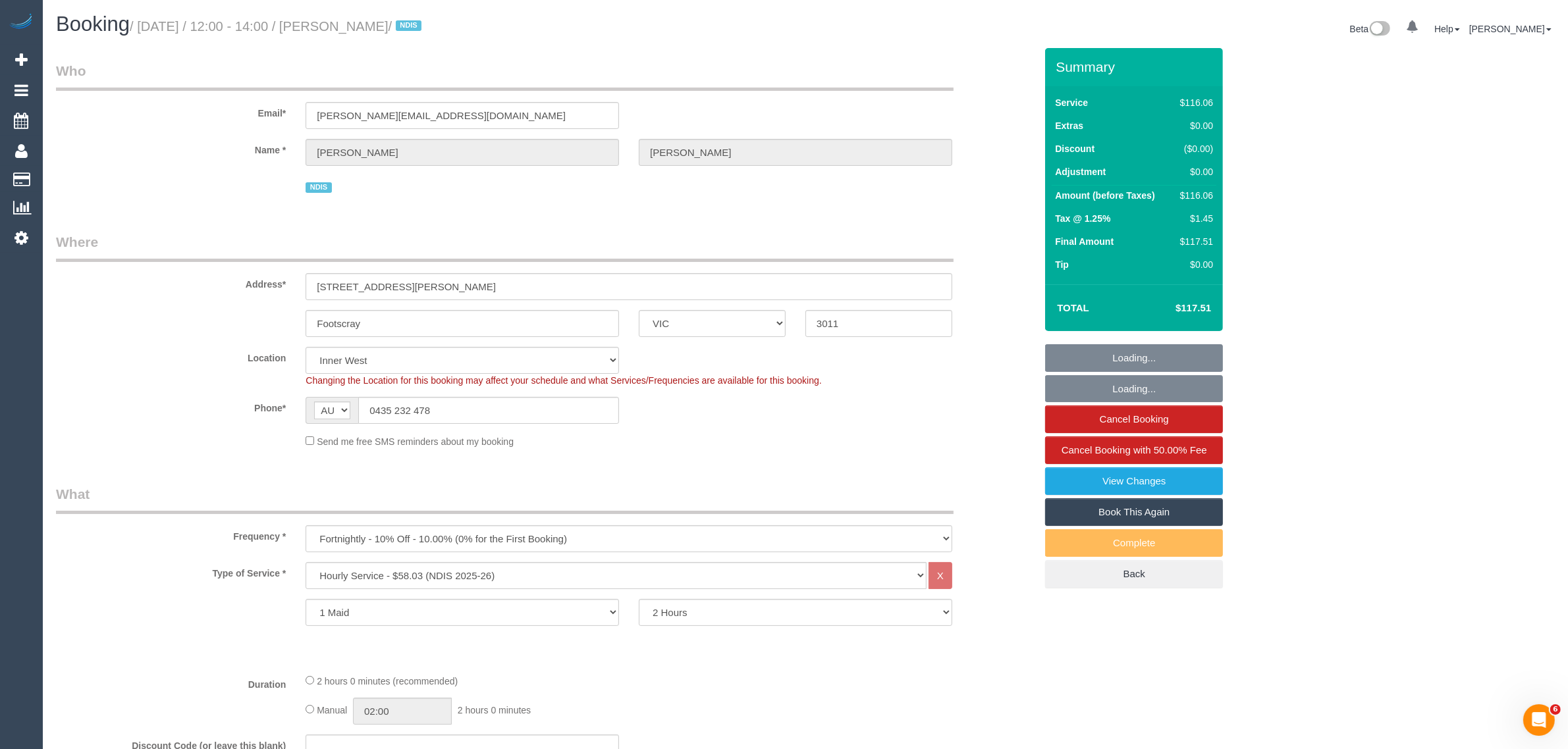
click at [453, 374] on div "Changing the Location for this booking may affect your schedule and what Servic…" at bounding box center [629, 380] width 666 height 13
select select "object:1410"
select select "spot1"
click at [451, 400] on input "0435 232 478" at bounding box center [489, 410] width 261 height 27
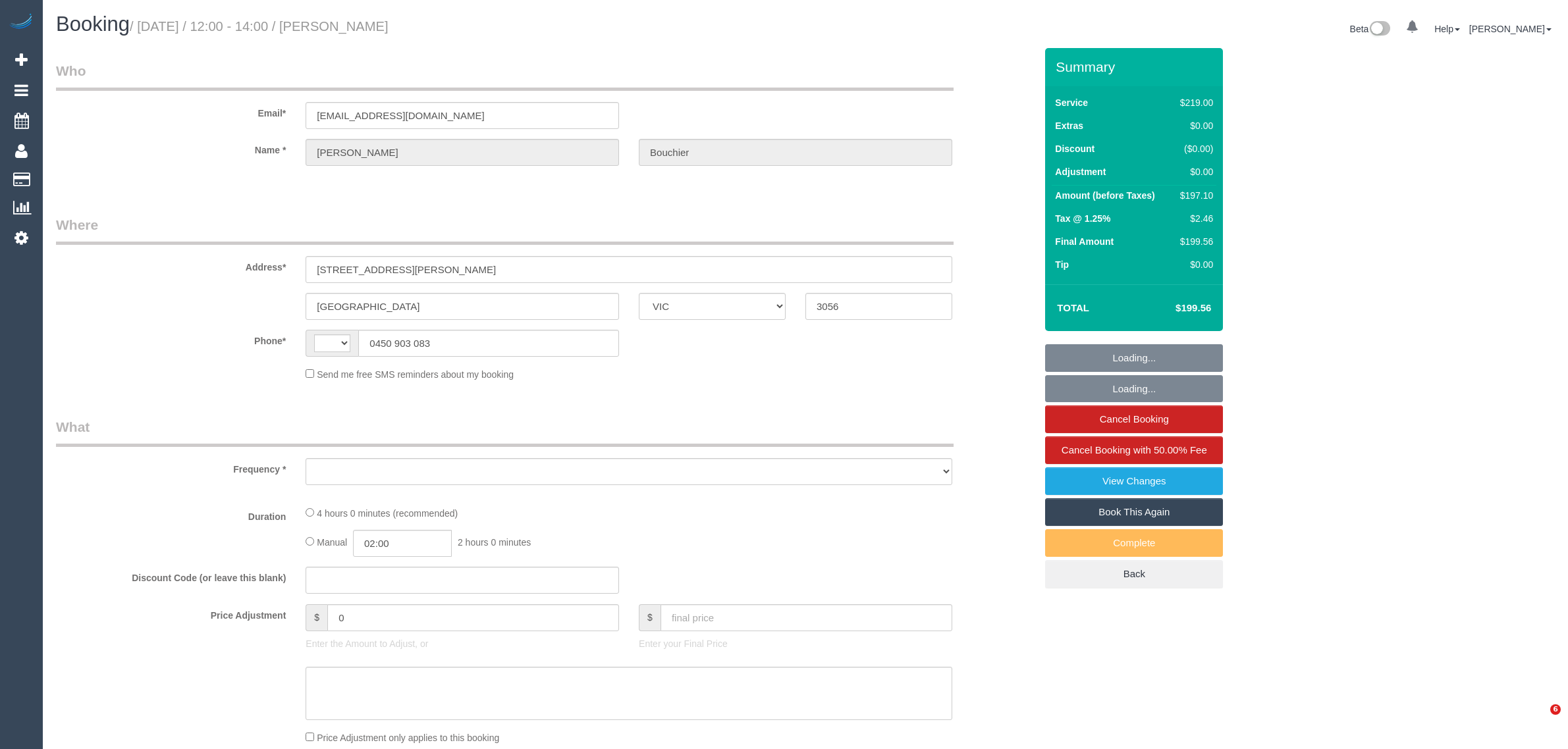
select select "VIC"
select select "object:289"
select select "number:27"
select select "number:14"
select select "number:19"
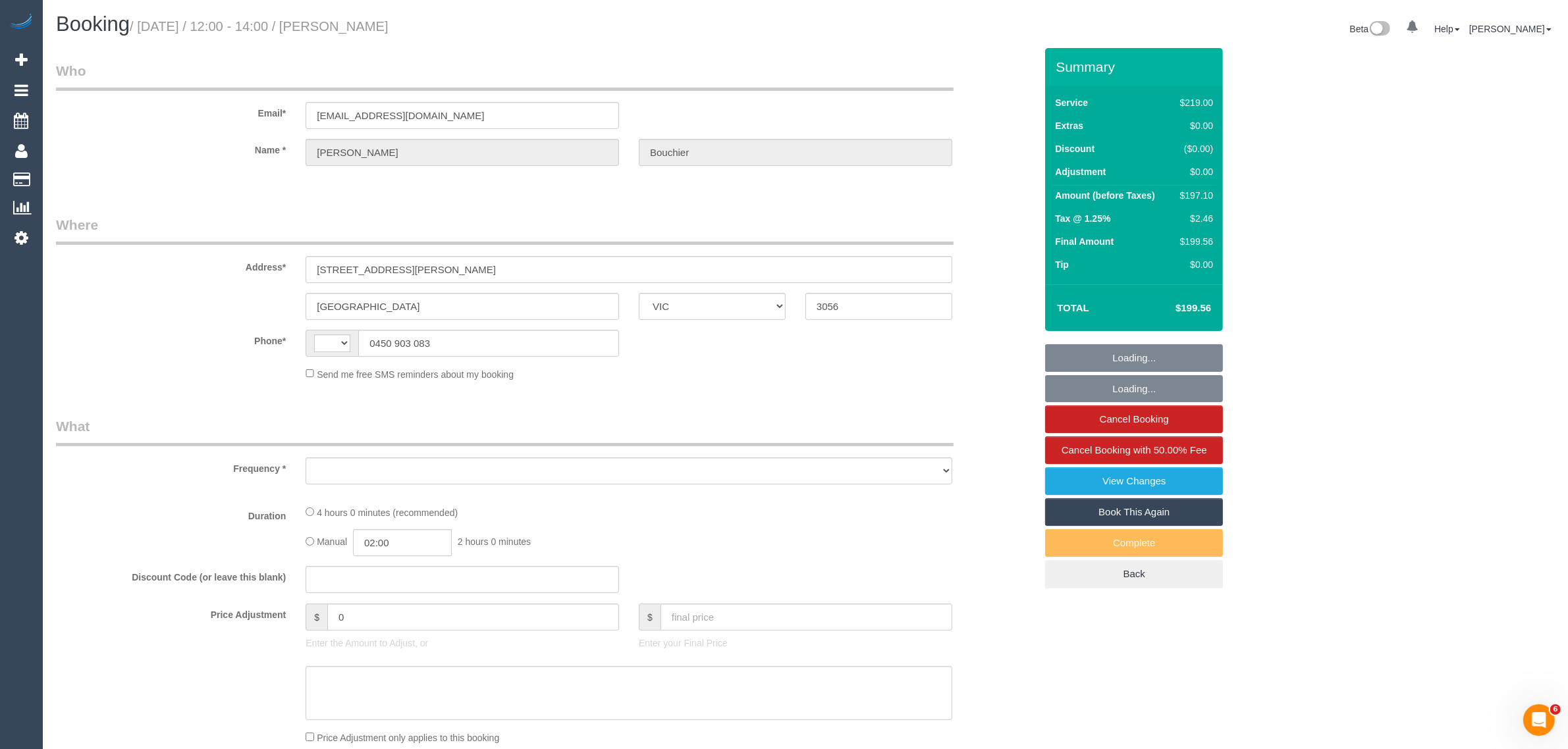
select select "number:22"
select select "number:34"
select select "number:13"
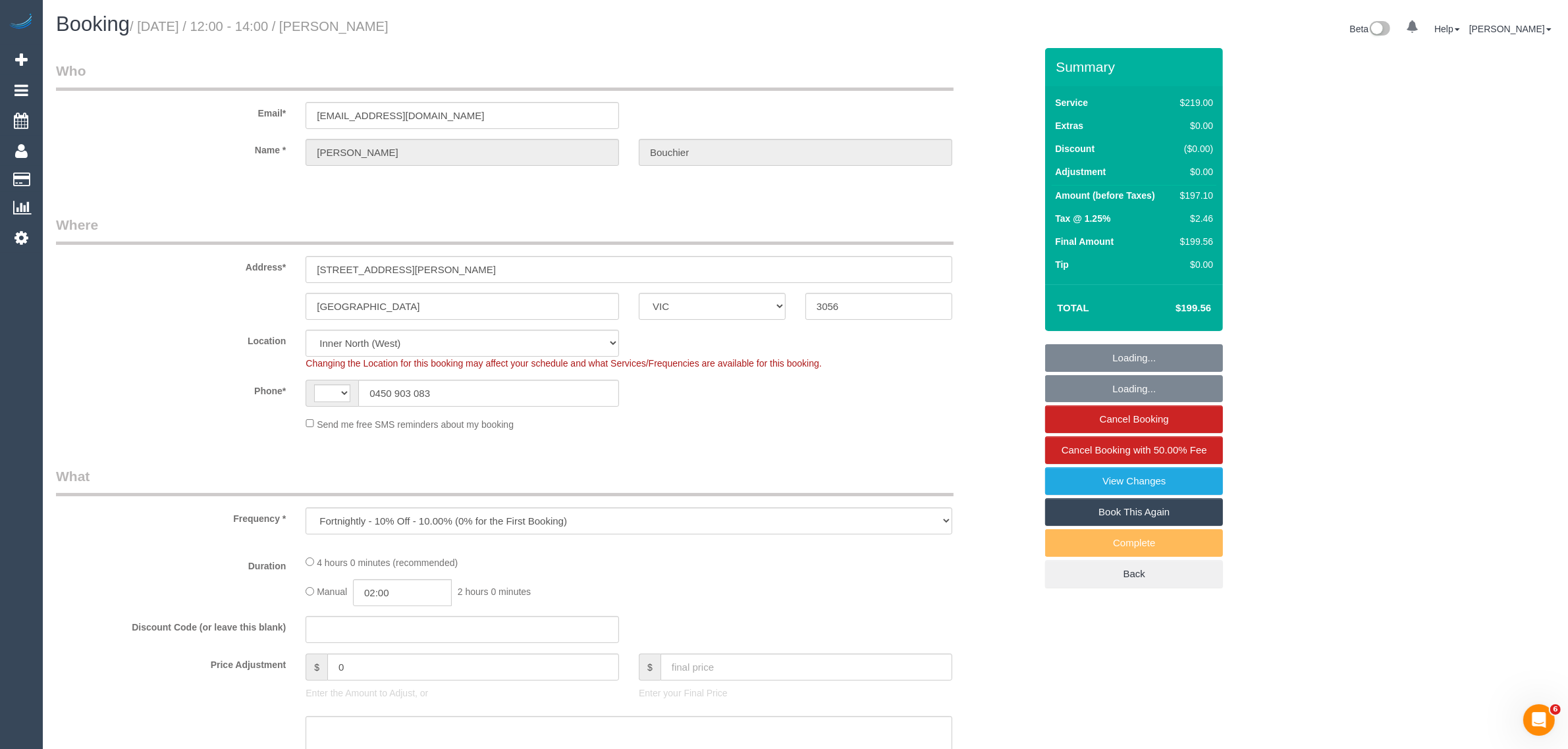
select select "string:AU"
select select "string:stripe-pm_1RCvki2GScqysDRV00ByFgxp"
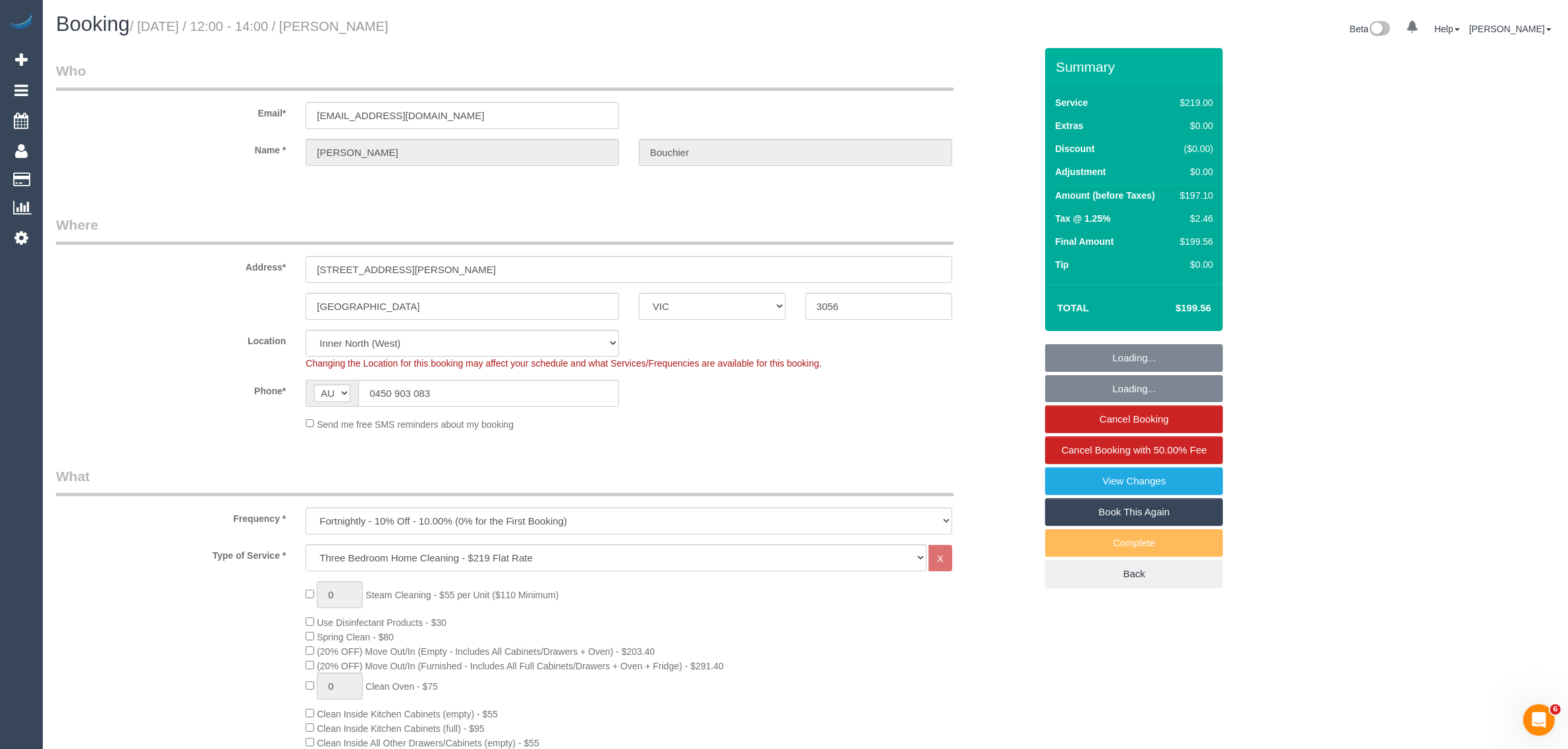
select select "object:1640"
select select "spot1"
click at [504, 384] on input "0450 903 083" at bounding box center [489, 393] width 261 height 27
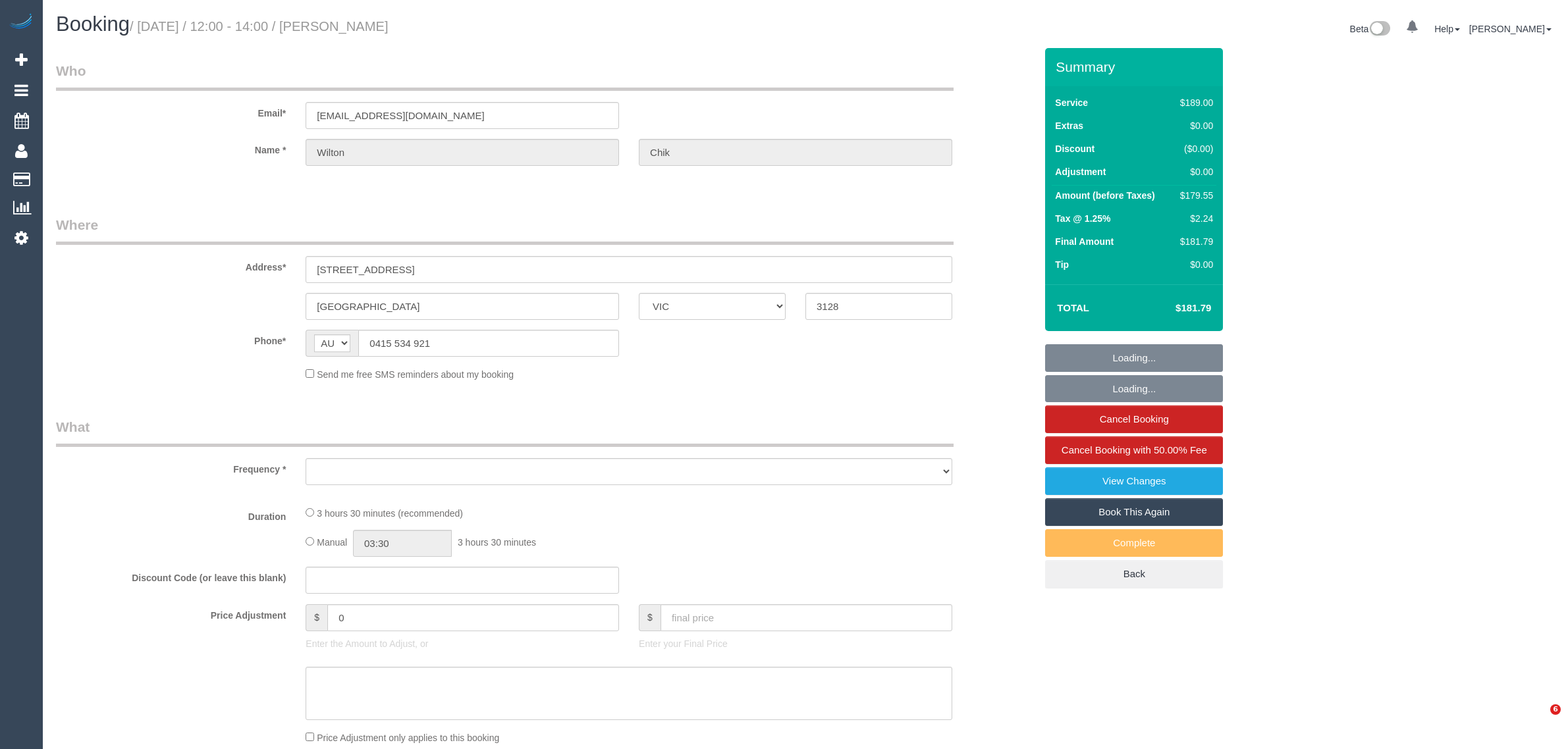
select select "VIC"
select select "object:532"
select select "string:stripe-pm_1Osxbk2GScqysDRVxYDI0jJf"
select select "number:28"
select select "number:14"
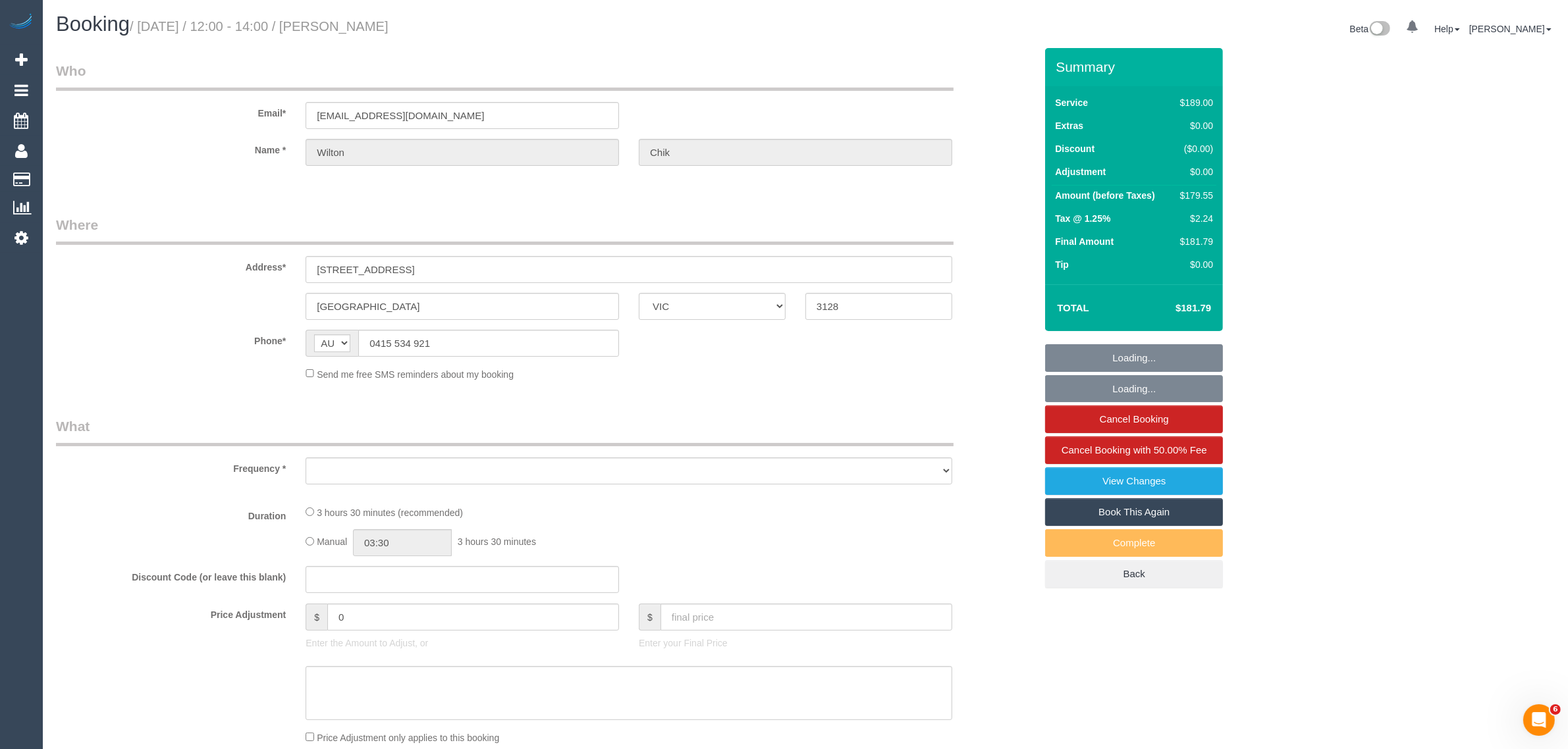
select select "number:21"
select select "number:24"
select select "number:34"
select select "number:13"
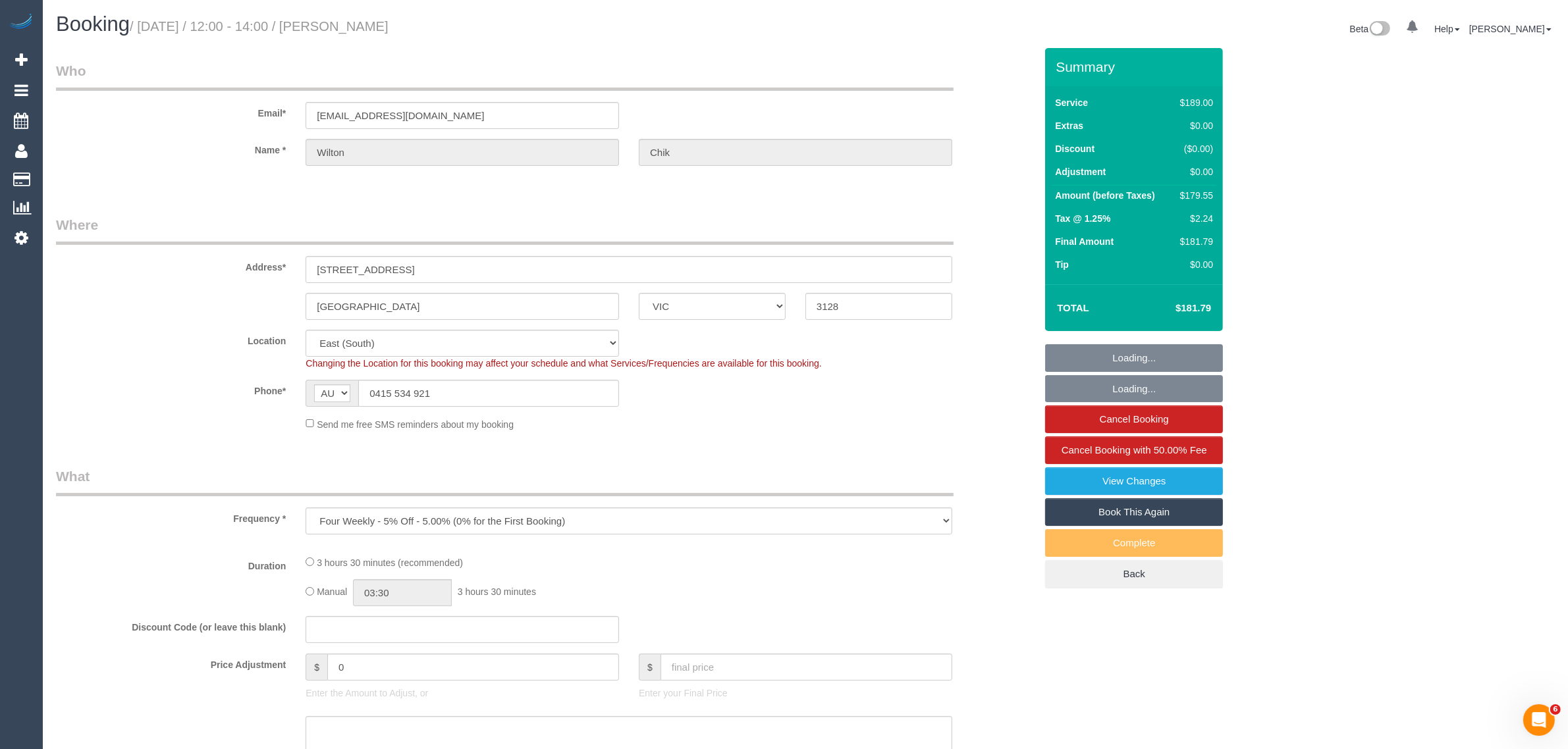
select select "object:685"
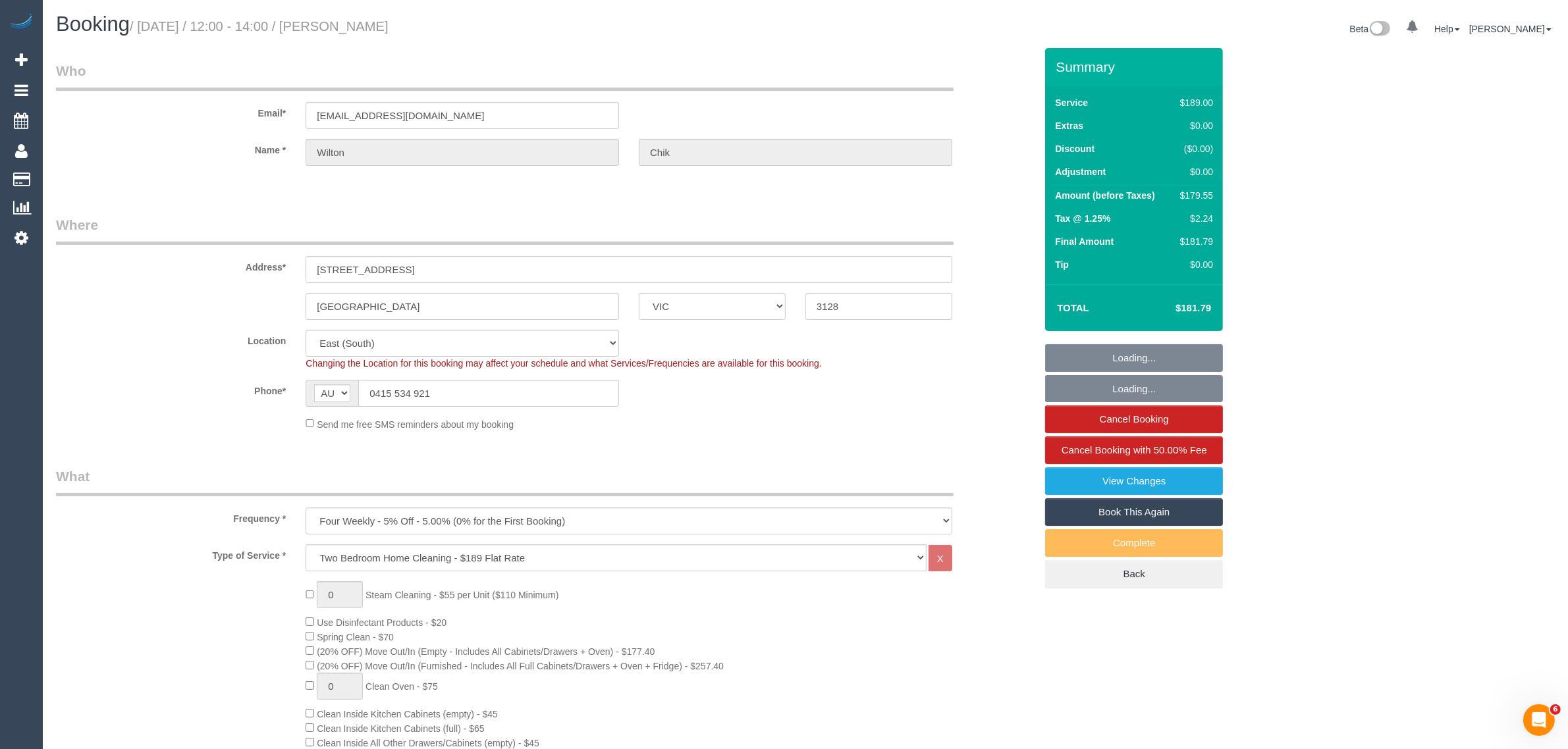
select select "spot1"
click at [982, 341] on div "Location Office City East (North) East (South) Inner East Inner North (East) In…" at bounding box center [546, 349] width 999 height 40
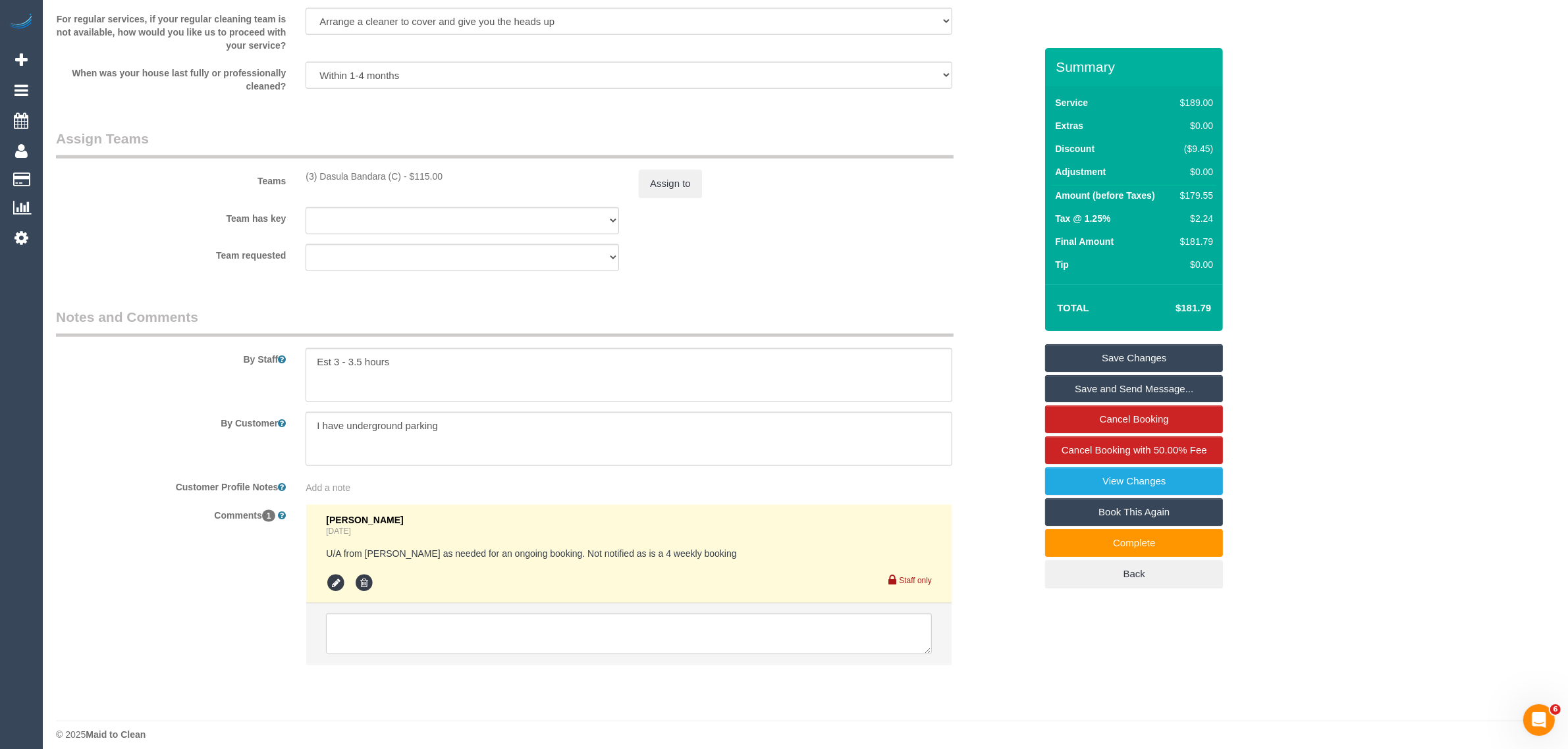
scroll to position [1862, 0]
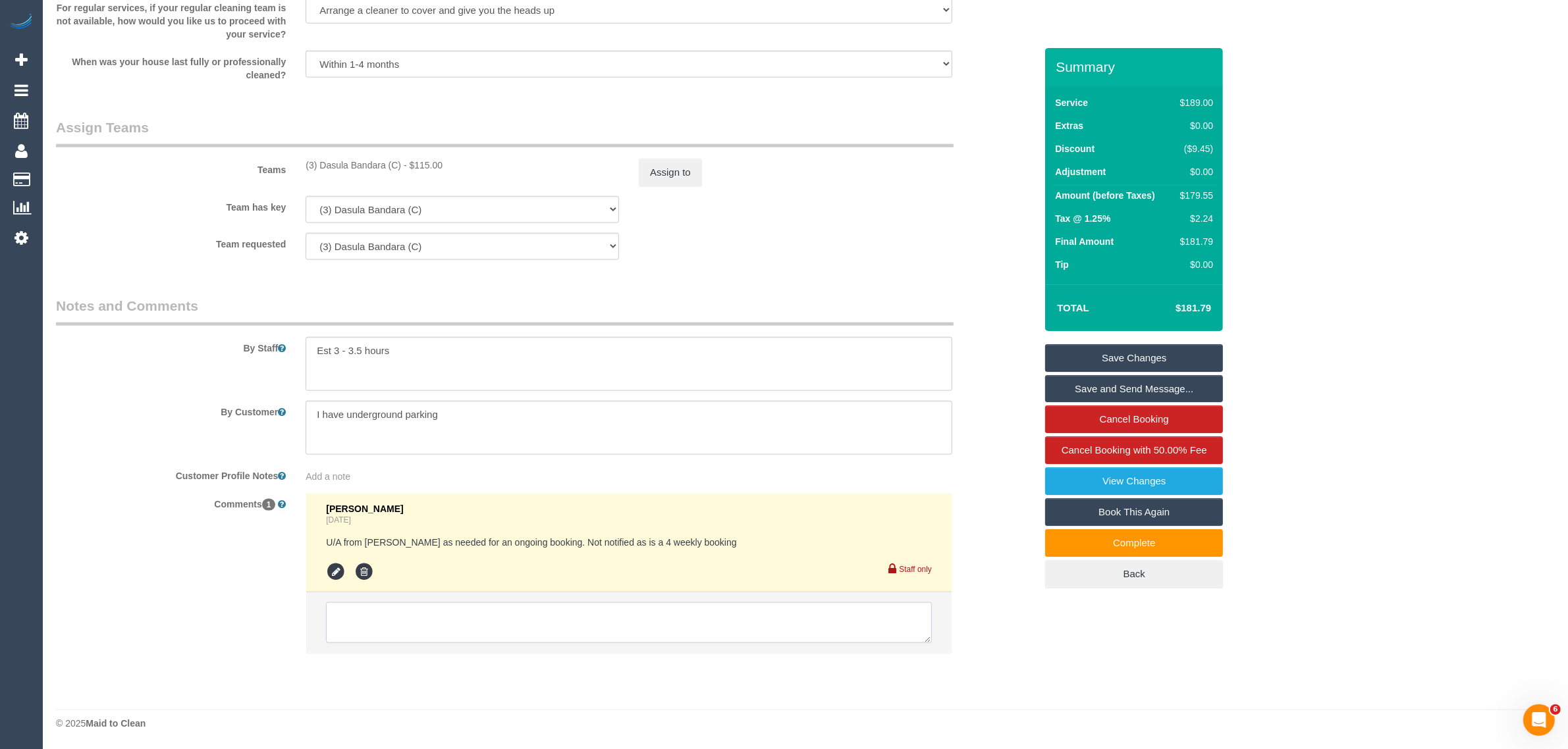
click at [746, 609] on textarea at bounding box center [629, 623] width 606 height 41
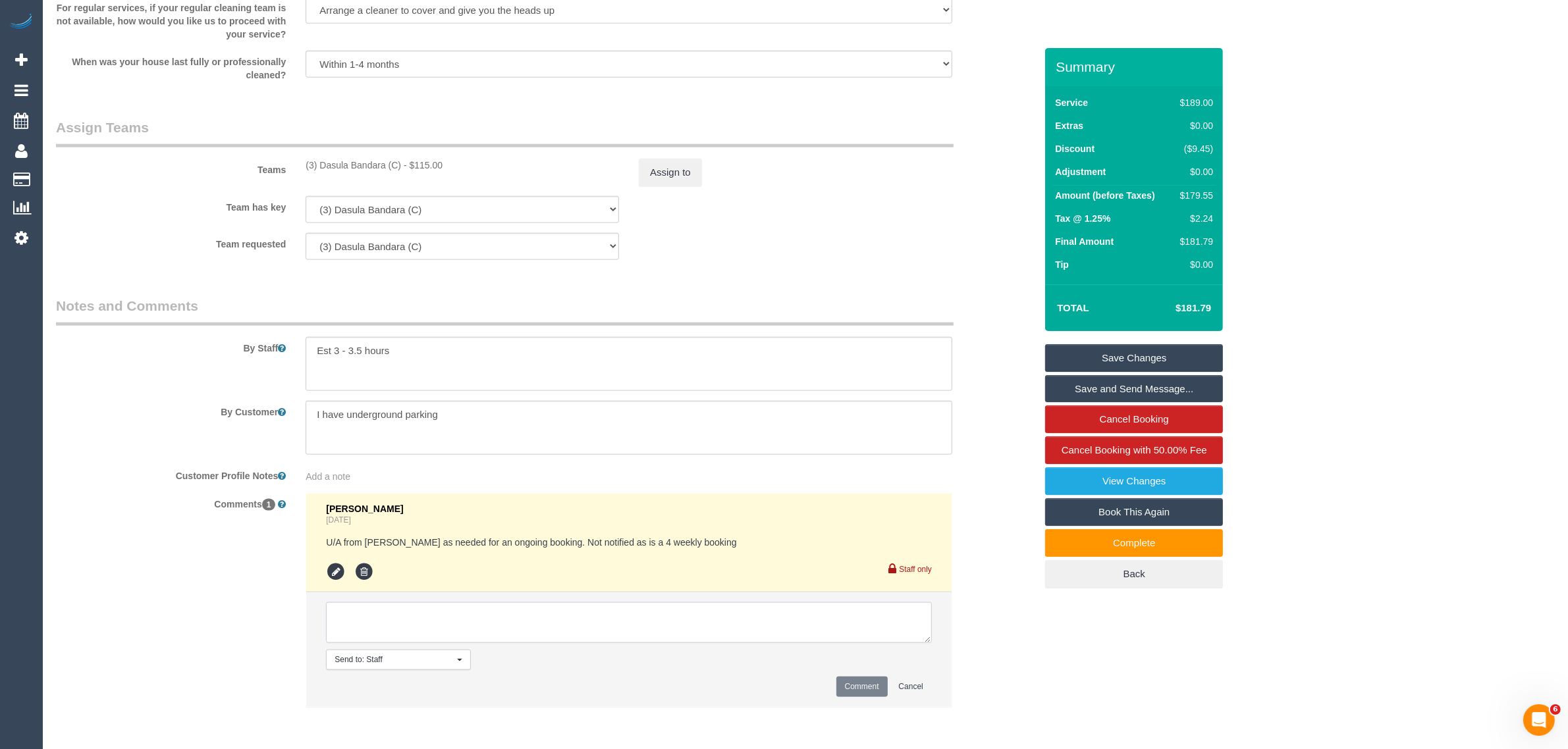
paste textarea "Cleaner(s) Unassigned: Reason Unassigned: Contact via: Which message sent: Addi…"
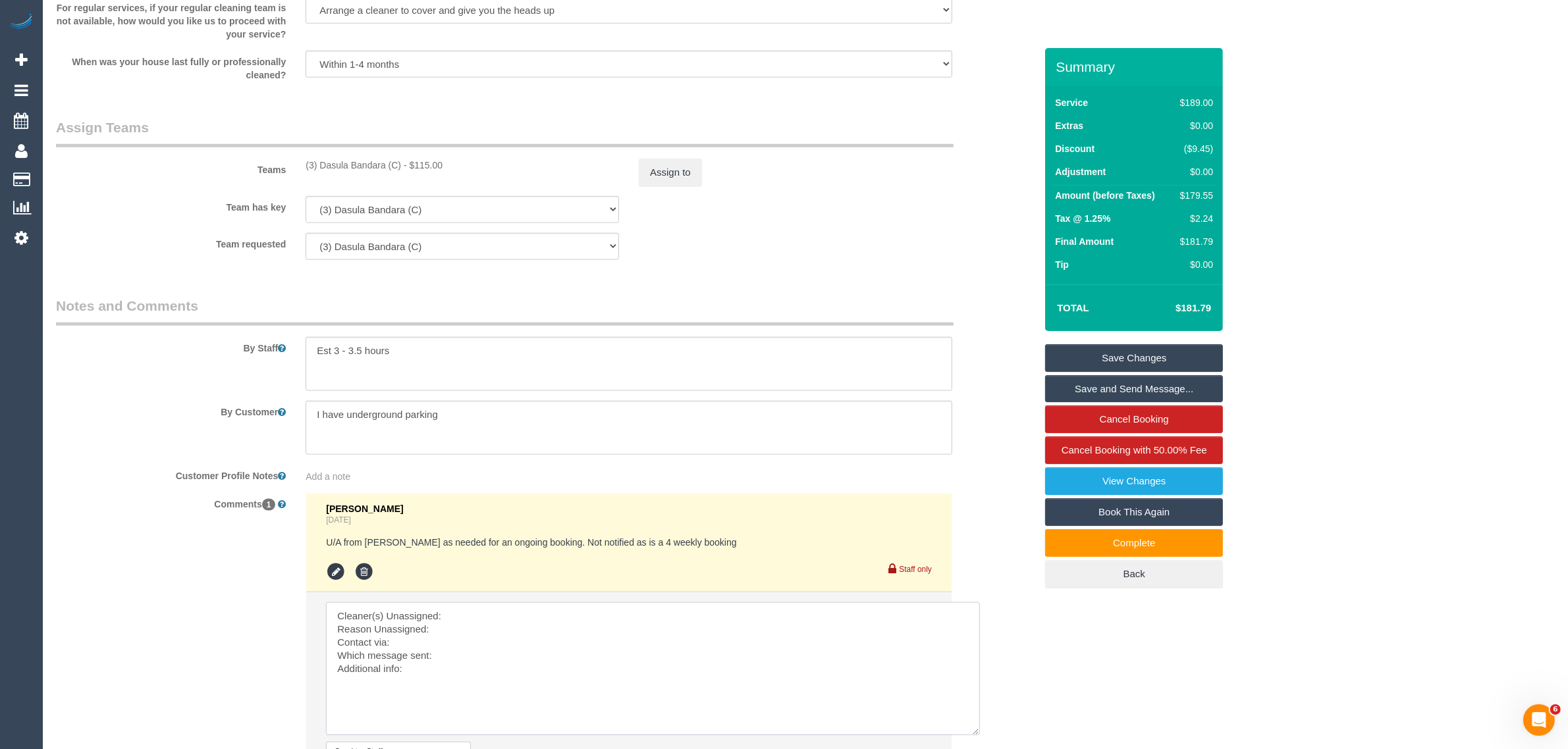
drag, startPoint x: 926, startPoint y: 636, endPoint x: 975, endPoint y: 729, distance: 105.1
click at [975, 729] on textarea at bounding box center [653, 669] width 654 height 133
drag, startPoint x: 307, startPoint y: 163, endPoint x: 399, endPoint y: 159, distance: 92.1
click at [399, 159] on div "(3) Dasula Bandara (C) - $115.00" at bounding box center [462, 165] width 314 height 13
copy div "(3) Dasula Bandara (C"
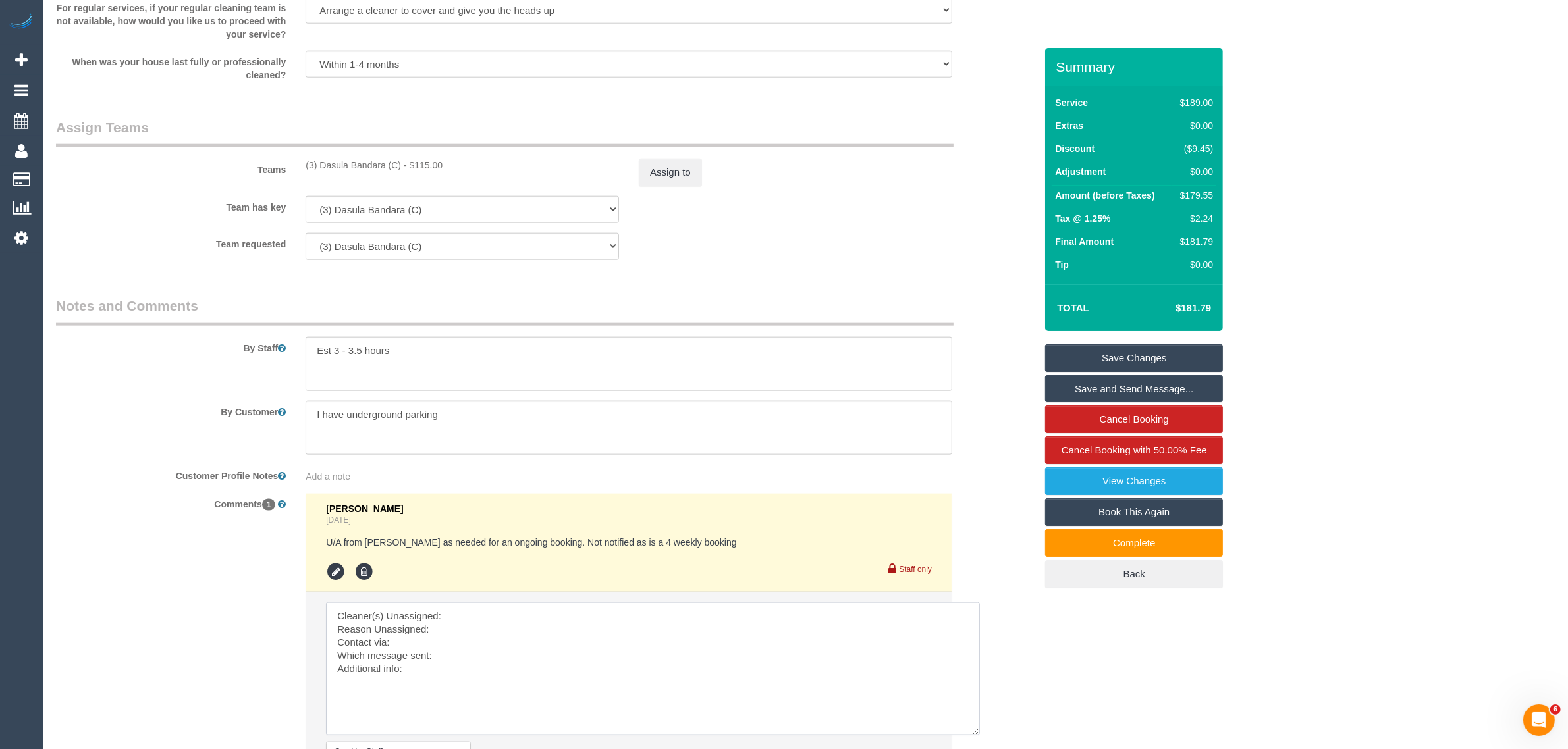
click at [478, 609] on textarea at bounding box center [653, 669] width 654 height 133
paste textarea "(3) Dasula Bandara (C"
click at [465, 634] on textarea at bounding box center [653, 669] width 654 height 133
click at [542, 661] on textarea at bounding box center [653, 669] width 654 height 133
paste textarea "reschedule this booking for same time next week? (12-2pm, thursday, sep 4th)"
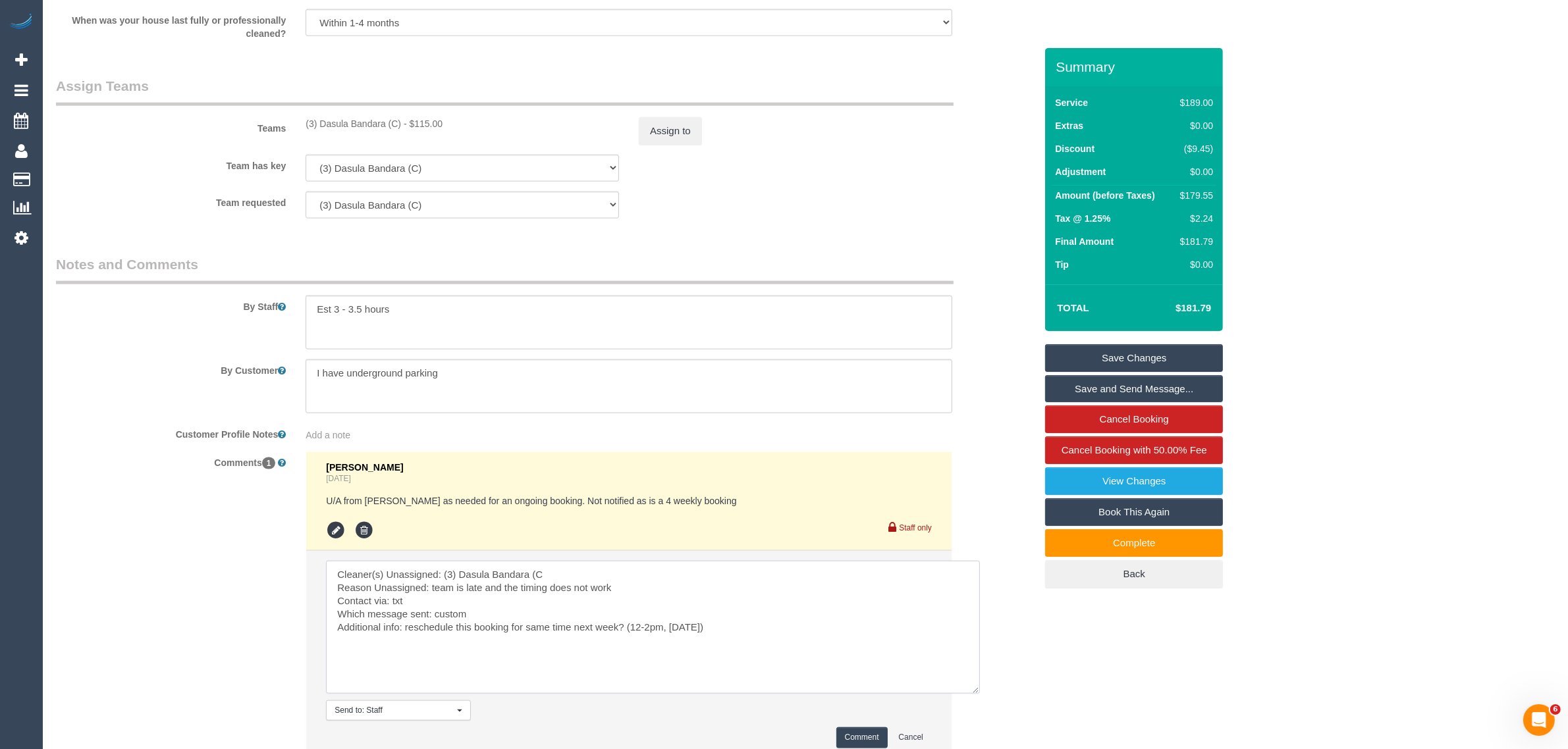
scroll to position [2009, 0]
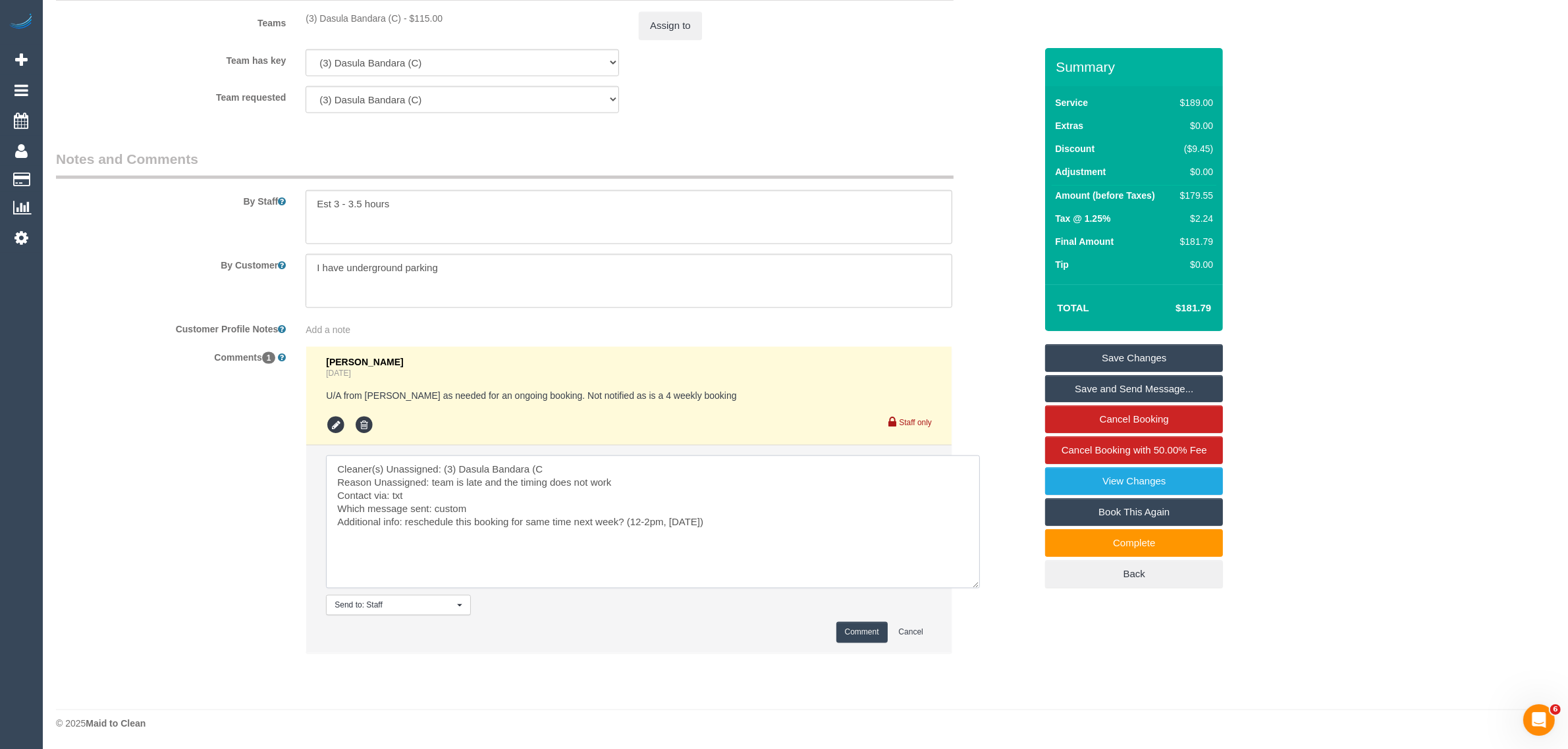
type textarea "Cleaner(s) Unassigned: (3) Dasula Bandara (C Reason Unassigned: team is late an…"
click at [858, 636] on button "Comment" at bounding box center [863, 633] width 52 height 20
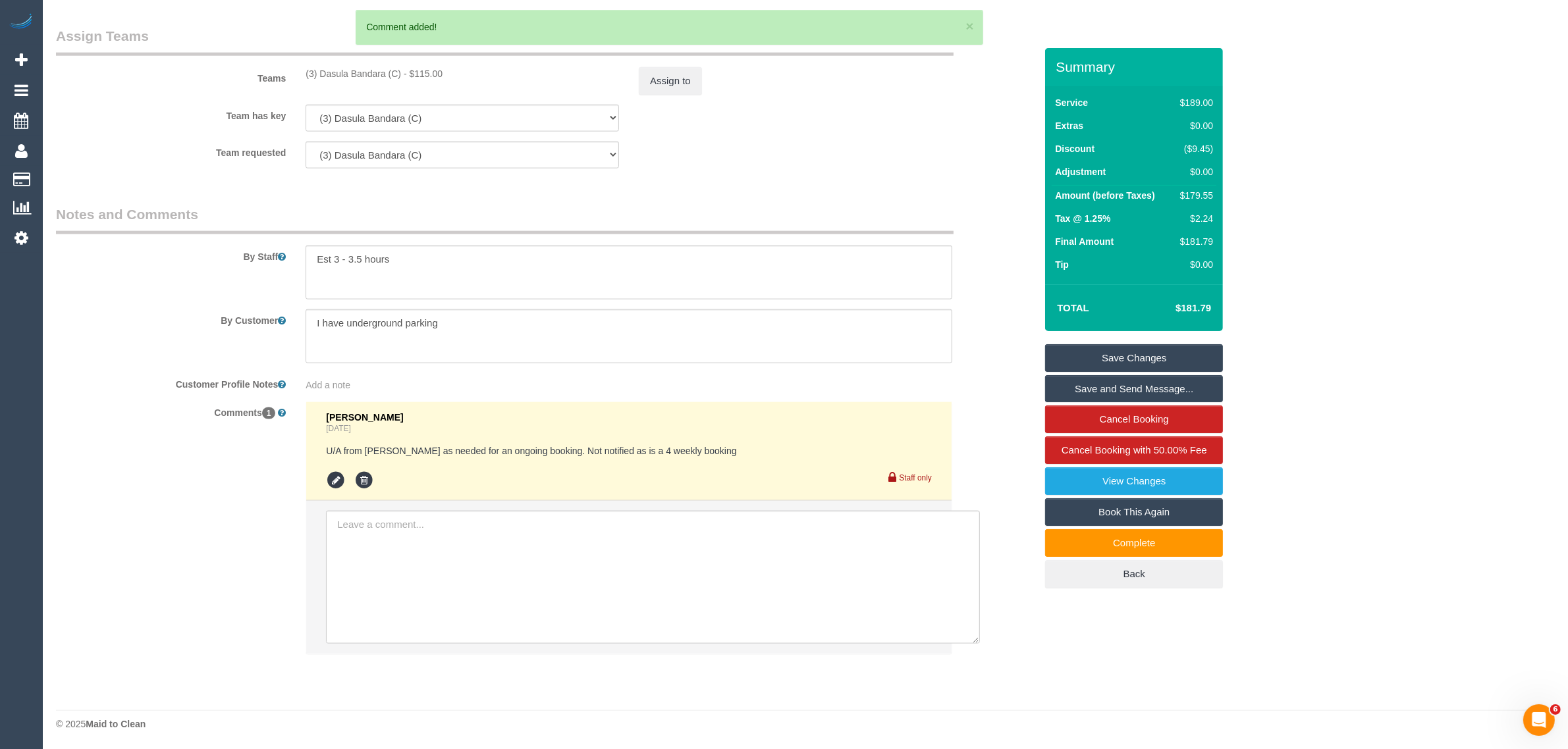
scroll to position [1625, 0]
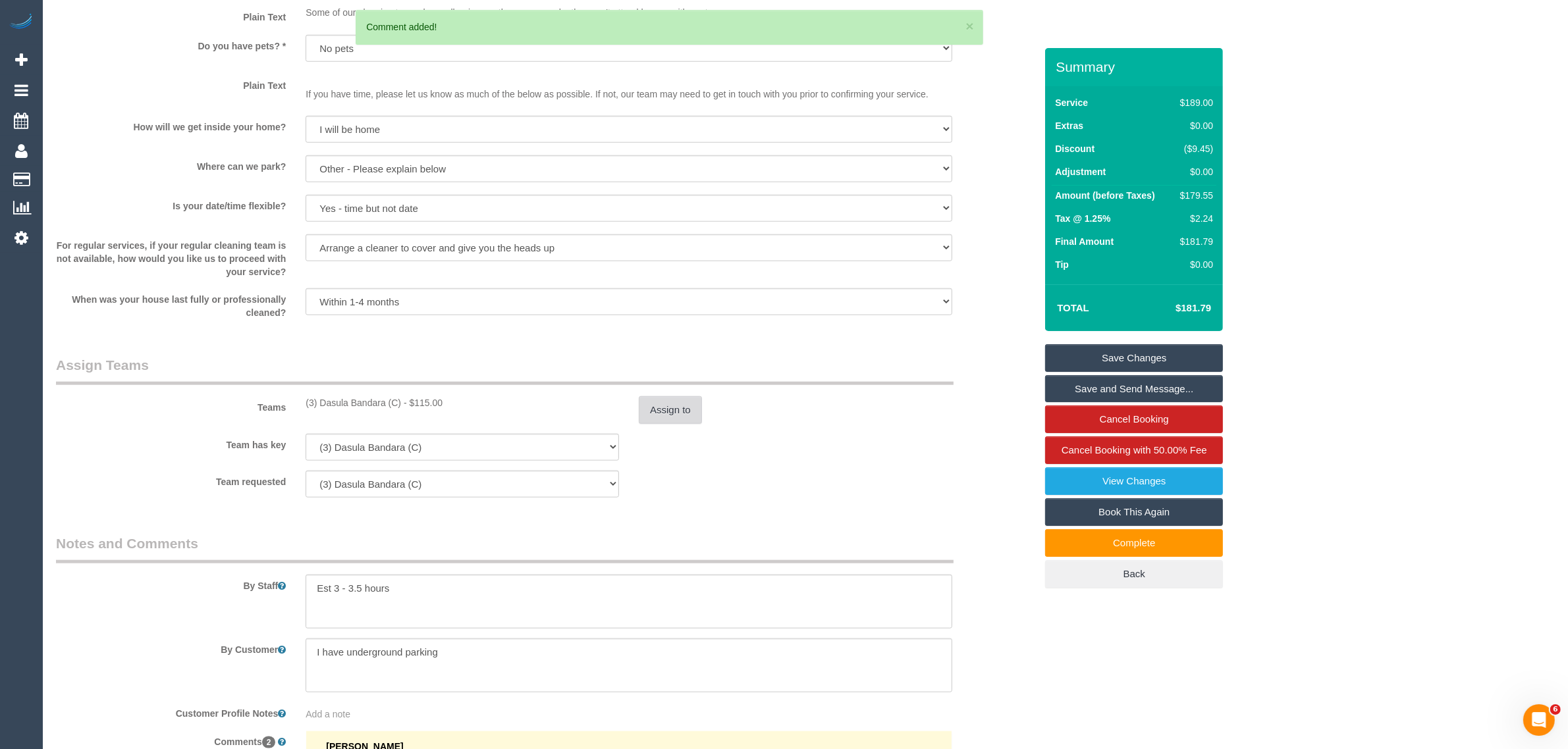
click at [679, 412] on button "Assign to" at bounding box center [670, 410] width 63 height 27
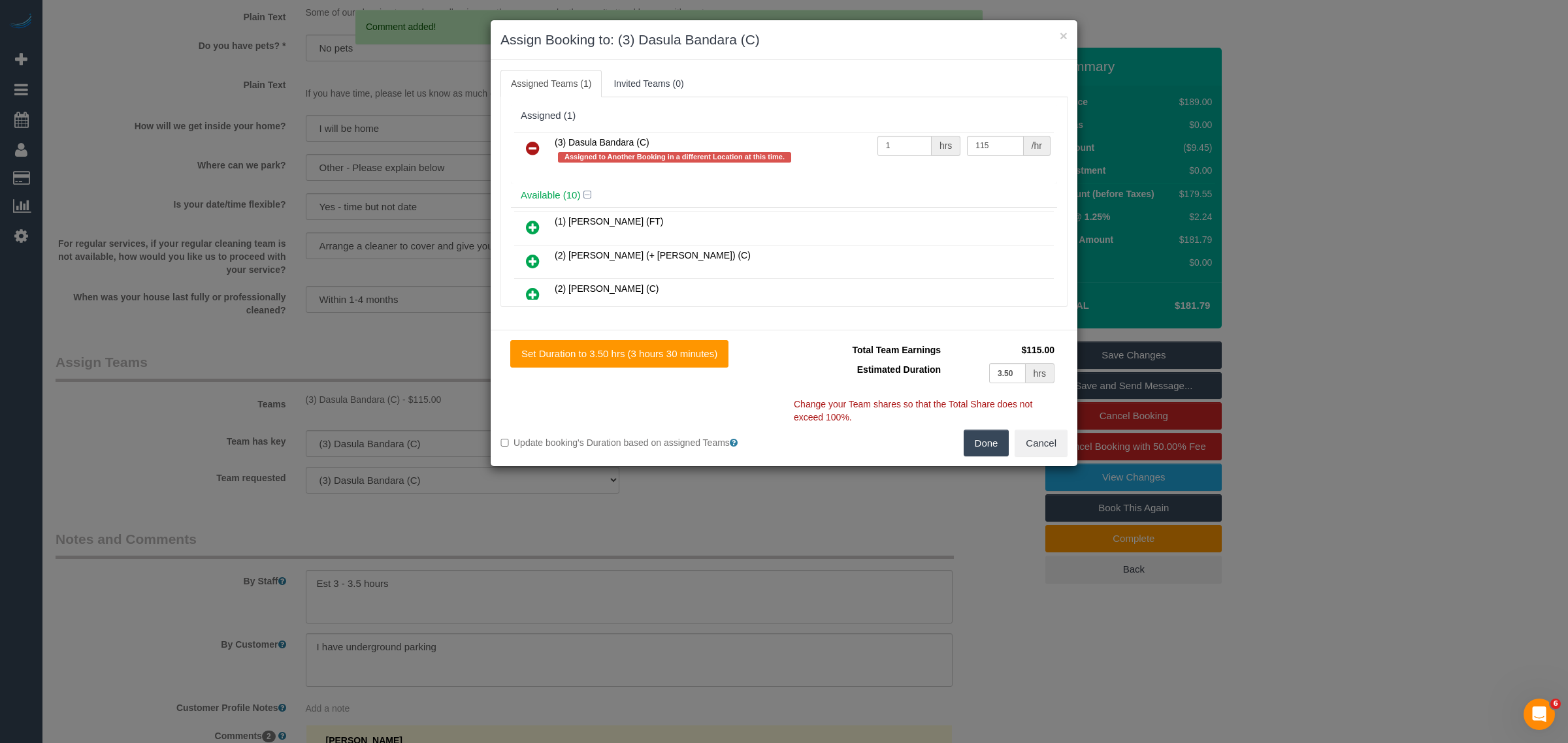
drag, startPoint x: 535, startPoint y: 148, endPoint x: 583, endPoint y: 158, distance: 49.0
click at [535, 148] on icon at bounding box center [533, 148] width 14 height 16
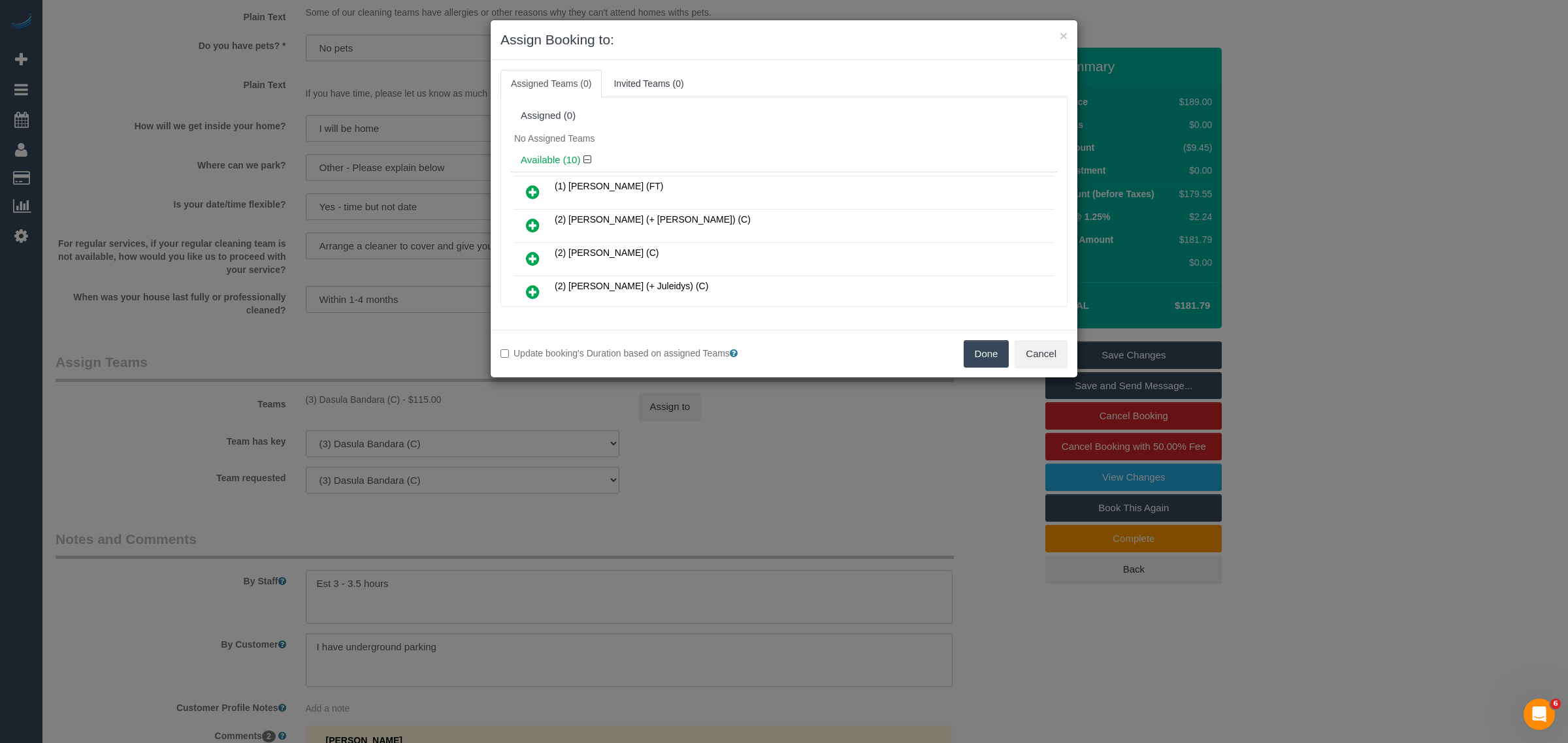
click at [984, 367] on button "Done" at bounding box center [986, 354] width 46 height 27
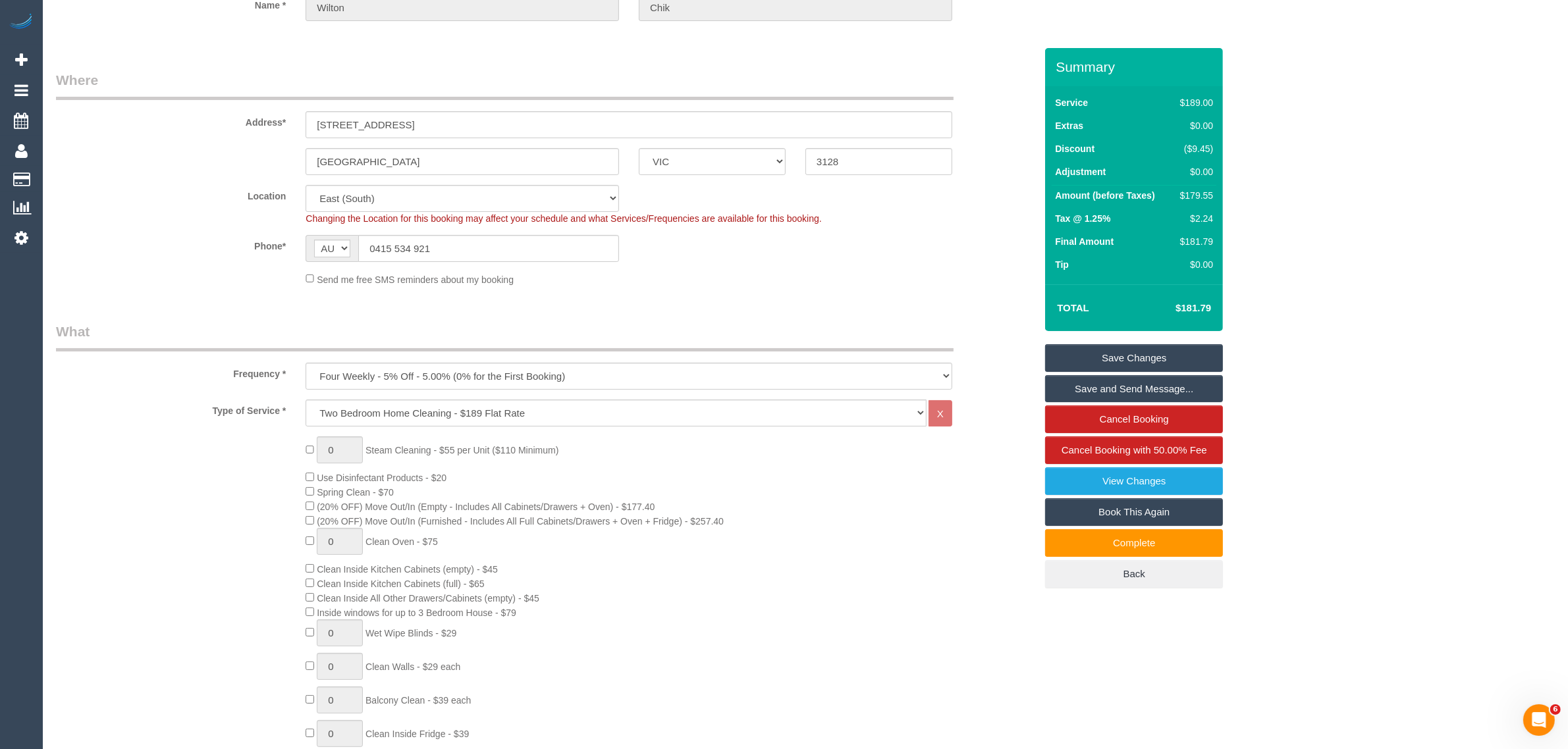
scroll to position [0, 0]
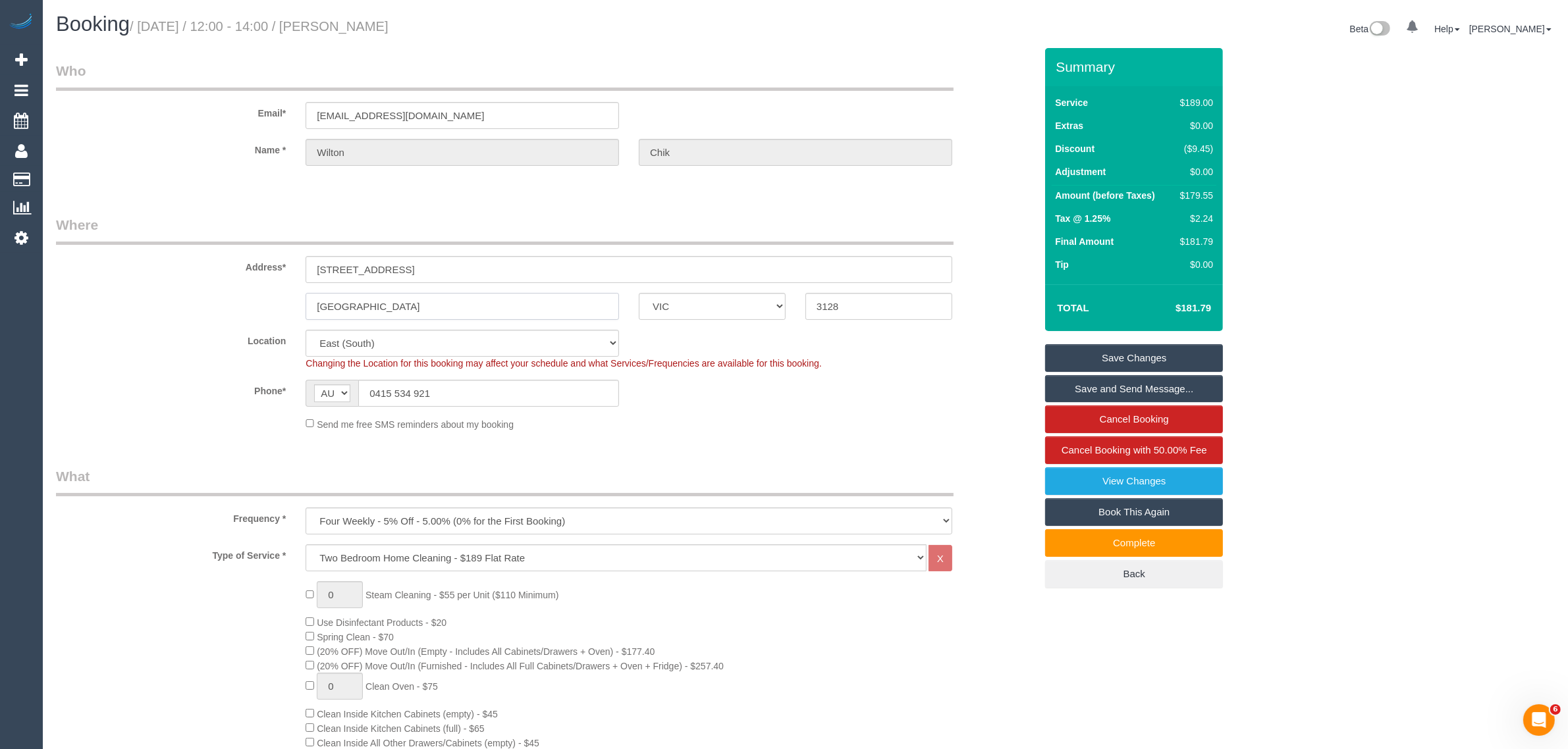
click at [435, 304] on input "Box Hill" at bounding box center [462, 306] width 314 height 27
click at [863, 415] on sui-booking-location "Location Office City East (North) East (South) Inner East Inner North (East) In…" at bounding box center [546, 381] width 979 height 102
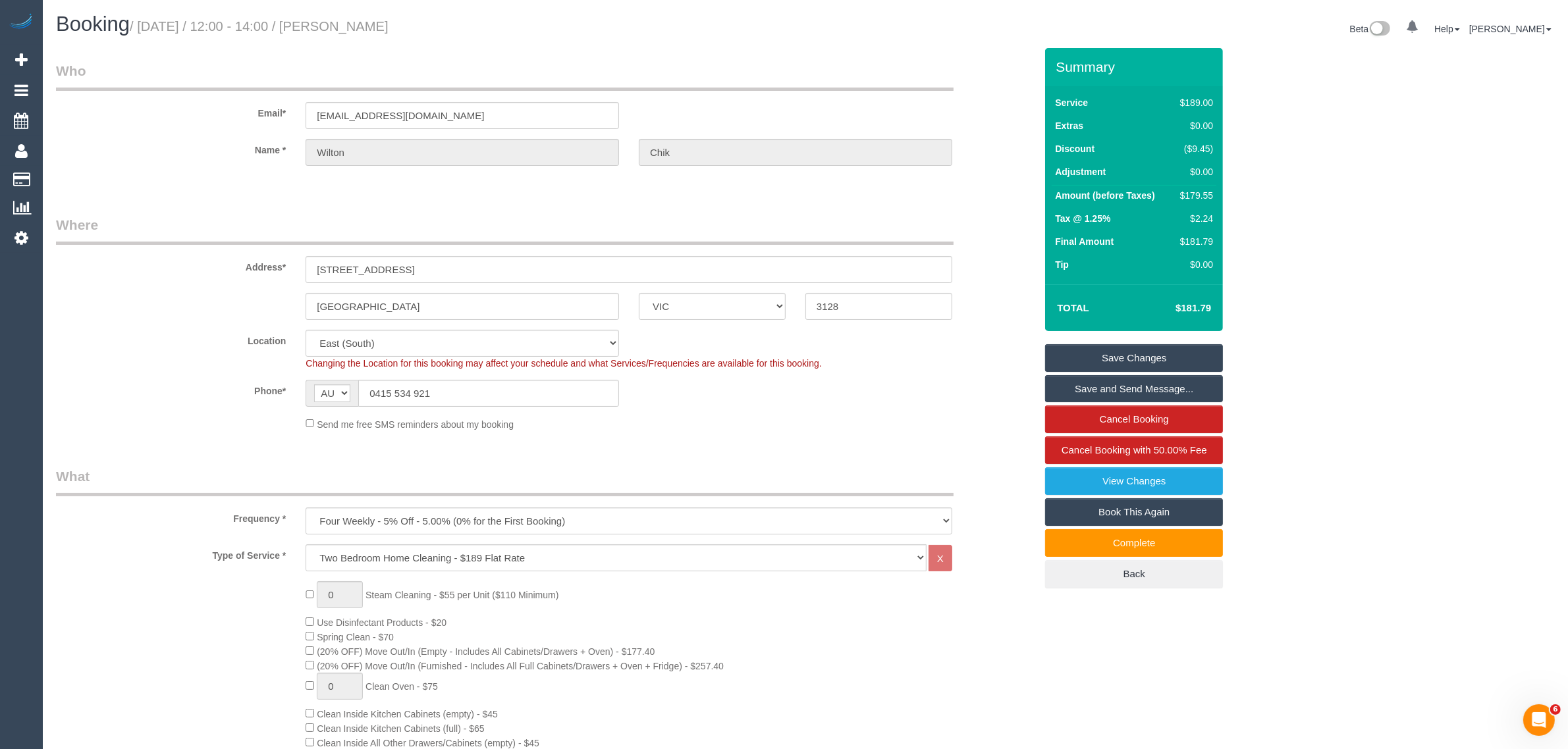
click at [1079, 351] on link "Save Changes" at bounding box center [1134, 357] width 178 height 27
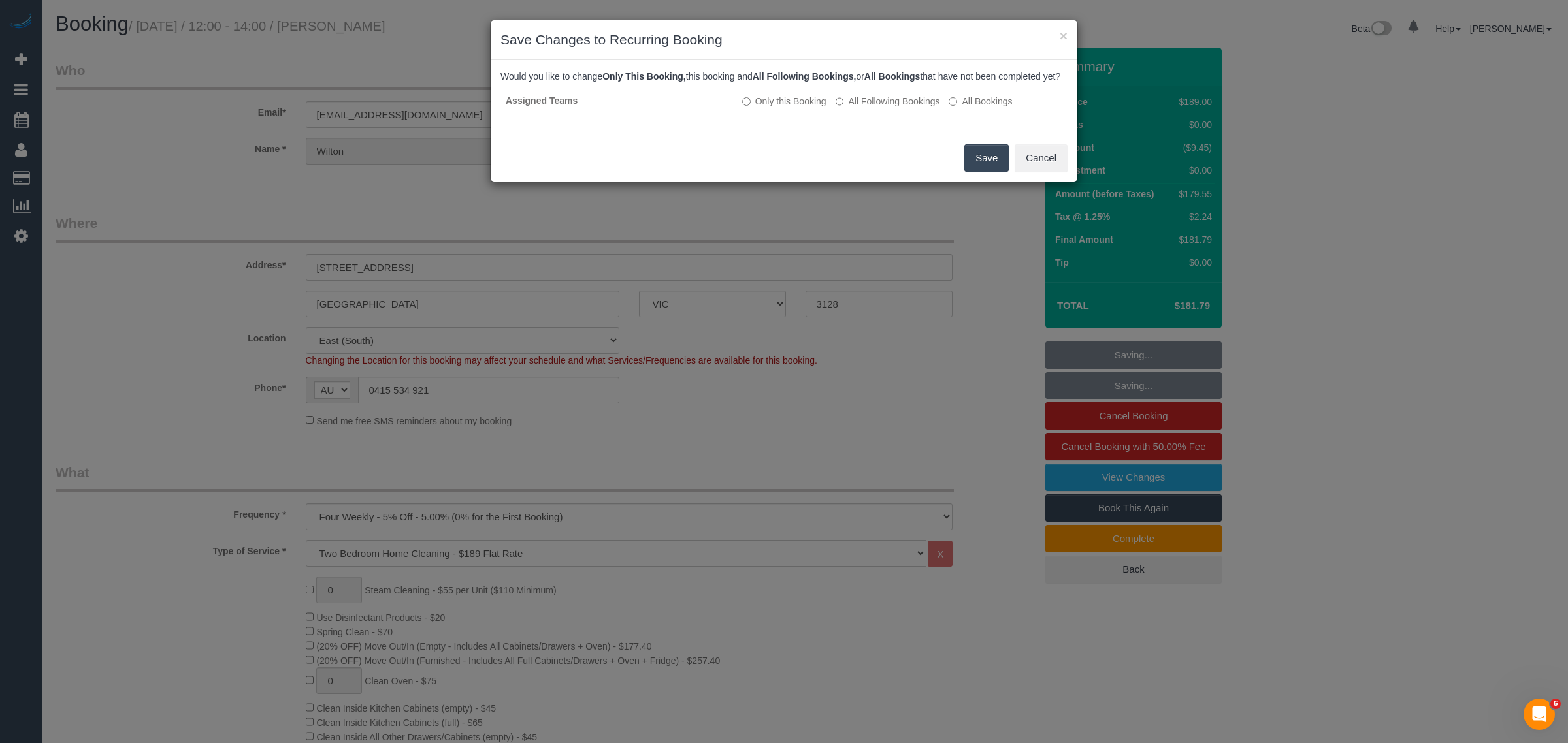
drag, startPoint x: 947, startPoint y: 416, endPoint x: 952, endPoint y: 409, distance: 8.6
click at [948, 416] on div "× Save Changes to Recurring Booking Would you like to change Only This Booking,…" at bounding box center [784, 372] width 1568 height 743
click at [975, 172] on button "Save" at bounding box center [986, 157] width 44 height 27
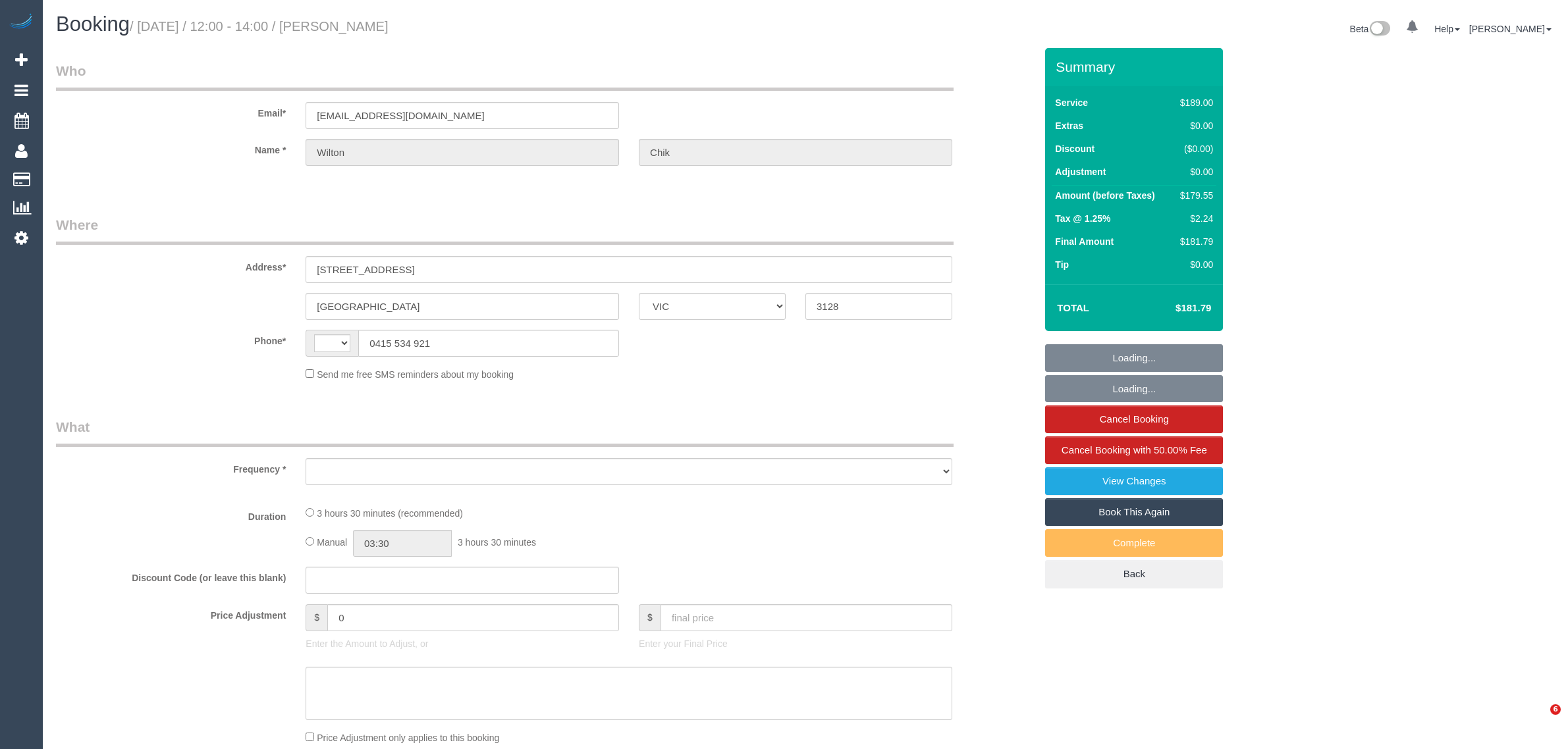
select select "VIC"
select select "string:stripe-pm_1Osxbk2GScqysDRVxYDI0jJf"
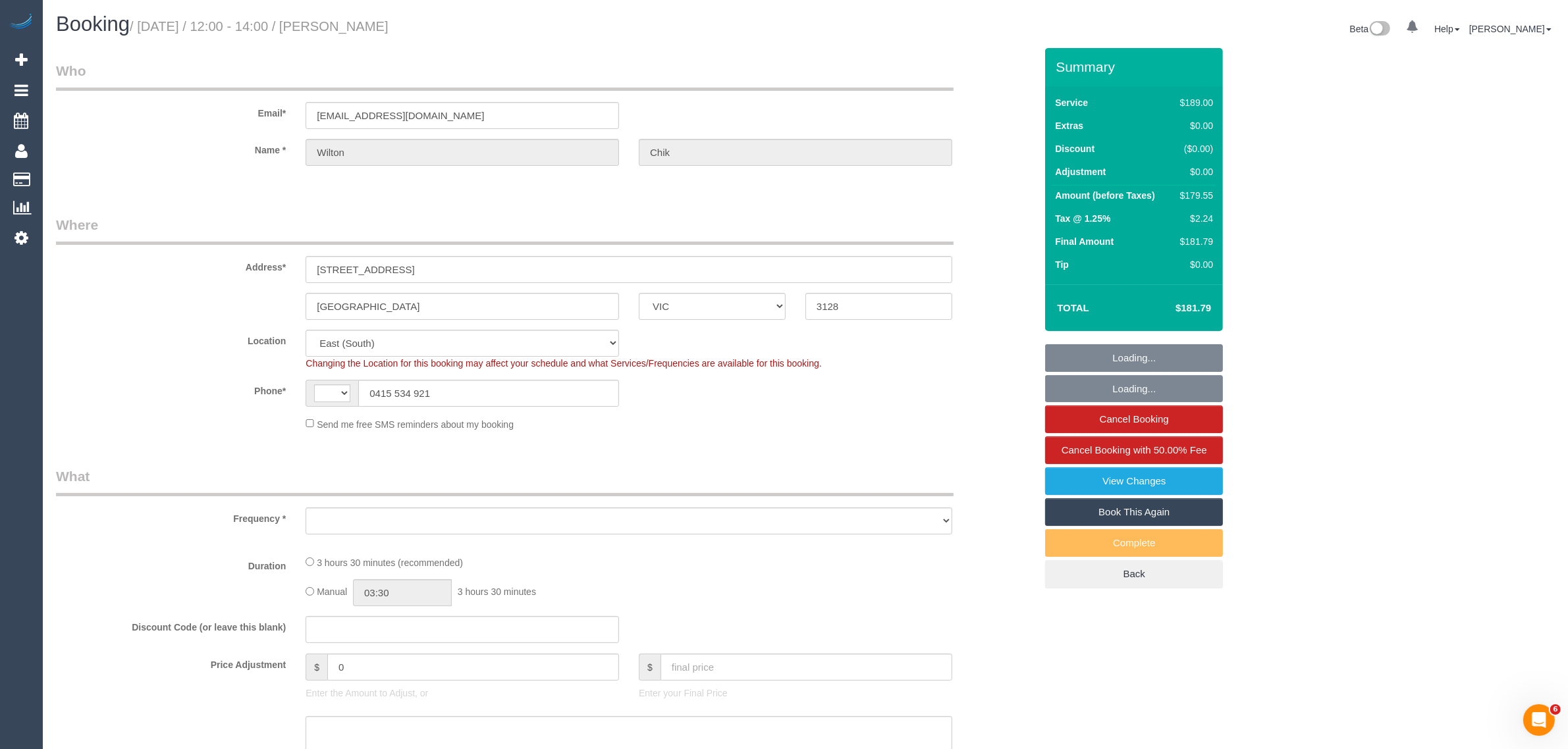
select select "string:AU"
select select "object:713"
select select "number:28"
select select "number:14"
select select "number:21"
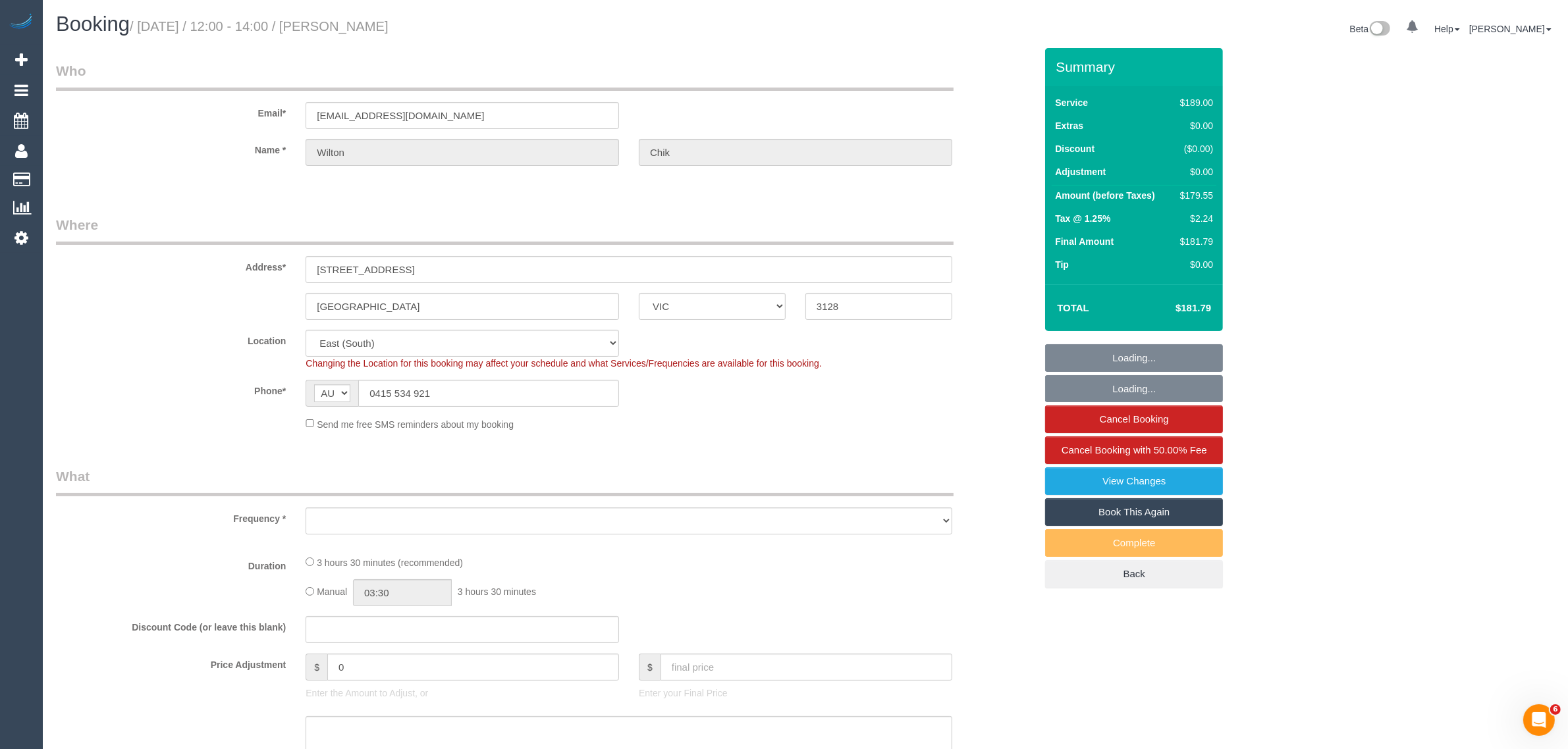
select select "number:24"
select select "number:34"
select select "number:13"
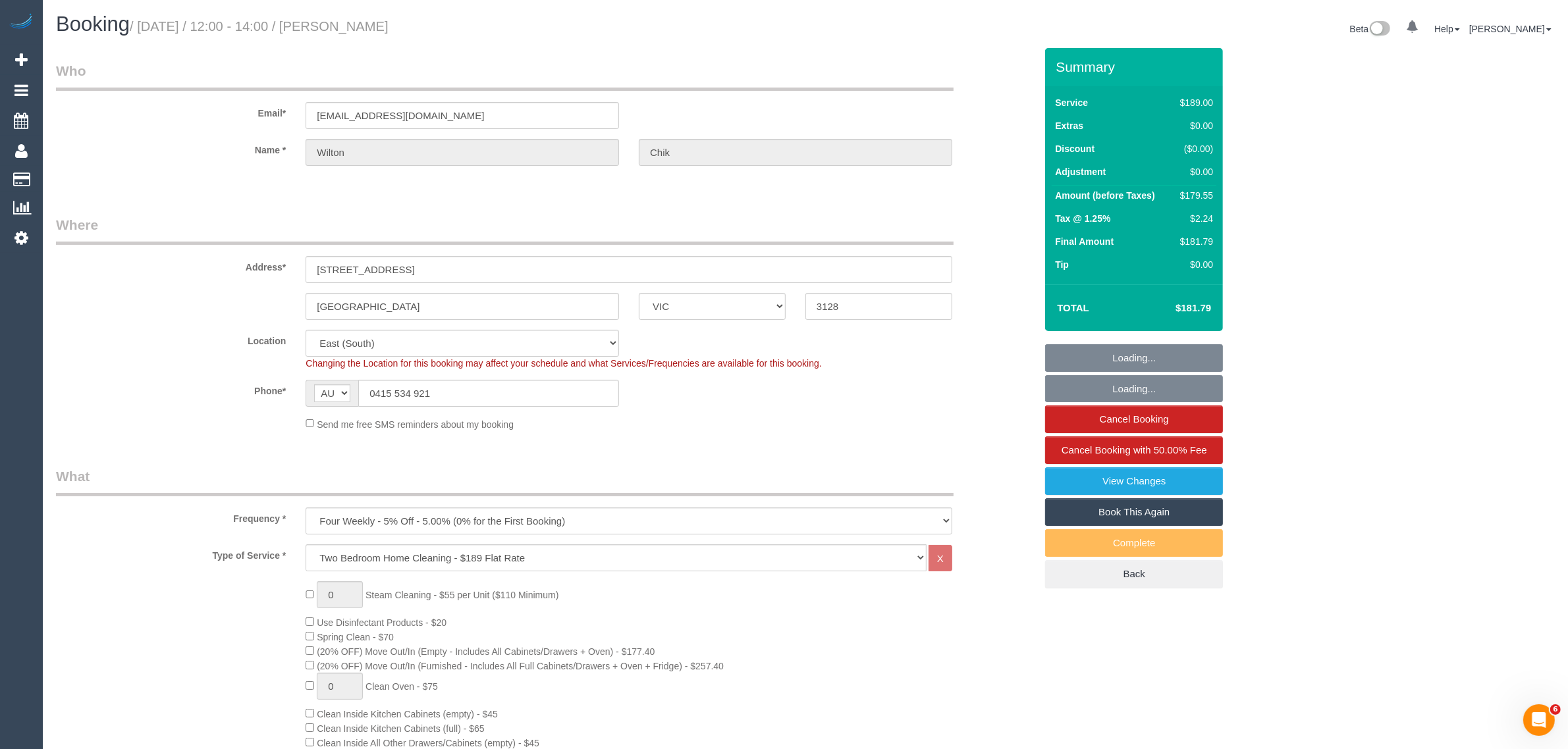
select select "object:814"
select select "spot1"
click at [484, 314] on input "[GEOGRAPHIC_DATA]" at bounding box center [462, 306] width 314 height 27
click at [485, 314] on input "[GEOGRAPHIC_DATA]" at bounding box center [462, 306] width 314 height 27
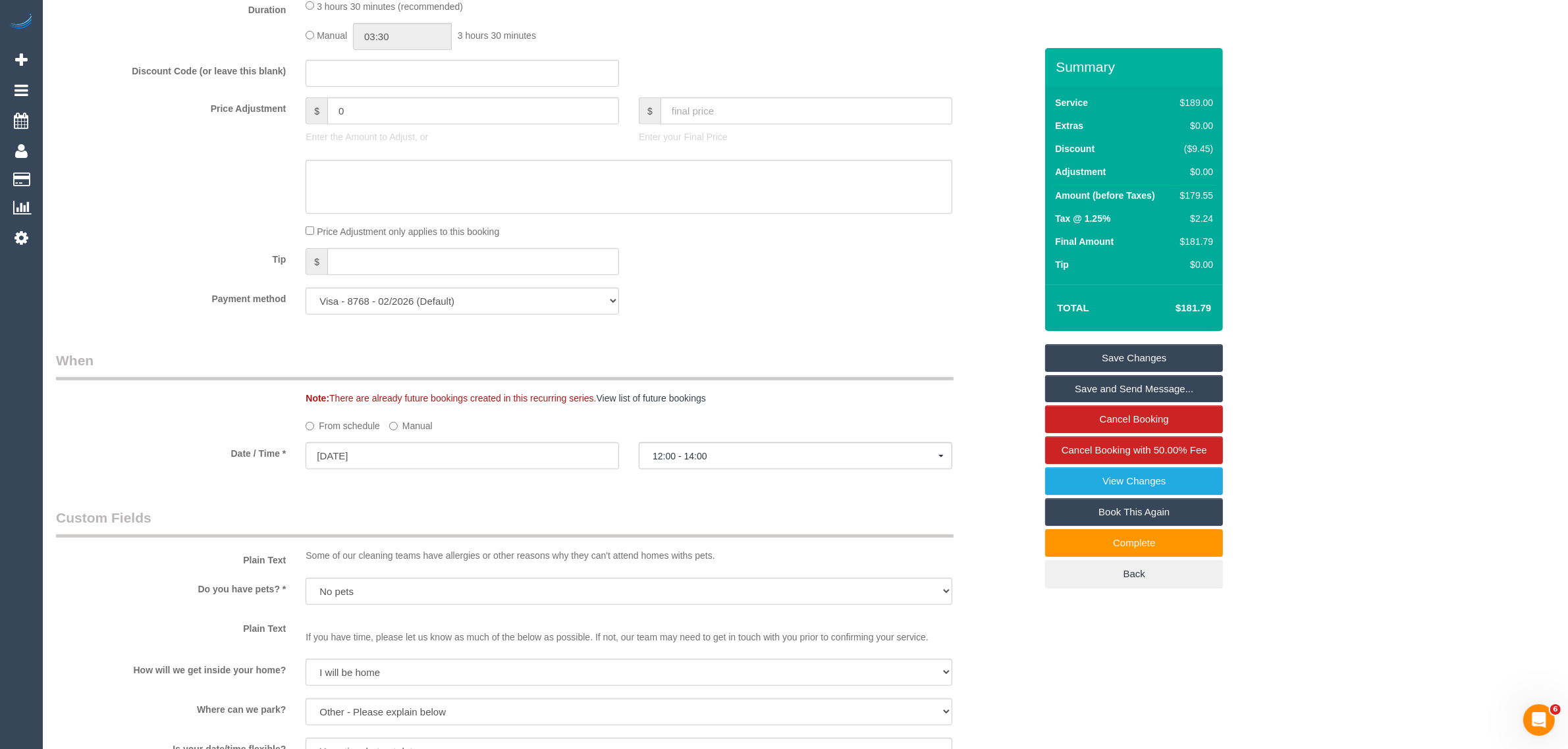
scroll to position [697, 0]
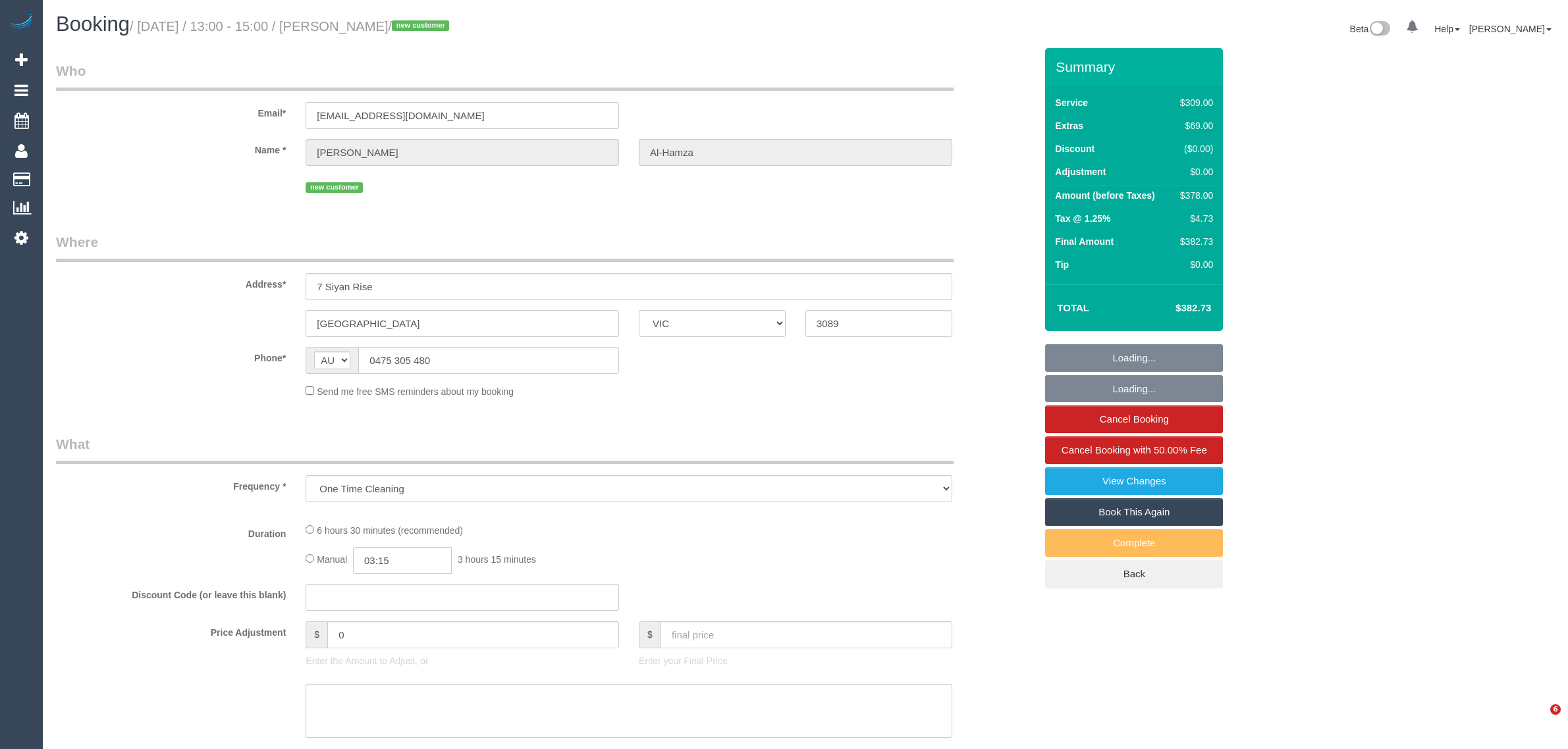
select select "VIC"
select select "number:28"
select select "number:14"
select select "number:18"
select select "number:22"
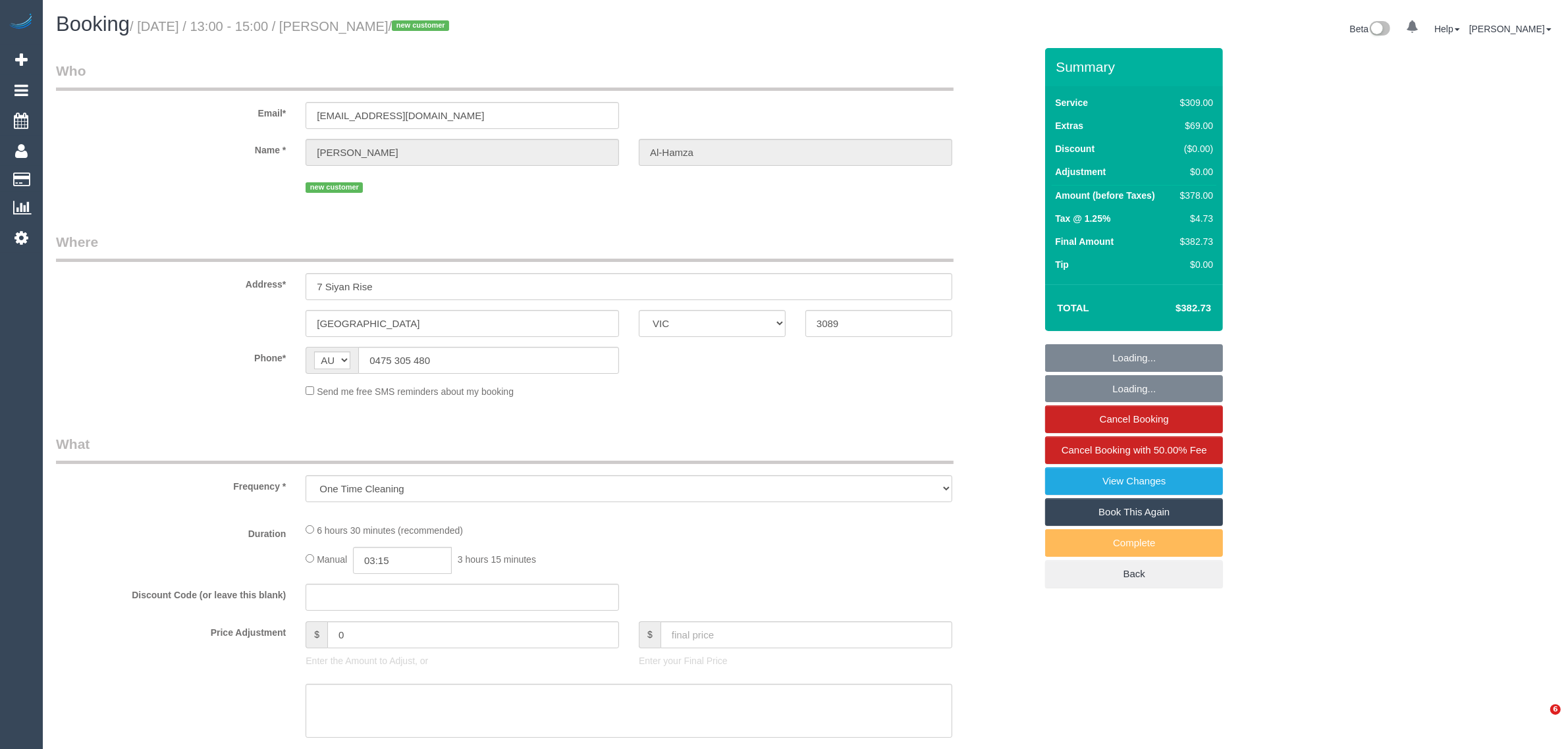
select select "number:35"
select select "number:12"
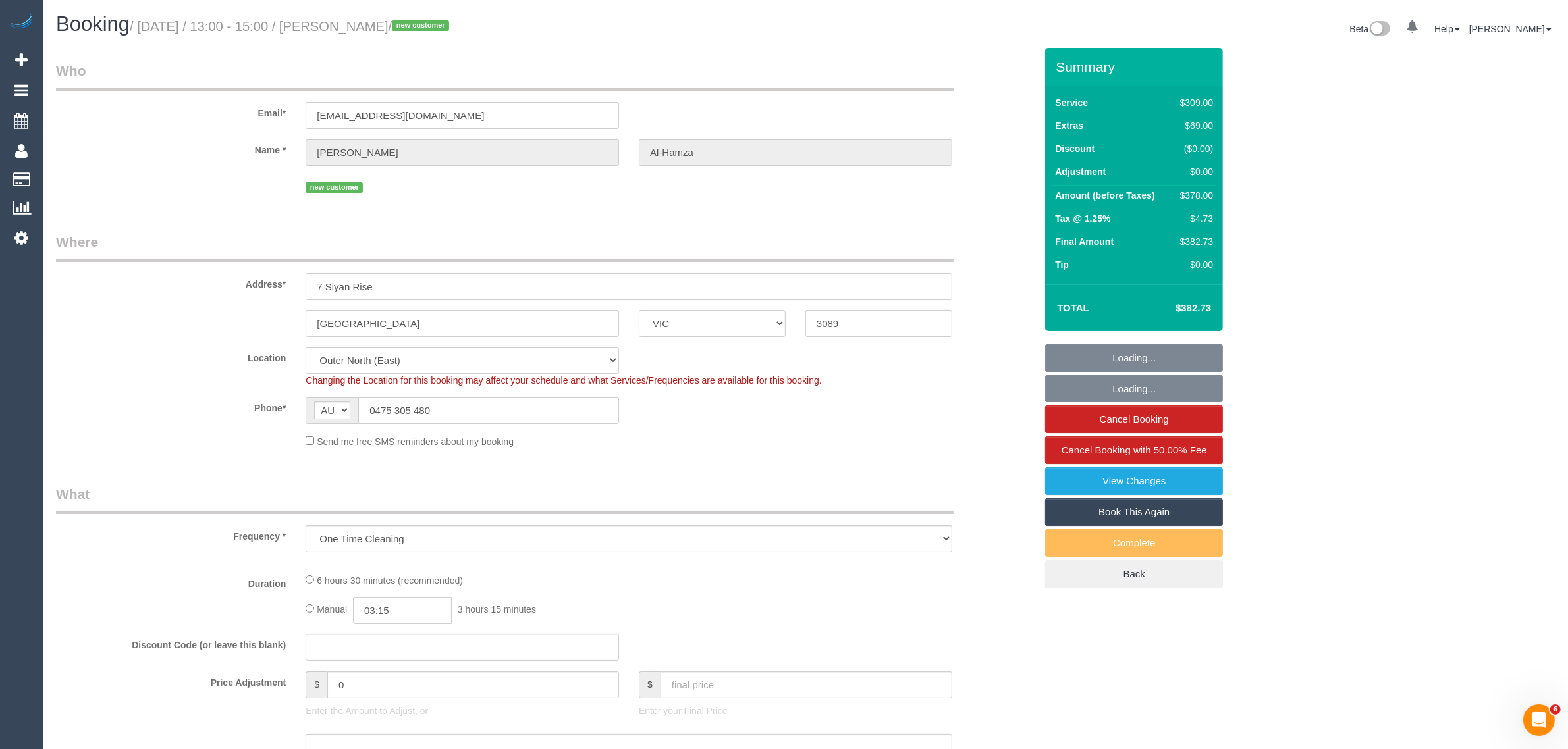
select select "object:1218"
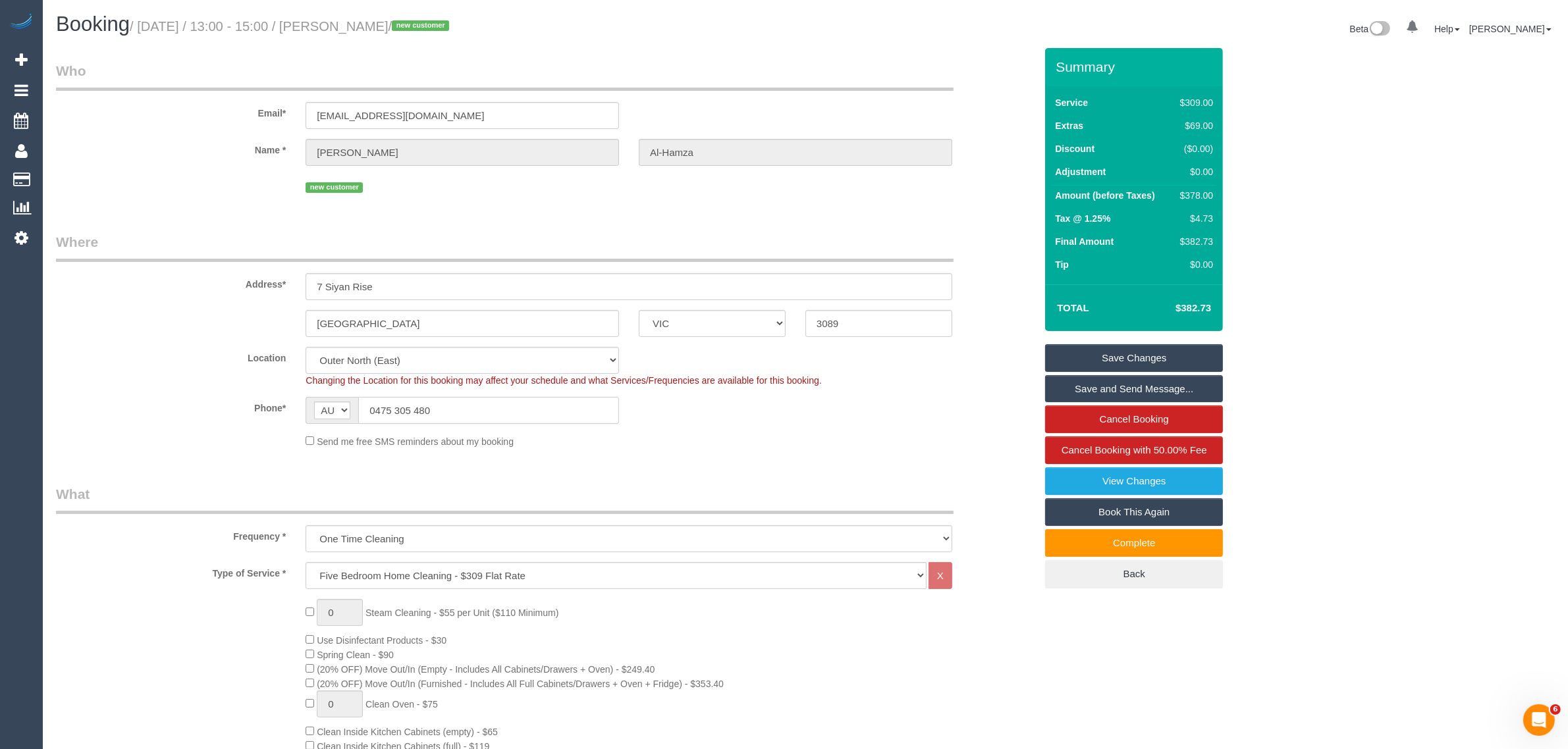
click at [519, 415] on input "0475 305 480" at bounding box center [489, 410] width 261 height 27
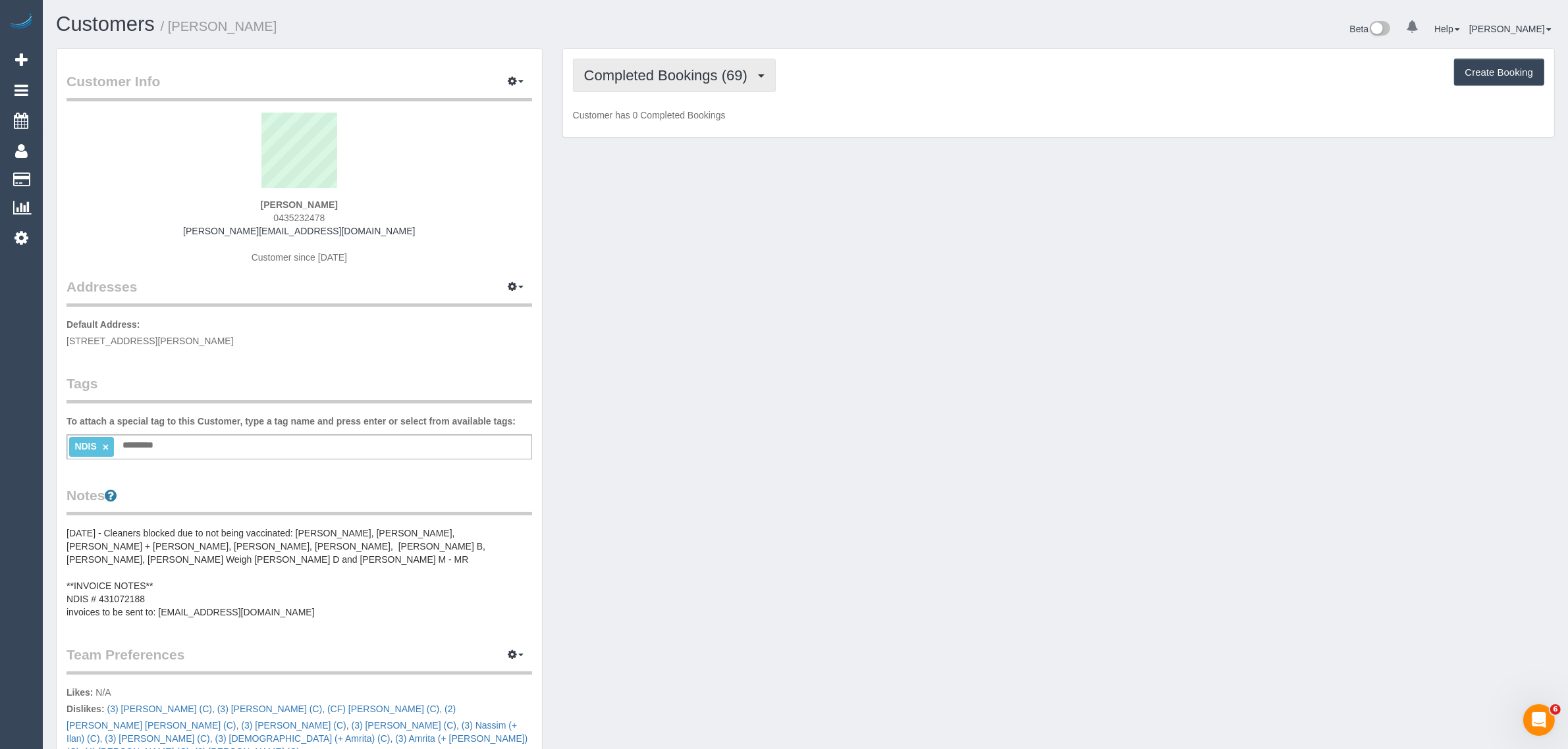
click at [670, 69] on span "Completed Bookings (69)" at bounding box center [669, 75] width 170 height 16
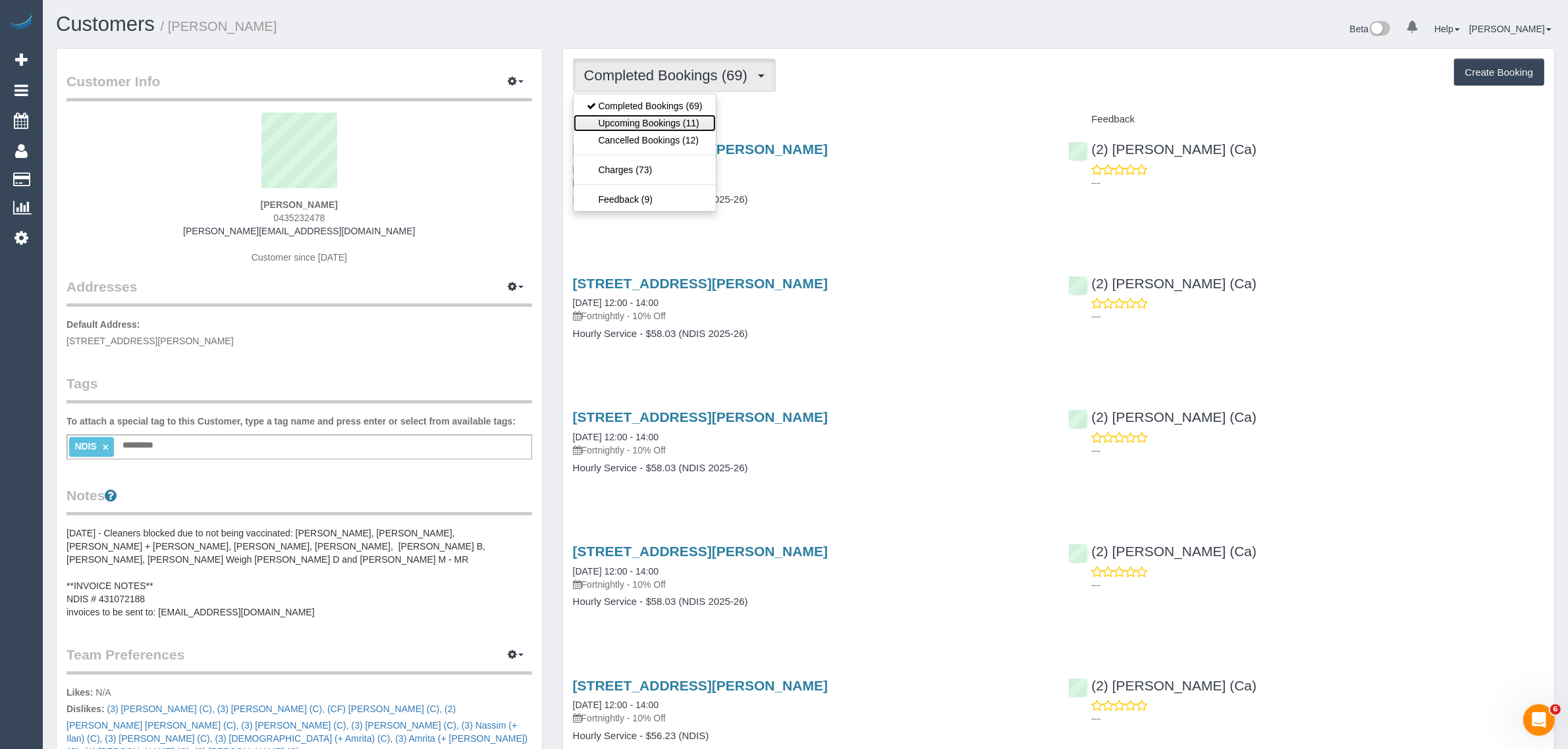
click at [642, 122] on link "Upcoming Bookings (11)" at bounding box center [645, 124] width 142 height 17
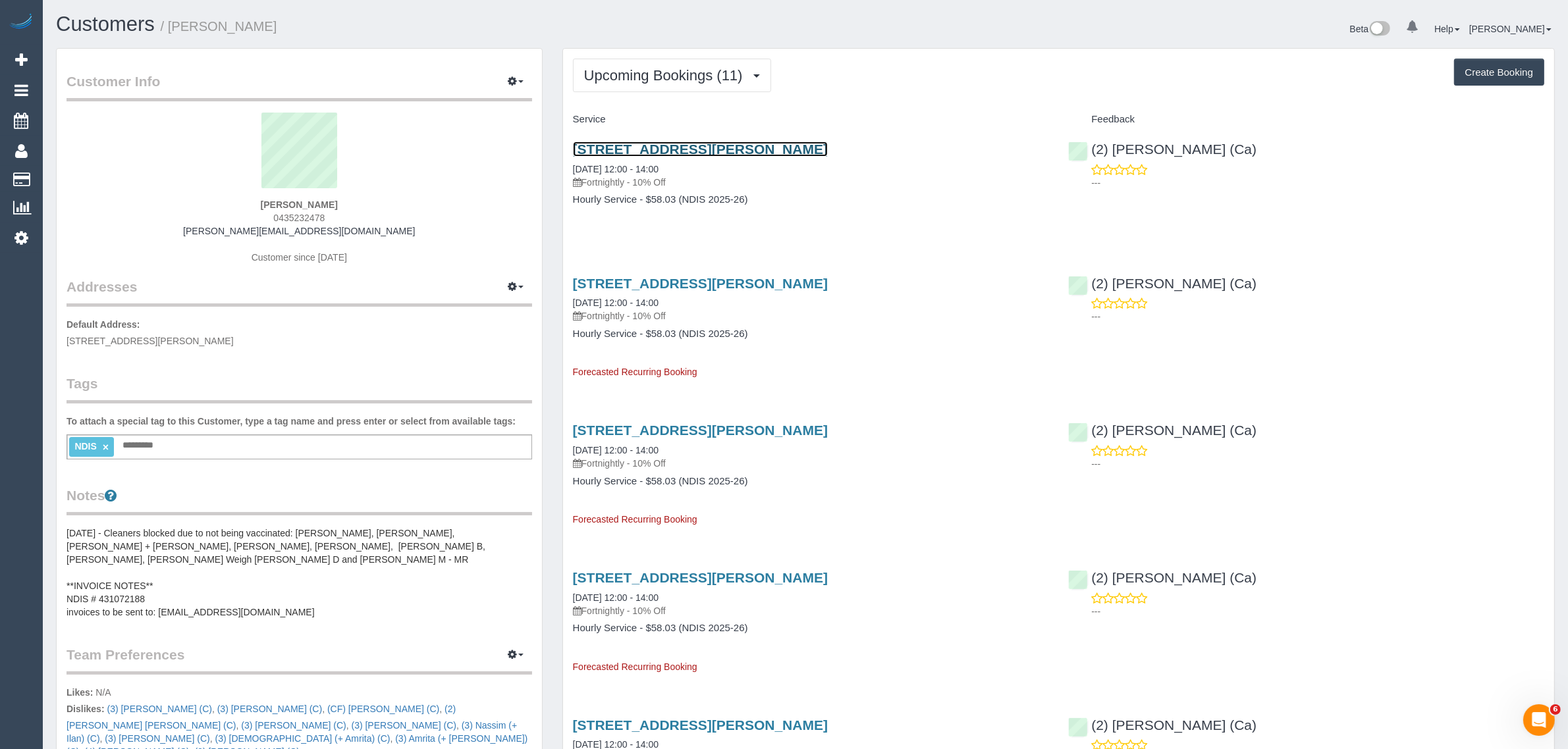
click at [693, 149] on link "[STREET_ADDRESS][PERSON_NAME]" at bounding box center [701, 149] width 255 height 15
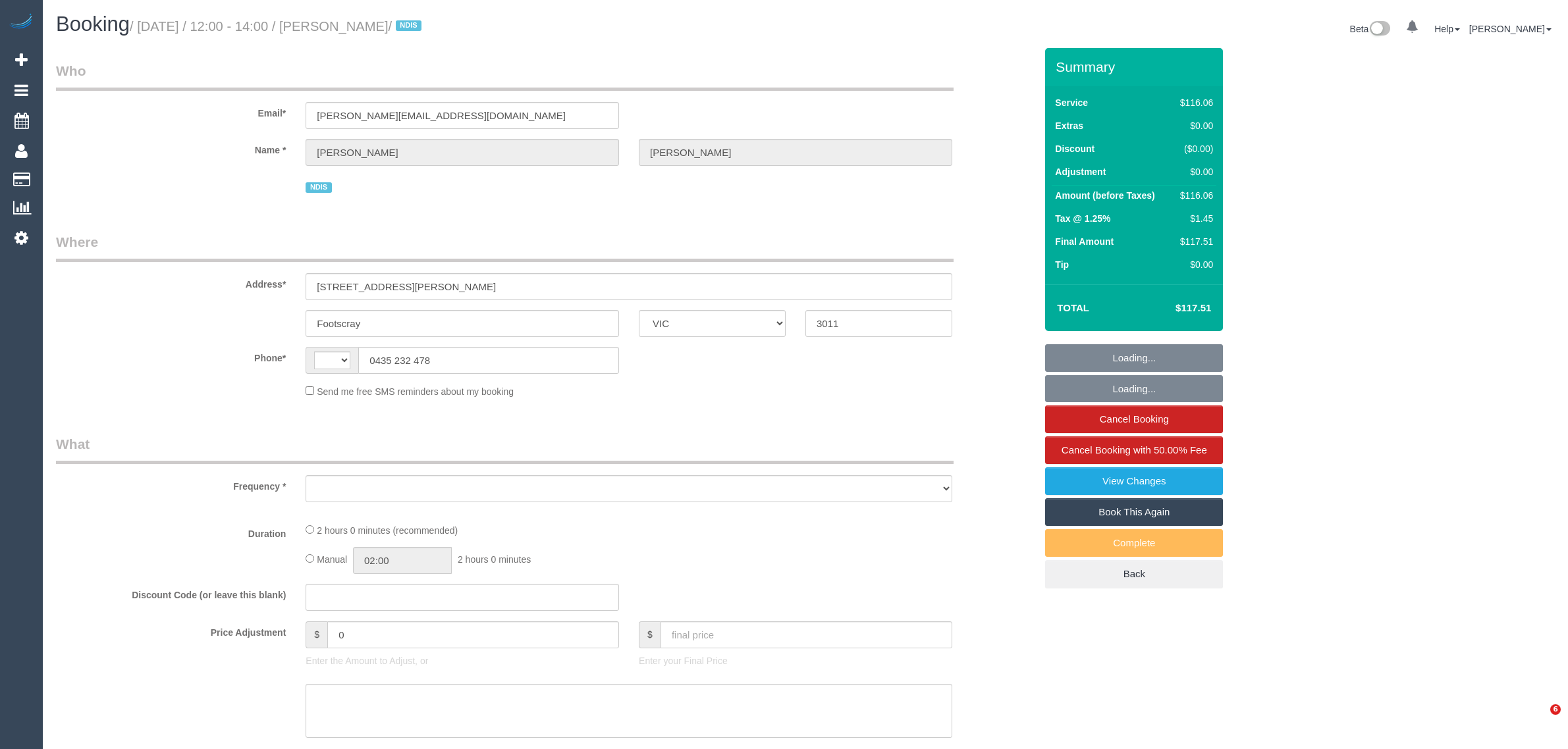
select select "VIC"
select select "number:28"
select select "number:14"
select select "number:18"
select select "number:24"
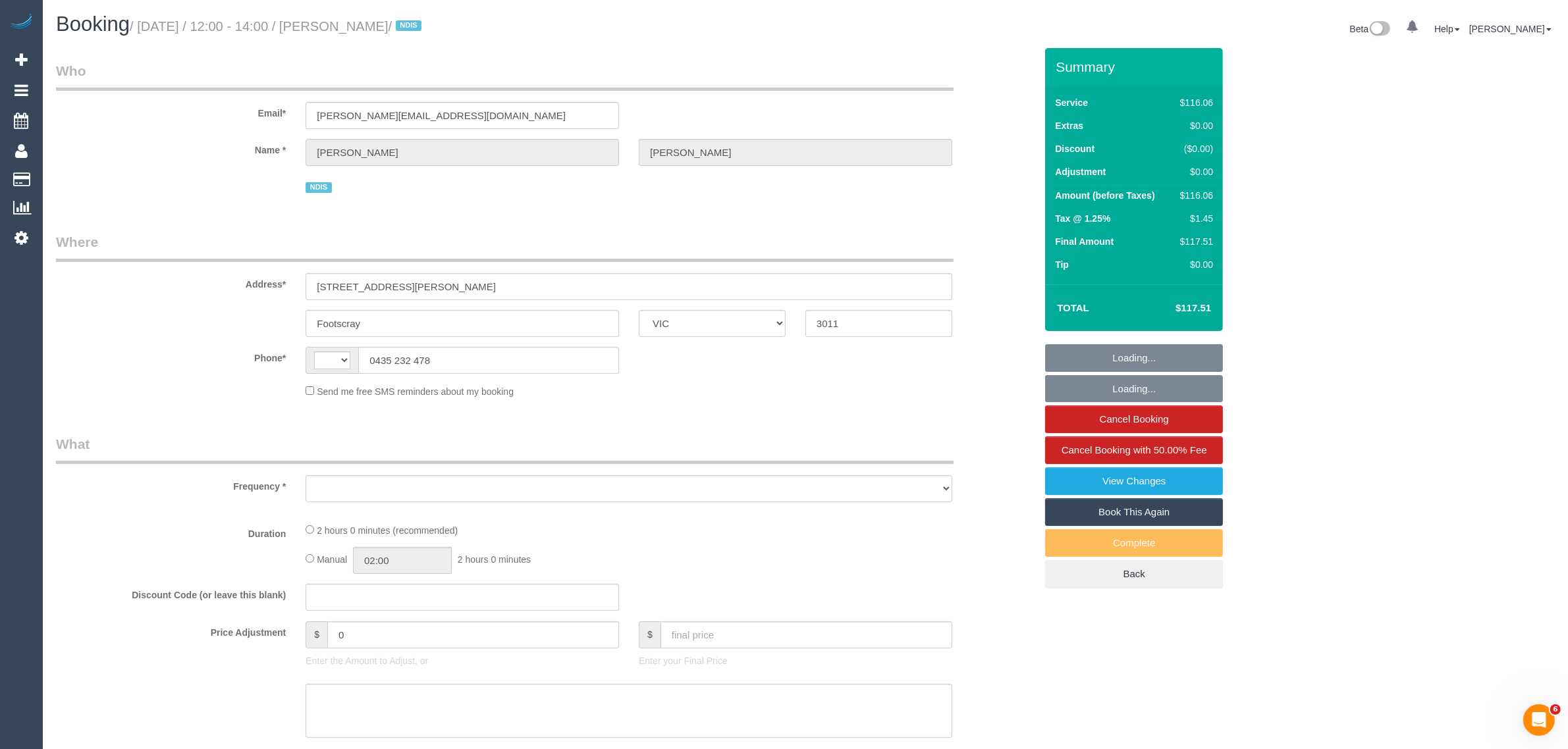
select select "number:34"
select select "number:26"
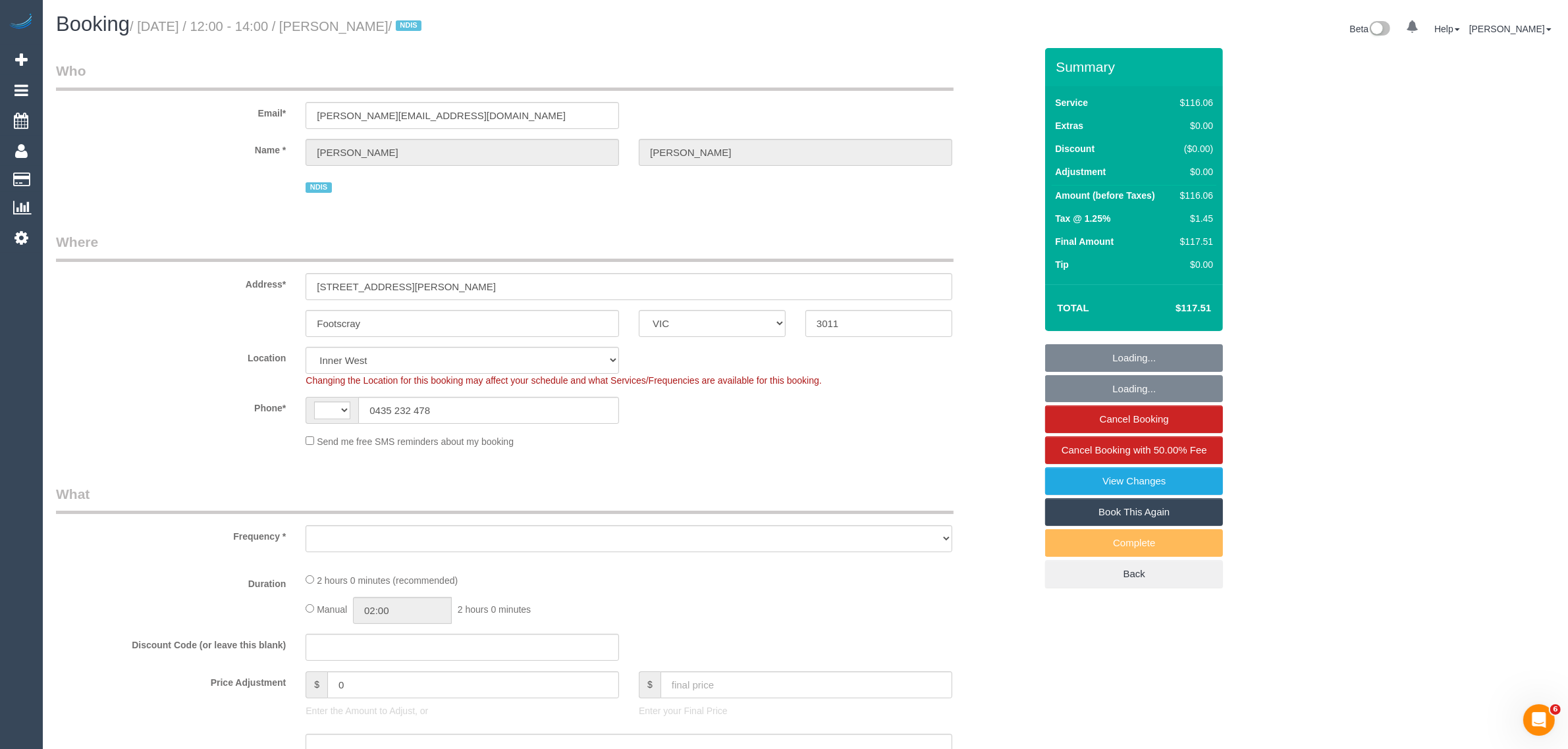
select select "string:AU"
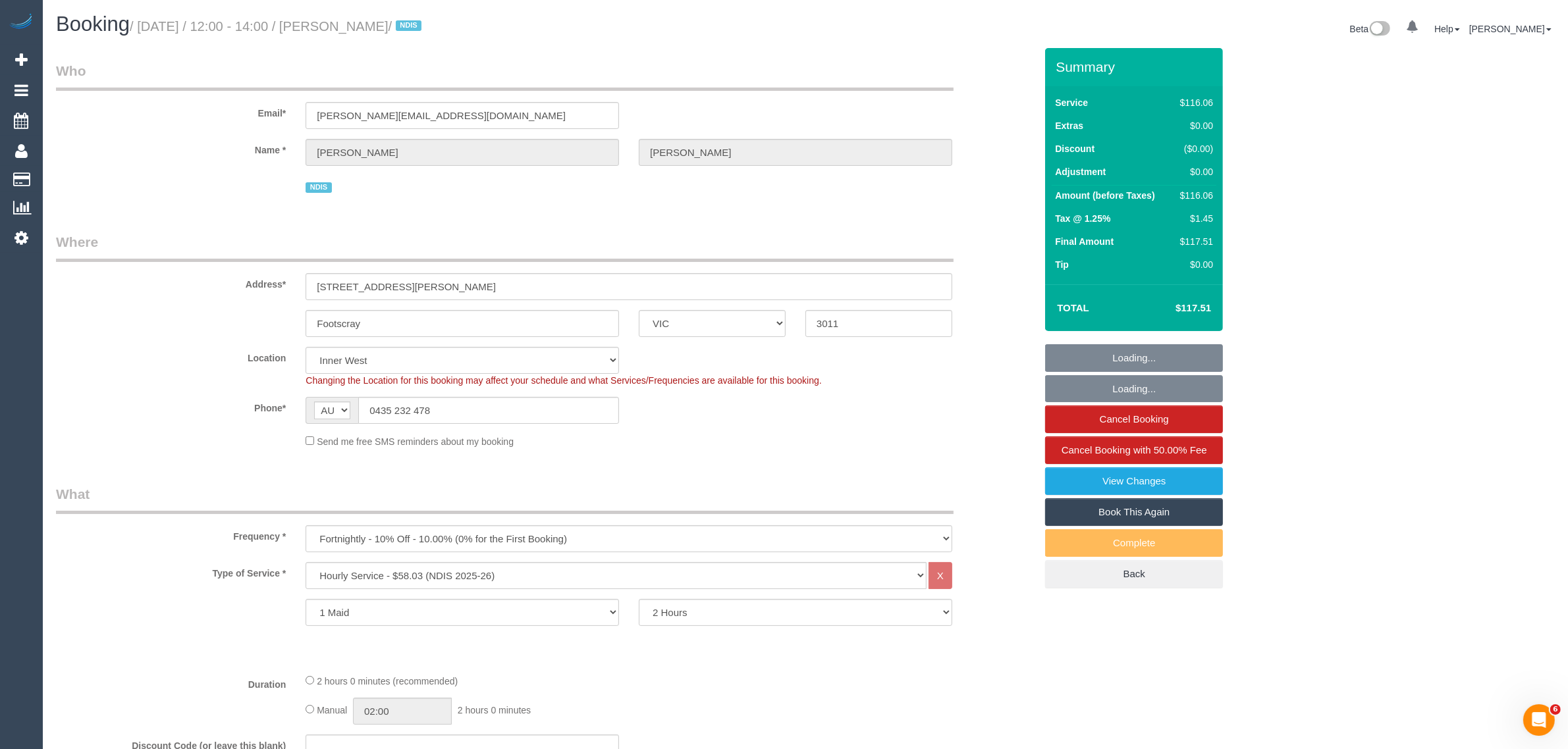
select select "object:1410"
select select "spot1"
